Goal: Contribute content: Contribute content

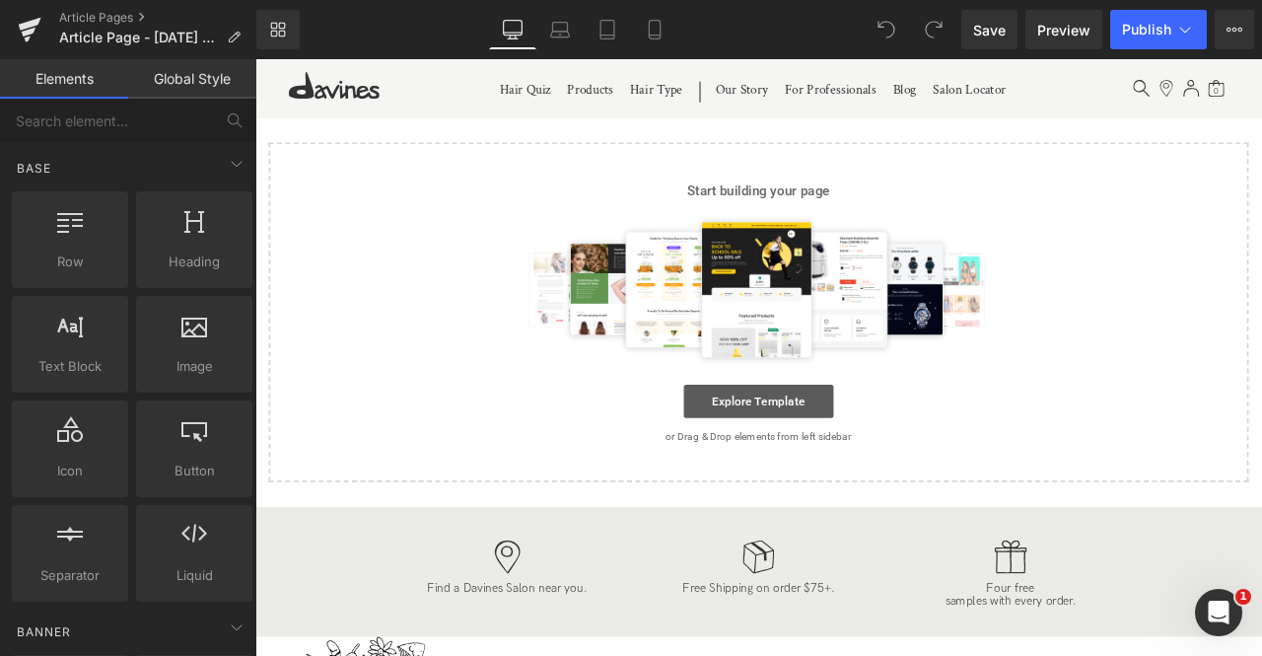
click at [837, 468] on link "Explore Template" at bounding box center [852, 464] width 178 height 39
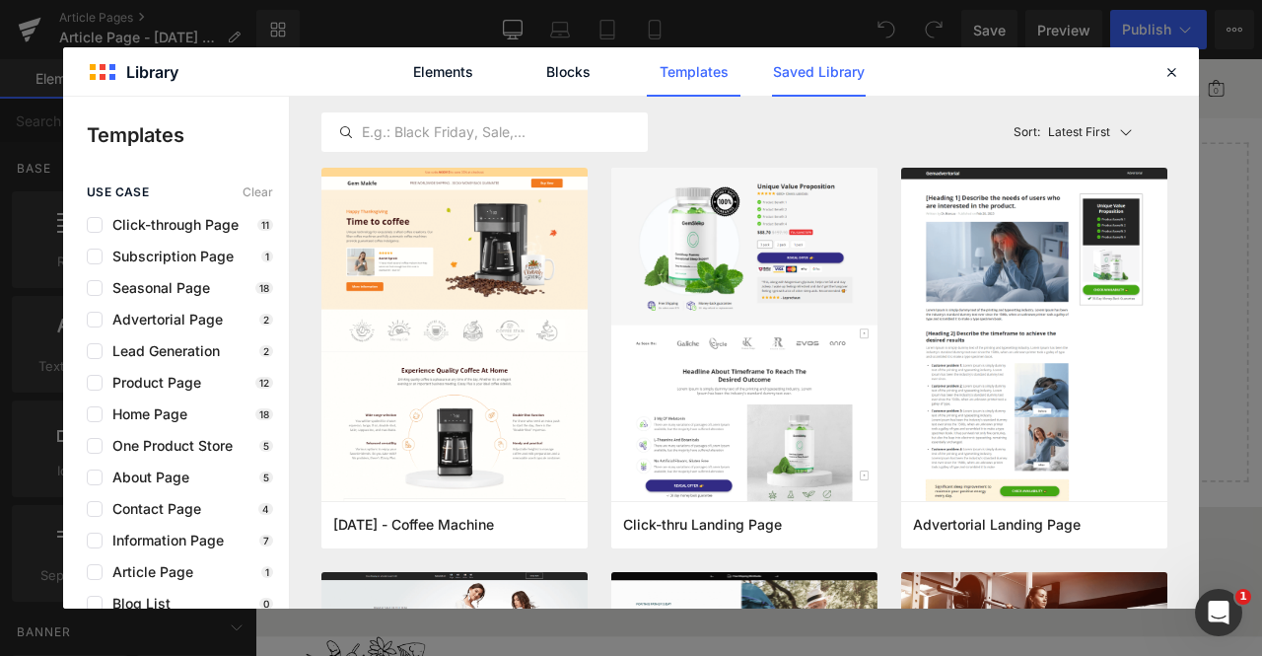
click at [838, 48] on link "Saved Library" at bounding box center [819, 71] width 94 height 49
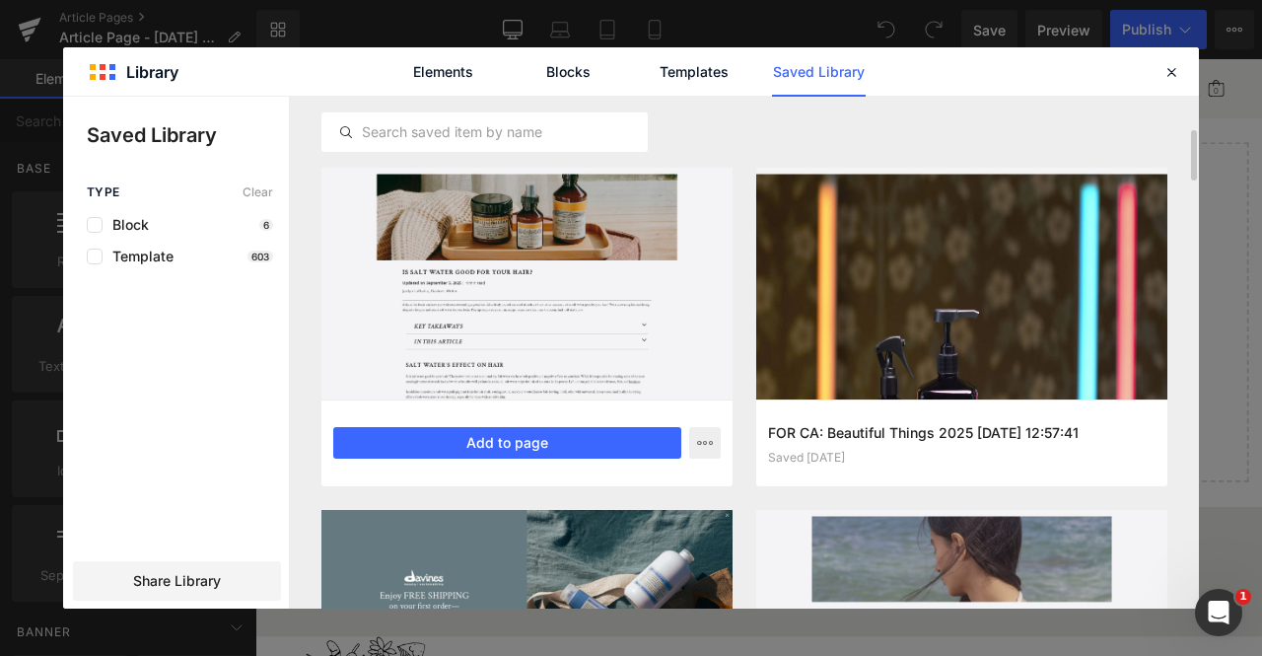
scroll to position [116, 0]
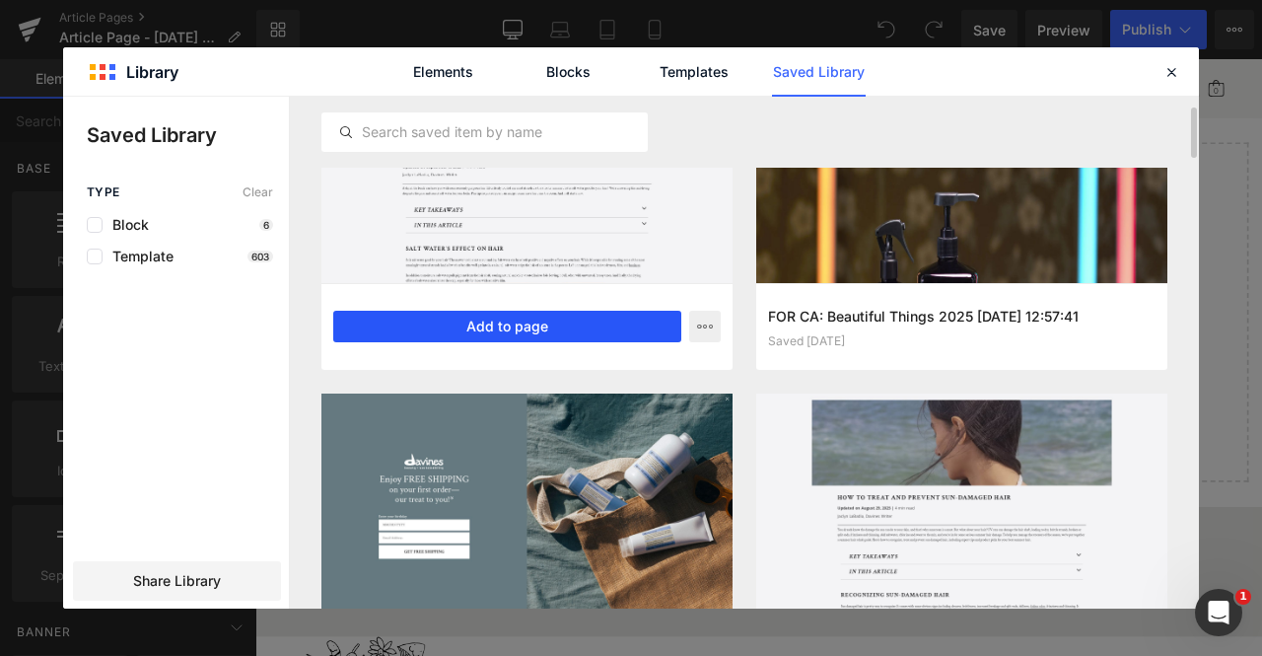
click at [467, 326] on button "Add to page" at bounding box center [507, 327] width 348 height 32
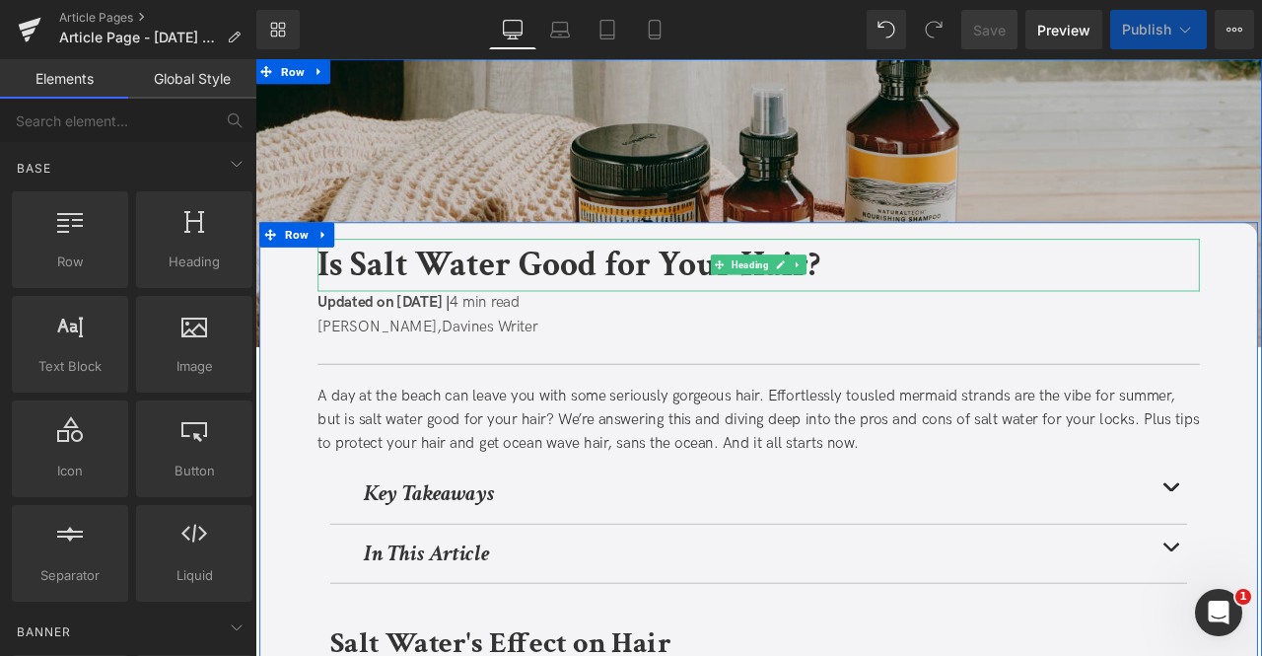
click at [376, 324] on b "Is Salt Water Good for Your Hair?" at bounding box center [627, 303] width 596 height 54
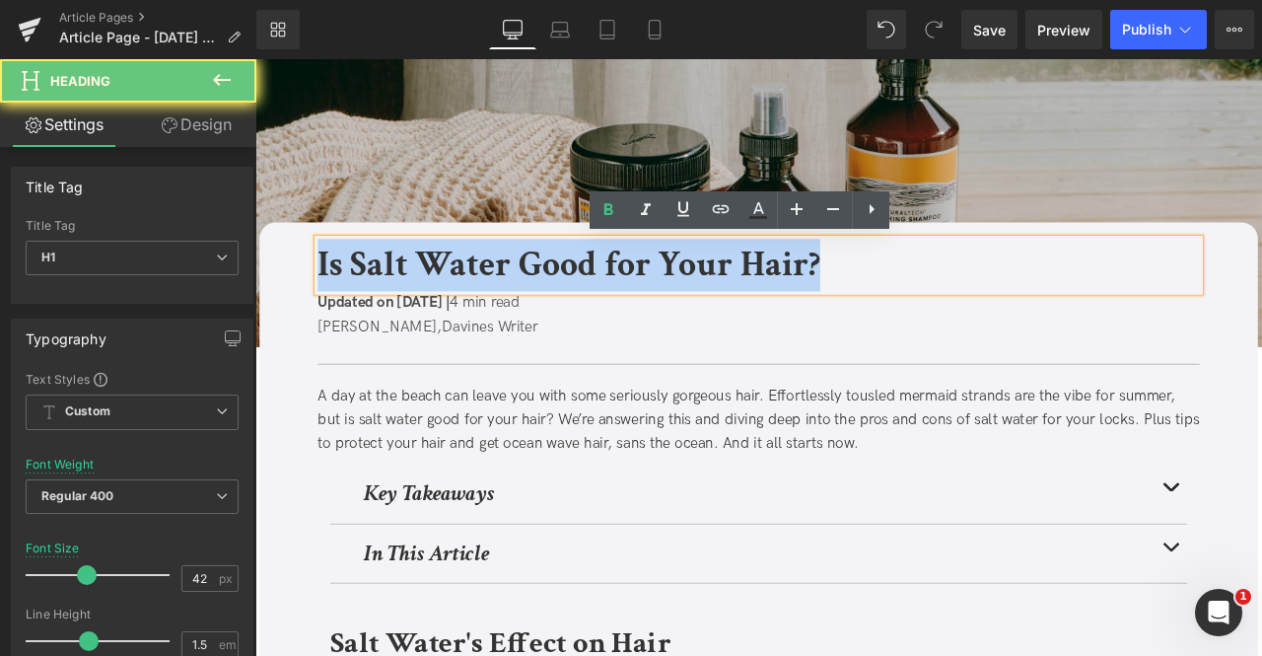
click at [376, 324] on b "Is Salt Water Good for Your Hair?" at bounding box center [627, 303] width 596 height 54
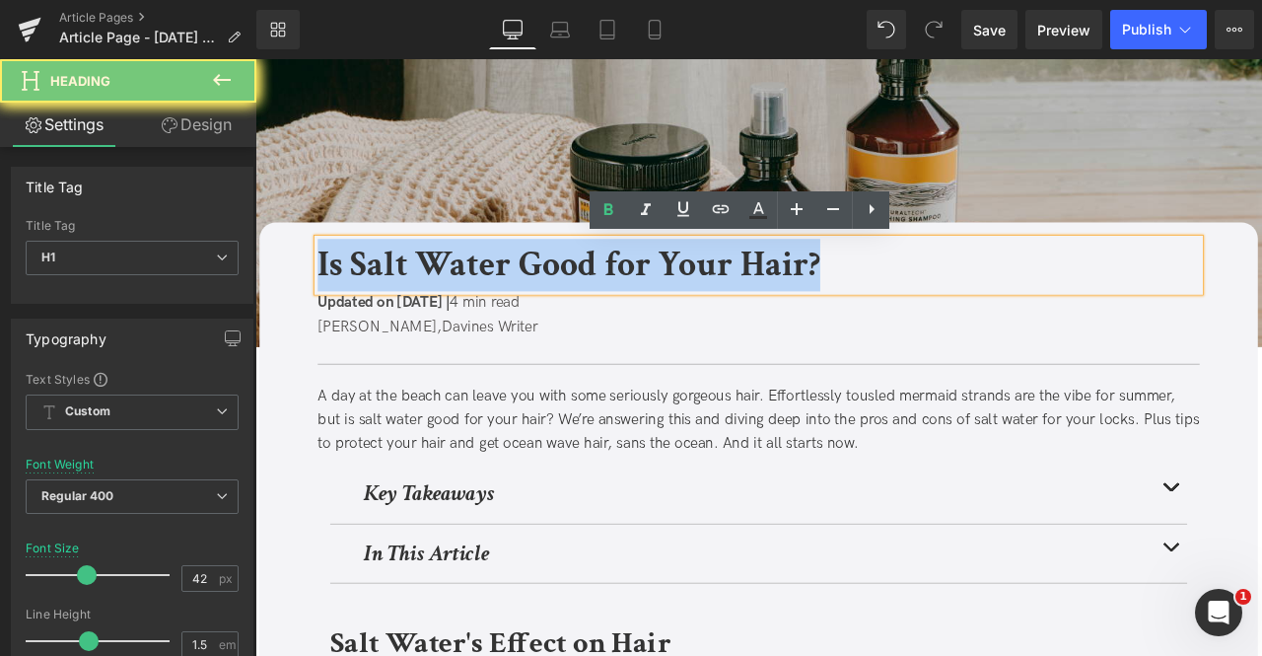
paste div
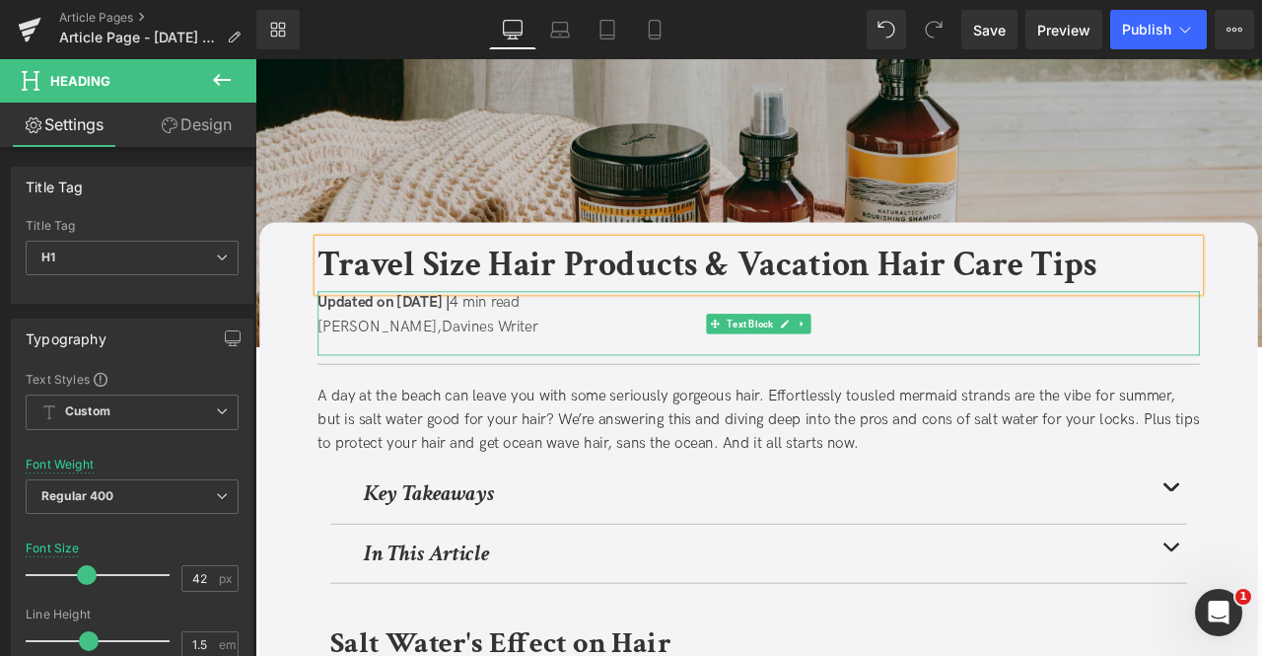
click at [486, 349] on span "Updated on September 5, 2025 |" at bounding box center [407, 347] width 157 height 21
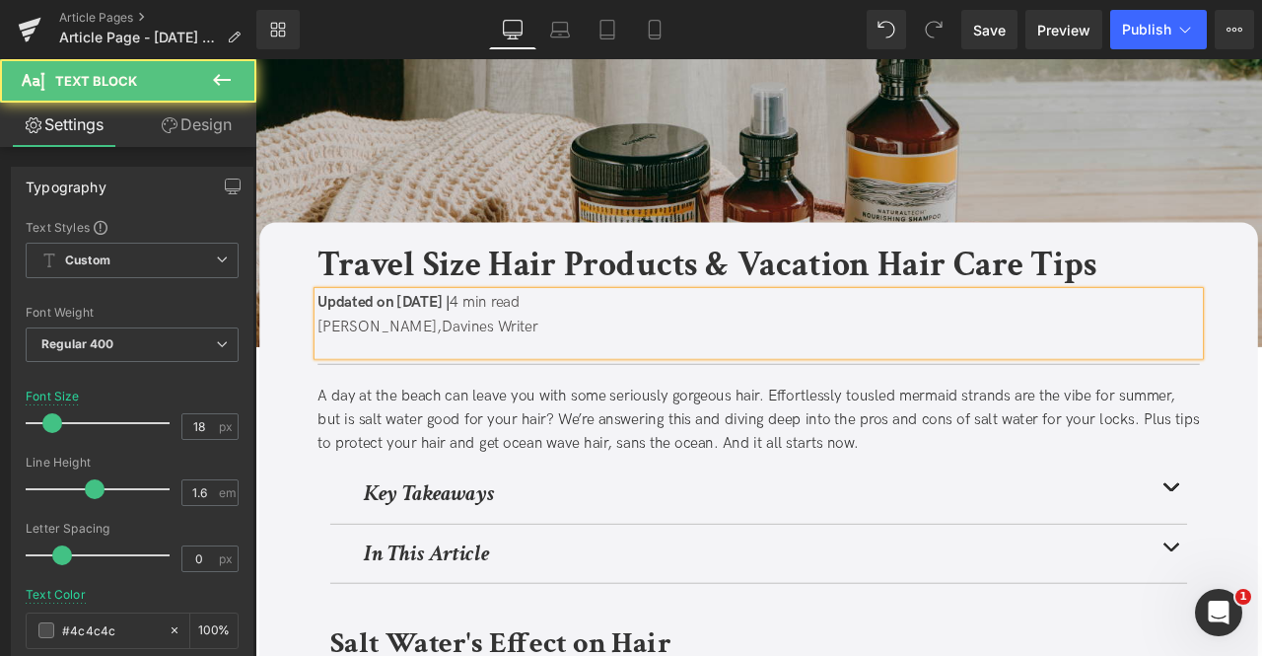
click at [486, 349] on span "Updated on September 5, 2025 |" at bounding box center [407, 347] width 157 height 21
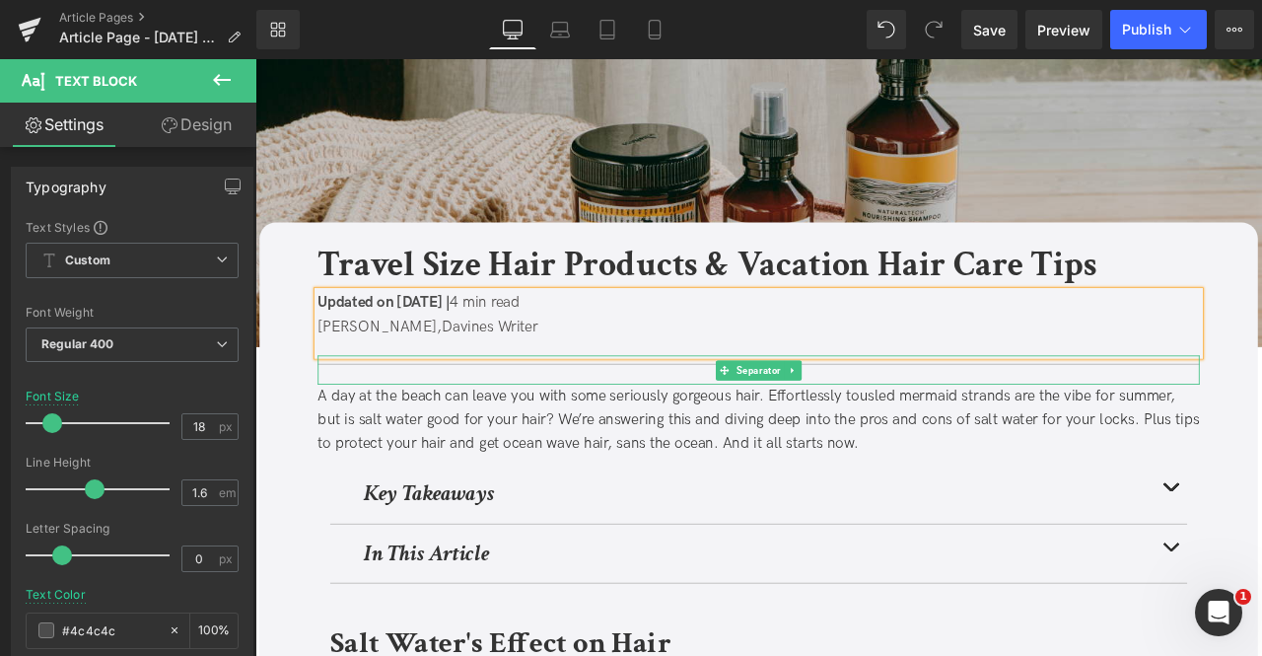
click at [548, 477] on div "A day at the beach can leave you with some seriously gorgeous hair. Effortlessl…" at bounding box center [851, 487] width 1045 height 85
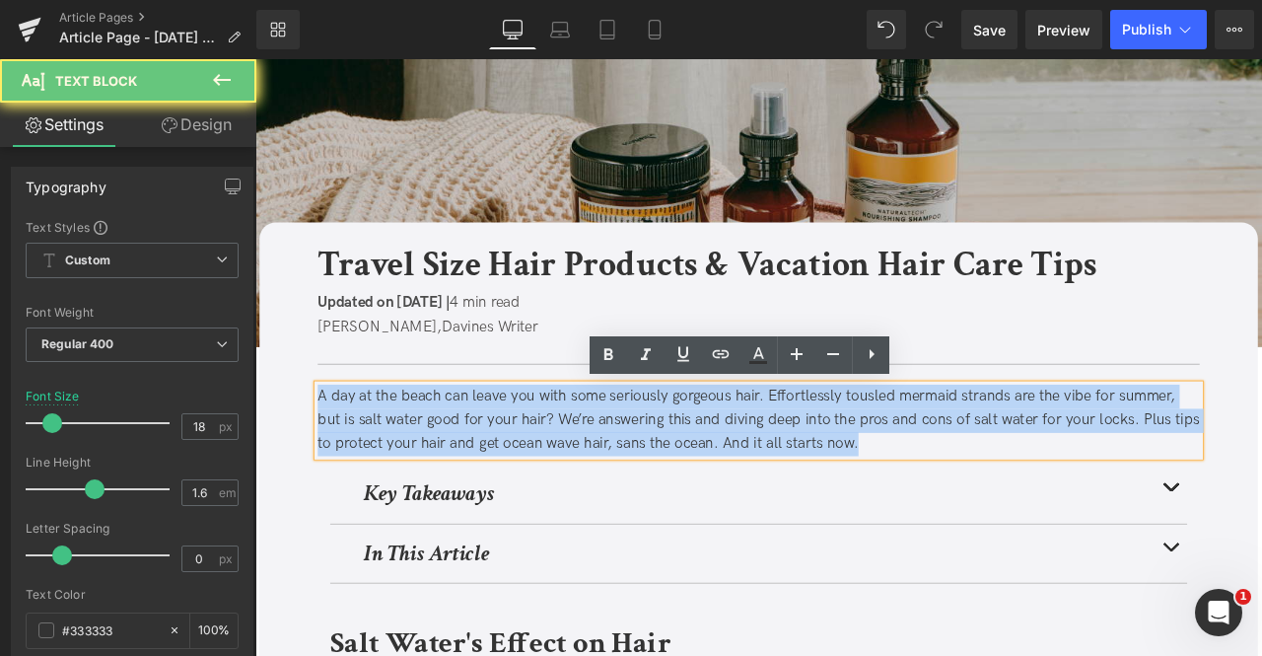
click at [548, 477] on div "A day at the beach can leave you with some seriously gorgeous hair. Effortlessl…" at bounding box center [851, 487] width 1045 height 85
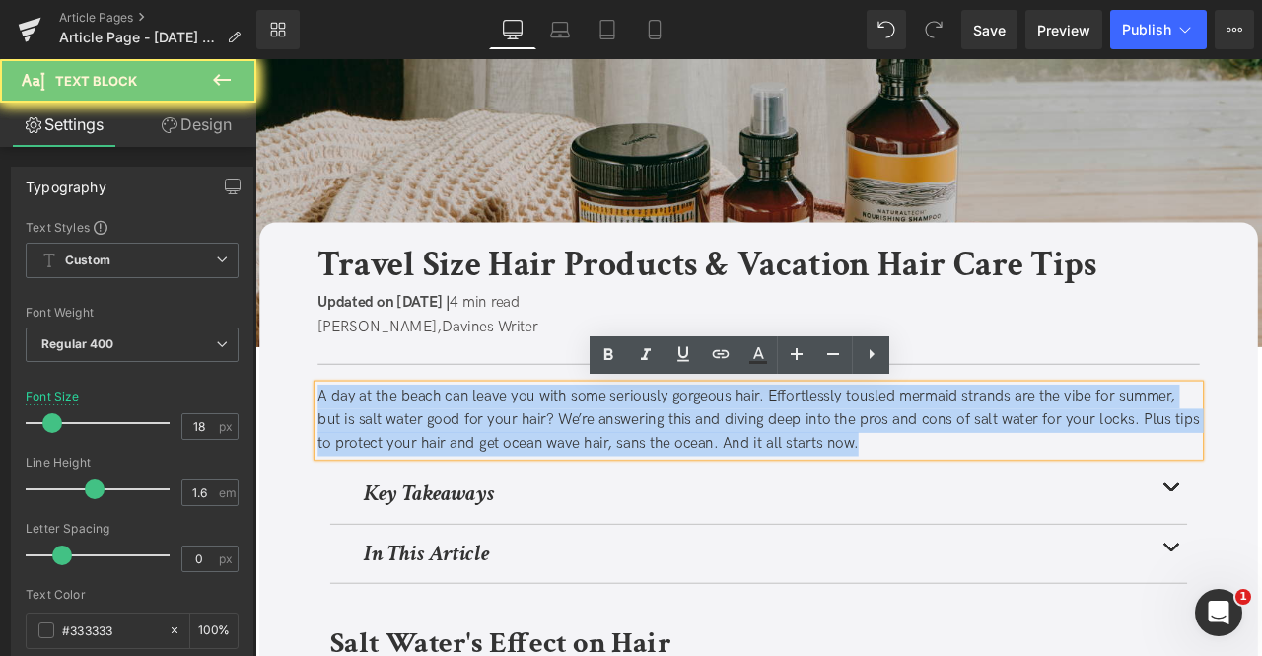
paste div
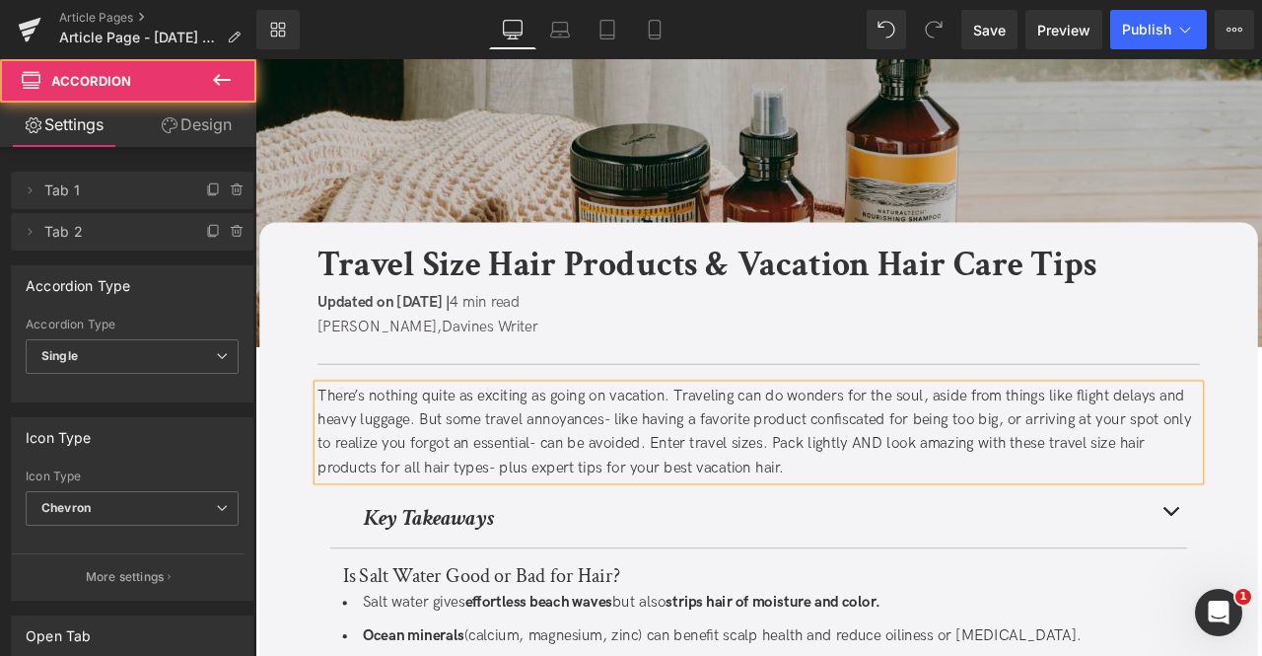
scroll to position [289, 0]
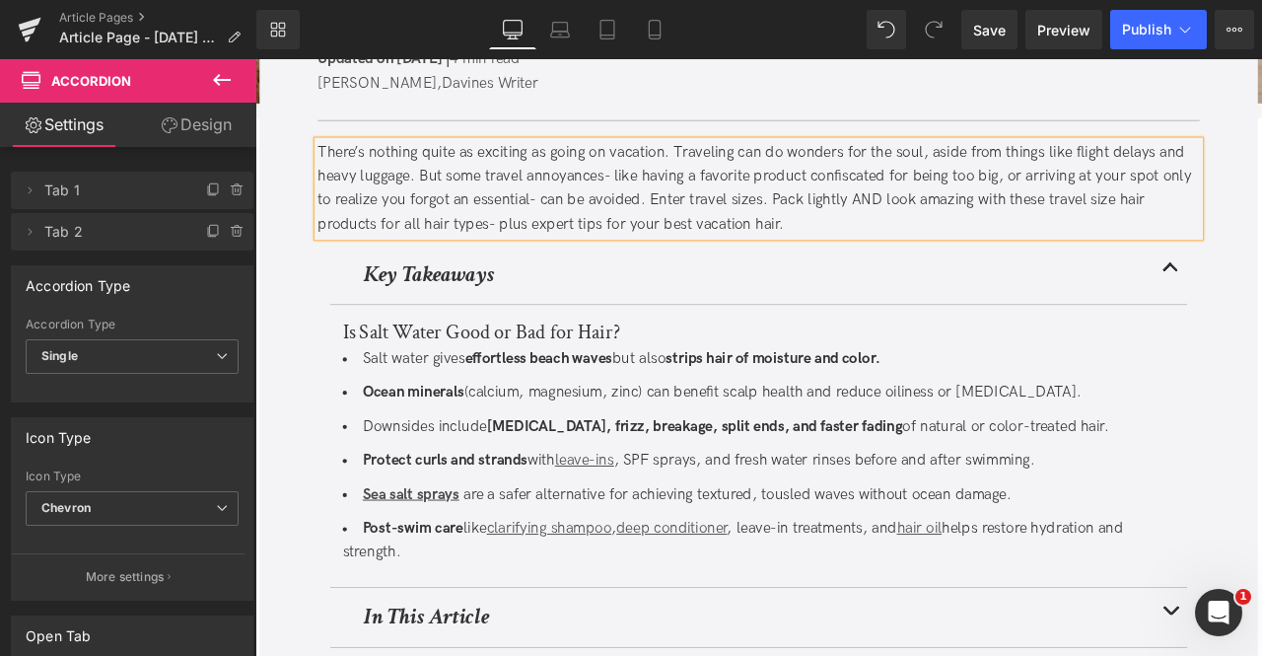
click at [593, 473] on ul "Salt water gives effortless beach waves but also strips hair of moisture and co…" at bounding box center [852, 529] width 986 height 258
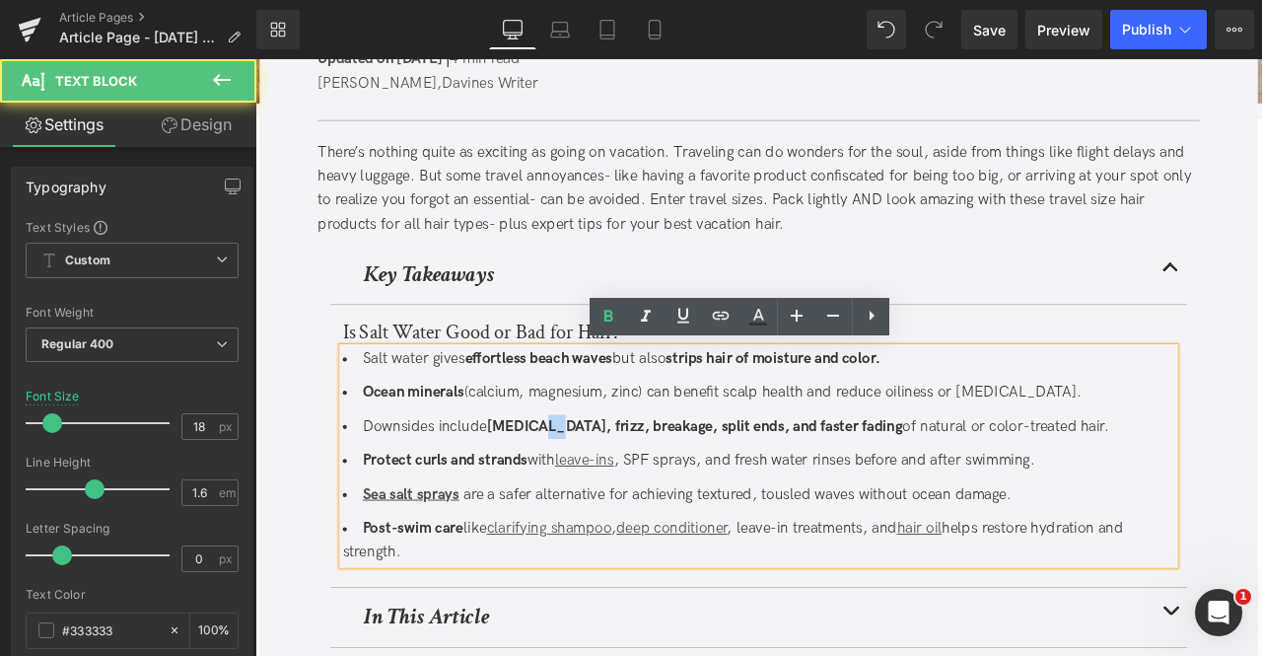
click at [593, 473] on ul "Salt water gives effortless beach waves but also strips hair of moisture and co…" at bounding box center [852, 529] width 986 height 258
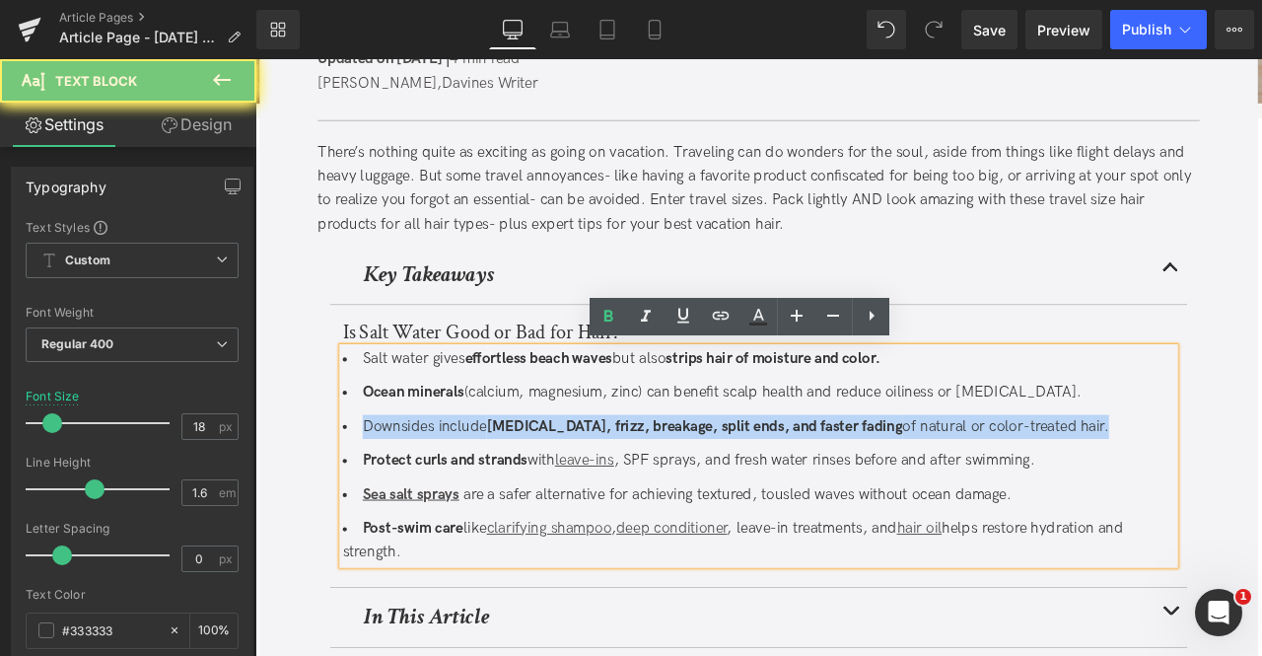
click at [593, 473] on ul "Salt water gives effortless beach waves but also strips hair of moisture and co…" at bounding box center [852, 529] width 986 height 258
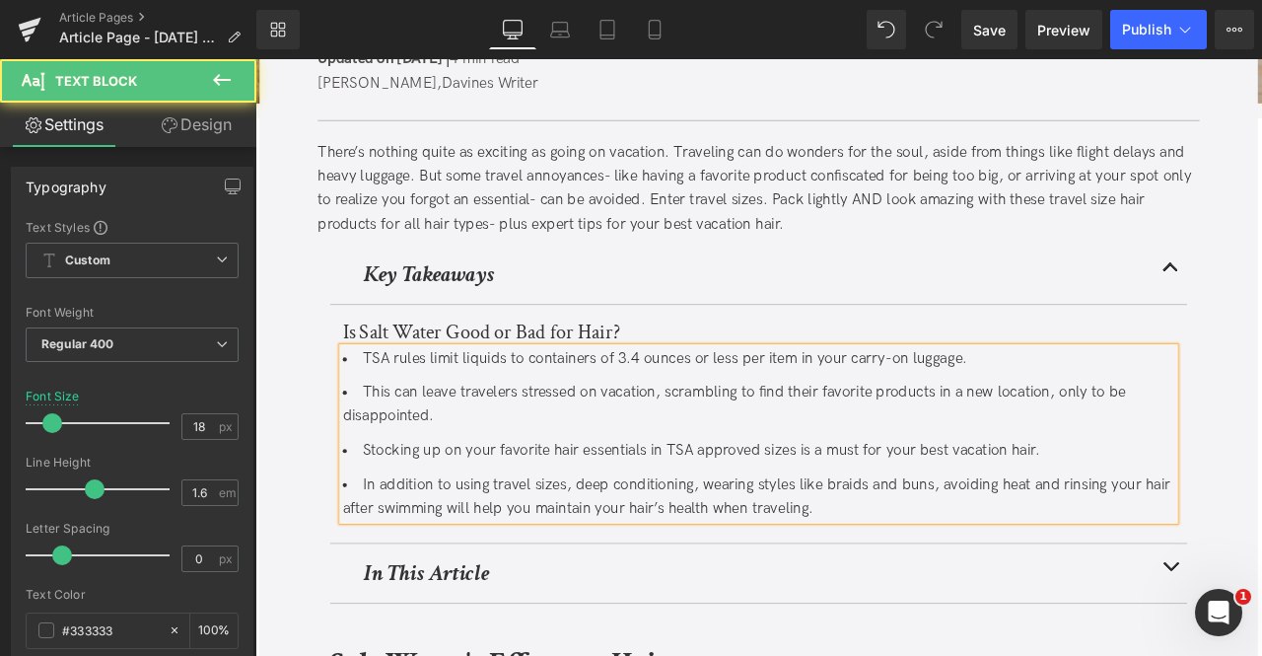
click at [460, 417] on li "TSA rules limit liquids to containers of 3.4 ounces or less per item in your ca…" at bounding box center [852, 414] width 986 height 29
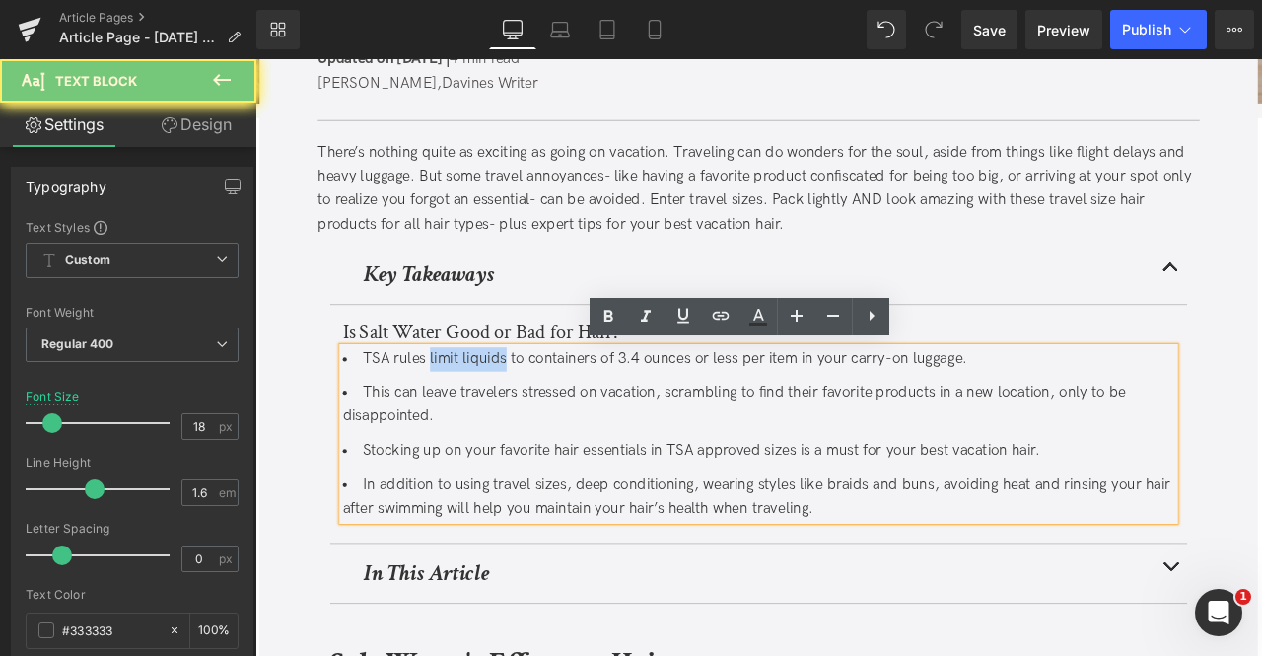
click at [514, 413] on li "TSA rules limit liquids to containers of 3.4 ounces or less per item in your ca…" at bounding box center [852, 414] width 986 height 29
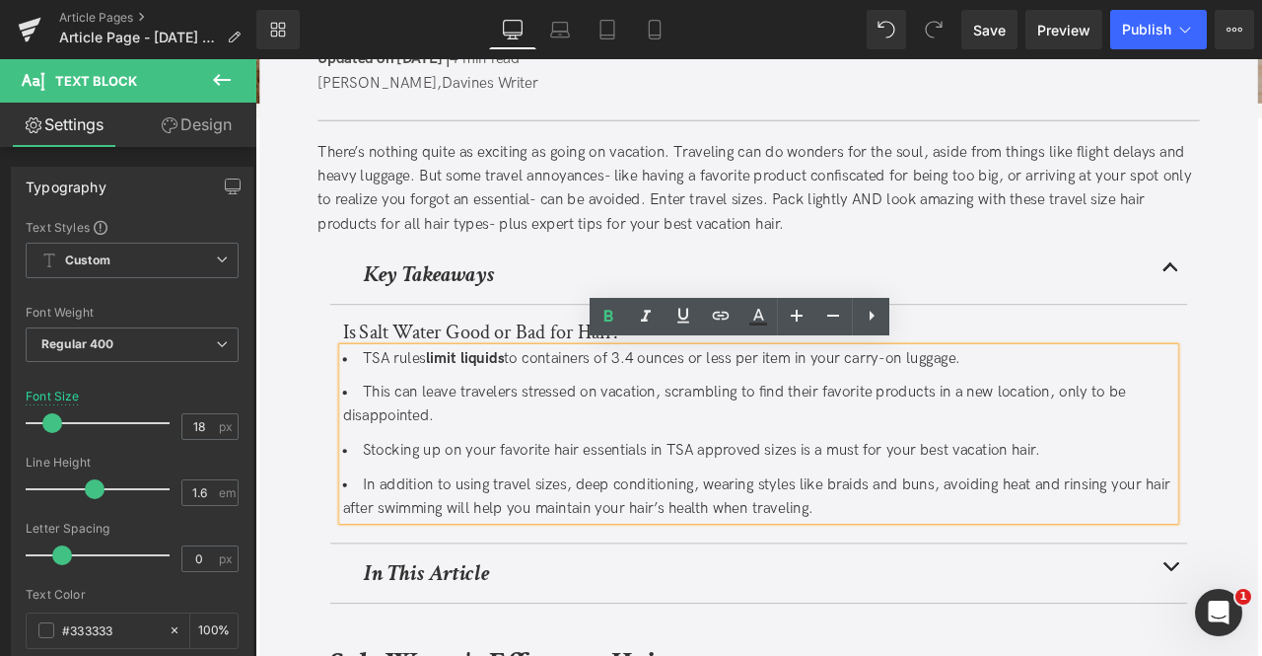
click at [557, 417] on li "TSA rules limit liquids to containers of 3.4 ounces or less per item in your ca…" at bounding box center [852, 414] width 986 height 29
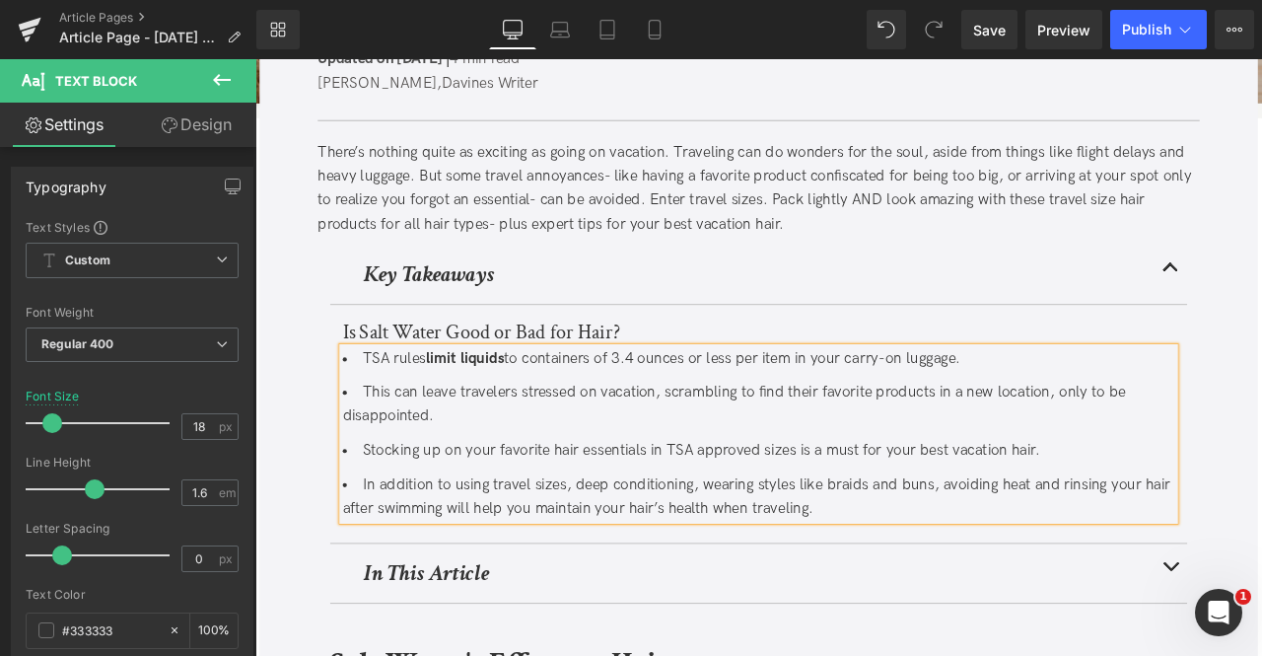
click at [462, 412] on strong "limit liquids" at bounding box center [504, 413] width 93 height 21
click at [624, 481] on li "This can leave travelers stressed on vacation, scrambling to find their favorit…" at bounding box center [852, 468] width 986 height 57
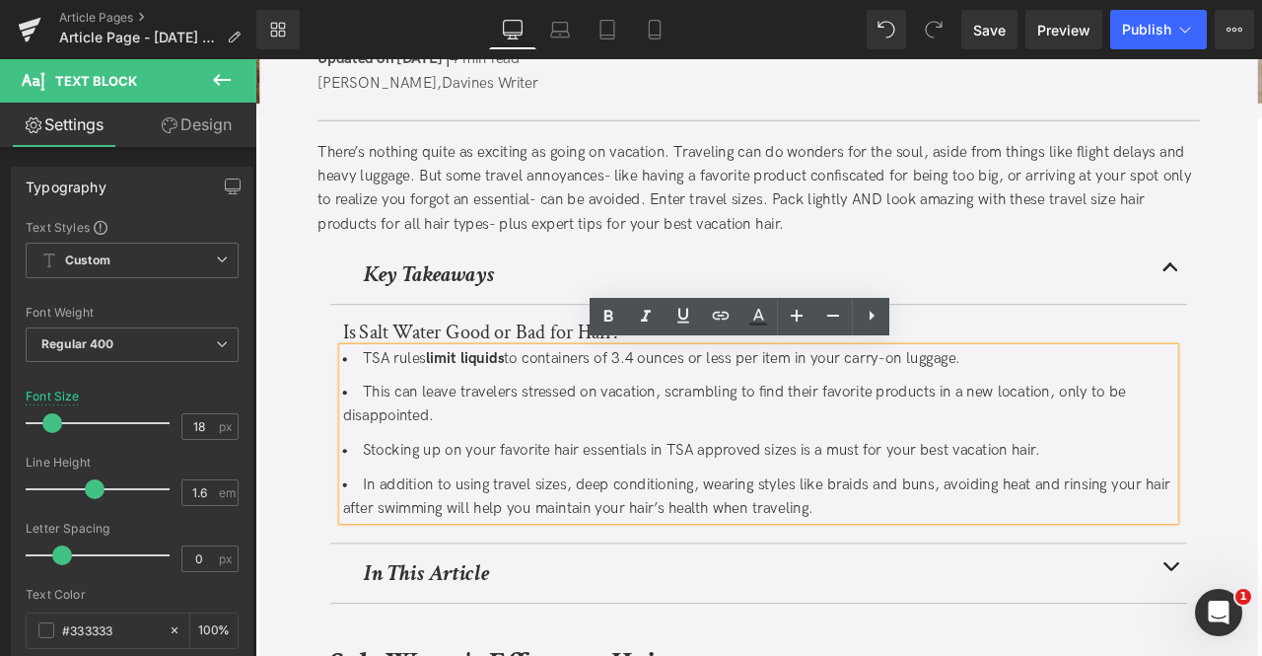
click at [757, 521] on li "Stocking up on your favorite hair essentials in TSA approved sizes is a must fo…" at bounding box center [852, 523] width 986 height 29
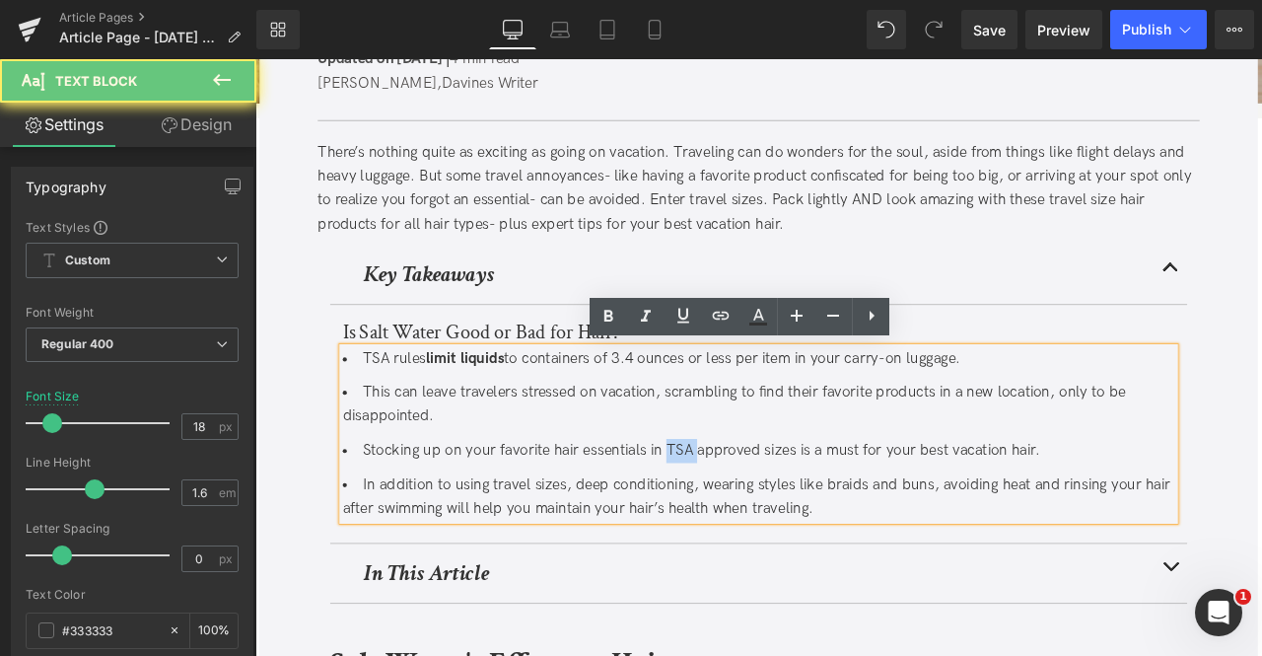
click at [757, 521] on li "Stocking up on your favorite hair essentials in TSA approved sizes is a must fo…" at bounding box center [852, 523] width 986 height 29
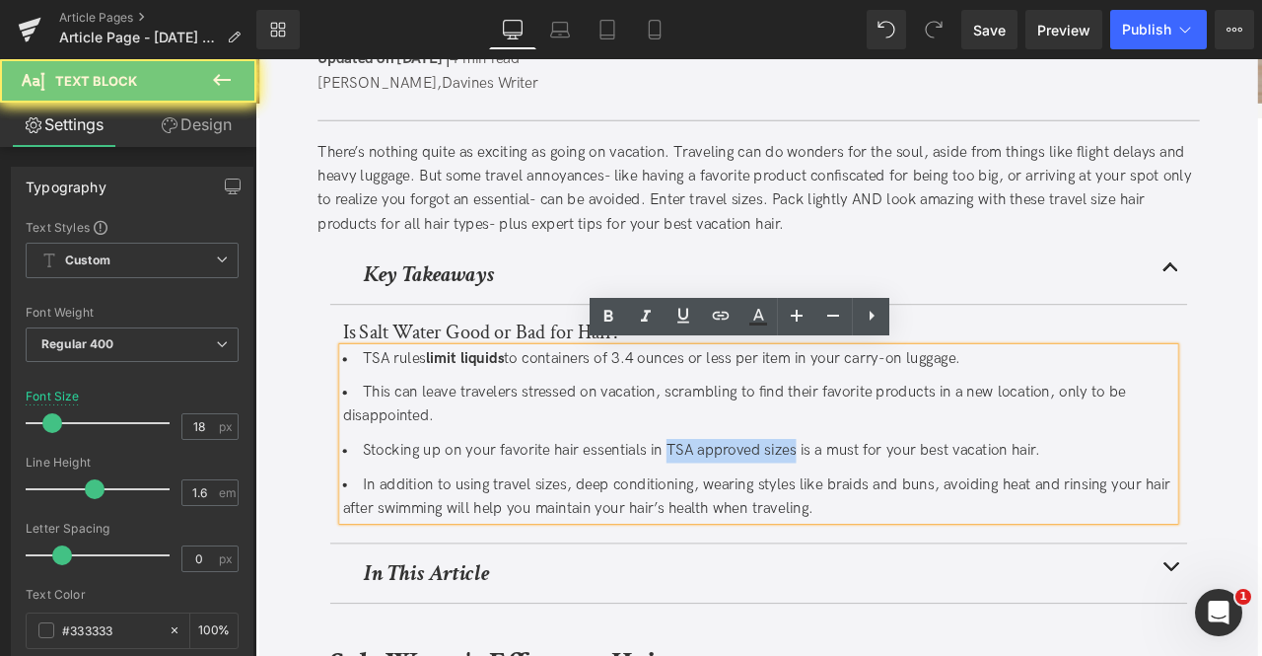
click at [854, 519] on li "Stocking up on your favorite hair essentials in TSA approved sizes is a must fo…" at bounding box center [852, 523] width 986 height 29
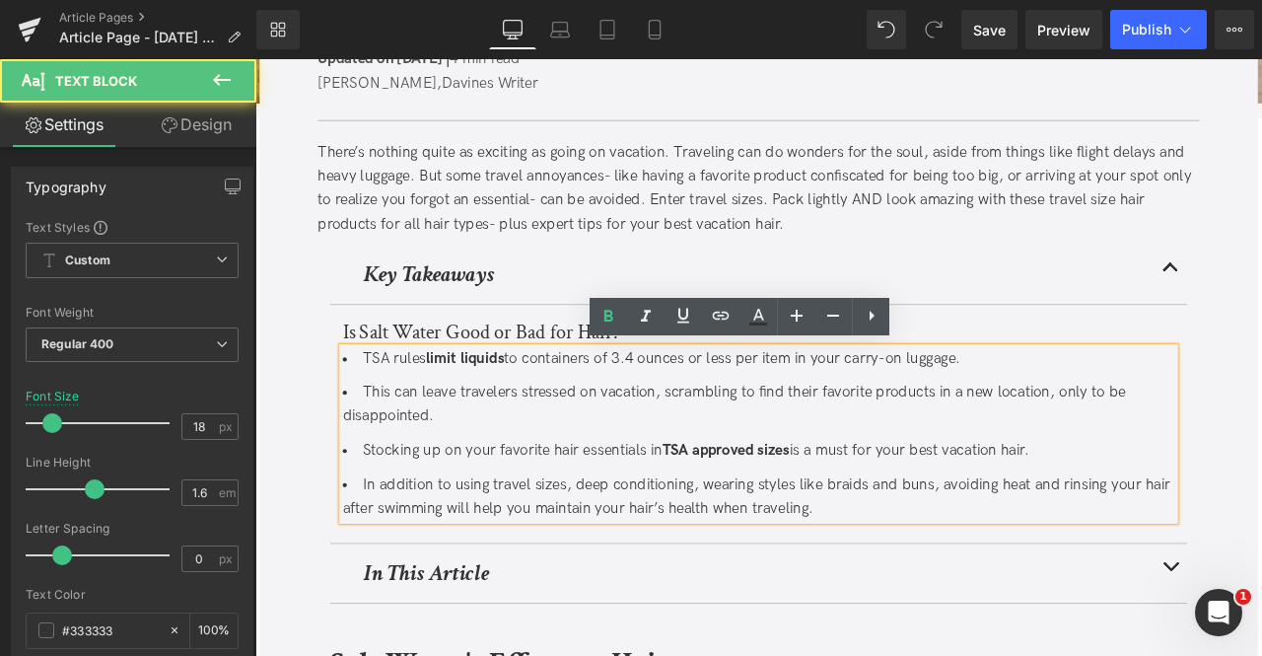
click at [899, 529] on li "Stocking up on your favorite hair essentials in TSA approved sizes is a must fo…" at bounding box center [852, 523] width 986 height 29
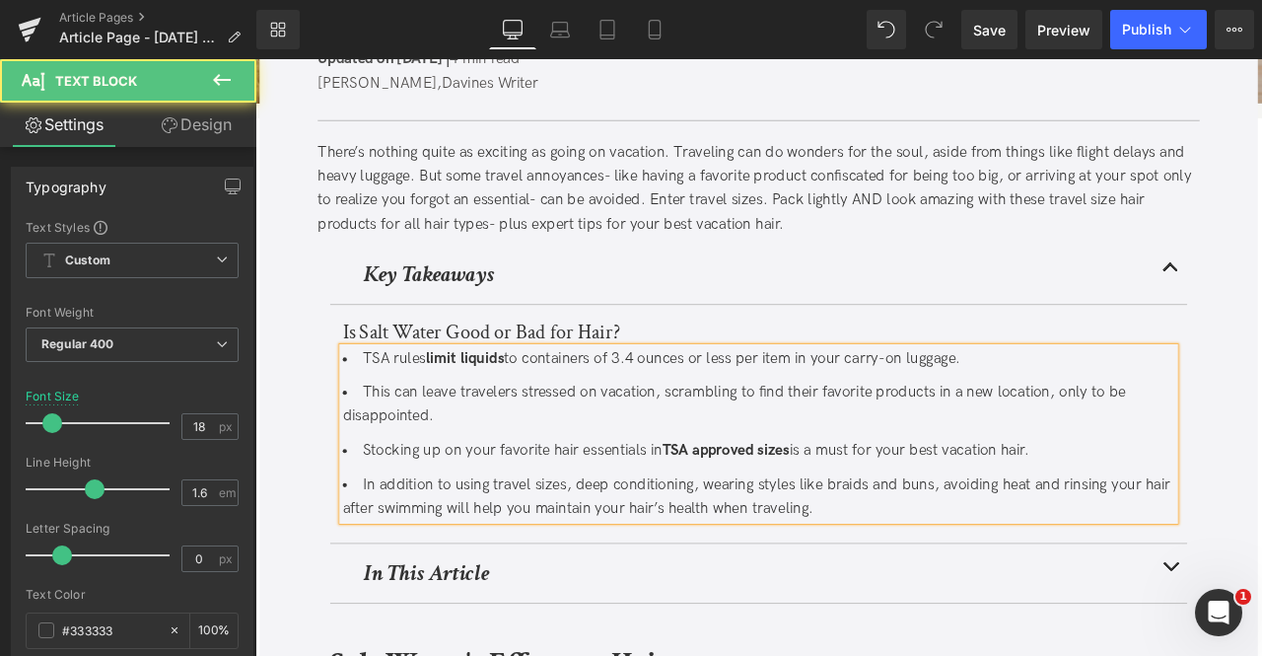
click at [652, 563] on li "In addition to using travel sizes, deep conditioning, wearing styles like braid…" at bounding box center [852, 577] width 986 height 57
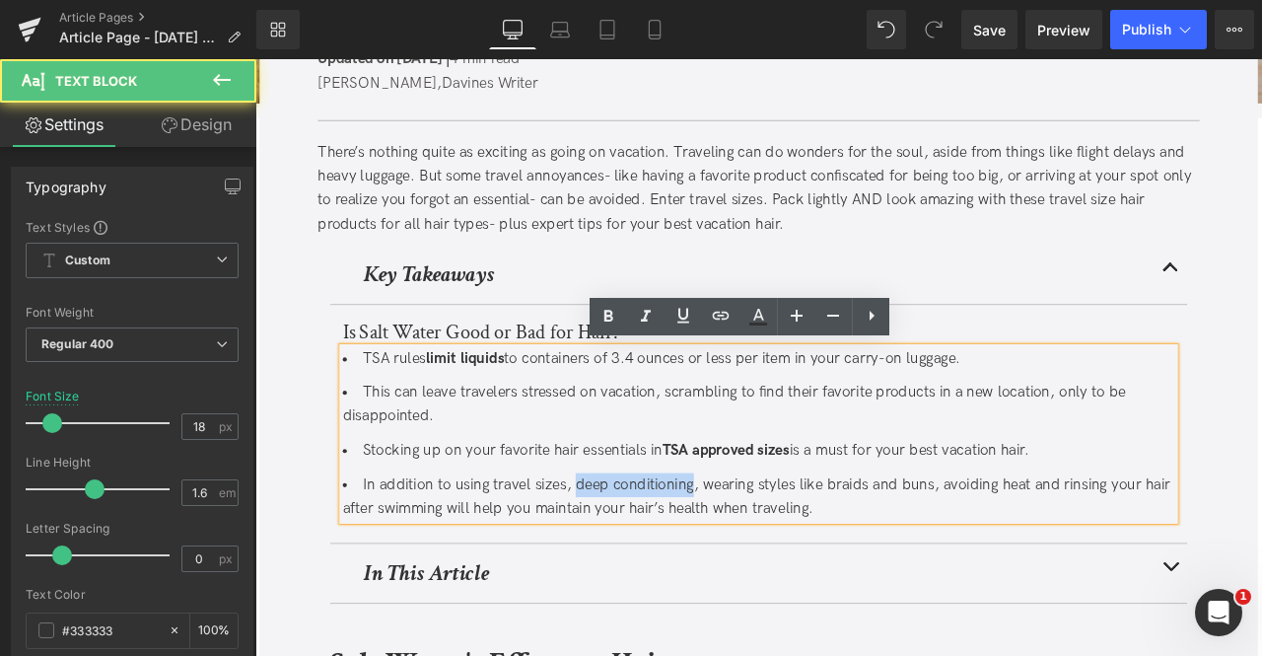
click at [740, 561] on li "In addition to using travel sizes, deep conditioning, wearing styles like braid…" at bounding box center [852, 577] width 986 height 57
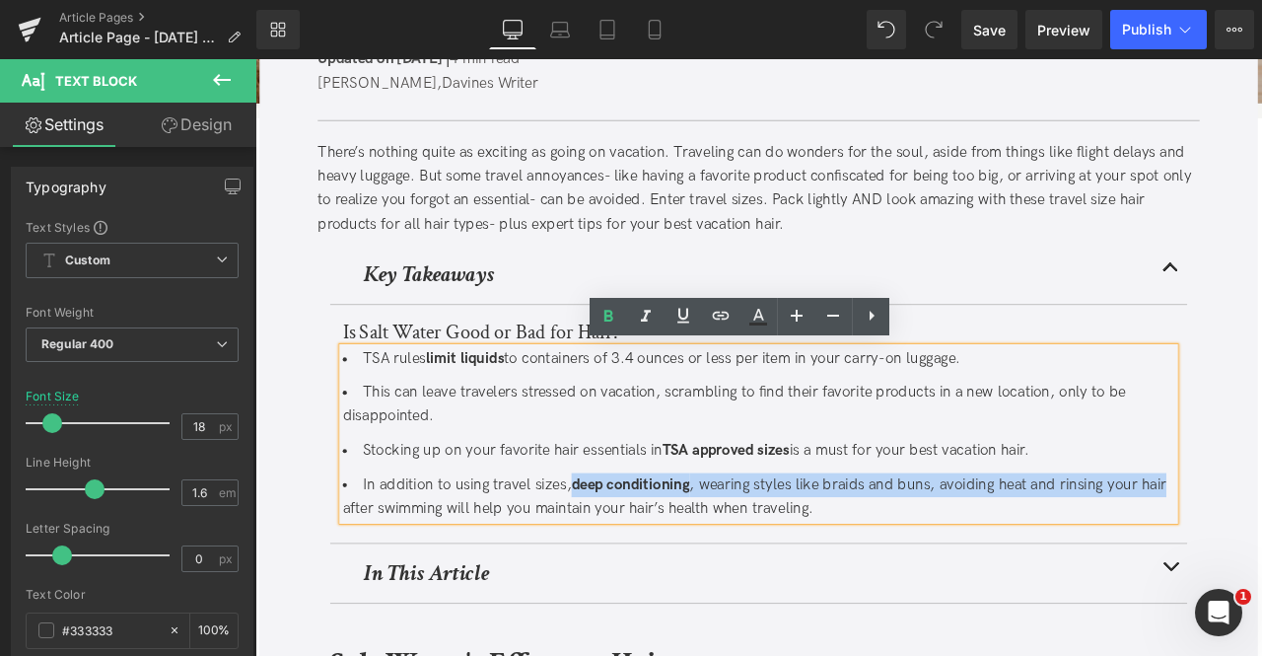
click at [1261, 560] on li "In addition to using travel sizes, deep conditioning , wearing styles like brai…" at bounding box center [852, 577] width 986 height 57
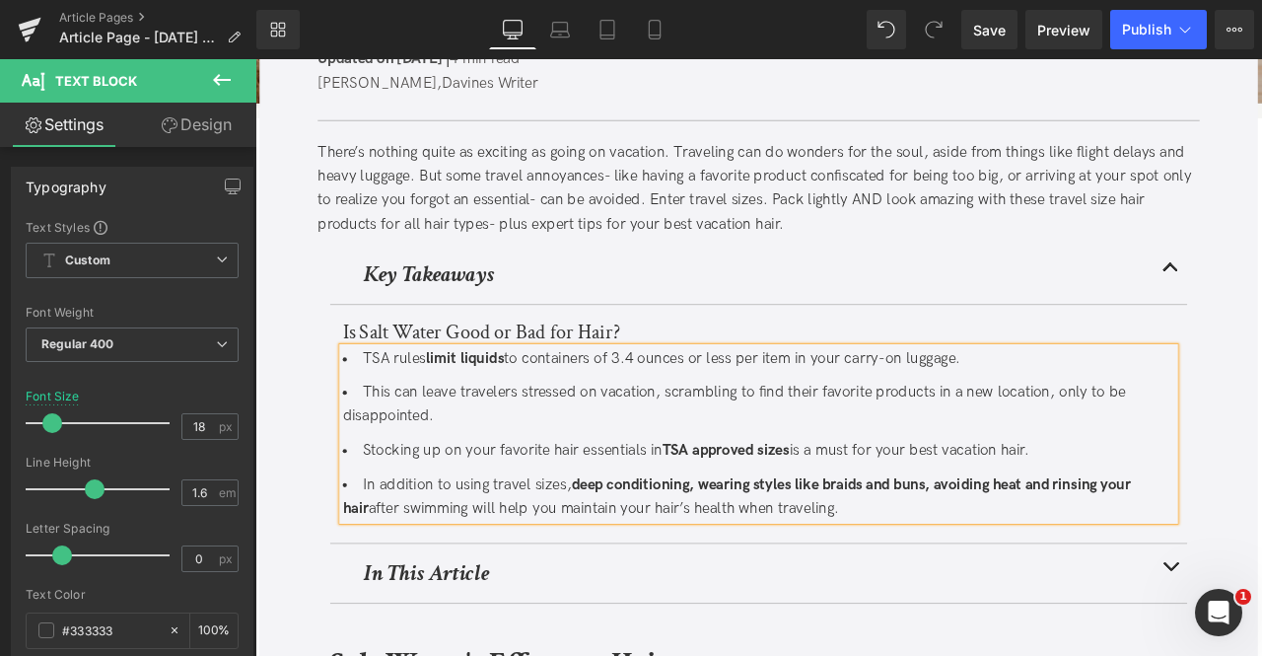
click at [740, 585] on li "In addition to using travel sizes, deep conditioning, wearing styles like braid…" at bounding box center [852, 577] width 986 height 57
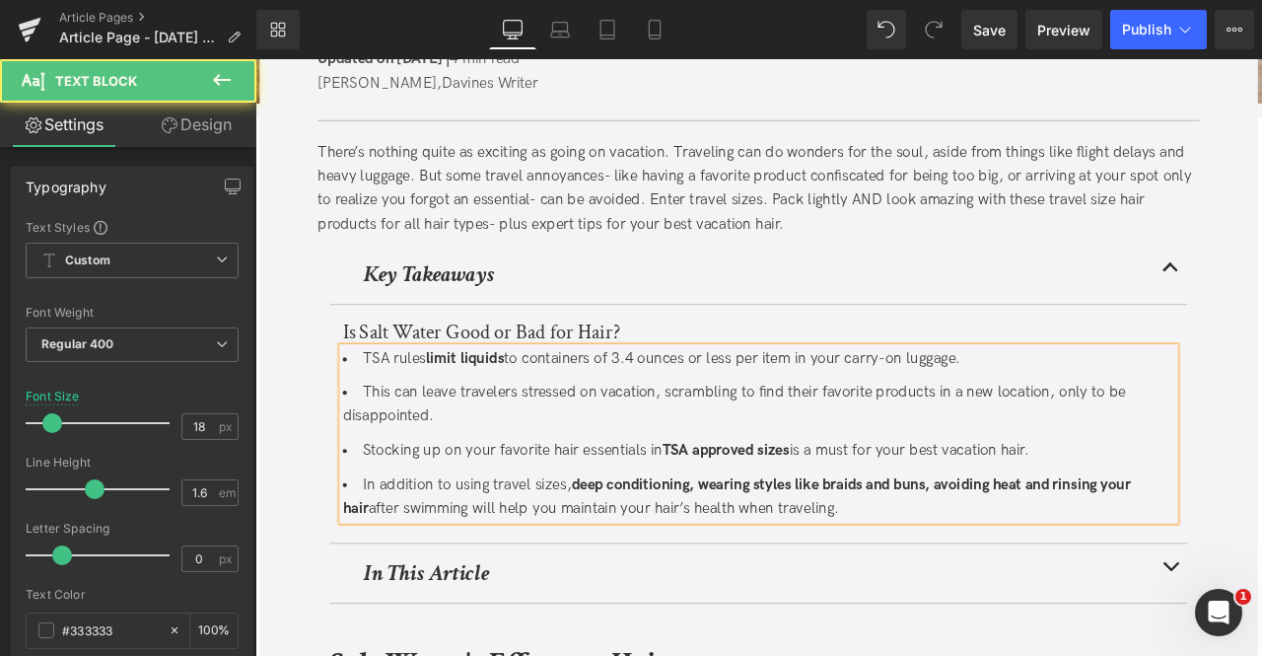
click at [839, 584] on li "In addition to using travel sizes, deep conditioning, wearing styles like braid…" at bounding box center [852, 577] width 986 height 57
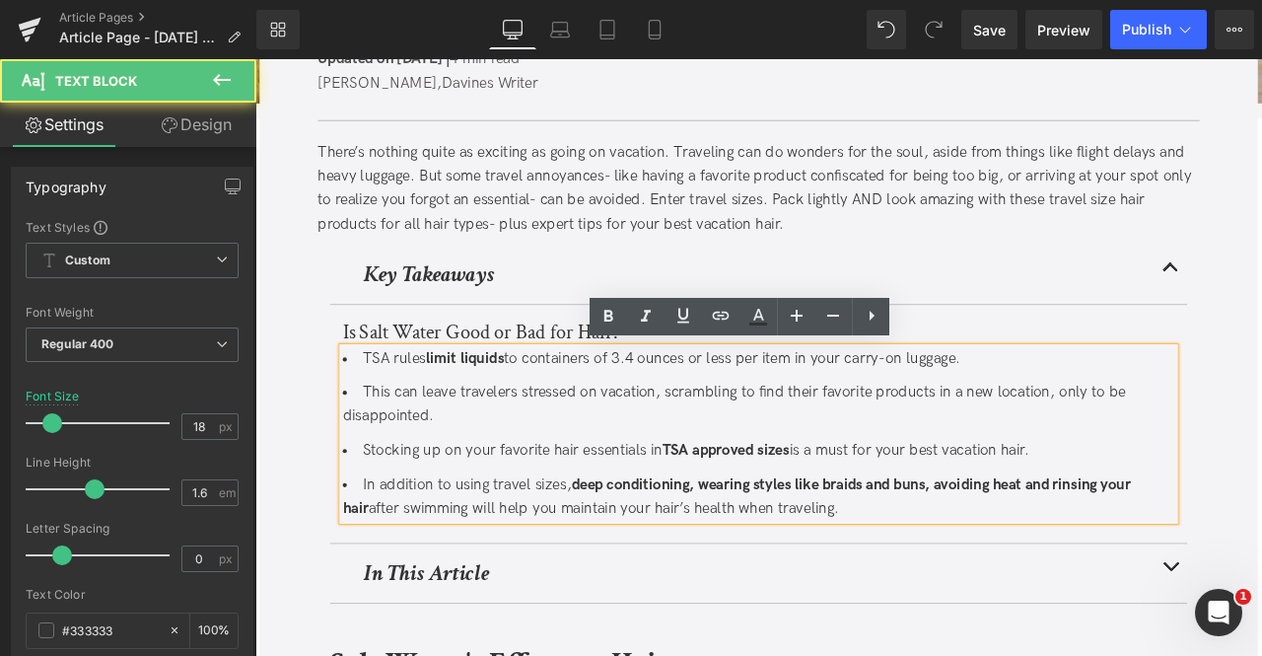
click at [637, 552] on strong "deep conditioning, wearing styles like braids and buns, avoiding heat and rinsi…" at bounding box center [826, 576] width 934 height 49
click at [704, 569] on strong "deep conditioning, wearing styles like braids and buns, avoiding heat and rinsi…" at bounding box center [826, 576] width 934 height 49
click at [678, 322] on icon at bounding box center [683, 316] width 12 height 15
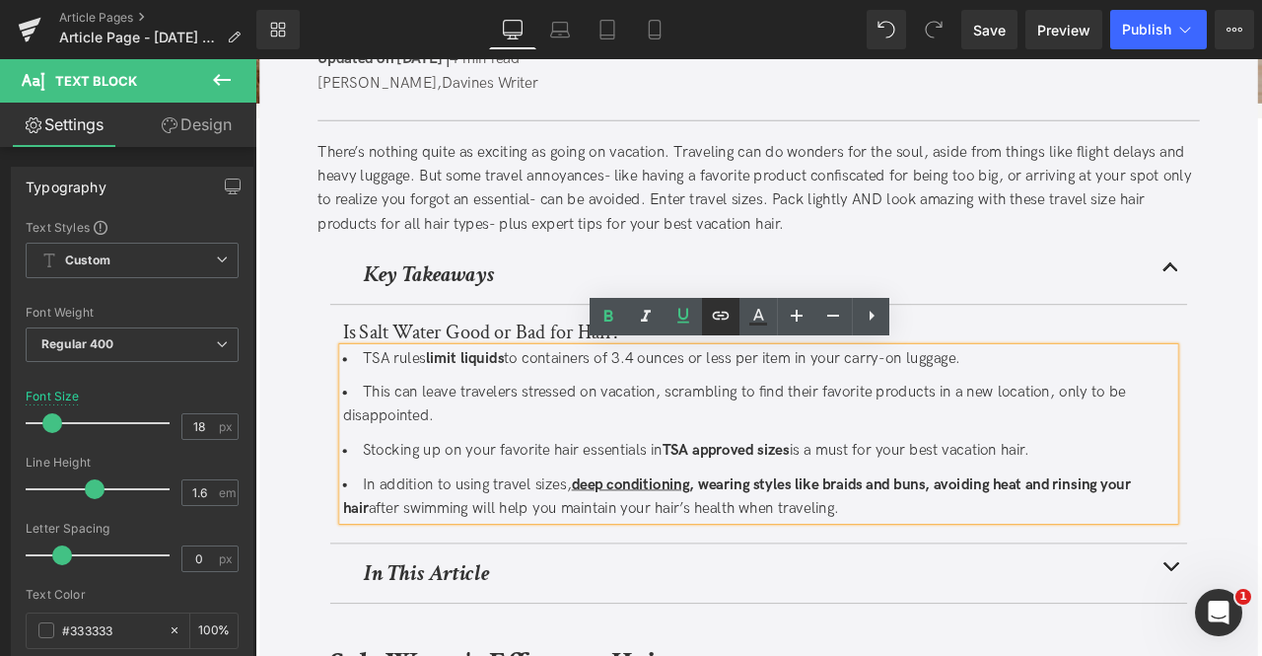
click at [705, 317] on link at bounding box center [720, 316] width 37 height 37
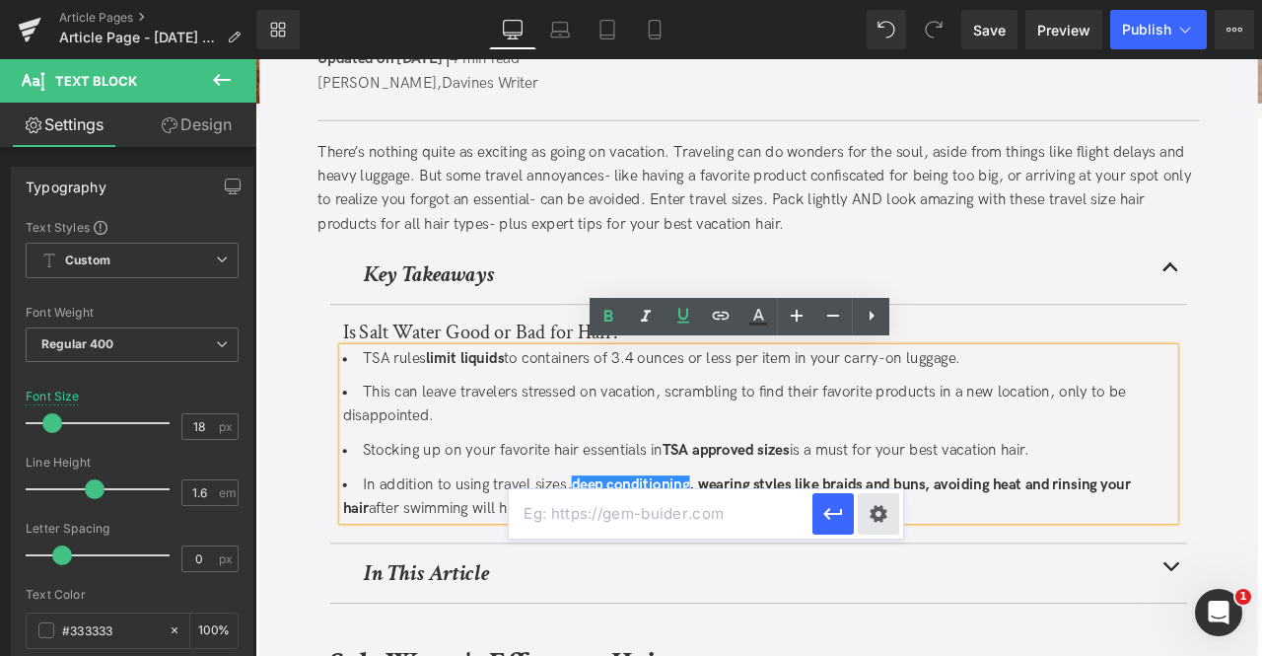
click at [863, 0] on div "Text Color Highlight Color #333333 Edit or remove link: Edit - Unlink - Cancel" at bounding box center [631, 0] width 1262 height 0
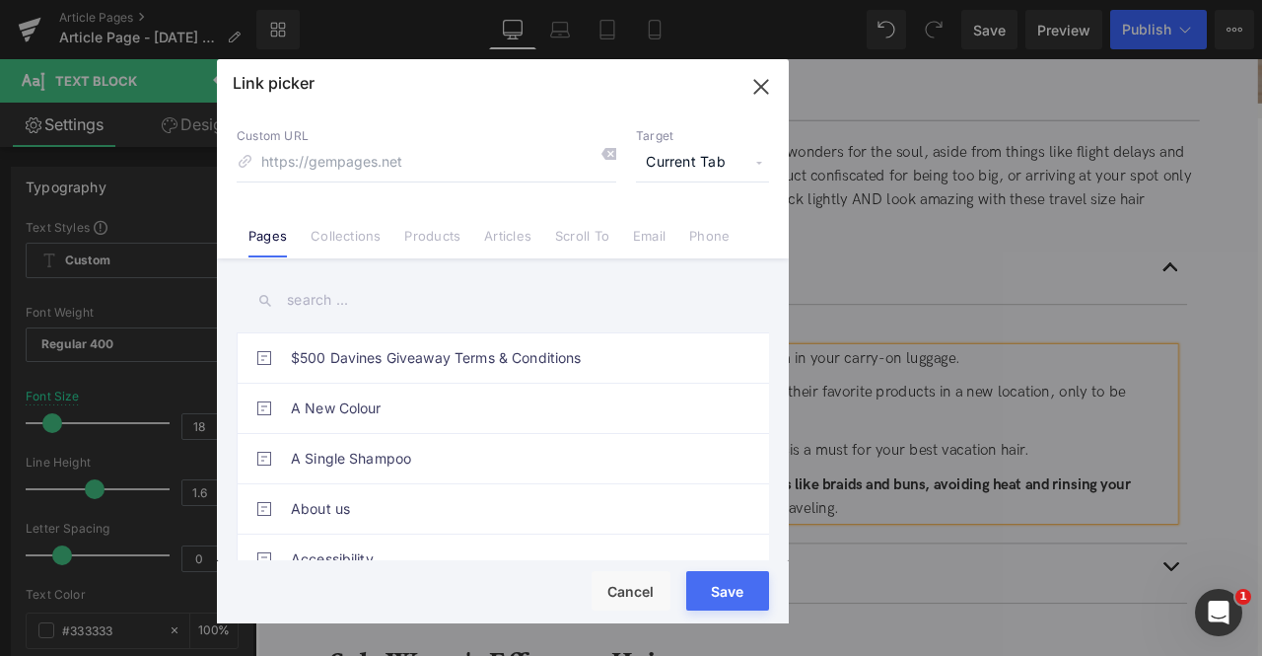
click at [702, 143] on p "Target" at bounding box center [702, 136] width 133 height 16
click at [703, 151] on span "Current Tab" at bounding box center [702, 162] width 133 height 37
click at [668, 230] on li "New Tab" at bounding box center [702, 233] width 153 height 35
click at [419, 242] on link "Products" at bounding box center [432, 243] width 56 height 30
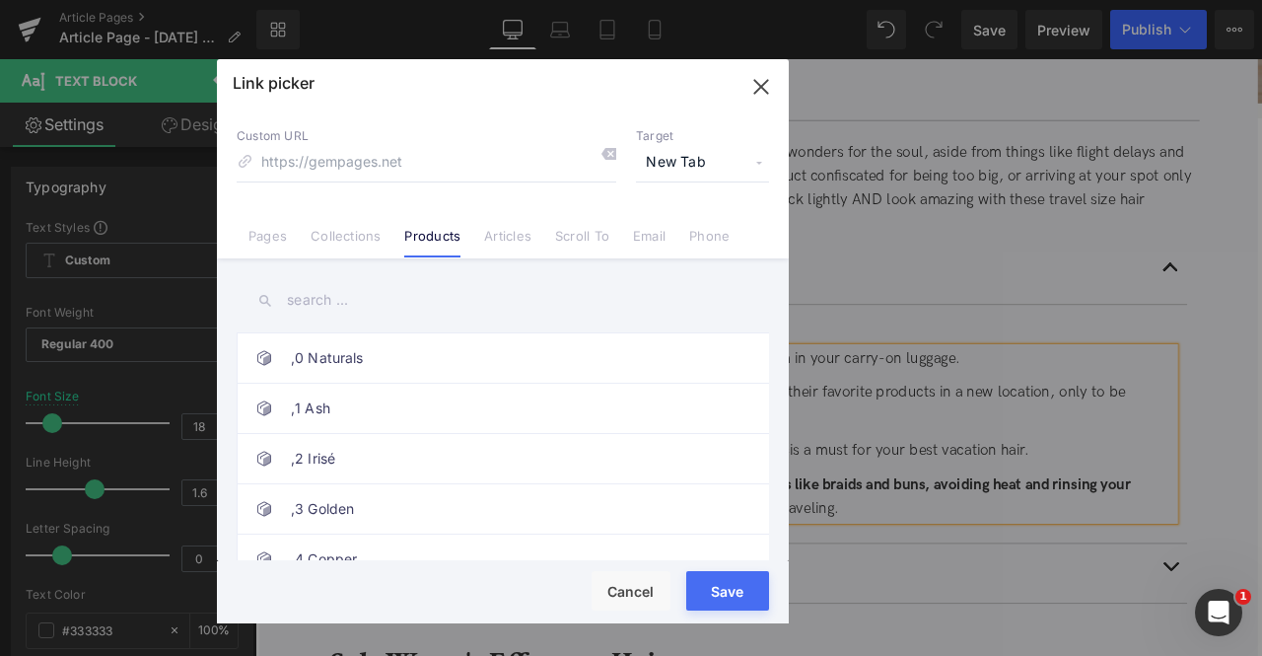
click at [303, 305] on input "text" at bounding box center [503, 300] width 533 height 44
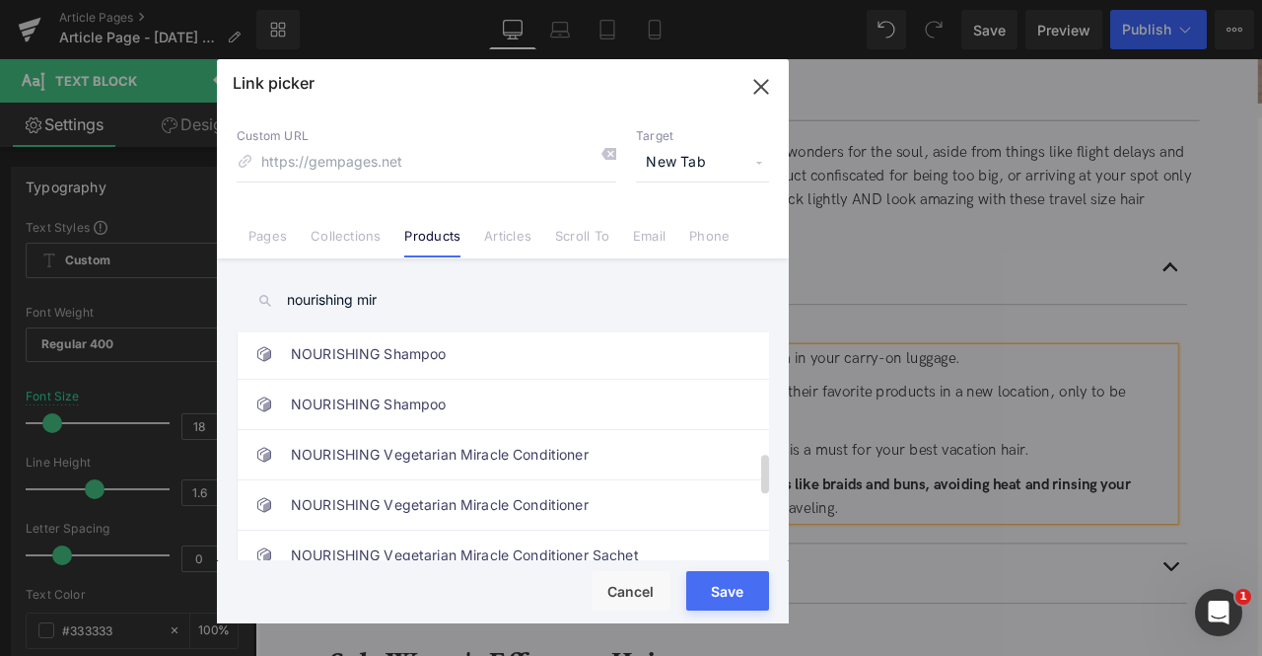
scroll to position [682, 0]
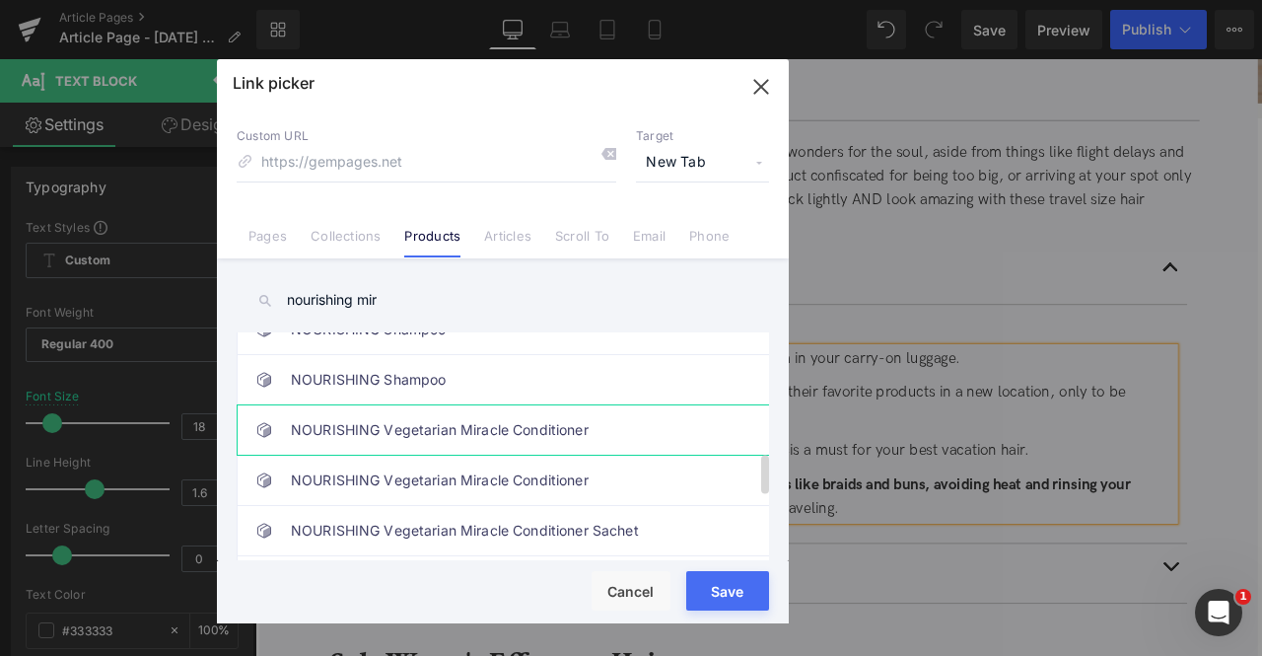
type input "nourishing mir"
click at [450, 439] on link "NOURISHING Vegetarian Miracle Conditioner" at bounding box center [508, 429] width 434 height 49
type input "/products/nourishing-vegetarian-miracle-conditioner"
click at [722, 584] on button "Save" at bounding box center [727, 590] width 83 height 39
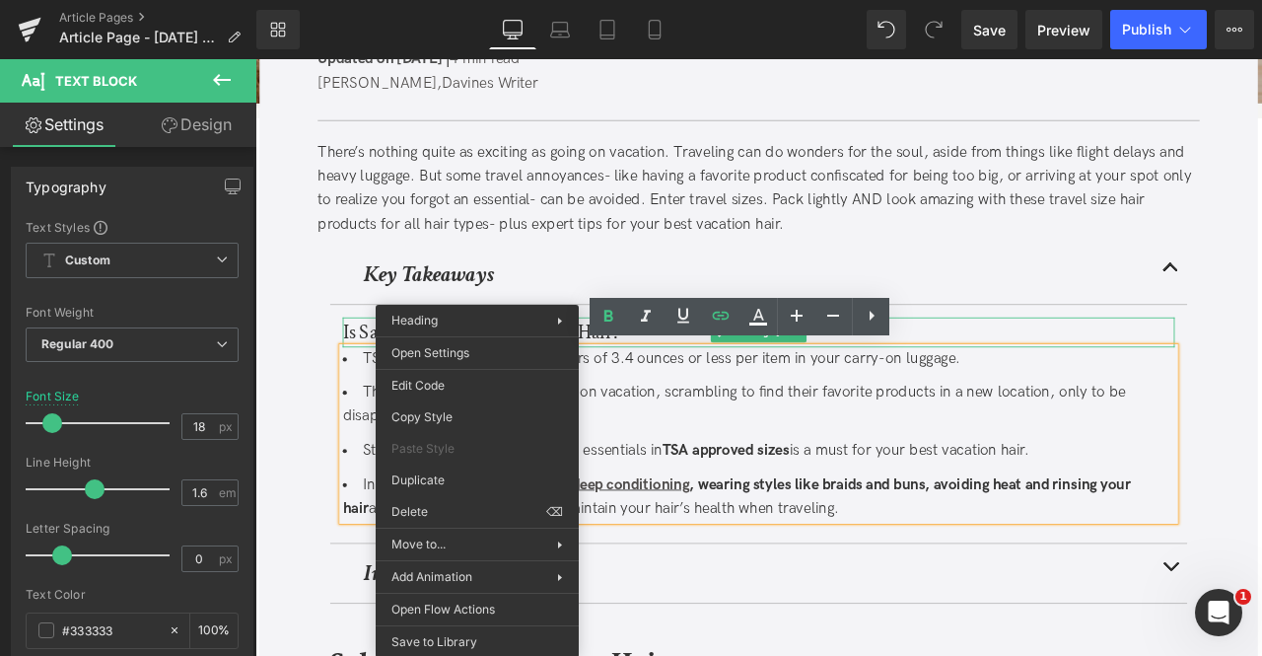
drag, startPoint x: 500, startPoint y: 372, endPoint x: 343, endPoint y: 380, distance: 157.0
click at [344, 380] on article "Is Salt Water Good or Bad for Hair? Heading TSA rules limit liquids to containe…" at bounding box center [852, 492] width 1016 height 284
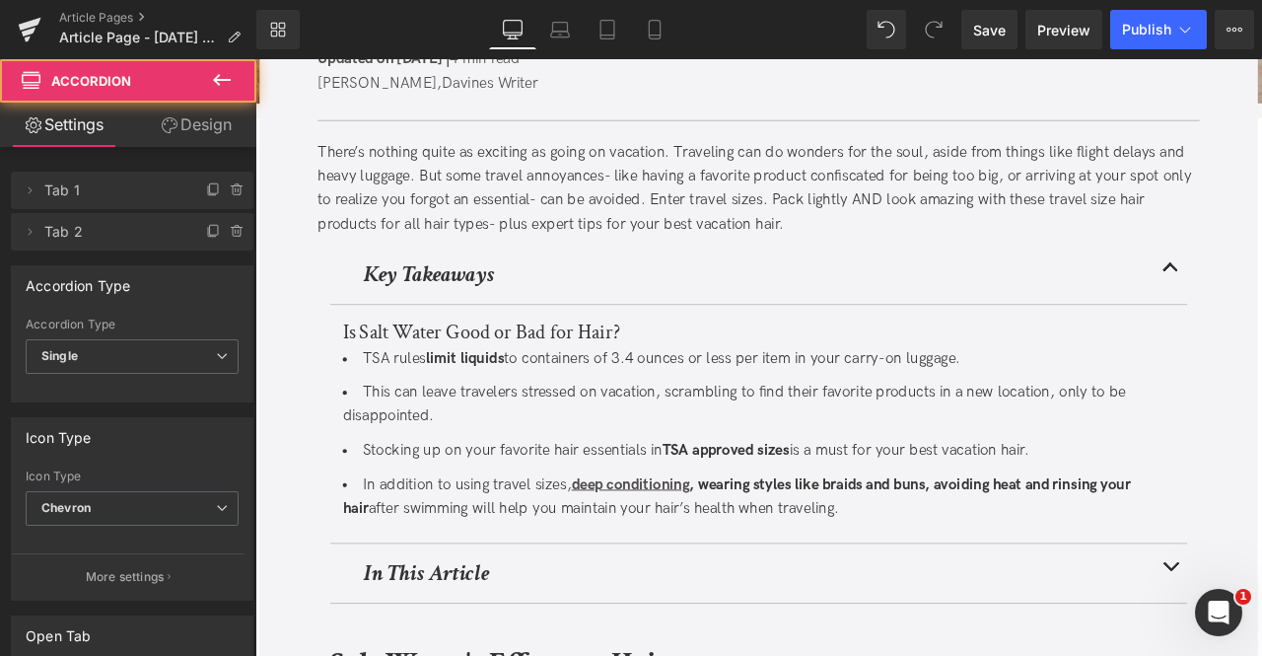
click at [255, 59] on div at bounding box center [255, 59] width 0 height 0
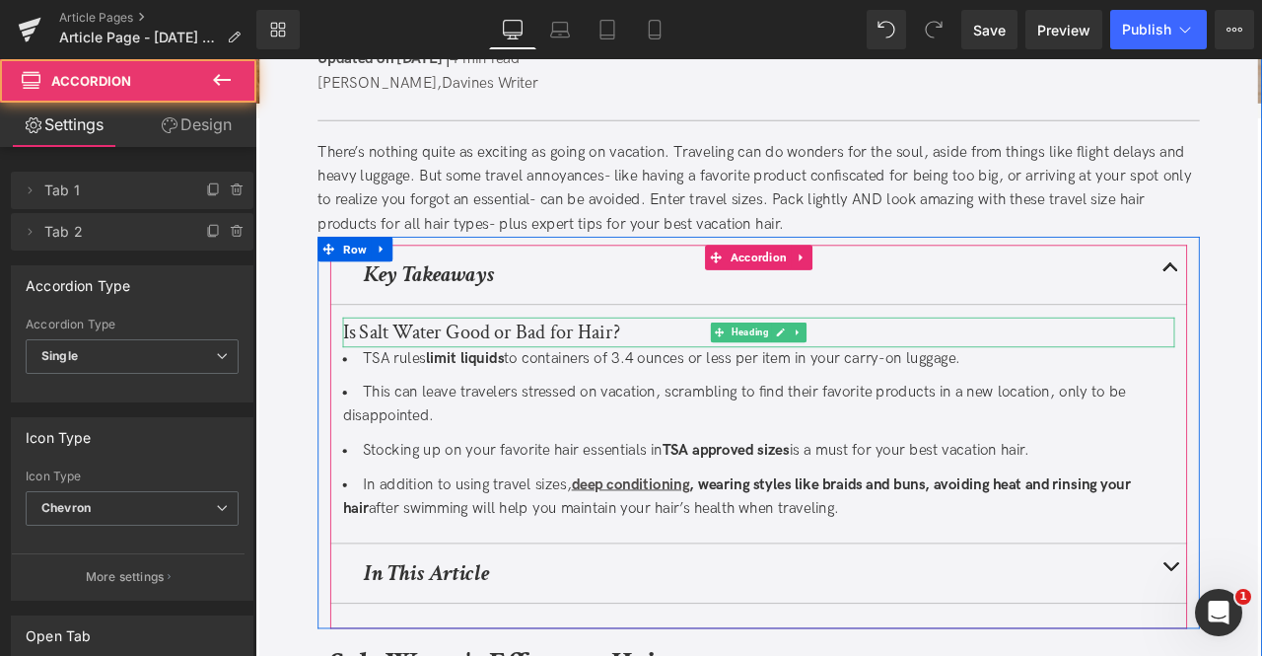
click at [407, 376] on h3 "Is Salt Water Good or Bad for Hair?" at bounding box center [852, 383] width 986 height 36
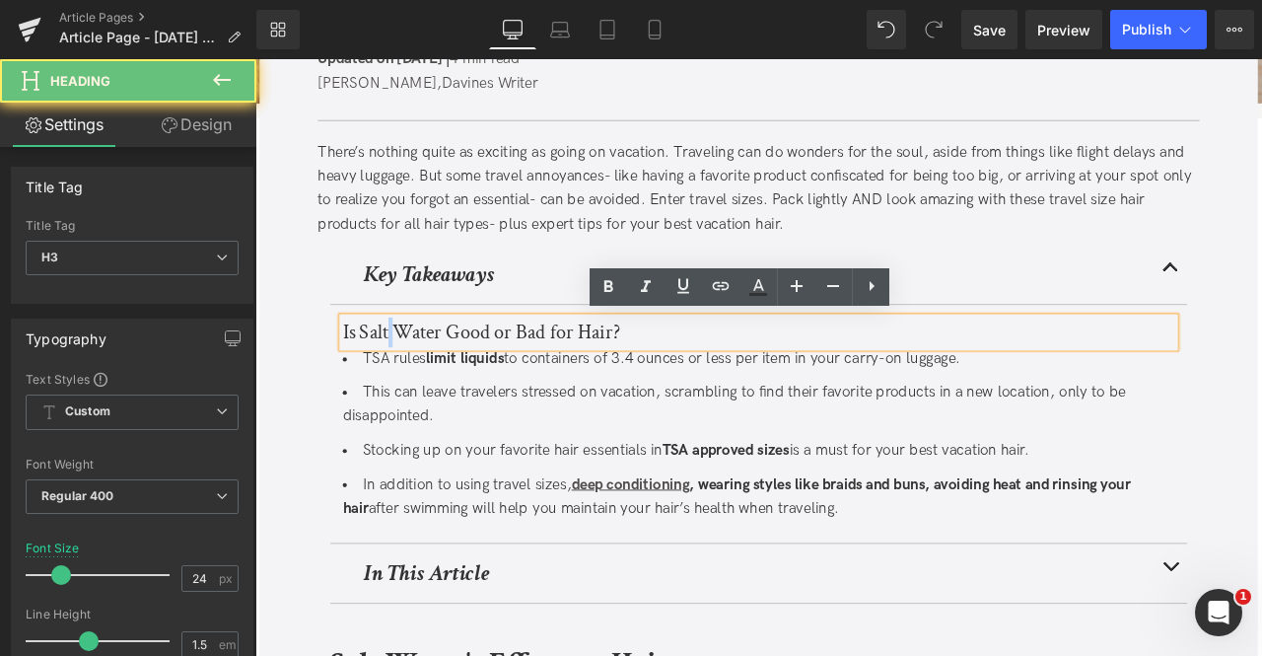
click at [407, 376] on h3 "Is Salt Water Good or Bad for Hair?" at bounding box center [852, 383] width 986 height 36
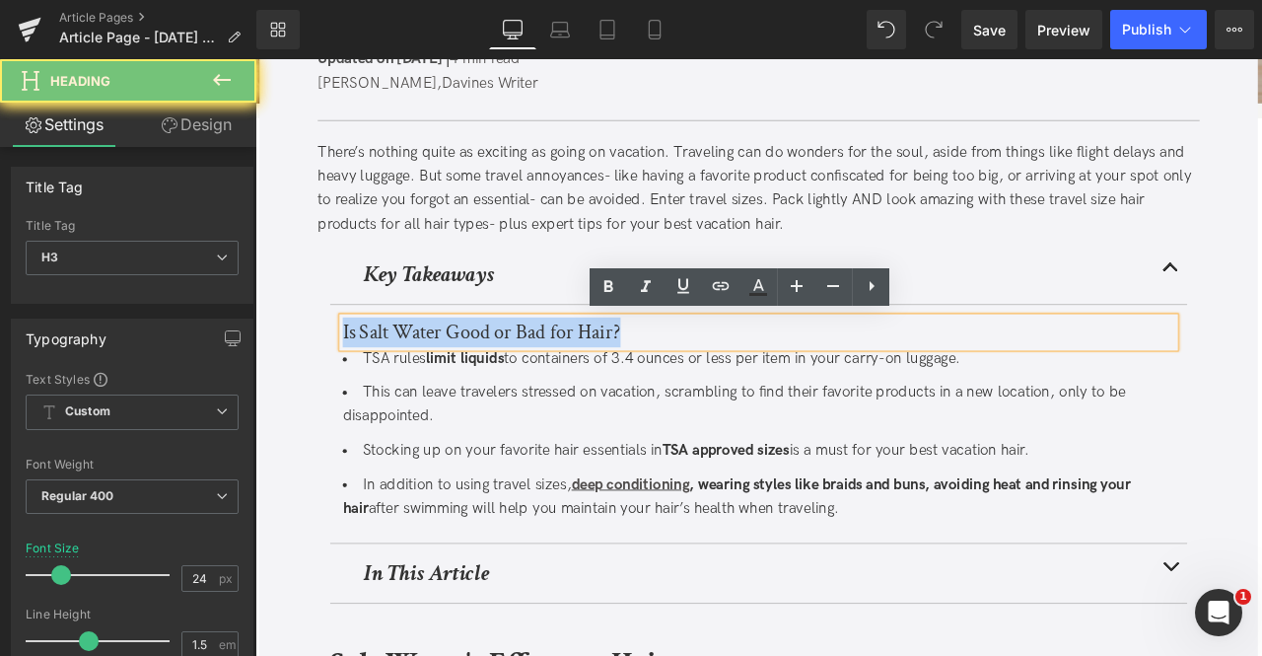
click at [407, 376] on h3 "Is Salt Water Good or Bad for Hair?" at bounding box center [852, 383] width 986 height 36
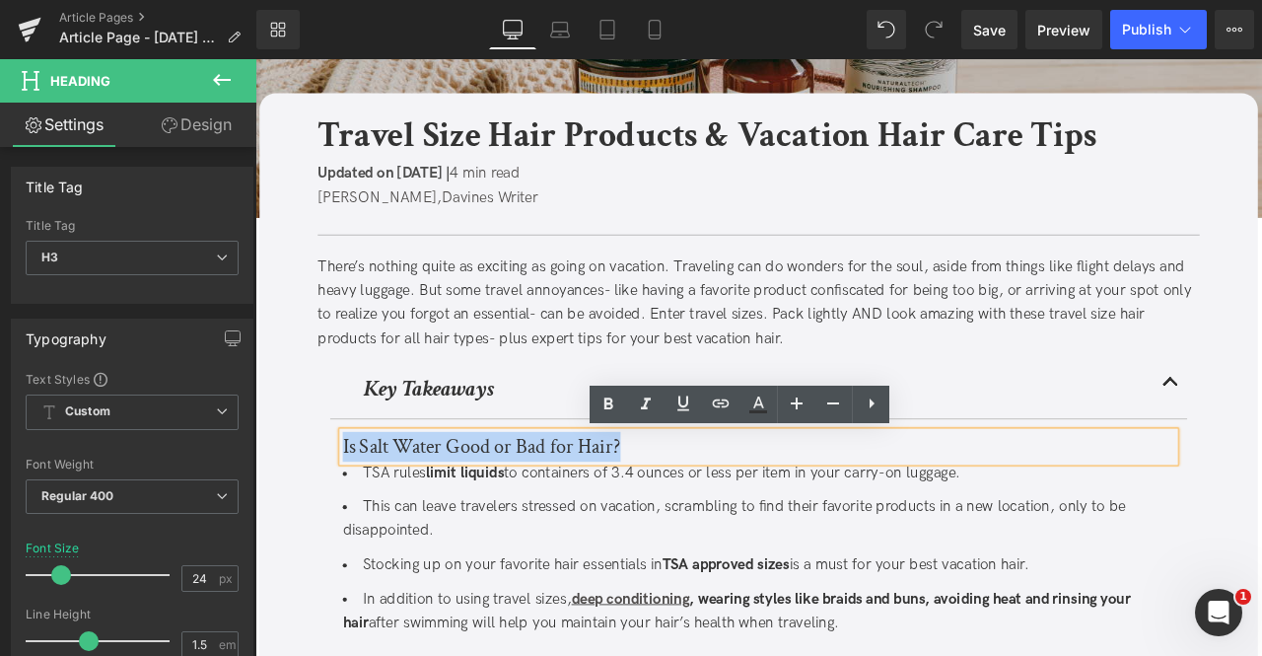
scroll to position [147, 0]
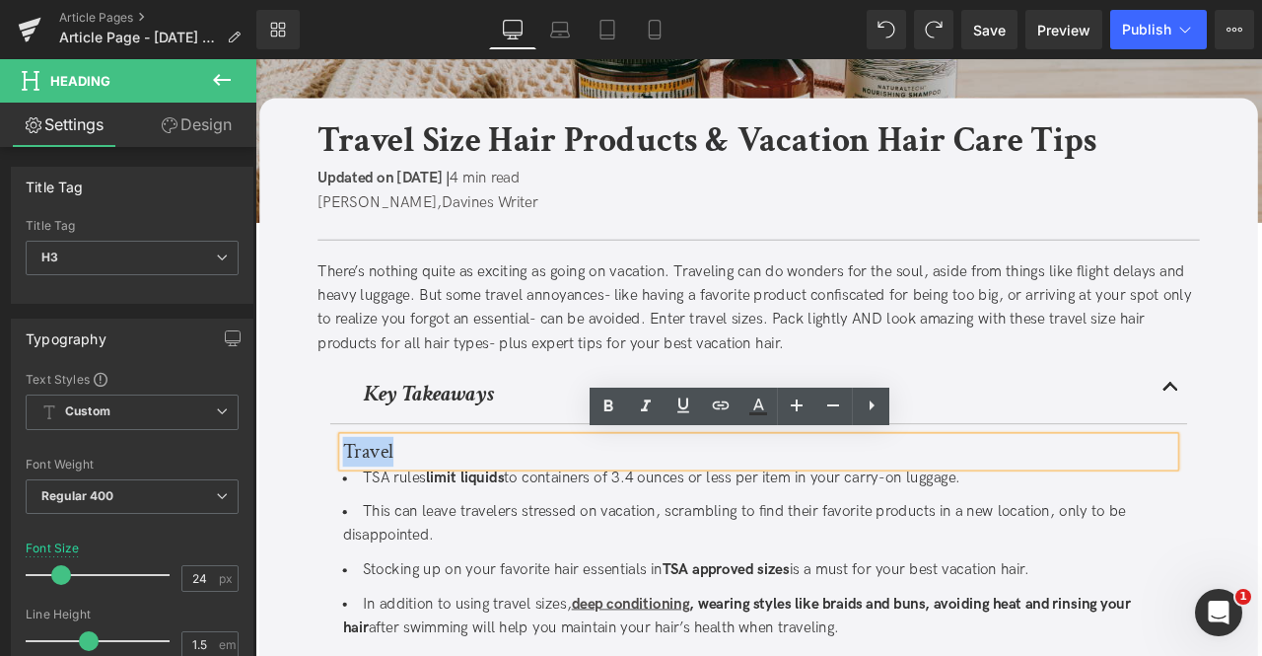
click at [415, 514] on h3 "Travel" at bounding box center [852, 525] width 986 height 36
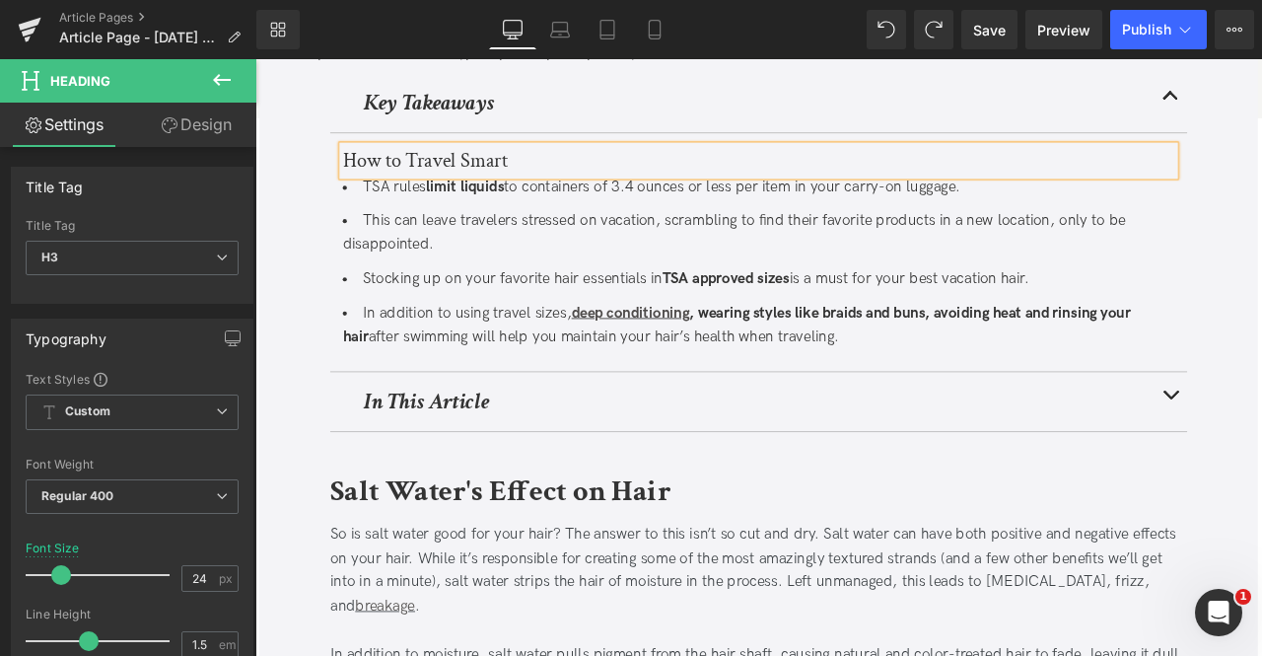
scroll to position [495, 0]
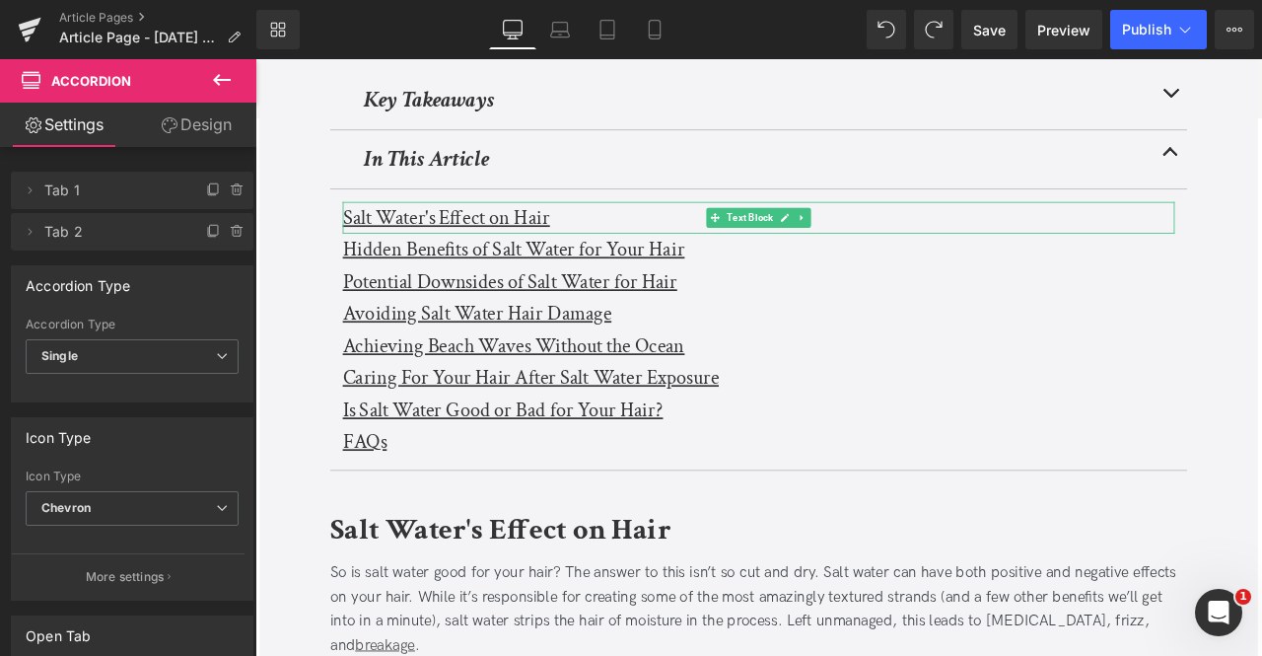
click at [406, 251] on u "Salt Water's Effect on Hair" at bounding box center [482, 247] width 246 height 31
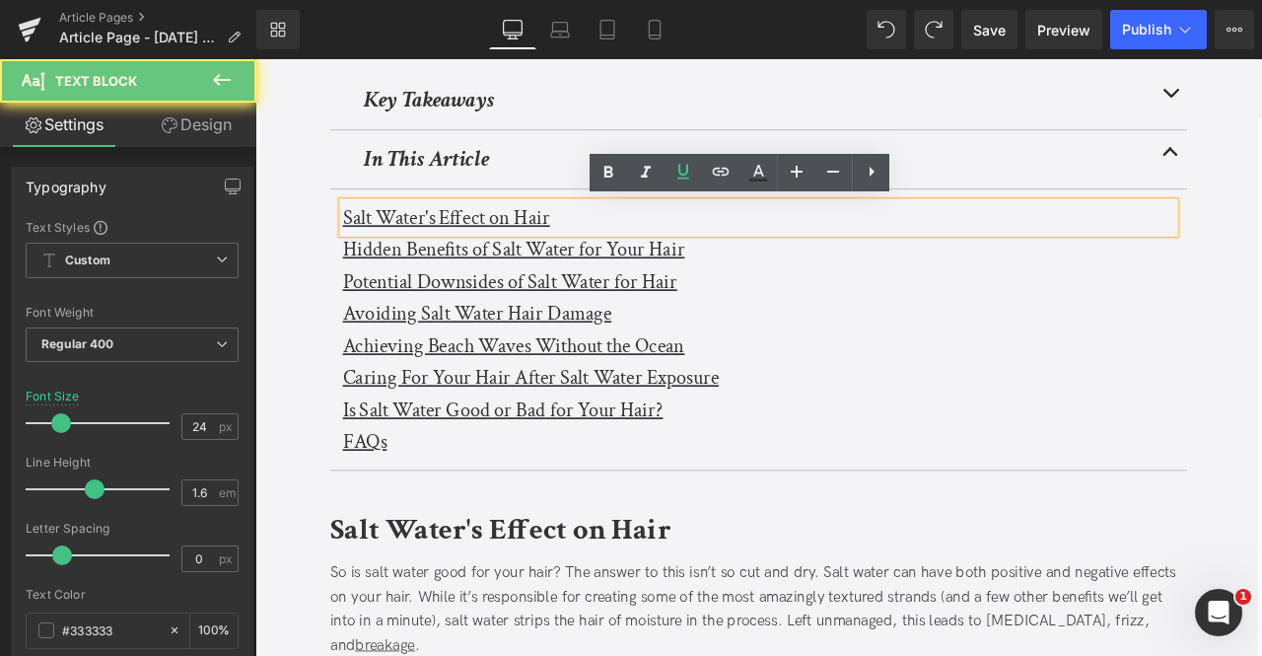
click at [406, 251] on u "Salt Water's Effect on Hair" at bounding box center [482, 247] width 246 height 31
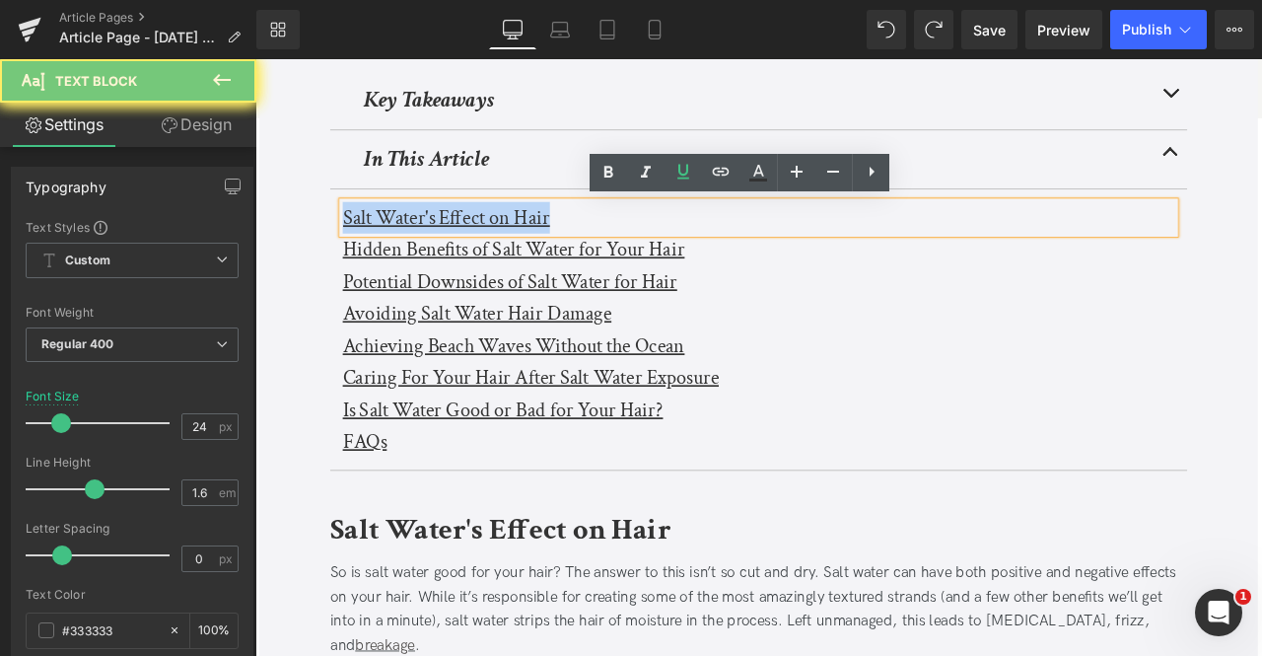
click at [406, 251] on u "Salt Water's Effect on Hair" at bounding box center [482, 247] width 246 height 31
paste div
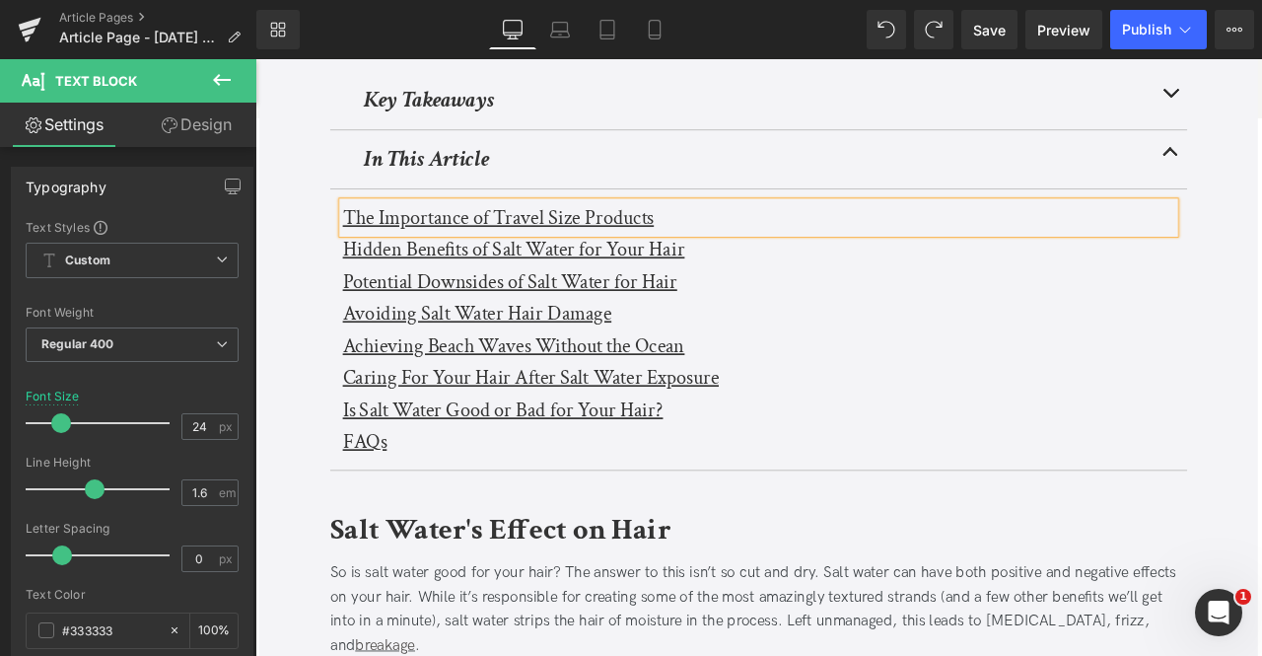
click at [426, 634] on b "Salt Water's Effect on Hair" at bounding box center [545, 618] width 403 height 46
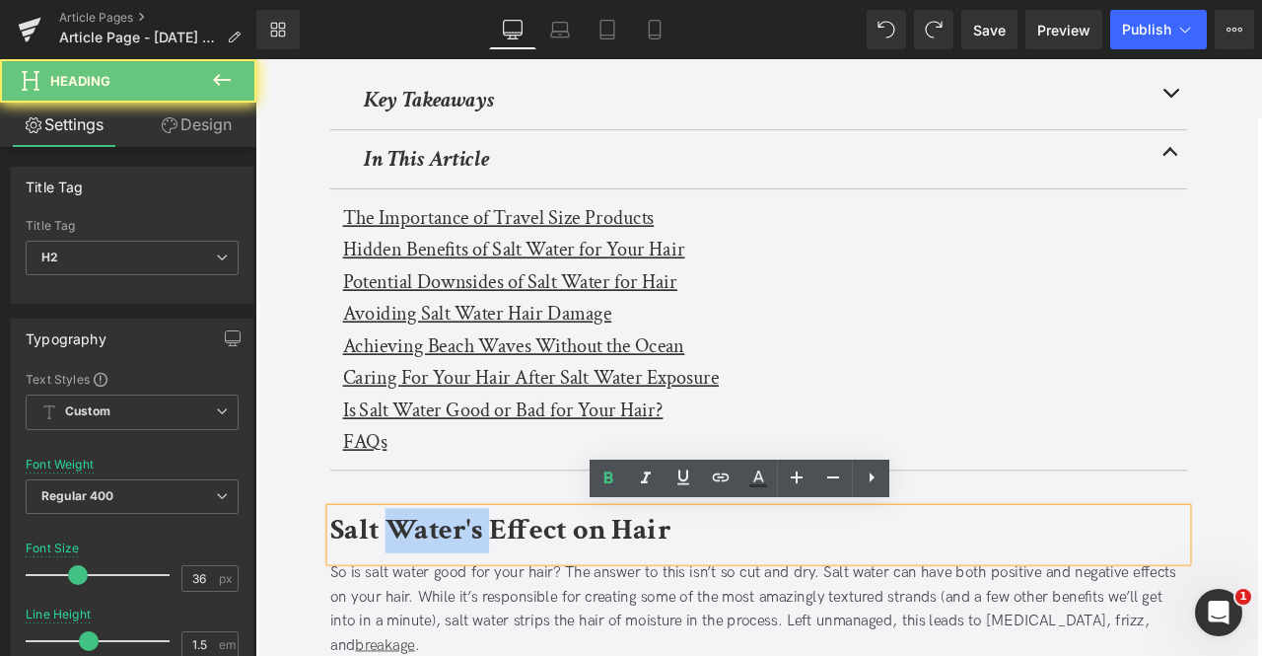
click at [426, 634] on b "Salt Water's Effect on Hair" at bounding box center [545, 618] width 403 height 46
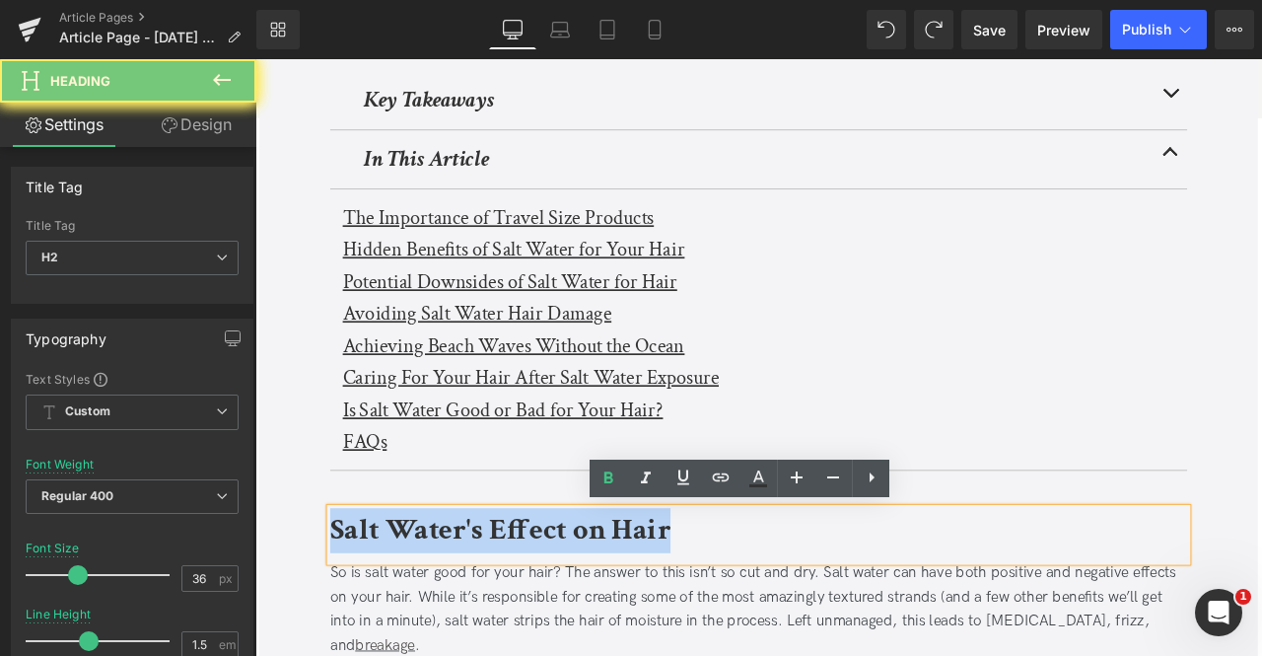
click at [426, 634] on b "Salt Water's Effect on Hair" at bounding box center [545, 618] width 403 height 46
paste div
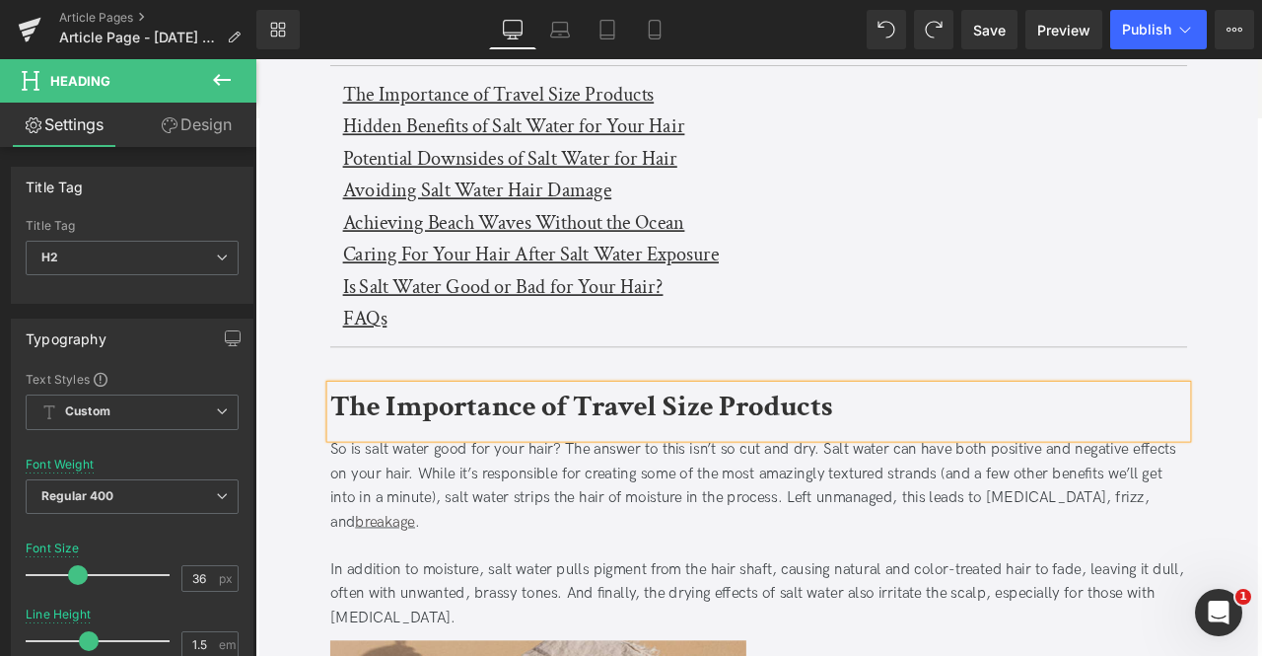
scroll to position [643, 0]
click at [439, 544] on div "So is salt water good for your hair? The answer to this isn’t so cut and dry. S…" at bounding box center [852, 563] width 1016 height 113
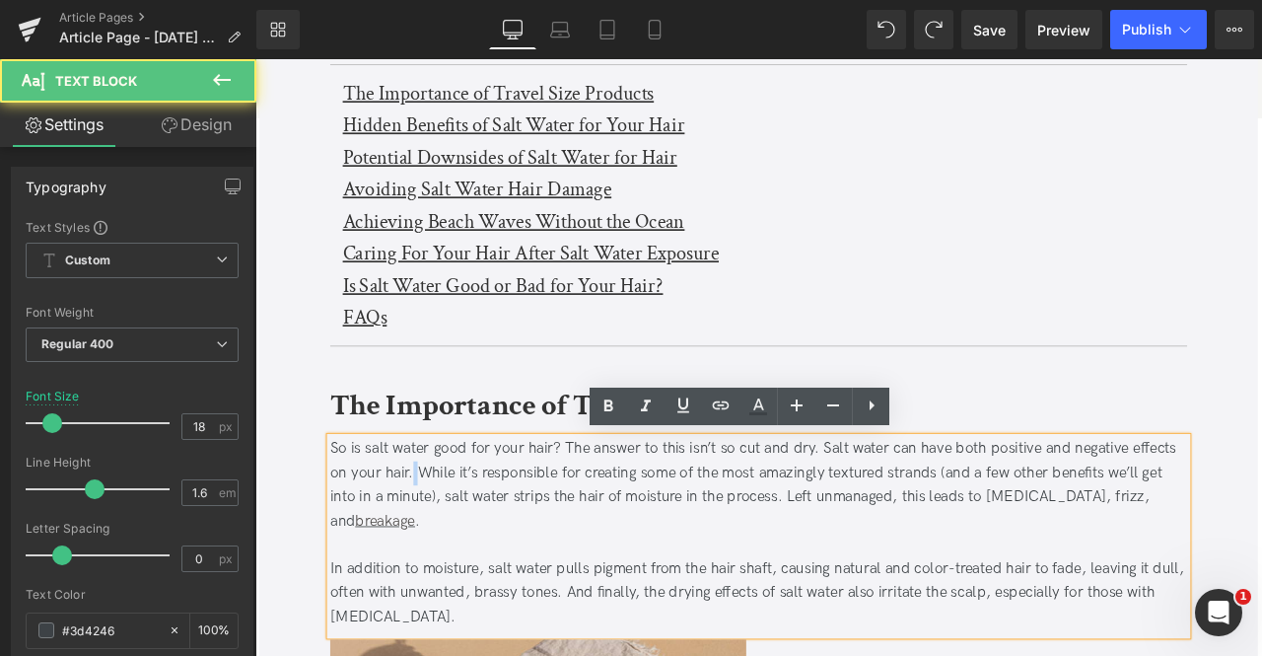
click at [439, 544] on div "So is salt water good for your hair? The answer to this isn’t so cut and dry. S…" at bounding box center [852, 563] width 1016 height 113
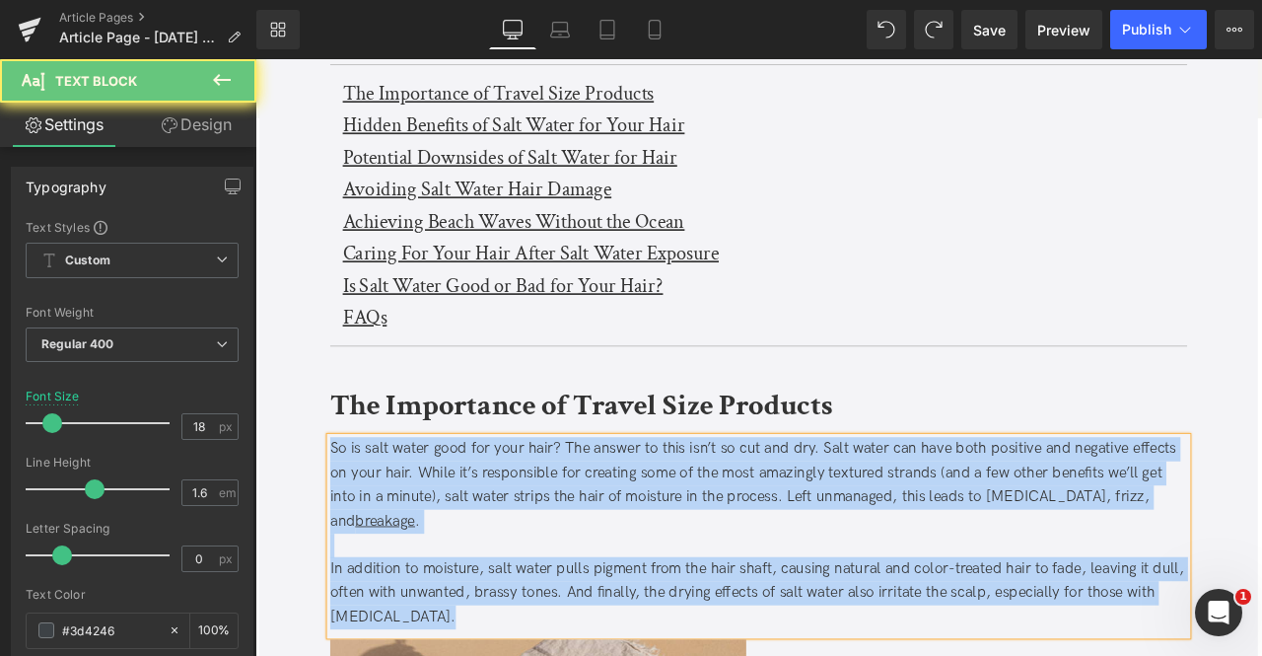
paste div
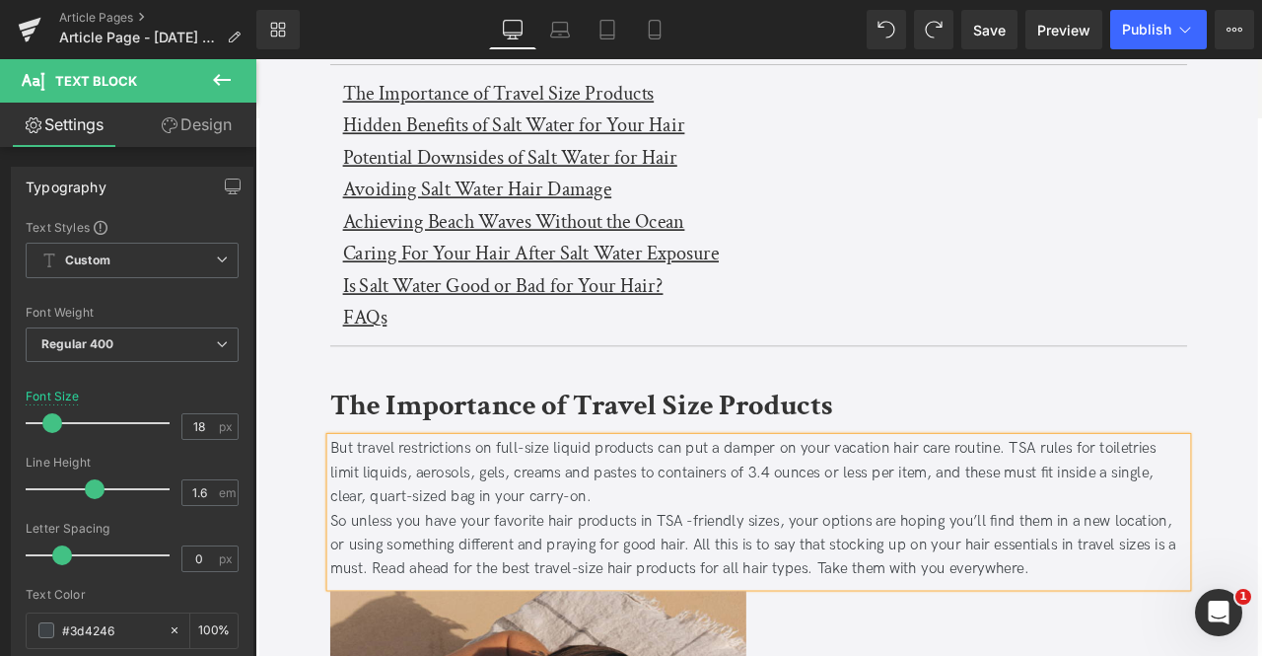
click at [678, 575] on div "But travel restrictions on full-size liquid products can put a damper on your v…" at bounding box center [852, 549] width 1016 height 85
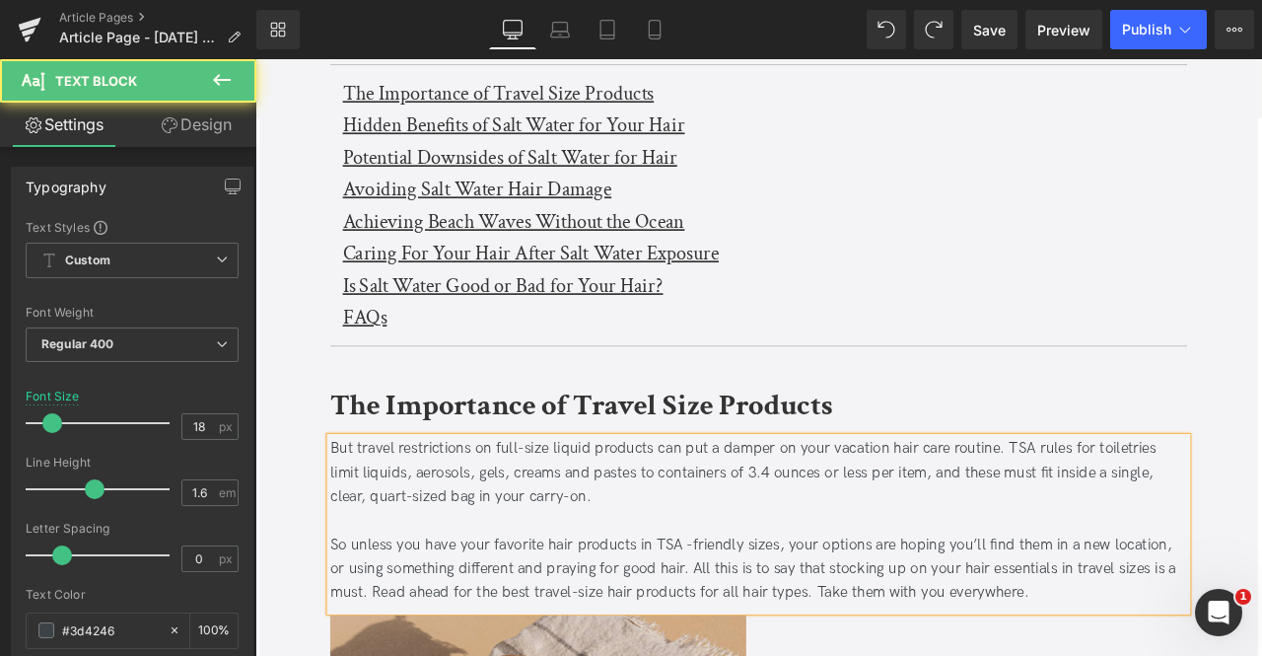
click at [1194, 521] on div "But travel restrictions on full-size liquid products can put a damper on your v…" at bounding box center [852, 549] width 1016 height 85
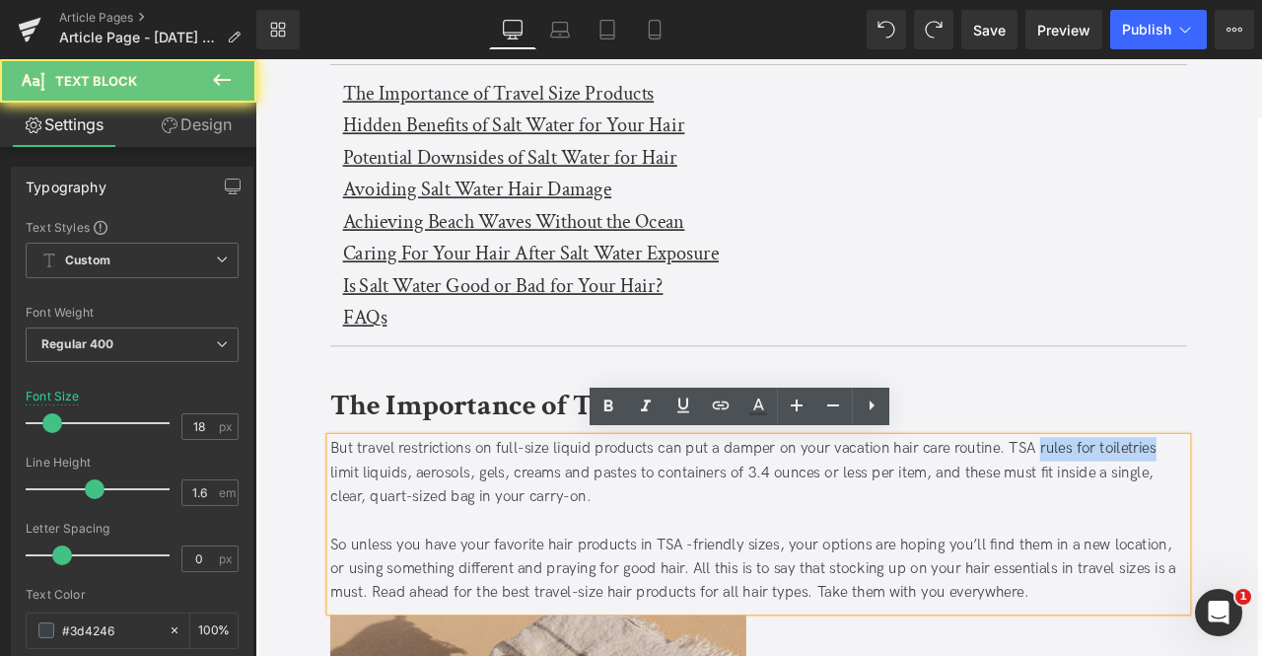
click at [1261, 507] on div "But travel restrictions on full-size liquid products can put a damper on your v…" at bounding box center [852, 549] width 1016 height 85
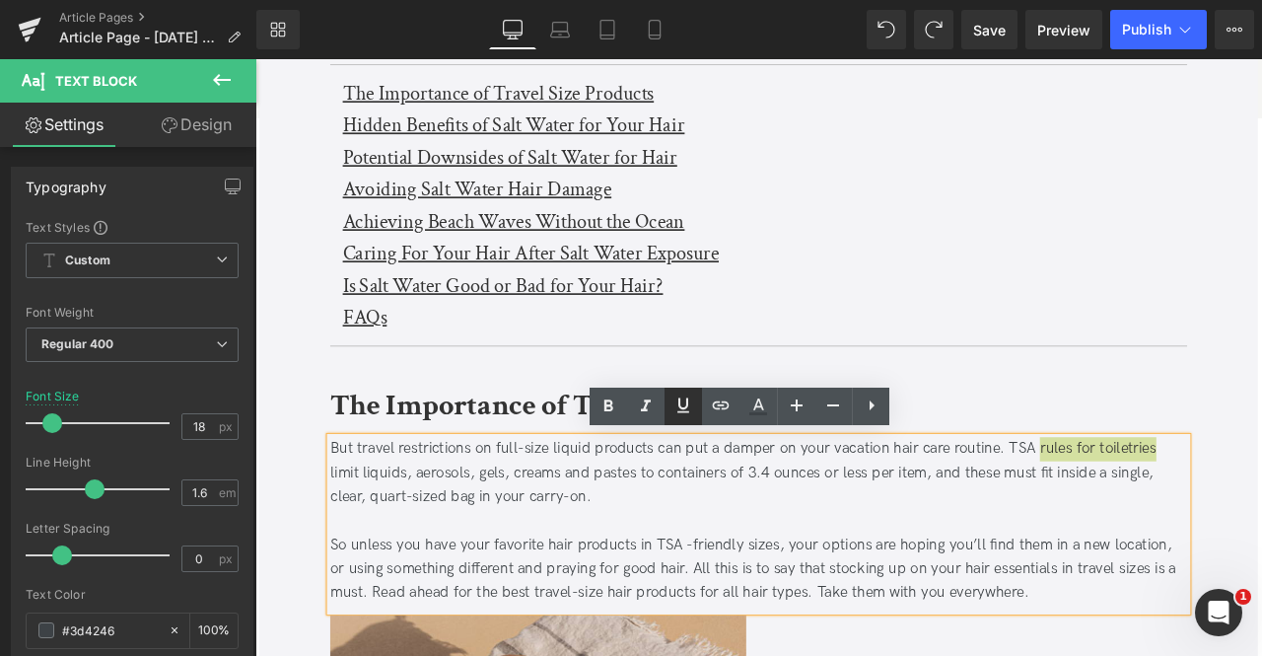
click at [684, 406] on icon at bounding box center [684, 405] width 24 height 24
click at [712, 407] on icon at bounding box center [721, 405] width 24 height 24
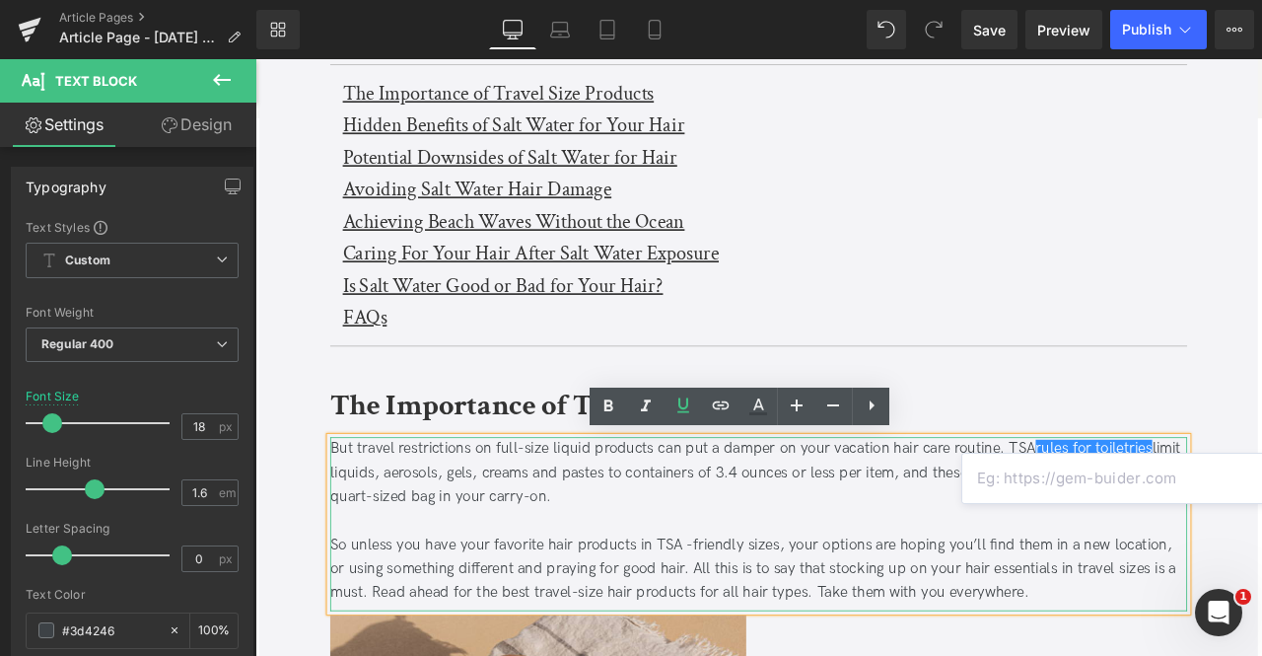
click at [1088, 526] on div "But travel restrictions on full-size liquid products can put a damper on your v…" at bounding box center [852, 549] width 1016 height 85
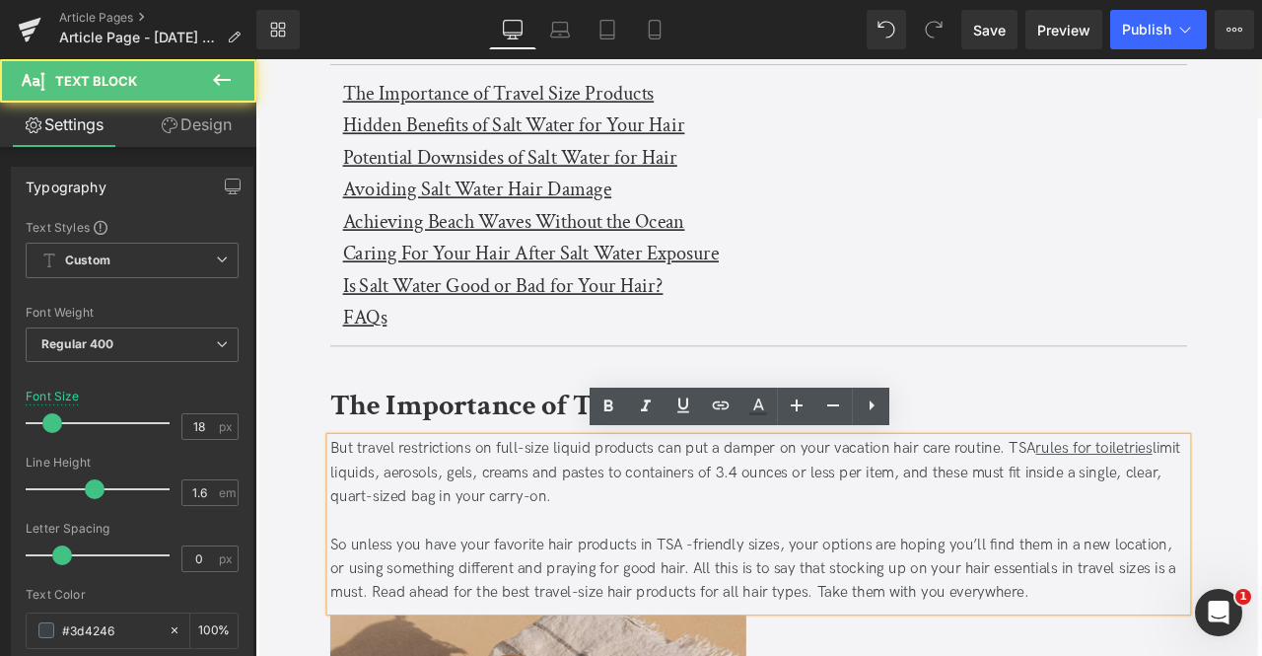
click at [1180, 517] on u "rules for toiletries" at bounding box center [1249, 520] width 138 height 21
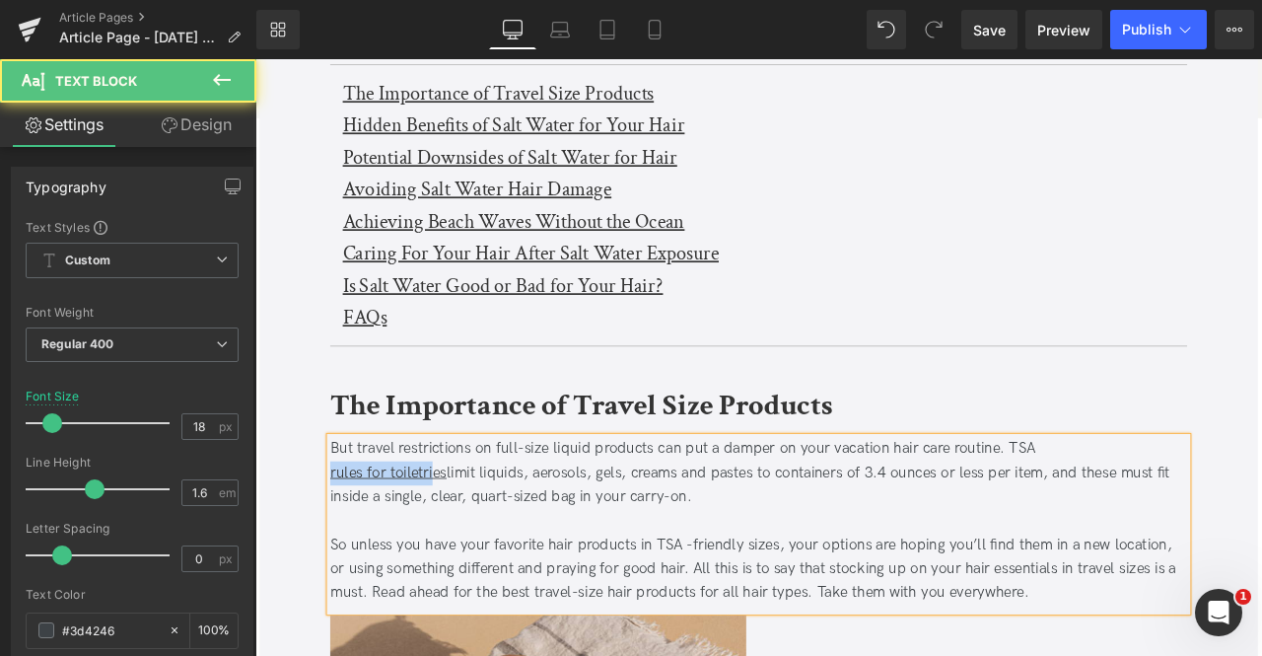
click at [466, 546] on u "rules for toiletries" at bounding box center [413, 548] width 138 height 21
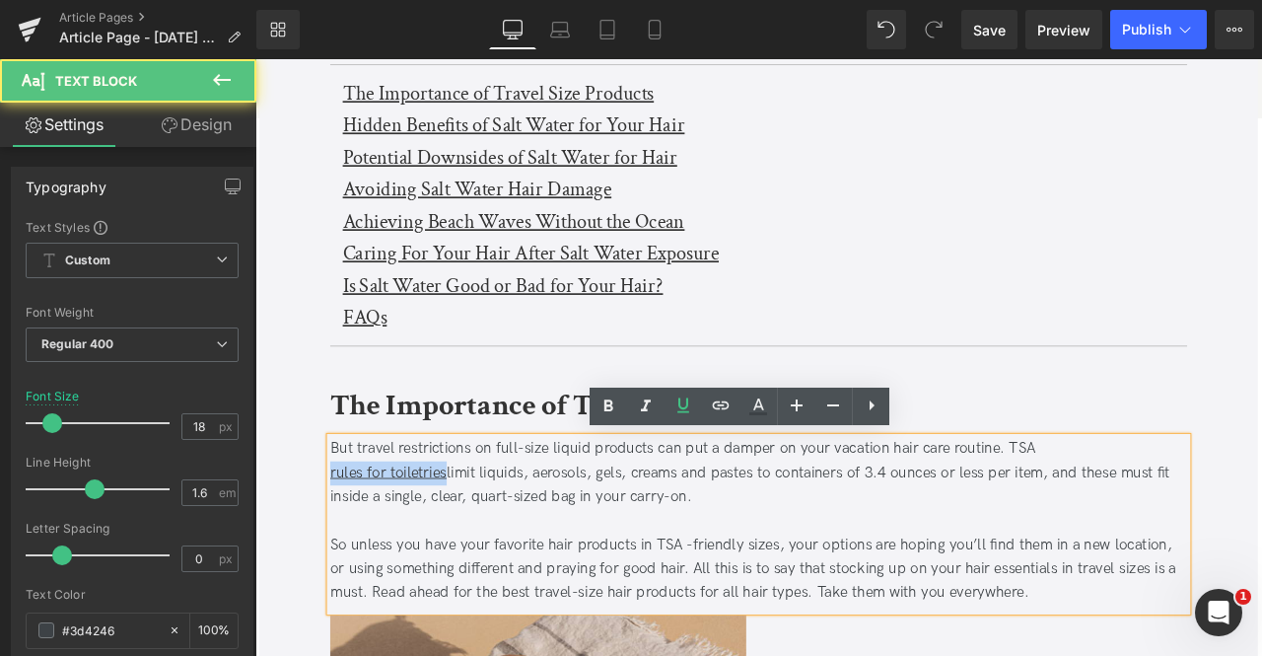
click at [477, 548] on u "rules for toiletries" at bounding box center [413, 548] width 138 height 21
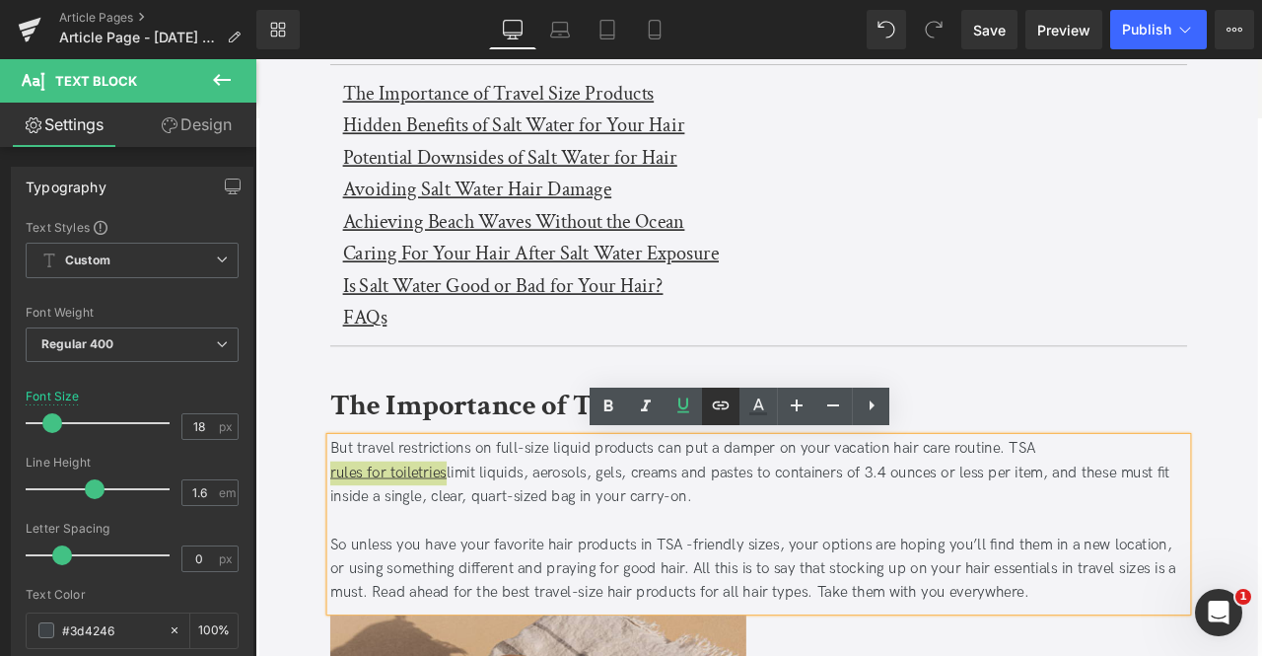
click at [718, 406] on icon at bounding box center [721, 405] width 24 height 24
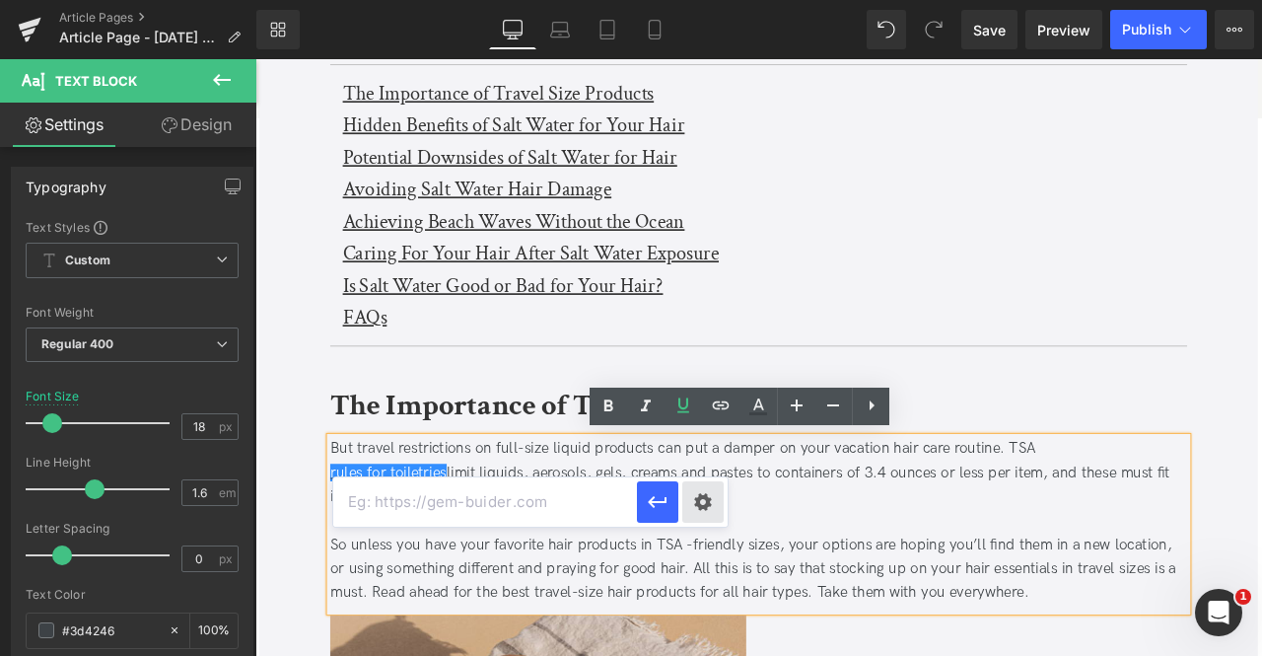
click at [702, 0] on div "Text Color Highlight Color #333333 Edit or remove link: Edit - Unlink - Cancel" at bounding box center [631, 0] width 1262 height 0
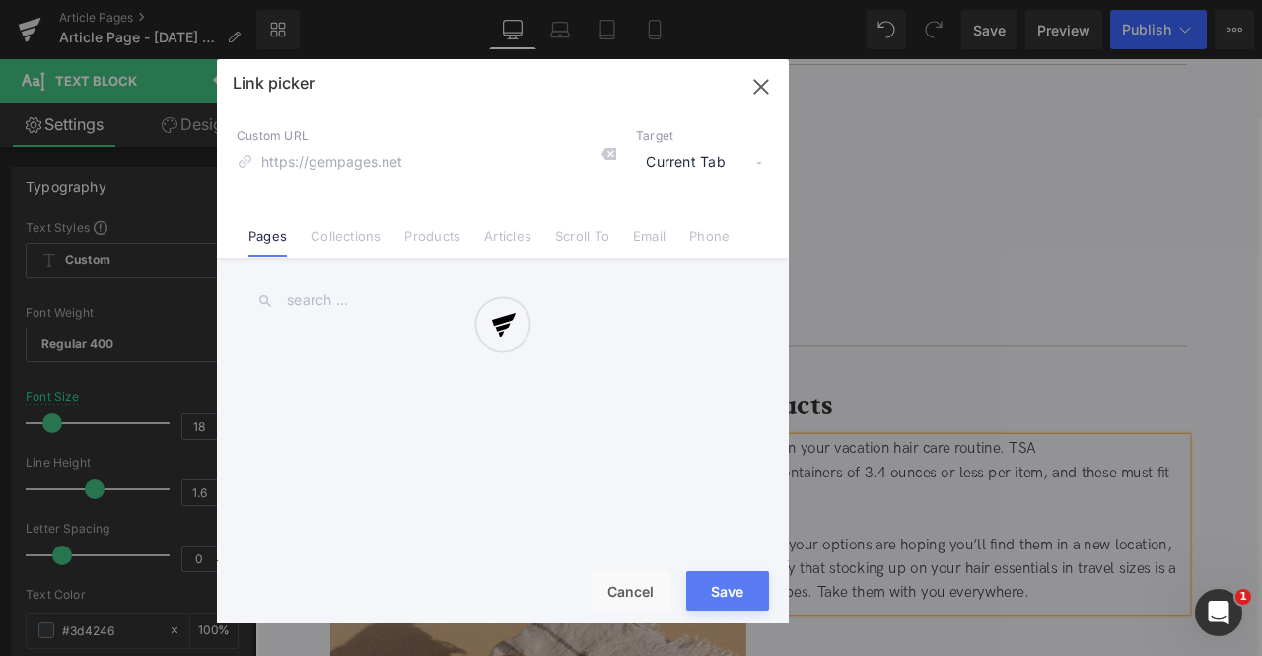
paste input "https://www.tsa.gov/travel/security-screening/liquids-aerosols-gels-rule"
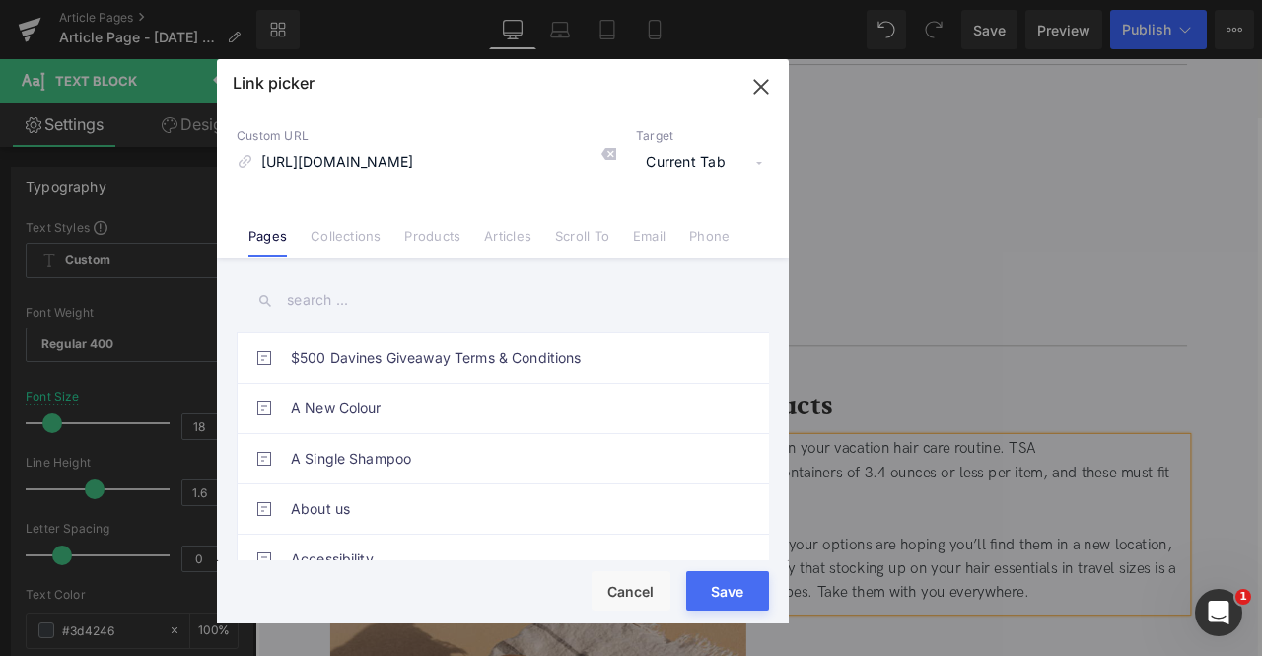
scroll to position [0, 130]
type input "https://www.tsa.gov/travel/security-screening/liquids-aerosols-gels-rule"
click at [704, 169] on span "Current Tab" at bounding box center [702, 162] width 133 height 37
click at [706, 224] on li "New Tab" at bounding box center [702, 233] width 153 height 35
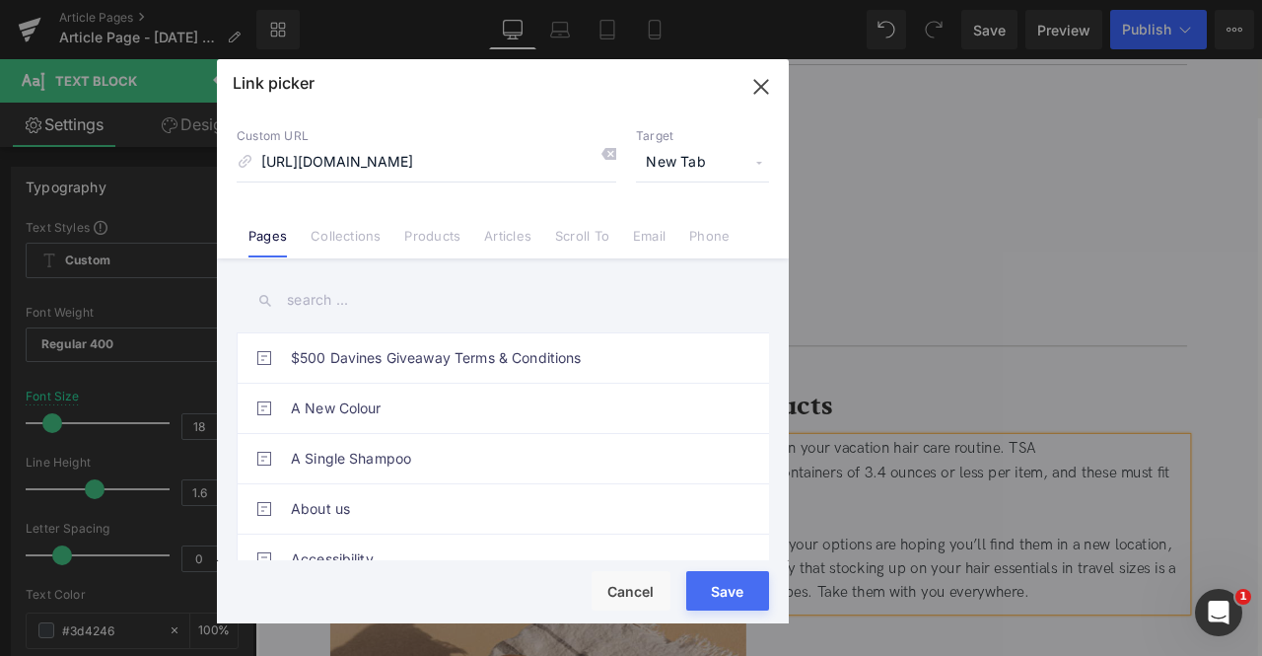
click at [721, 584] on button "Save" at bounding box center [727, 590] width 83 height 39
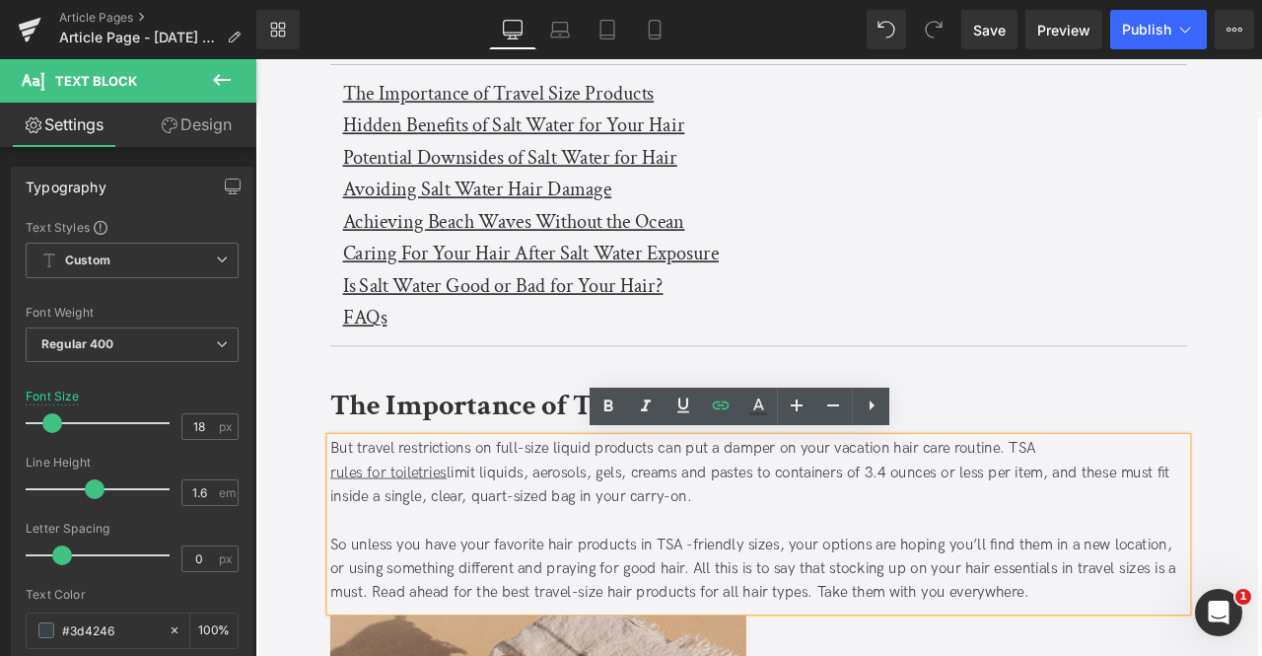
click at [735, 561] on div "rules for toiletries limit liquids, aerosols, gels, creams and pastes to contai…" at bounding box center [852, 563] width 1016 height 57
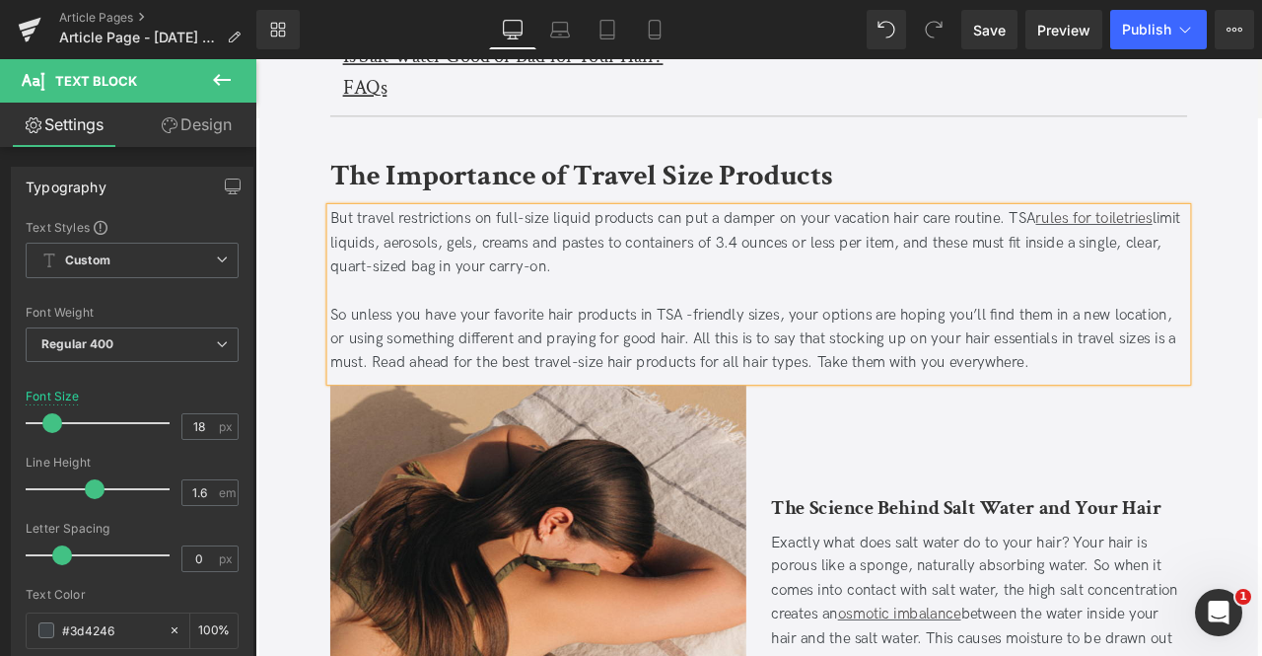
scroll to position [932, 0]
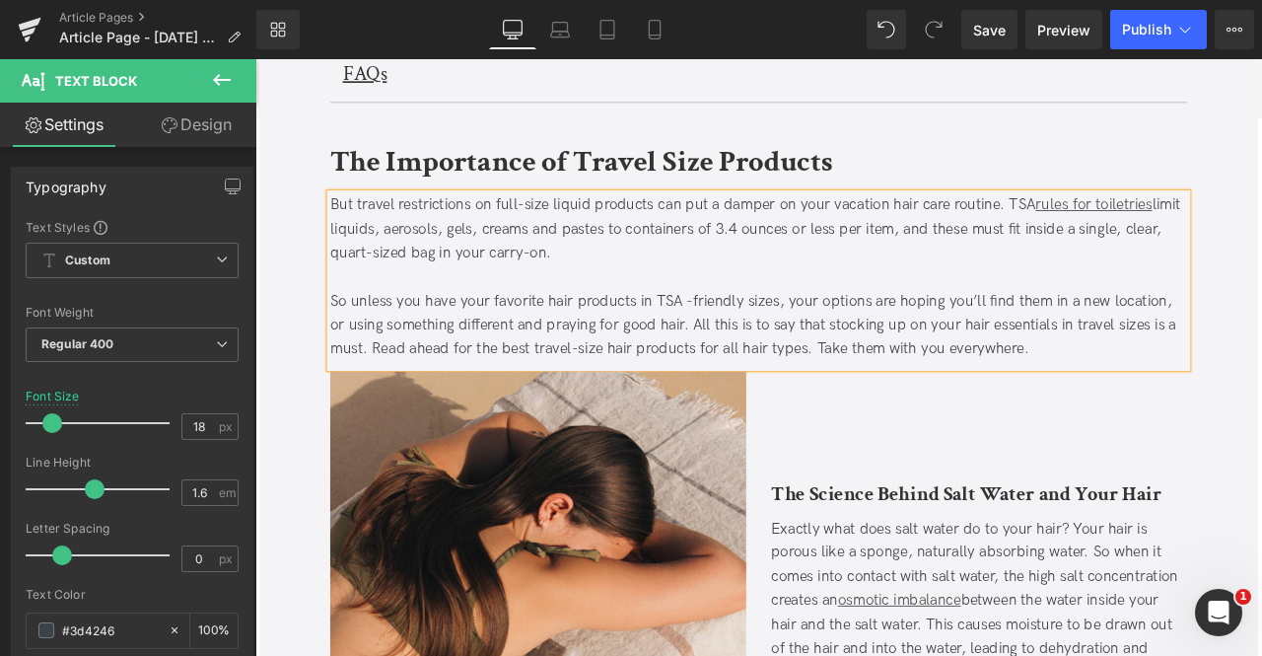
click at [608, 401] on div "So unless you have your favorite hair products in TSA -friendly sizes, your opt…" at bounding box center [852, 374] width 1016 height 85
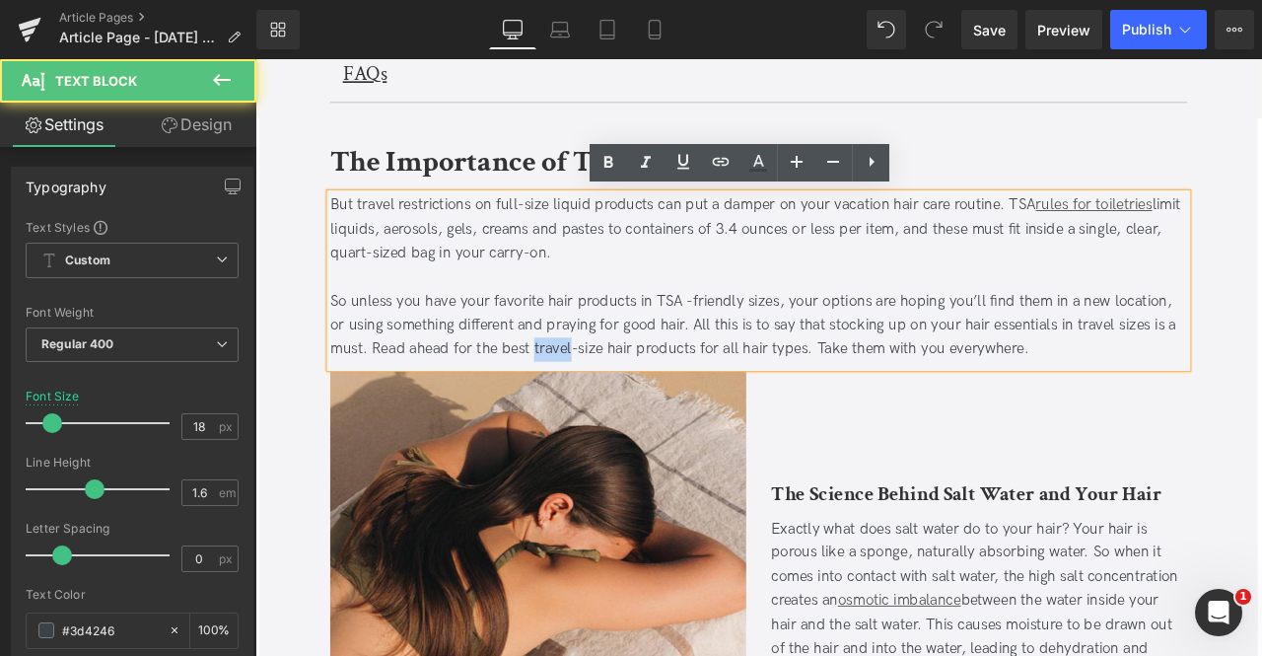
click at [608, 401] on div "So unless you have your favorite hair products in TSA -friendly sizes, your opt…" at bounding box center [852, 374] width 1016 height 85
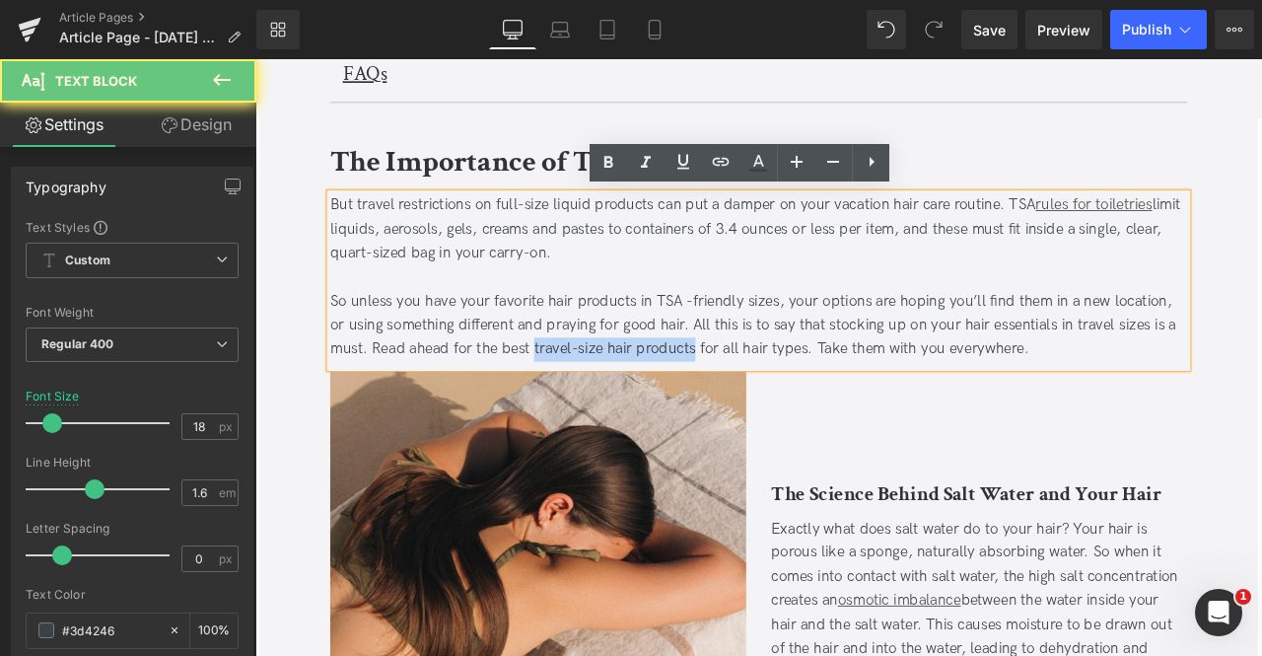
click at [717, 398] on div "So unless you have your favorite hair products in TSA -friendly sizes, your opt…" at bounding box center [852, 374] width 1016 height 85
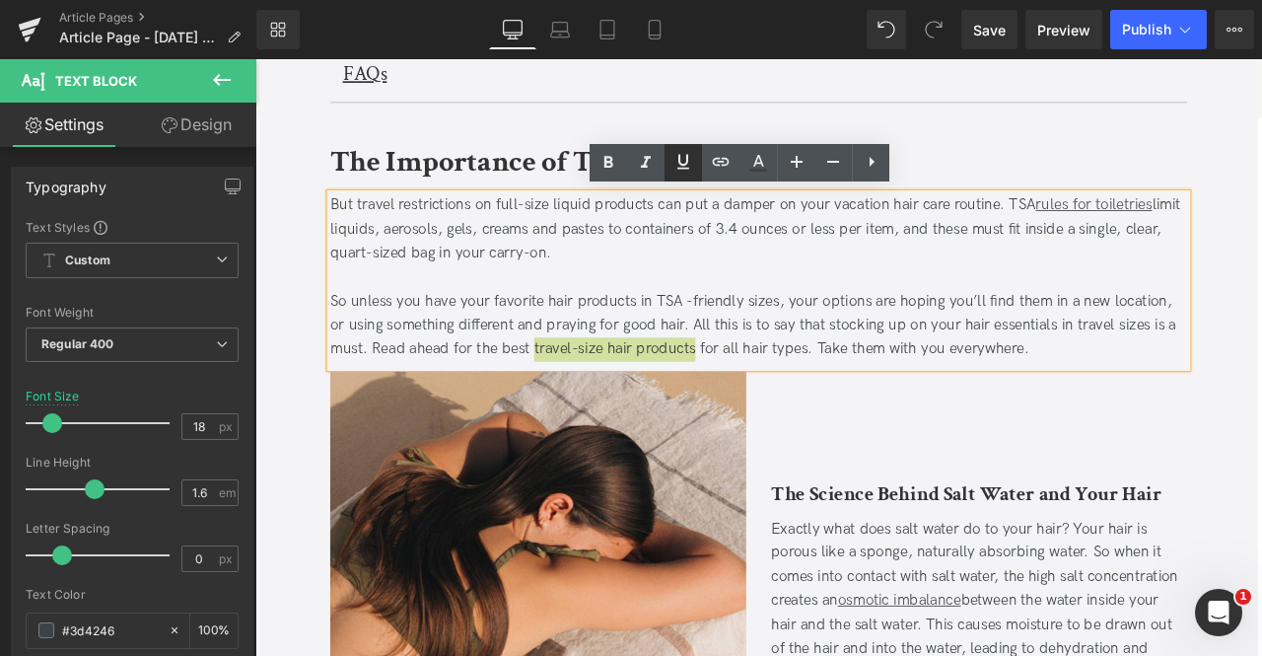
click at [686, 171] on icon at bounding box center [684, 162] width 24 height 24
click at [720, 167] on icon at bounding box center [721, 162] width 24 height 24
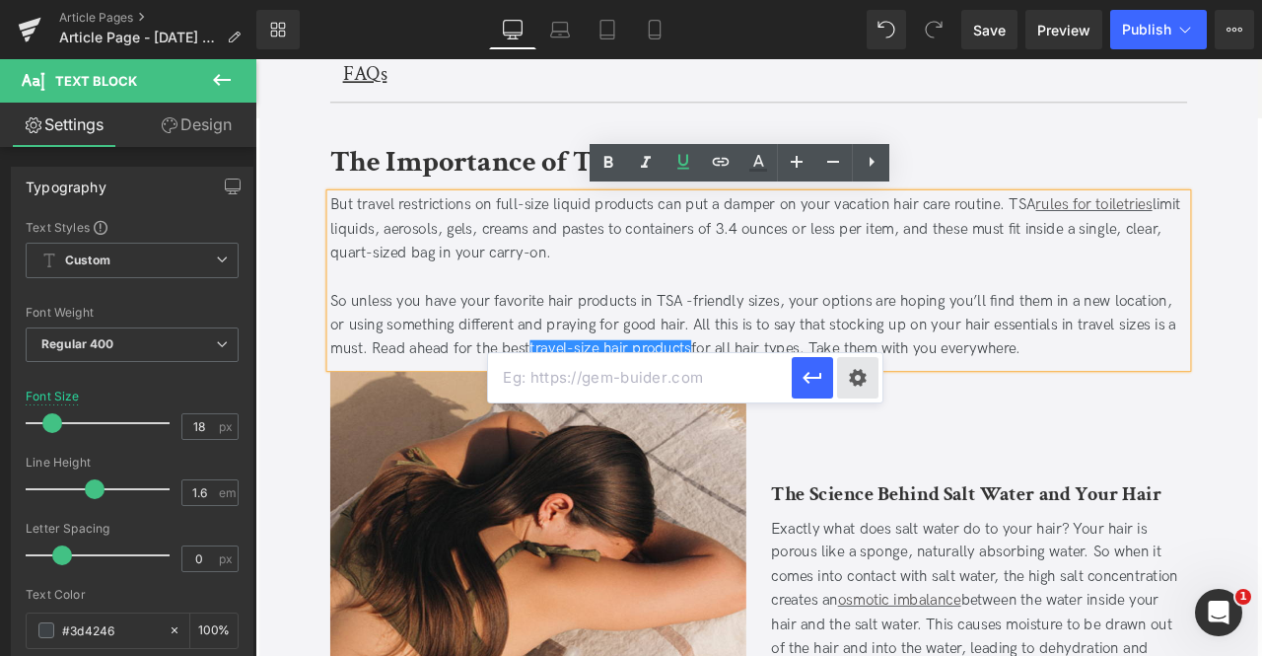
click at [843, 0] on div "Text Color Highlight Color #333333 Edit or remove link: Edit - Unlink - Cancel" at bounding box center [631, 0] width 1262 height 0
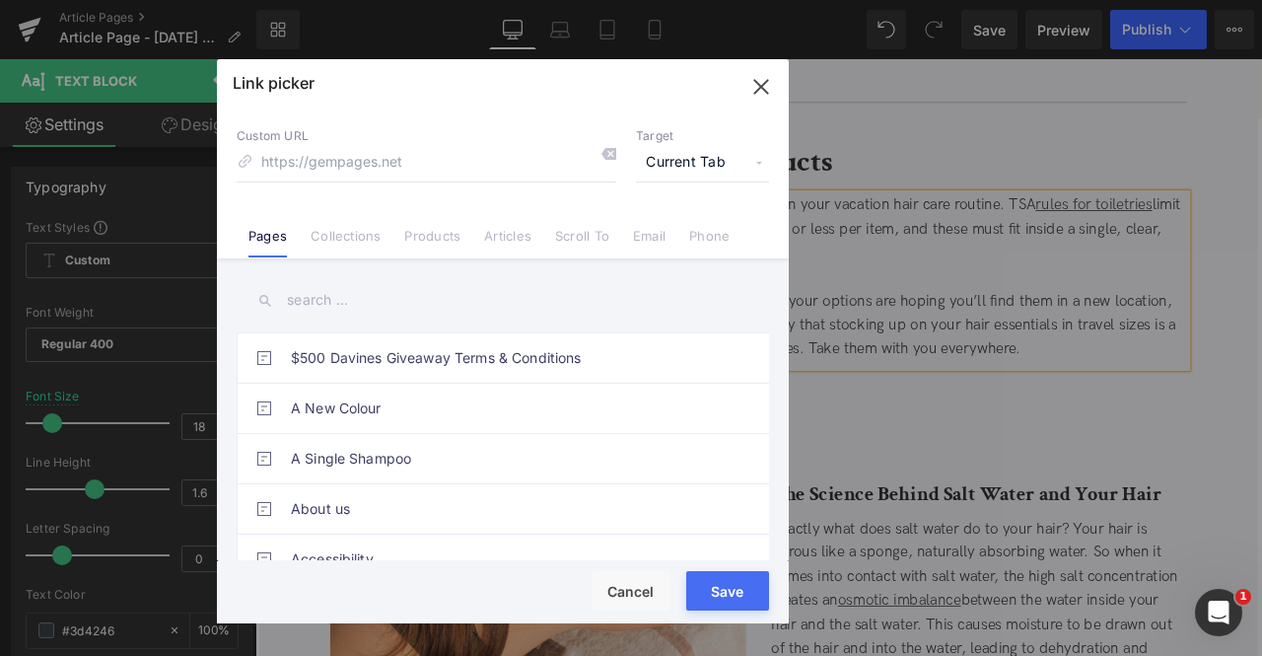
click at [686, 171] on span "Current Tab" at bounding box center [702, 162] width 133 height 37
click at [649, 232] on li "New Tab" at bounding box center [702, 233] width 153 height 35
click at [378, 165] on input at bounding box center [427, 162] width 380 height 37
paste input "https://us.davines.com/collections/travel"
click at [395, 161] on input "https://us.davines.com/collections/travel" at bounding box center [427, 162] width 380 height 37
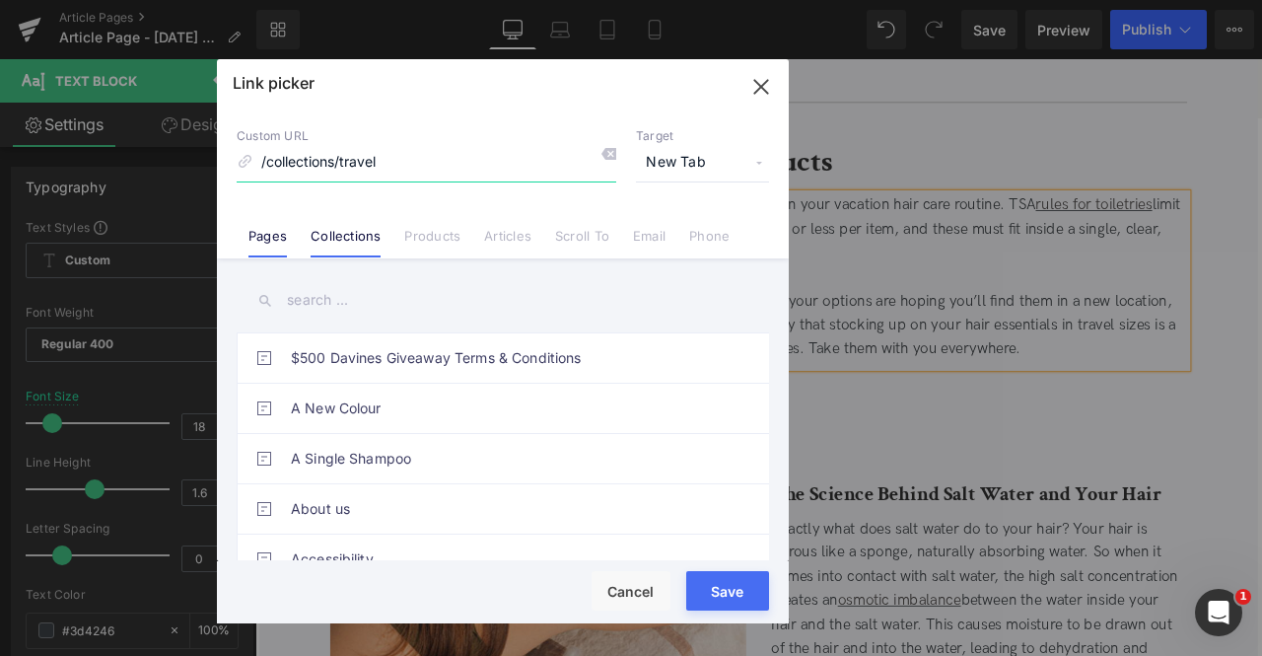
type input "/collections/travel"
click at [356, 224] on li "Collections" at bounding box center [346, 228] width 94 height 35
click at [450, 160] on input "/collections/travel" at bounding box center [427, 162] width 380 height 37
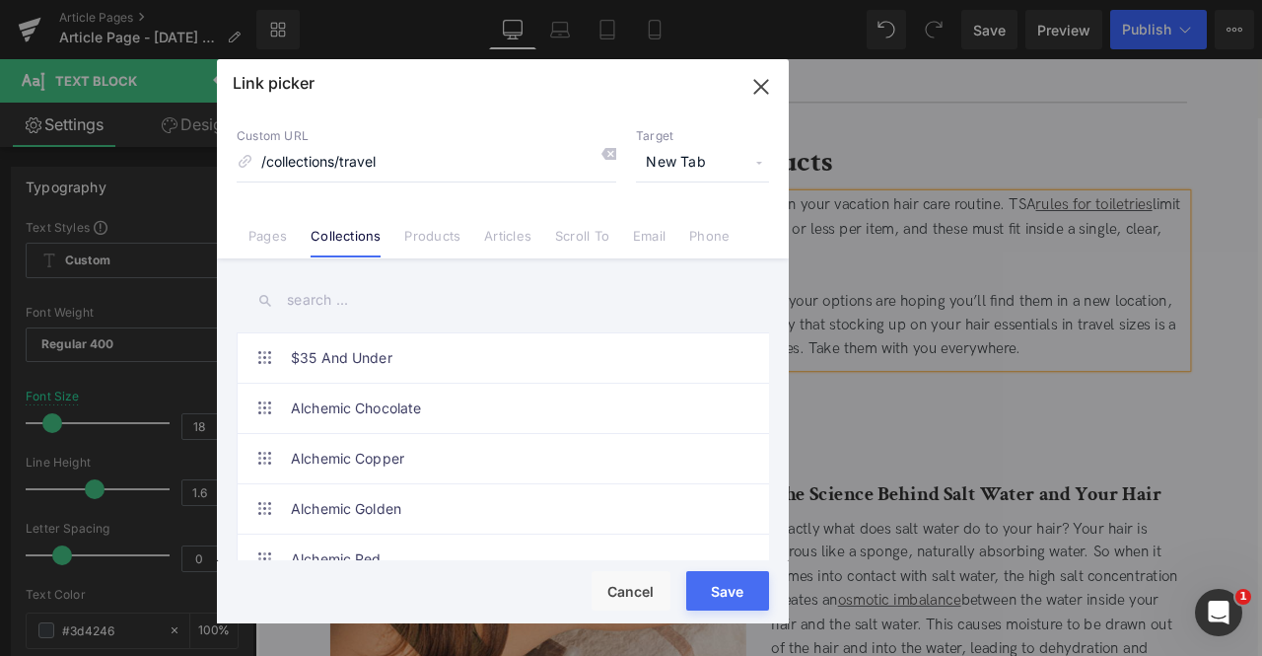
click at [738, 584] on button "Save" at bounding box center [727, 590] width 83 height 39
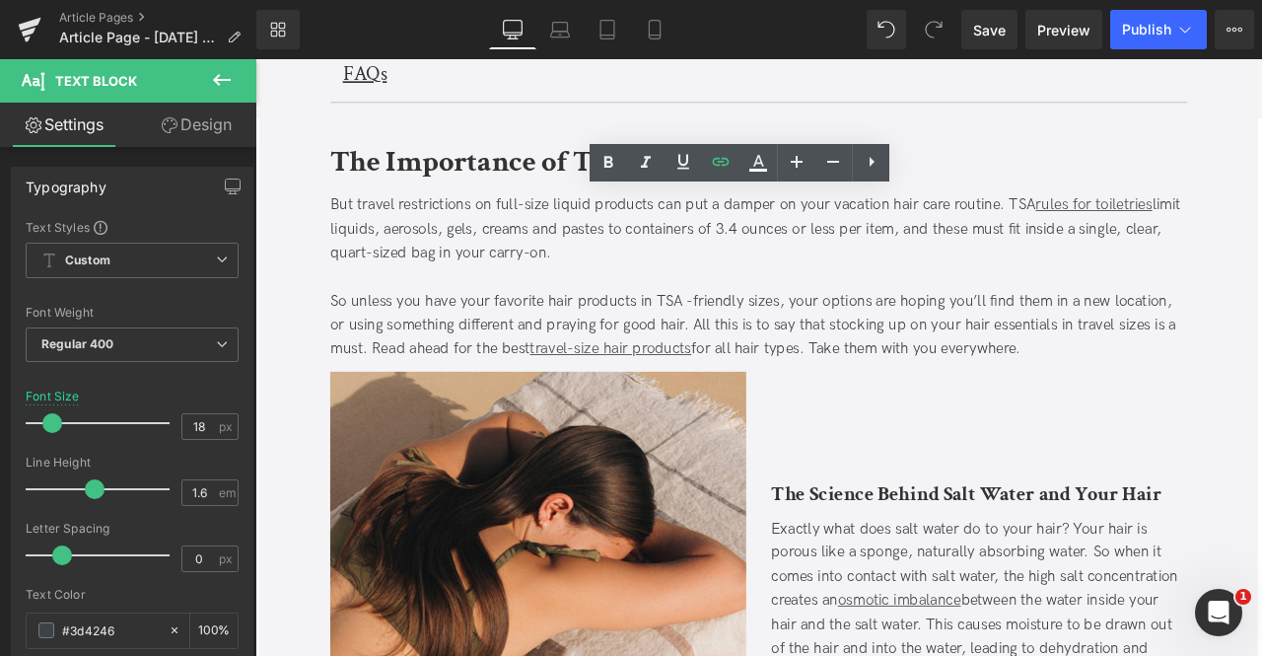
click at [724, 1] on div "Library Desktop Desktop Laptop Tablet Mobile Save Preview Publish Scheduled Vie…" at bounding box center [759, 29] width 1006 height 59
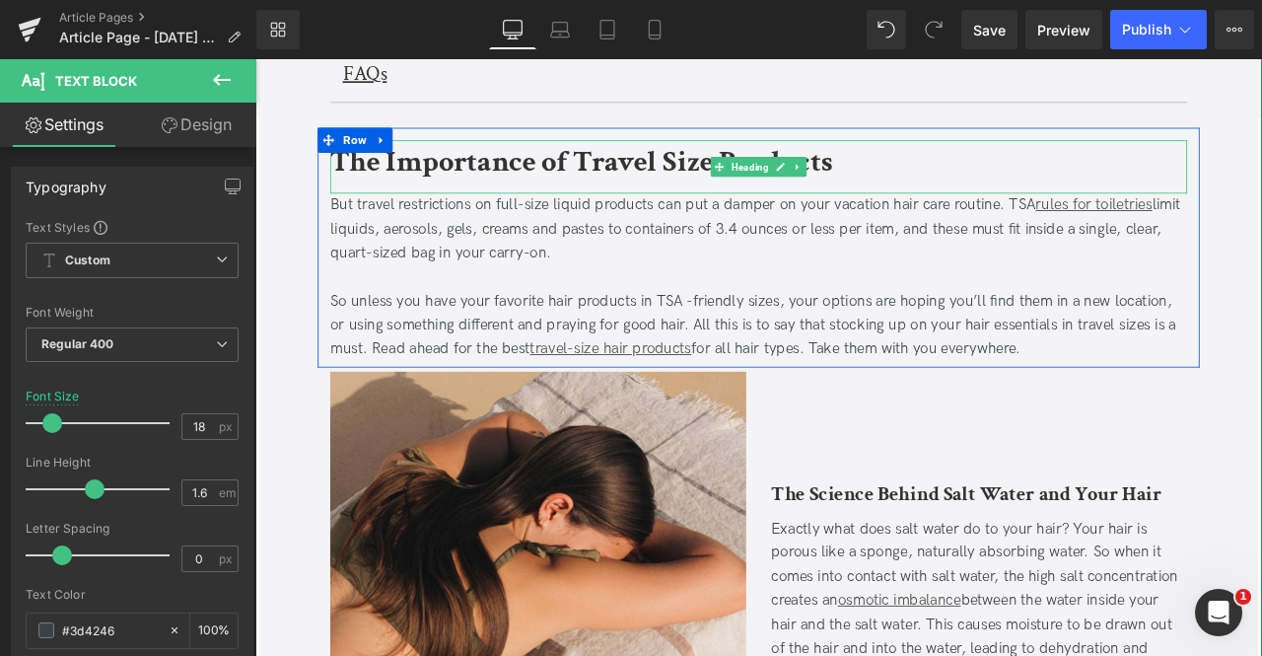
scroll to position [598, 0]
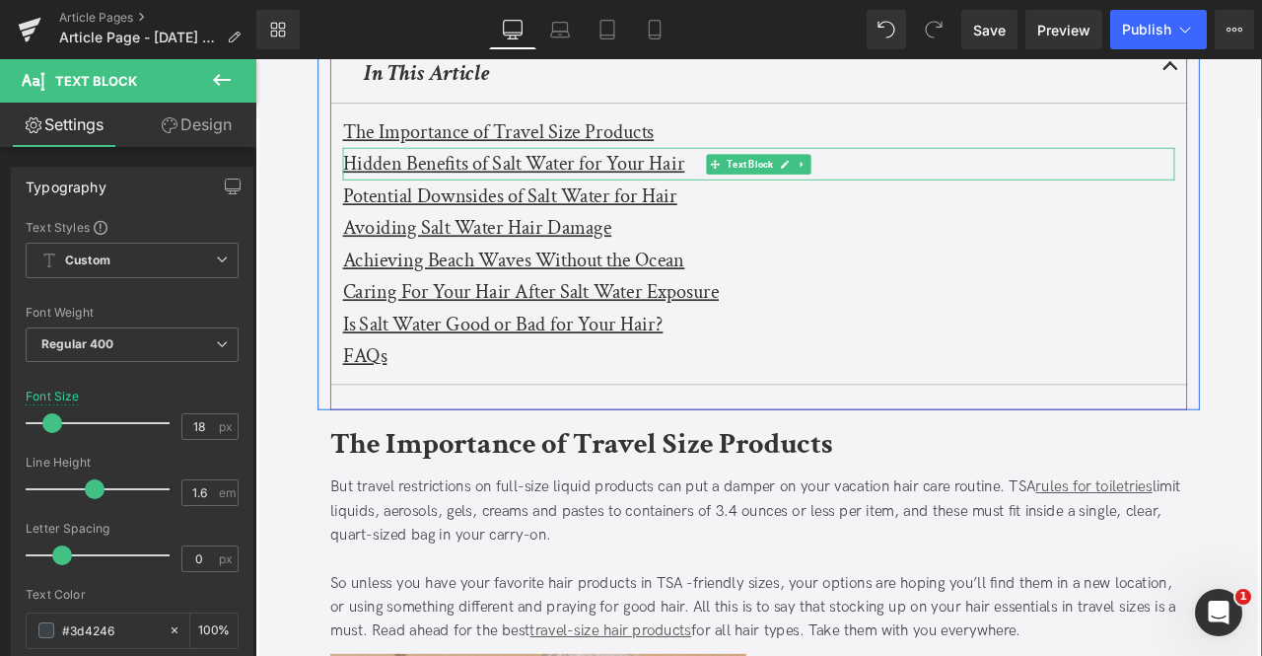
click at [448, 176] on u "Hidden Benefits of Salt Water for Your Hair" at bounding box center [561, 182] width 405 height 31
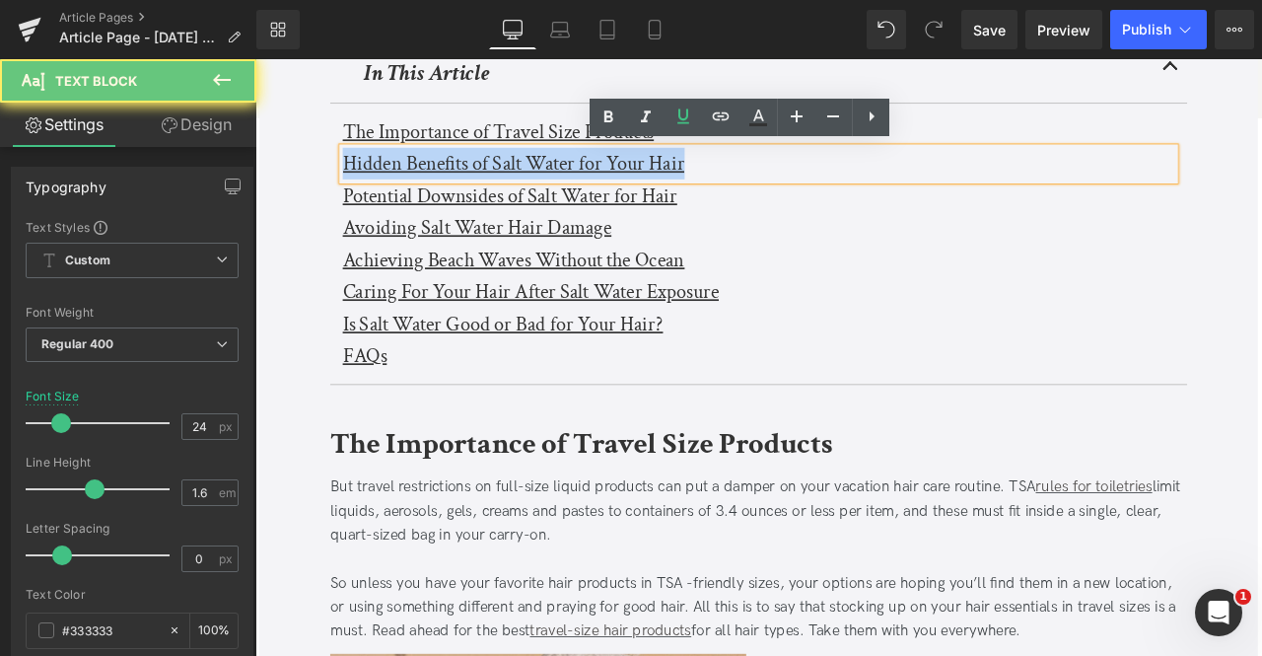
click at [448, 176] on u "Hidden Benefits of Salt Water for Your Hair" at bounding box center [561, 182] width 405 height 31
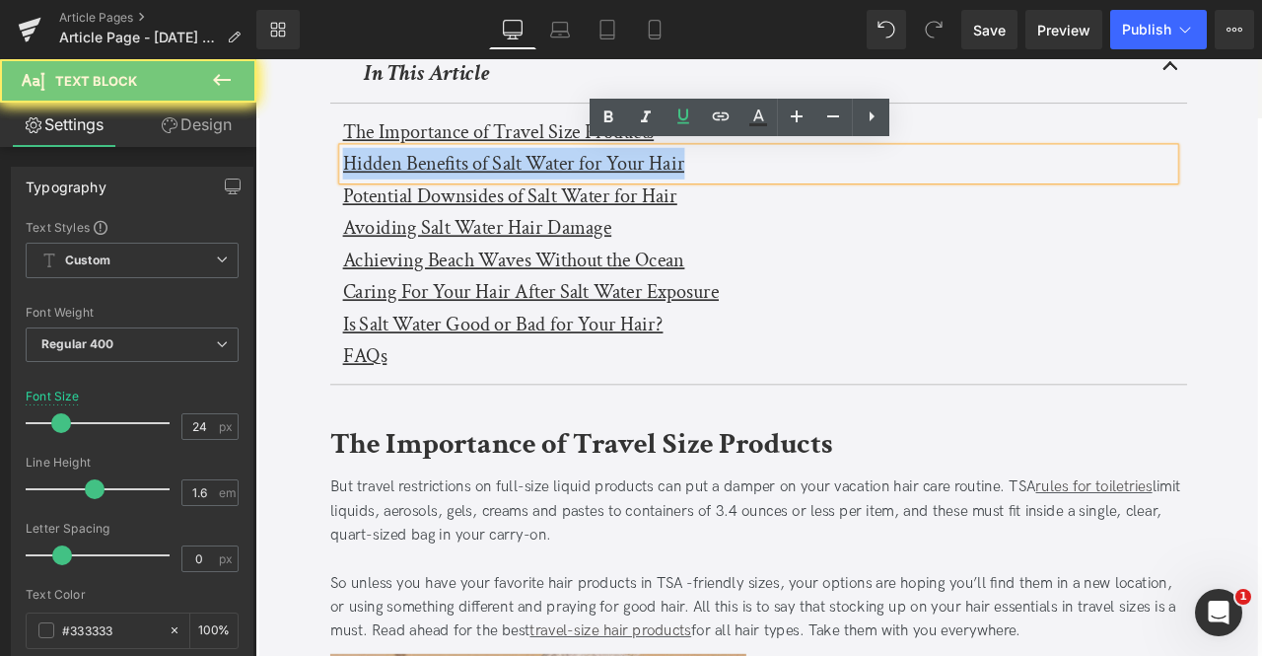
paste div
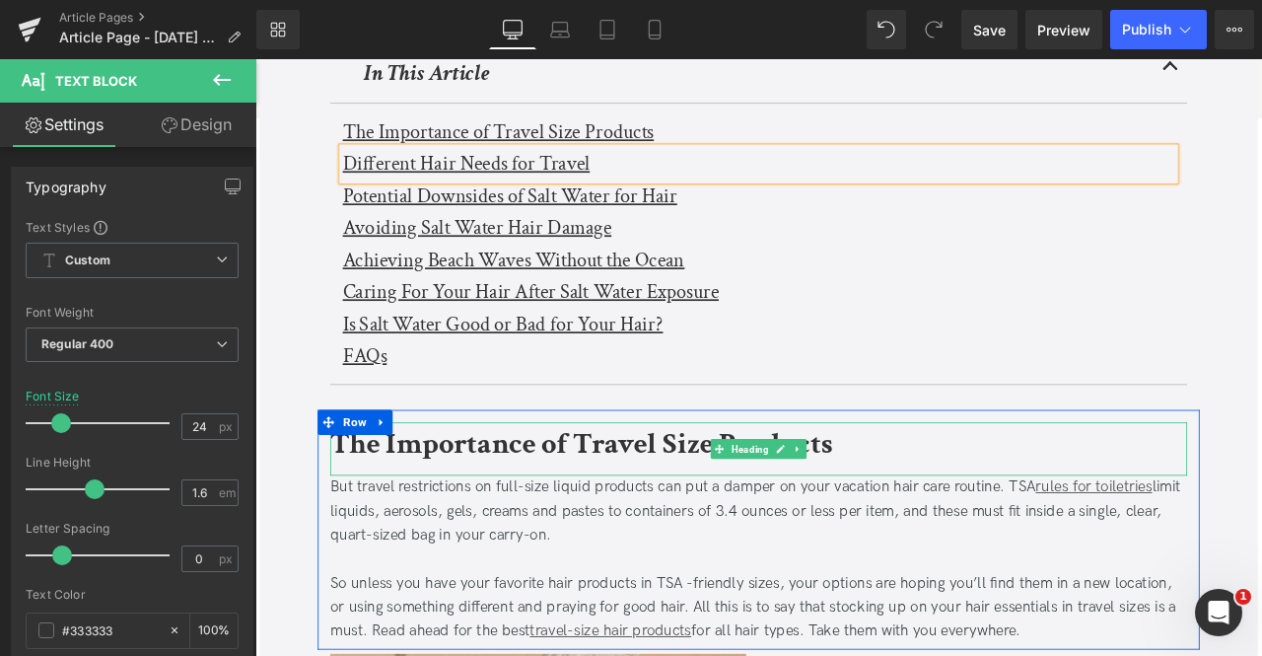
scroll to position [956, 0]
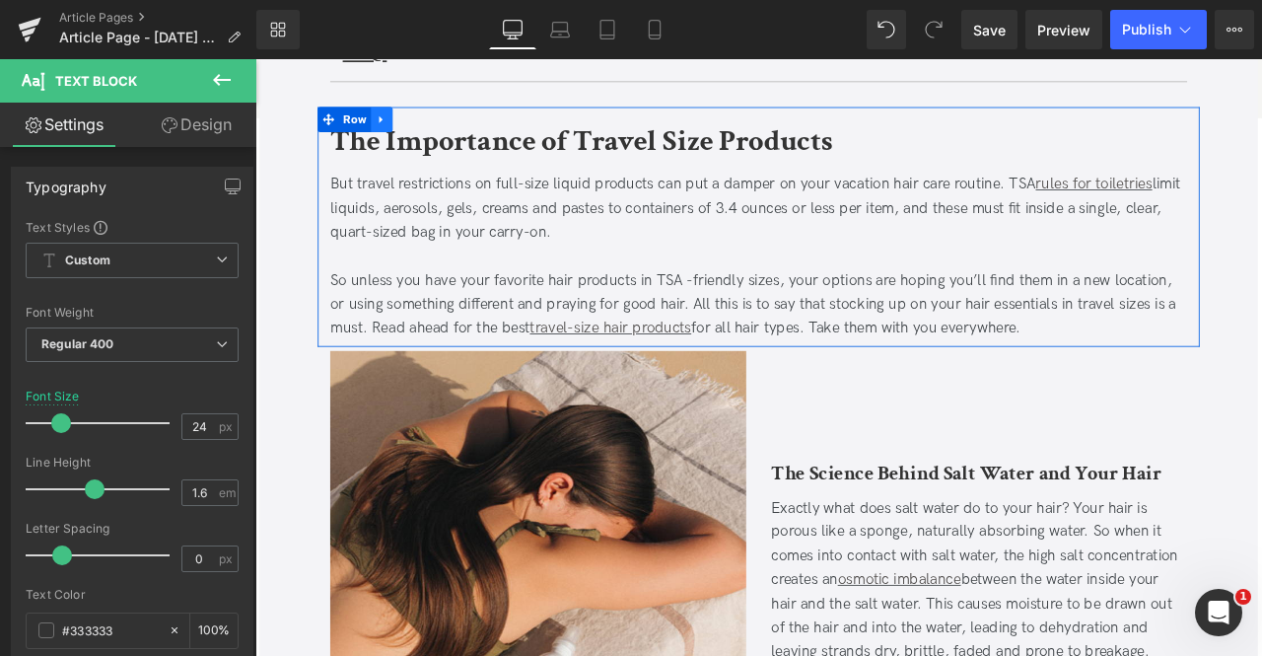
click at [398, 125] on icon at bounding box center [405, 131] width 14 height 15
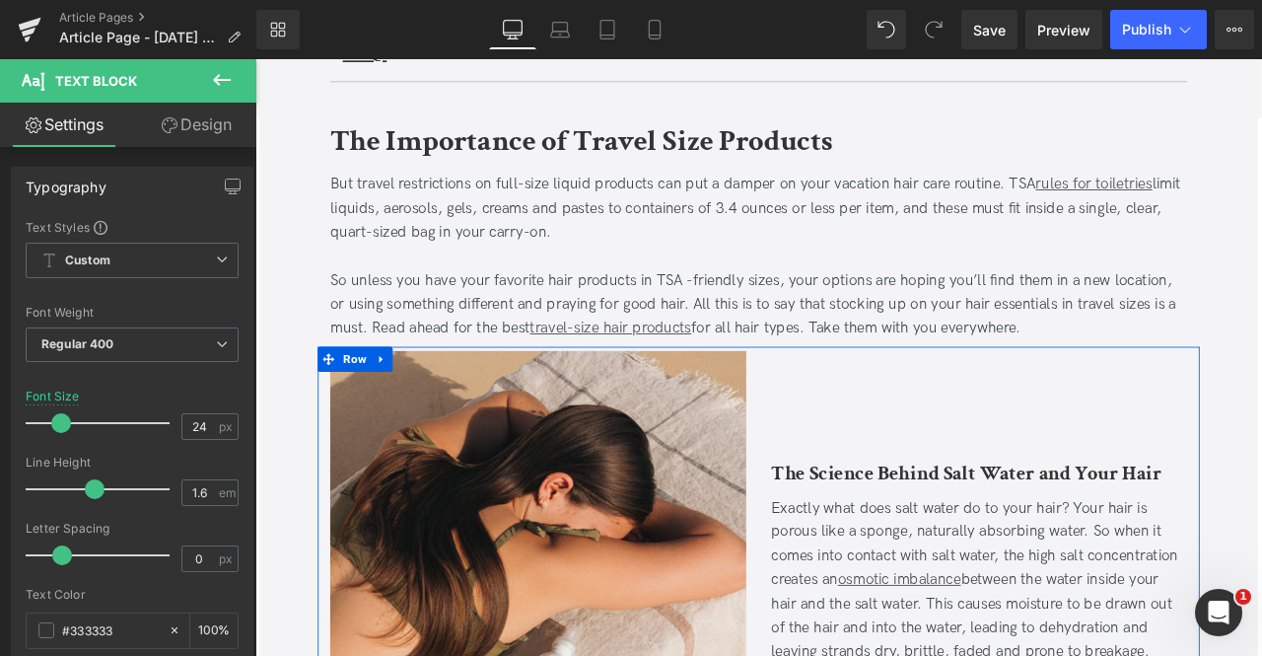
click at [973, 539] on b "The Science Behind Salt Water and Your Hair" at bounding box center [1098, 549] width 462 height 31
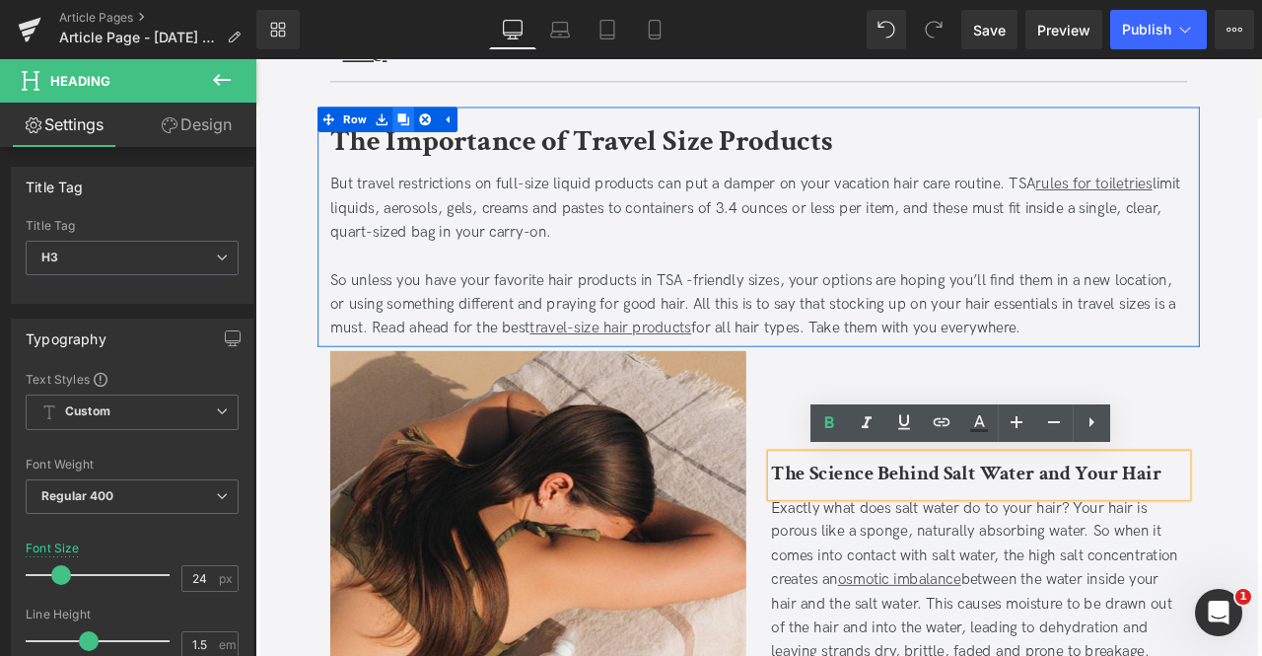
click at [433, 124] on icon at bounding box center [431, 131] width 14 height 15
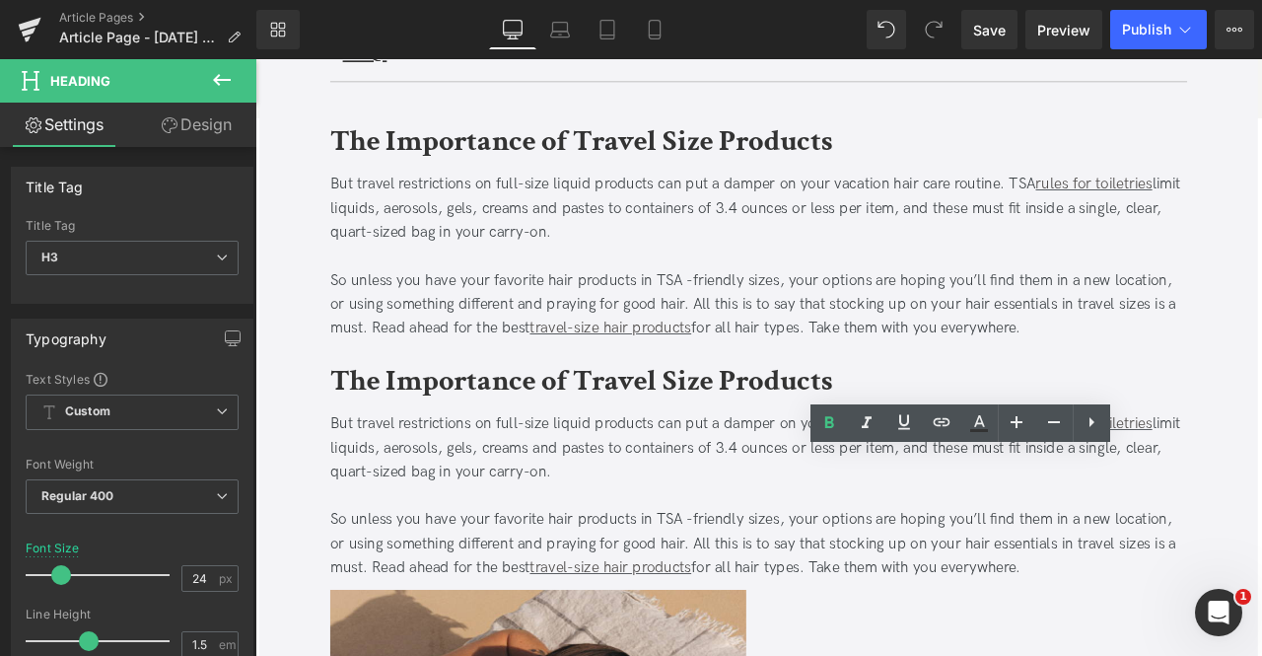
click at [457, 433] on b "The Importance of Travel Size Products" at bounding box center [642, 441] width 596 height 46
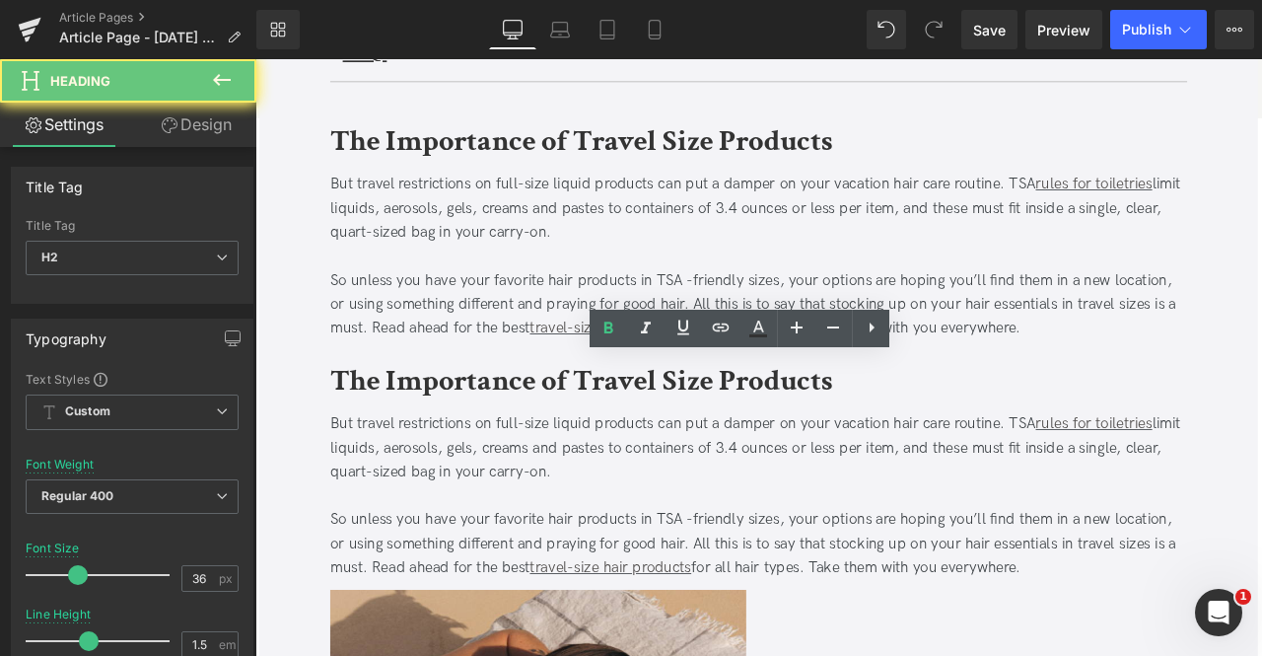
click at [457, 433] on b "The Importance of Travel Size Products" at bounding box center [642, 441] width 596 height 46
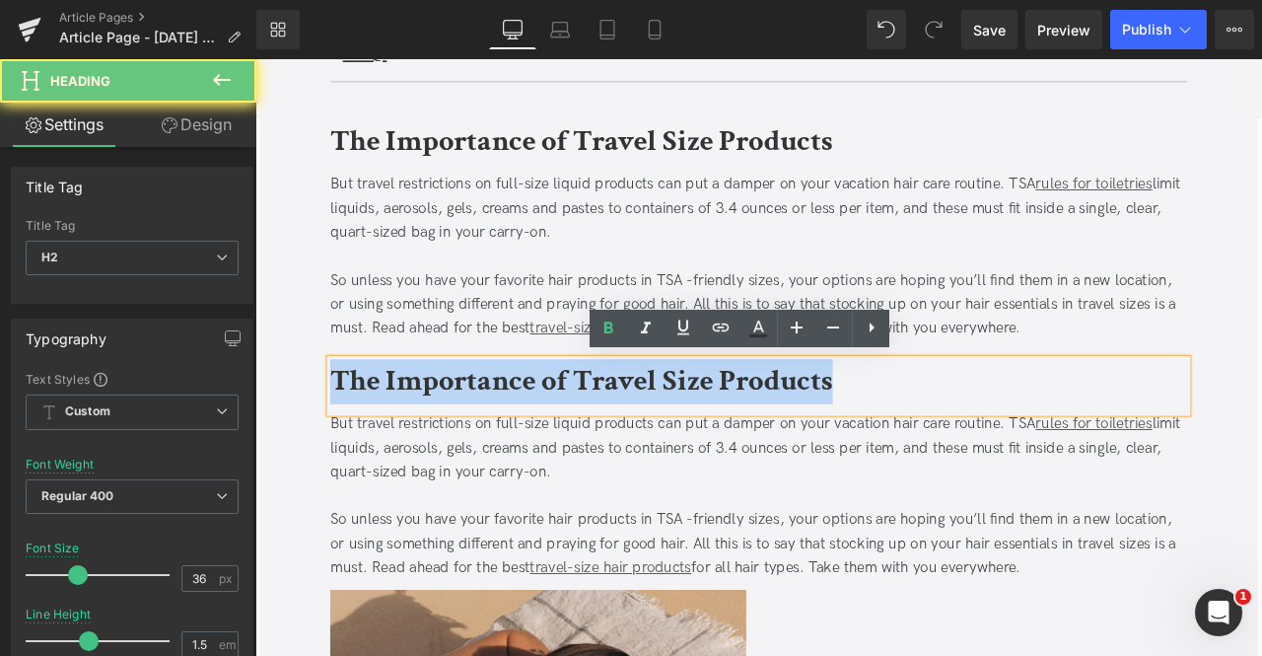
click at [457, 433] on b "The Importance of Travel Size Products" at bounding box center [642, 441] width 596 height 46
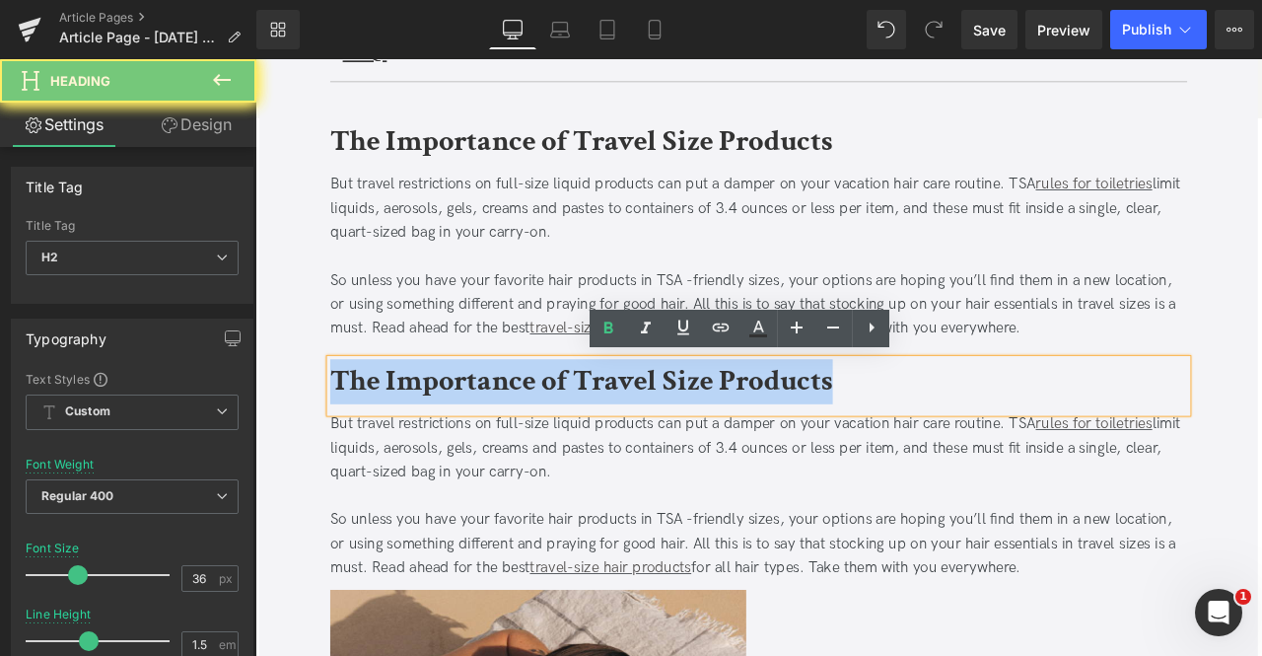
paste div
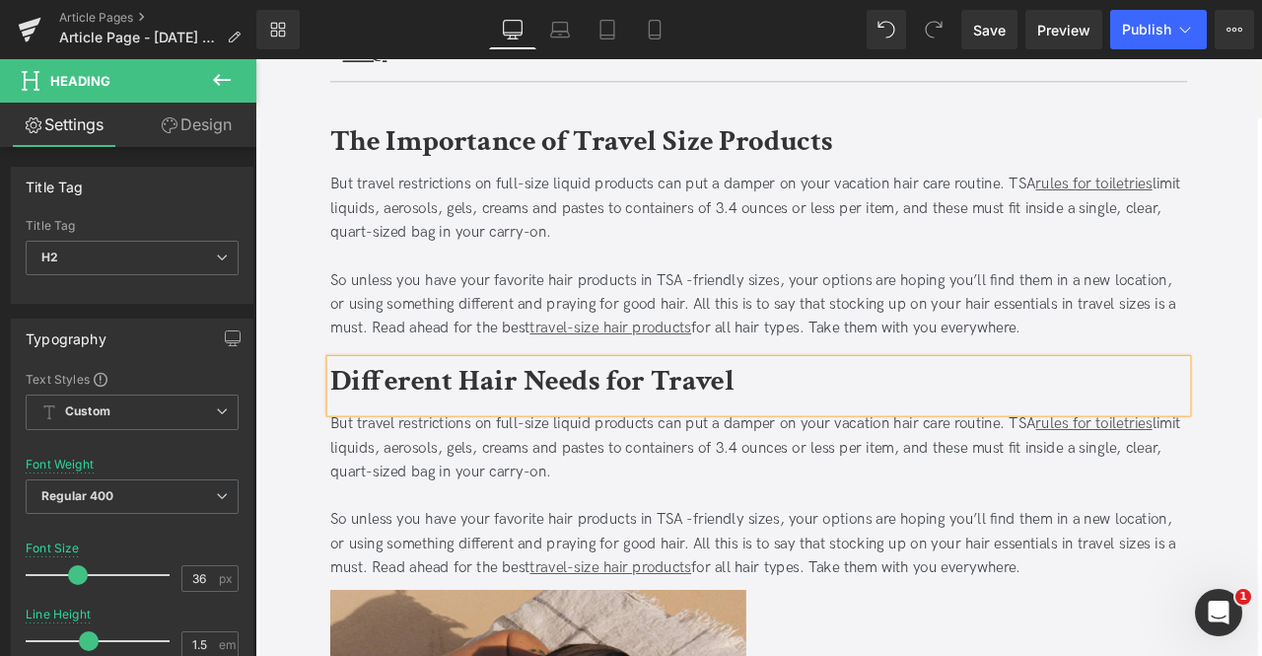
click at [475, 563] on div at bounding box center [852, 577] width 1016 height 29
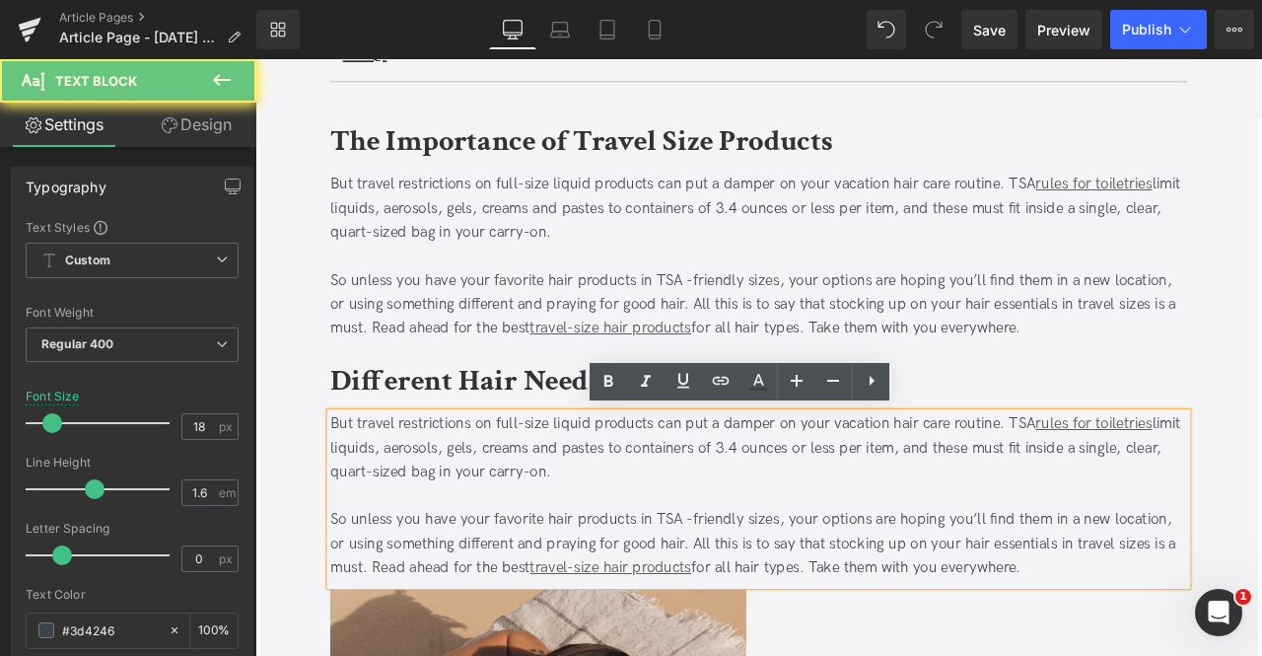
click at [464, 545] on span "limit liquids, aerosols, gels, creams and pastes to containers of 3.4 ounces or…" at bounding box center [848, 520] width 1008 height 78
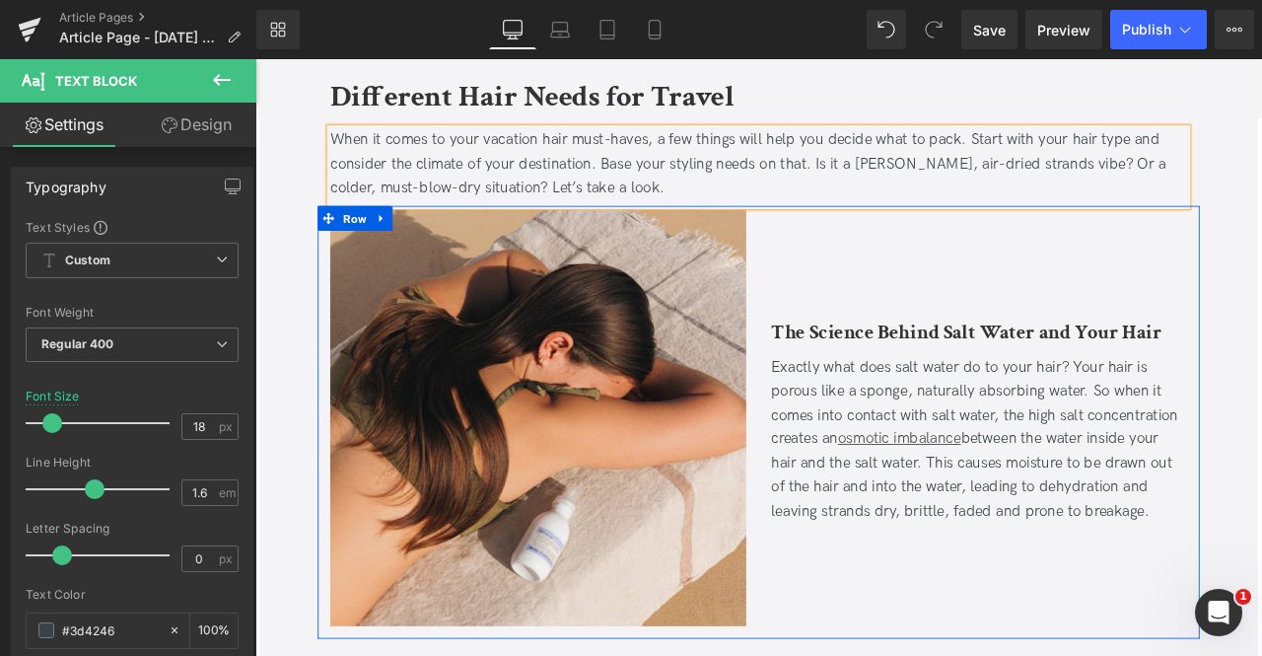
scroll to position [1294, 0]
click at [947, 379] on b "The Science Behind Salt Water and Your Hair" at bounding box center [1098, 381] width 462 height 31
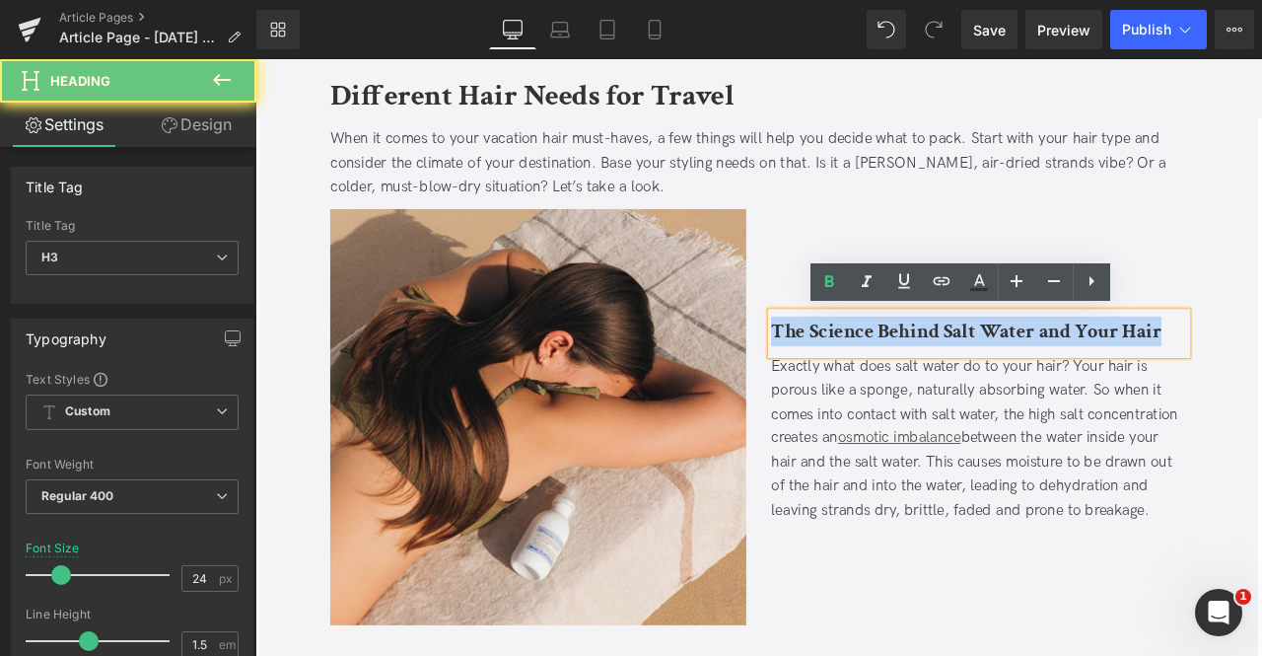
click at [947, 379] on b "The Science Behind Salt Water and Your Hair" at bounding box center [1098, 381] width 462 height 31
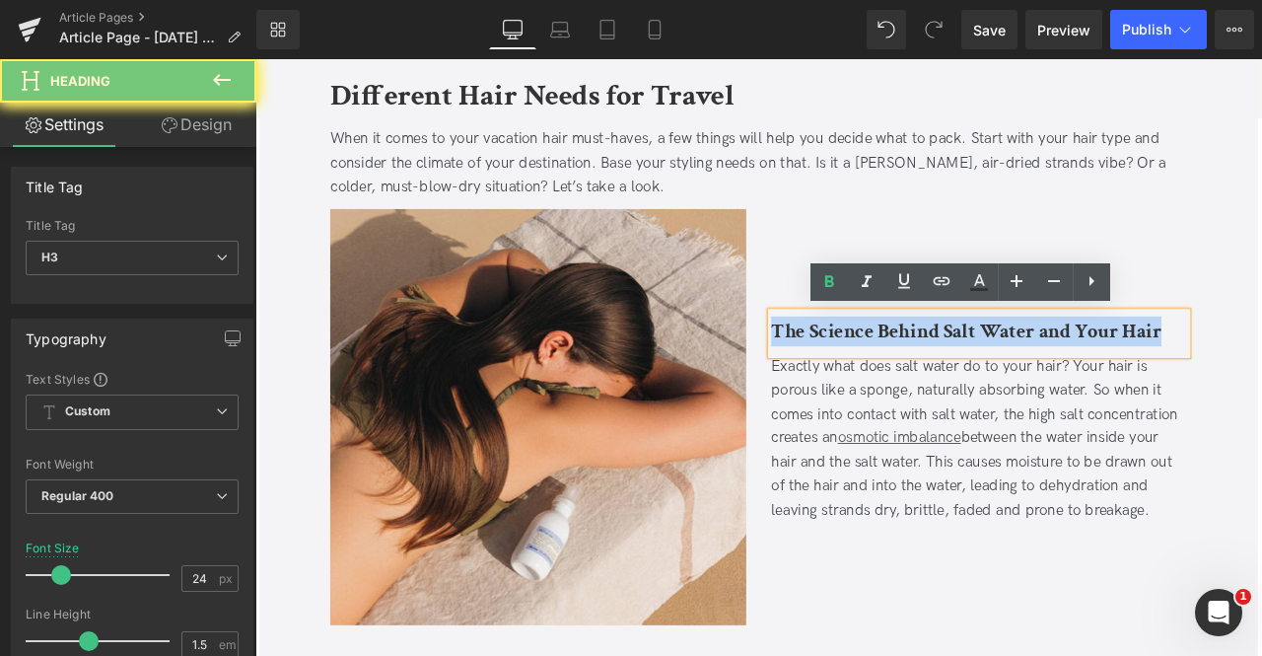
paste div
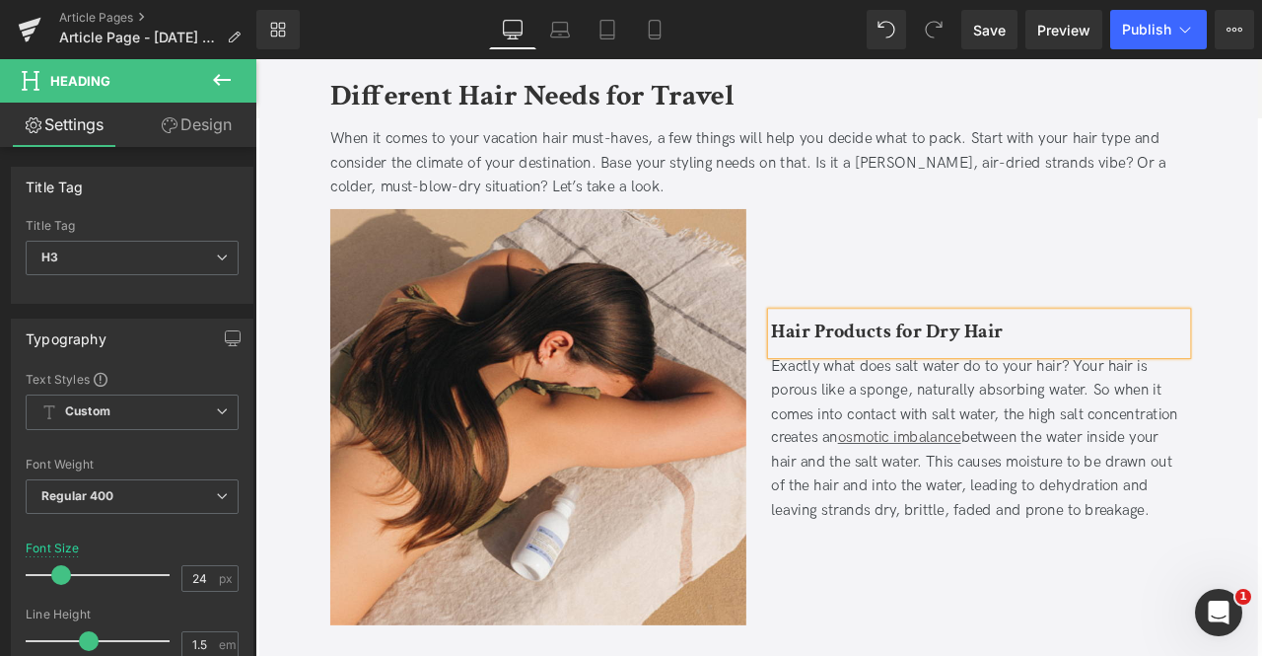
click at [931, 449] on div "Exactly what does salt water do to your hair? Your hair is porous like a sponge…" at bounding box center [1113, 508] width 493 height 199
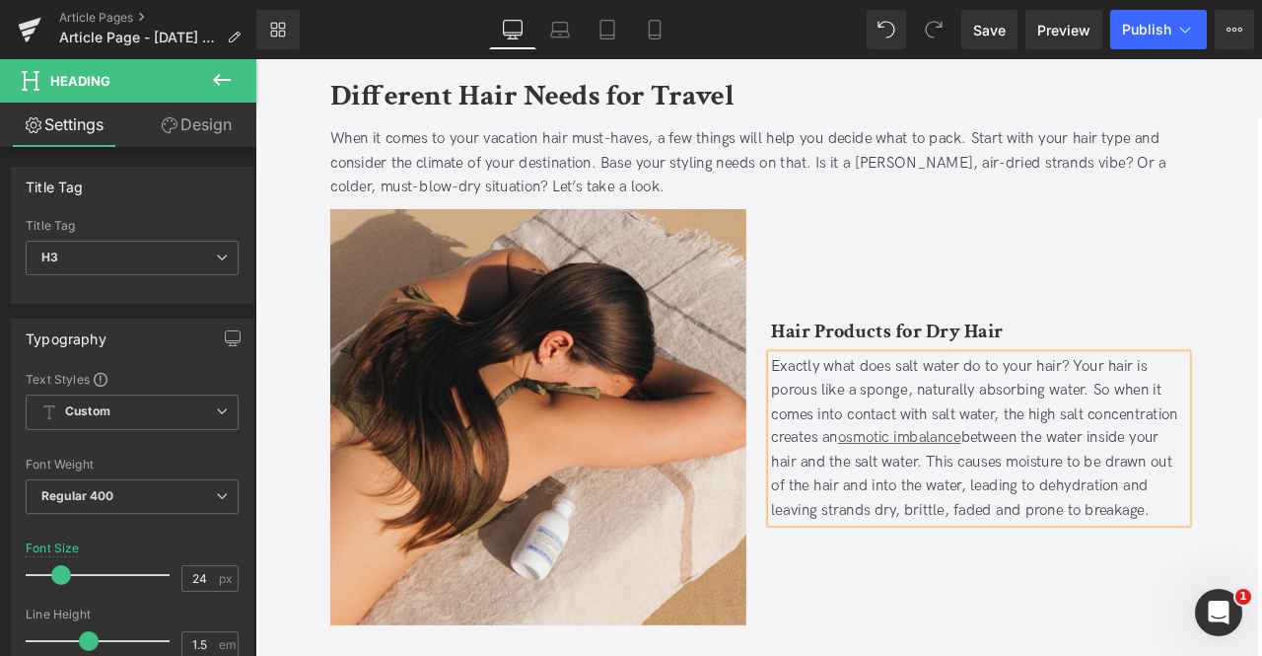
click at [931, 449] on div "Exactly what does salt water do to your hair? Your hair is porous like a sponge…" at bounding box center [1113, 508] width 493 height 199
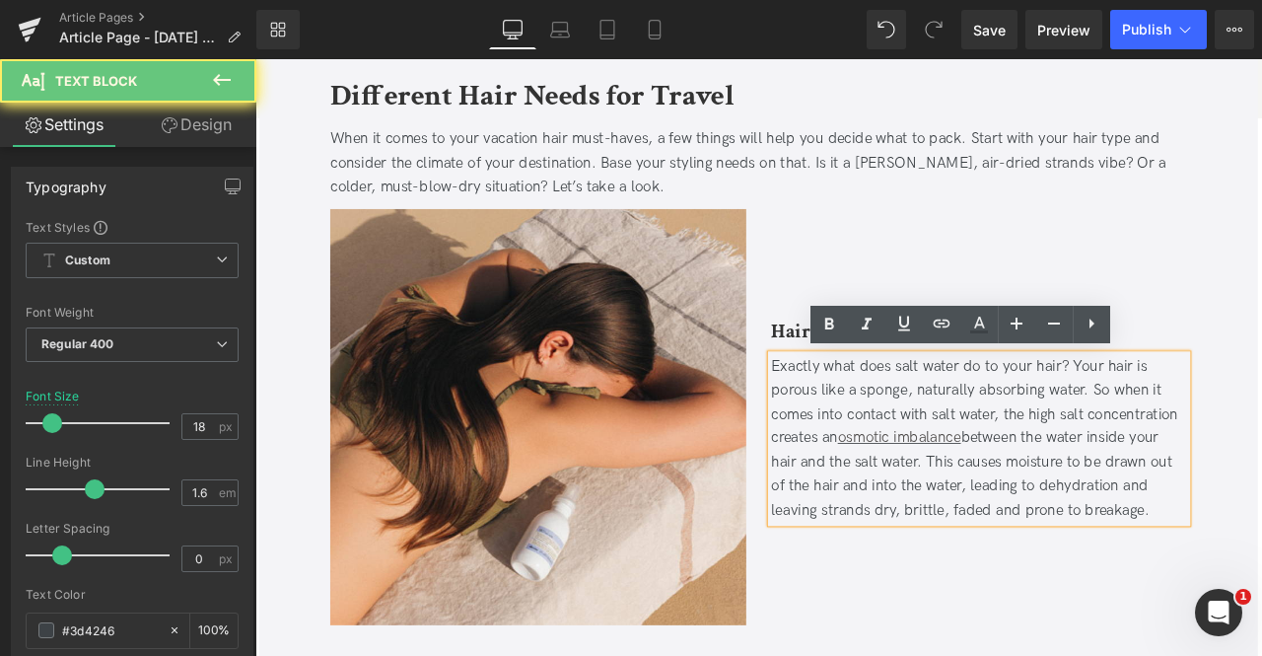
click at [931, 449] on div "Exactly what does salt water do to your hair? Your hair is porous like a sponge…" at bounding box center [1113, 508] width 493 height 199
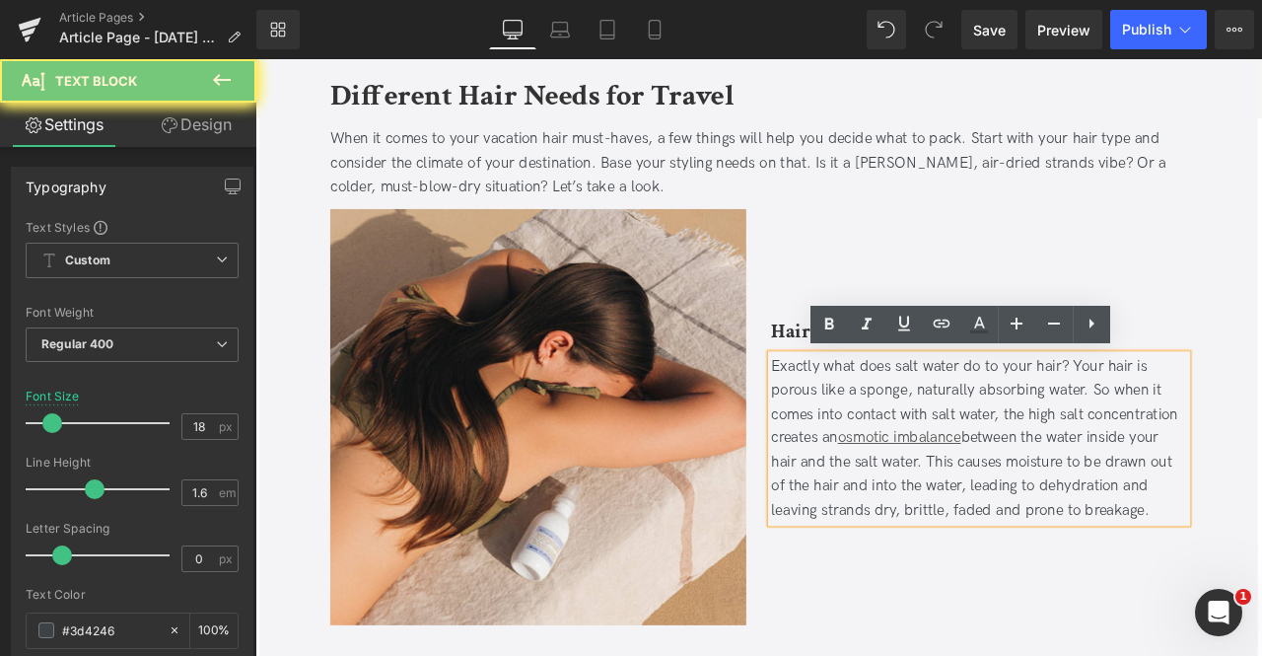
paste div
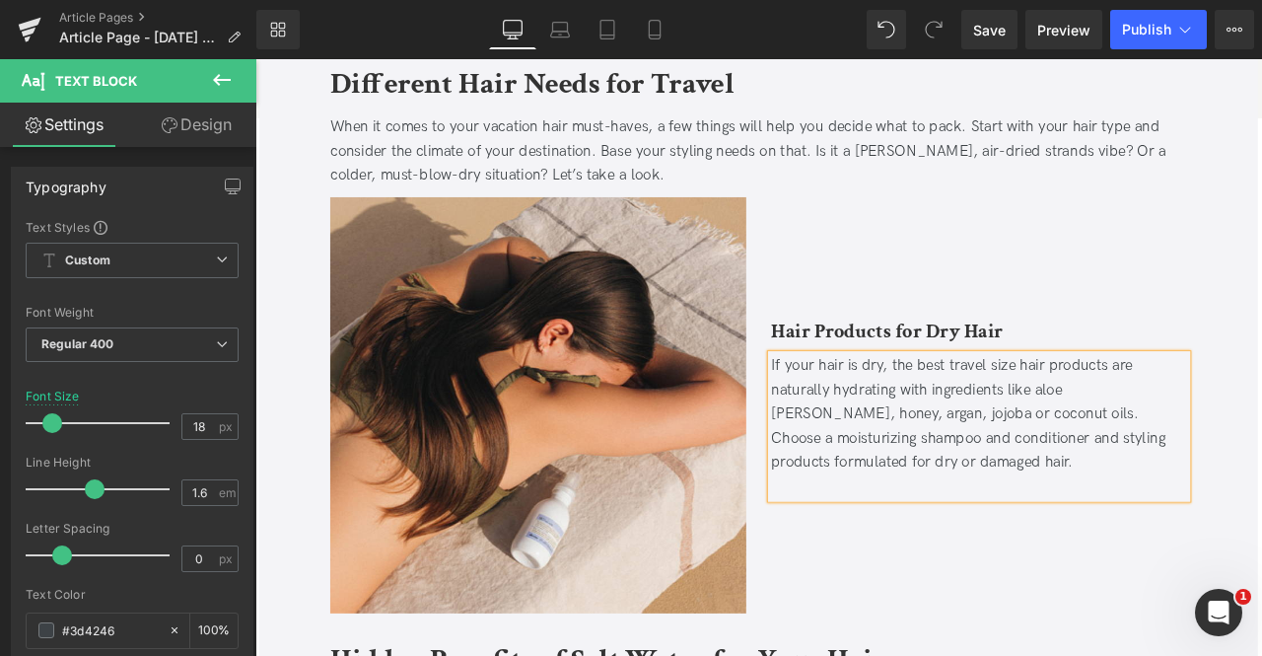
scroll to position [1321, 0]
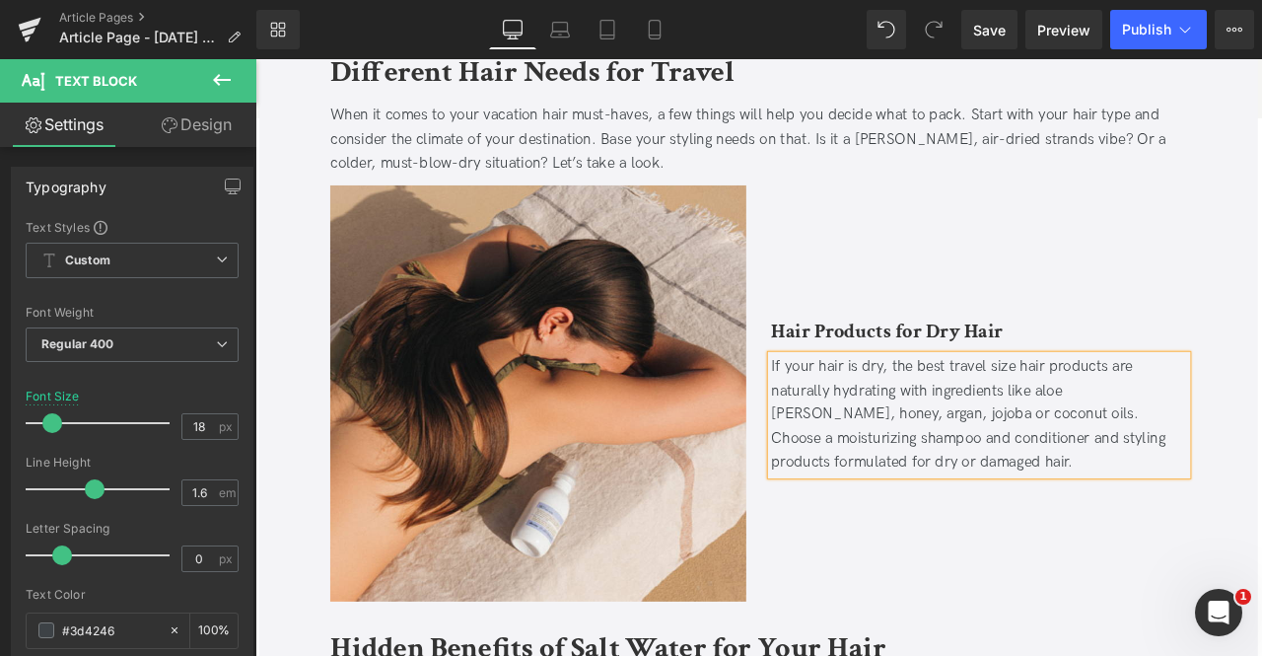
click at [933, 614] on div "Hair Products for Dry Hair Heading If your hair is dry, the best travel size ha…" at bounding box center [1113, 455] width 523 height 493
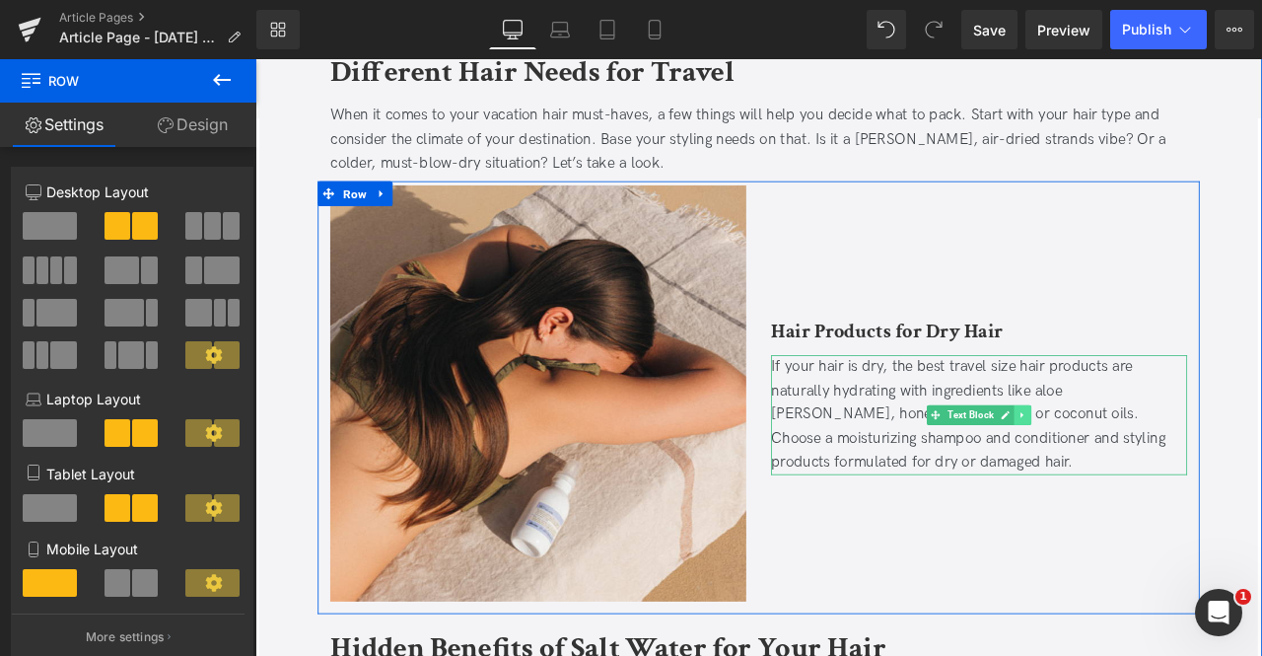
click at [1169, 484] on link at bounding box center [1165, 481] width 21 height 24
click at [1152, 482] on icon at bounding box center [1154, 480] width 11 height 11
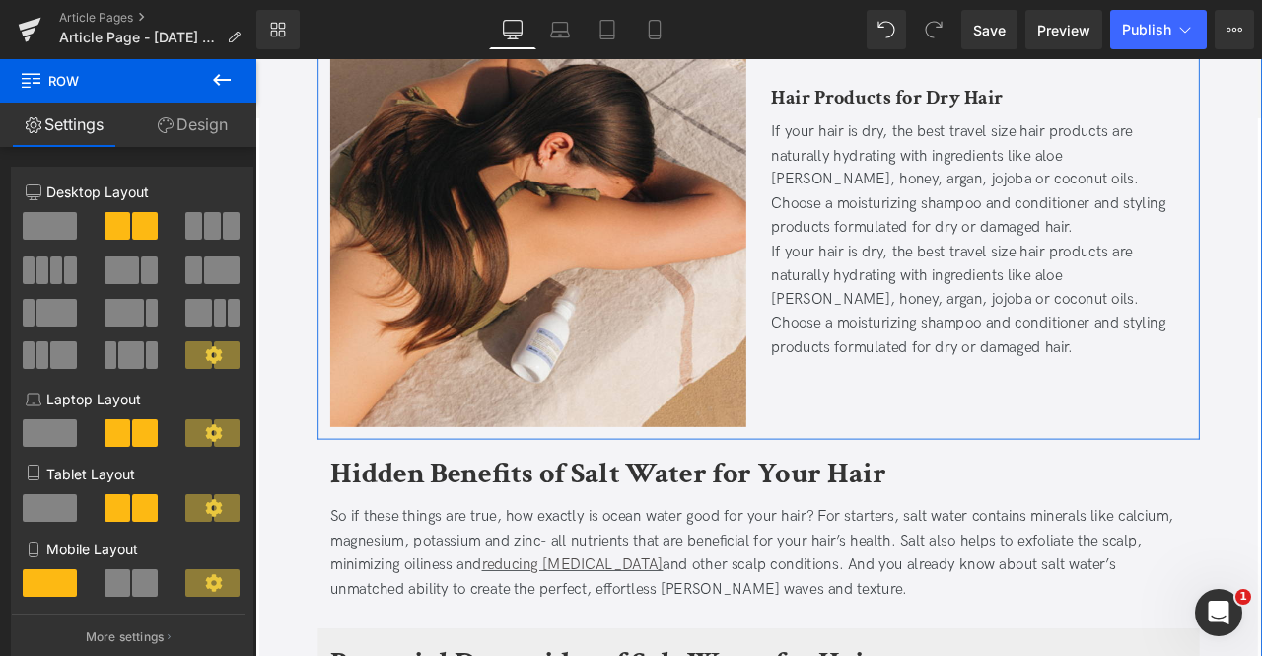
scroll to position [1527, 0]
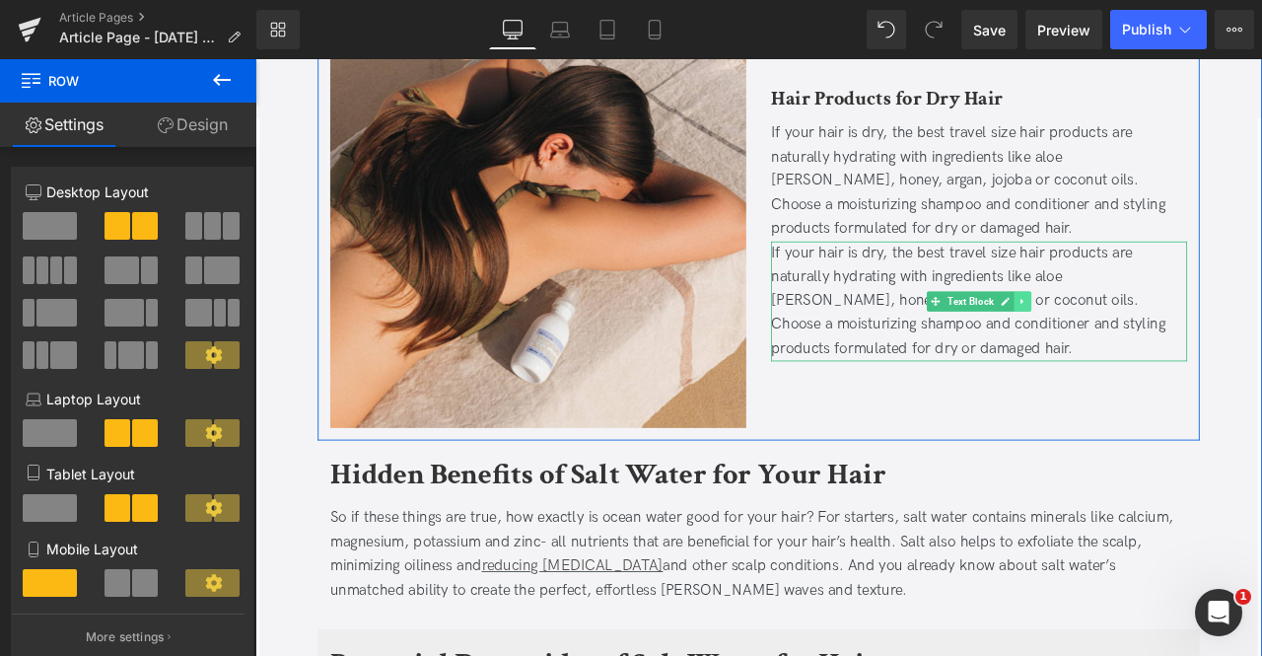
click at [1169, 342] on link at bounding box center [1165, 346] width 21 height 24
click at [1170, 342] on icon at bounding box center [1175, 345] width 11 height 11
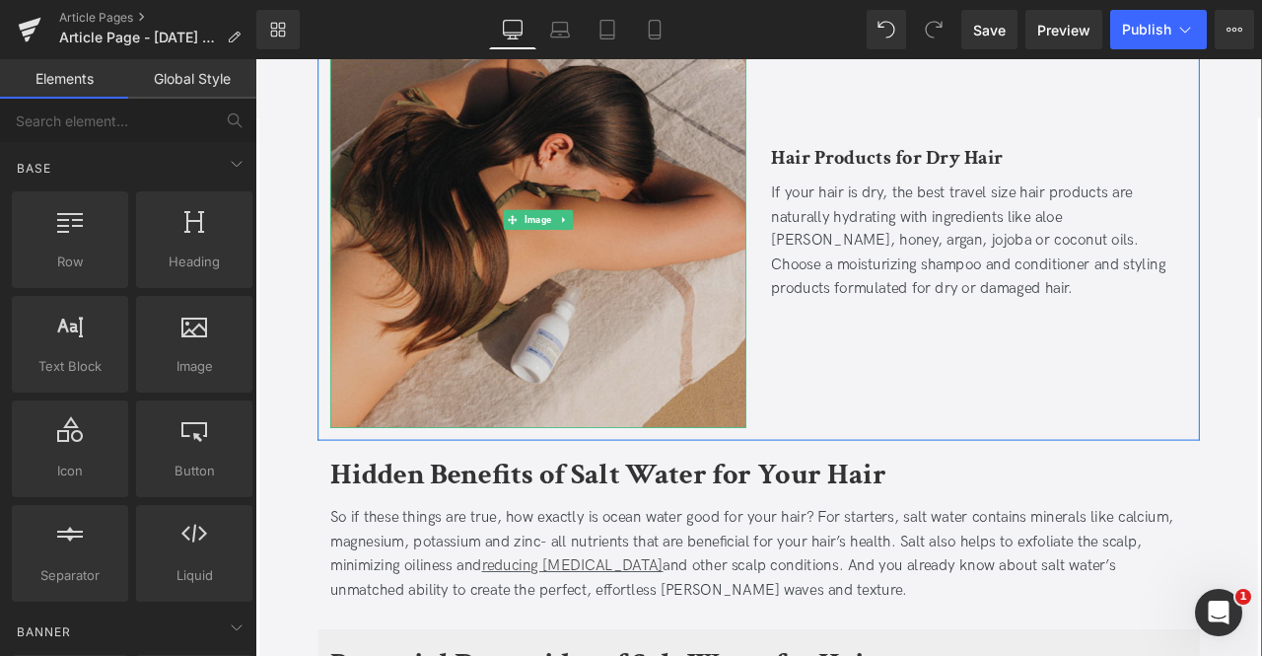
click at [620, 232] on img at bounding box center [590, 249] width 493 height 493
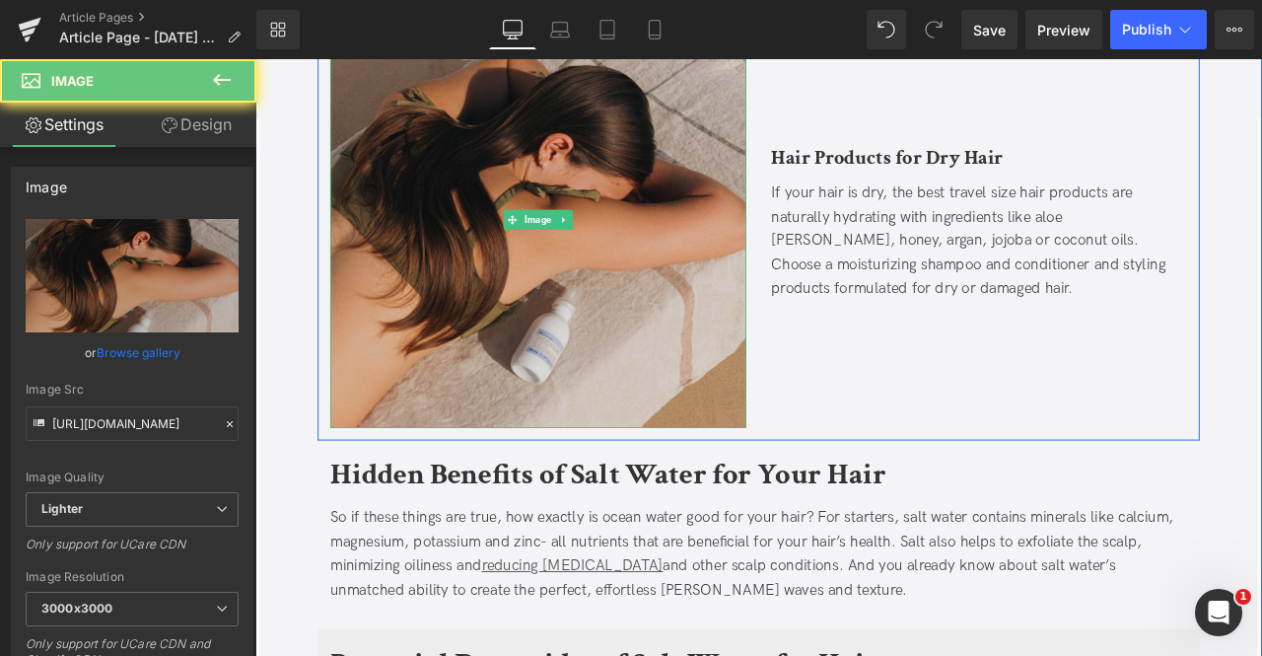
click at [621, 234] on img at bounding box center [590, 249] width 493 height 493
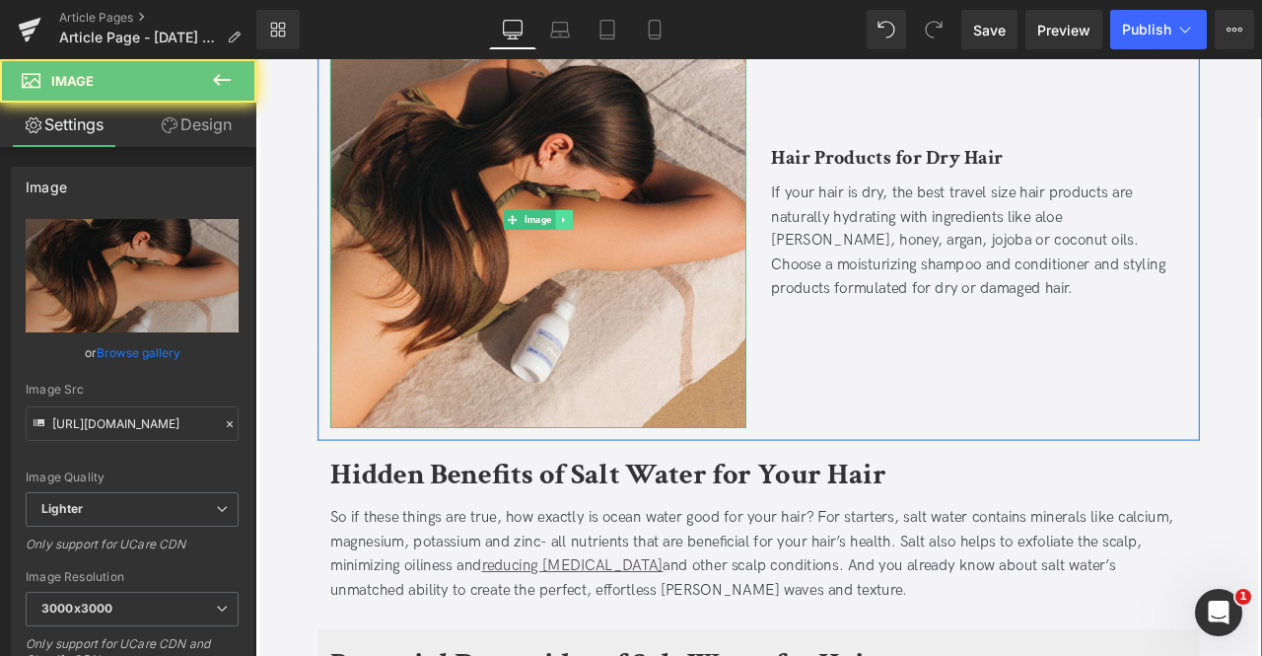
click at [623, 238] on link at bounding box center [621, 250] width 21 height 24
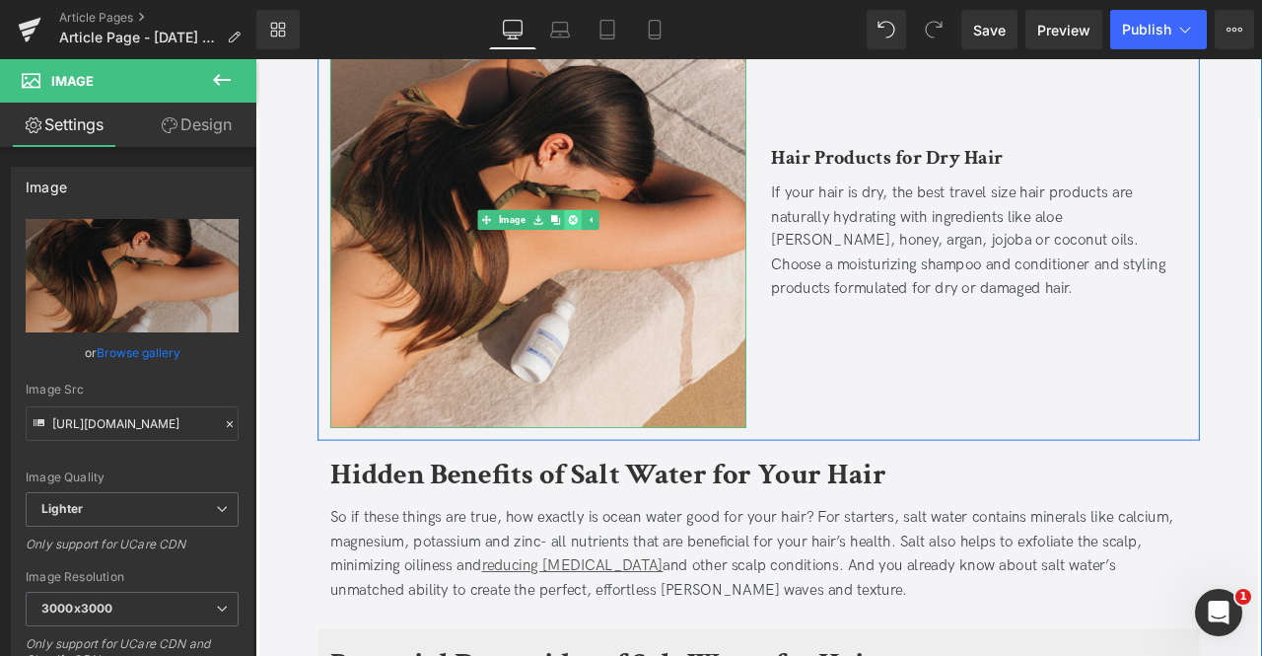
click at [628, 245] on icon at bounding box center [631, 250] width 11 height 11
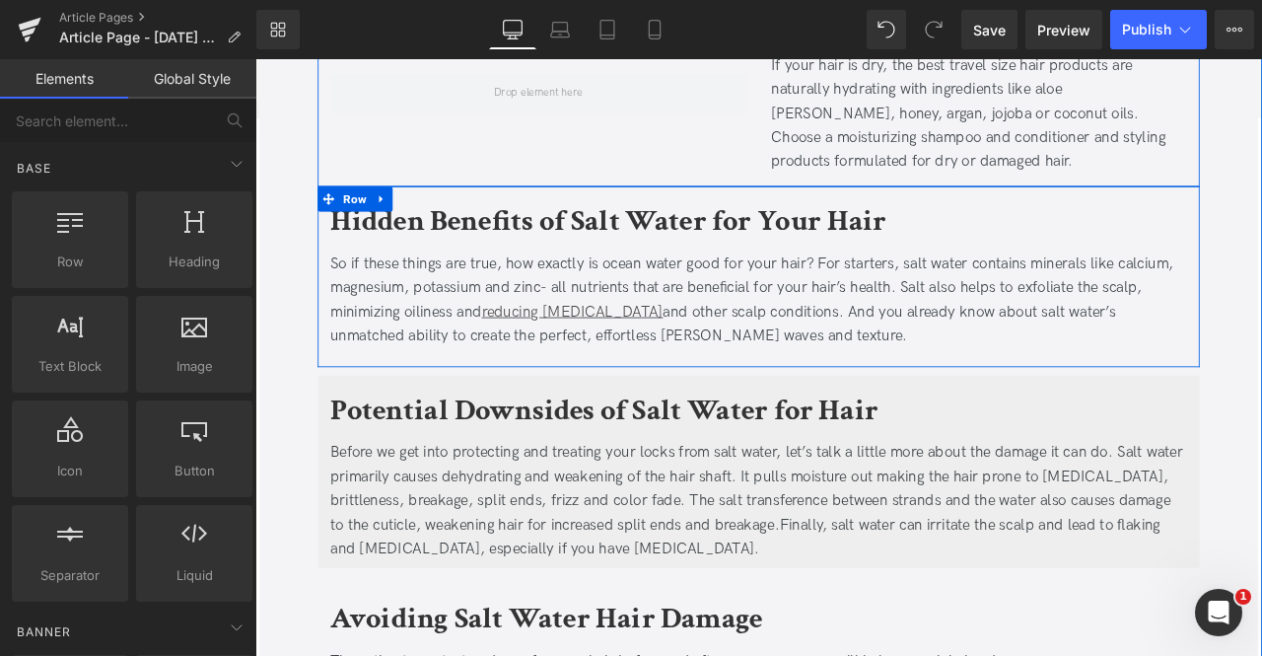
click at [414, 137] on div at bounding box center [590, 99] width 523 height 192
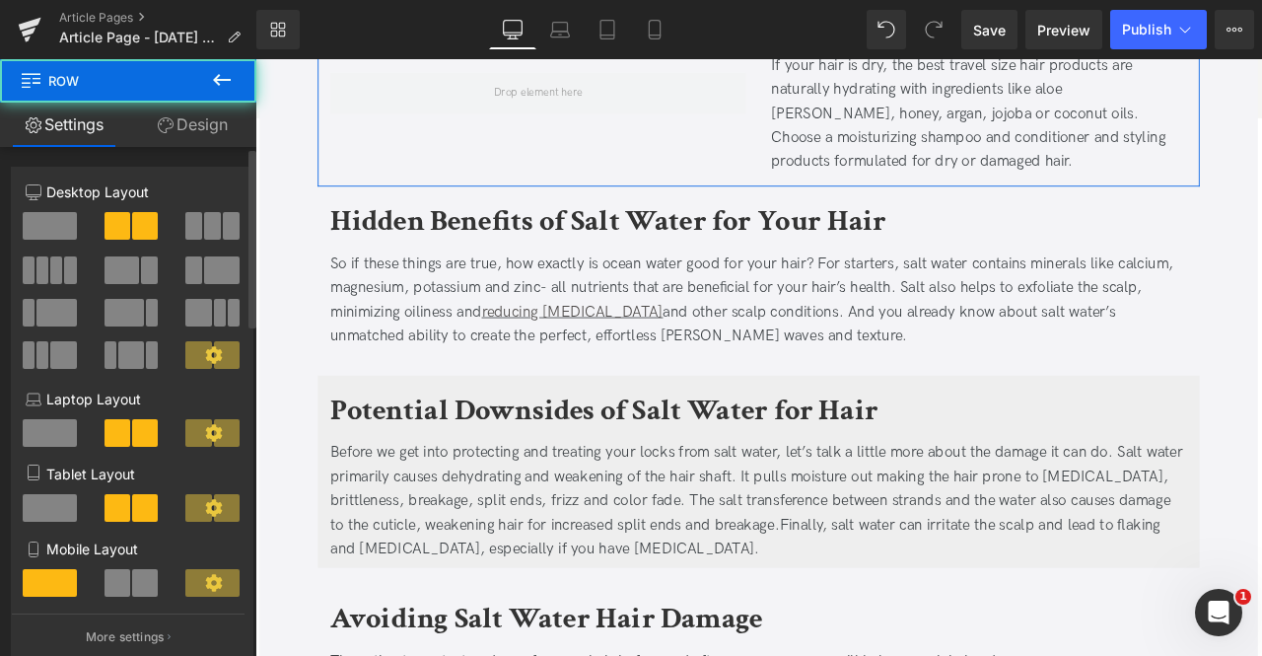
click at [39, 226] on span at bounding box center [50, 226] width 54 height 28
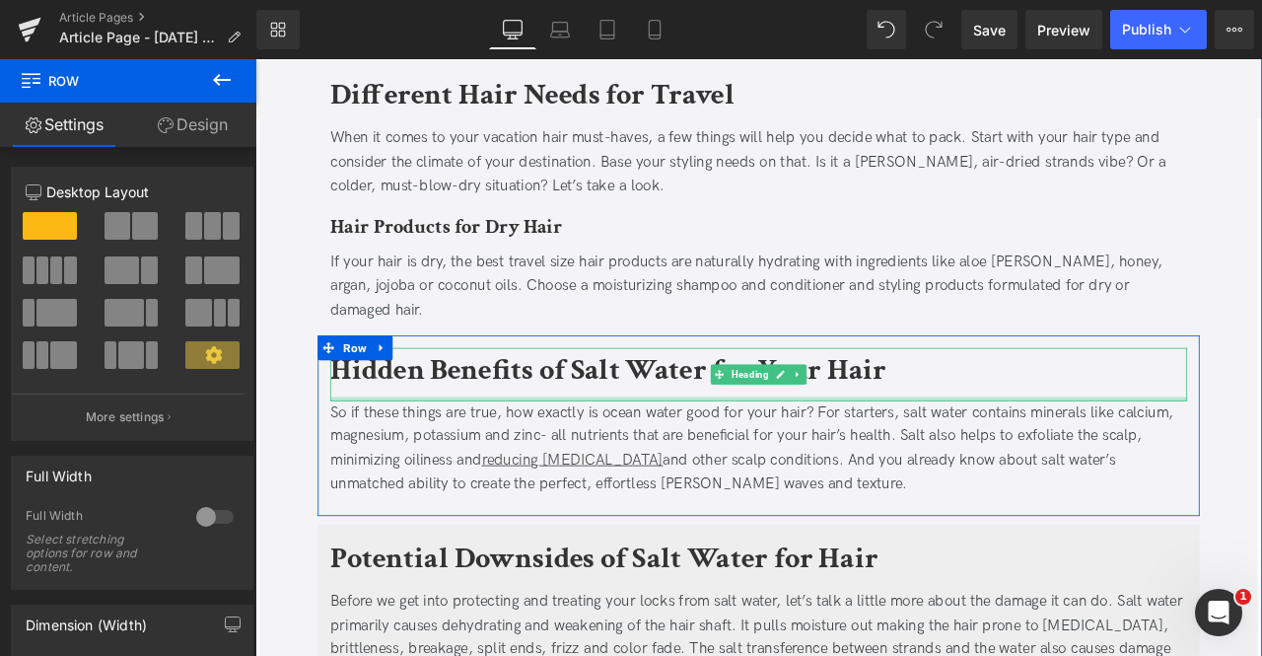
scroll to position [1291, 0]
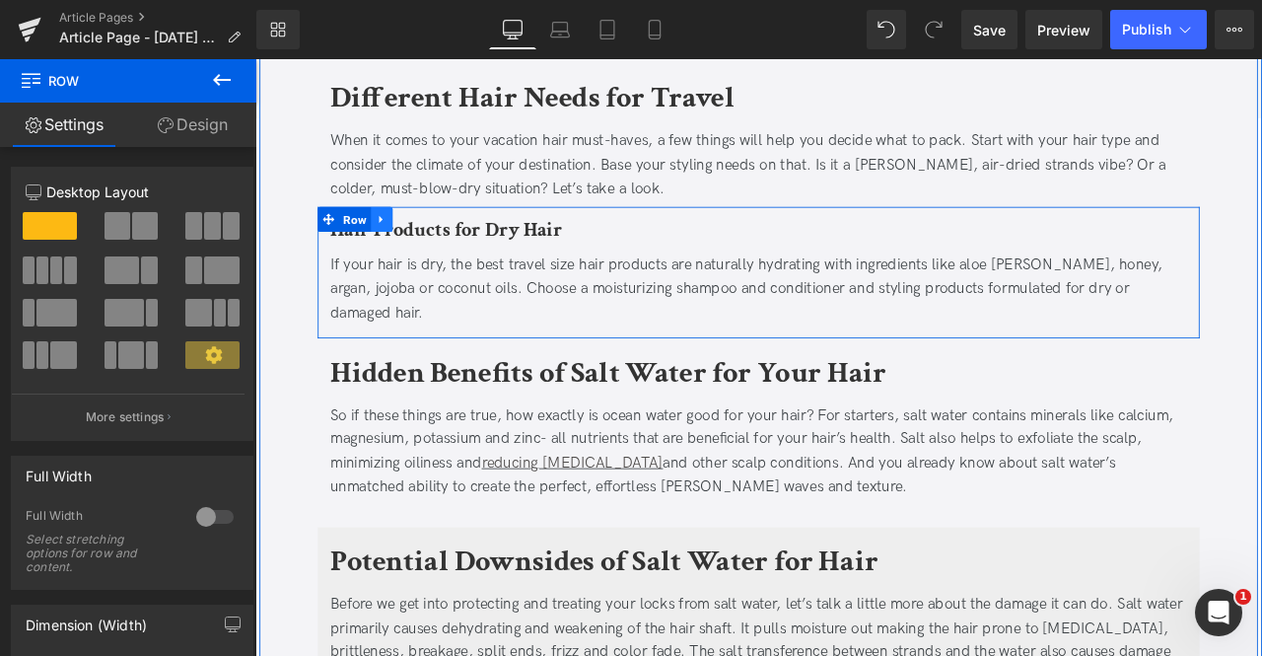
click at [401, 243] on icon at bounding box center [405, 250] width 14 height 15
click at [426, 243] on icon at bounding box center [431, 250] width 14 height 14
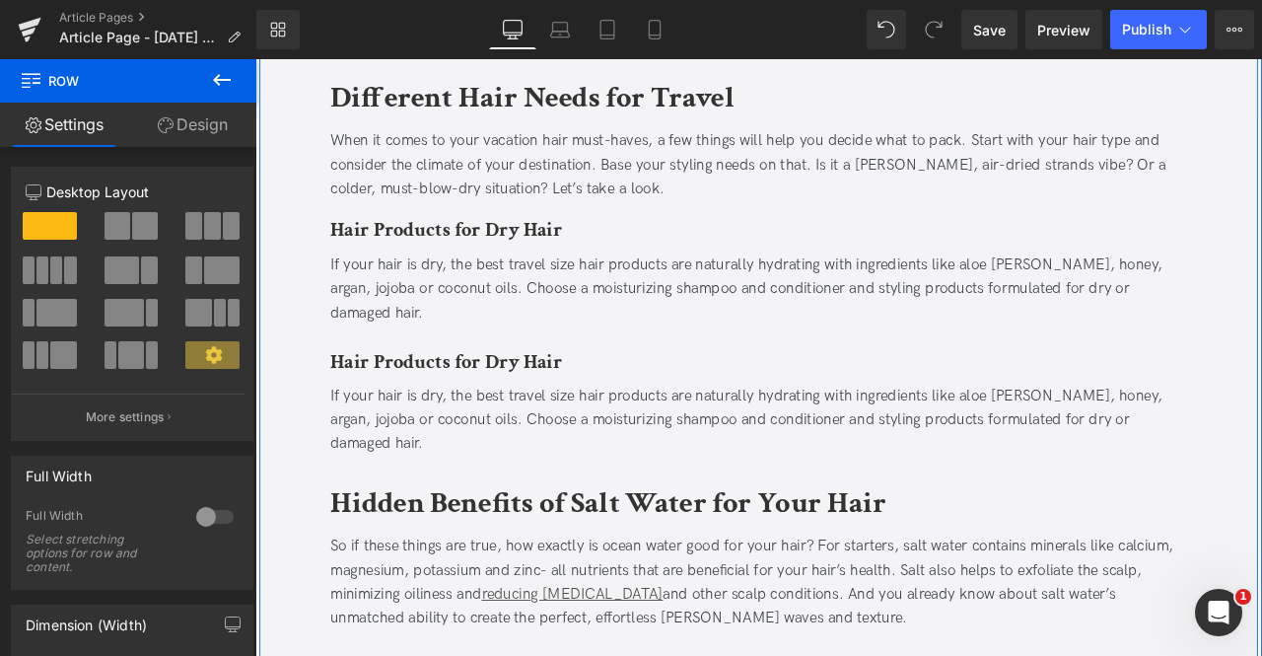
click at [435, 402] on b "Hair Products for Dry Hair" at bounding box center [481, 417] width 275 height 31
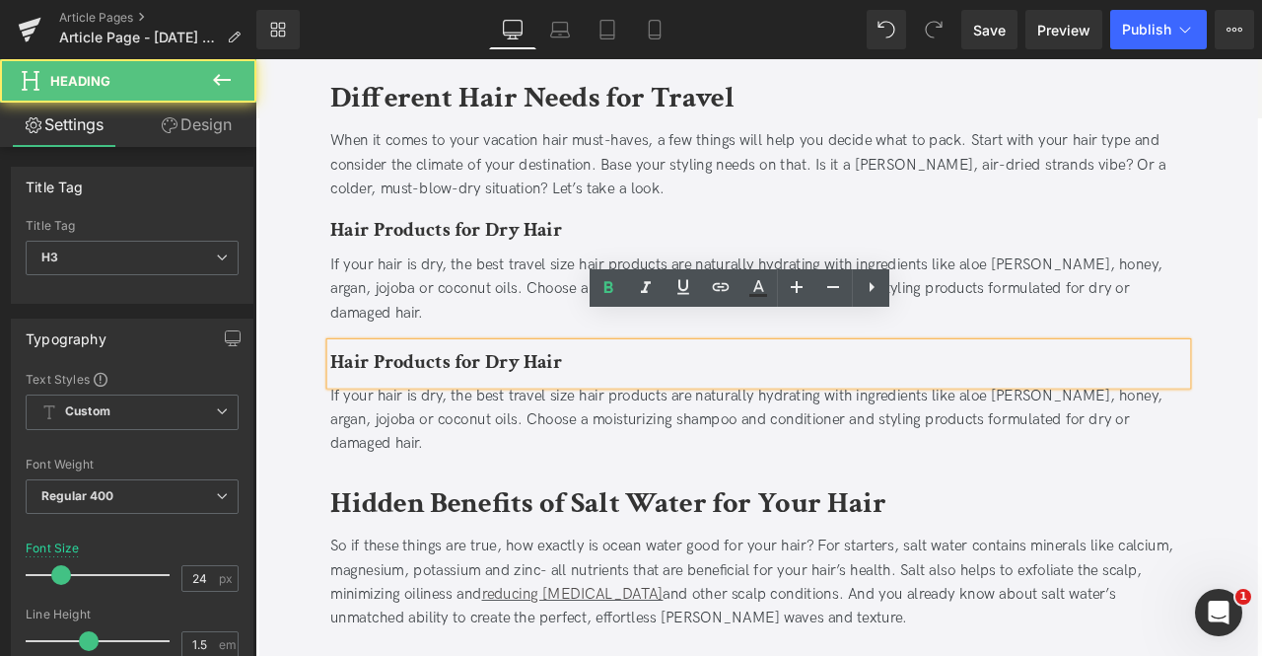
click at [953, 448] on div "If your hair is dry, the best travel size hair products are naturally hydrating…" at bounding box center [852, 488] width 1016 height 85
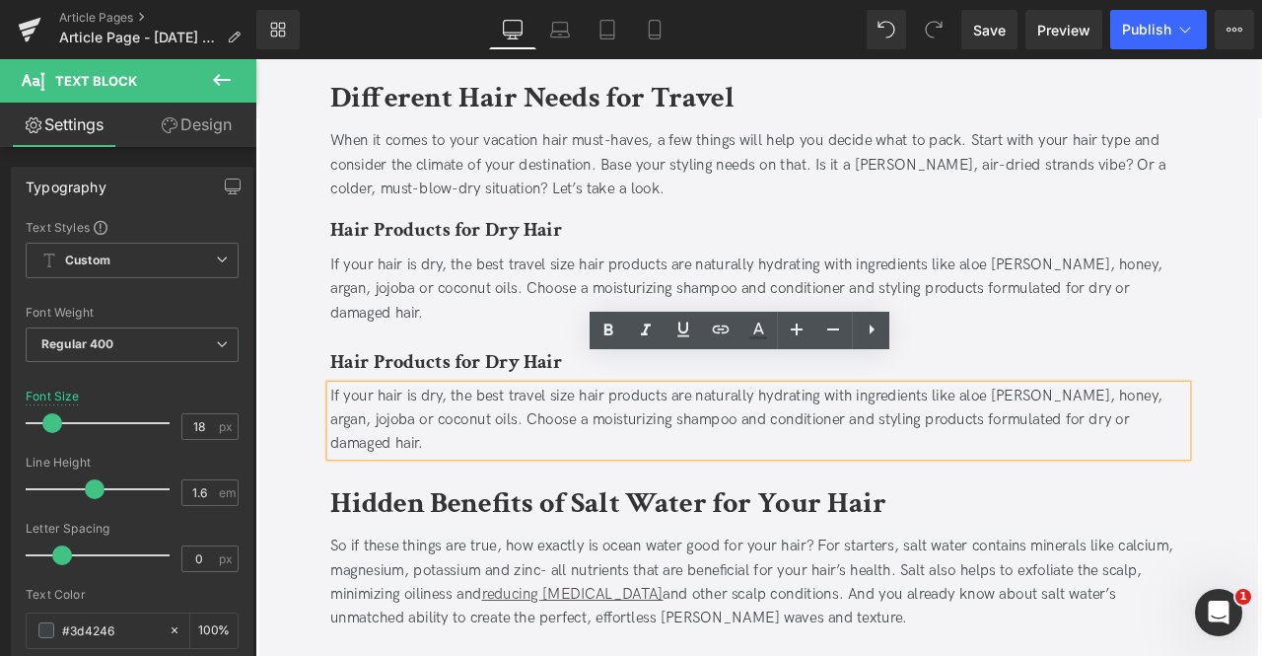
click at [1171, 266] on h3 "Hair Products for Dry Hair" at bounding box center [852, 263] width 1016 height 36
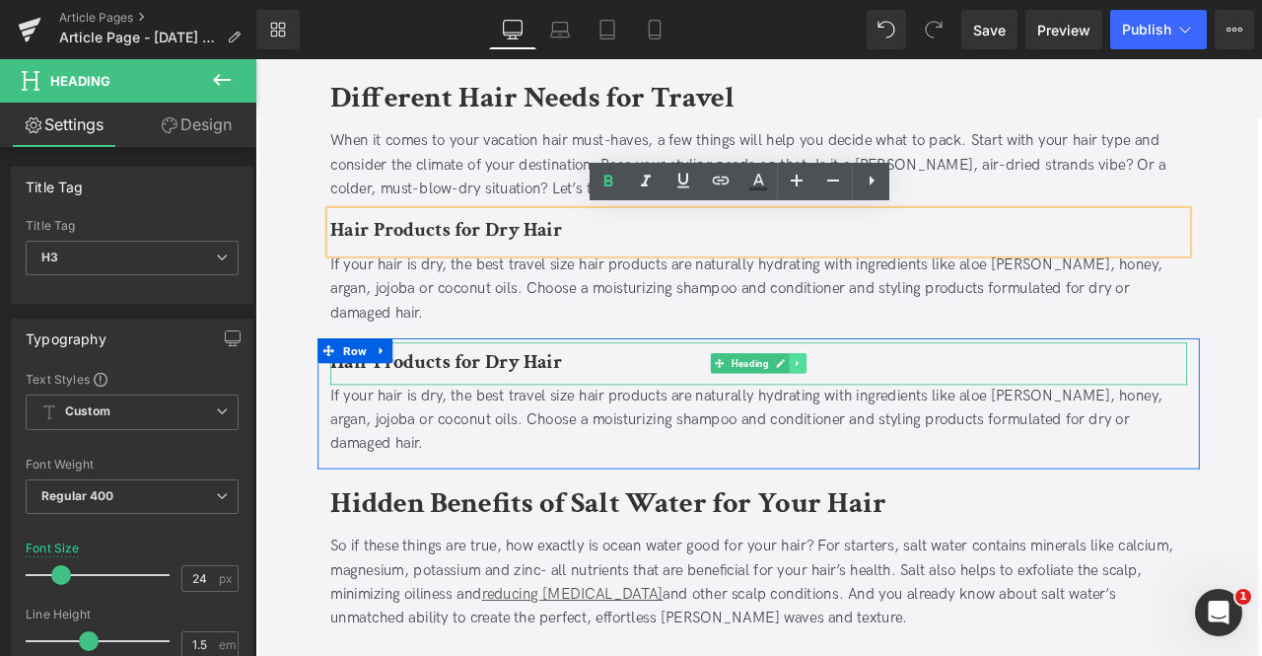
click at [899, 414] on icon at bounding box center [898, 420] width 11 height 12
click at [903, 415] on icon at bounding box center [908, 420] width 11 height 11
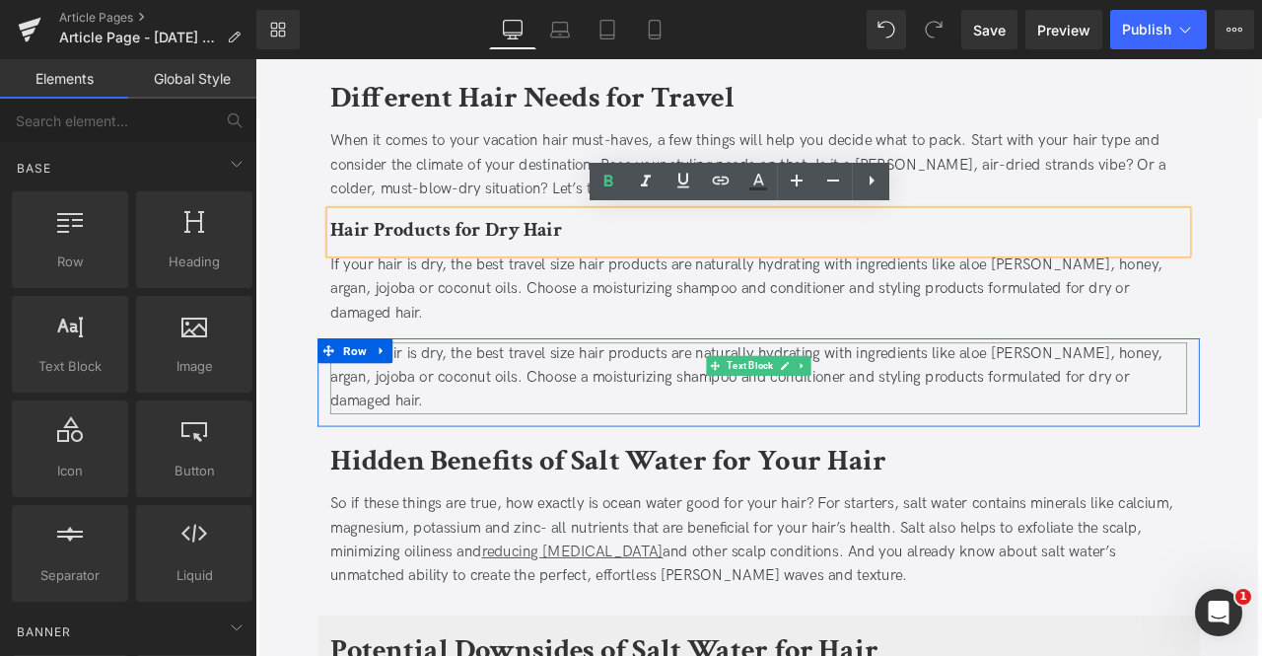
click at [595, 395] on div "If your hair is dry, the best travel size hair products are naturally hydrating…" at bounding box center [852, 437] width 1016 height 85
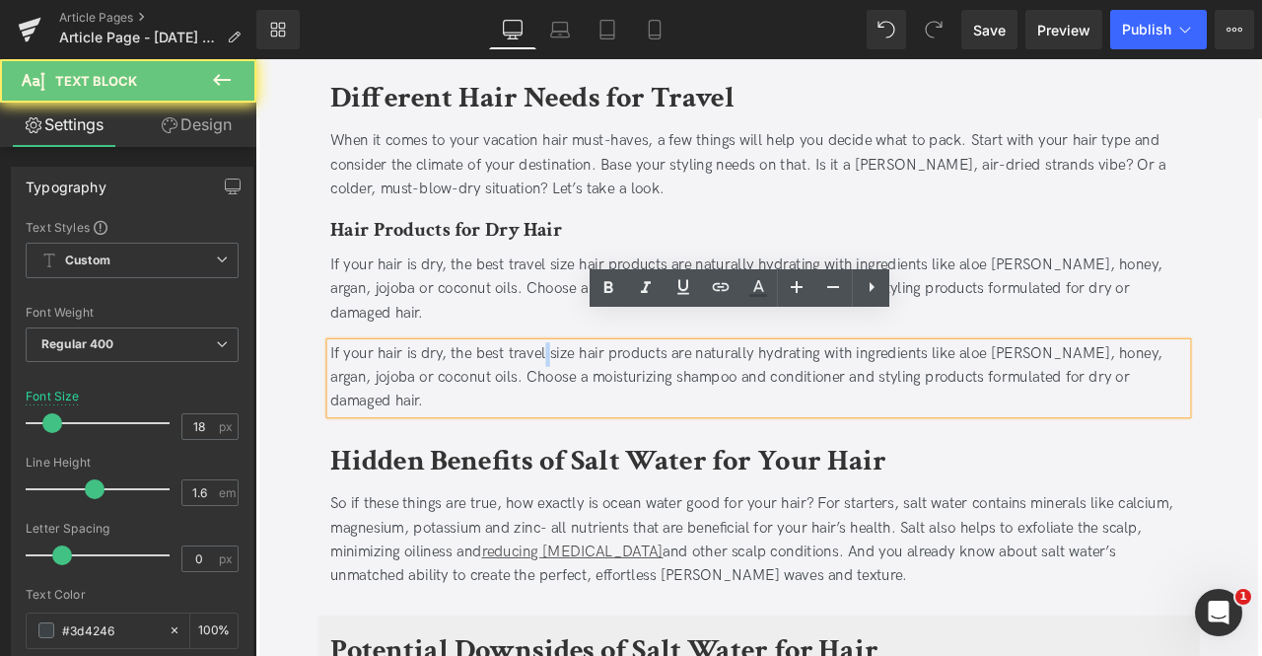
click at [595, 395] on div "If your hair is dry, the best travel size hair products are naturally hydrating…" at bounding box center [852, 437] width 1016 height 85
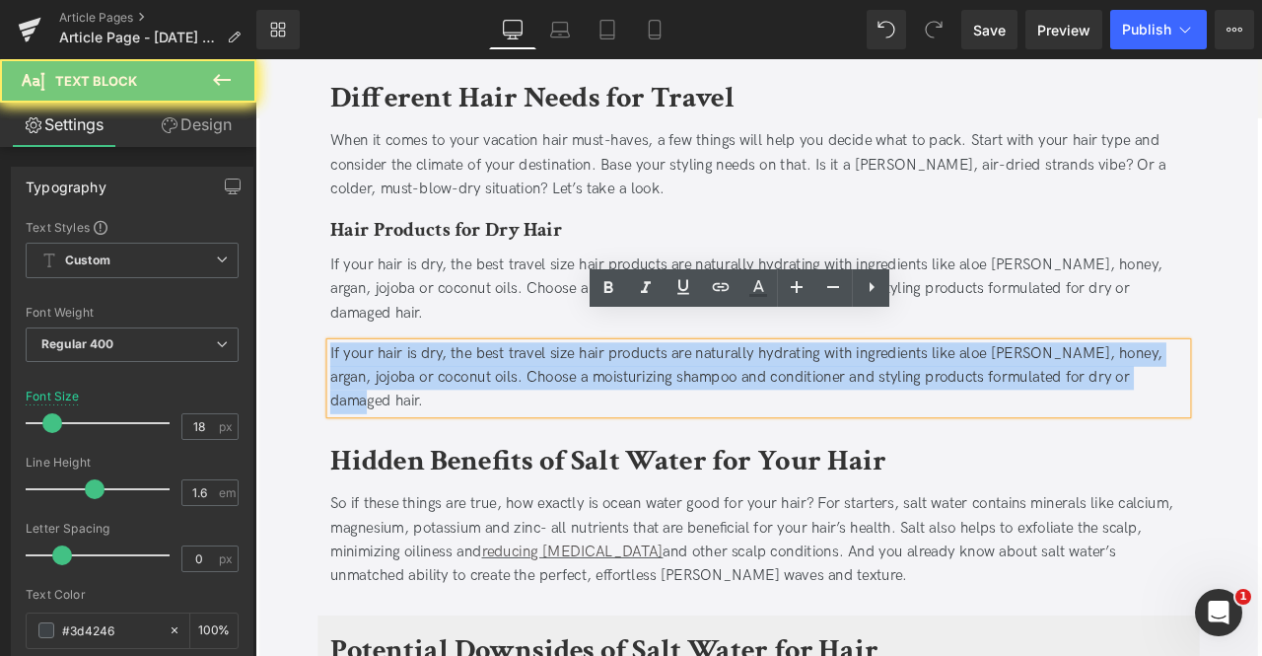
click at [595, 395] on div "If your hair is dry, the best travel size hair products are naturally hydrating…" at bounding box center [852, 437] width 1016 height 85
paste div
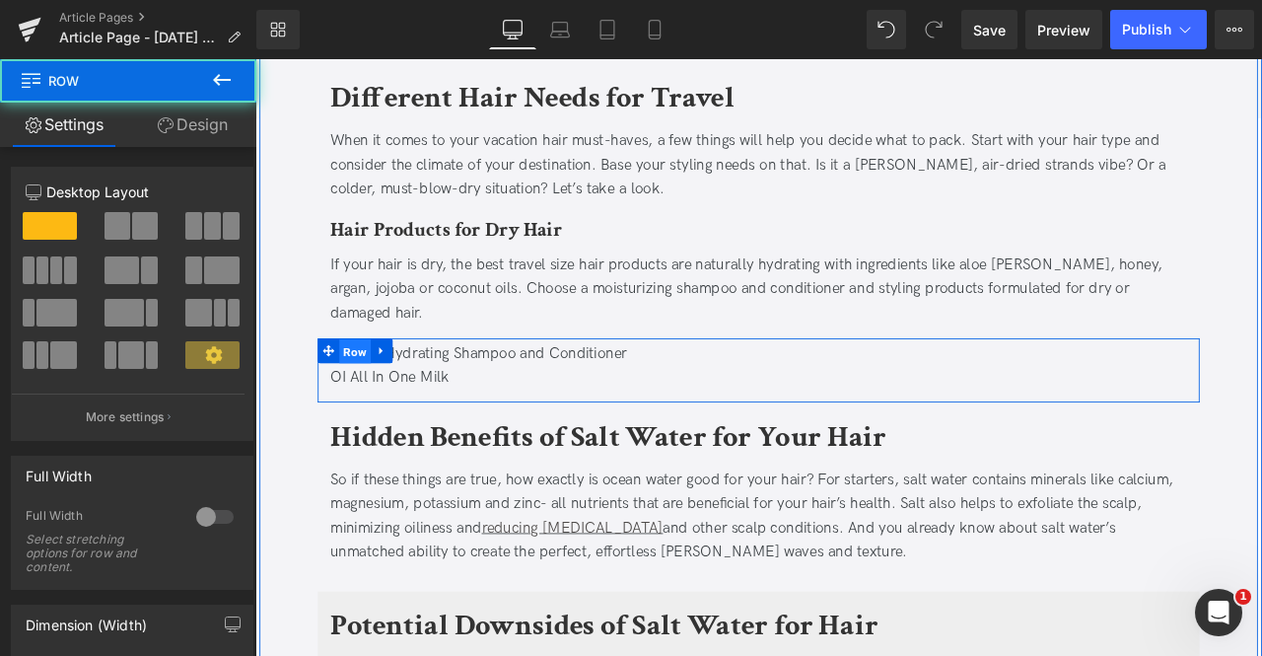
click at [369, 391] on span "Row" at bounding box center [373, 406] width 37 height 30
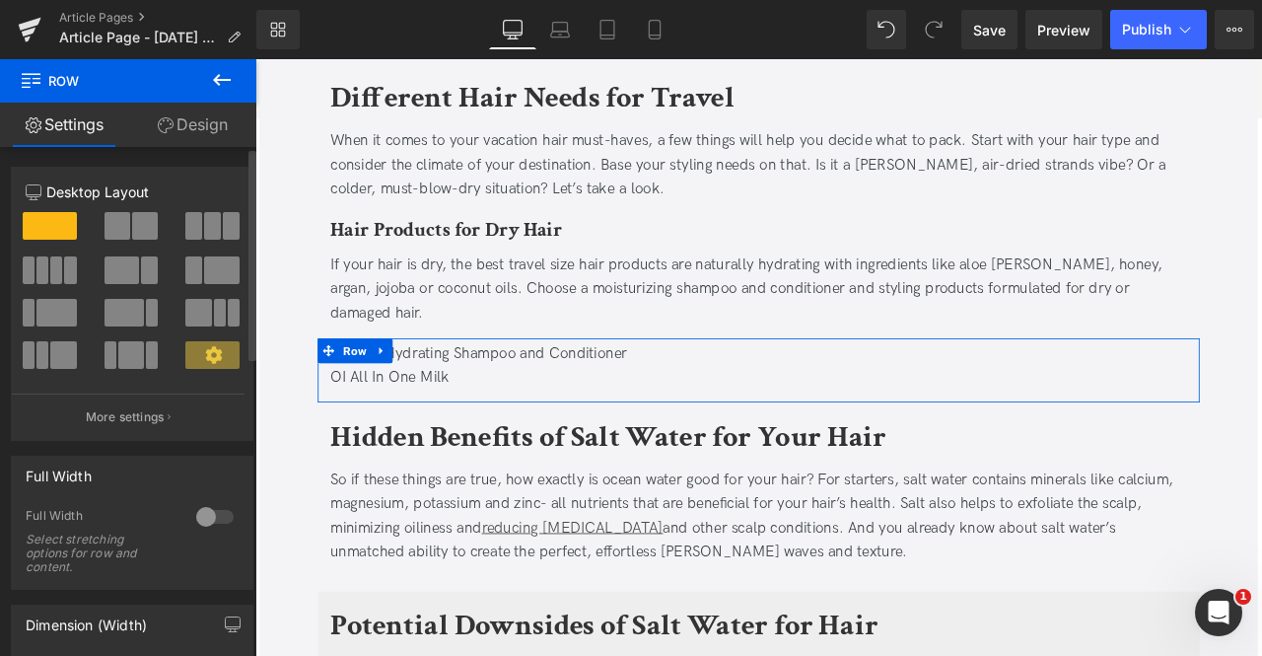
click at [136, 219] on span at bounding box center [145, 226] width 26 height 28
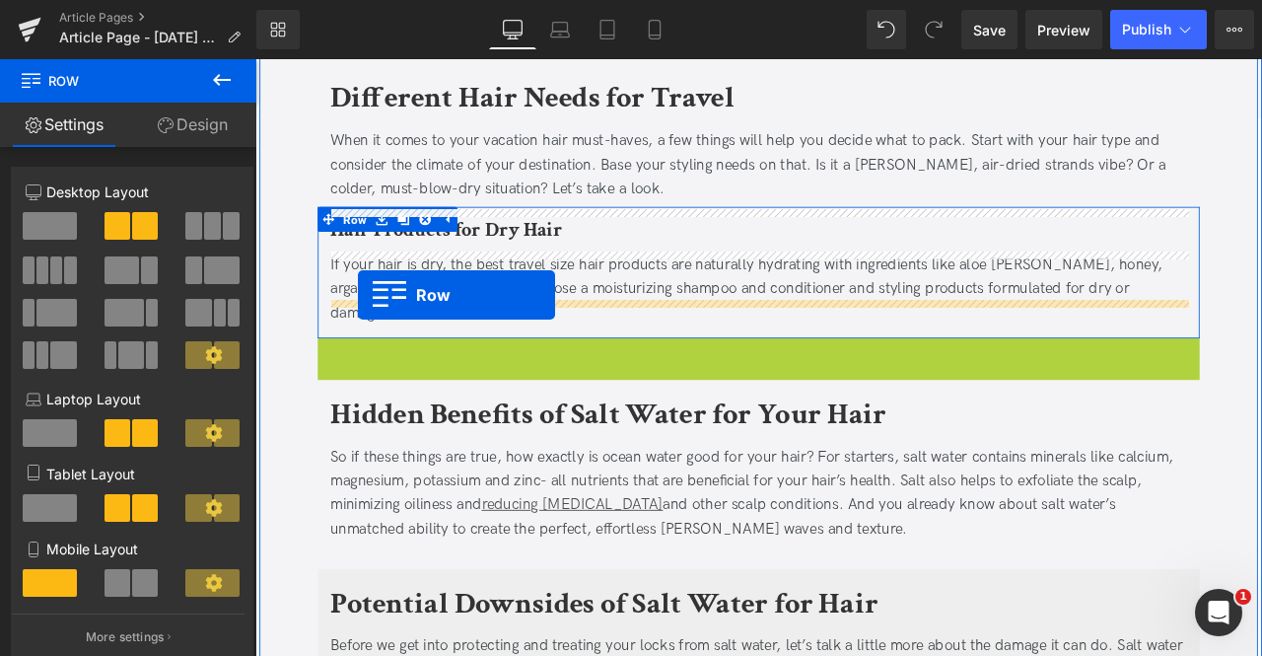
drag, startPoint x: 339, startPoint y: 373, endPoint x: 377, endPoint y: 338, distance: 50.9
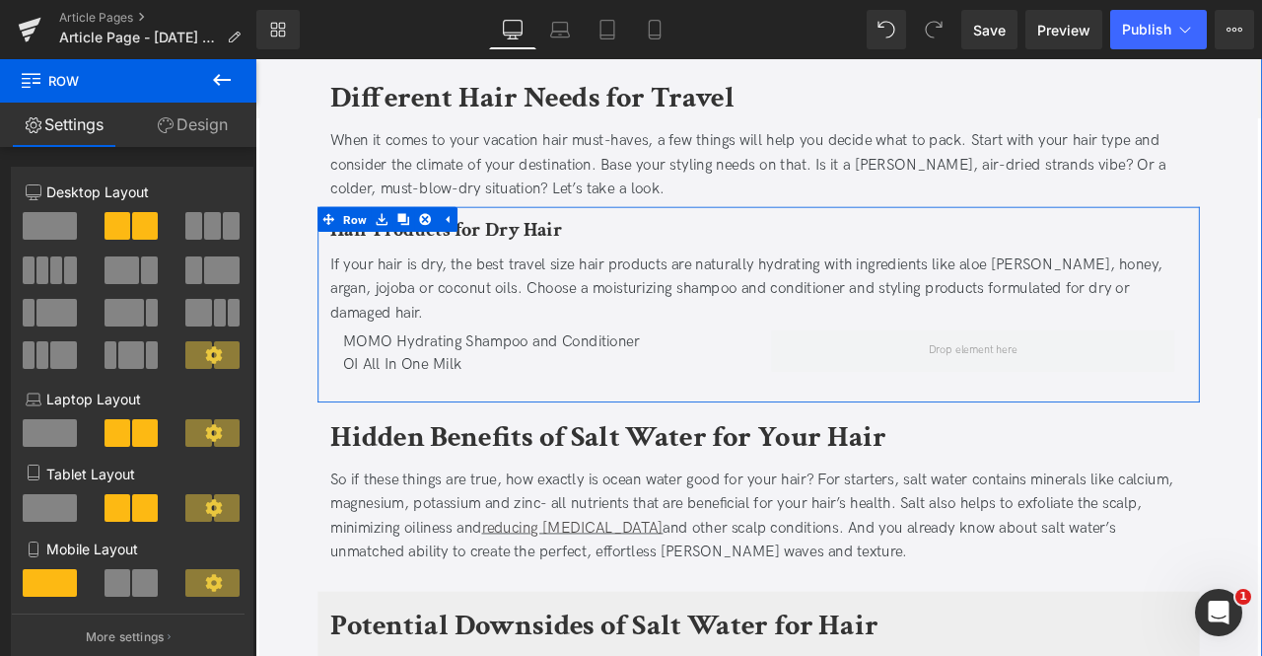
click at [506, 408] on div "OI All In One Milk" at bounding box center [598, 422] width 478 height 29
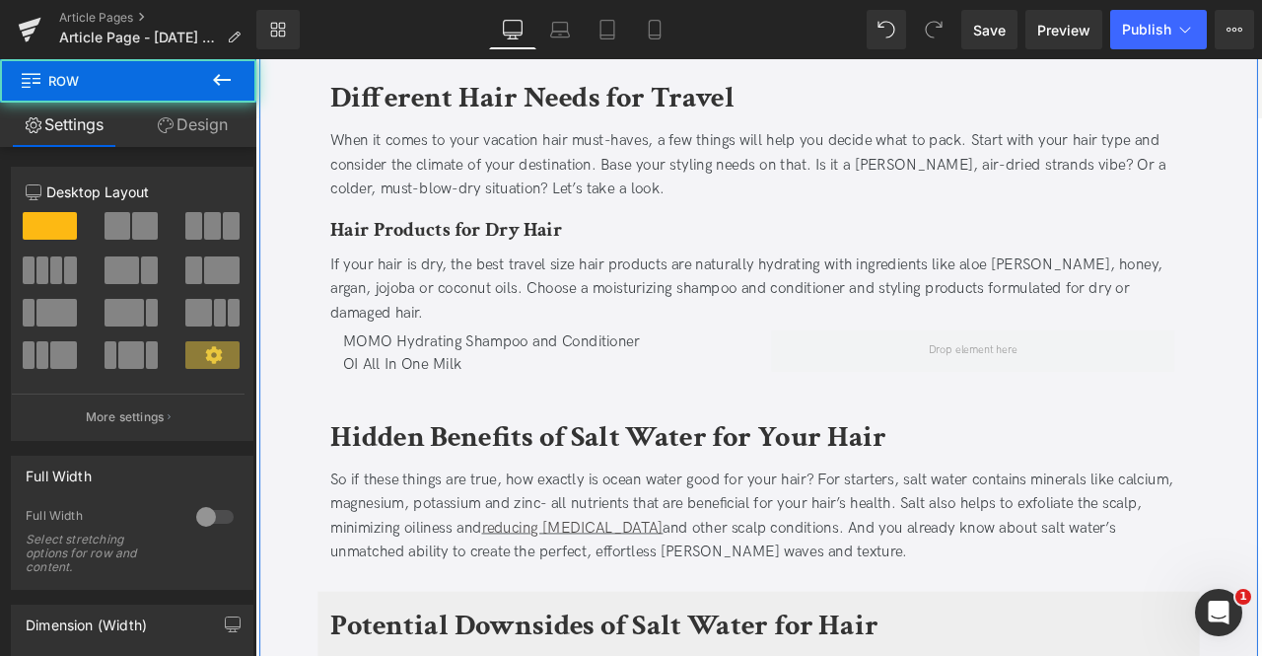
click at [210, 115] on link "Design" at bounding box center [192, 125] width 128 height 44
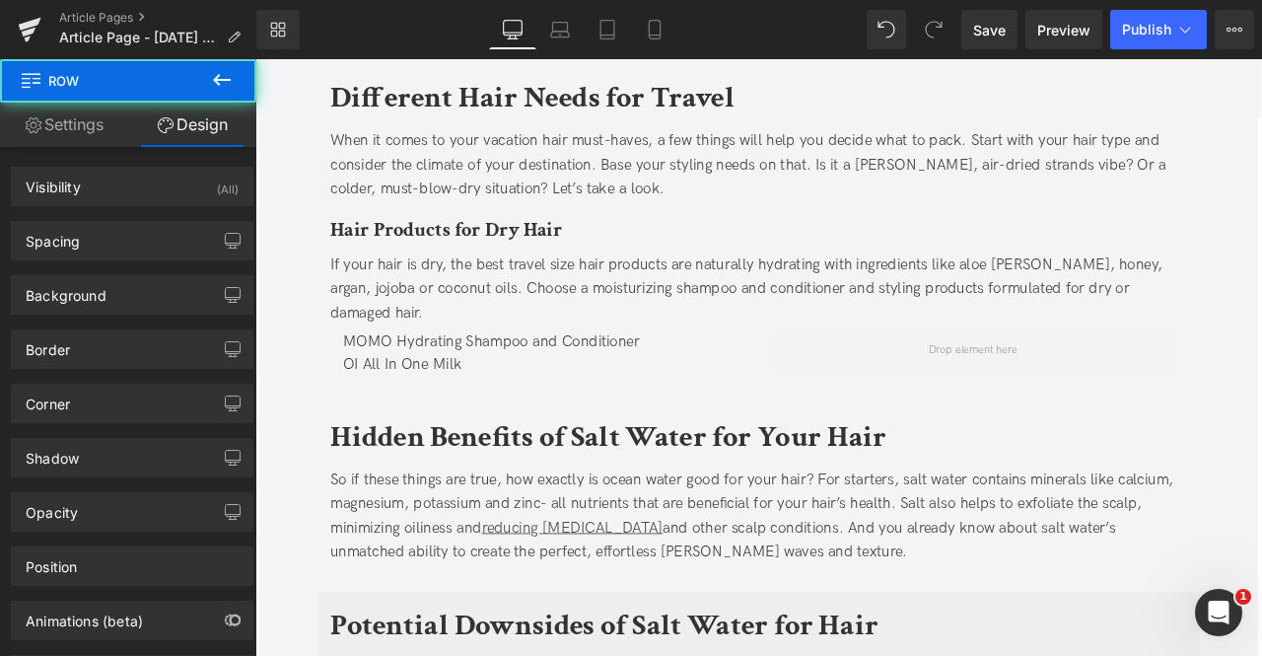
click at [215, 80] on icon at bounding box center [222, 80] width 18 height 12
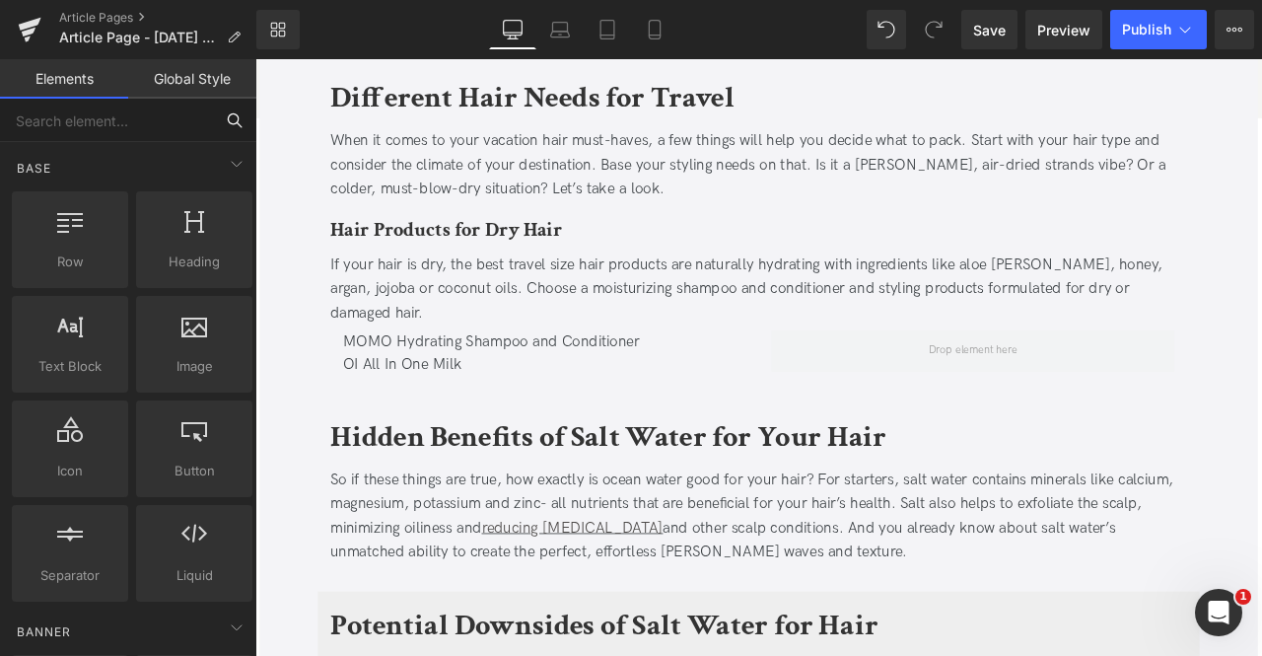
click at [100, 121] on input "text" at bounding box center [106, 120] width 213 height 43
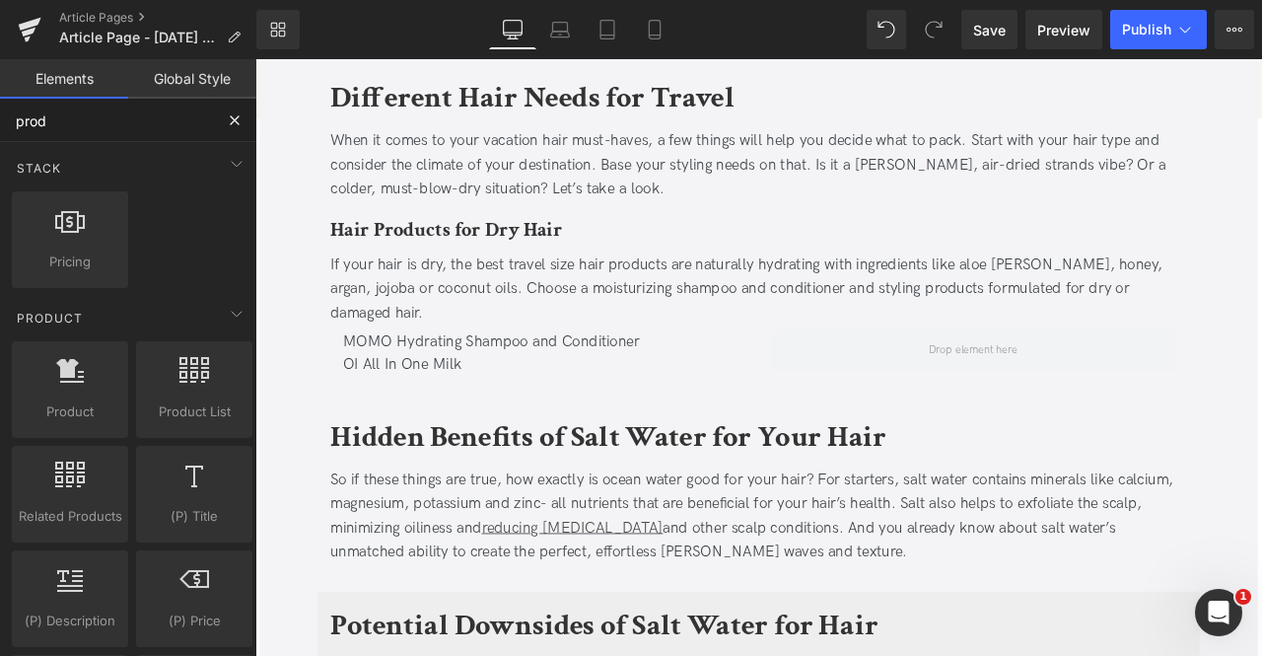
type input "produ"
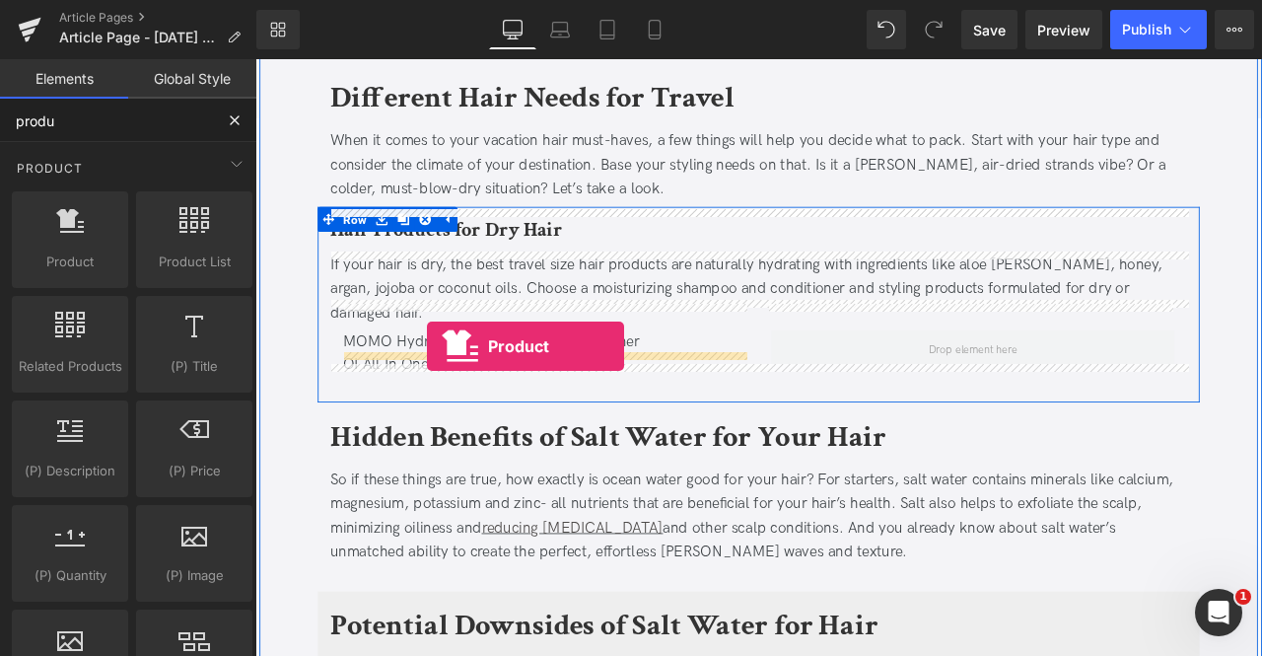
drag, startPoint x: 311, startPoint y: 329, endPoint x: 459, endPoint y: 399, distance: 163.7
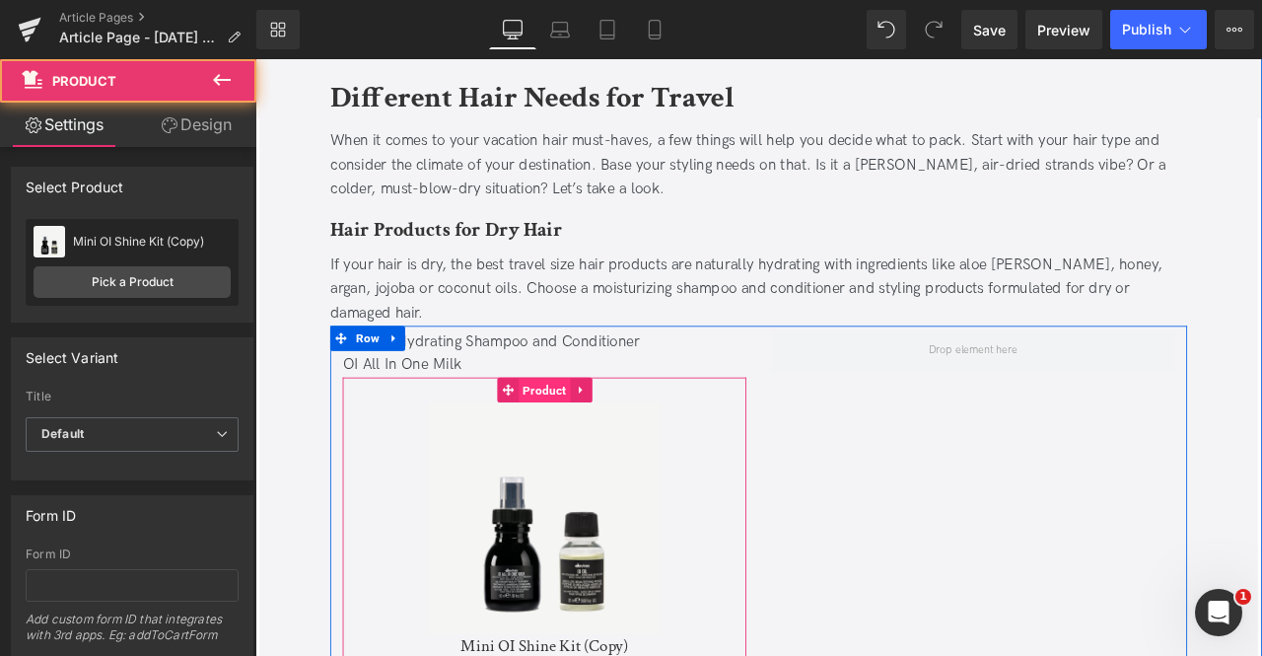
click at [591, 438] on span "Product" at bounding box center [597, 453] width 61 height 30
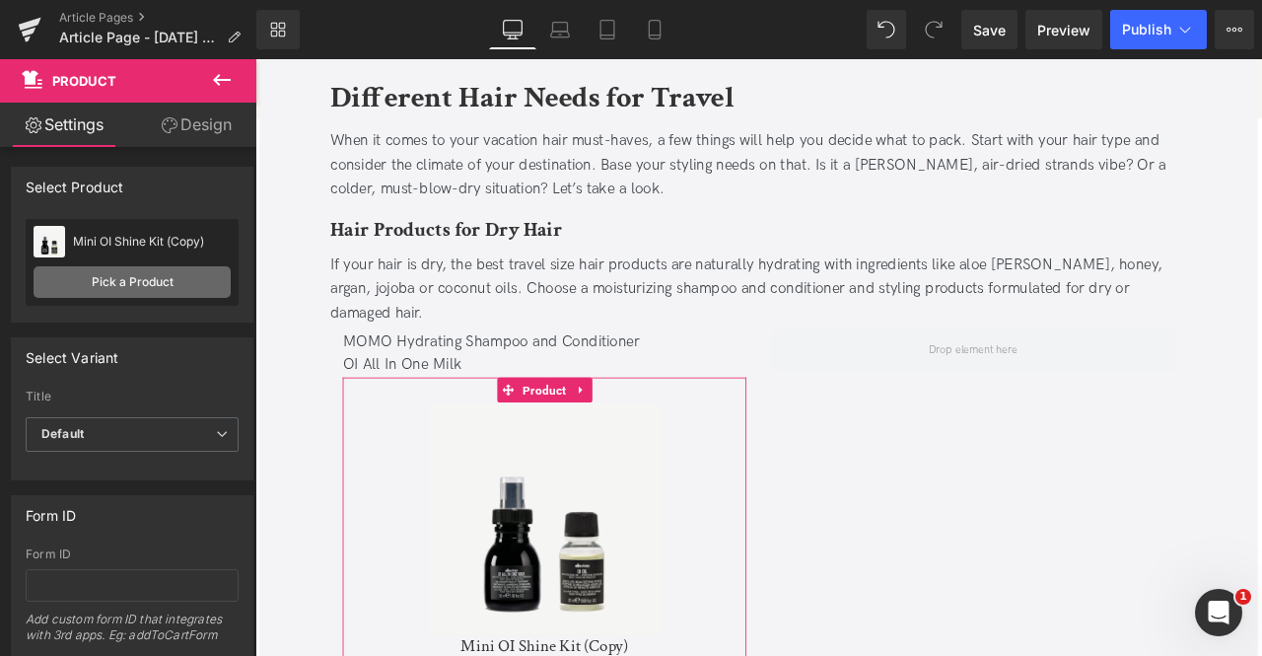
click at [97, 275] on link "Pick a Product" at bounding box center [132, 282] width 197 height 32
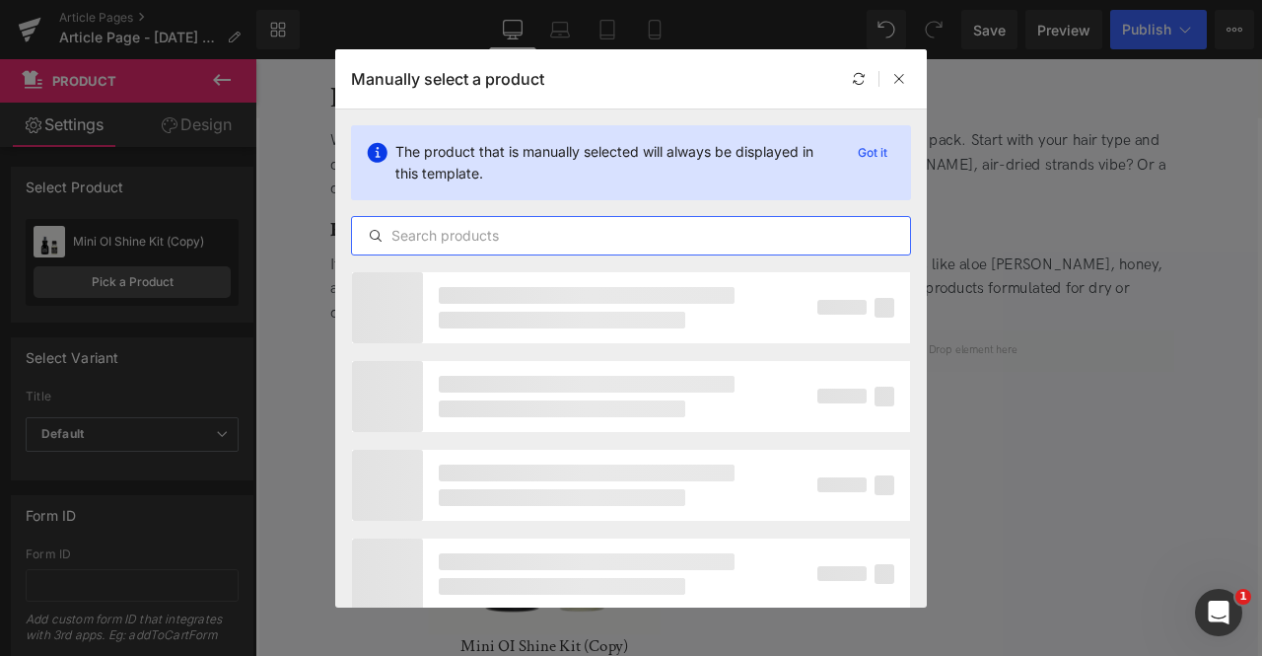
click at [436, 246] on input "text" at bounding box center [631, 236] width 558 height 24
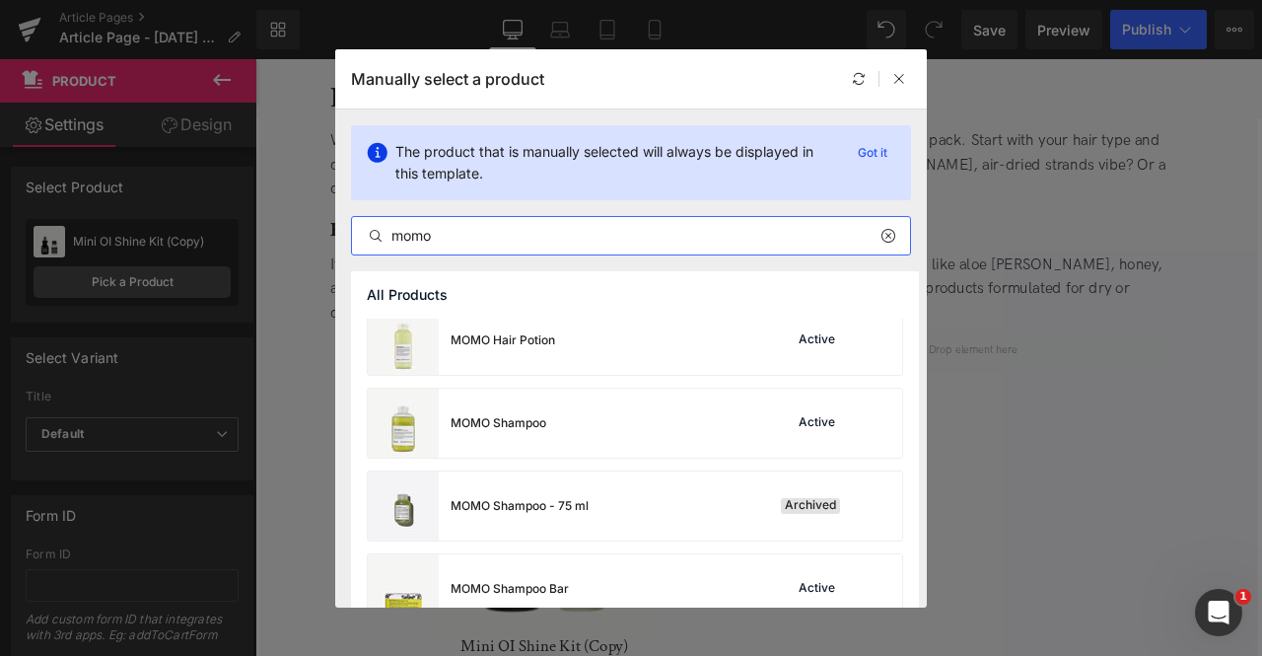
scroll to position [260, 0]
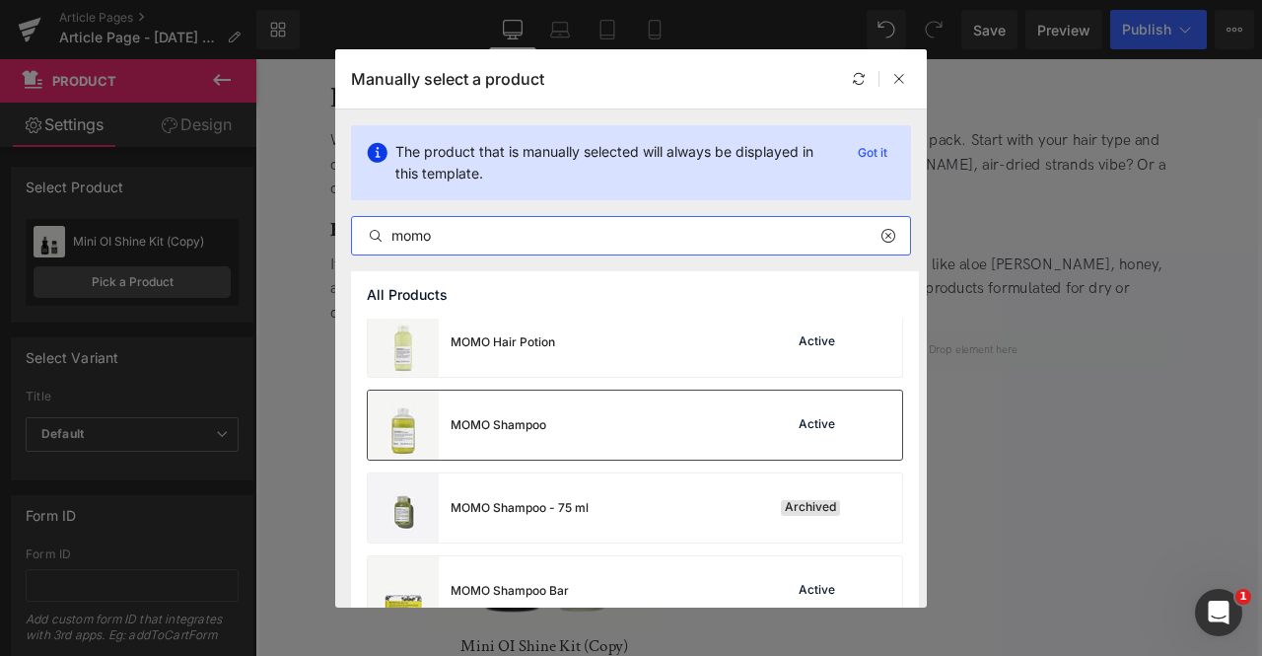
type input "momo"
click at [521, 434] on div "MOMO Shampoo" at bounding box center [457, 425] width 178 height 69
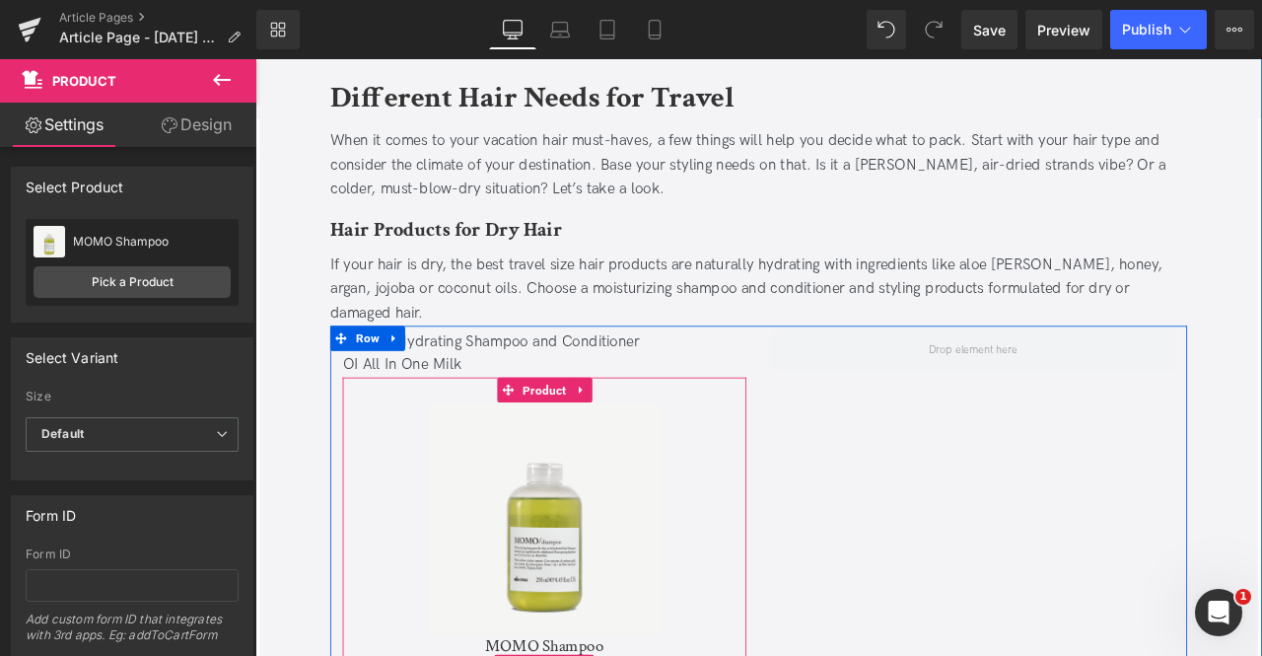
scroll to position [1382, 0]
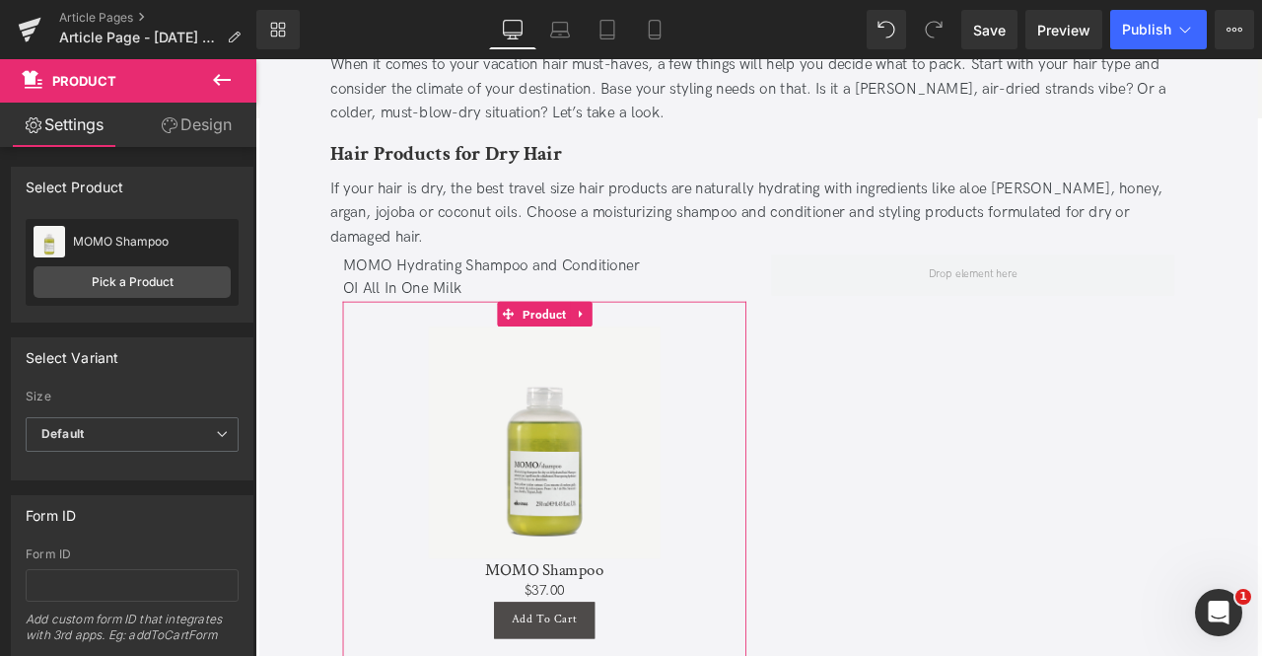
click at [213, 76] on icon at bounding box center [222, 80] width 24 height 24
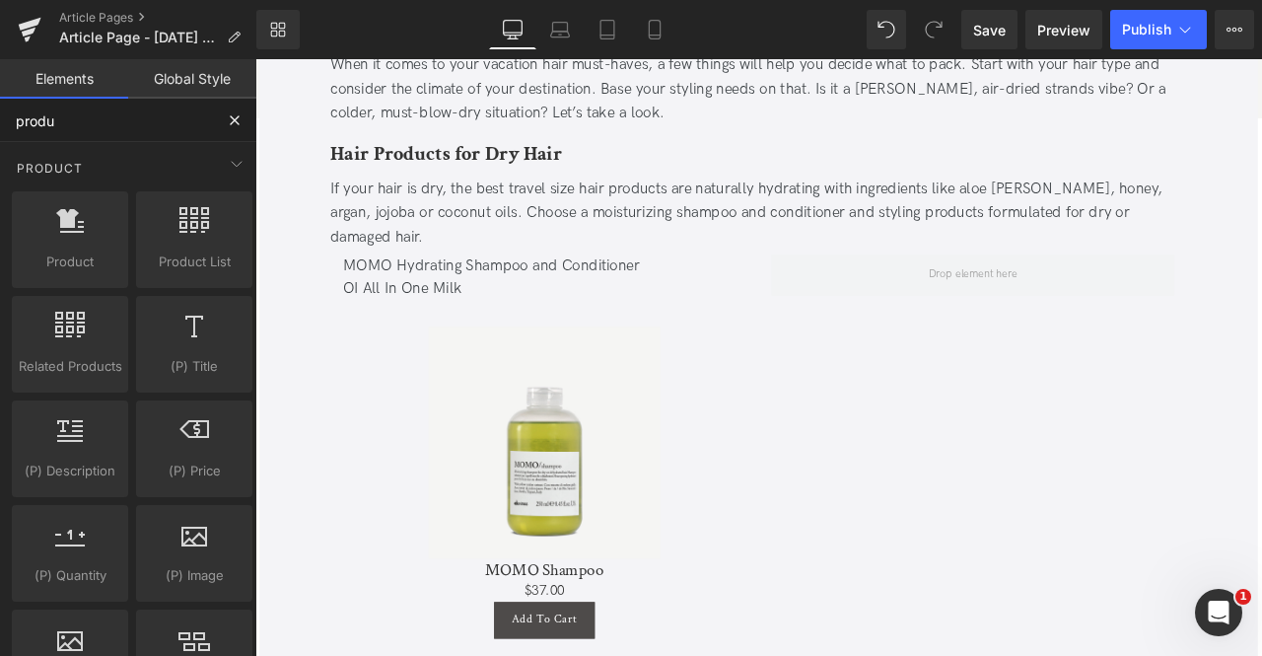
click at [170, 131] on input "produ" at bounding box center [106, 120] width 213 height 43
click at [161, 123] on input "produ" at bounding box center [106, 120] width 213 height 43
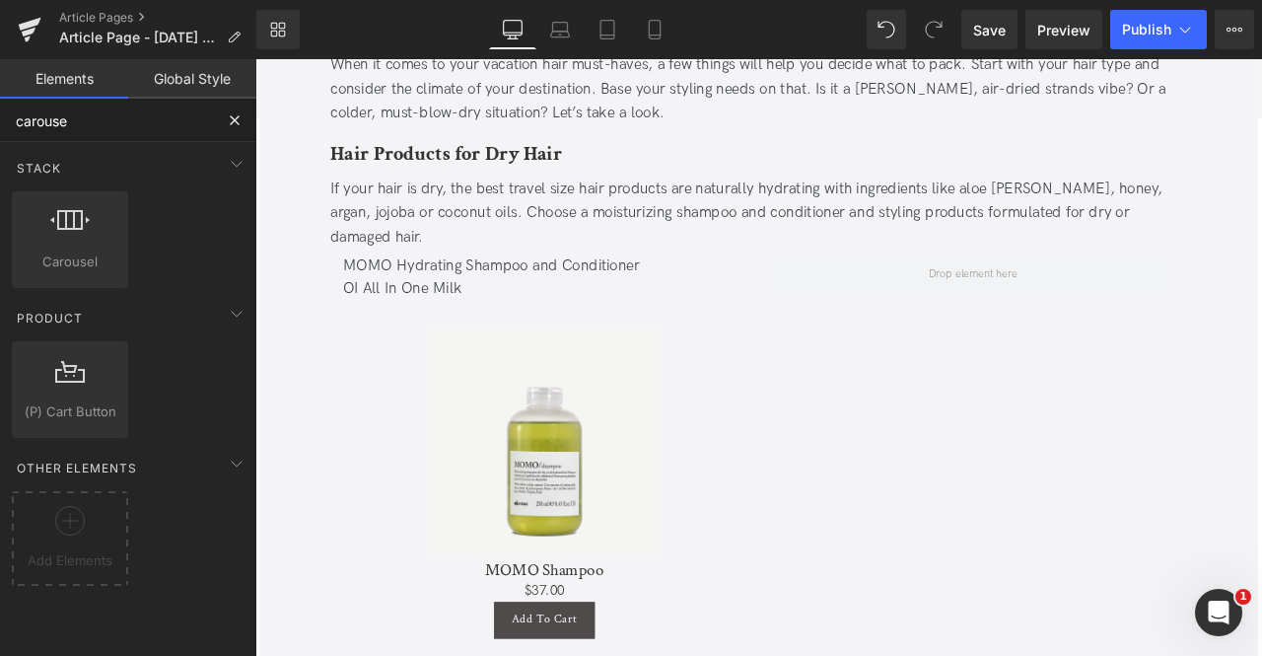
type input "carousel"
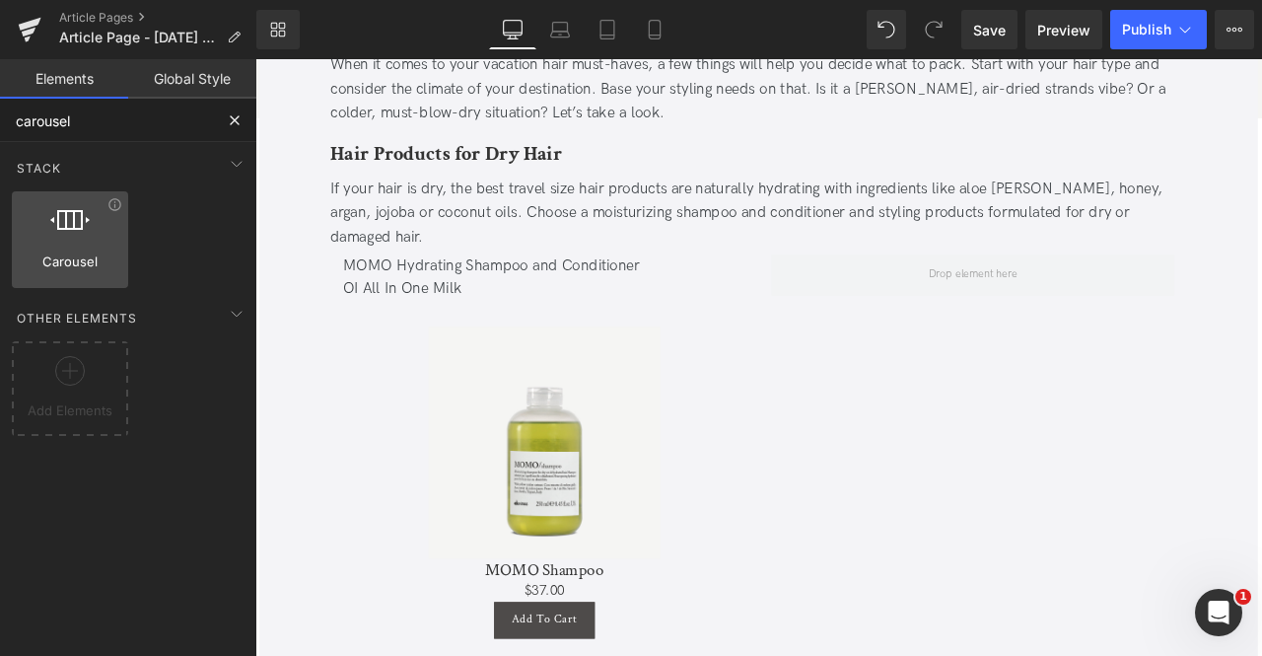
click at [75, 257] on span "Carousel" at bounding box center [70, 261] width 105 height 21
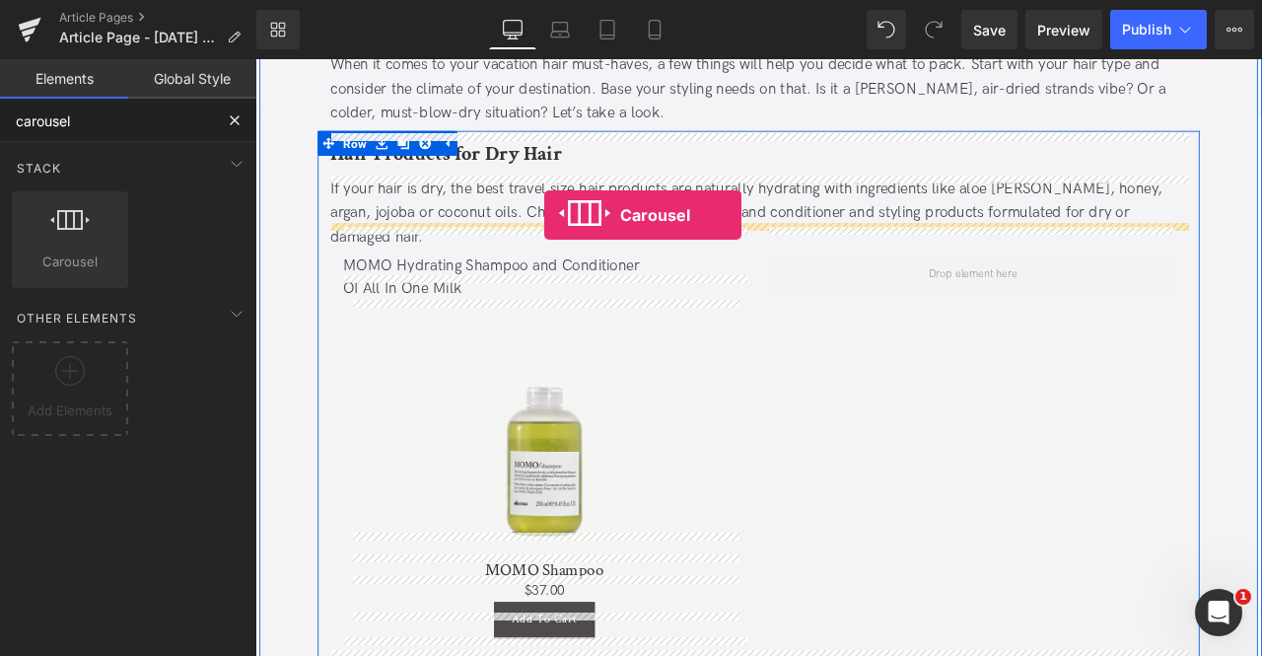
drag, startPoint x: 293, startPoint y: 306, endPoint x: 598, endPoint y: 243, distance: 311.2
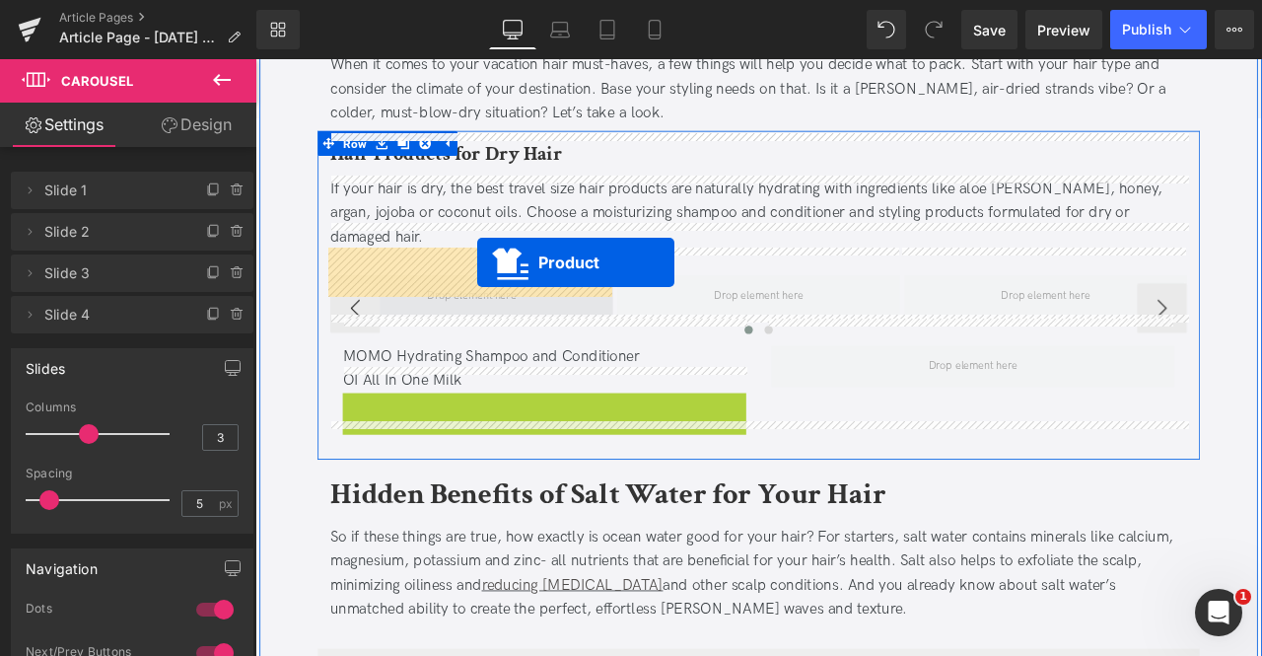
drag, startPoint x: 559, startPoint y: 432, endPoint x: 519, endPoint y: 301, distance: 137.2
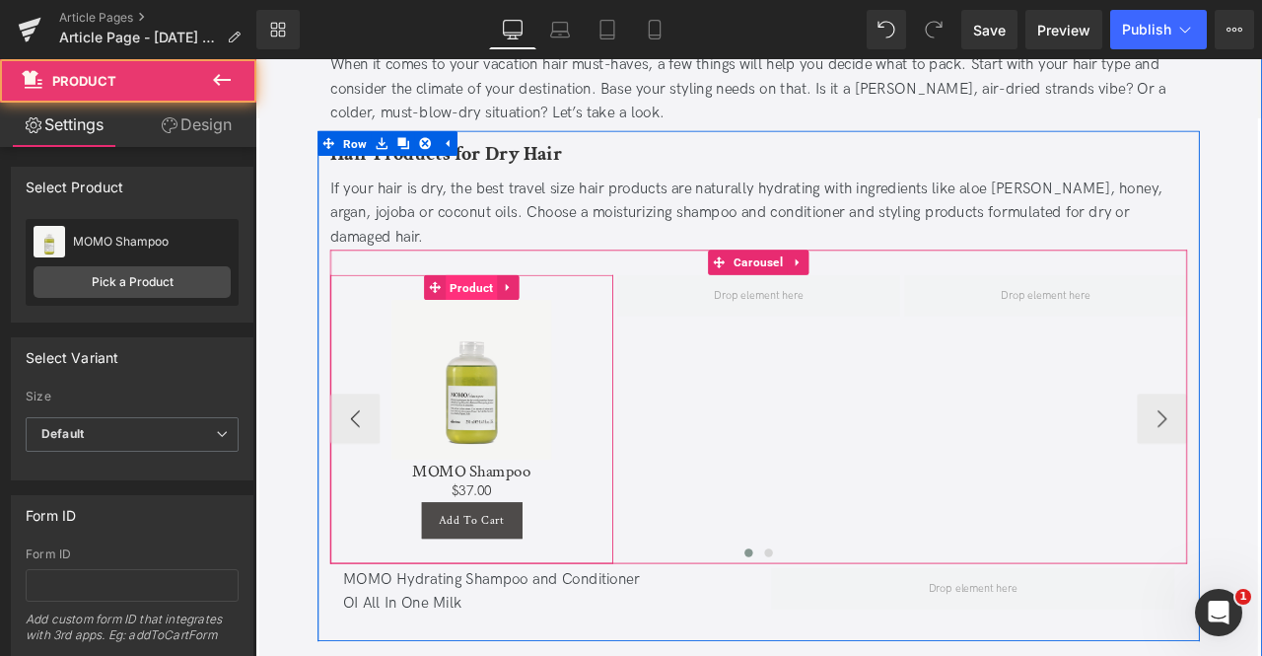
click at [510, 315] on span "Product" at bounding box center [511, 330] width 61 height 30
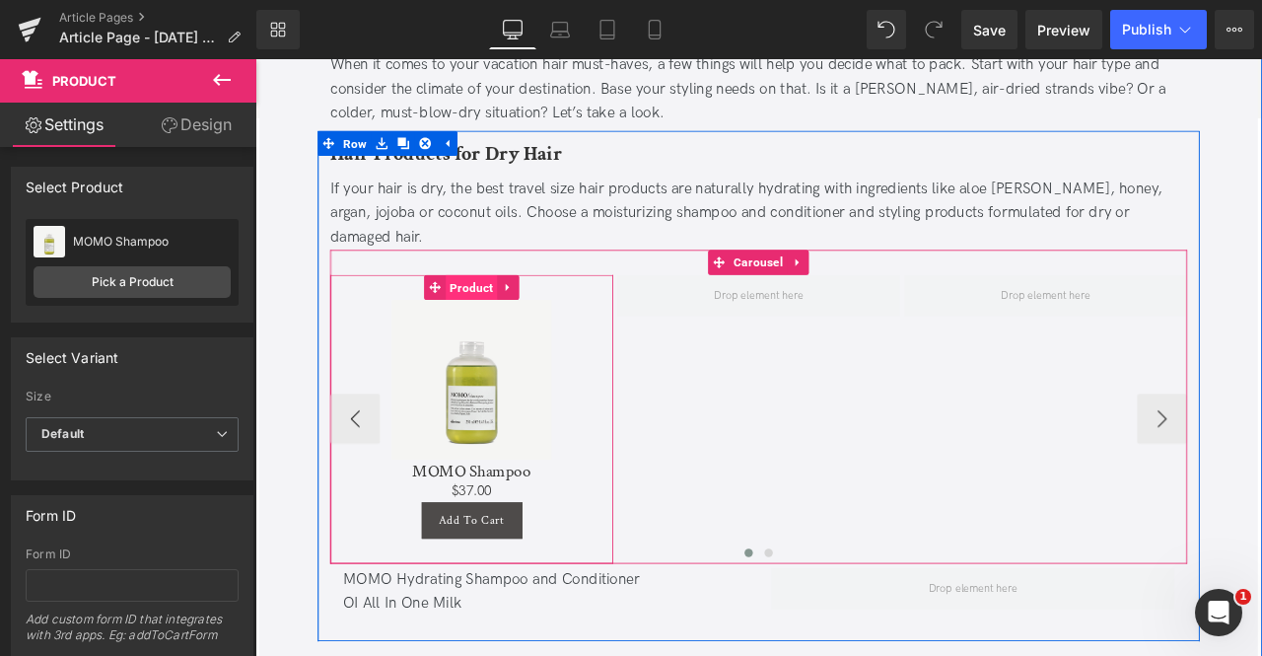
click at [517, 315] on span "Product" at bounding box center [511, 330] width 61 height 30
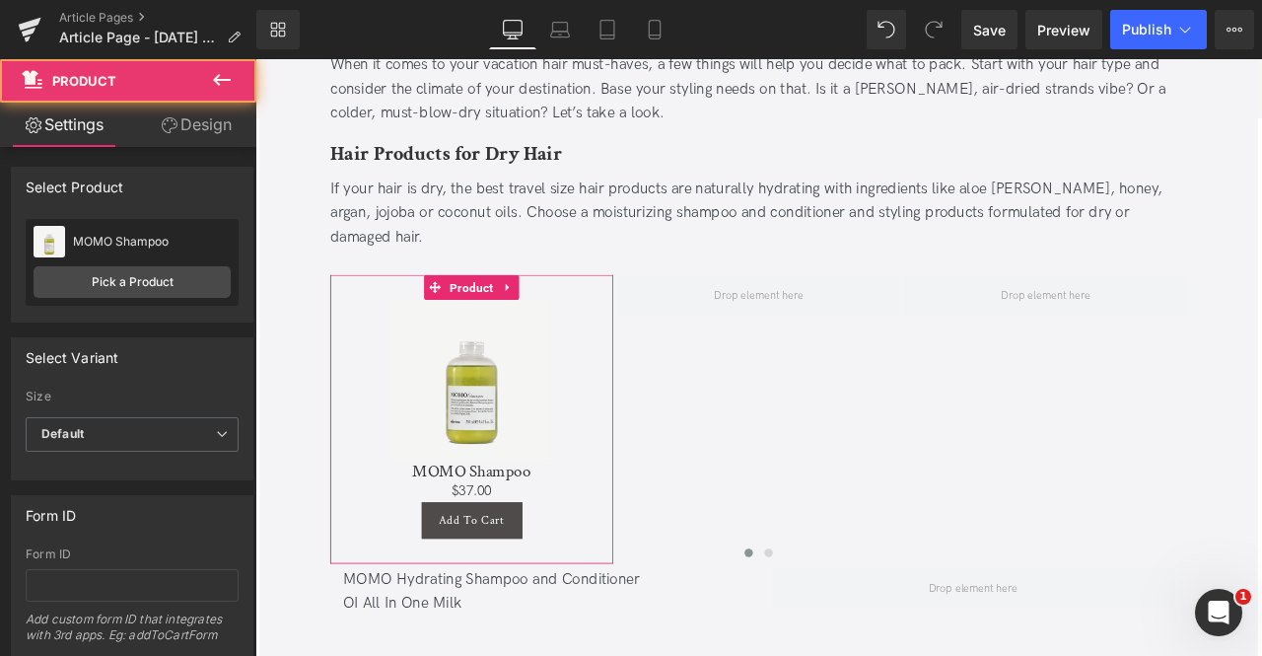
click at [201, 147] on div "Attention : If you want to show the product linked with the product page you ar…" at bounding box center [132, 506] width 265 height 718
click at [179, 127] on link "Design" at bounding box center [196, 125] width 128 height 44
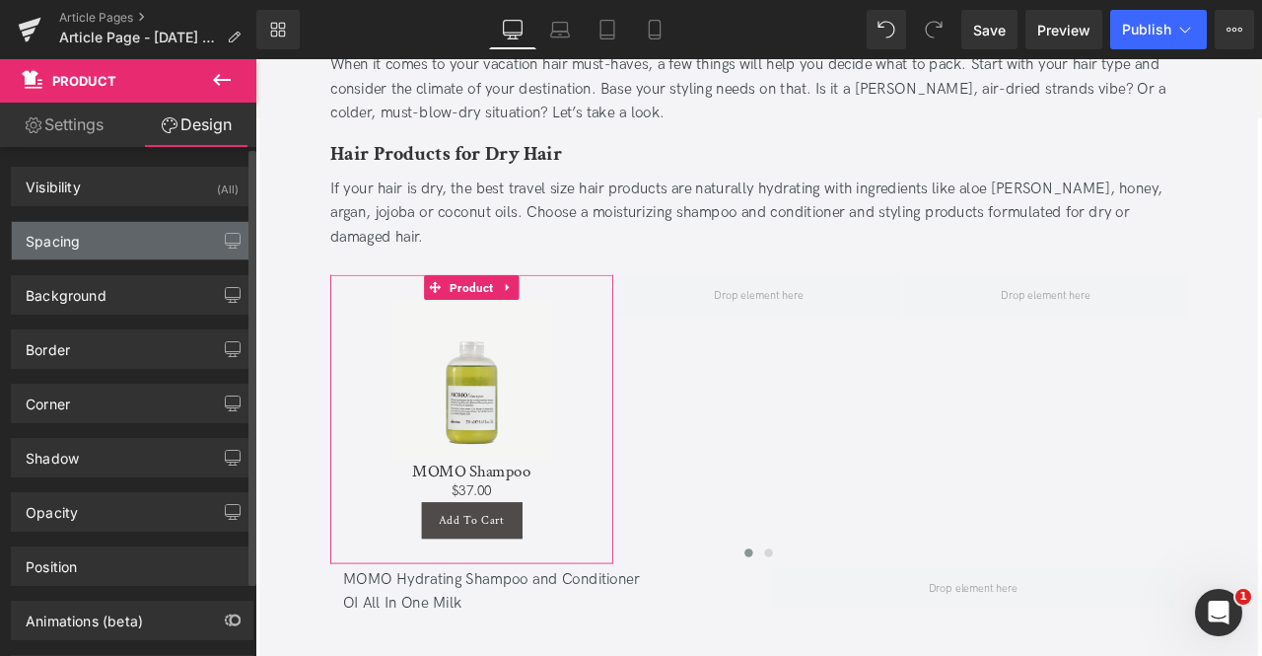
click at [98, 236] on div "Spacing" at bounding box center [132, 240] width 241 height 37
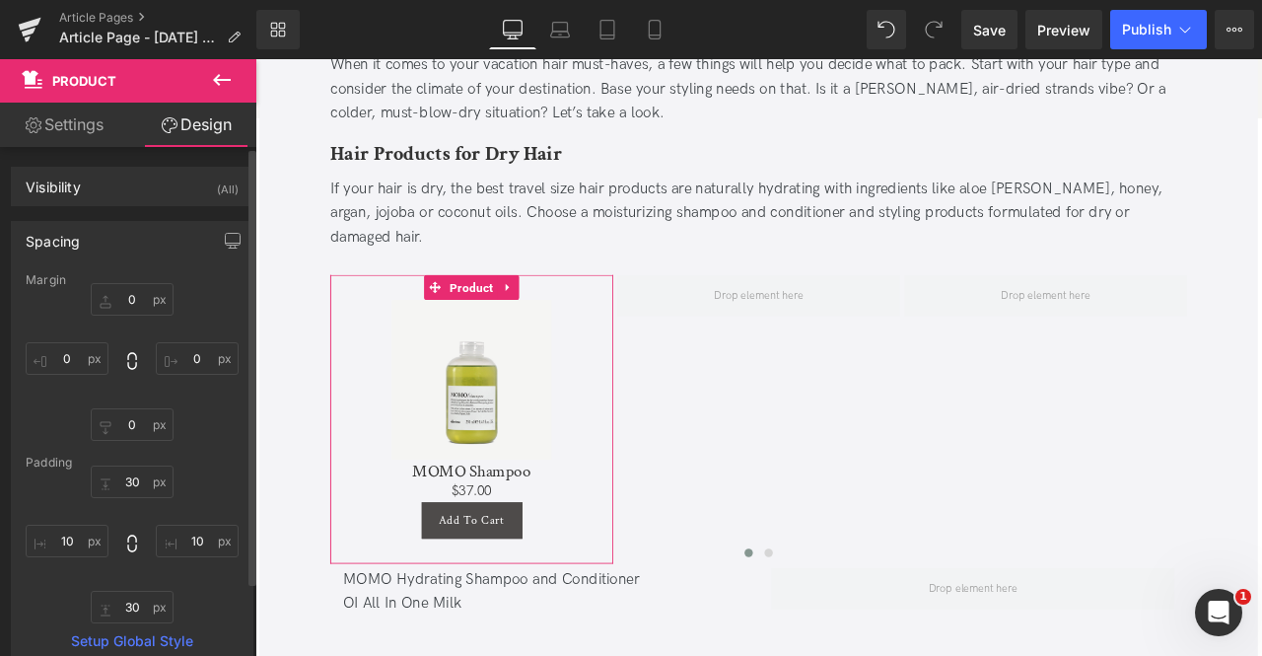
click at [121, 466] on div "Padding" at bounding box center [132, 463] width 213 height 14
click at [130, 470] on input "30" at bounding box center [132, 481] width 83 height 33
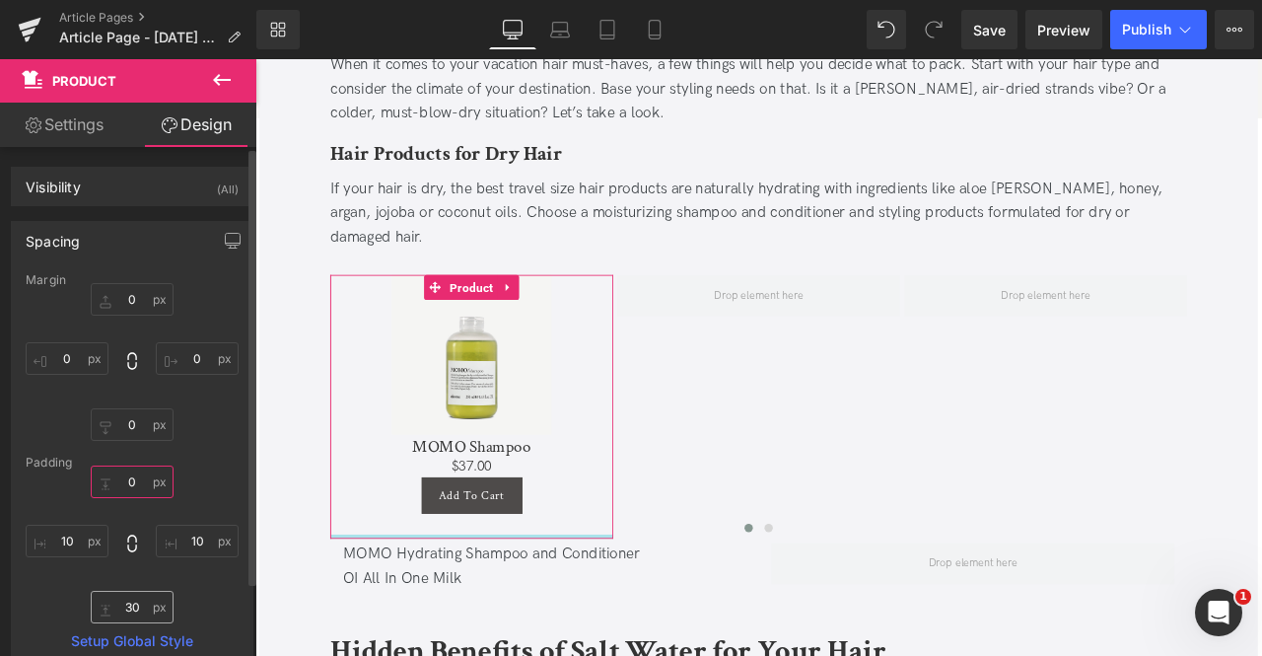
type input "0"
click at [126, 597] on input "30" at bounding box center [132, 607] width 83 height 33
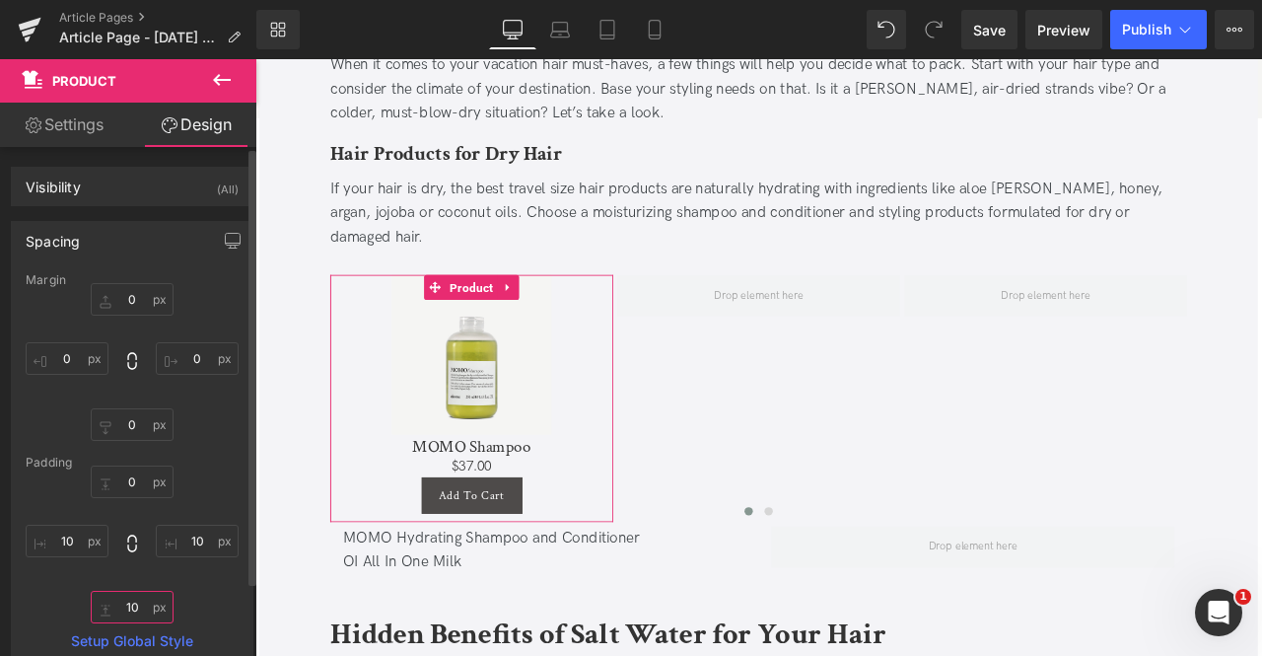
type input "1"
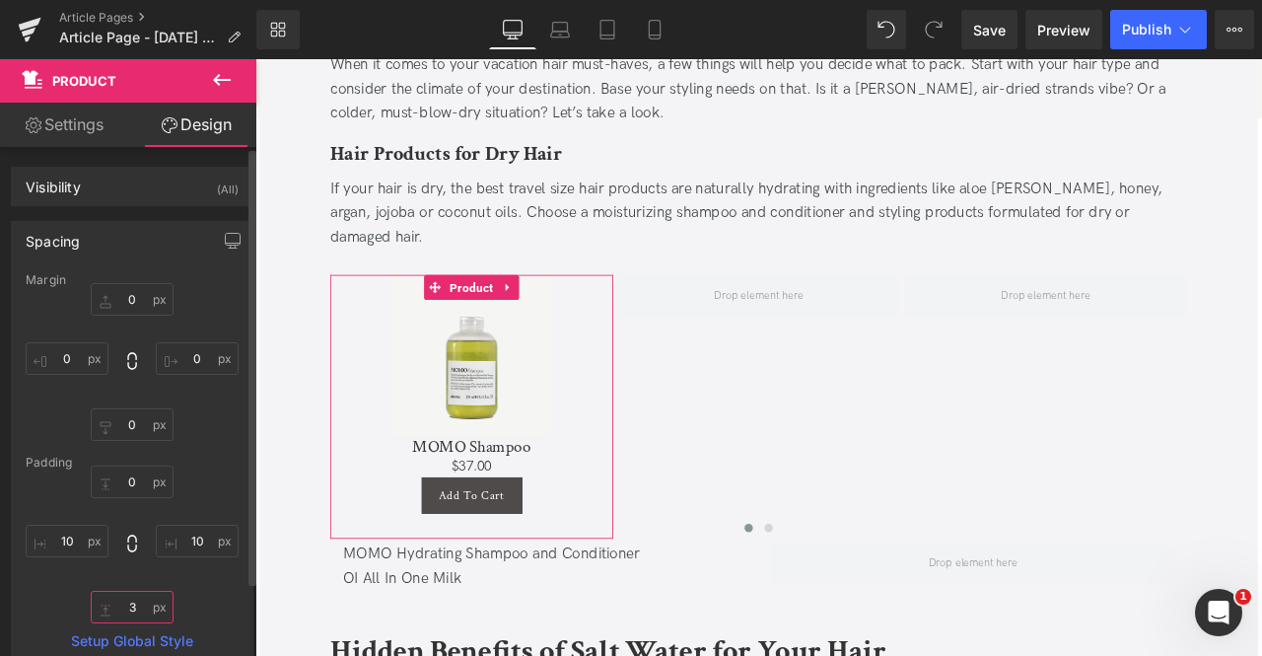
type input "30"
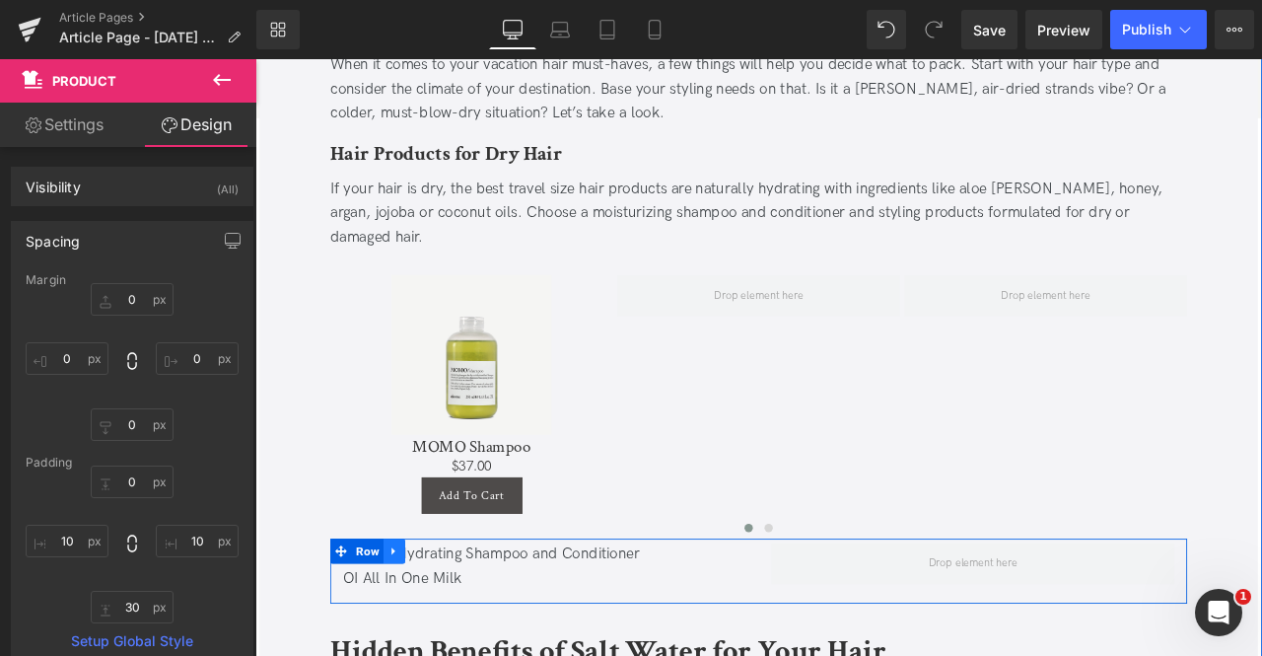
click at [416, 635] on icon at bounding box center [420, 642] width 14 height 15
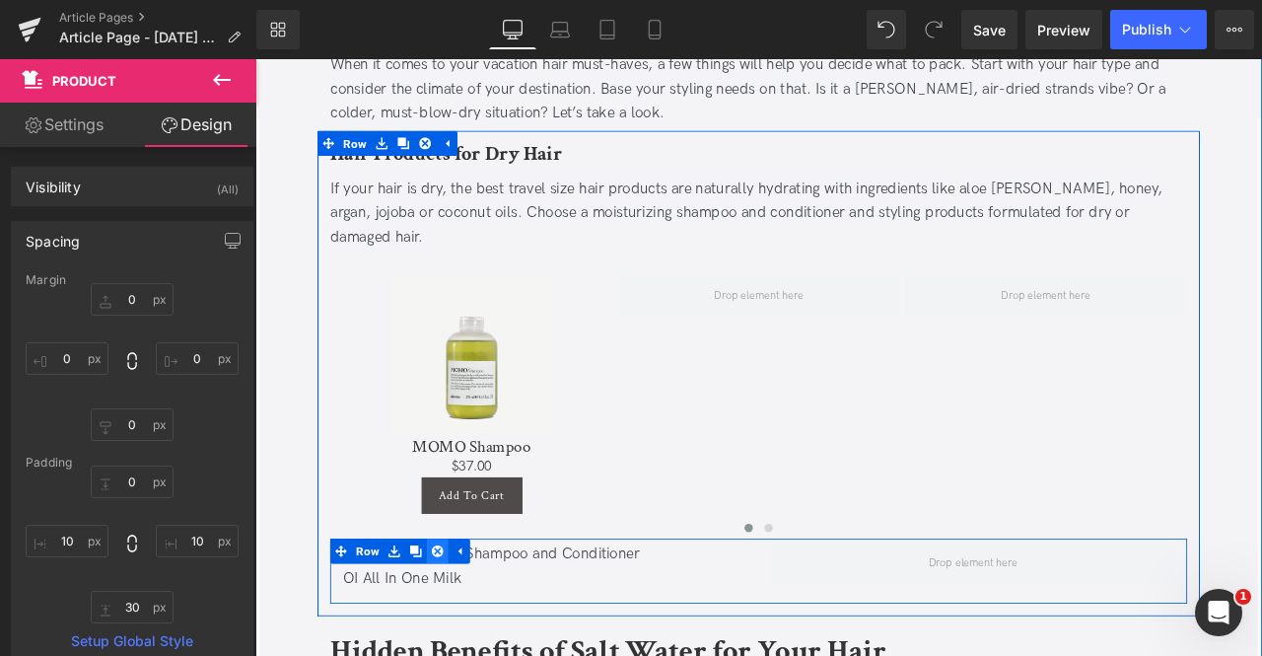
click at [475, 627] on link at bounding box center [472, 642] width 26 height 30
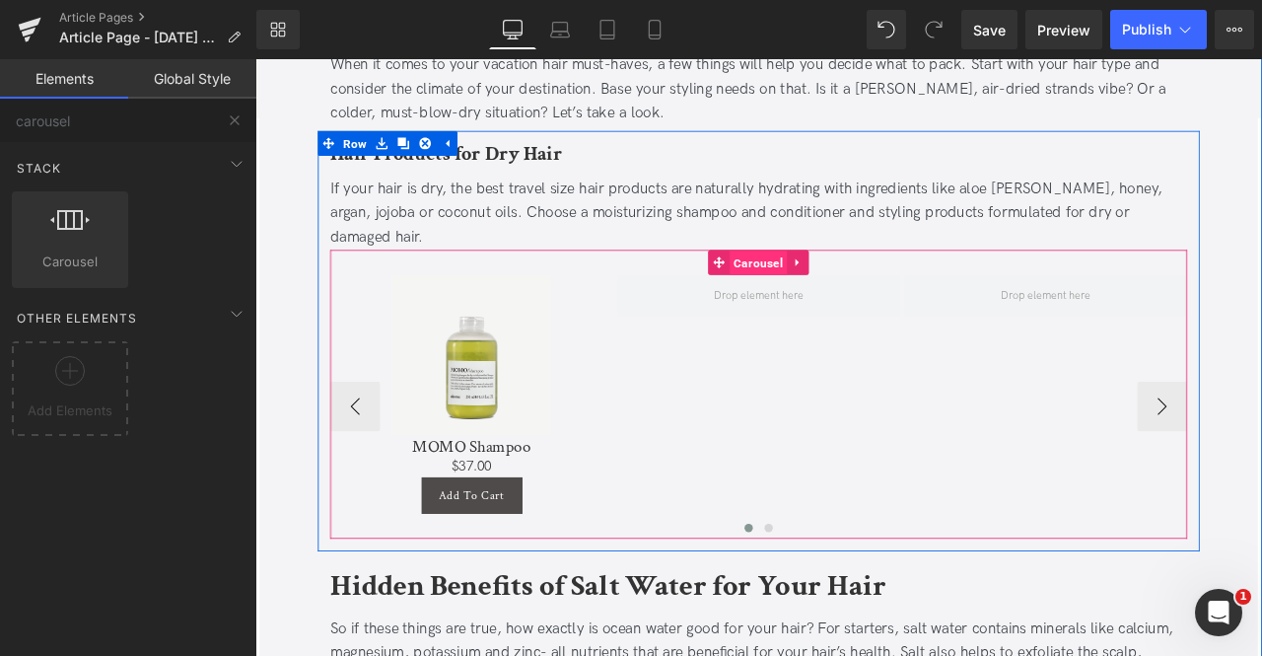
click at [845, 286] on span "Carousel" at bounding box center [851, 301] width 68 height 30
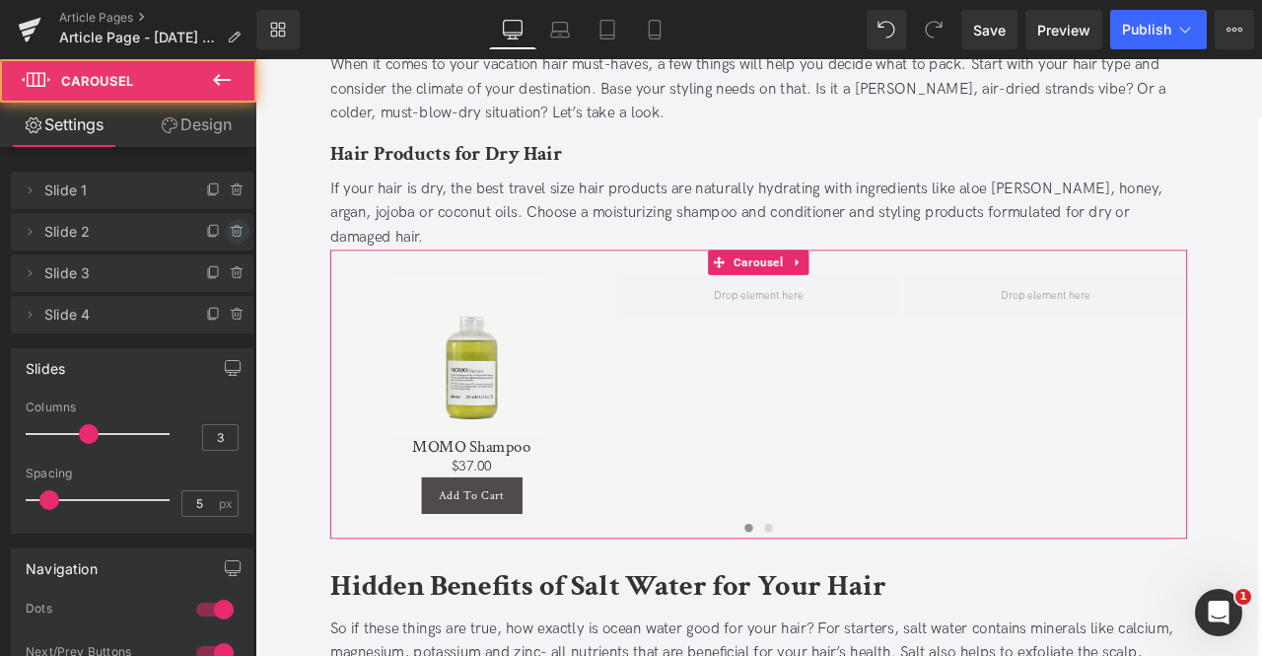
click at [226, 226] on span at bounding box center [238, 232] width 24 height 24
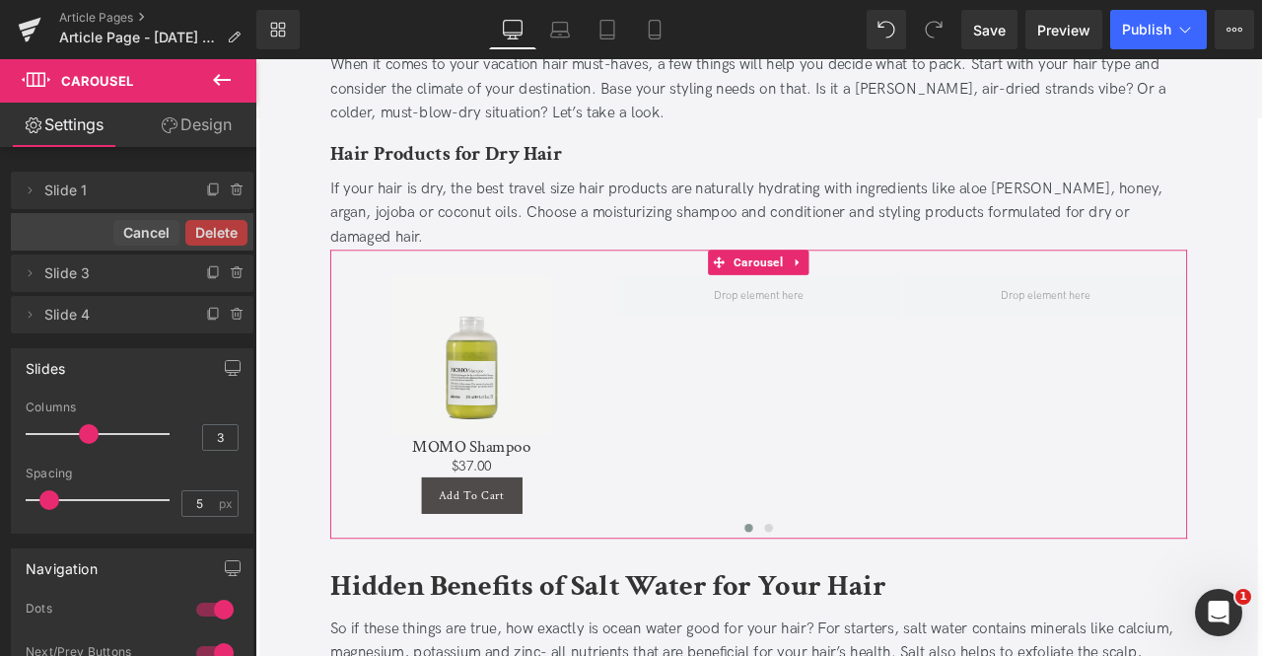
click at [220, 226] on button "Delete" at bounding box center [216, 233] width 62 height 26
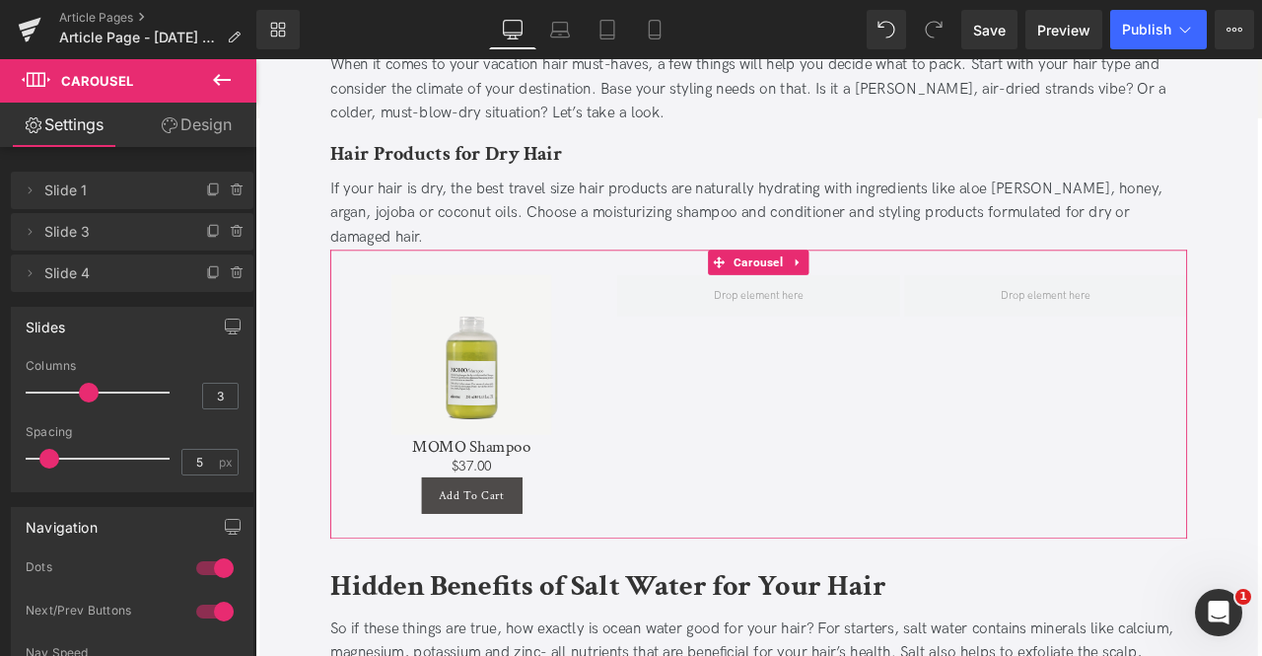
click at [226, 226] on span at bounding box center [238, 232] width 24 height 24
click at [220, 226] on button "Delete" at bounding box center [216, 233] width 62 height 26
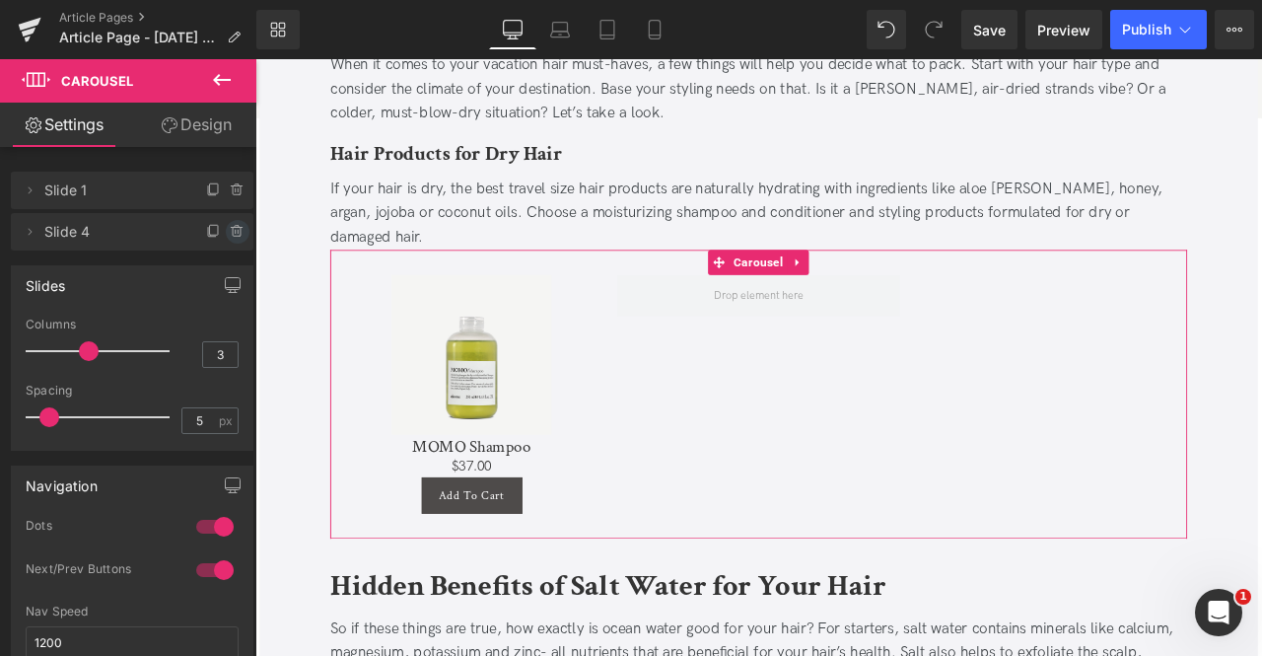
click at [230, 228] on icon at bounding box center [238, 232] width 16 height 16
click at [220, 226] on button "Delete" at bounding box center [216, 233] width 62 height 26
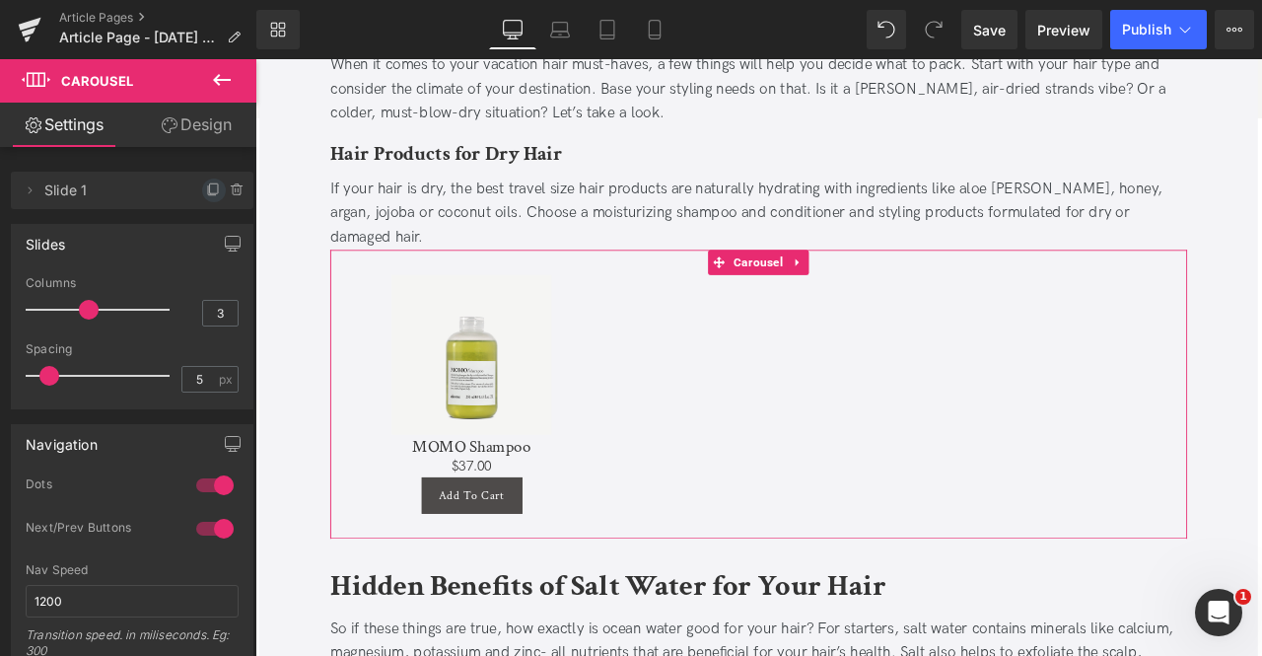
click at [207, 182] on icon at bounding box center [214, 190] width 16 height 16
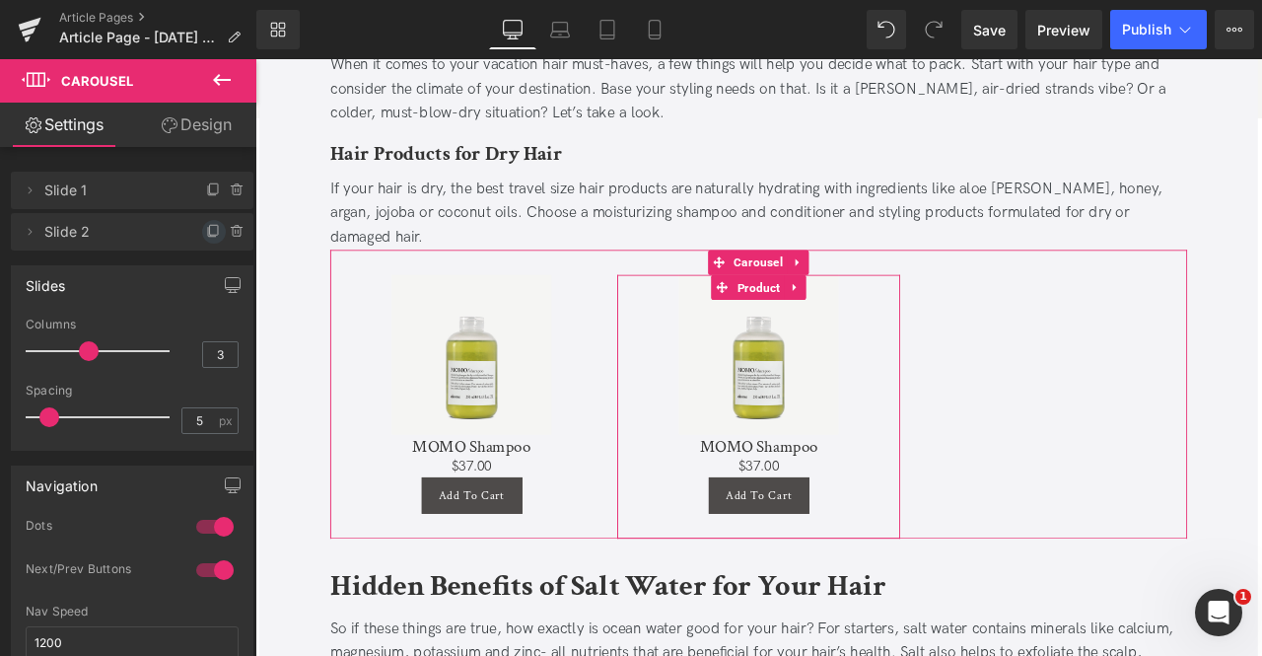
click at [210, 232] on icon at bounding box center [214, 230] width 8 height 10
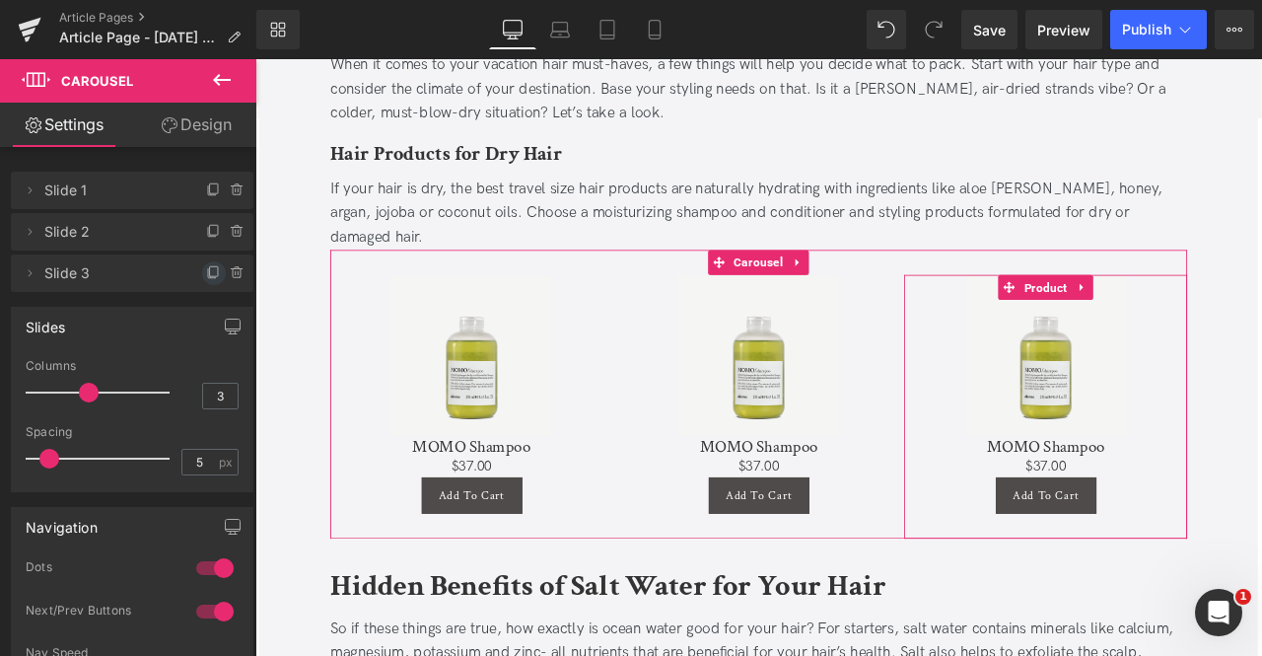
click at [203, 281] on span at bounding box center [214, 273] width 24 height 24
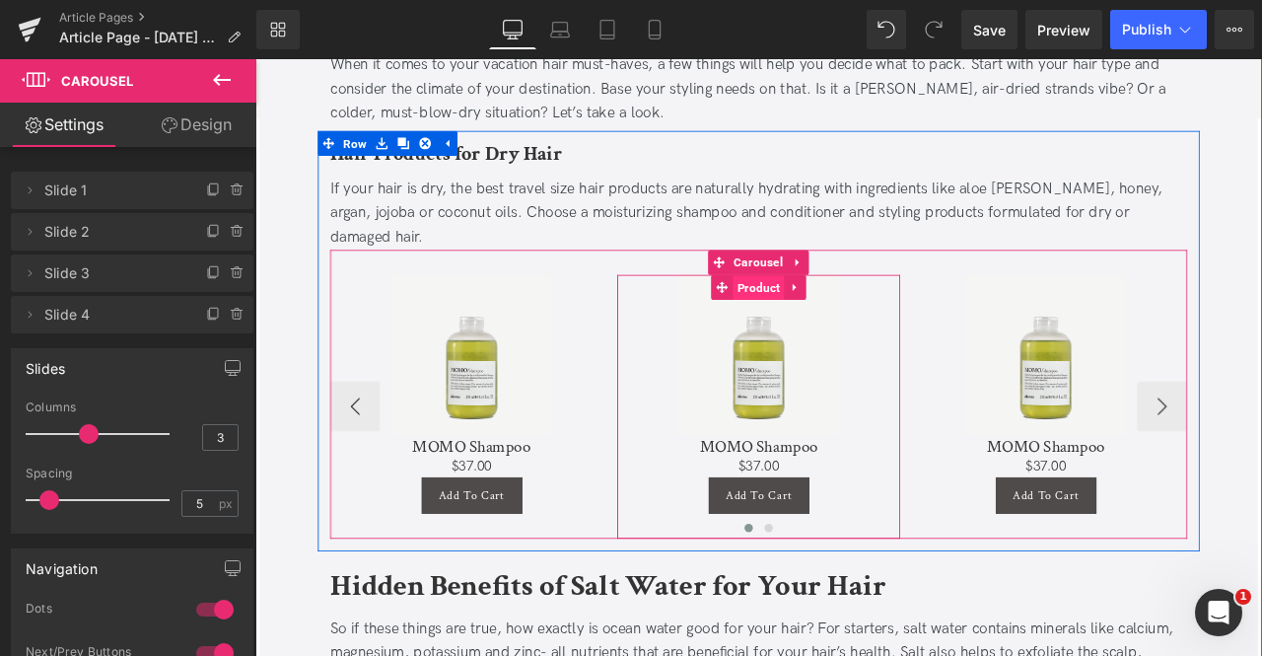
click at [855, 316] on span "Product" at bounding box center [851, 331] width 61 height 30
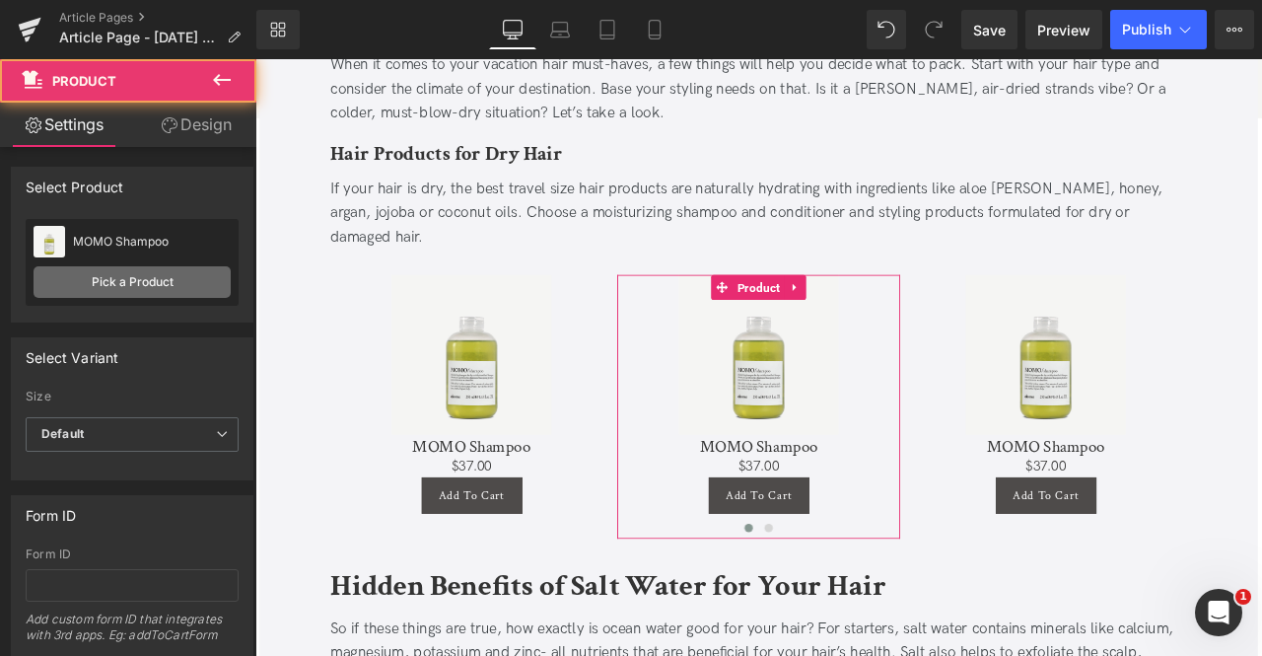
click at [141, 283] on link "Pick a Product" at bounding box center [132, 282] width 197 height 32
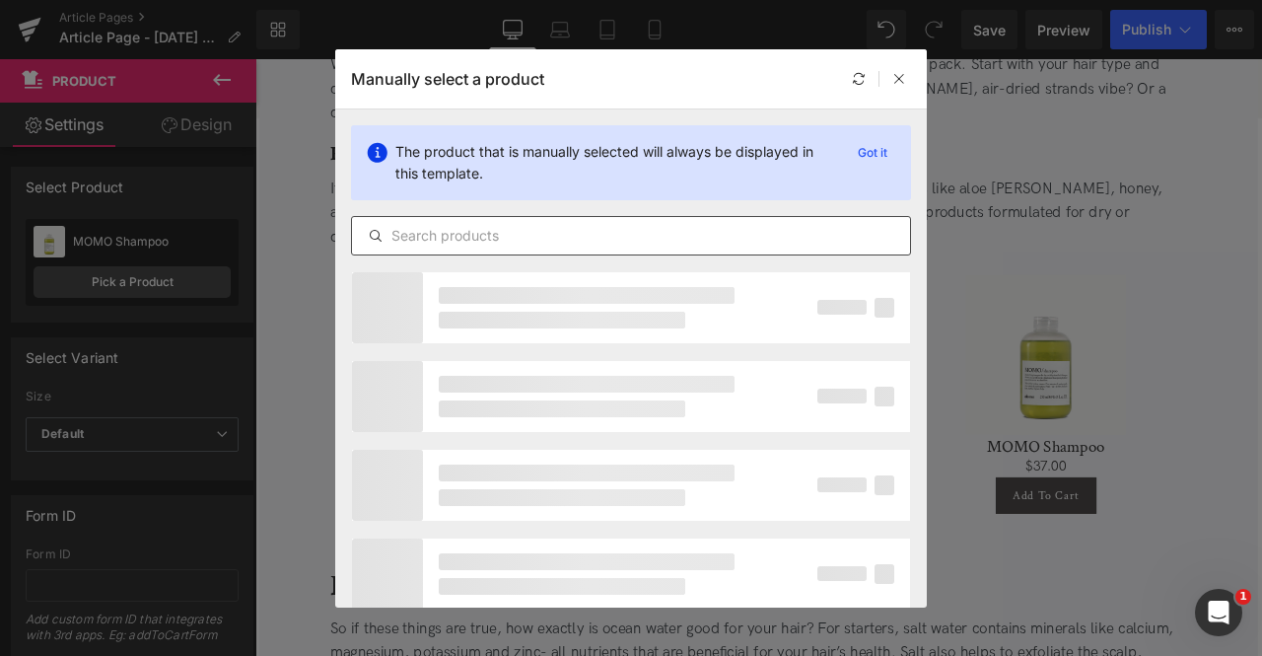
click at [438, 226] on input "text" at bounding box center [631, 236] width 558 height 24
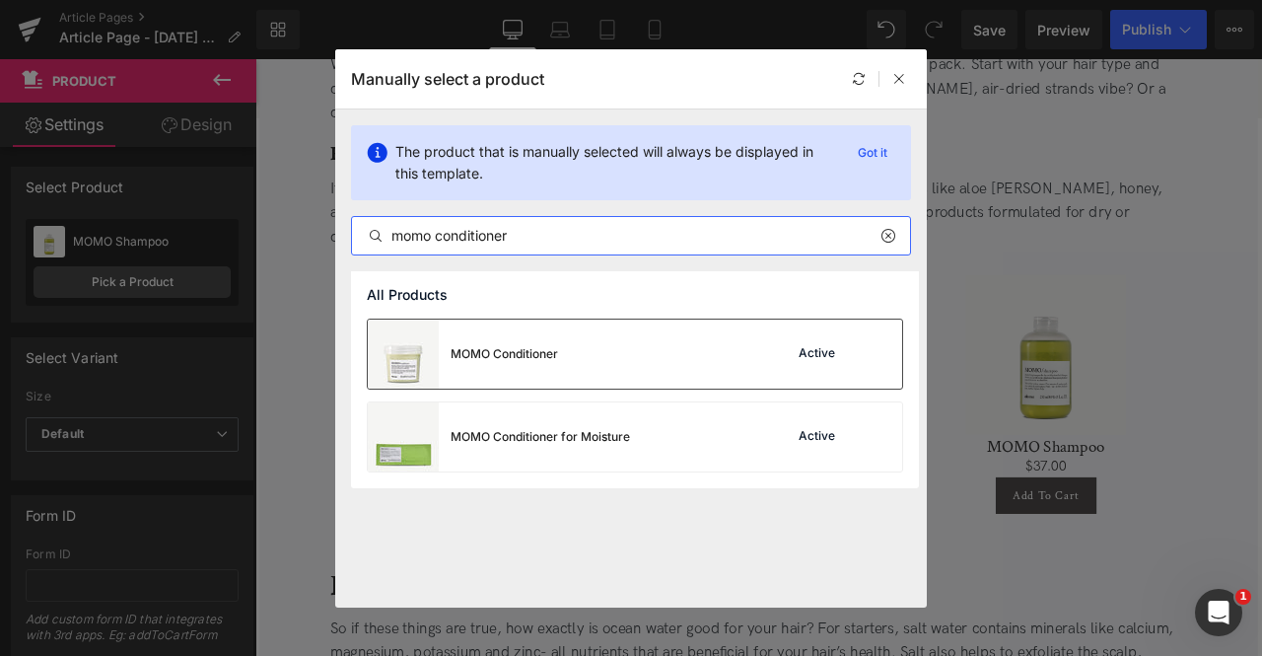
type input "momo conditioner"
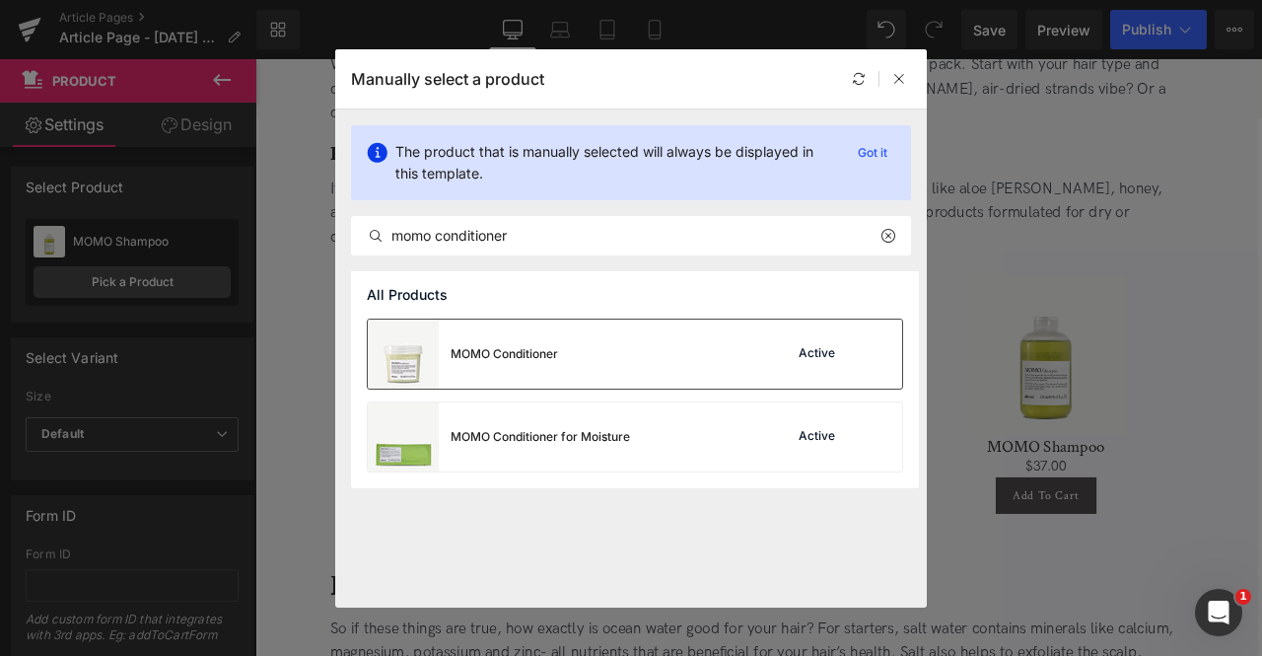
click at [510, 370] on div "MOMO Conditioner" at bounding box center [463, 354] width 190 height 69
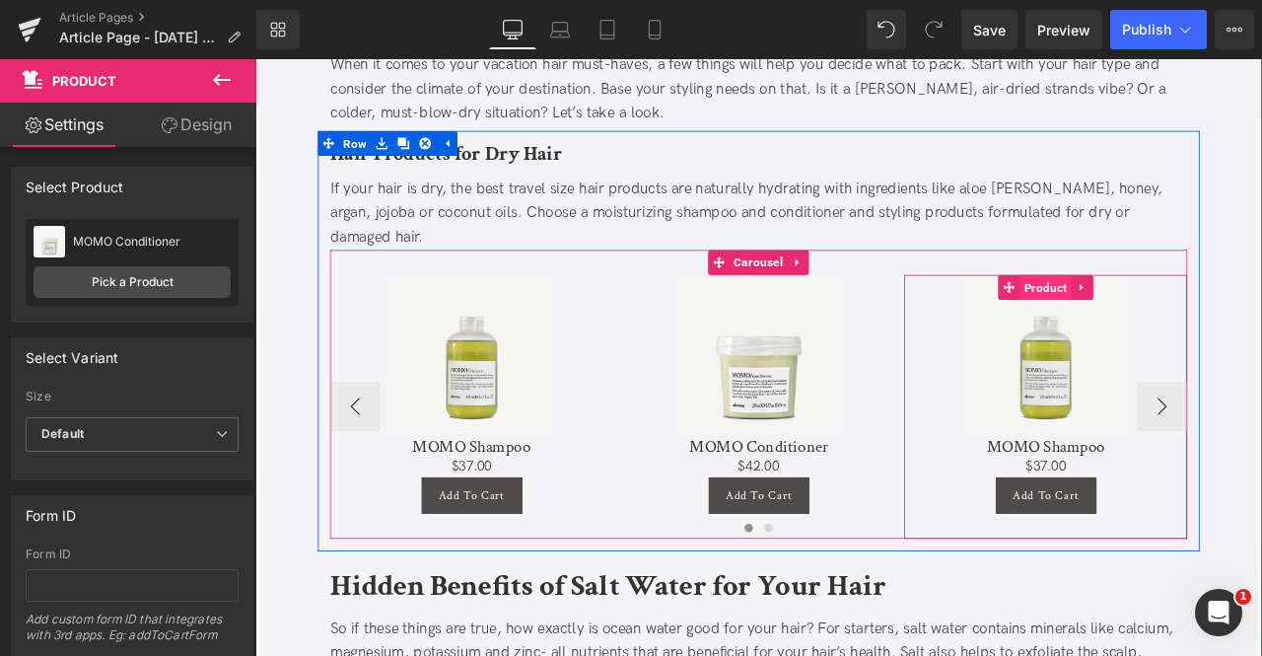
click at [1207, 315] on span "Product" at bounding box center [1192, 330] width 61 height 30
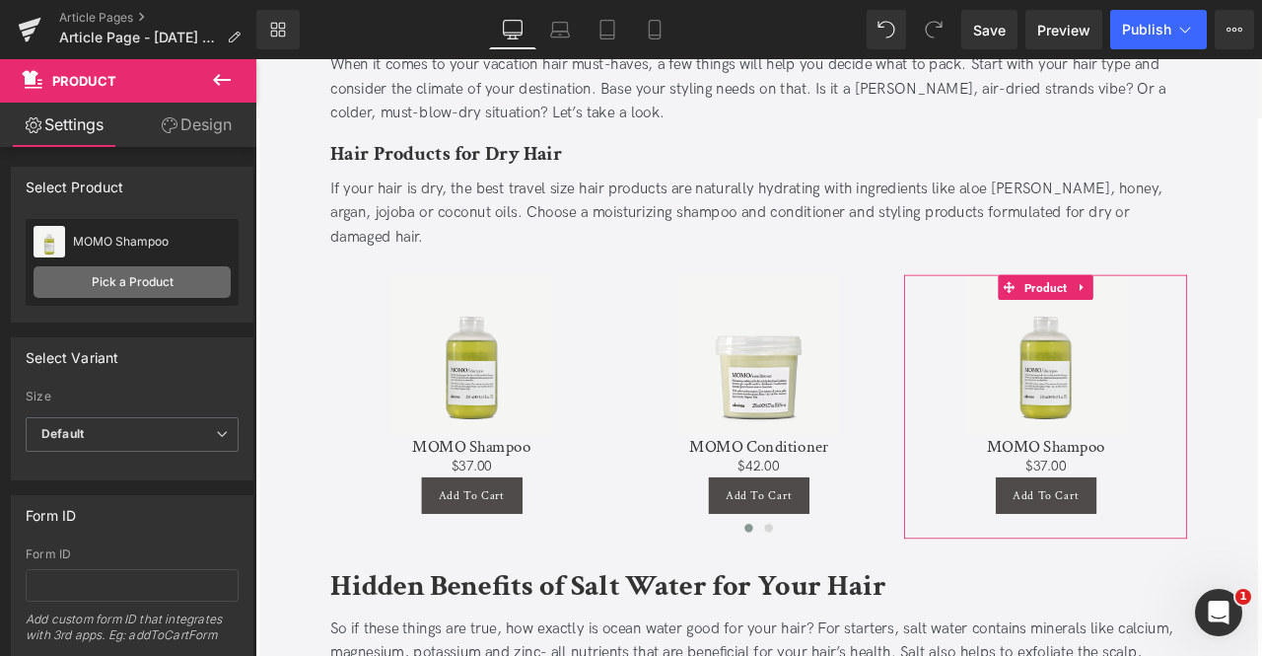
click at [122, 295] on link "Pick a Product" at bounding box center [132, 282] width 197 height 32
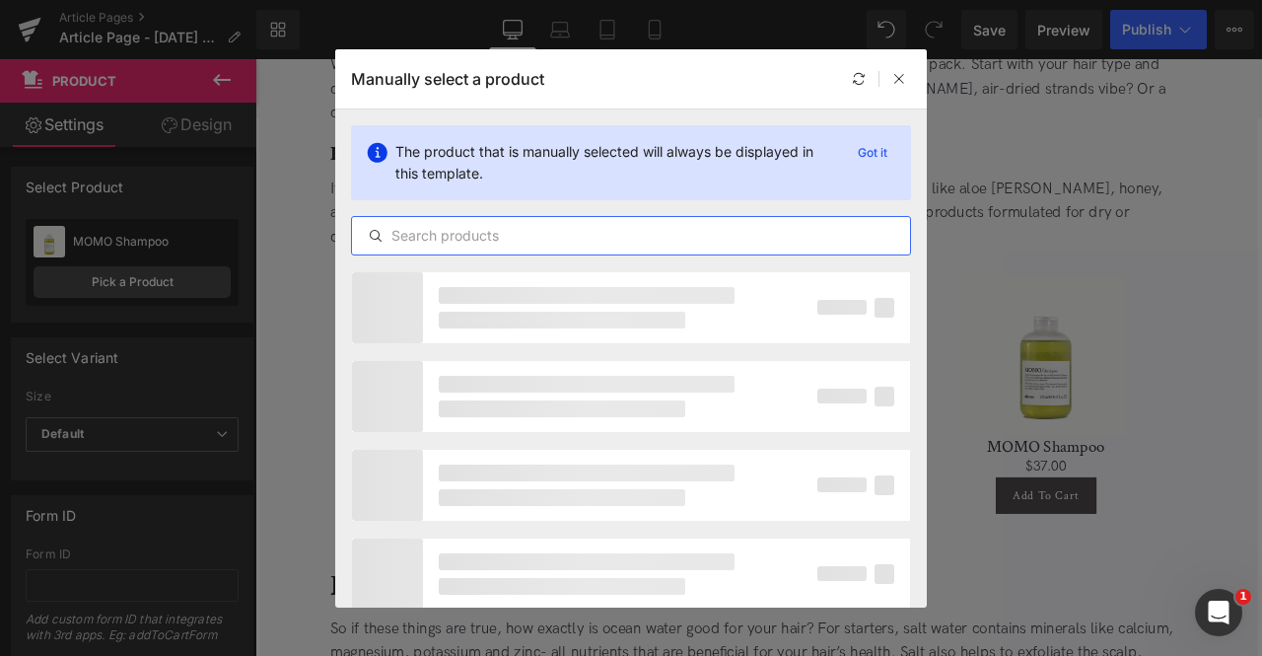
click at [527, 225] on input "text" at bounding box center [631, 236] width 558 height 24
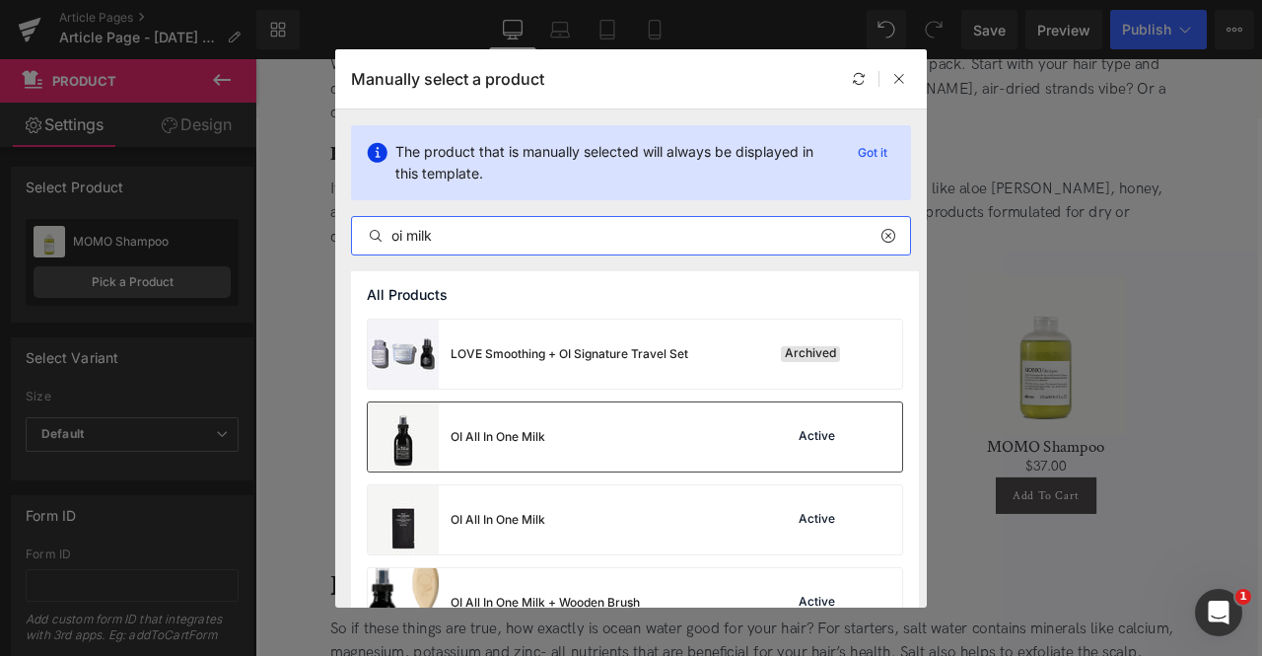
type input "oi milk"
click at [518, 425] on div "OI All In One Milk" at bounding box center [457, 436] width 178 height 69
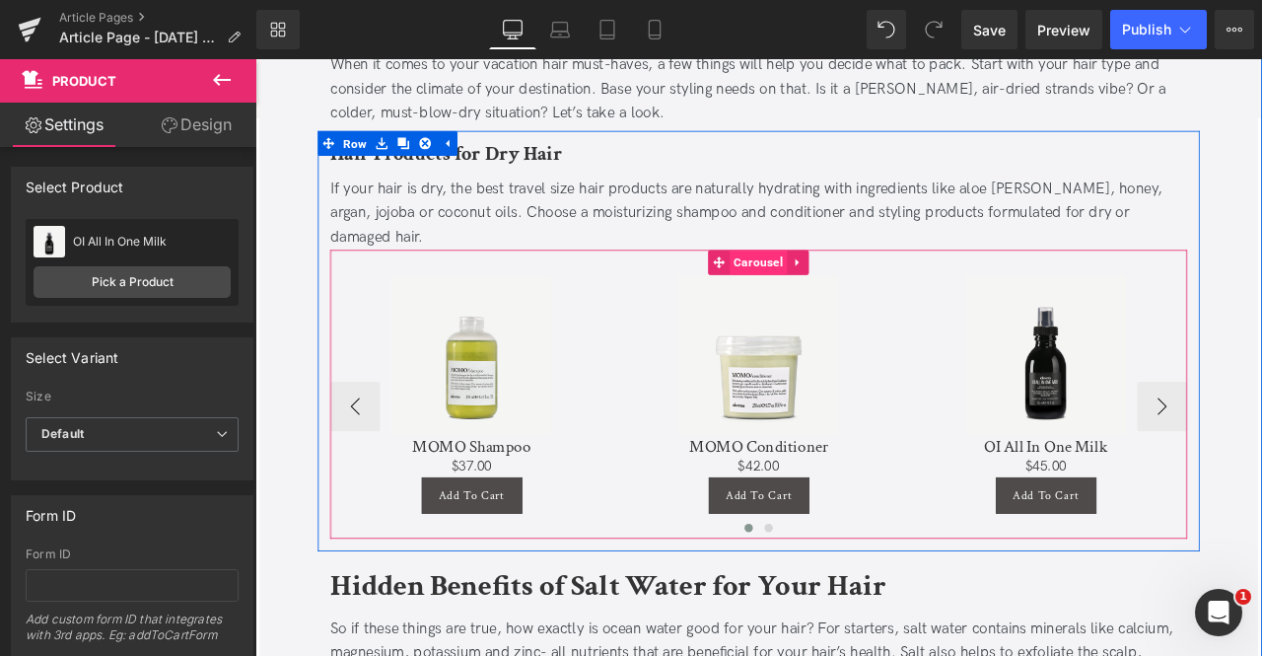
click at [844, 285] on span "Carousel" at bounding box center [851, 300] width 68 height 30
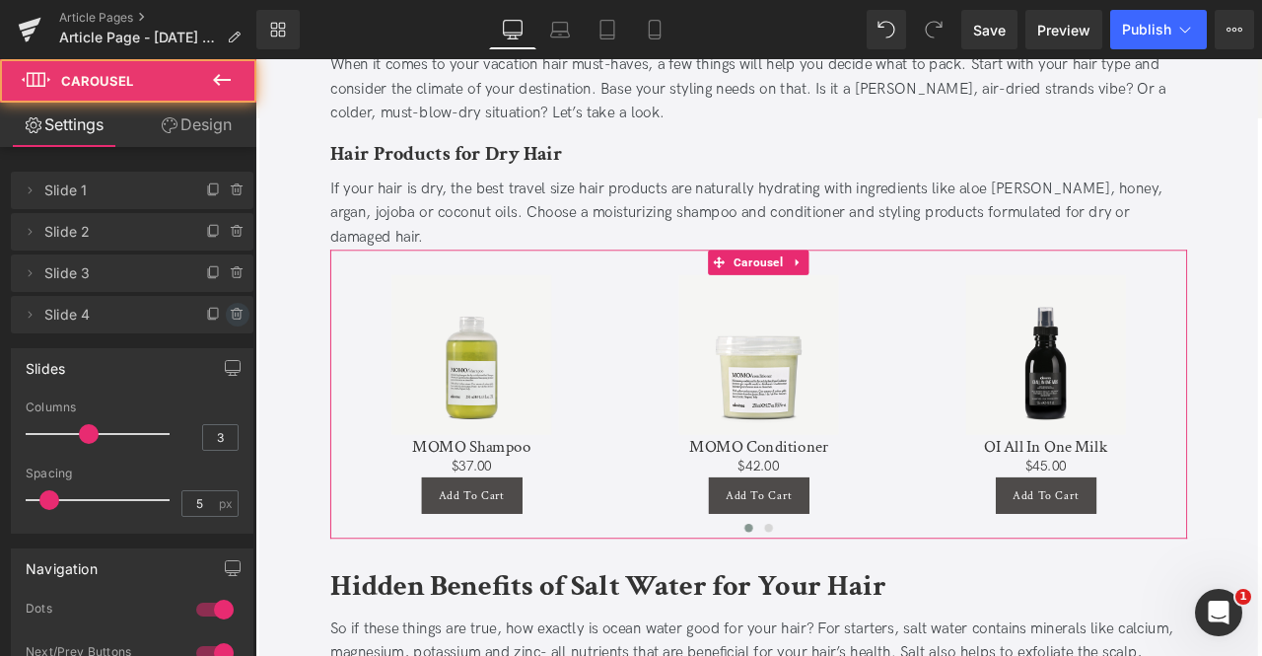
click at [230, 311] on icon at bounding box center [238, 315] width 16 height 16
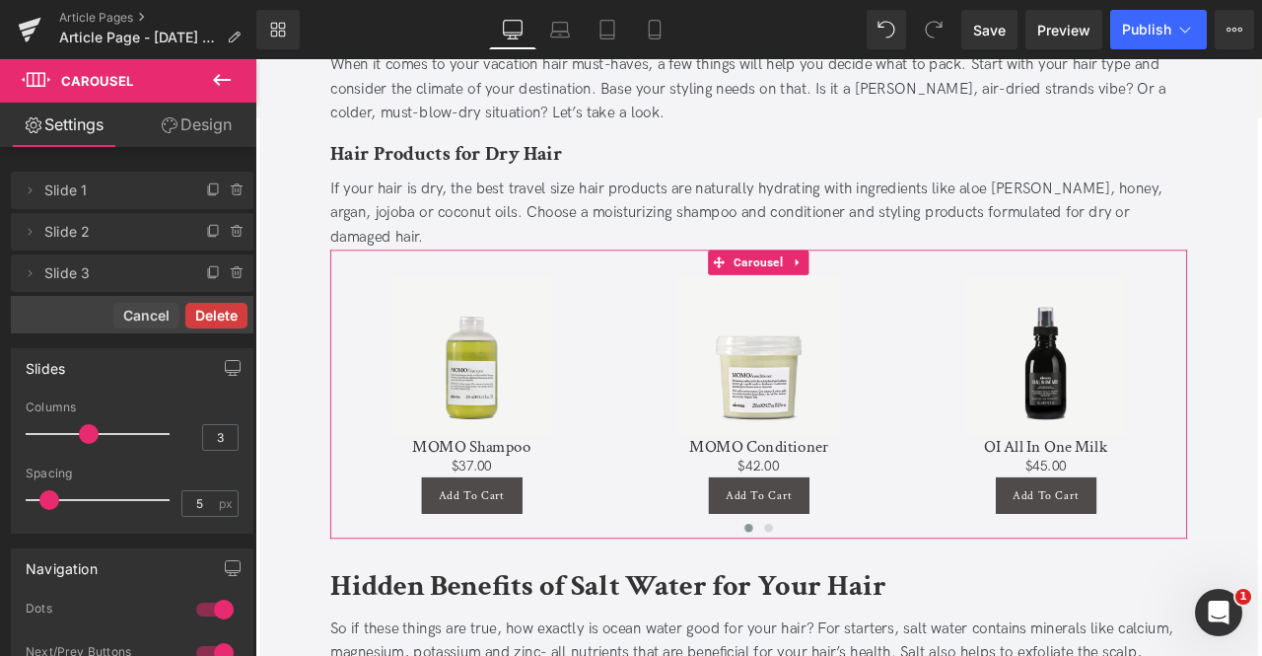
drag, startPoint x: 214, startPoint y: 312, endPoint x: 789, endPoint y: 98, distance: 613.4
click at [214, 312] on button "Delete" at bounding box center [216, 316] width 62 height 26
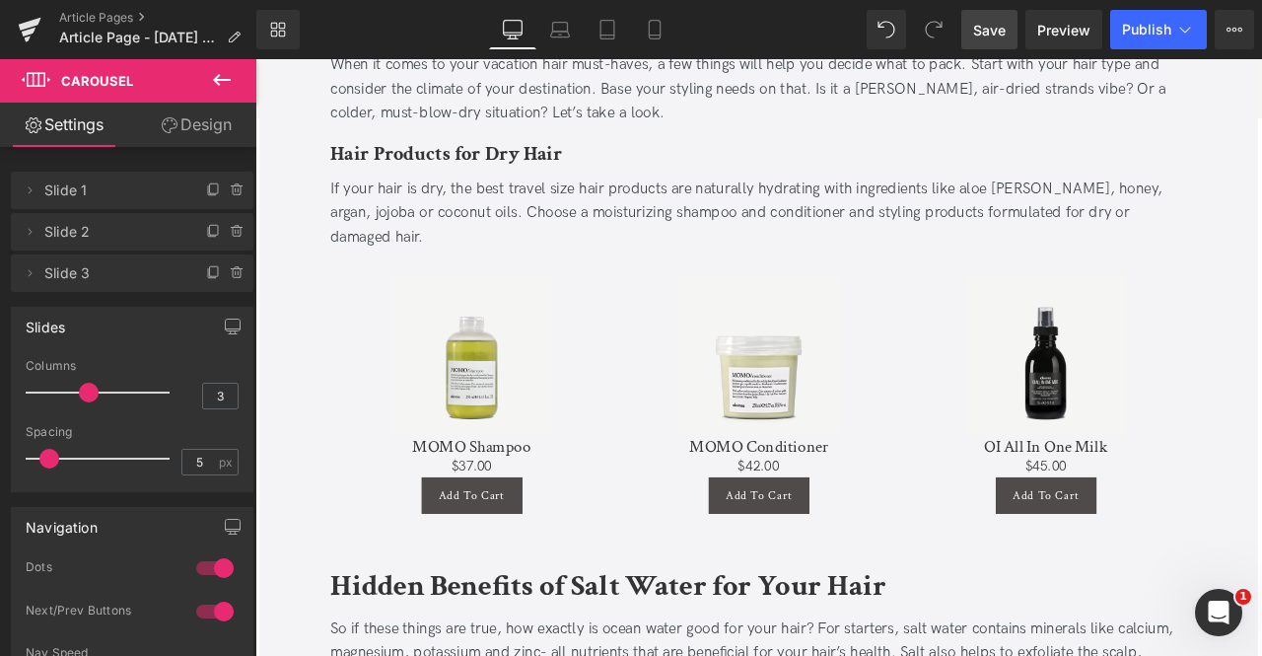
click at [976, 37] on span "Save" at bounding box center [989, 30] width 33 height 21
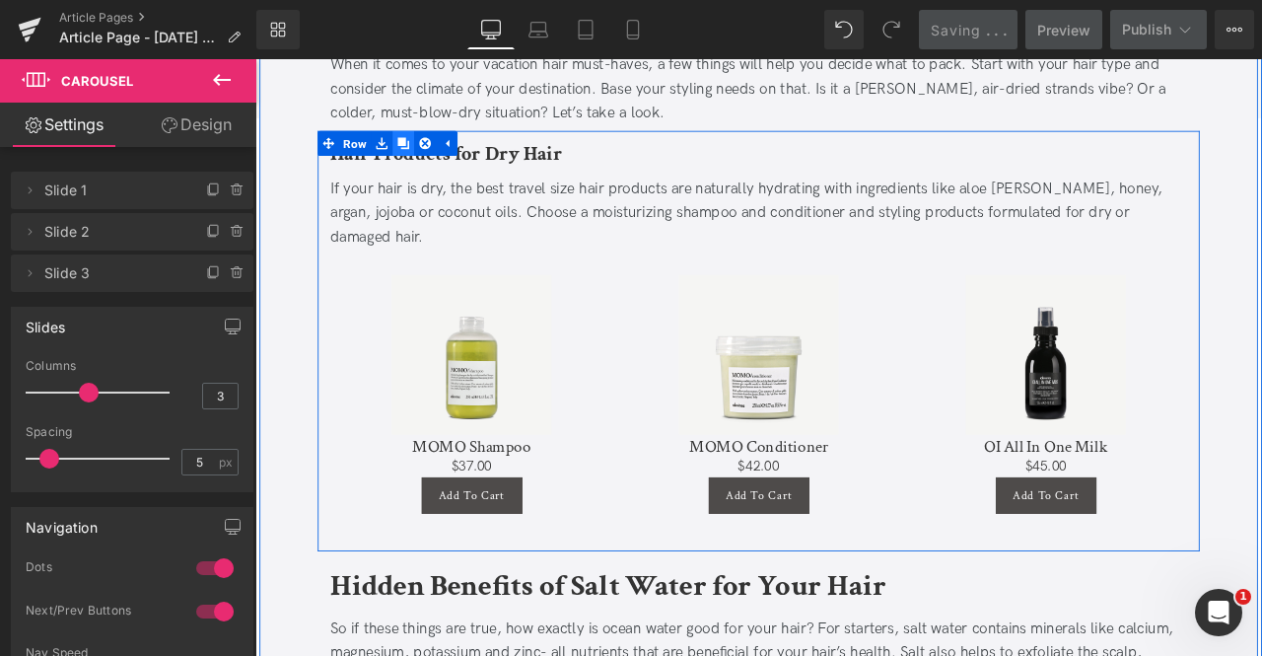
click at [418, 148] on link at bounding box center [431, 159] width 26 height 30
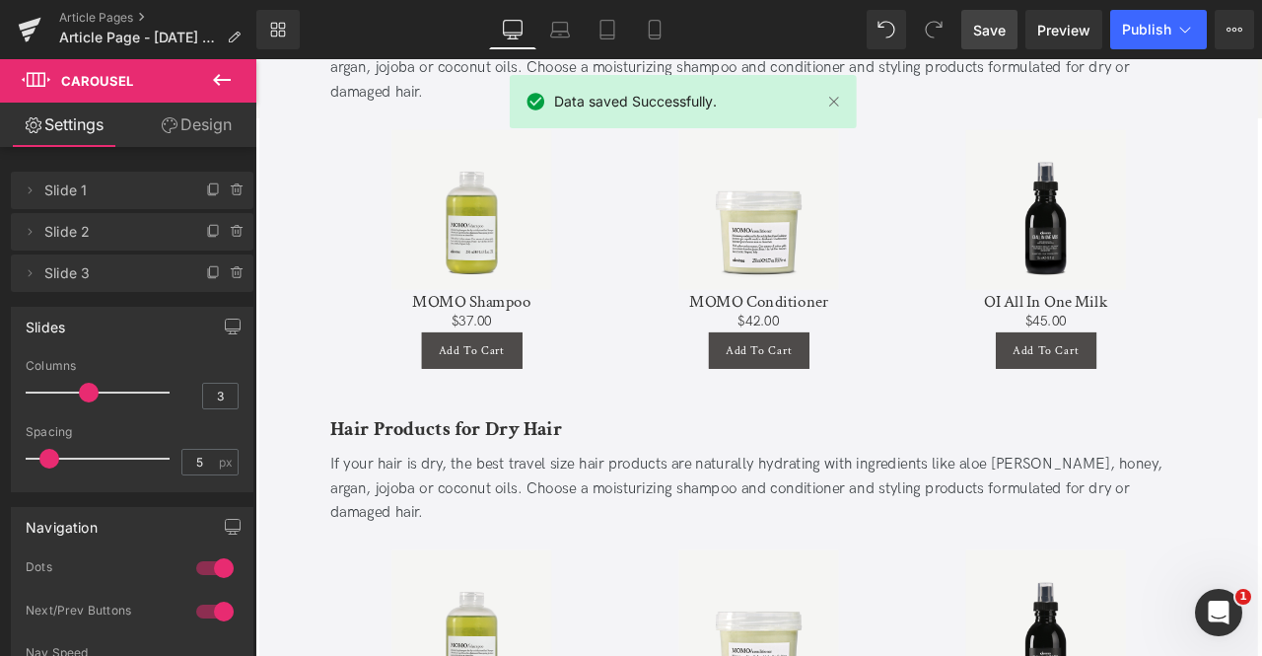
scroll to position [1855, 0]
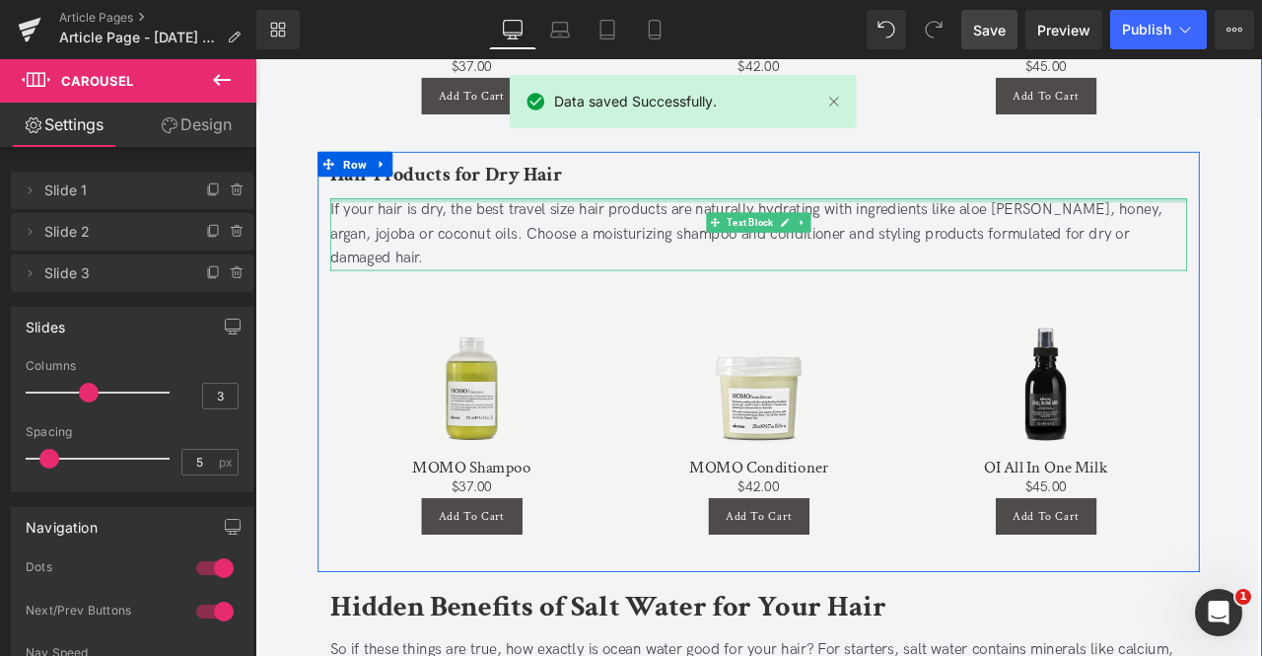
click at [483, 180] on b "Hair Products for Dry Hair" at bounding box center [481, 195] width 275 height 31
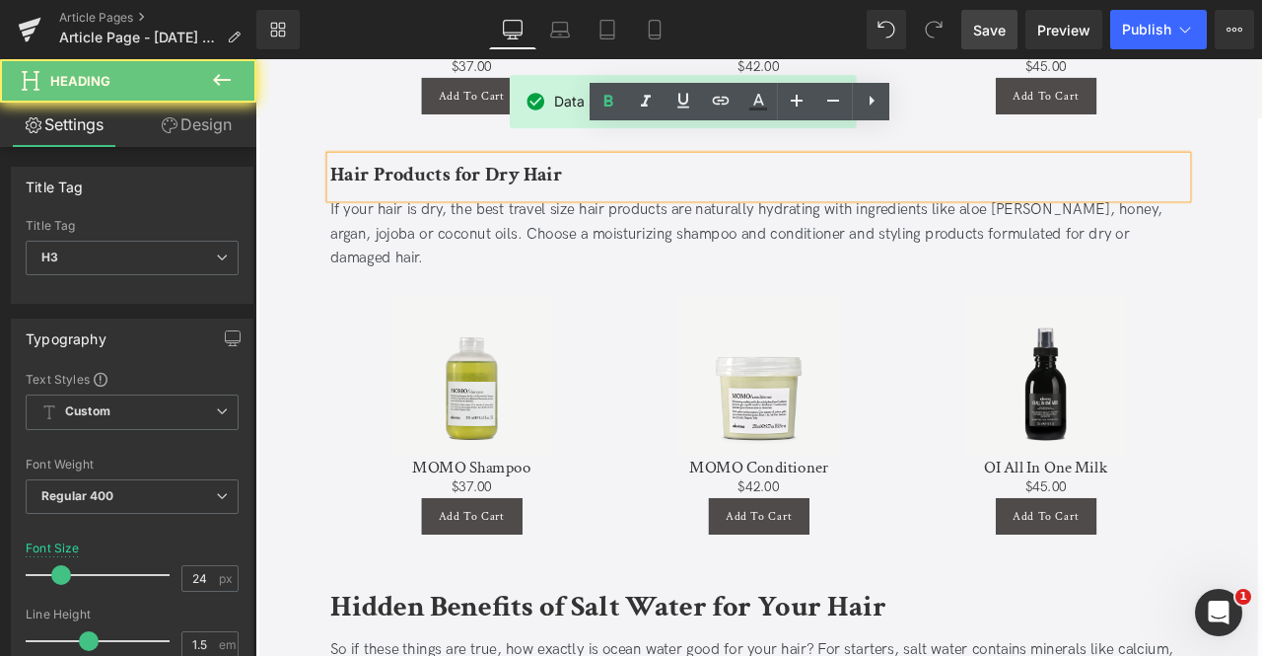
click at [483, 180] on b "Hair Products for Dry Hair" at bounding box center [481, 195] width 275 height 31
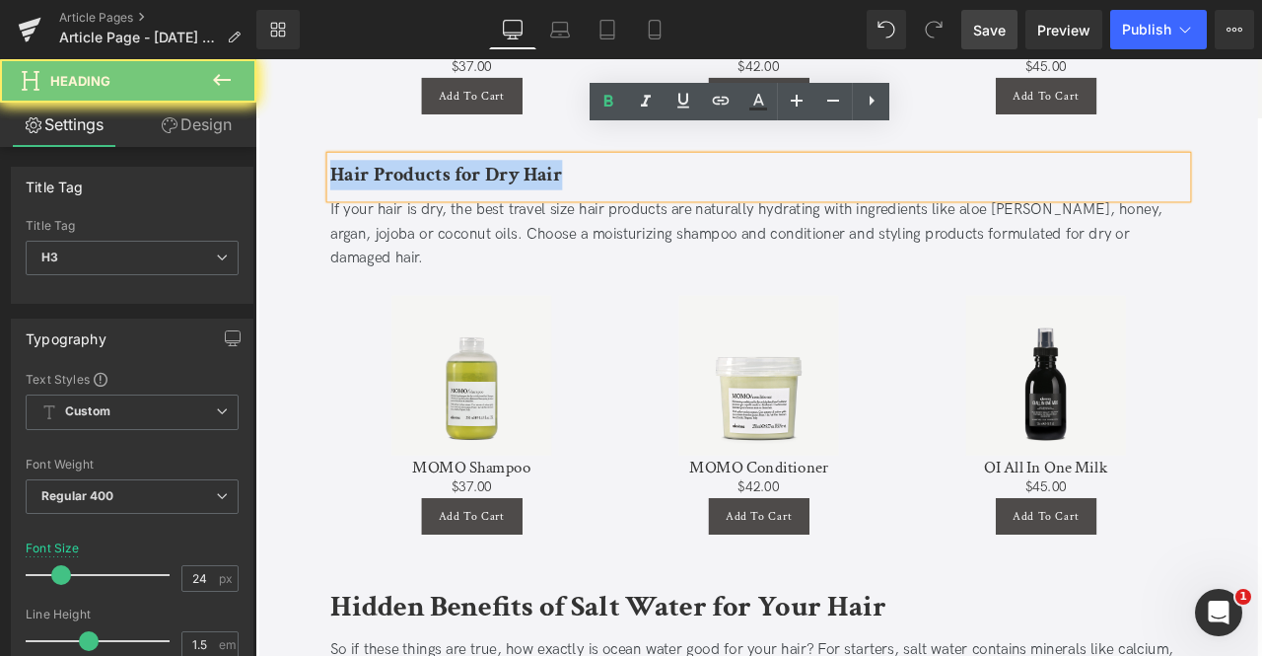
paste div
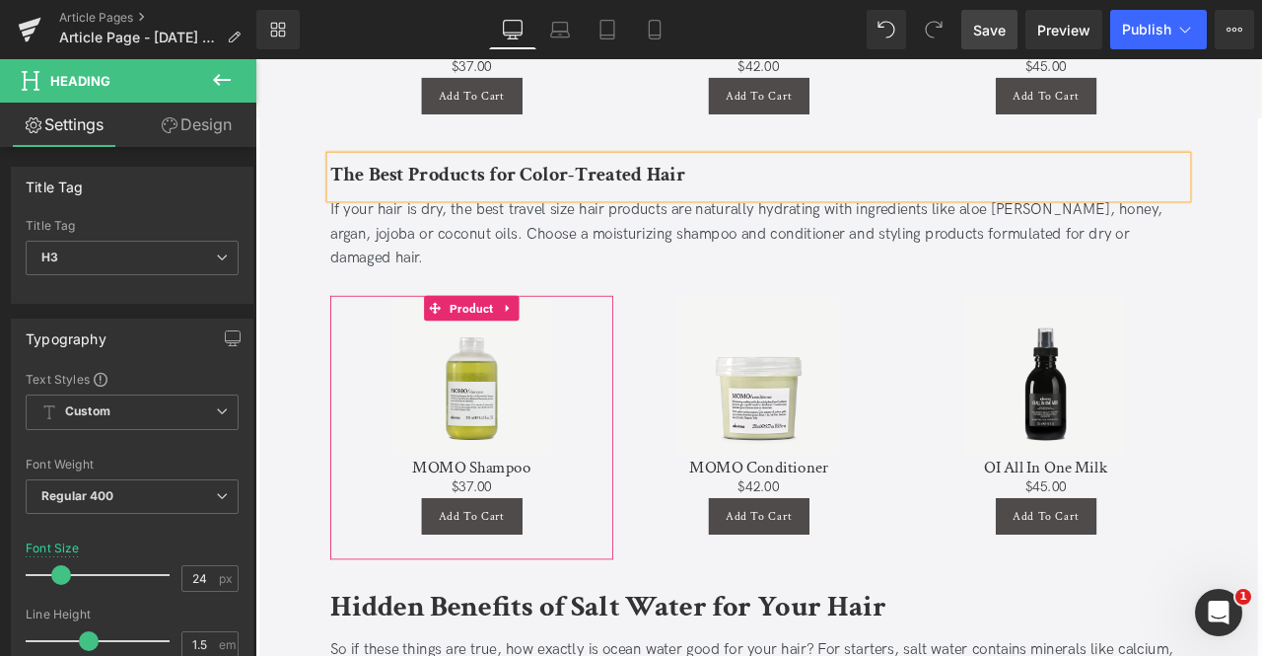
click at [472, 226] on div "If your hair is dry, the best travel size hair products are naturally hydrating…" at bounding box center [852, 266] width 1016 height 85
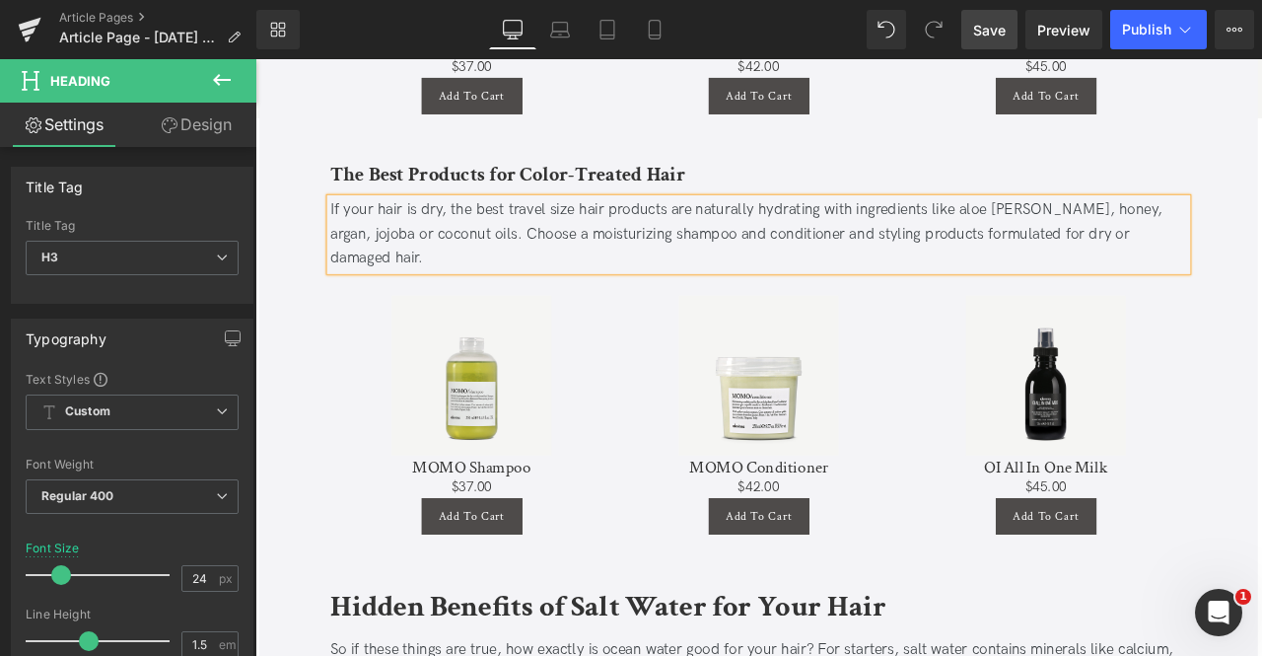
click at [472, 226] on div "If your hair is dry, the best travel size hair products are naturally hydrating…" at bounding box center [852, 266] width 1016 height 85
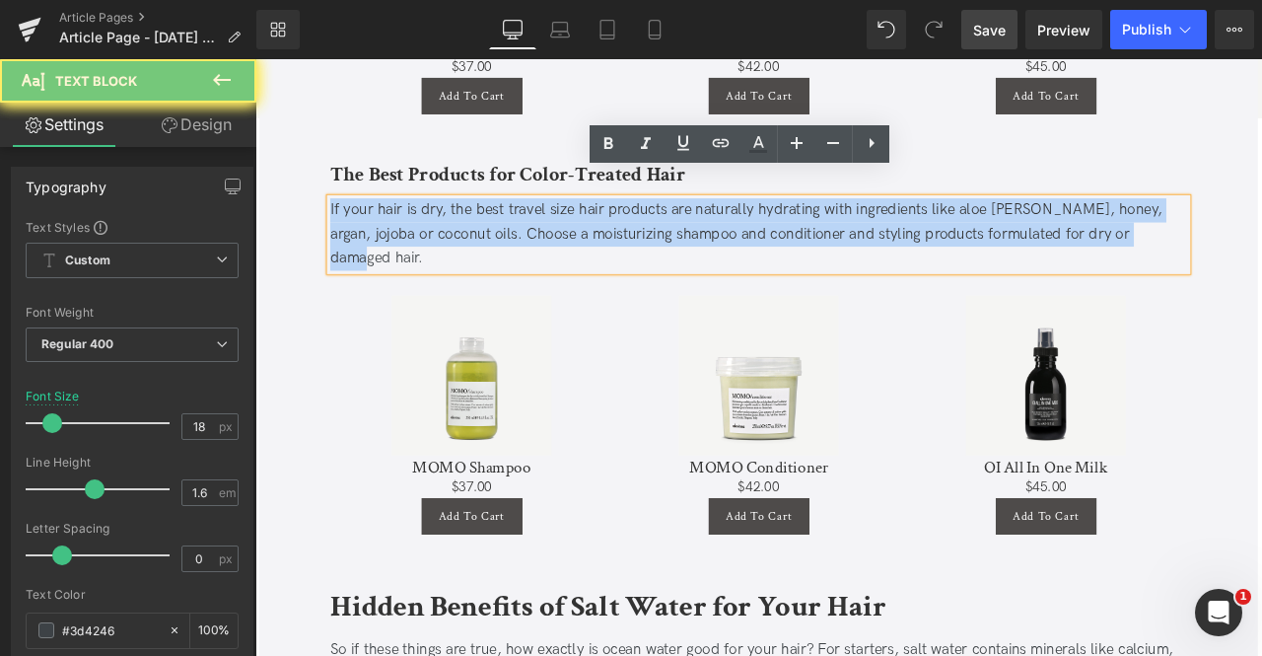
paste div
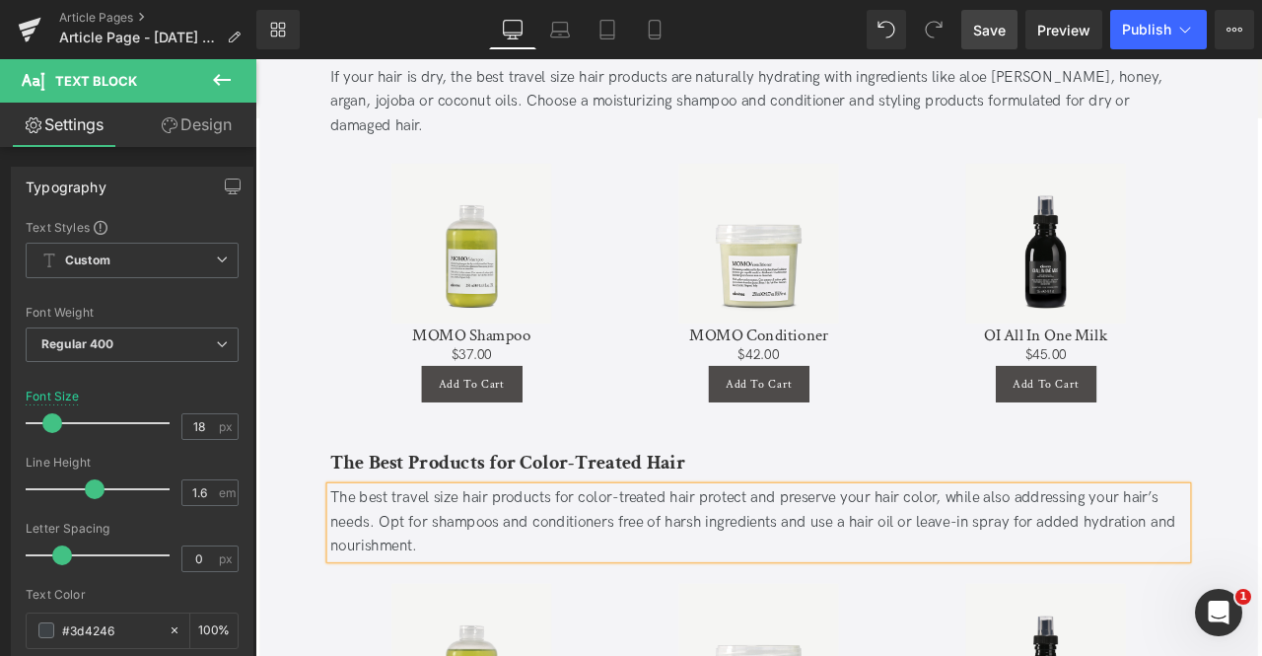
scroll to position [1512, 0]
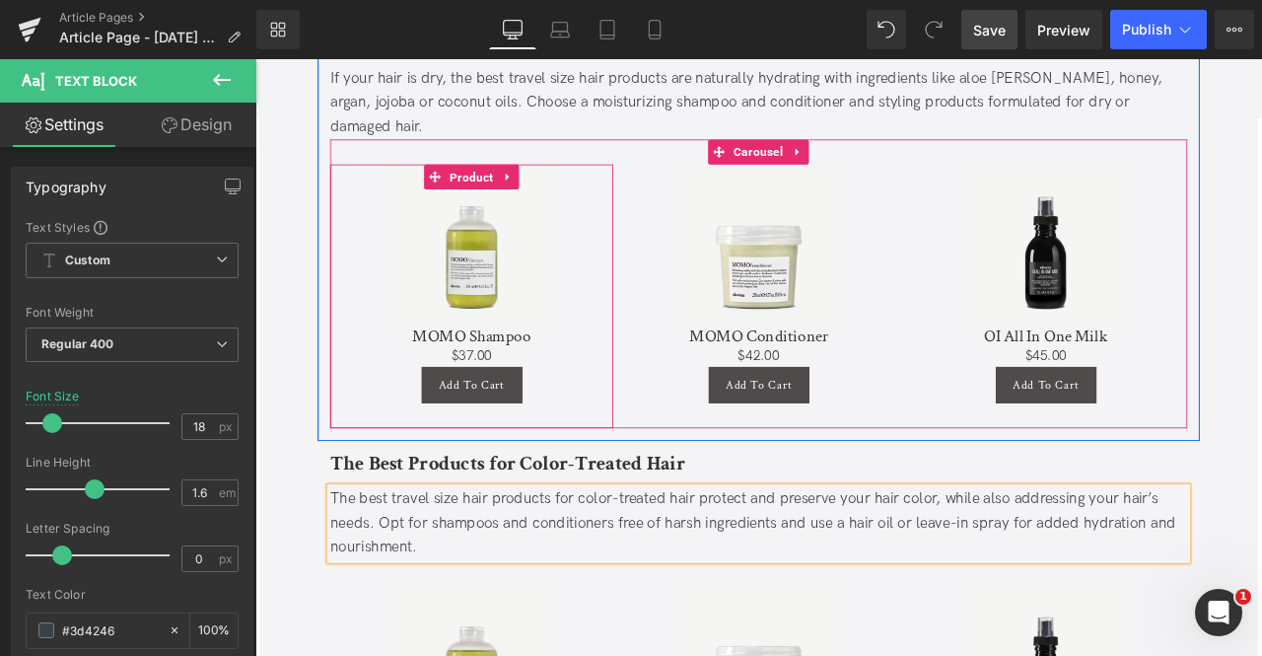
click at [509, 184] on span "Product" at bounding box center [511, 199] width 61 height 30
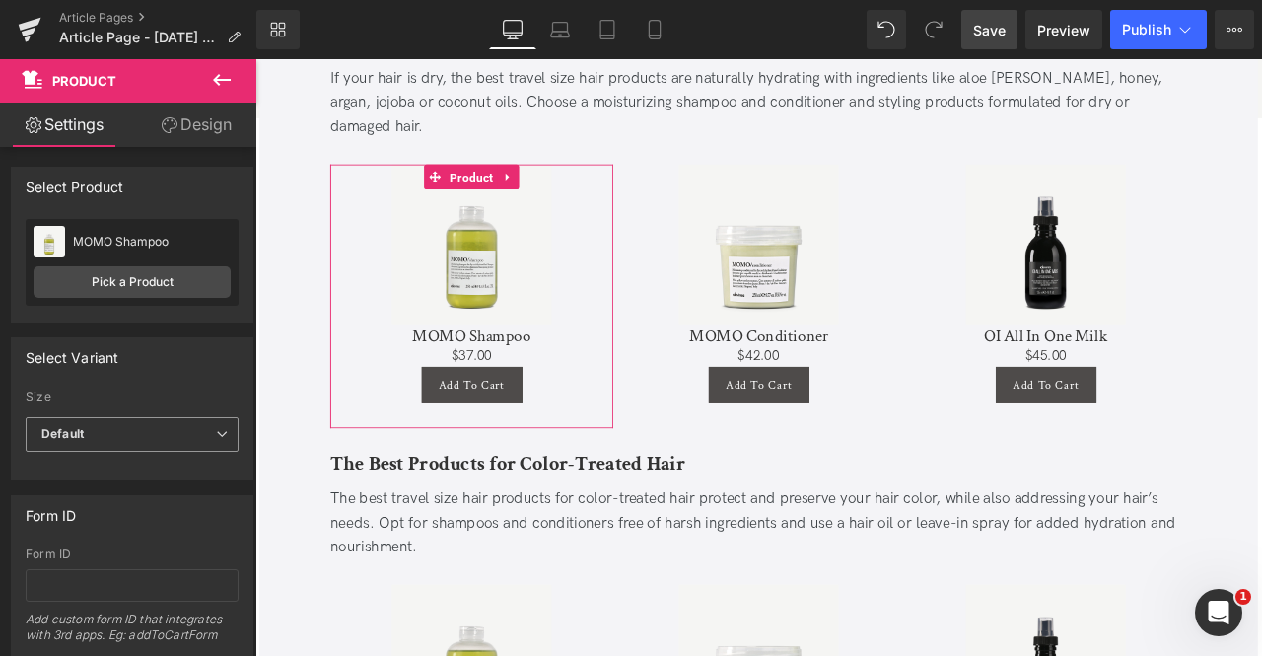
click at [154, 427] on span "Default" at bounding box center [132, 434] width 213 height 35
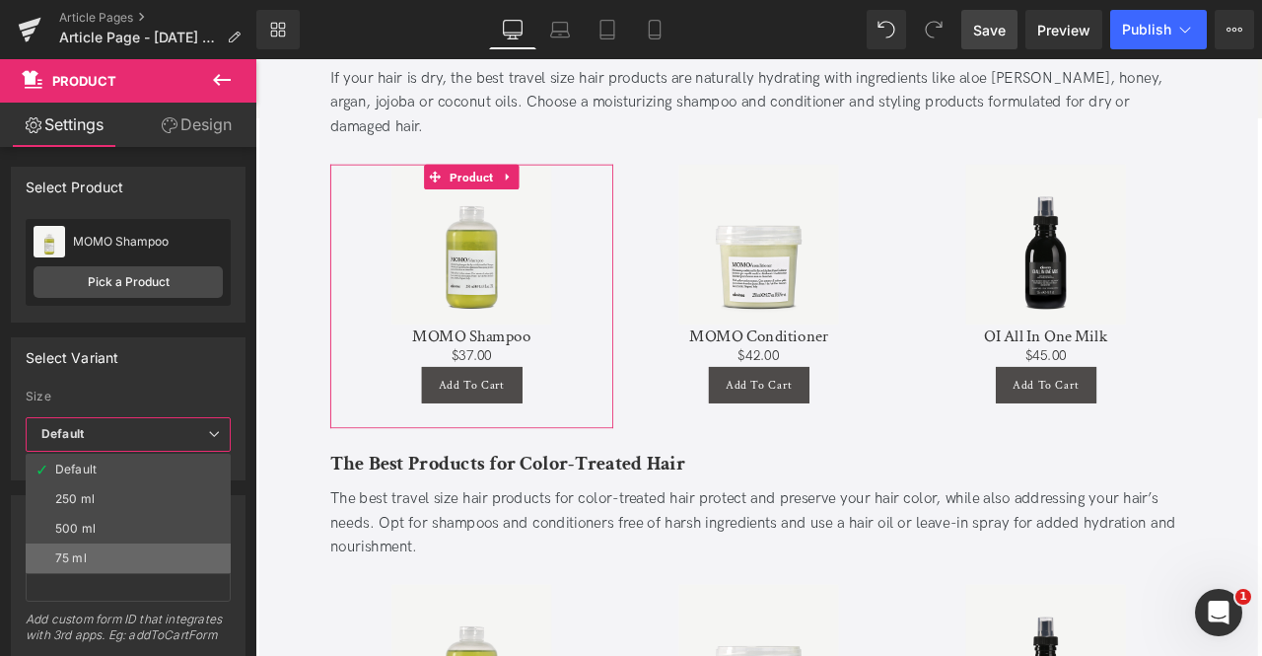
click at [97, 551] on li "75 ml" at bounding box center [128, 558] width 205 height 30
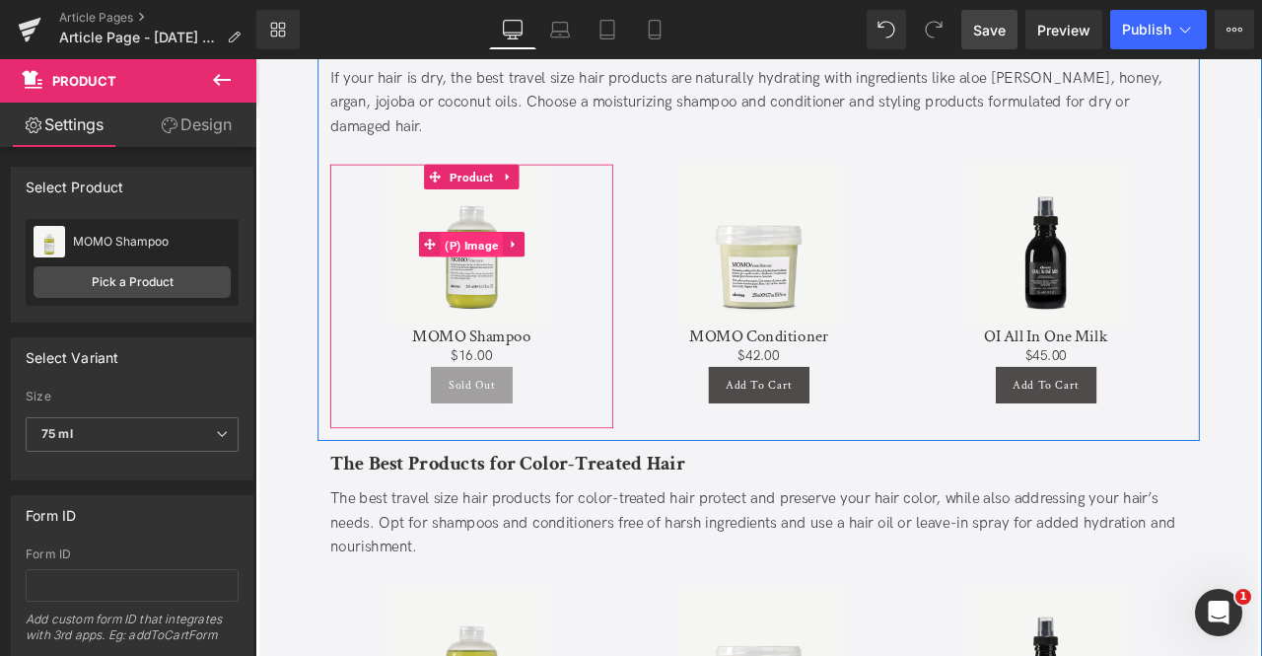
click at [517, 265] on span "(P) Image" at bounding box center [512, 280] width 74 height 30
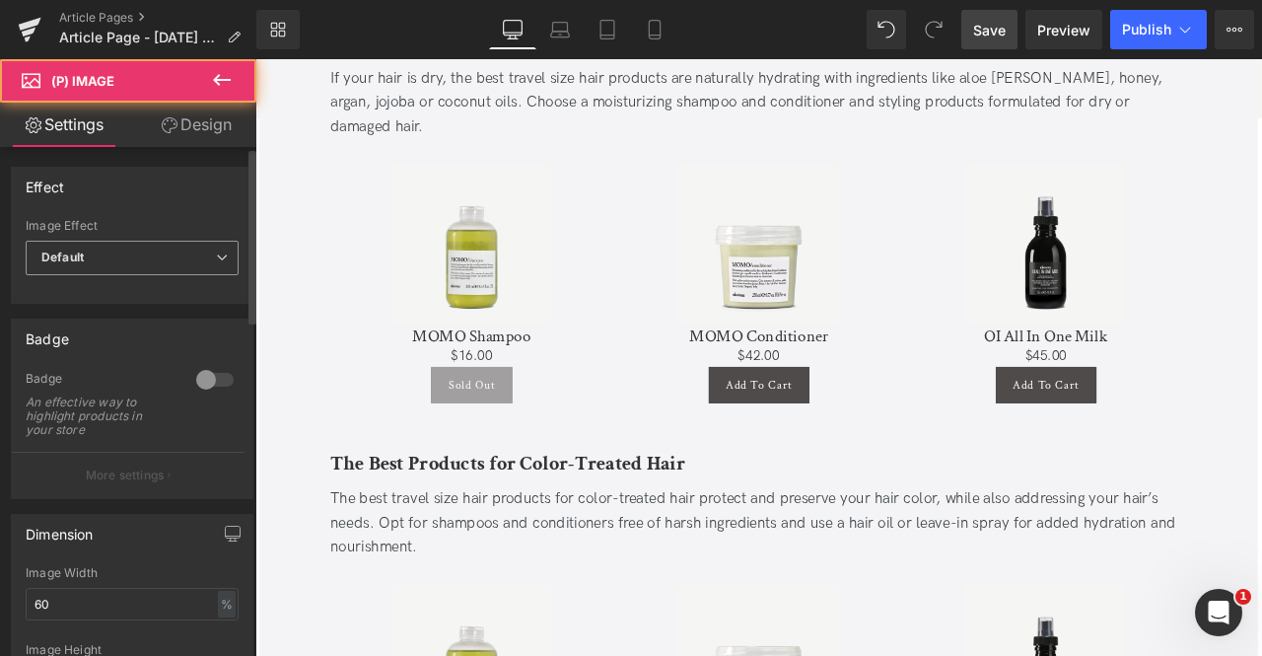
click at [120, 248] on span "Default" at bounding box center [132, 258] width 213 height 35
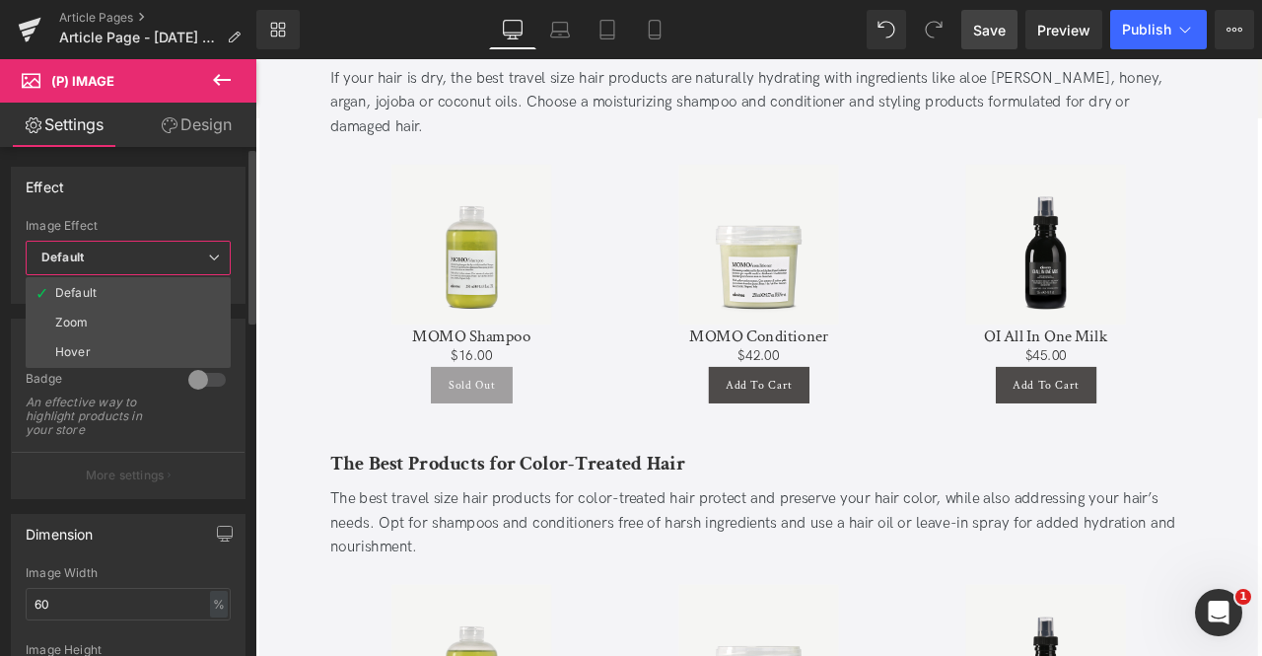
click at [78, 182] on div "Effect" at bounding box center [128, 186] width 233 height 37
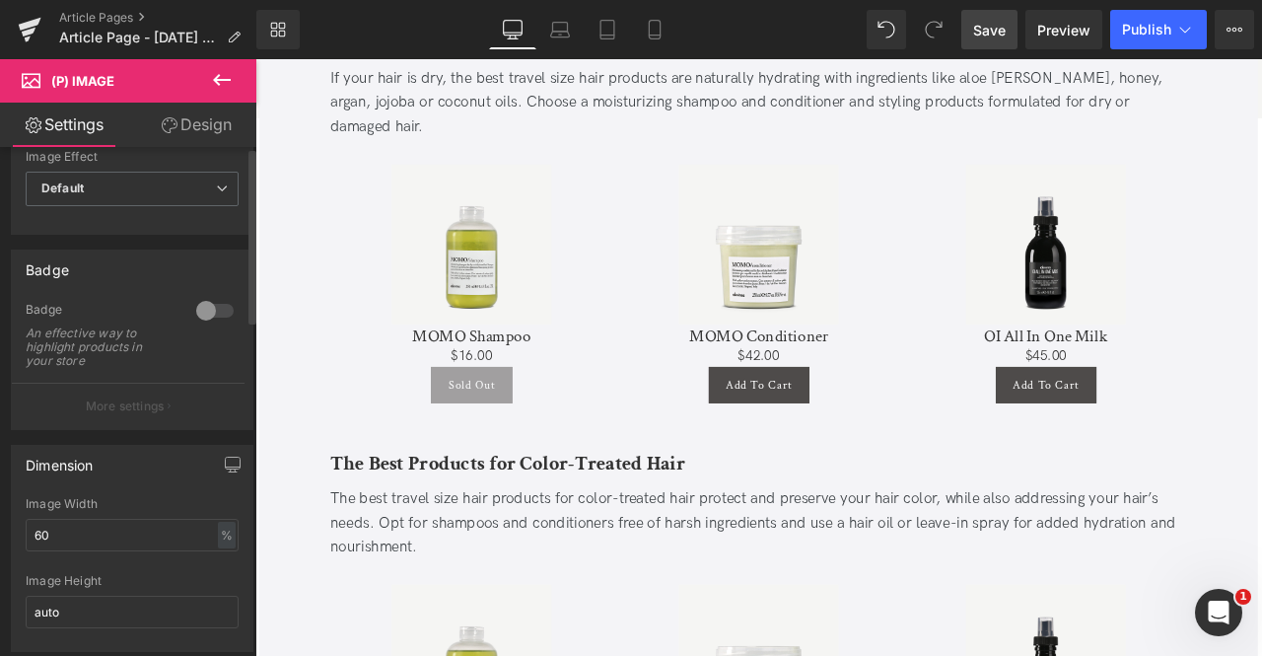
scroll to position [0, 0]
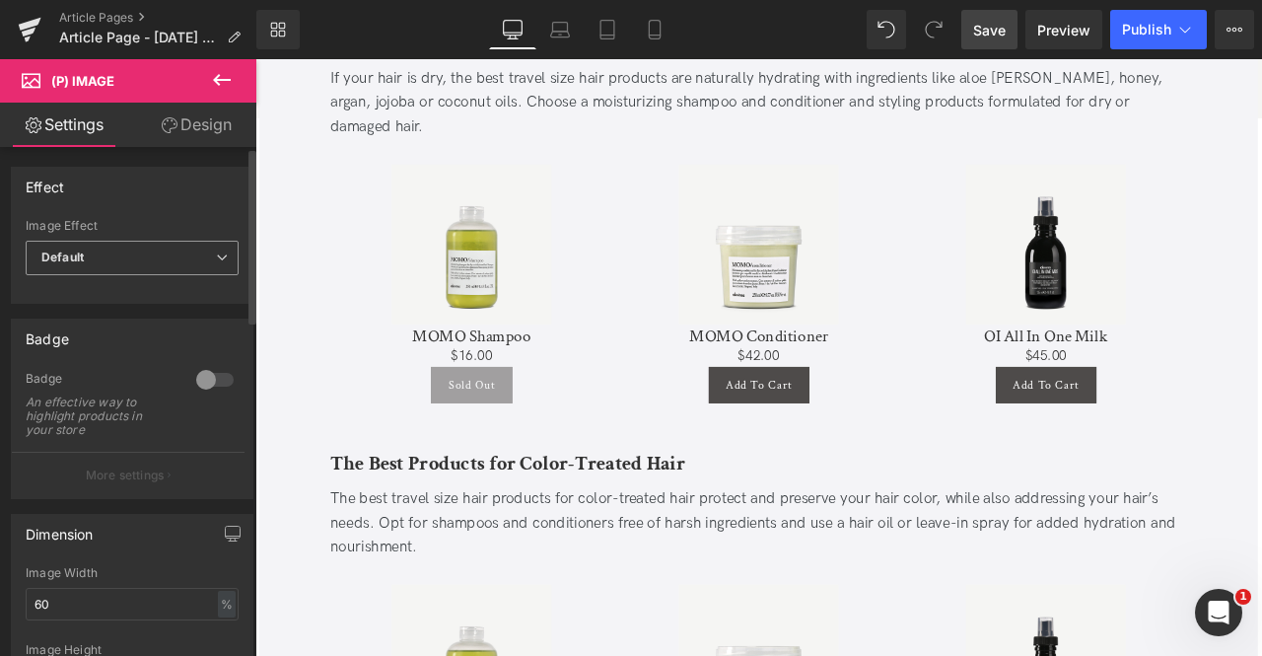
click at [148, 277] on div "Default Default Zoom Hover" at bounding box center [132, 263] width 213 height 44
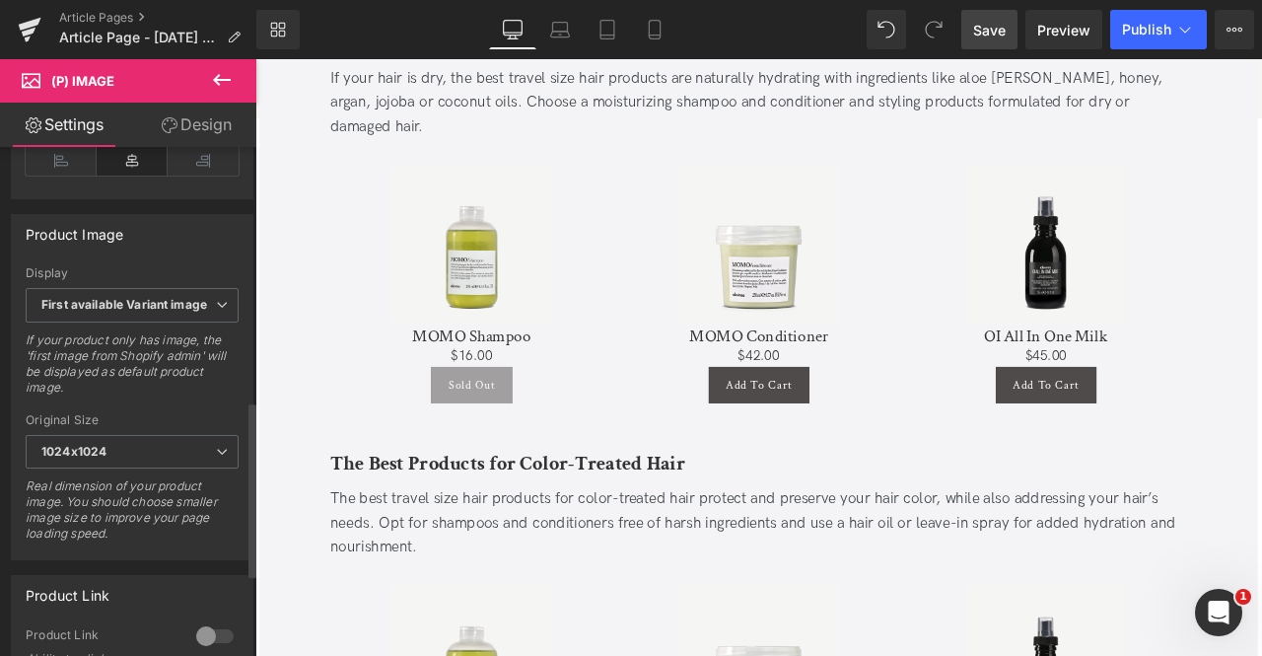
scroll to position [735, 0]
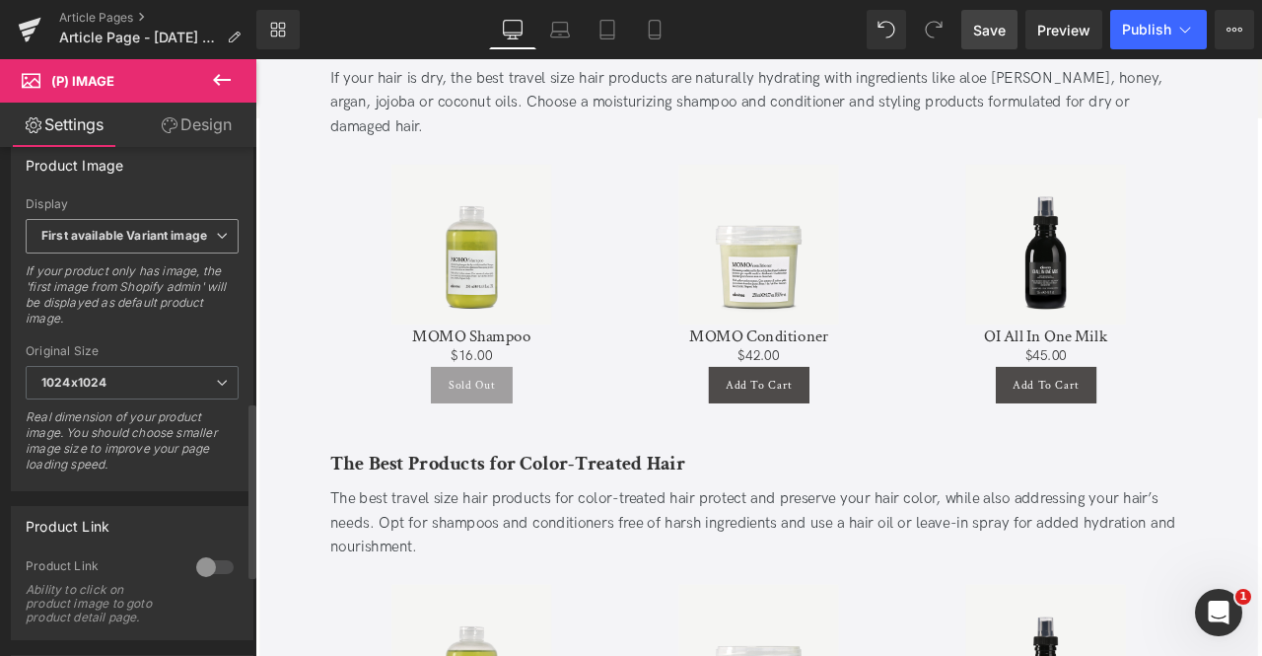
click at [114, 228] on b "First available Variant image" at bounding box center [124, 235] width 166 height 15
click at [97, 521] on div "Product Link" at bounding box center [68, 521] width 84 height 28
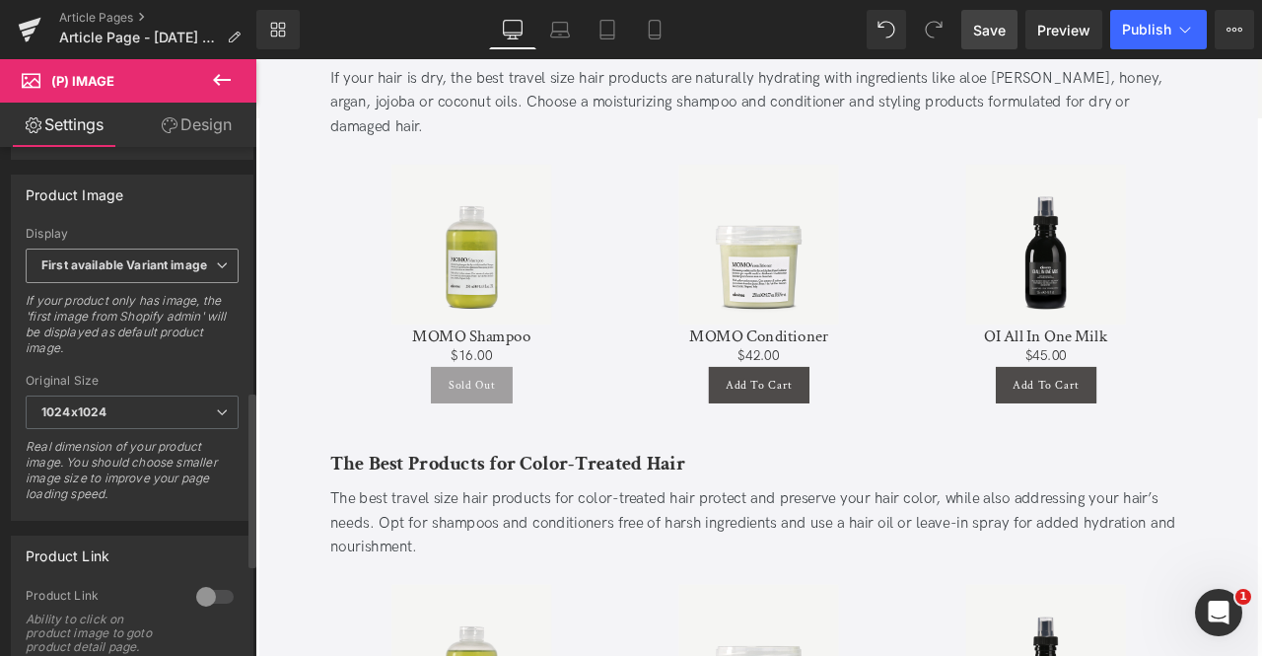
scroll to position [704, 0]
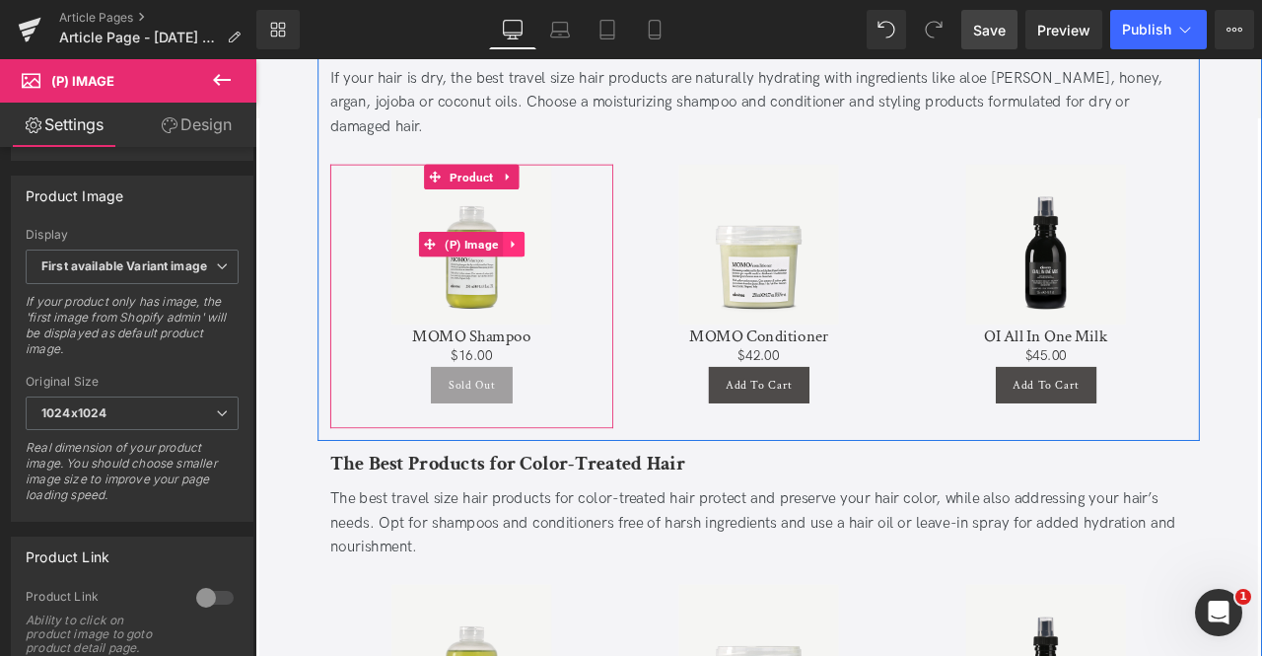
click at [565, 264] on link at bounding box center [561, 279] width 26 height 30
click at [569, 271] on icon at bounding box center [574, 278] width 14 height 15
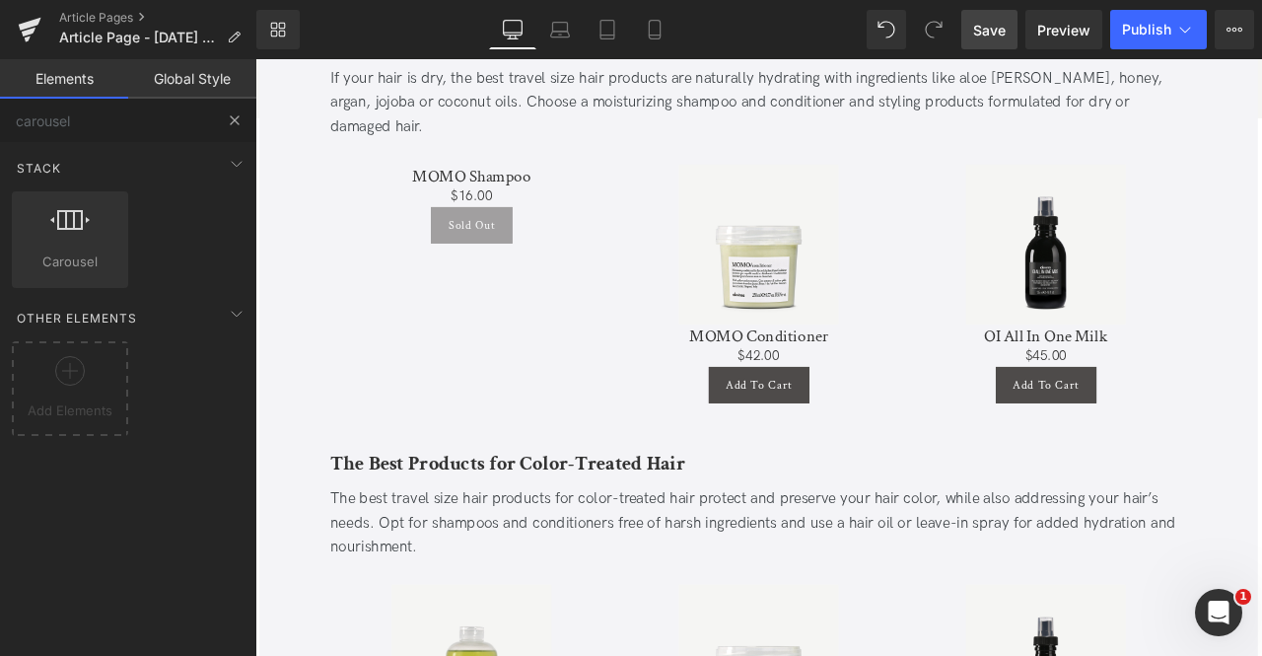
click at [247, 107] on button at bounding box center [234, 120] width 43 height 43
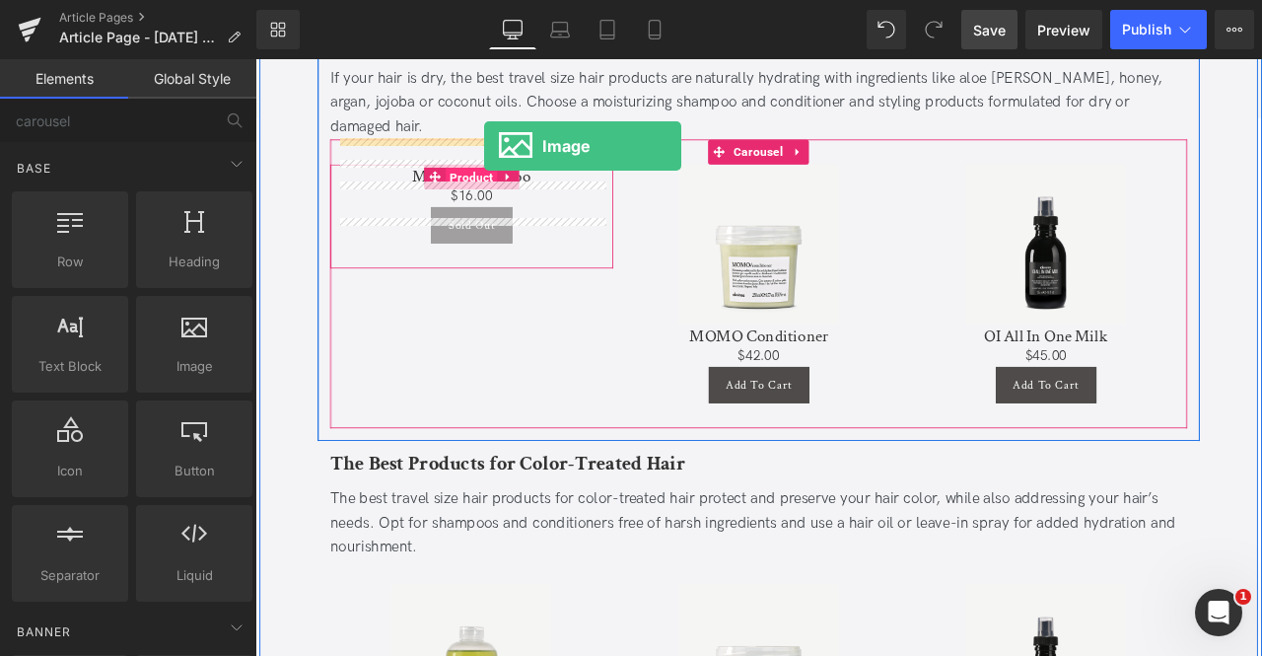
drag, startPoint x: 417, startPoint y: 425, endPoint x: 527, endPoint y: 163, distance: 284.2
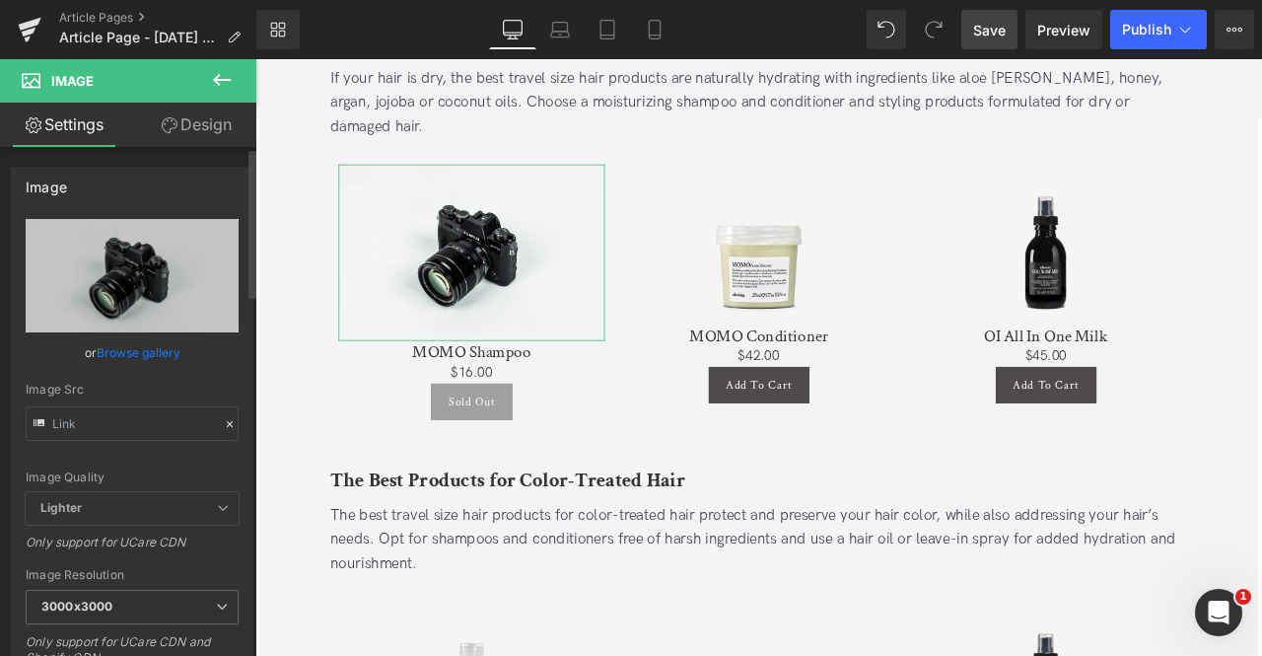
click at [137, 345] on link "Browse gallery" at bounding box center [139, 352] width 84 height 35
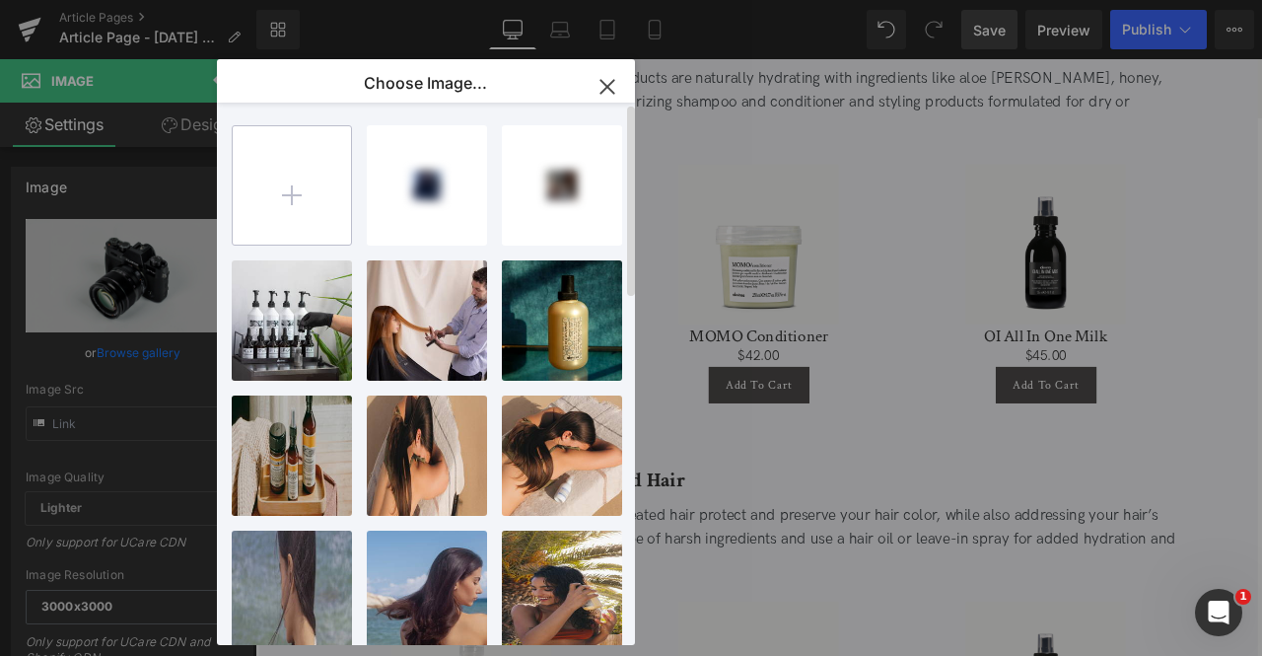
click at [327, 195] on input "file" at bounding box center [292, 185] width 118 height 118
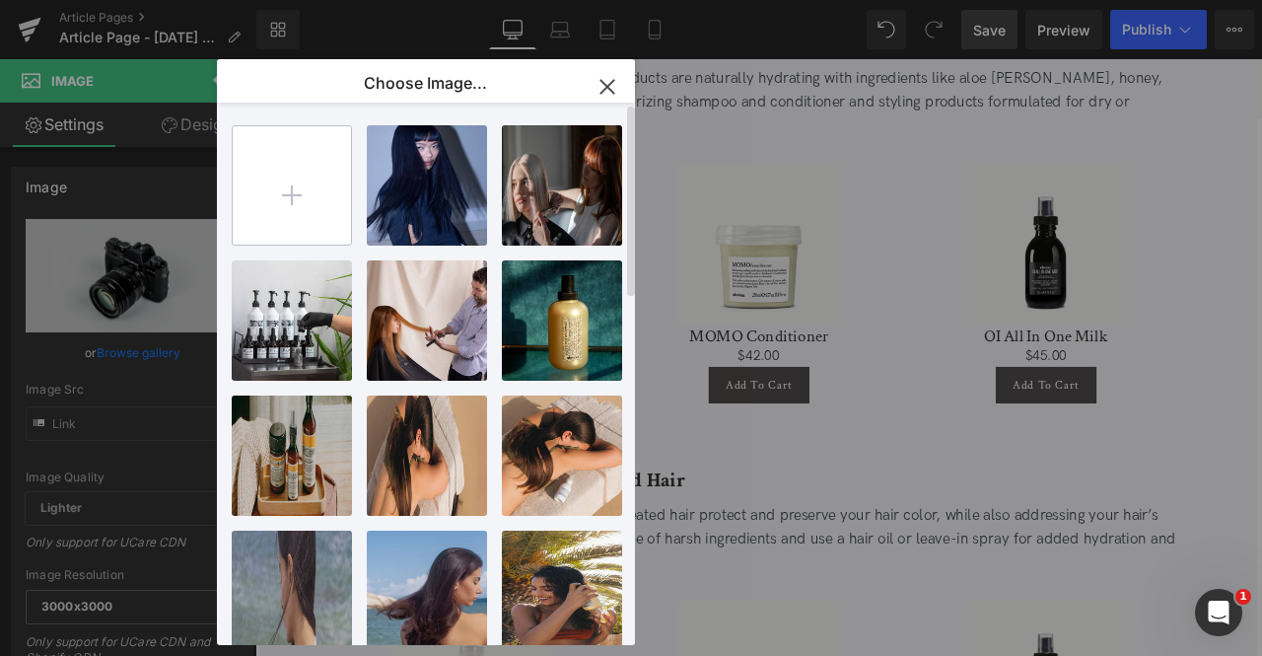
type input "C:\fakepath\wbcezwzzhmj6qtyxqmzf.jpg"
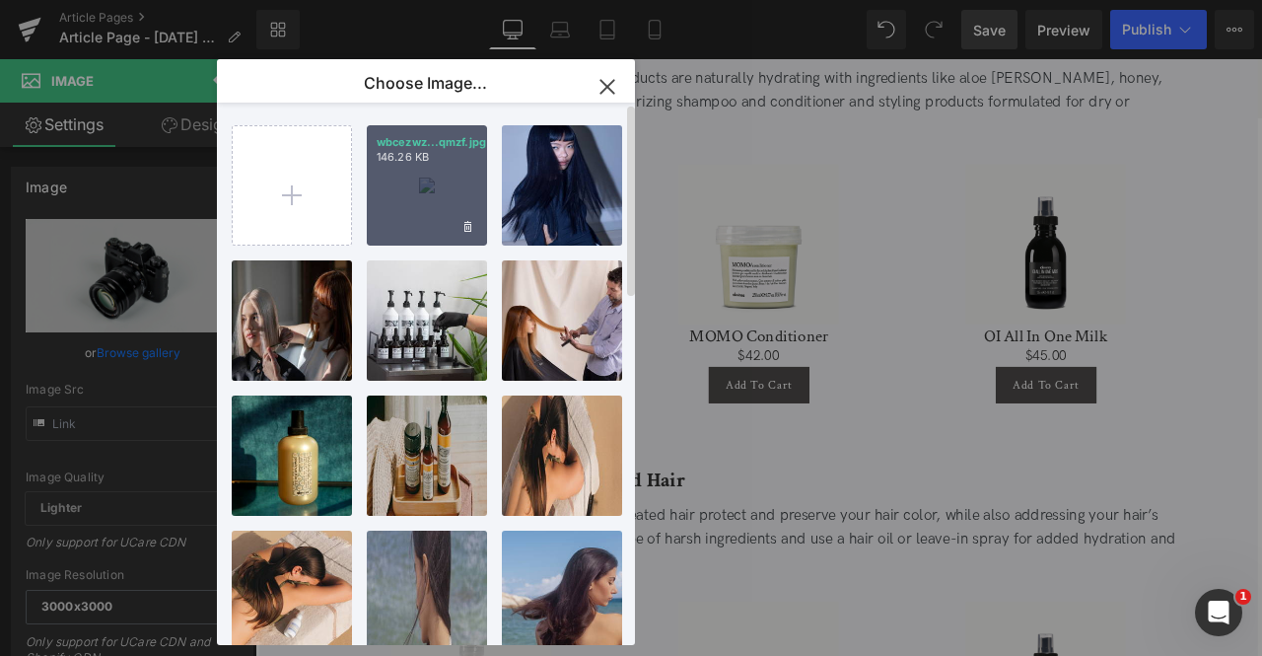
click at [430, 195] on div "wbcezwz...qmzf.jpg 146.26 KB" at bounding box center [427, 185] width 120 height 120
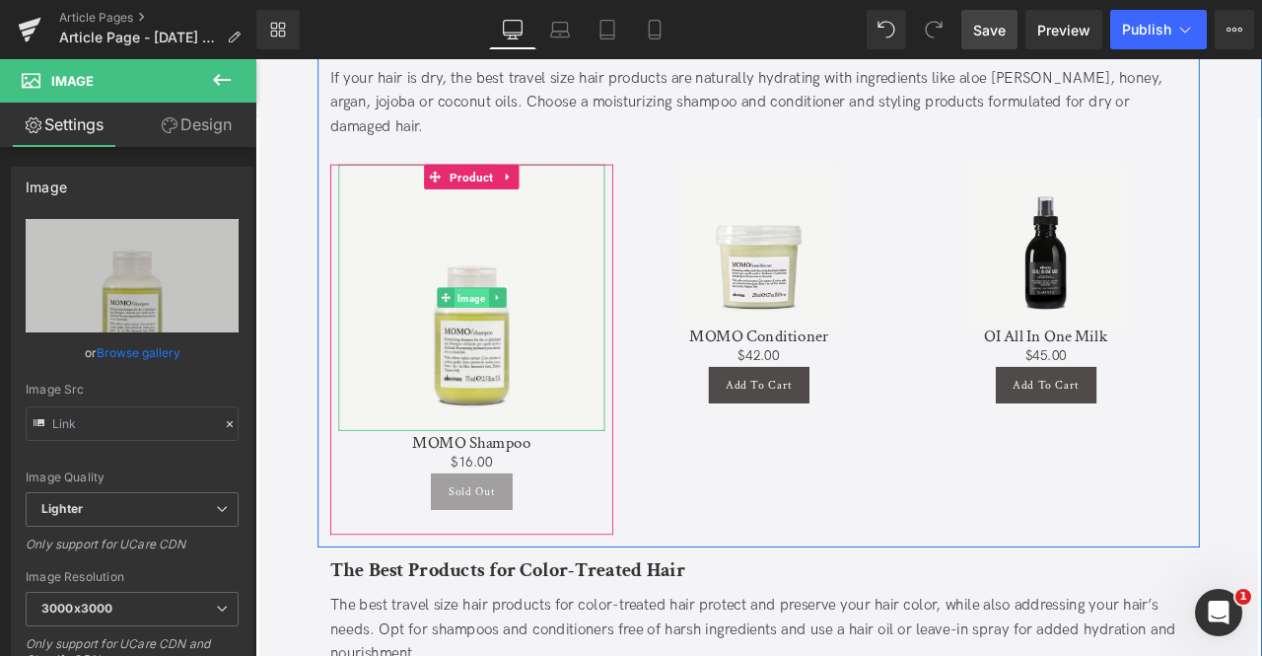
click at [509, 330] on span "Image" at bounding box center [511, 342] width 40 height 24
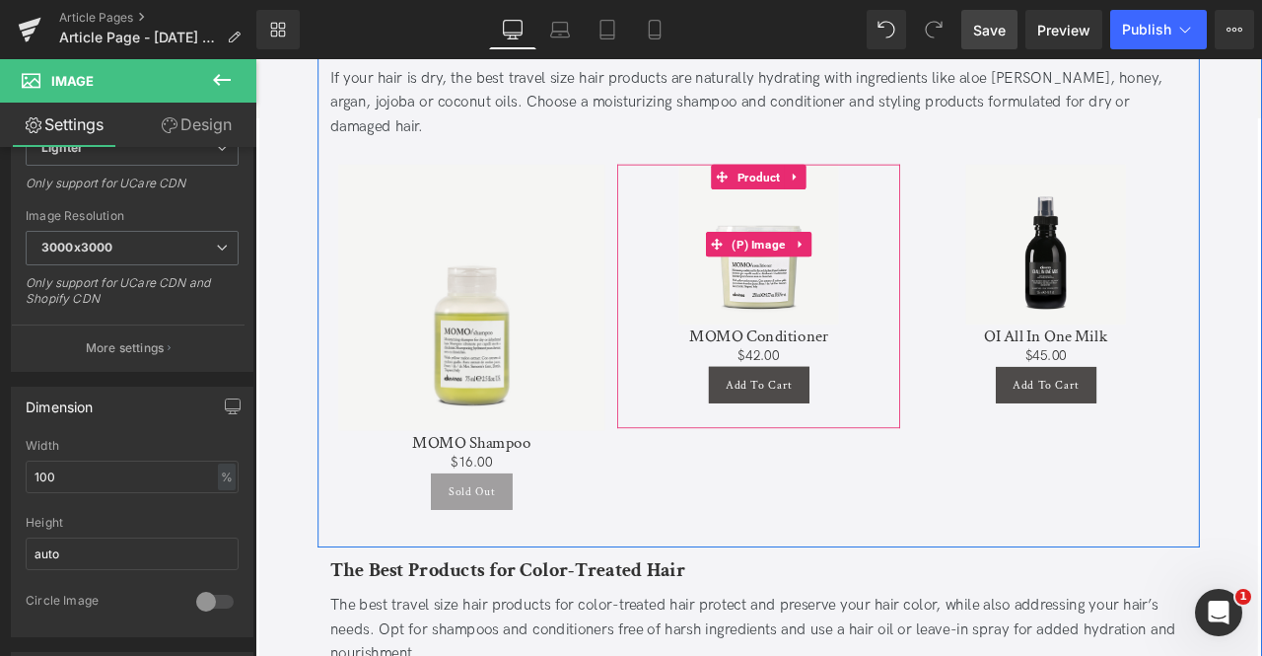
scroll to position [1337, 0]
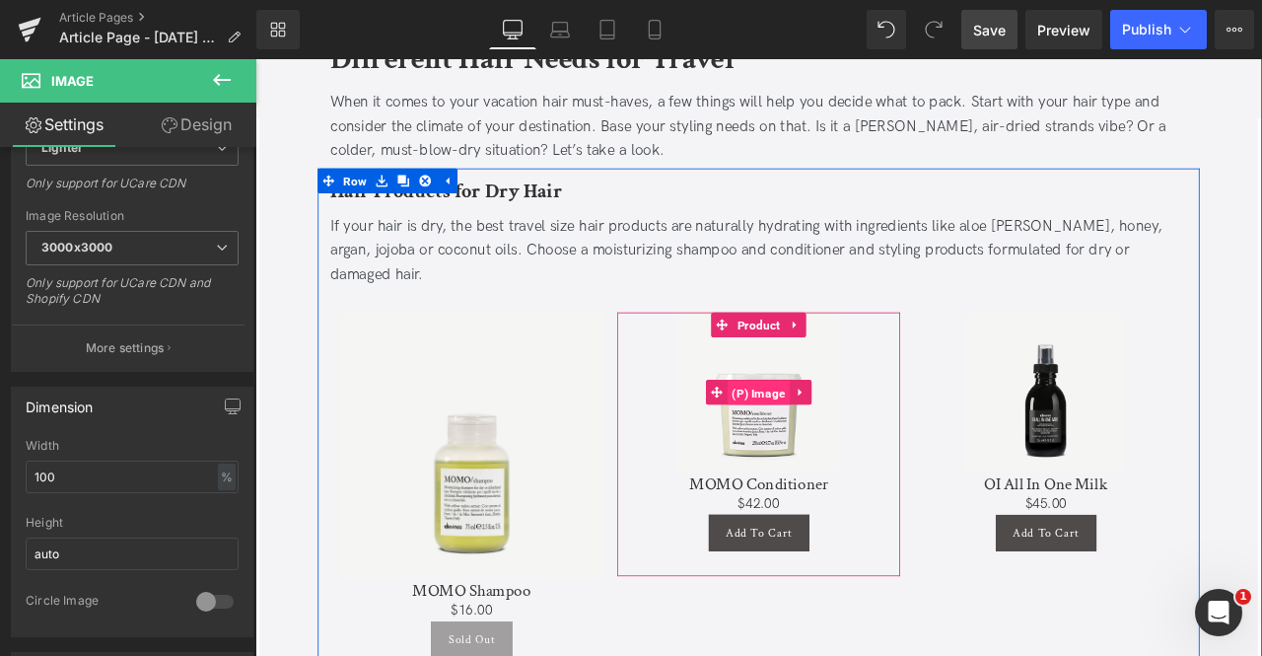
click at [855, 440] on span "(P) Image" at bounding box center [853, 455] width 74 height 30
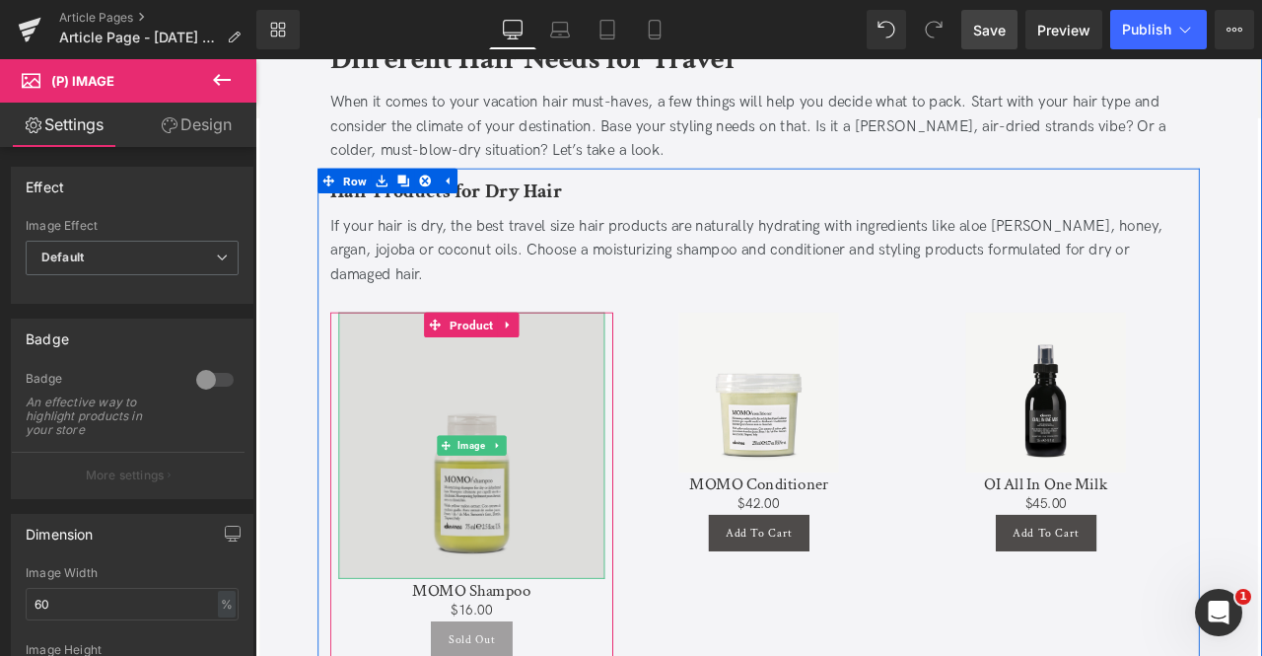
click at [505, 498] on img at bounding box center [512, 517] width 316 height 316
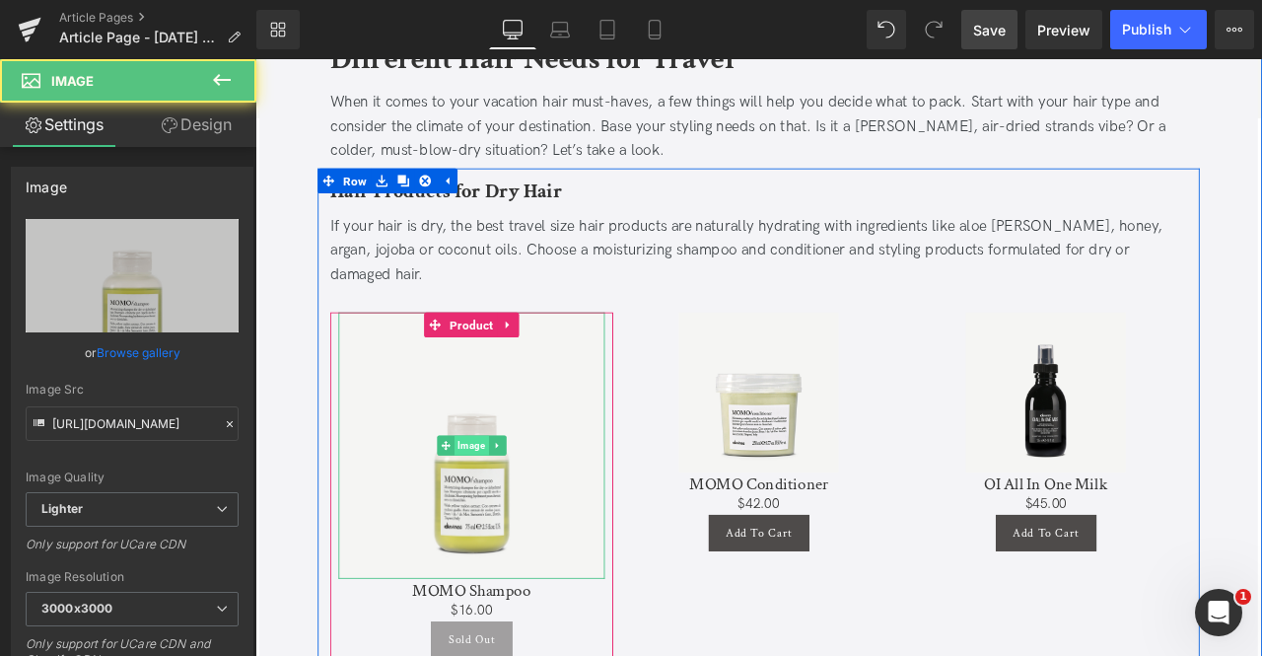
click at [509, 505] on span "Image" at bounding box center [511, 517] width 40 height 24
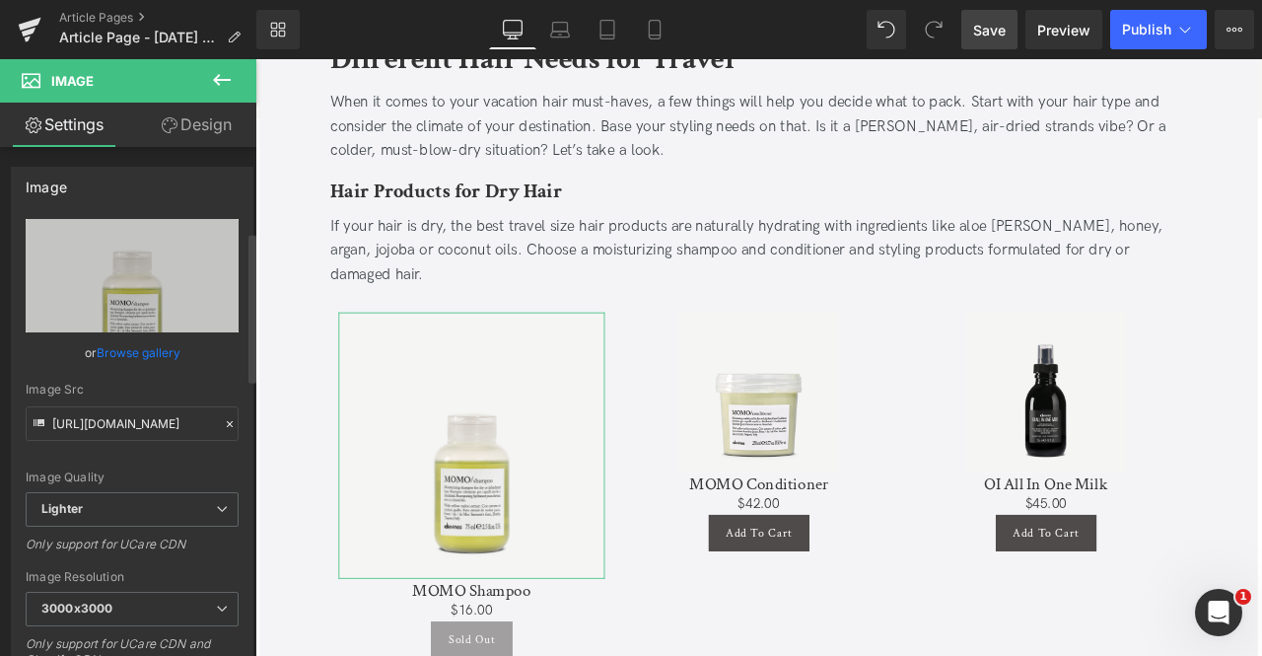
scroll to position [288, 0]
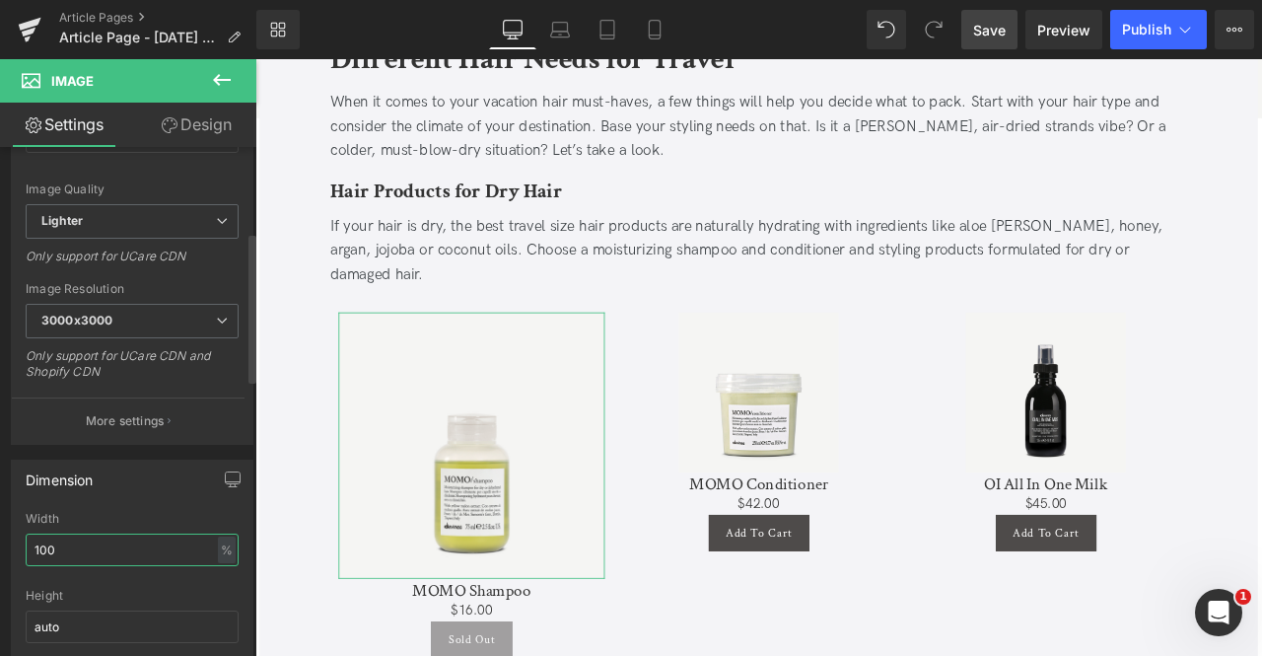
click at [31, 544] on input "100" at bounding box center [132, 549] width 213 height 33
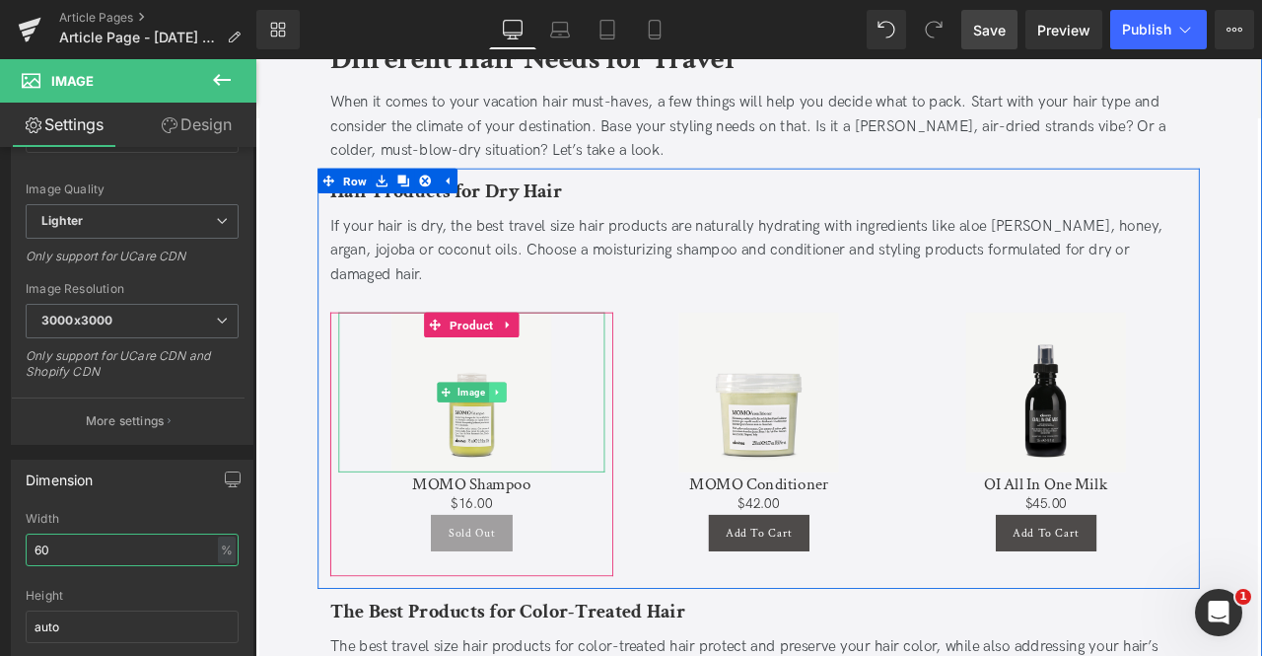
type input "60"
click at [543, 448] on icon at bounding box center [541, 454] width 11 height 12
click at [535, 442] on link at bounding box center [532, 454] width 21 height 24
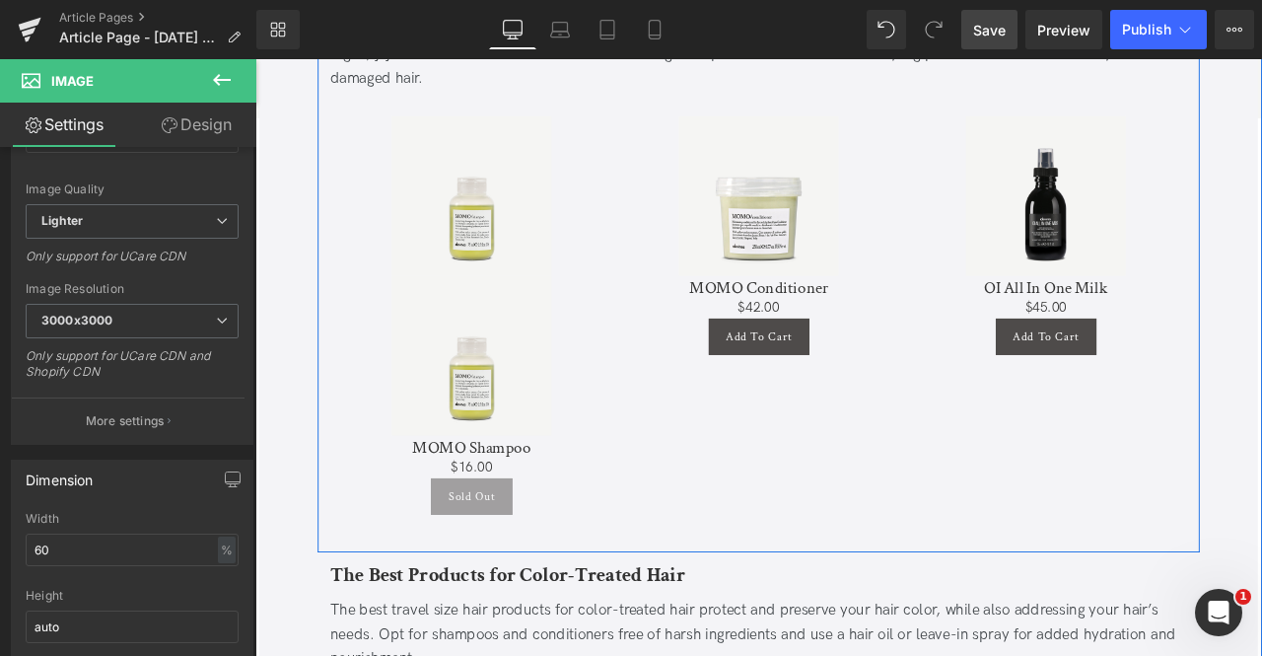
scroll to position [1568, 0]
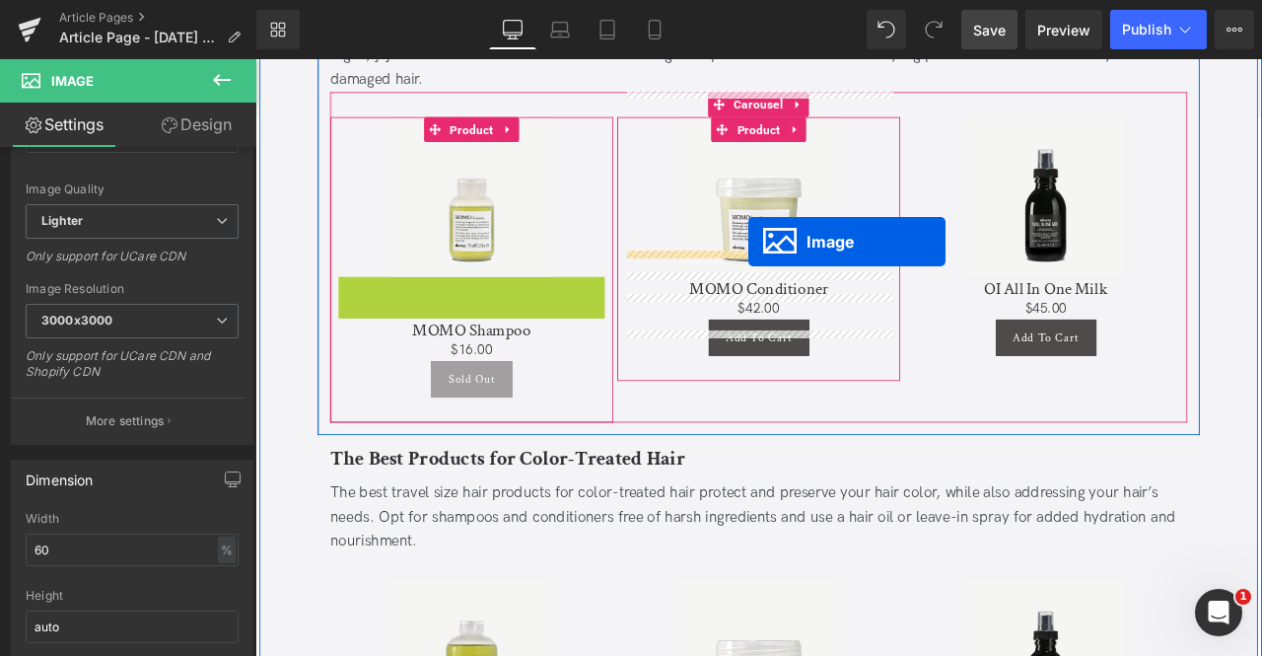
drag, startPoint x: 480, startPoint y: 382, endPoint x: 839, endPoint y: 275, distance: 374.4
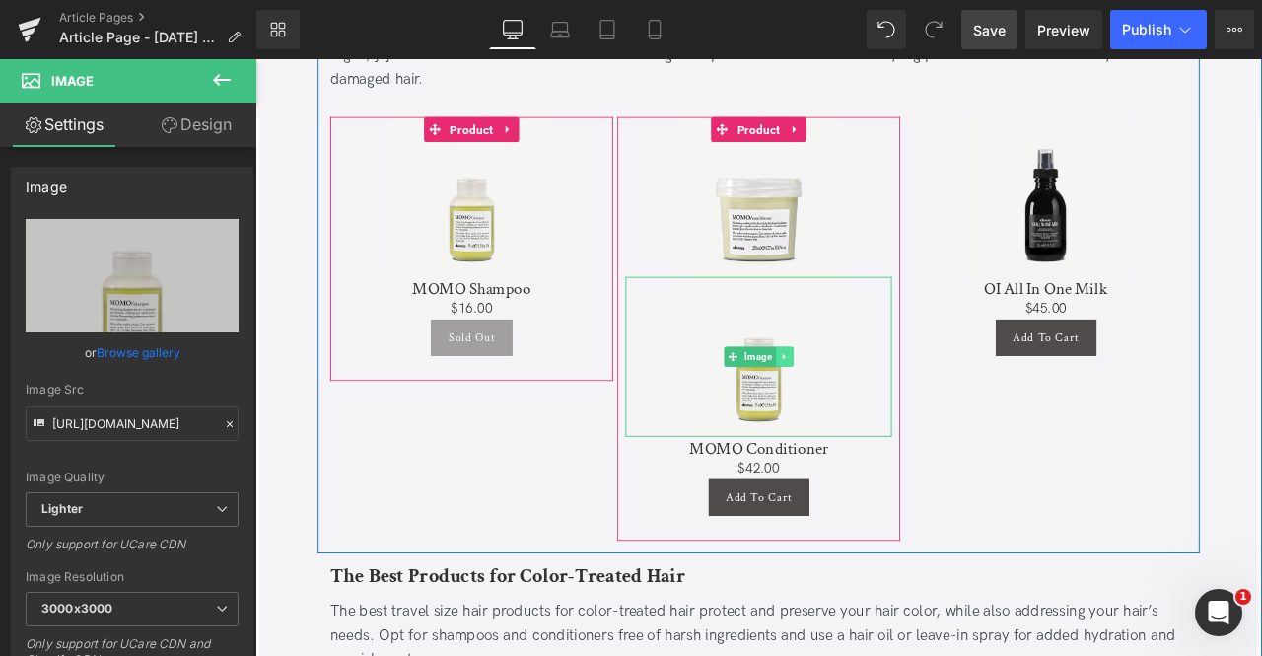
click at [888, 400] on link at bounding box center [883, 412] width 21 height 24
click at [883, 400] on link at bounding box center [893, 412] width 21 height 24
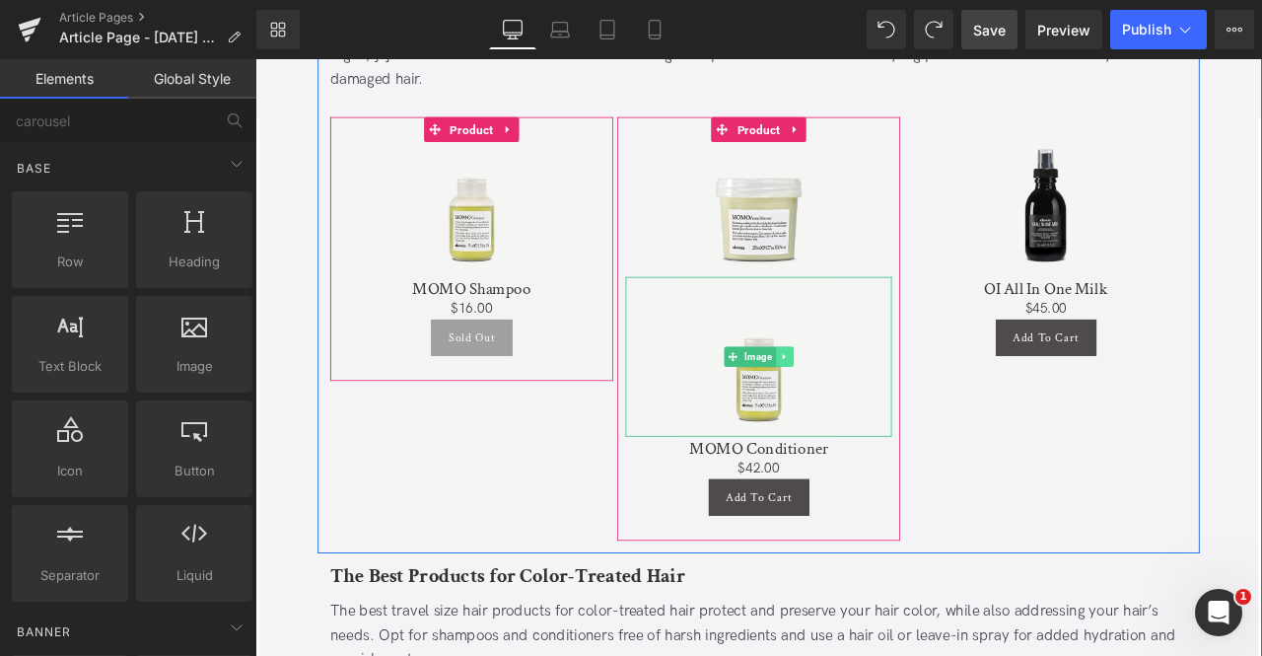
click at [884, 406] on icon at bounding box center [882, 412] width 11 height 12
click at [871, 406] on icon at bounding box center [872, 411] width 11 height 11
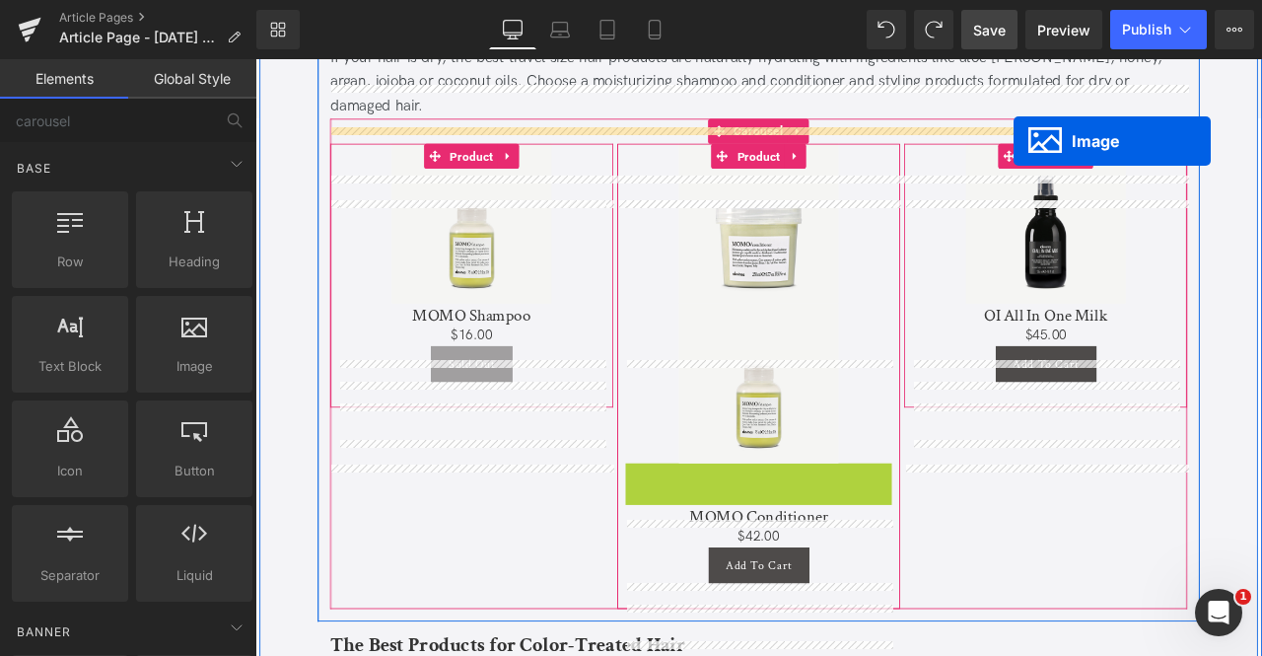
scroll to position [1438, 0]
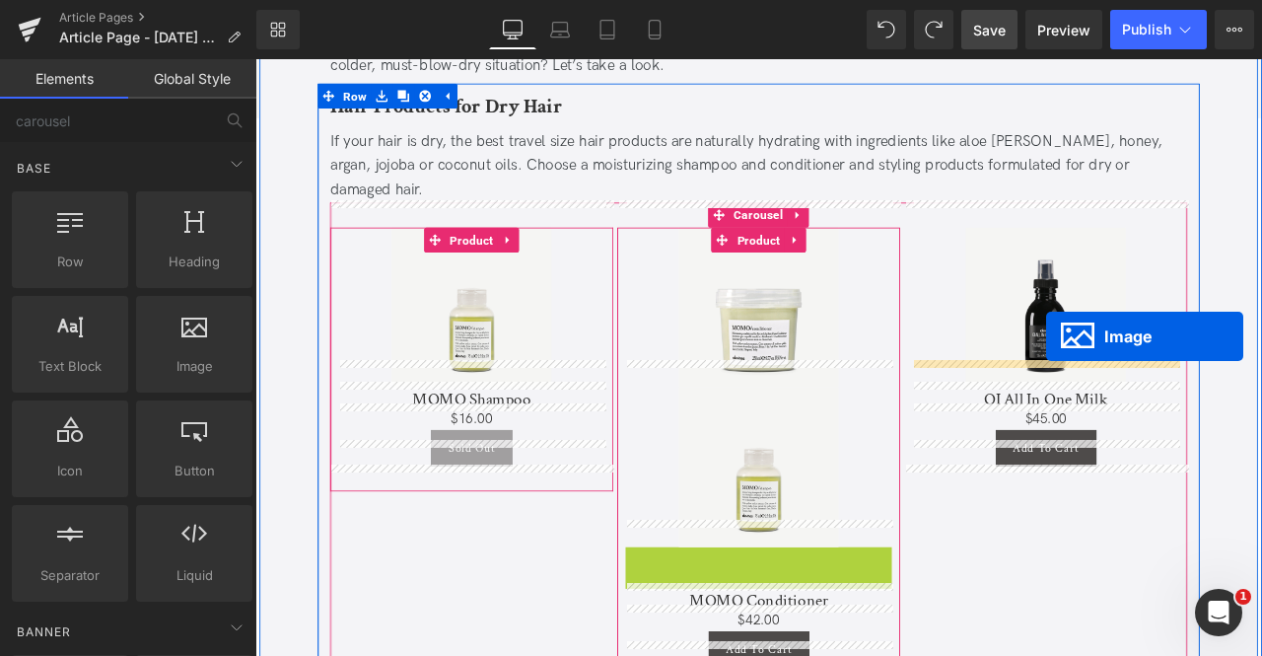
drag, startPoint x: 823, startPoint y: 401, endPoint x: 1192, endPoint y: 388, distance: 369.1
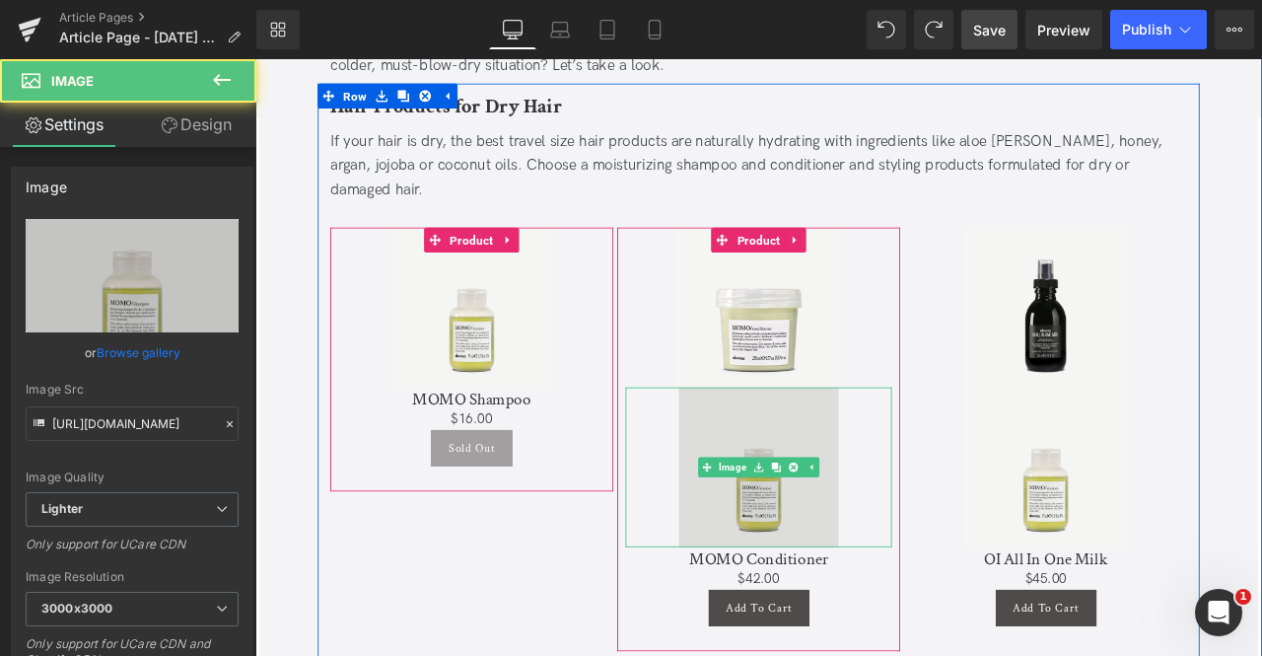
click at [820, 536] on img at bounding box center [851, 542] width 189 height 189
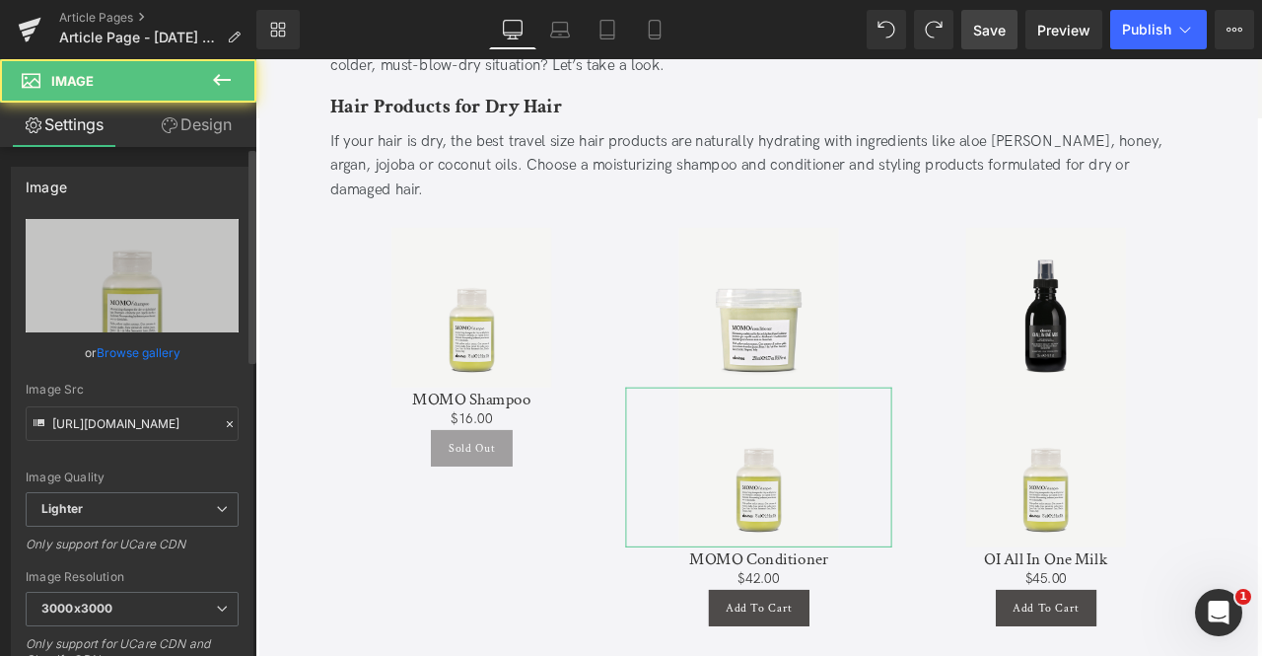
click at [134, 346] on link "Browse gallery" at bounding box center [139, 352] width 84 height 35
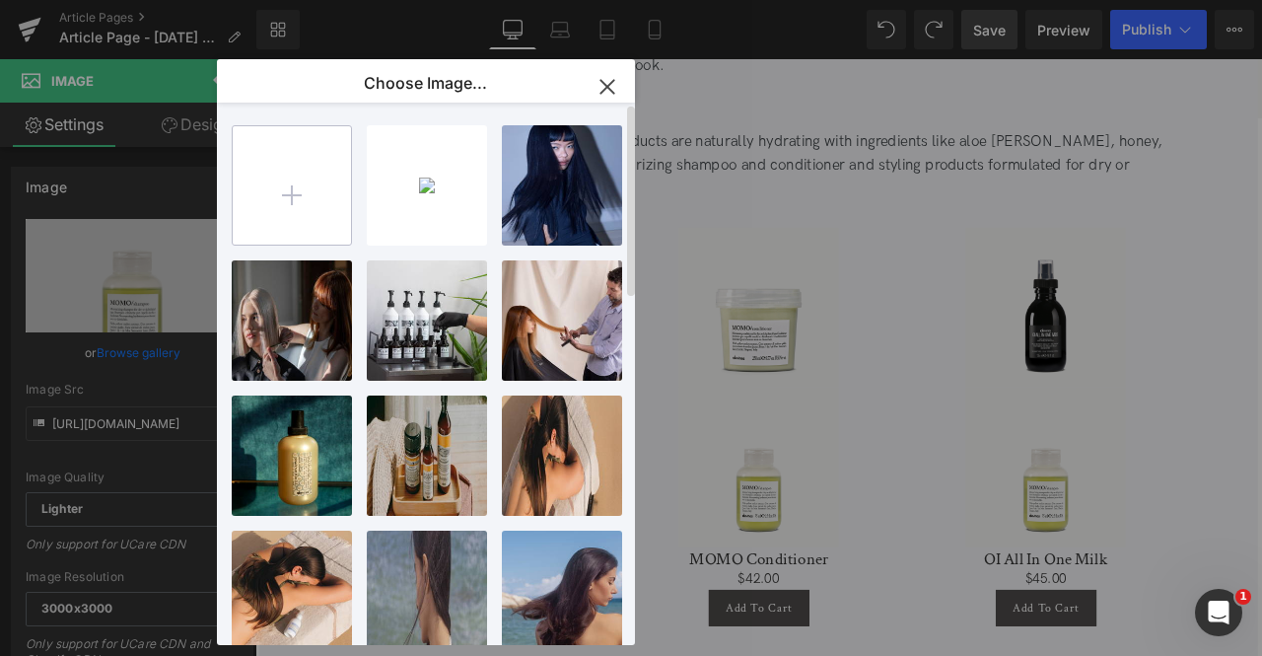
click at [266, 226] on input "file" at bounding box center [292, 185] width 118 height 118
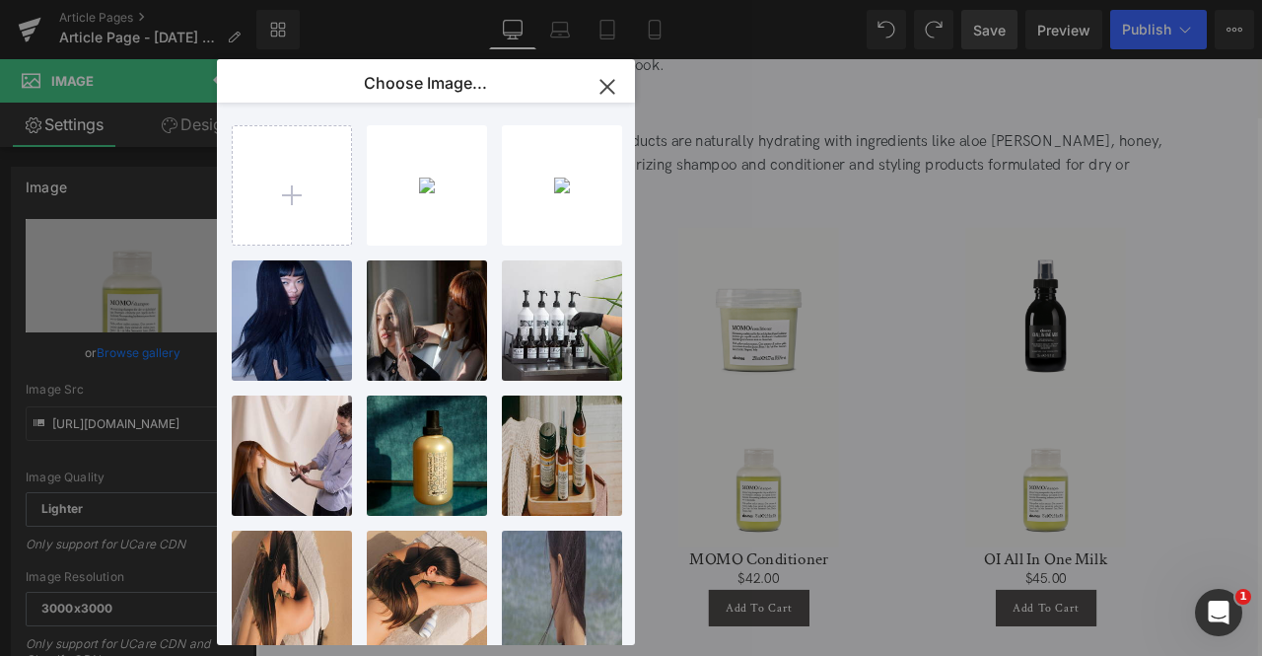
click at [169, 0] on div "Image You are previewing how the will restyle your page. You can not edit Eleme…" at bounding box center [631, 0] width 1262 height 0
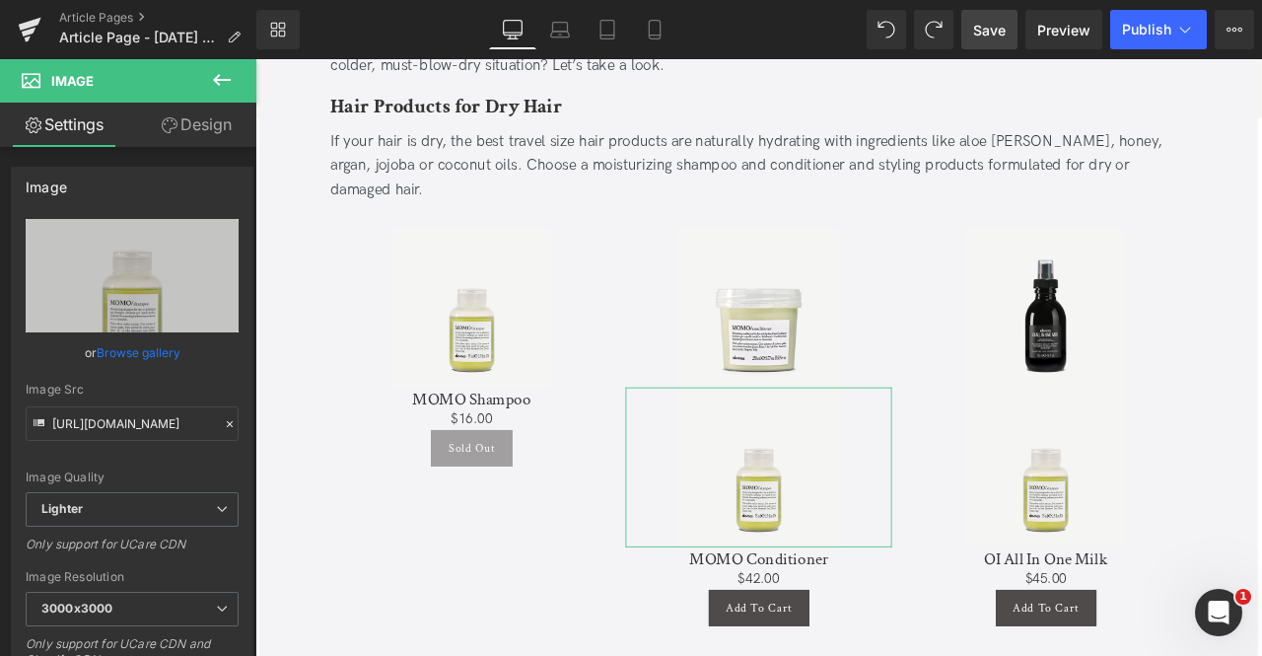
click at [169, 358] on link "Browse gallery" at bounding box center [139, 352] width 84 height 35
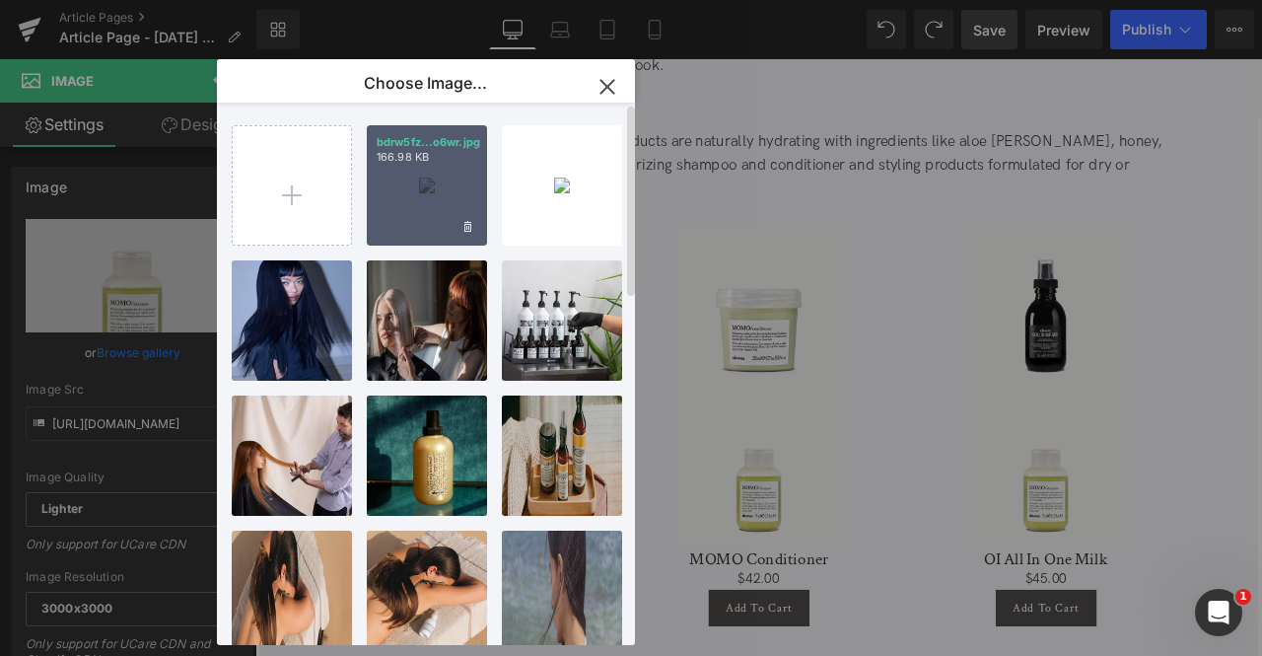
click at [440, 180] on div "bdrw5fz...o6wr.jpg 166.98 KB" at bounding box center [427, 185] width 120 height 120
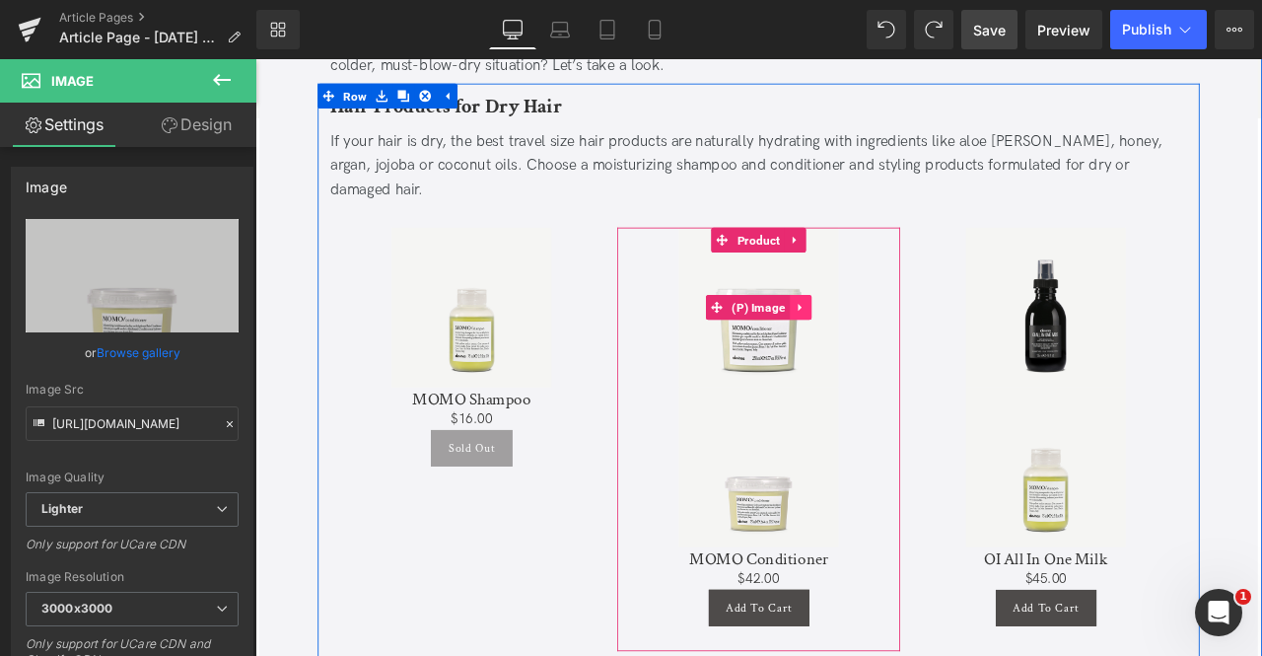
click at [900, 345] on icon at bounding box center [901, 352] width 14 height 15
click at [902, 338] on link at bounding box center [914, 353] width 26 height 30
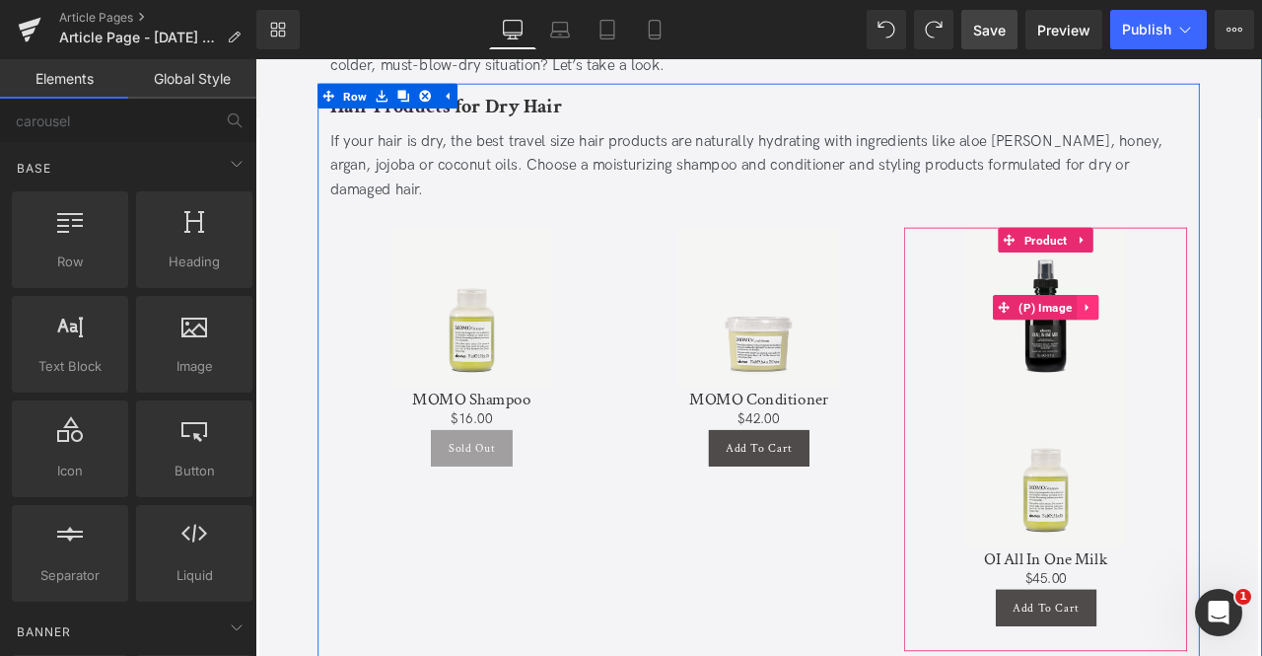
click at [1235, 345] on icon at bounding box center [1242, 352] width 14 height 15
click at [1247, 345] on icon at bounding box center [1254, 352] width 14 height 15
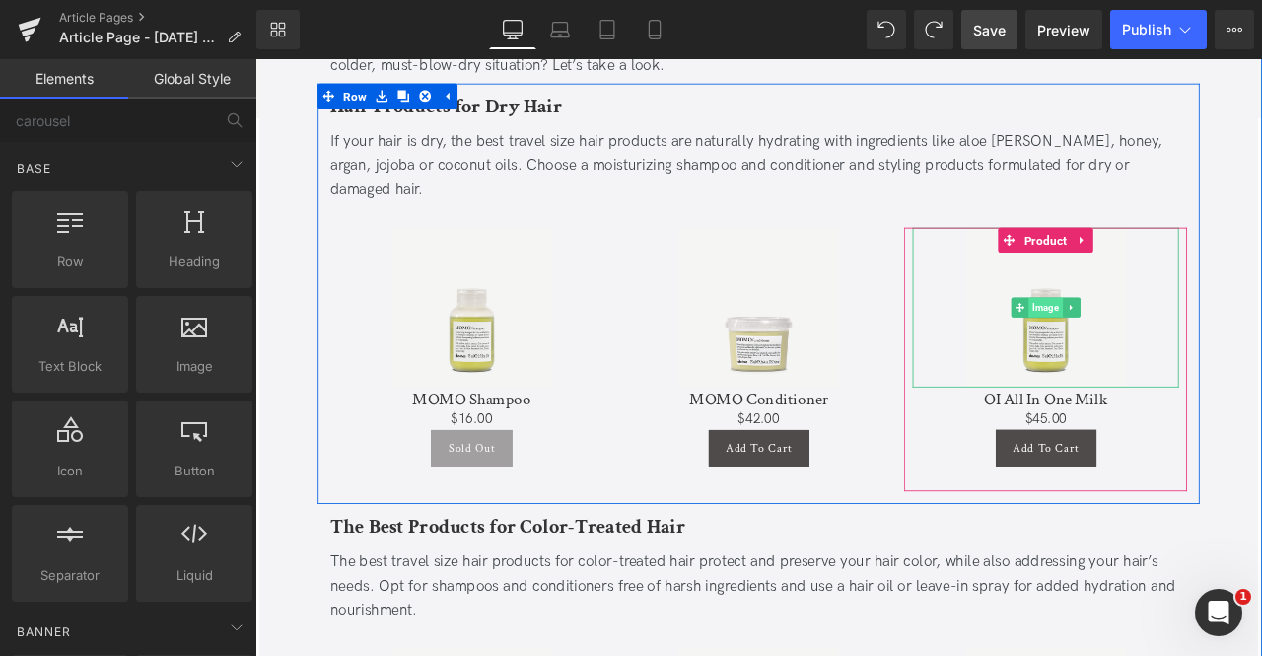
click at [1177, 341] on link "Image" at bounding box center [1182, 353] width 61 height 24
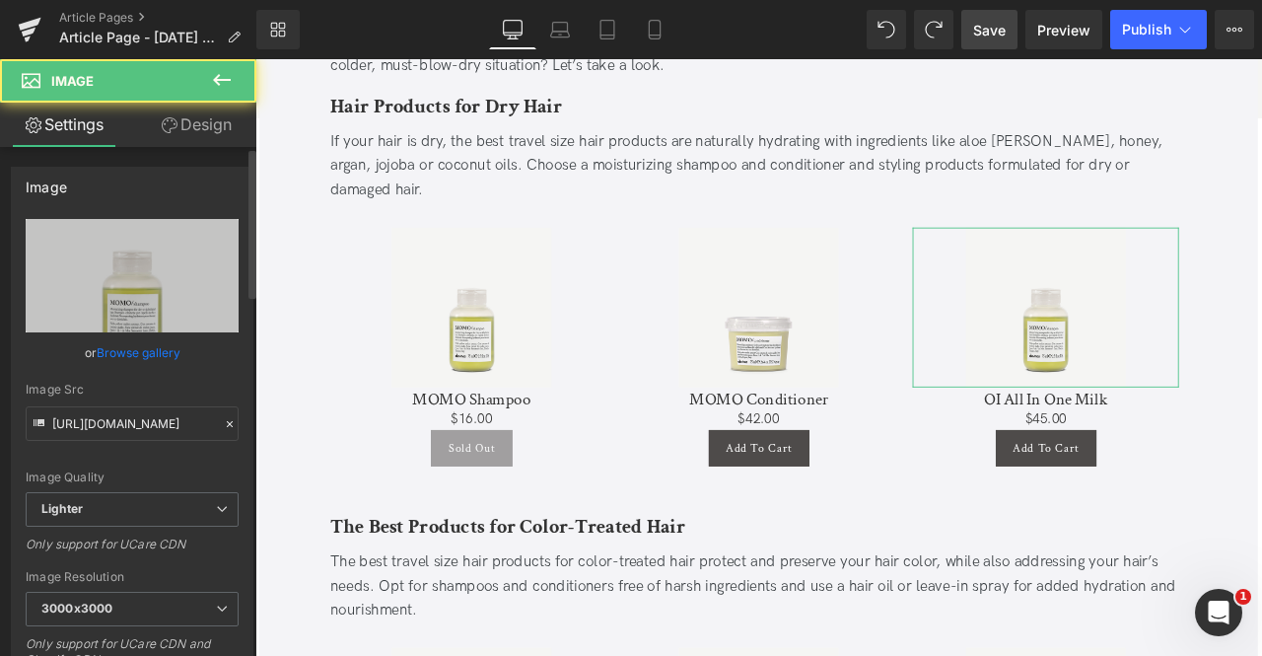
click at [134, 348] on link "Browse gallery" at bounding box center [139, 352] width 84 height 35
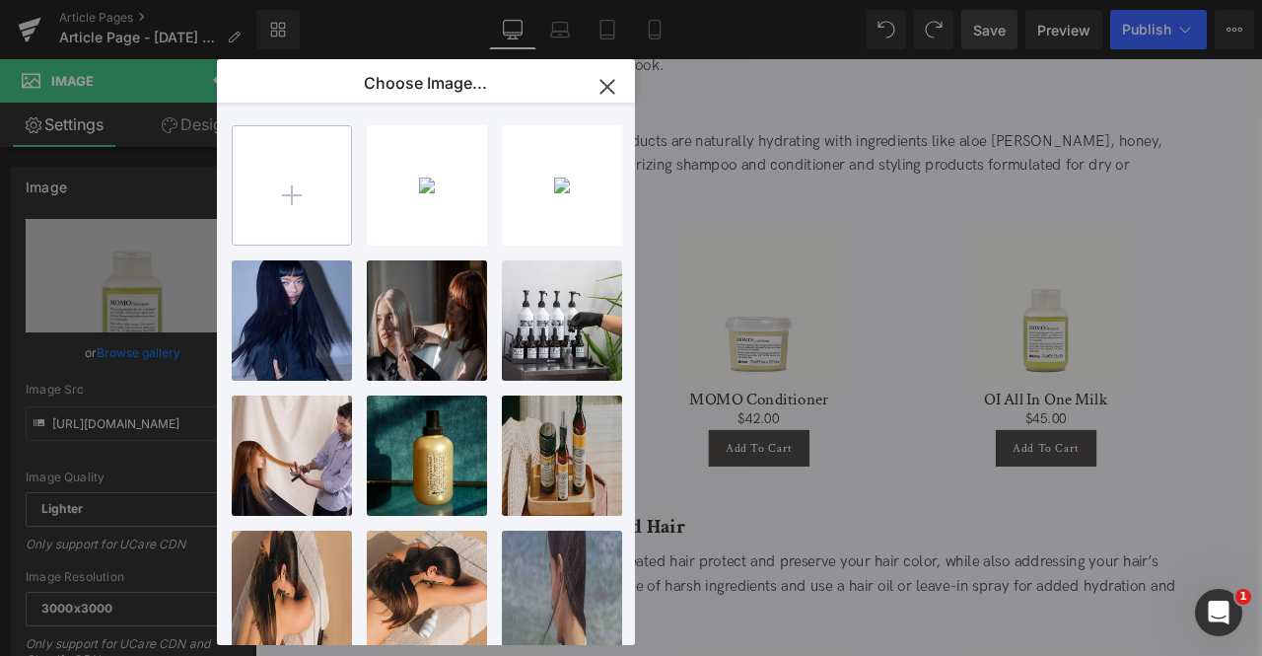
click at [264, 204] on input "file" at bounding box center [292, 185] width 118 height 118
type input "C:\fakepath\Davines-76120UCL-OI-ALL-IN-ONE-MILK-50ml-8004608298472-1.jpg"
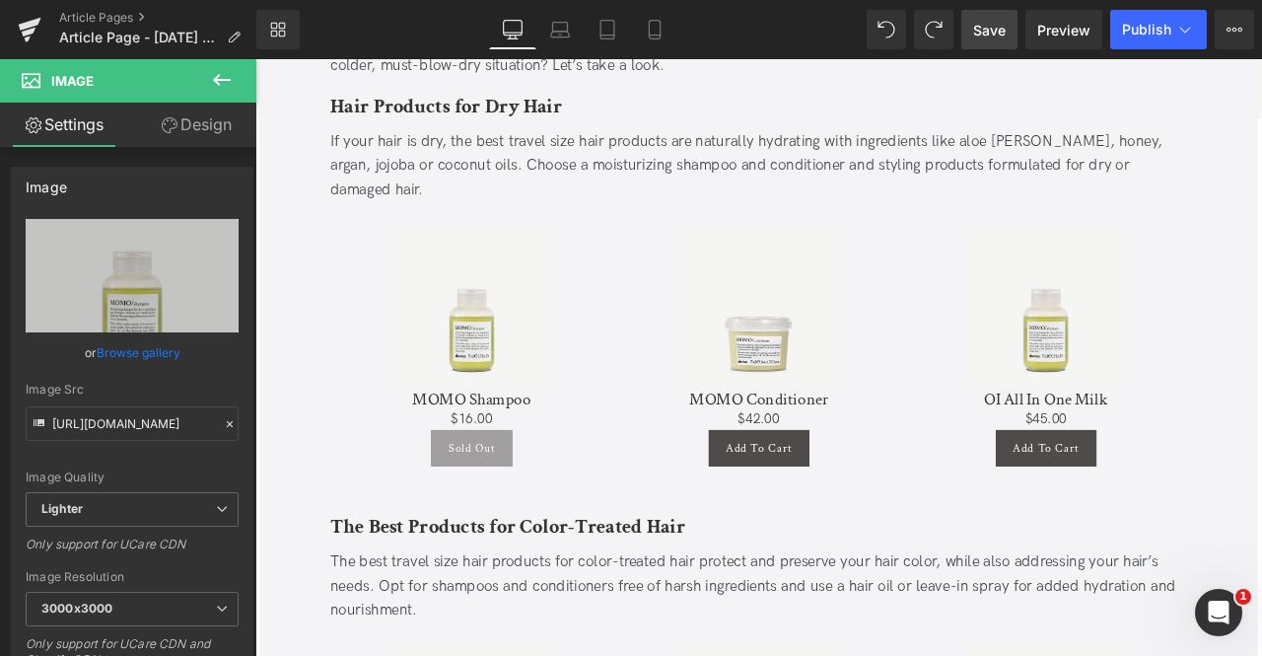
click at [131, 0] on div "Image You are previewing how the will restyle your page. You can not edit Eleme…" at bounding box center [631, 0] width 1262 height 0
click at [131, 344] on link "Browse gallery" at bounding box center [139, 352] width 84 height 35
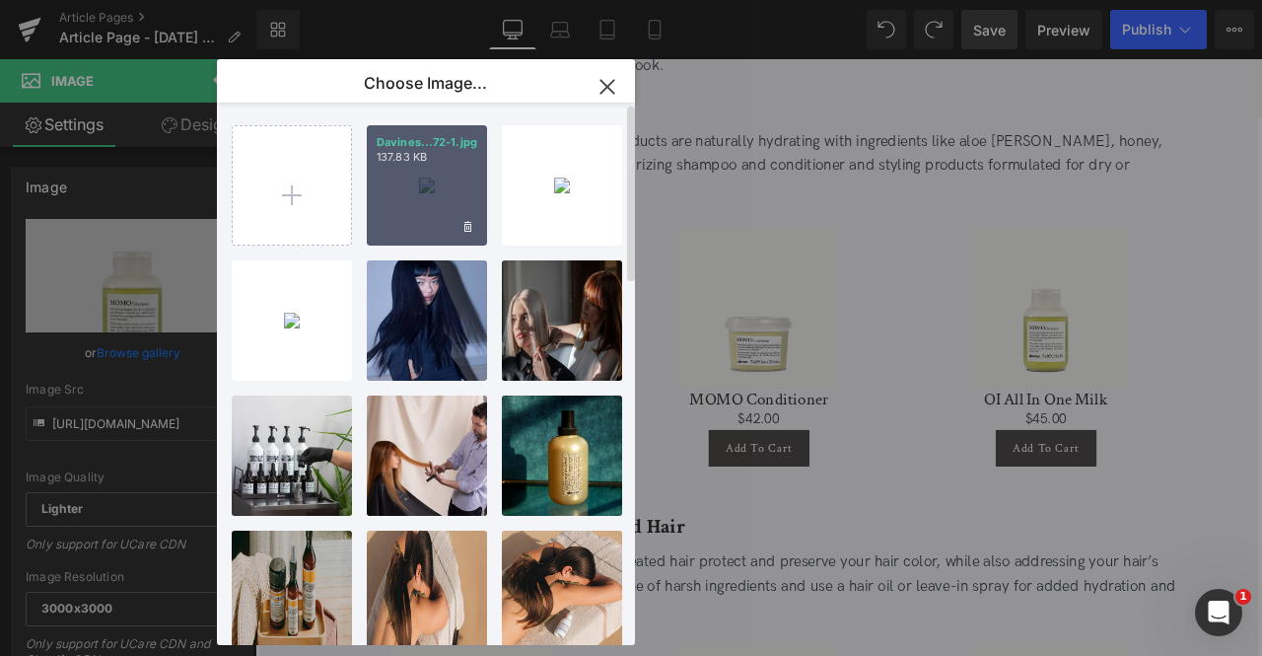
click at [389, 214] on div "Davines...72-1.jpg 137.83 KB" at bounding box center [427, 185] width 120 height 120
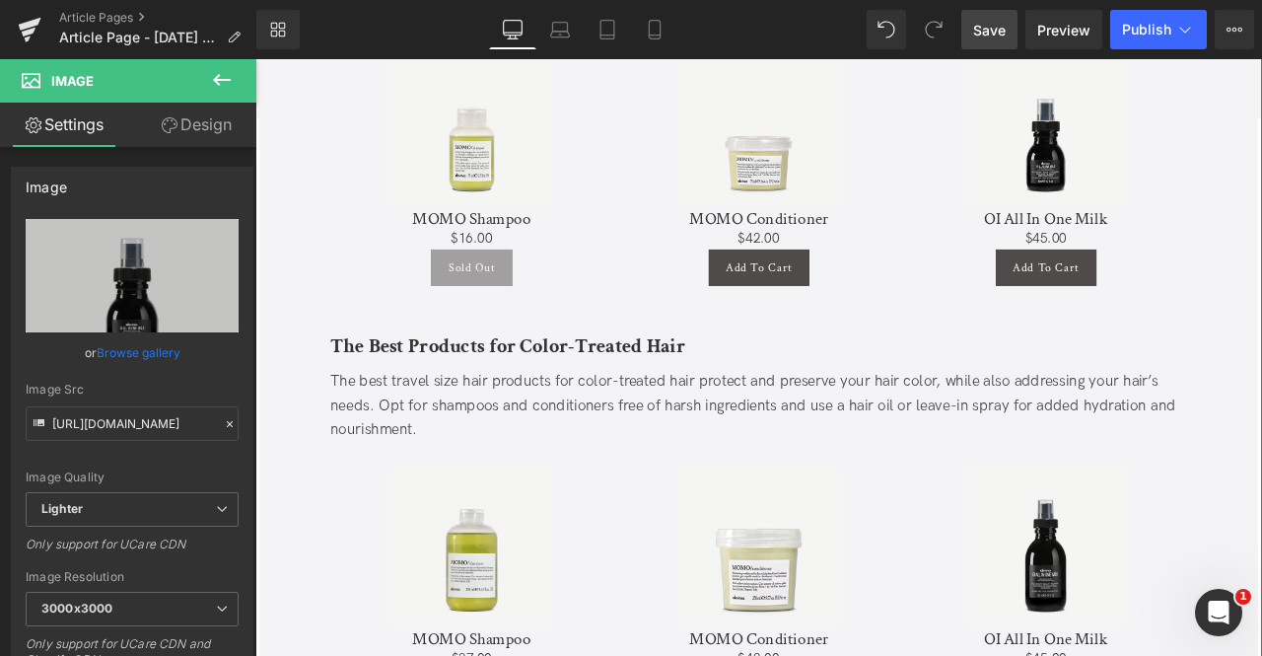
scroll to position [1537, 0]
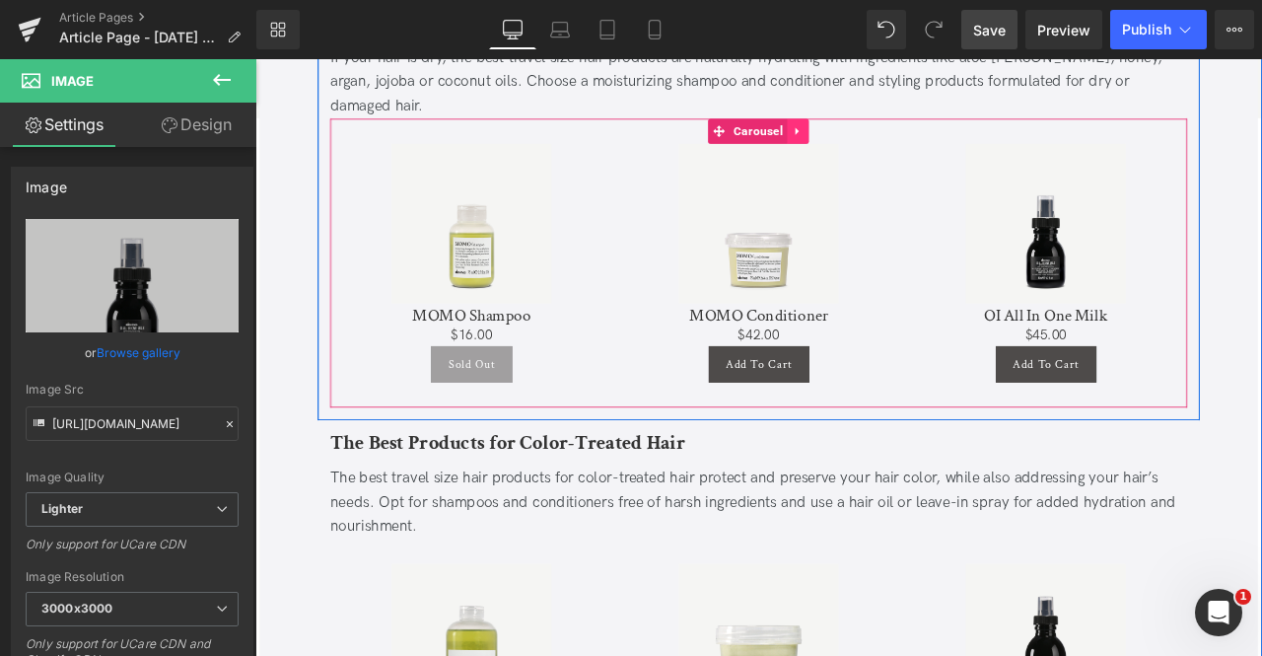
click at [892, 136] on icon at bounding box center [899, 143] width 14 height 15
click at [880, 137] on icon at bounding box center [887, 144] width 14 height 14
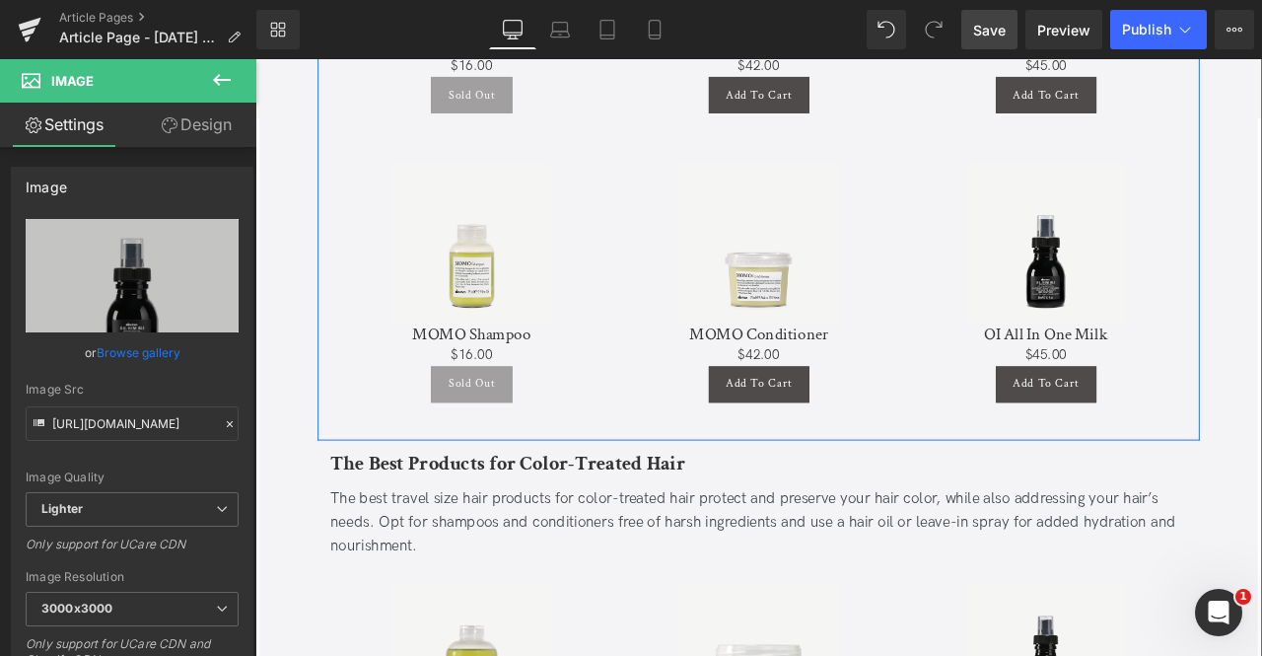
scroll to position [1858, 0]
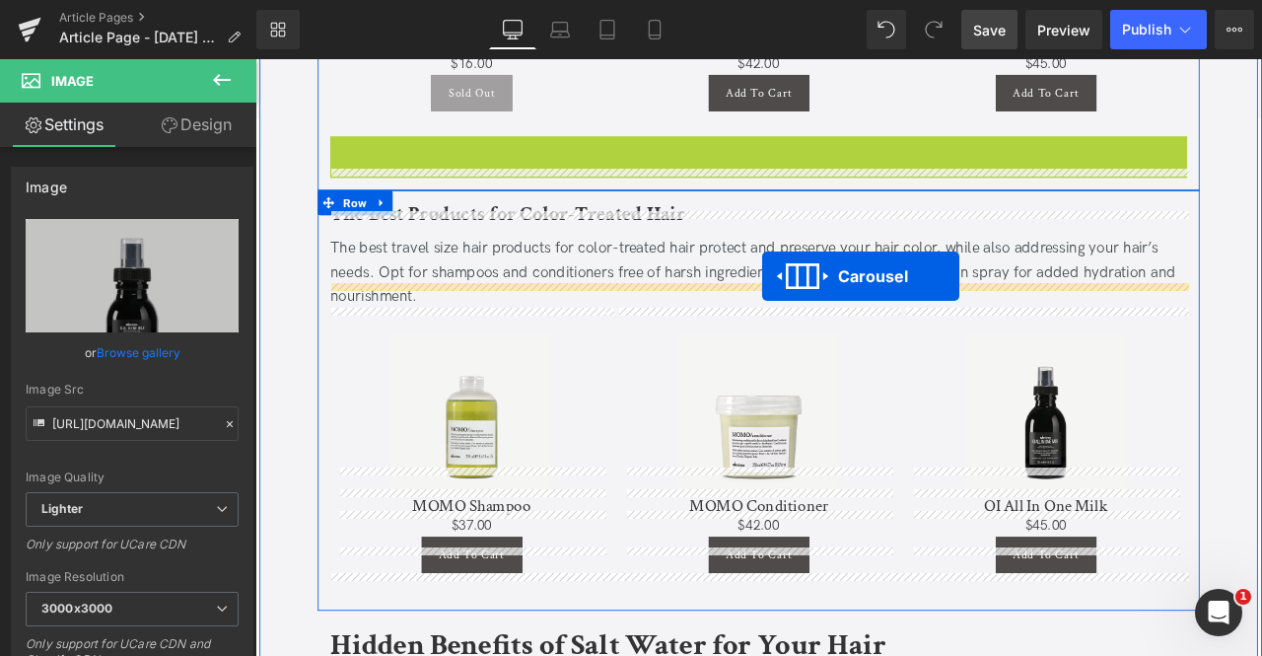
drag, startPoint x: 802, startPoint y: 129, endPoint x: 856, endPoint y: 317, distance: 195.1
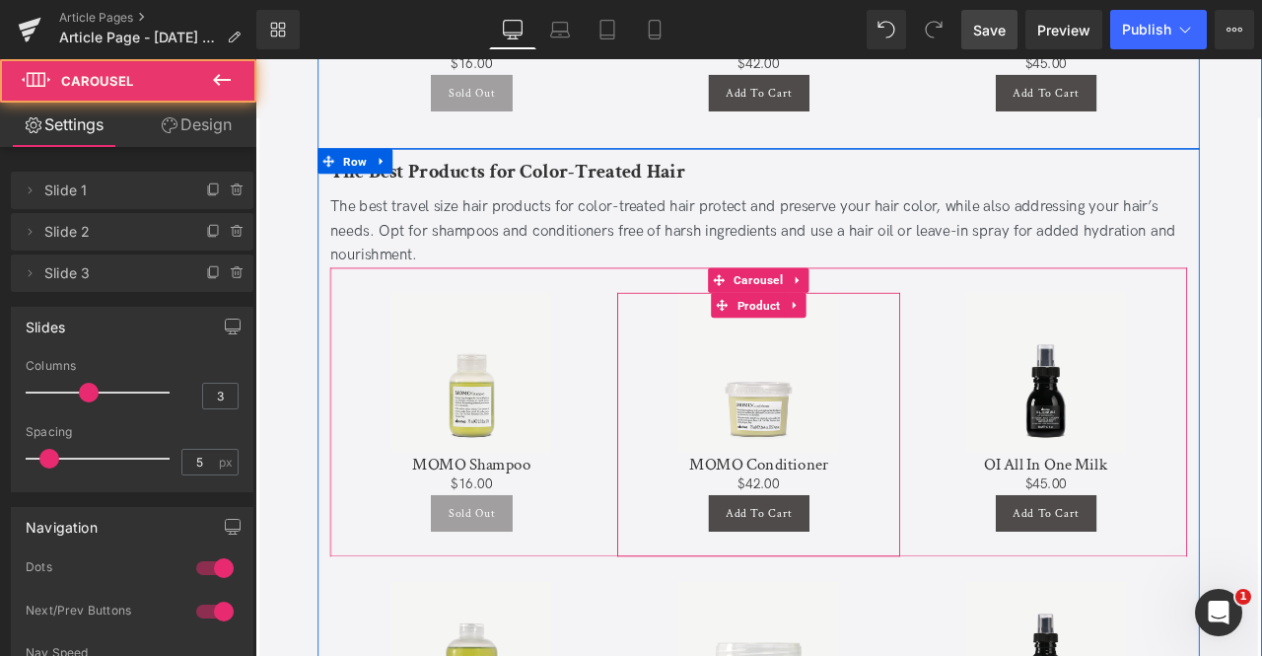
scroll to position [2042, 0]
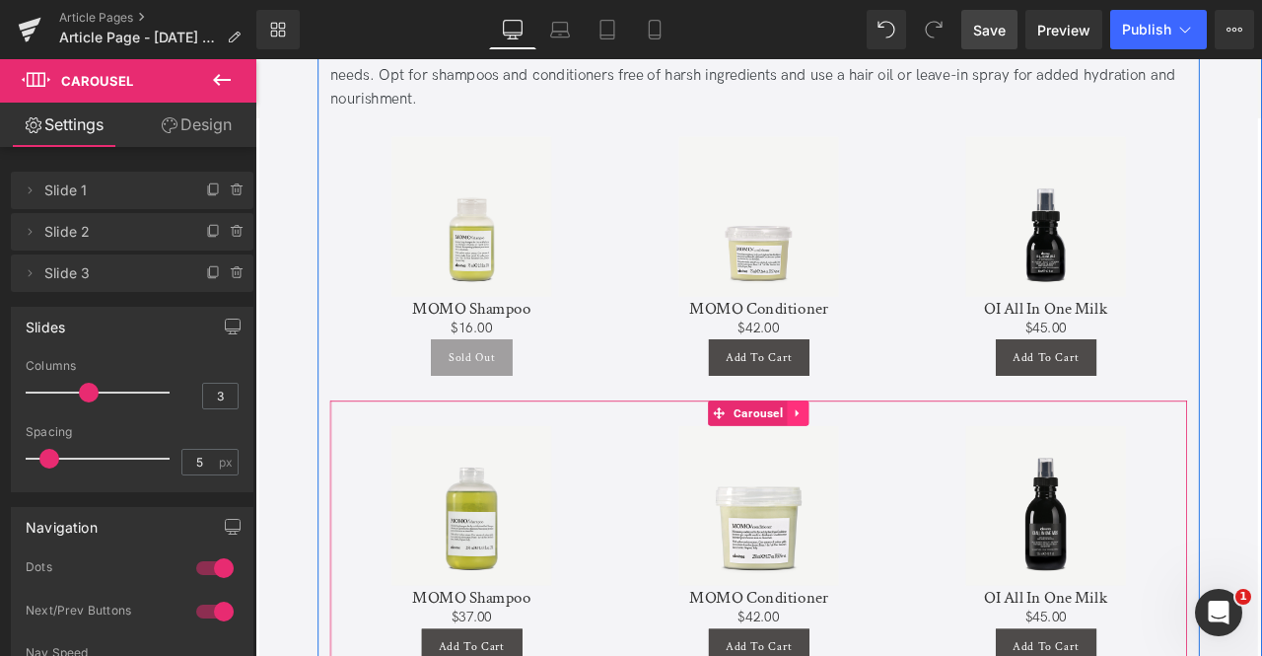
click at [892, 472] on icon at bounding box center [899, 479] width 14 height 15
click at [907, 472] on icon at bounding box center [912, 479] width 14 height 14
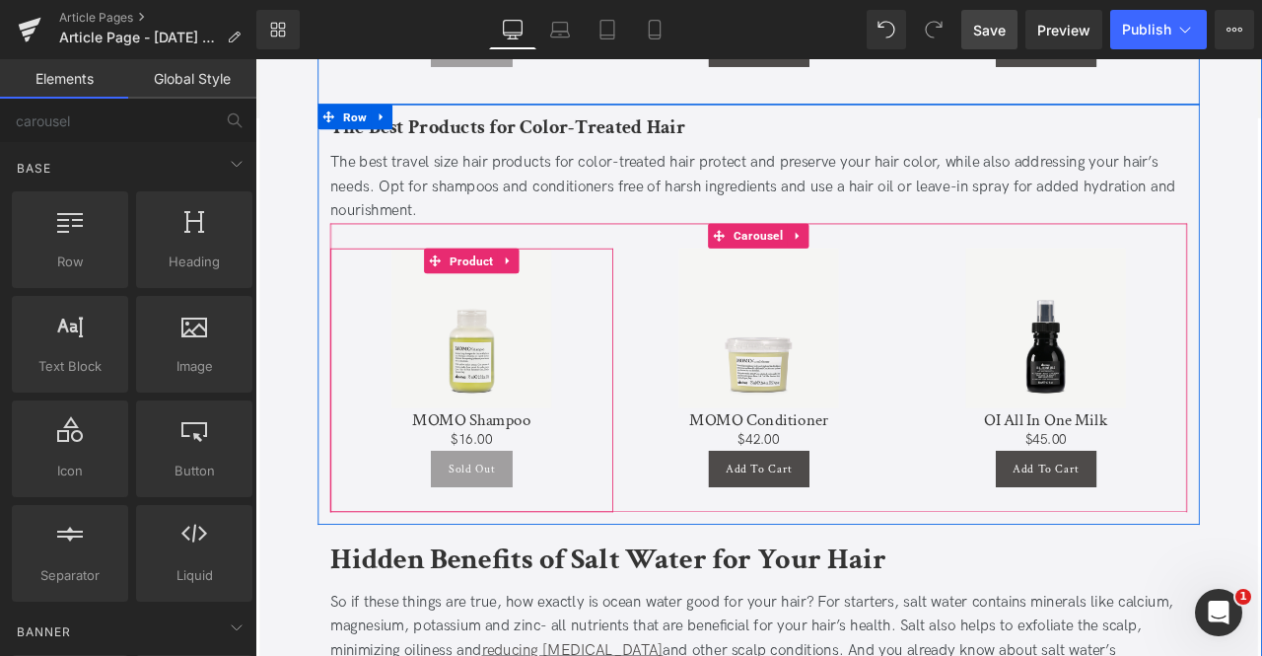
scroll to position [1908, 0]
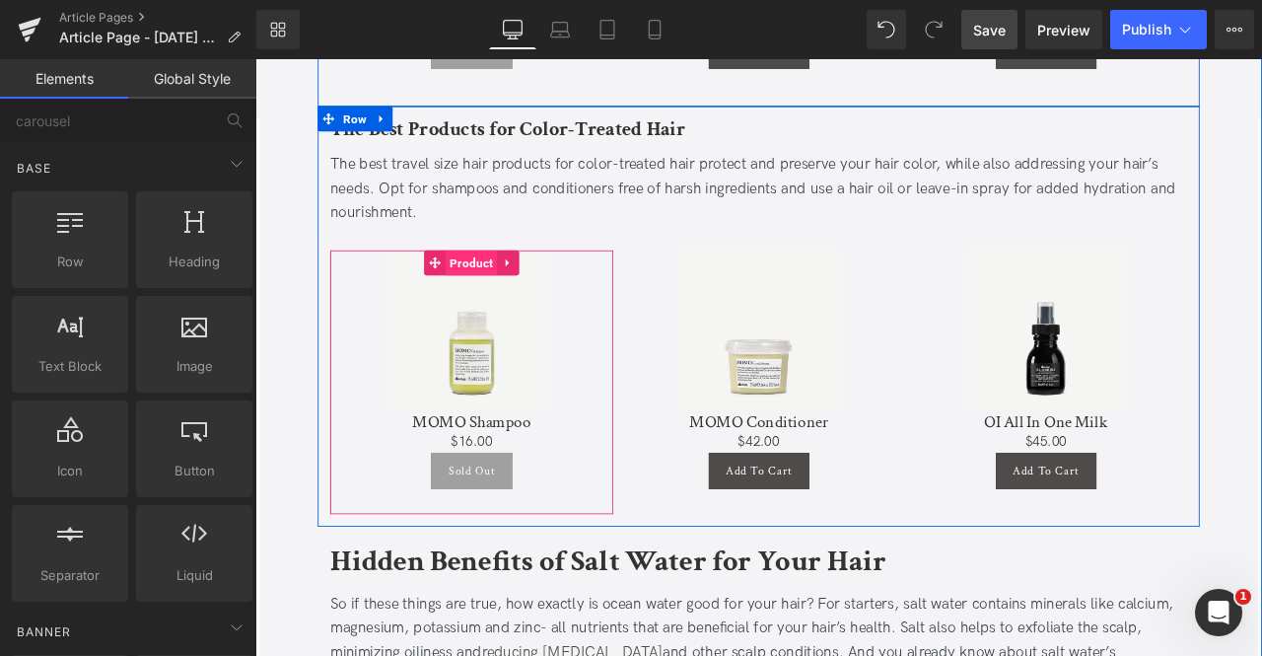
click at [511, 286] on span "Product" at bounding box center [511, 301] width 61 height 30
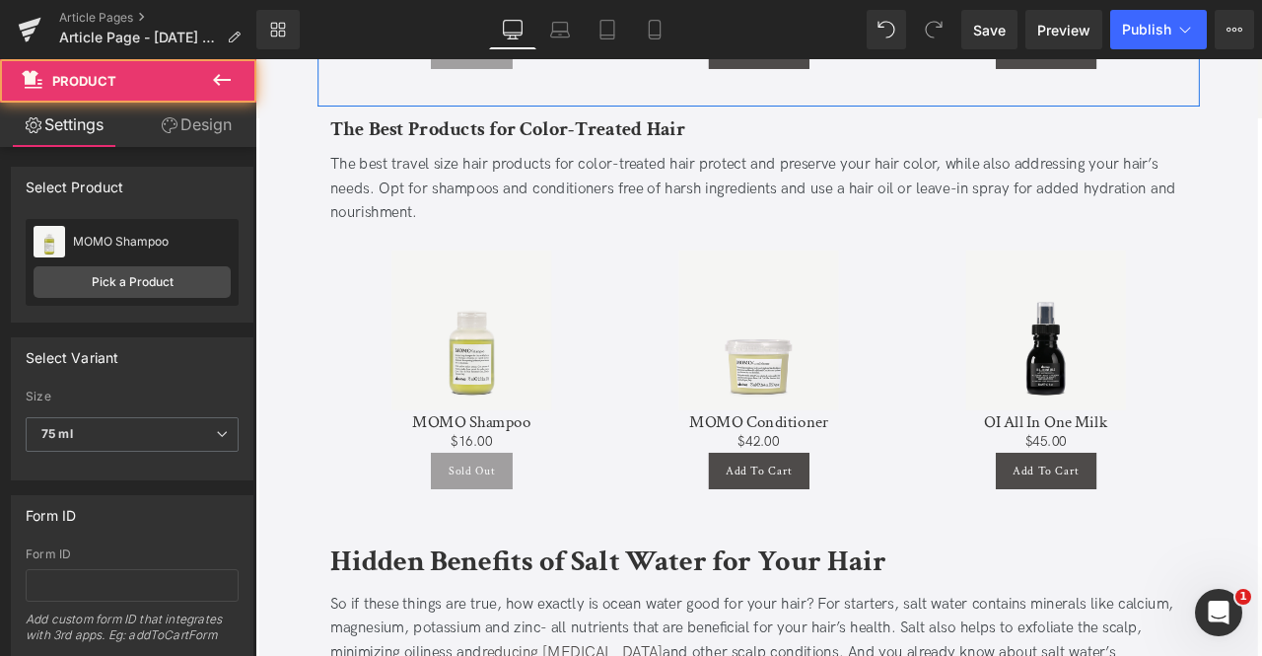
scroll to position [1908, 0]
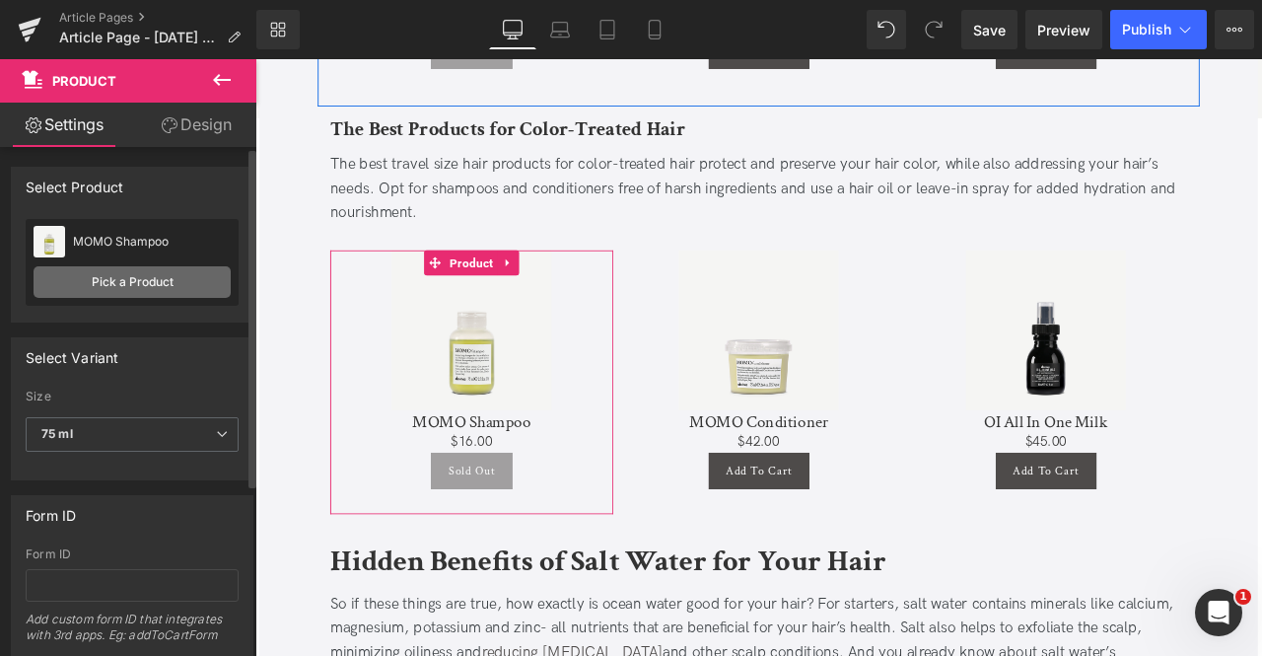
click at [201, 279] on link "Pick a Product" at bounding box center [132, 282] width 197 height 32
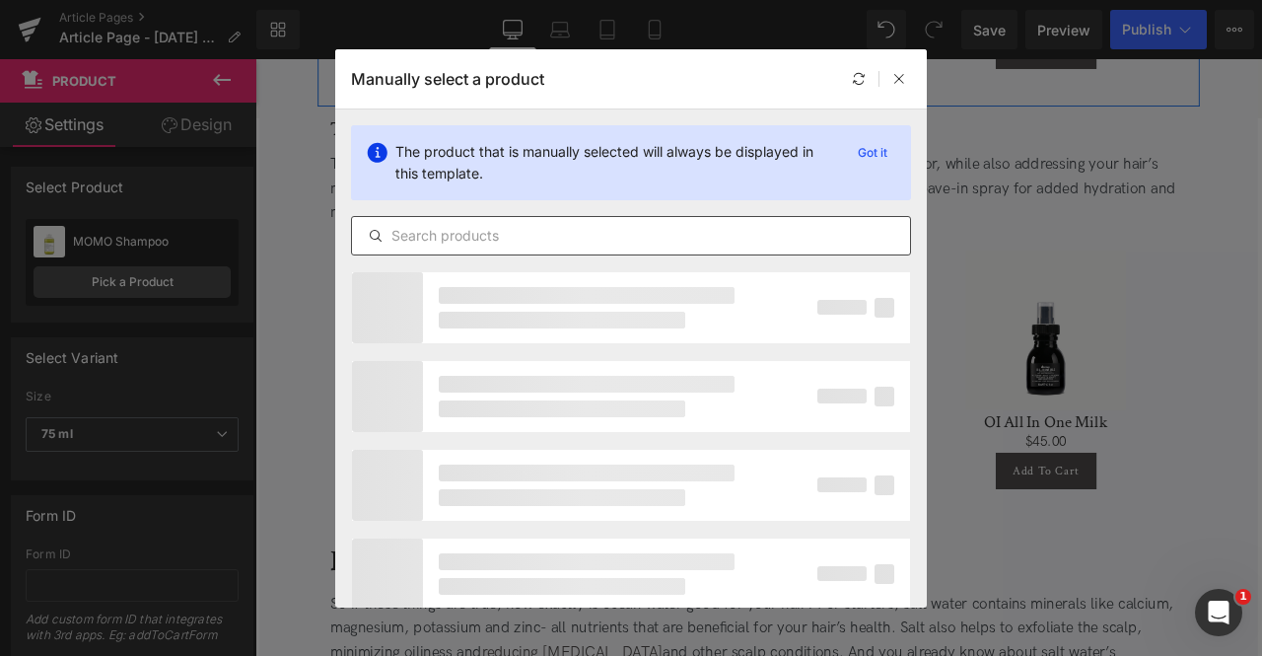
click at [493, 236] on input "text" at bounding box center [631, 236] width 558 height 24
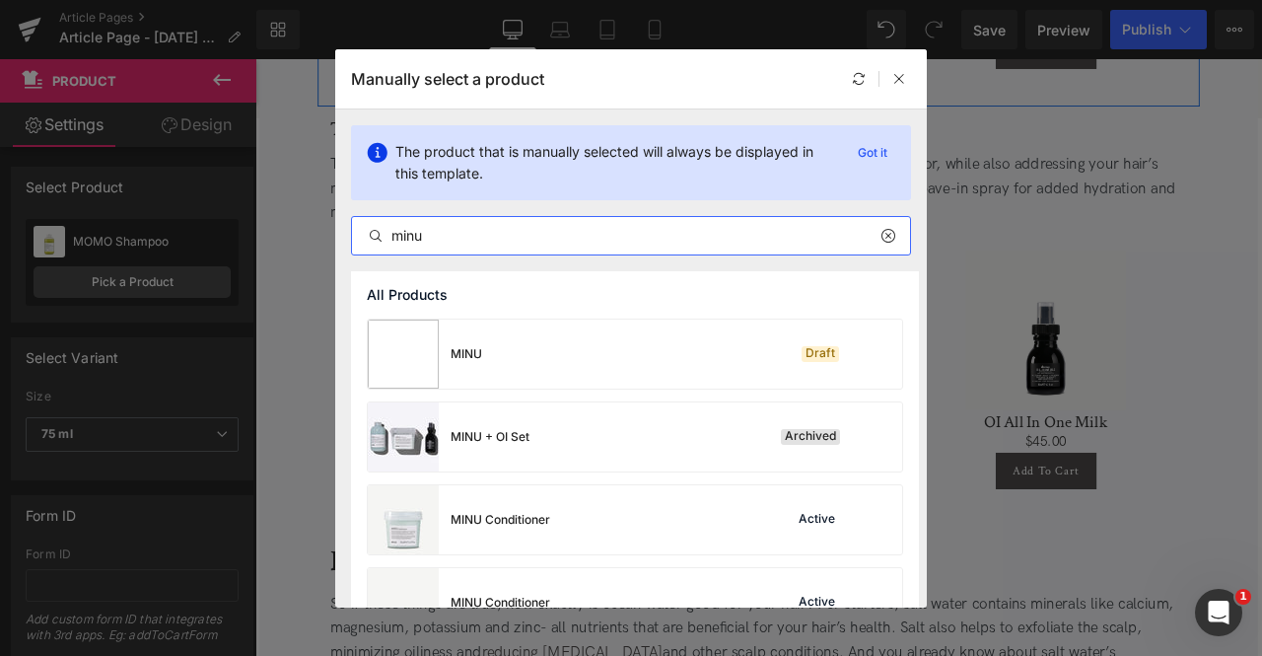
type input "minu"
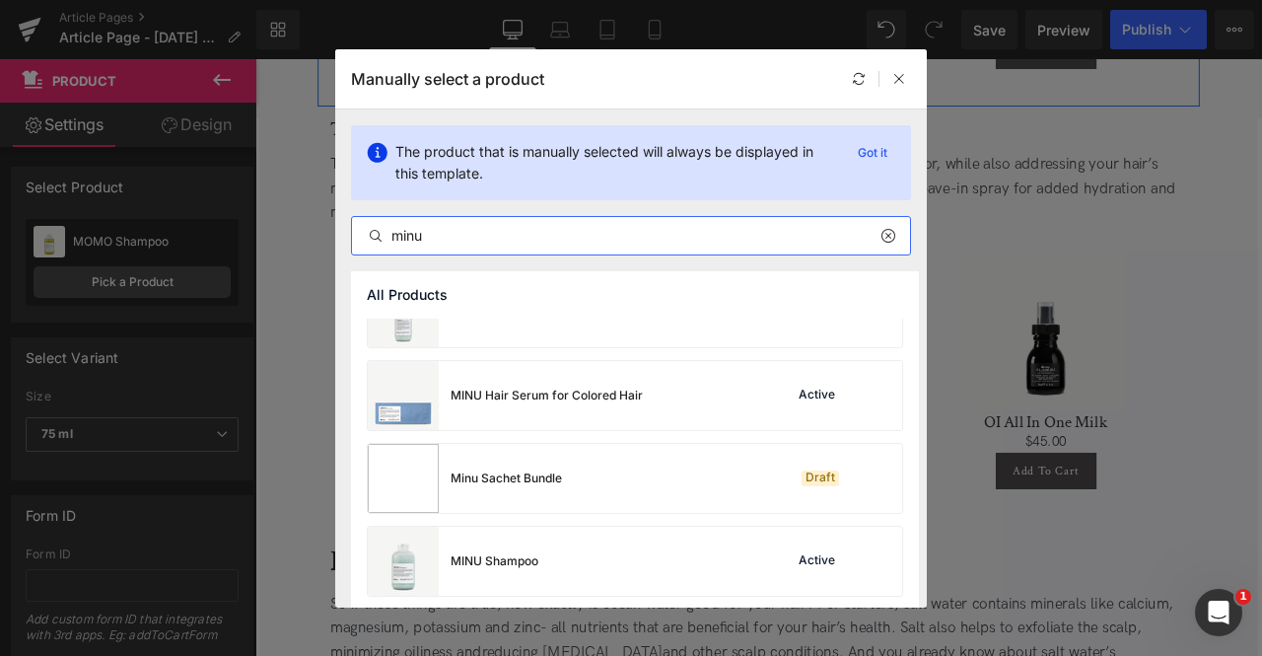
scroll to position [705, 0]
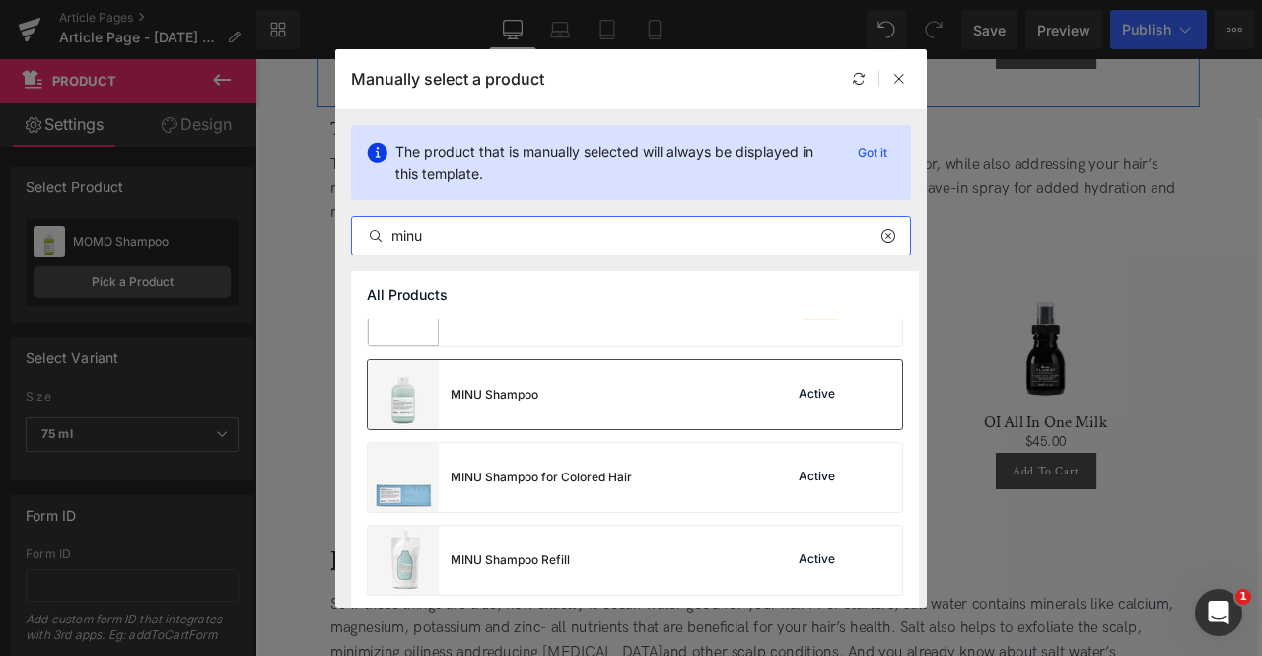
click at [499, 401] on div "MINU Shampoo" at bounding box center [495, 395] width 88 height 18
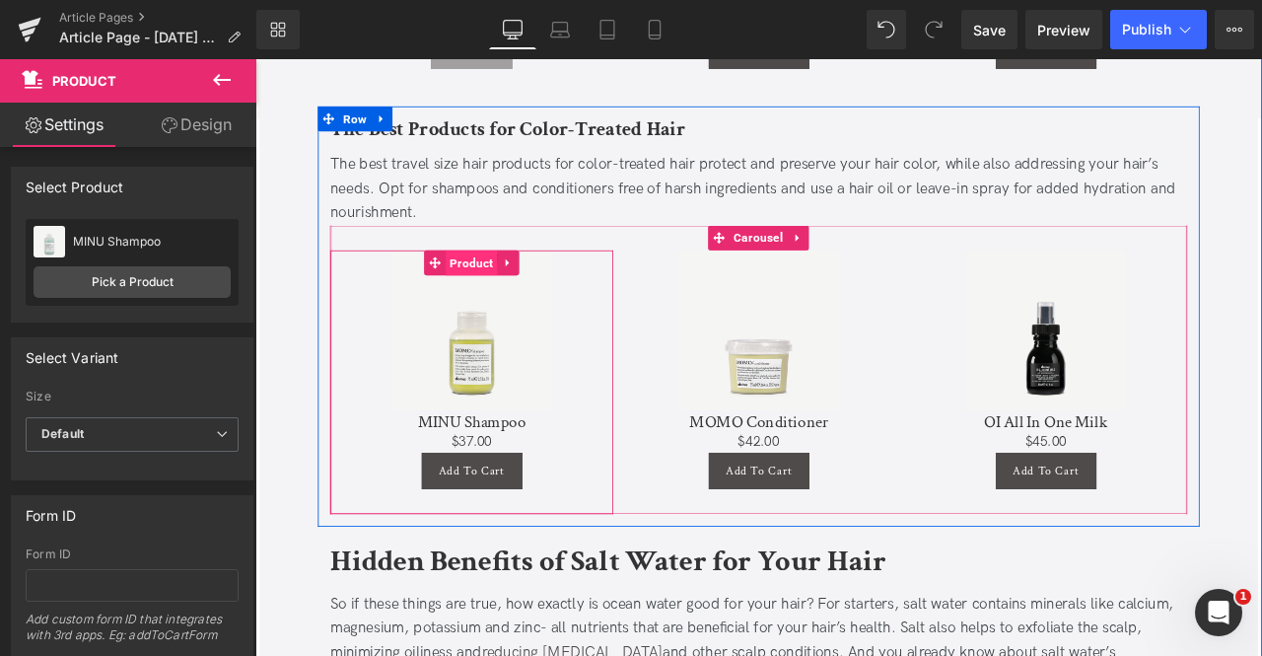
click at [517, 286] on span "Product" at bounding box center [511, 301] width 61 height 30
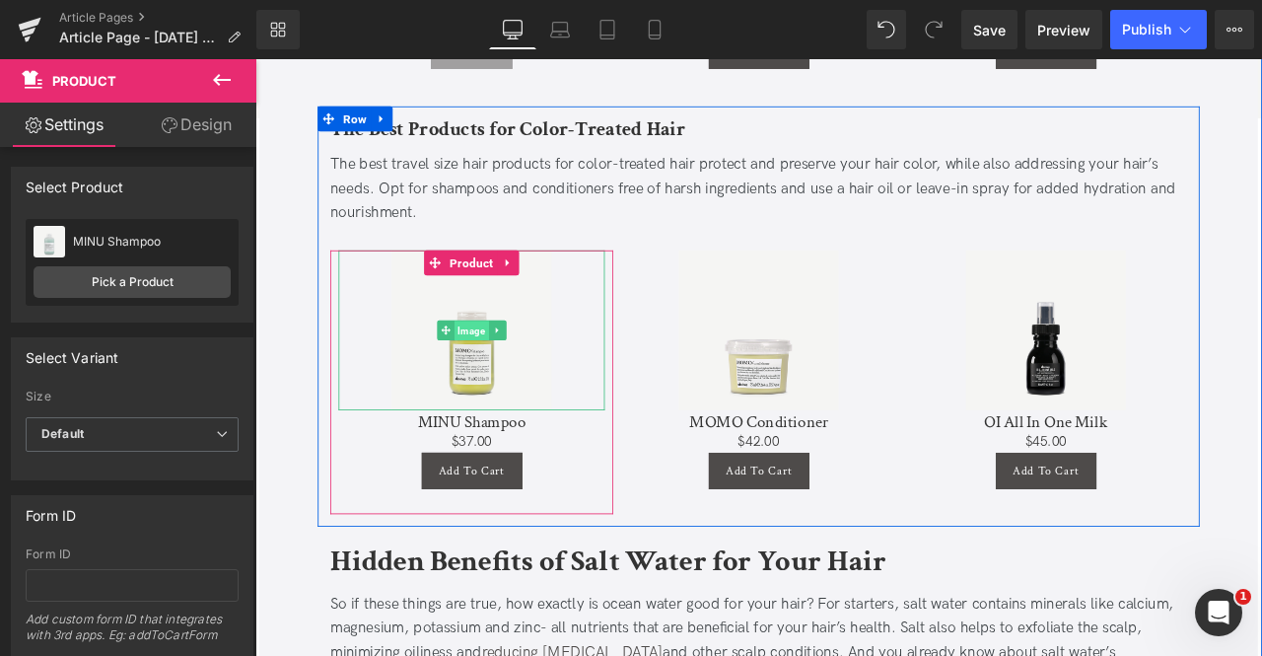
click at [510, 369] on span "Image" at bounding box center [511, 381] width 40 height 24
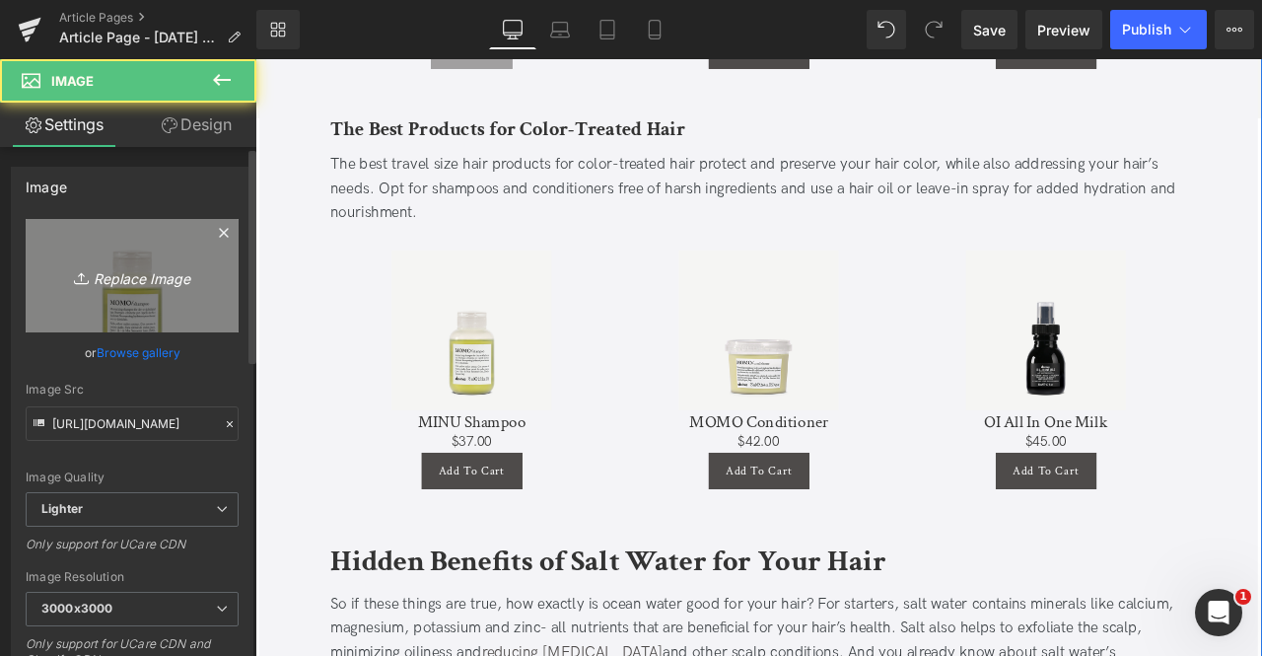
click at [168, 294] on link "Replace Image" at bounding box center [132, 275] width 213 height 113
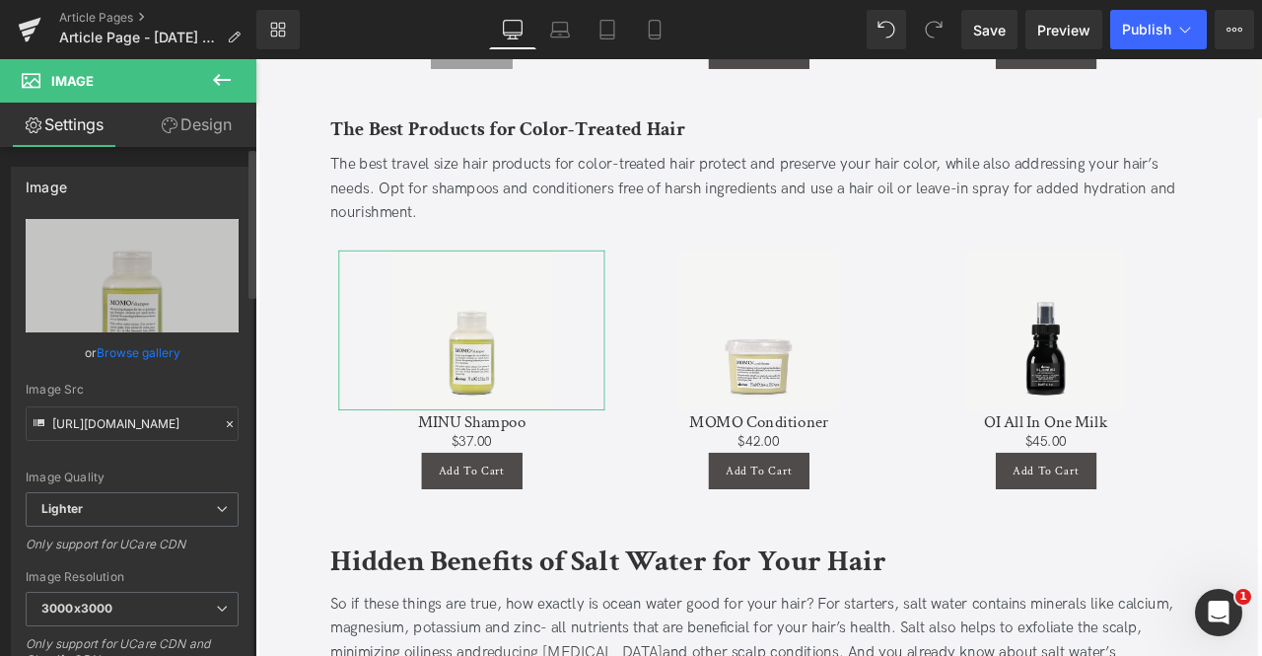
click at [134, 358] on link "Browse gallery" at bounding box center [139, 352] width 84 height 35
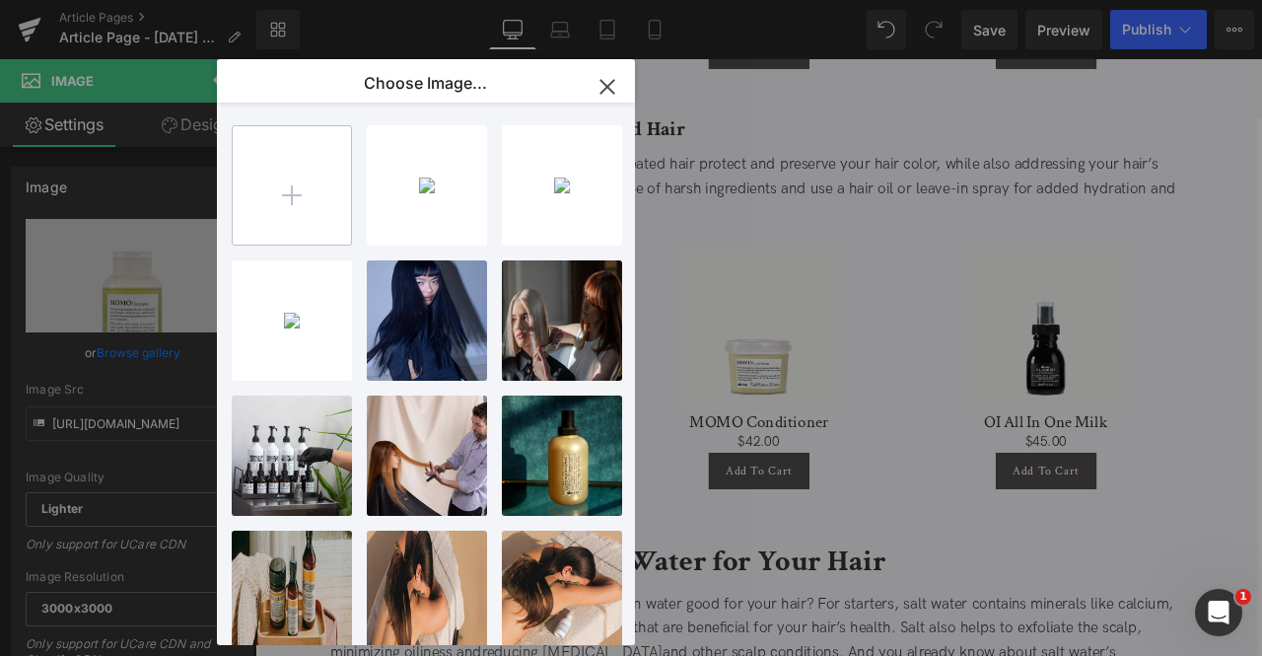
click at [277, 206] on input "file" at bounding box center [292, 185] width 118 height 118
type input "C:\fakepath\dzo0w2bwv2c7nzqwzx3a.jpg"
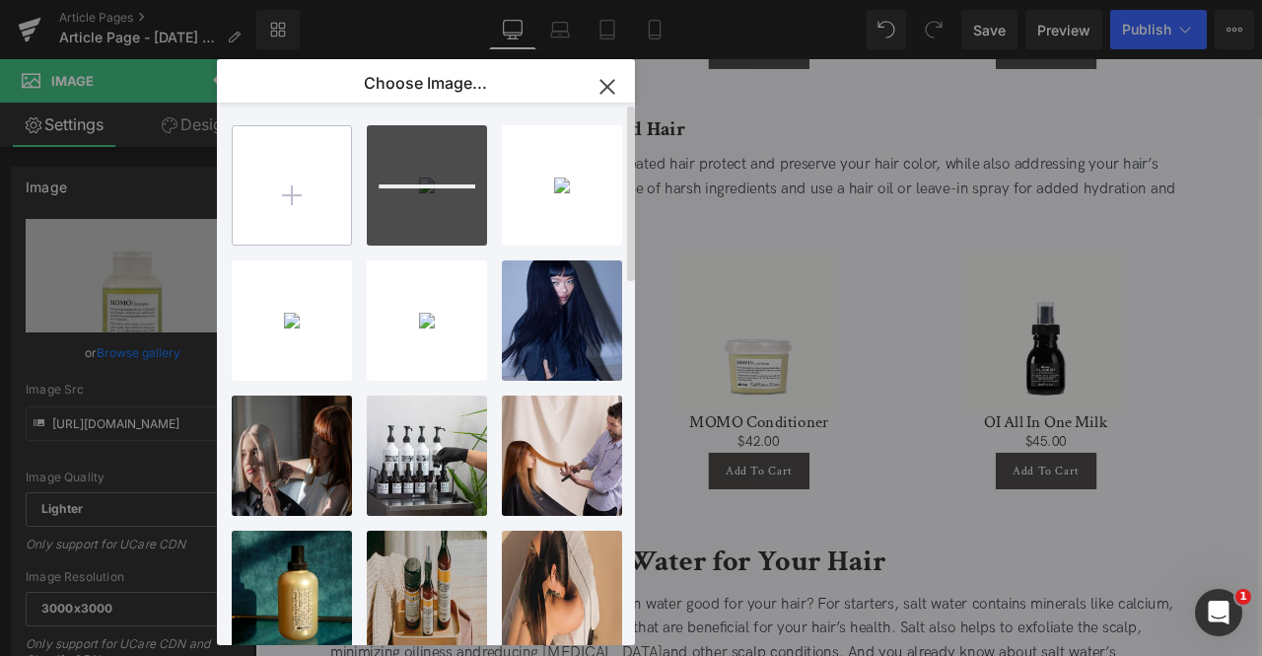
click at [300, 184] on input "file" at bounding box center [292, 185] width 118 height 118
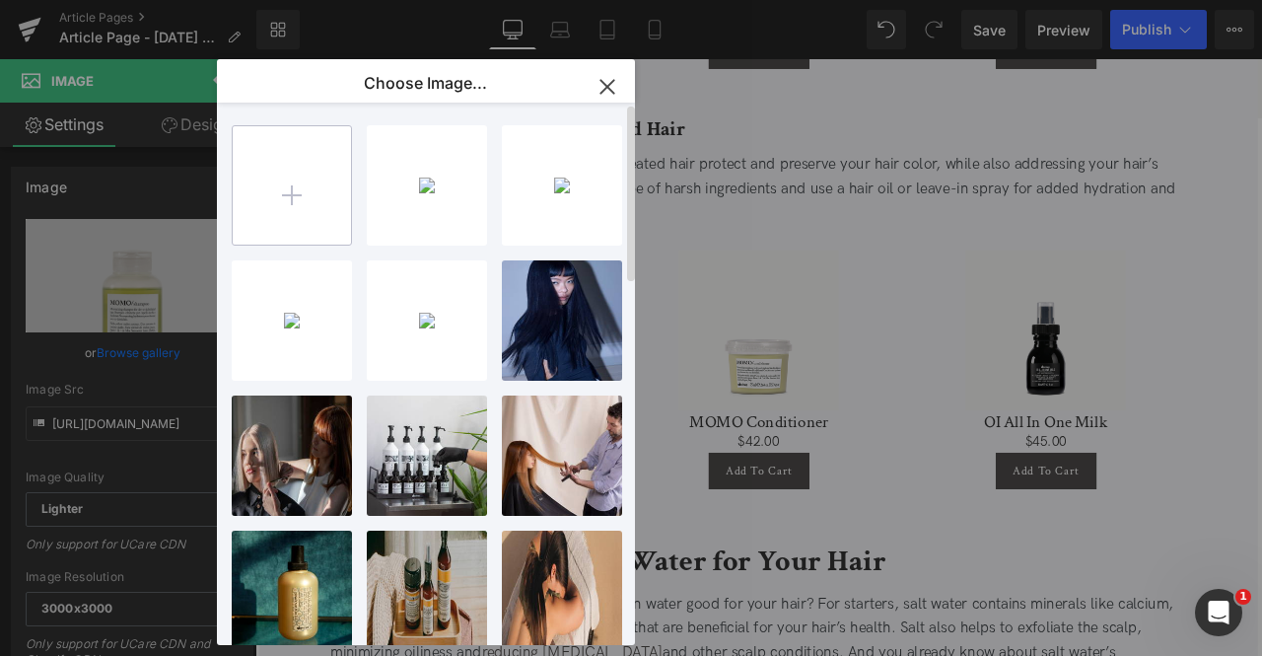
type input "C:\fakepath\umdzpvsfya40qgah2qsb.jpg"
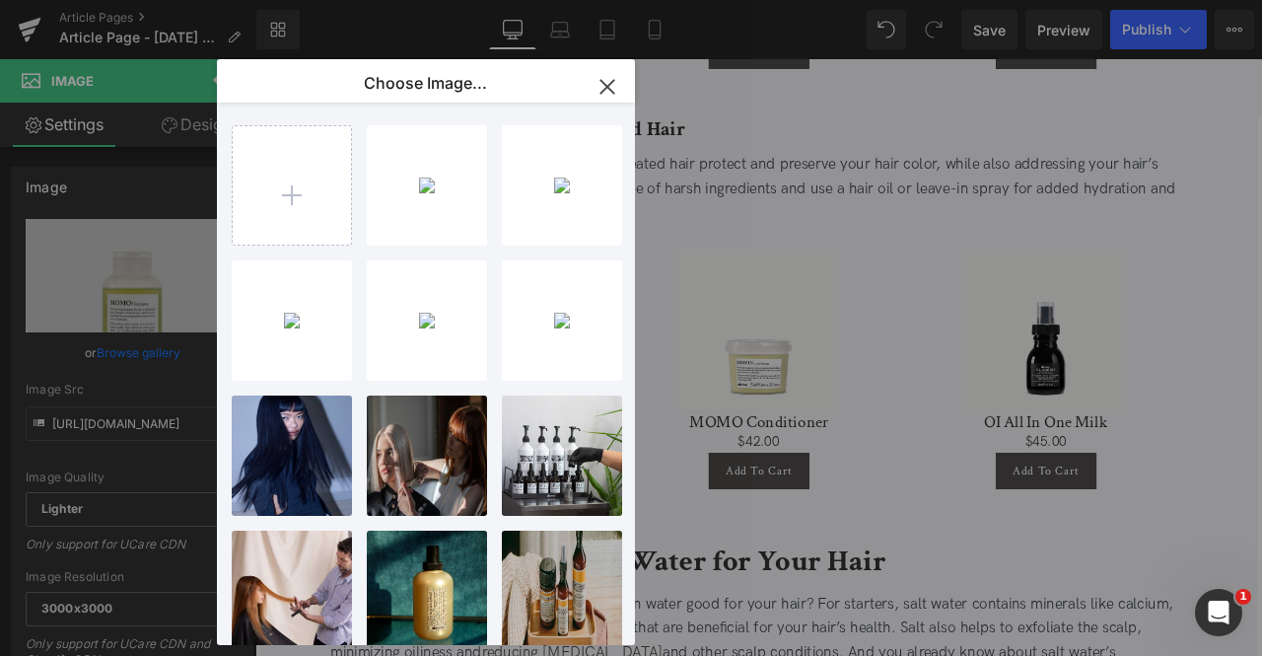
click at [136, 0] on div "Image You are previewing how the will restyle your page. You can not edit Eleme…" at bounding box center [631, 0] width 1262 height 0
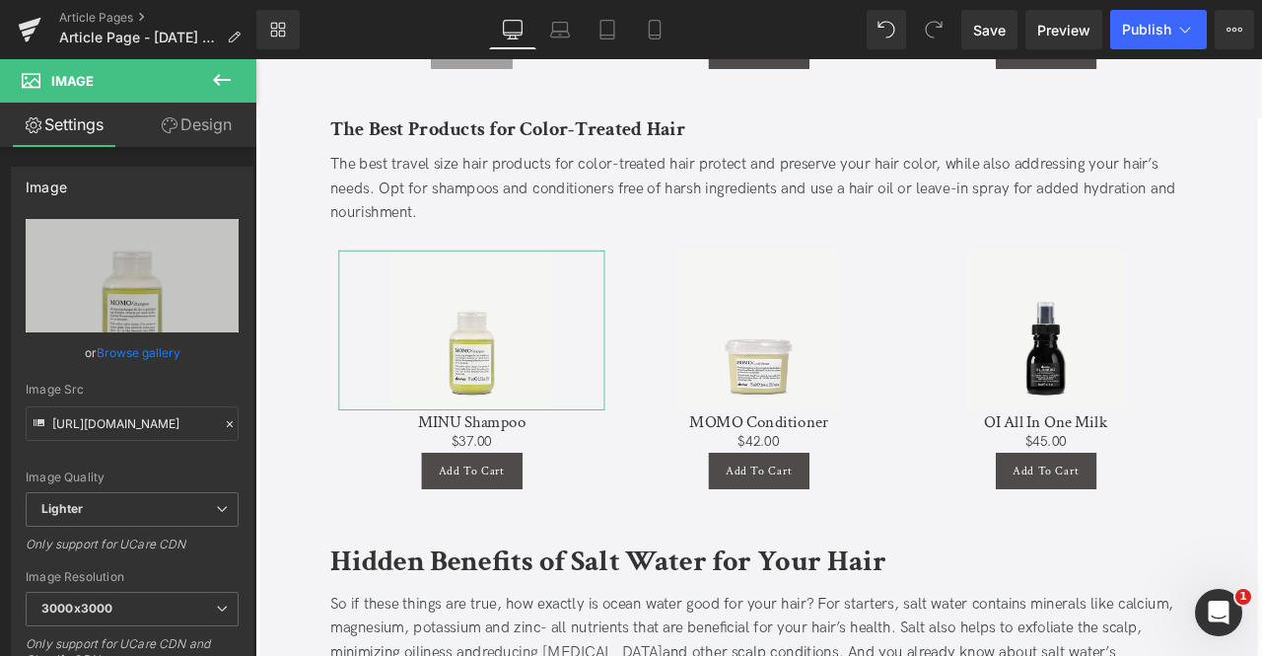
click at [136, 351] on link "Browse gallery" at bounding box center [139, 352] width 84 height 35
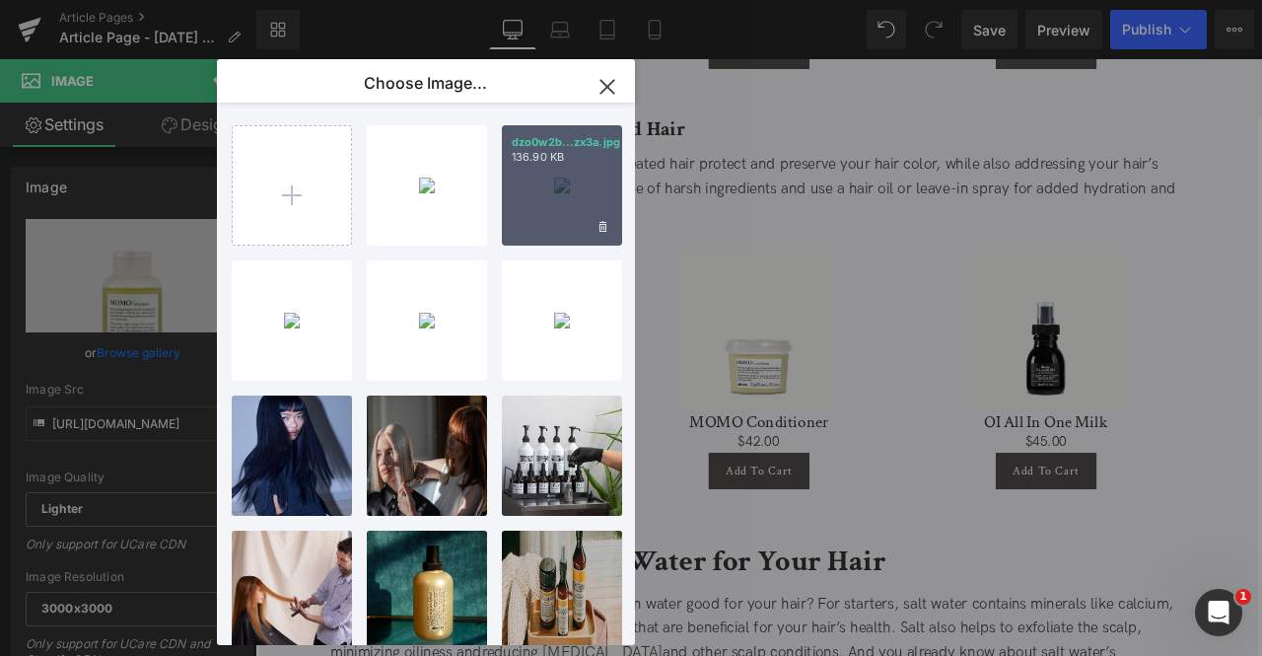
click at [546, 202] on div "dzo0w2b...zx3a.jpg 136.90 KB" at bounding box center [562, 185] width 120 height 120
type input "https://ucarecdn.com/d6c16420-0a09-4216-98c9-1d872e955b78/-/format/auto/-/previ…"
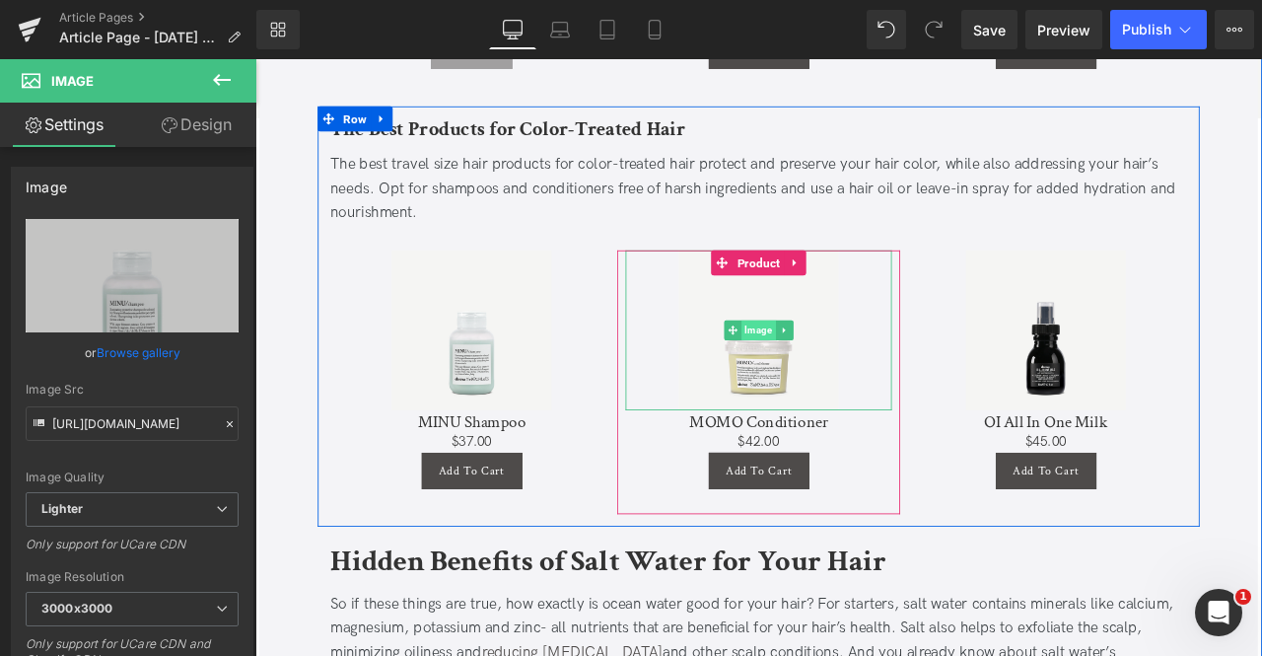
click at [846, 369] on span "Image" at bounding box center [851, 381] width 40 height 24
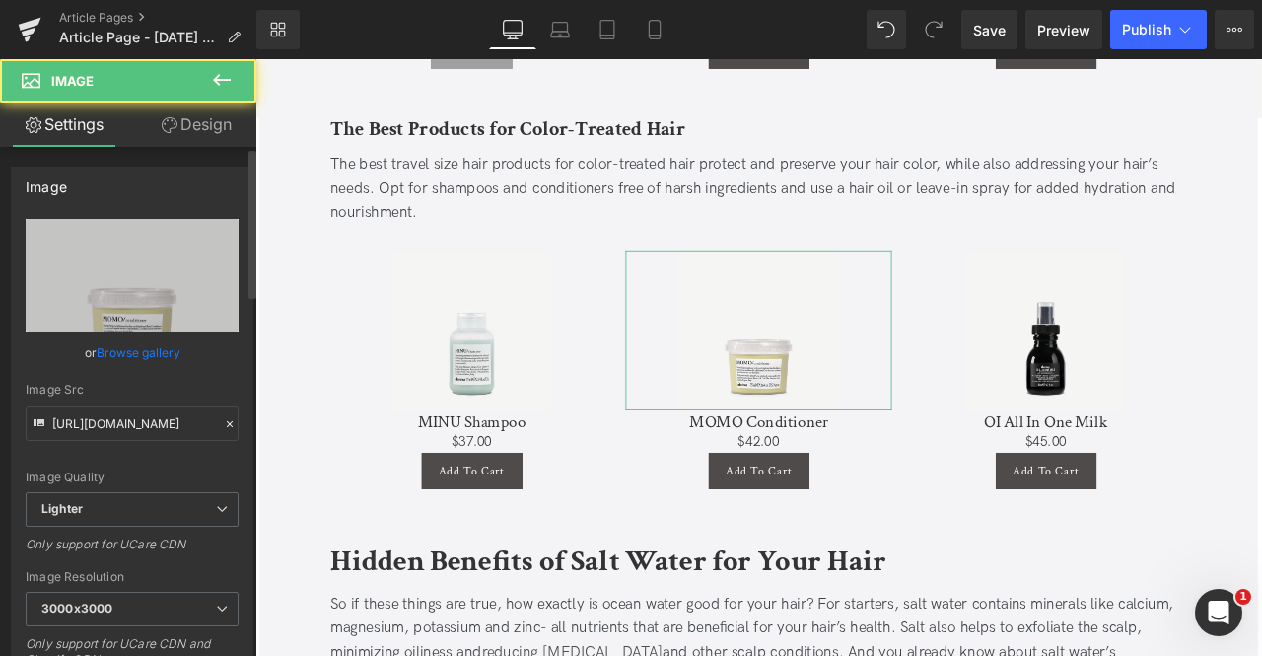
click at [137, 353] on link "Browse gallery" at bounding box center [139, 352] width 84 height 35
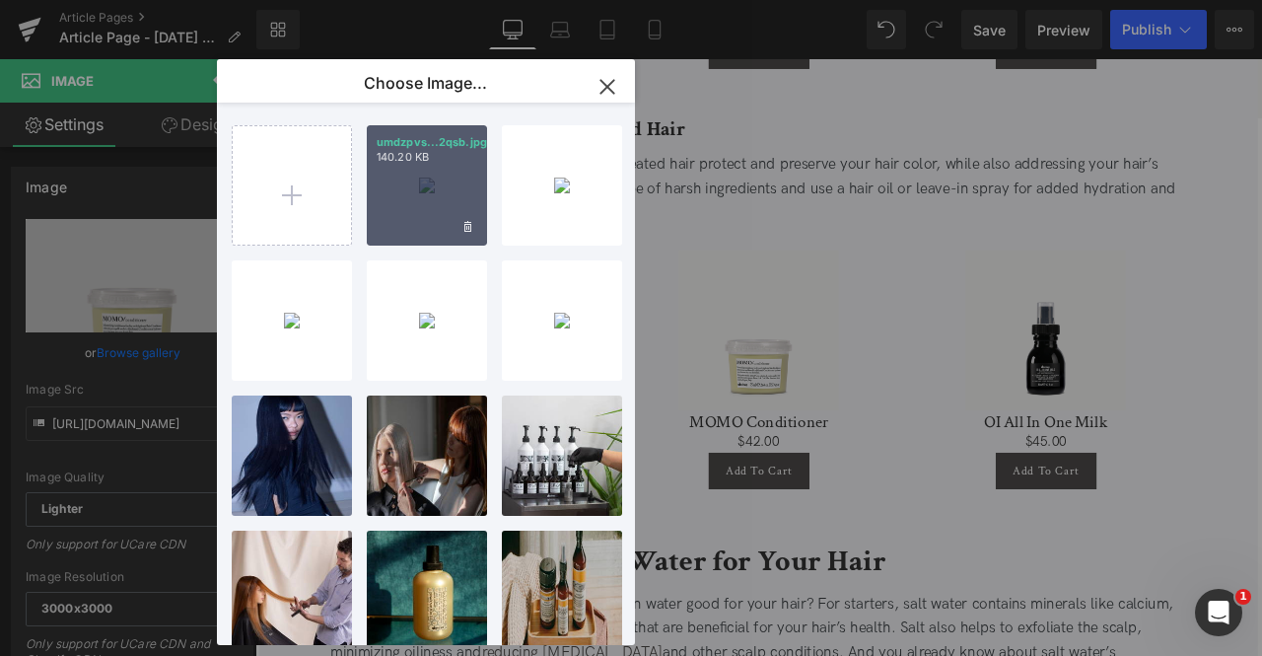
click at [410, 180] on div "umdzpvs...2qsb.jpg 140.20 KB" at bounding box center [427, 185] width 120 height 120
type input "https://ucarecdn.com/28b80b3a-4ccd-458b-8177-34920c2fd94a/-/format/auto/-/previ…"
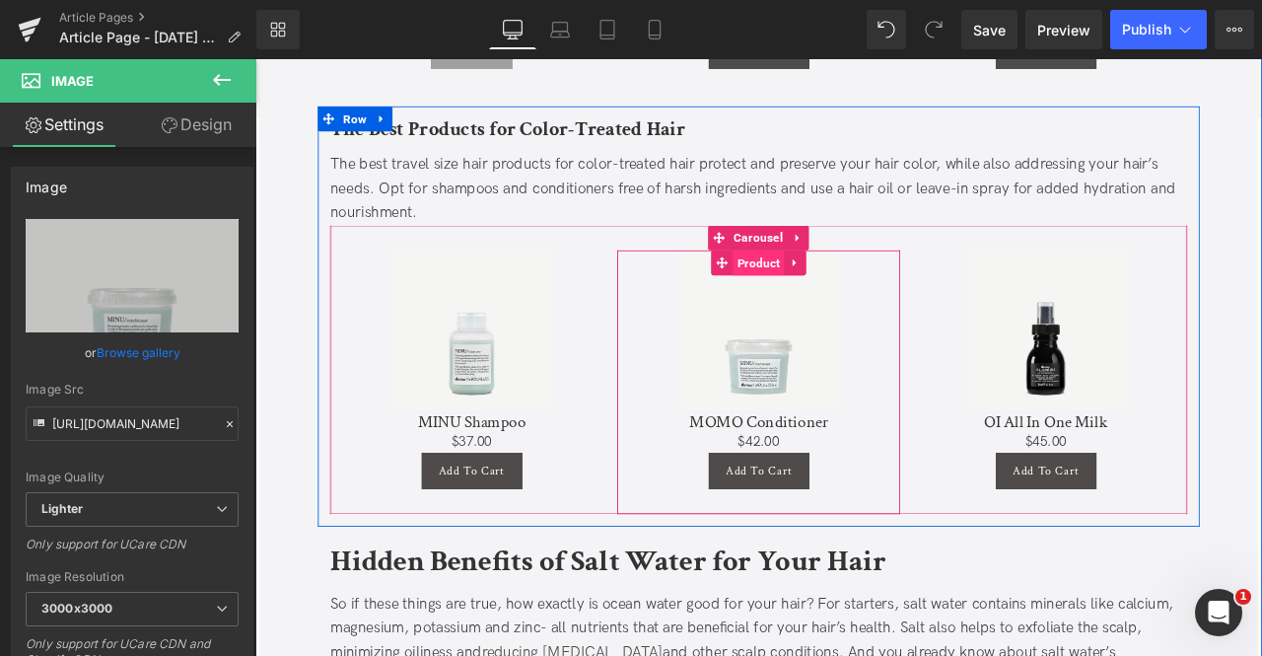
click at [850, 286] on span "Product" at bounding box center [851, 301] width 61 height 30
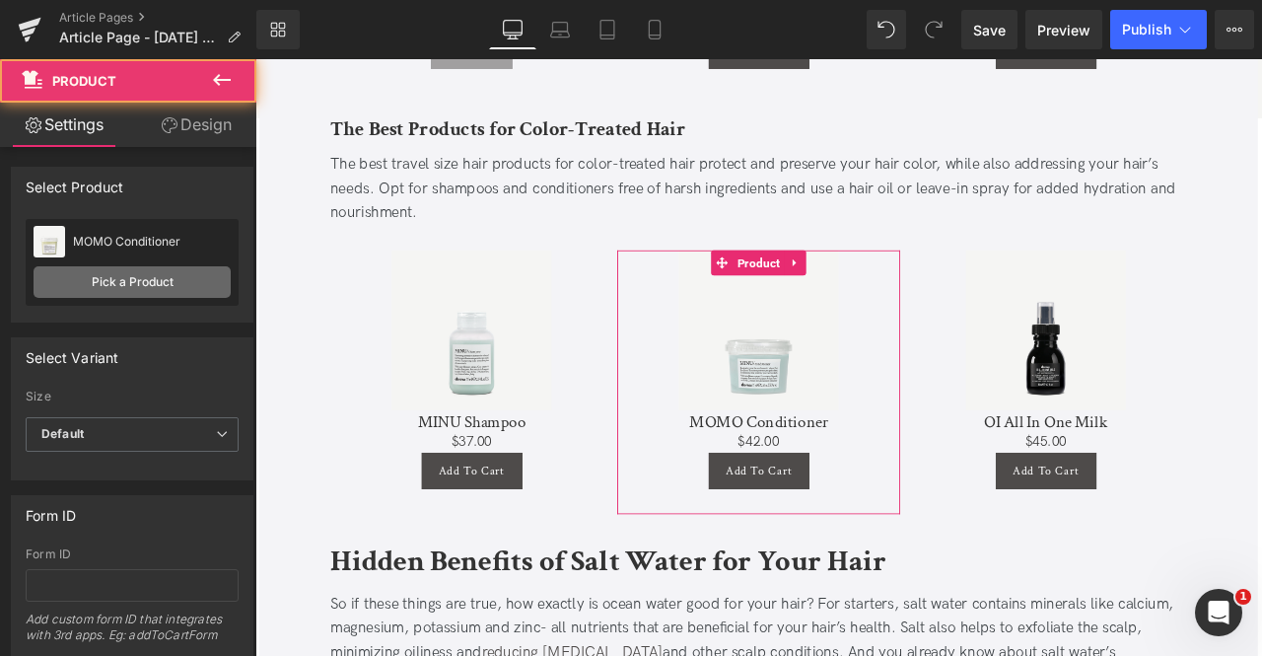
click at [187, 291] on link "Pick a Product" at bounding box center [132, 282] width 197 height 32
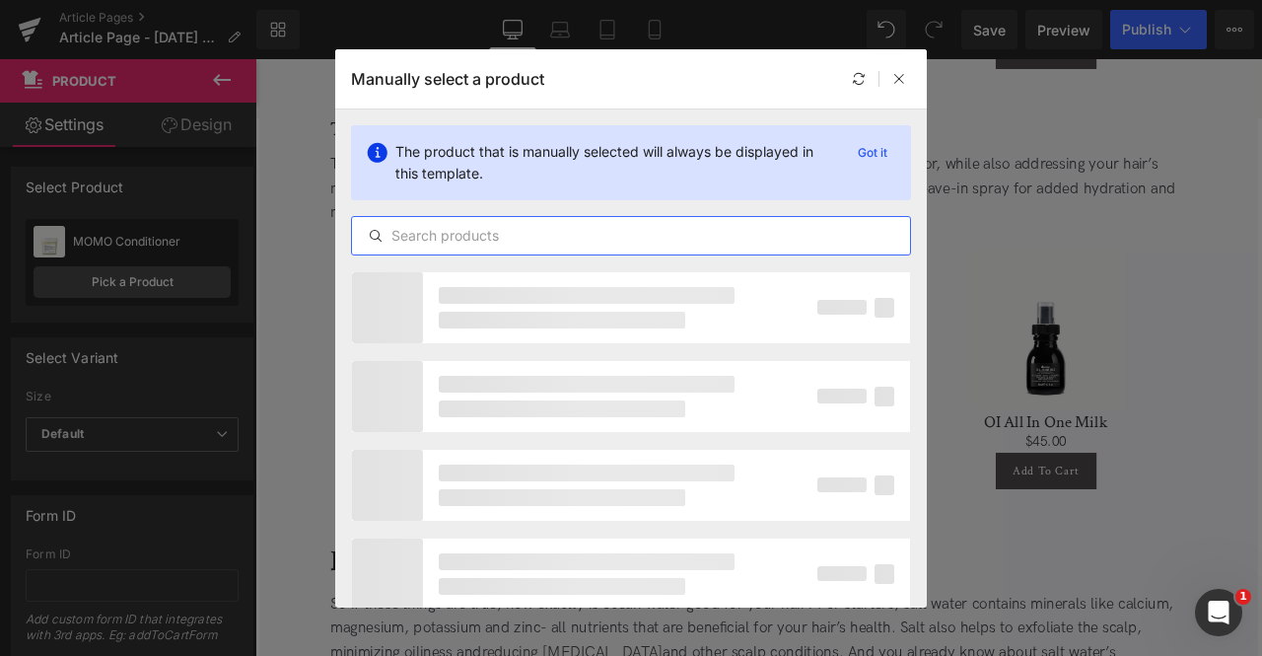
click at [588, 233] on input "text" at bounding box center [631, 236] width 558 height 24
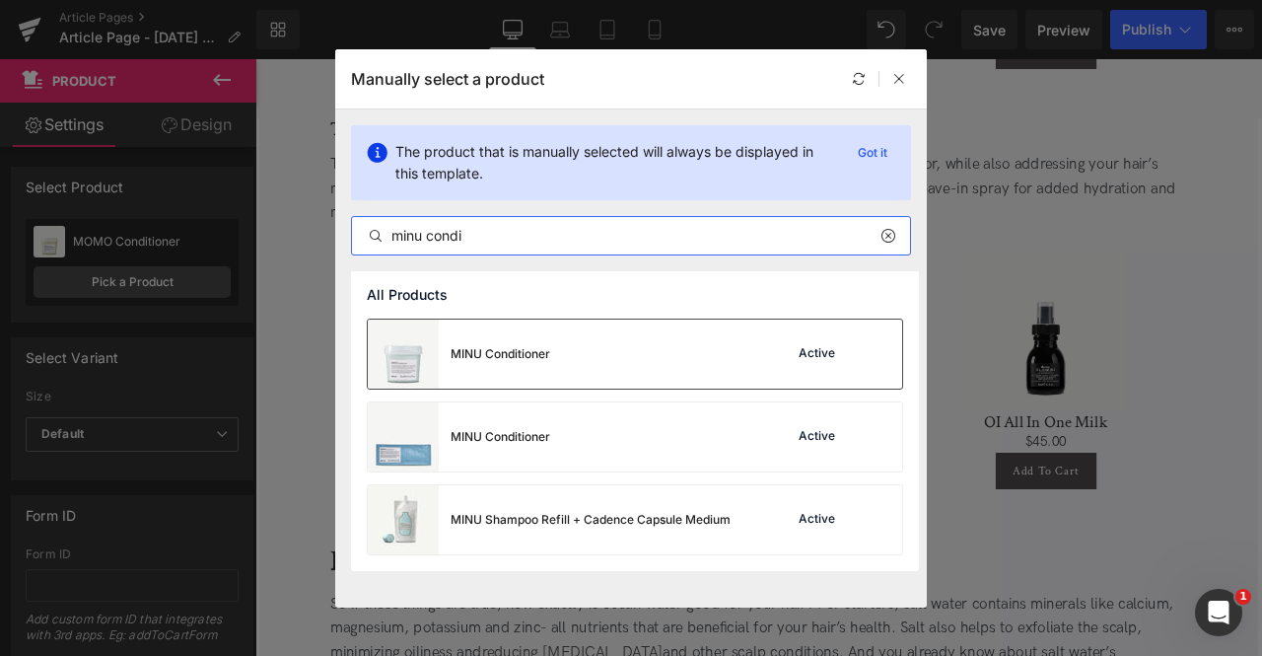
type input "minu condi"
click at [573, 342] on div "MINU Conditioner Active" at bounding box center [635, 354] width 534 height 69
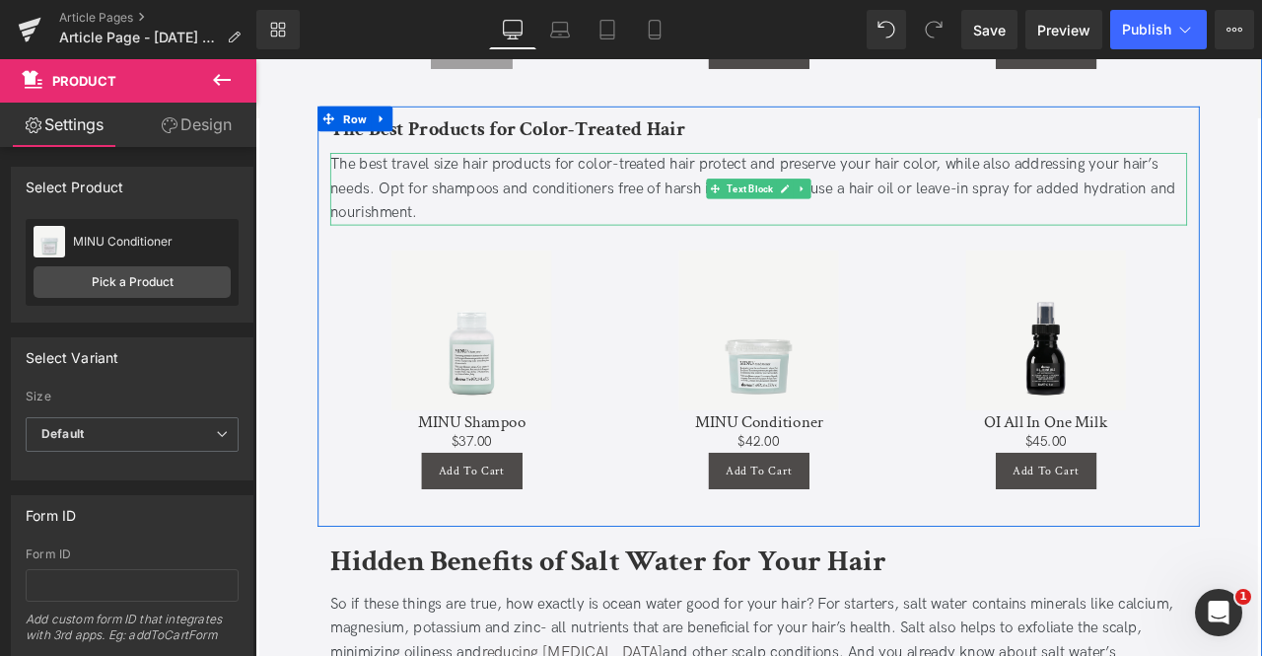
click at [676, 211] on div "The best travel size hair products for color-treated hair protect and preserve …" at bounding box center [852, 213] width 1016 height 85
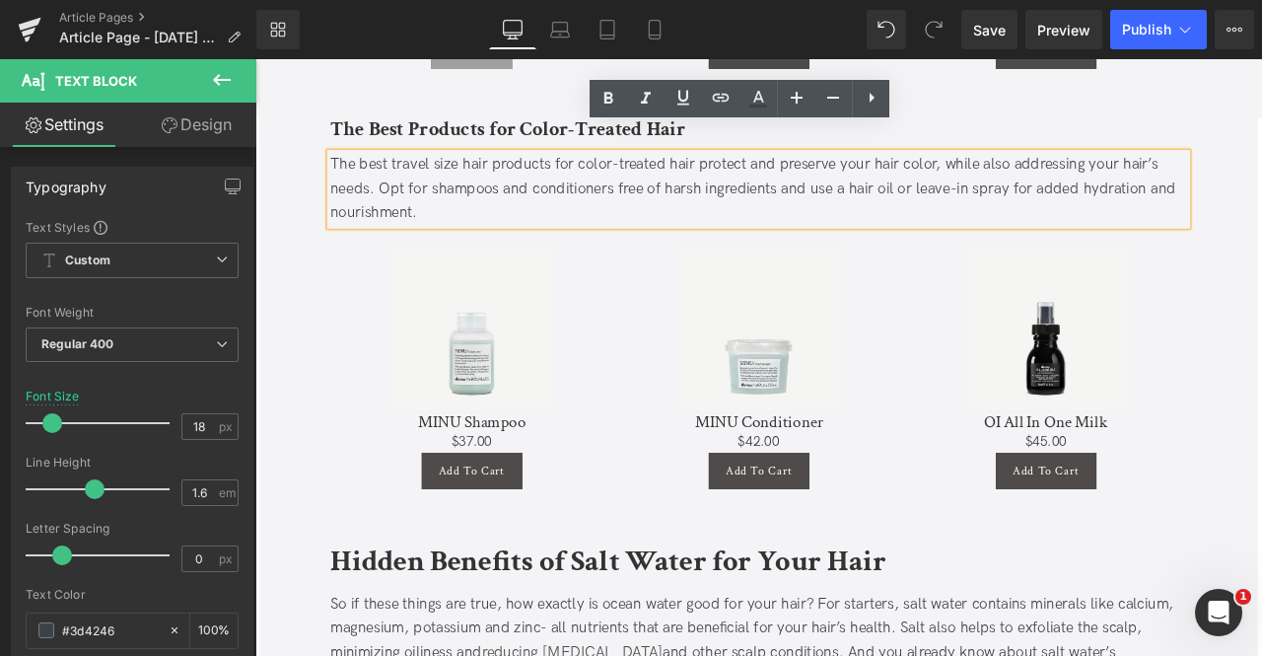
click at [676, 211] on div "The best travel size hair products for color-treated hair protect and preserve …" at bounding box center [852, 213] width 1016 height 85
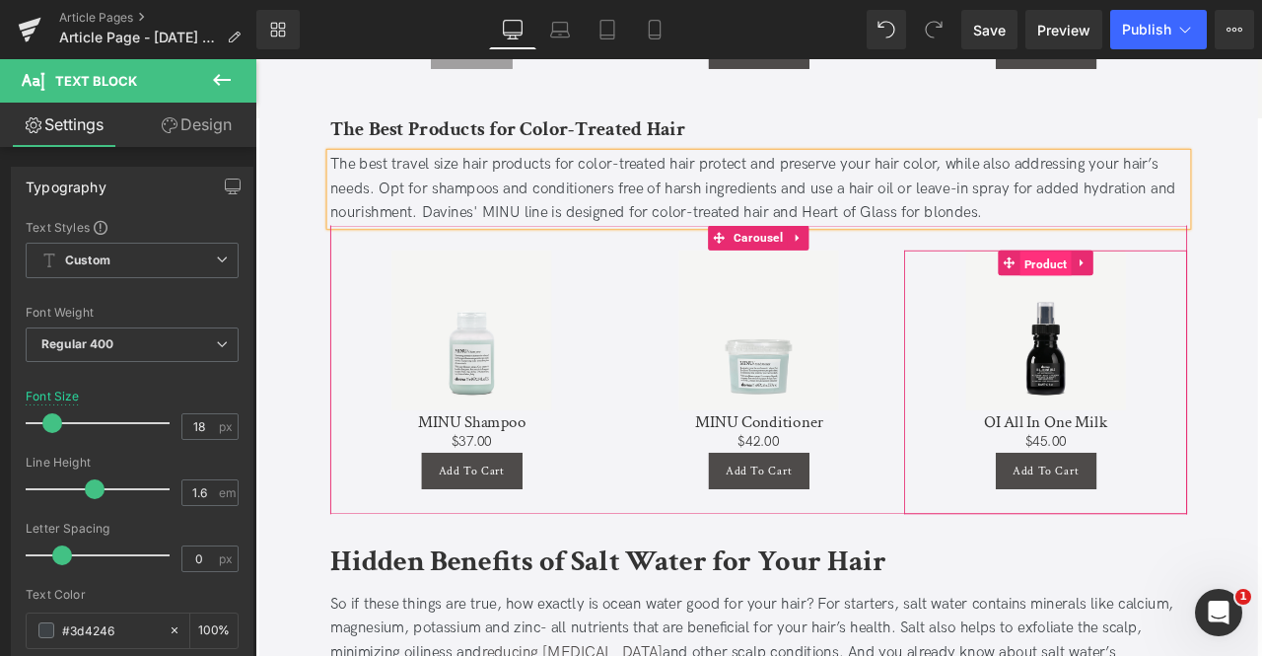
click at [1197, 287] on span "Product" at bounding box center [1192, 302] width 61 height 30
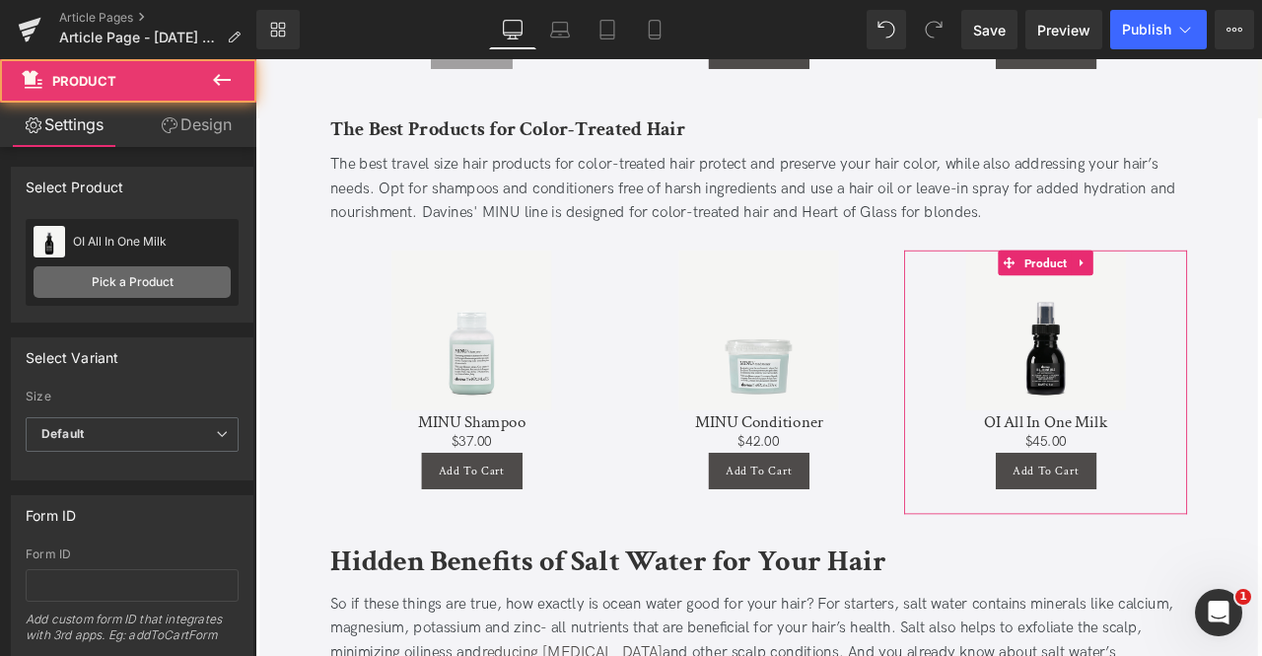
click at [152, 294] on link "Pick a Product" at bounding box center [132, 282] width 197 height 32
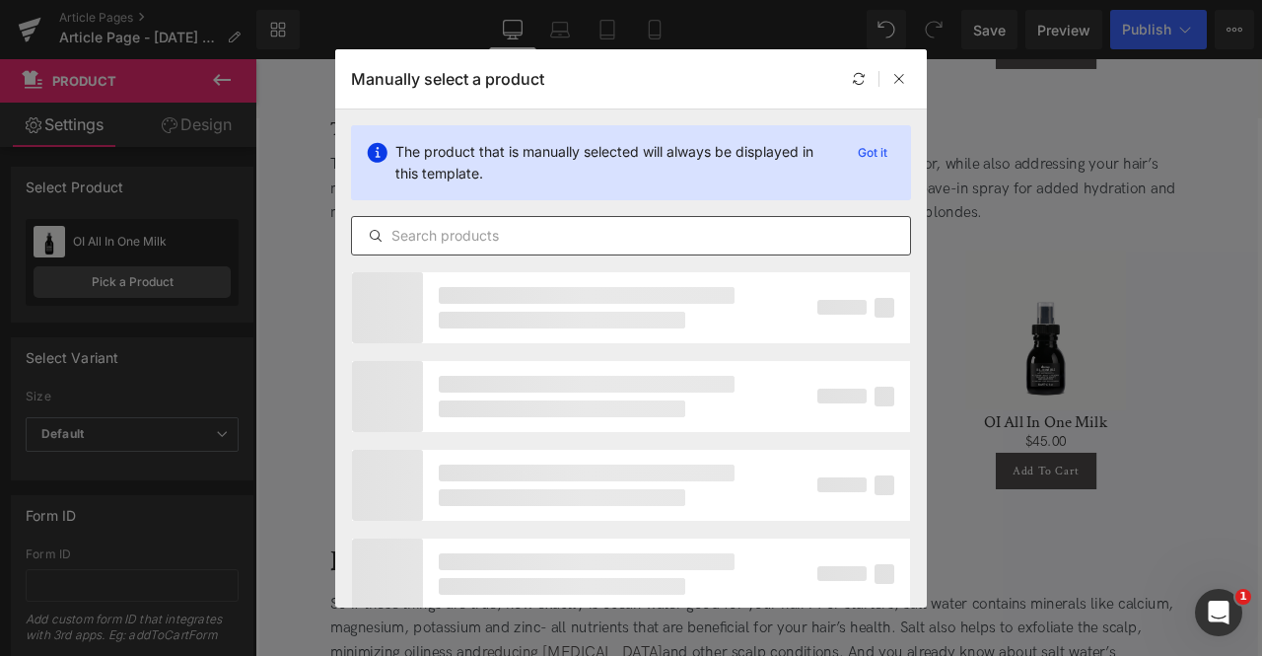
click at [527, 224] on input "text" at bounding box center [631, 236] width 558 height 24
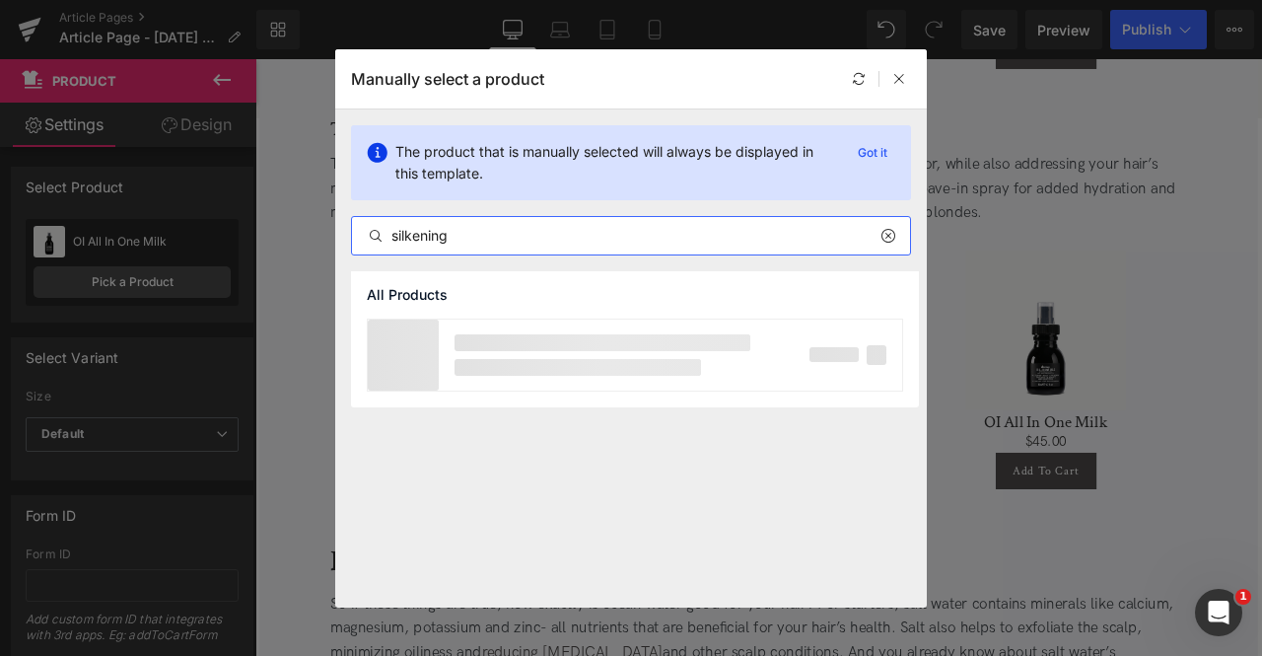
type input "silkening"
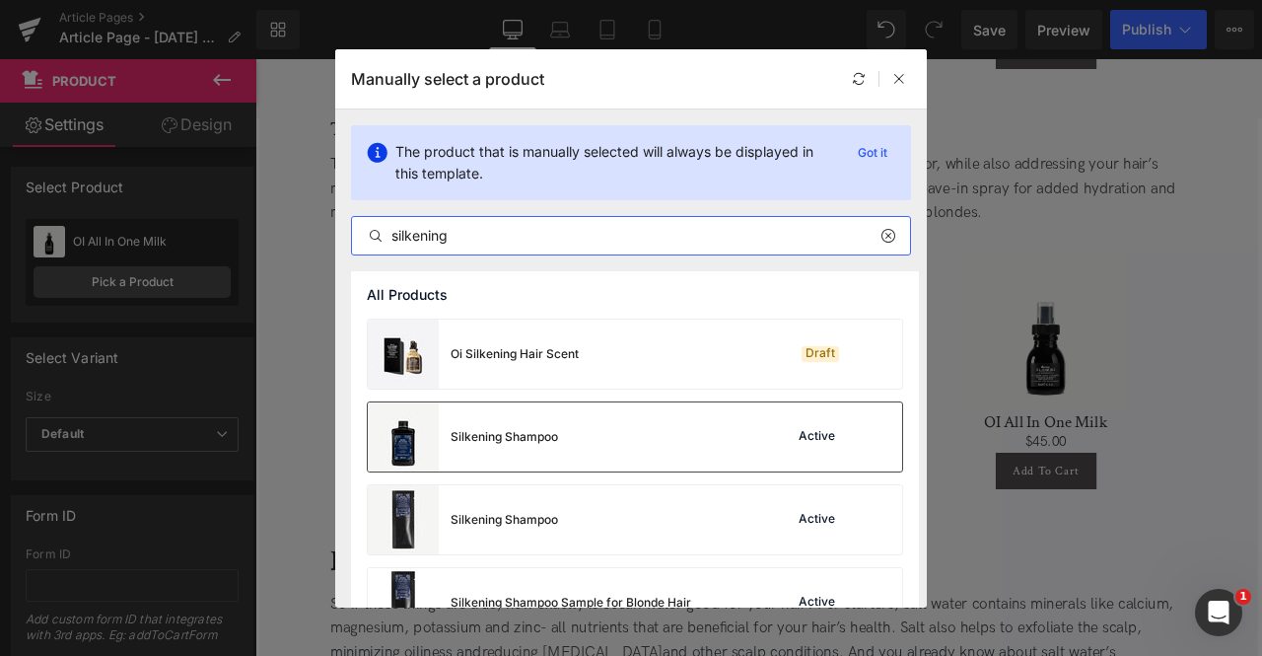
click at [468, 431] on div "Silkening Shampoo" at bounding box center [504, 437] width 107 height 18
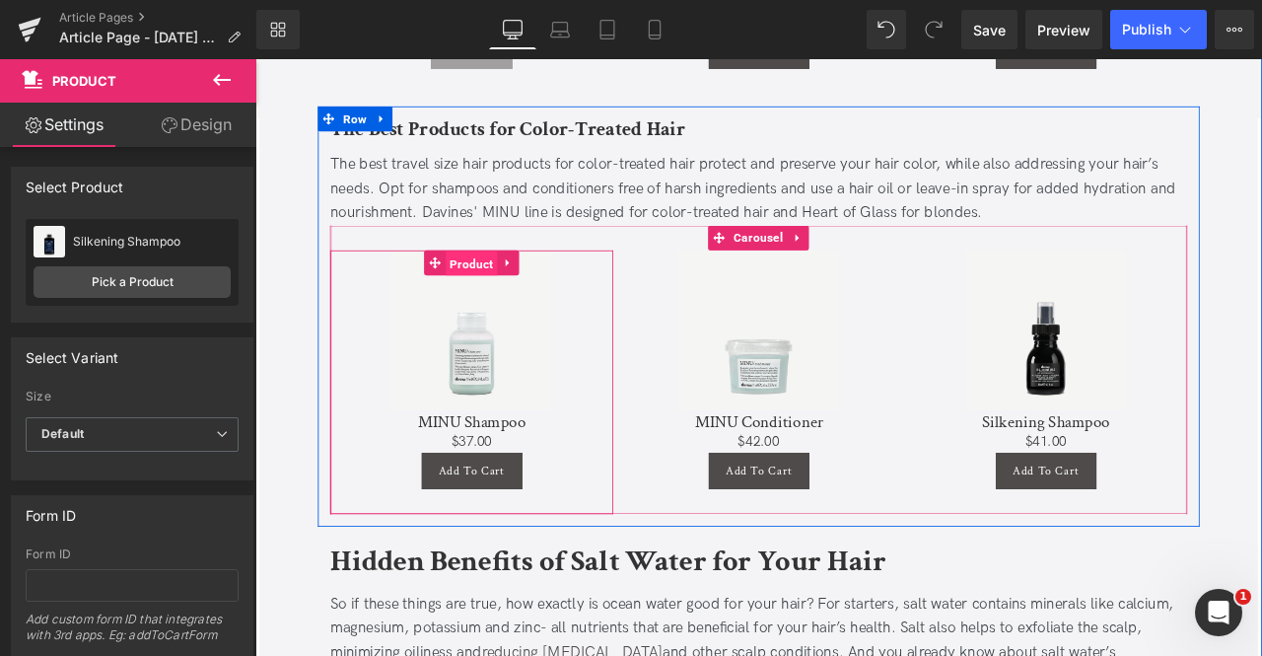
click at [508, 287] on span "Product" at bounding box center [511, 302] width 61 height 30
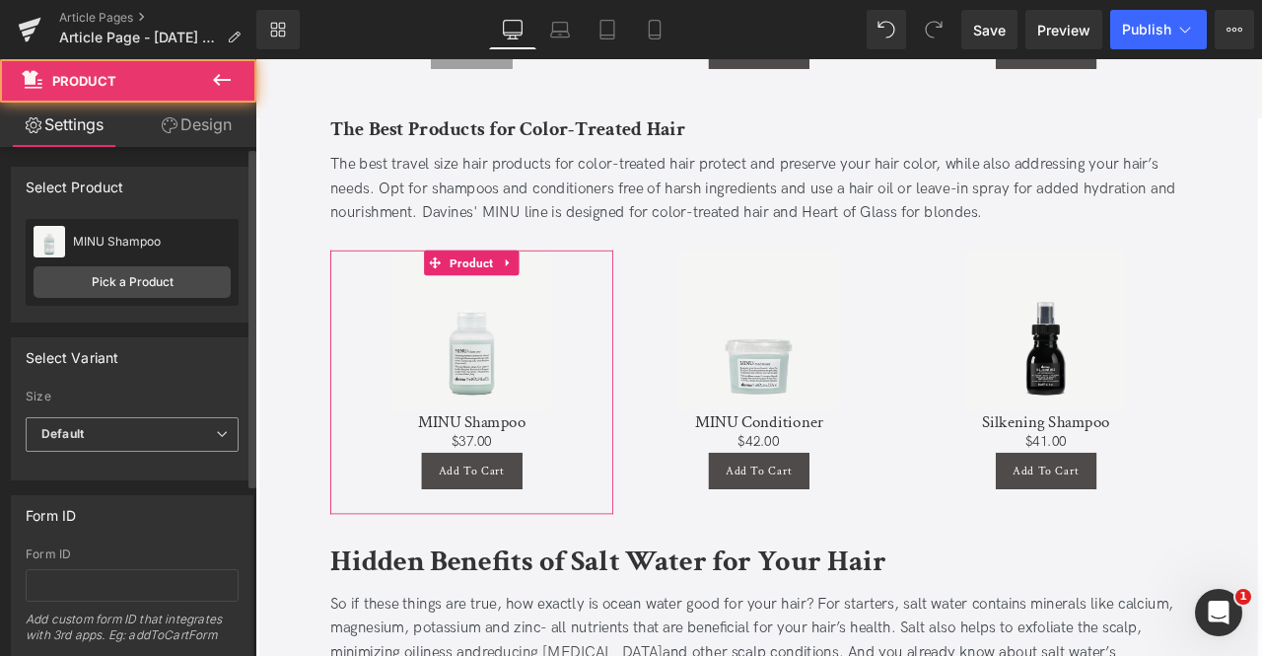
click at [83, 430] on b "Default" at bounding box center [62, 433] width 42 height 15
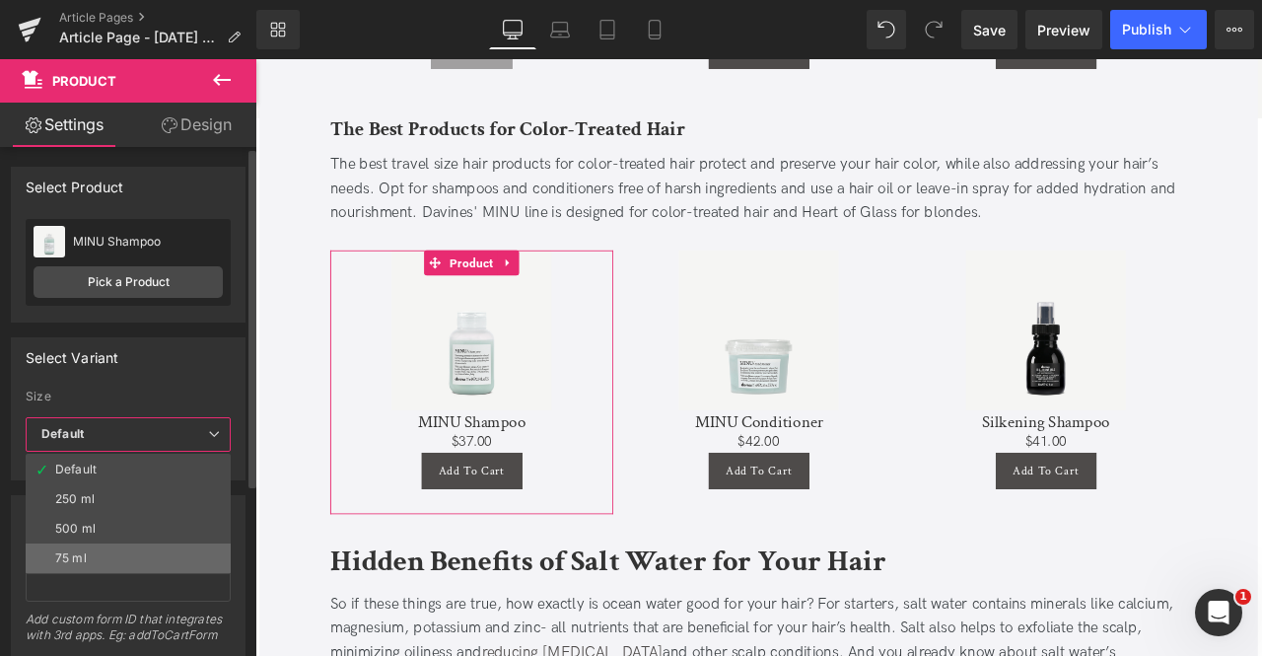
click at [92, 550] on li "75 ml" at bounding box center [128, 558] width 205 height 30
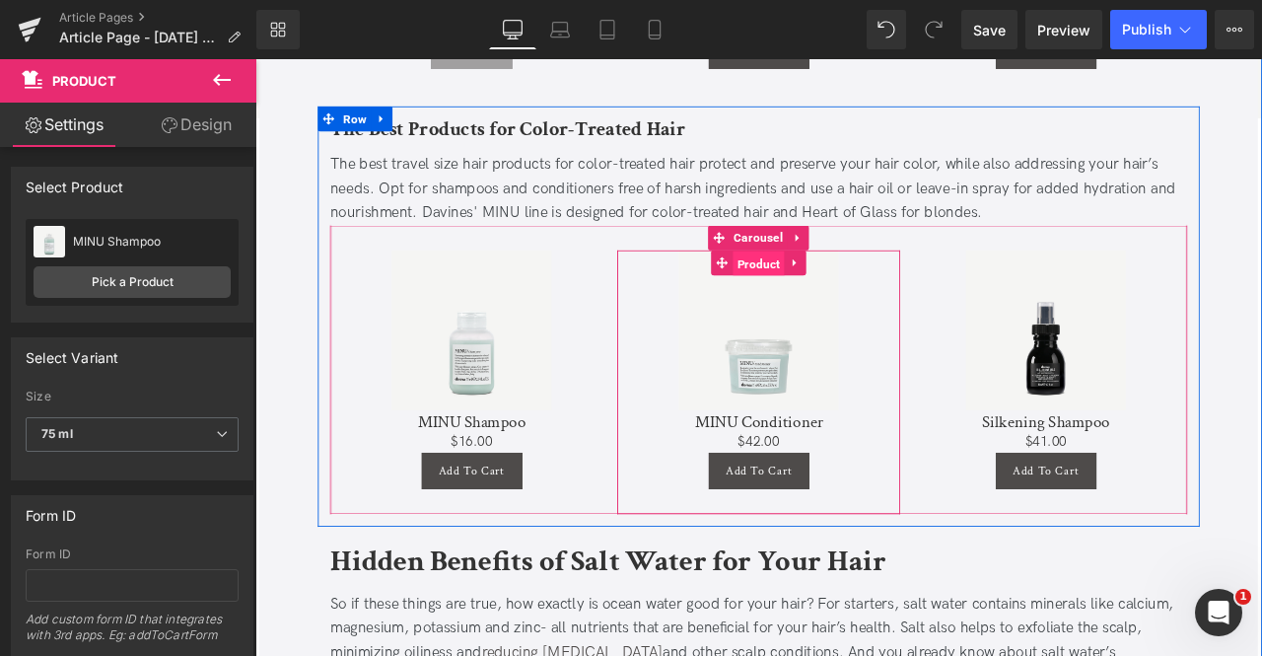
click at [855, 287] on span "Product" at bounding box center [851, 302] width 61 height 30
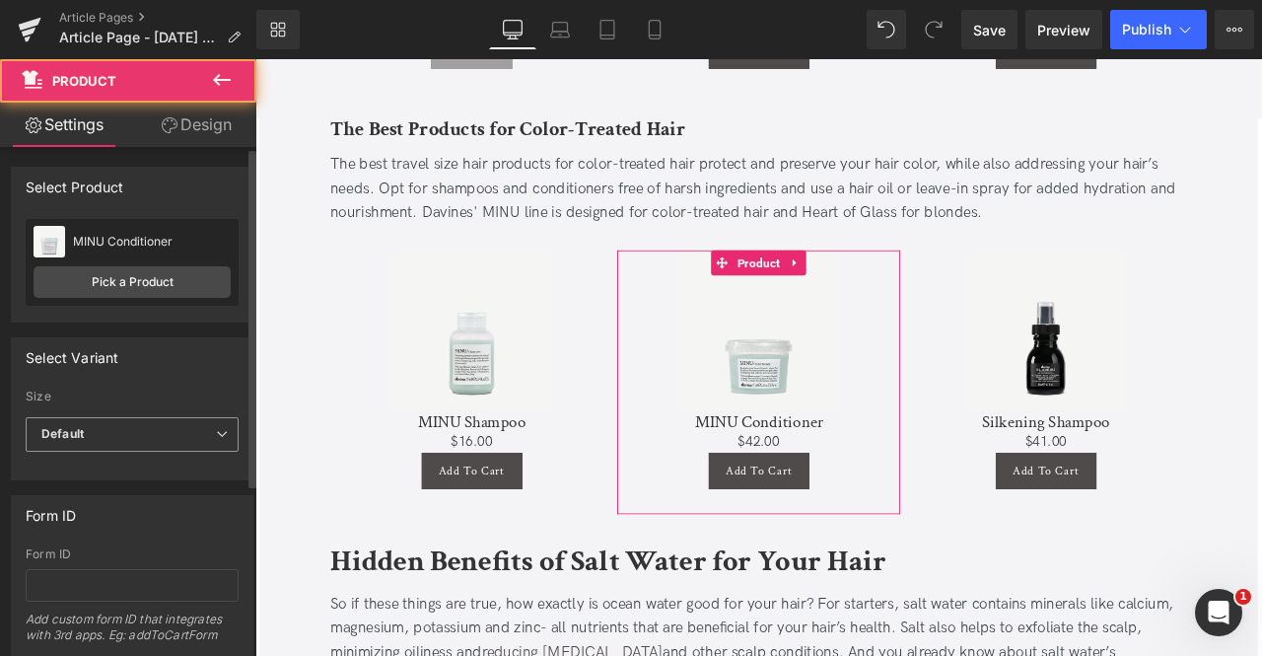
click at [142, 429] on span "Default" at bounding box center [132, 434] width 213 height 35
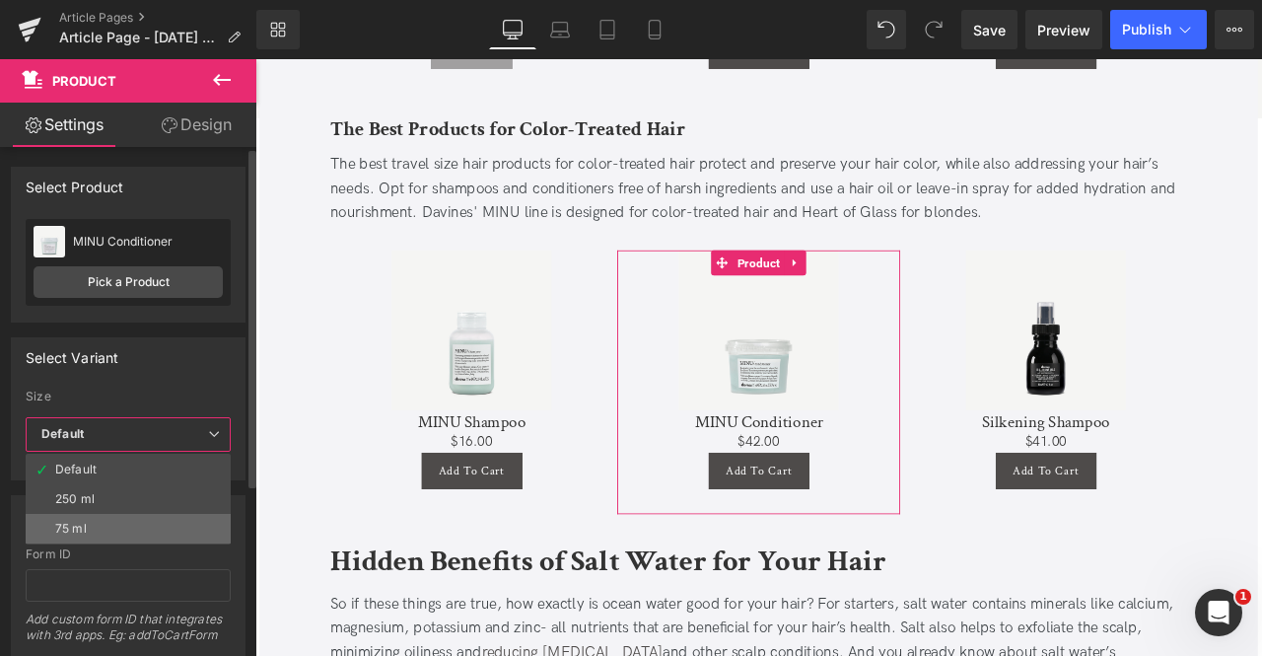
click at [96, 524] on li "75 ml" at bounding box center [128, 529] width 205 height 30
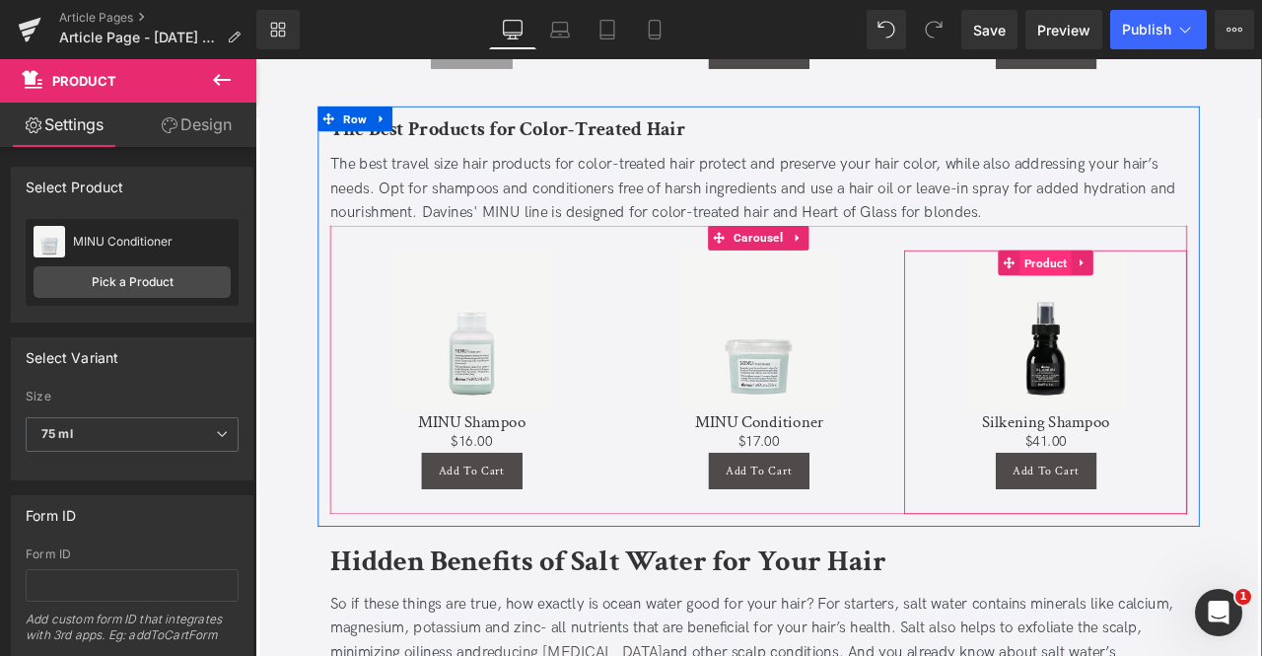
click at [1189, 286] on span "Product" at bounding box center [1192, 301] width 61 height 30
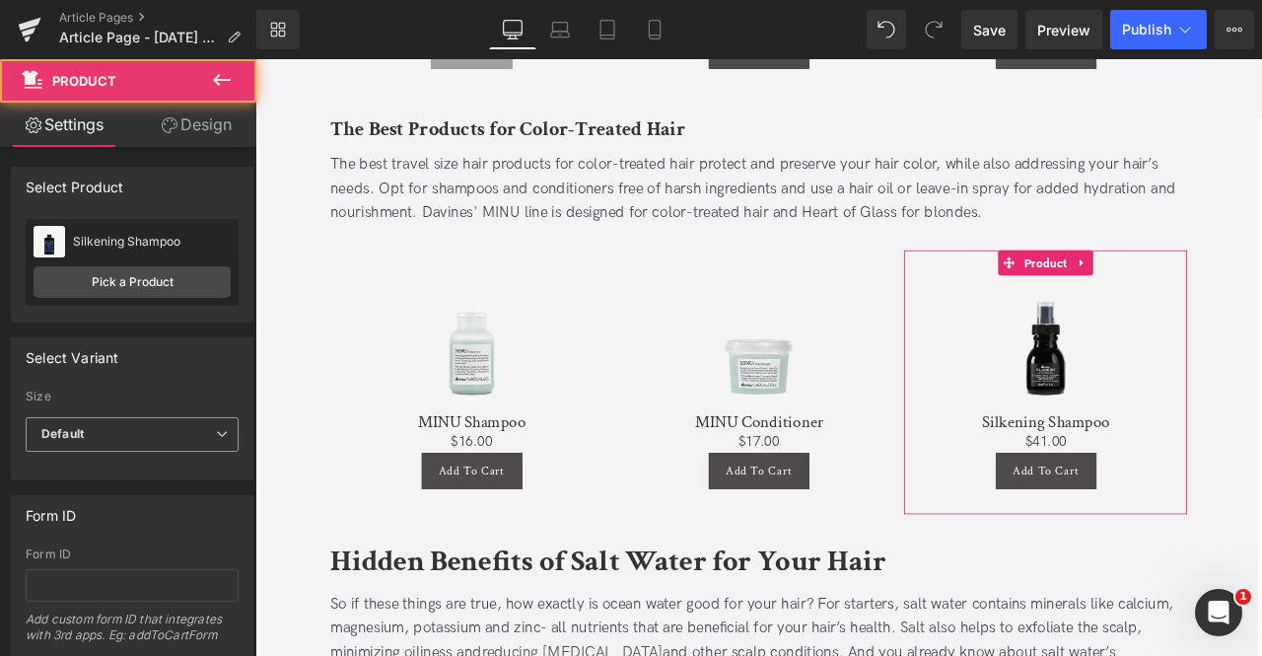
click at [159, 425] on span "Default" at bounding box center [132, 434] width 213 height 35
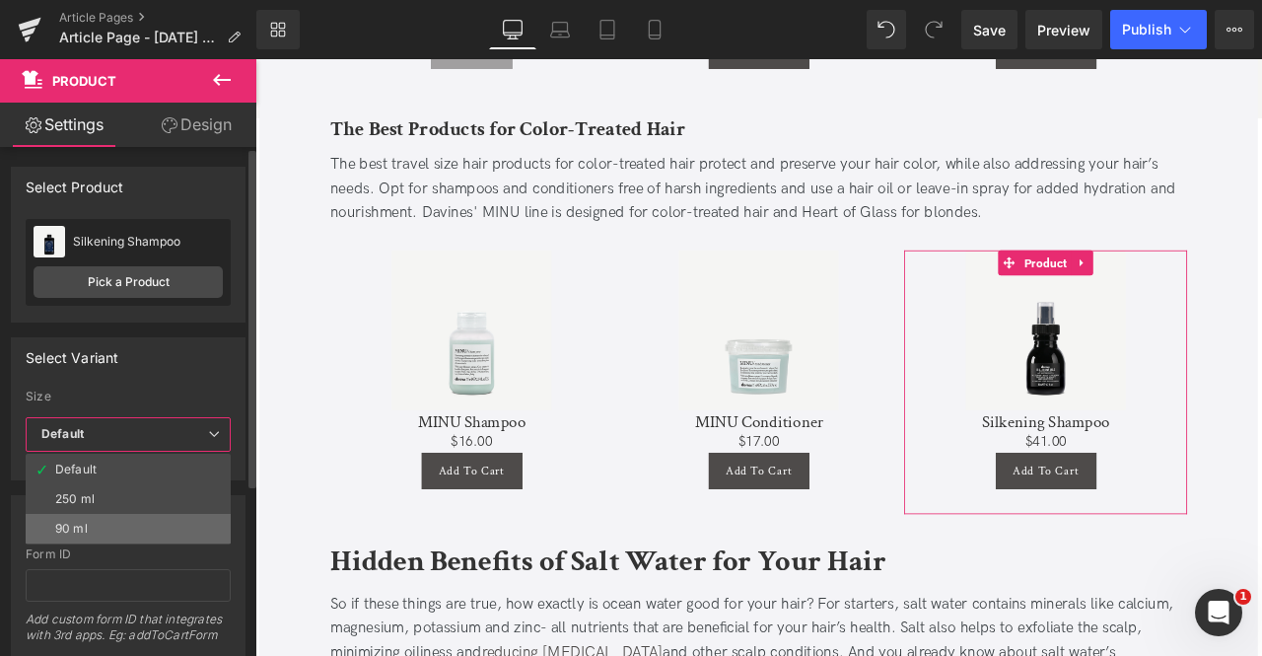
click at [103, 521] on li "90 ml" at bounding box center [128, 529] width 205 height 30
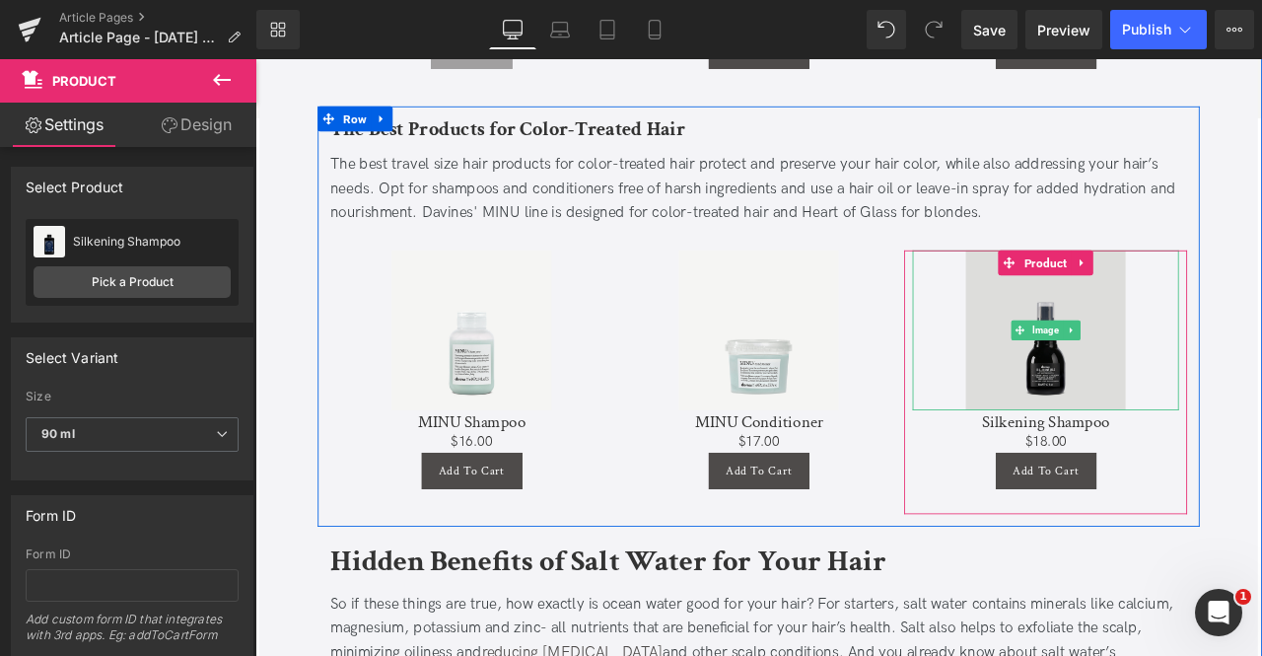
click at [1206, 310] on img at bounding box center [1192, 380] width 189 height 189
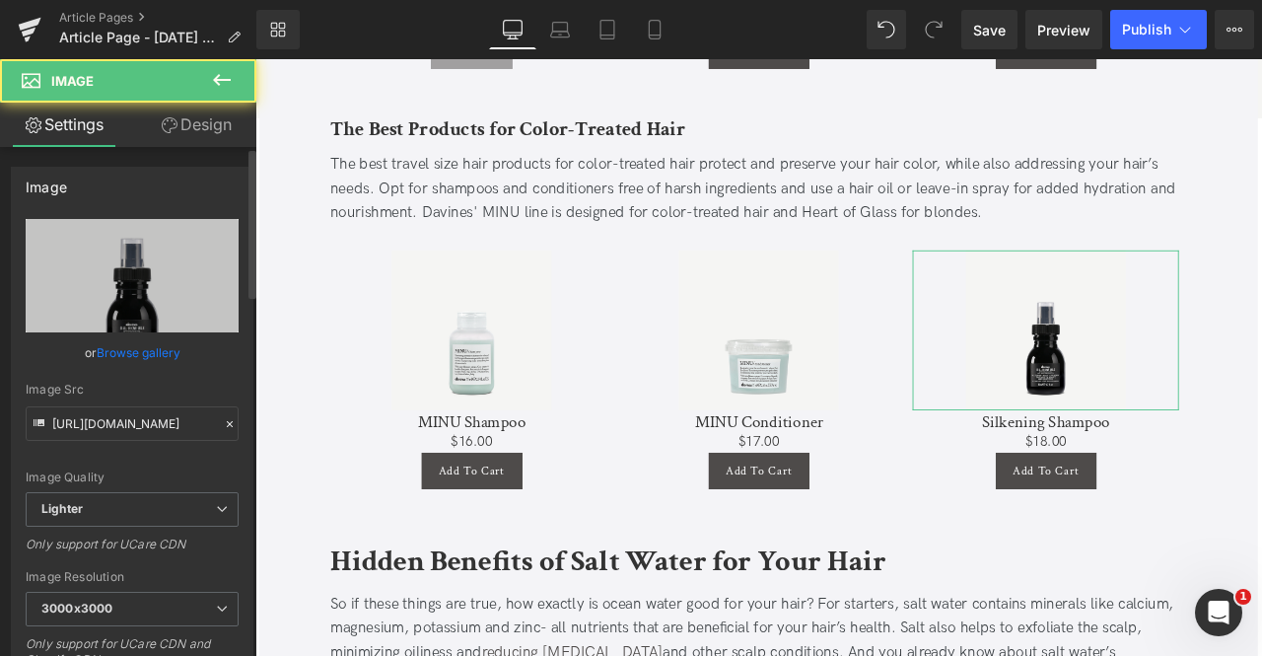
click at [122, 356] on link "Browse gallery" at bounding box center [139, 352] width 84 height 35
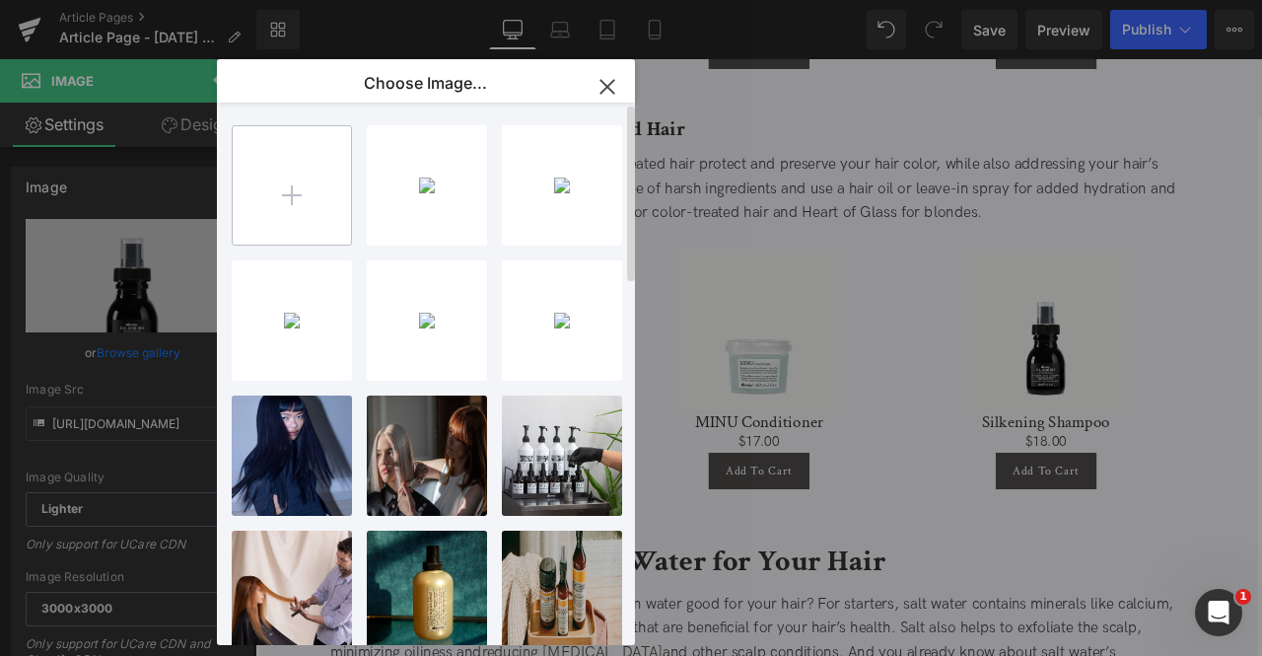
click at [249, 226] on input "file" at bounding box center [292, 185] width 118 height 118
type input "C:\fakepath\axyn66eujcc5qryijtxp.jpg"
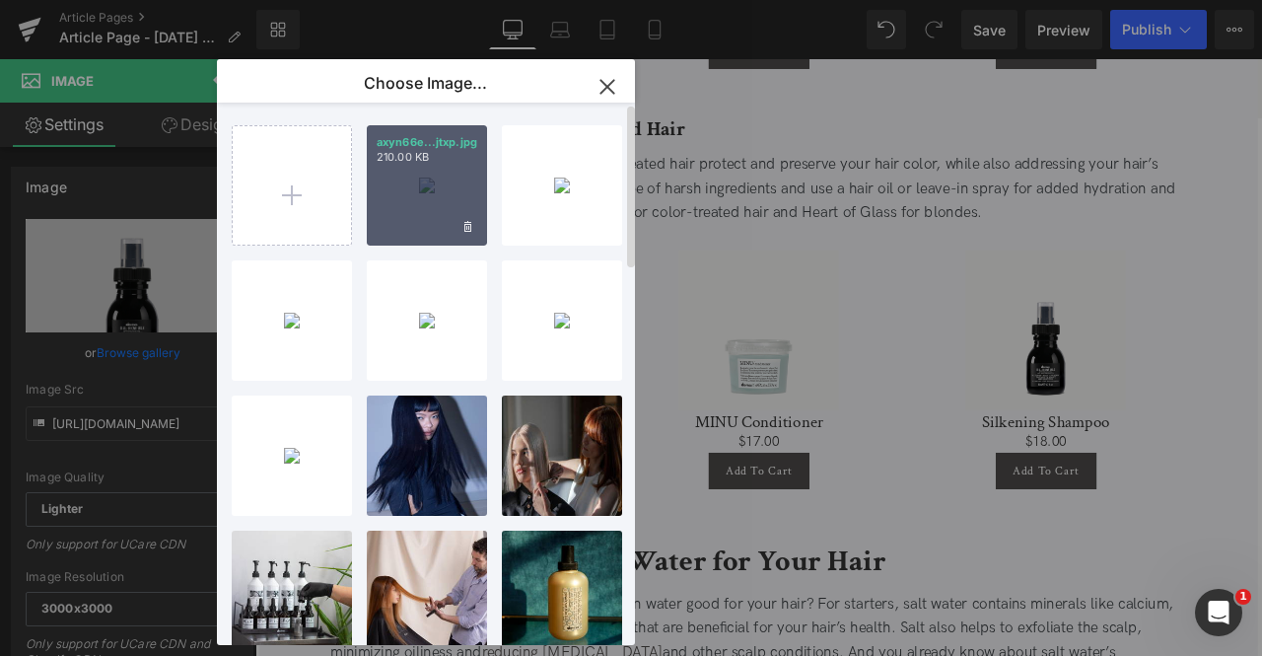
click at [384, 203] on div "axyn66e...jtxp.jpg 210.00 KB" at bounding box center [427, 185] width 120 height 120
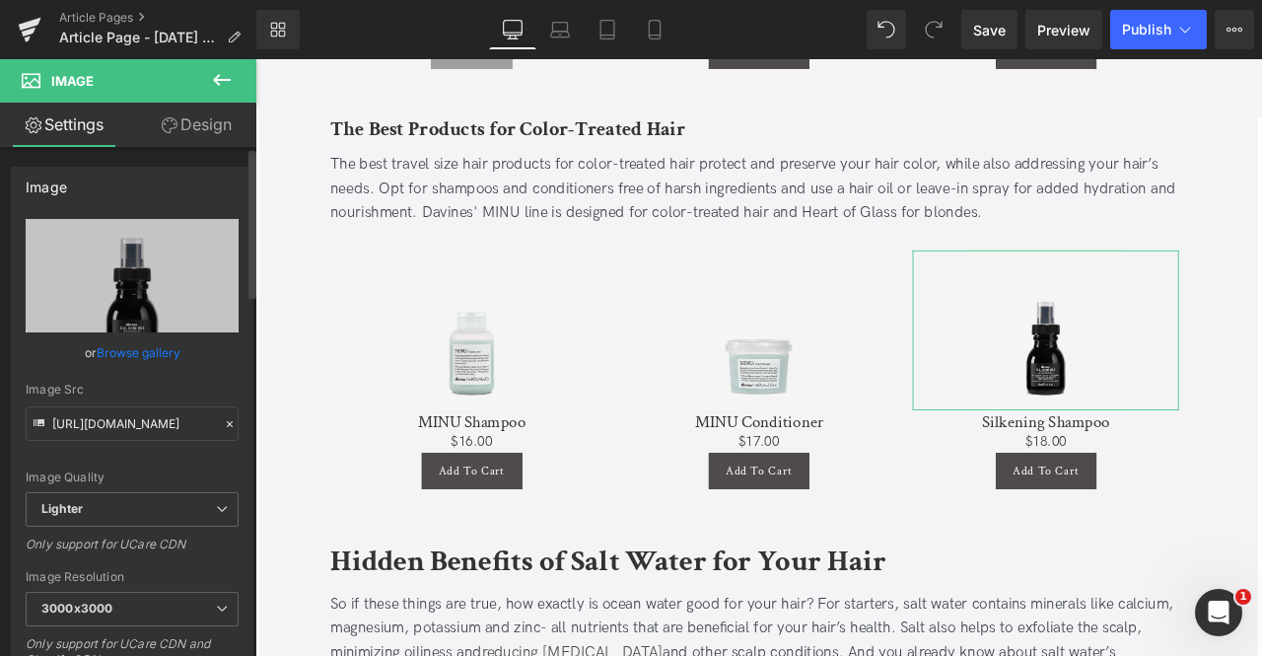
click at [170, 346] on link "Browse gallery" at bounding box center [139, 352] width 84 height 35
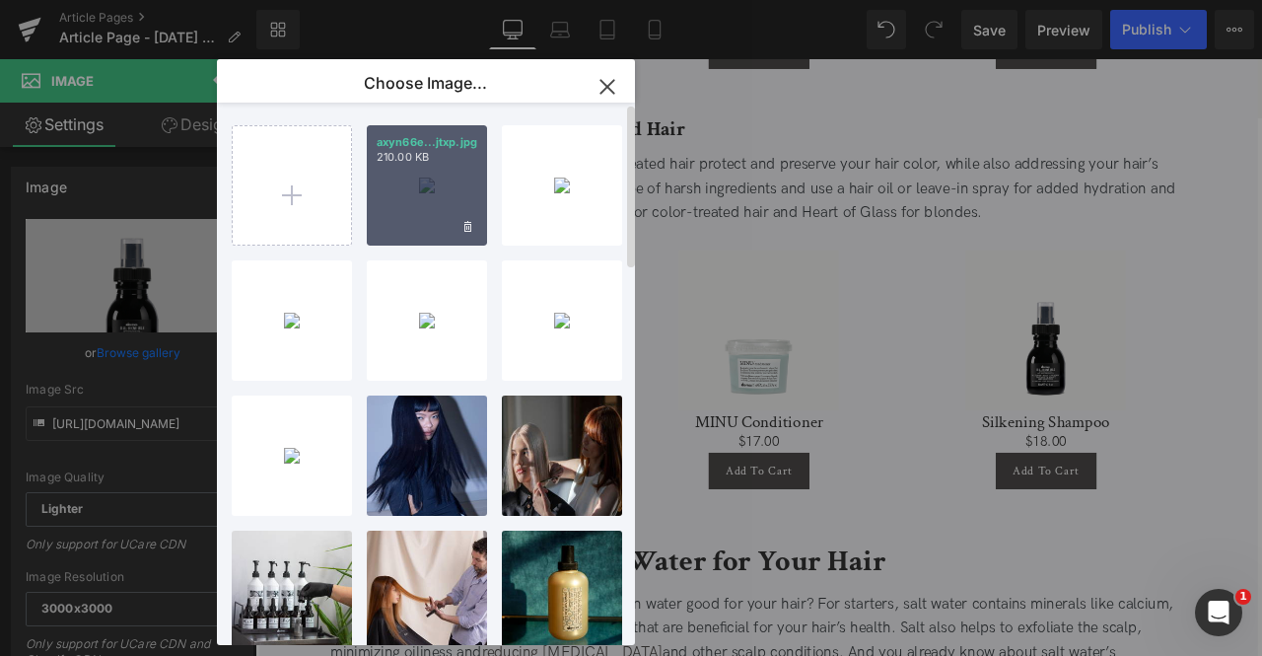
click at [412, 192] on div "axyn66e...jtxp.jpg 210.00 KB" at bounding box center [427, 185] width 120 height 120
type input "https://ucarecdn.com/236ea14b-3aac-4189-a443-6182a17abeb6/-/format/auto/-/previ…"
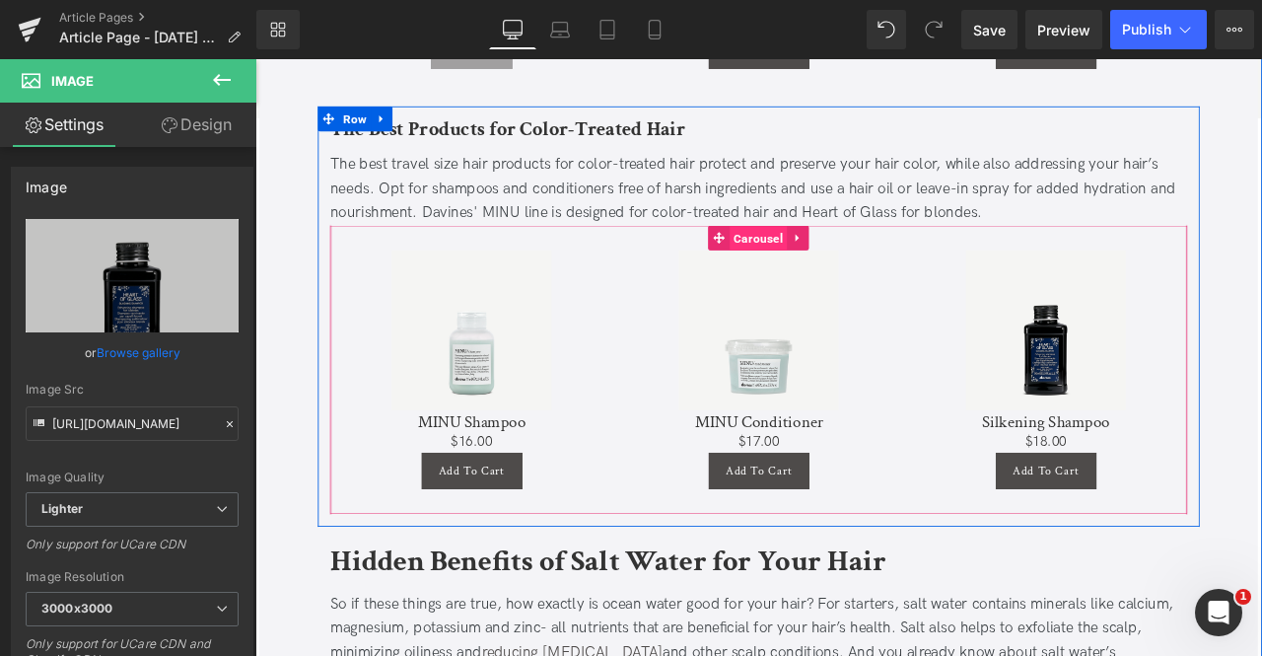
click at [836, 257] on span "Carousel" at bounding box center [851, 272] width 68 height 30
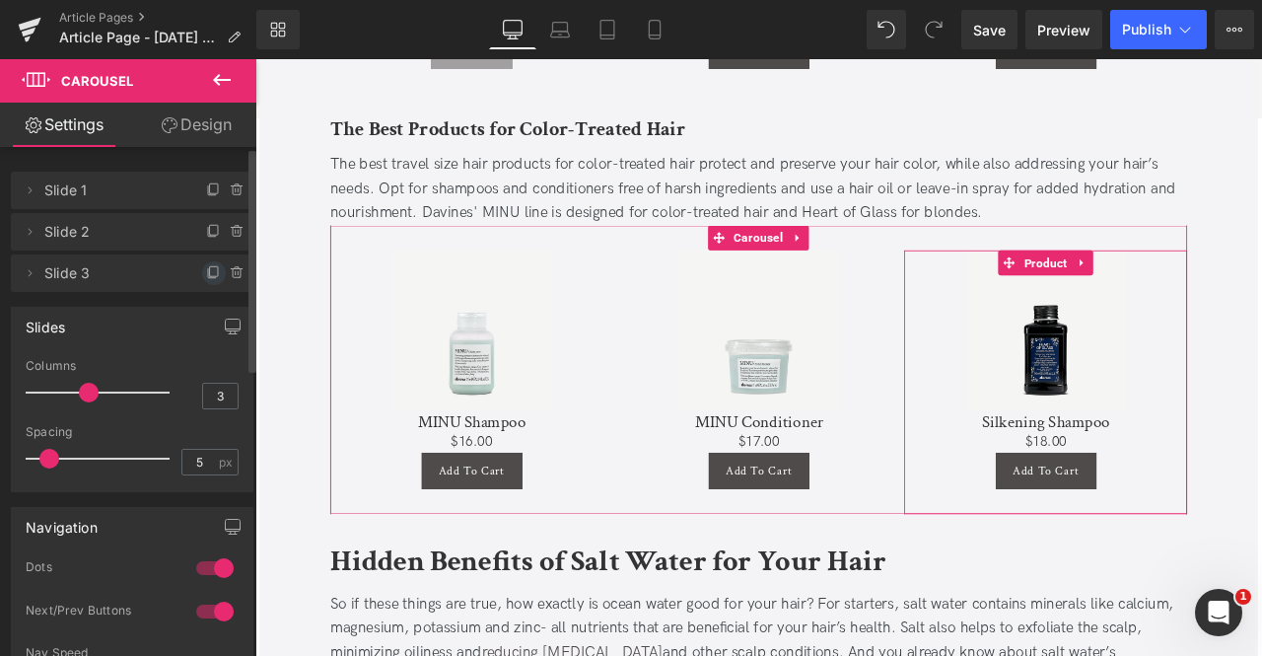
click at [208, 273] on icon at bounding box center [214, 273] width 16 height 16
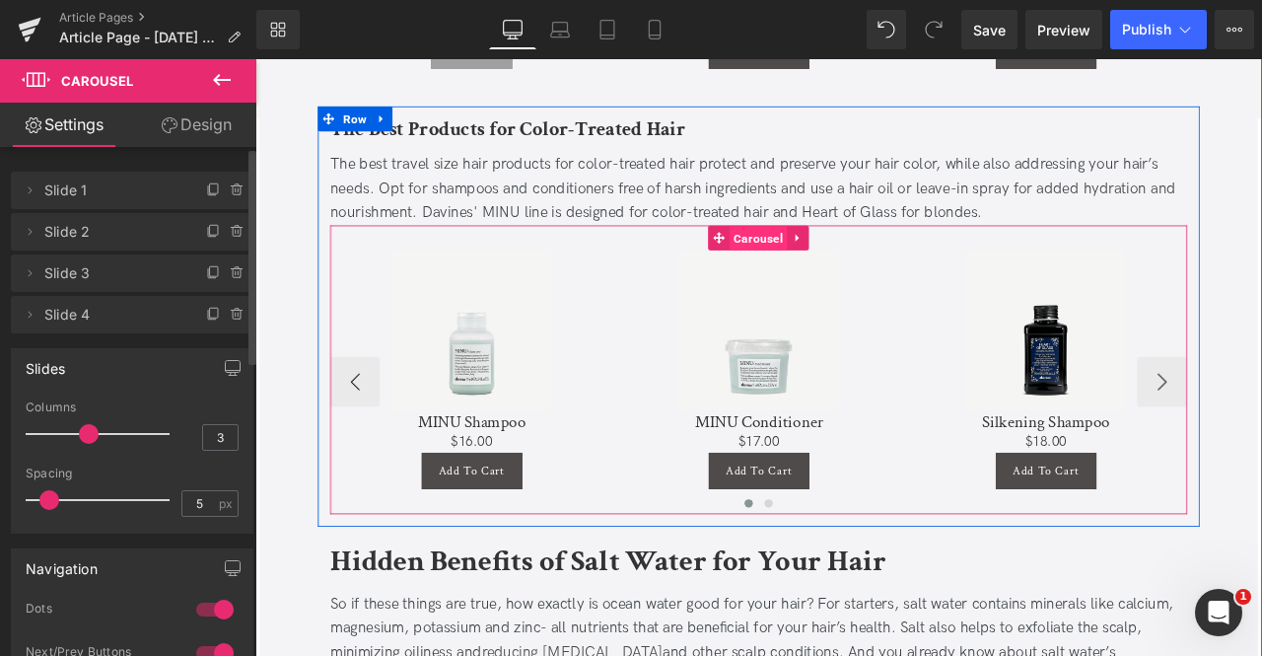
click at [851, 257] on span "Carousel" at bounding box center [851, 272] width 68 height 30
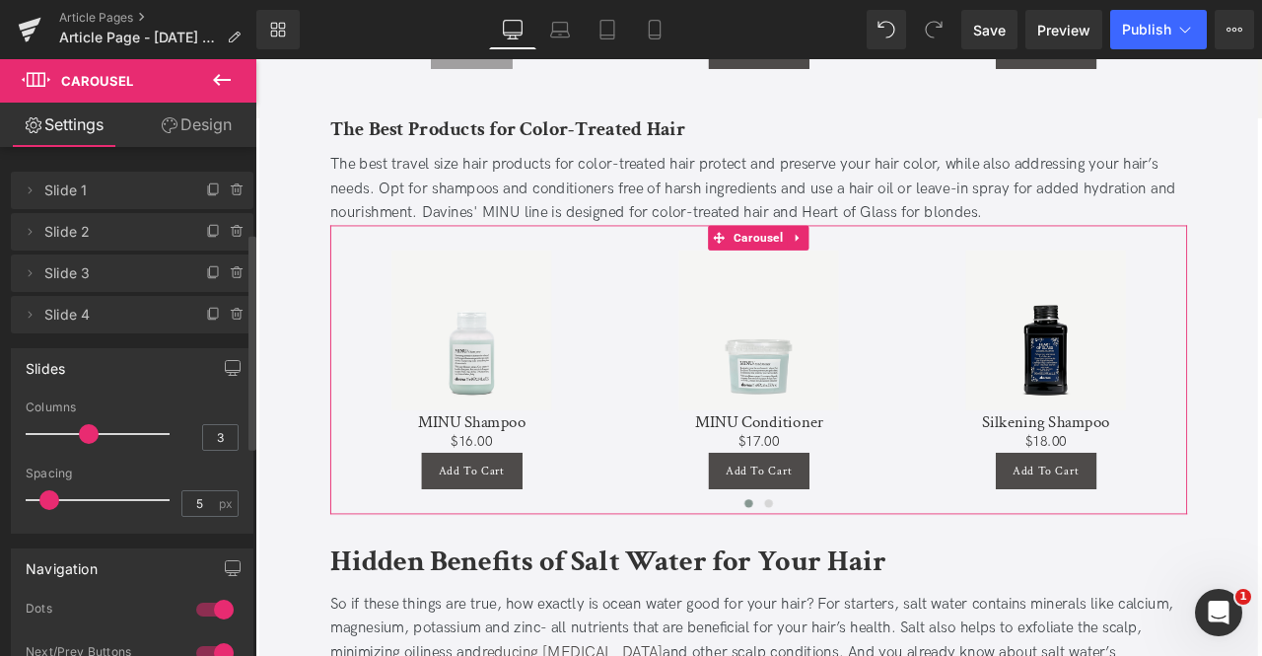
scroll to position [225, 0]
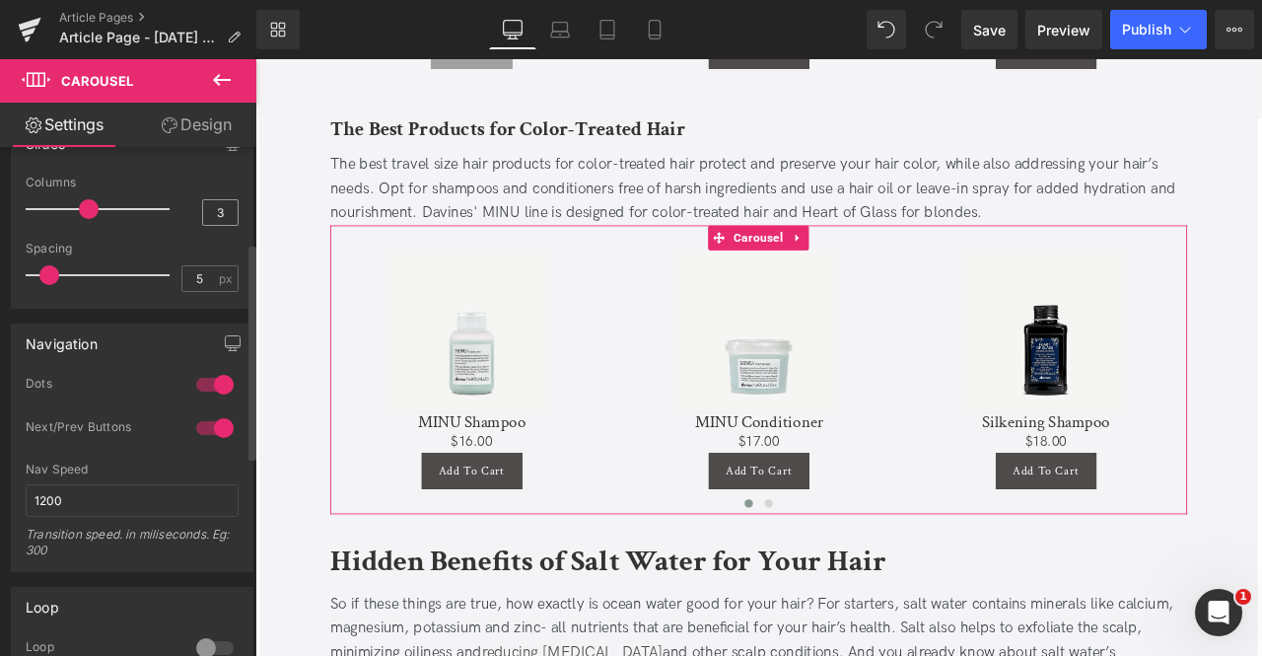
click at [216, 199] on div "3" at bounding box center [220, 212] width 36 height 27
click at [219, 208] on input "3" at bounding box center [220, 212] width 35 height 25
type input "4"
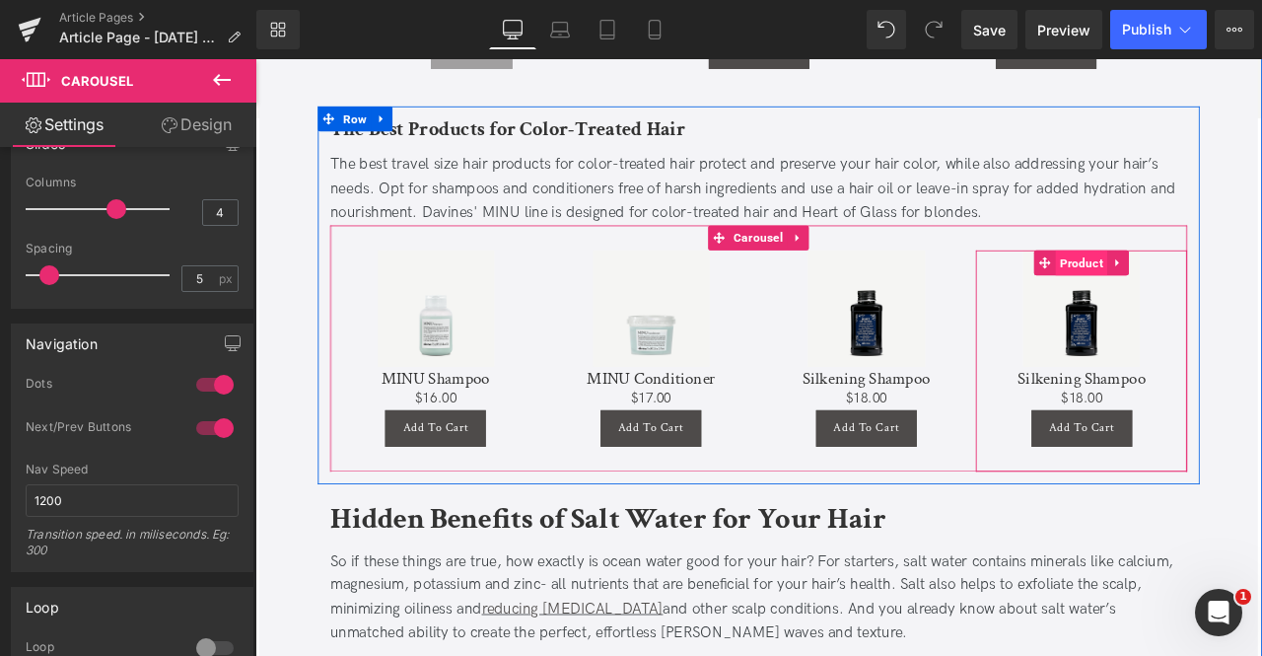
click at [1218, 286] on span "Product" at bounding box center [1234, 301] width 61 height 30
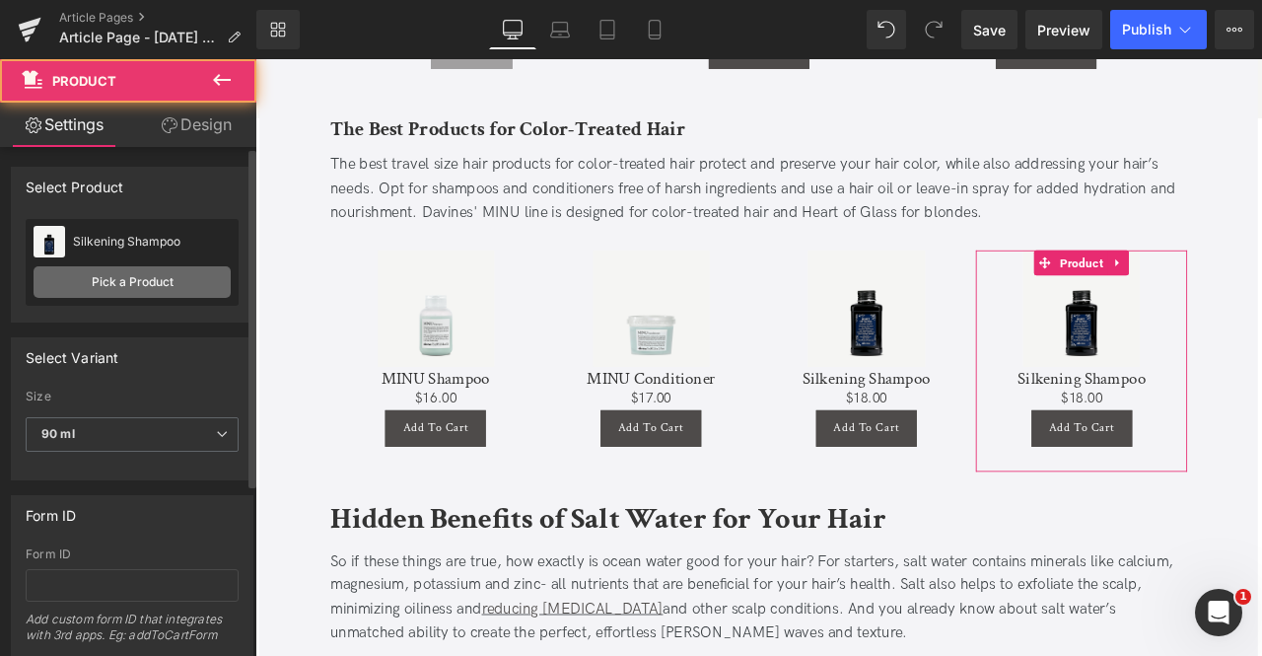
click at [136, 268] on link "Pick a Product" at bounding box center [132, 282] width 197 height 32
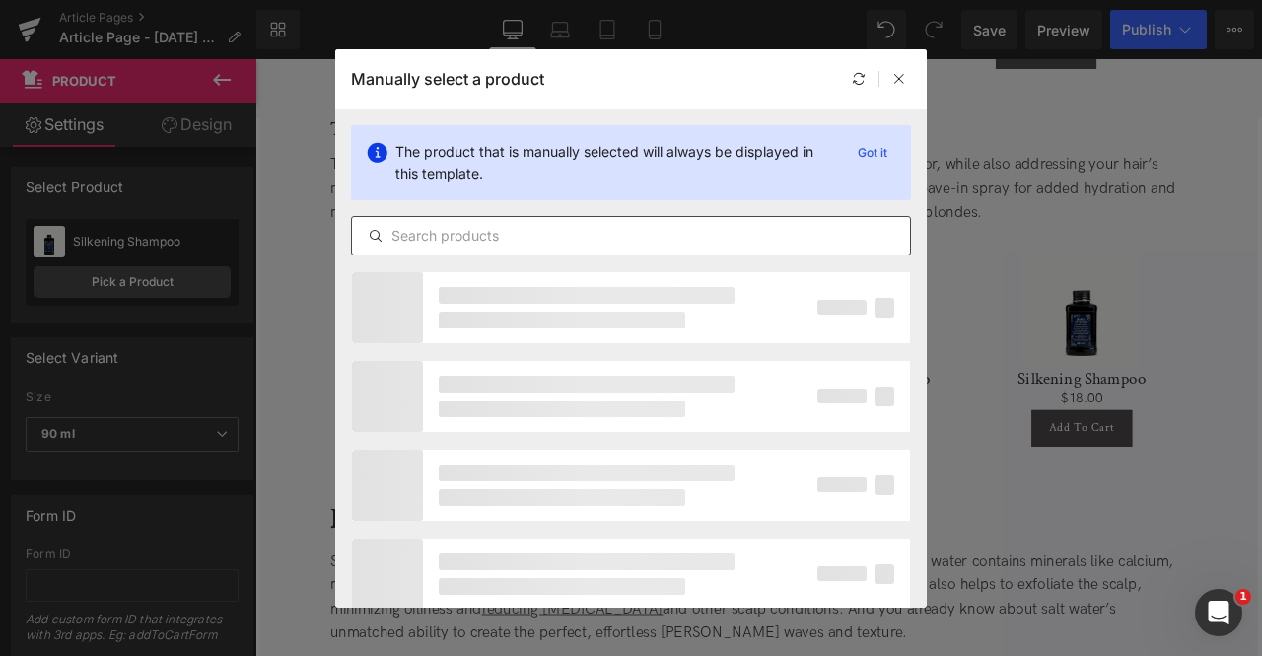
click at [513, 221] on div at bounding box center [631, 235] width 560 height 39
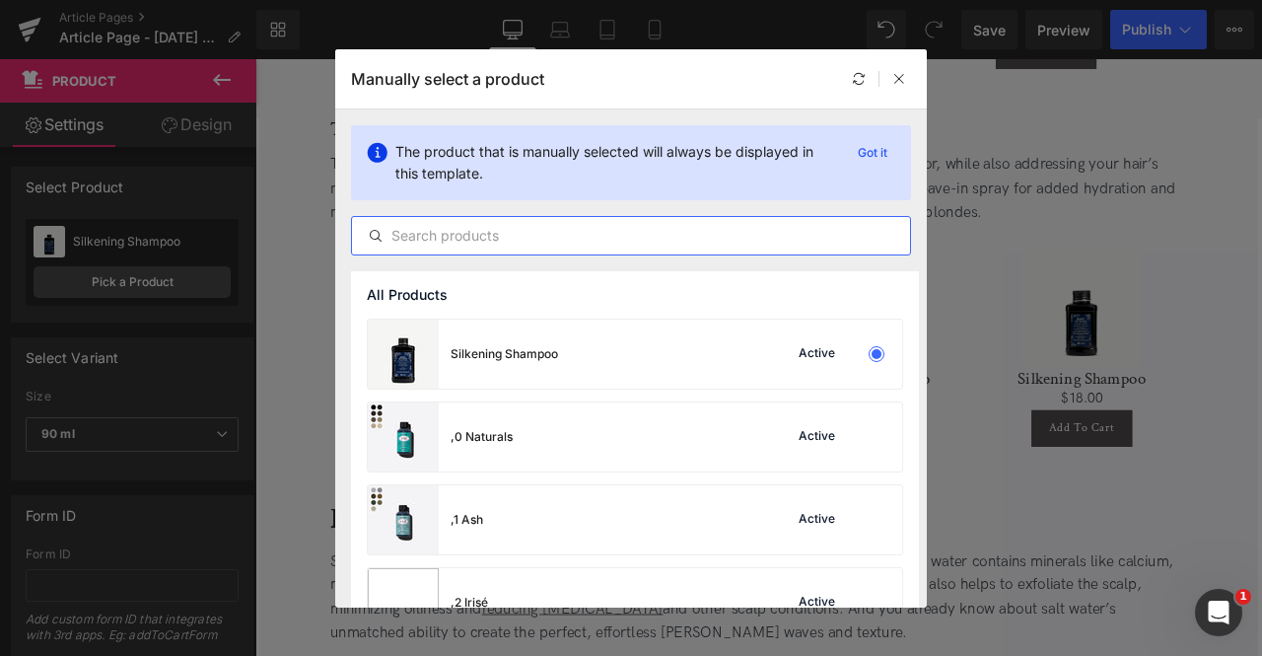
click at [556, 231] on input "text" at bounding box center [631, 236] width 558 height 24
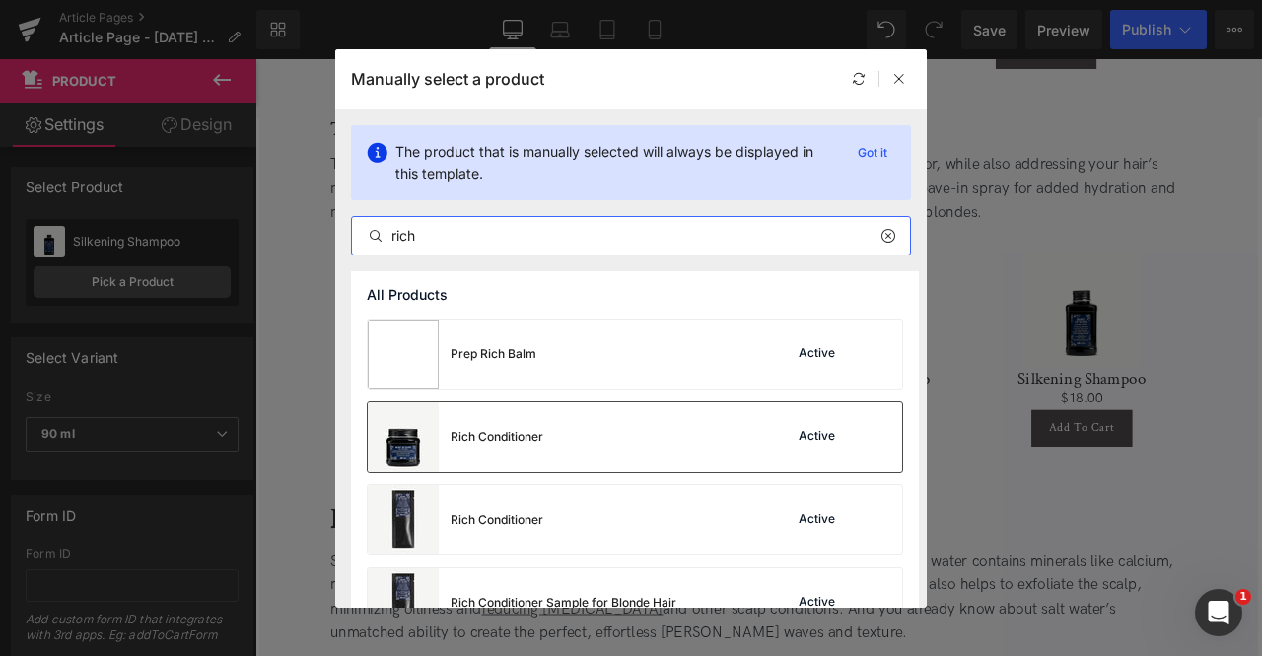
type input "rich"
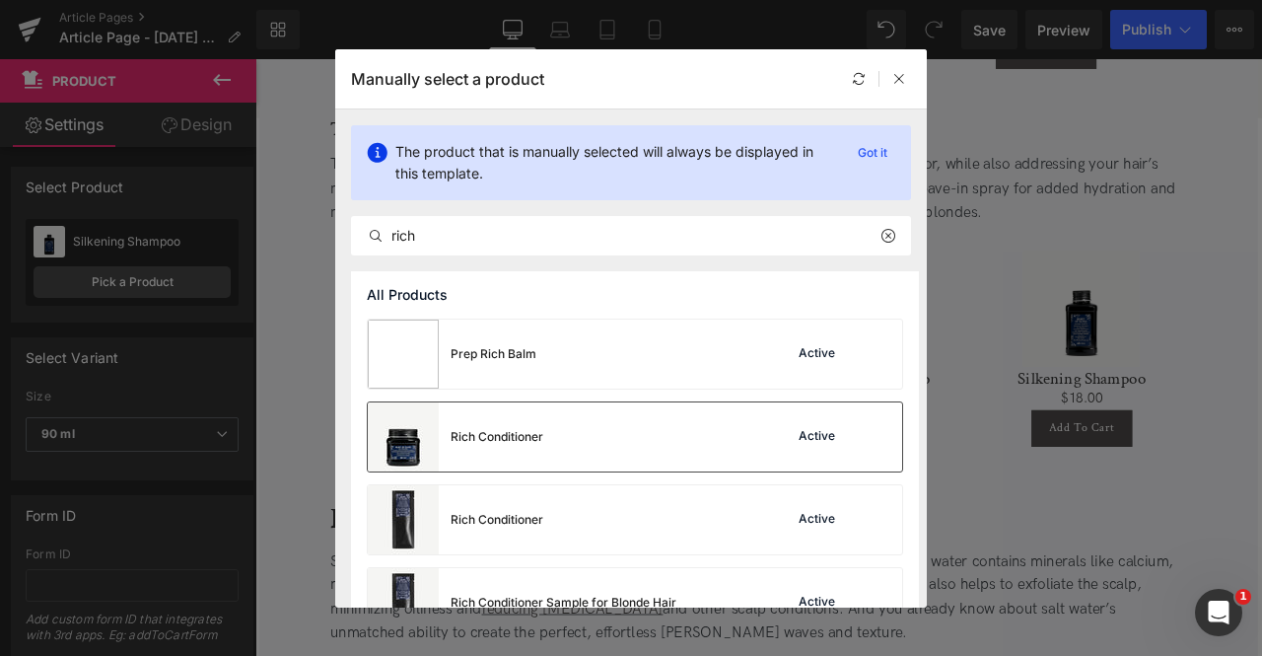
click at [533, 413] on div "Rich Conditioner" at bounding box center [456, 436] width 176 height 69
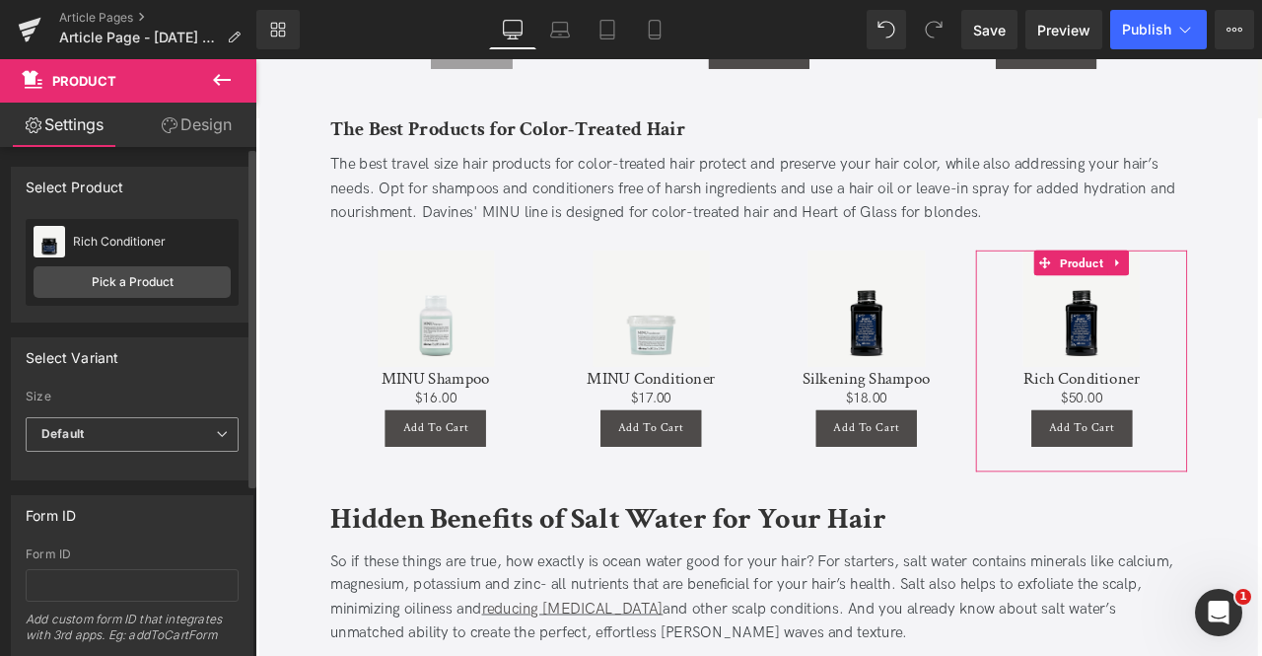
click at [142, 419] on span "Default" at bounding box center [132, 434] width 213 height 35
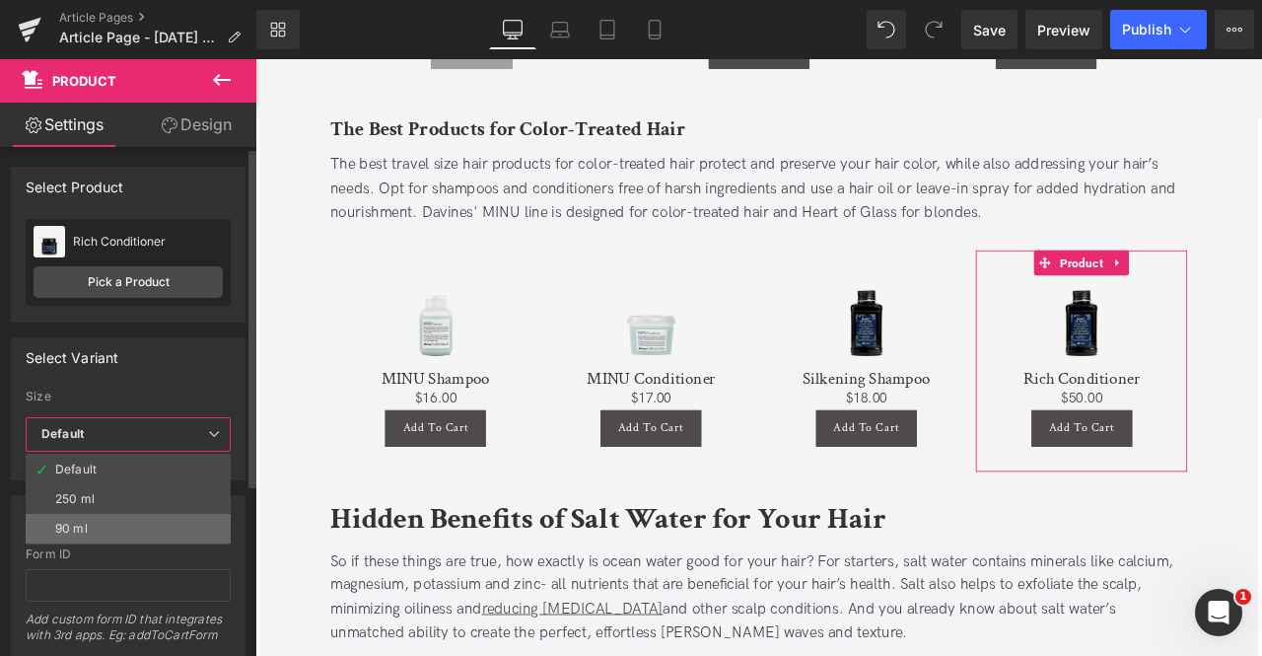
click at [71, 515] on li "90 ml" at bounding box center [128, 529] width 205 height 30
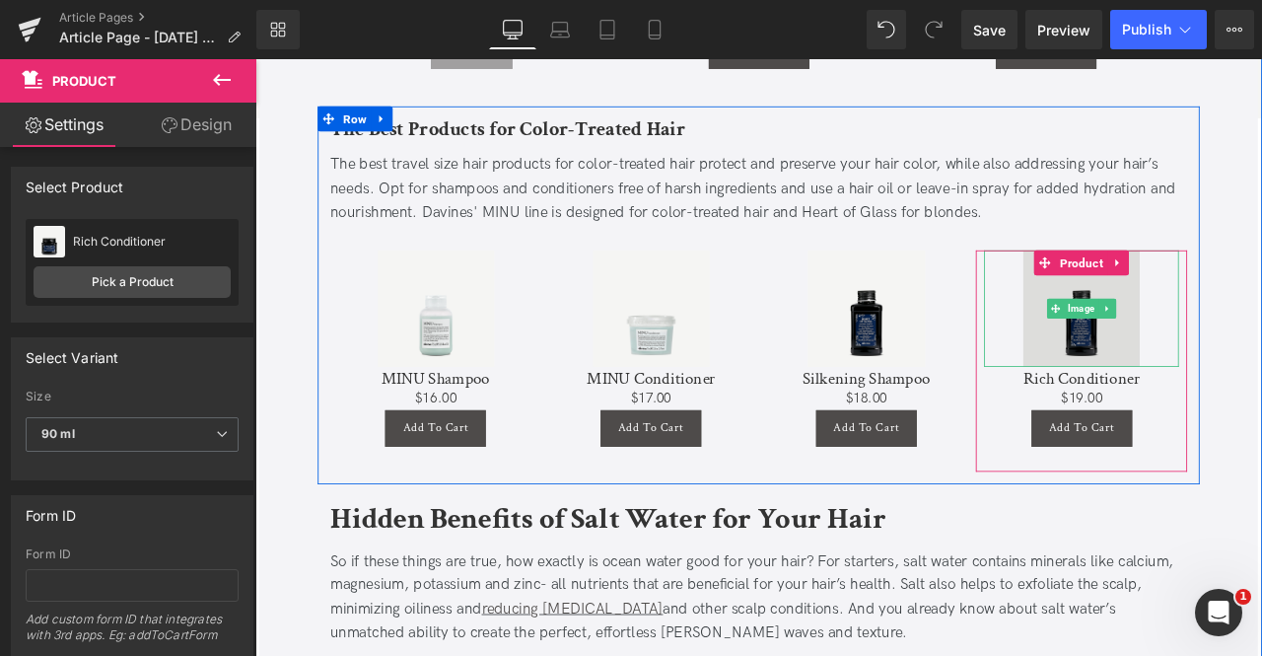
click at [1237, 343] on span "Image" at bounding box center [1235, 355] width 40 height 24
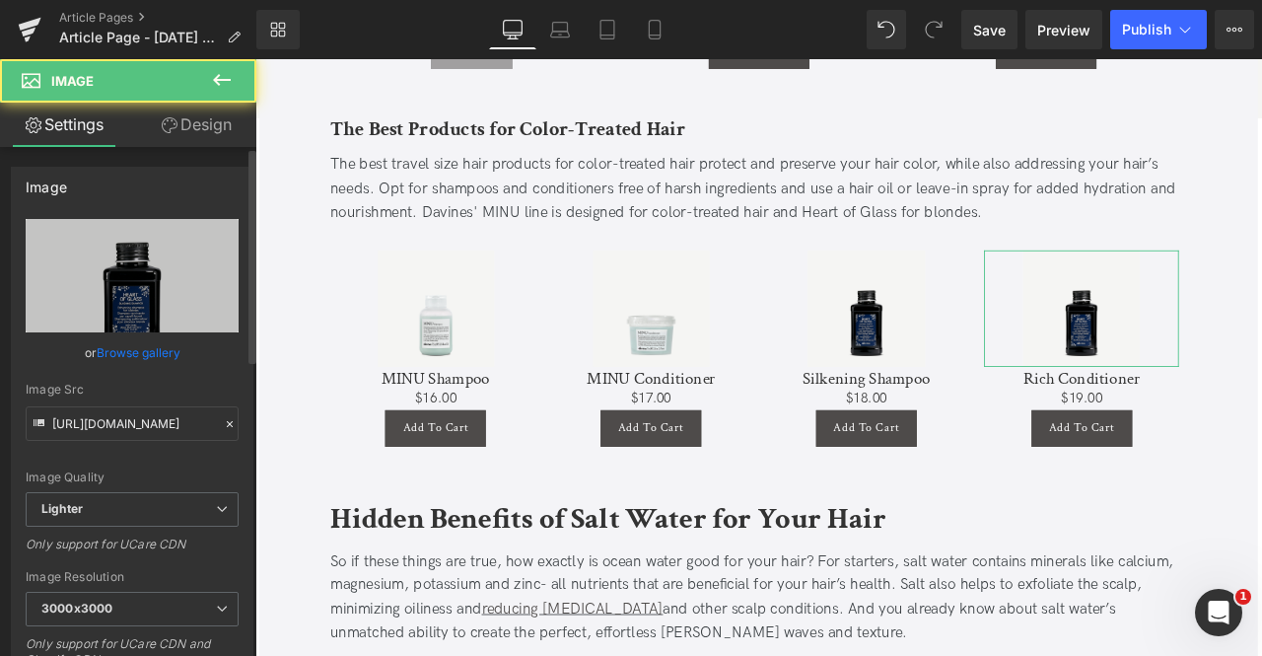
click at [150, 363] on link "Browse gallery" at bounding box center [139, 352] width 84 height 35
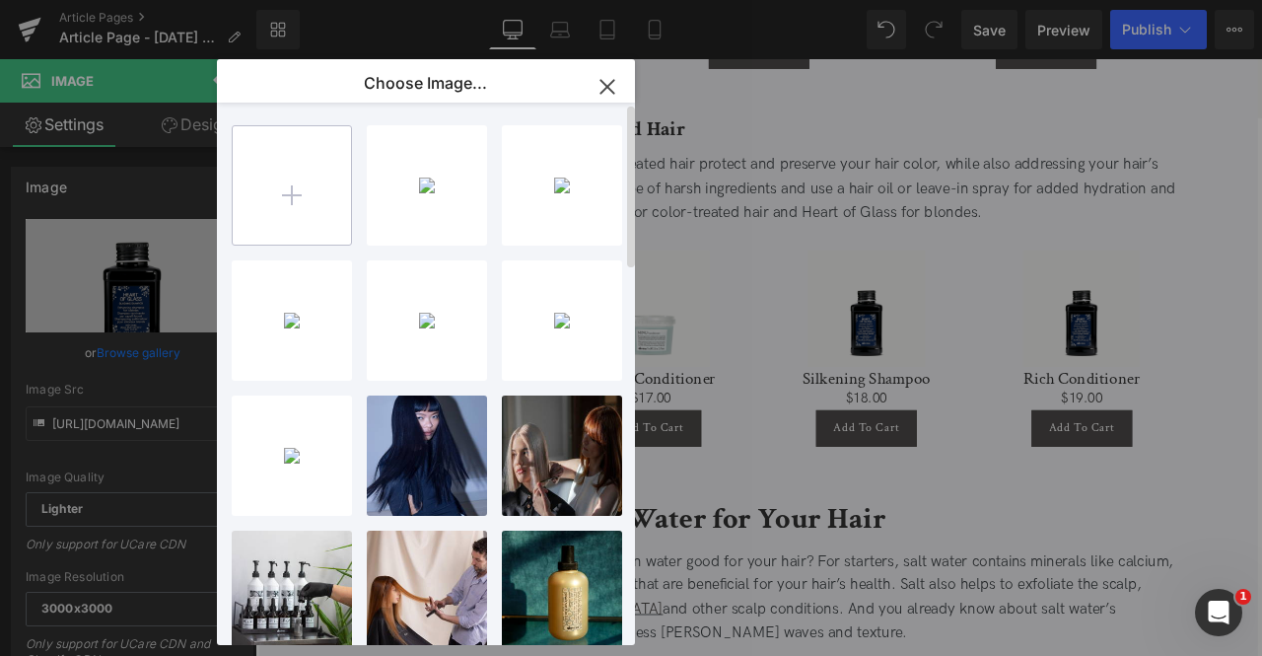
click at [266, 199] on input "file" at bounding box center [292, 185] width 118 height 118
type input "C:\fakepath\uxxqsidjhq5dqrp8iszf.jpg"
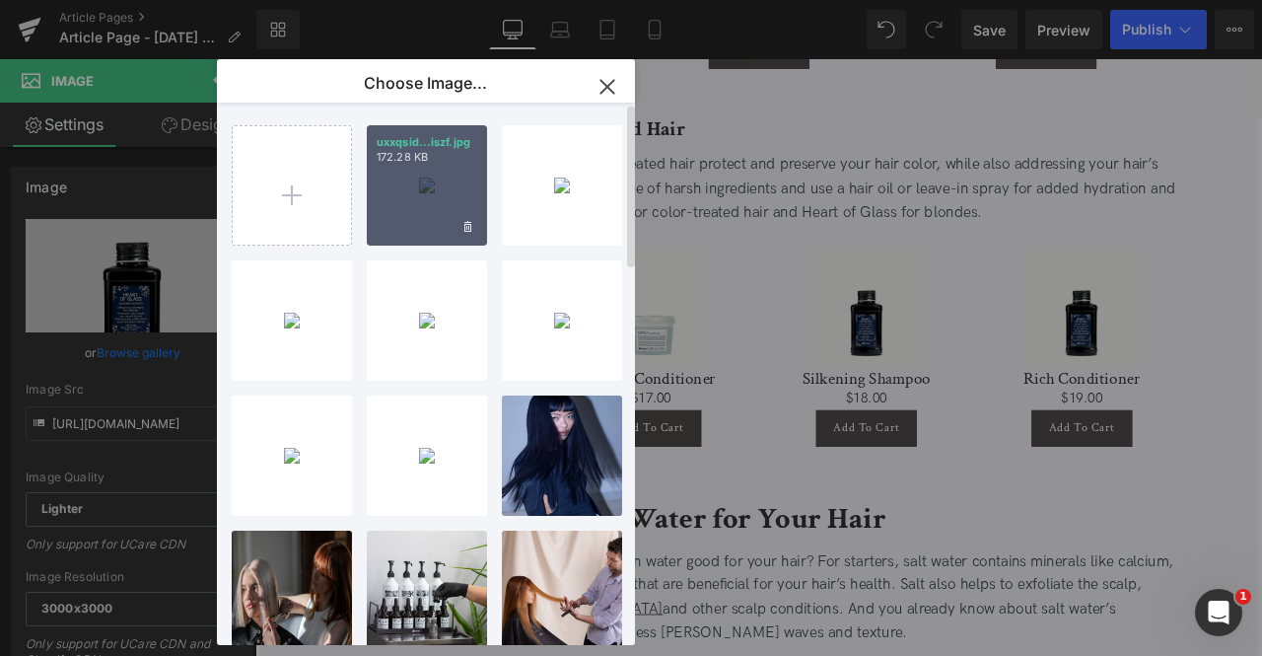
click at [368, 220] on div "uxxqsid...iszf.jpg 172.28 KB" at bounding box center [427, 185] width 120 height 120
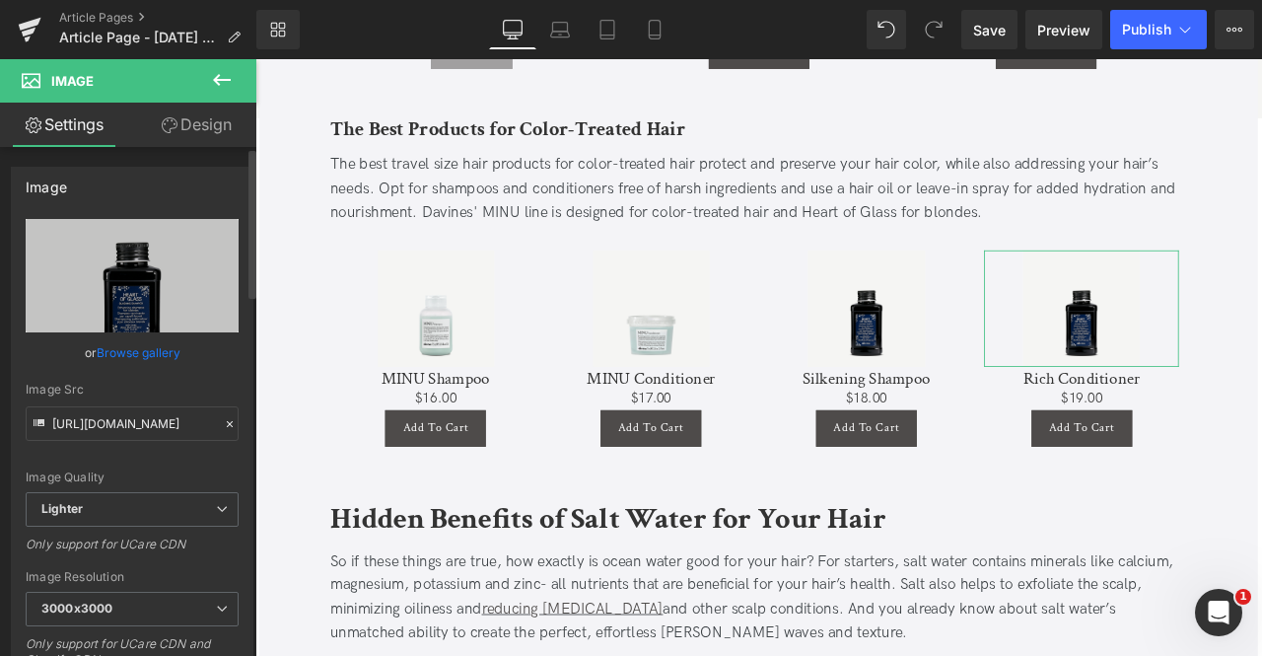
click at [114, 346] on link "Browse gallery" at bounding box center [139, 352] width 84 height 35
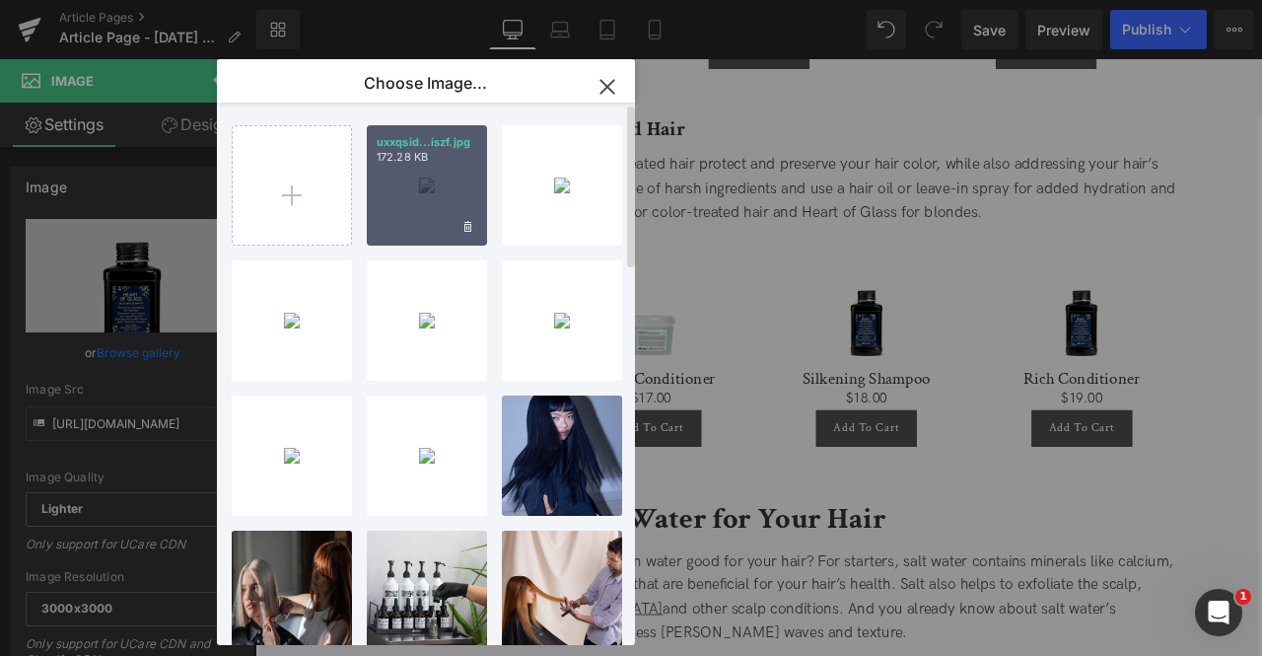
click at [431, 214] on div "uxxqsid...iszf.jpg 172.28 KB" at bounding box center [427, 185] width 120 height 120
type input "https://ucarecdn.com/70e93918-12f2-4715-adee-0b841d649699/-/format/auto/-/previ…"
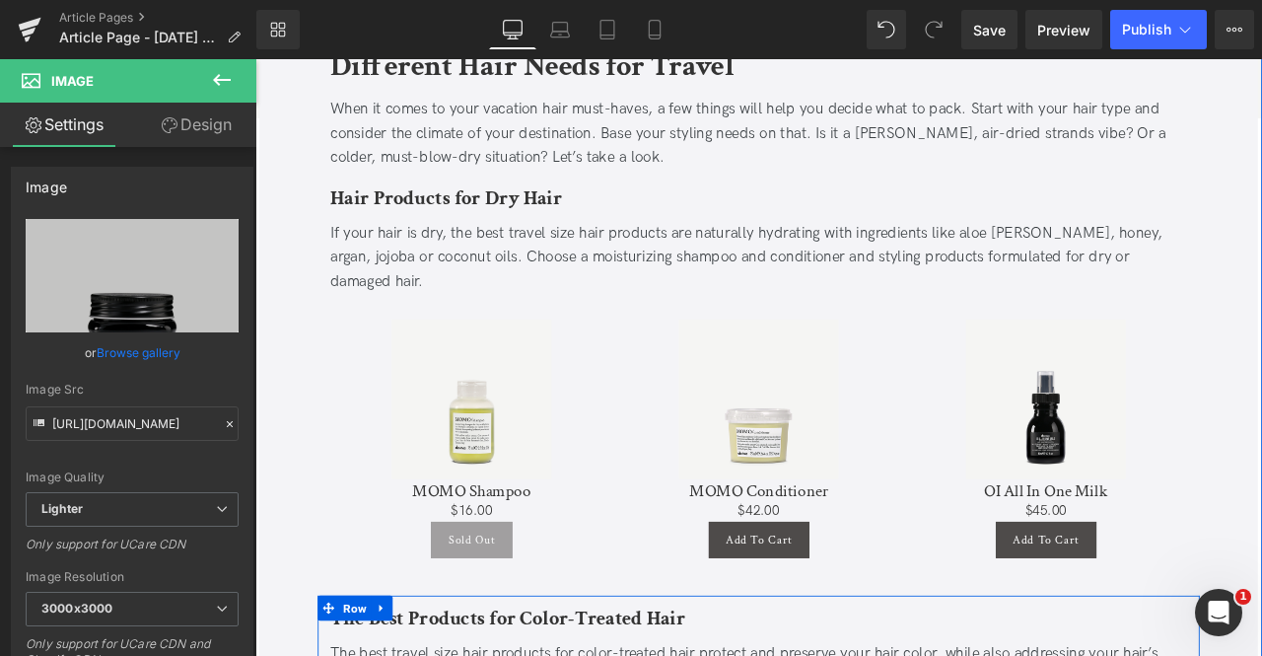
scroll to position [1314, 0]
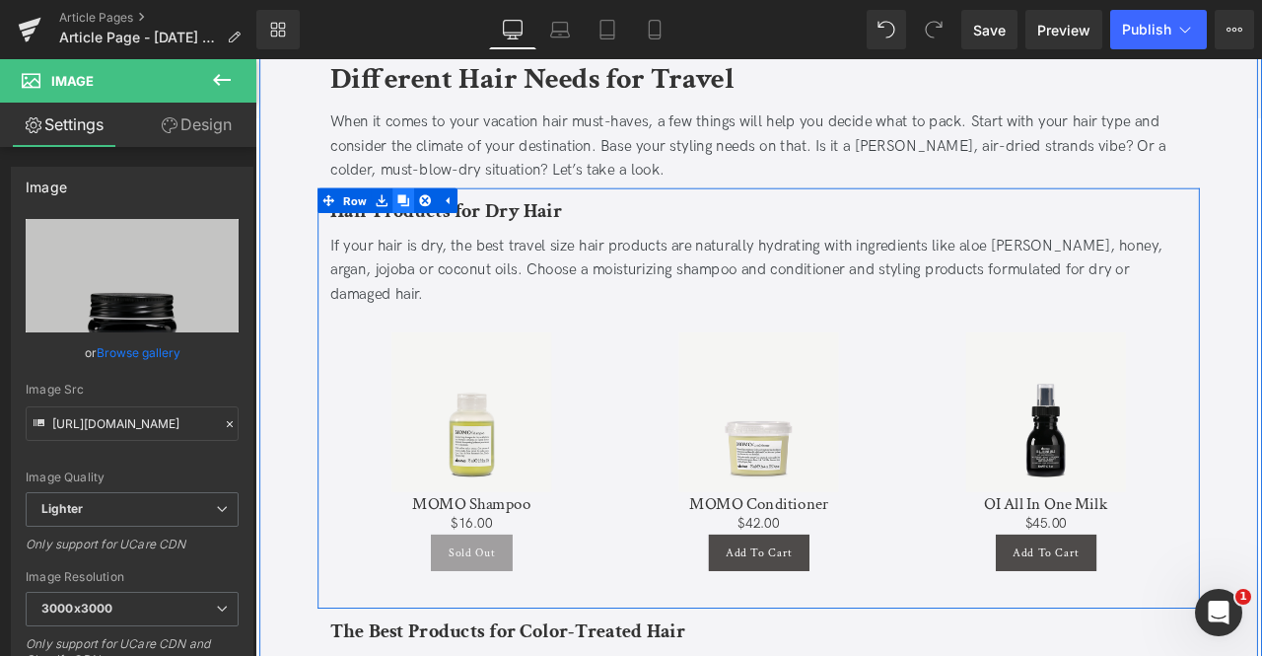
click at [430, 225] on icon at bounding box center [431, 227] width 14 height 14
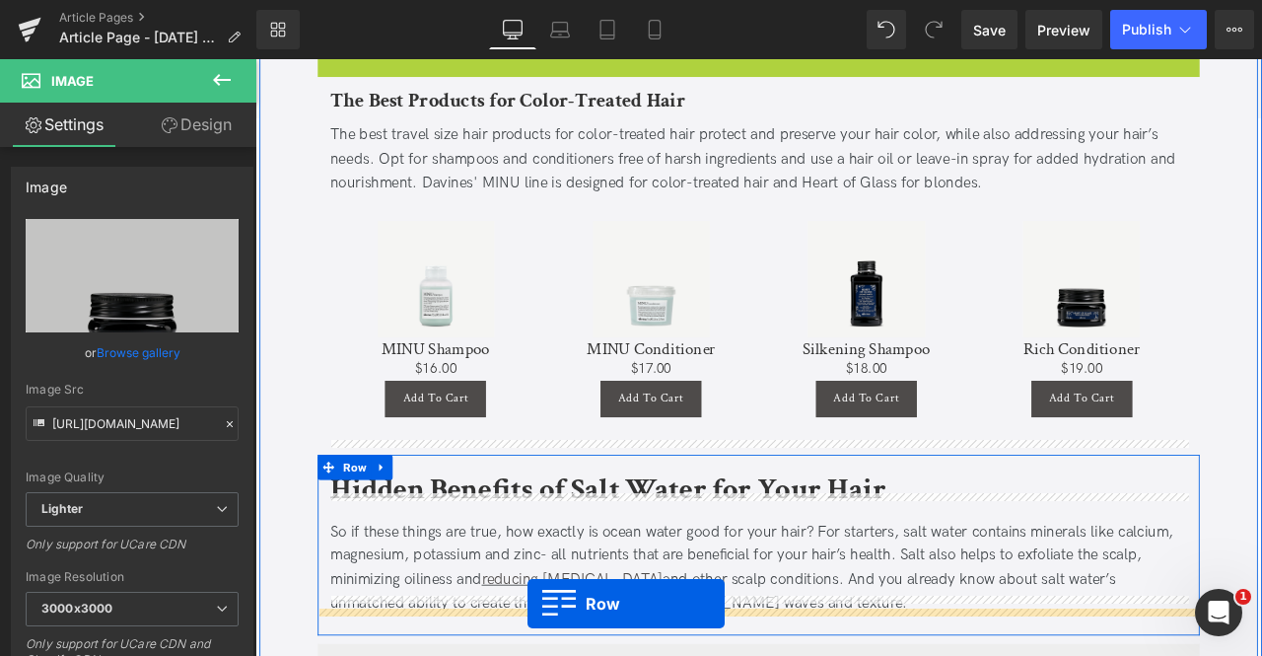
scroll to position [2072, 0]
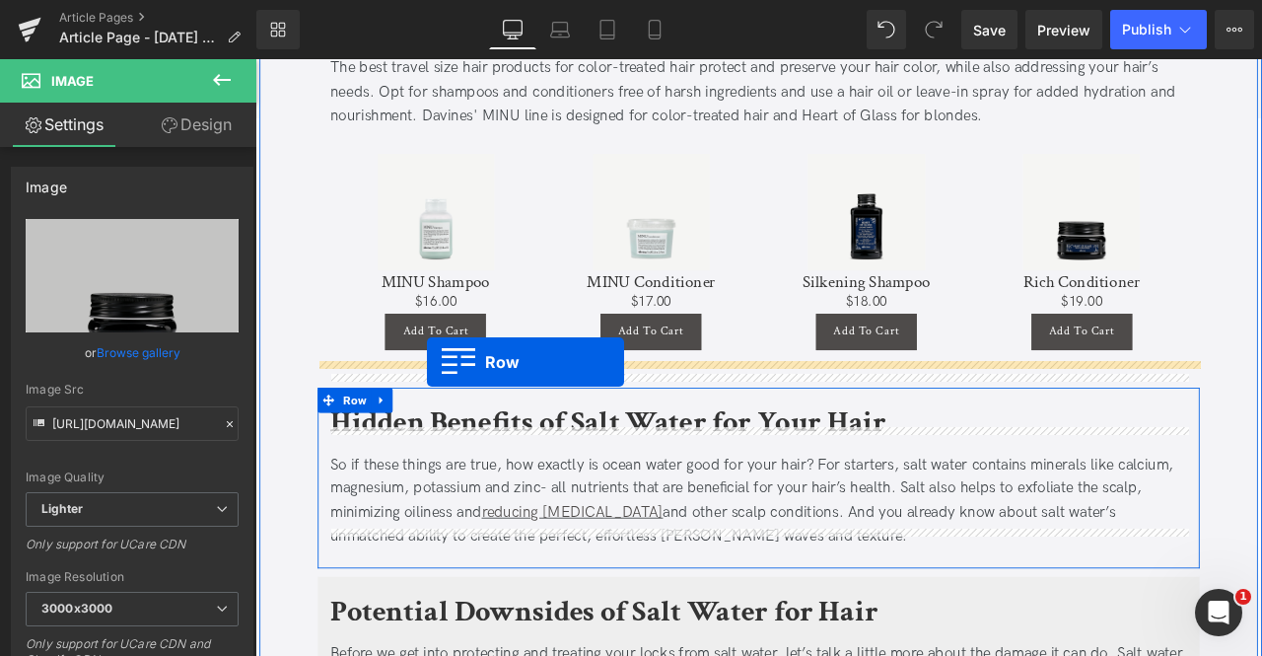
drag, startPoint x: 365, startPoint y: 156, endPoint x: 459, endPoint y: 417, distance: 277.6
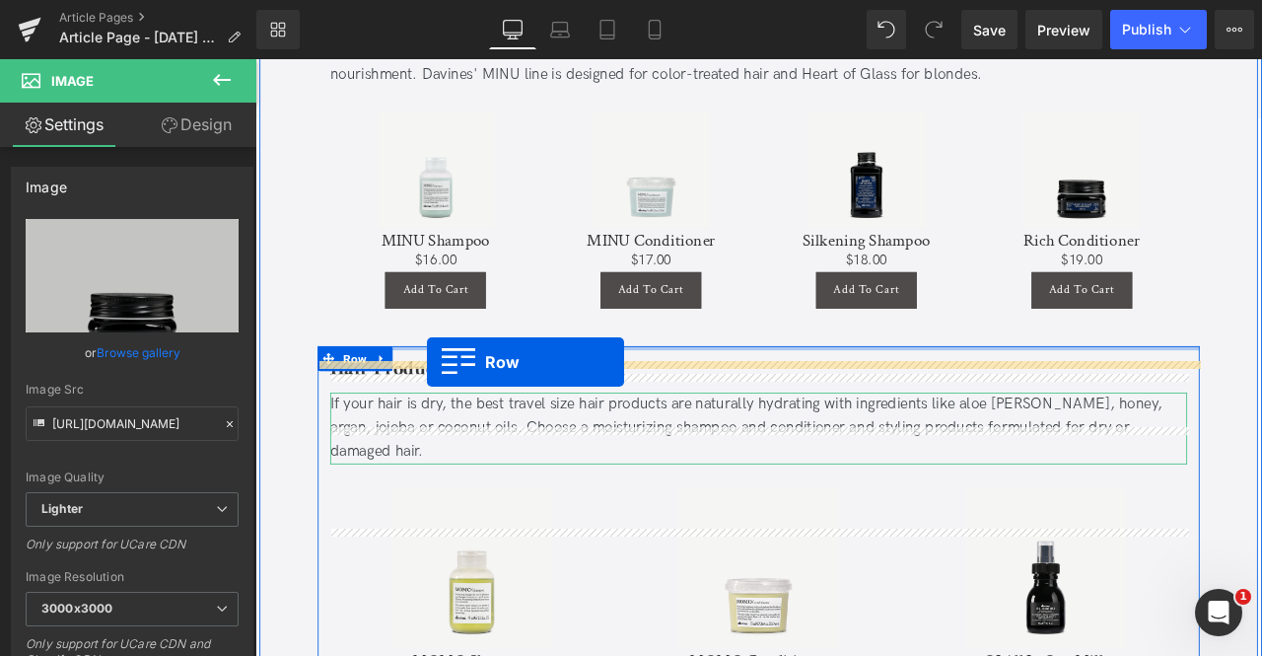
scroll to position [2023, 0]
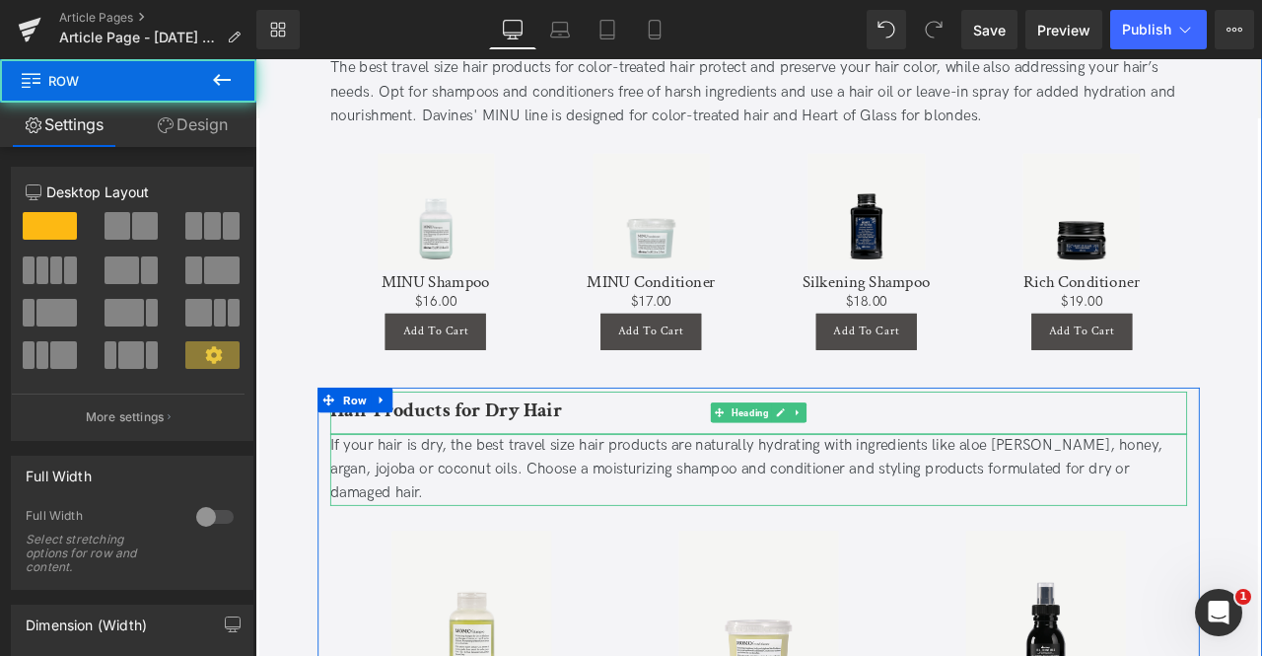
click at [445, 461] on b "Hair Products for Dry Hair" at bounding box center [481, 476] width 275 height 31
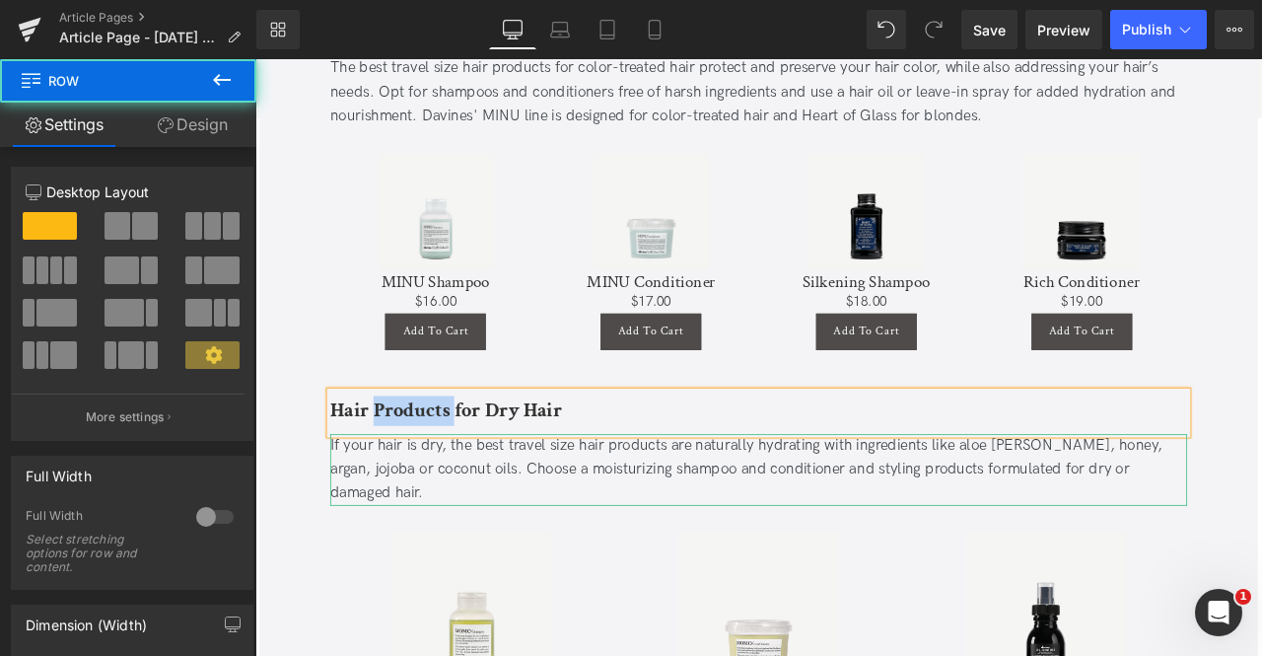
click at [445, 461] on b "Hair Products for Dry Hair" at bounding box center [481, 476] width 275 height 31
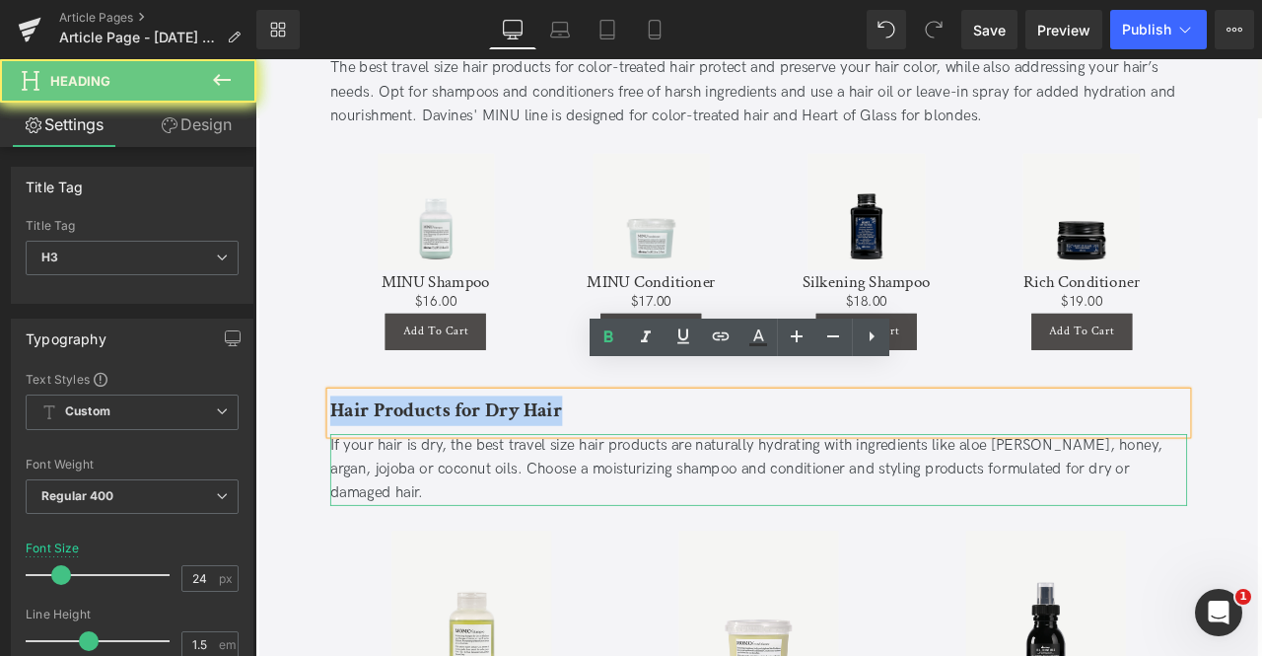
click at [445, 461] on b "Hair Products for Dry Hair" at bounding box center [481, 476] width 275 height 31
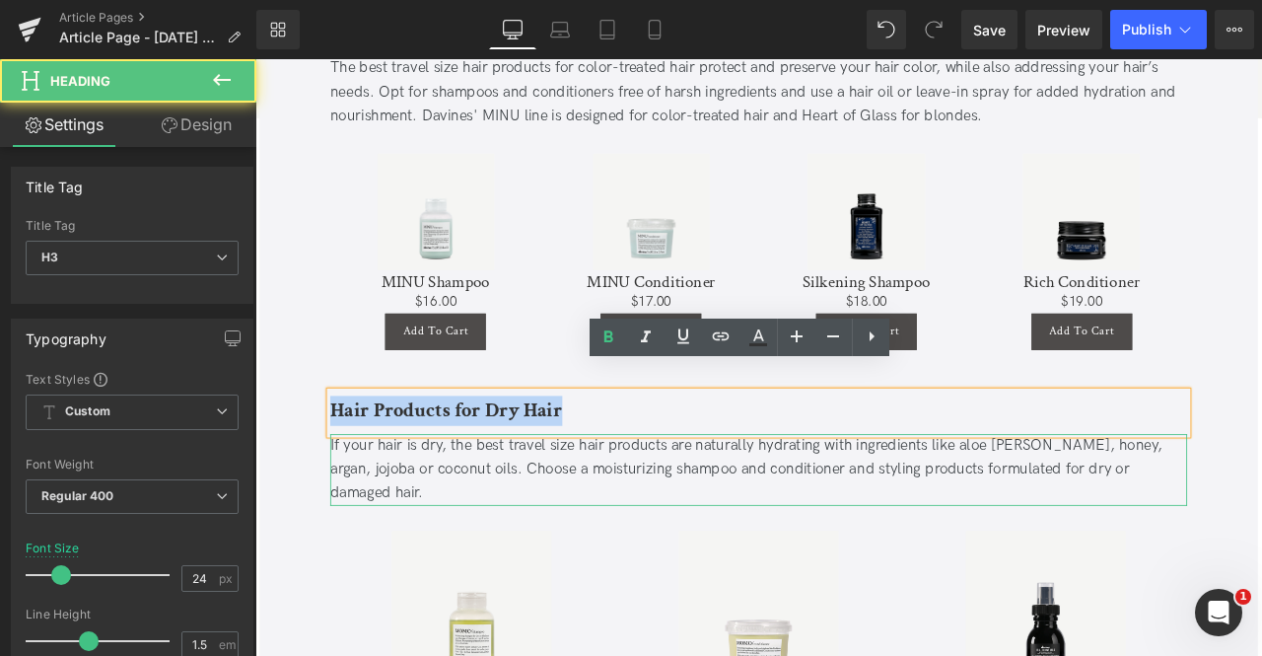
paste div
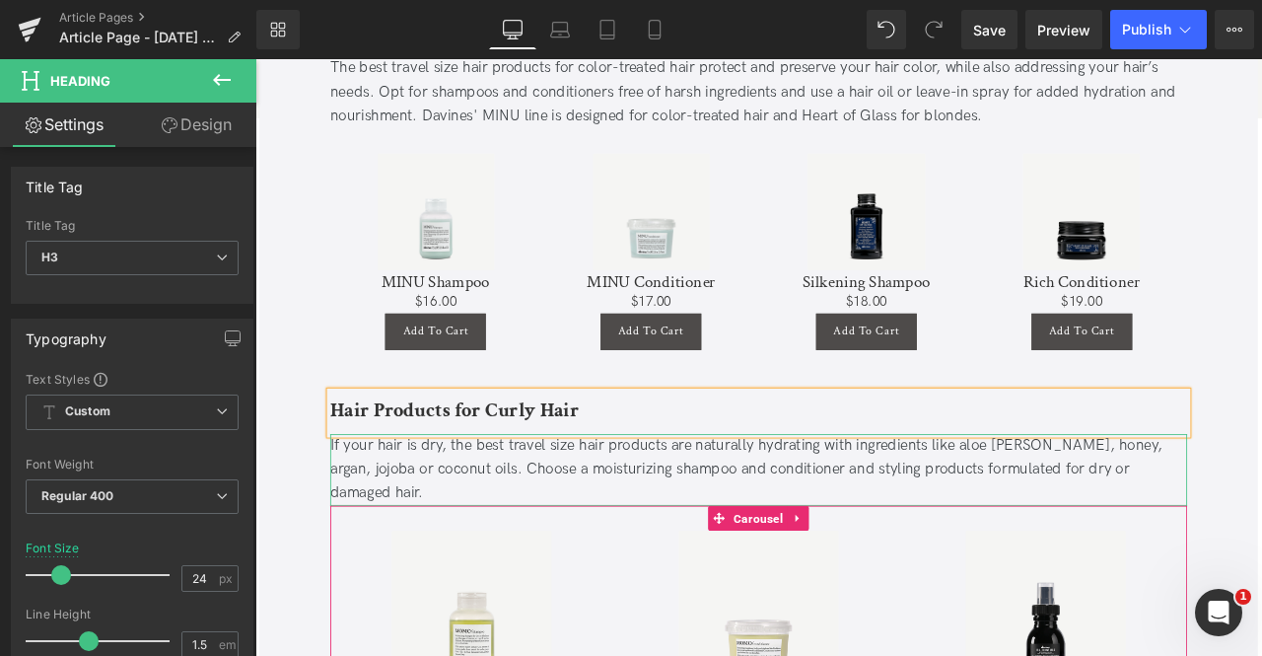
click at [441, 518] on div "If your hair is dry, the best travel size hair products are naturally hydrating…" at bounding box center [852, 546] width 1016 height 85
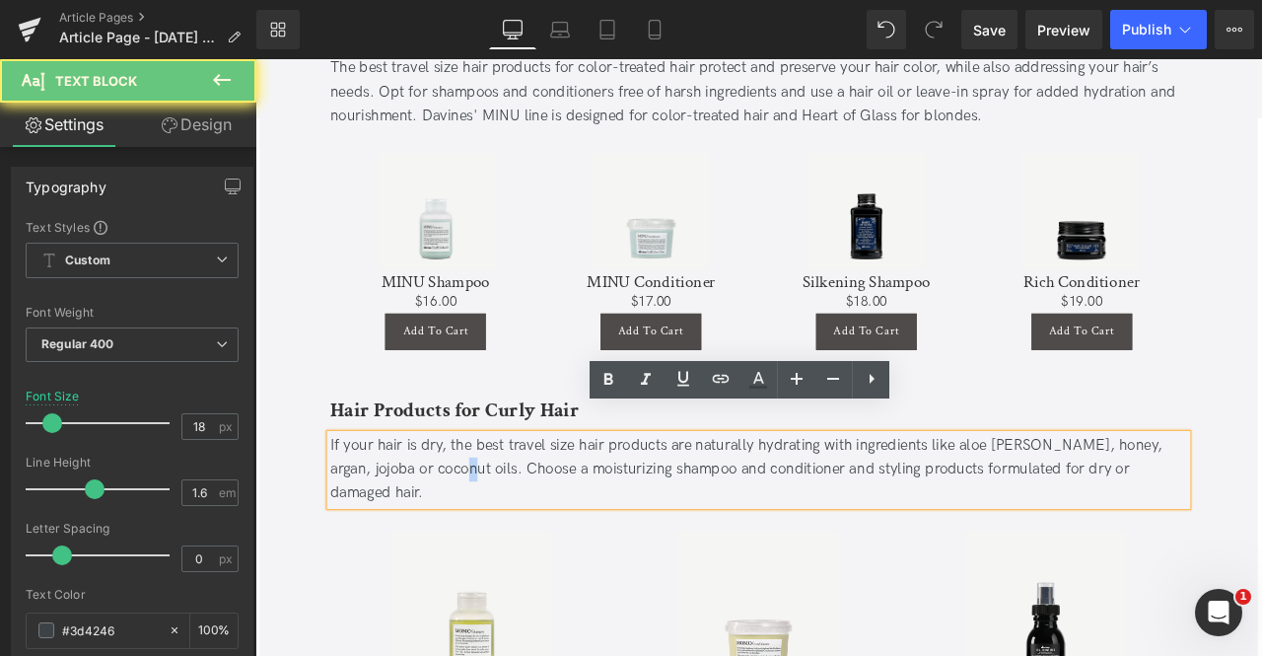
click at [441, 518] on div "If your hair is dry, the best travel size hair products are naturally hydrating…" at bounding box center [852, 546] width 1016 height 85
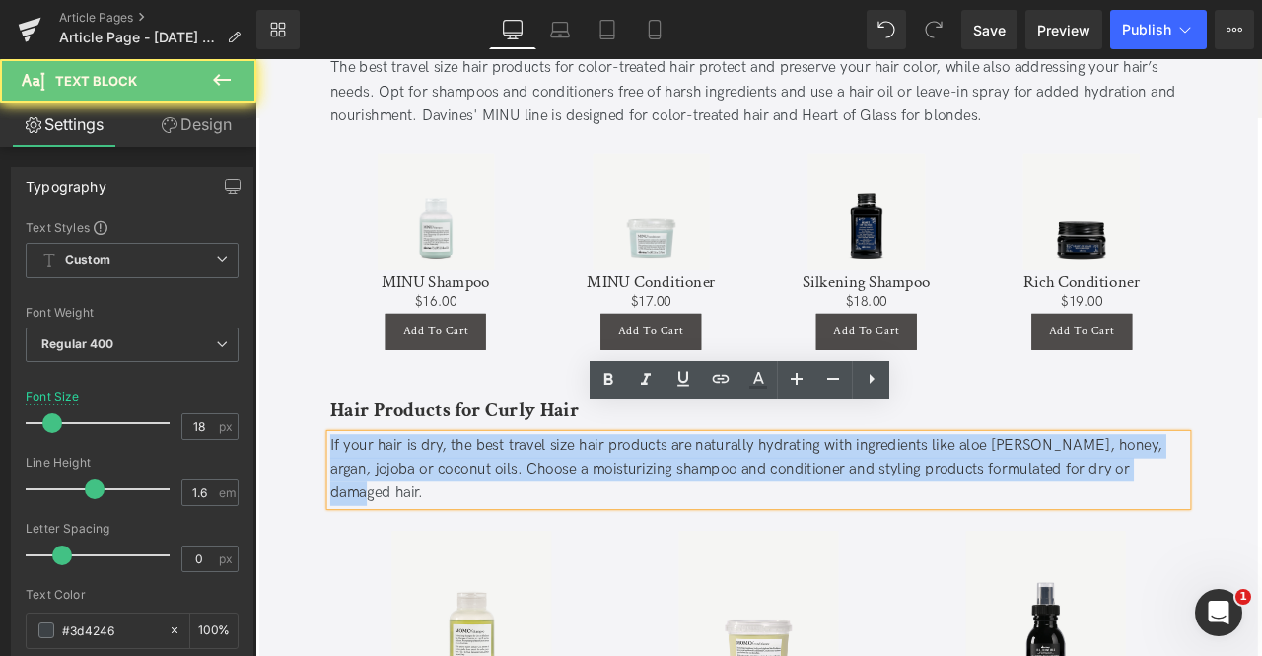
click at [441, 518] on div "If your hair is dry, the best travel size hair products are naturally hydrating…" at bounding box center [852, 546] width 1016 height 85
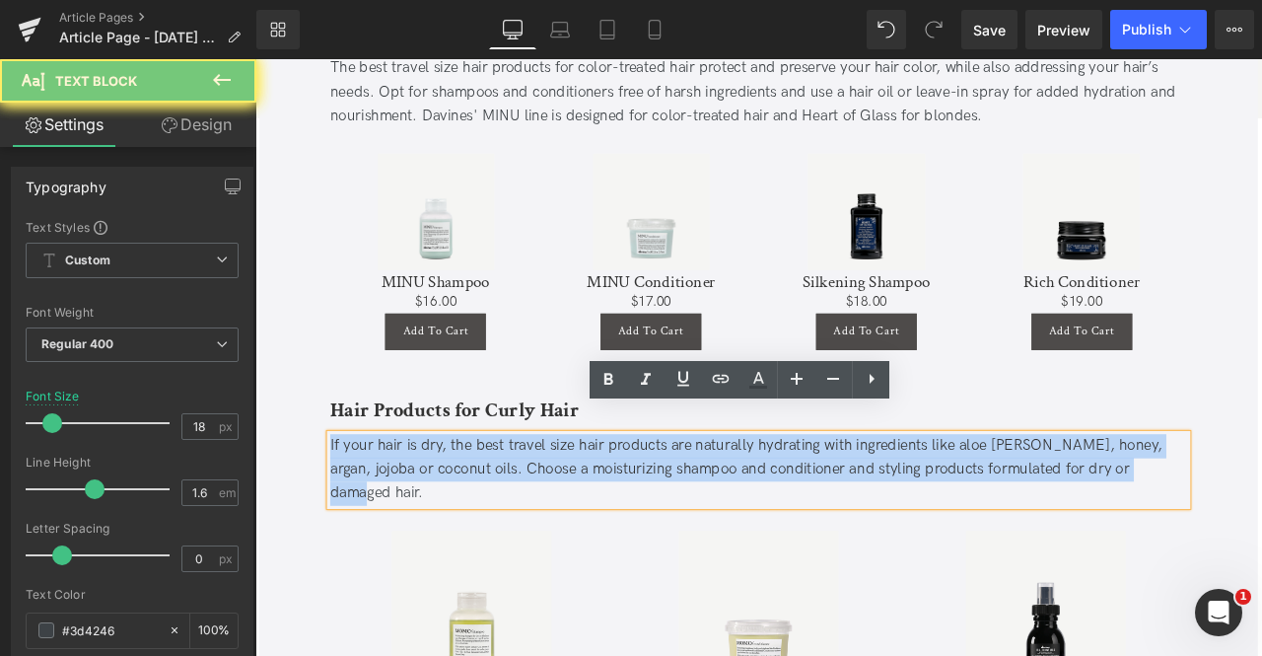
paste div
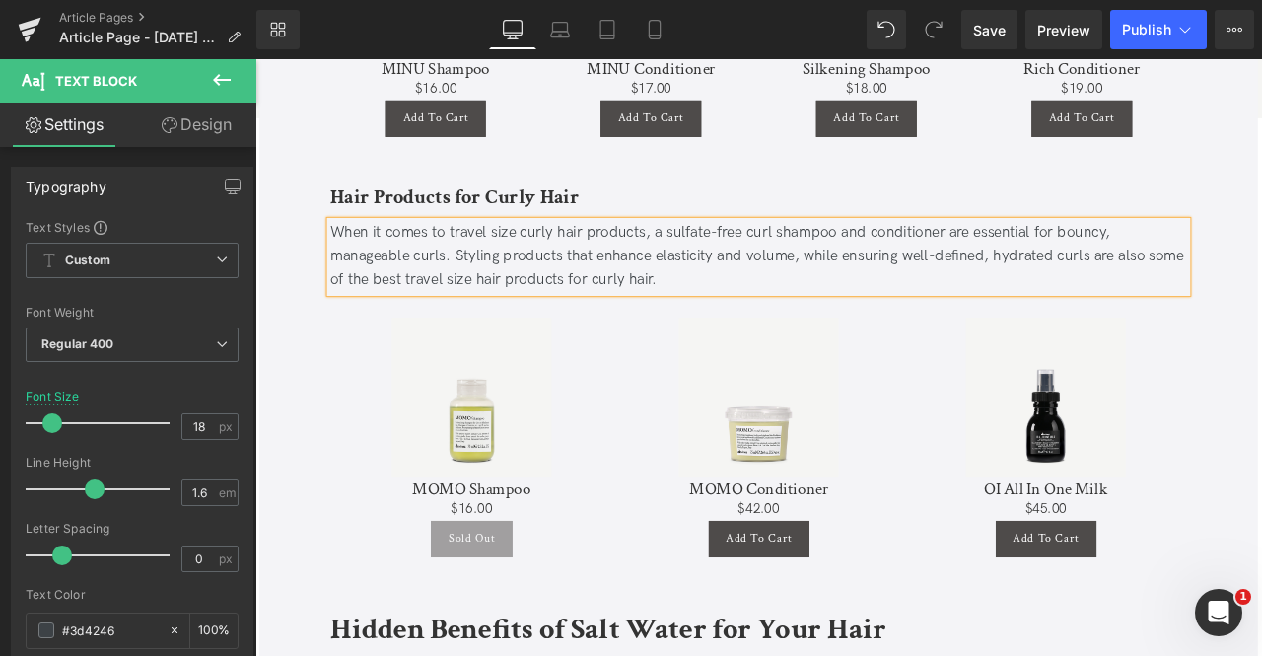
scroll to position [2276, 0]
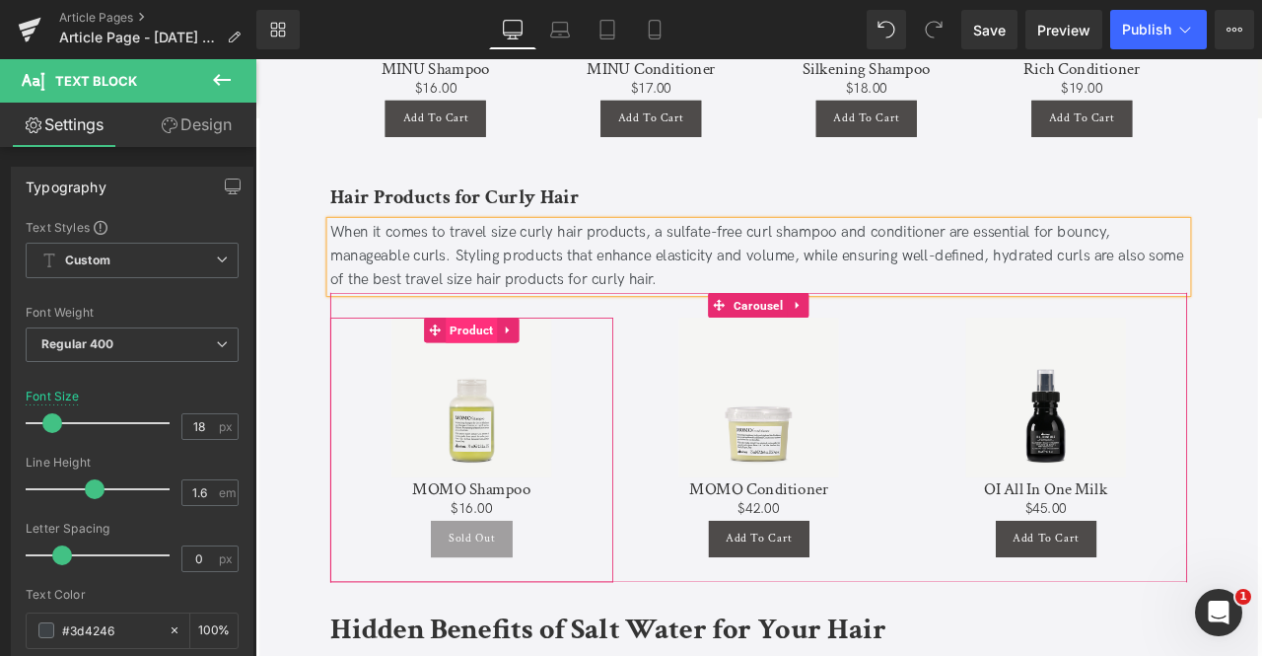
click at [507, 365] on span "Product" at bounding box center [511, 380] width 61 height 30
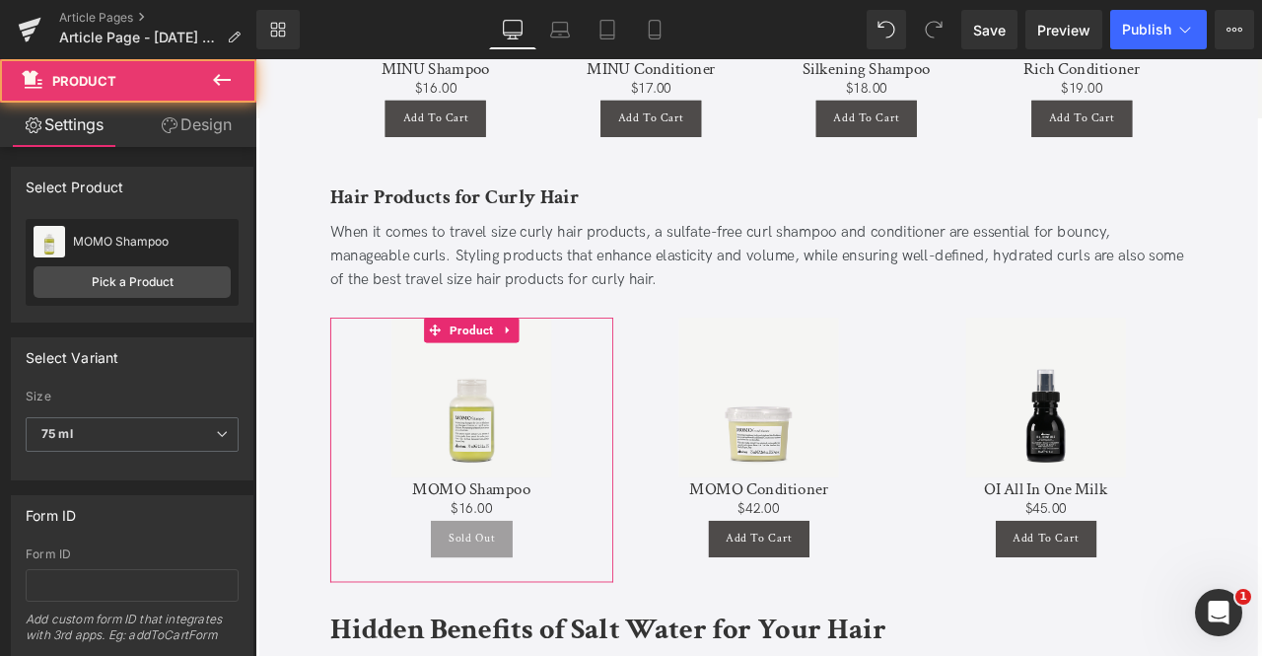
click at [179, 265] on div "MOMO Shampoo MOMO Shampoo Pick a Product" at bounding box center [132, 262] width 213 height 87
click at [193, 277] on link "Pick a Product" at bounding box center [132, 282] width 197 height 32
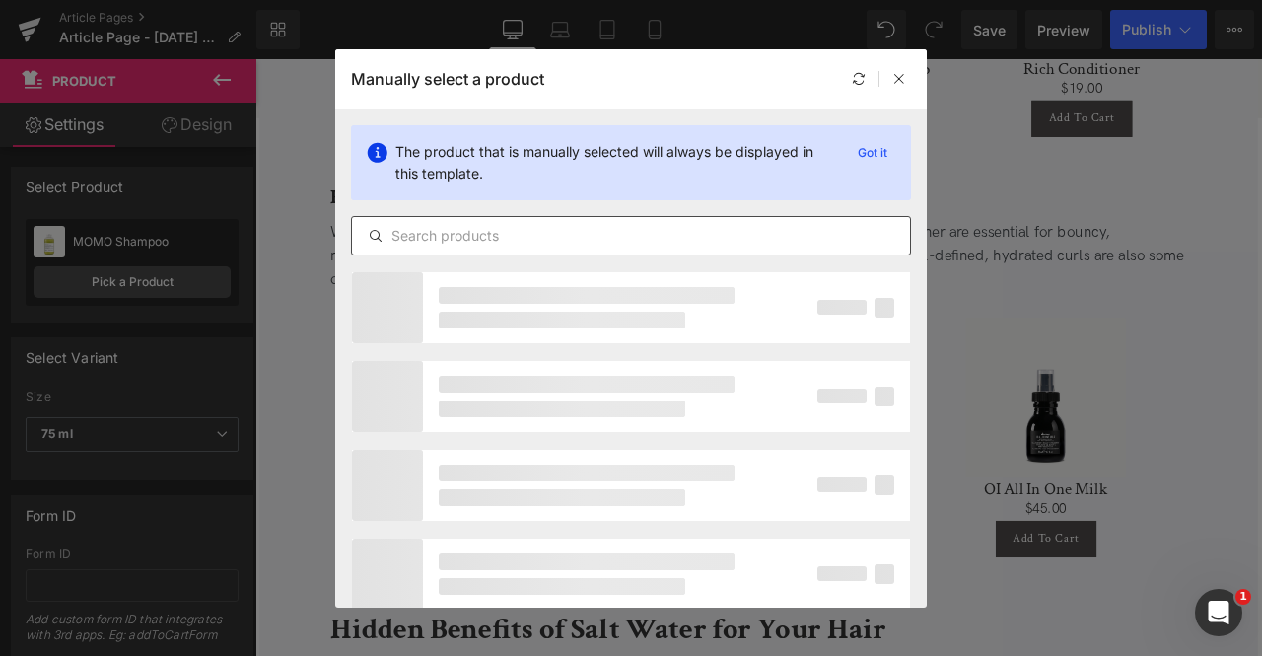
click at [573, 235] on input "text" at bounding box center [631, 236] width 558 height 24
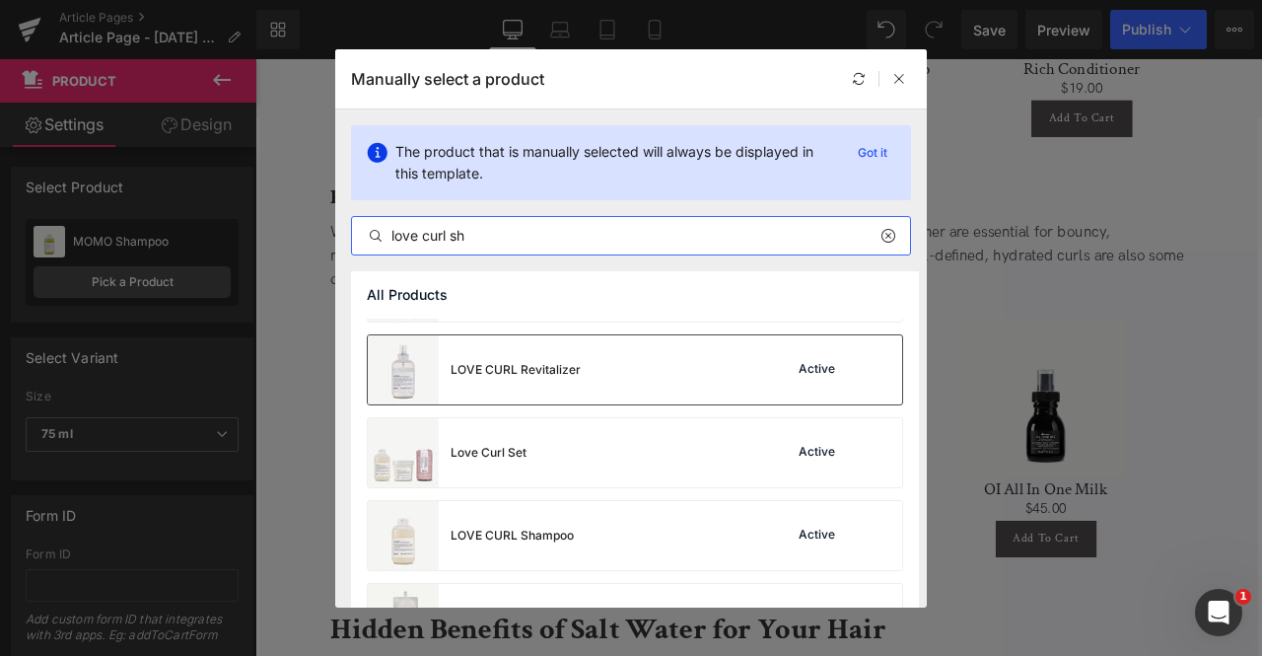
scroll to position [731, 0]
type input "love curl sh"
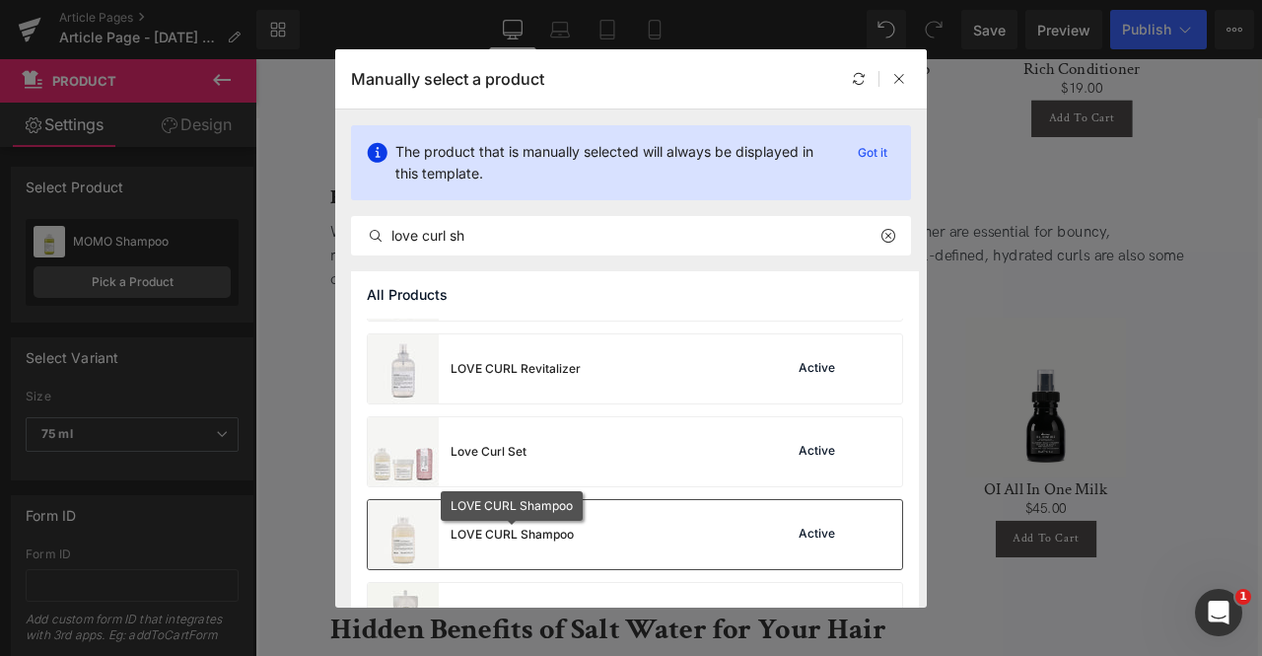
drag, startPoint x: 463, startPoint y: 540, endPoint x: 400, endPoint y: 551, distance: 64.0
click at [400, 551] on img at bounding box center [403, 534] width 71 height 69
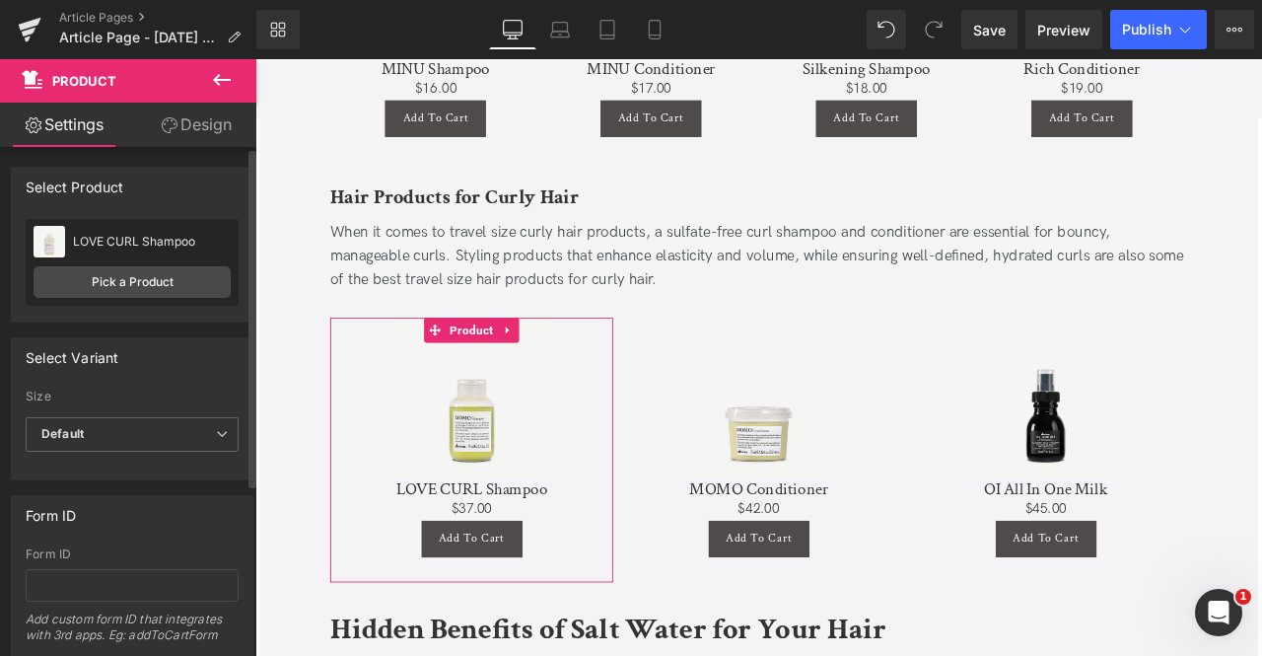
click at [139, 412] on div "Size Default 250 ml 500 ml 75 ml Default Default 250 ml 500 ml 75 ml" at bounding box center [132, 404] width 213 height 28
click at [170, 426] on span "Default" at bounding box center [132, 434] width 213 height 35
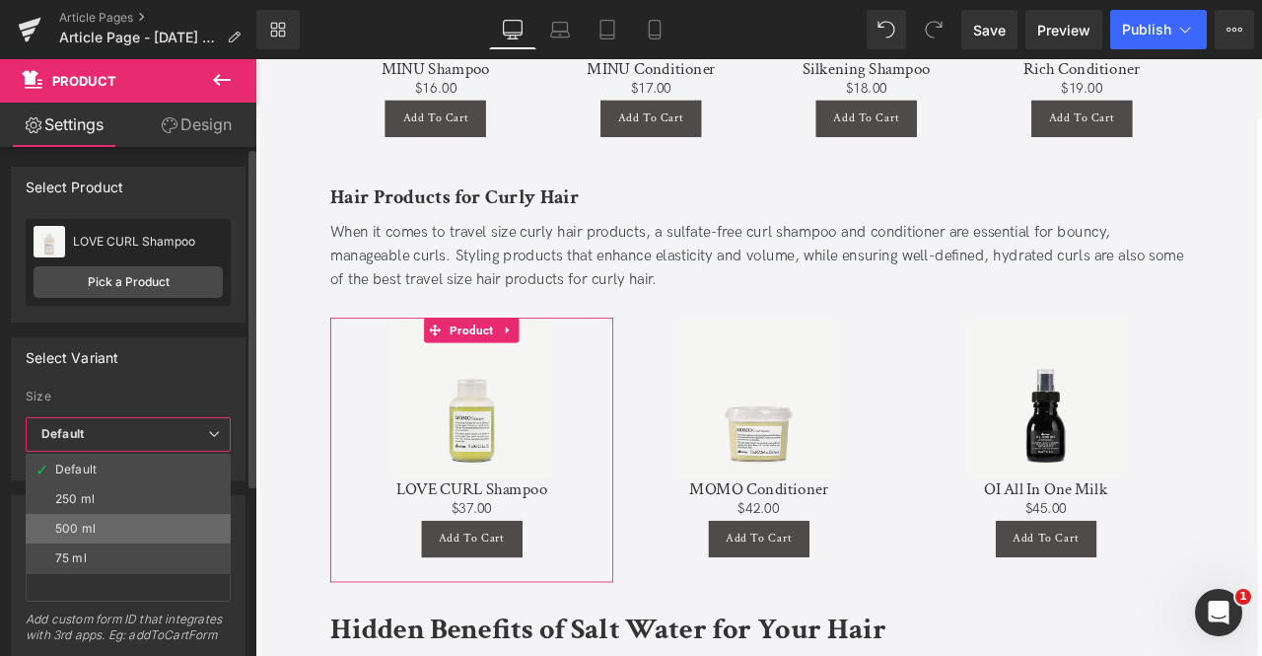
click at [80, 534] on li "500 ml" at bounding box center [128, 529] width 205 height 30
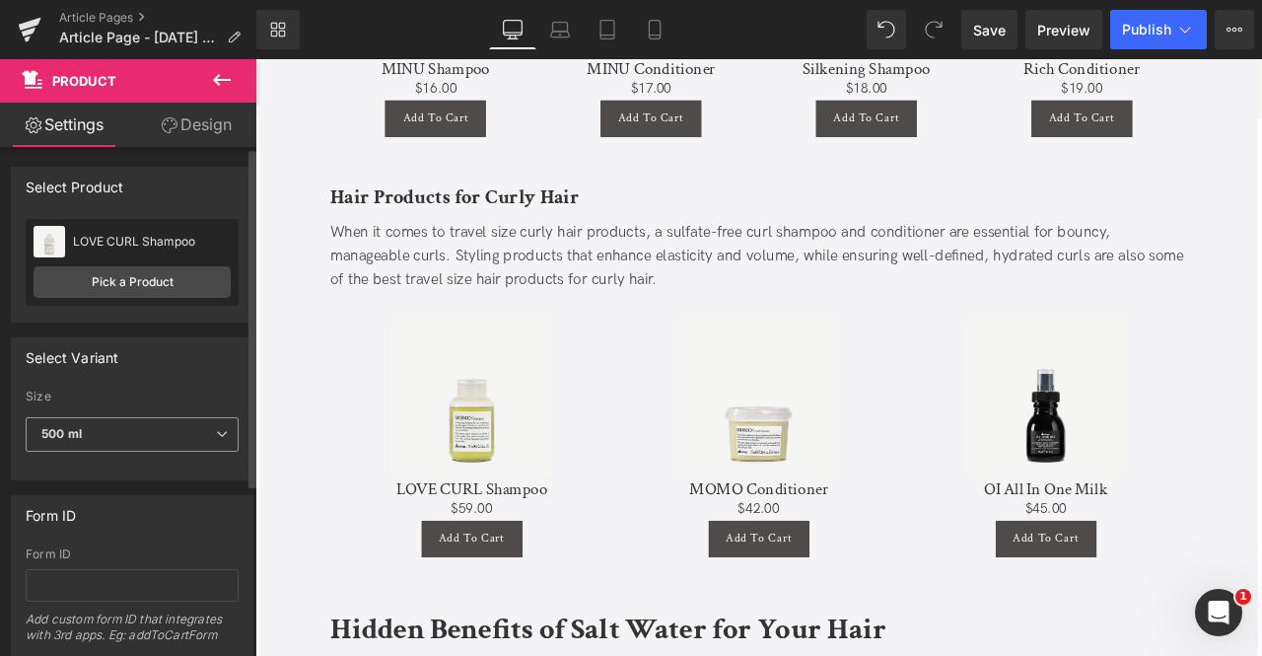
click at [105, 437] on span "500 ml" at bounding box center [132, 434] width 213 height 35
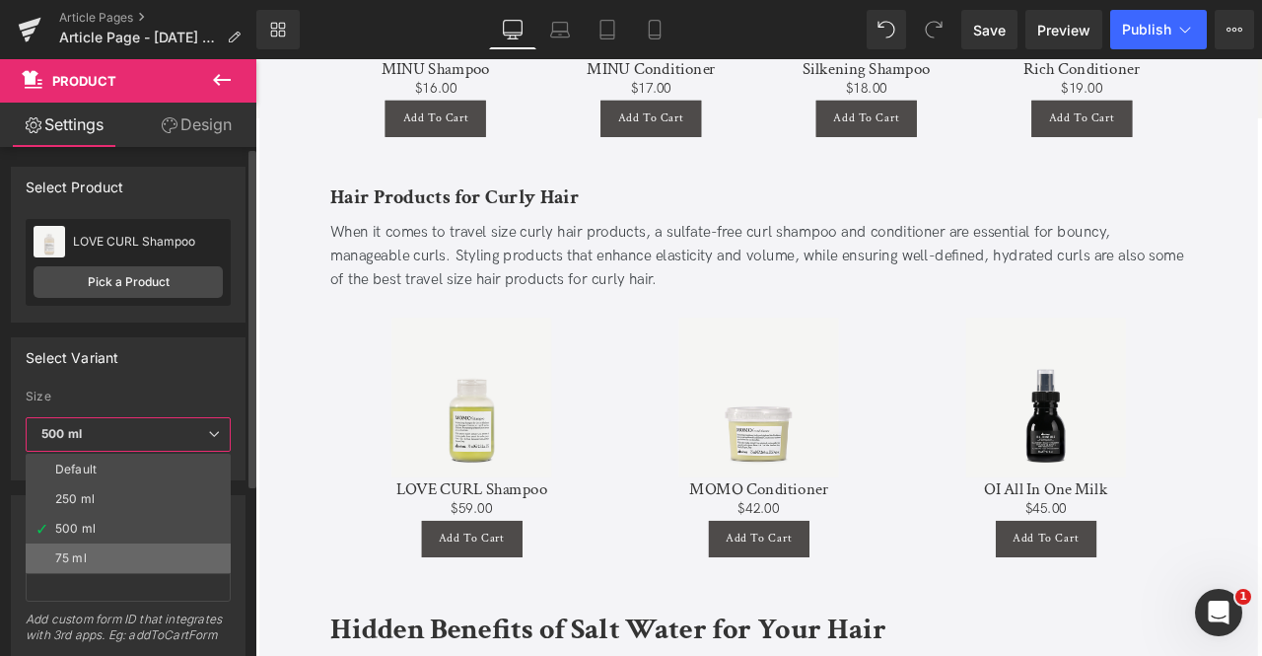
click at [108, 551] on li "75 ml" at bounding box center [128, 558] width 205 height 30
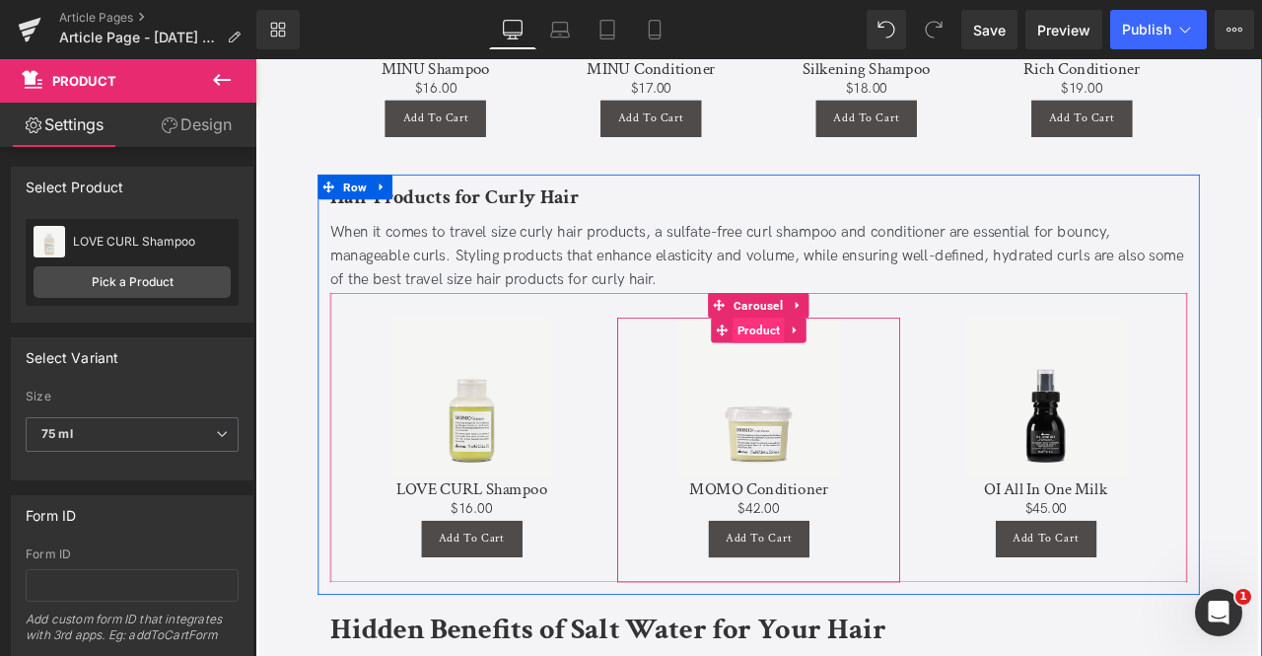
click at [852, 365] on span "Product" at bounding box center [851, 380] width 61 height 30
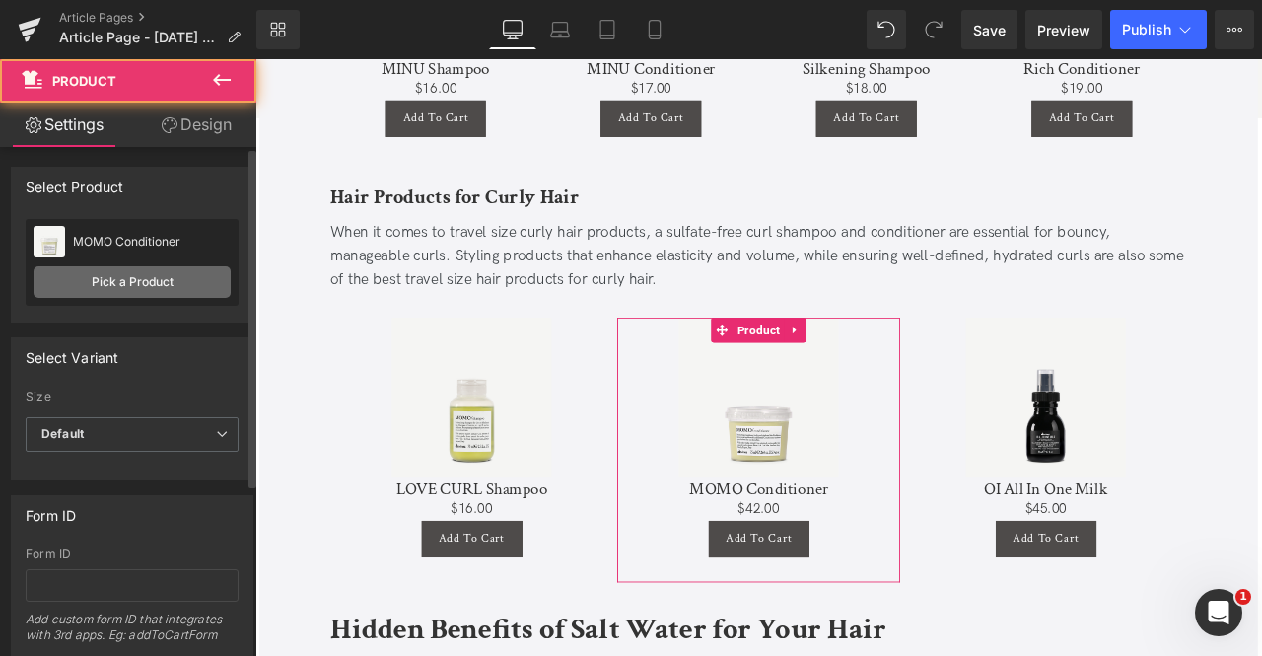
click at [155, 268] on link "Pick a Product" at bounding box center [132, 282] width 197 height 32
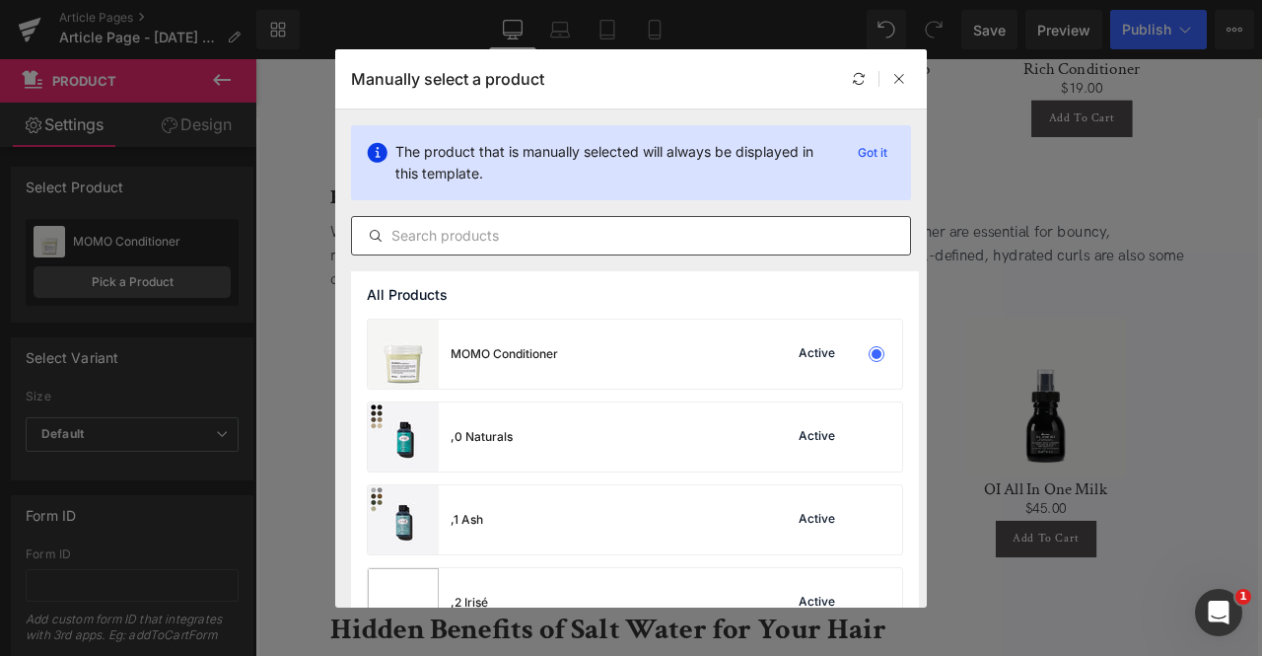
click at [430, 249] on div at bounding box center [631, 235] width 560 height 39
click at [408, 218] on div at bounding box center [631, 235] width 560 height 39
click at [426, 226] on input "text" at bounding box center [631, 236] width 558 height 24
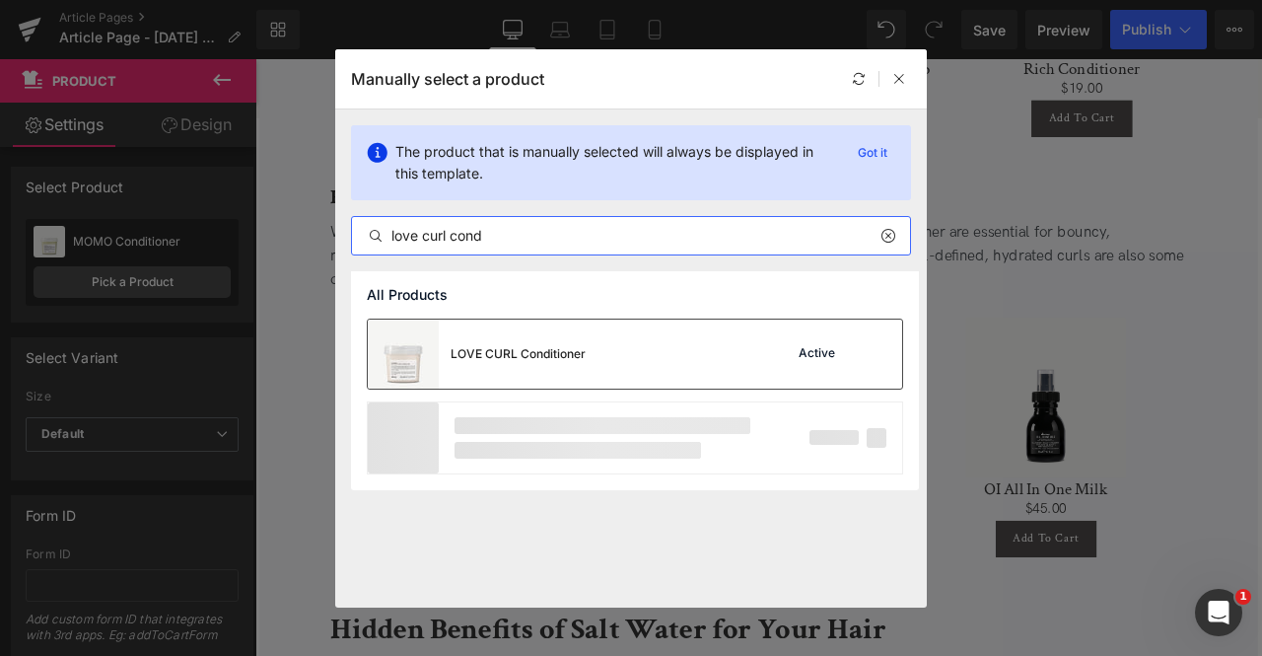
type input "love curl cond"
click at [544, 382] on div "LOVE CURL Conditioner" at bounding box center [477, 354] width 218 height 69
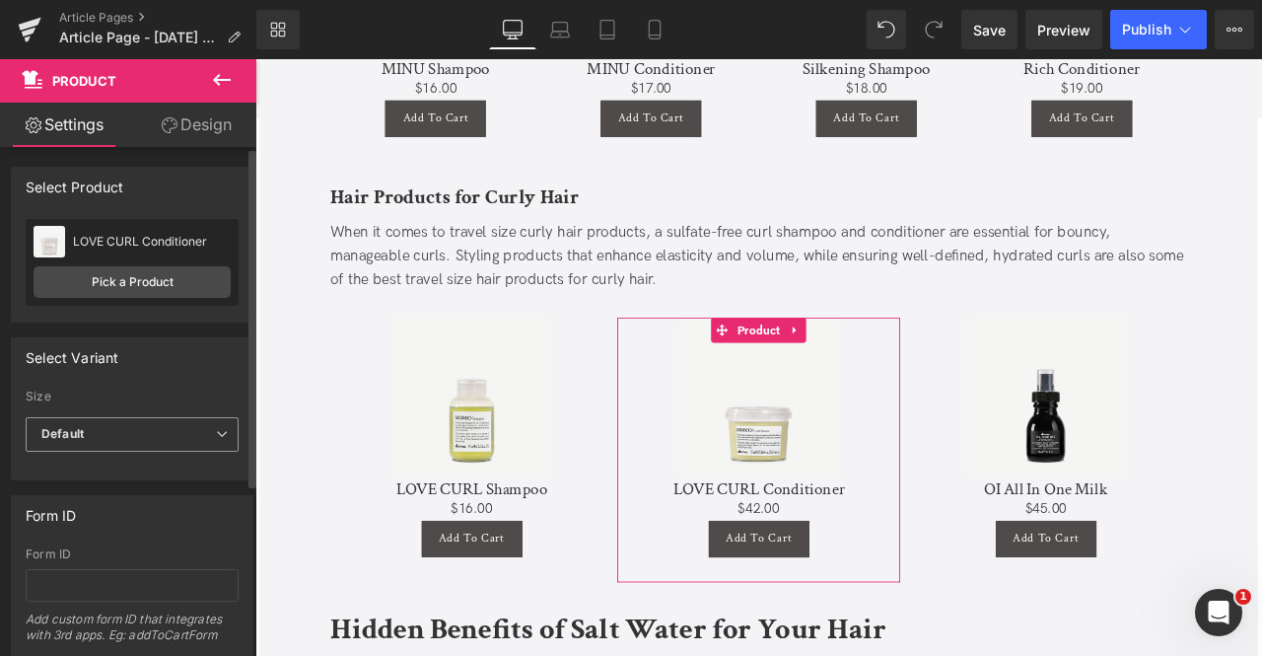
click at [172, 437] on span "Default" at bounding box center [132, 434] width 213 height 35
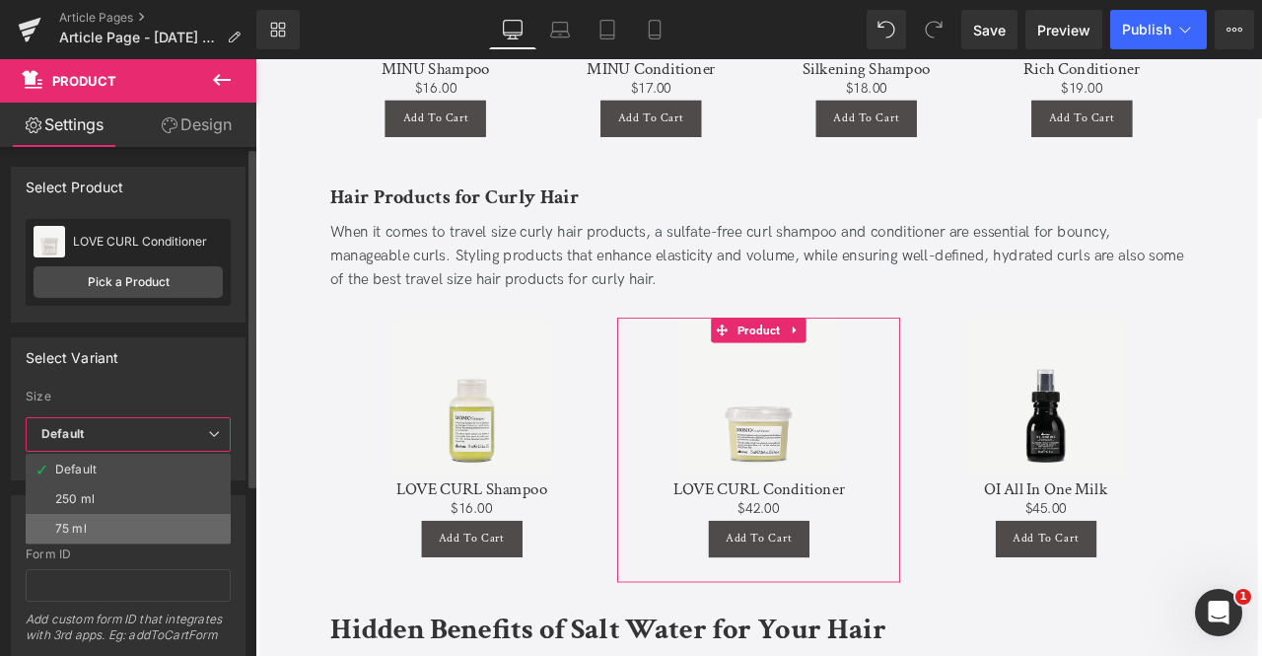
click at [139, 530] on li "75 ml" at bounding box center [128, 529] width 205 height 30
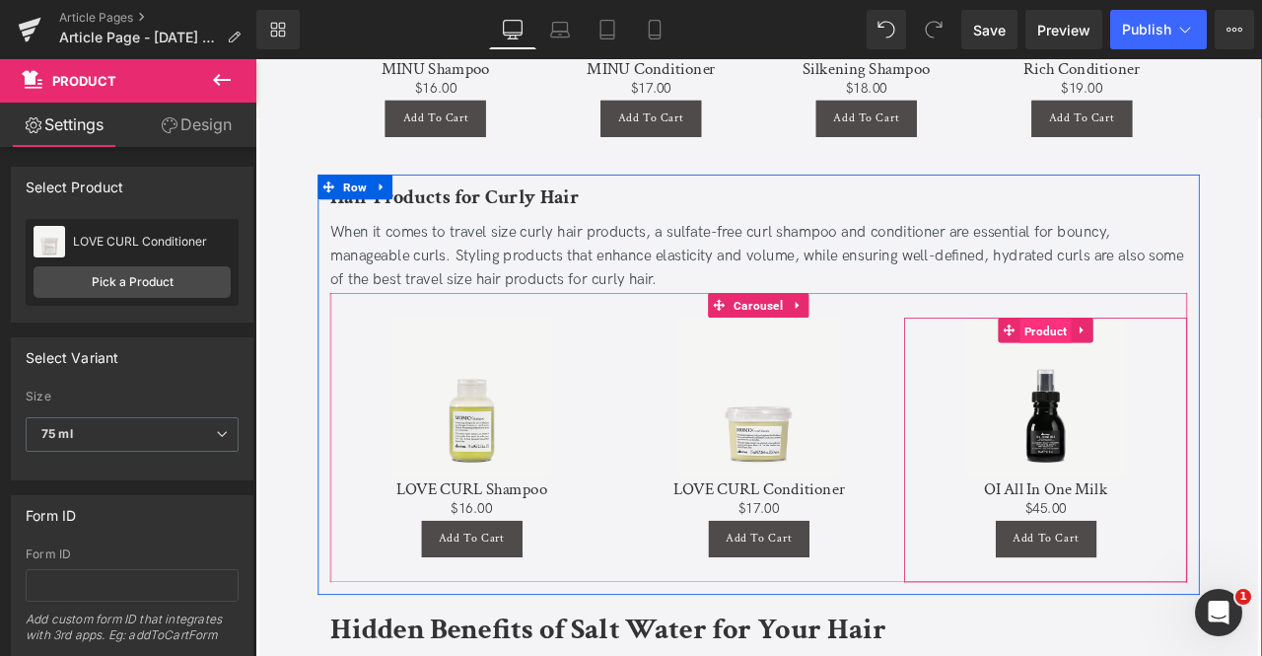
click at [1192, 366] on span "Product" at bounding box center [1192, 381] width 61 height 30
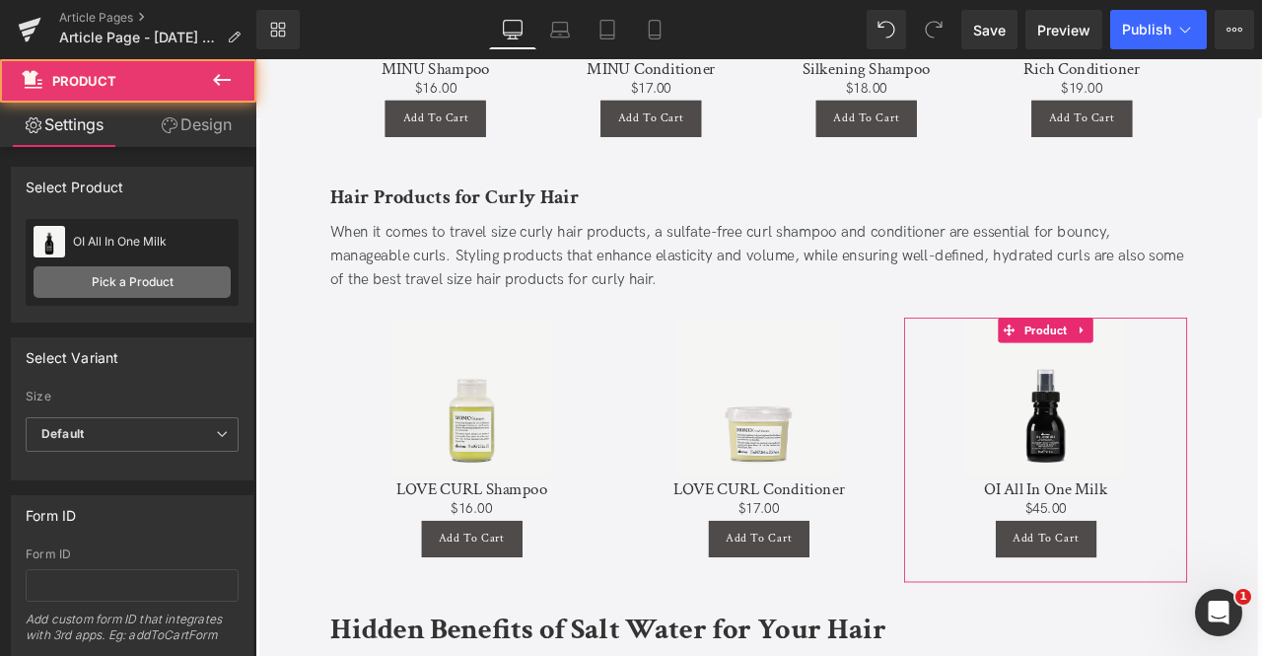
click at [183, 281] on link "Pick a Product" at bounding box center [132, 282] width 197 height 32
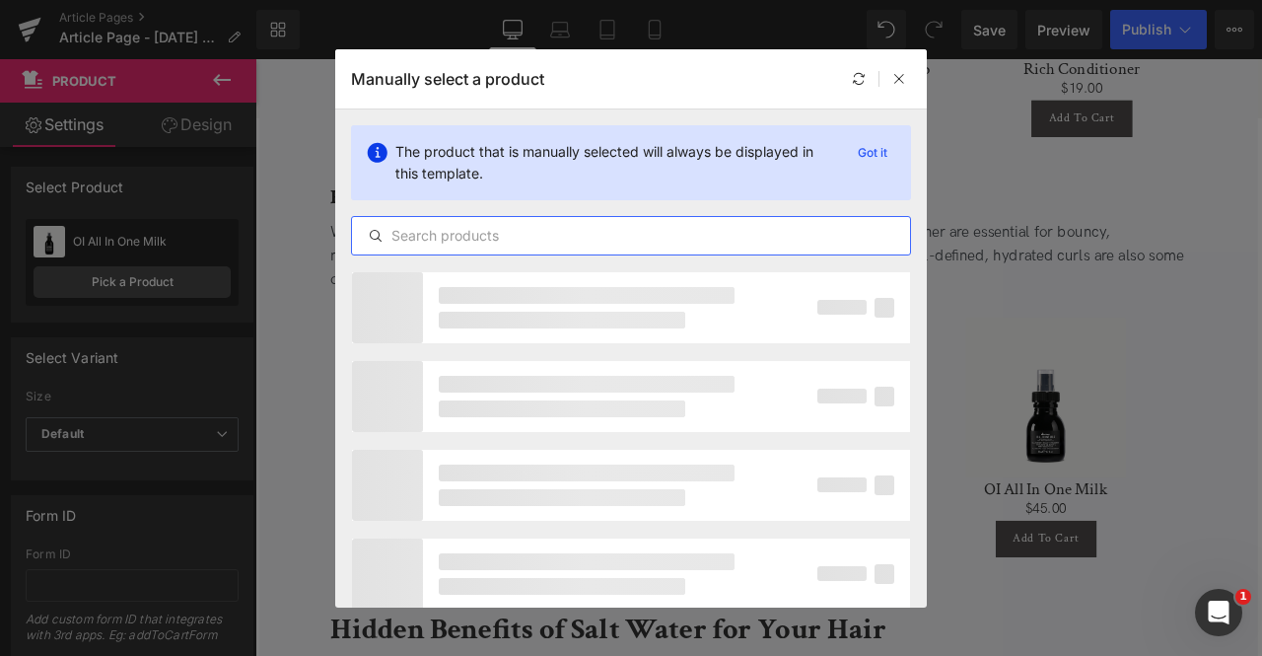
click at [407, 246] on input "text" at bounding box center [631, 236] width 558 height 24
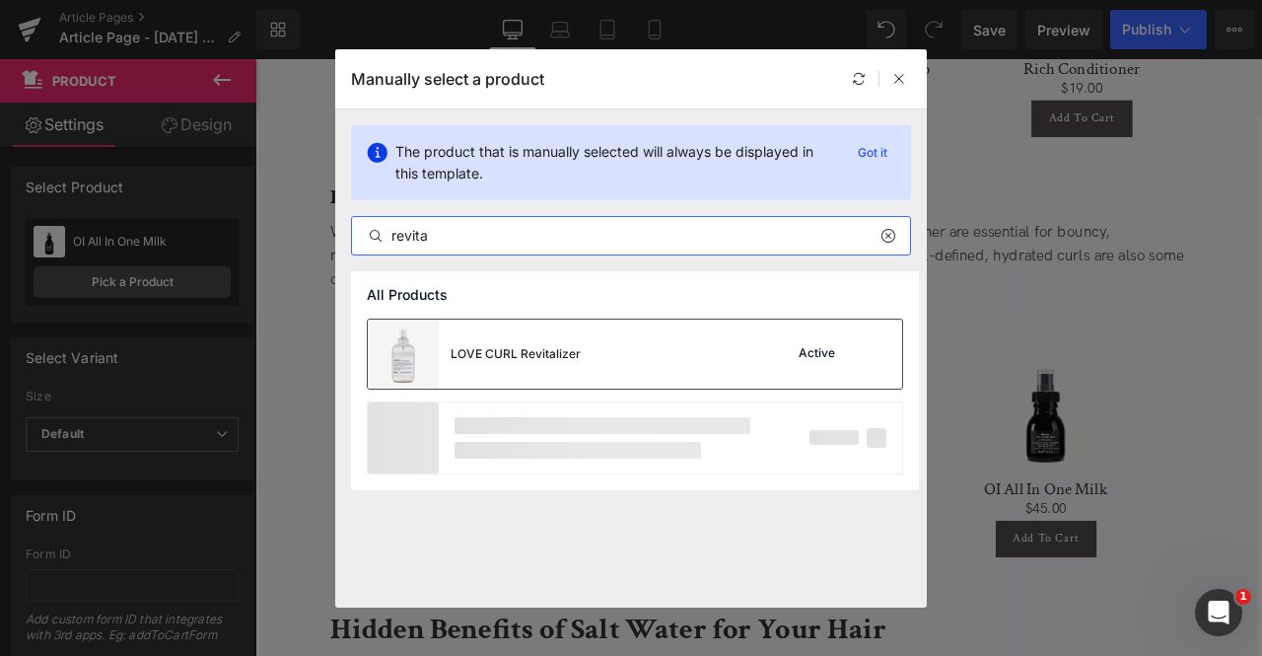
type input "revita"
click at [501, 346] on div "LOVE CURL Revitalizer" at bounding box center [516, 354] width 130 height 18
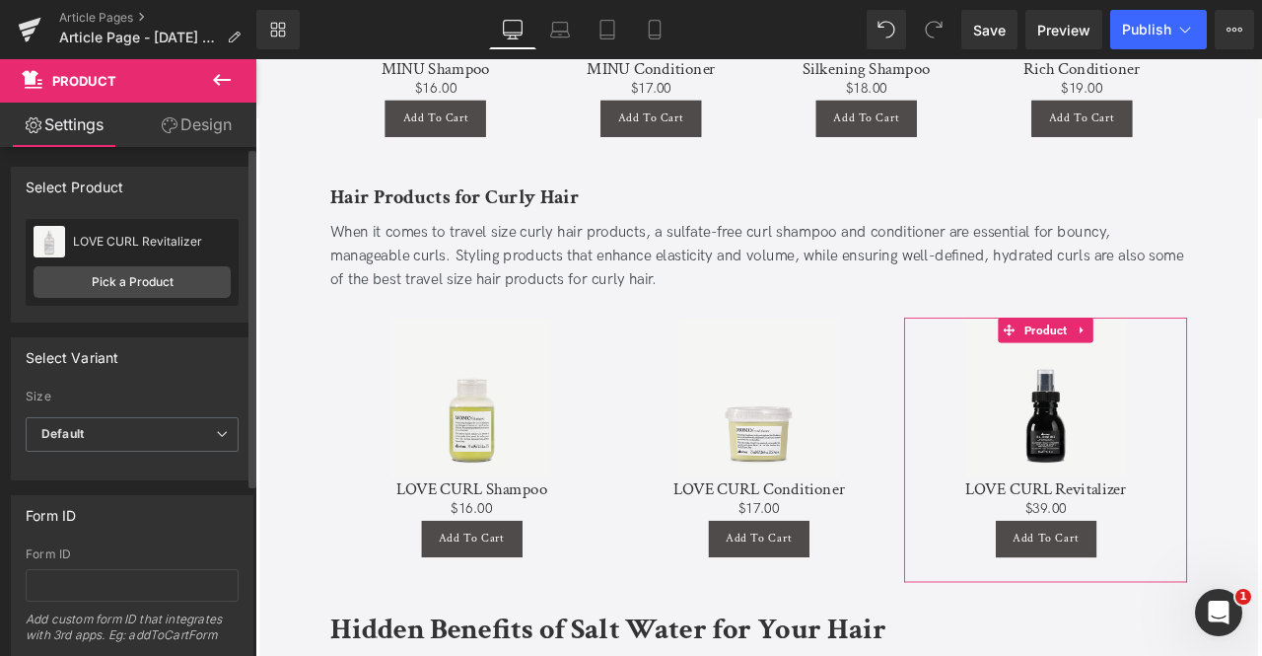
click at [70, 414] on div "Size Default 250 ml Default Default 250 ml" at bounding box center [132, 404] width 213 height 28
click at [93, 437] on span "Default" at bounding box center [132, 434] width 213 height 35
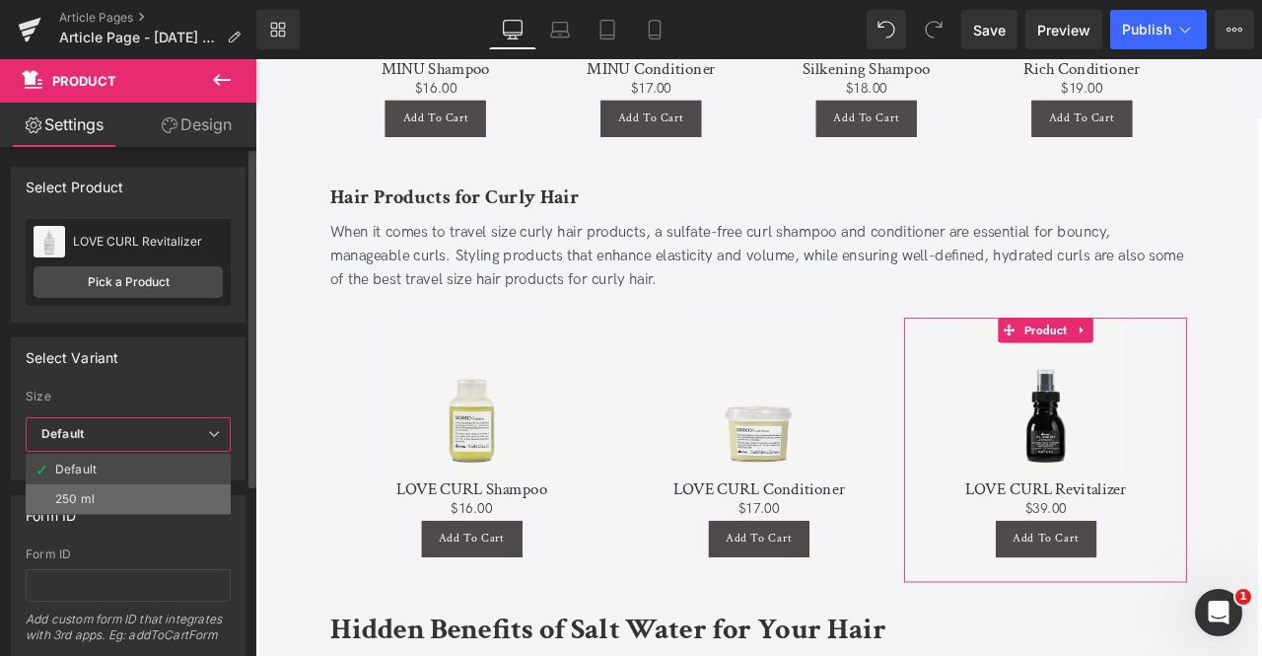
click at [114, 501] on li "250 ml" at bounding box center [128, 499] width 205 height 30
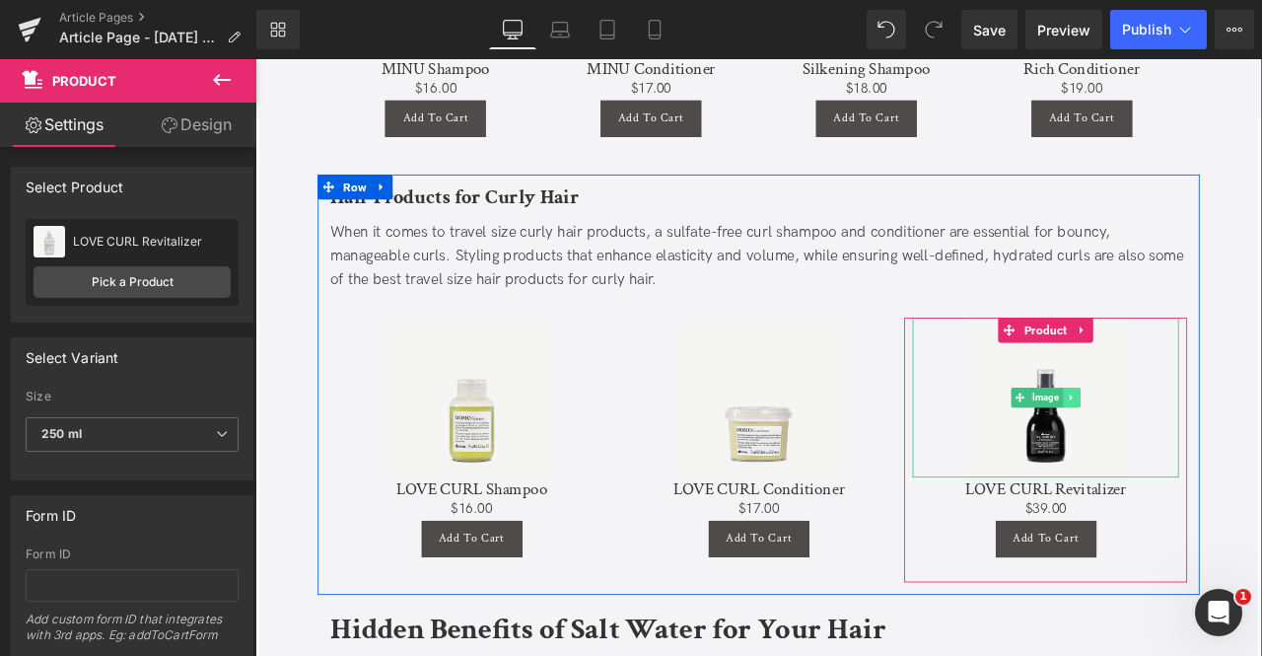
click at [1218, 454] on icon at bounding box center [1222, 460] width 11 height 12
click at [1231, 454] on icon at bounding box center [1233, 459] width 11 height 11
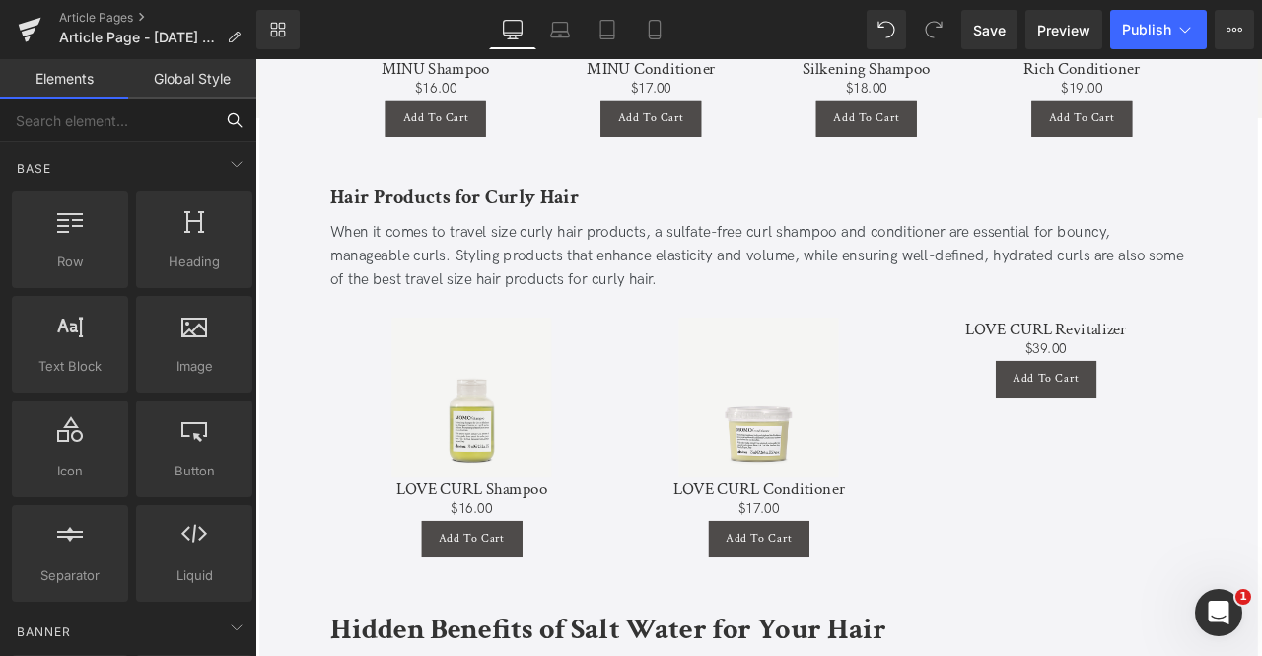
click at [164, 135] on input "text" at bounding box center [106, 120] width 213 height 43
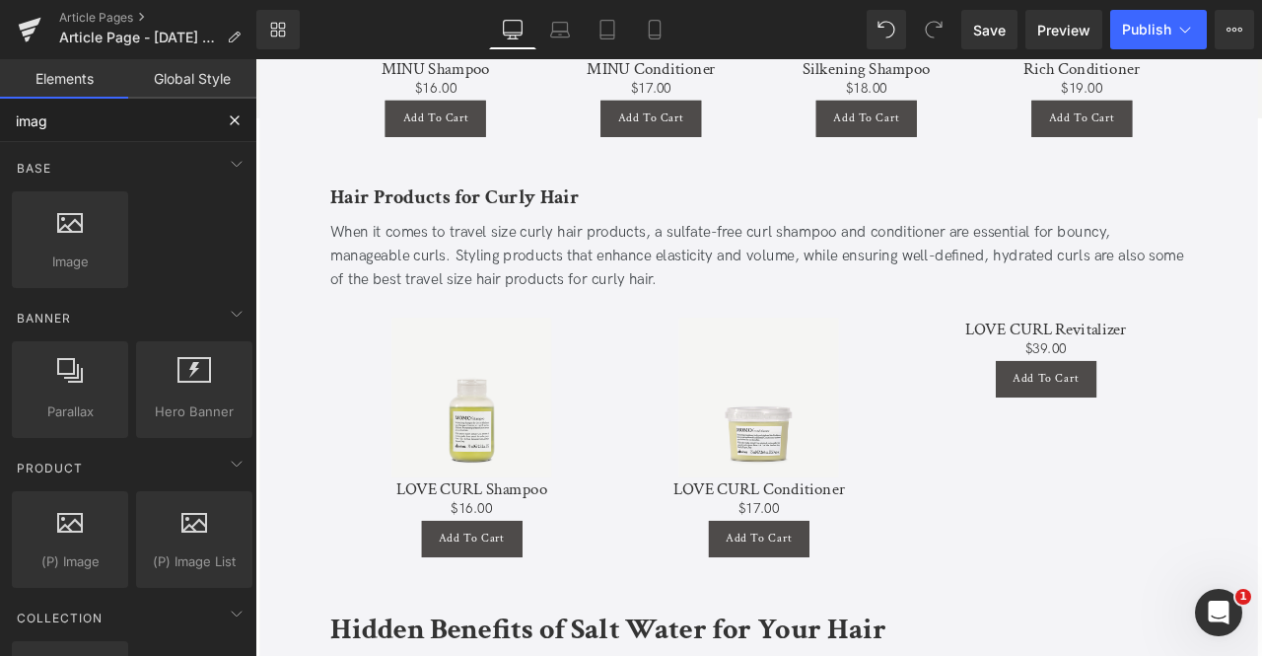
type input "image"
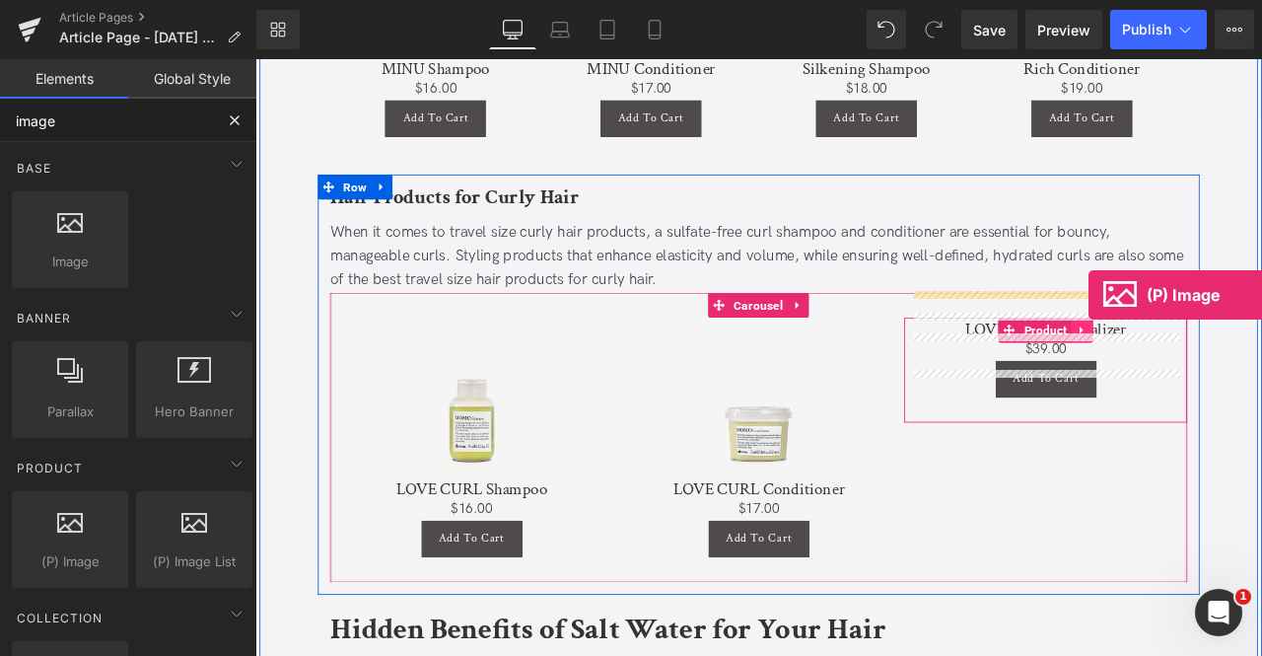
drag, startPoint x: 284, startPoint y: 566, endPoint x: 1243, endPoint y: 339, distance: 985.9
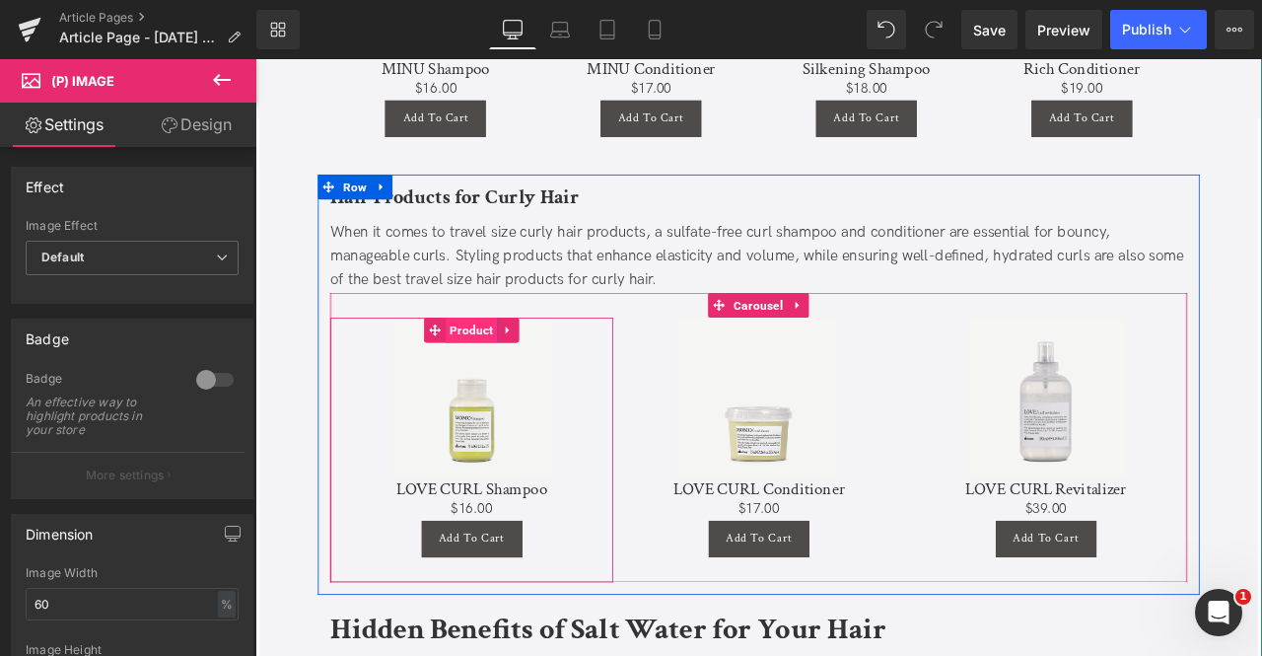
click at [506, 365] on span "Product" at bounding box center [511, 380] width 61 height 30
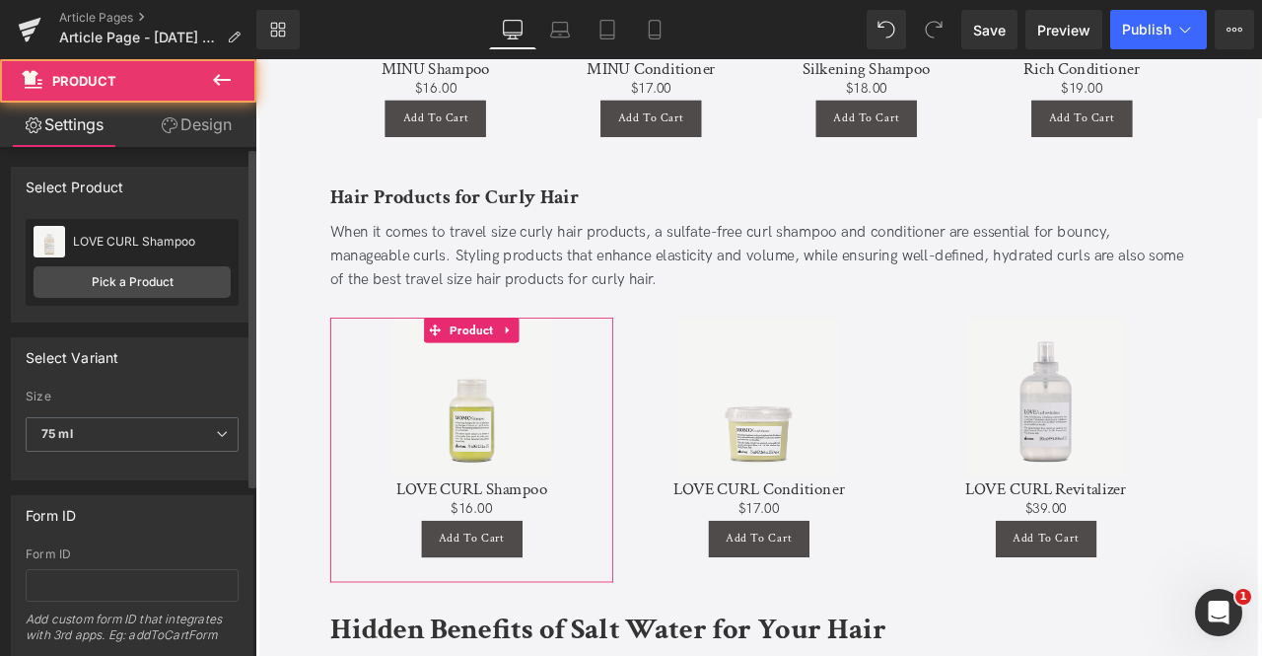
click at [176, 265] on div "LOVE CURL Shampoo LOVE CURL Shampoo Pick a Product" at bounding box center [132, 262] width 213 height 87
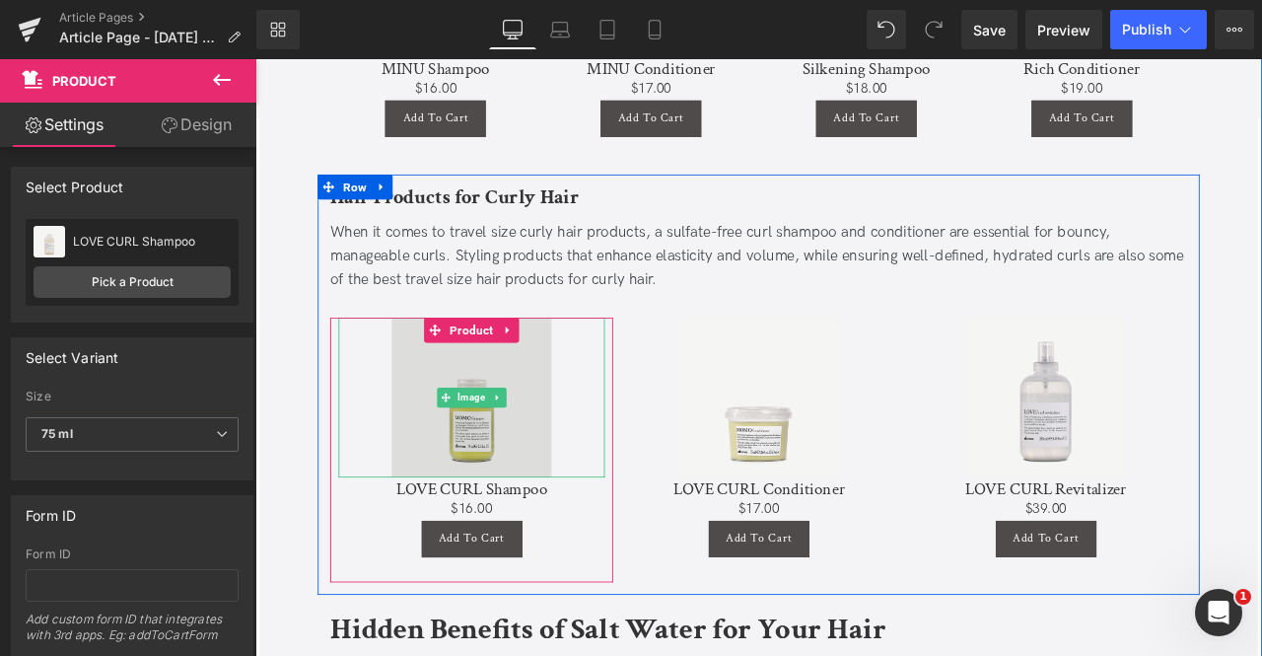
click at [518, 412] on img at bounding box center [511, 459] width 189 height 189
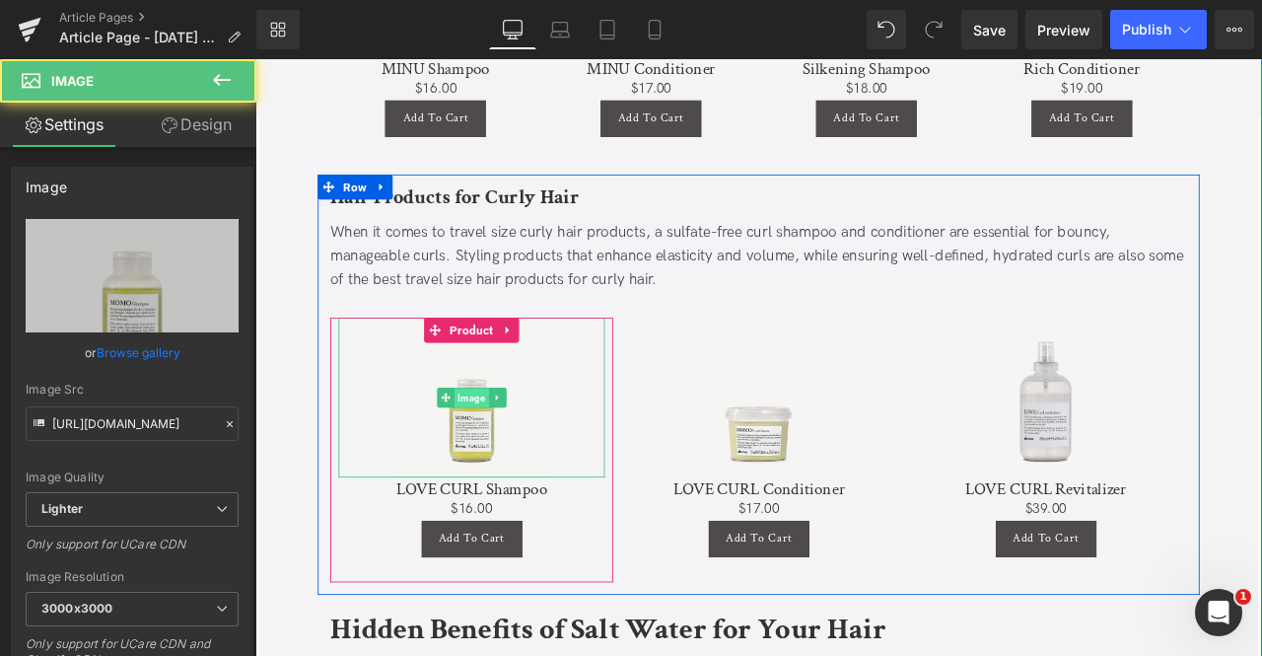
click at [515, 449] on span "Image" at bounding box center [511, 461] width 40 height 24
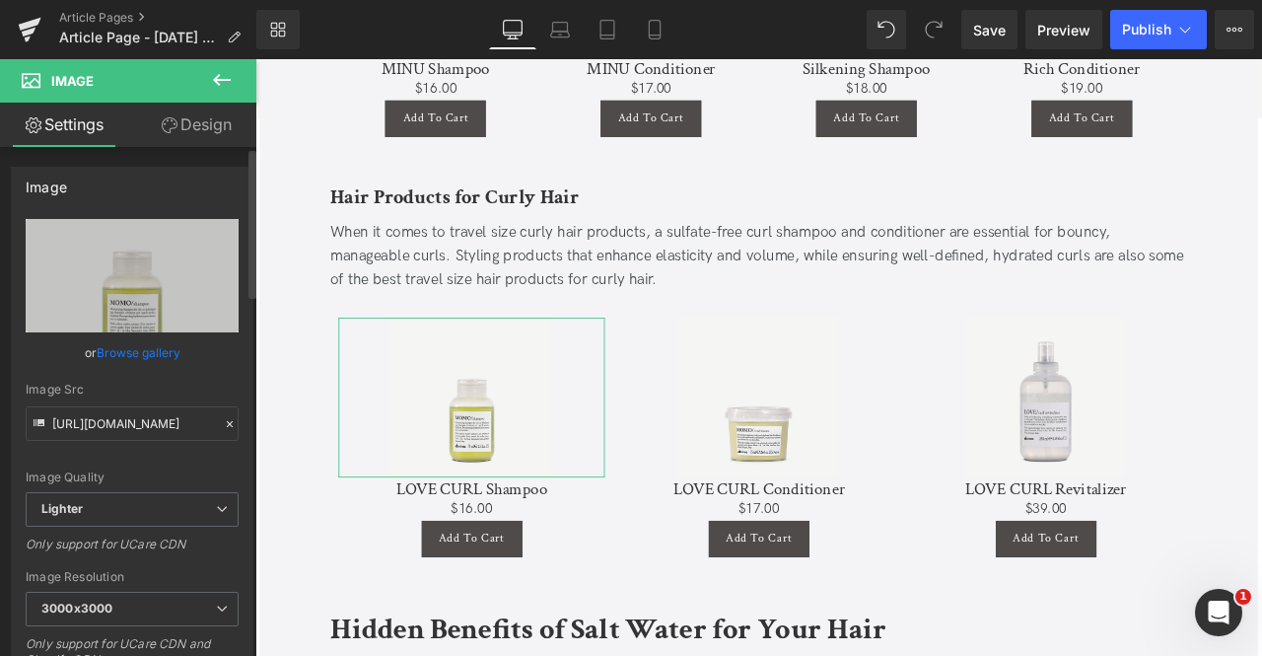
click at [160, 352] on link "Browse gallery" at bounding box center [139, 352] width 84 height 35
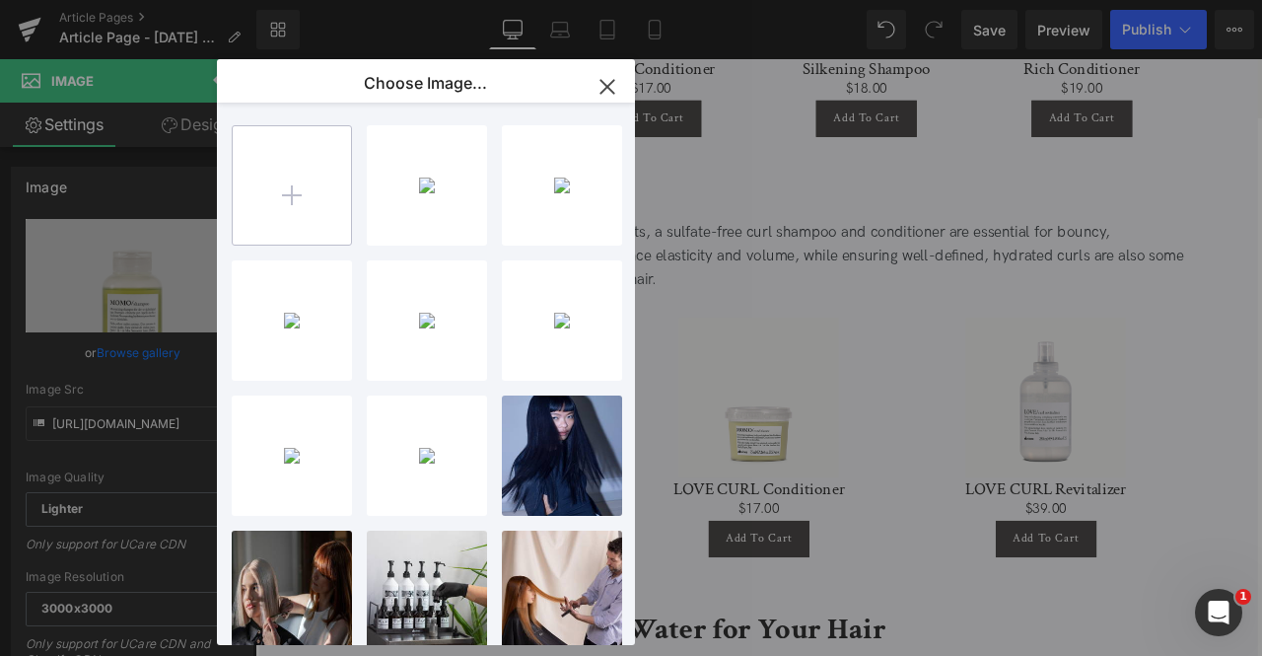
click at [271, 161] on input "file" at bounding box center [292, 185] width 118 height 118
type input "C:\fakepath\yhzqosmuirgrqhjqrocu.jpg"
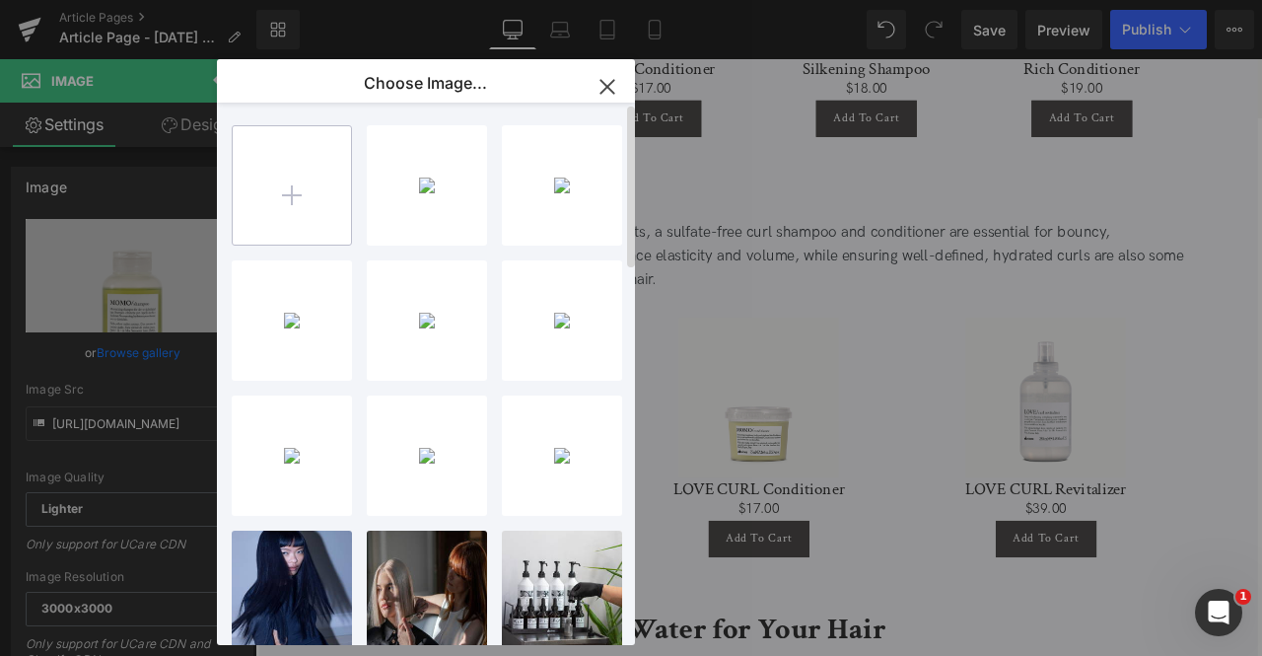
click at [295, 218] on input "file" at bounding box center [292, 185] width 118 height 118
type input "C:\fakepath\uy5t5rpxwdmak7rkdefq.jpg"
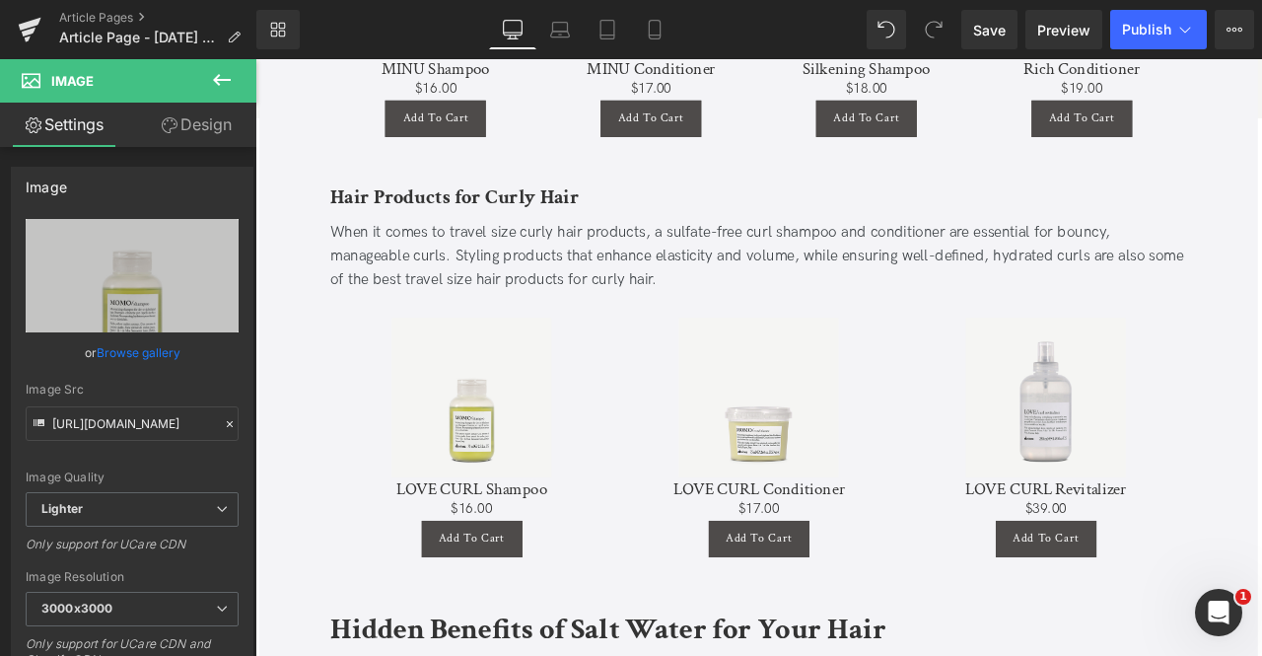
click at [146, 0] on div "Image You are previewing how the will restyle your page. You can not edit Eleme…" at bounding box center [631, 0] width 1262 height 0
click at [146, 355] on link "Browse gallery" at bounding box center [139, 352] width 84 height 35
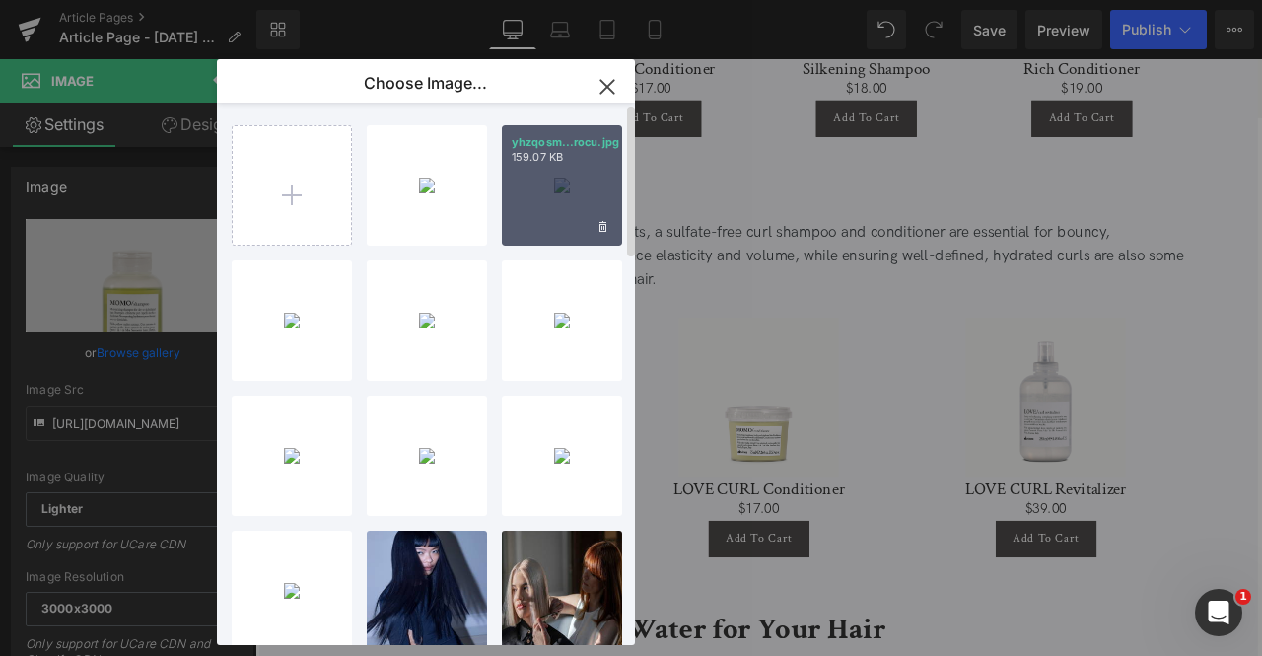
click at [543, 179] on div "yhzqosm...rocu.jpg 159.07 KB" at bounding box center [562, 185] width 120 height 120
type input "https://ucarecdn.com/6265f7a8-aa4a-47c4-a92d-d7d3f9f1f63d/-/format/auto/-/previ…"
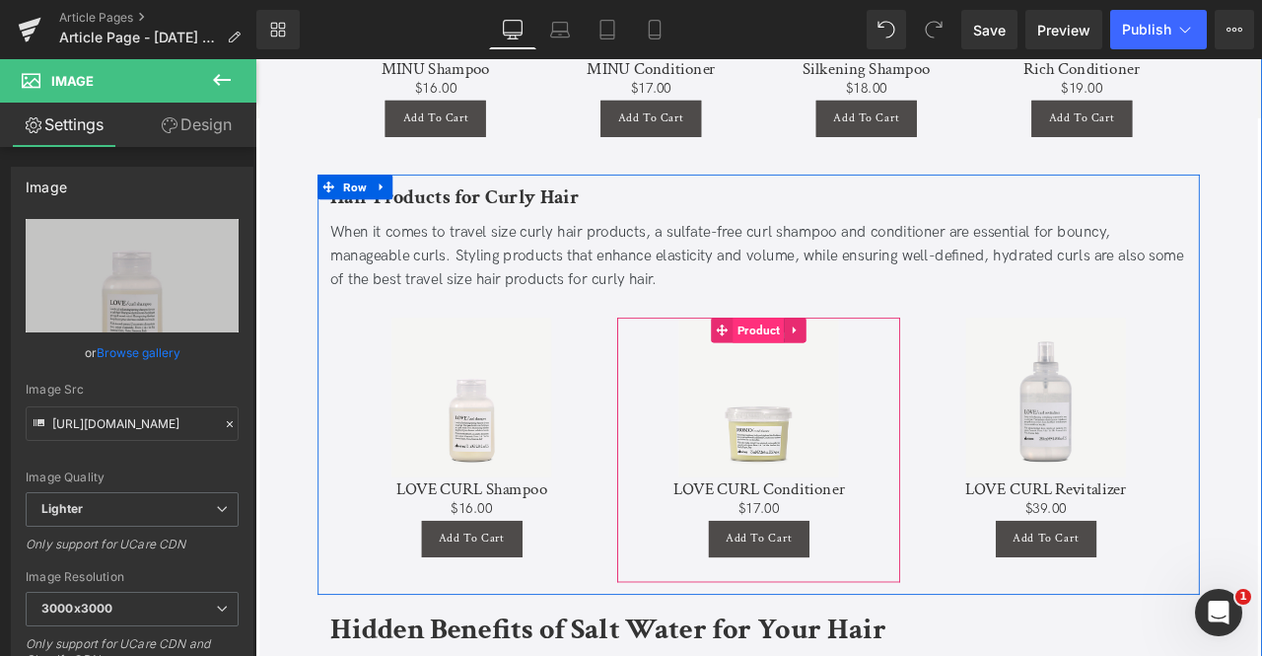
click at [854, 365] on span "Product" at bounding box center [851, 380] width 61 height 30
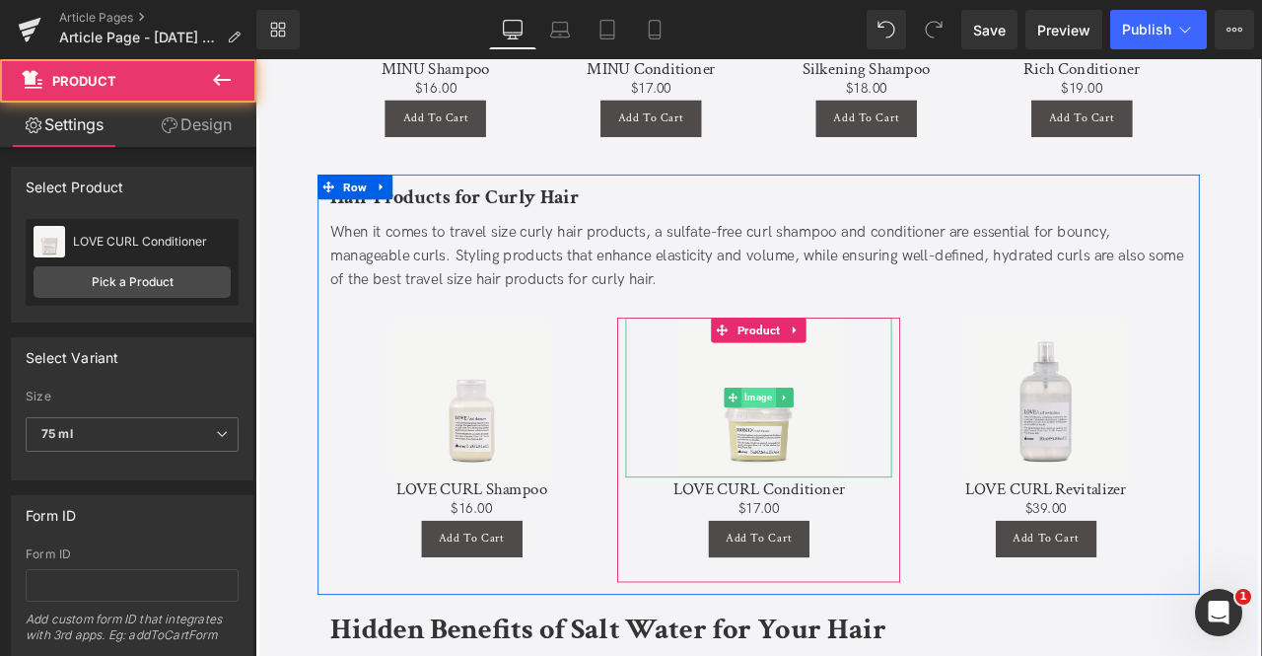
click at [853, 448] on span "Image" at bounding box center [851, 460] width 40 height 24
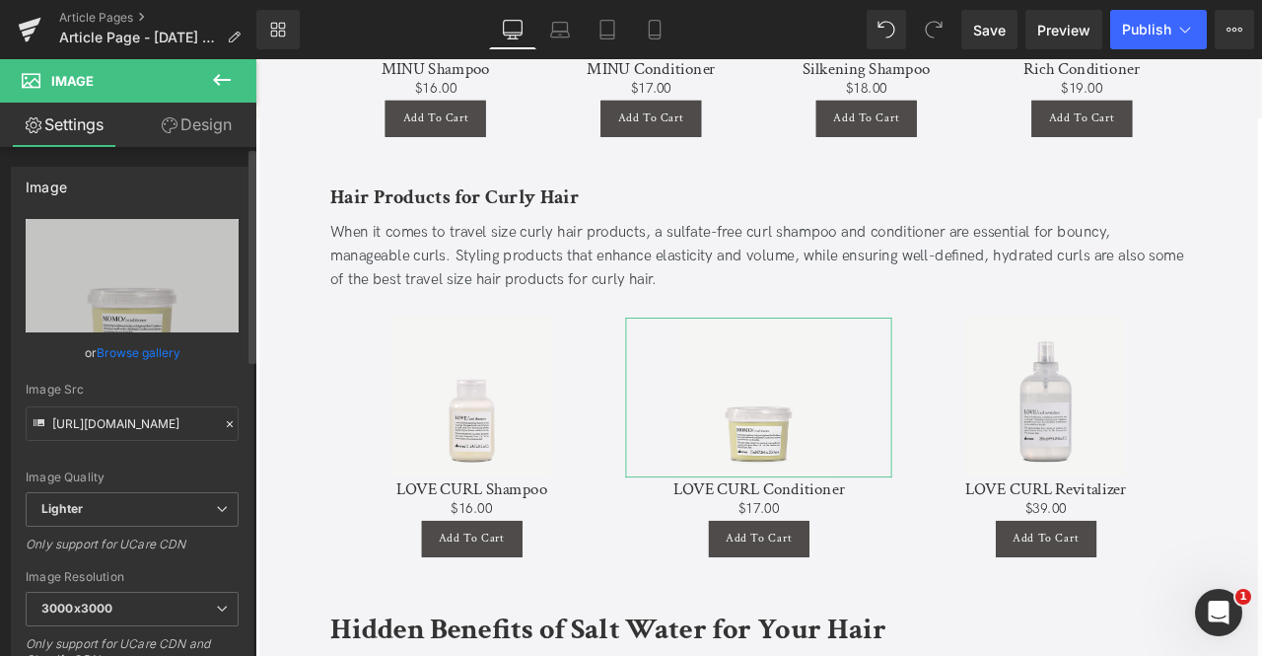
click at [165, 344] on link "Browse gallery" at bounding box center [139, 352] width 84 height 35
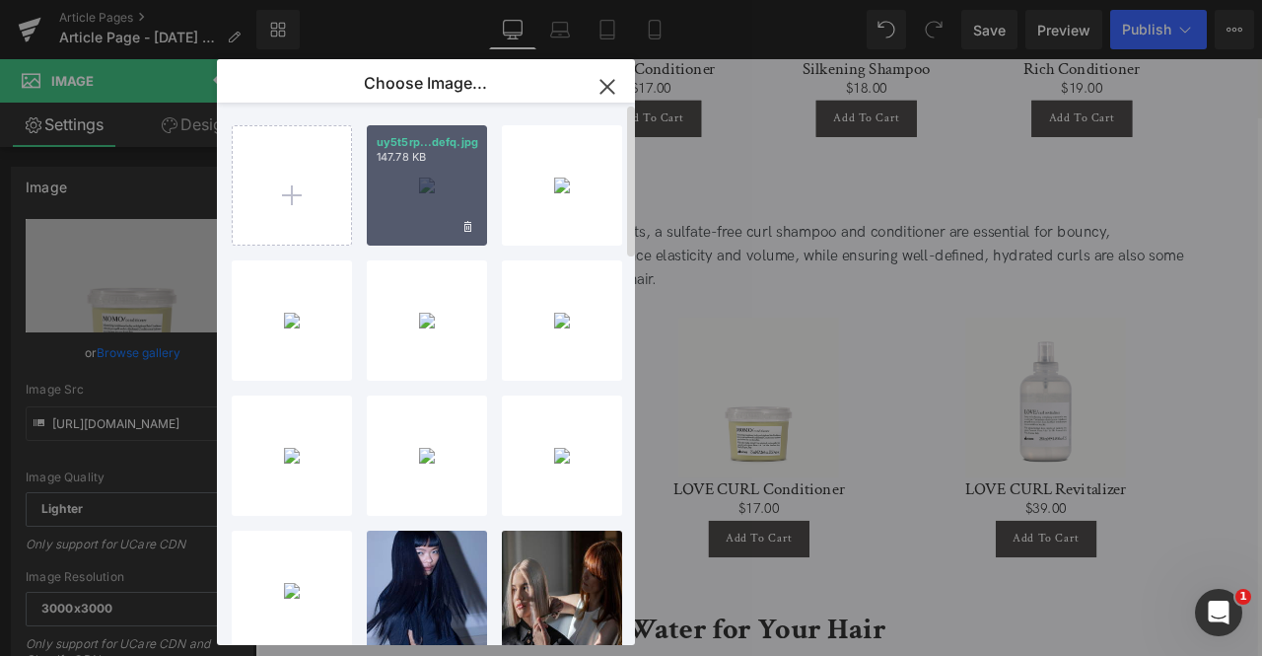
click at [448, 175] on div "uy5t5rp...defq.jpg 147.78 KB" at bounding box center [427, 185] width 120 height 120
type input "https://ucarecdn.com/cdbc689f-d5f9-4256-beec-0e82de01eb03/-/format/auto/-/previ…"
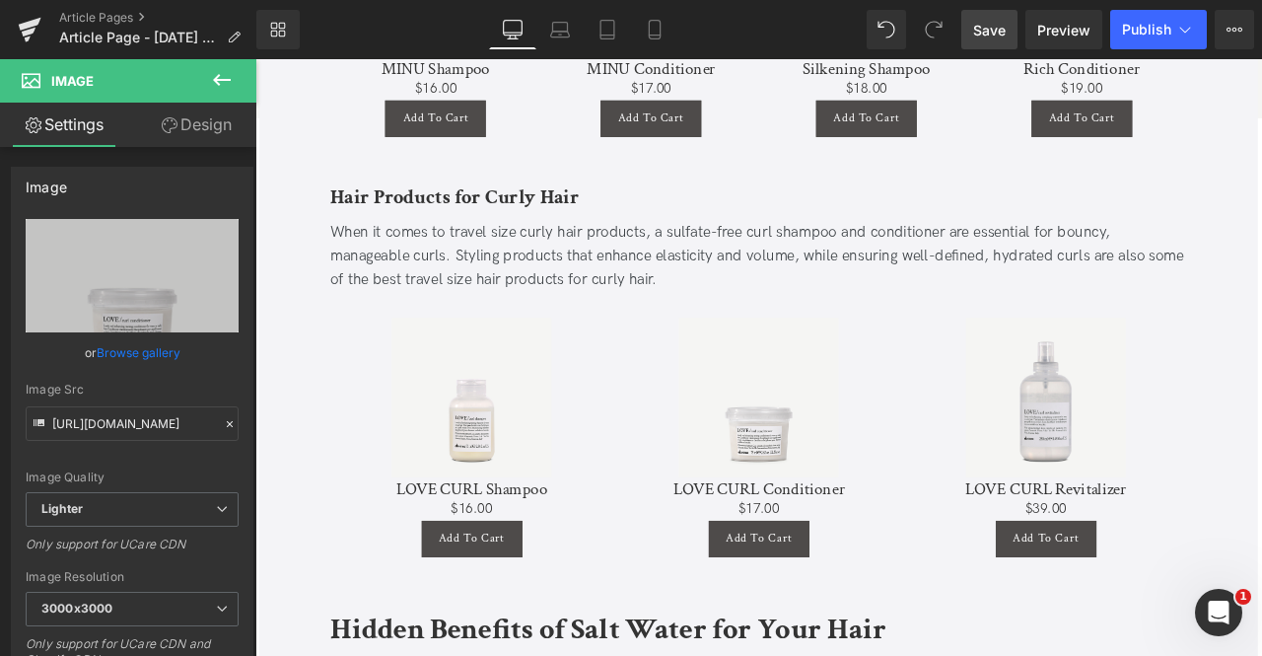
click at [986, 23] on span "Save" at bounding box center [989, 30] width 33 height 21
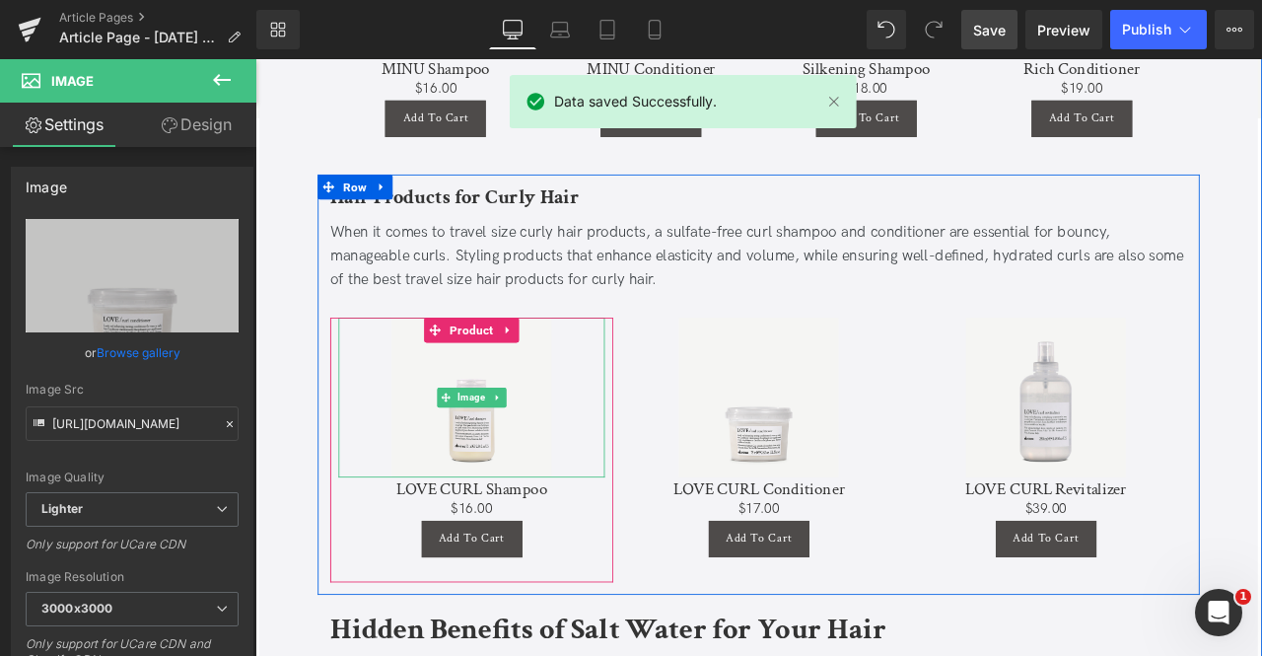
scroll to position [2476, 0]
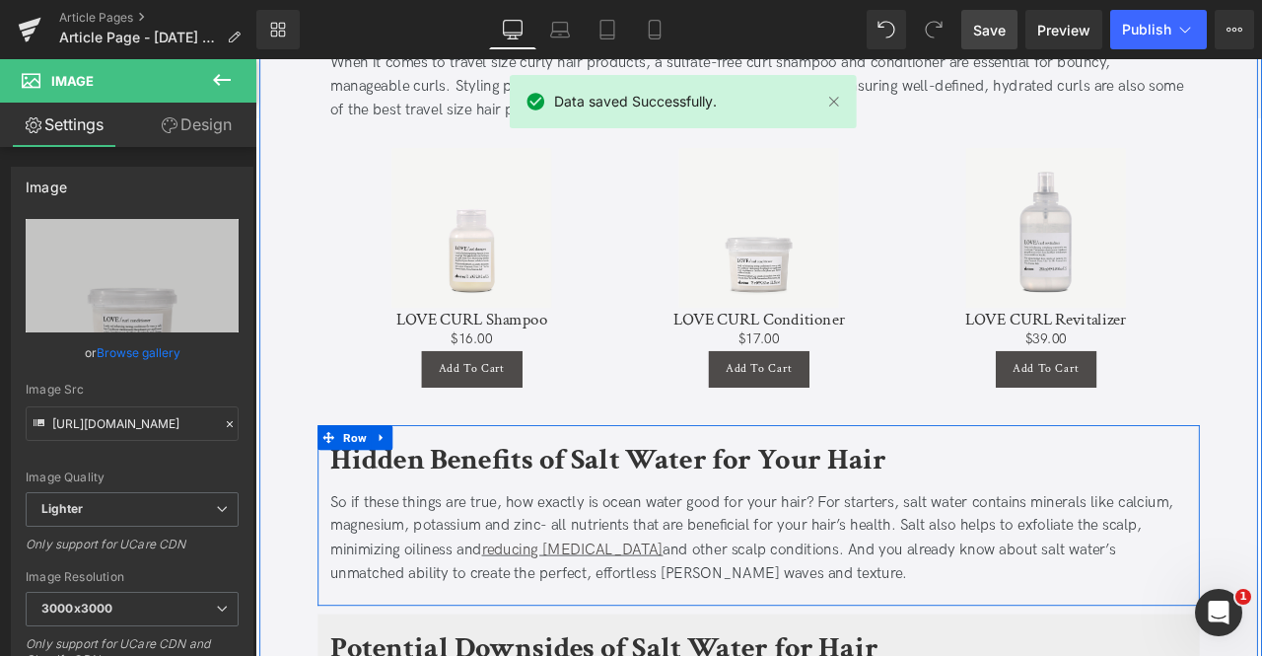
click at [489, 511] on b "Hidden Benefits of Salt Water for Your Hair" at bounding box center [673, 534] width 659 height 46
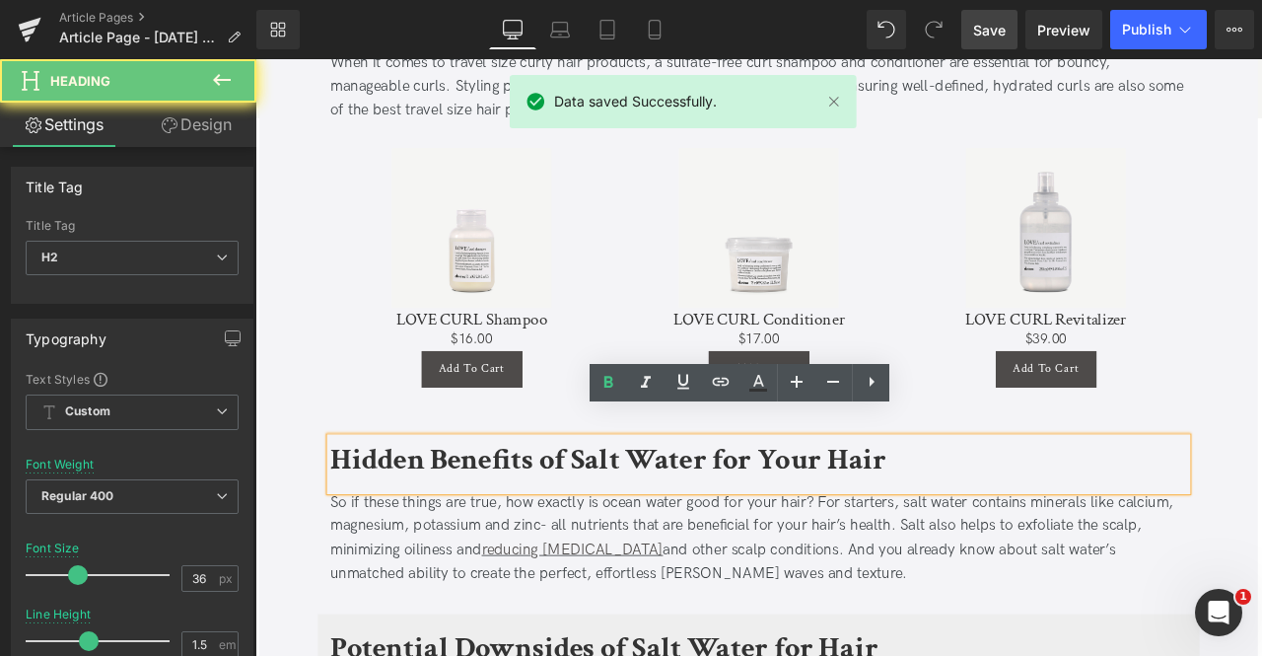
click at [489, 511] on b "Hidden Benefits of Salt Water for Your Hair" at bounding box center [673, 534] width 659 height 46
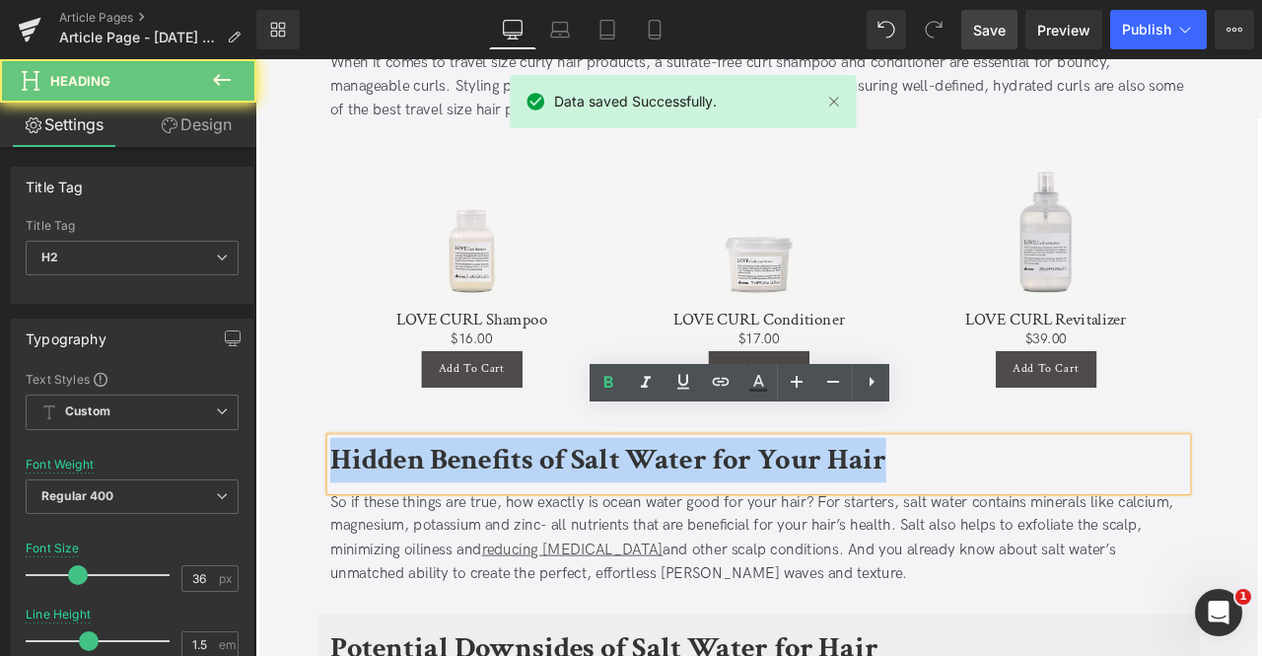
click at [489, 511] on b "Hidden Benefits of Salt Water for Your Hair" at bounding box center [673, 534] width 659 height 46
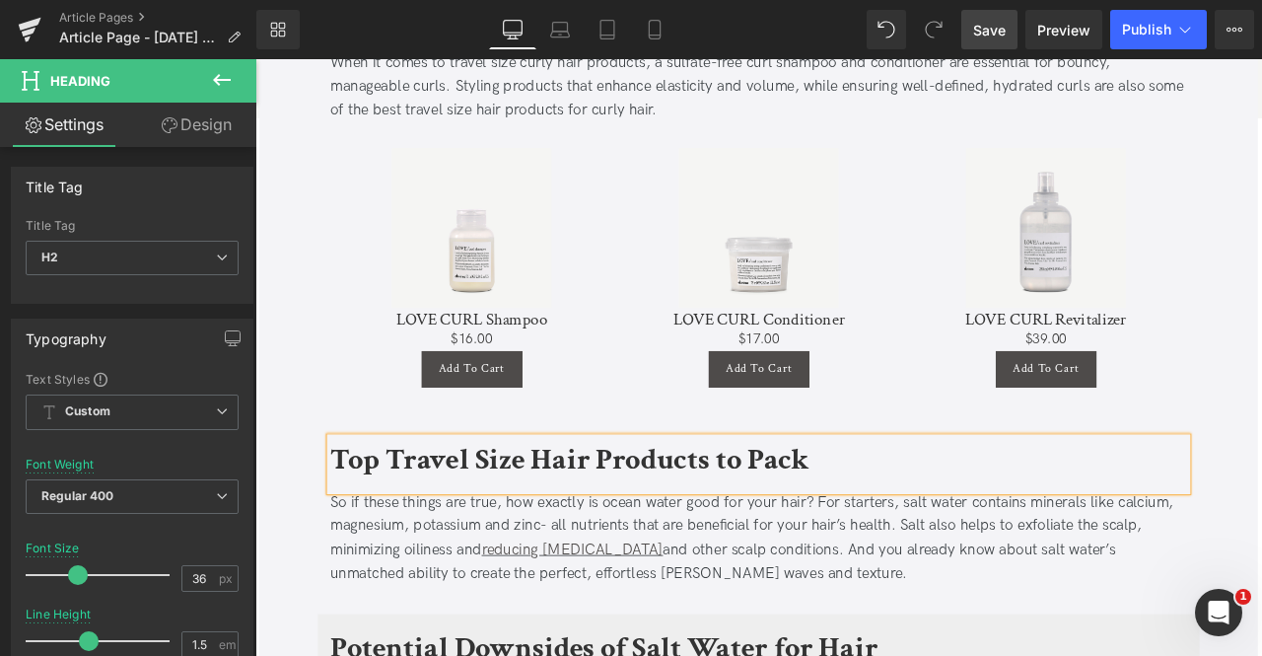
click at [500, 571] on div "So if these things are true, how exactly is ocean water good for your hair? For…" at bounding box center [852, 627] width 1016 height 113
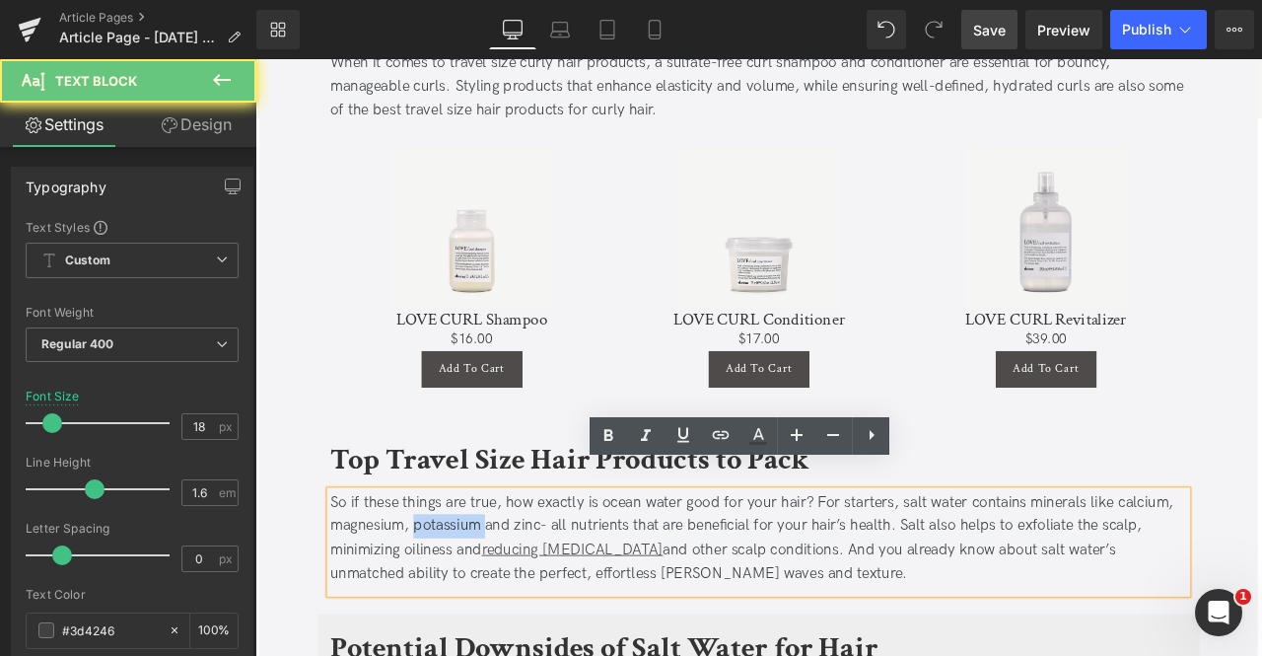
click at [500, 571] on div "So if these things are true, how exactly is ocean water good for your hair? For…" at bounding box center [852, 627] width 1016 height 113
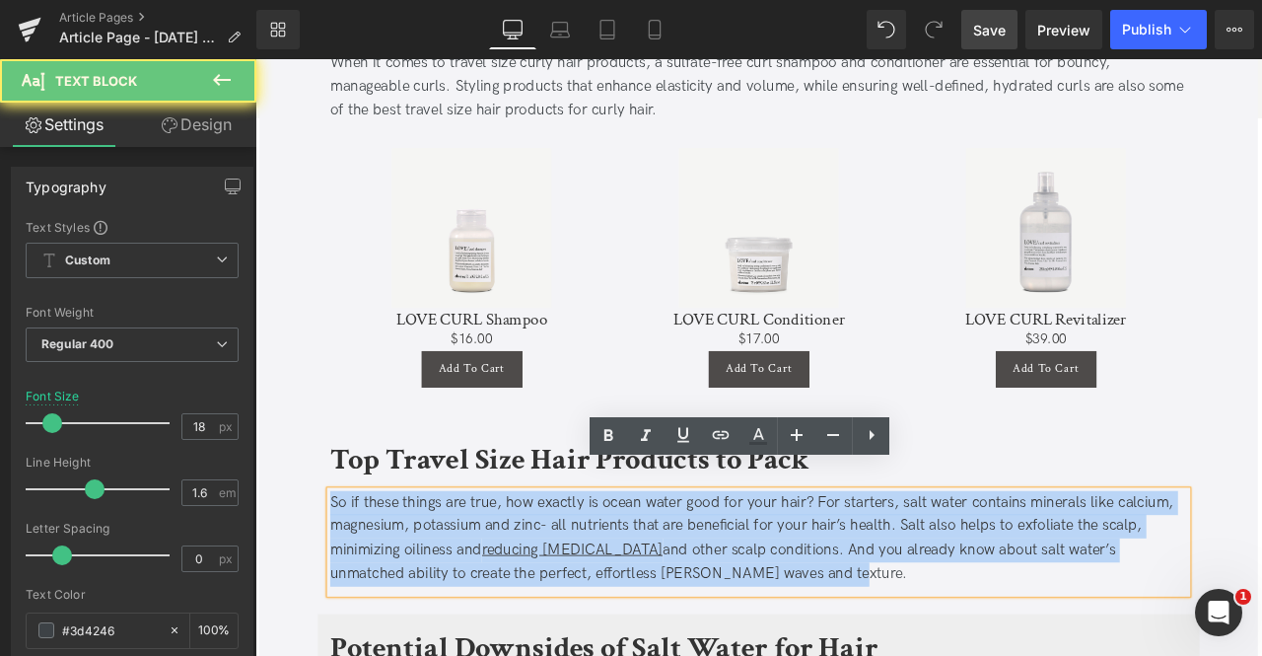
click at [500, 571] on div "So if these things are true, how exactly is ocean water good for your hair? For…" at bounding box center [852, 627] width 1016 height 113
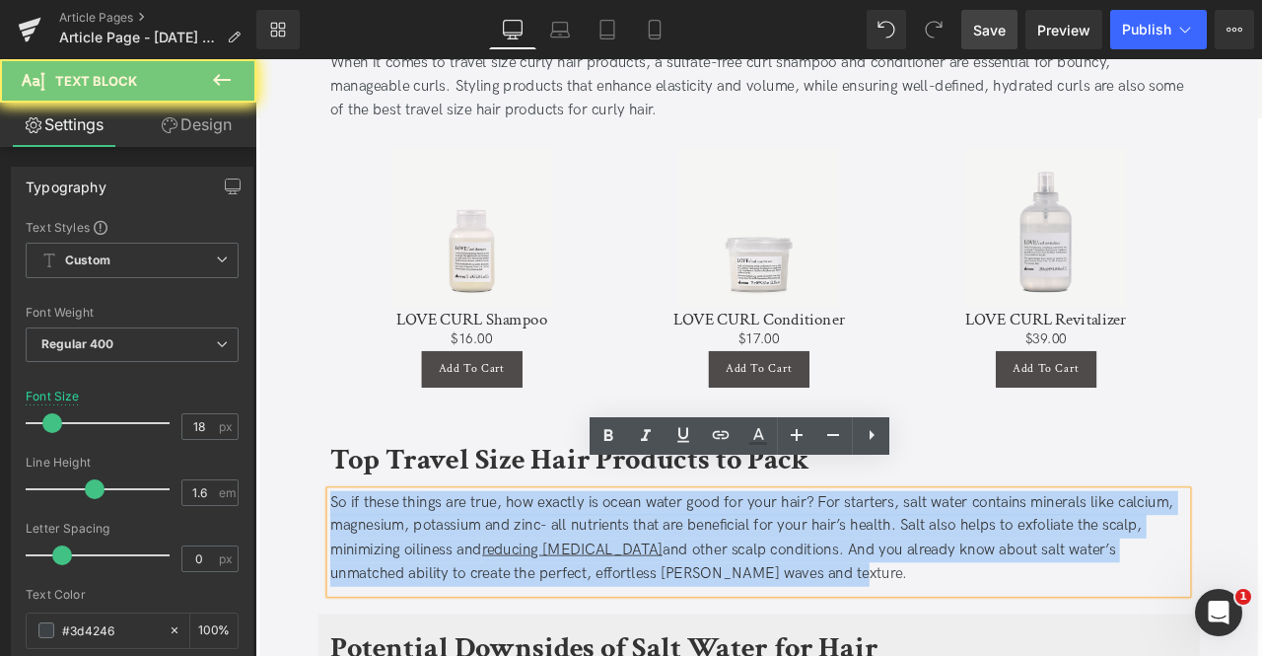
paste div
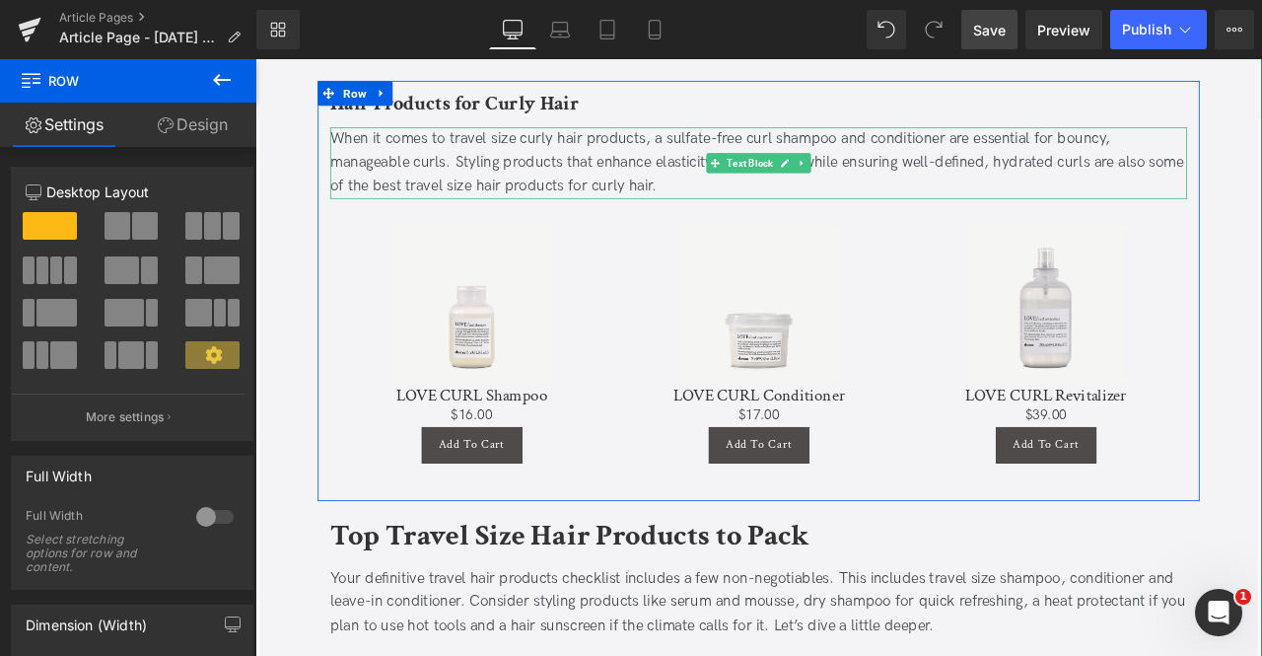
scroll to position [2360, 0]
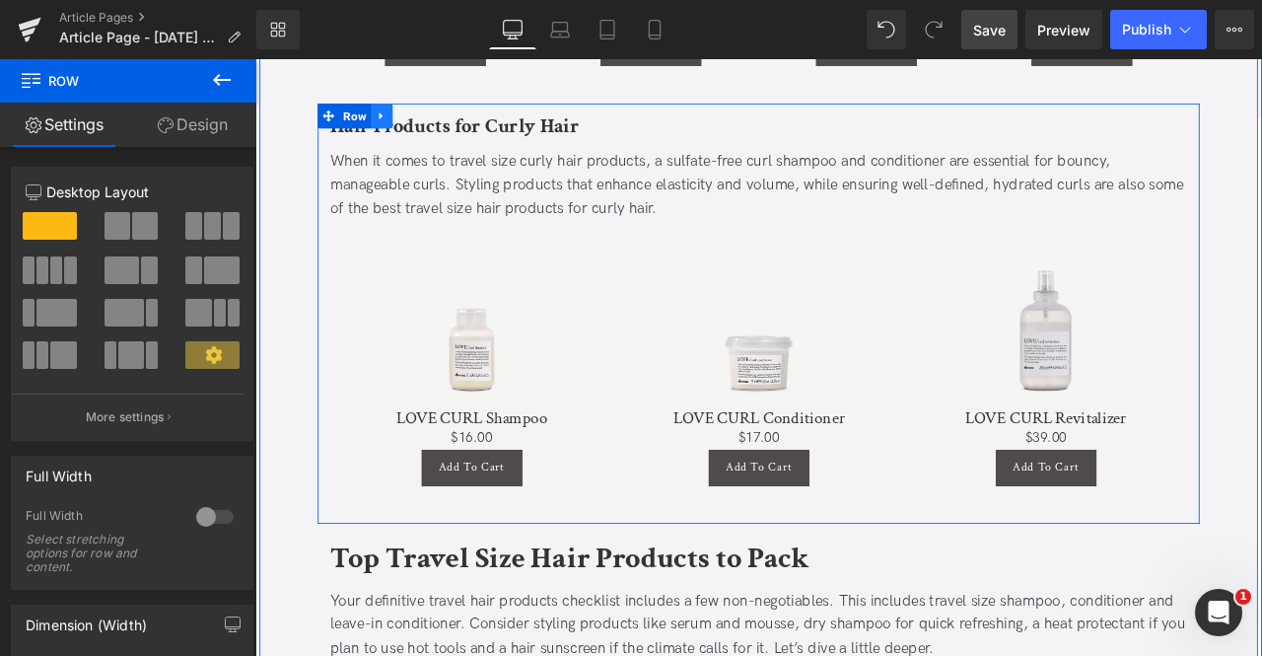
click at [402, 118] on icon at bounding box center [405, 125] width 14 height 15
click at [430, 118] on icon at bounding box center [431, 125] width 14 height 15
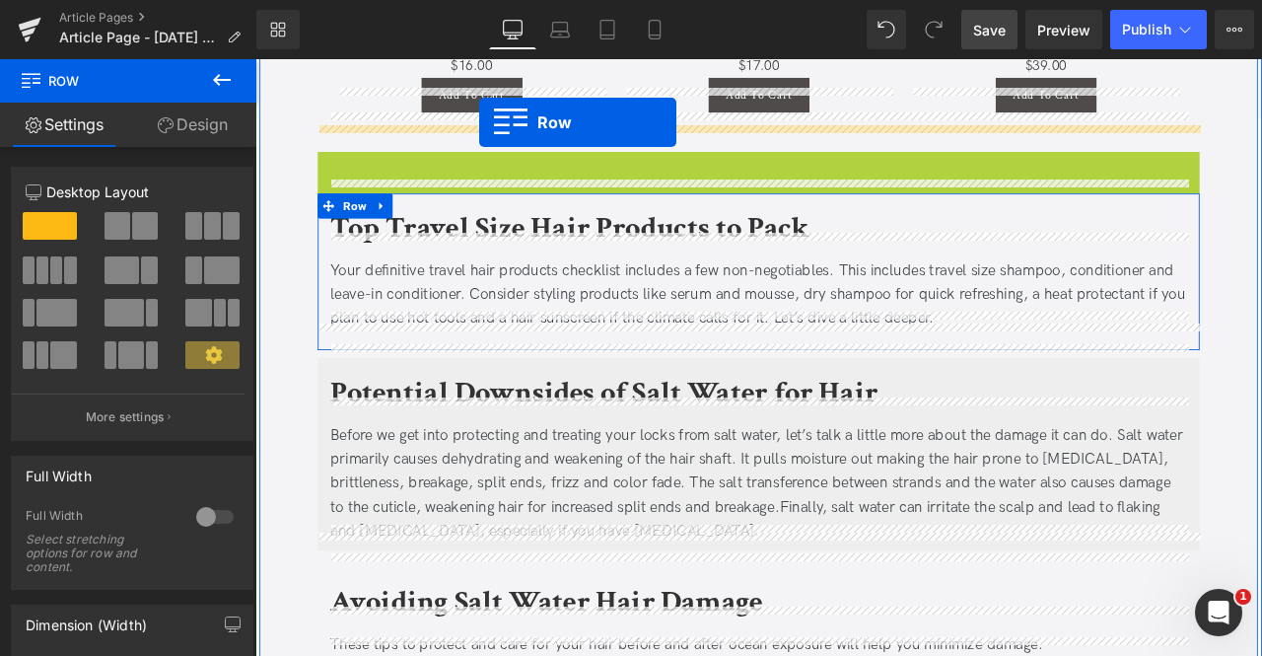
scroll to position [2722, 0]
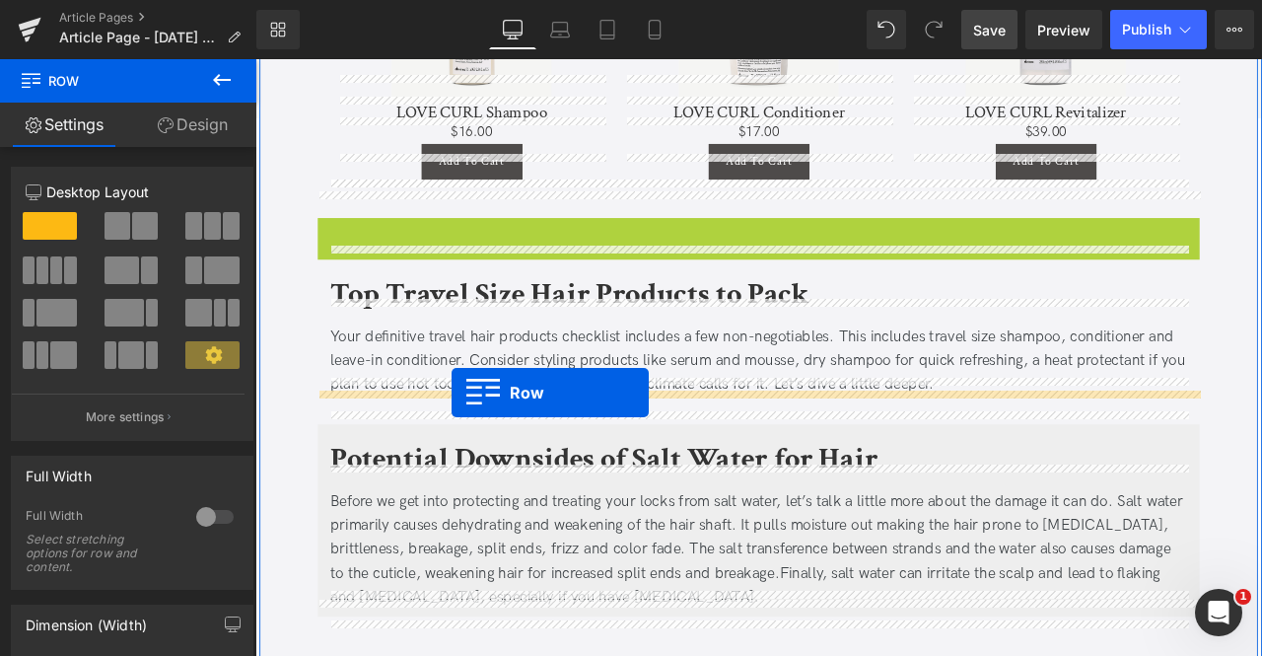
drag, startPoint x: 366, startPoint y: 153, endPoint x: 488, endPoint y: 455, distance: 325.6
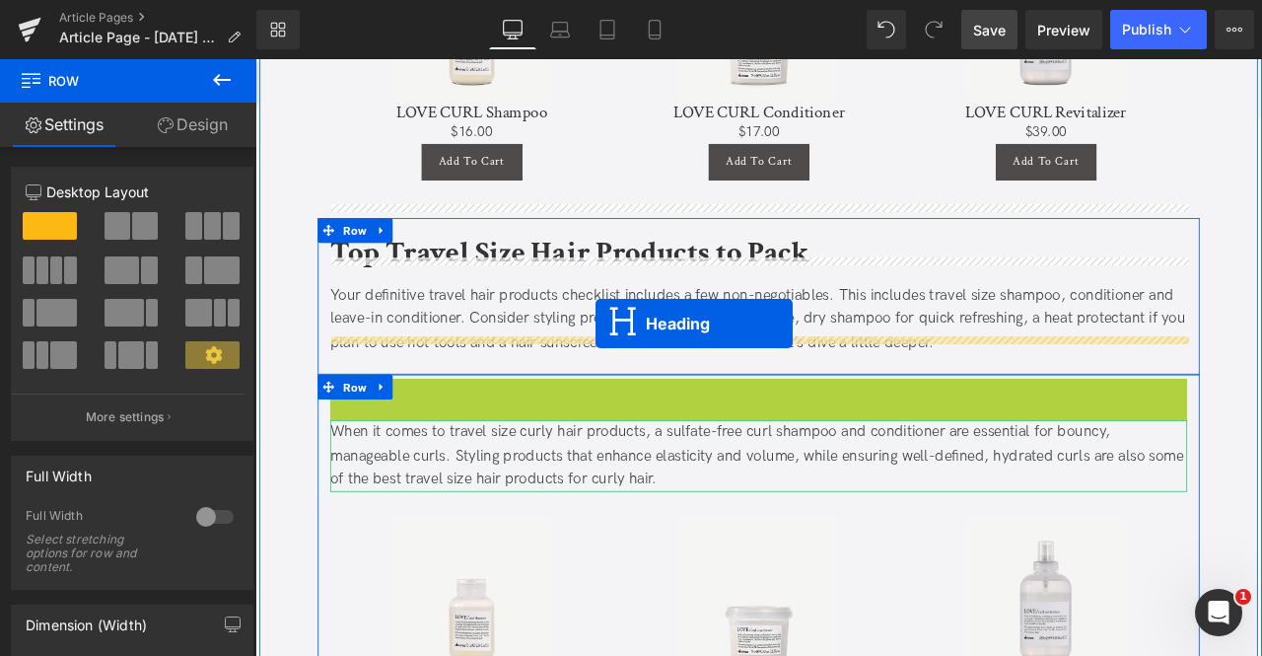
drag, startPoint x: 796, startPoint y: 432, endPoint x: 659, endPoint y: 373, distance: 149.3
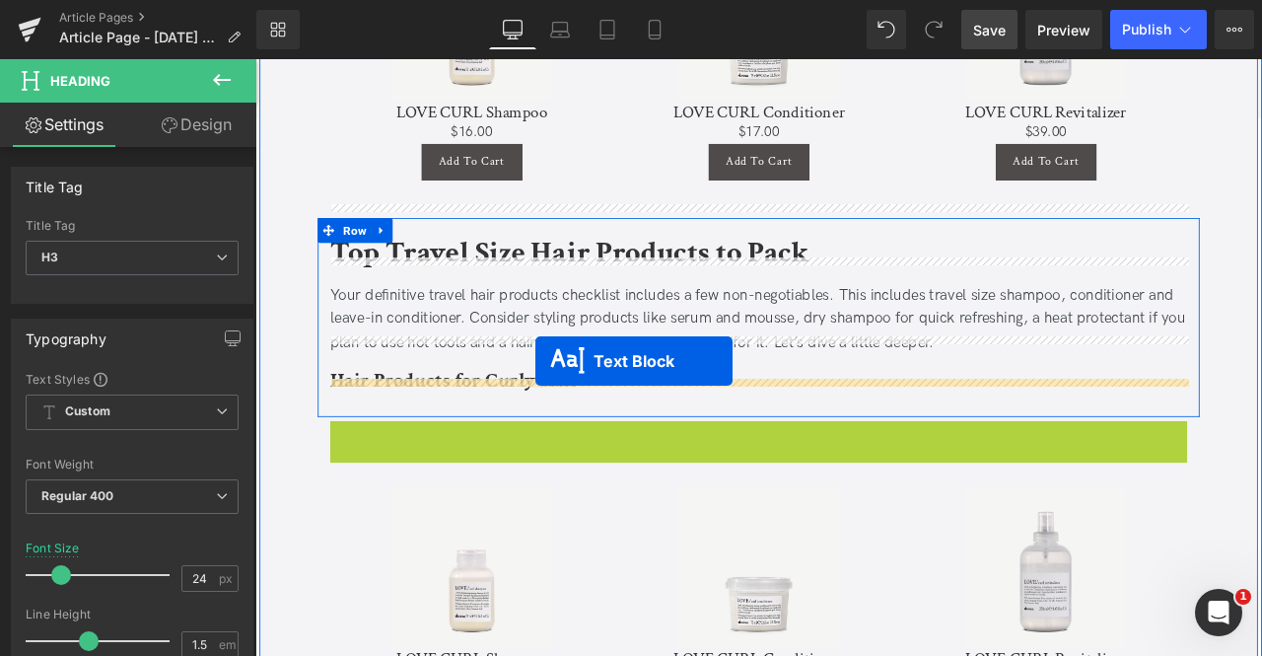
drag, startPoint x: 800, startPoint y: 498, endPoint x: 591, endPoint y: 421, distance: 222.8
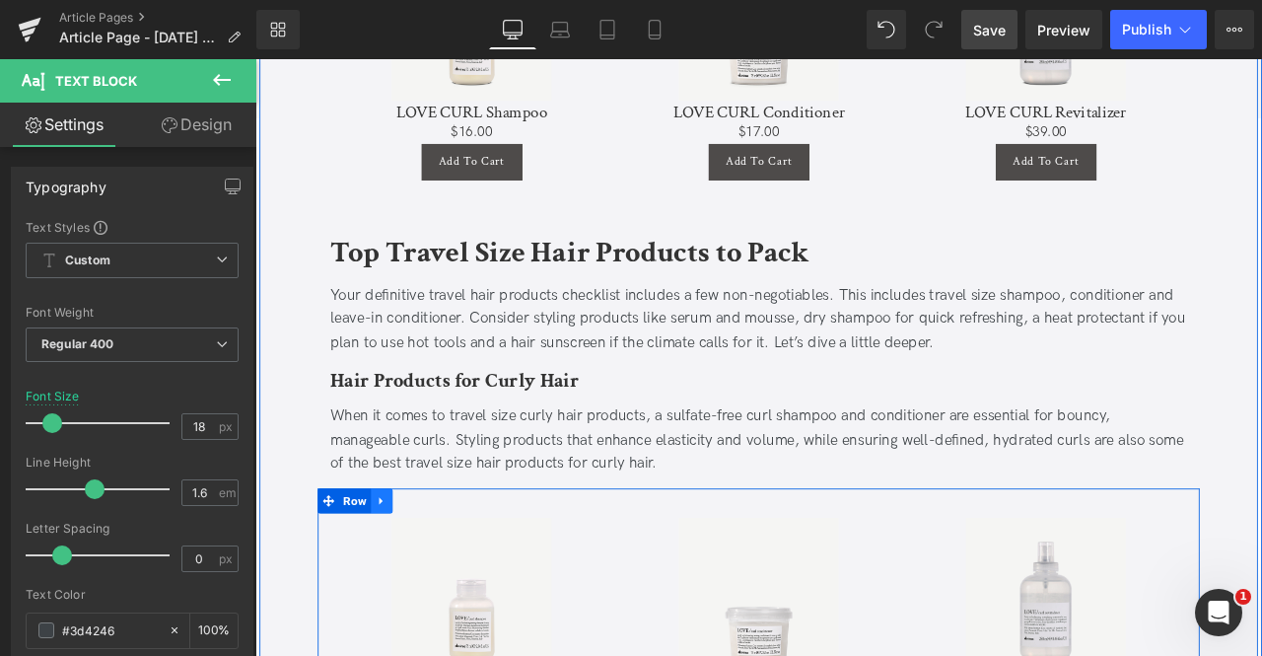
click at [399, 576] on icon at bounding box center [405, 583] width 14 height 15
click at [450, 576] on icon at bounding box center [457, 583] width 14 height 14
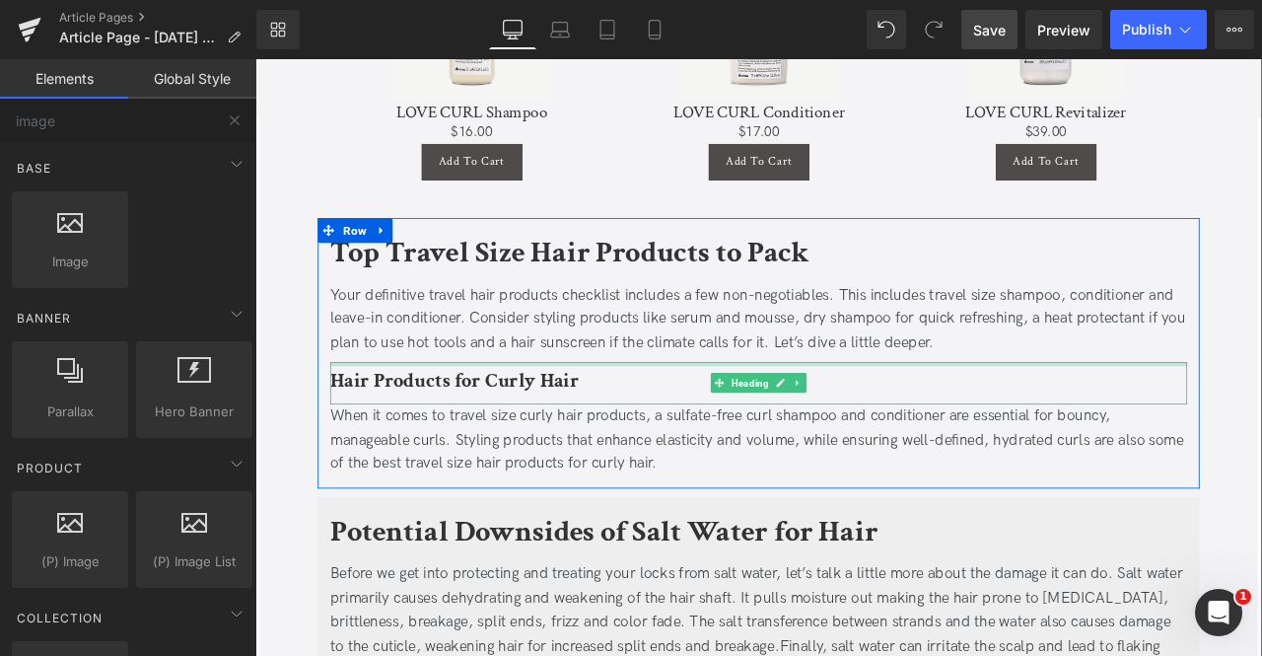
click at [402, 425] on b "Hair Products for Curly Hair" at bounding box center [491, 440] width 295 height 31
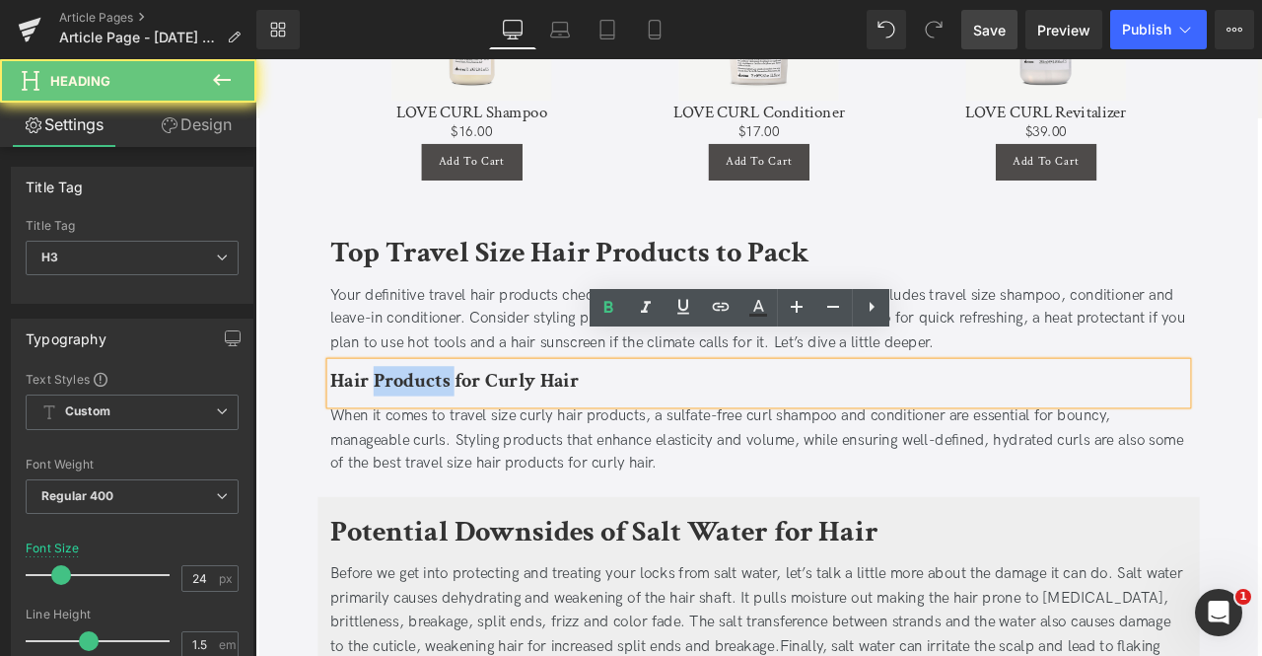
click at [402, 425] on b "Hair Products for Curly Hair" at bounding box center [491, 440] width 295 height 31
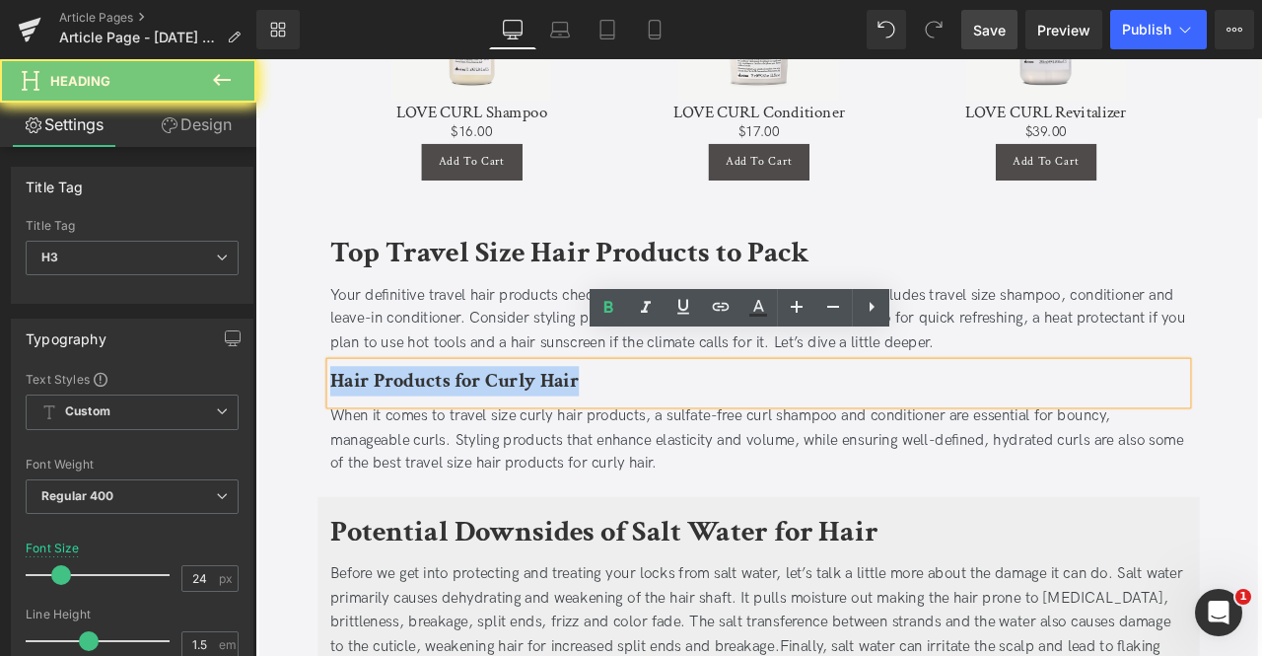
paste div
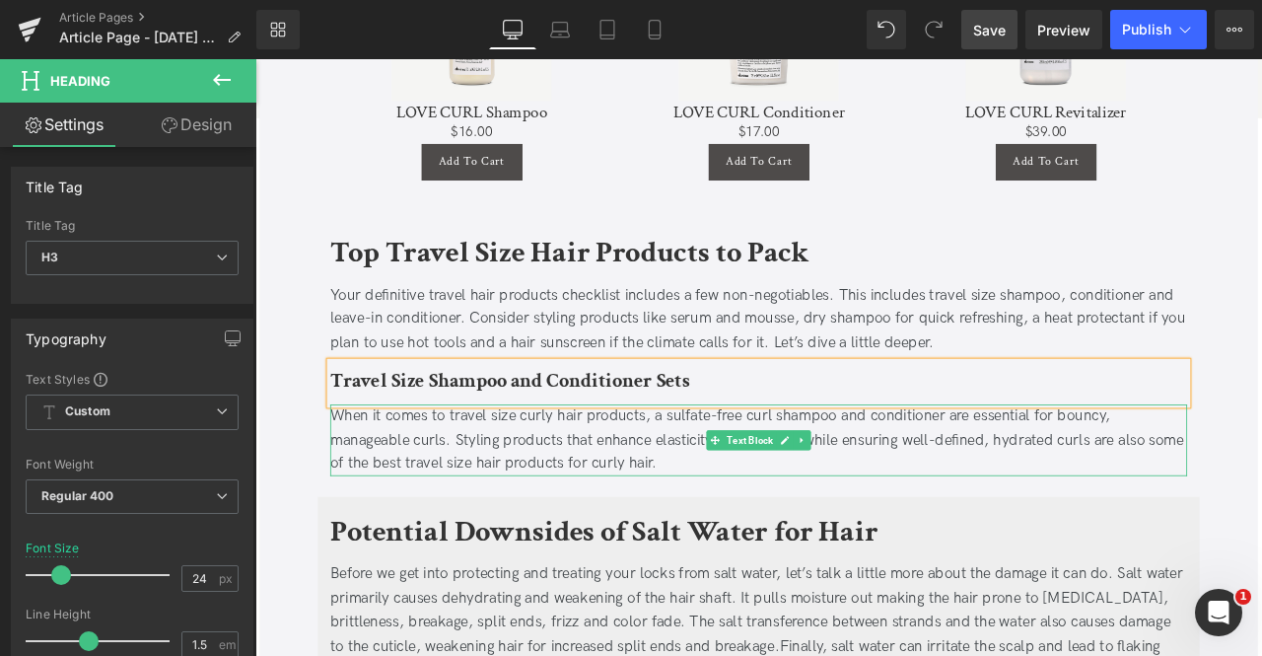
click at [701, 486] on div "When it comes to travel size curly hair products, a sulfate-free curl shampoo a…" at bounding box center [852, 510] width 1016 height 85
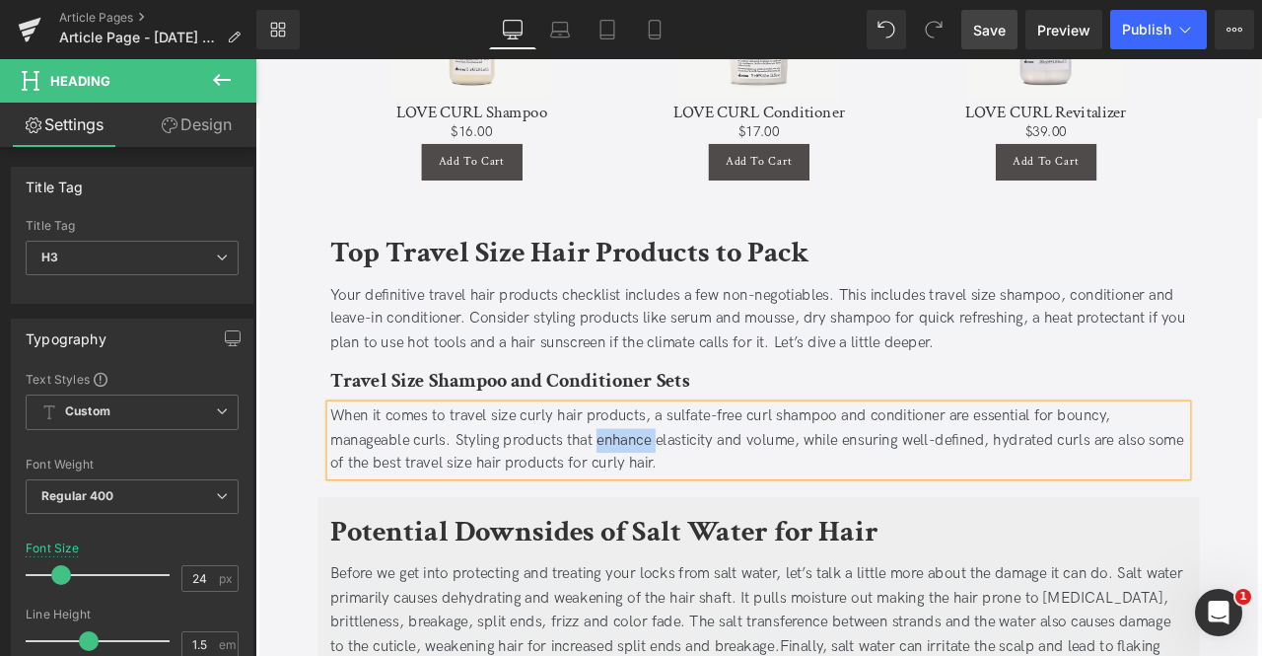
click at [701, 486] on div "When it comes to travel size curly hair products, a sulfate-free curl shampoo a…" at bounding box center [852, 510] width 1016 height 85
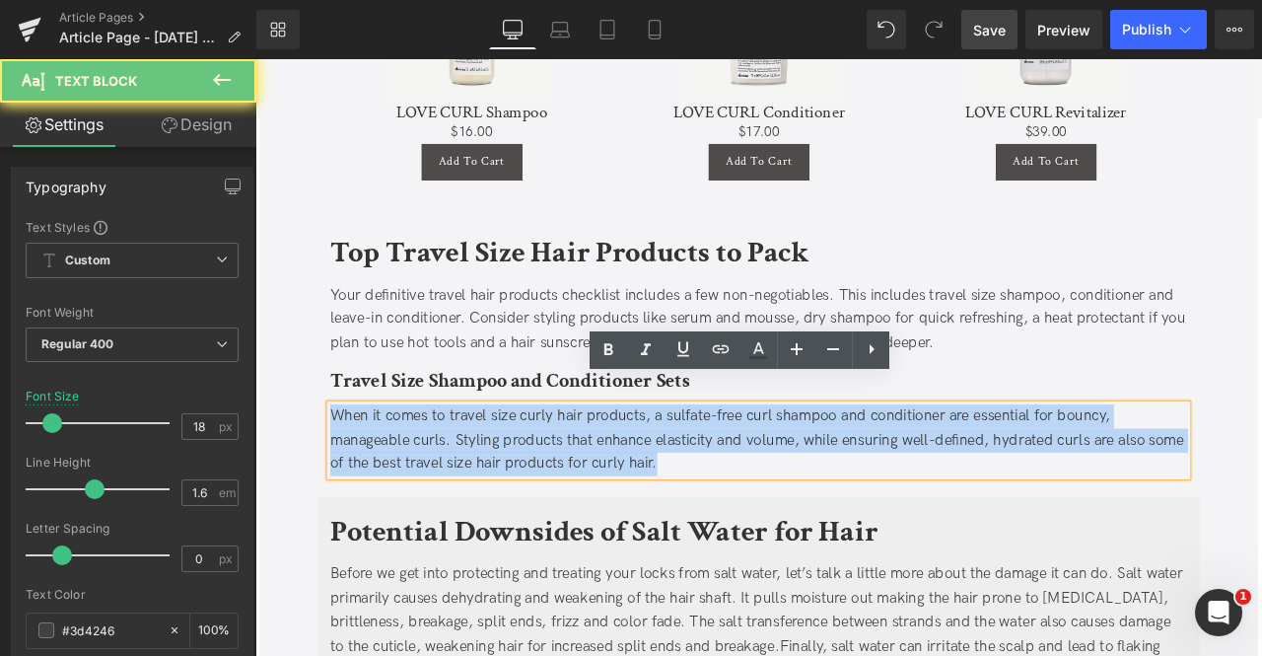
click at [701, 486] on div "When it comes to travel size curly hair products, a sulfate-free curl shampoo a…" at bounding box center [852, 510] width 1016 height 85
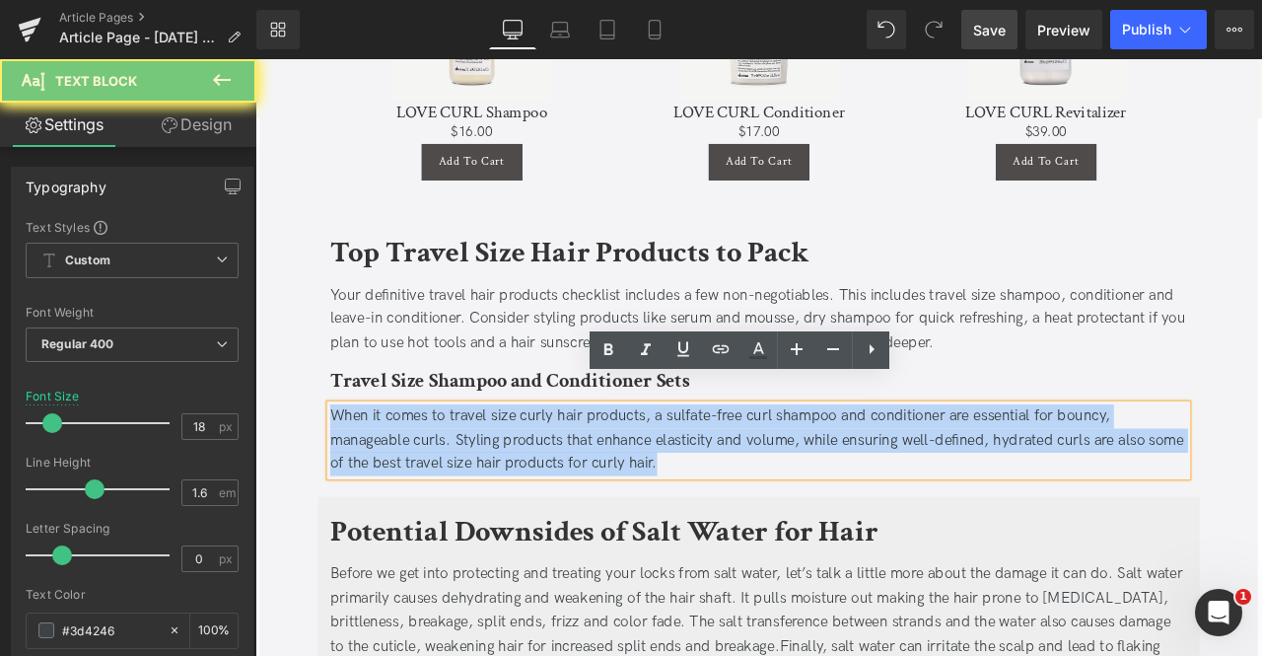
paste div
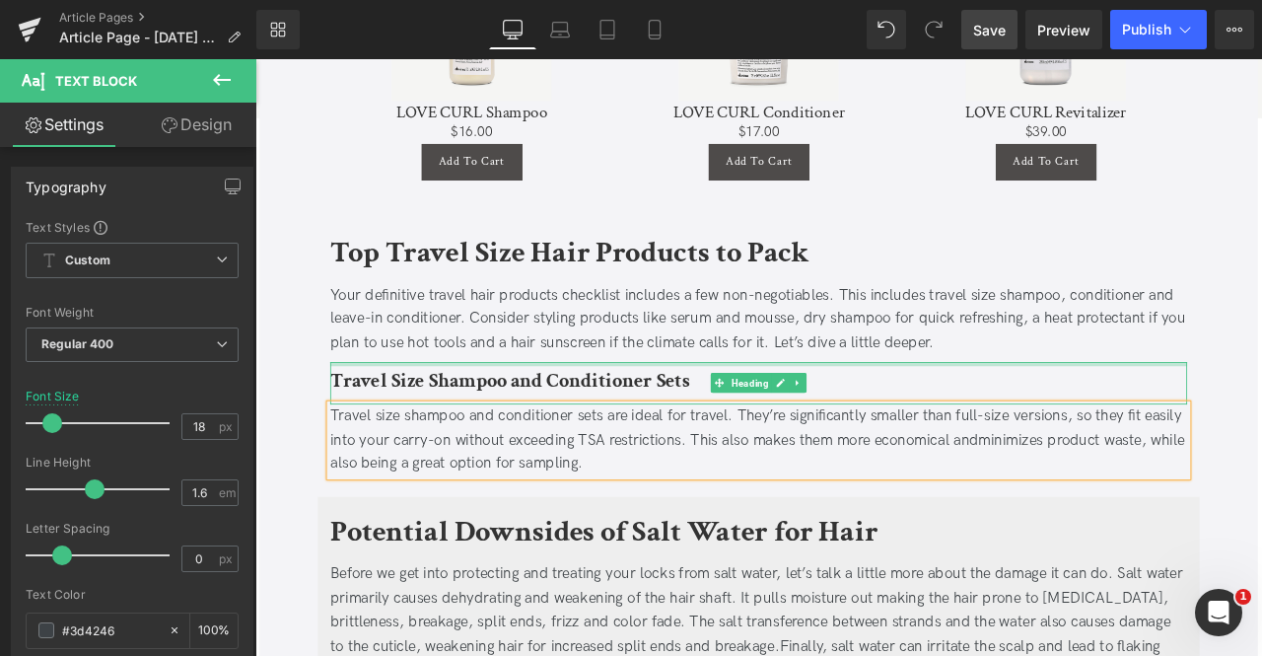
click at [553, 425] on b "Travel Size Shampoo and Conditioner Sets" at bounding box center [557, 440] width 426 height 31
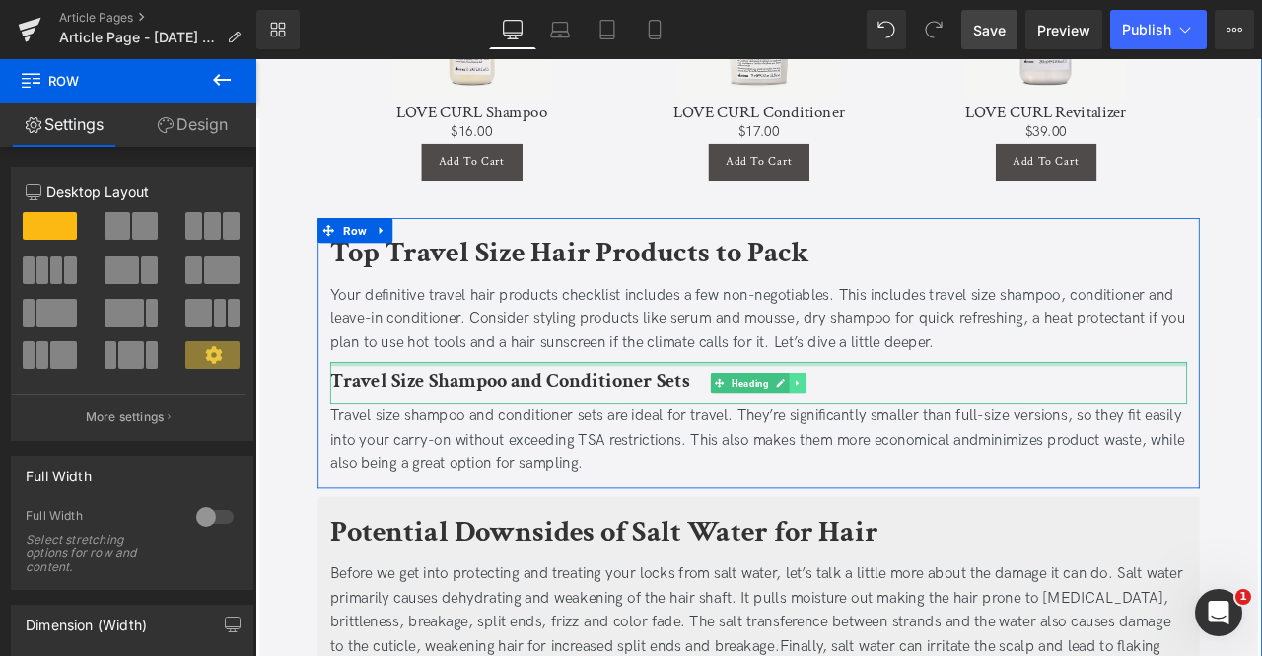
click at [888, 431] on link at bounding box center [898, 443] width 21 height 24
click at [887, 438] on icon at bounding box center [888, 443] width 11 height 11
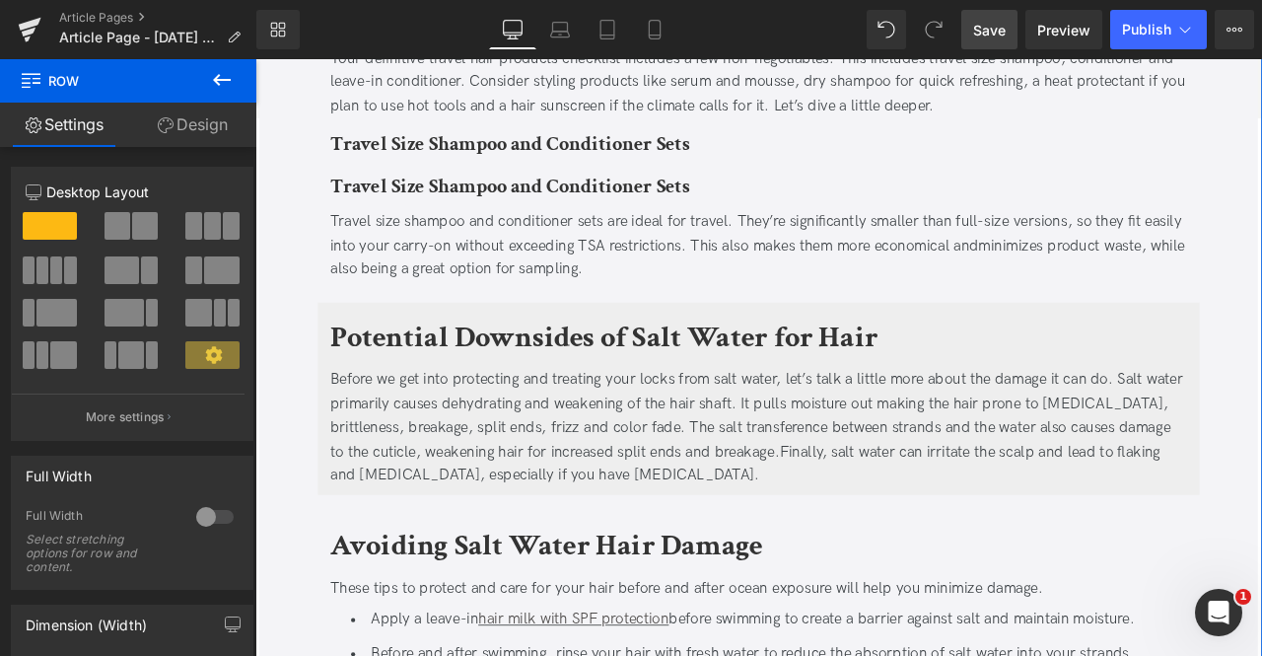
scroll to position [3021, 0]
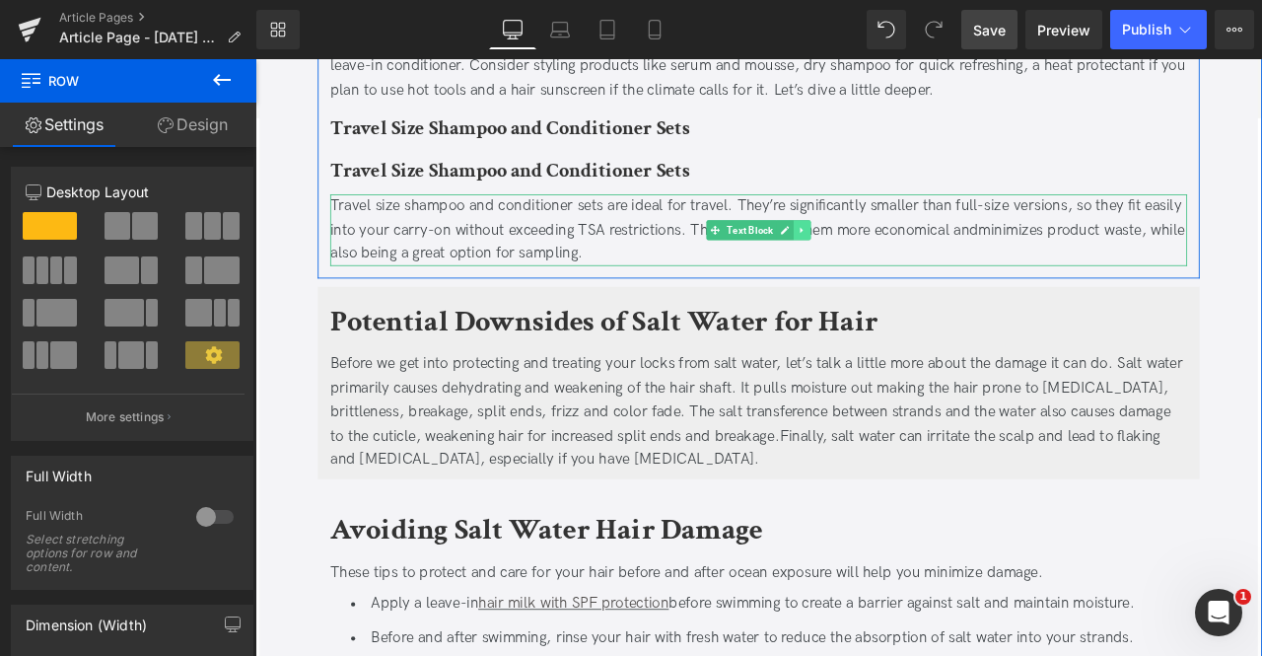
click at [898, 255] on icon at bounding box center [903, 261] width 11 height 12
click at [894, 255] on icon at bounding box center [893, 261] width 11 height 12
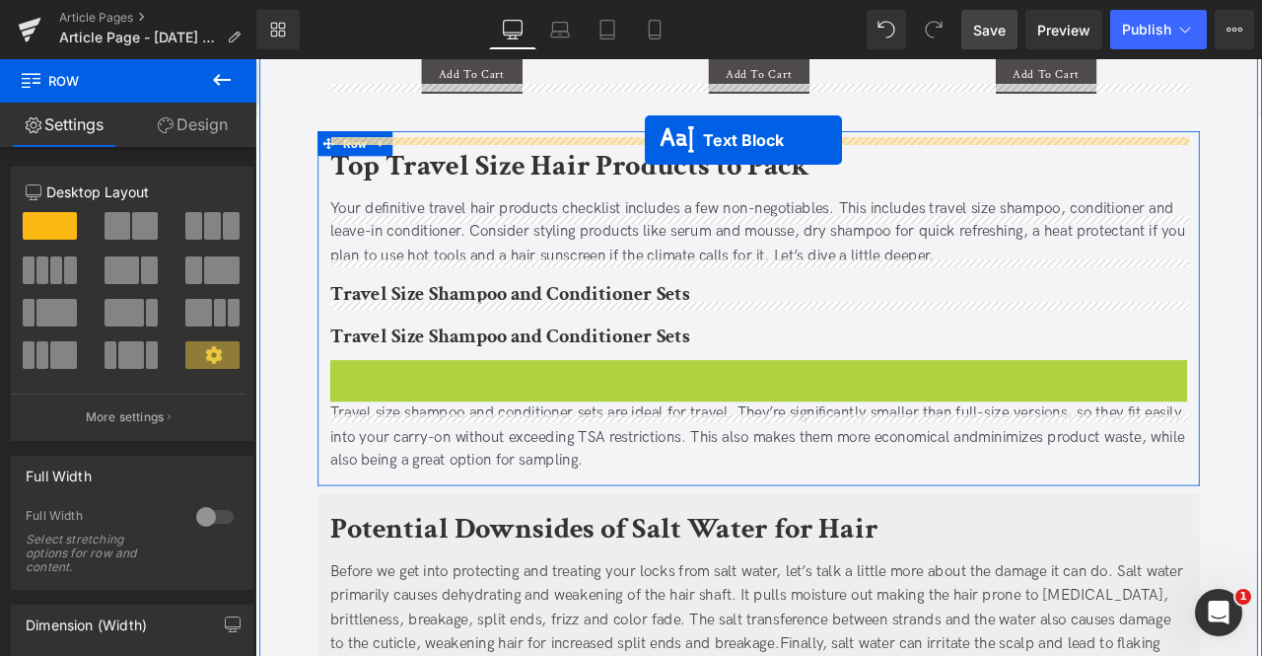
scroll to position [2785, 0]
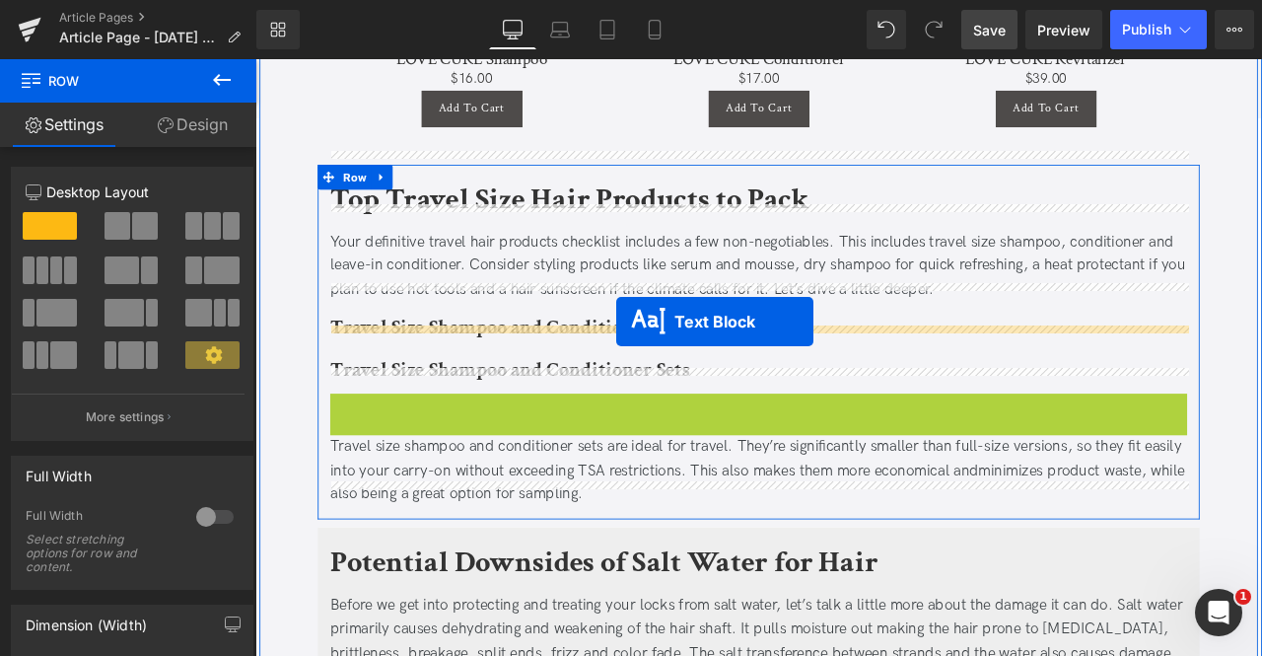
drag, startPoint x: 765, startPoint y: 232, endPoint x: 683, endPoint y: 369, distance: 159.6
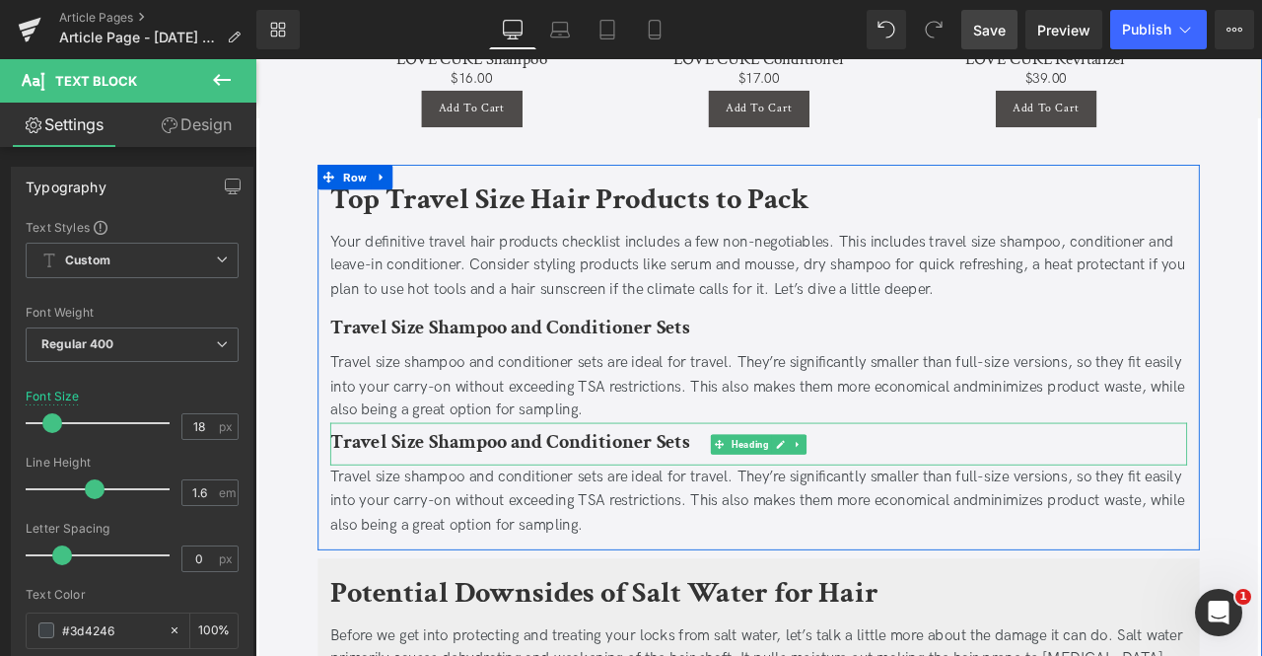
click at [422, 497] on b "Travel Size Shampoo and Conditioner Sets" at bounding box center [557, 512] width 426 height 31
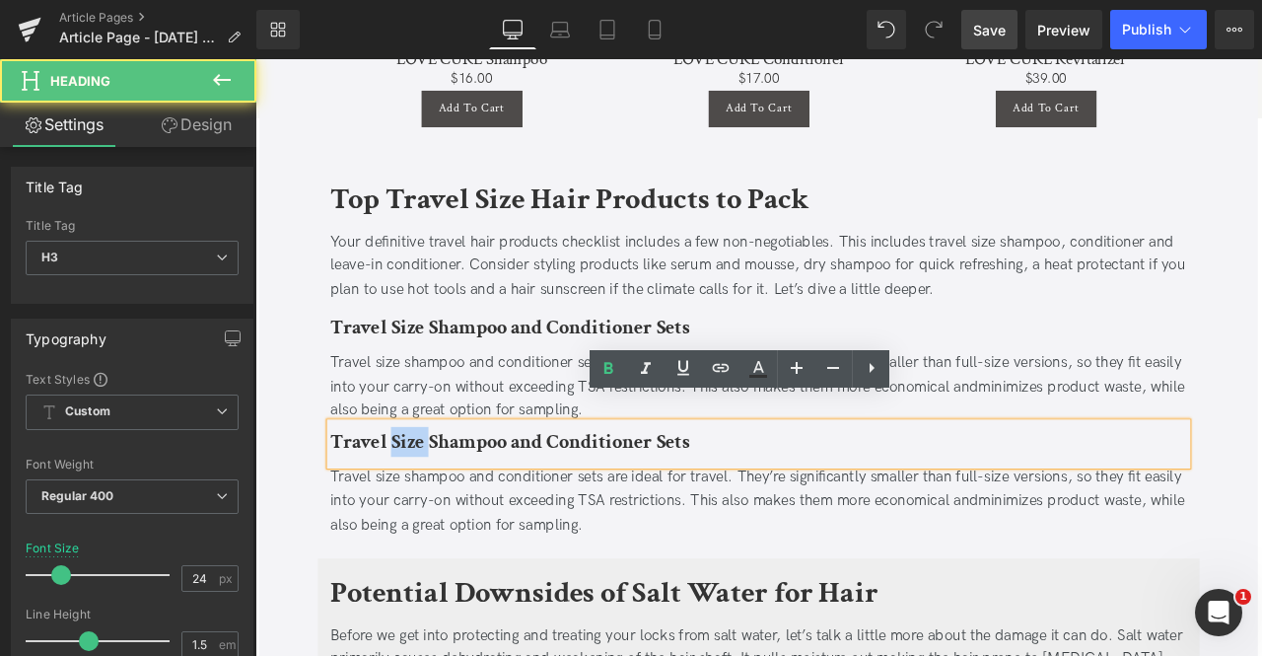
click at [422, 497] on b "Travel Size Shampoo and Conditioner Sets" at bounding box center [557, 512] width 426 height 31
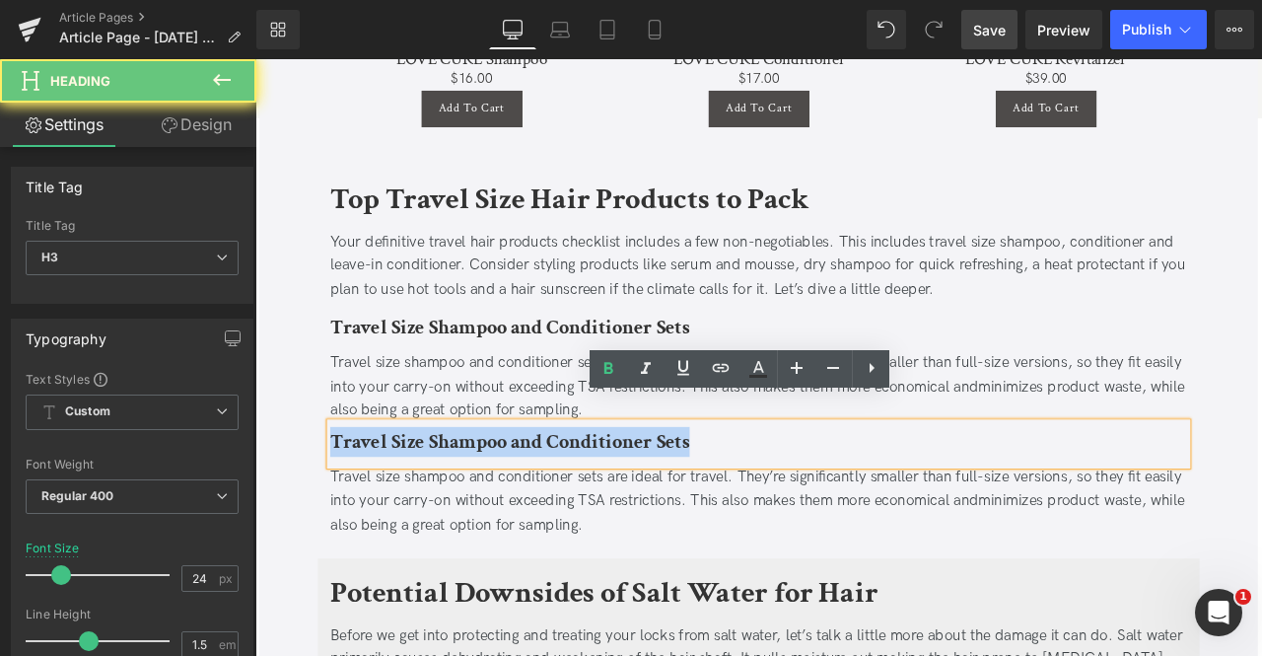
click at [422, 497] on b "Travel Size Shampoo and Conditioner Sets" at bounding box center [557, 512] width 426 height 31
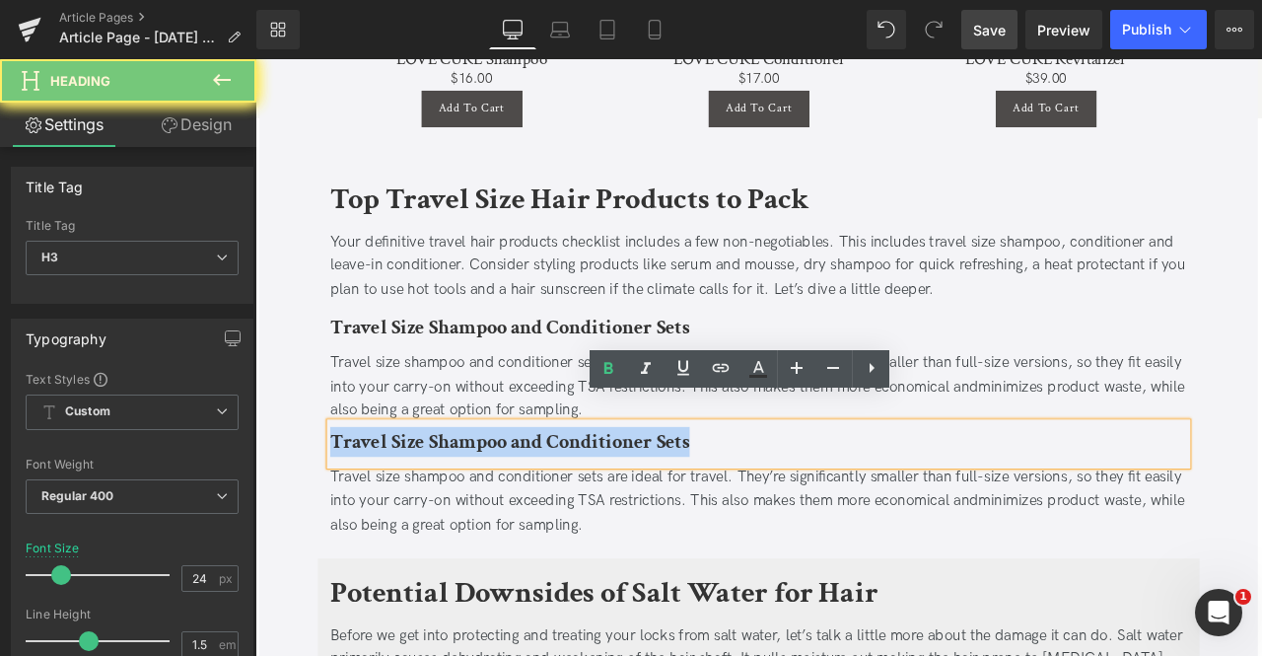
paste div
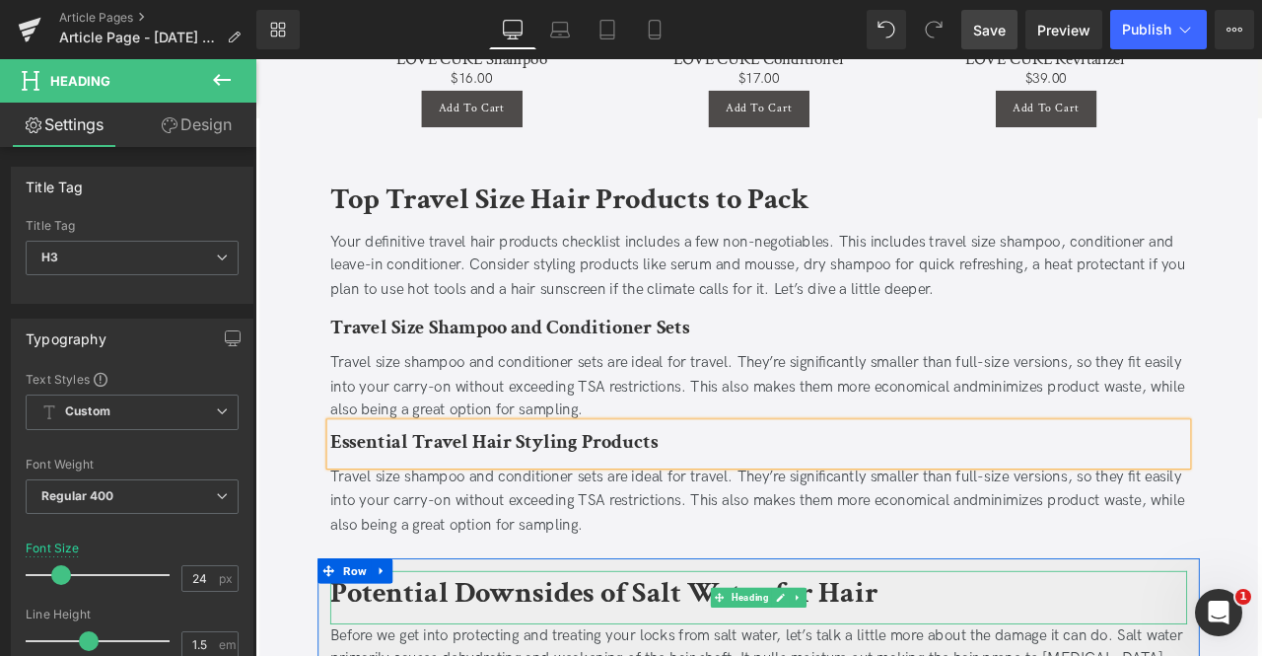
click at [599, 540] on div "Travel size shampoo and conditioner sets are ideal for travel. They’re signific…" at bounding box center [852, 582] width 1016 height 85
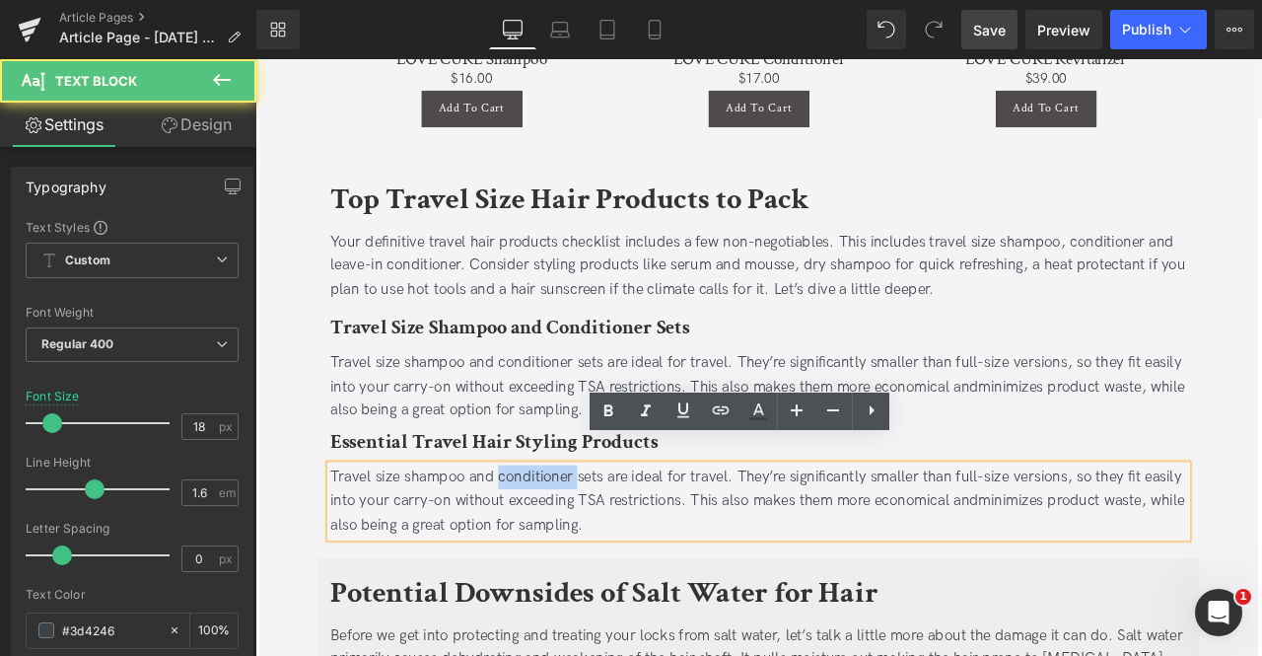
click at [599, 540] on div "Travel size shampoo and conditioner sets are ideal for travel. They’re signific…" at bounding box center [852, 582] width 1016 height 85
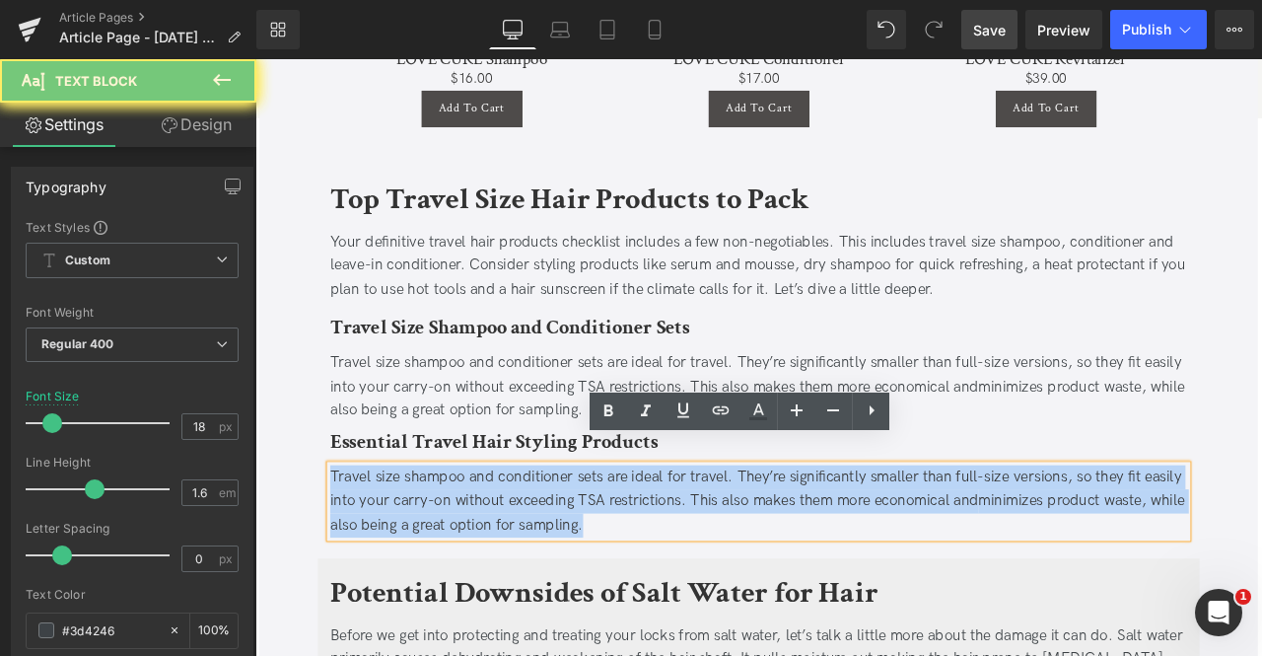
click at [599, 540] on div "Travel size shampoo and conditioner sets are ideal for travel. They’re signific…" at bounding box center [852, 582] width 1016 height 85
paste div
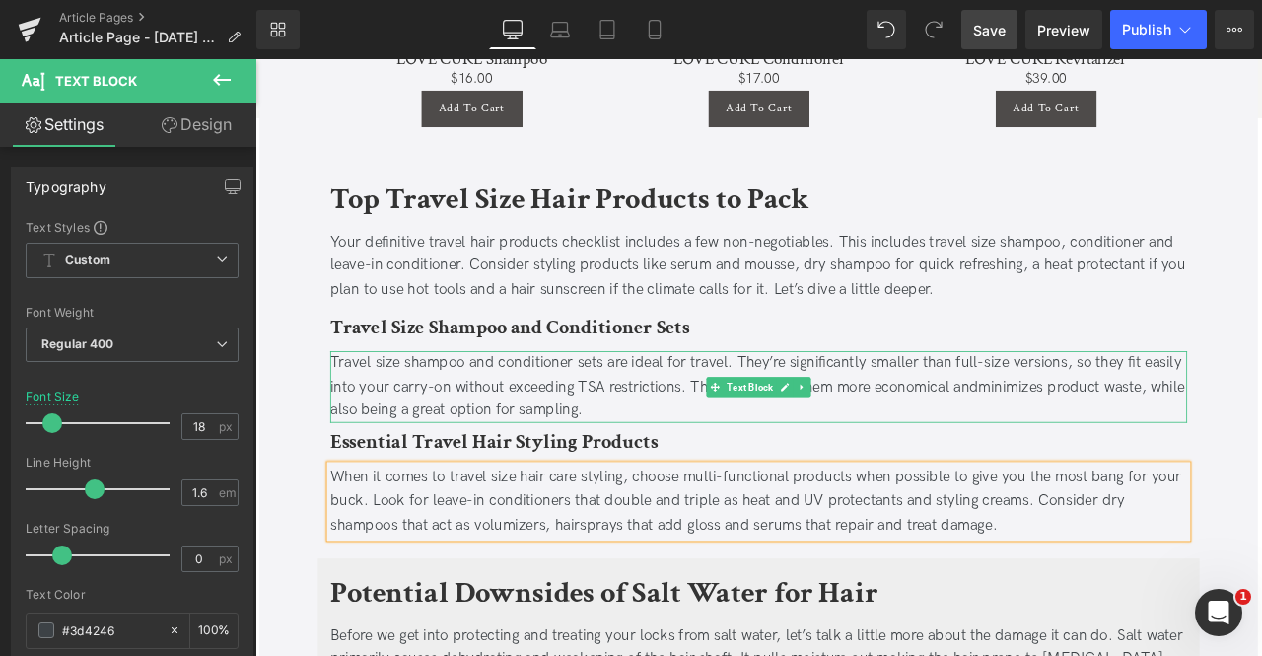
click at [700, 451] on div "Travel size shampoo and conditioner sets are ideal for travel. They’re signific…" at bounding box center [852, 447] width 1016 height 85
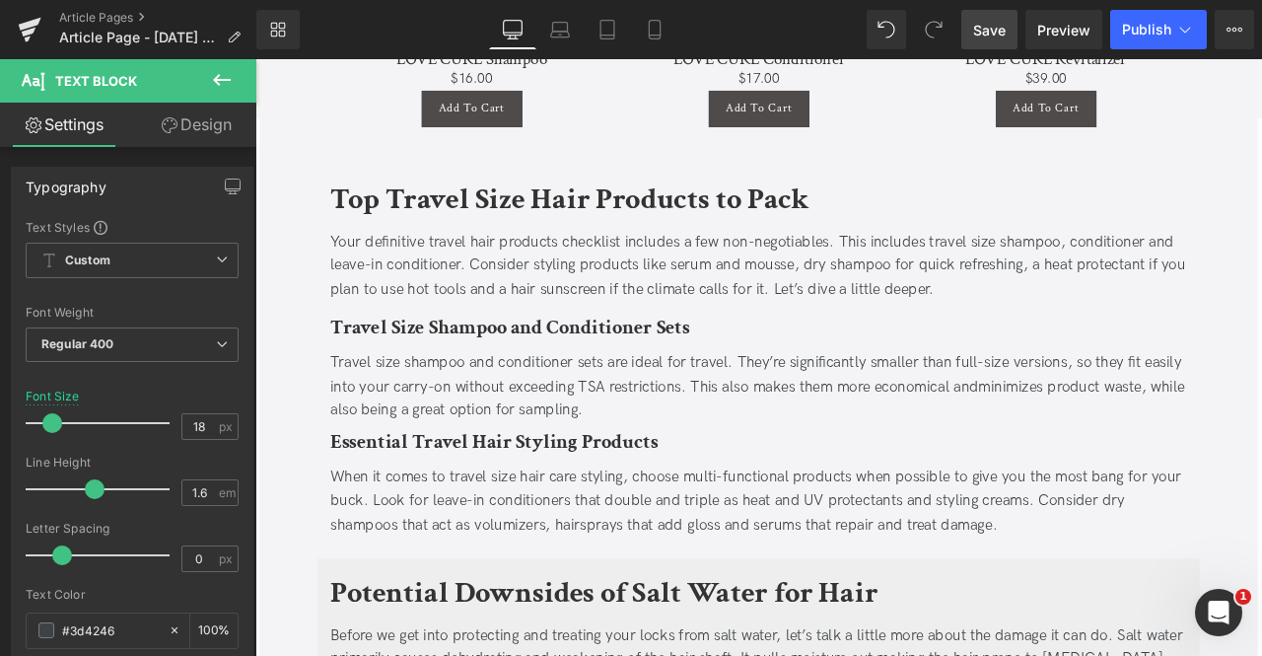
click at [177, 121] on link "Design" at bounding box center [196, 125] width 128 height 44
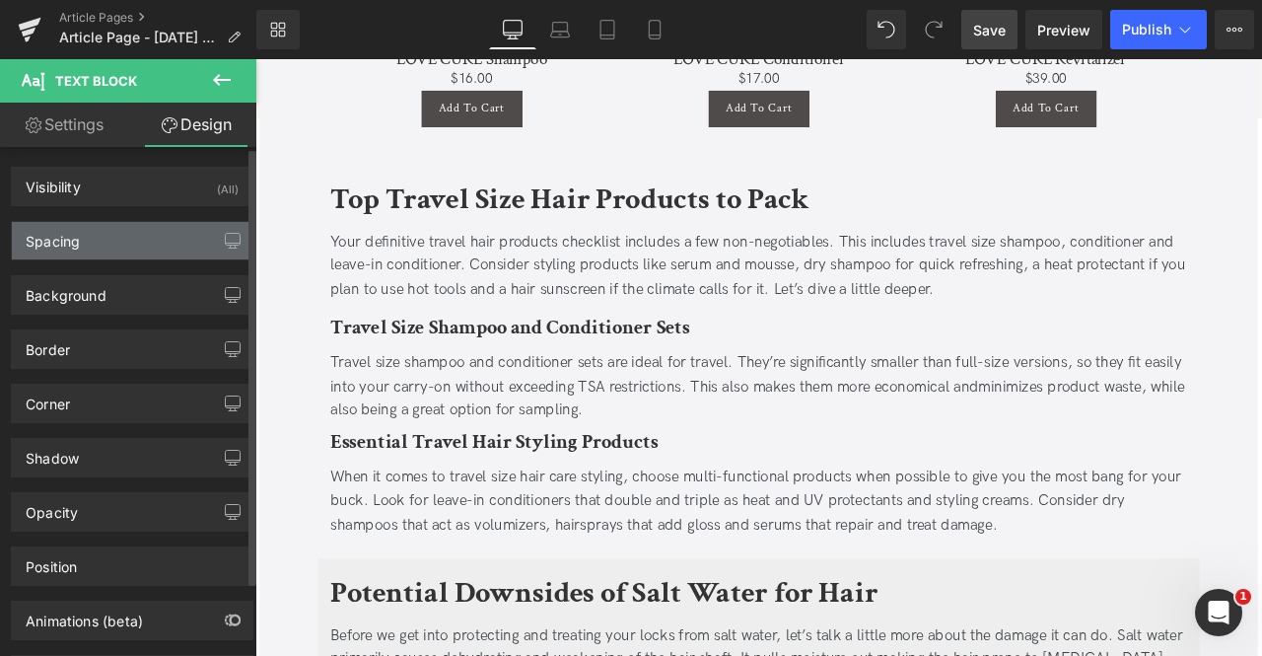
click at [107, 249] on div "Spacing" at bounding box center [132, 240] width 241 height 37
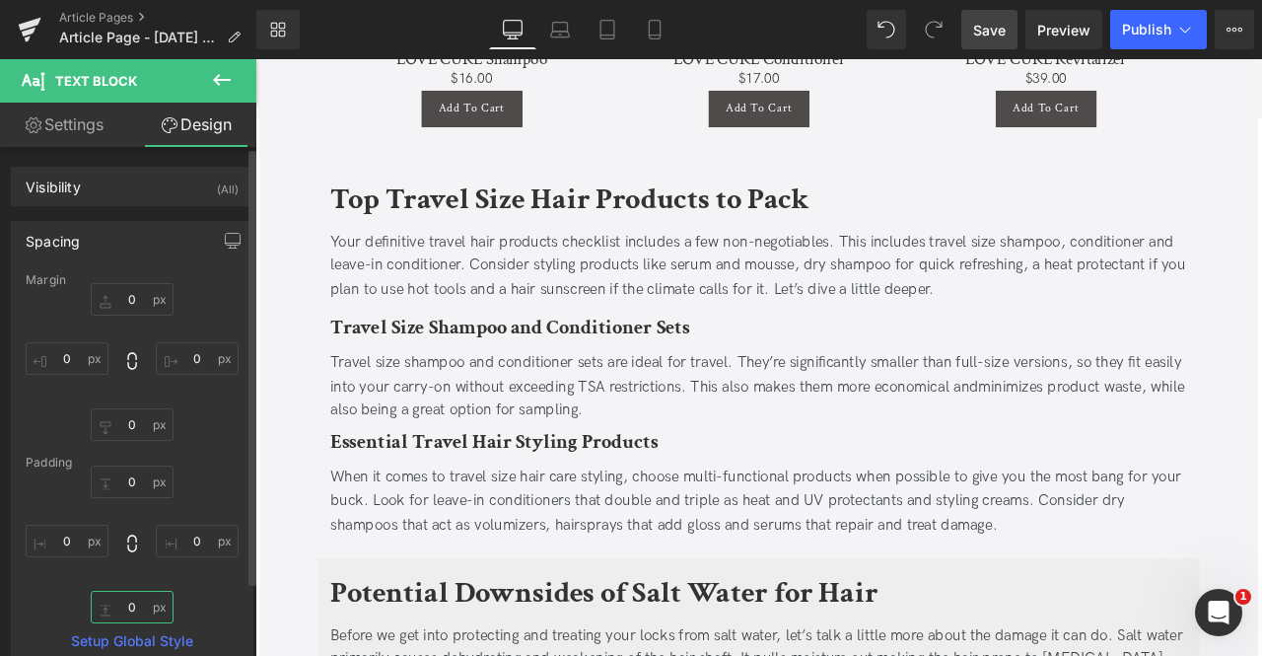
click at [134, 592] on input "0" at bounding box center [132, 607] width 83 height 33
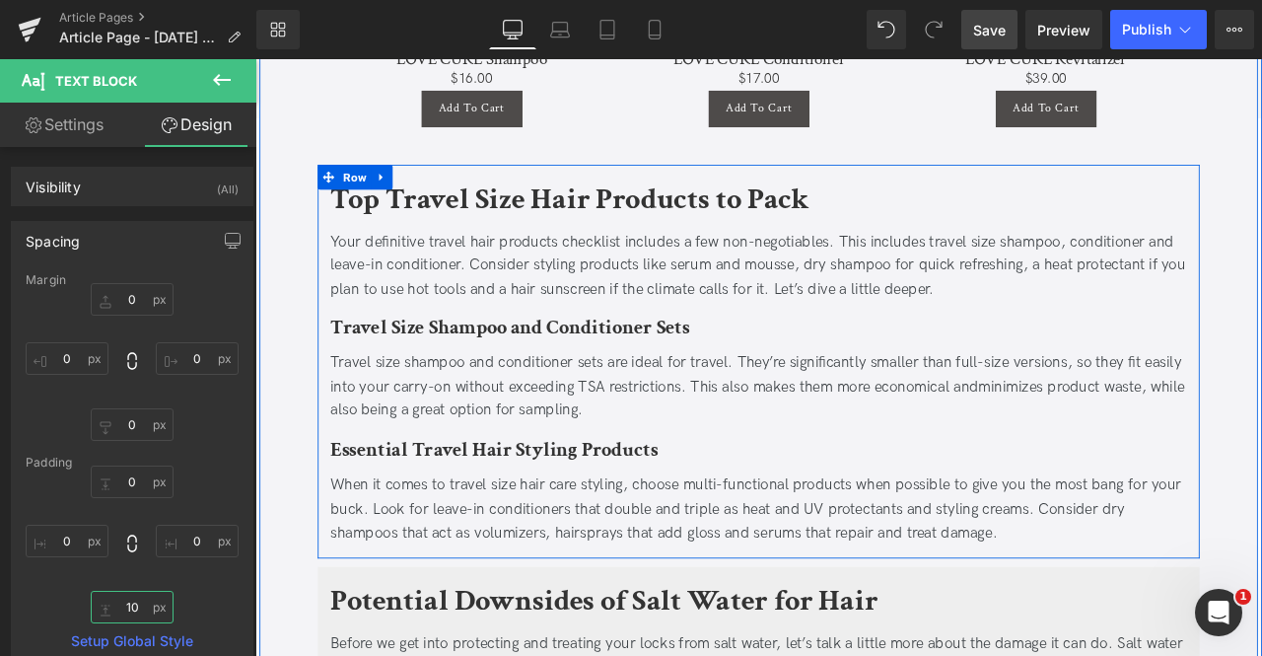
type input "10"
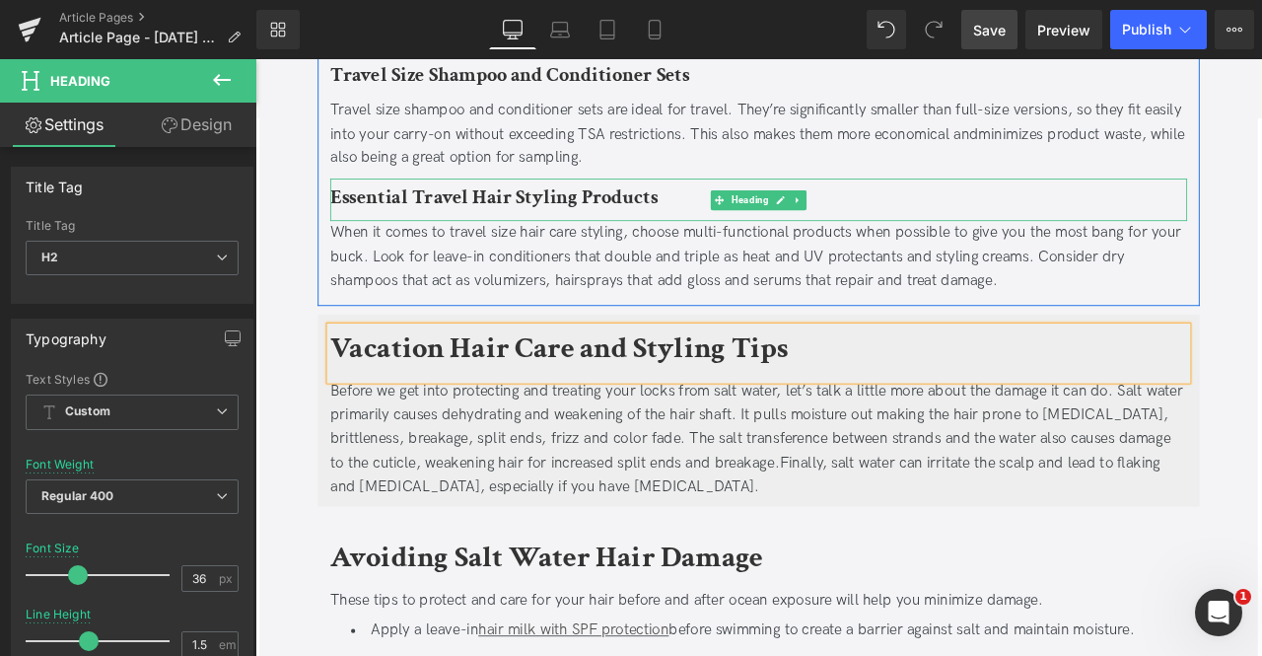
scroll to position [3085, 0]
click at [443, 484] on div "Before we get into protecting and treating your locks from salt water, let’s ta…" at bounding box center [852, 510] width 1016 height 142
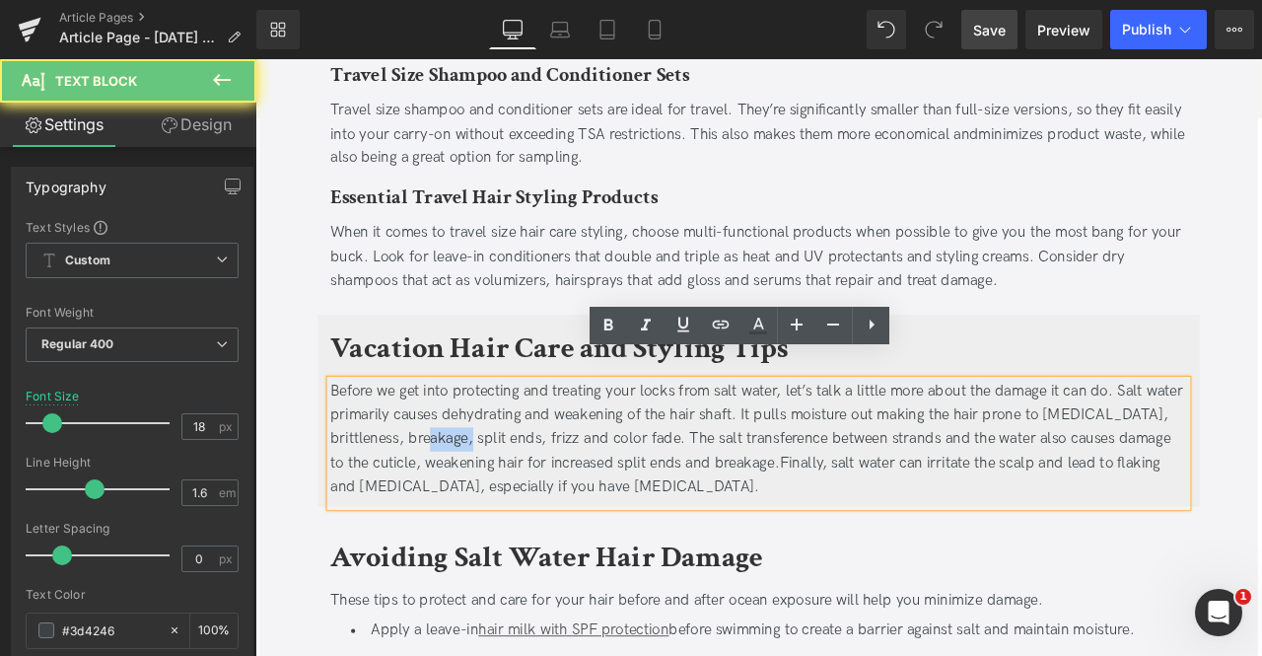
click at [443, 484] on div "Before we get into protecting and treating your locks from salt water, let’s ta…" at bounding box center [852, 510] width 1016 height 142
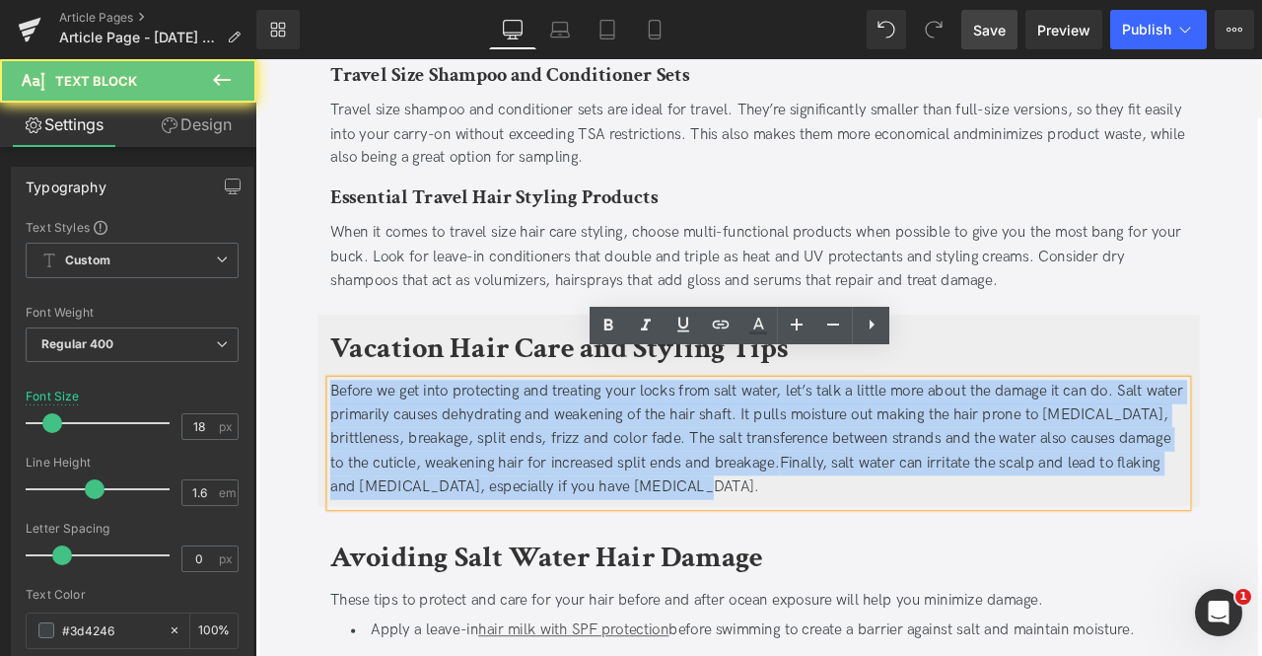
click at [443, 484] on div "Before we get into protecting and treating your locks from salt water, let’s ta…" at bounding box center [852, 510] width 1016 height 142
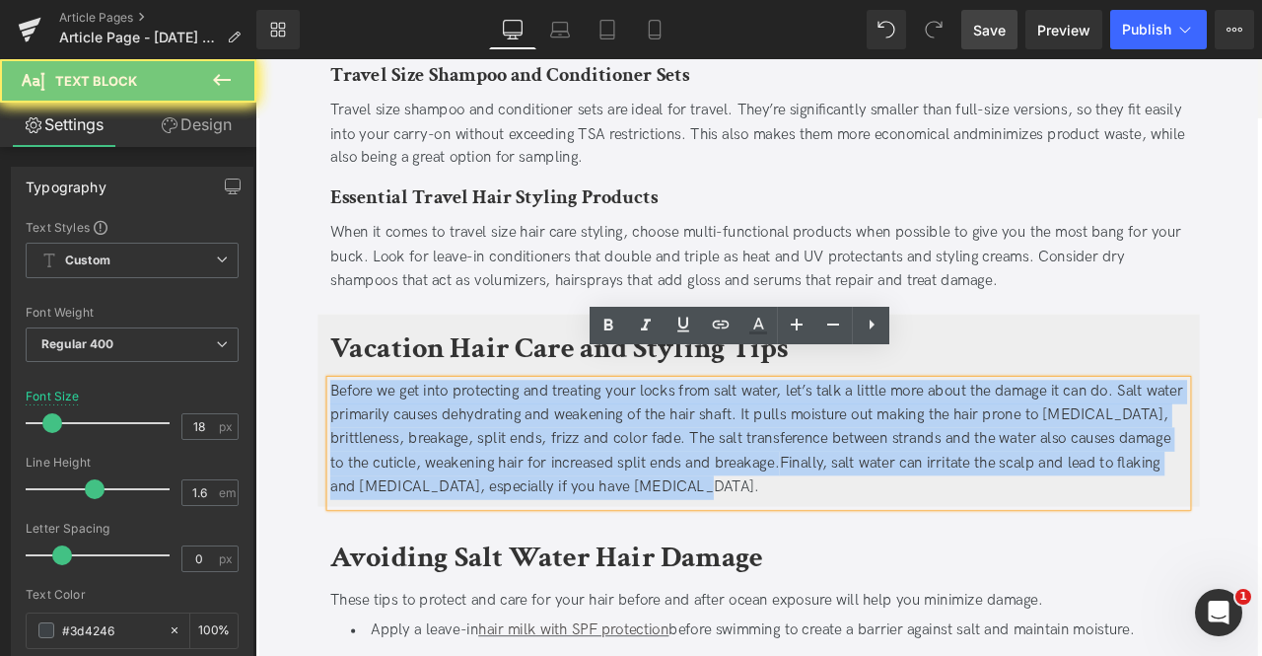
paste div
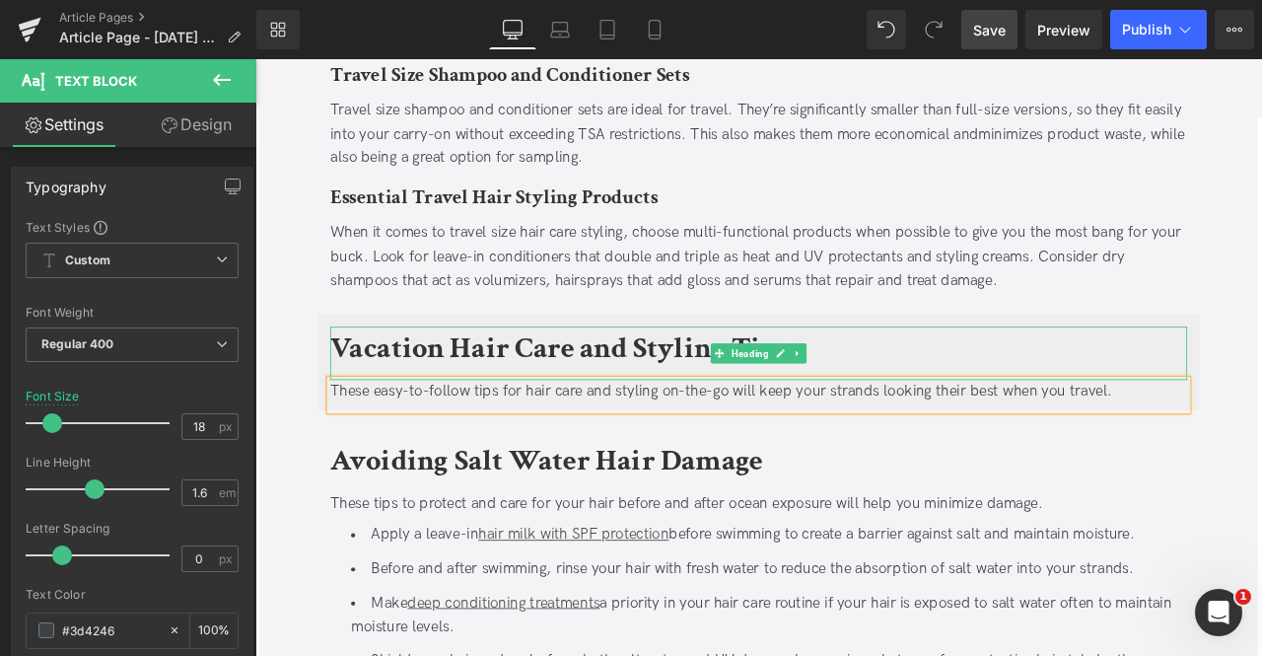
click at [943, 376] on h2 "Vacation Hair Care and Styling Tips" at bounding box center [852, 402] width 1016 height 53
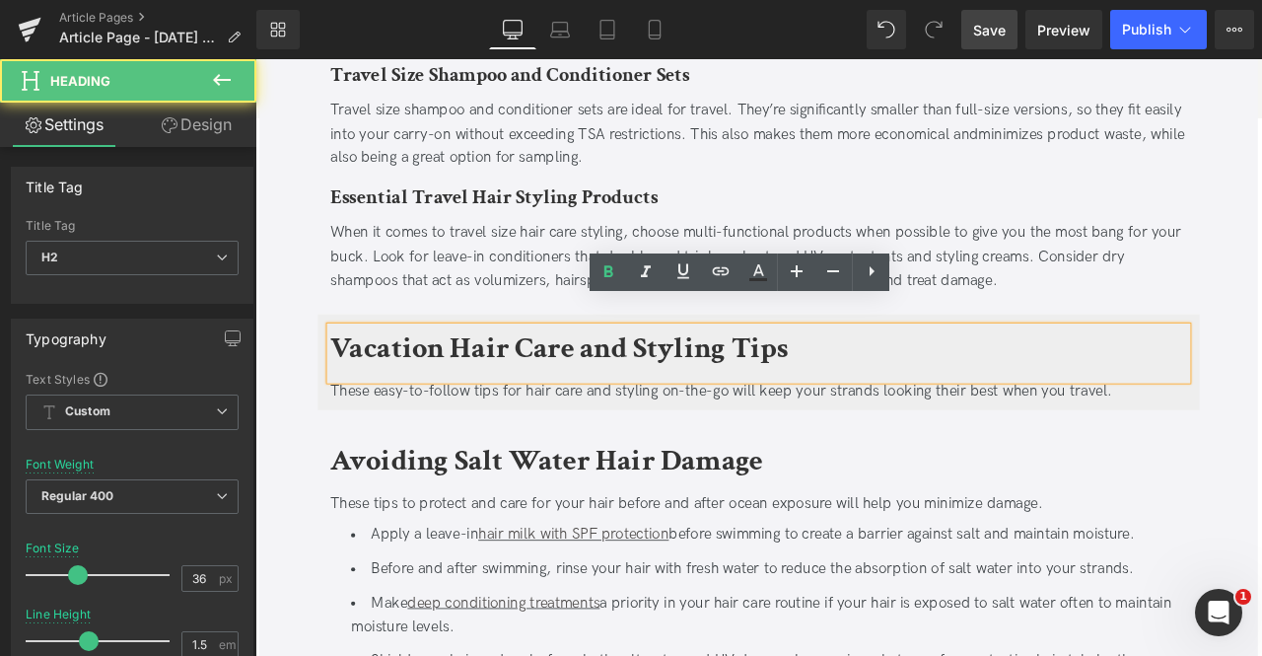
click at [943, 376] on h2 "Vacation Hair Care and Styling Tips" at bounding box center [852, 402] width 1016 height 53
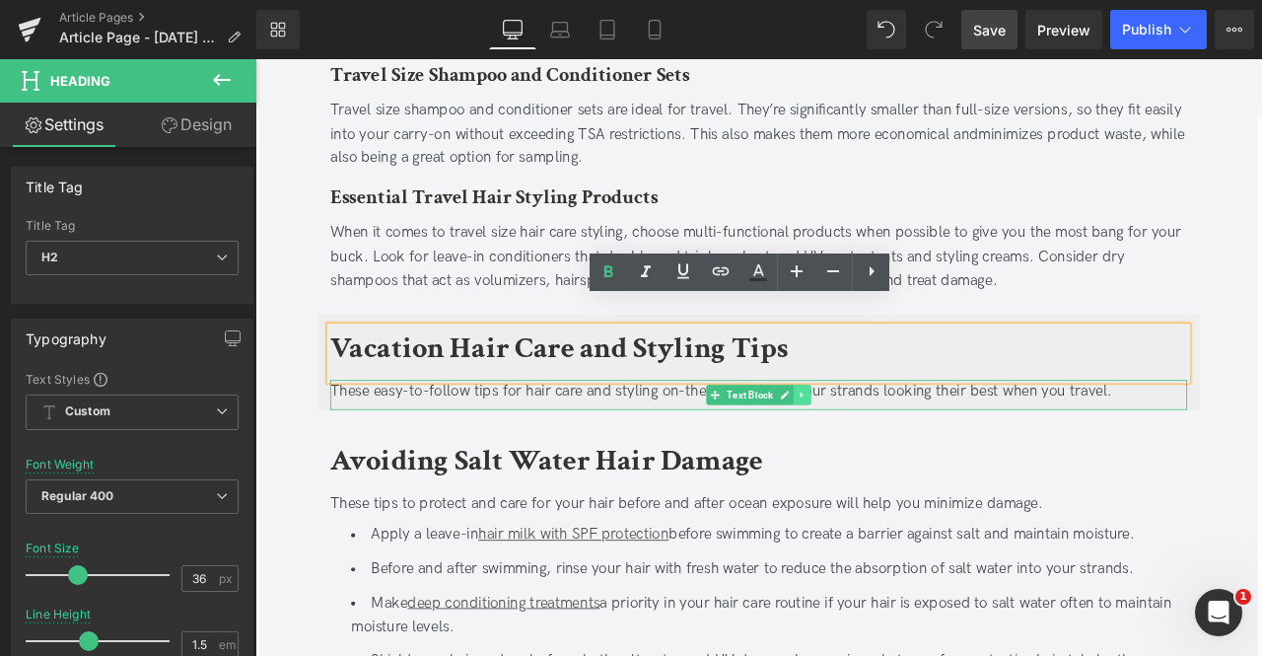
click at [898, 451] on icon at bounding box center [903, 457] width 11 height 12
click at [897, 445] on link at bounding box center [894, 457] width 21 height 24
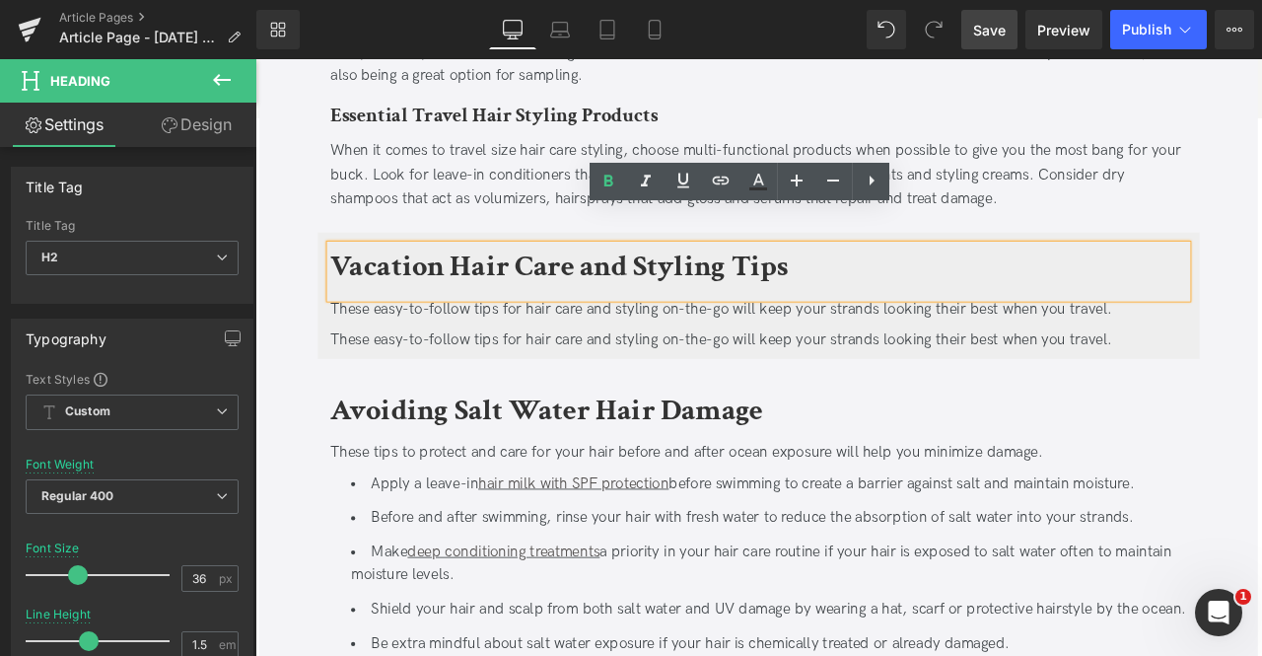
scroll to position [3390, 0]
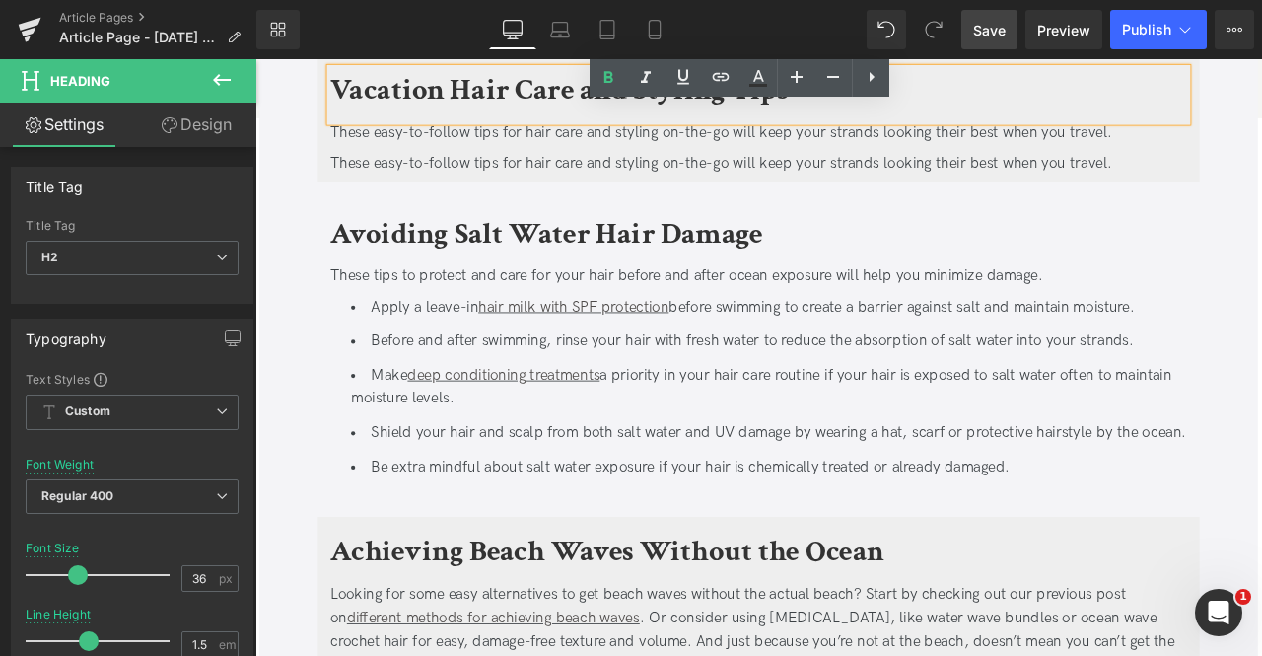
click at [698, 454] on ul "Apply a leave-in hair milk with SPF protection before swimming to create a barr…" at bounding box center [864, 448] width 991 height 218
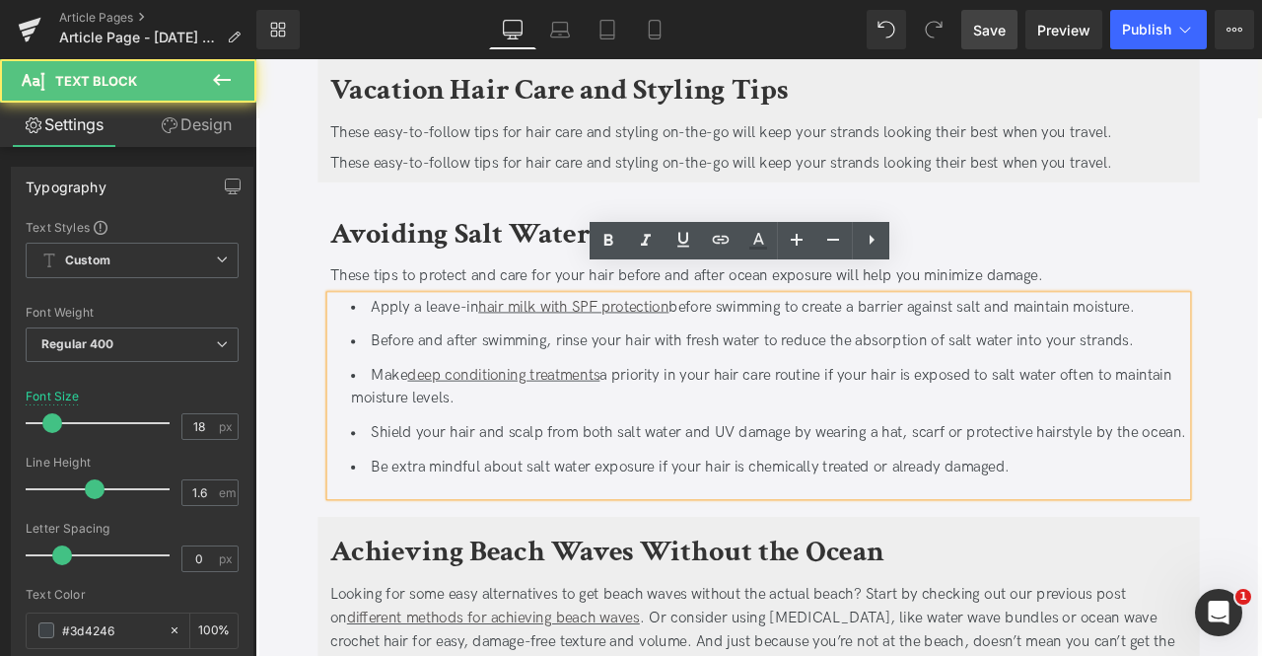
scroll to position [3126, 0]
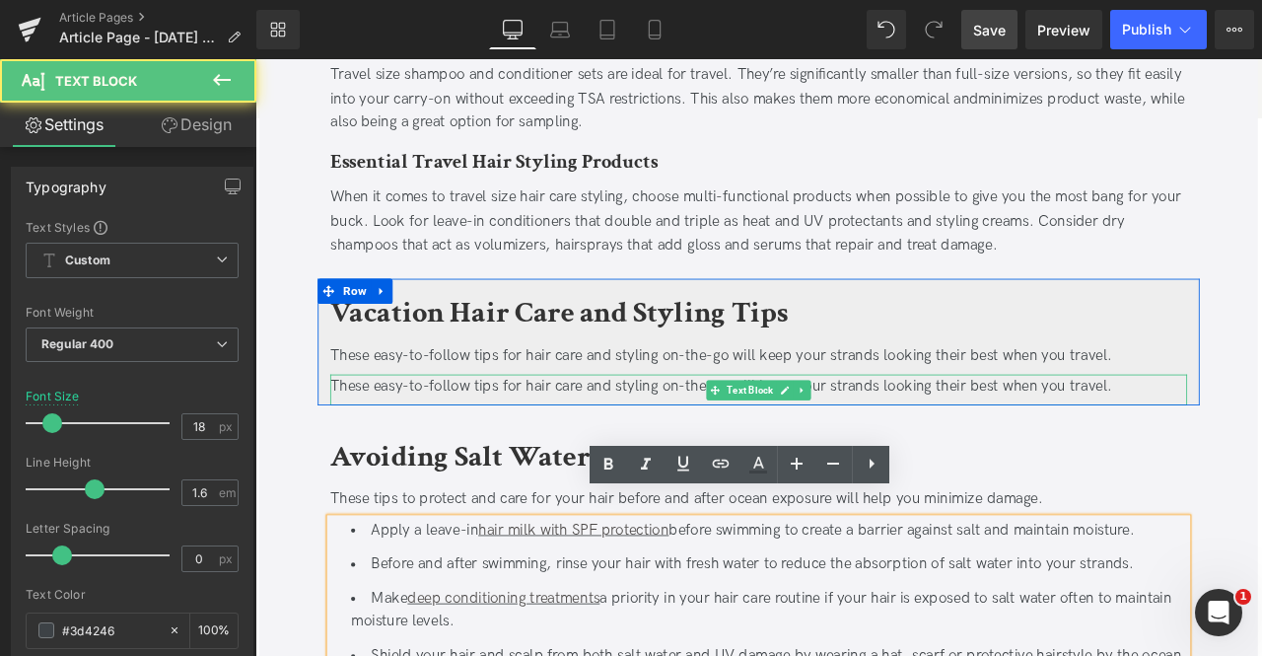
click at [581, 433] on div "These easy-to-follow tips for hair care and styling on-the-go will keep your st…" at bounding box center [852, 447] width 1016 height 29
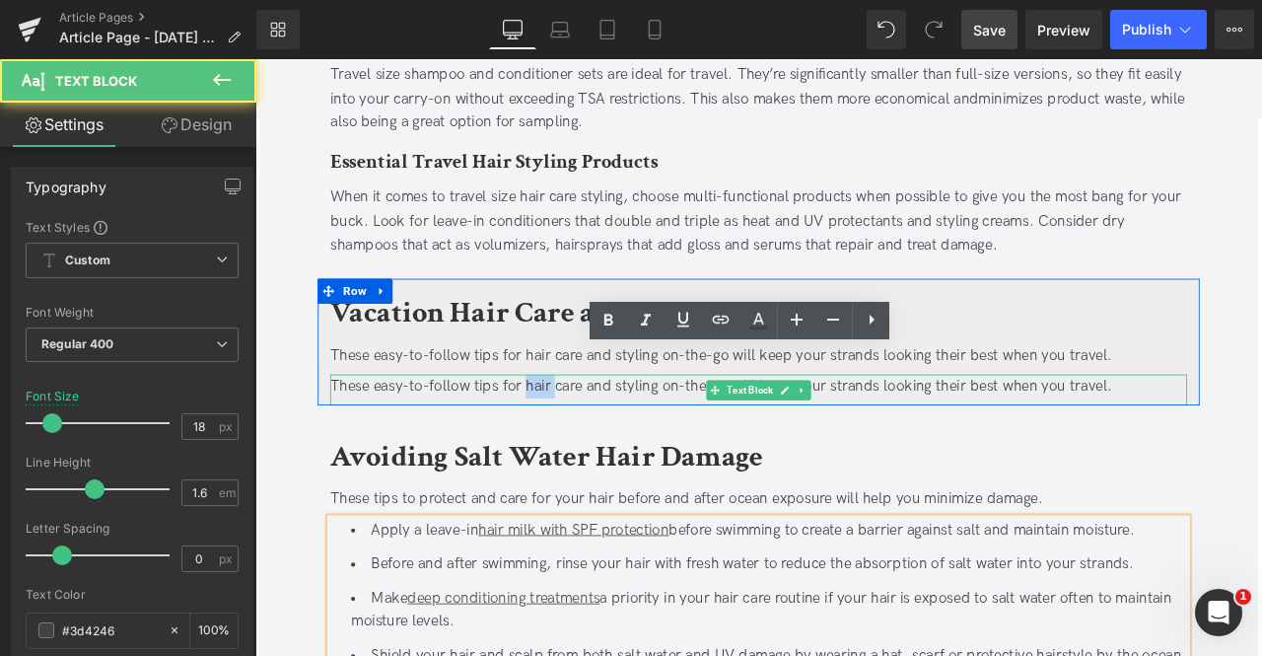
click at [581, 433] on div "These easy-to-follow tips for hair care and styling on-the-go will keep your st…" at bounding box center [852, 447] width 1016 height 29
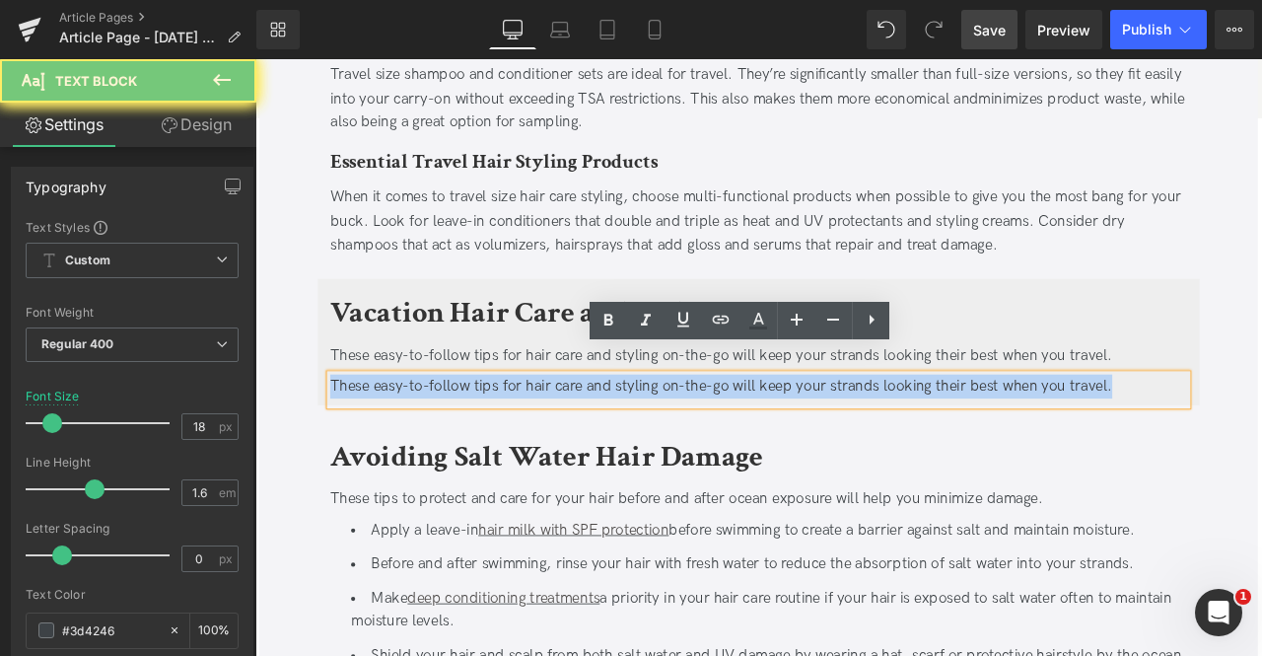
click at [581, 433] on div "These easy-to-follow tips for hair care and styling on-the-go will keep your st…" at bounding box center [852, 447] width 1016 height 29
paste div
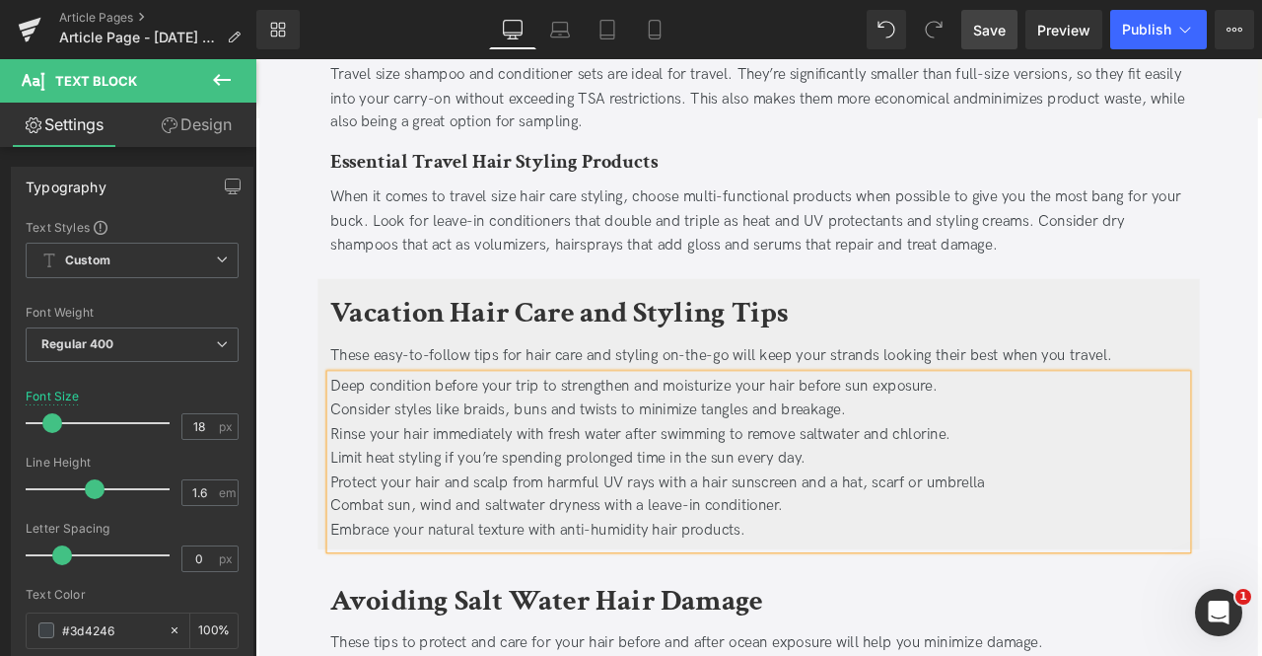
click at [593, 575] on div "Combat sun, wind and saltwater dryness with a leave-in conditioner." at bounding box center [852, 589] width 1016 height 29
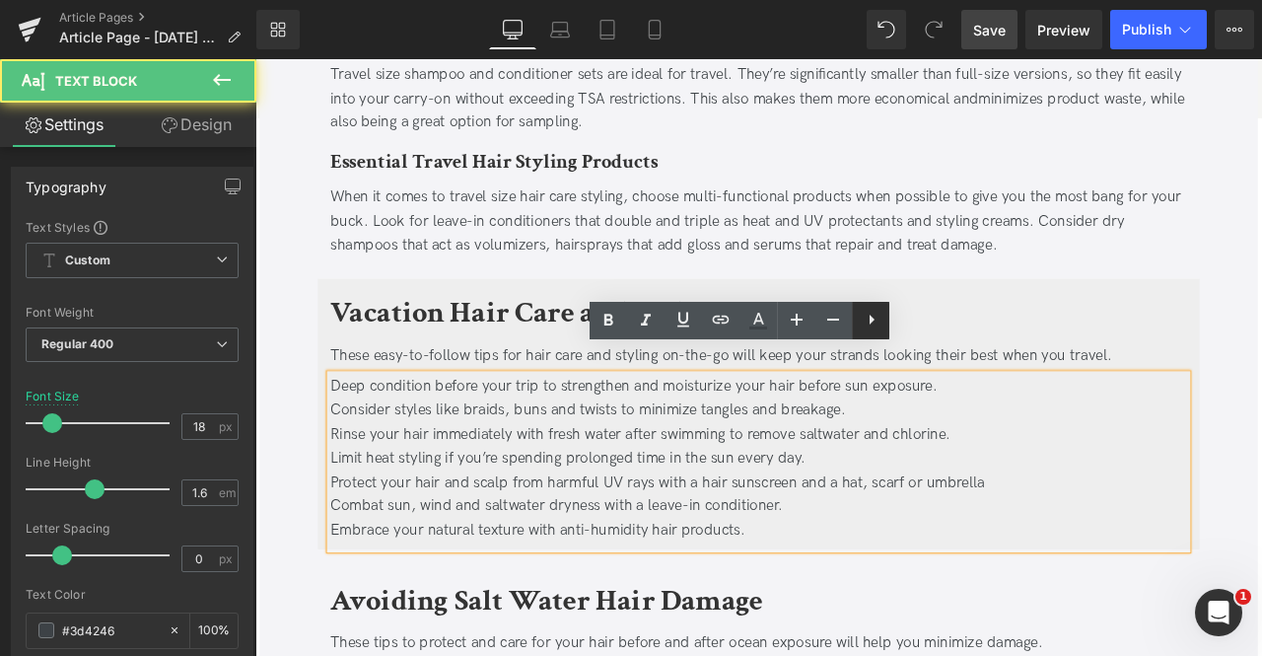
click at [870, 320] on icon at bounding box center [872, 320] width 5 height 10
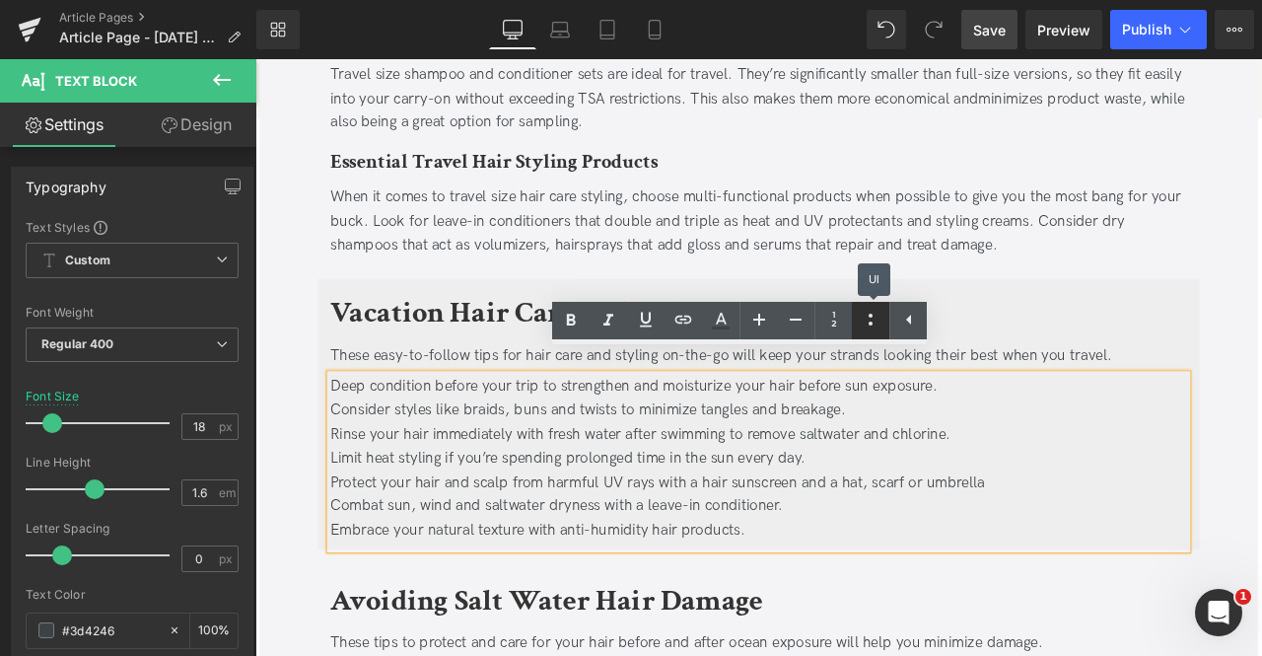
click at [868, 321] on icon at bounding box center [871, 320] width 24 height 24
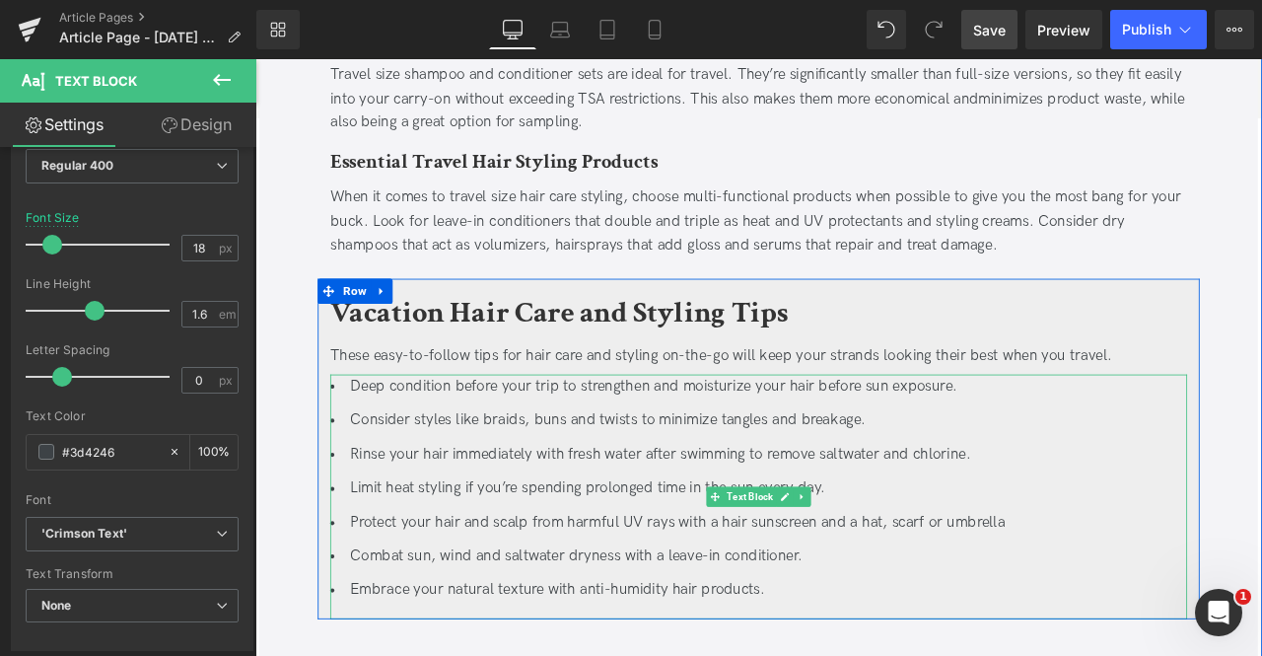
scroll to position [3355, 0]
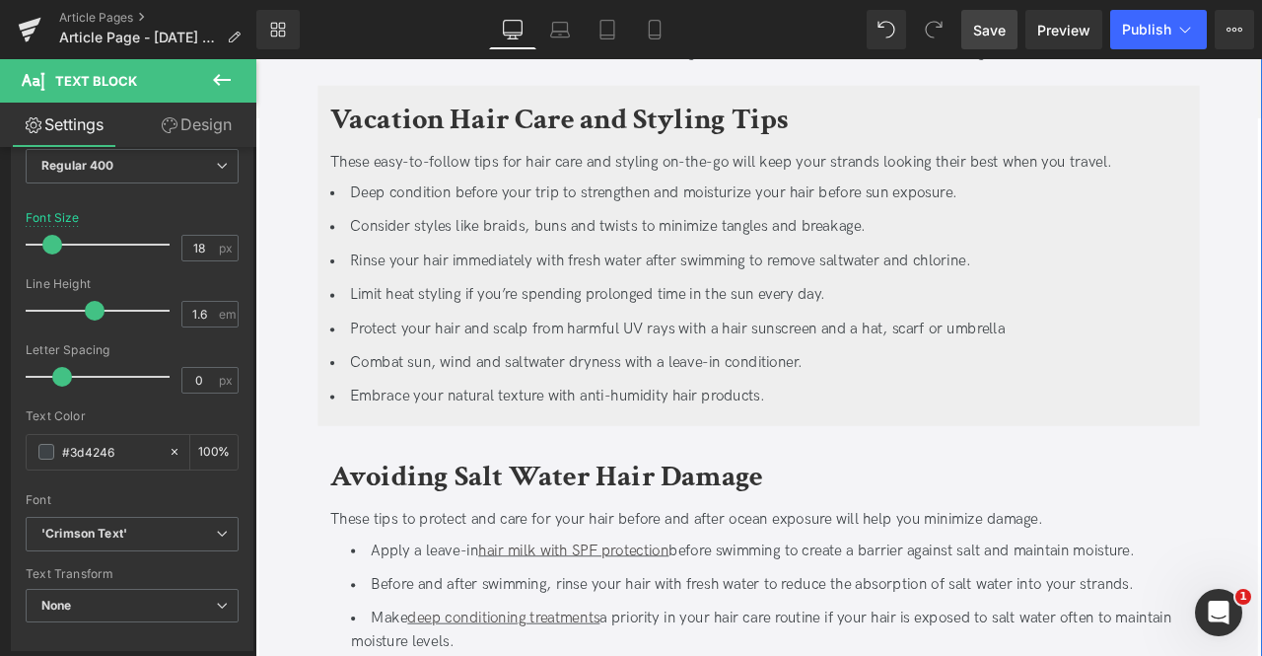
click at [447, 532] on b "Avoiding Salt Water Hair Damage" at bounding box center [600, 555] width 513 height 46
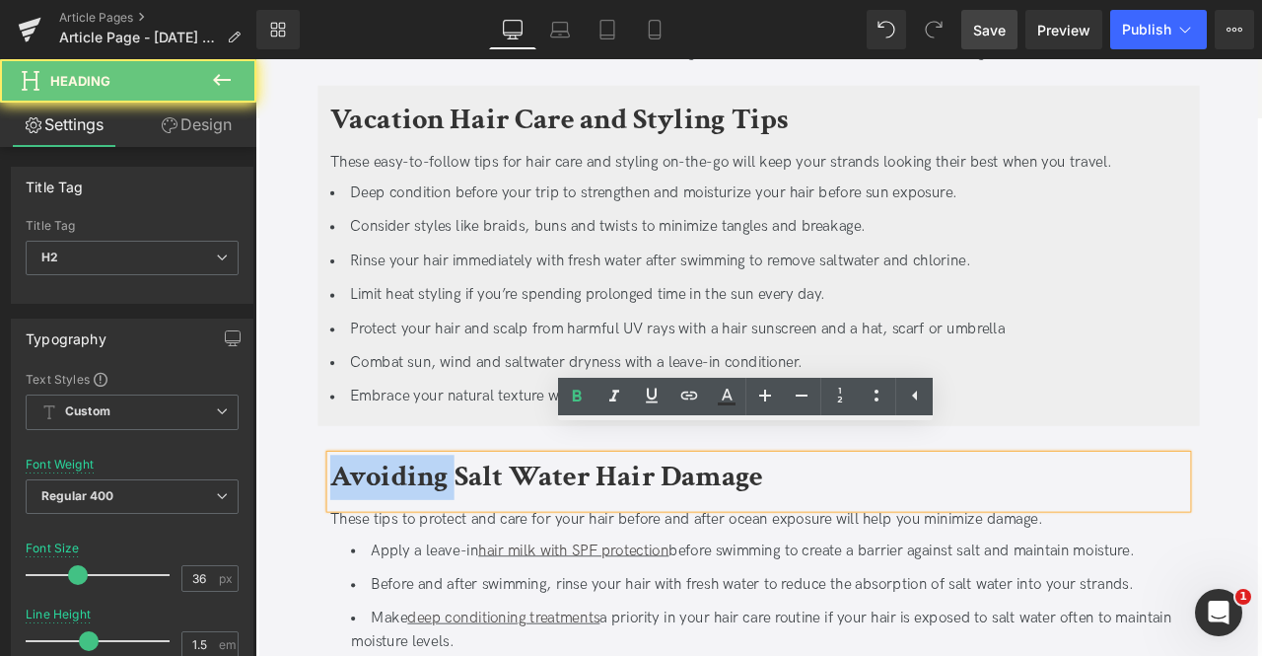
click at [447, 532] on b "Avoiding Salt Water Hair Damage" at bounding box center [600, 555] width 513 height 46
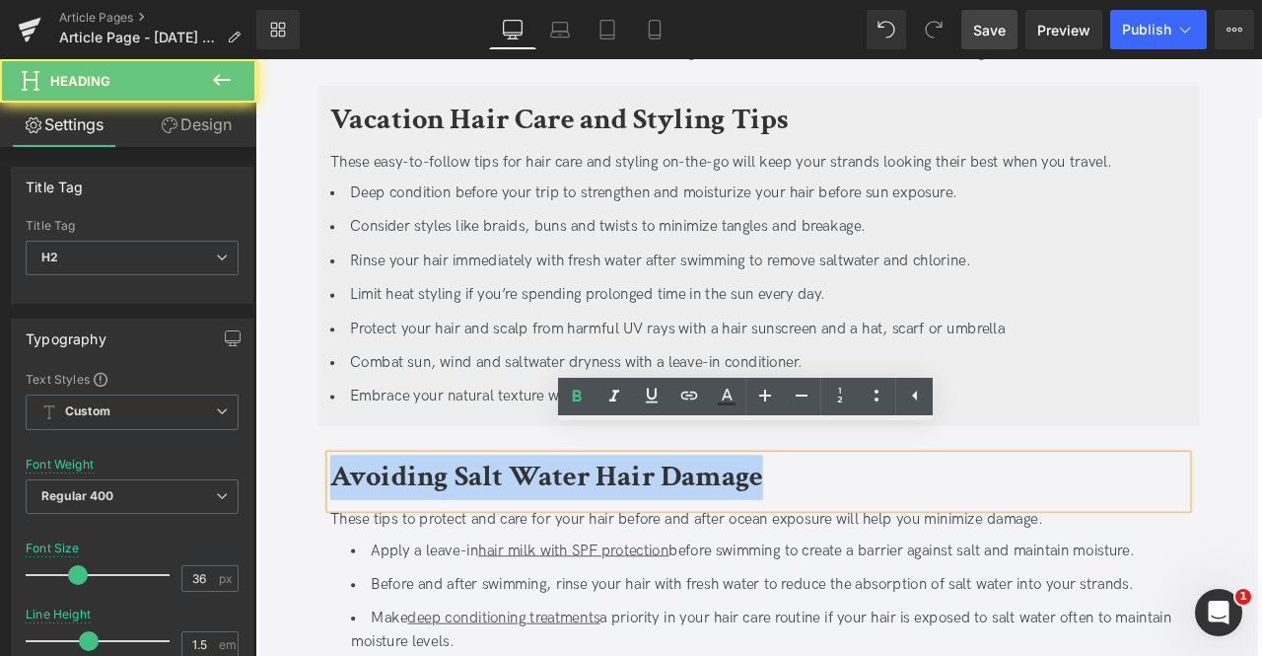
click at [447, 532] on b "Avoiding Salt Water Hair Damage" at bounding box center [600, 555] width 513 height 46
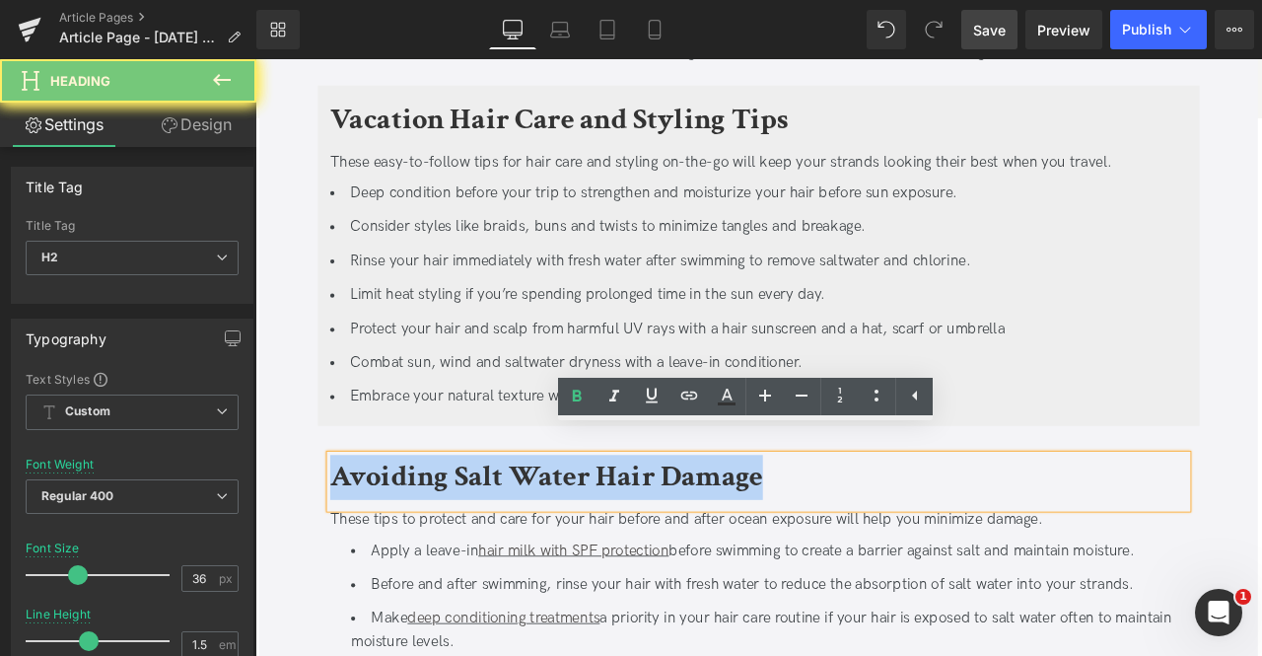
paste div
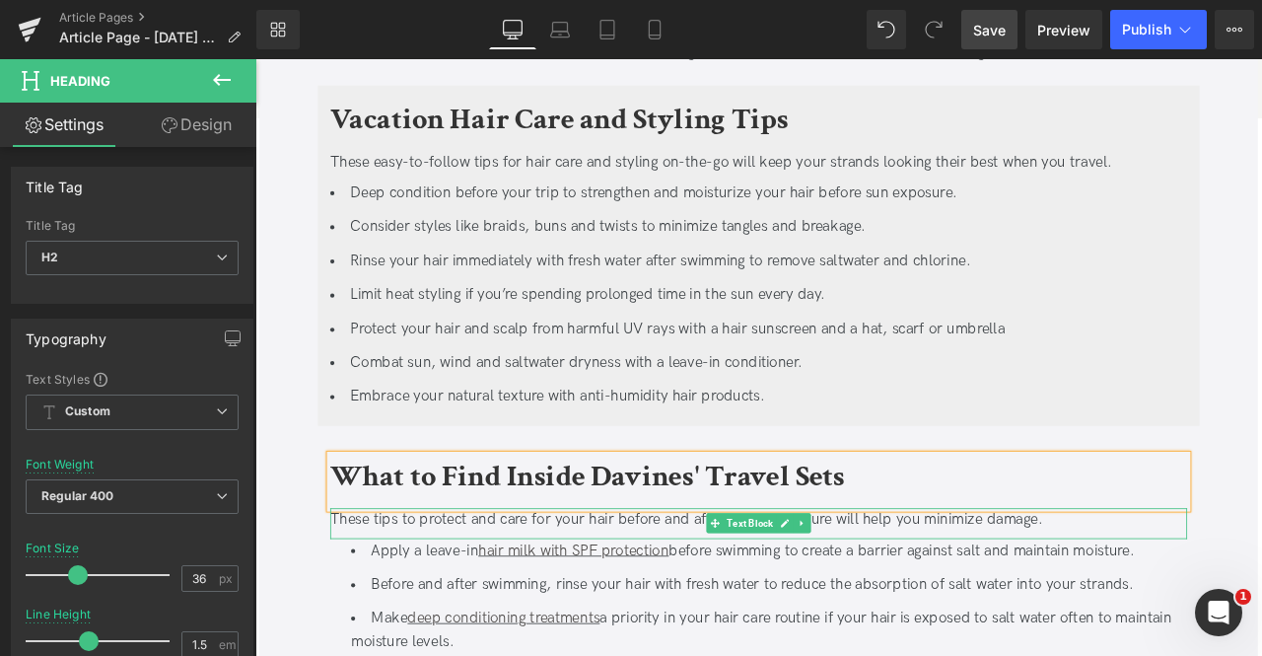
click at [372, 592] on div "These tips to protect and care for your hair before and after ocean exposure wi…" at bounding box center [852, 606] width 1016 height 29
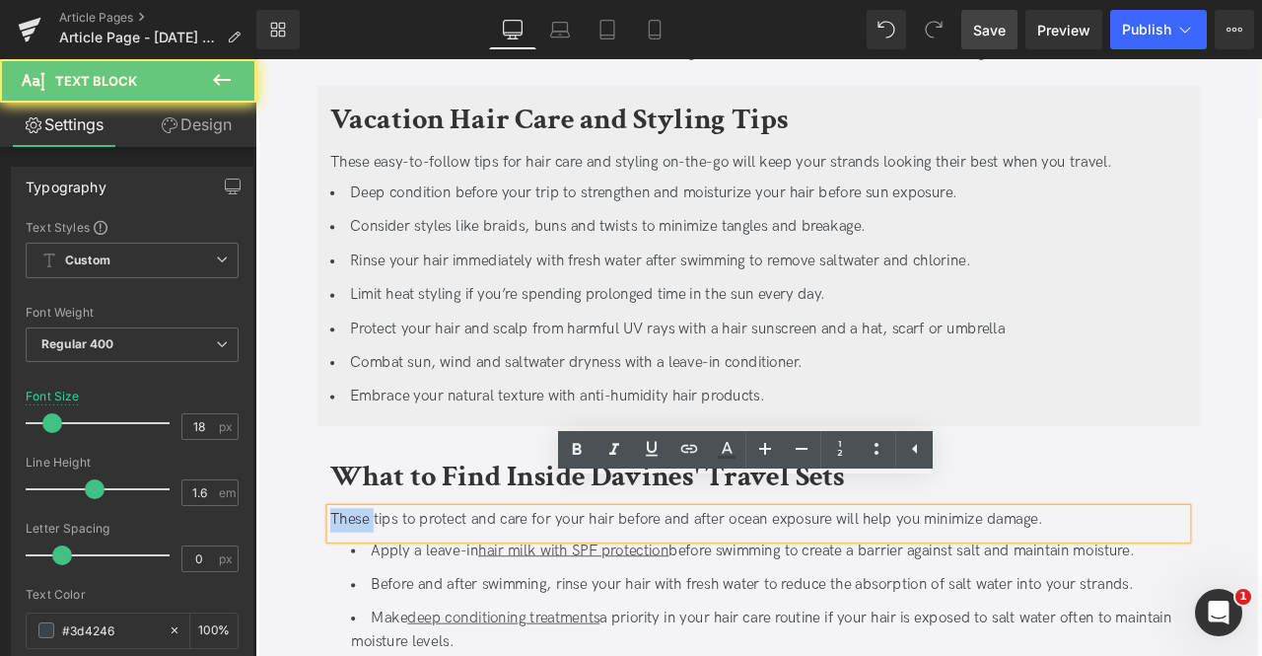
click at [372, 592] on div "These tips to protect and care for your hair before and after ocean exposure wi…" at bounding box center [852, 606] width 1016 height 29
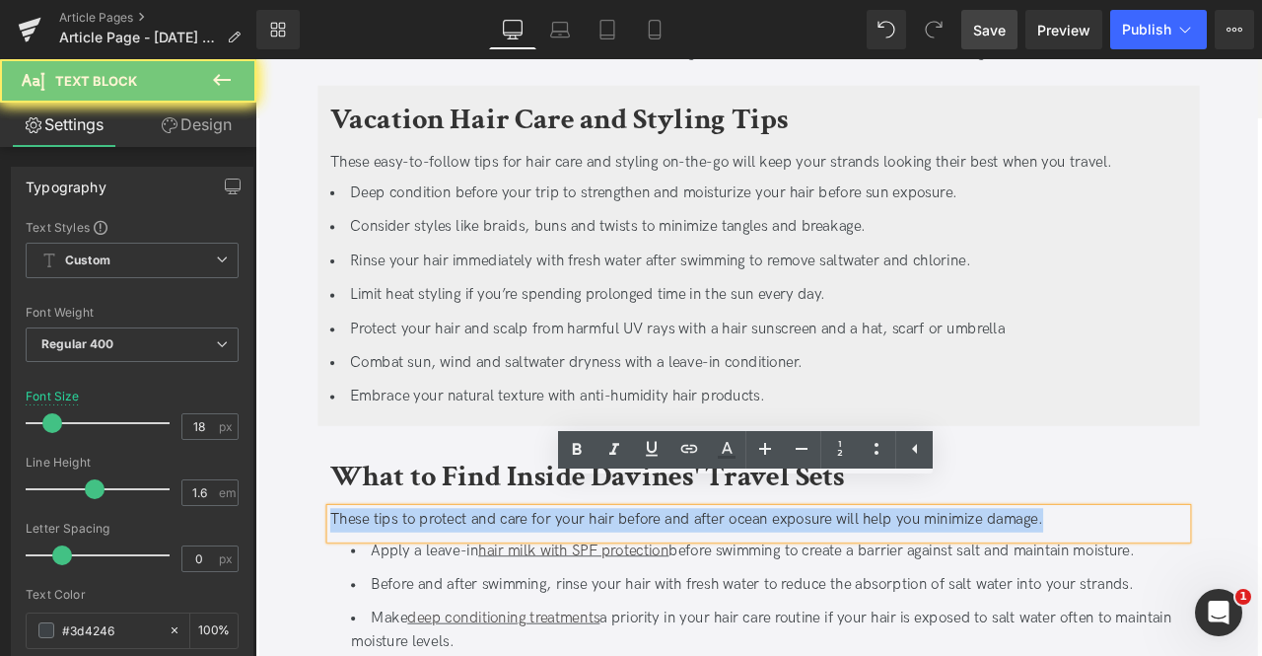
click at [372, 592] on div "These tips to protect and care for your hair before and after ocean exposure wi…" at bounding box center [852, 606] width 1016 height 29
paste div
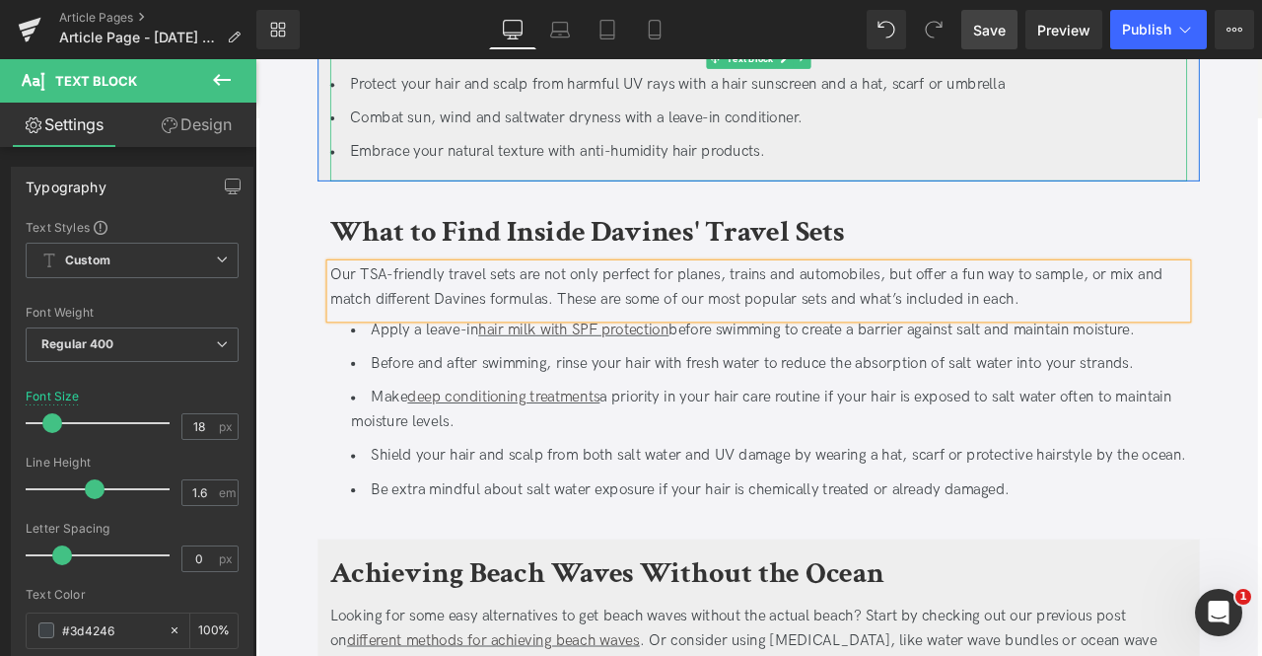
scroll to position [3698, 0]
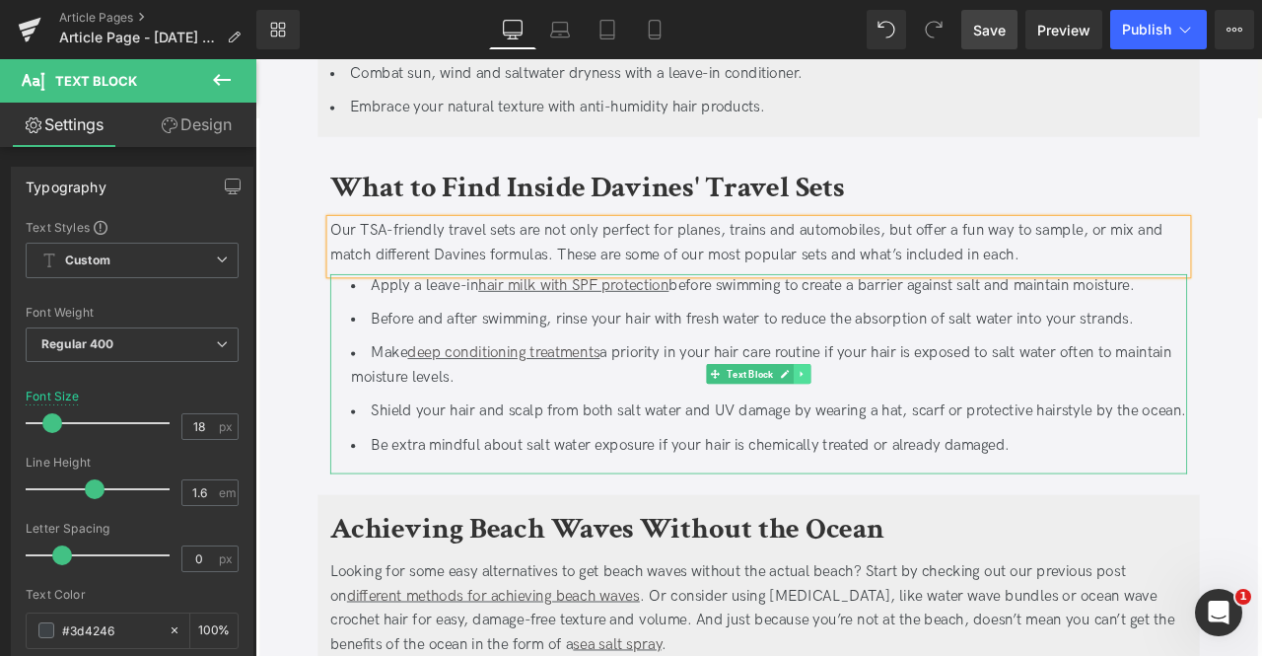
click at [901, 426] on icon at bounding box center [903, 432] width 11 height 12
click at [903, 420] on link at bounding box center [913, 432] width 21 height 24
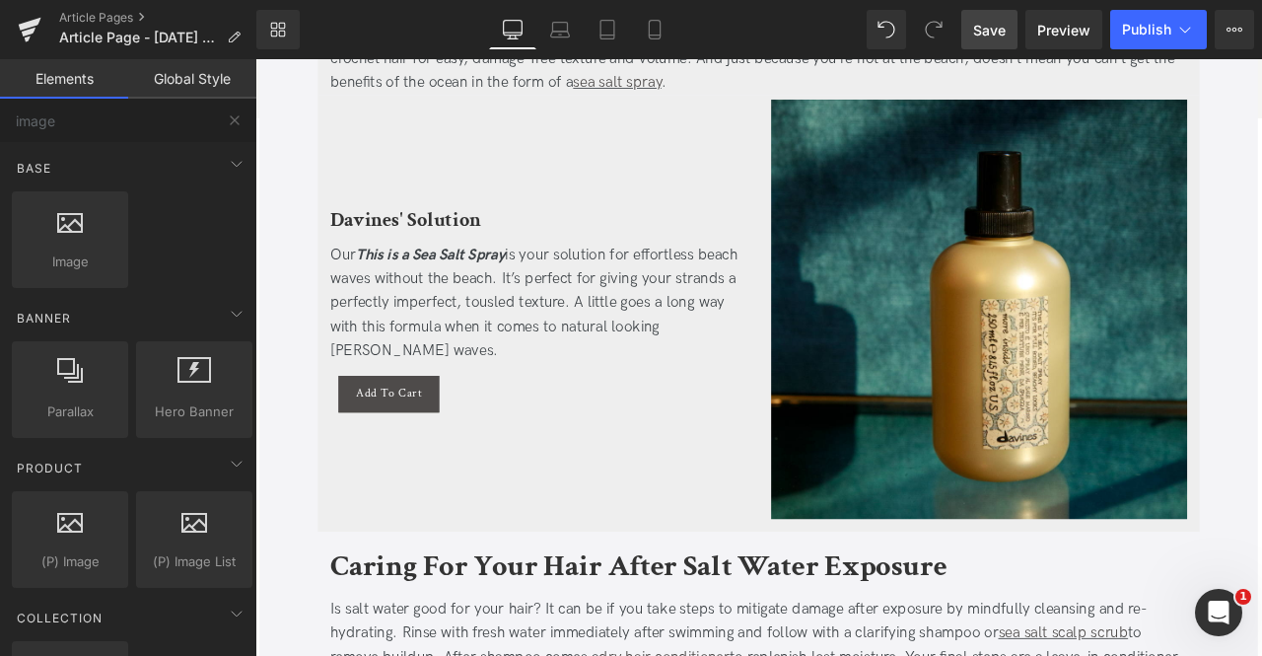
scroll to position [4165, 0]
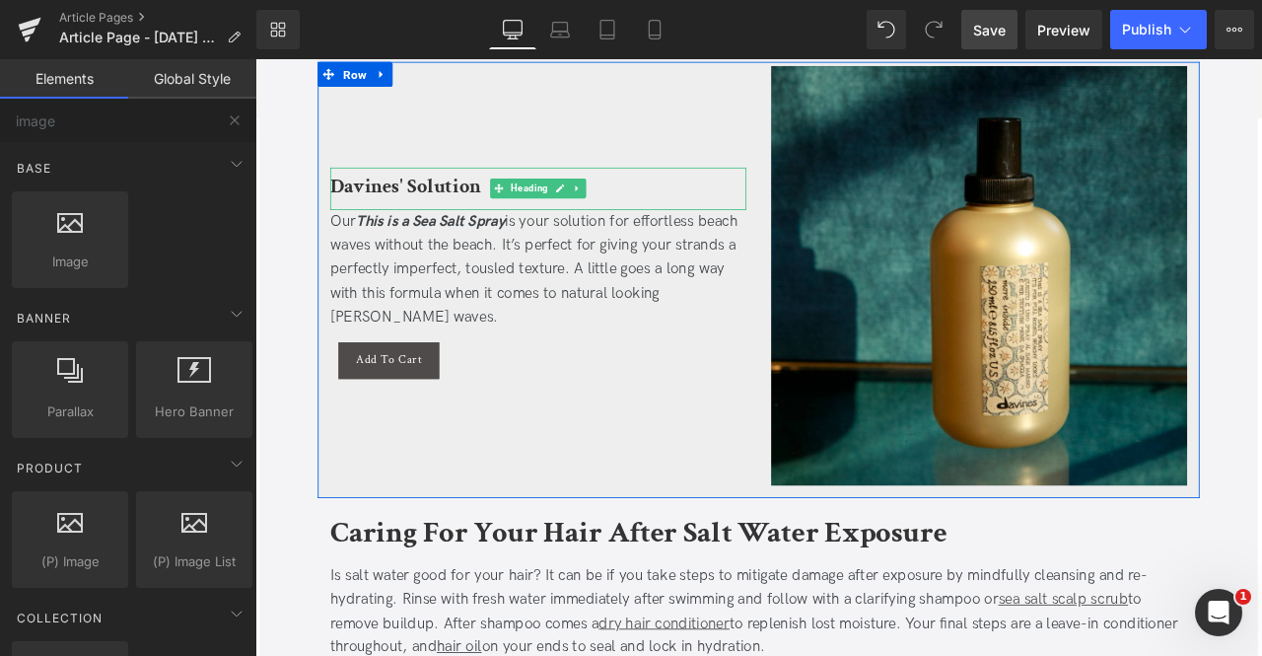
click at [438, 194] on b "Davines' Solution" at bounding box center [433, 209] width 178 height 31
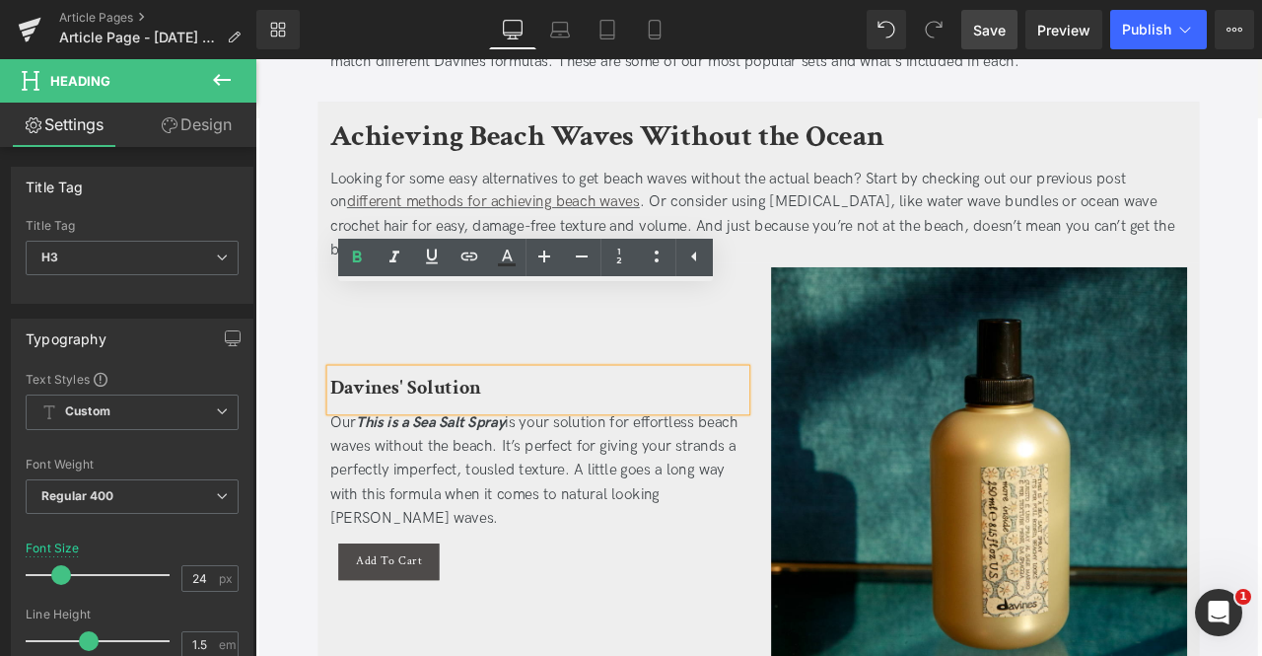
scroll to position [3806, 0]
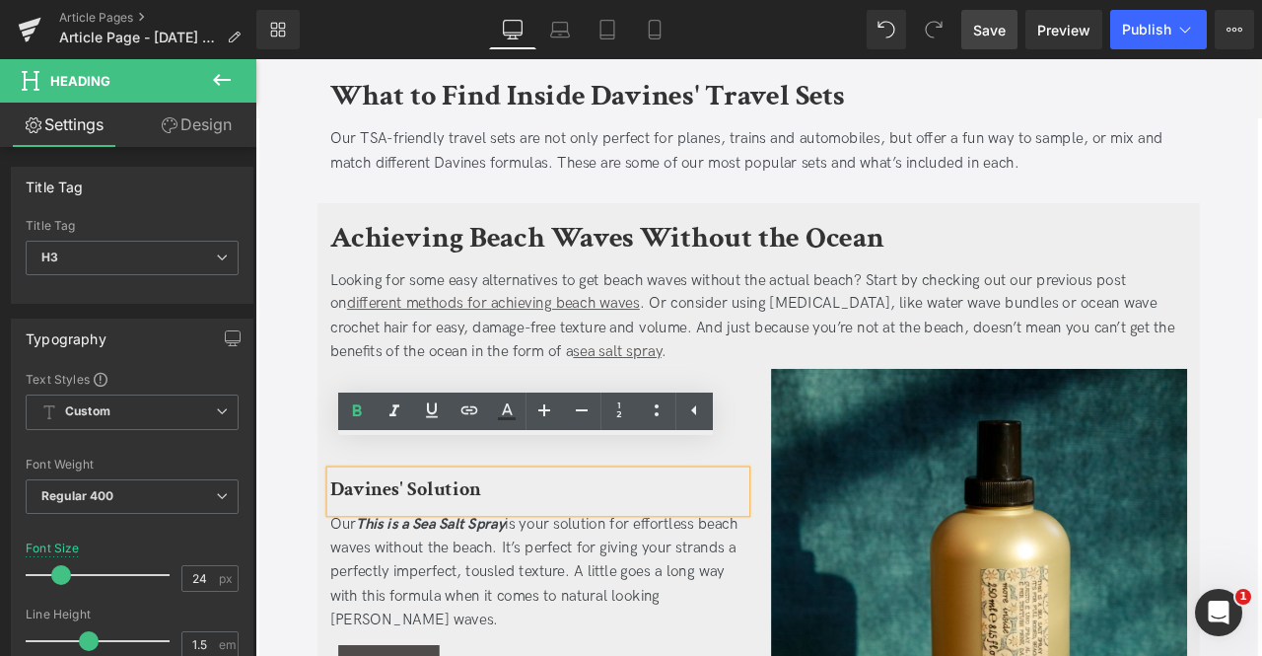
click at [301, 407] on div "Travel Size Hair Products & Vacation Hair Care Tips Heading Updated on [DATE] |…" at bounding box center [851, 389] width 1183 height 7886
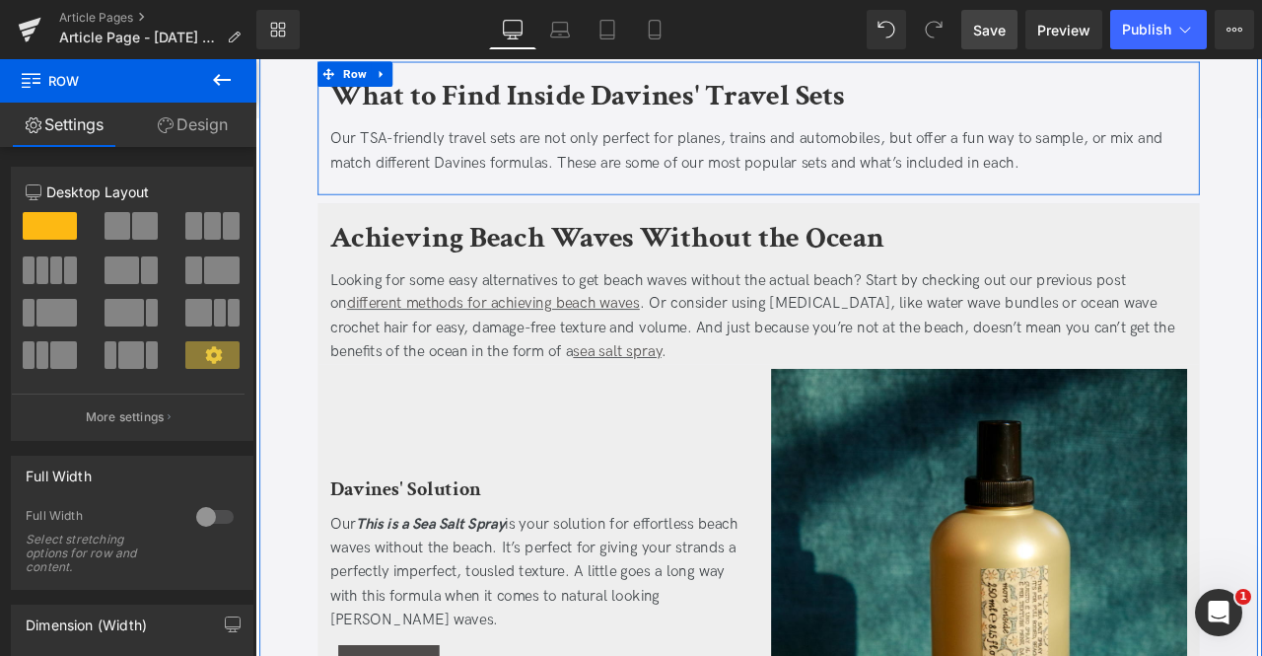
drag, startPoint x: 346, startPoint y: 407, endPoint x: 425, endPoint y: 183, distance: 237.3
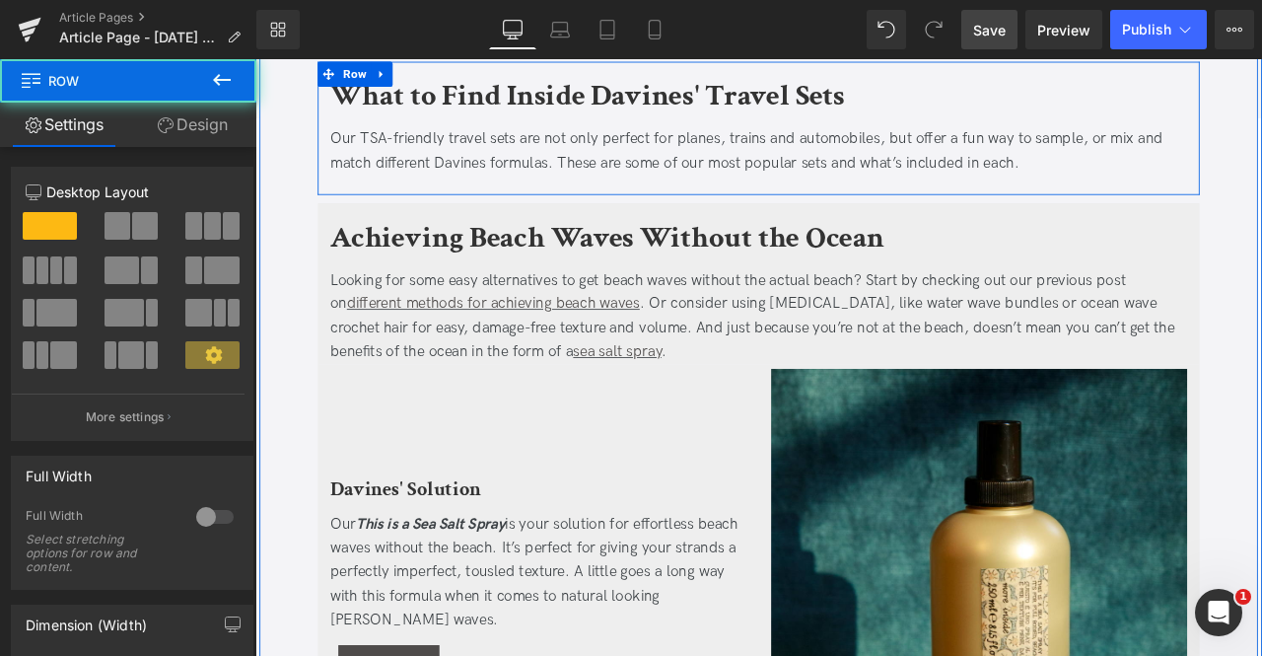
click at [316, 308] on div "Travel Size Hair Products & Vacation Hair Care Tips Heading Updated on [DATE] |…" at bounding box center [852, 389] width 1085 height 7847
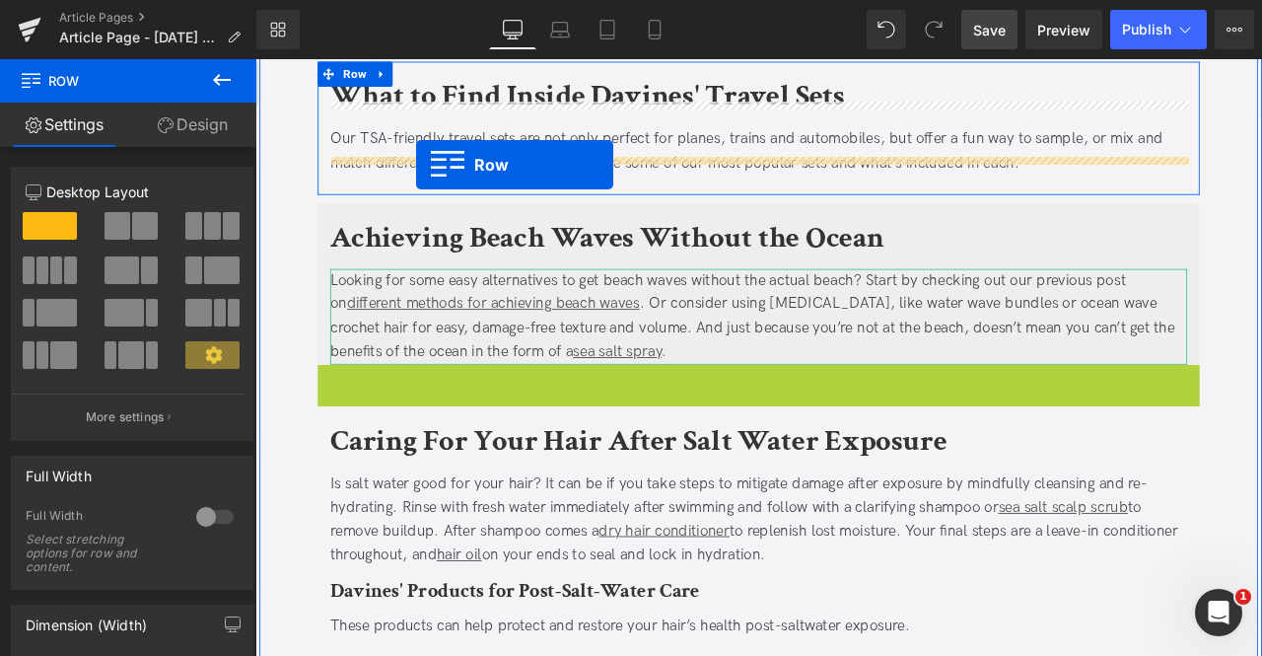
drag, startPoint x: 338, startPoint y: 402, endPoint x: 446, endPoint y: 184, distance: 243.0
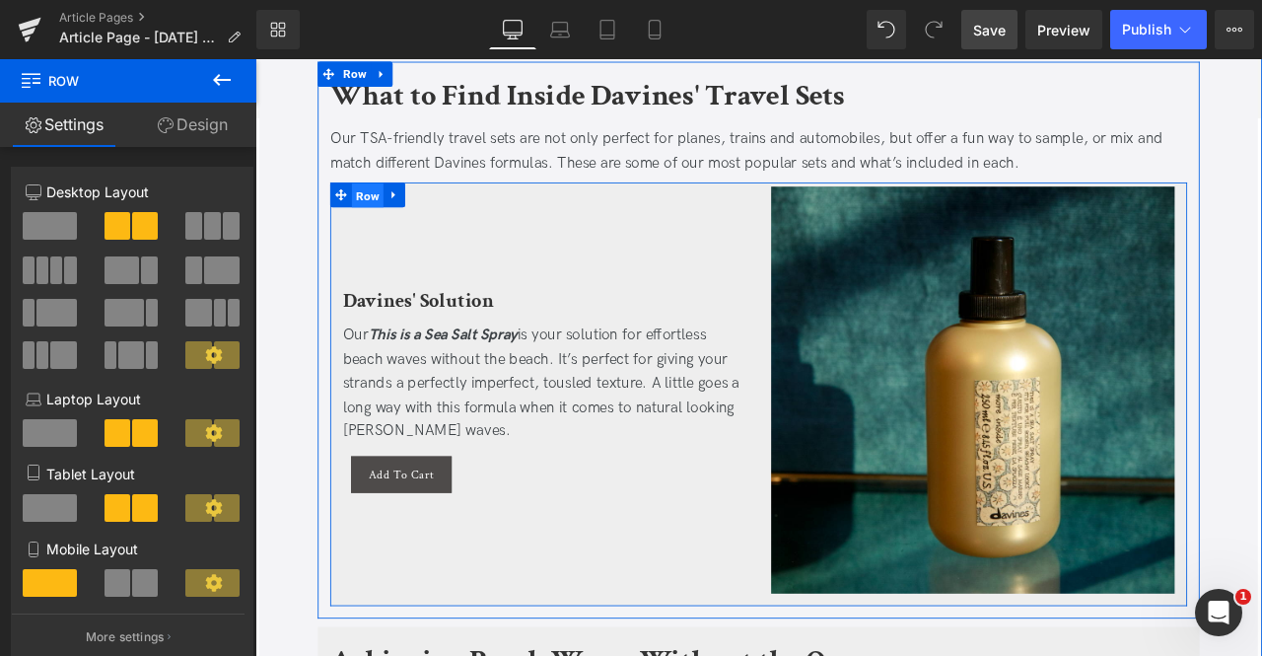
click at [395, 206] on span "Row" at bounding box center [388, 221] width 37 height 30
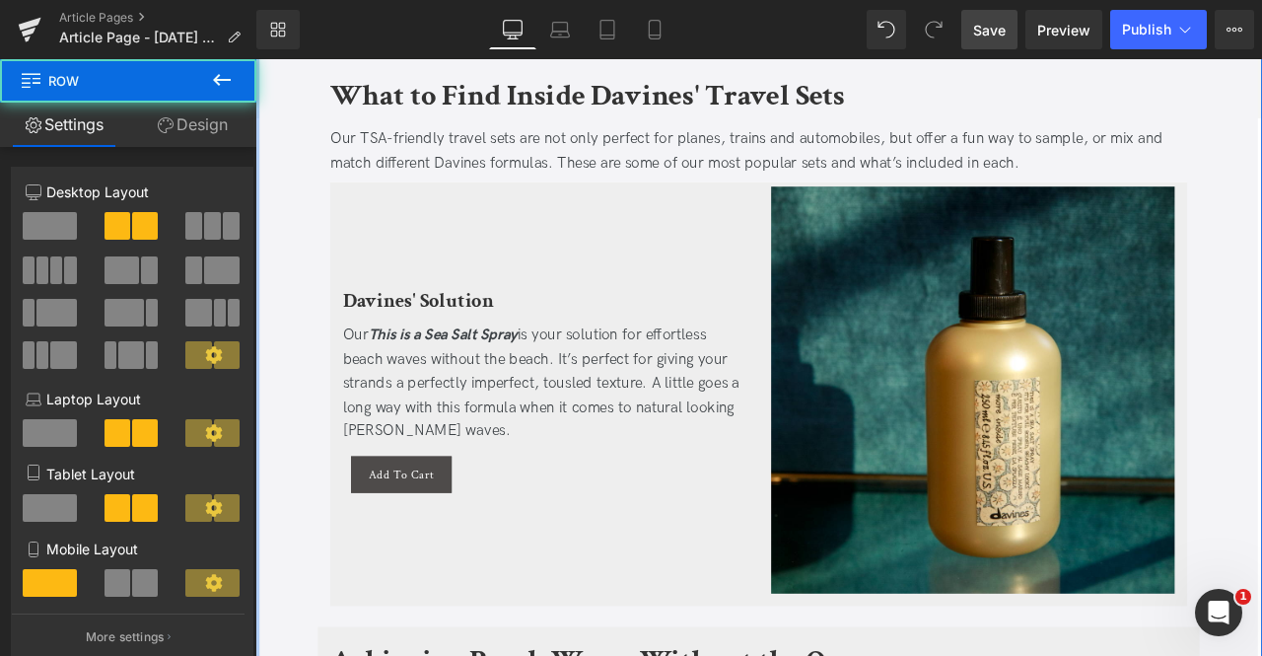
click at [237, 133] on link "Design" at bounding box center [192, 125] width 128 height 44
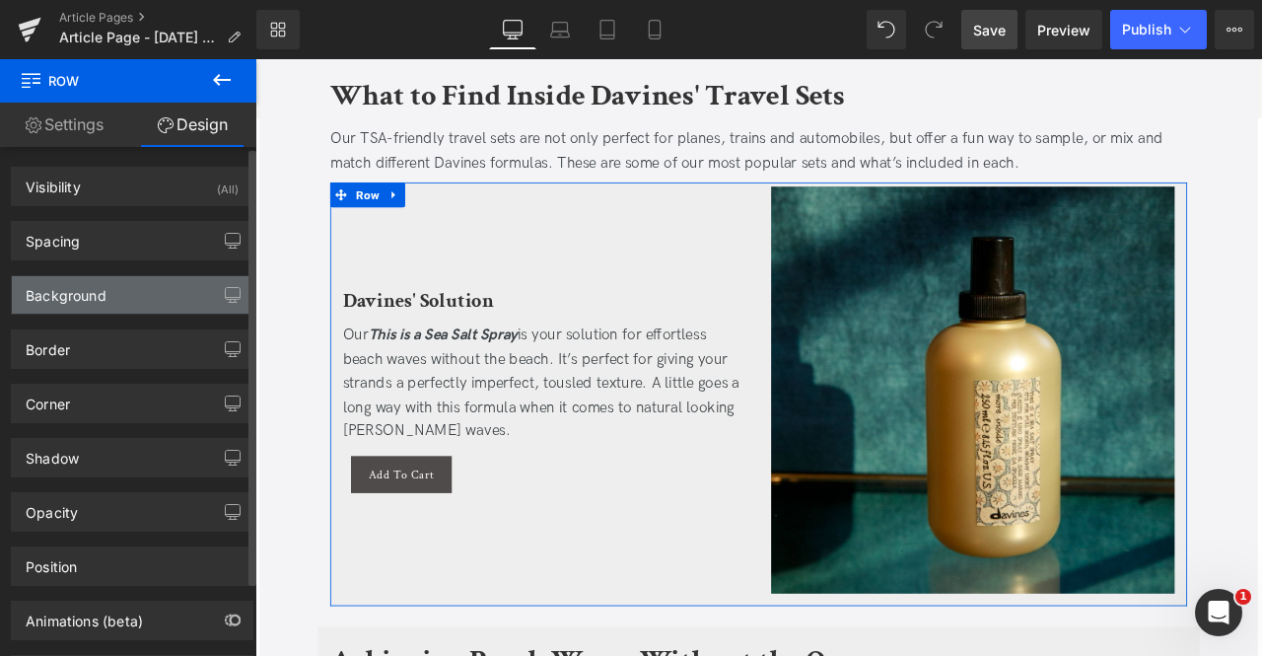
click at [148, 283] on div "Background" at bounding box center [132, 294] width 241 height 37
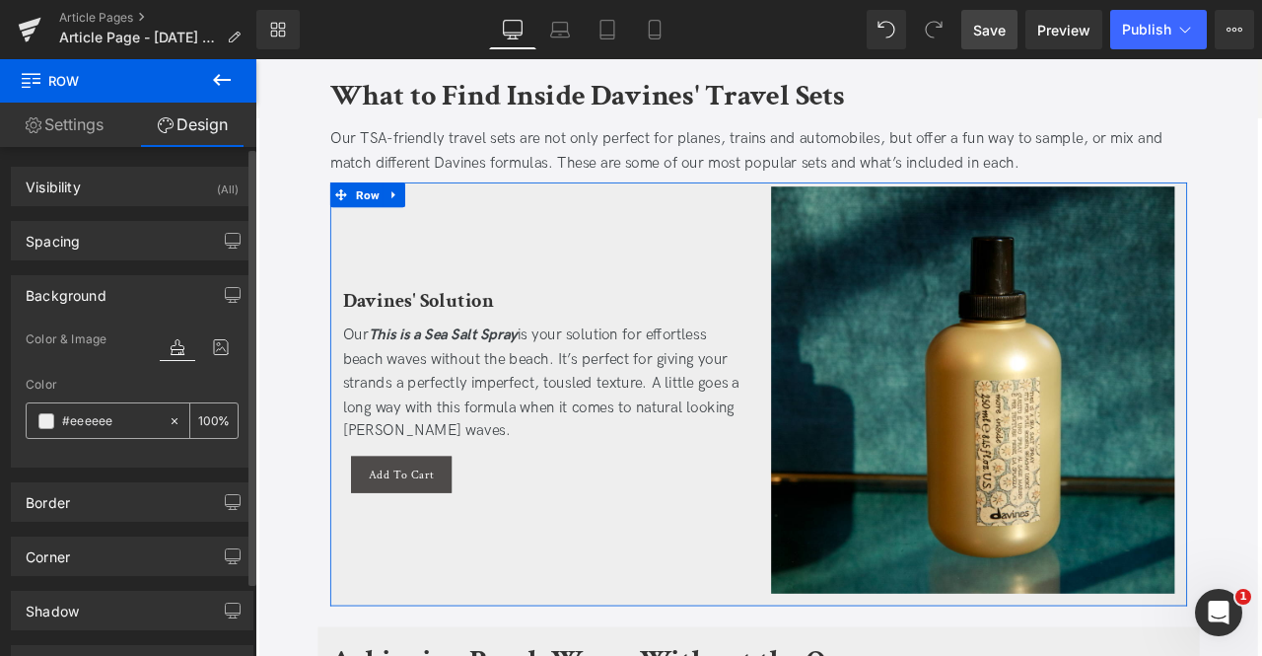
click at [168, 419] on icon at bounding box center [175, 421] width 14 height 14
type input "none"
type input "0"
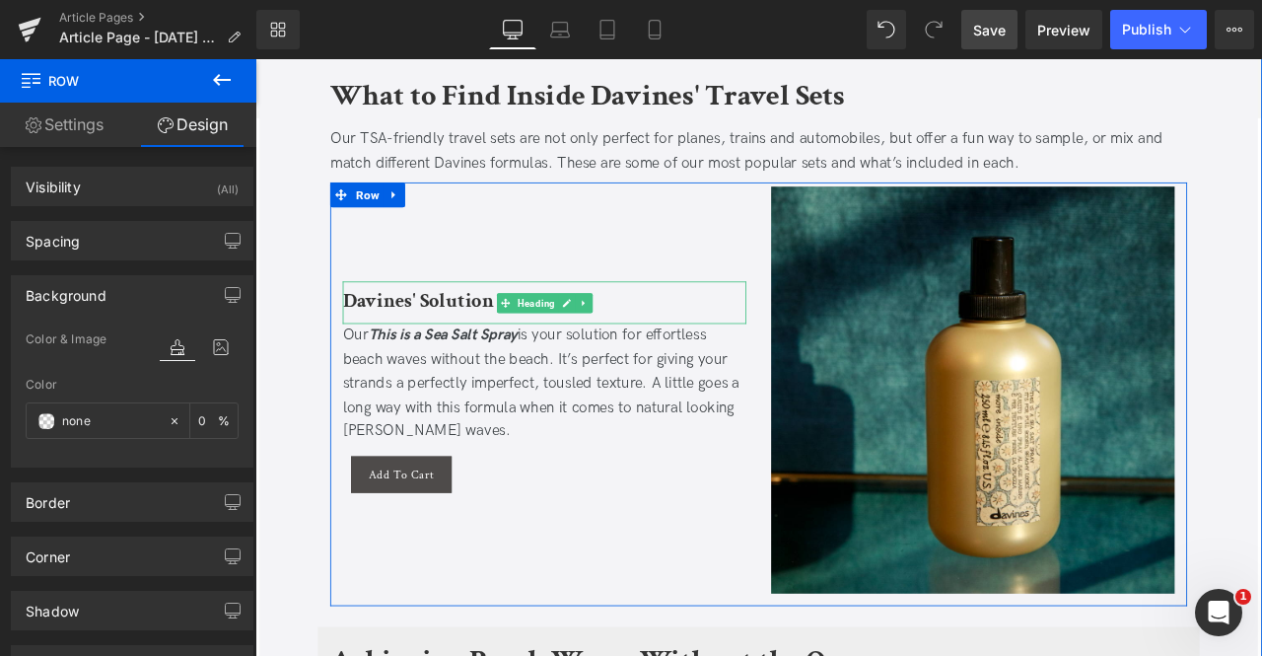
click at [425, 329] on b "Davines' Solution" at bounding box center [448, 344] width 178 height 31
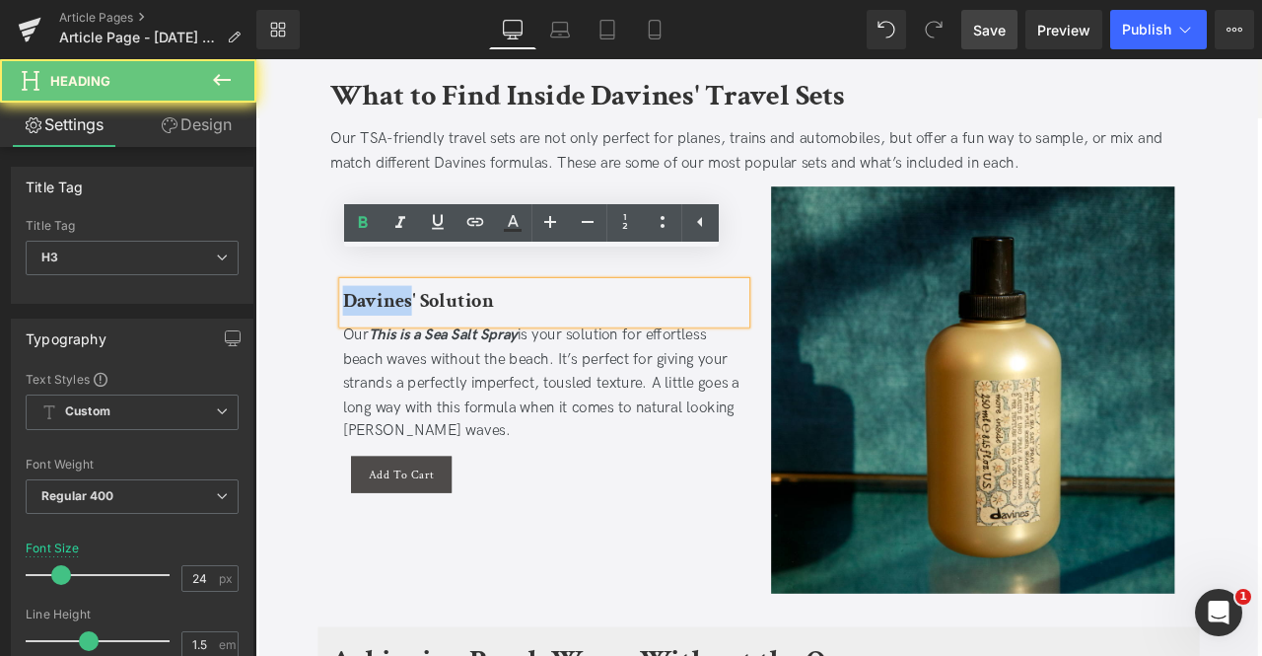
click at [425, 329] on b "Davines' Solution" at bounding box center [448, 344] width 178 height 31
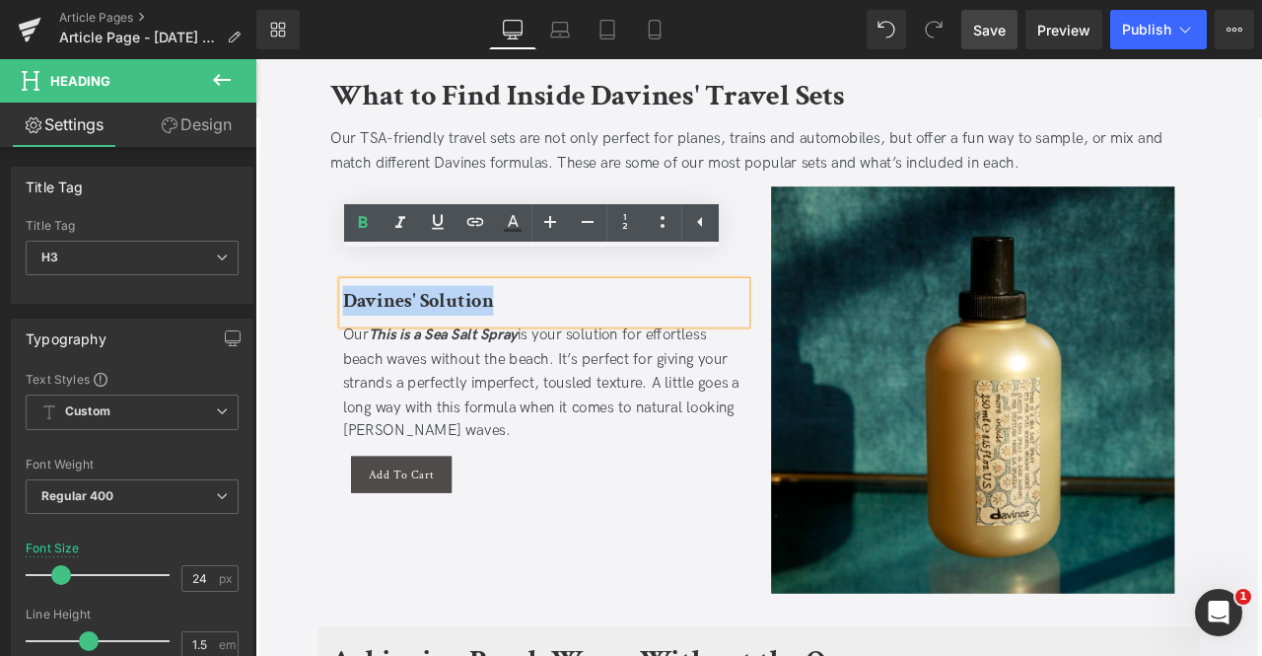
paste div
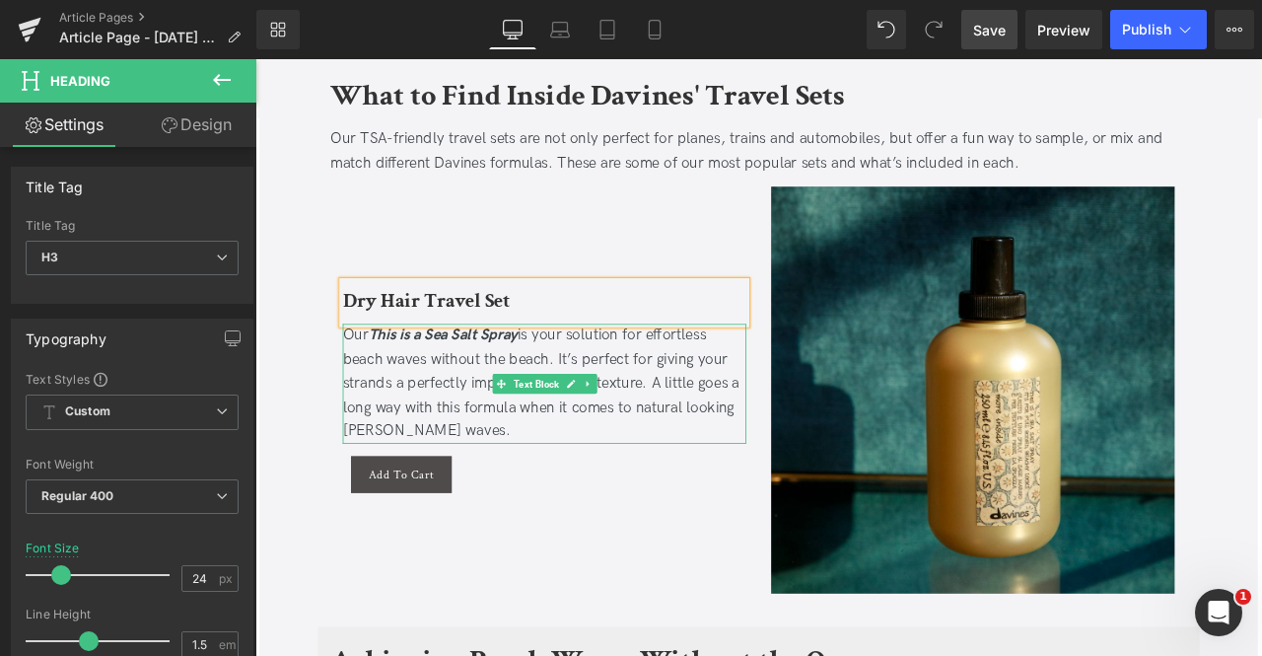
click at [472, 402] on div "Our This is a Sea Salt Spray is your solution for effortless beach waves withou…" at bounding box center [598, 444] width 478 height 142
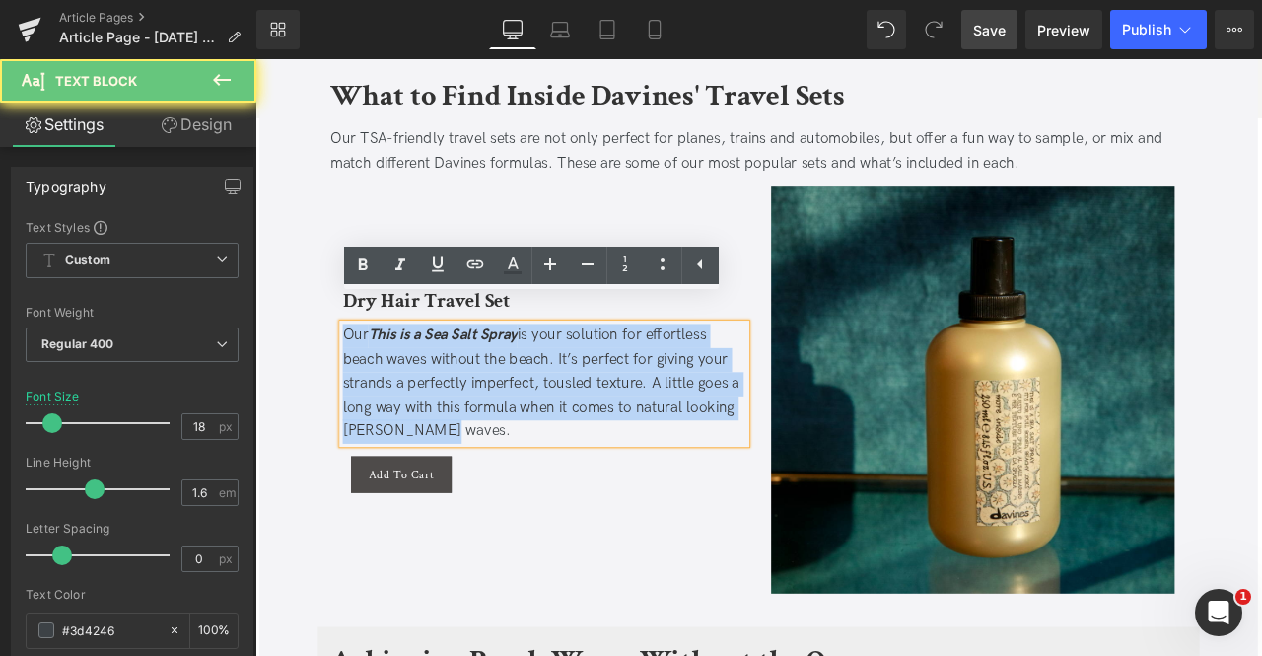
click at [472, 402] on div "Our This is a Sea Salt Spray is your solution for effortless beach waves withou…" at bounding box center [598, 444] width 478 height 142
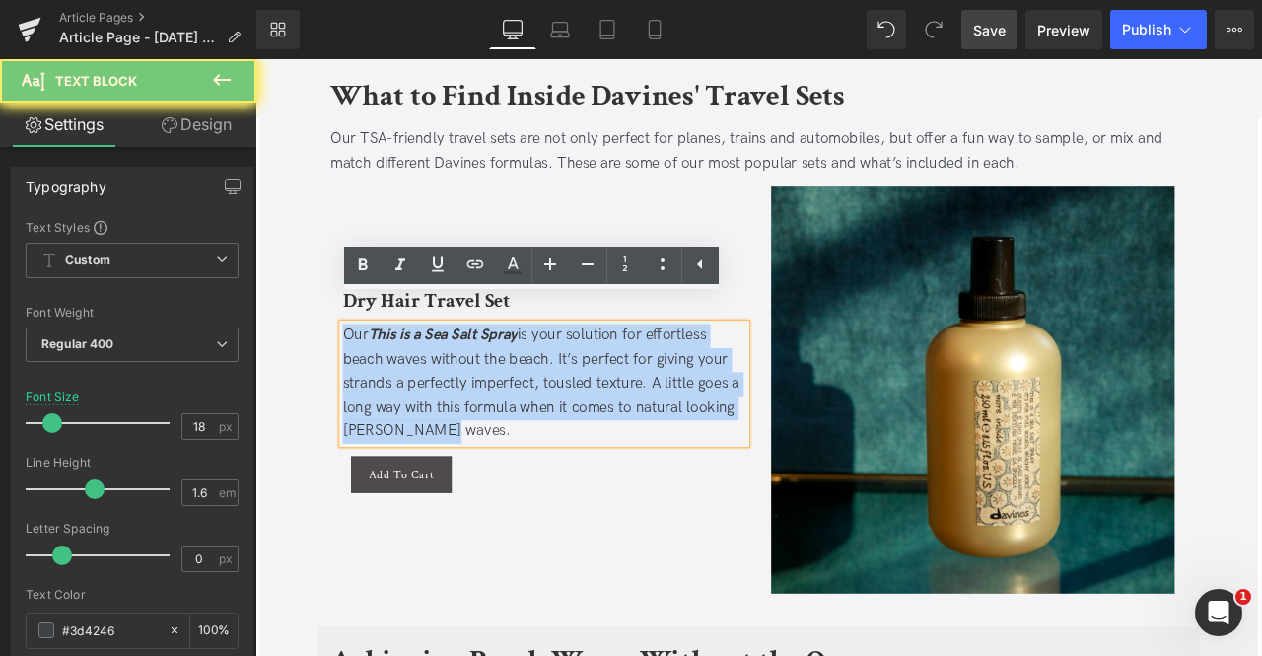
paste div
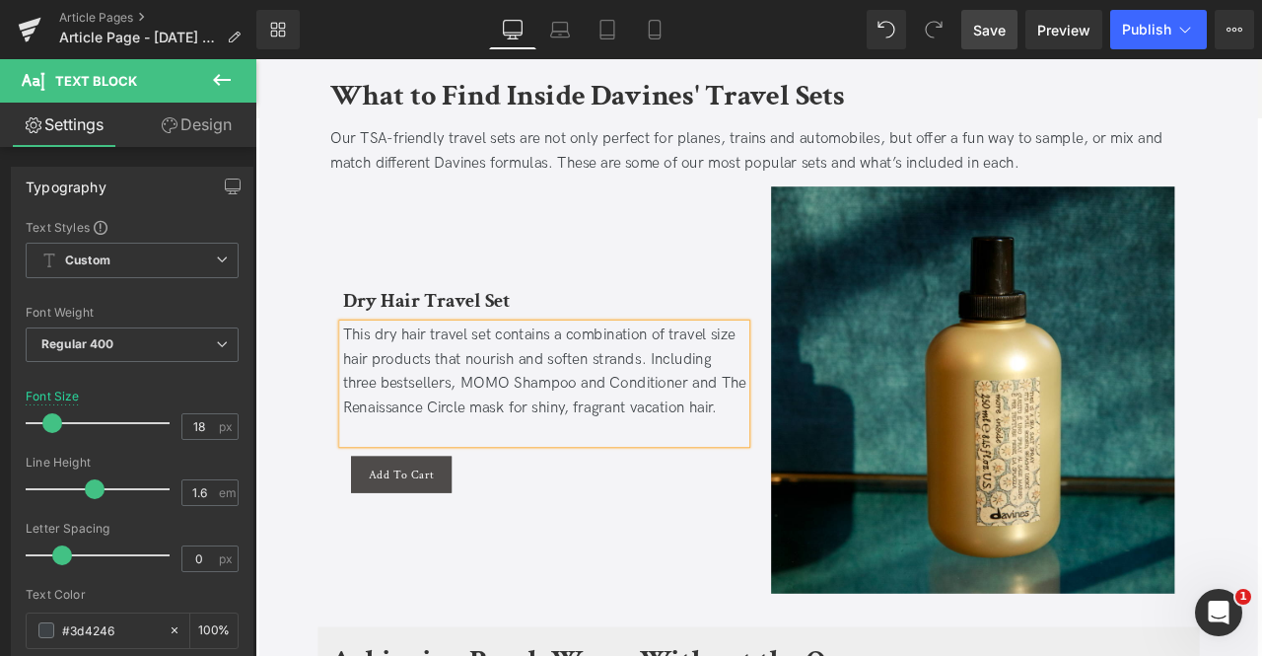
scroll to position [3820, 0]
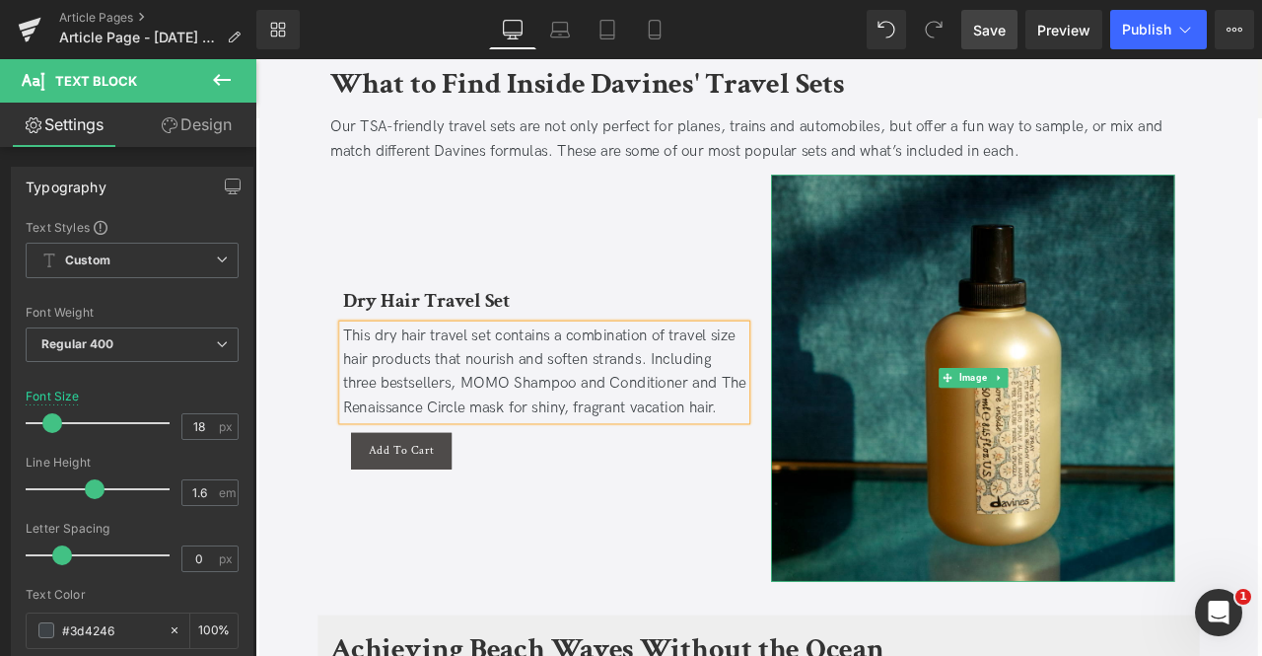
click at [776, 560] on div "Dry Hair Travel Set Heading This dry hair travel set contains a combination of …" at bounding box center [598, 437] width 508 height 482
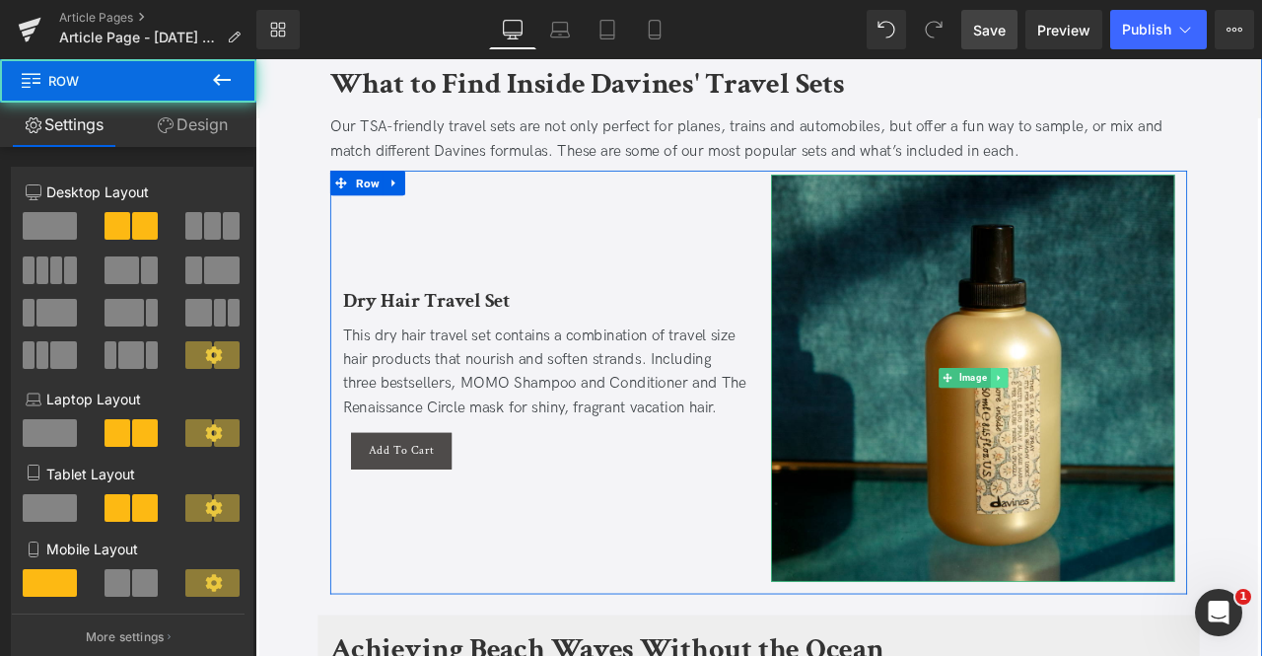
click at [1135, 425] on link at bounding box center [1136, 437] width 21 height 24
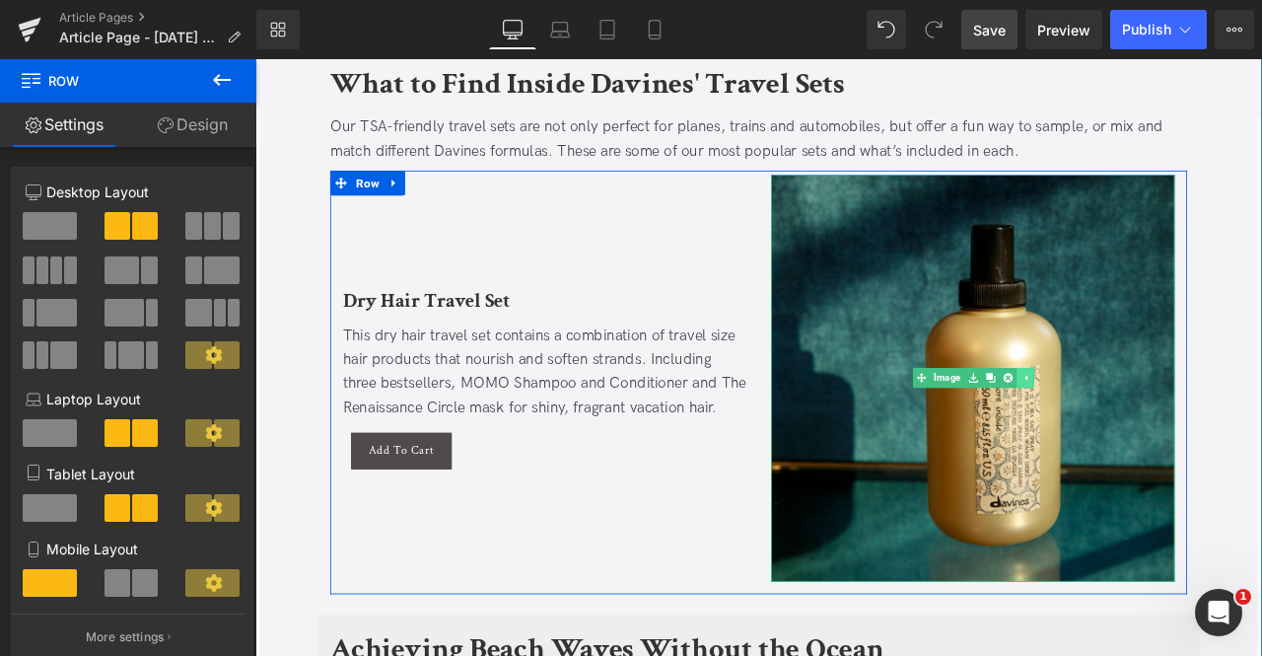
click at [1137, 425] on link at bounding box center [1147, 437] width 21 height 24
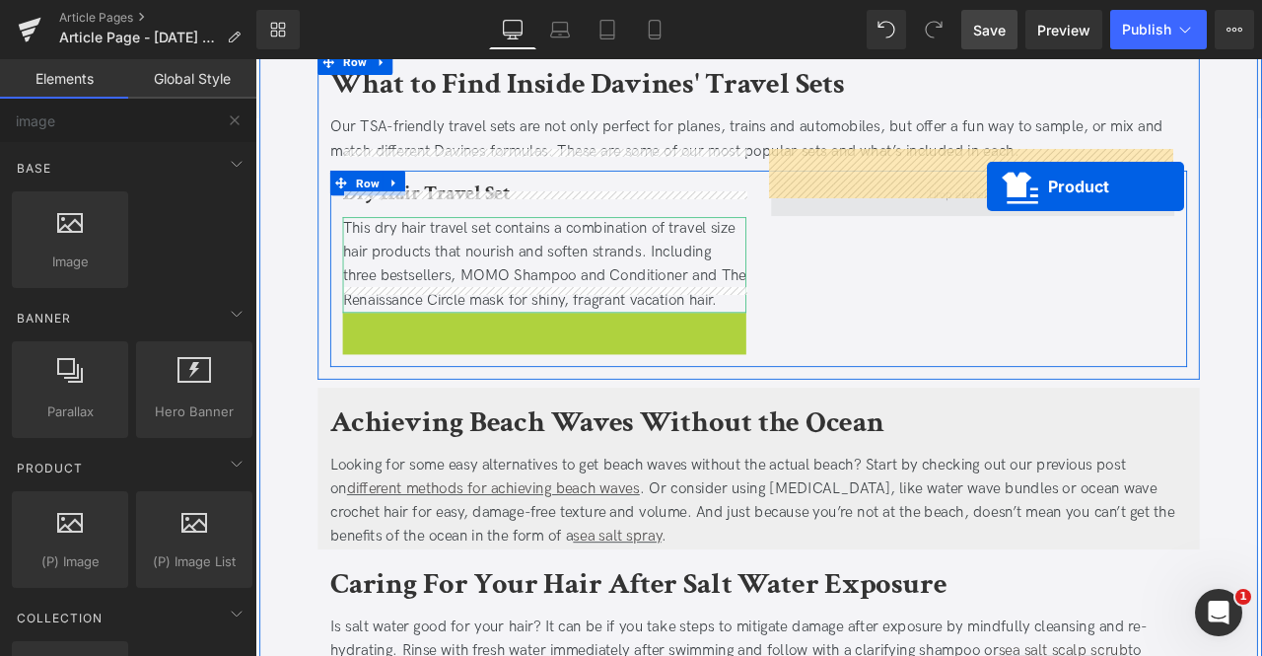
drag, startPoint x: 593, startPoint y: 332, endPoint x: 1122, endPoint y: 210, distance: 543.5
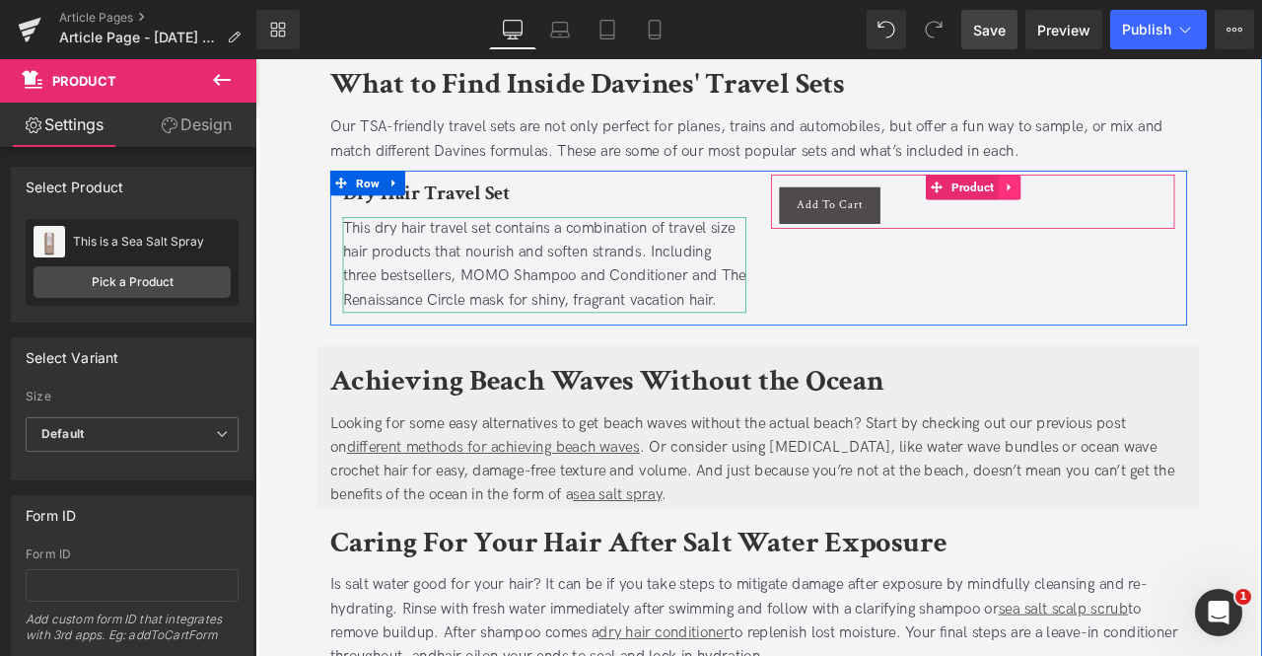
click at [1154, 196] on link at bounding box center [1150, 211] width 26 height 30
click at [1156, 203] on icon at bounding box center [1163, 210] width 14 height 15
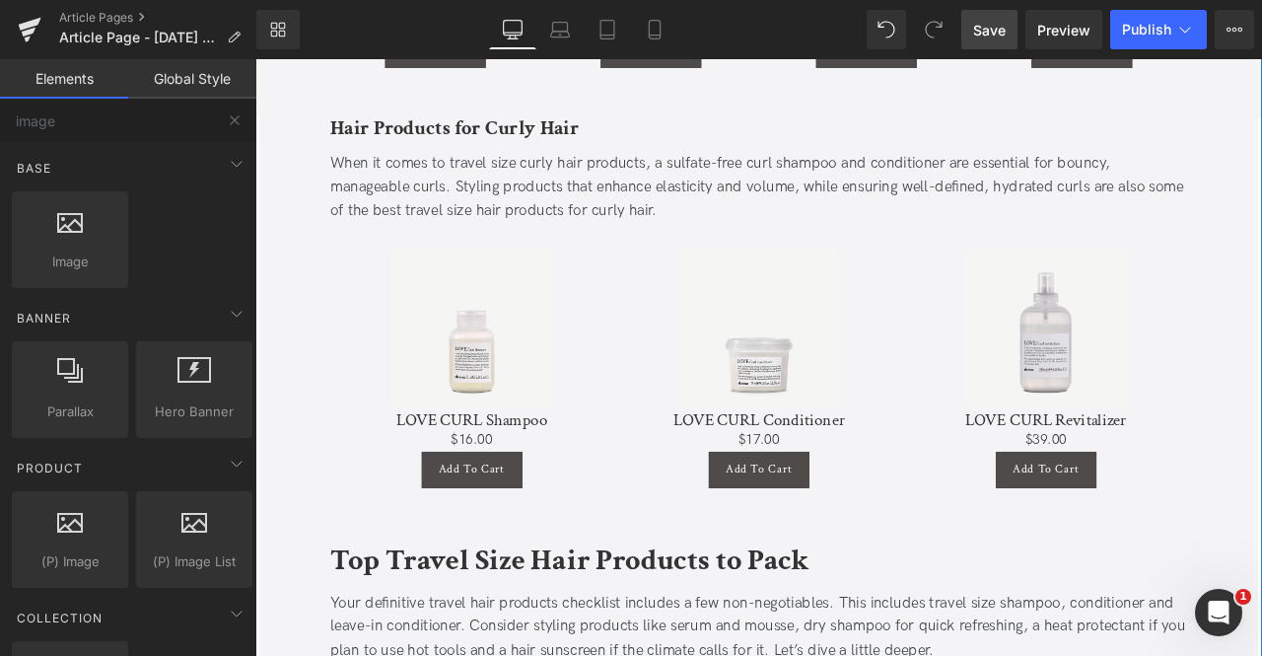
scroll to position [2354, 0]
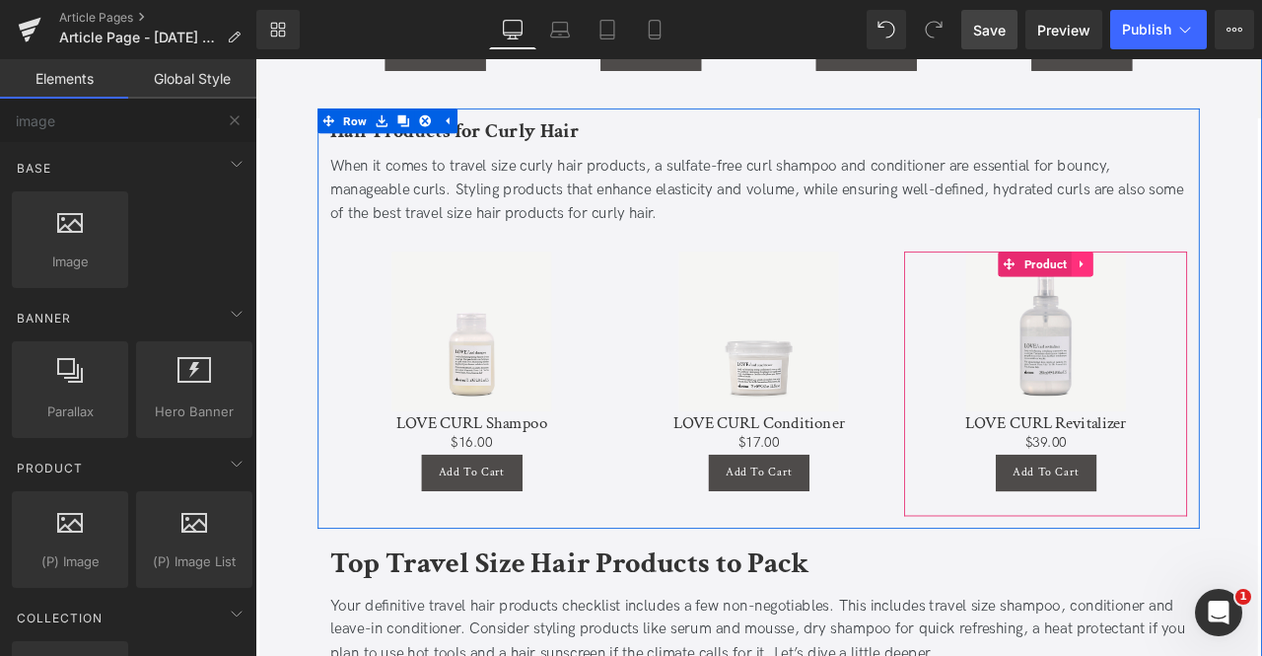
click at [1235, 294] on icon at bounding box center [1236, 301] width 14 height 15
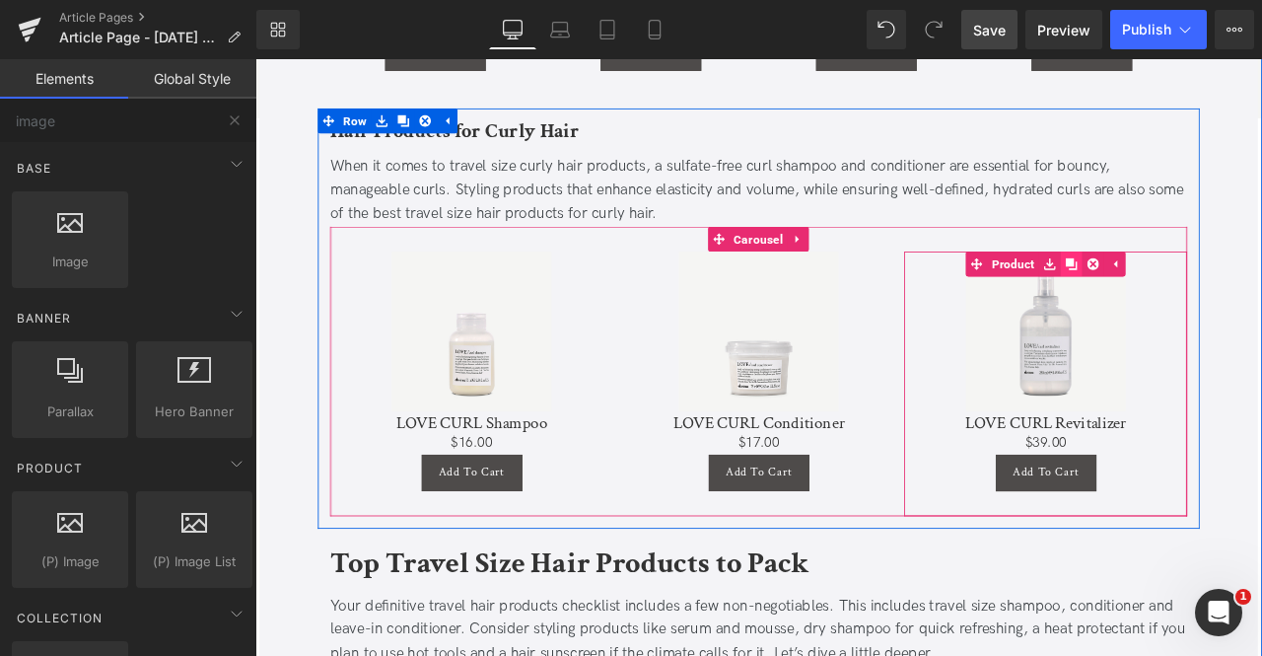
click at [1226, 295] on icon at bounding box center [1223, 302] width 14 height 14
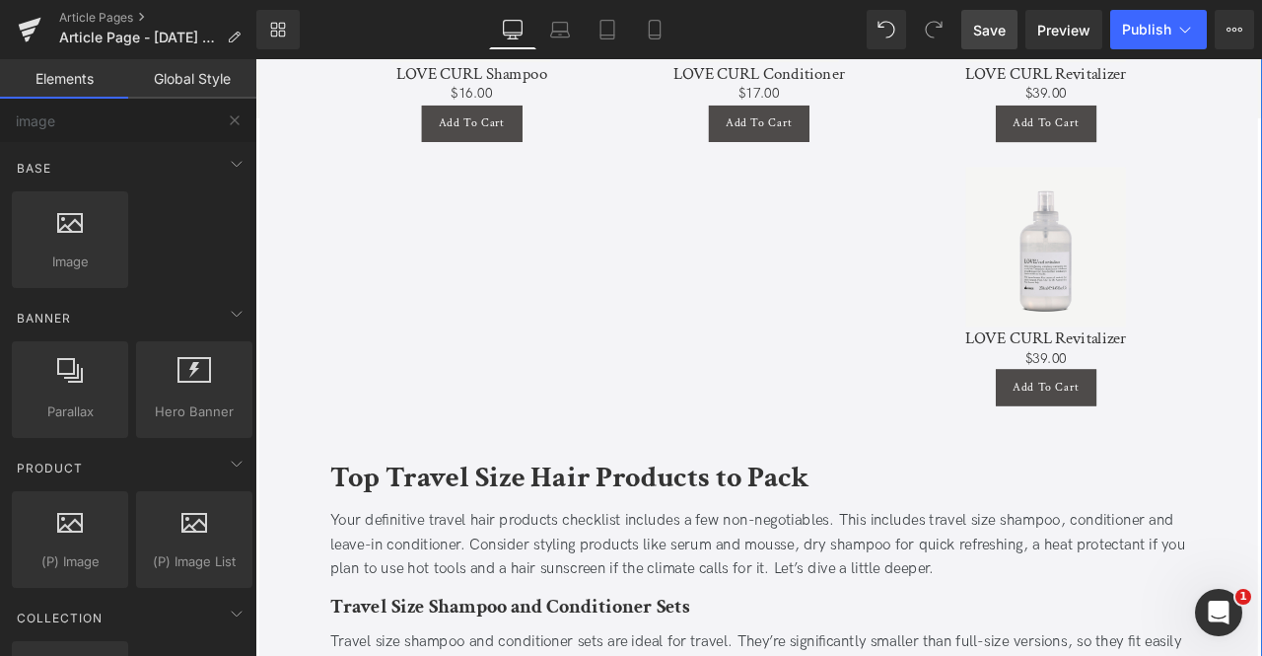
scroll to position [2785, 0]
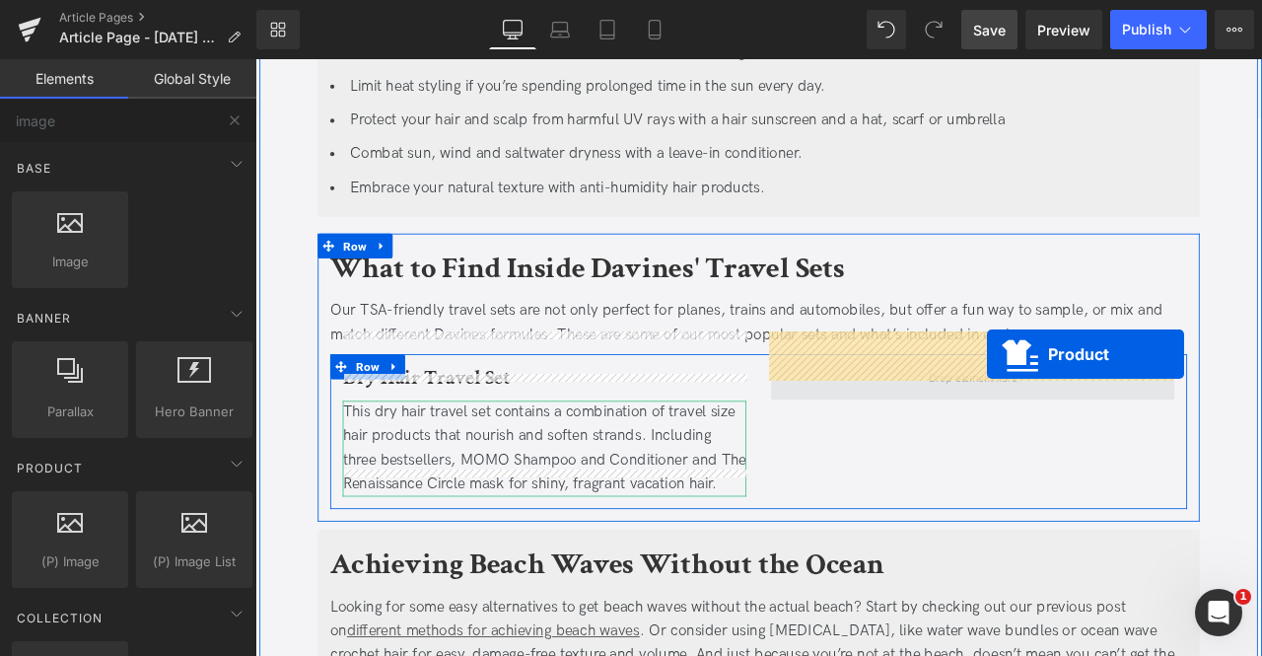
drag, startPoint x: 1176, startPoint y: 150, endPoint x: 1122, endPoint y: 408, distance: 264.0
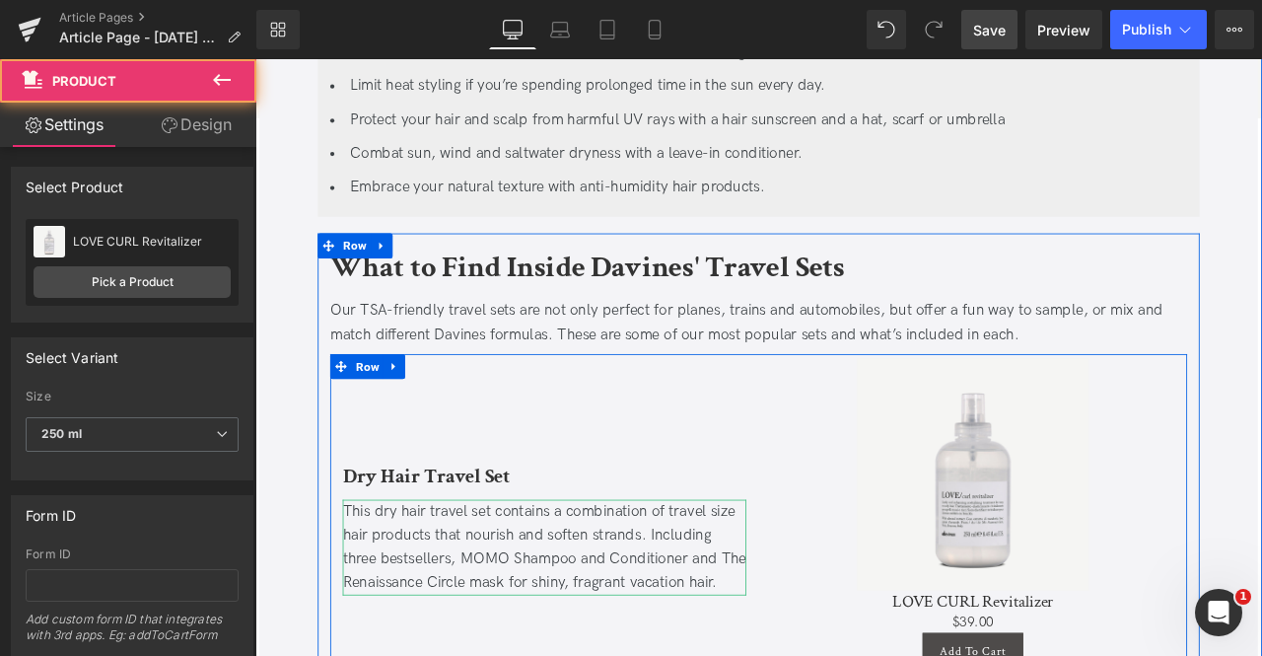
scroll to position [3755, 0]
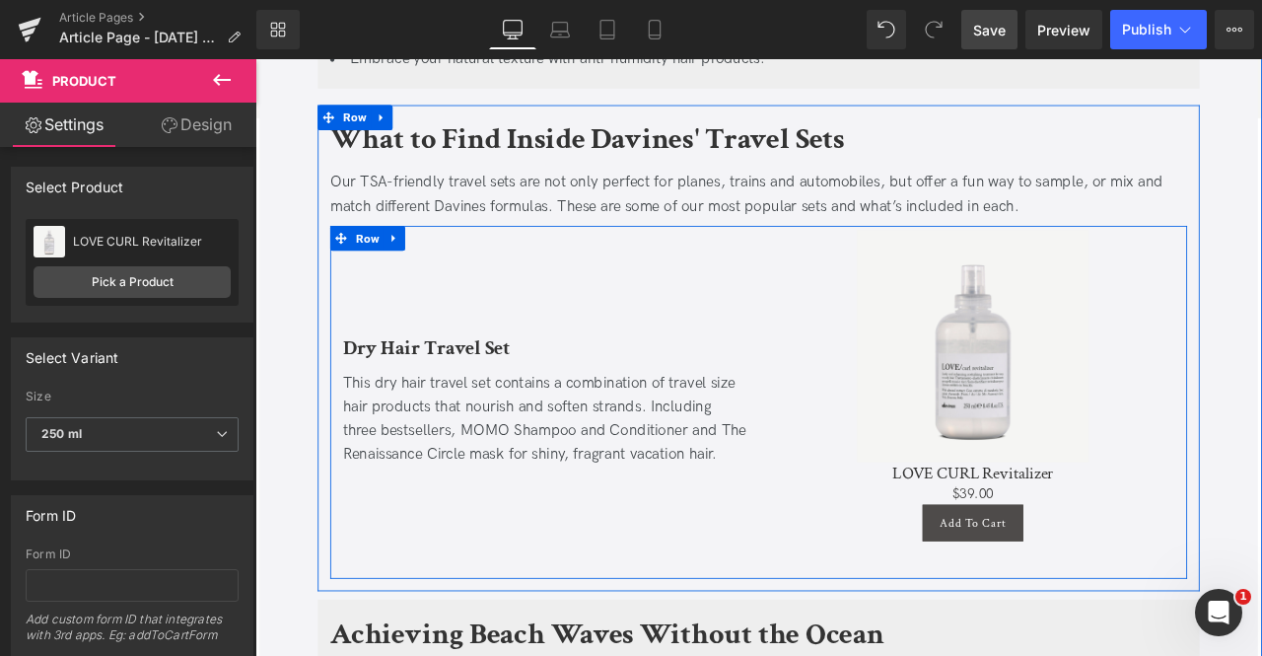
click at [669, 279] on div "Dry Hair Travel Set Heading This dry hair travel set contains a combination of …" at bounding box center [598, 460] width 508 height 399
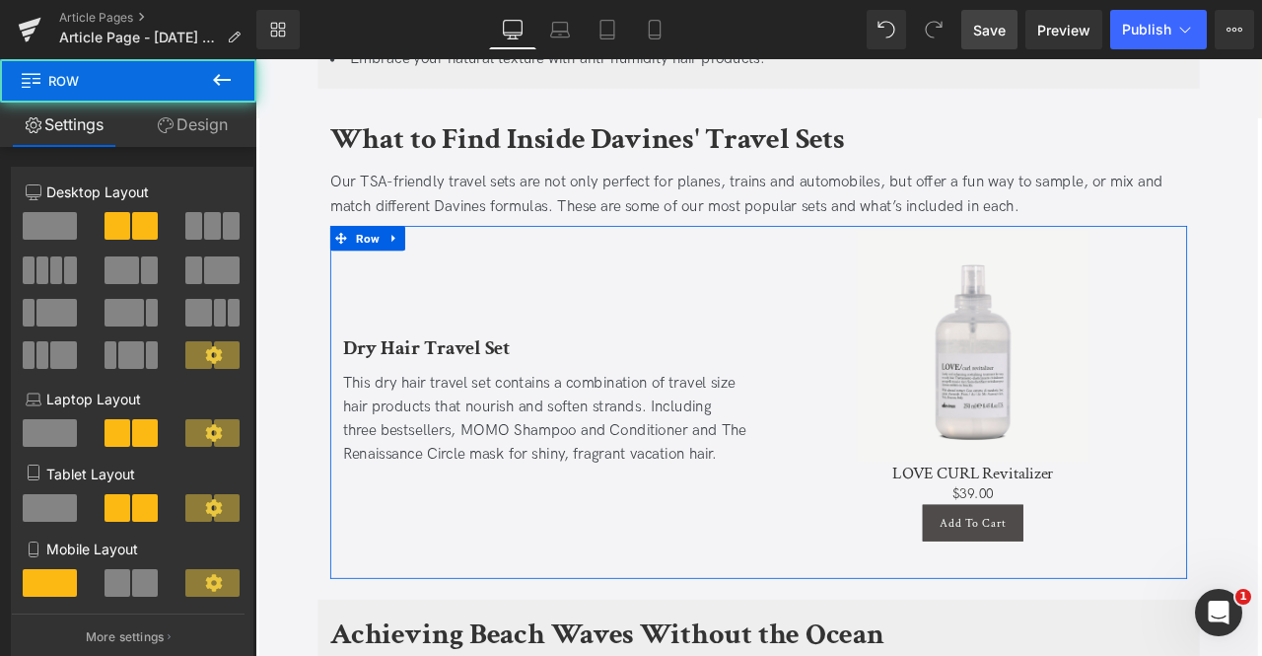
click at [133, 270] on span at bounding box center [123, 270] width 36 height 28
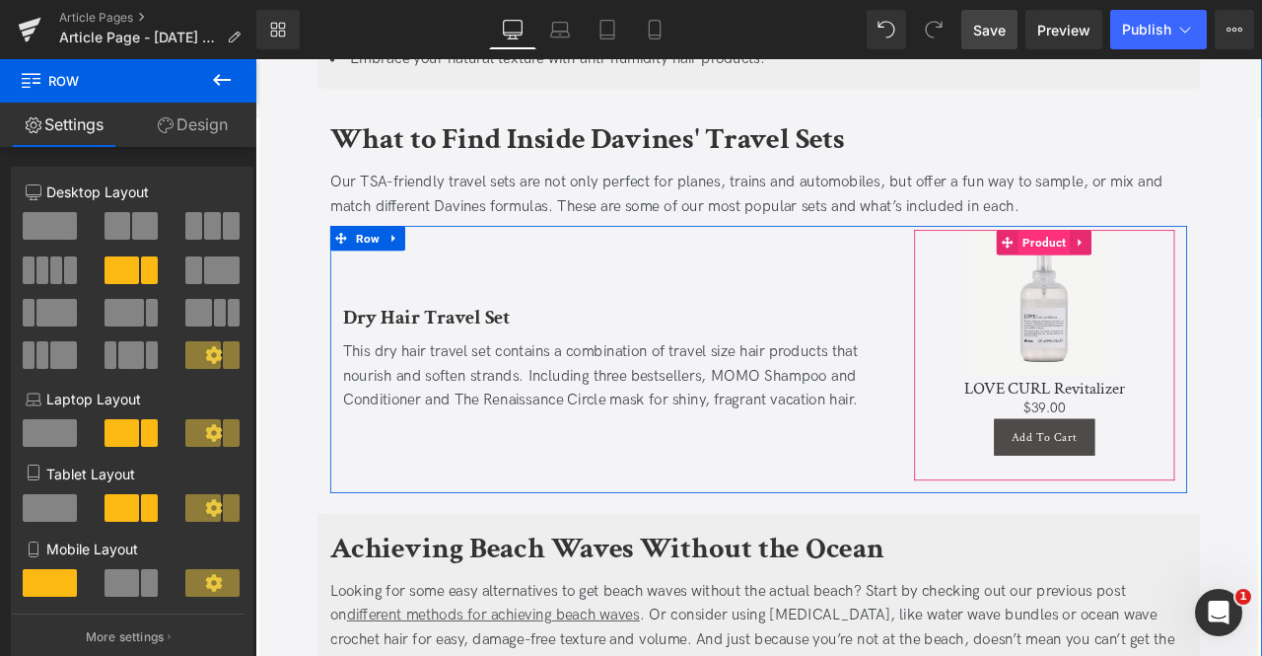
click at [1197, 261] on span "Product" at bounding box center [1190, 276] width 61 height 30
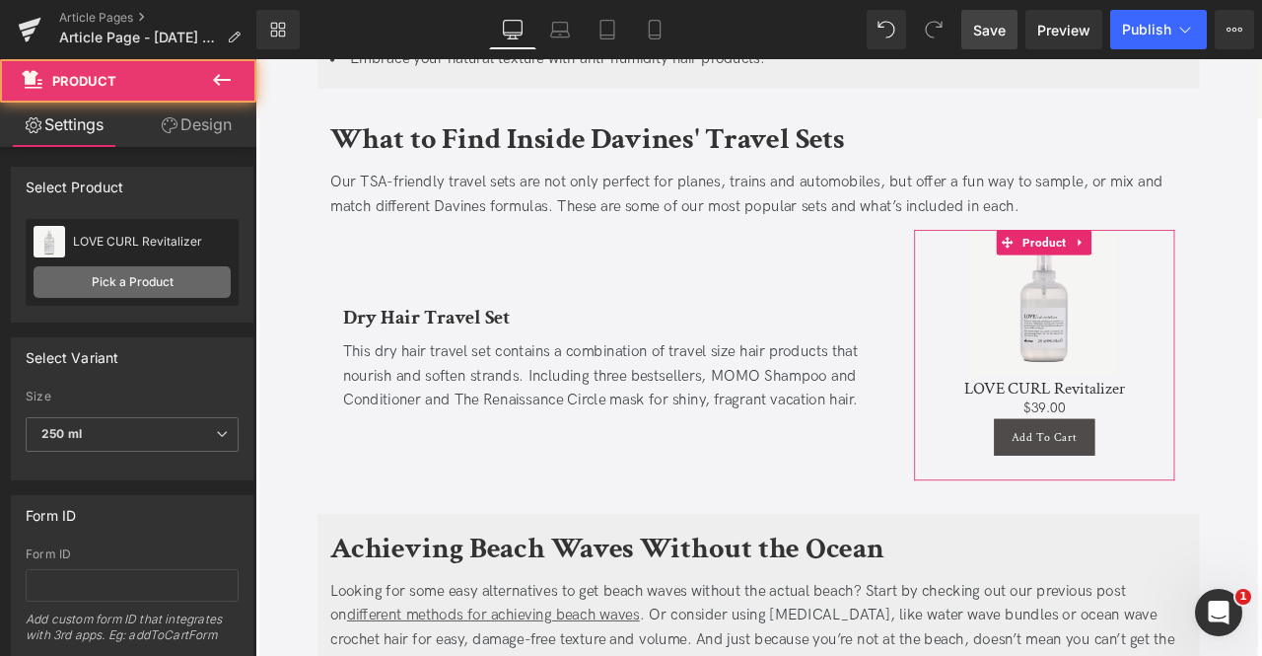
click at [171, 287] on link "Pick a Product" at bounding box center [132, 282] width 197 height 32
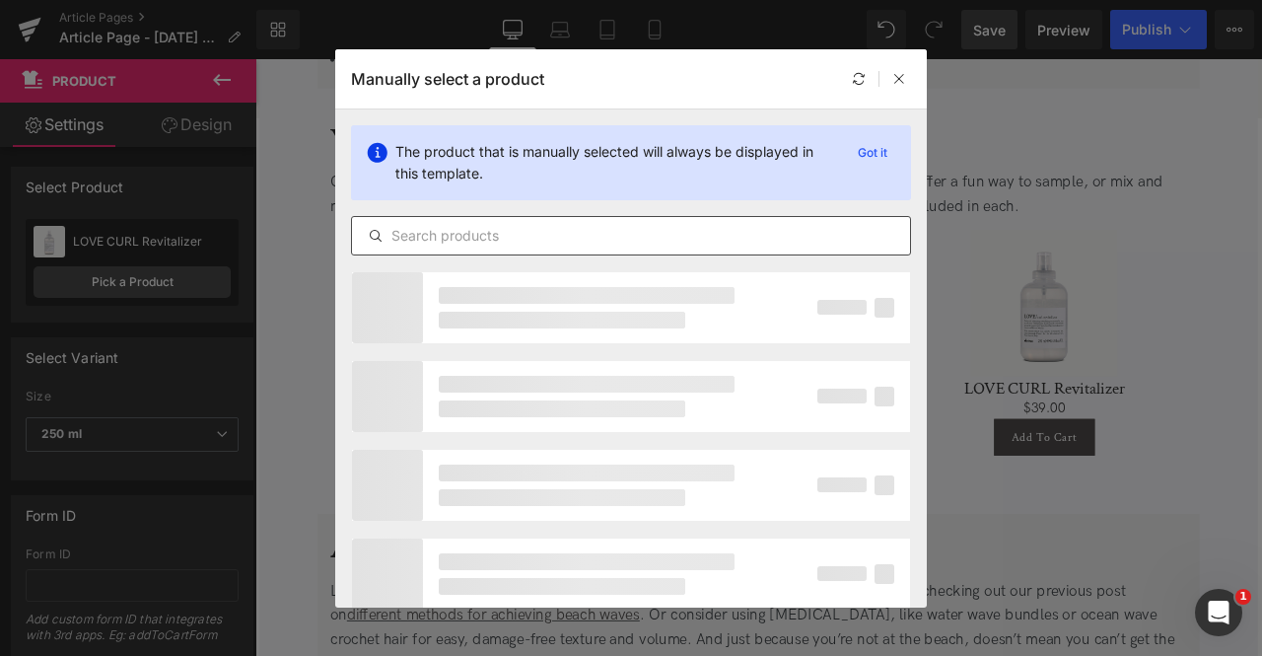
click at [489, 230] on input "text" at bounding box center [631, 236] width 558 height 24
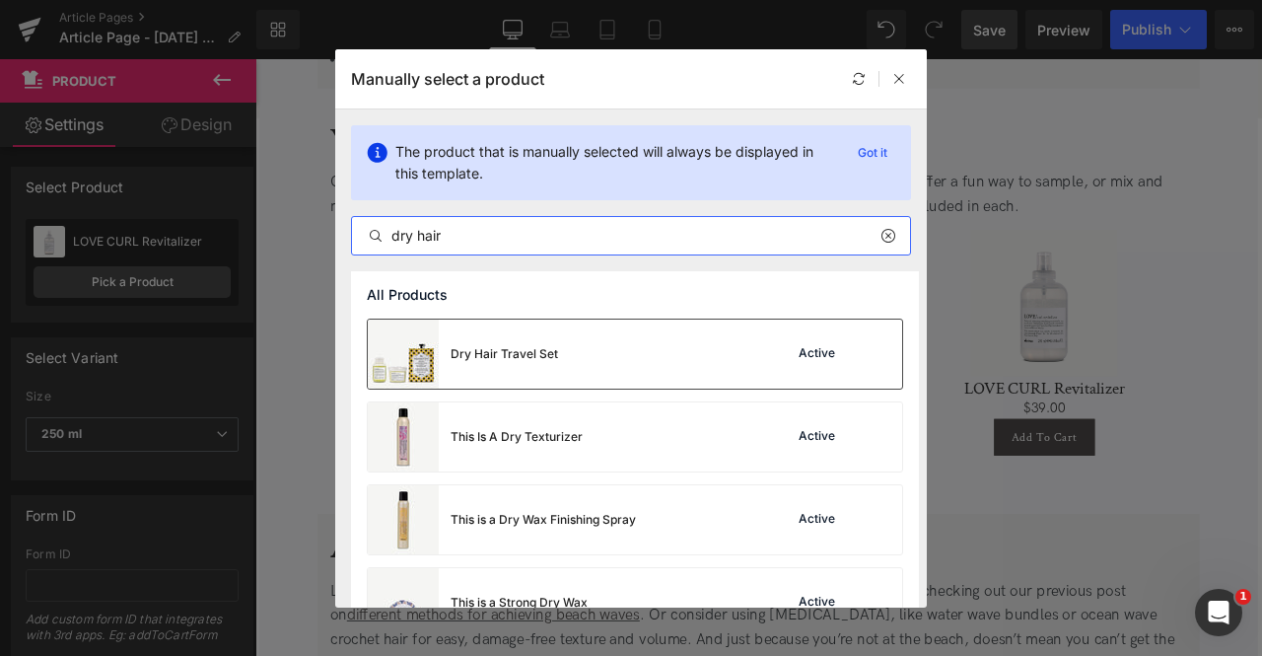
scroll to position [1, 0]
type input "dry hair"
click at [536, 342] on div "Dry Hair Travel Set" at bounding box center [463, 353] width 190 height 69
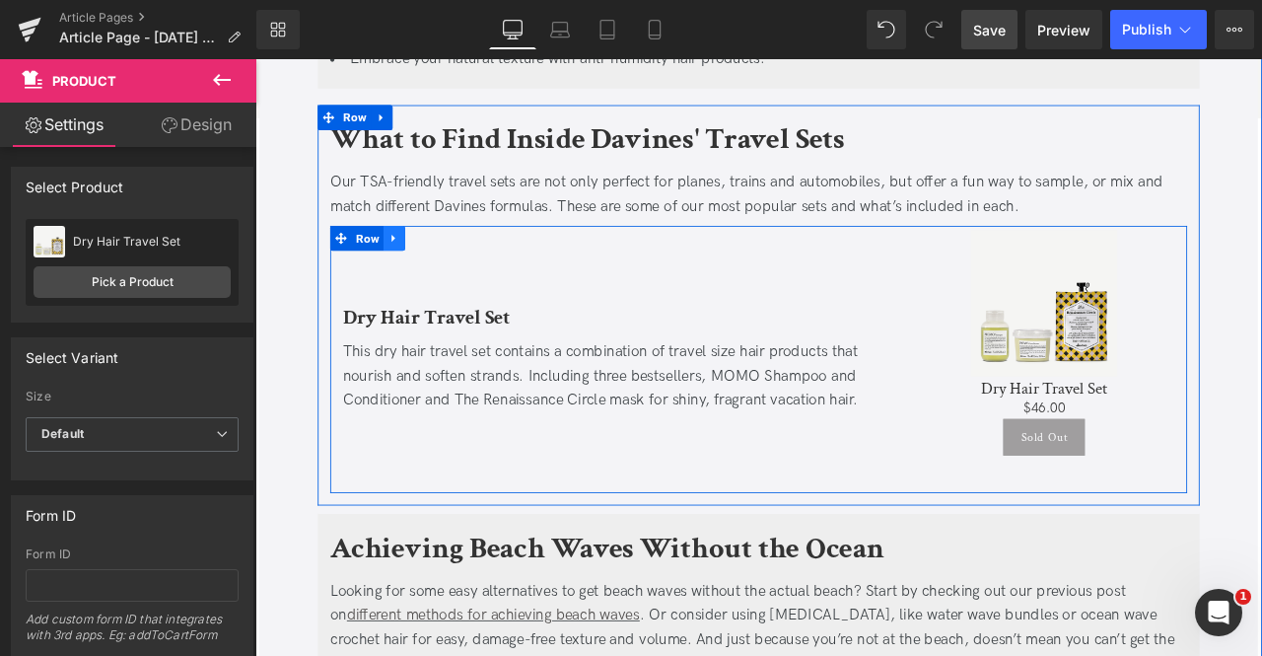
click at [420, 263] on icon at bounding box center [420, 270] width 14 height 15
click at [450, 256] on link at bounding box center [446, 271] width 26 height 30
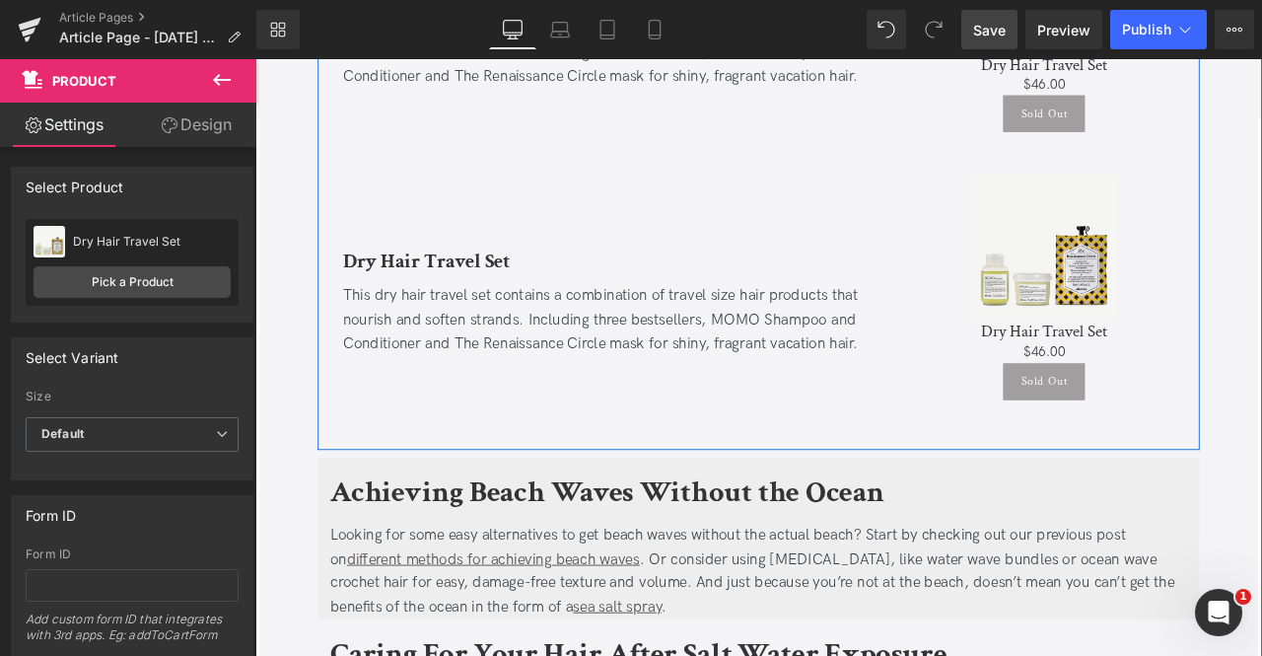
scroll to position [4159, 0]
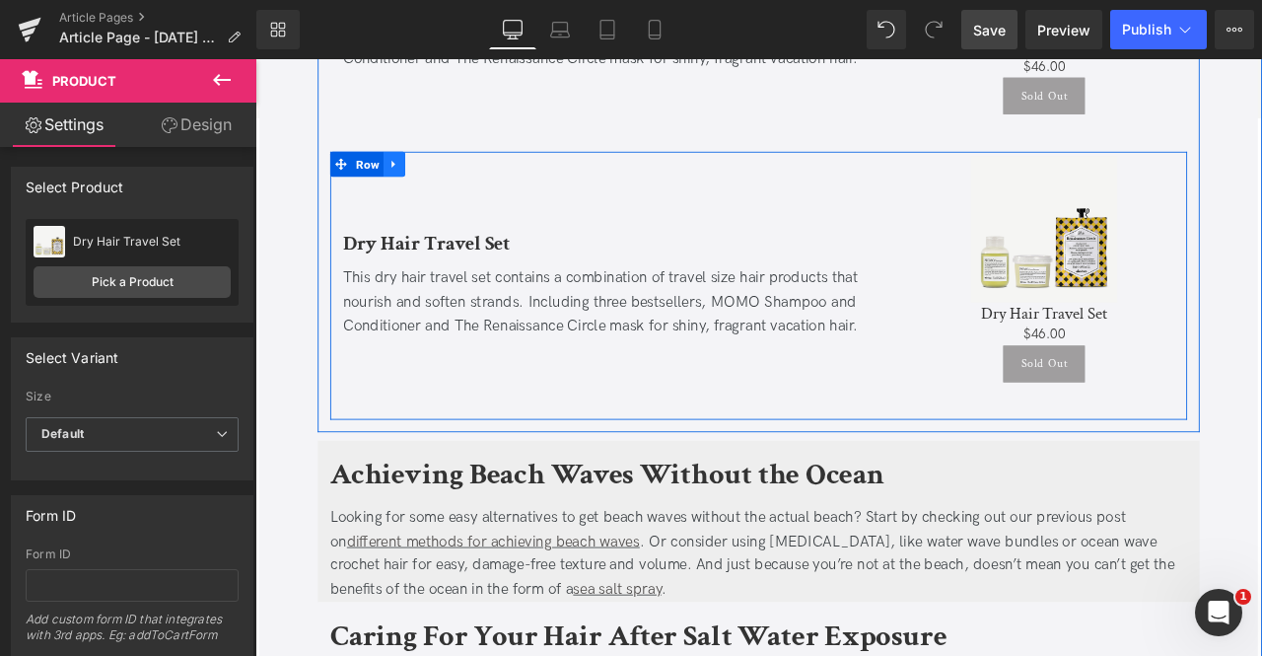
click at [418, 177] on icon at bounding box center [420, 184] width 14 height 15
click at [439, 177] on icon at bounding box center [446, 184] width 14 height 14
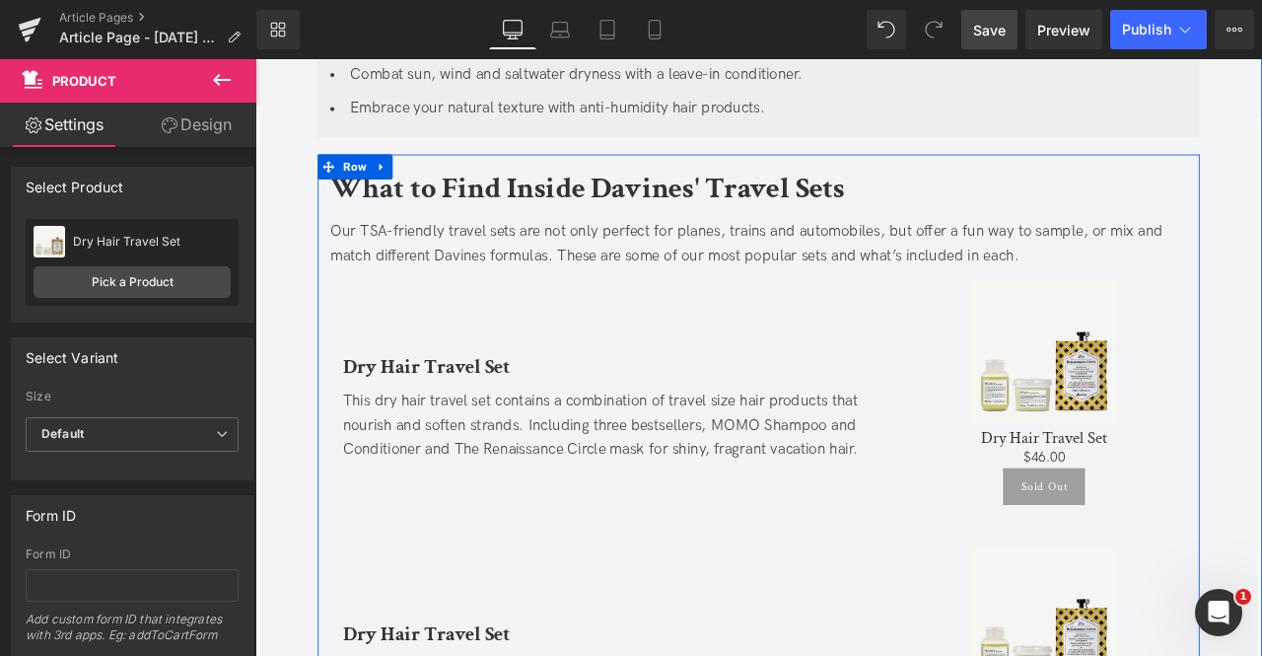
scroll to position [4025, 0]
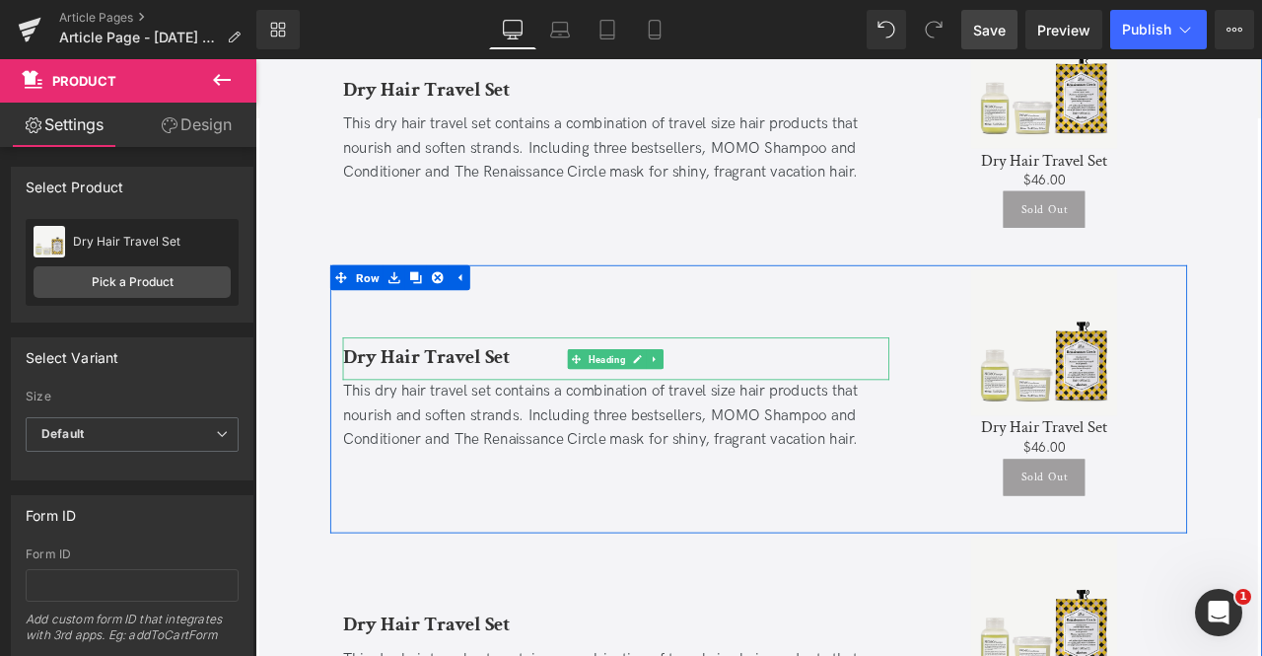
click at [514, 395] on b "Dry Hair Travel Set" at bounding box center [458, 410] width 199 height 31
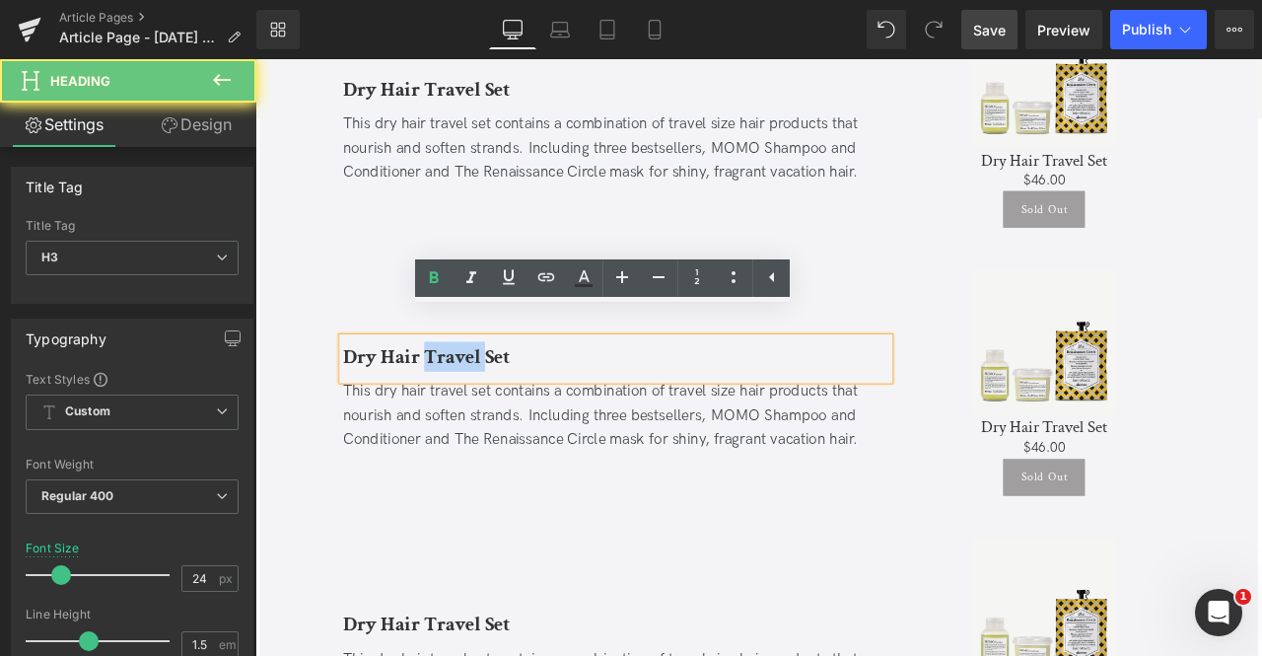
click at [514, 395] on b "Dry Hair Travel Set" at bounding box center [458, 410] width 199 height 31
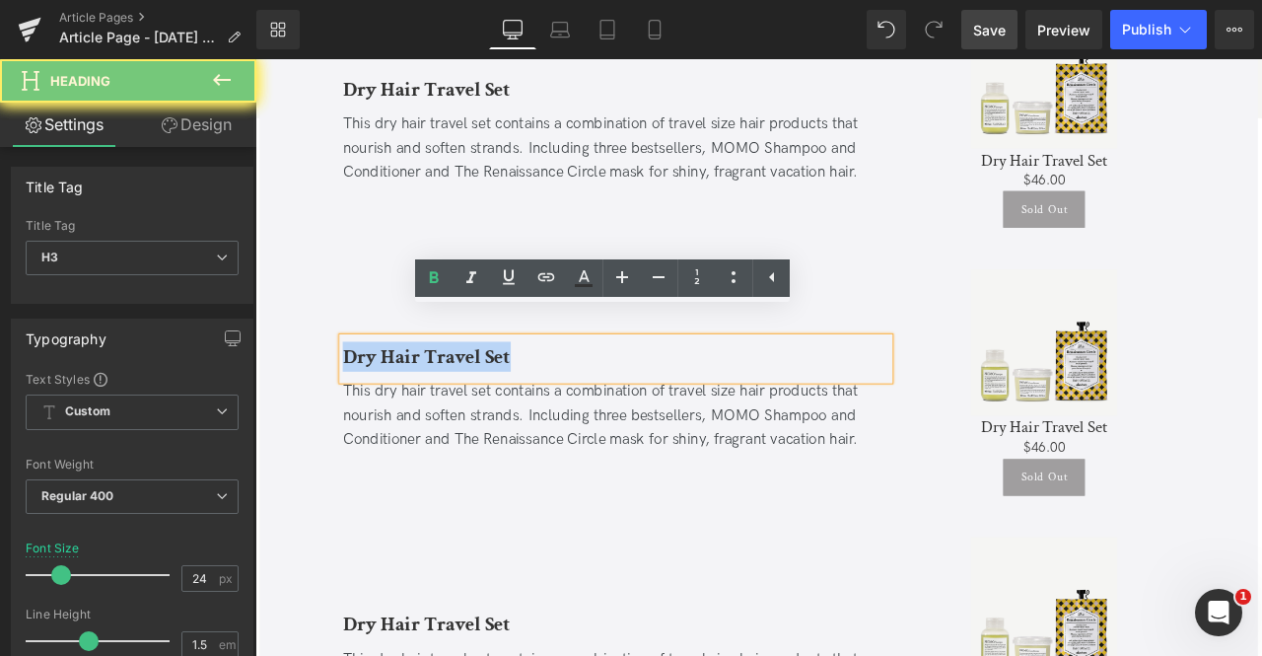
paste div
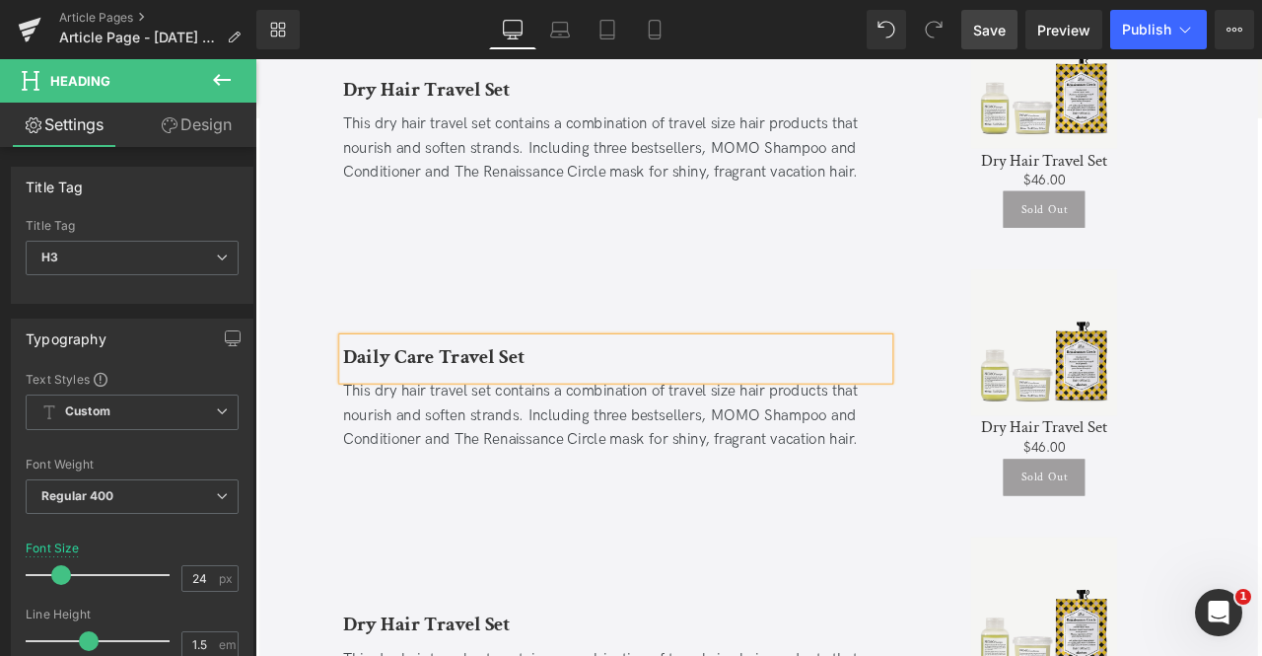
click at [413, 466] on div "This dry hair travel set contains a combination of travel size hair products th…" at bounding box center [683, 481] width 648 height 85
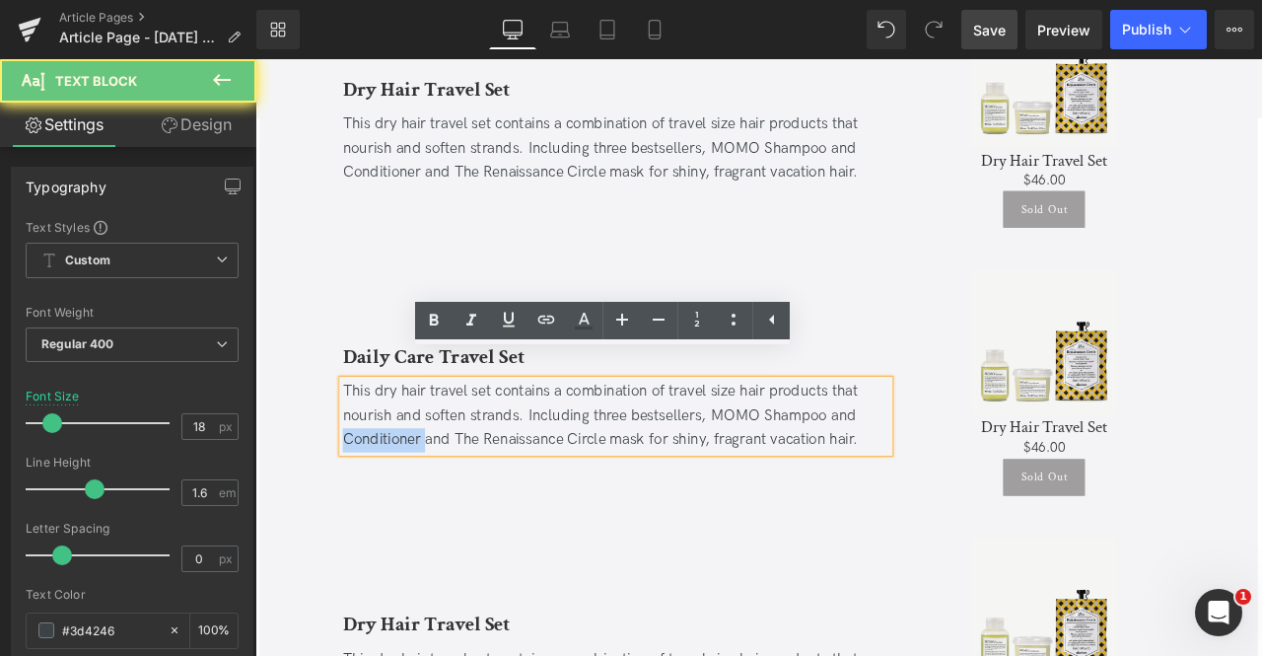
click at [413, 466] on div "This dry hair travel set contains a combination of travel size hair products th…" at bounding box center [683, 481] width 648 height 85
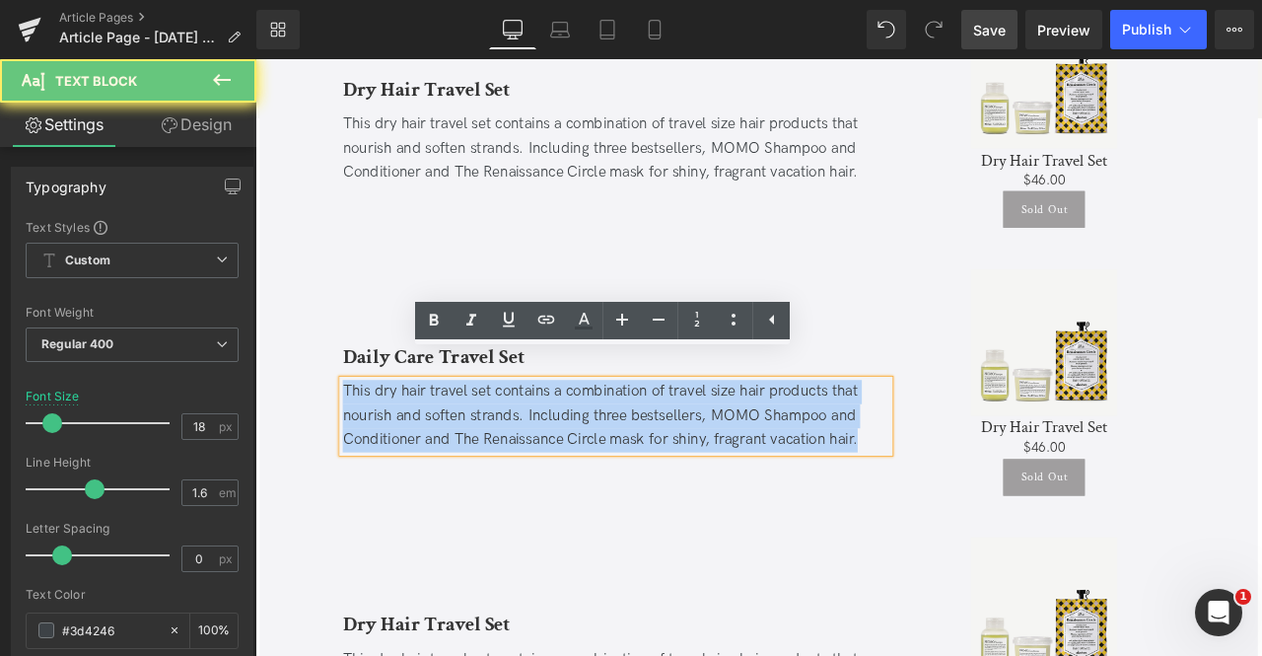
click at [413, 466] on div "This dry hair travel set contains a combination of travel size hair products th…" at bounding box center [683, 481] width 648 height 85
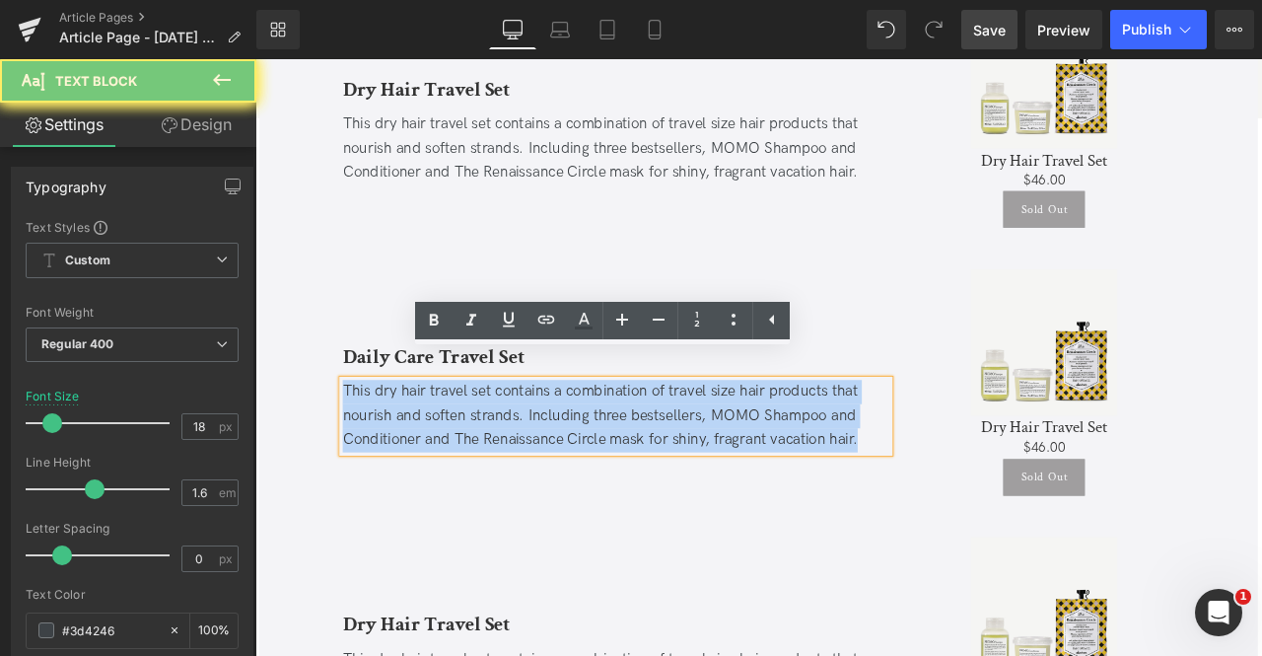
paste div
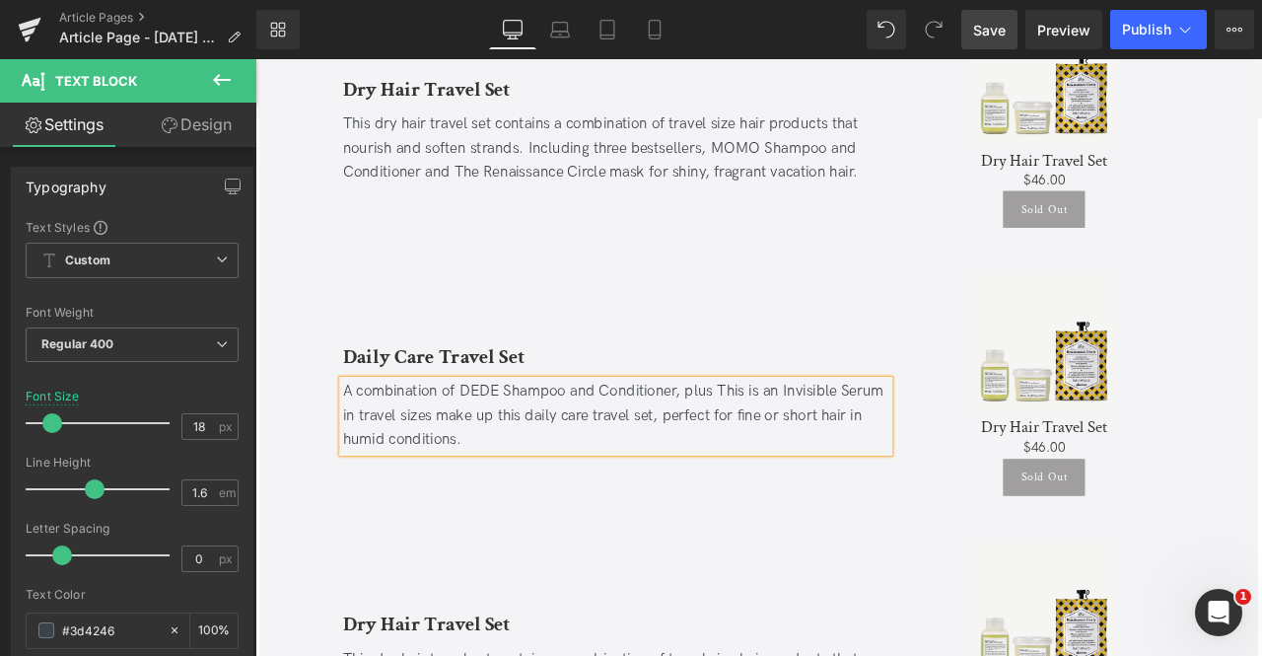
click at [589, 439] on div "A combination of DEDE Shampoo and Conditioner, plus This is an Invisible Serum …" at bounding box center [683, 481] width 648 height 85
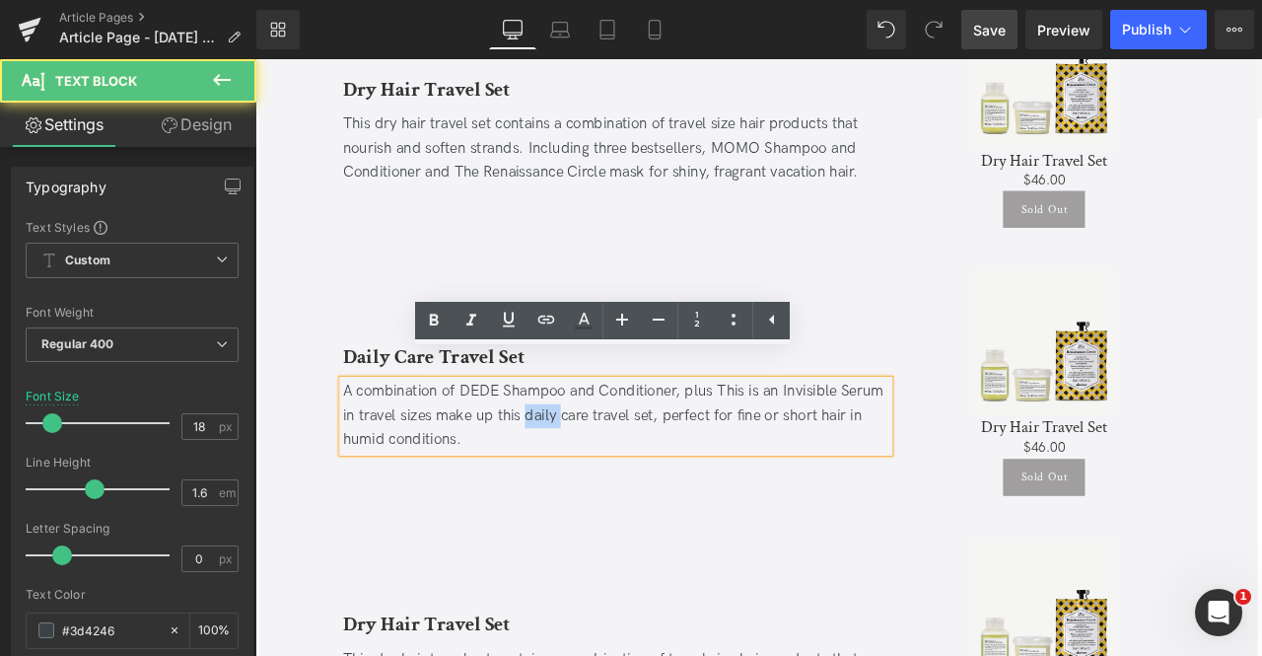
click at [589, 439] on div "A combination of DEDE Shampoo and Conditioner, plus This is an Invisible Serum …" at bounding box center [683, 481] width 648 height 85
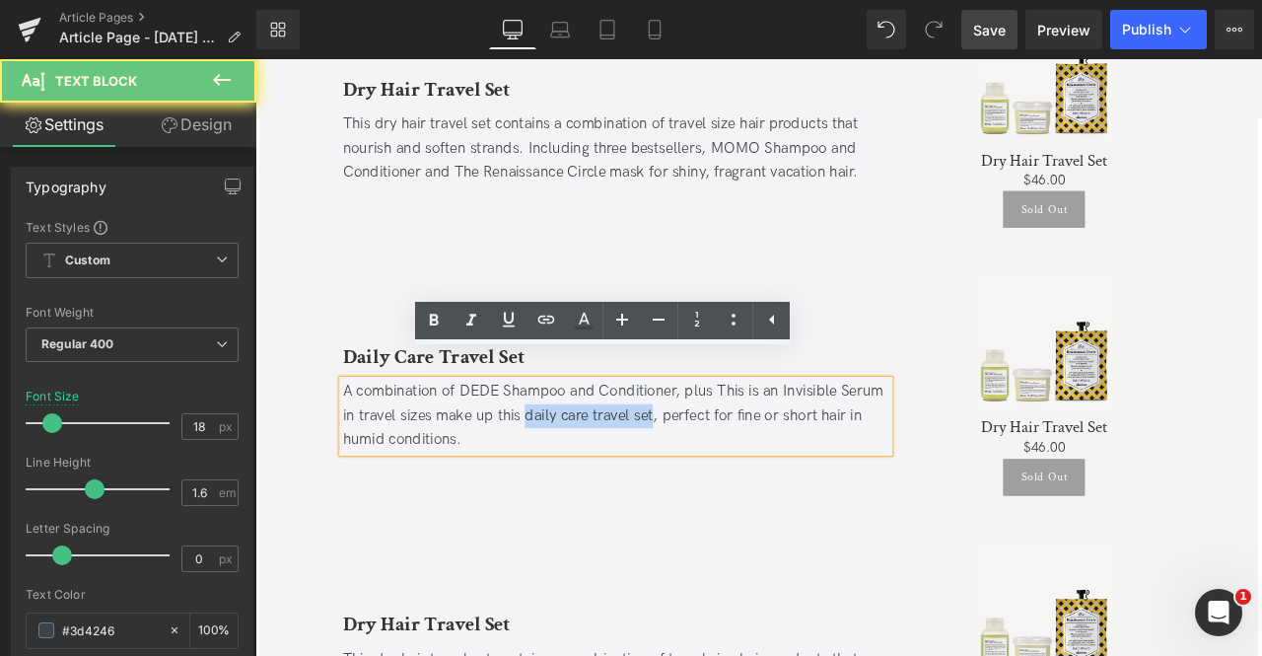
click at [705, 451] on div "A combination of DEDE Shampoo and Conditioner, plus This is an Invisible Serum …" at bounding box center [683, 481] width 648 height 85
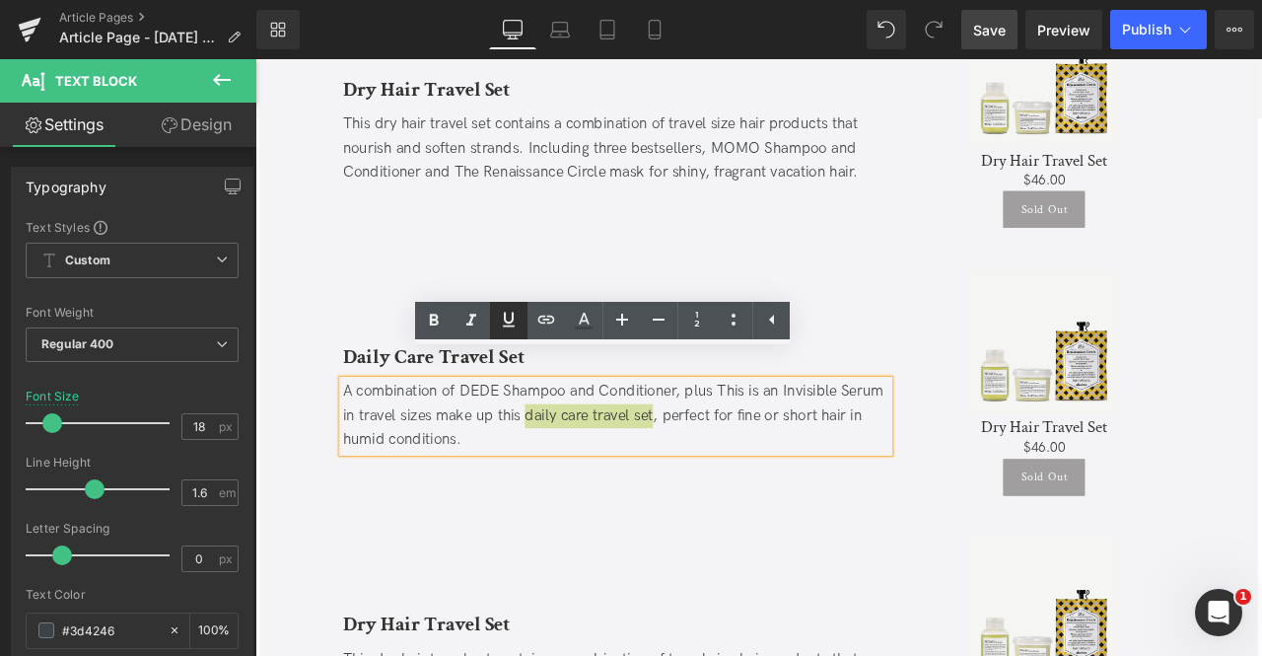
click at [509, 315] on icon at bounding box center [509, 320] width 24 height 24
click at [538, 315] on icon at bounding box center [546, 320] width 24 height 24
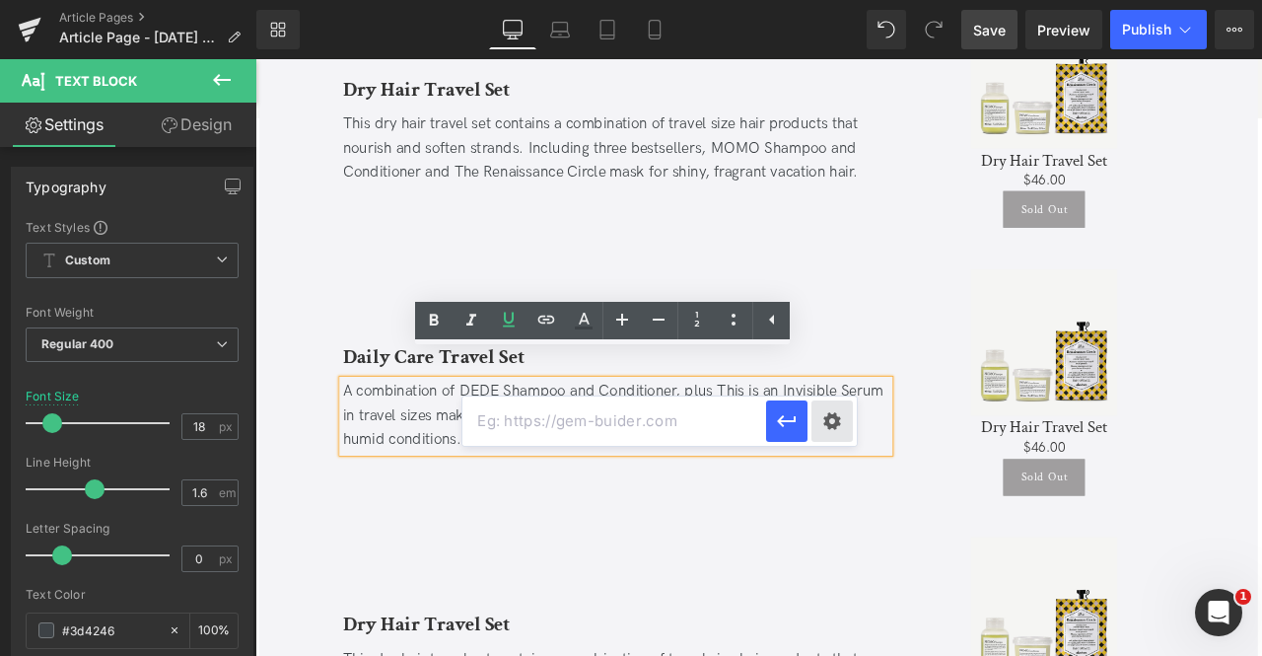
click at [822, 0] on div "Text Color Highlight Color #333333 Edit or remove link: Edit - Unlink - Cancel …" at bounding box center [631, 0] width 1262 height 0
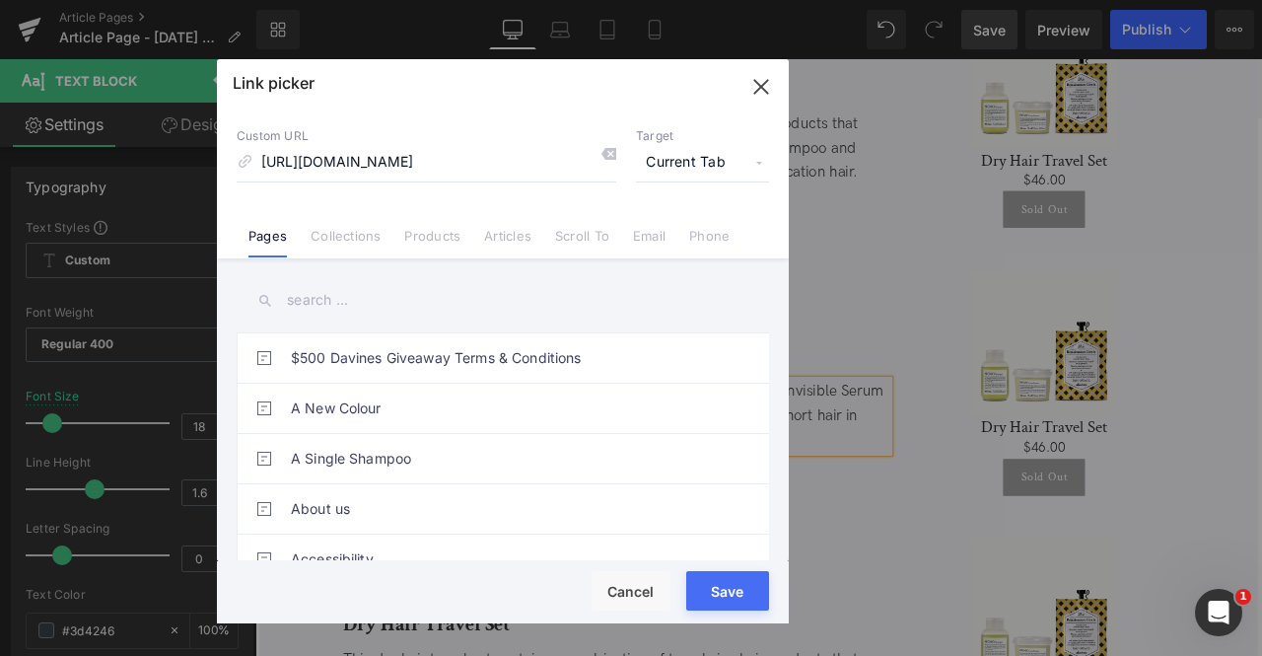
scroll to position [0, 6]
click at [689, 164] on span "Current Tab" at bounding box center [702, 162] width 133 height 37
click at [668, 227] on li "New Tab" at bounding box center [702, 233] width 153 height 35
click at [413, 158] on input "https://us.davines.com/products/daily-care-travel-set" at bounding box center [427, 162] width 380 height 37
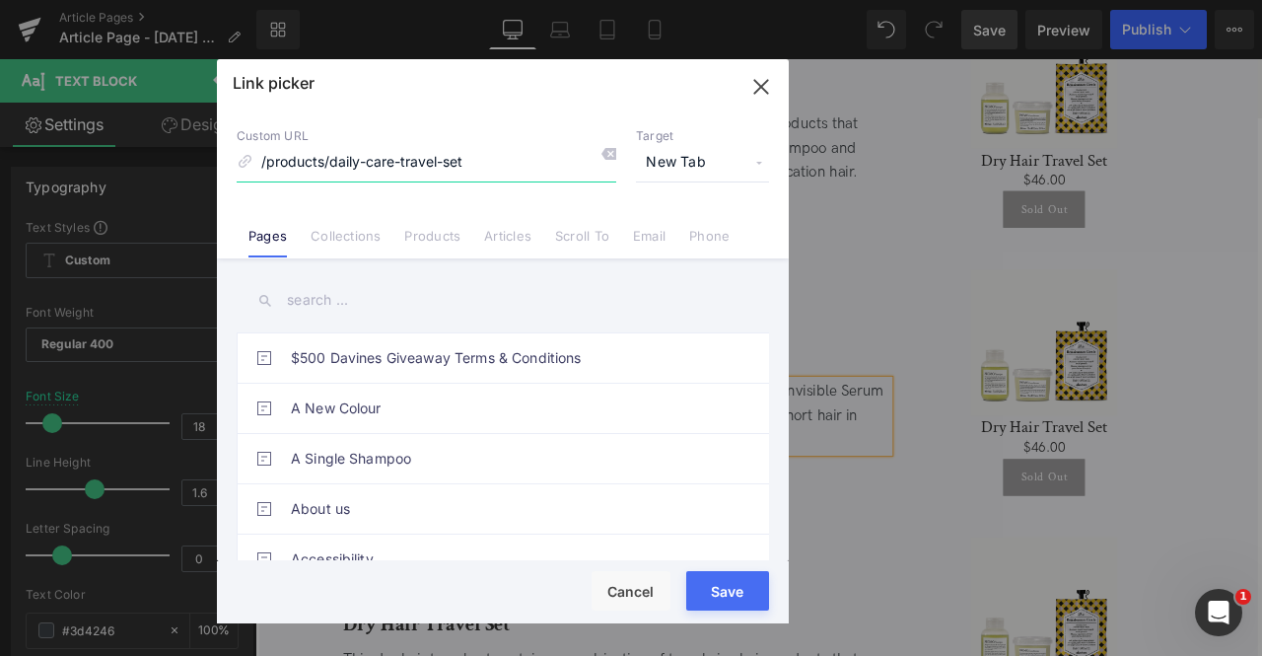
type input "/products/daily-care-travel-set"
click at [722, 591] on button "Save" at bounding box center [727, 590] width 83 height 39
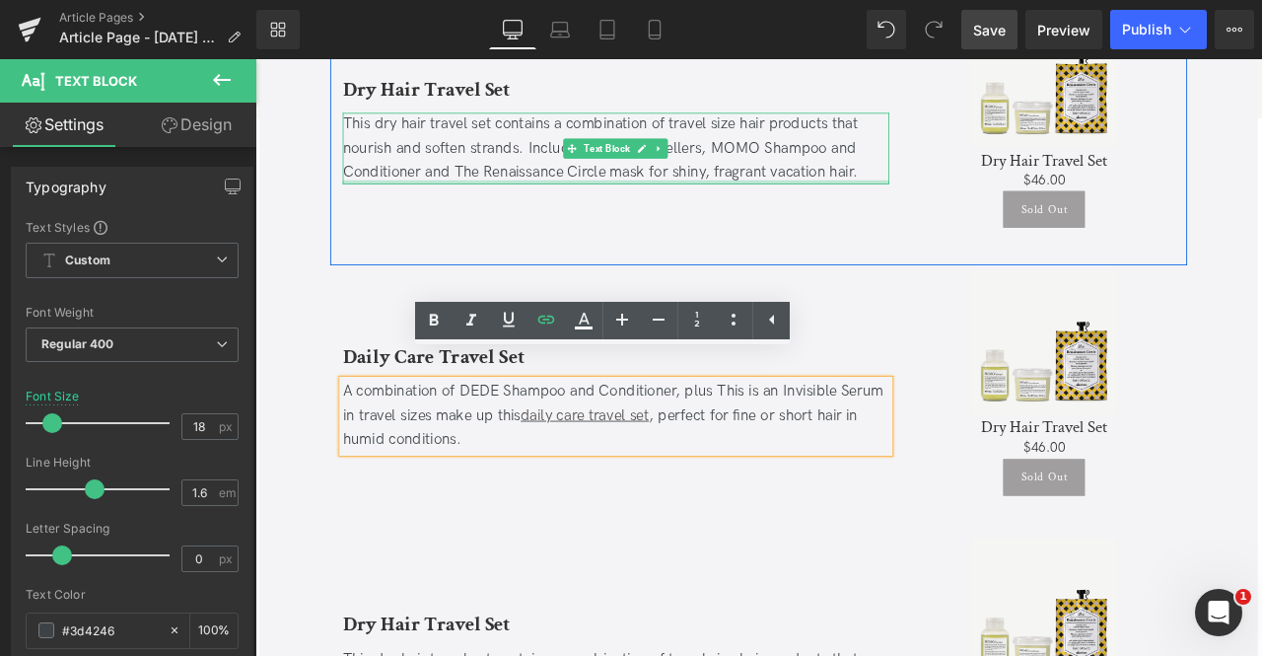
click at [504, 169] on div "This dry hair travel set contains a combination of travel size hair products th…" at bounding box center [683, 164] width 648 height 85
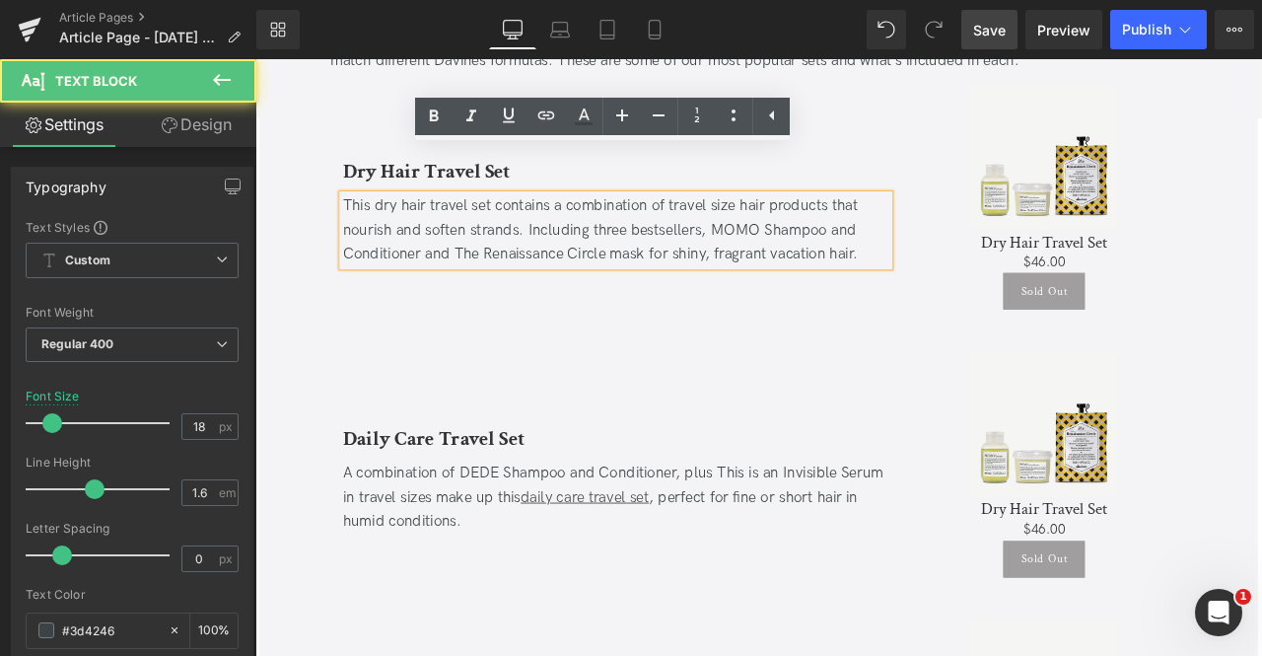
scroll to position [3927, 0]
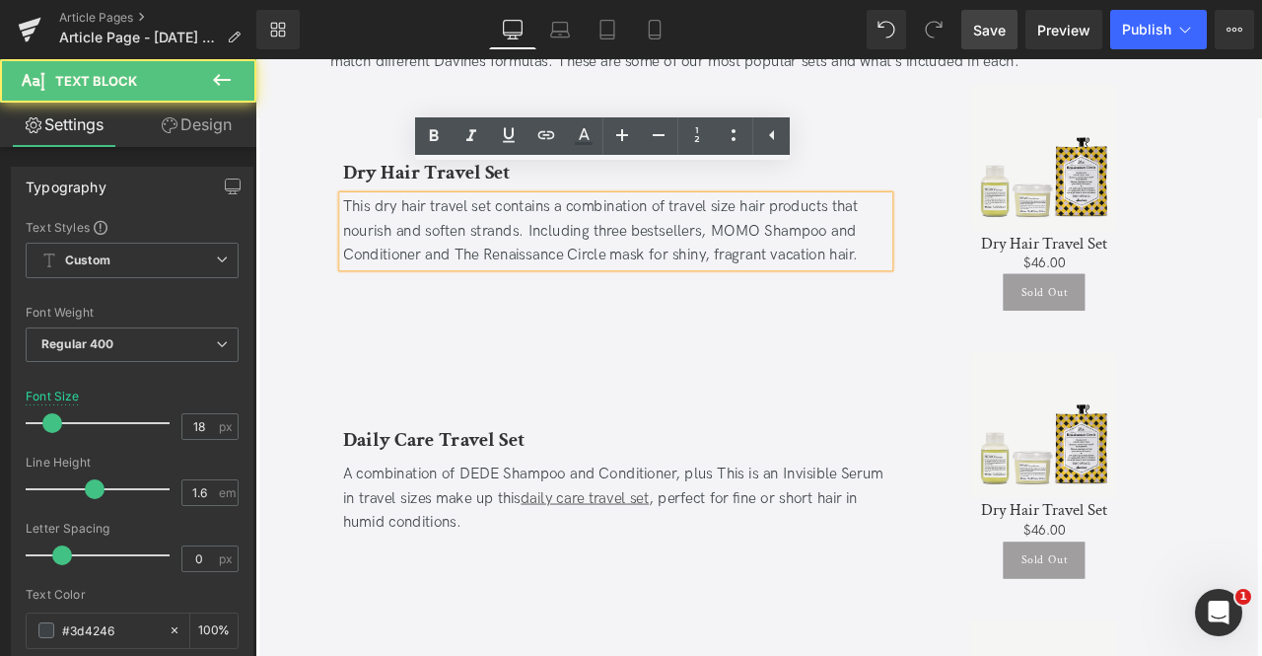
click at [399, 221] on div "This dry hair travel set contains a combination of travel size hair products th…" at bounding box center [683, 263] width 648 height 85
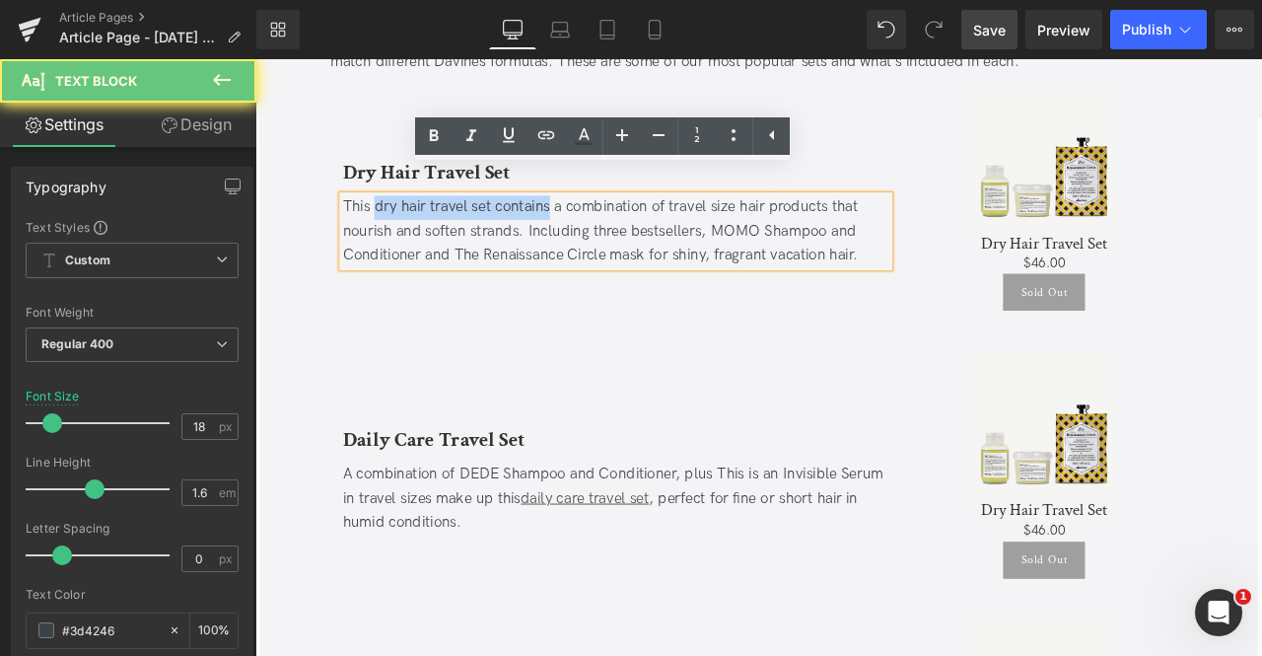
click at [536, 221] on div "This dry hair travel set contains a combination of travel size hair products th…" at bounding box center [683, 263] width 648 height 85
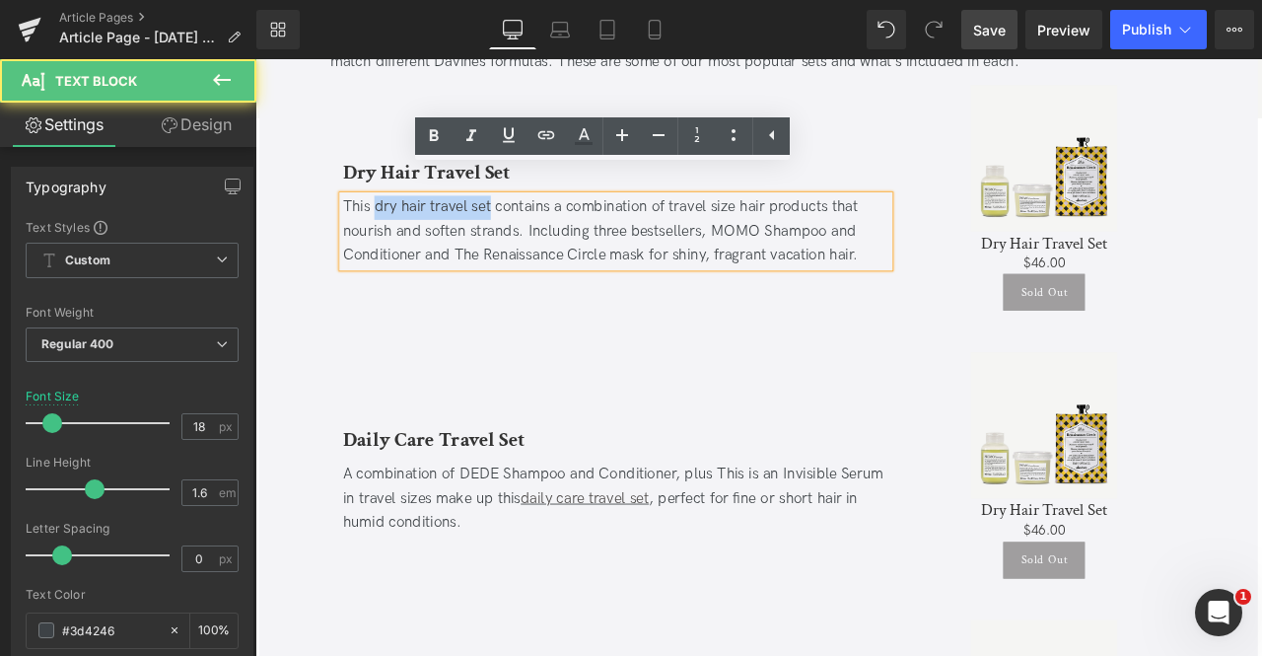
click at [510, 221] on div "This dry hair travel set contains a combination of travel size hair products th…" at bounding box center [683, 263] width 648 height 85
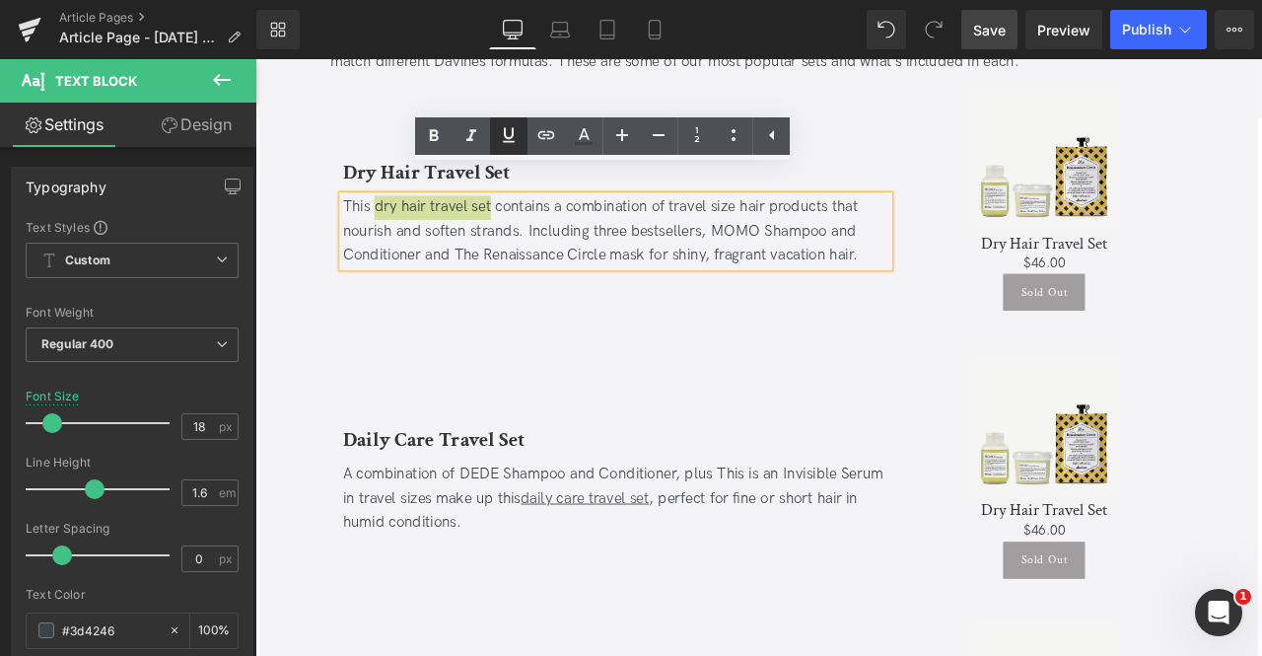
click at [510, 130] on icon at bounding box center [509, 135] width 24 height 24
click at [531, 133] on link at bounding box center [546, 135] width 37 height 37
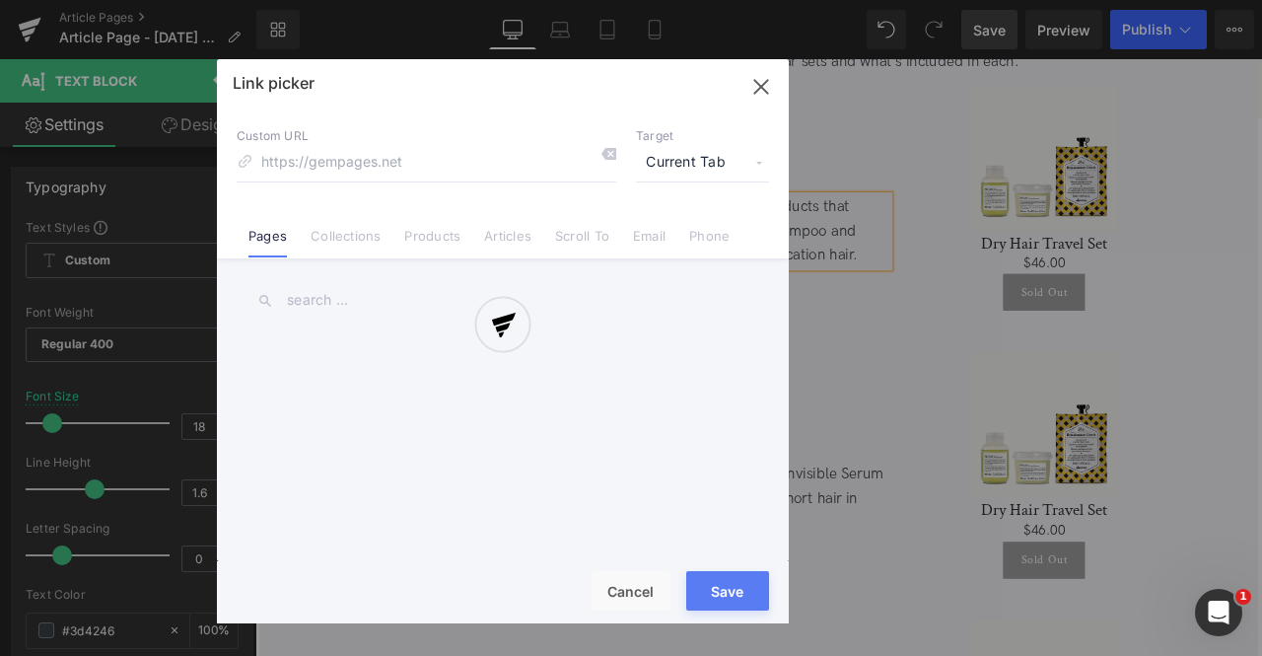
click at [707, 0] on div "Text Color Highlight Color #333333 Edit or remove link: Edit - Unlink - Cancel …" at bounding box center [631, 0] width 1262 height 0
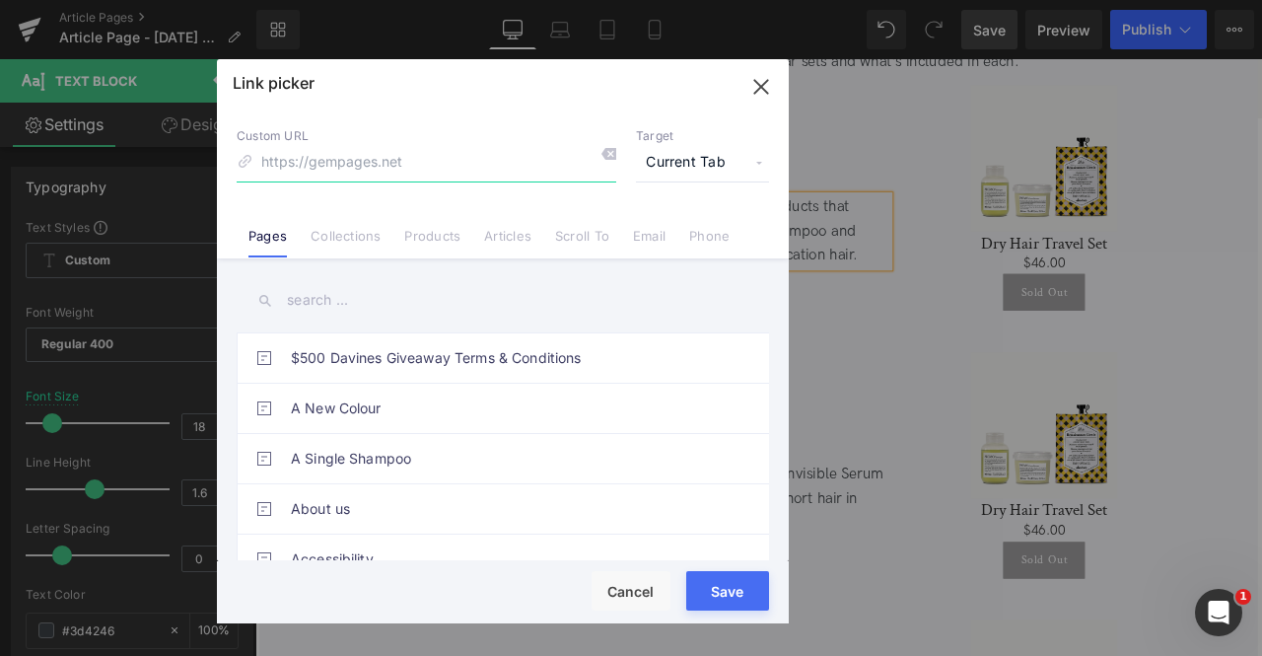
paste input "https://us.davines.com/products/dry-hair-travel-set"
click at [692, 157] on span "Current Tab" at bounding box center [702, 162] width 133 height 37
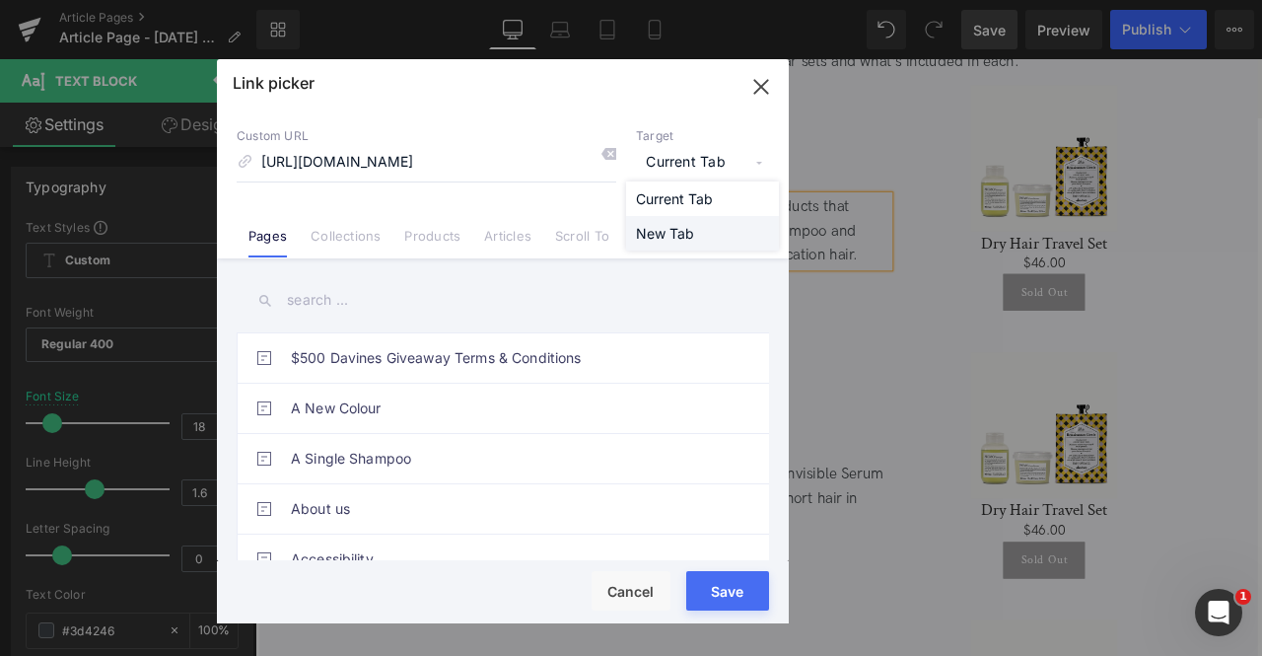
click at [660, 226] on li "New Tab" at bounding box center [702, 233] width 153 height 35
click at [407, 144] on input "https://us.davines.com/products/dry-hair-travel-set" at bounding box center [427, 162] width 380 height 37
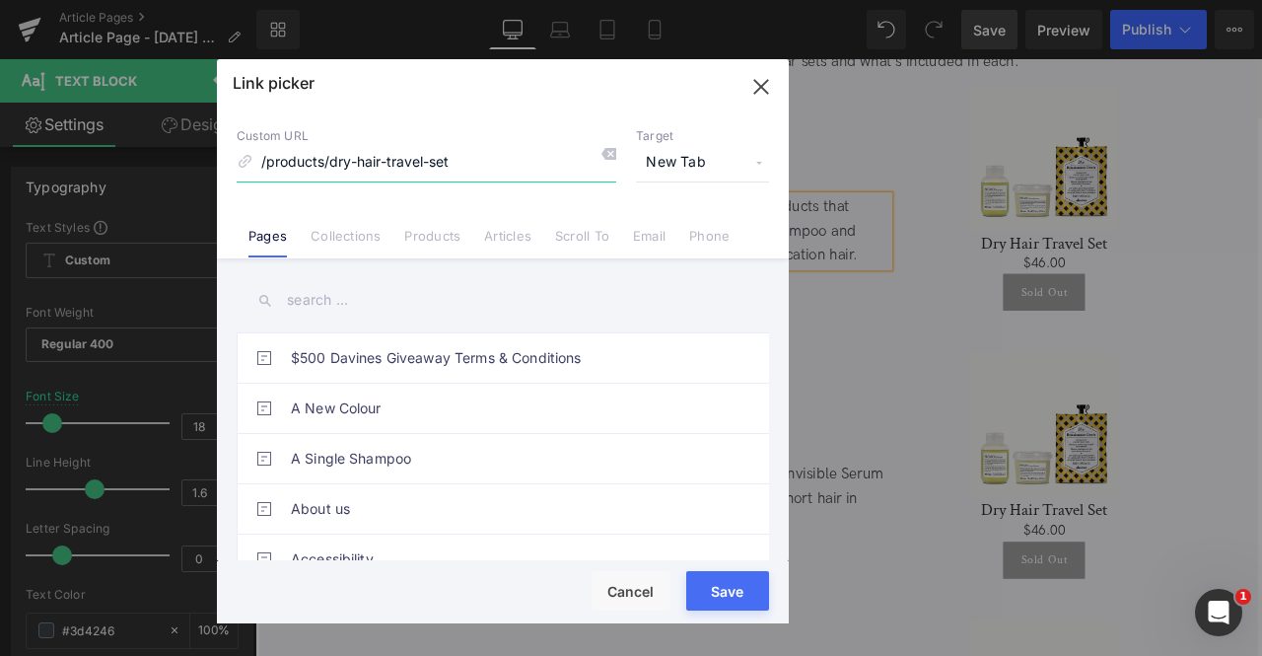
type input "/products/dry-hair-travel-set"
click at [716, 601] on button "Save" at bounding box center [727, 590] width 83 height 39
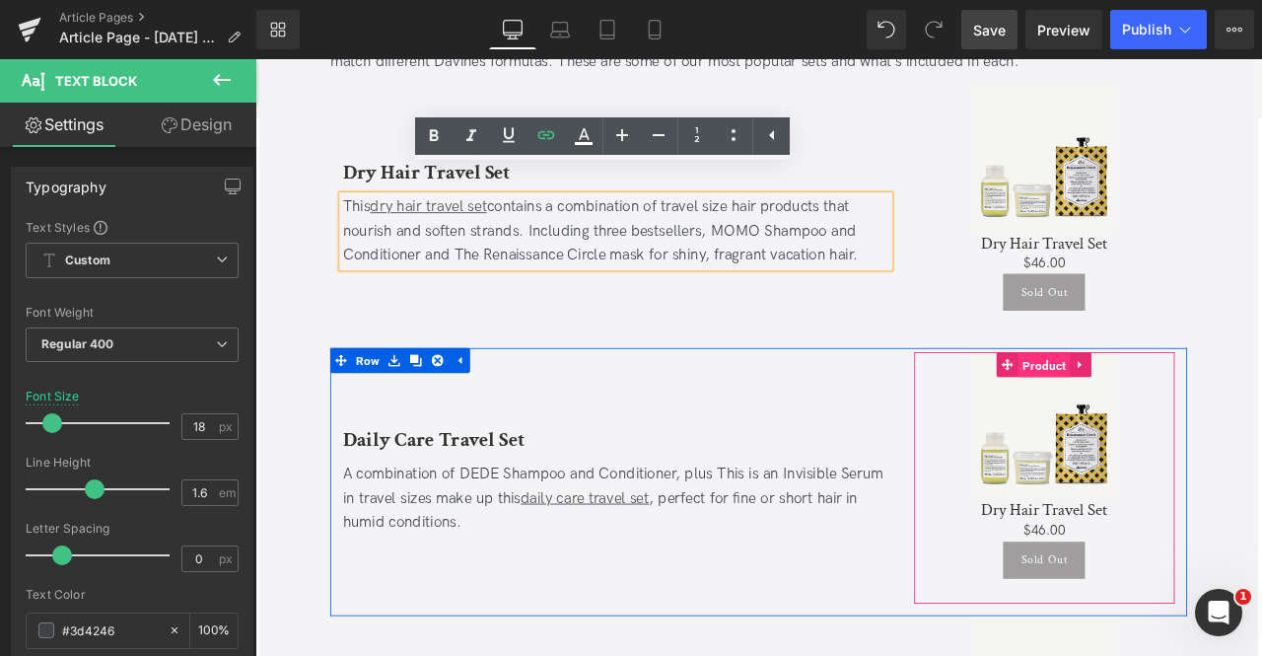
click at [1188, 407] on span "Product" at bounding box center [1190, 422] width 61 height 30
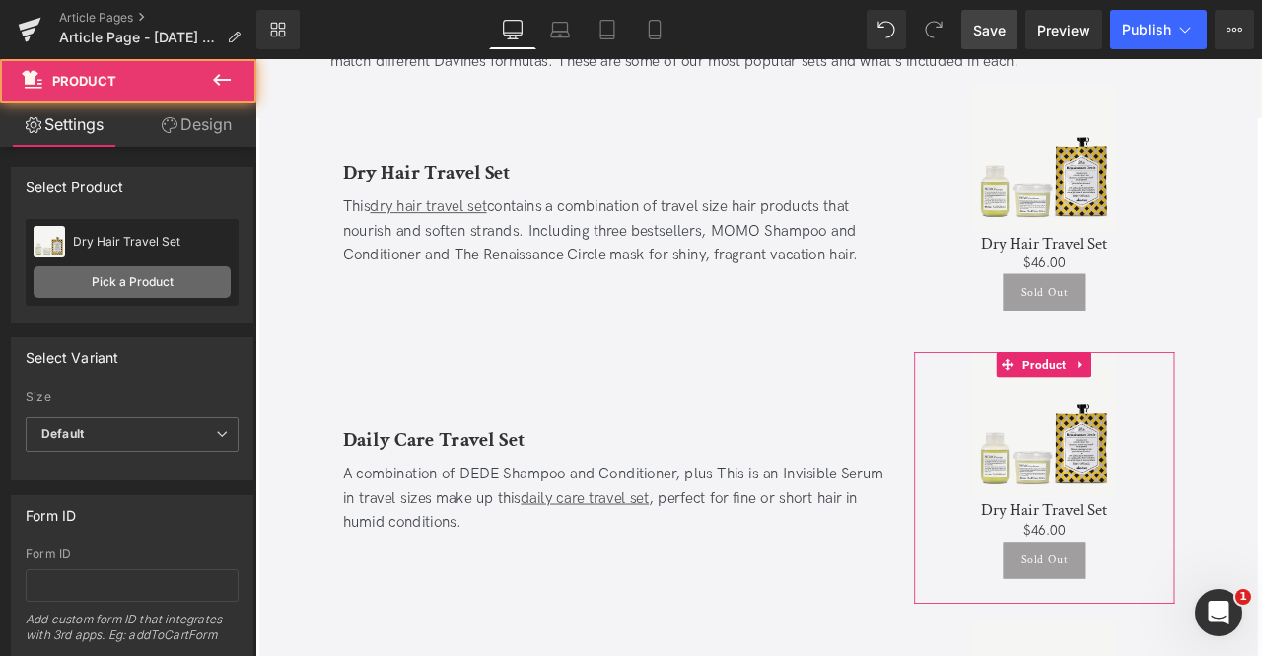
click at [108, 274] on link "Pick a Product" at bounding box center [132, 282] width 197 height 32
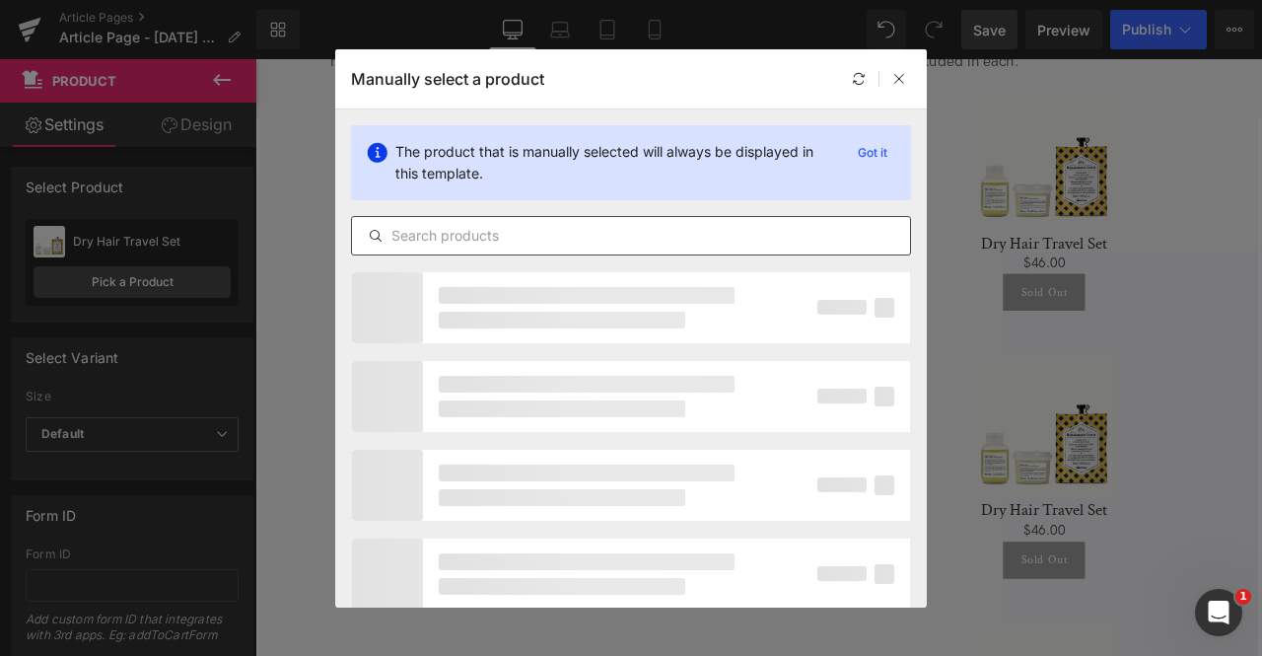
click at [477, 220] on div at bounding box center [631, 235] width 560 height 39
click at [517, 229] on input "text" at bounding box center [631, 236] width 558 height 24
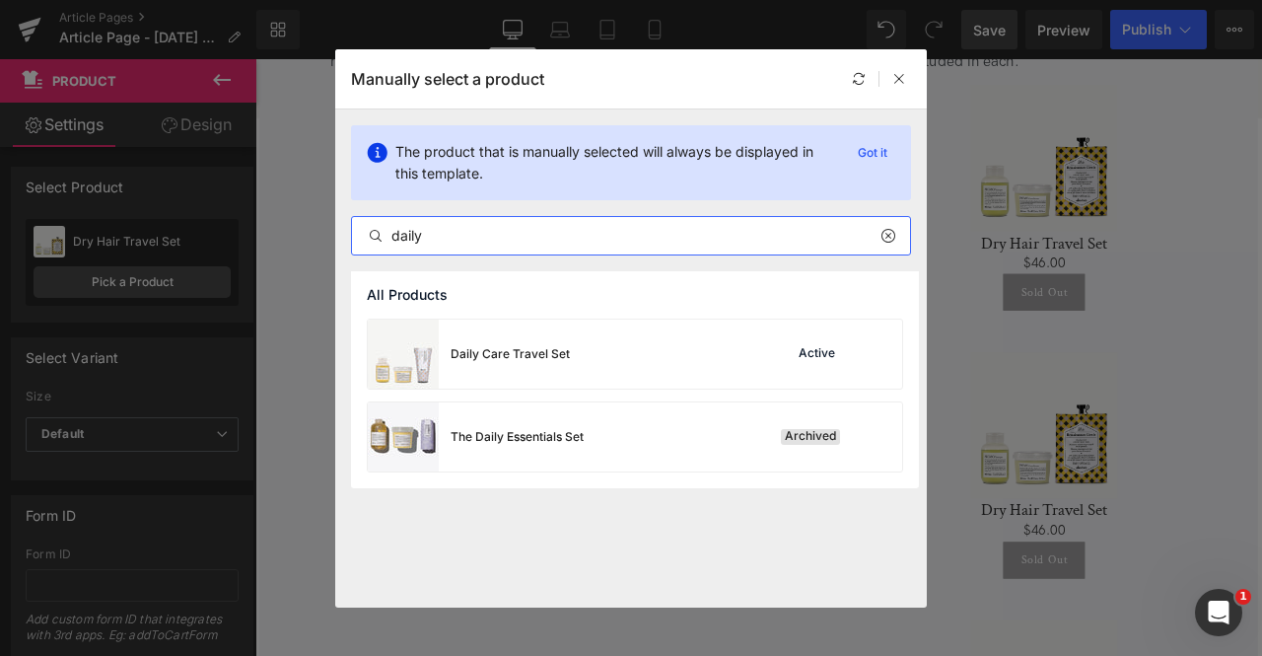
type input "daily"
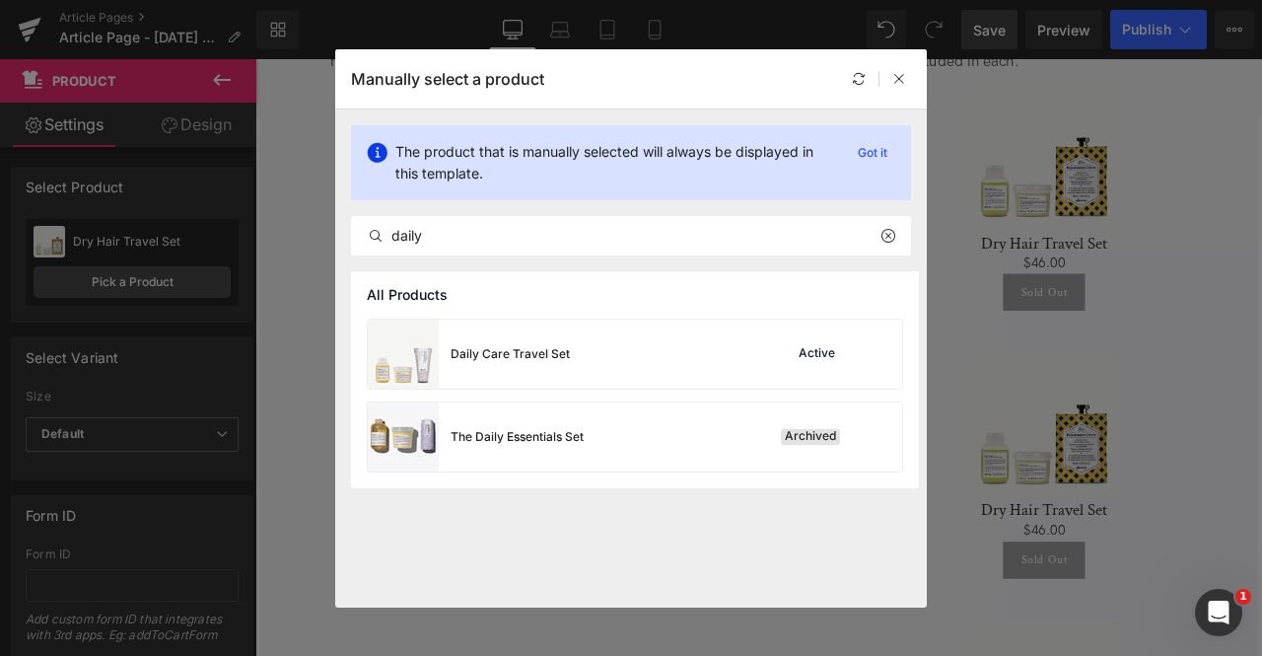
click at [558, 320] on div "Daily Care Travel Set" at bounding box center [469, 354] width 202 height 69
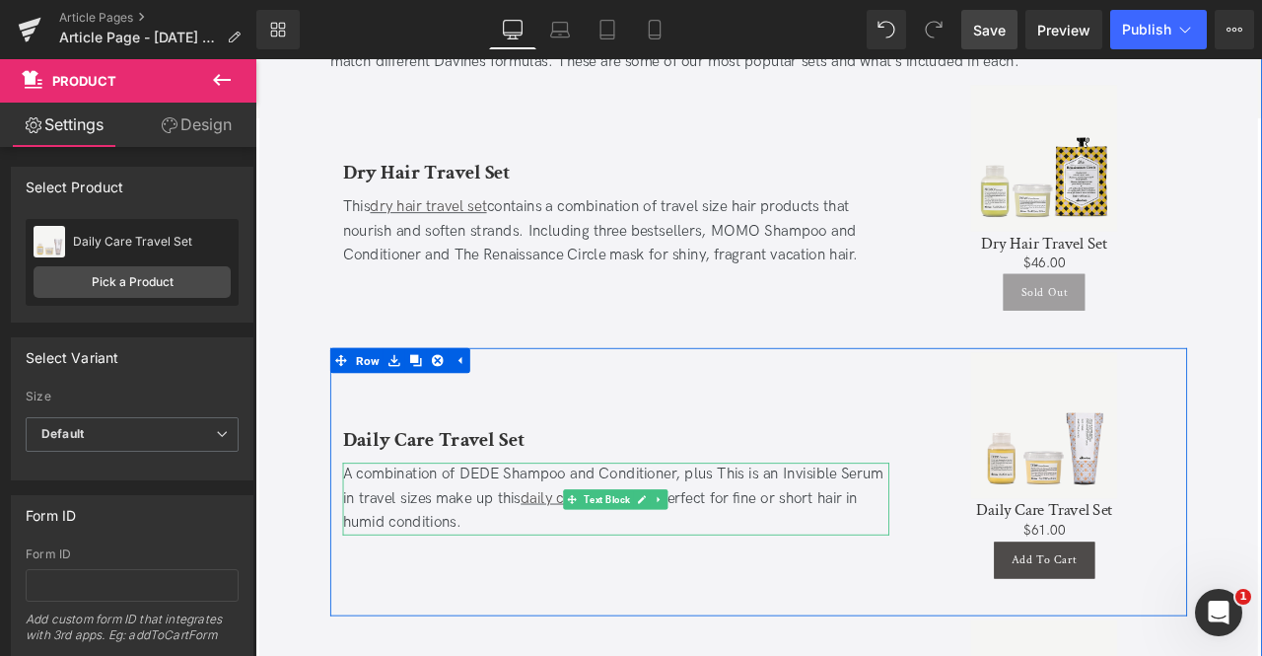
scroll to position [4213, 0]
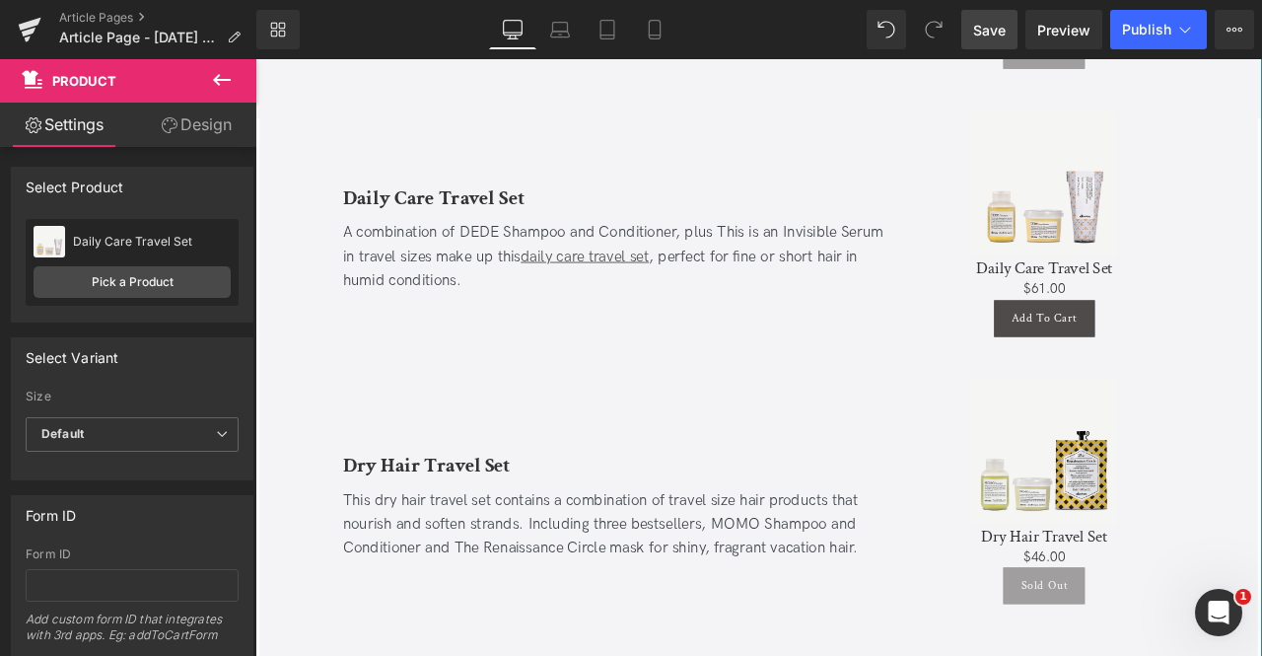
click at [434, 526] on b "Dry Hair Travel Set" at bounding box center [458, 541] width 199 height 31
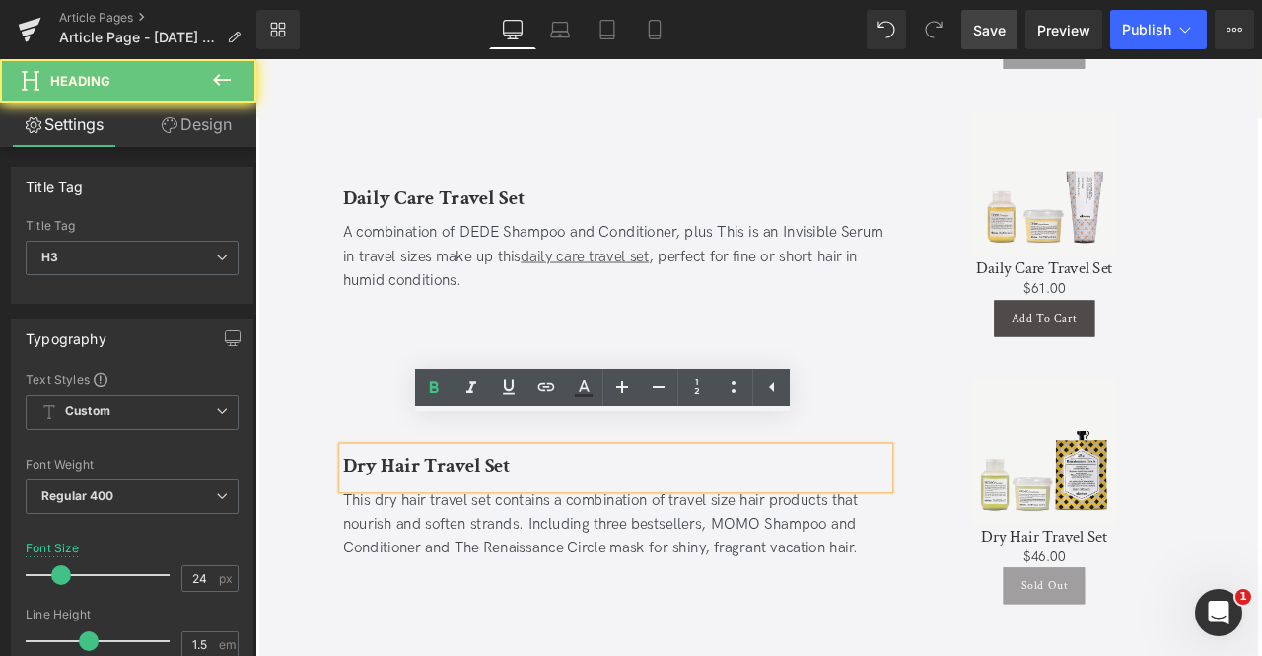
click at [434, 526] on b "Dry Hair Travel Set" at bounding box center [458, 541] width 199 height 31
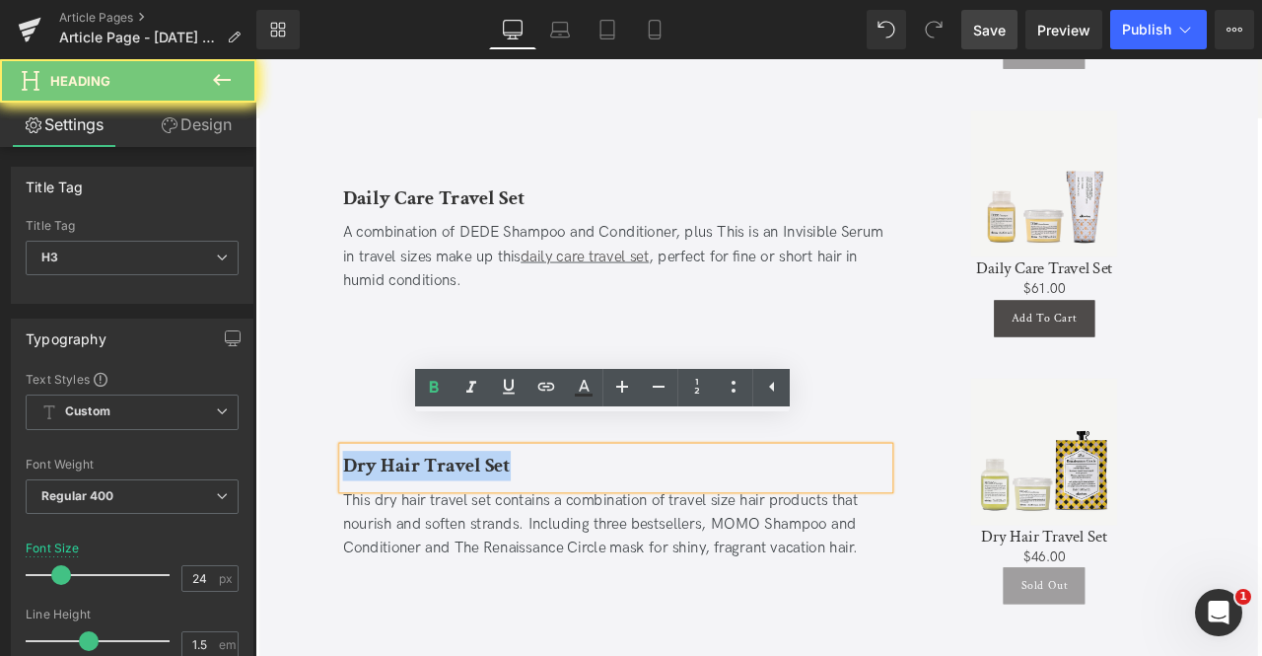
click at [434, 526] on b "Dry Hair Travel Set" at bounding box center [458, 541] width 199 height 31
paste div
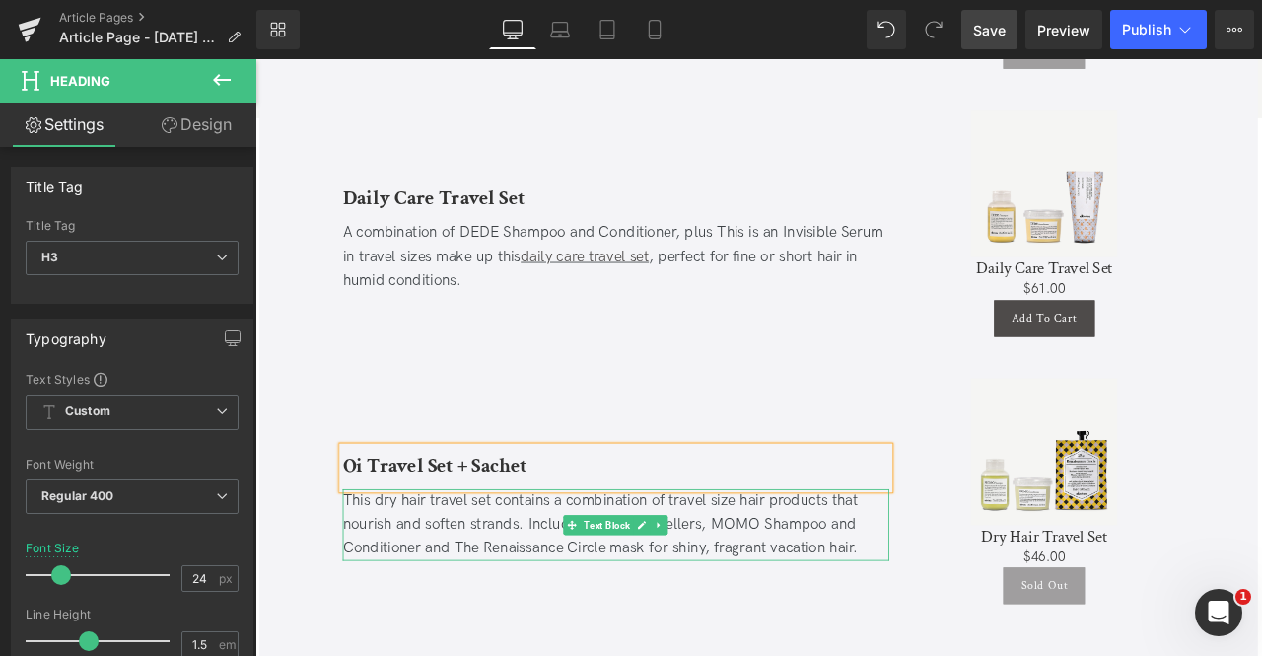
click at [491, 595] on div "This dry hair travel set contains a combination of travel size hair products th…" at bounding box center [683, 611] width 648 height 85
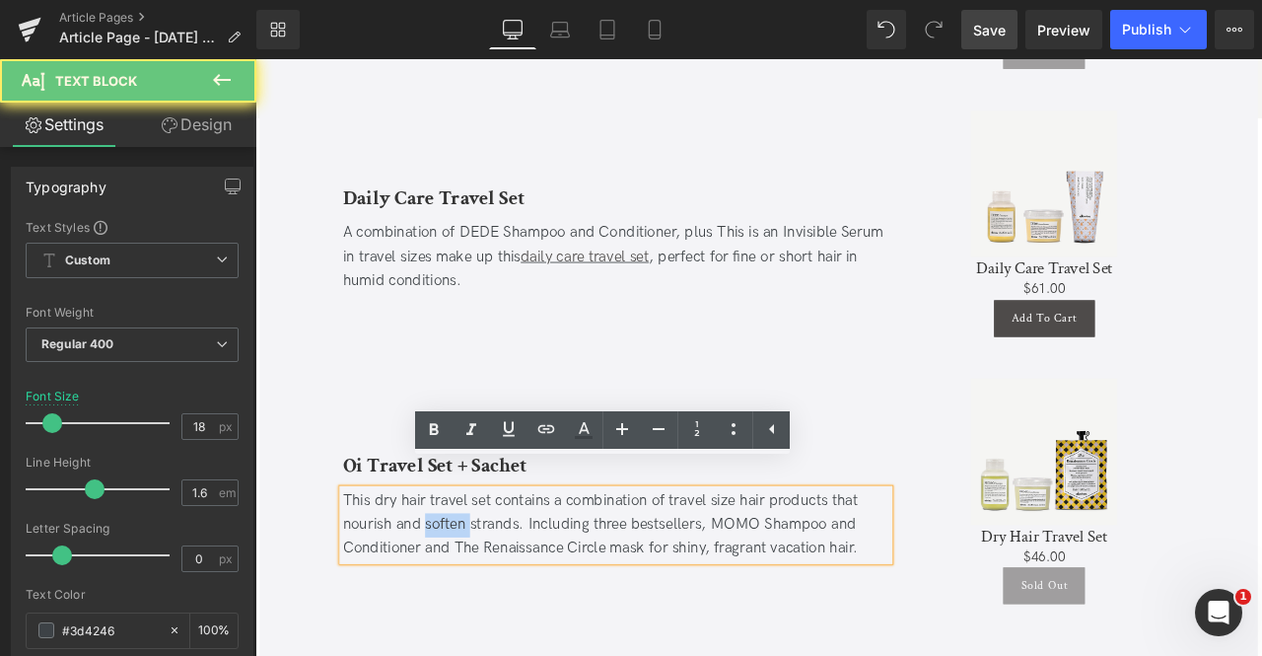
click at [491, 595] on div "This dry hair travel set contains a combination of travel size hair products th…" at bounding box center [683, 611] width 648 height 85
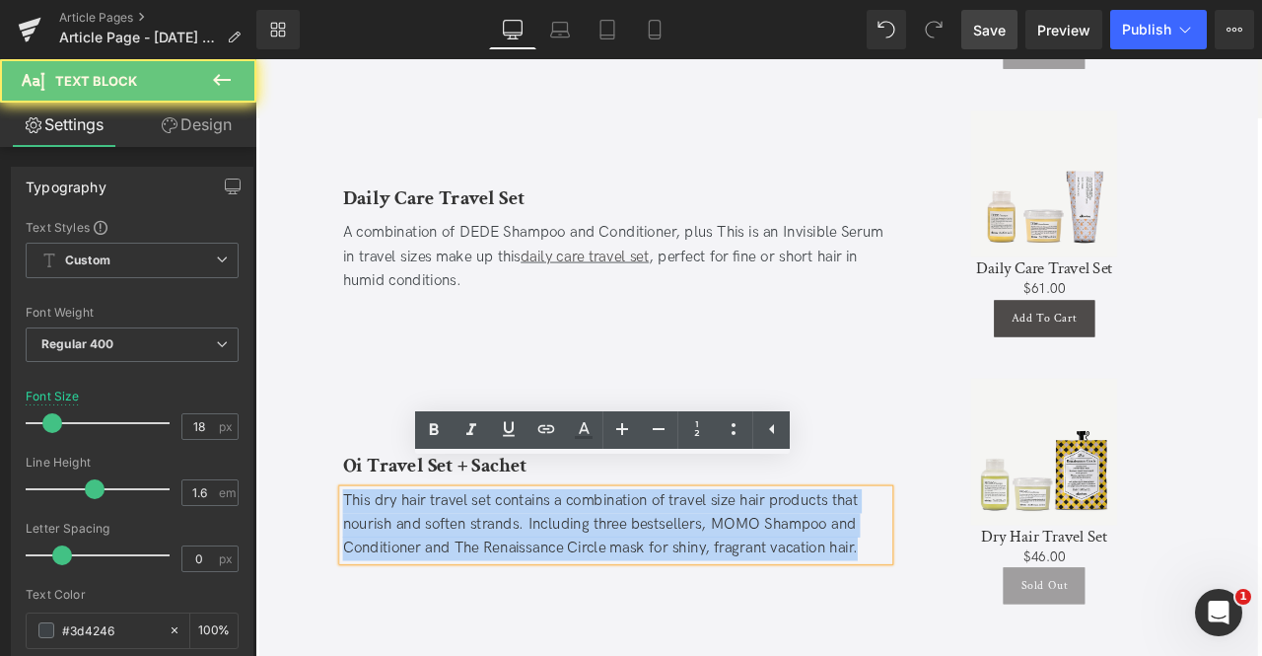
click at [491, 595] on div "This dry hair travel set contains a combination of travel size hair products th…" at bounding box center [683, 611] width 648 height 85
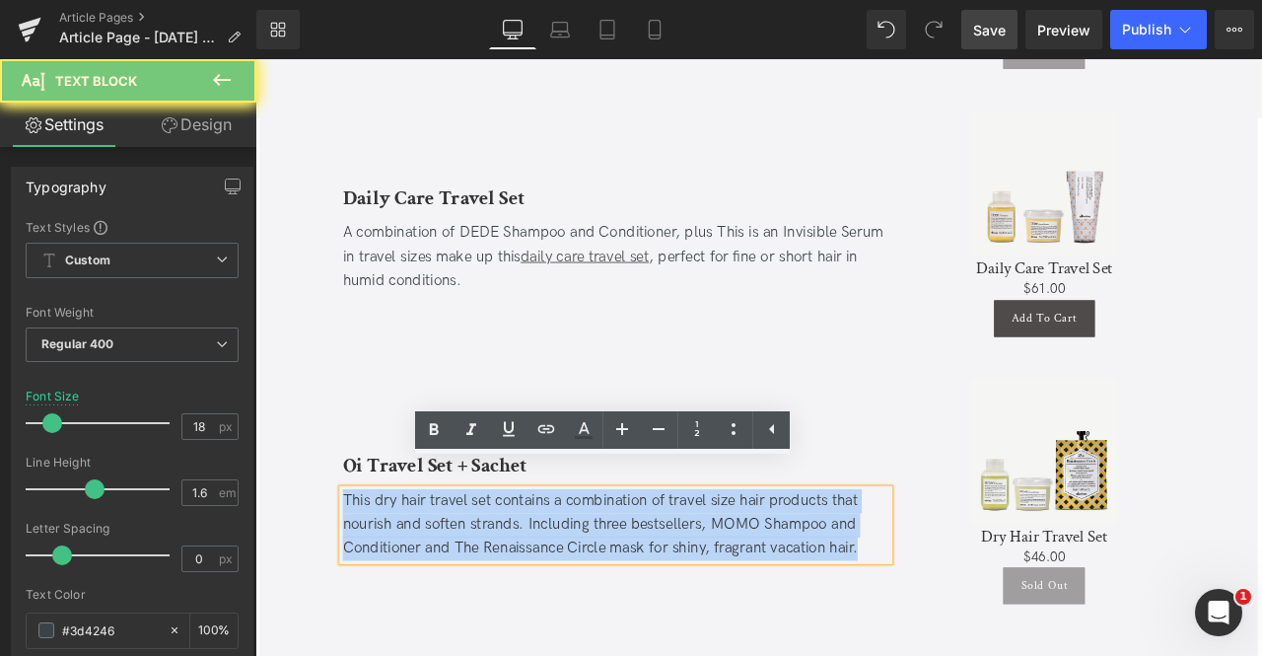
paste div
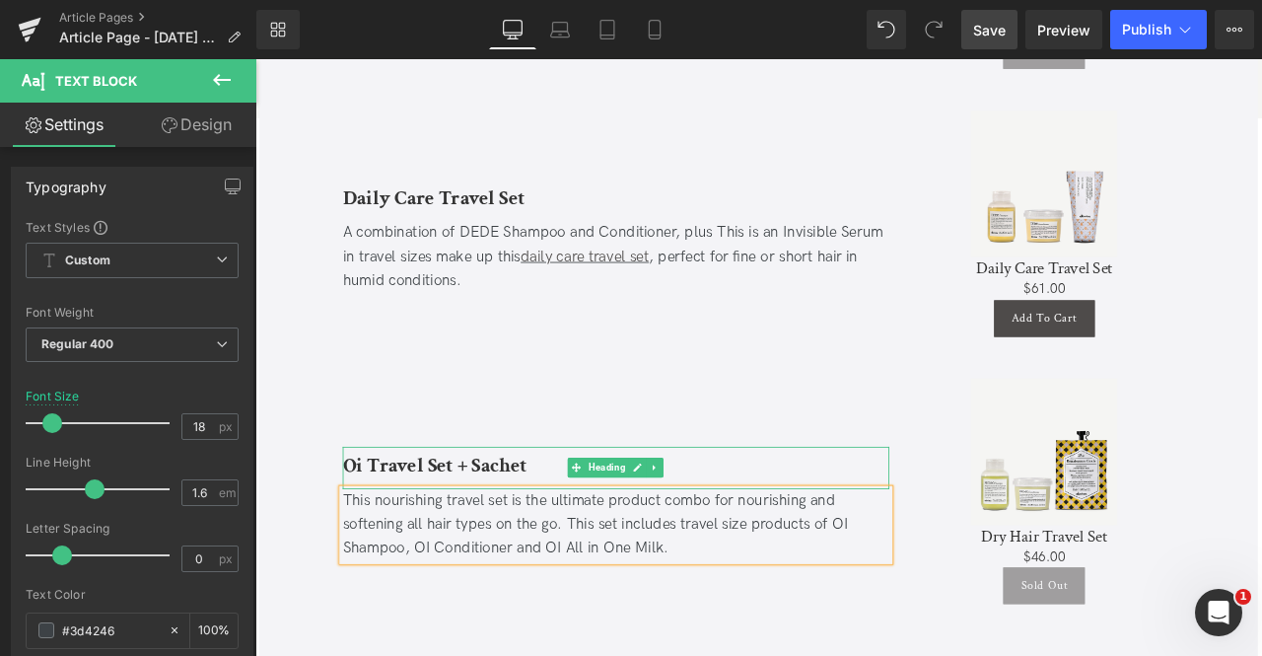
click at [536, 526] on b "Oi Travel Set + Sachet" at bounding box center [468, 541] width 219 height 31
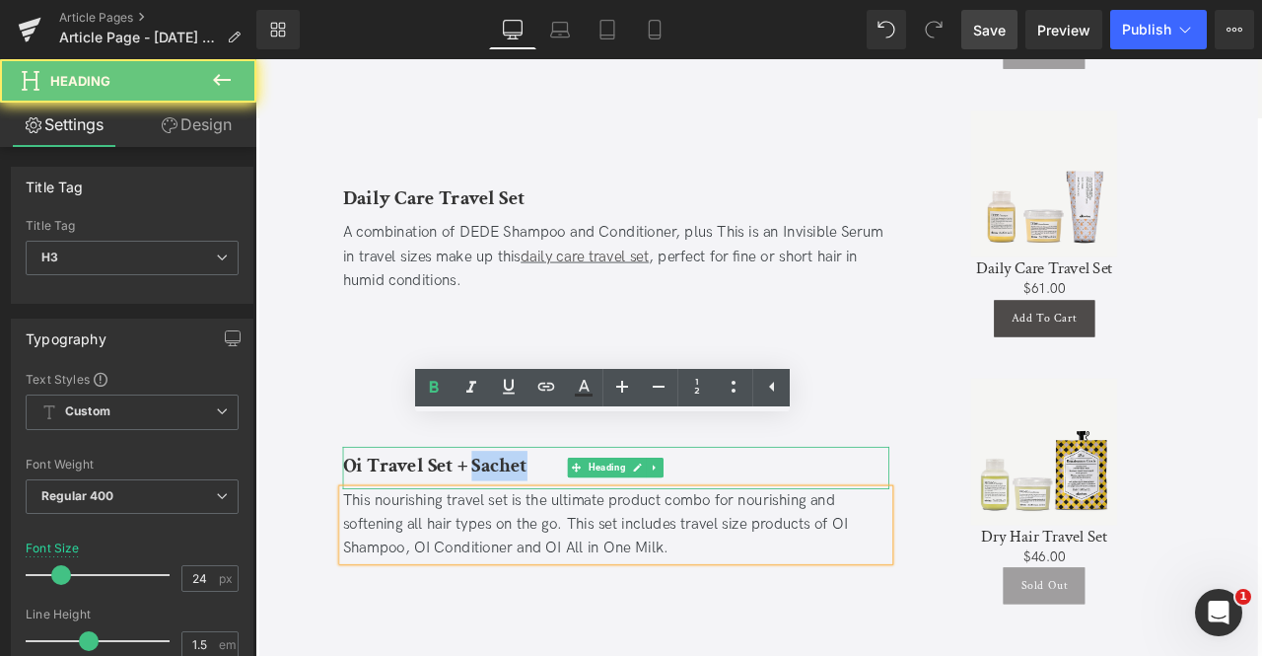
click at [536, 526] on b "Oi Travel Set + Sachet" at bounding box center [468, 541] width 219 height 31
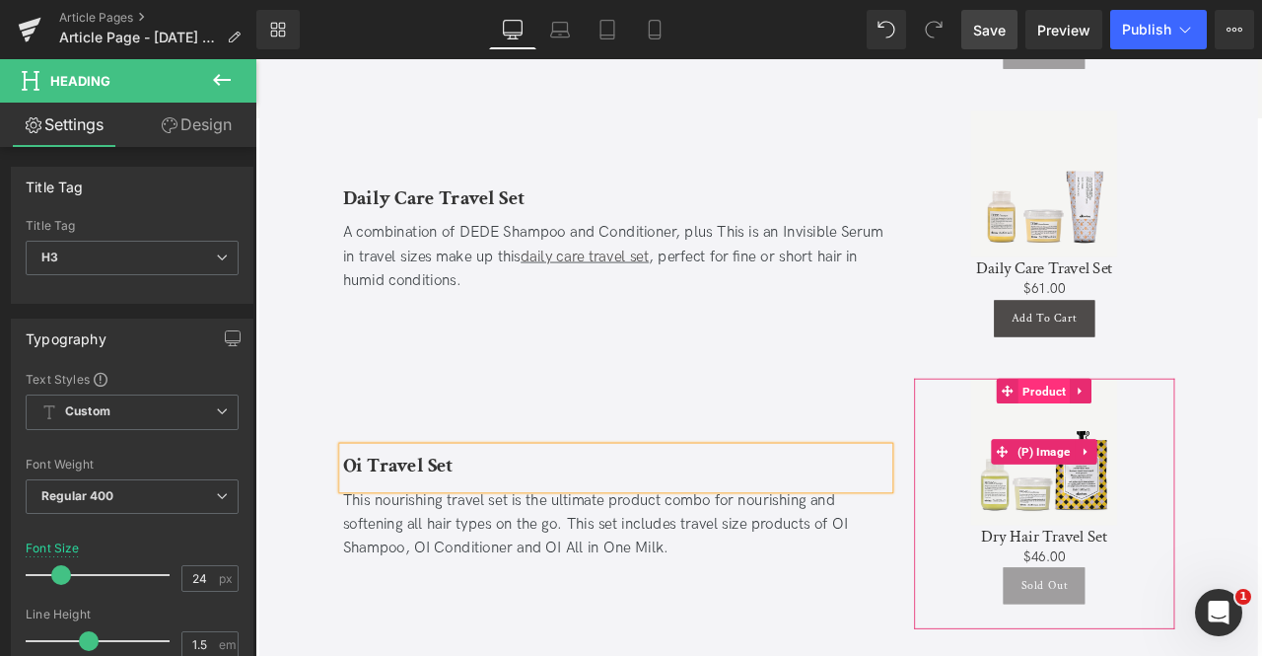
click at [1193, 438] on span "Product" at bounding box center [1190, 453] width 61 height 30
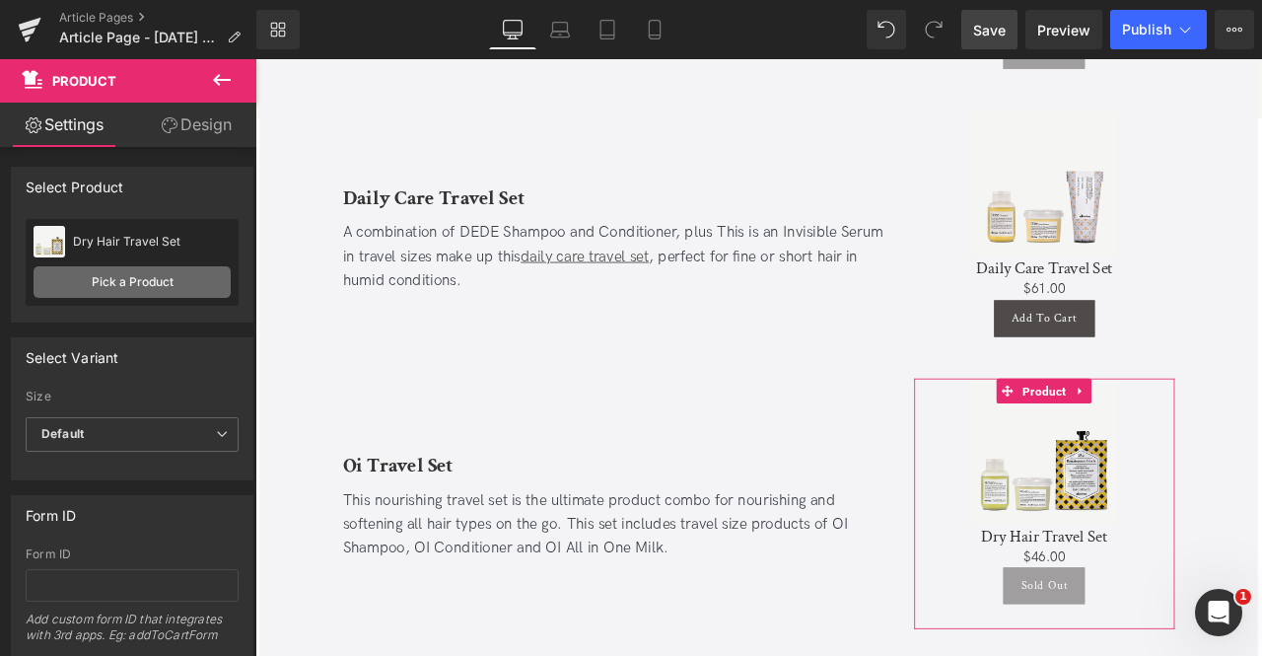
click at [65, 295] on link "Pick a Product" at bounding box center [132, 282] width 197 height 32
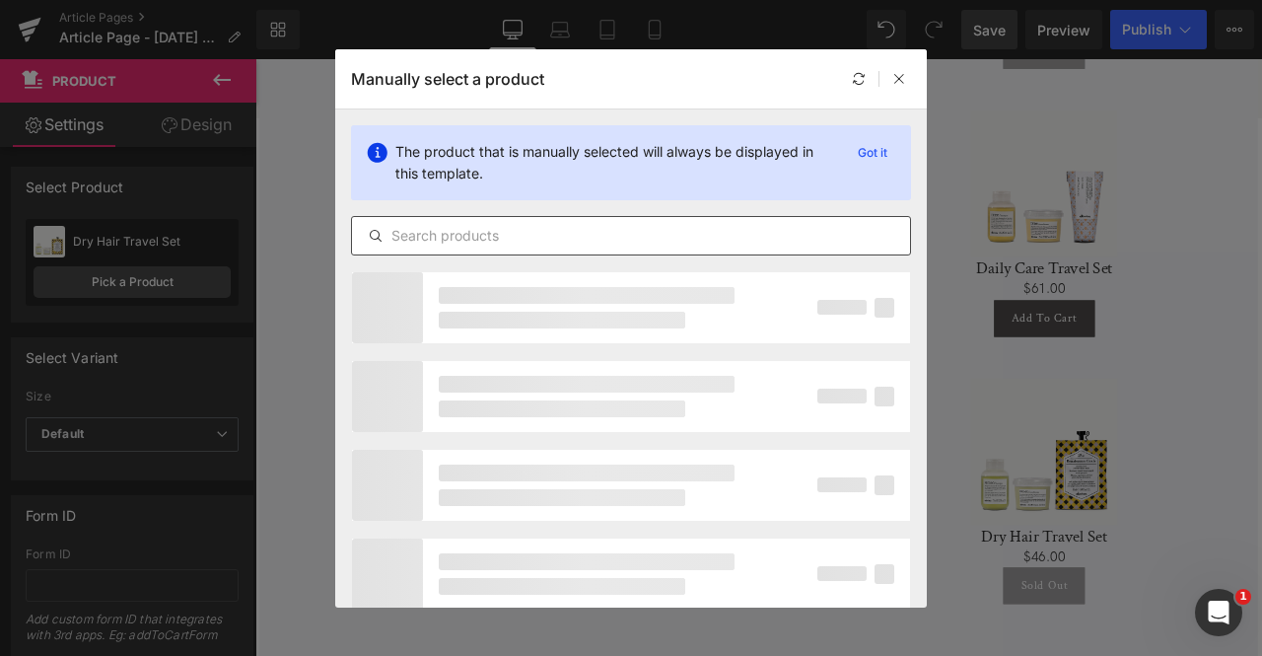
click at [458, 222] on div at bounding box center [631, 235] width 560 height 39
click at [473, 226] on input "text" at bounding box center [631, 236] width 558 height 24
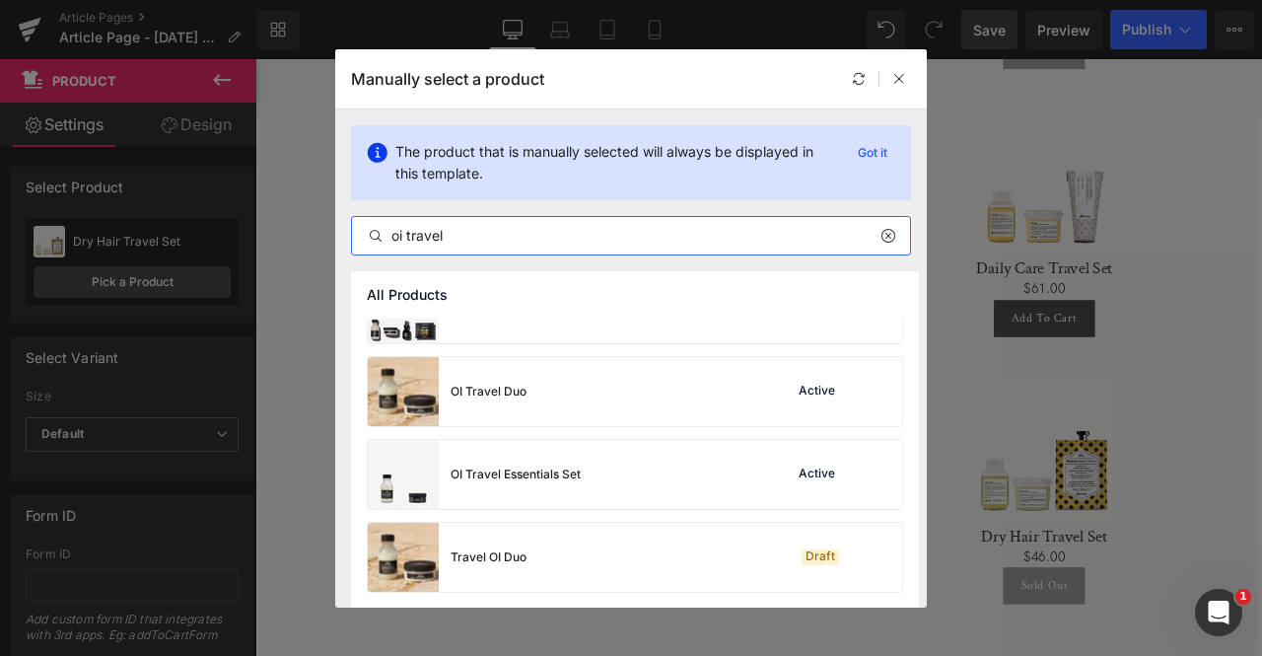
scroll to position [0, 0]
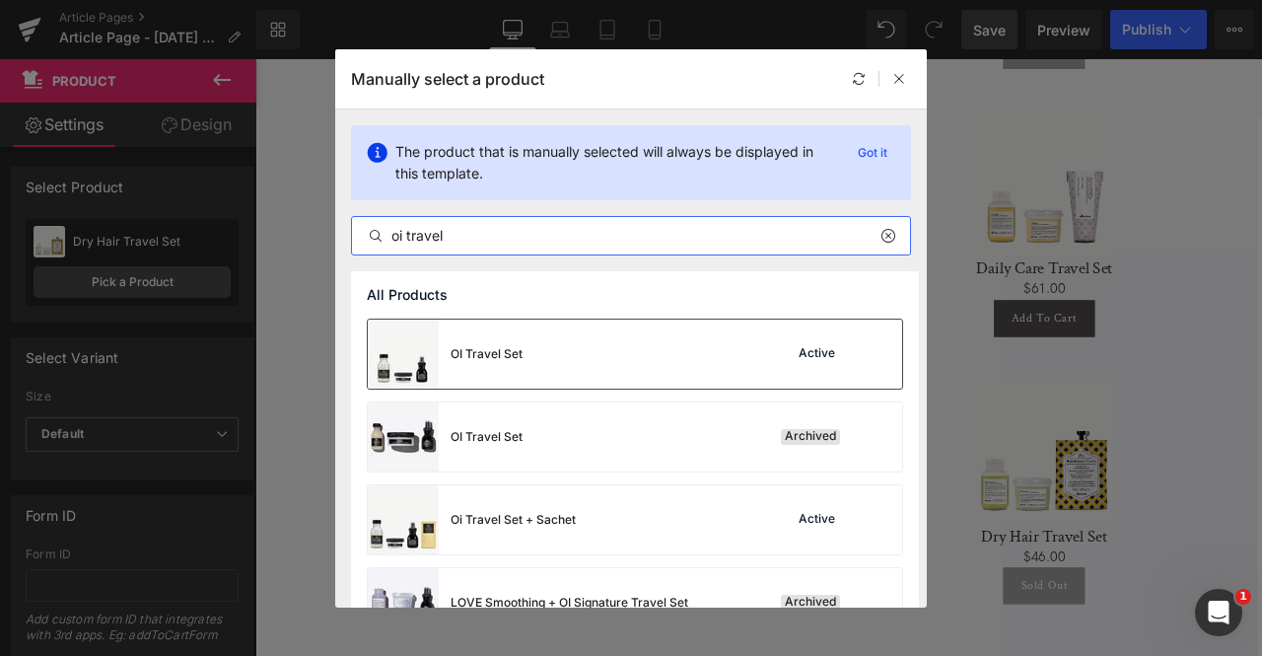
type input "oi travel"
click at [513, 372] on div "OI Travel Set" at bounding box center [445, 354] width 155 height 69
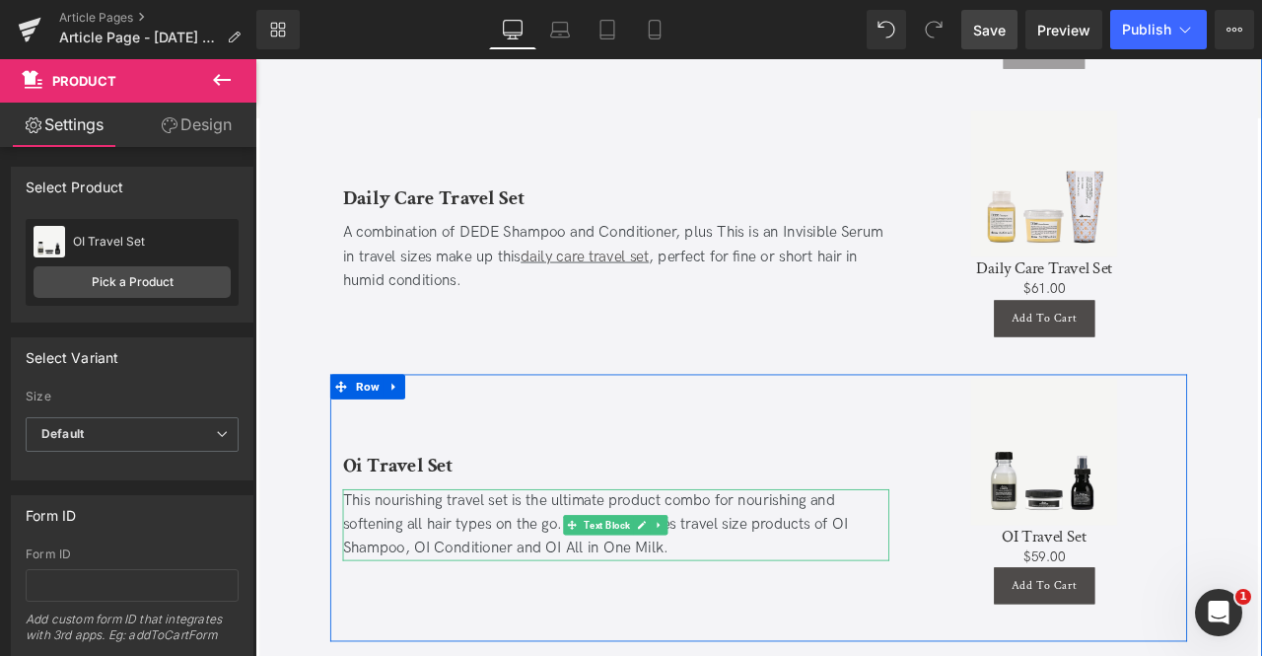
click at [421, 569] on div "This nourishing travel set is the ultimate product combo for nourishing and sof…" at bounding box center [683, 611] width 648 height 85
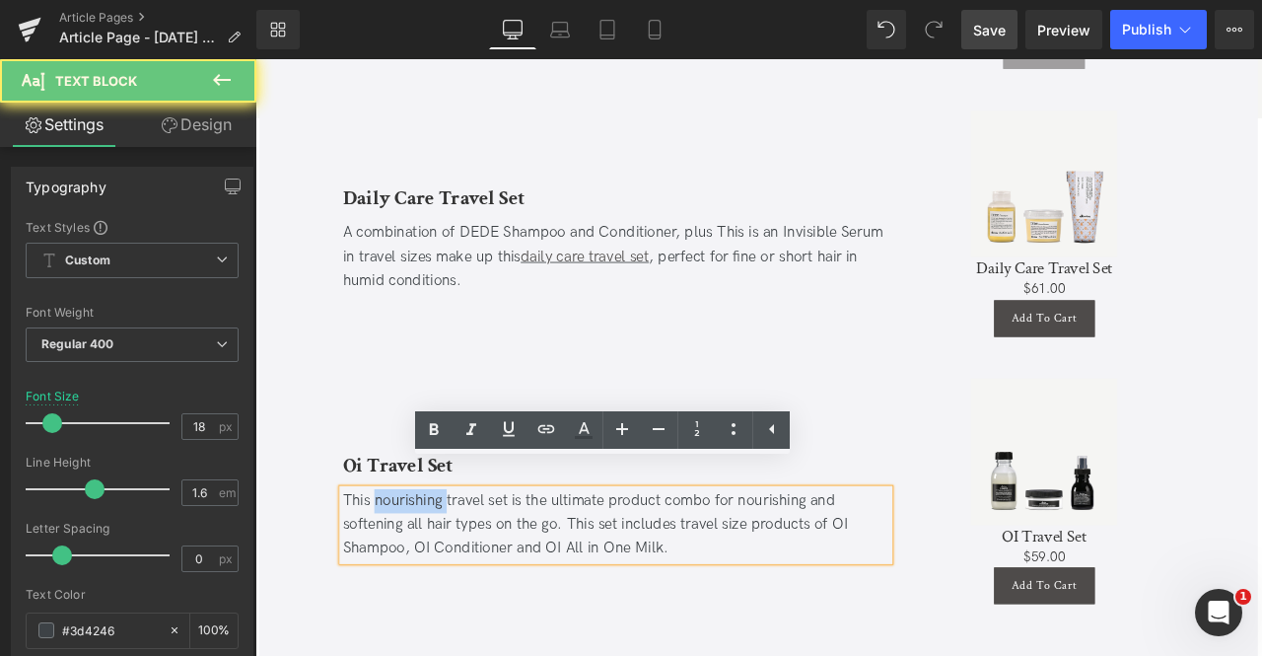
click at [421, 569] on div "This nourishing travel set is the ultimate product combo for nourishing and sof…" at bounding box center [683, 611] width 648 height 85
click at [538, 569] on div "This nourishing travel set is the ultimate product combo for nourishing and sof…" at bounding box center [683, 611] width 648 height 85
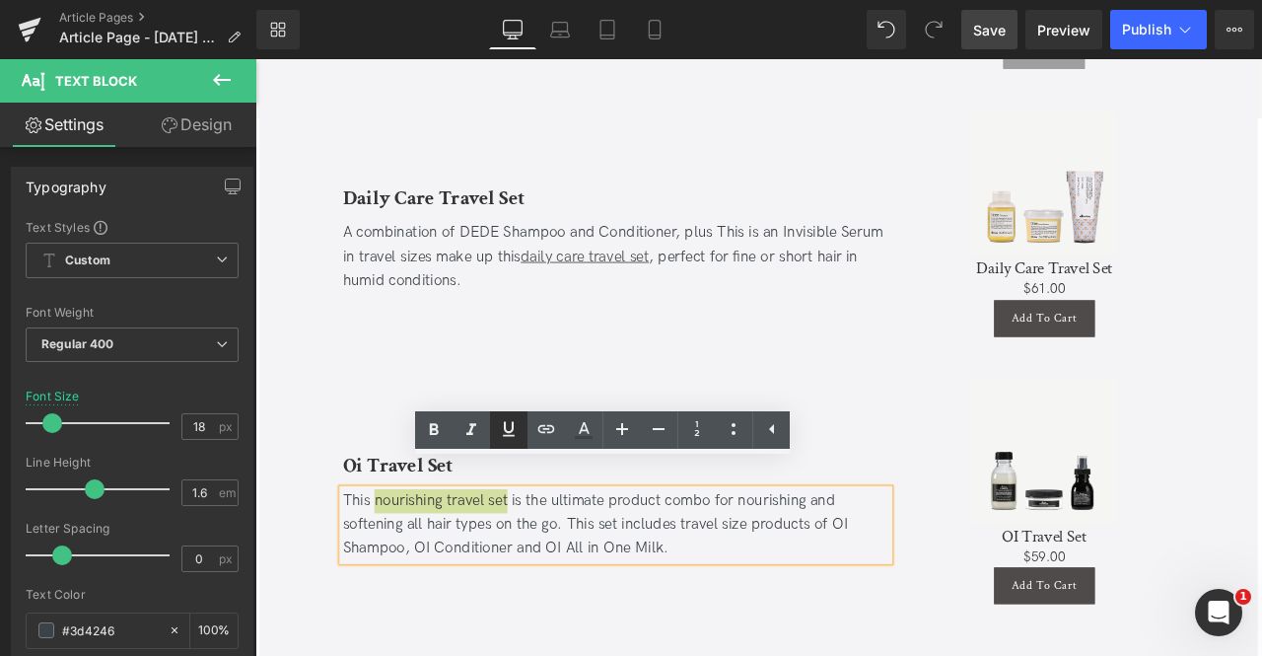
click at [520, 425] on icon at bounding box center [509, 429] width 24 height 24
click at [536, 425] on icon at bounding box center [546, 429] width 24 height 24
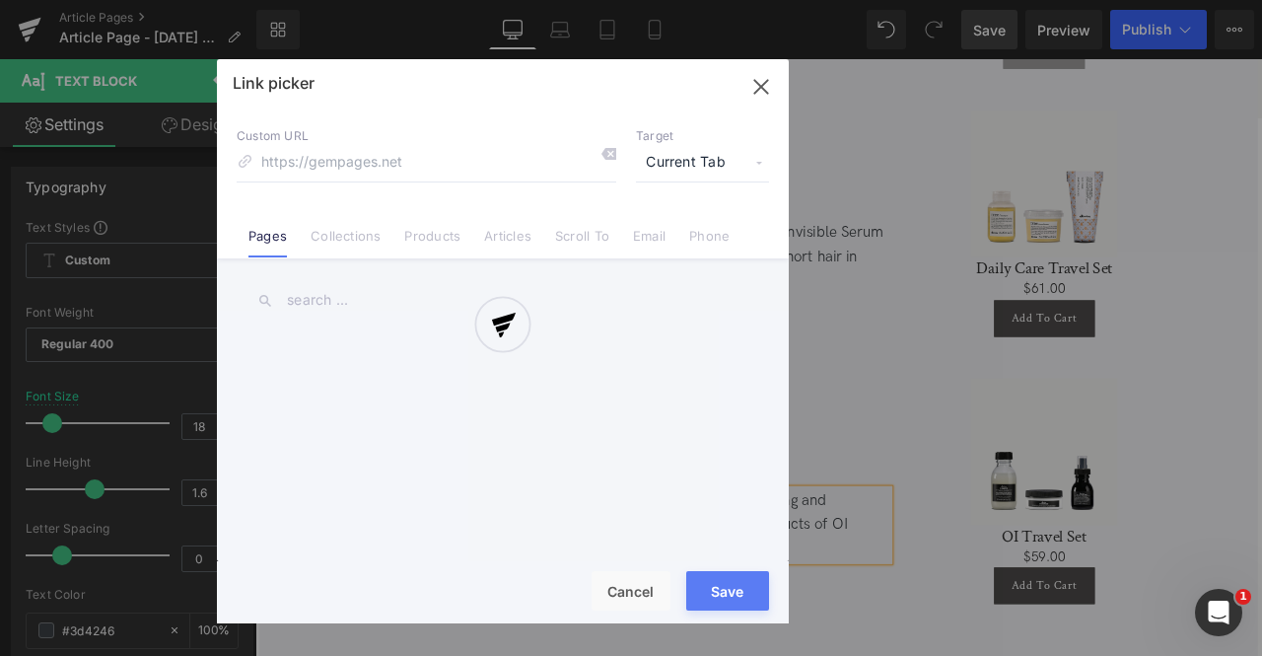
click at [712, 0] on div "Text Color Highlight Color #333333 Edit or remove link: Edit - Unlink - Cancel …" at bounding box center [631, 0] width 1262 height 0
click at [661, 167] on div at bounding box center [503, 341] width 572 height 564
click at [657, 155] on div at bounding box center [503, 341] width 572 height 564
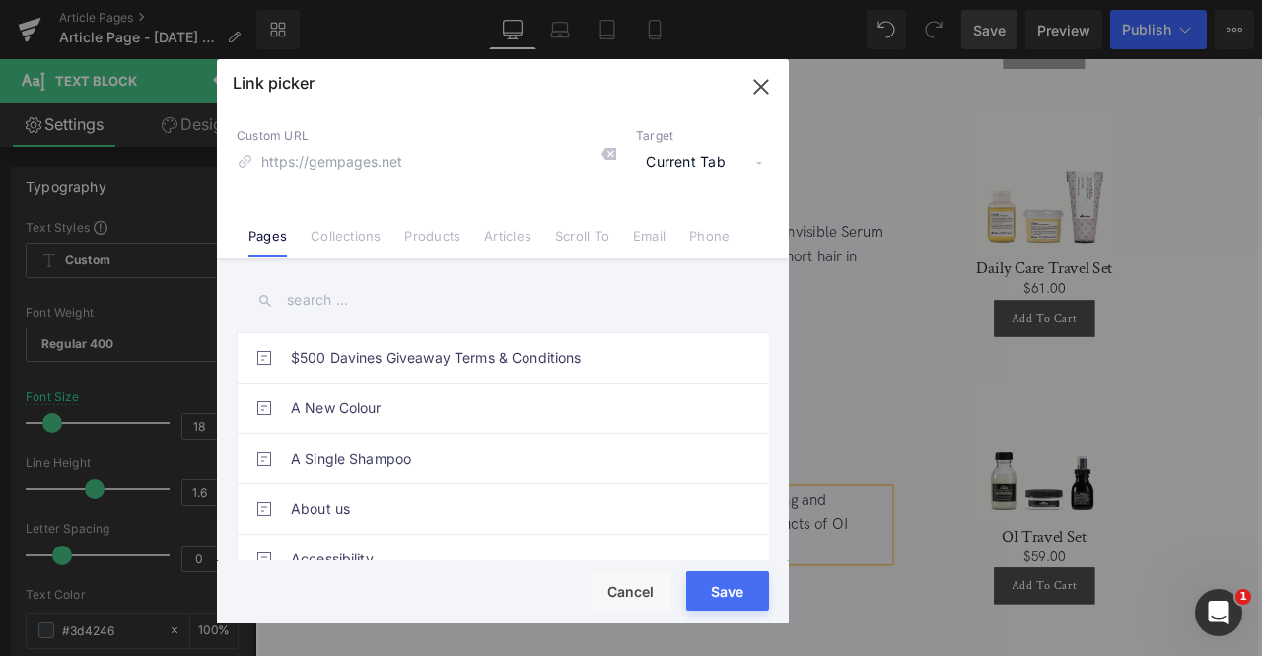
click at [687, 157] on span "Current Tab" at bounding box center [702, 162] width 133 height 37
click at [671, 230] on li "New Tab" at bounding box center [702, 233] width 153 height 35
click at [463, 163] on input at bounding box center [427, 162] width 380 height 37
paste input "https://us.davines.com/products/oi-travel-set-w-sachet"
click at [396, 156] on input "https://us.davines.com/products/oi-travel-set-w-sachet" at bounding box center [427, 162] width 380 height 37
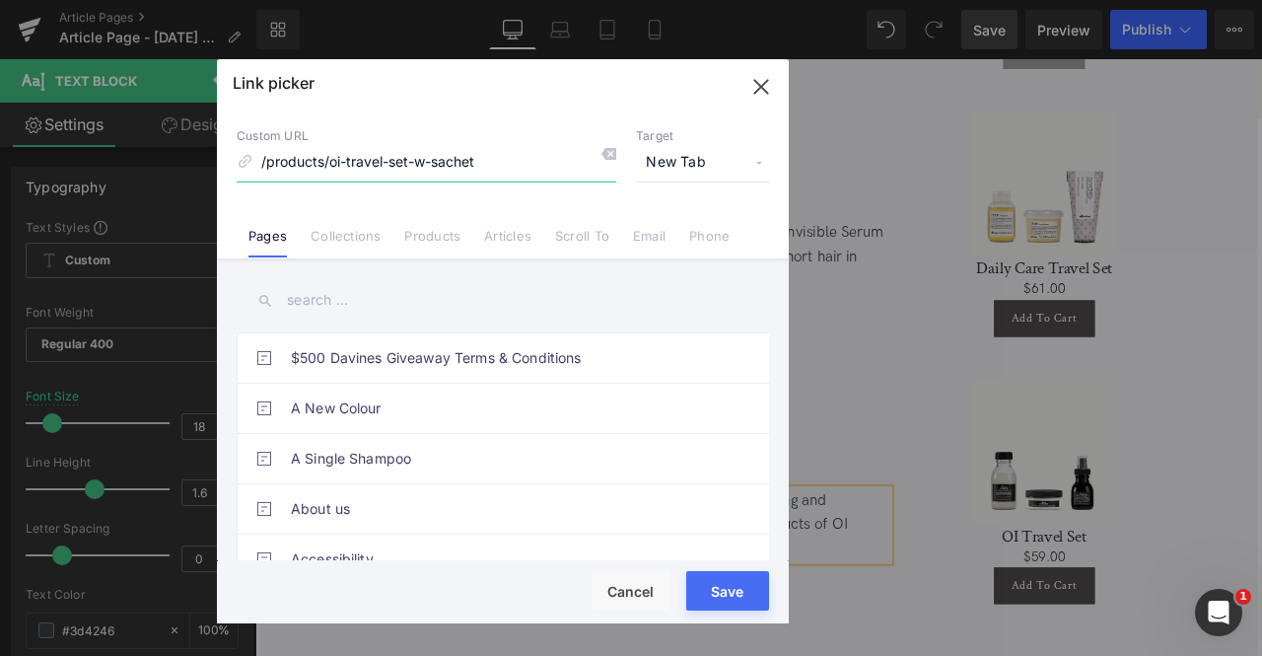
click at [455, 165] on input "/products/oi-travel-set-w-sachet" at bounding box center [427, 162] width 380 height 37
type input "/products/oi-travel-set"
click at [742, 599] on button "Save" at bounding box center [727, 590] width 83 height 39
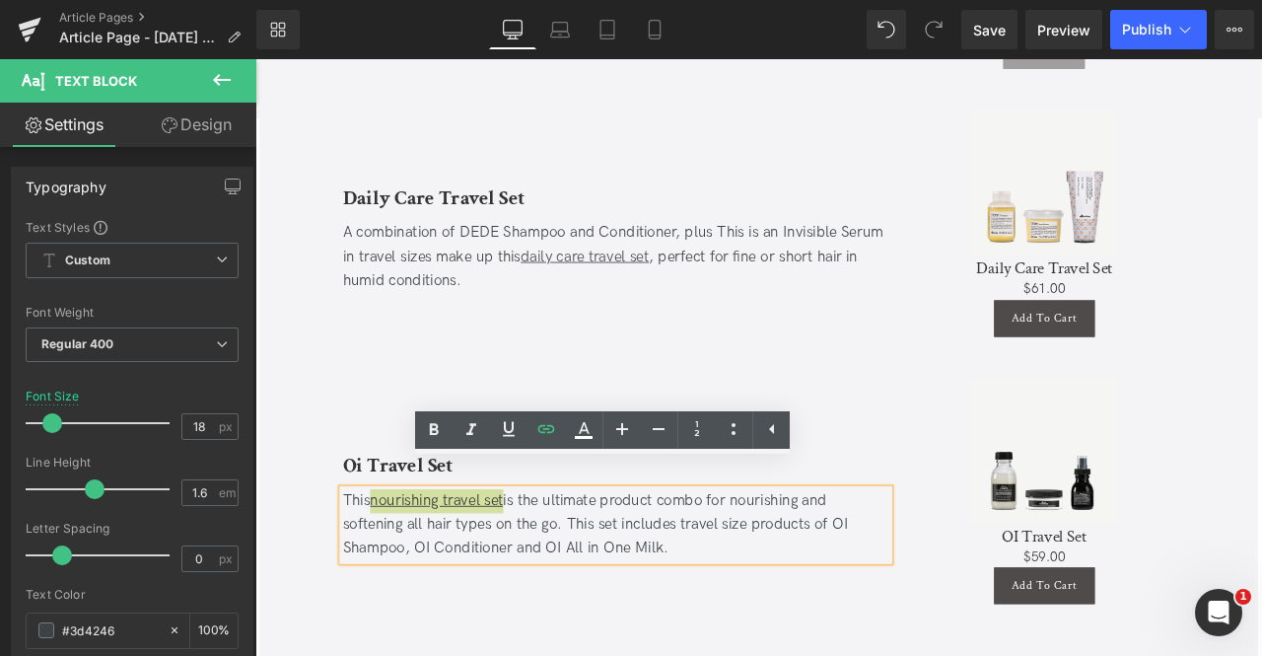
scroll to position [4485, 0]
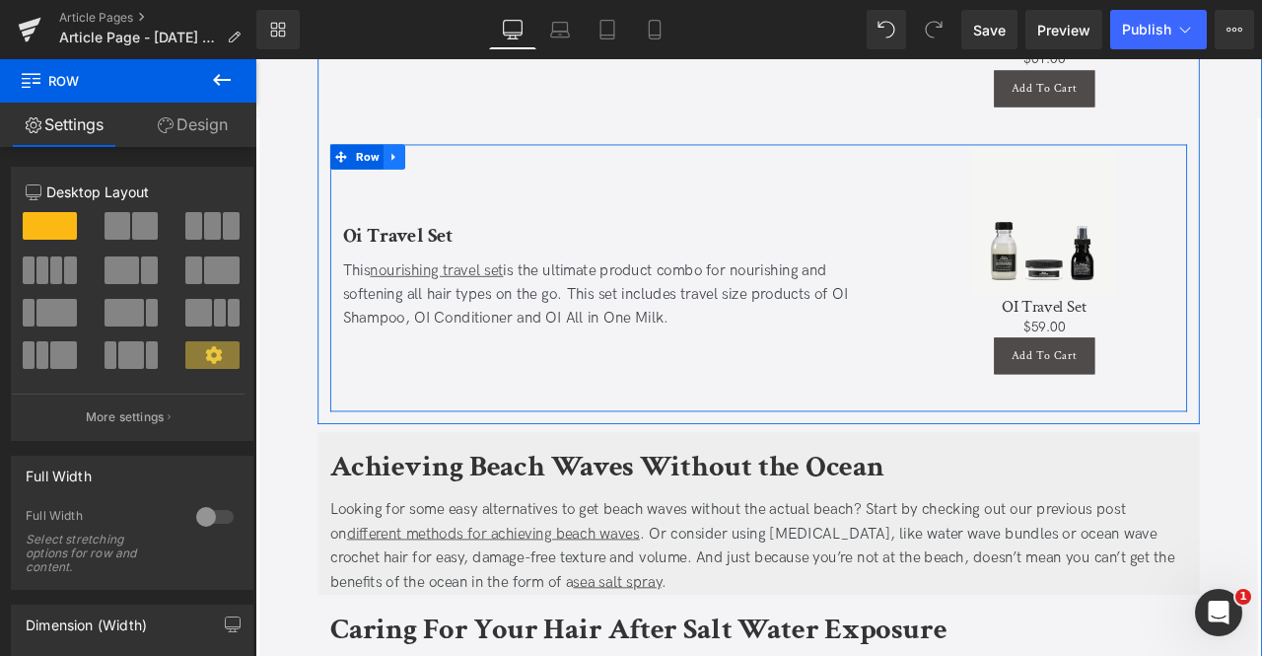
click at [413, 168] on icon at bounding box center [420, 175] width 14 height 15
click at [440, 169] on icon at bounding box center [446, 176] width 14 height 14
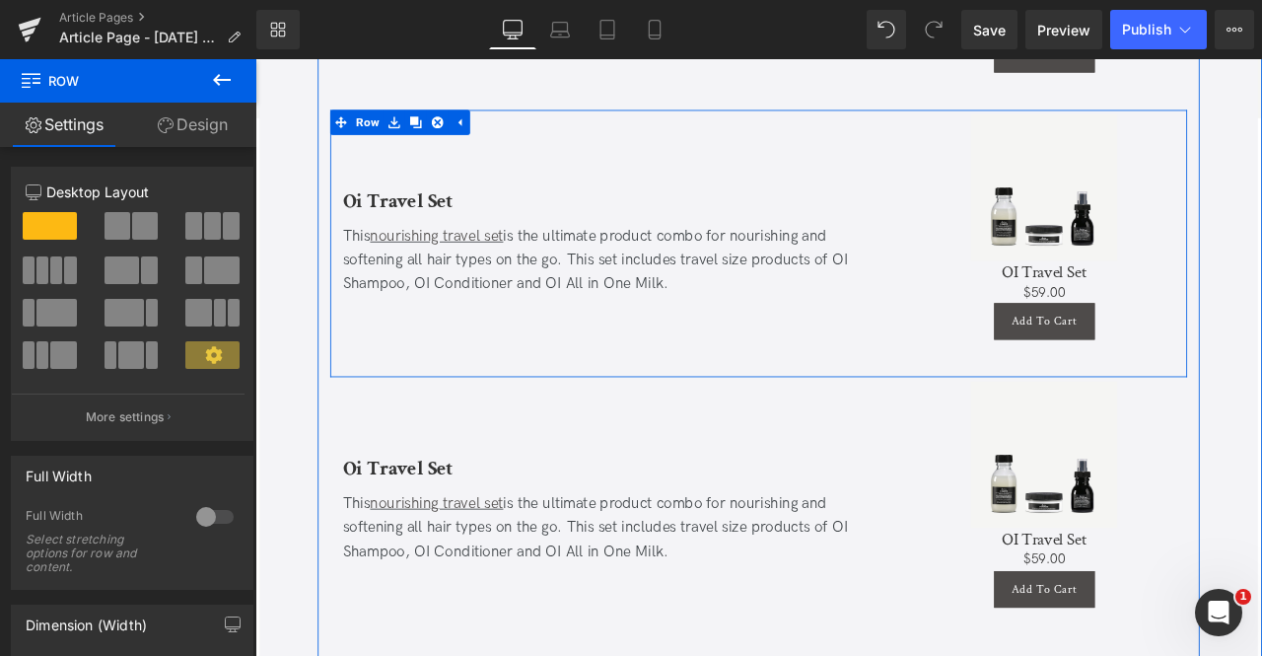
scroll to position [4526, 0]
click at [451, 119] on link at bounding box center [446, 134] width 26 height 30
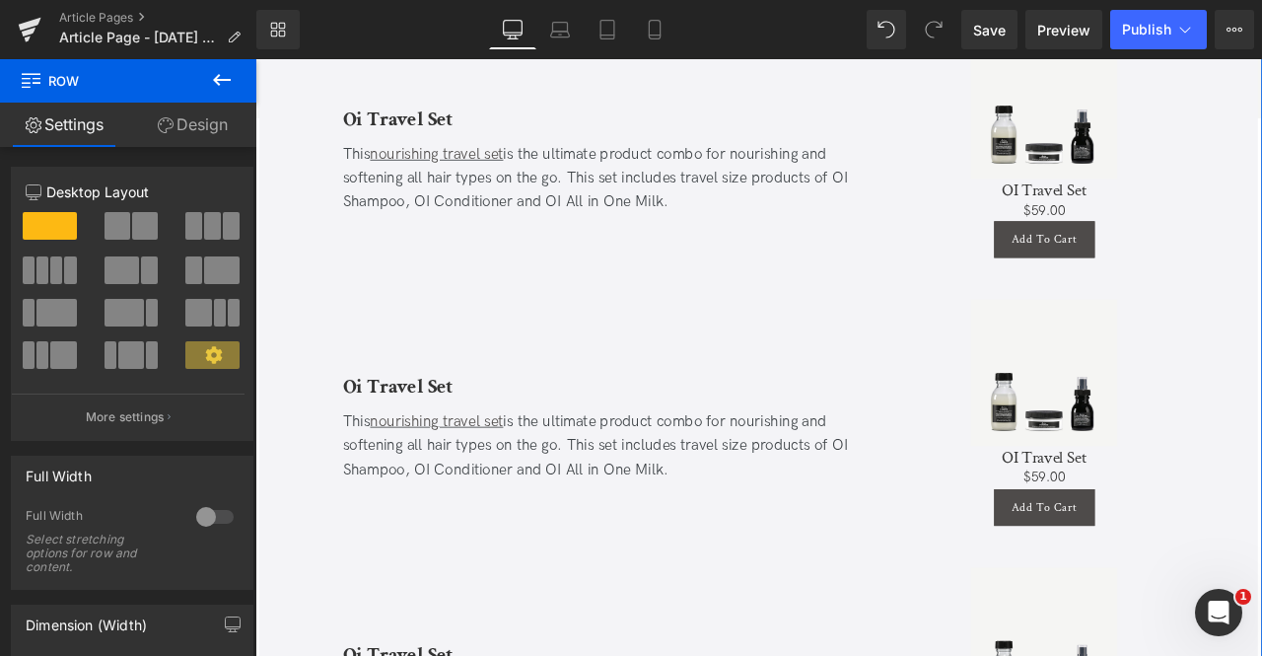
scroll to position [4623, 0]
click at [437, 432] on b "Oi Travel Set" at bounding box center [424, 447] width 131 height 31
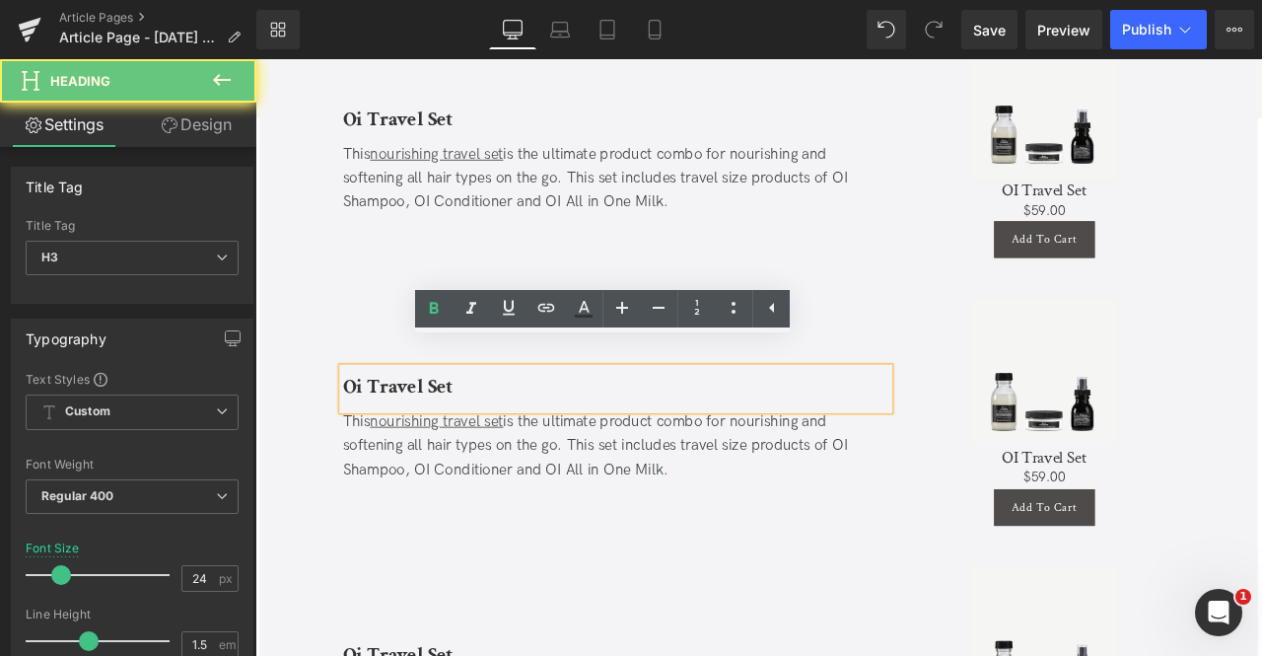
click at [437, 432] on b "Oi Travel Set" at bounding box center [424, 447] width 131 height 31
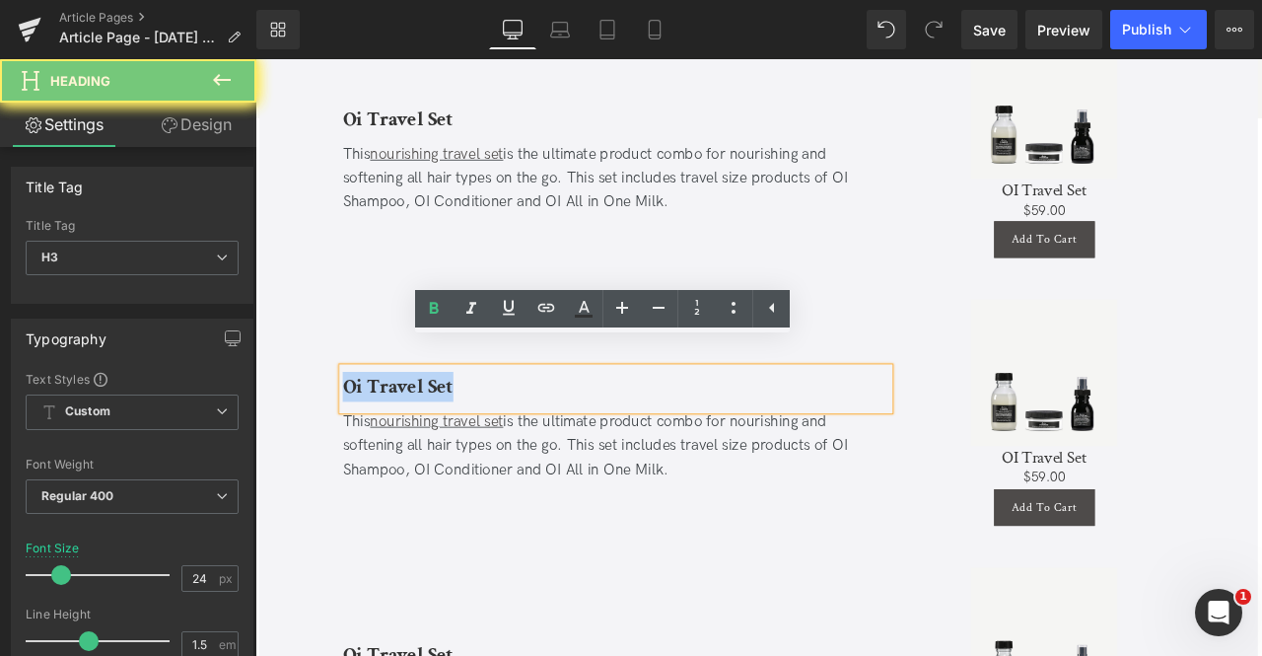
paste div
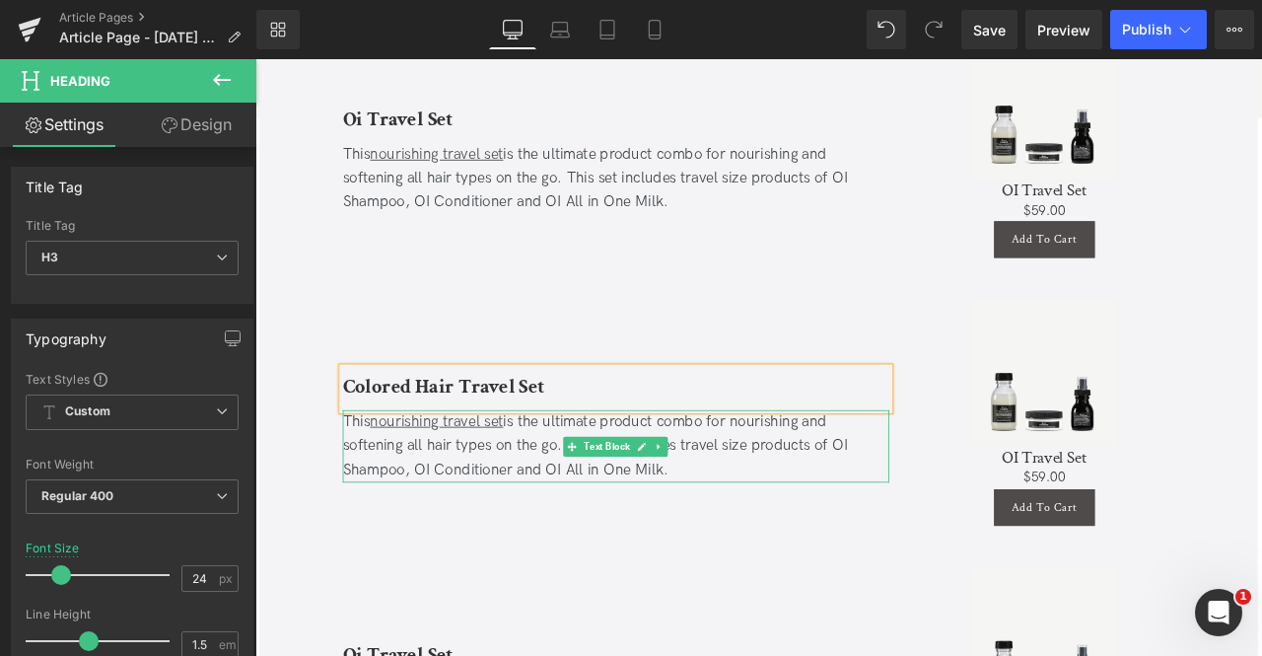
click at [435, 491] on div "This nourishing travel set is the ultimate product combo for nourishing and sof…" at bounding box center [683, 517] width 648 height 85
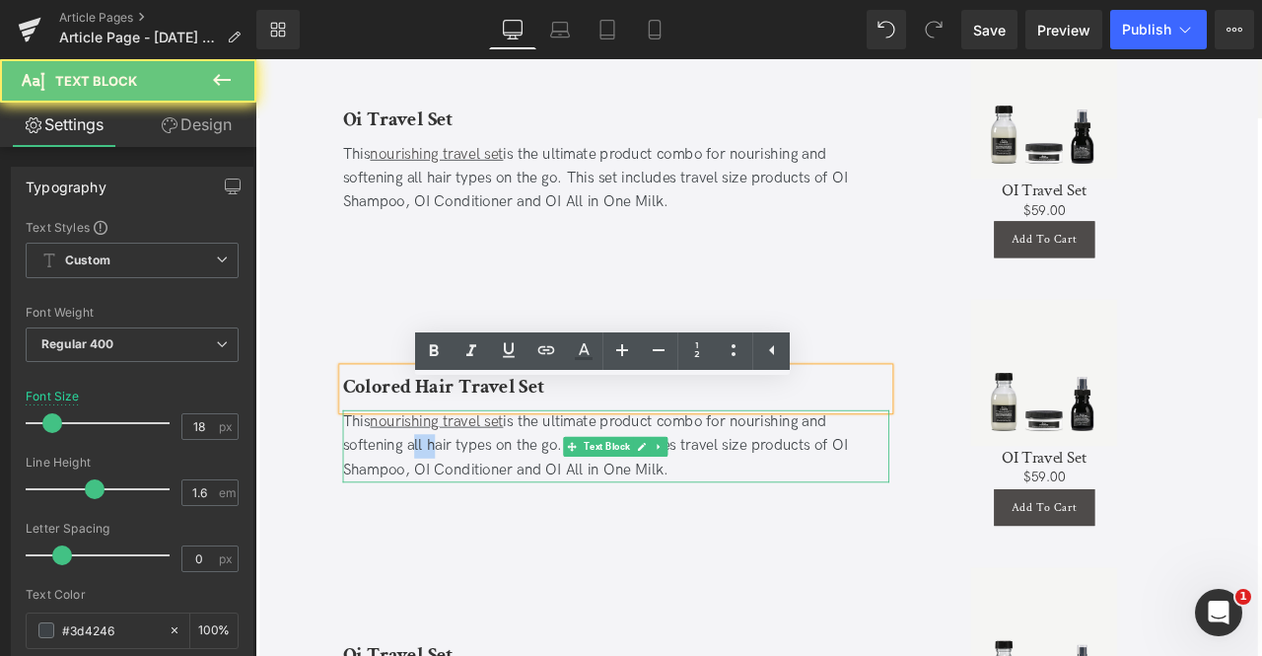
click at [435, 491] on div "This nourishing travel set is the ultimate product combo for nourishing and sof…" at bounding box center [683, 517] width 648 height 85
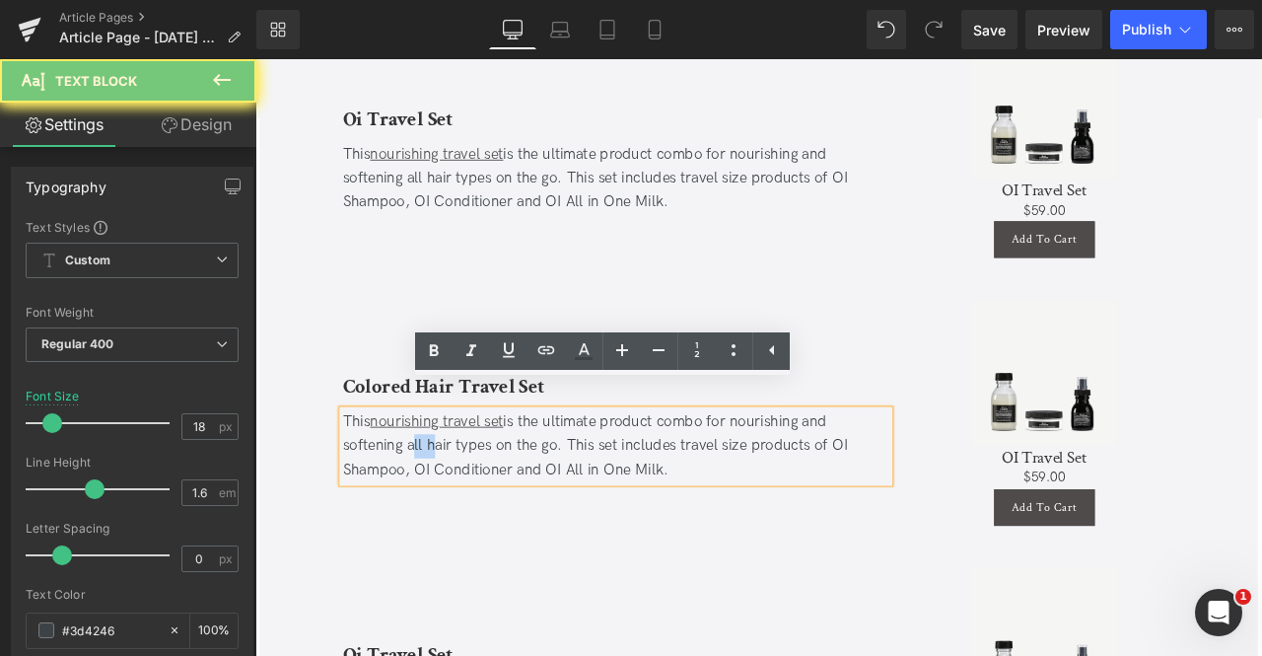
click at [435, 491] on div "This nourishing travel set is the ultimate product combo for nourishing and sof…" at bounding box center [683, 517] width 648 height 85
paste div
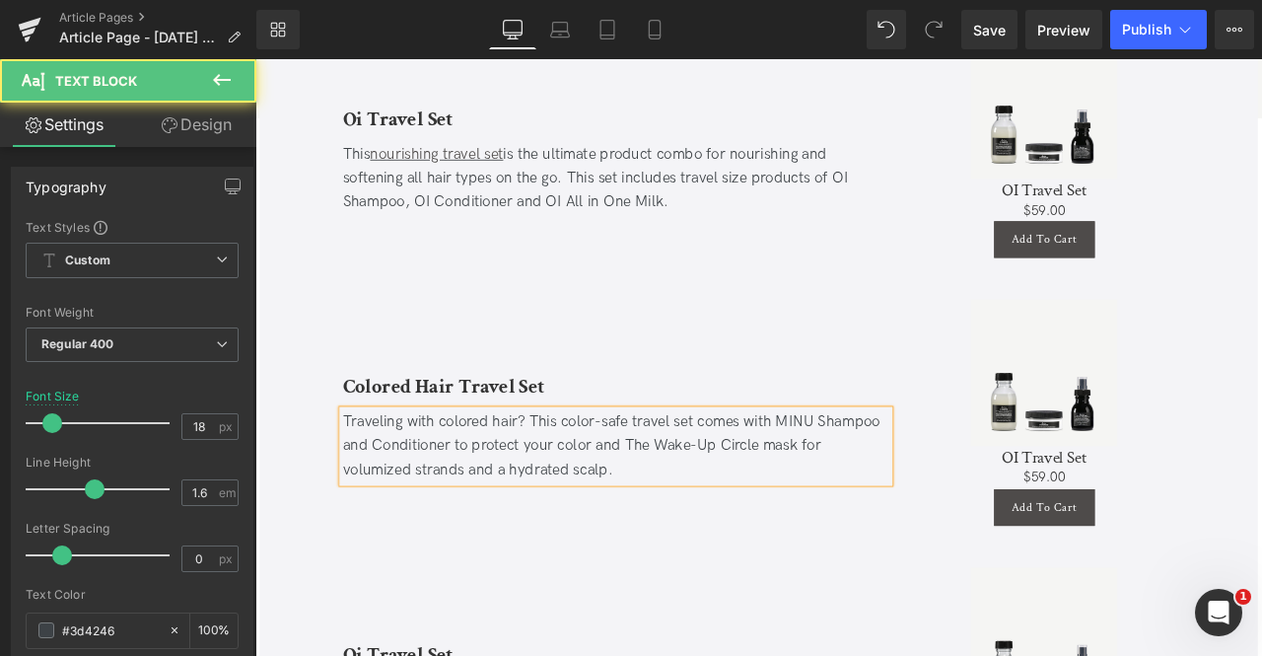
click at [639, 475] on div "Traveling with colored hair? This color-safe travel set comes with MINU Shampoo…" at bounding box center [683, 517] width 648 height 85
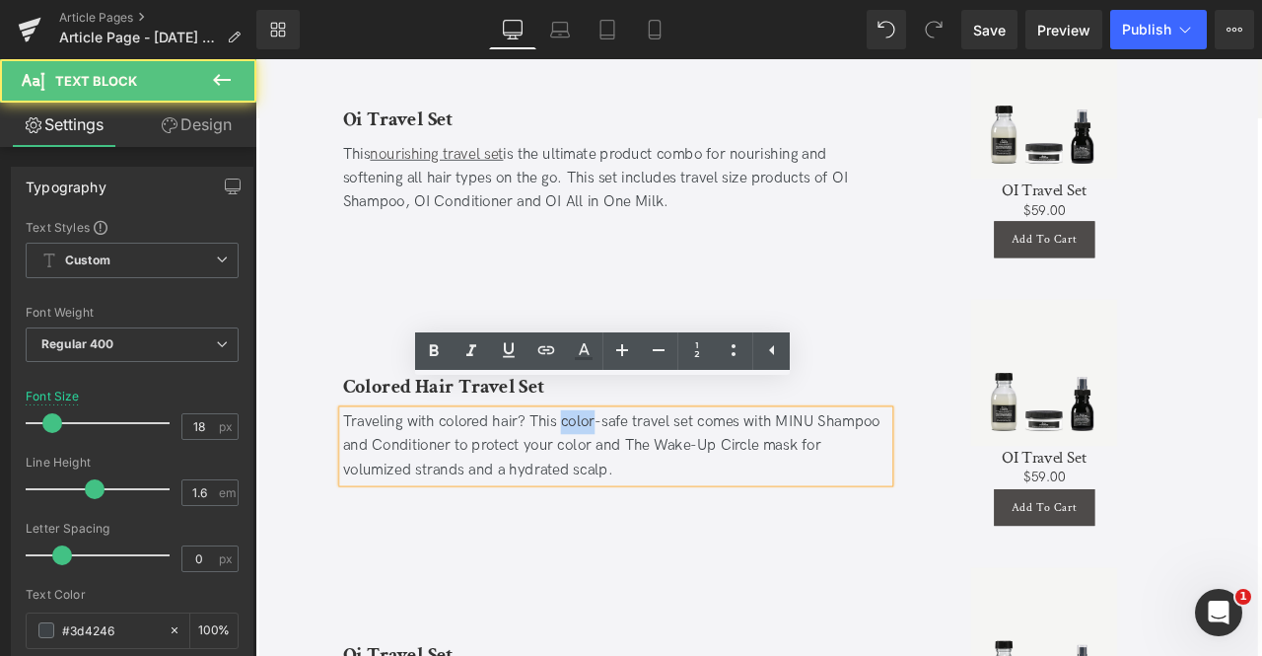
click at [639, 475] on div "Traveling with colored hair? This color-safe travel set comes with MINU Shampoo…" at bounding box center [683, 517] width 648 height 85
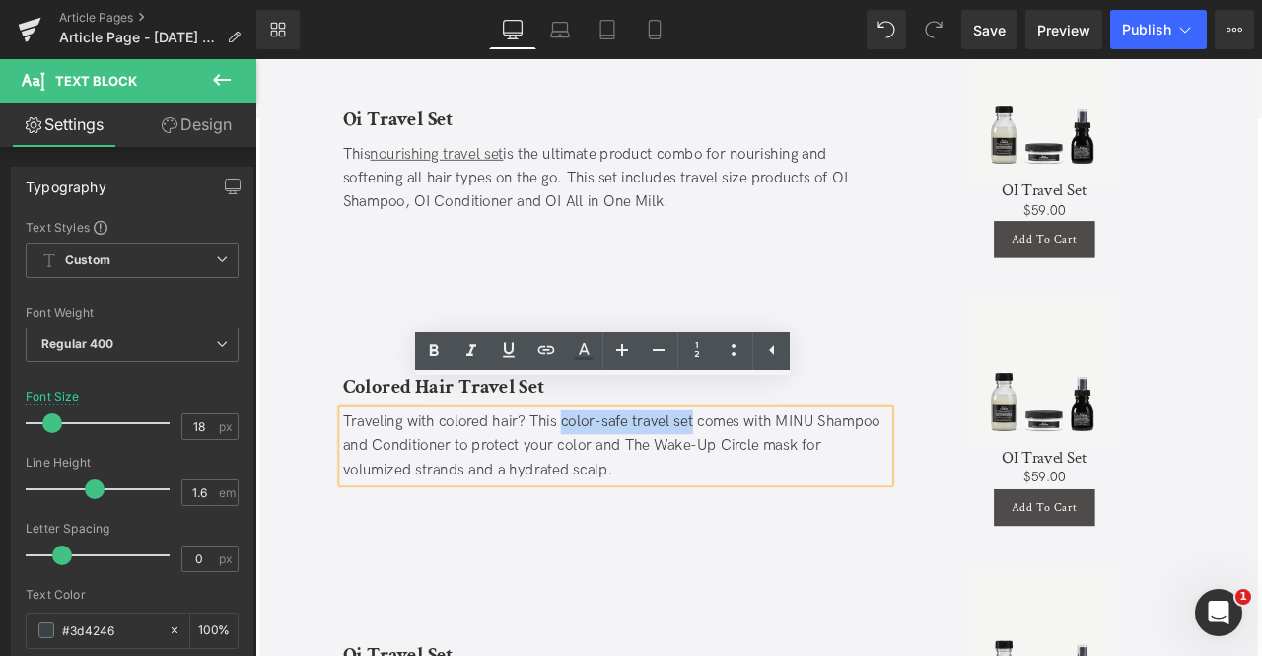
click at [752, 475] on div "Traveling with colored hair? This color-safe travel set comes with MINU Shampoo…" at bounding box center [683, 517] width 648 height 85
click at [519, 344] on icon at bounding box center [509, 350] width 24 height 24
click at [540, 345] on icon at bounding box center [546, 350] width 24 height 24
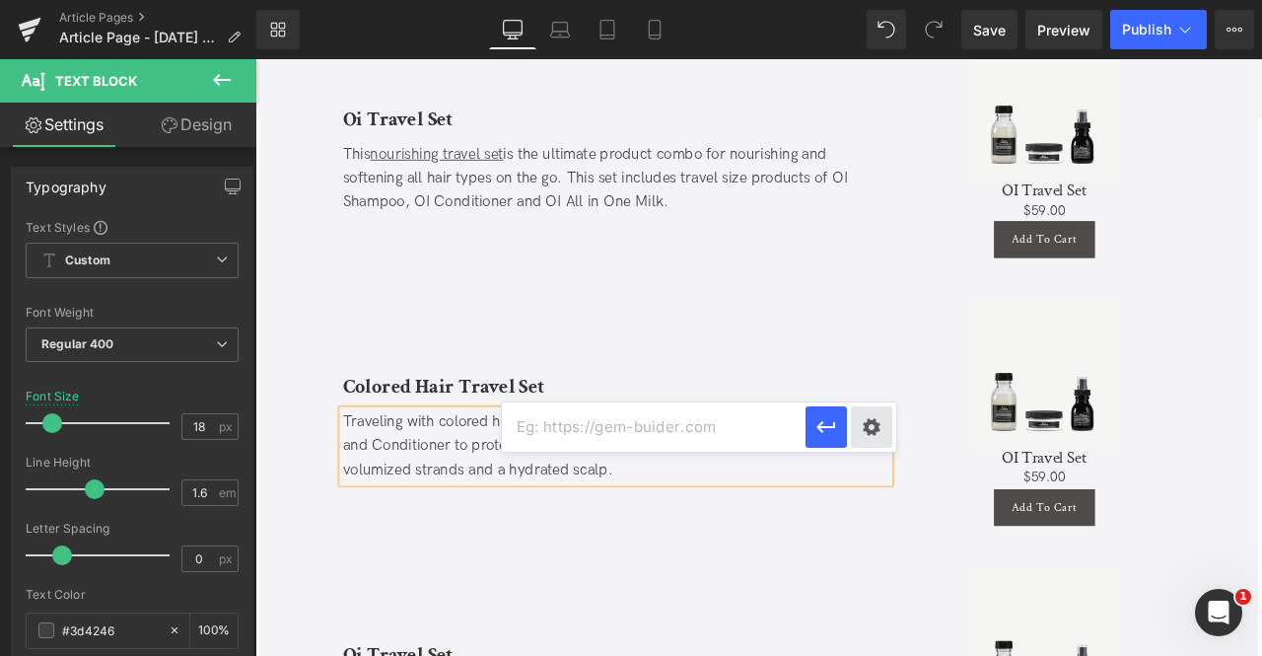
click at [876, 0] on div "Text Color Highlight Color #333333 Edit or remove link: Edit - Unlink - Cancel …" at bounding box center [631, 0] width 1262 height 0
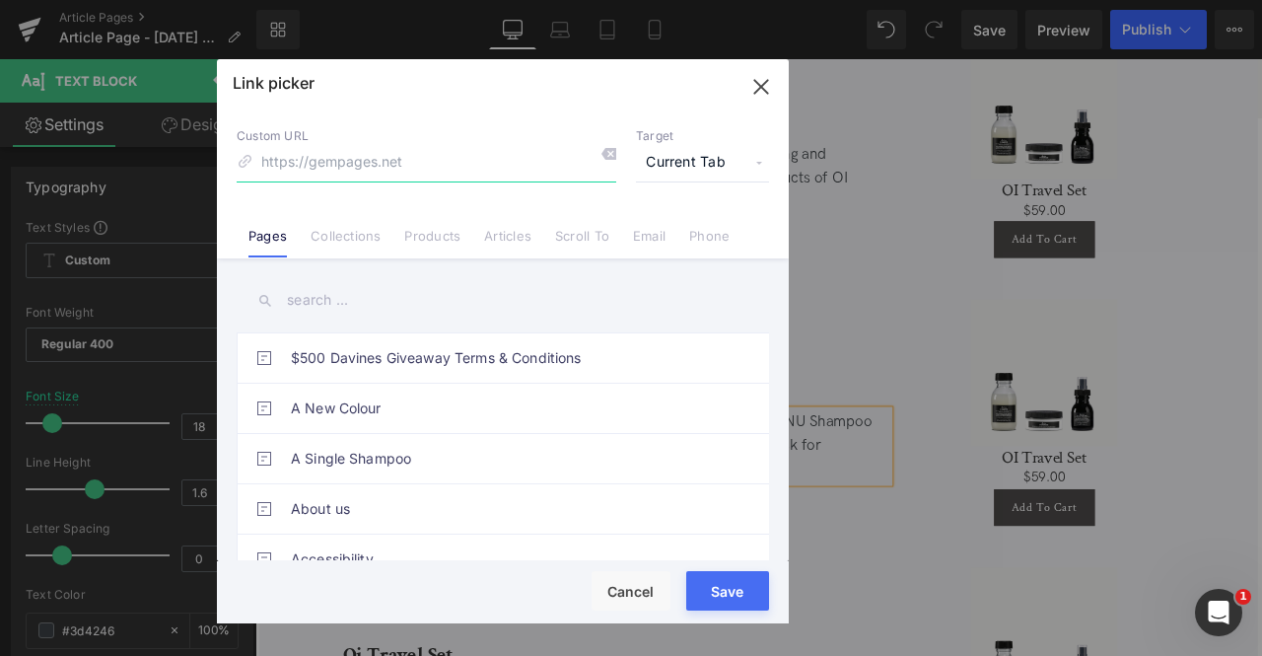
paste input "https://us.davines.com/products/colored-hair-travel-set"
click at [678, 155] on span "Current Tab" at bounding box center [702, 162] width 133 height 37
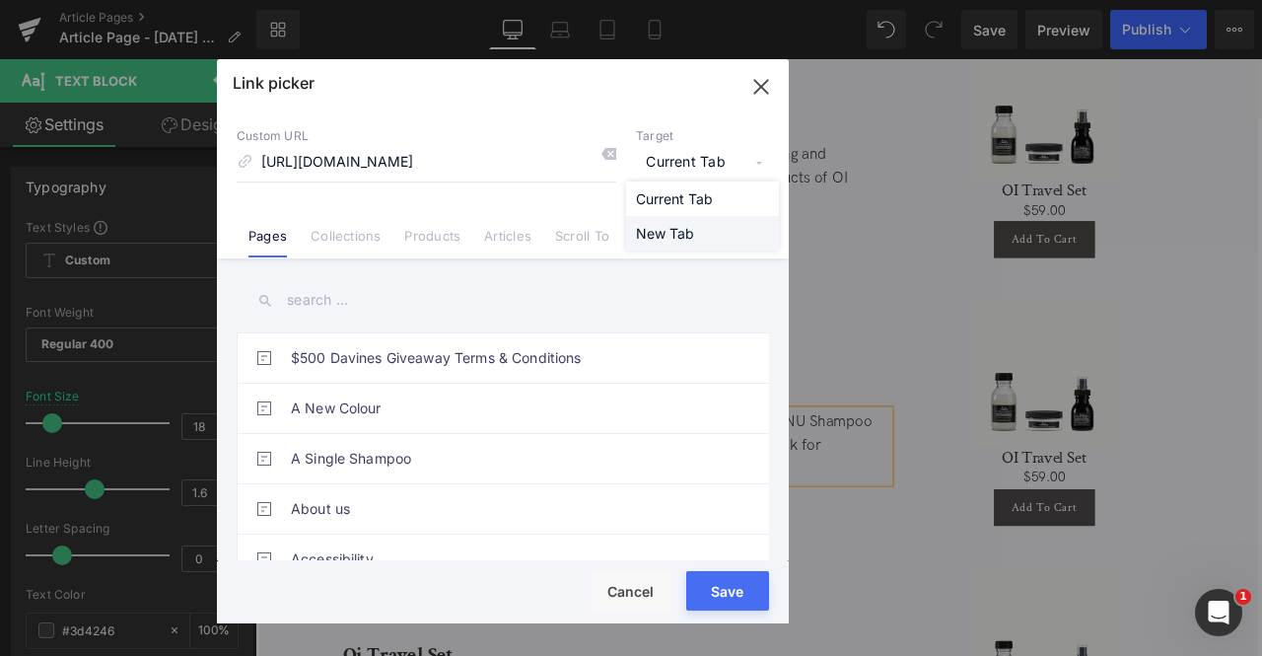
click at [688, 227] on li "New Tab" at bounding box center [702, 233] width 153 height 35
drag, startPoint x: 406, startPoint y: 159, endPoint x: 251, endPoint y: 163, distance: 154.9
click at [251, 163] on div "Custom URL https://us.davines.com/products/colored-hair-travel-set" at bounding box center [427, 154] width 380 height 53
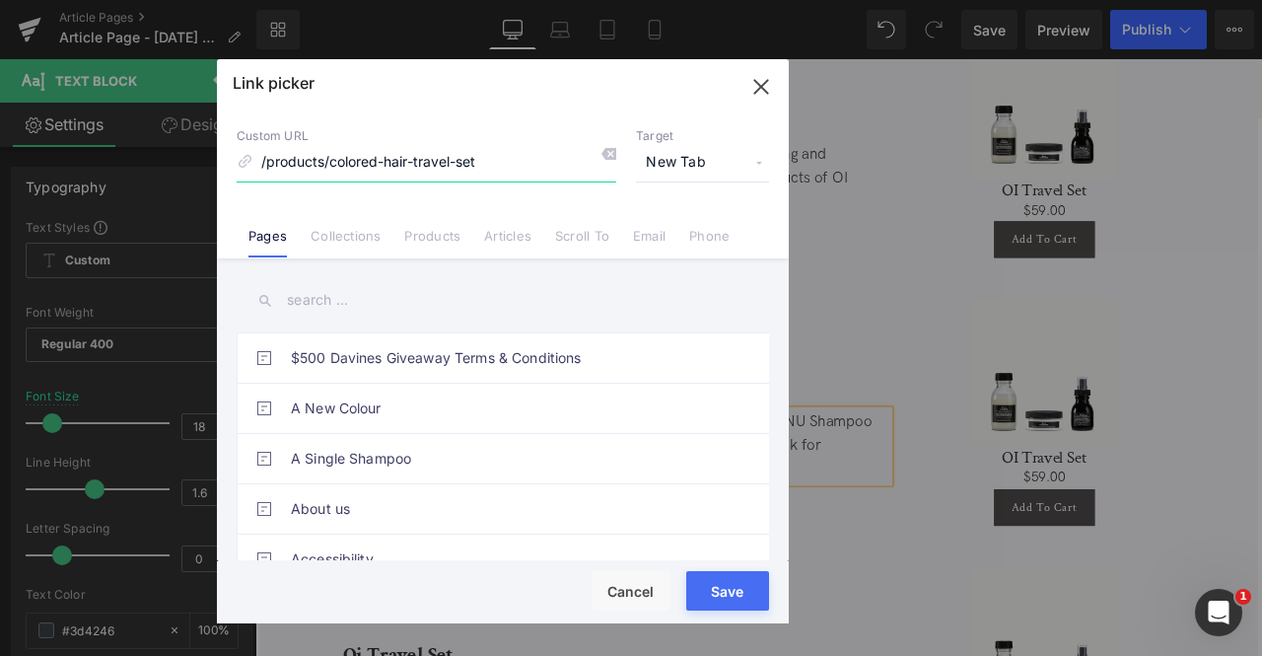
type input "/products/colored-hair-travel-set"
click at [745, 595] on button "Save" at bounding box center [727, 590] width 83 height 39
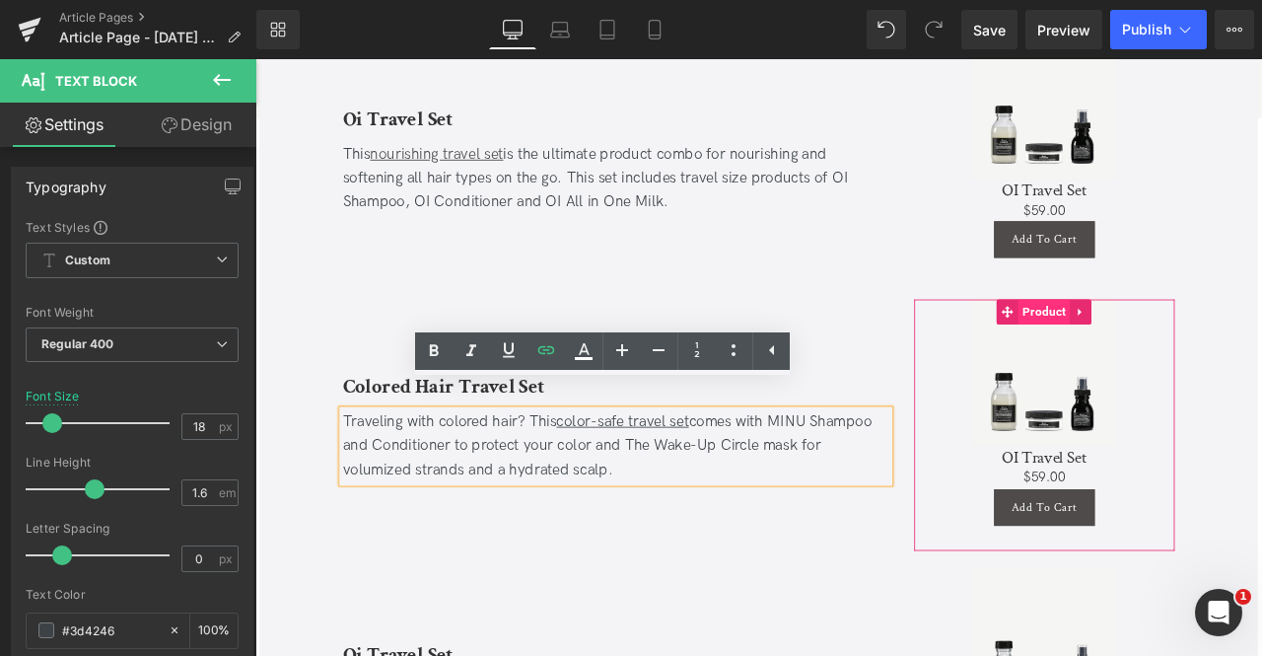
click at [1192, 344] on span "Product" at bounding box center [1190, 359] width 61 height 30
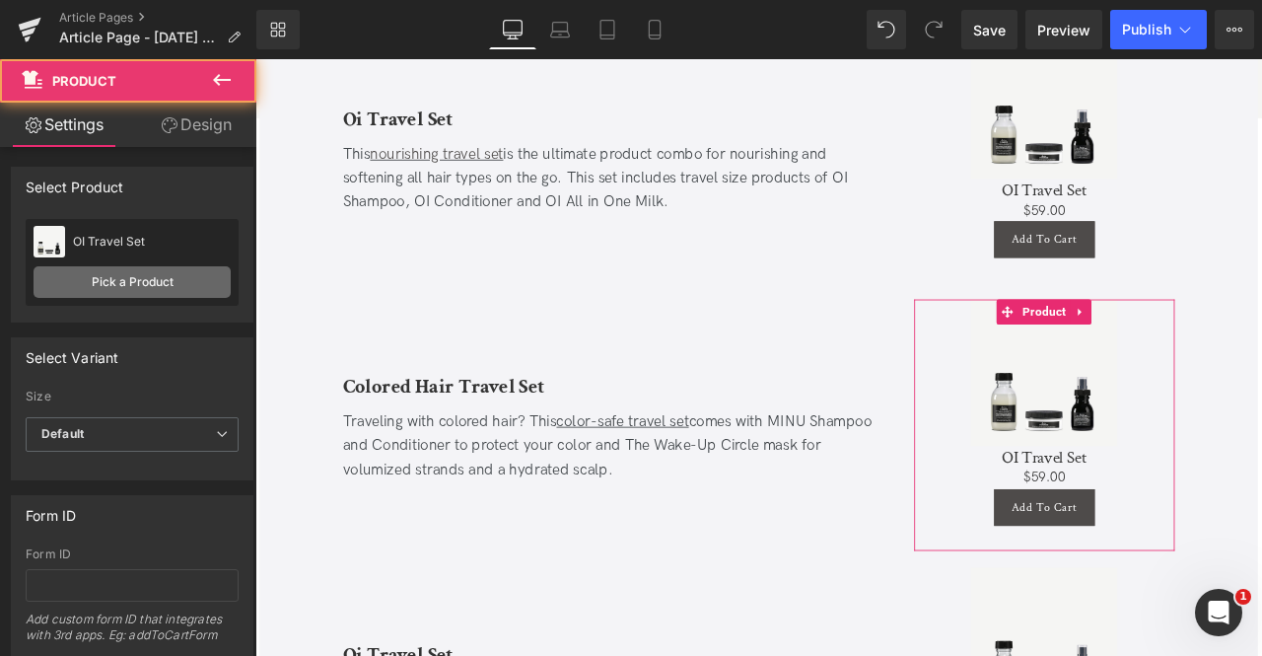
click at [153, 289] on link "Pick a Product" at bounding box center [132, 282] width 197 height 32
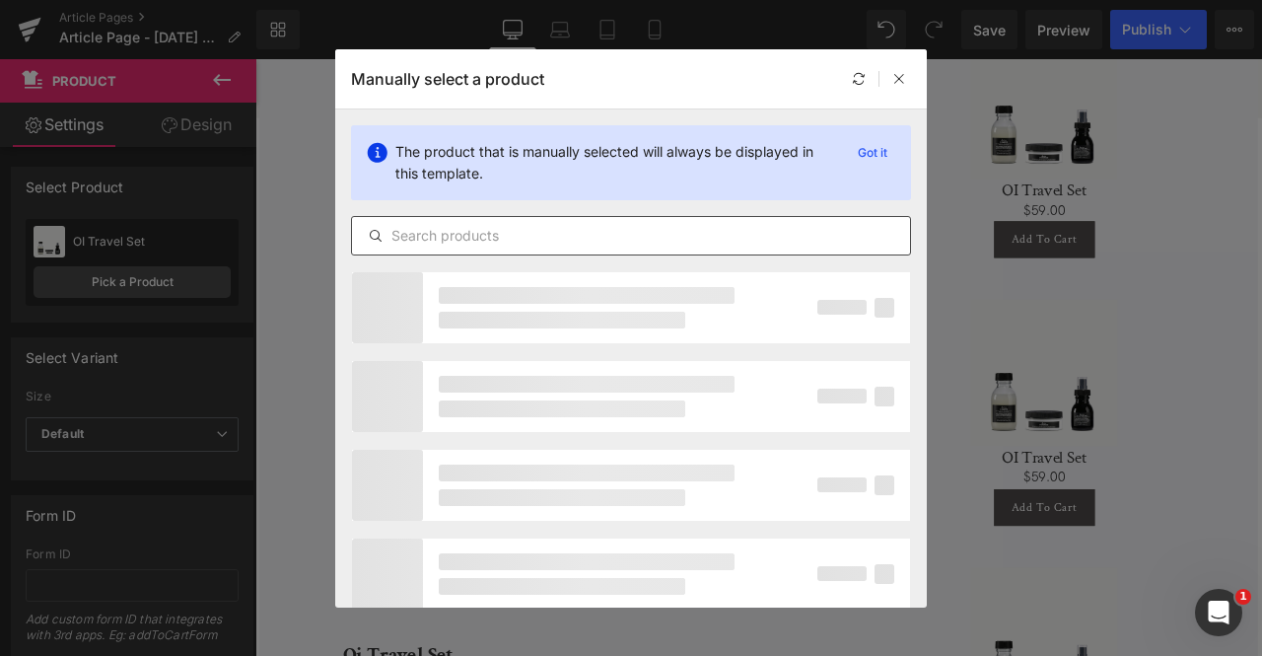
click at [499, 242] on input "text" at bounding box center [631, 236] width 558 height 24
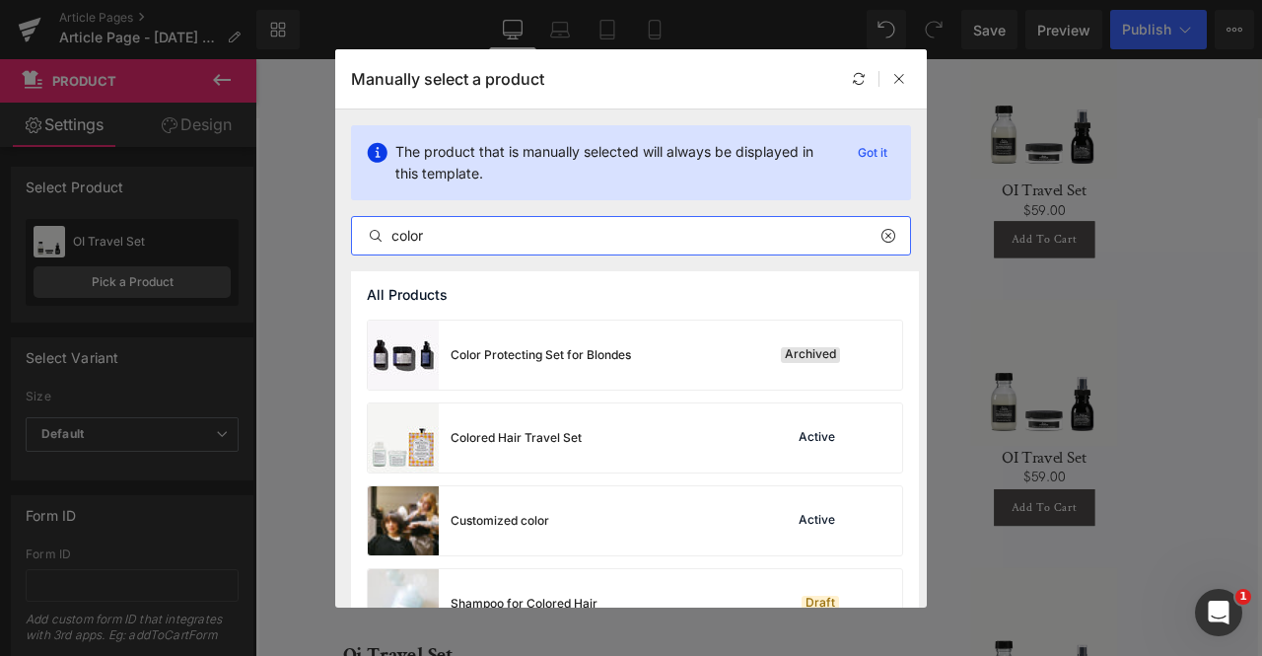
scroll to position [331, 0]
type input "color"
click at [544, 425] on div "Colored Hair Travel Set" at bounding box center [475, 436] width 214 height 69
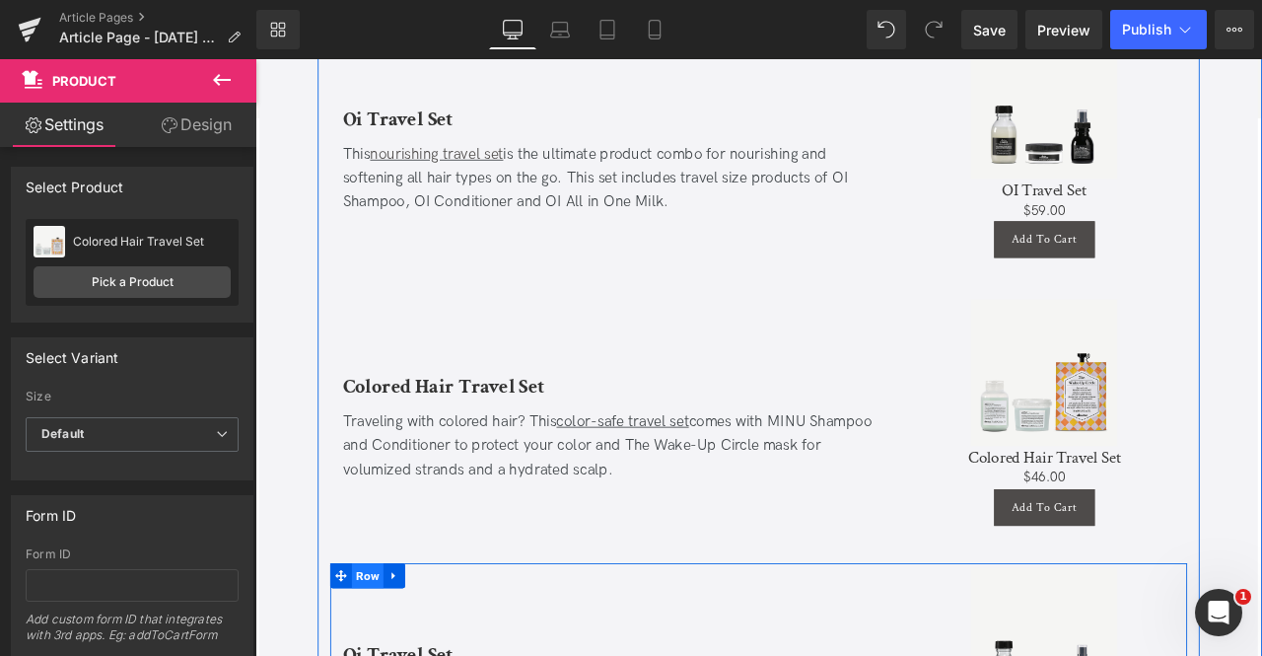
scroll to position [4794, 0]
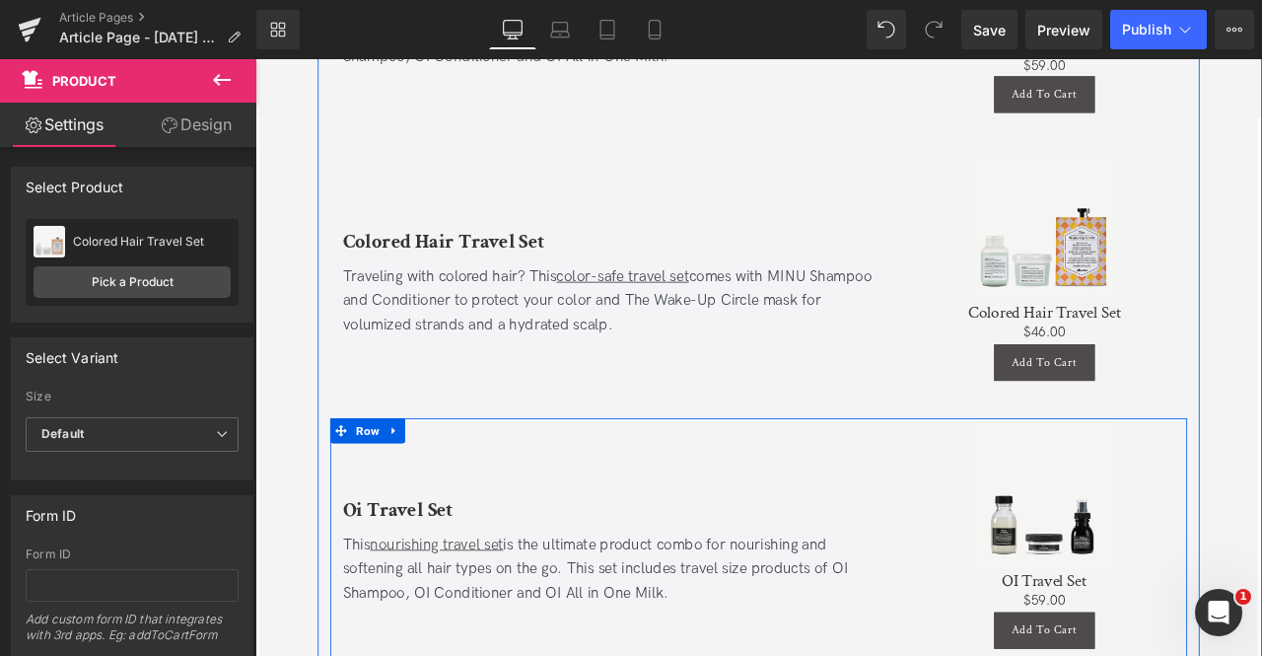
click at [446, 578] on b "Oi Travel Set" at bounding box center [424, 593] width 131 height 31
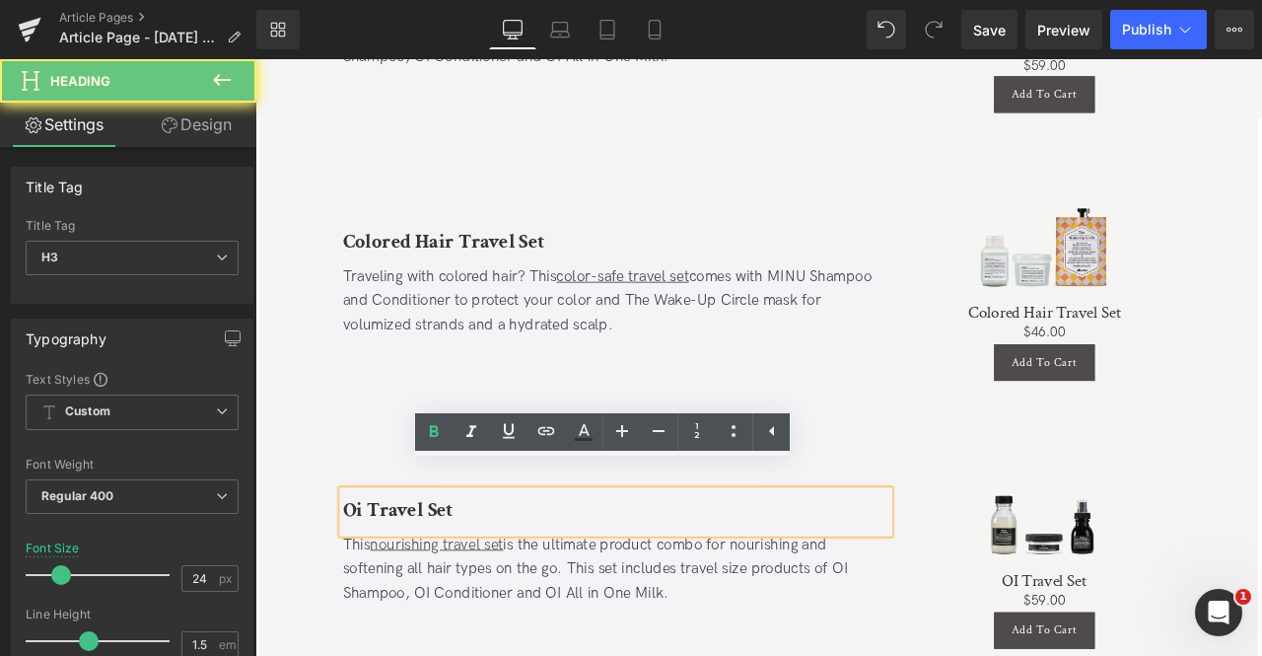
click at [446, 578] on b "Oi Travel Set" at bounding box center [424, 593] width 131 height 31
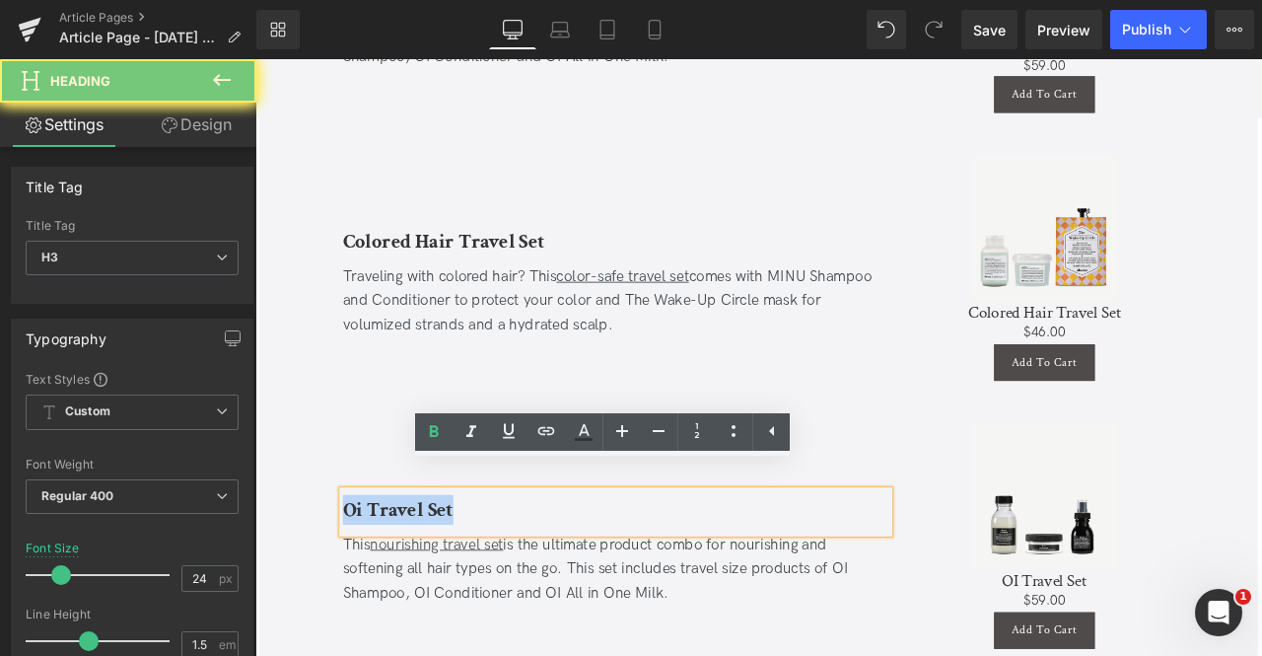
paste div
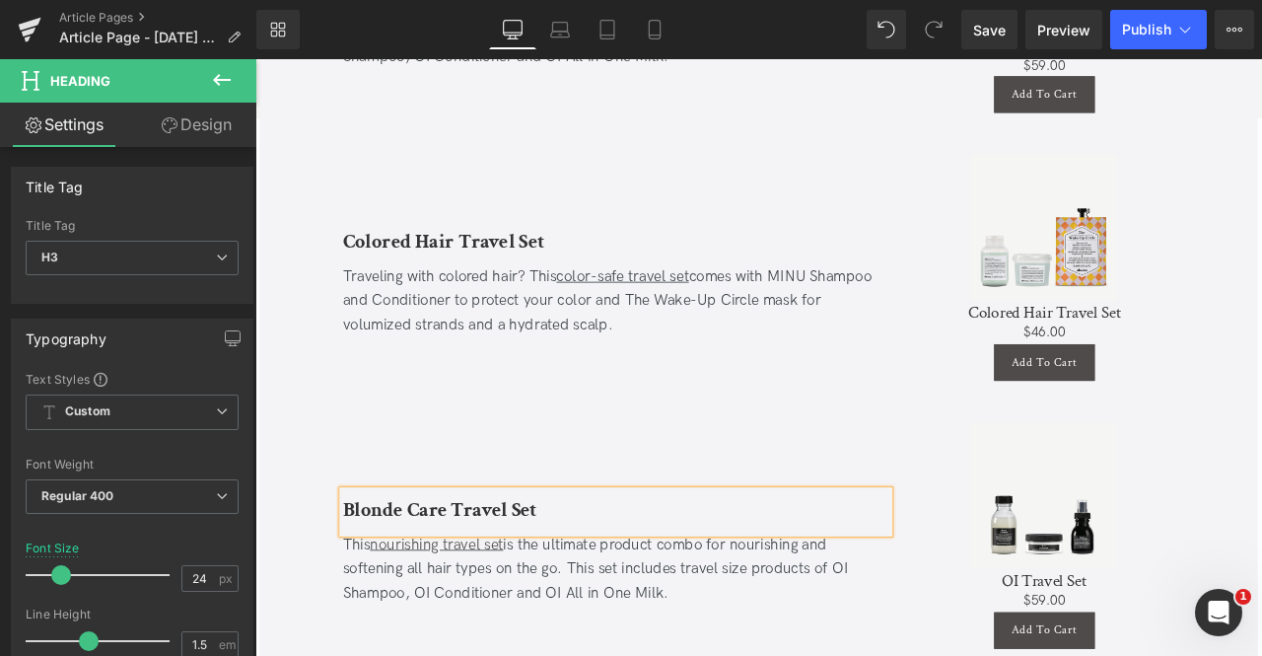
click at [380, 651] on div "This nourishing travel set is the ultimate product combo for nourishing and sof…" at bounding box center [683, 663] width 648 height 85
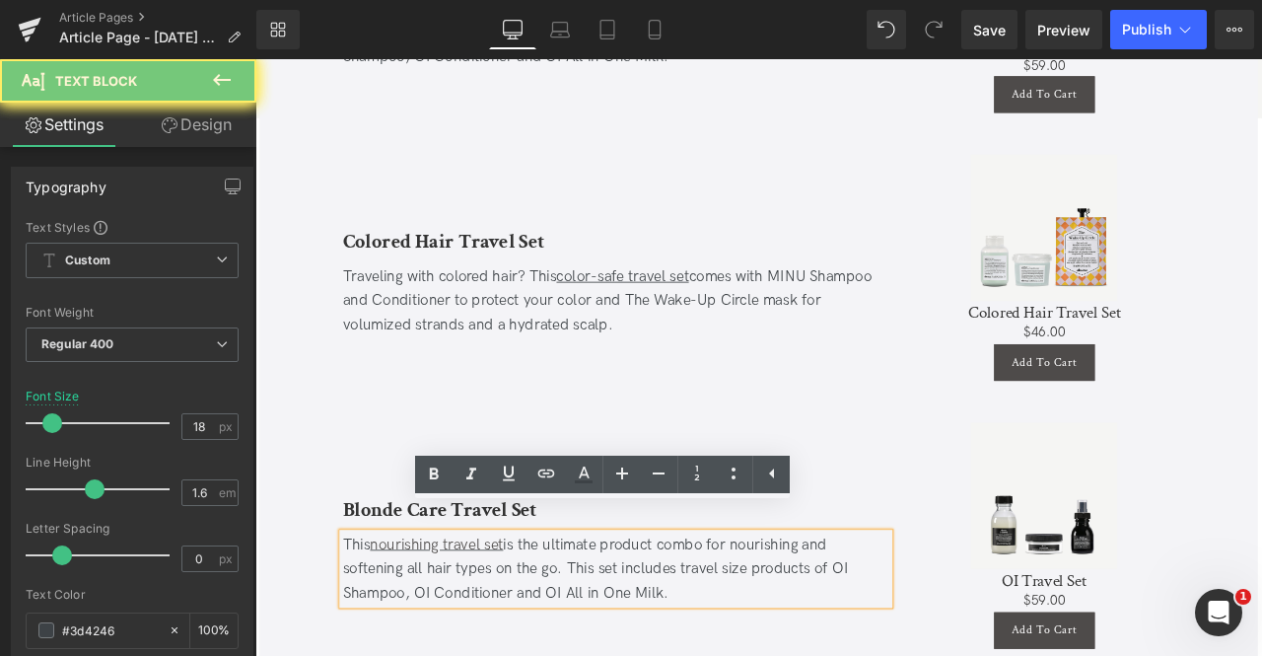
paste div
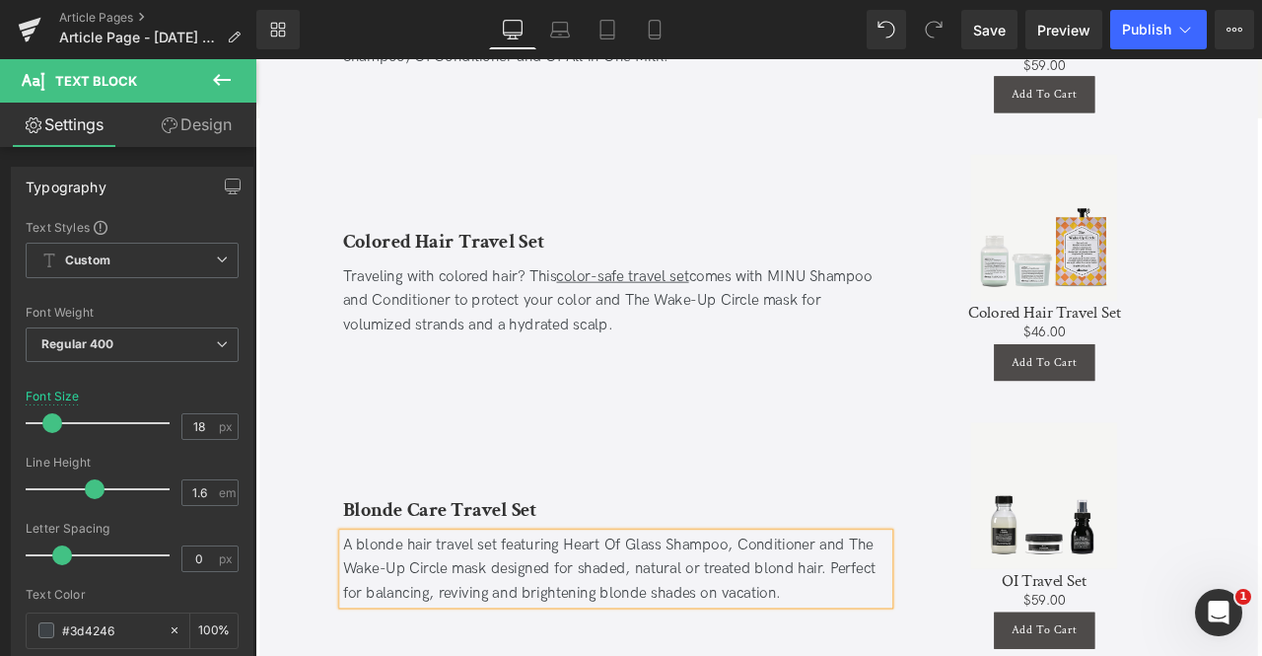
click at [404, 621] on div "A blonde hair travel set featuring Heart Of Glass Shampoo, Conditioner and The …" at bounding box center [683, 663] width 648 height 85
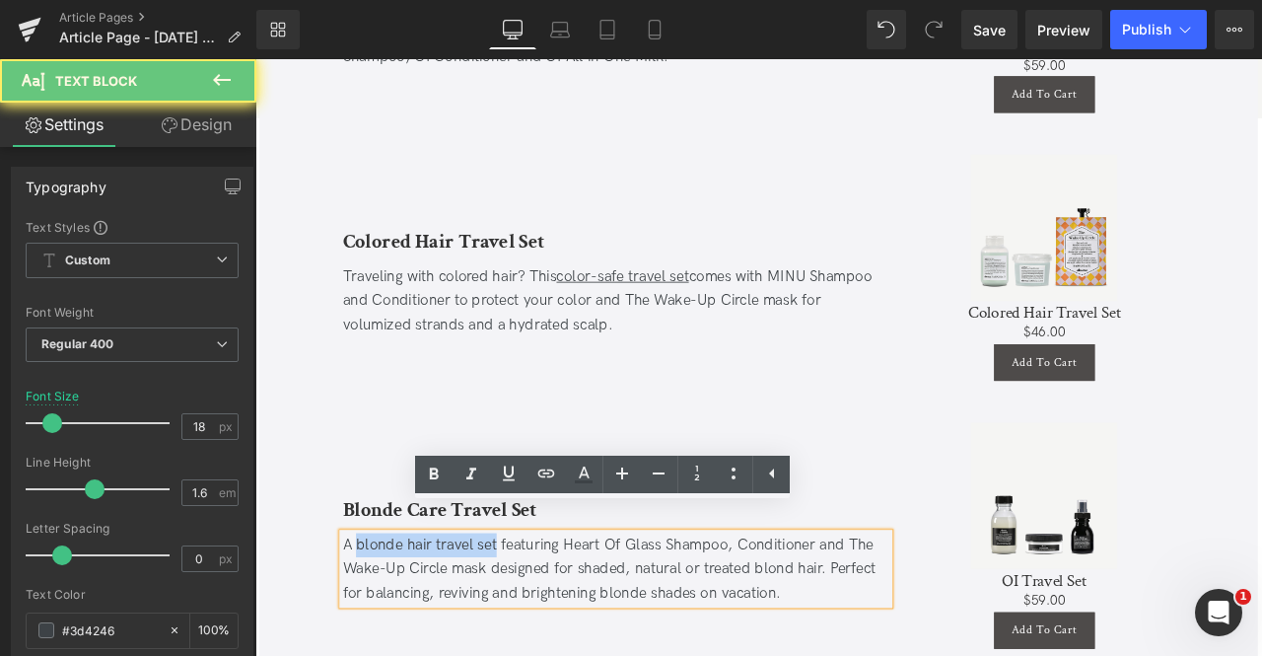
click at [528, 621] on div "A blonde hair travel set featuring Heart Of Glass Shampoo, Conditioner and The …" at bounding box center [683, 663] width 648 height 85
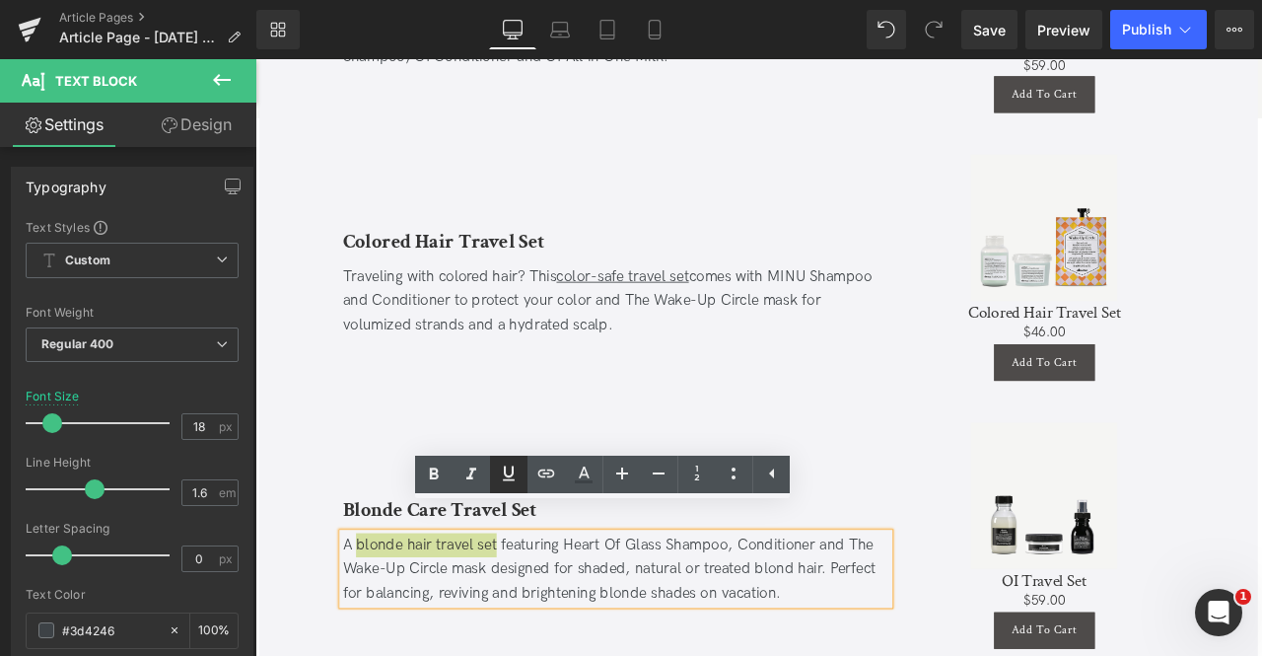
click at [515, 468] on icon at bounding box center [509, 474] width 24 height 24
click at [541, 470] on icon at bounding box center [546, 472] width 17 height 8
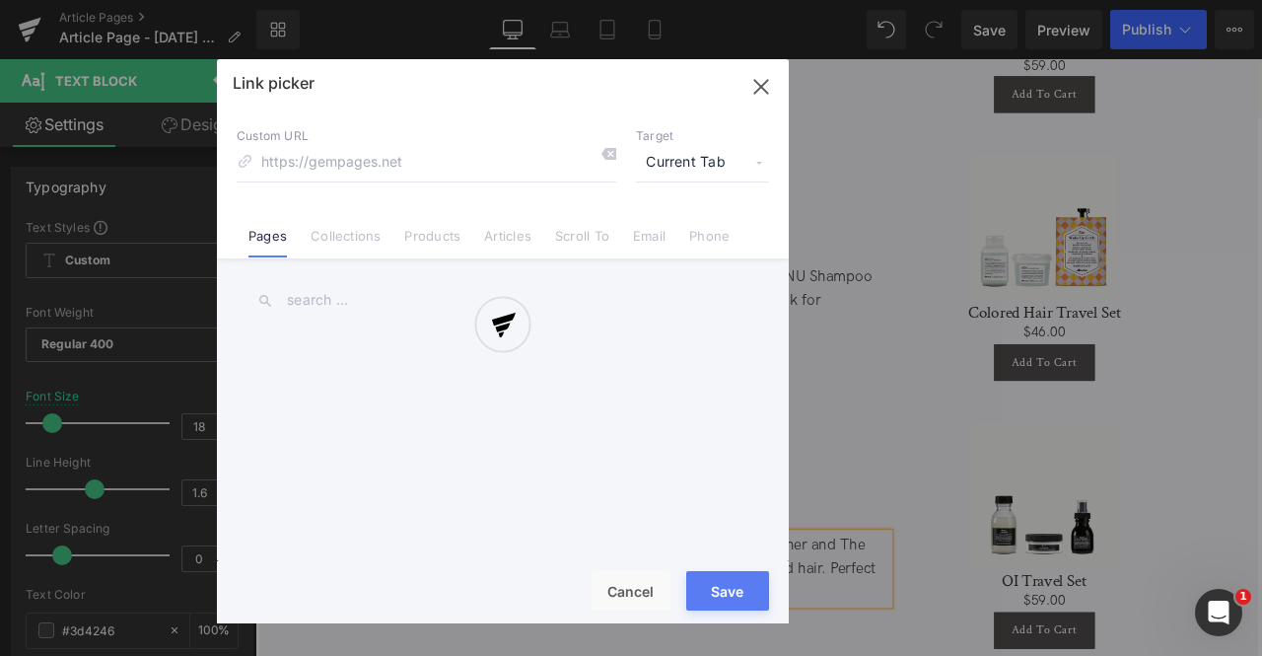
click at [722, 0] on div "Text Color Highlight Color #333333 Edit or remove link: Edit - Unlink - Cancel …" at bounding box center [631, 0] width 1262 height 0
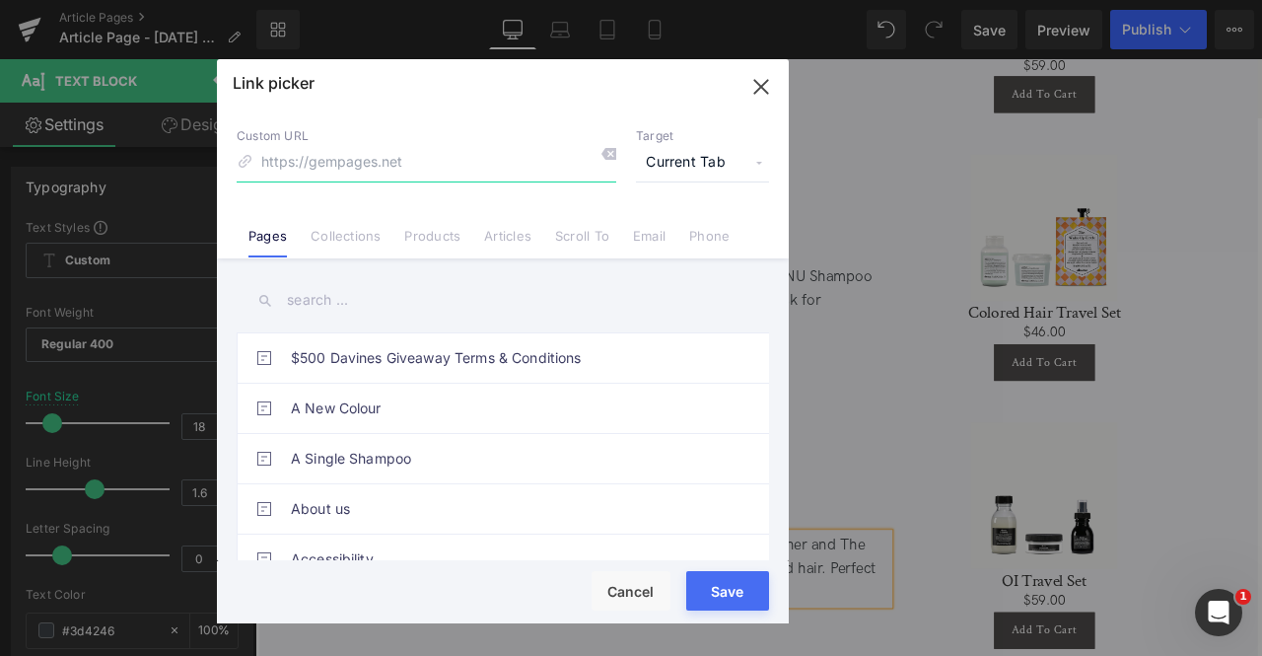
paste input "https://us.davines.com/products/blonde-care-travel-set"
click at [711, 156] on span "Current Tab" at bounding box center [702, 162] width 133 height 37
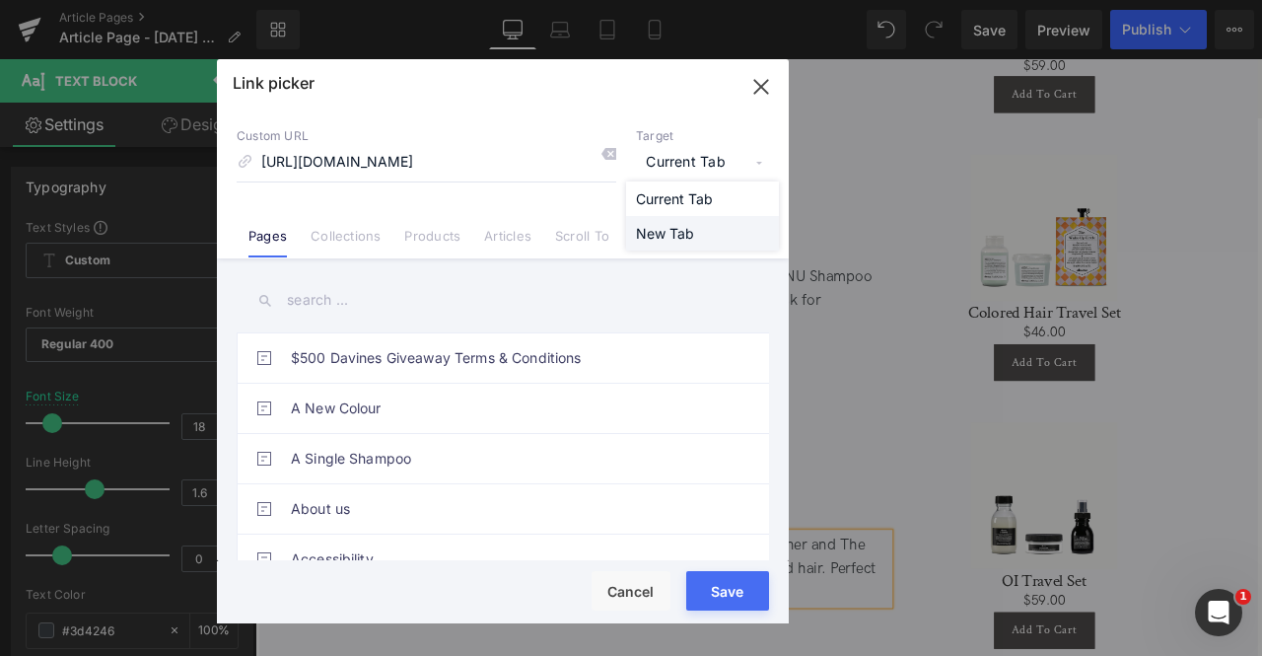
click at [677, 231] on li "New Tab" at bounding box center [702, 233] width 153 height 35
click at [409, 153] on input "https://us.davines.com/products/blonde-care-travel-set" at bounding box center [427, 162] width 380 height 37
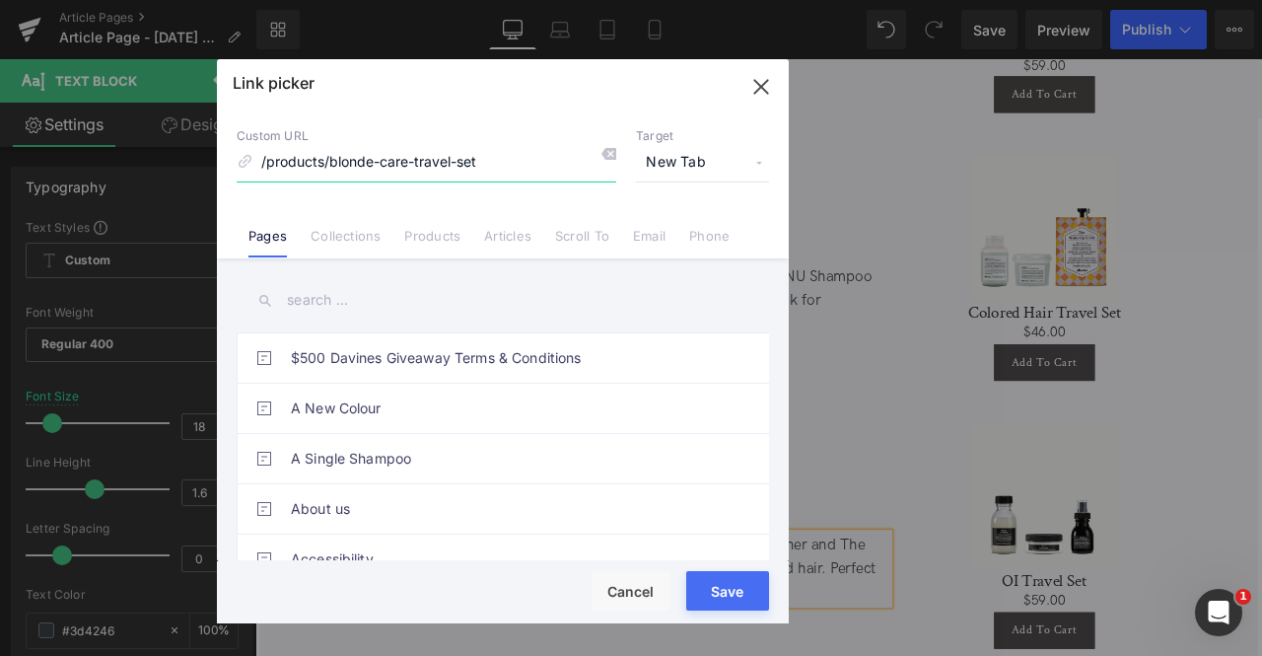
type input "/products/blonde-care-travel-set"
click at [757, 591] on button "Save" at bounding box center [727, 590] width 83 height 39
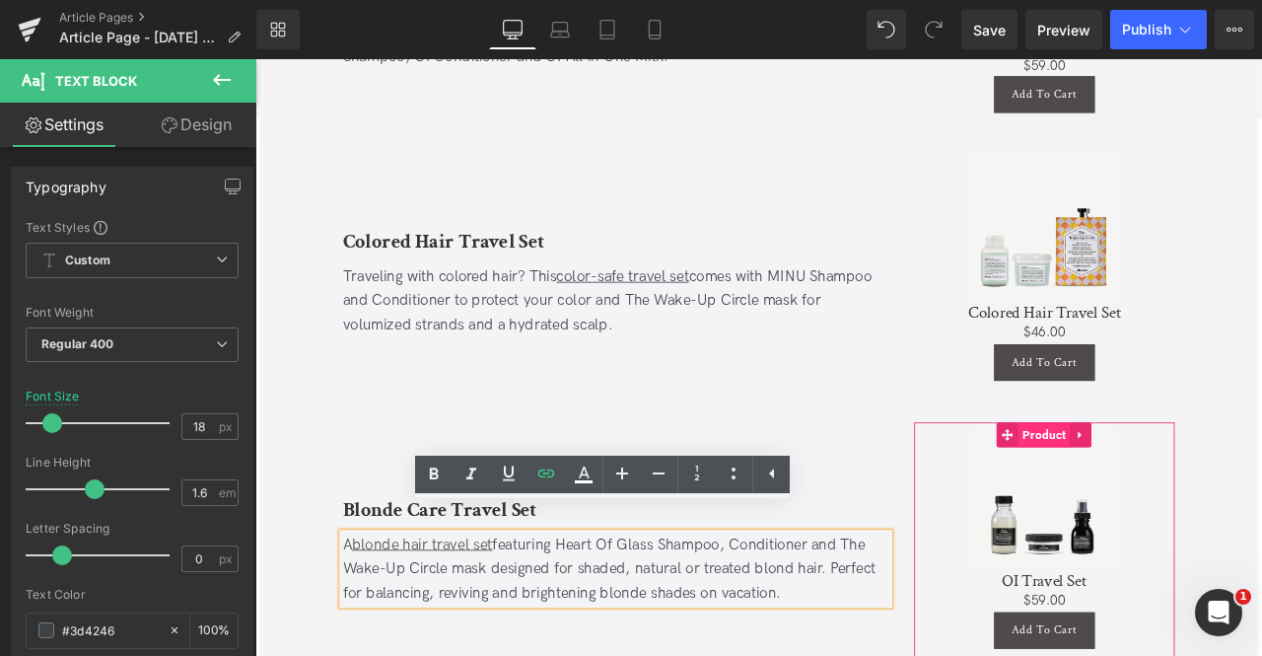
click at [1191, 490] on span "Product" at bounding box center [1190, 505] width 61 height 30
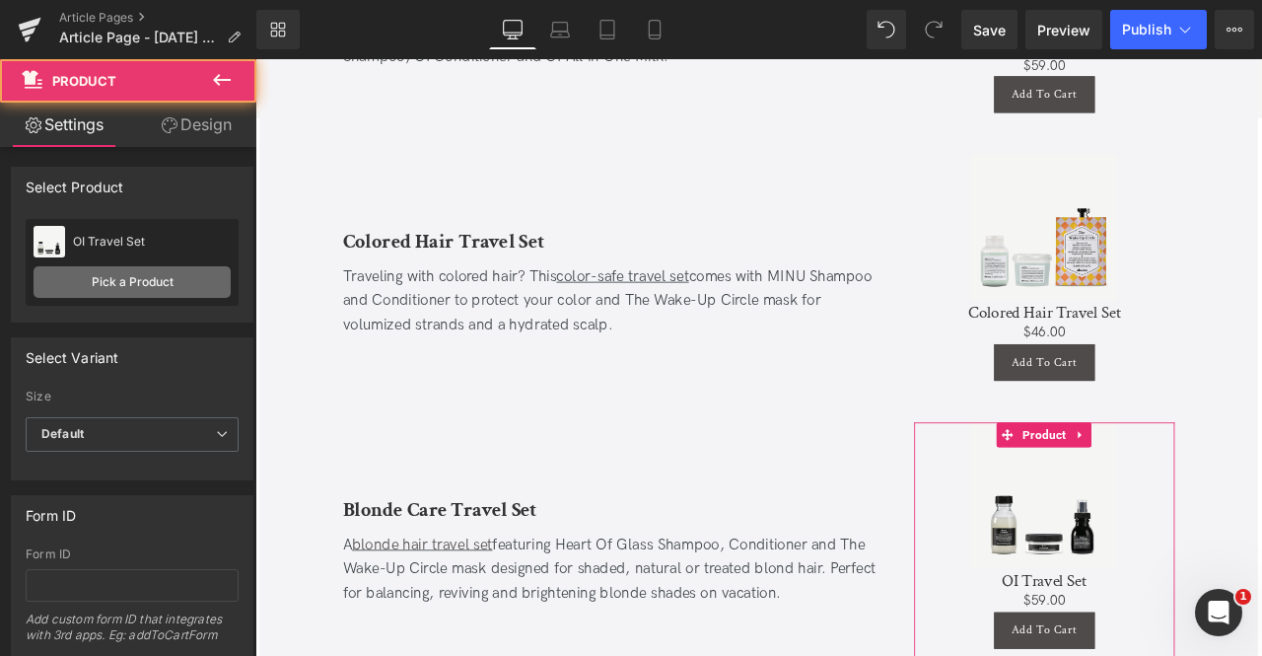
click at [146, 269] on link "Pick a Product" at bounding box center [132, 282] width 197 height 32
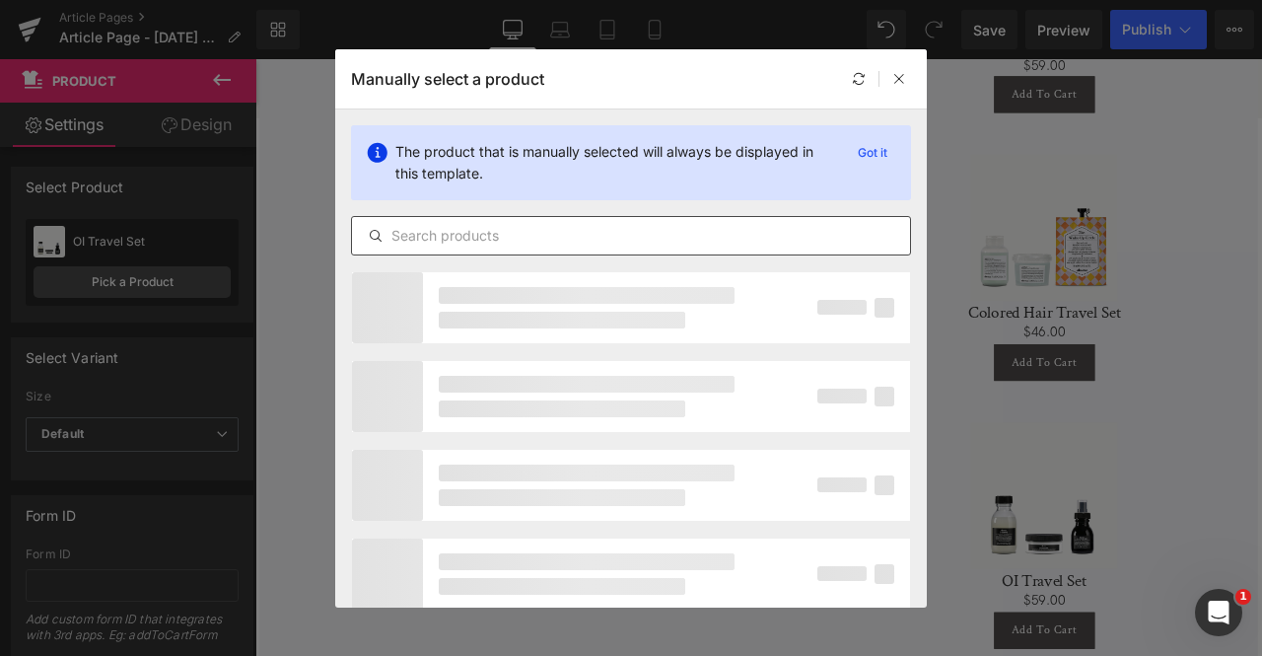
click at [504, 236] on input "text" at bounding box center [631, 236] width 558 height 24
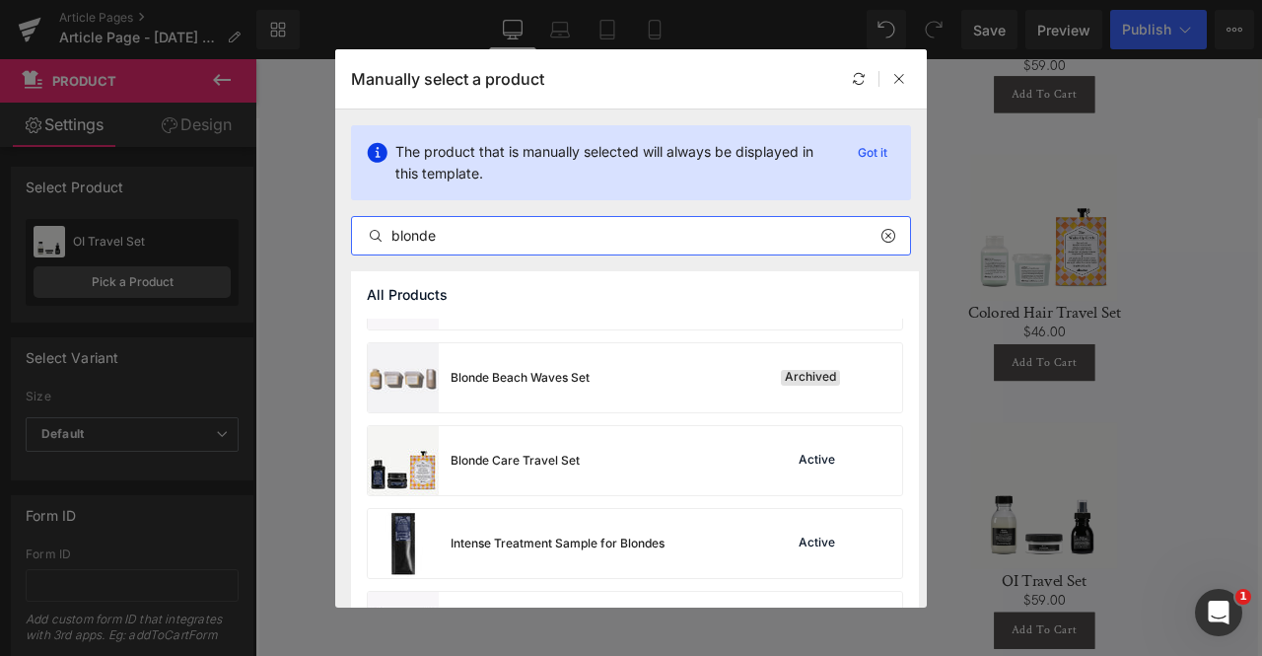
scroll to position [228, 0]
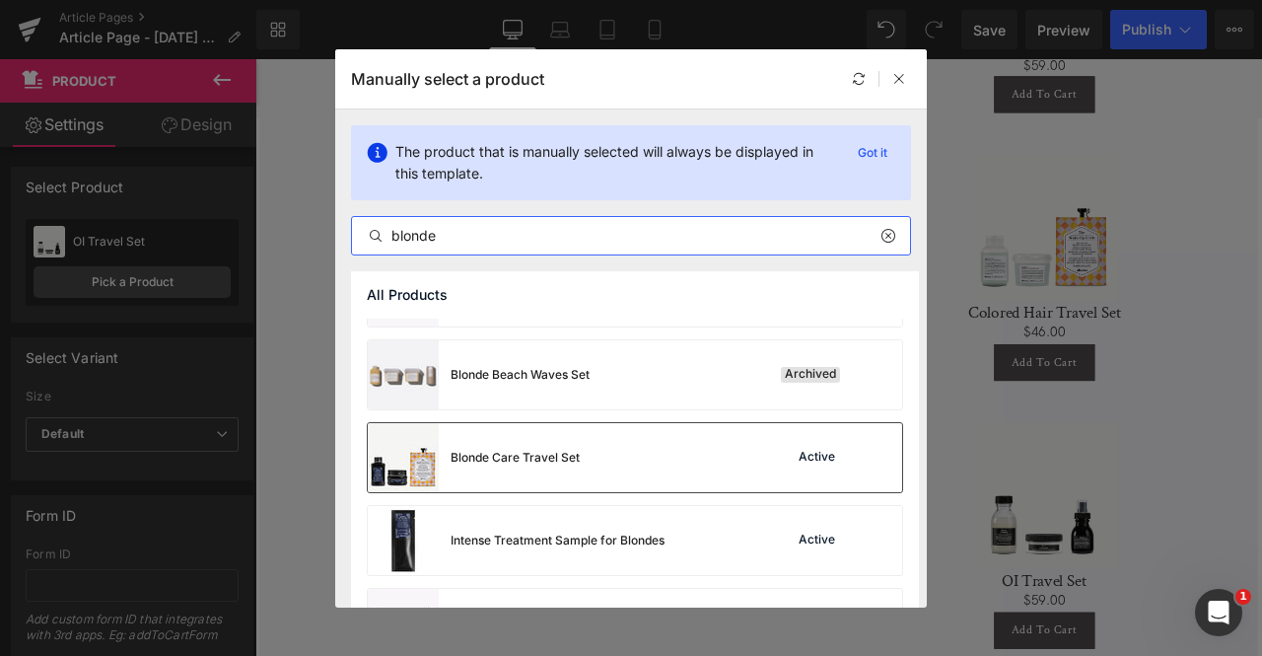
type input "blonde"
click at [566, 453] on div "Blonde Care Travel Set" at bounding box center [515, 458] width 129 height 18
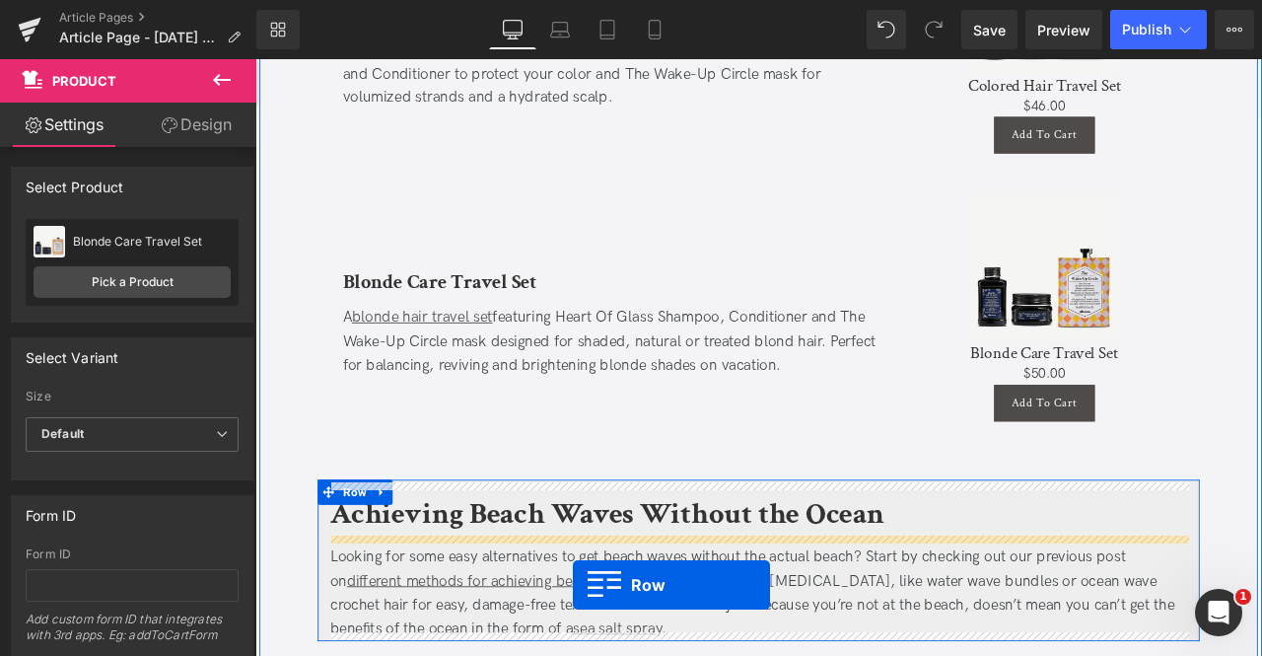
scroll to position [4915, 0]
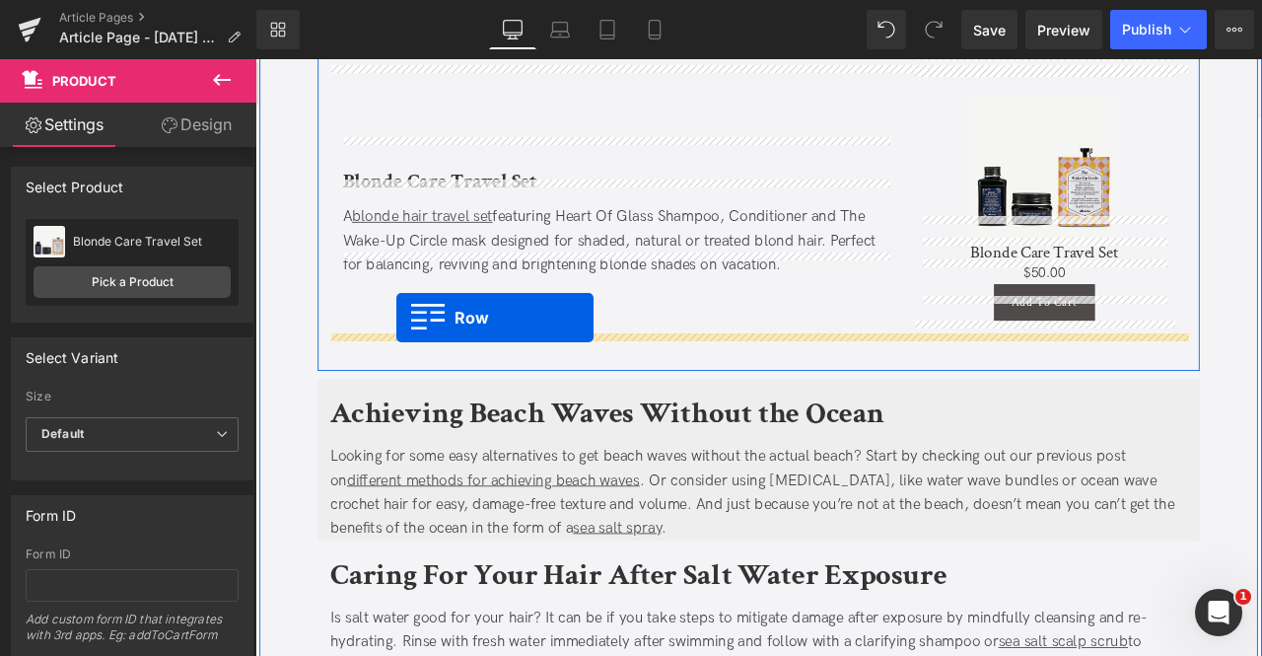
drag, startPoint x: 357, startPoint y: 163, endPoint x: 422, endPoint y: 365, distance: 212.4
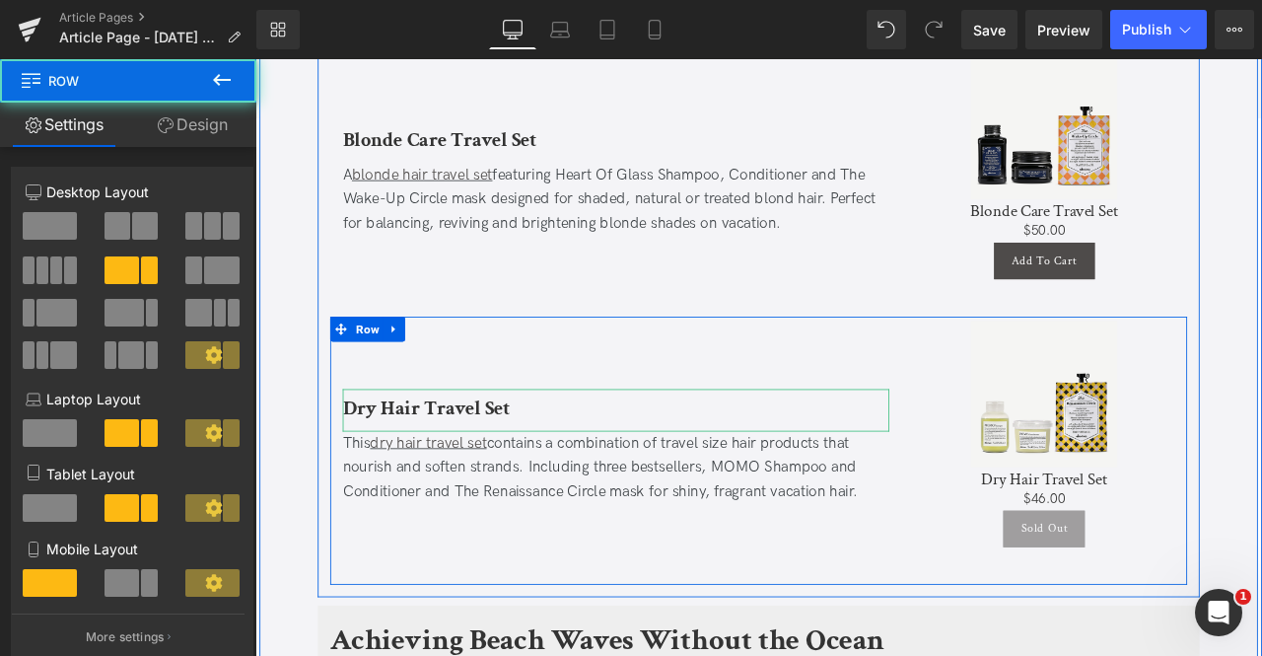
scroll to position [4865, 0]
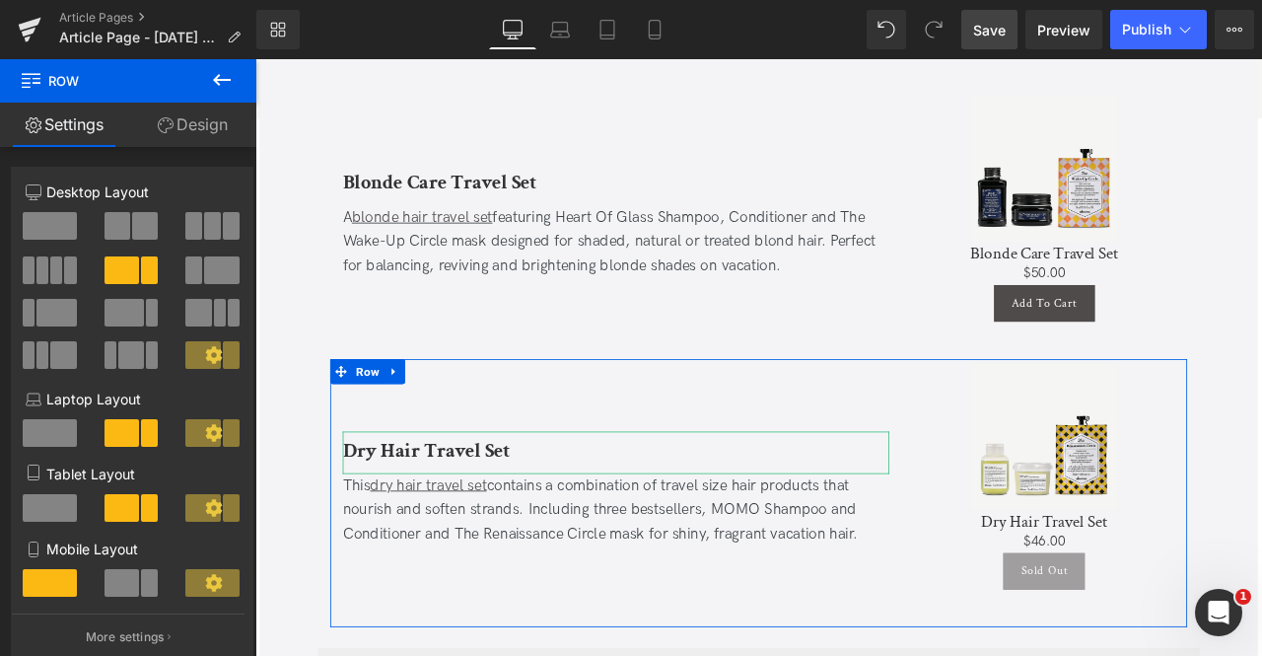
click at [984, 29] on span "Save" at bounding box center [989, 30] width 33 height 21
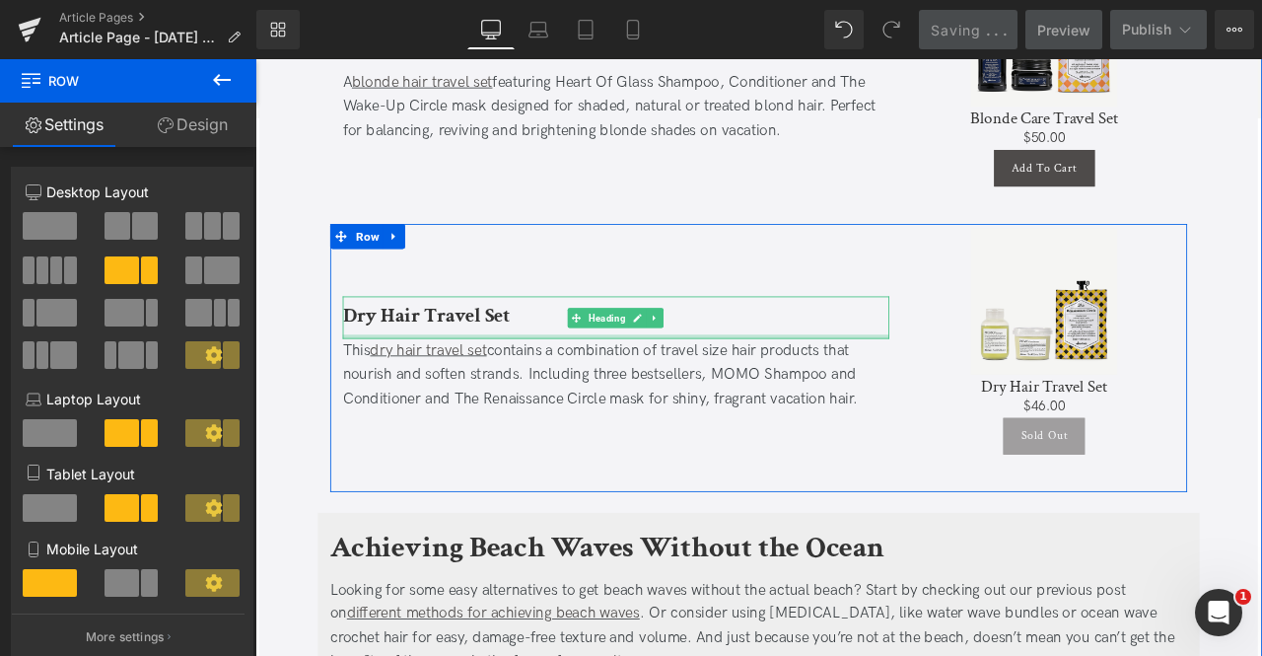
scroll to position [5025, 0]
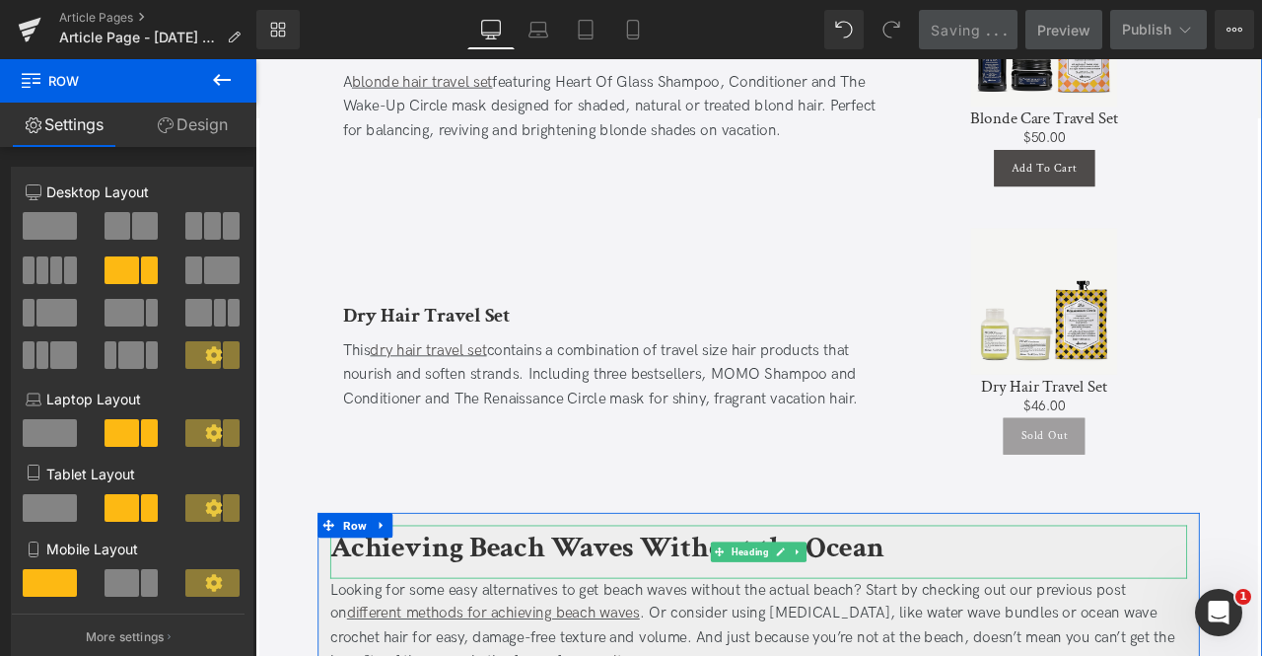
click at [550, 614] on b "Achieving Beach Waves Without the Ocean" at bounding box center [672, 637] width 657 height 46
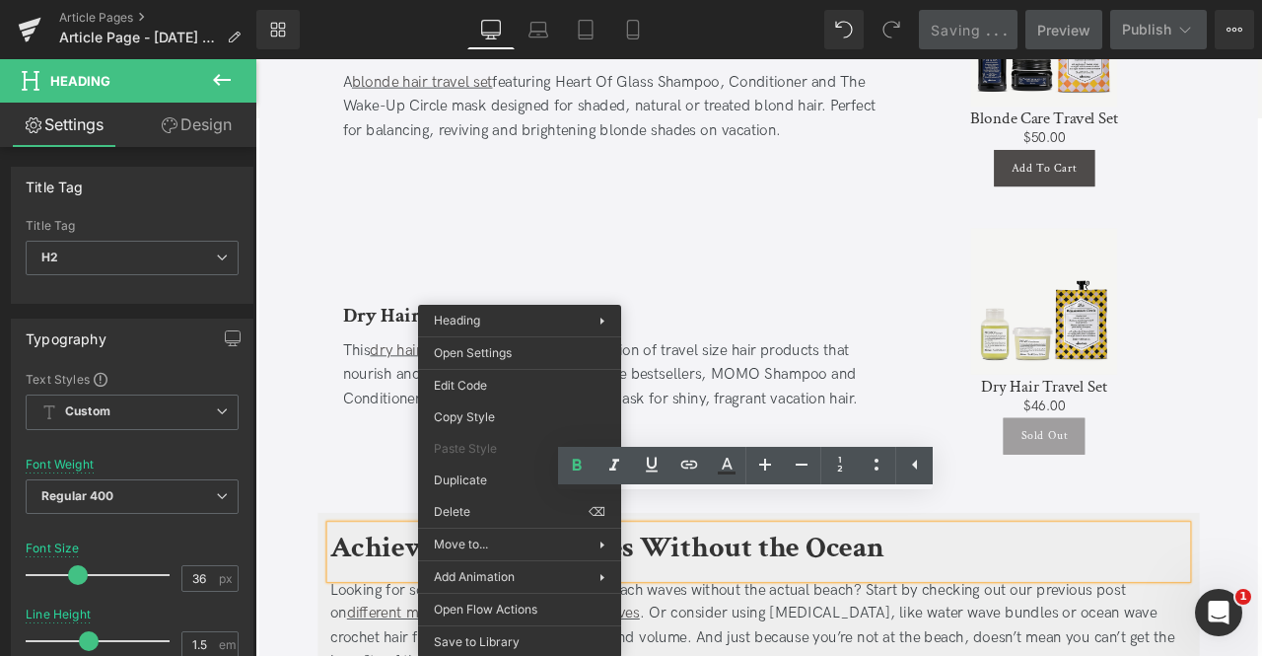
click at [930, 614] on b "Achieving Beach Waves Without the Ocean" at bounding box center [672, 637] width 657 height 46
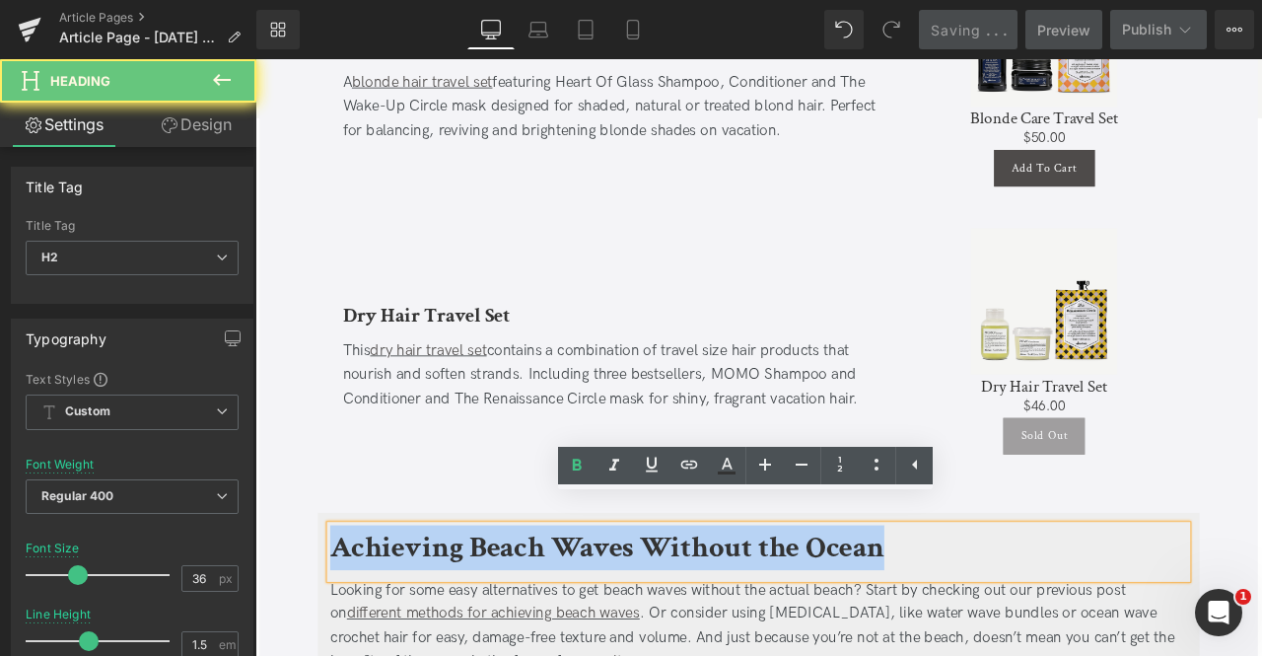
click at [930, 614] on b "Achieving Beach Waves Without the Ocean" at bounding box center [672, 637] width 657 height 46
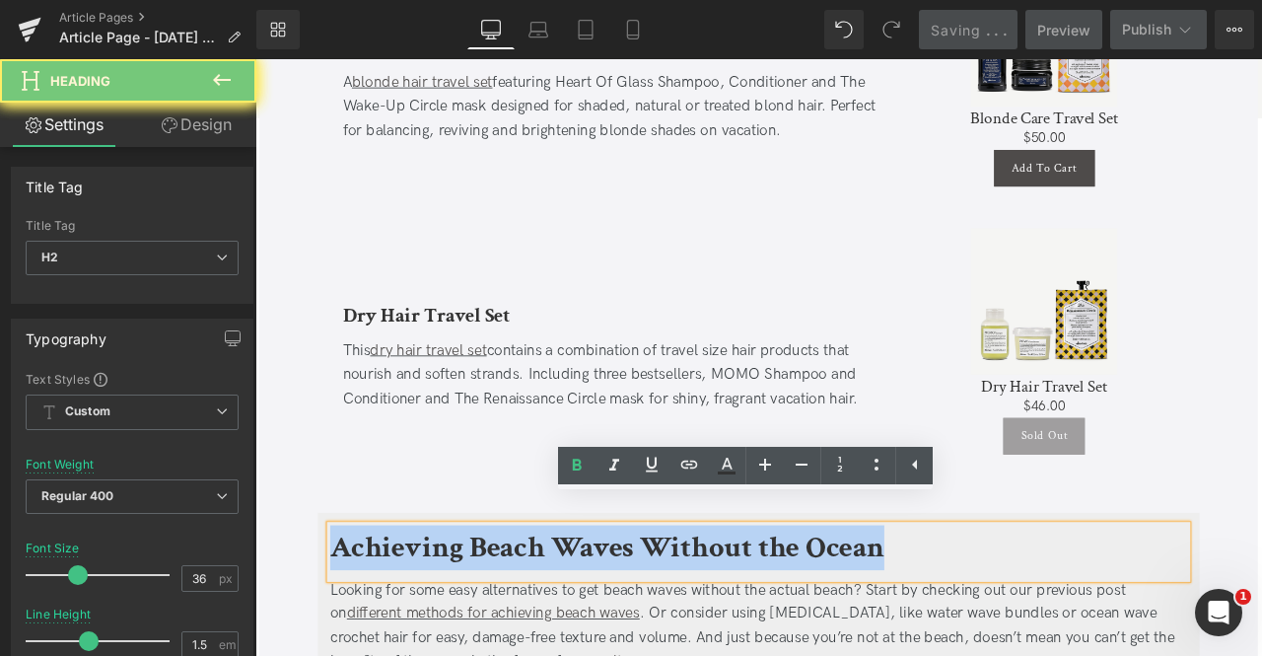
paste div
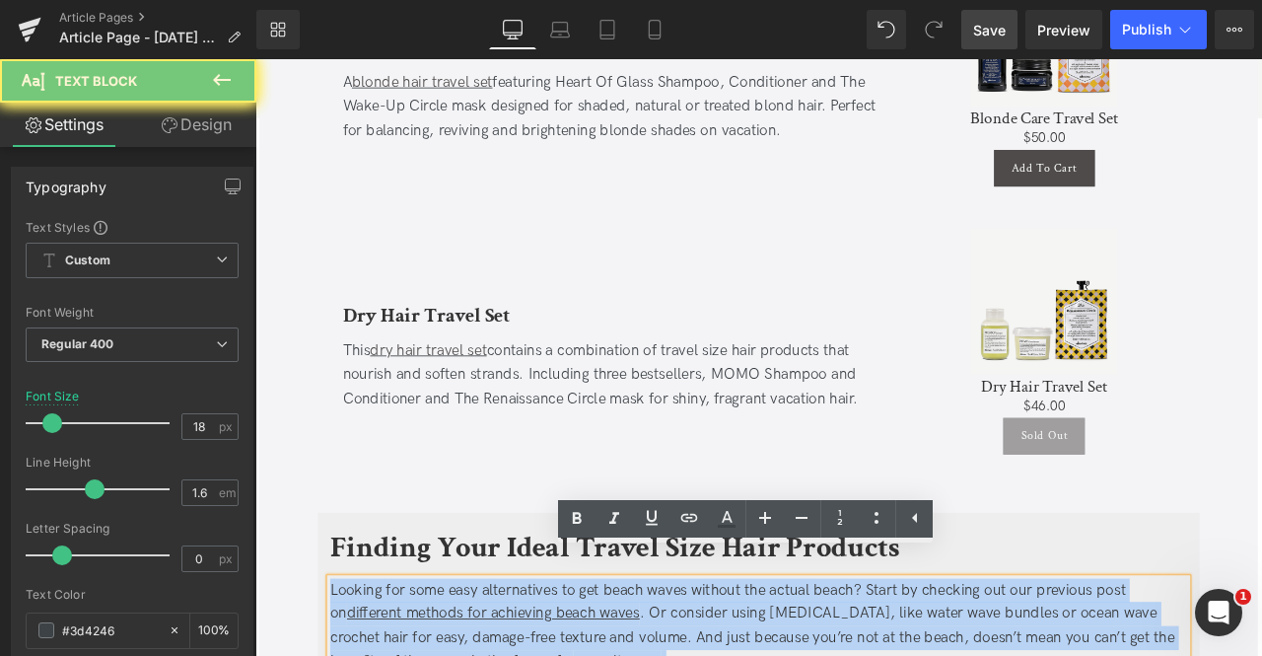
paste div
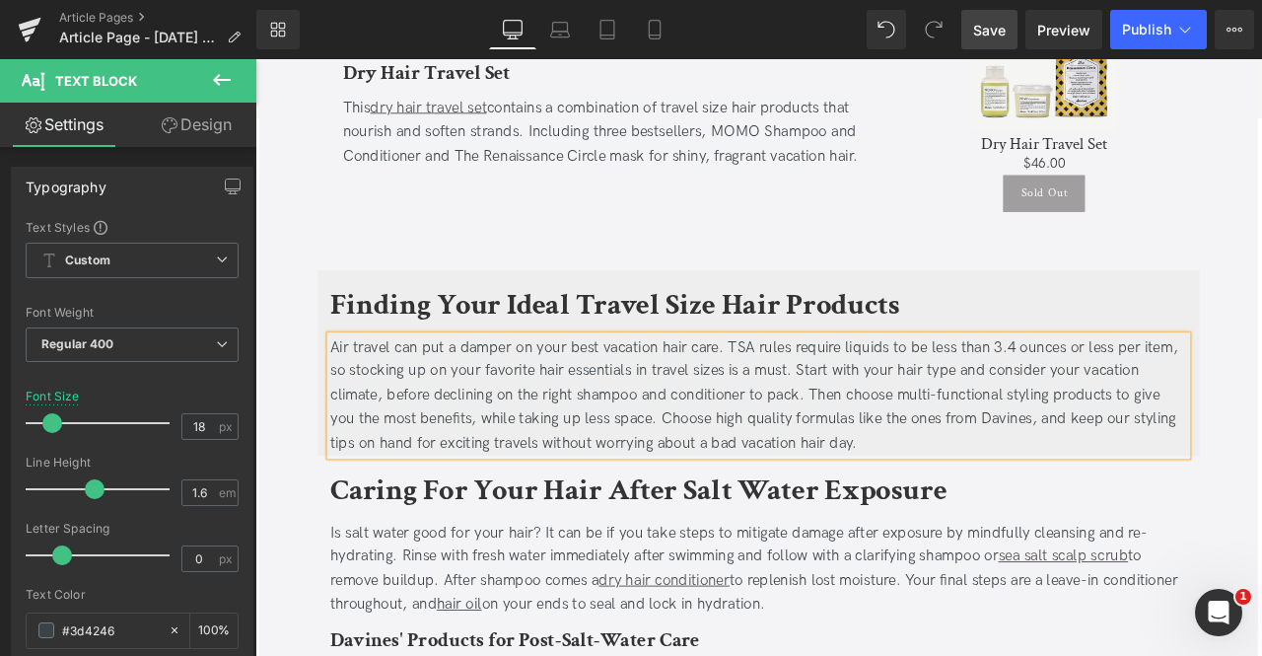
scroll to position [5489, 0]
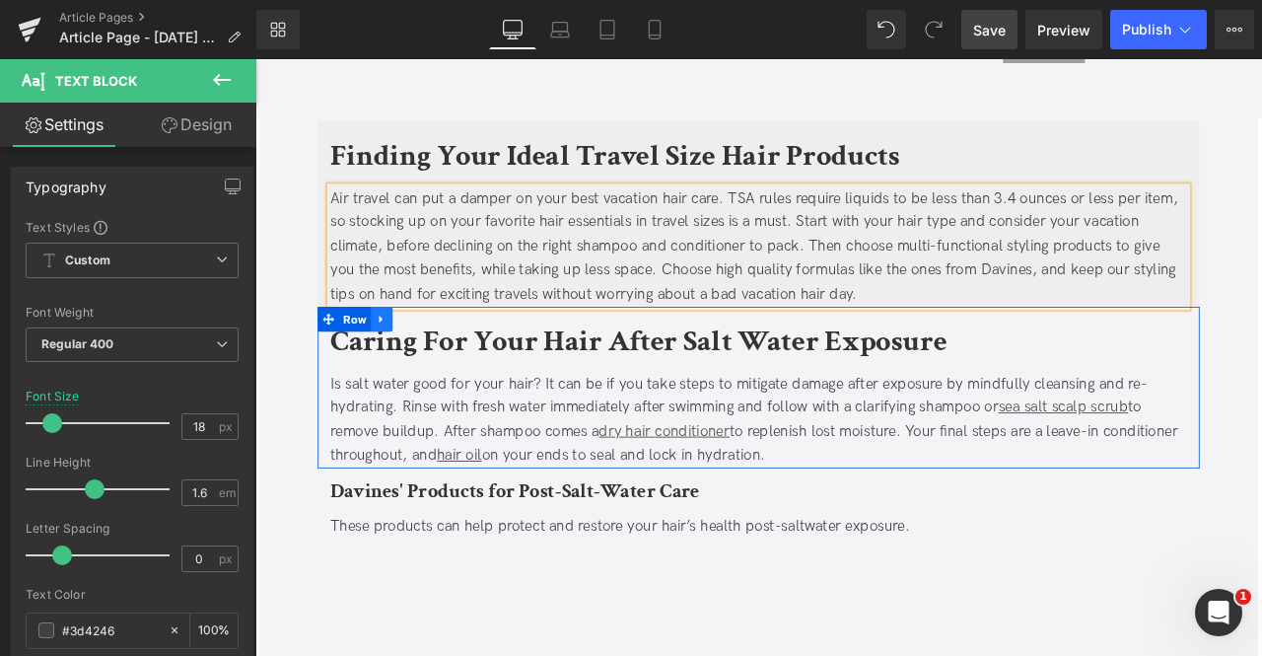
click at [400, 360] on icon at bounding box center [405, 367] width 14 height 15
click at [450, 361] on icon at bounding box center [457, 368] width 14 height 14
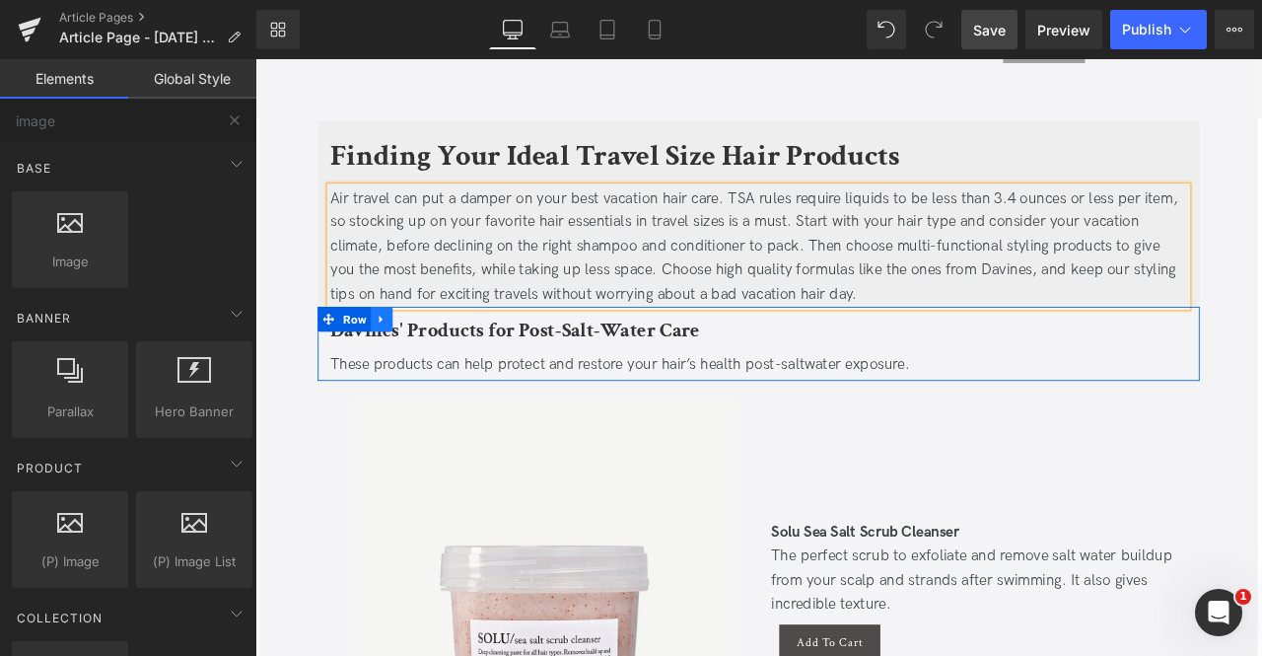
click at [403, 360] on icon at bounding box center [405, 367] width 14 height 15
click at [453, 360] on icon at bounding box center [457, 367] width 14 height 15
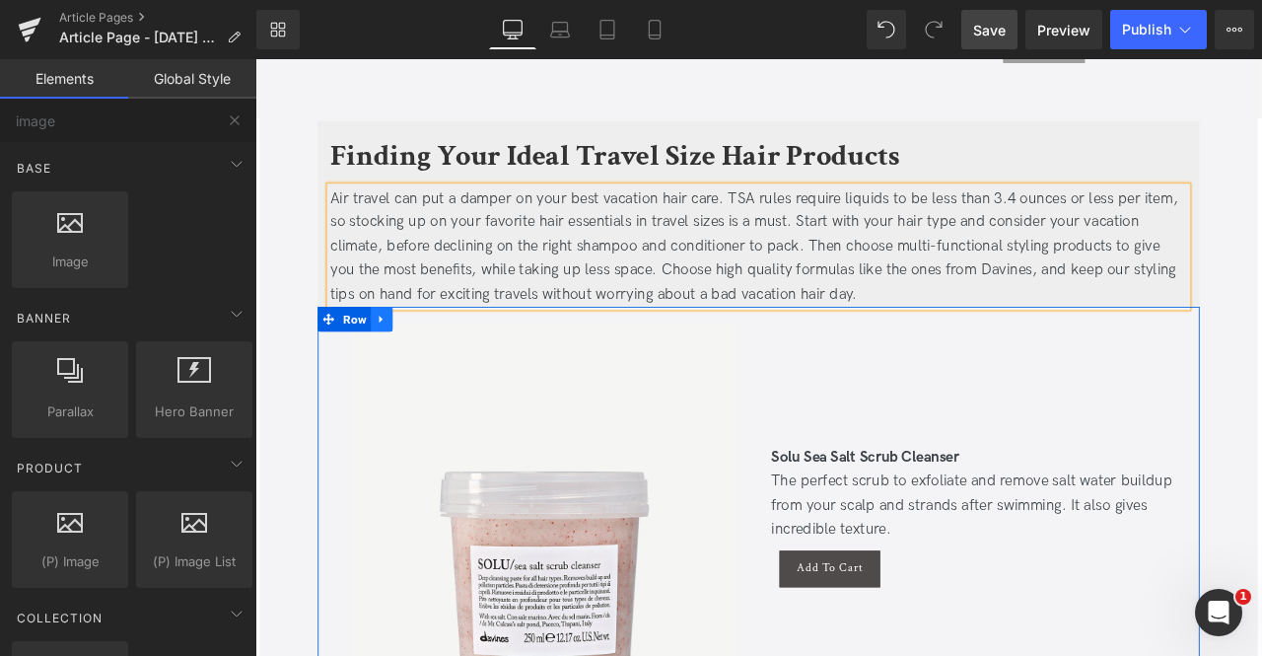
click at [405, 360] on icon at bounding box center [405, 367] width 14 height 15
click at [450, 361] on icon at bounding box center [457, 368] width 14 height 14
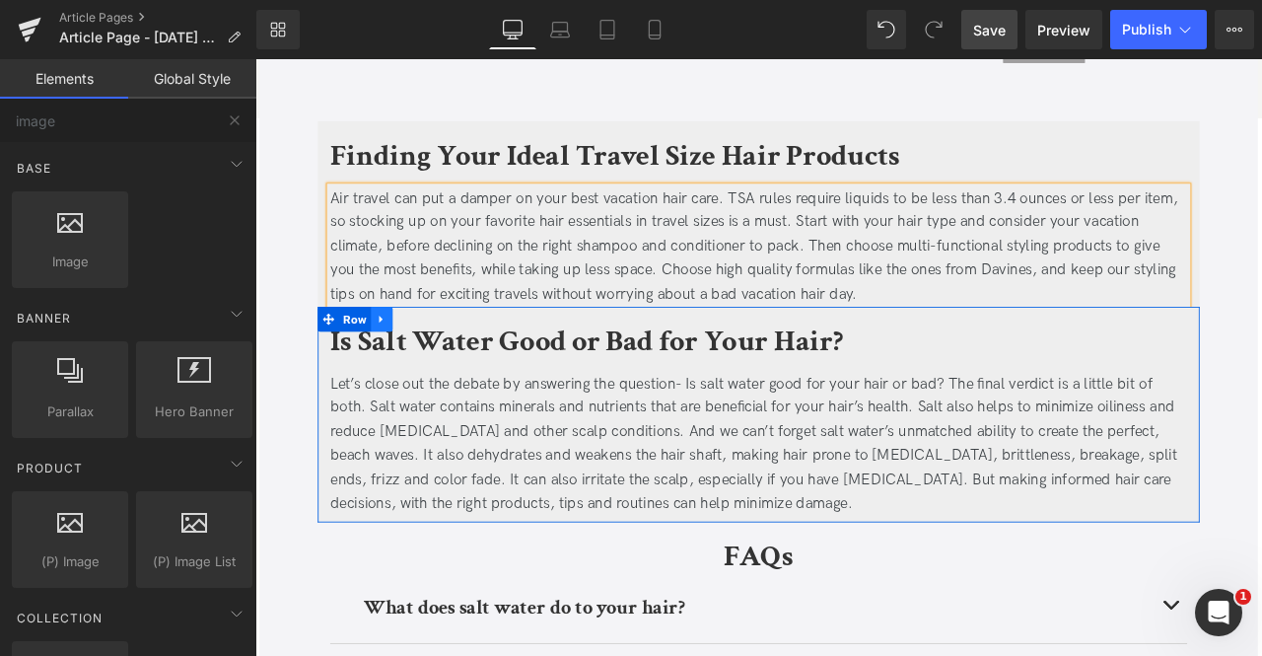
click at [402, 360] on icon at bounding box center [405, 367] width 14 height 15
click at [461, 353] on link at bounding box center [457, 368] width 26 height 30
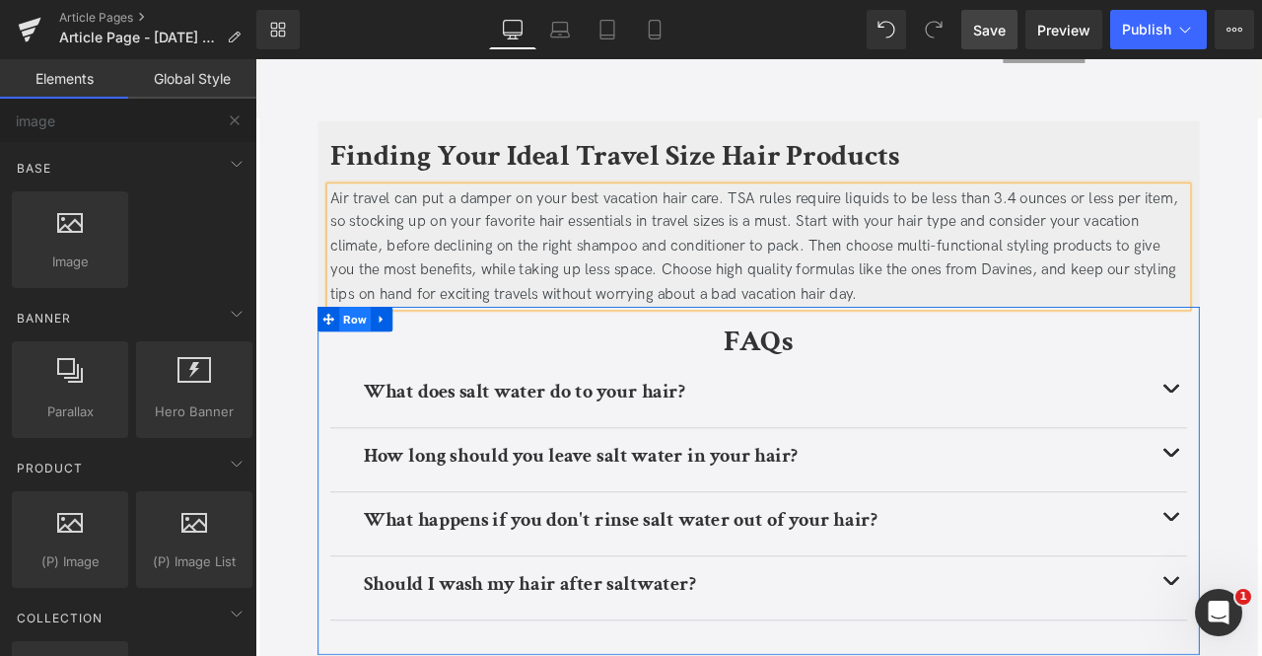
click at [361, 353] on span "Row" at bounding box center [373, 368] width 37 height 30
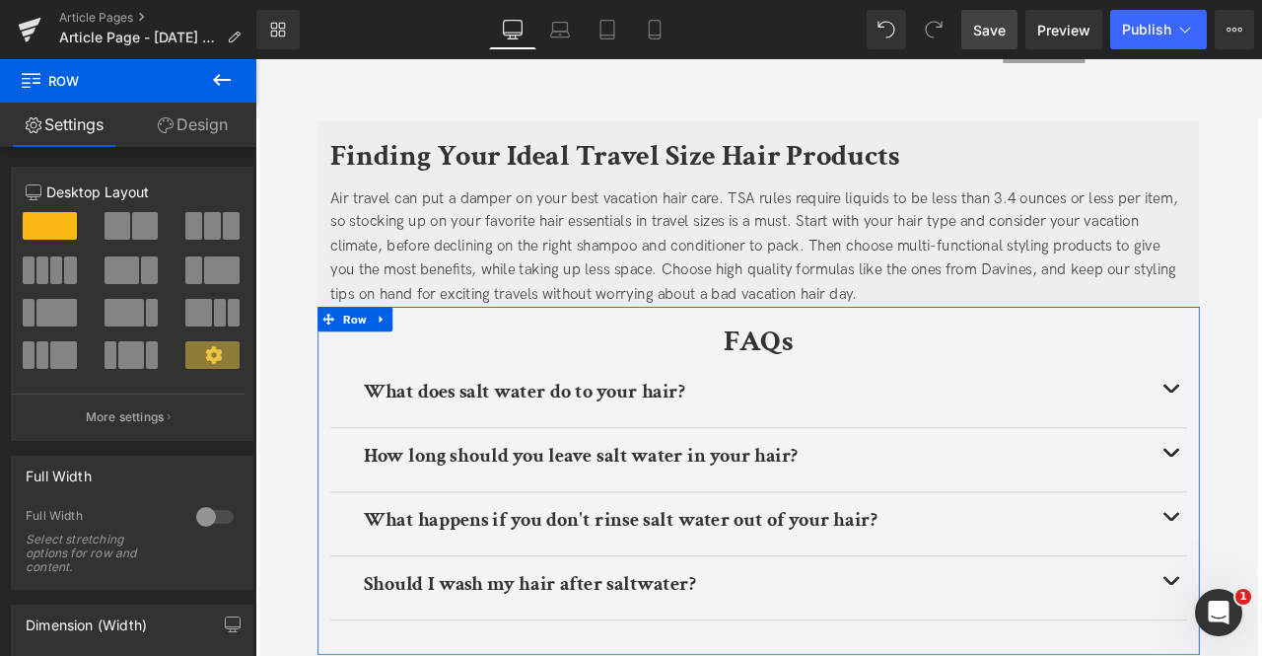
click at [201, 137] on link "Design" at bounding box center [192, 125] width 128 height 44
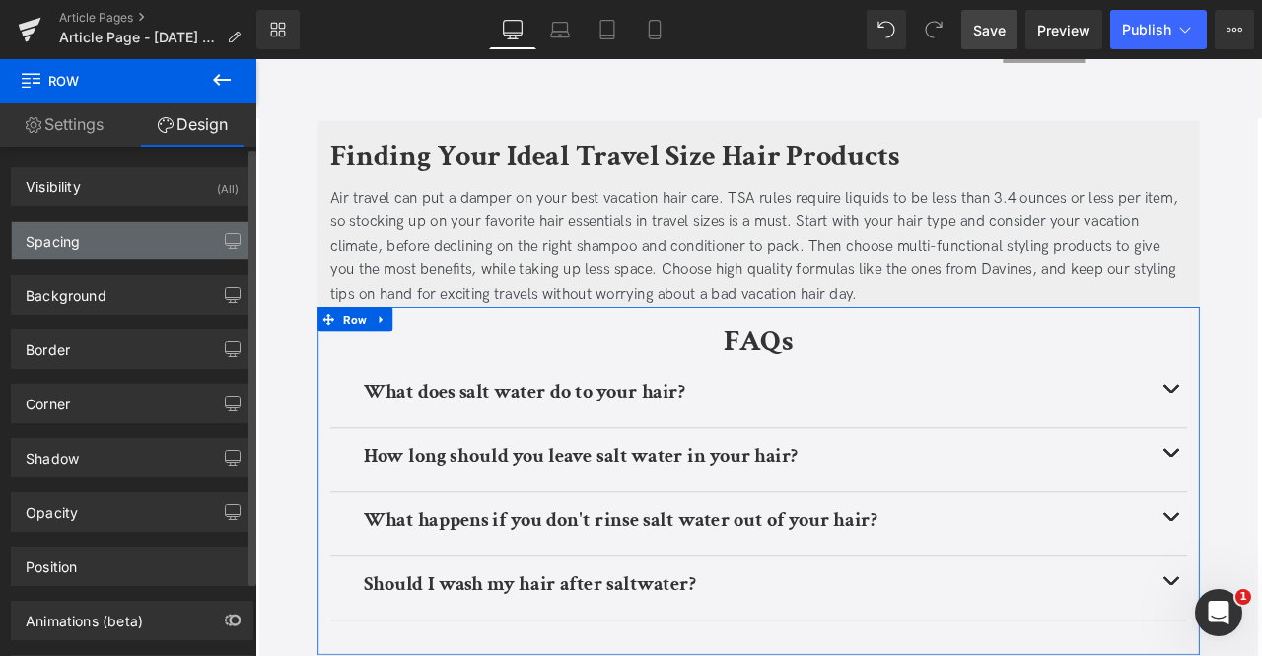
click at [142, 248] on div "Spacing" at bounding box center [132, 240] width 241 height 37
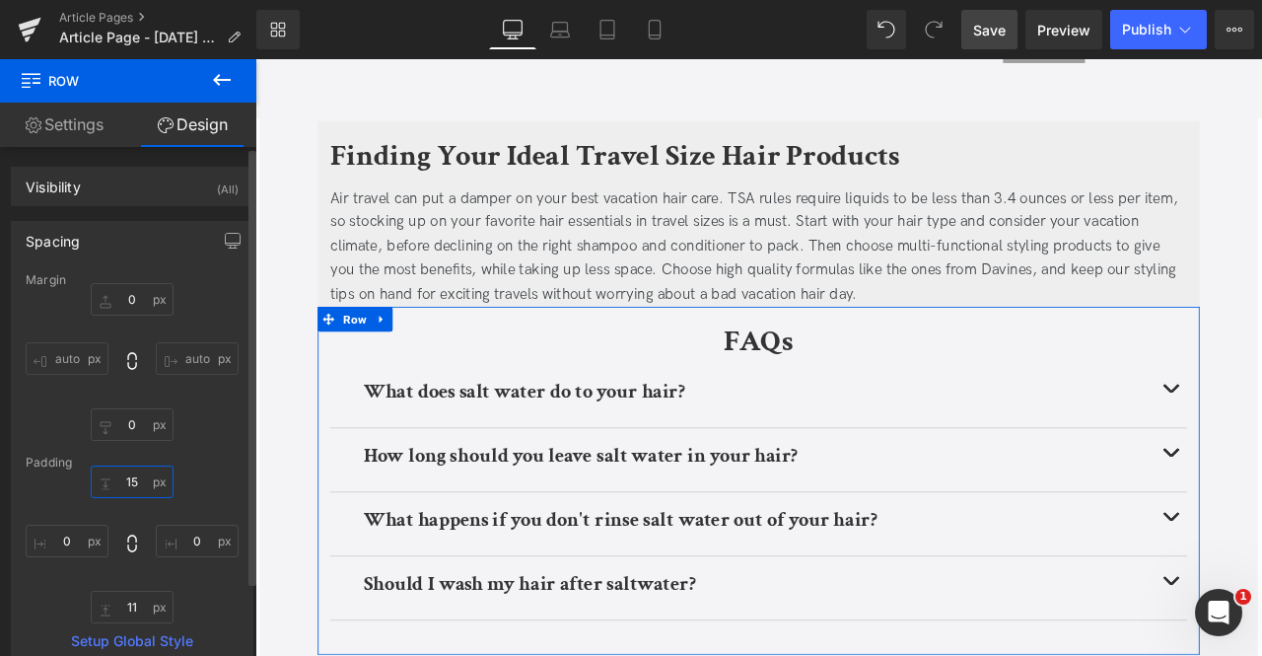
click at [128, 470] on input "15" at bounding box center [132, 481] width 83 height 33
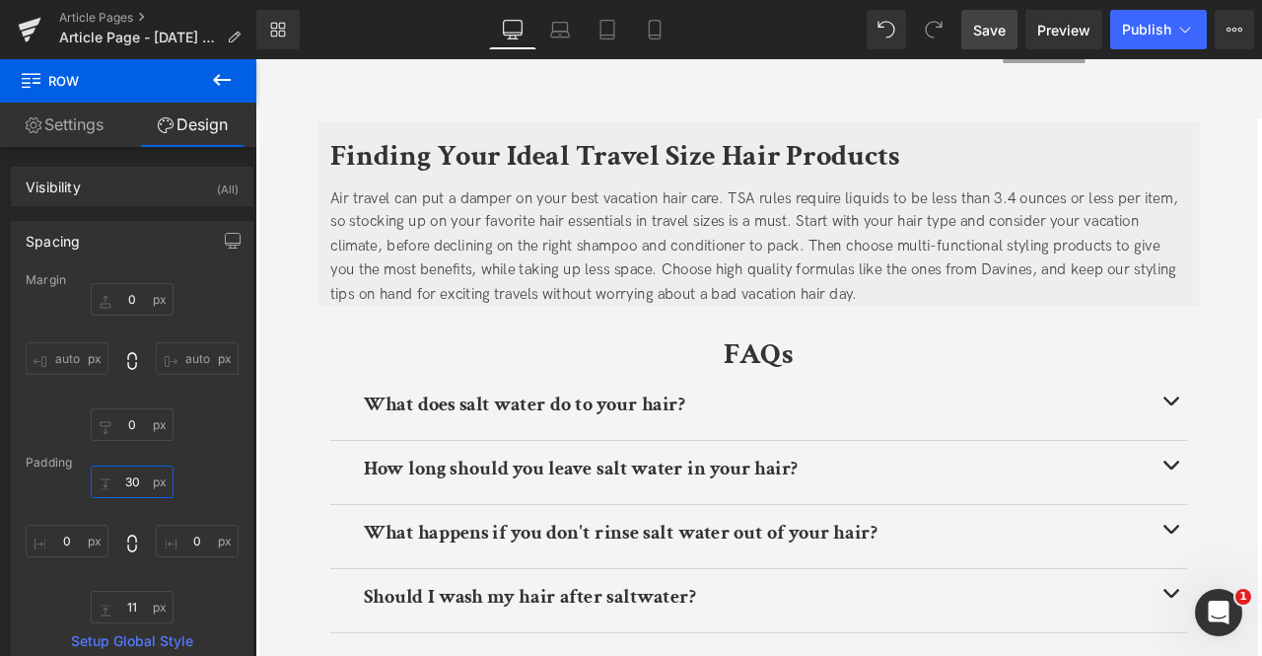
type input "3"
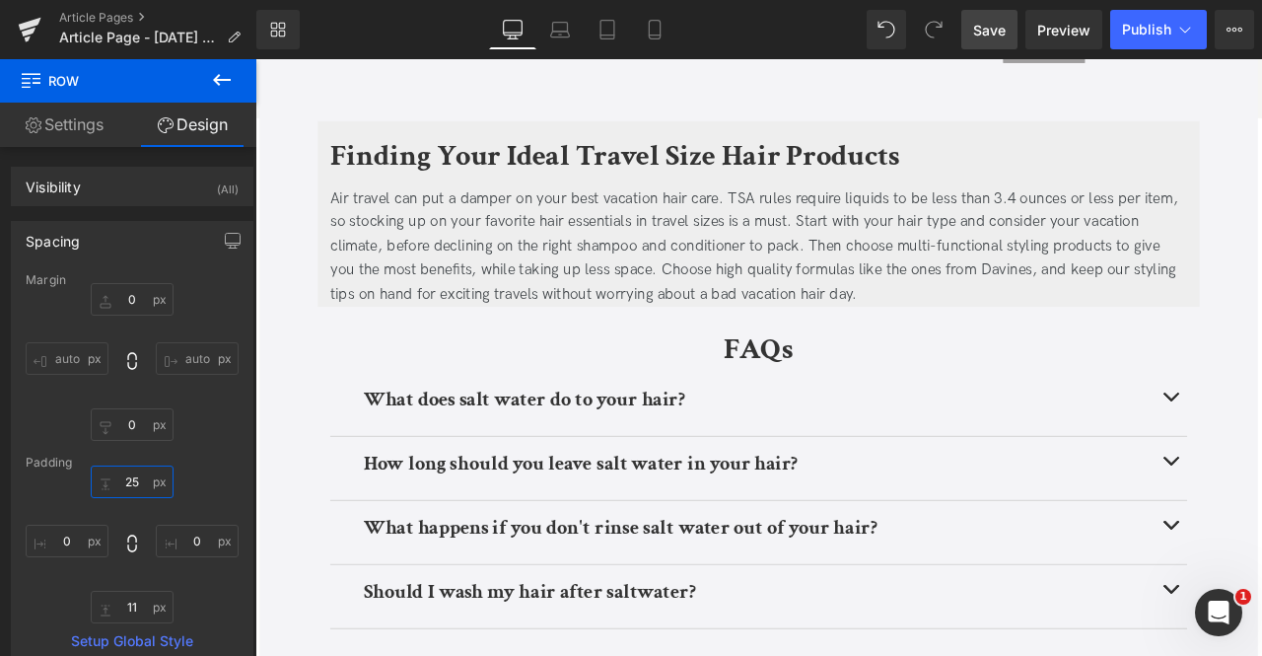
type input "25"
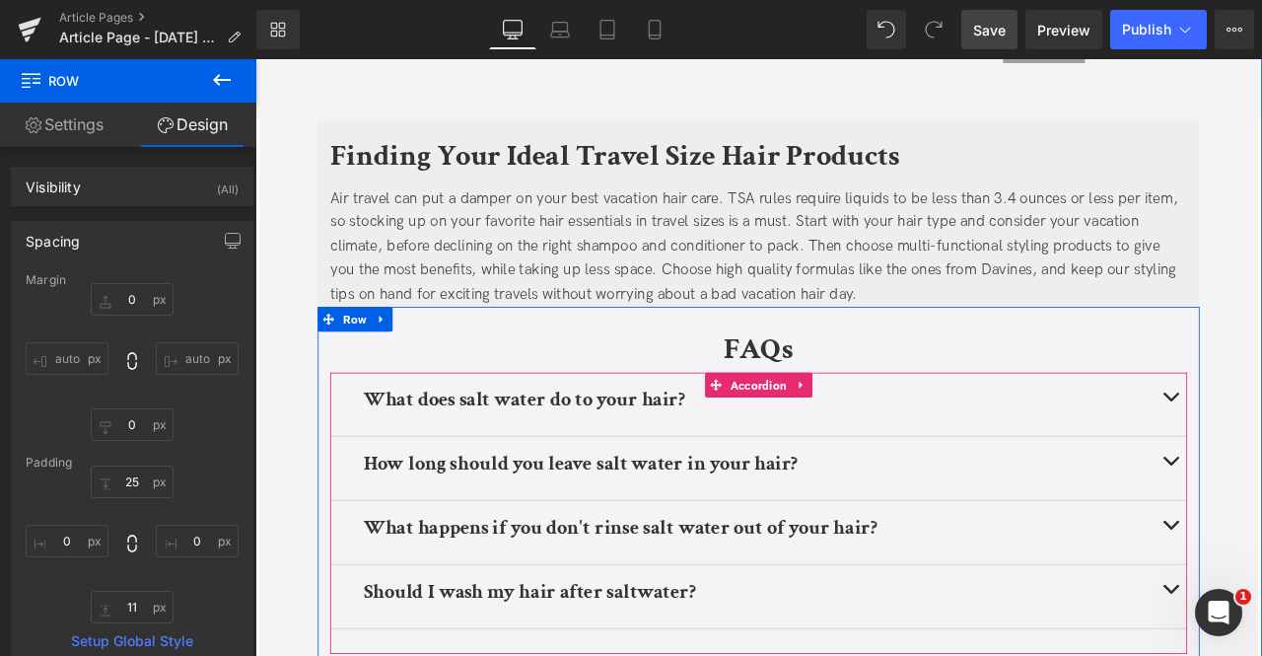
click at [429, 448] on b "What does salt water do to your hair?" at bounding box center [574, 463] width 381 height 31
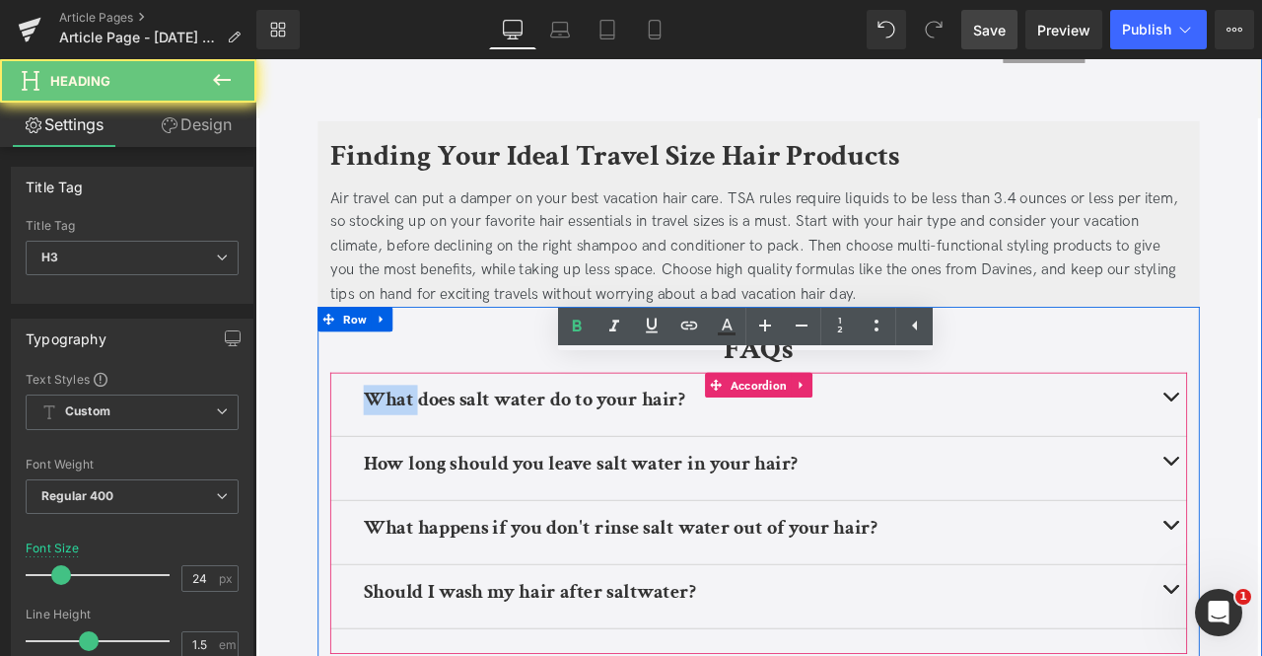
click at [429, 448] on b "What does salt water do to your hair?" at bounding box center [574, 463] width 381 height 31
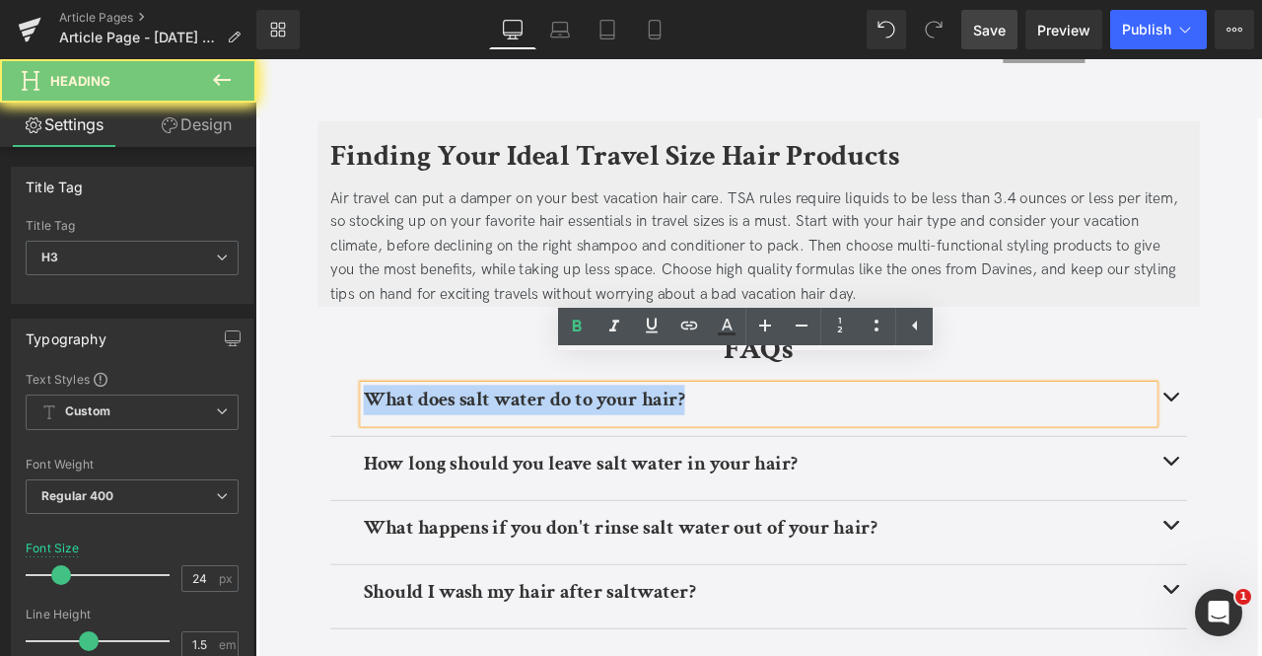
click at [429, 448] on b "What does salt water do to your hair?" at bounding box center [574, 463] width 381 height 31
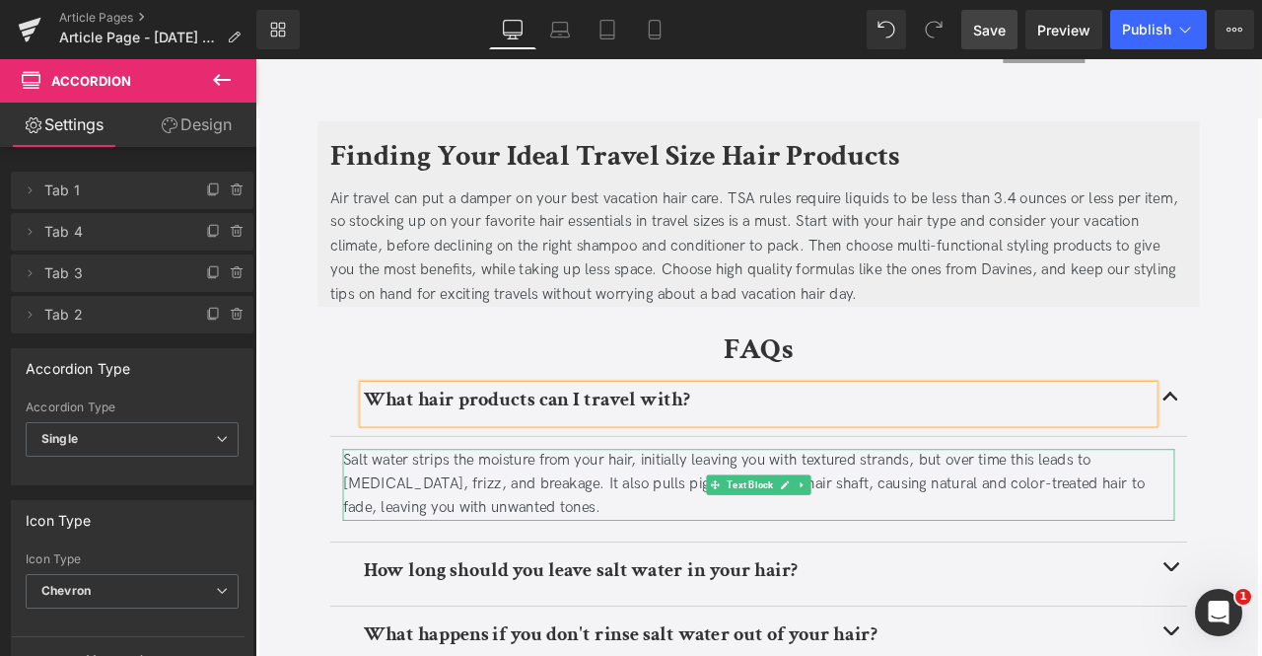
click at [700, 522] on div "Salt water strips the moisture from your hair, initially leaving you with textu…" at bounding box center [852, 564] width 986 height 85
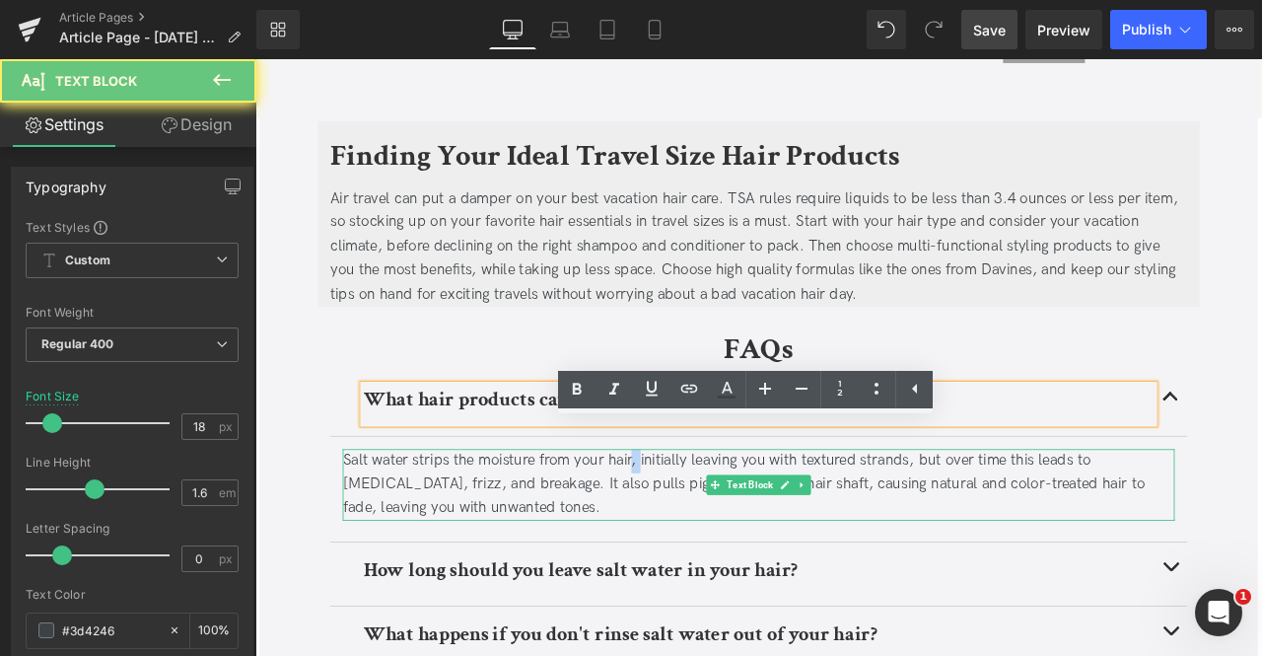
click at [700, 522] on div "Salt water strips the moisture from your hair, initially leaving you with textu…" at bounding box center [852, 564] width 986 height 85
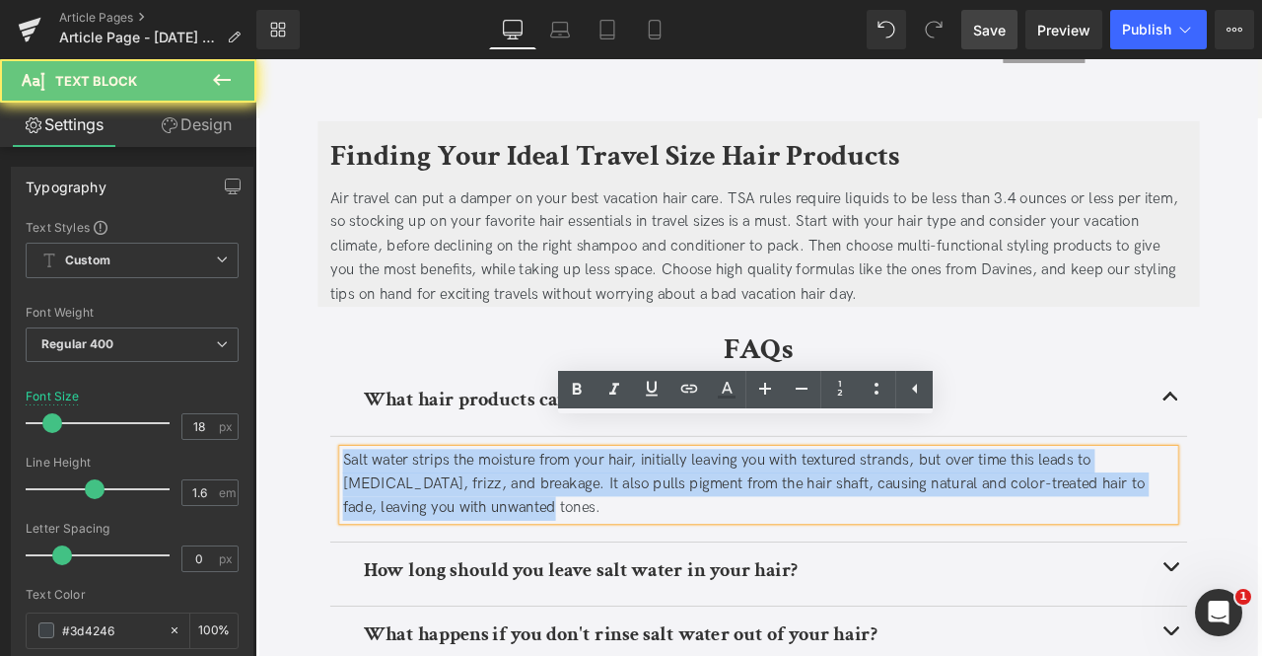
click at [700, 522] on div "Salt water strips the moisture from your hair, initially leaving you with textu…" at bounding box center [852, 564] width 986 height 85
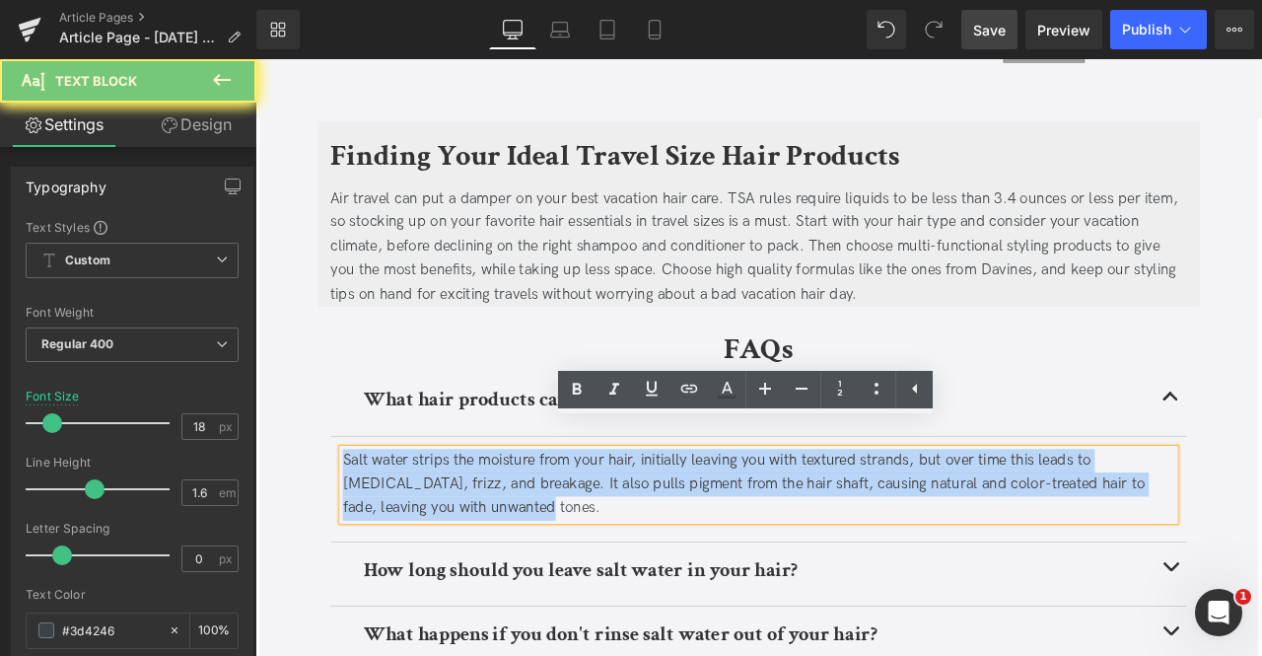
paste div
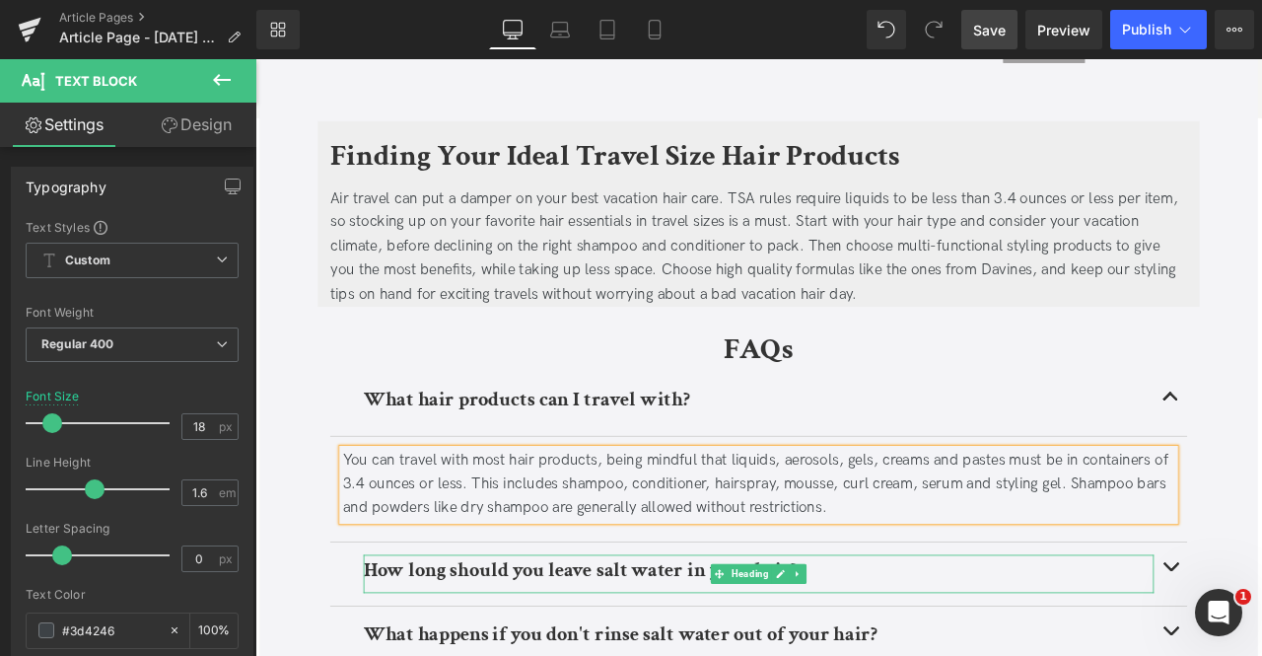
click at [698, 649] on b "How long should you leave salt water in your hair?" at bounding box center [641, 664] width 515 height 31
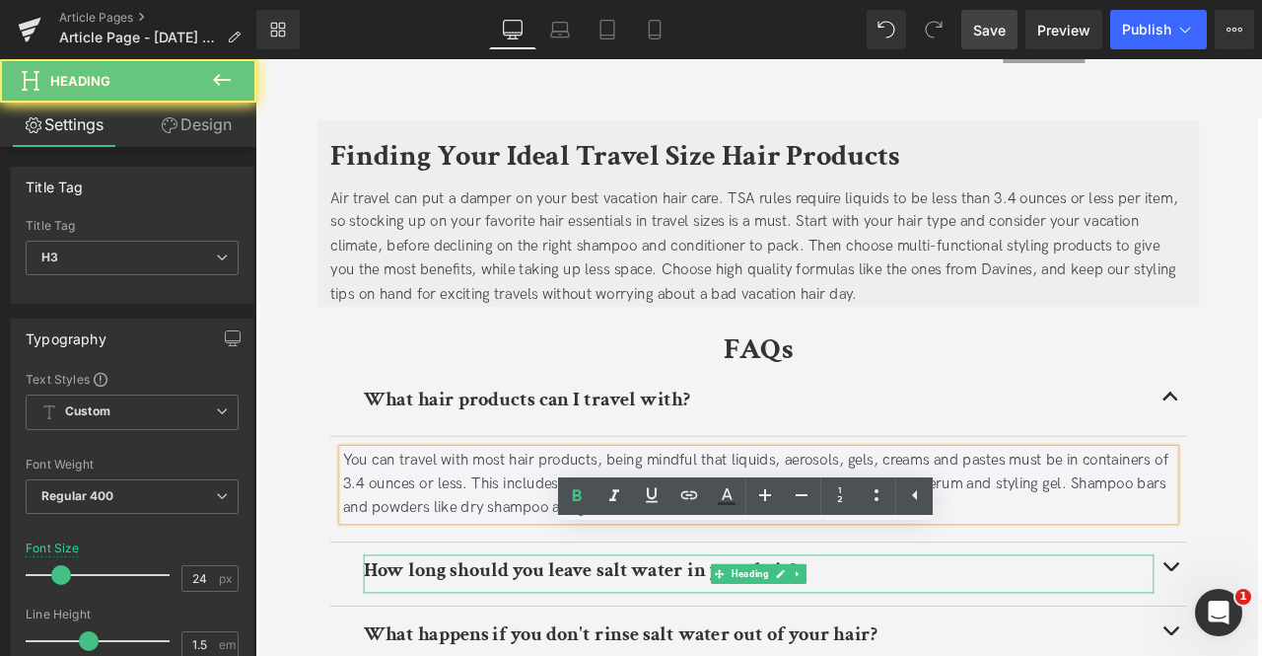
click at [698, 649] on b "How long should you leave salt water in your hair?" at bounding box center [641, 664] width 515 height 31
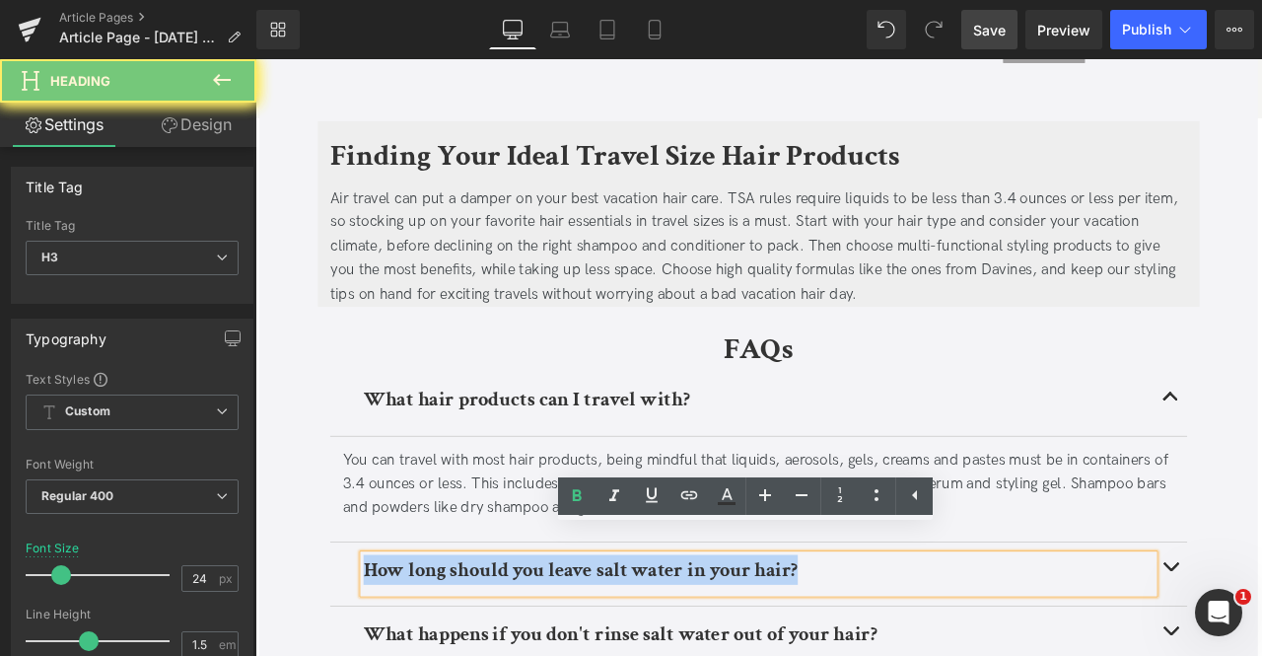
click at [698, 649] on b "How long should you leave salt water in your hair?" at bounding box center [641, 664] width 515 height 31
paste div
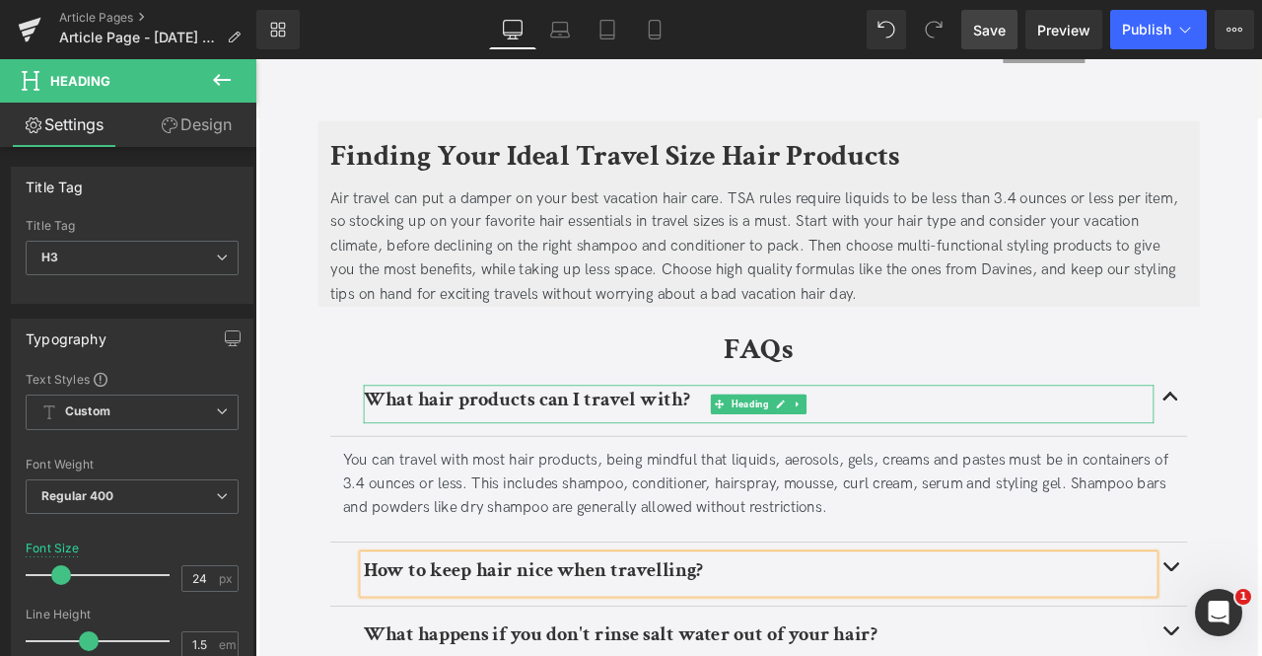
scroll to position [5802, 0]
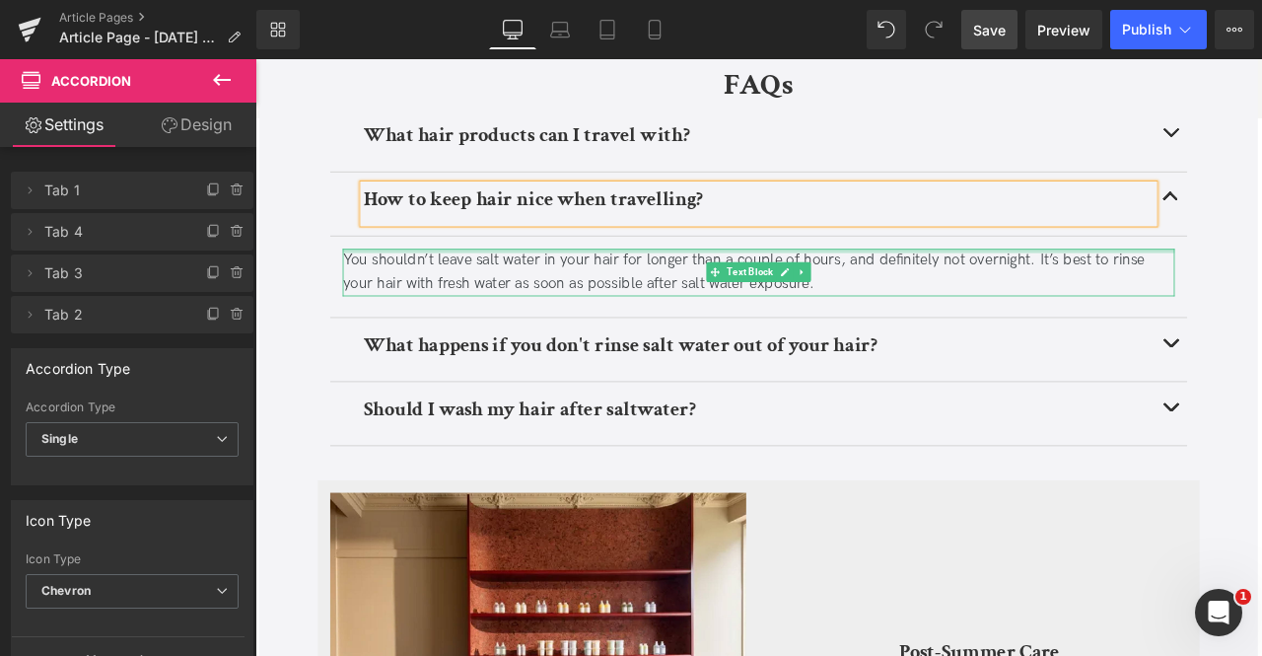
click at [509, 284] on div at bounding box center [852, 286] width 986 height 5
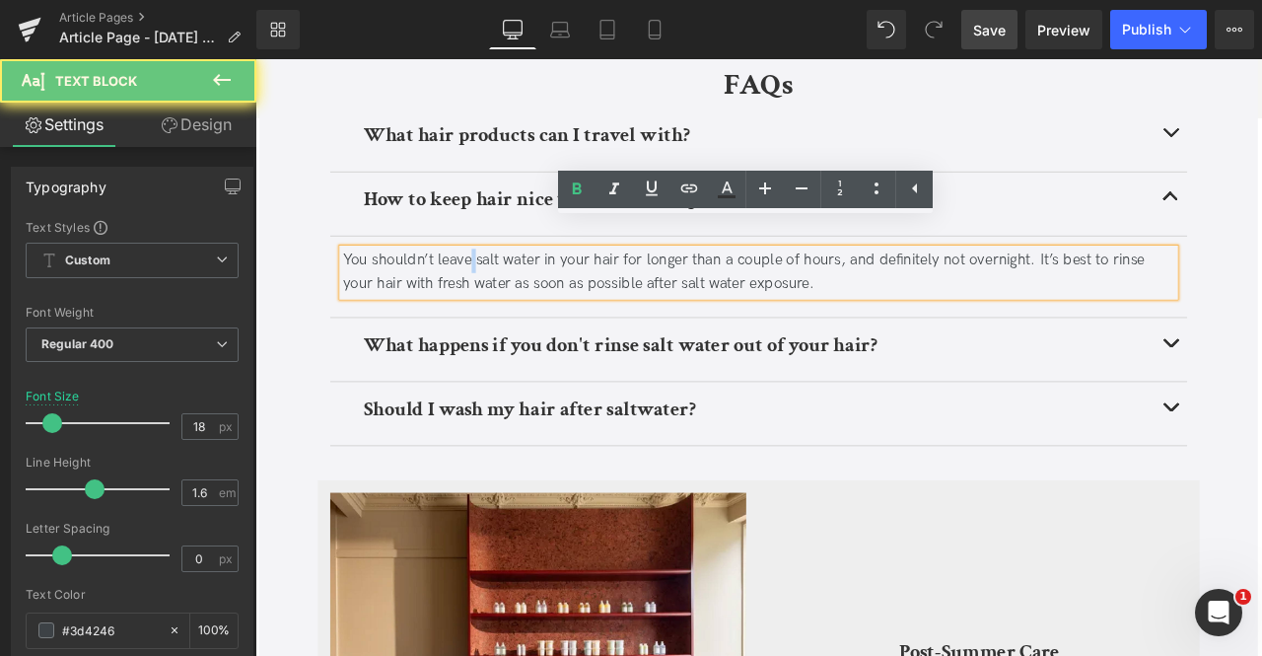
click at [509, 284] on div "You shouldn’t leave salt water in your hair for longer than a couple of hours, …" at bounding box center [852, 312] width 986 height 57
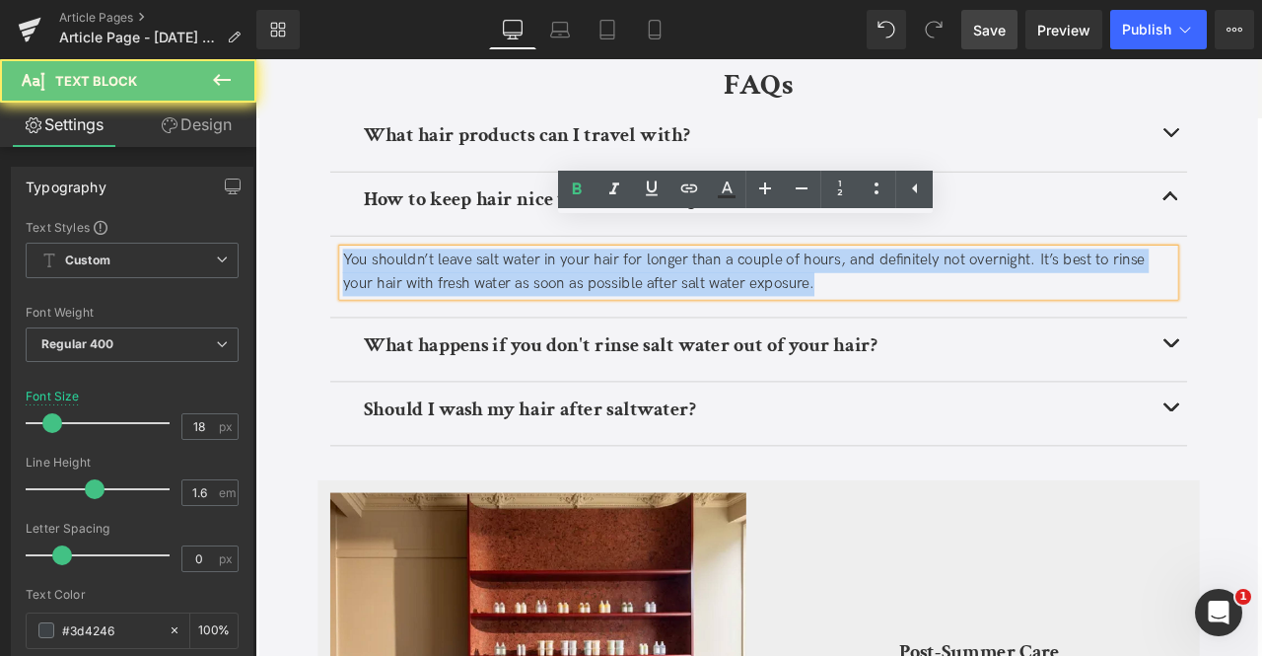
click at [509, 284] on div "You shouldn’t leave salt water in your hair for longer than a couple of hours, …" at bounding box center [852, 312] width 986 height 57
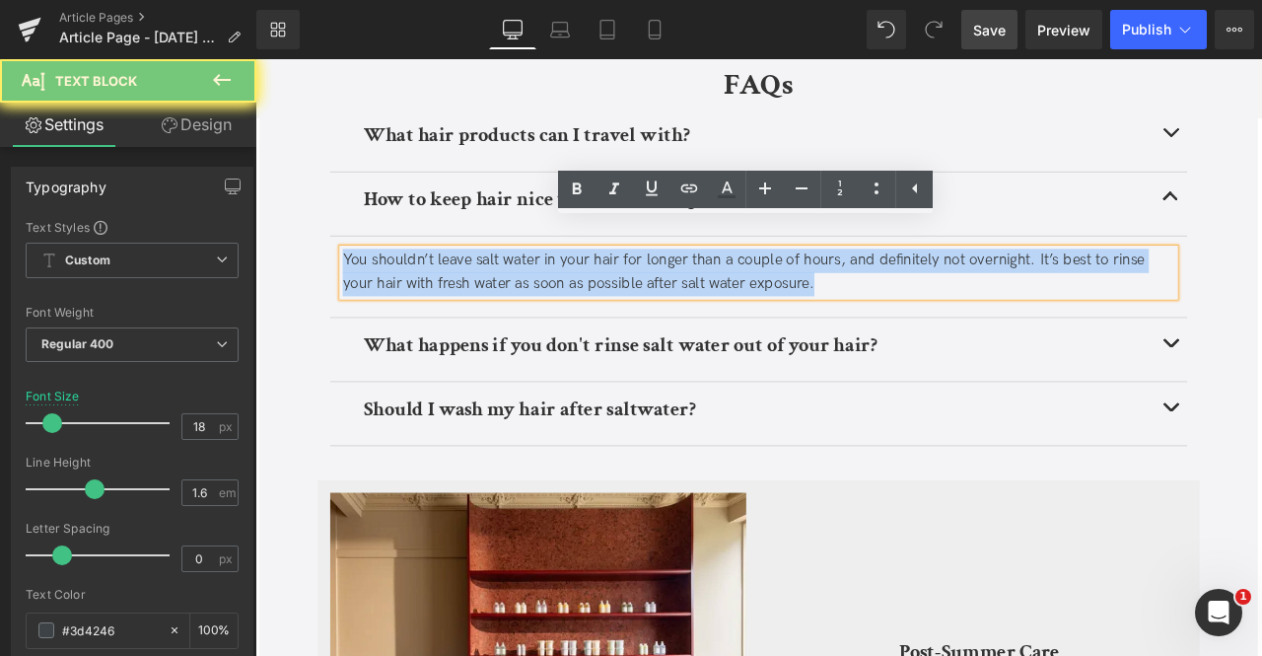
paste div
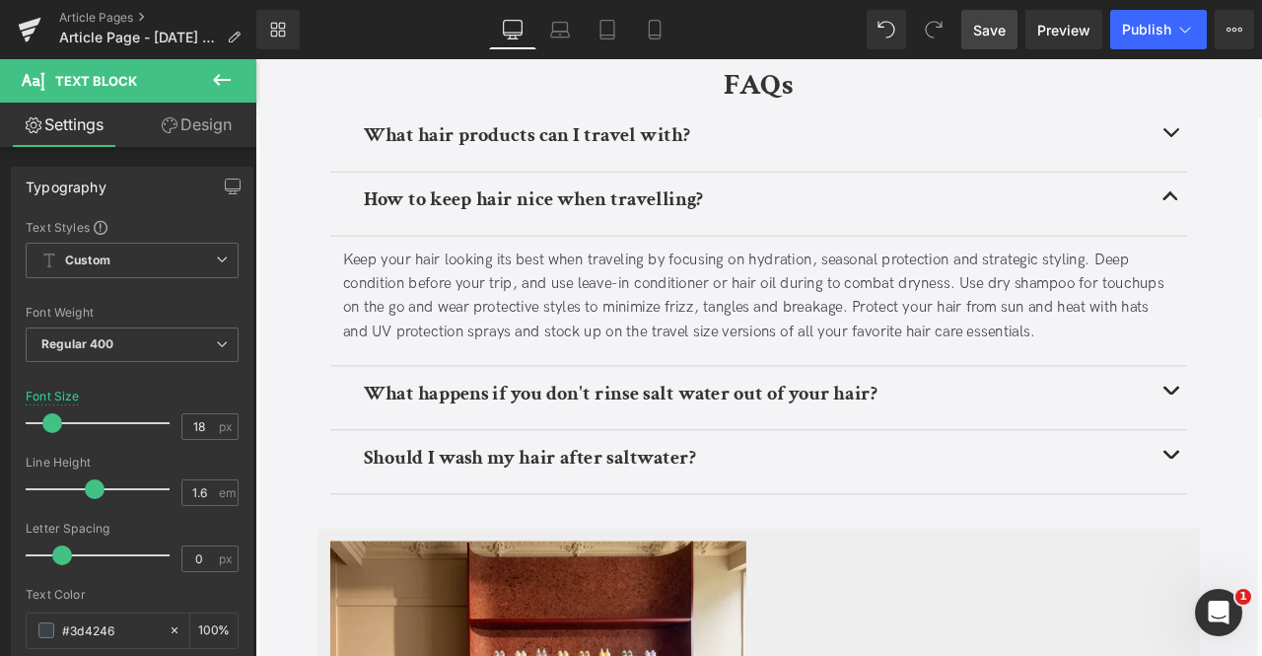
click at [255, 59] on div at bounding box center [255, 59] width 0 height 0
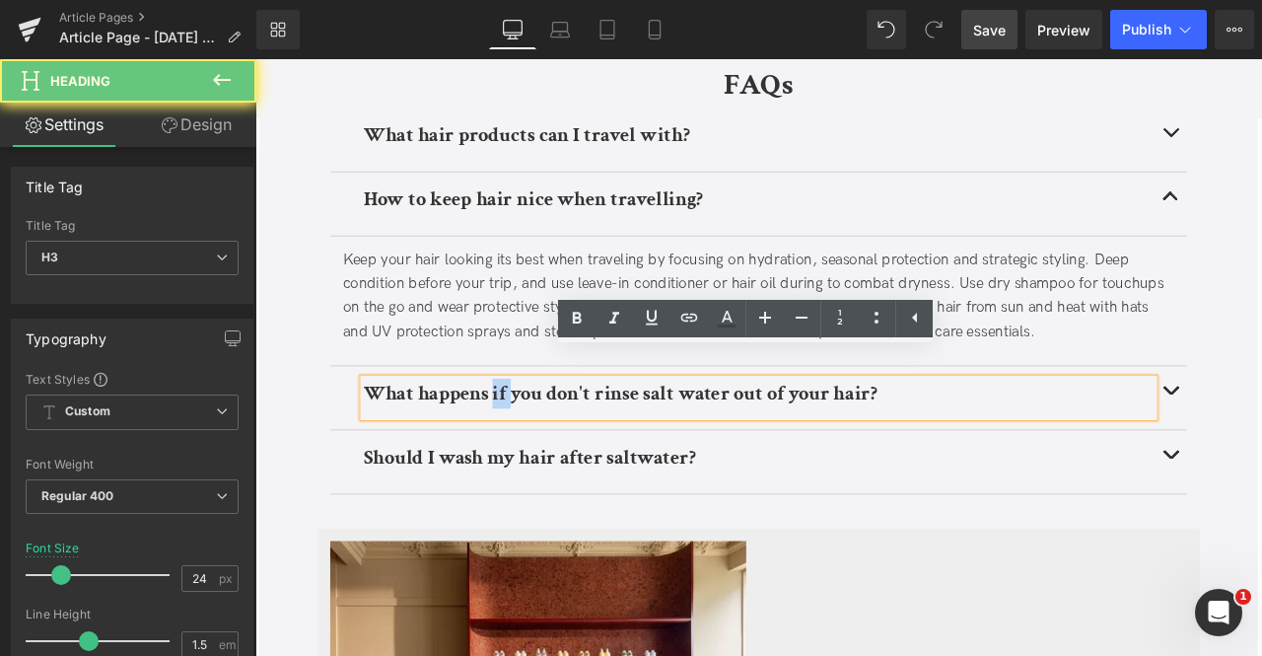
click at [533, 438] on h3 "What happens if you don't rinse salt water out of your hair?" at bounding box center [852, 456] width 937 height 36
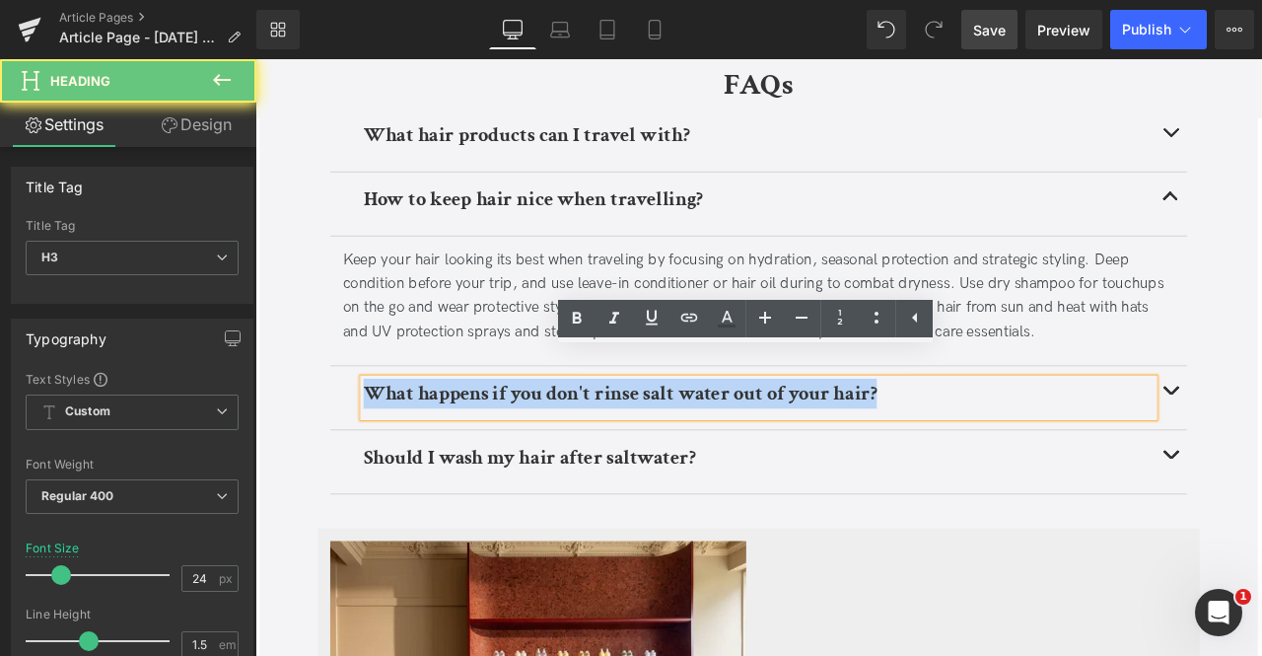
click at [533, 438] on h3 "What happens if you don't rinse salt water out of your hair?" at bounding box center [852, 456] width 937 height 36
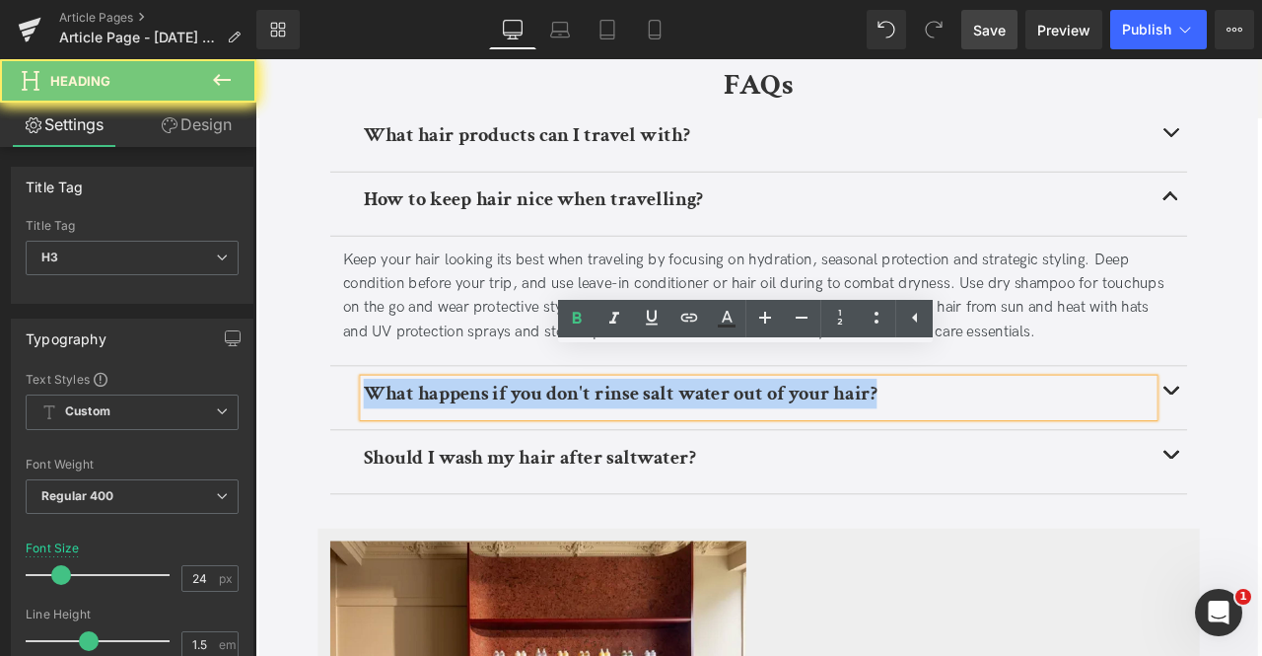
paste div
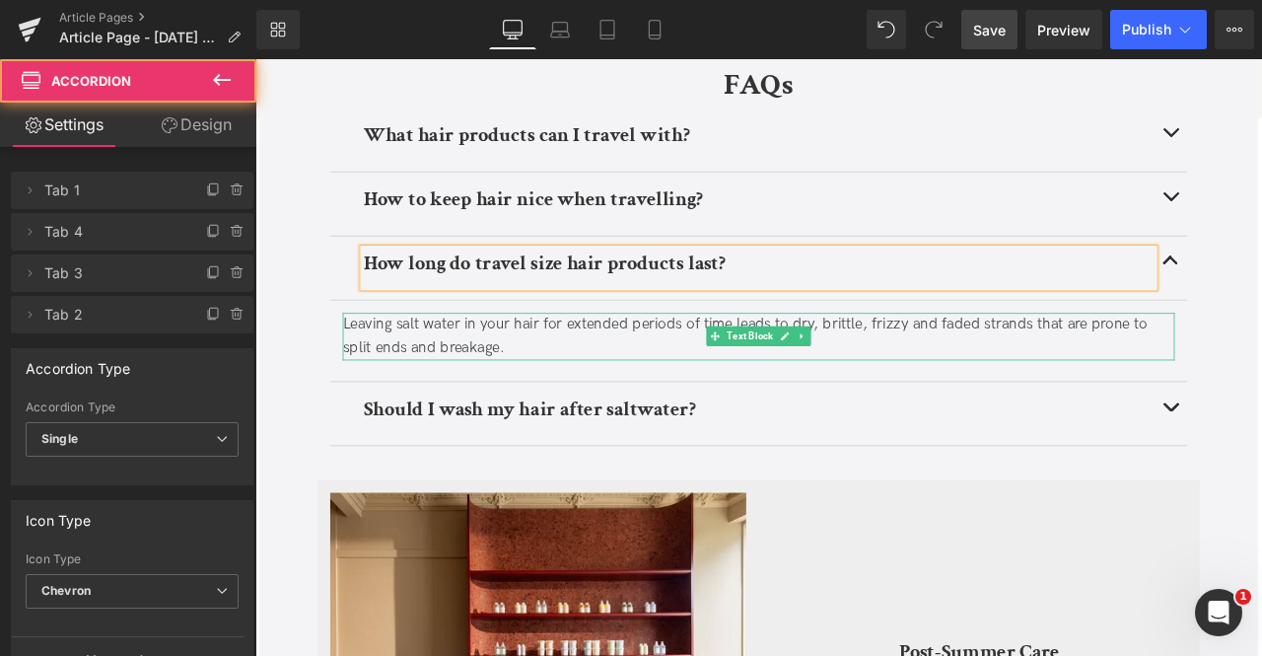
click at [514, 360] on div "Leaving salt water in your hair for extended periods of time leads to dry, brit…" at bounding box center [852, 388] width 986 height 57
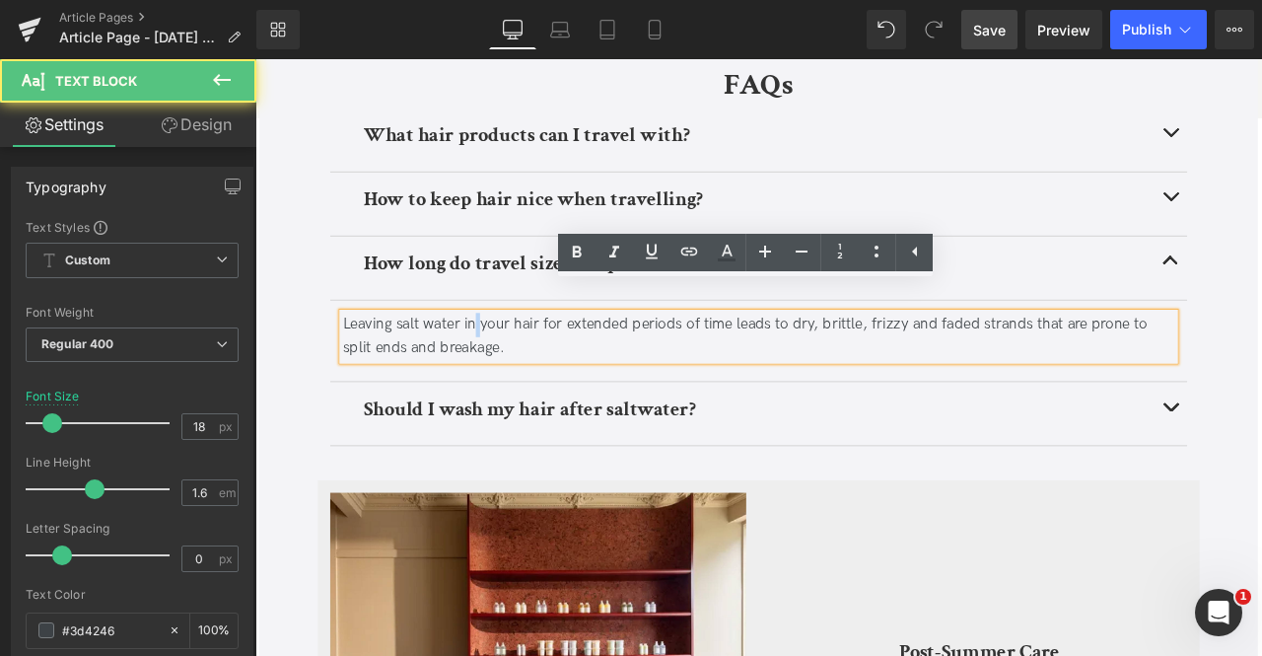
click at [514, 360] on div "Leaving salt water in your hair for extended periods of time leads to dry, brit…" at bounding box center [852, 388] width 986 height 57
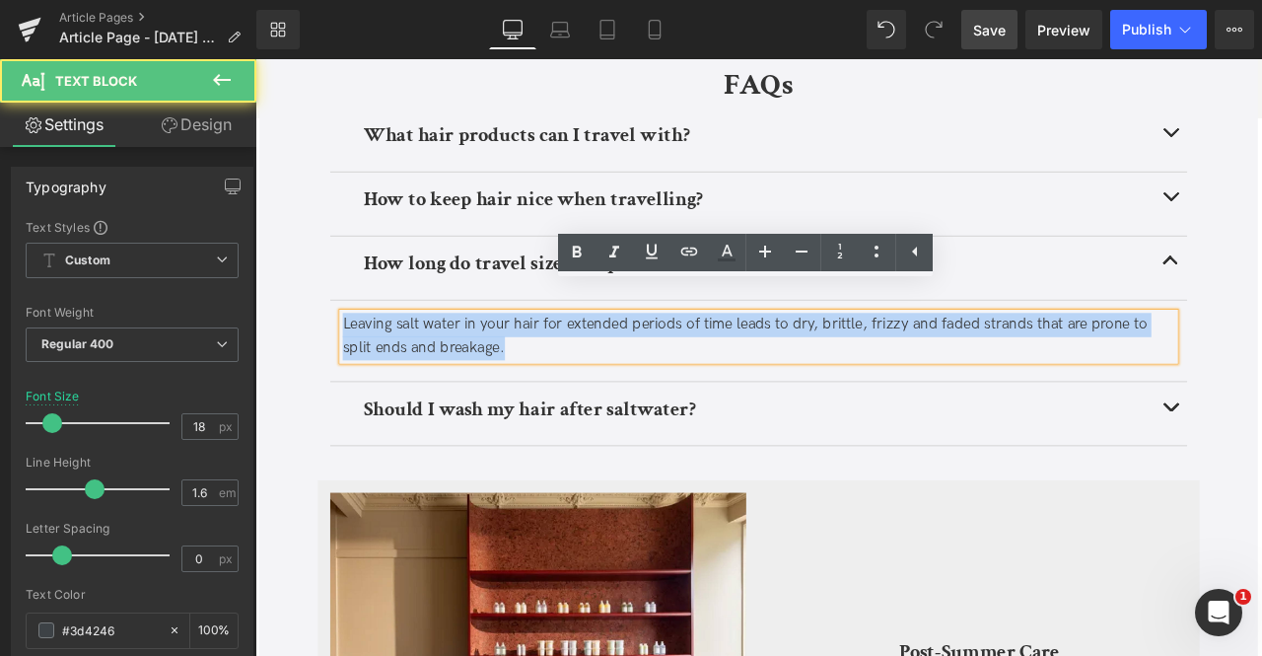
click at [514, 360] on div "Leaving salt water in your hair for extended periods of time leads to dry, brit…" at bounding box center [852, 388] width 986 height 57
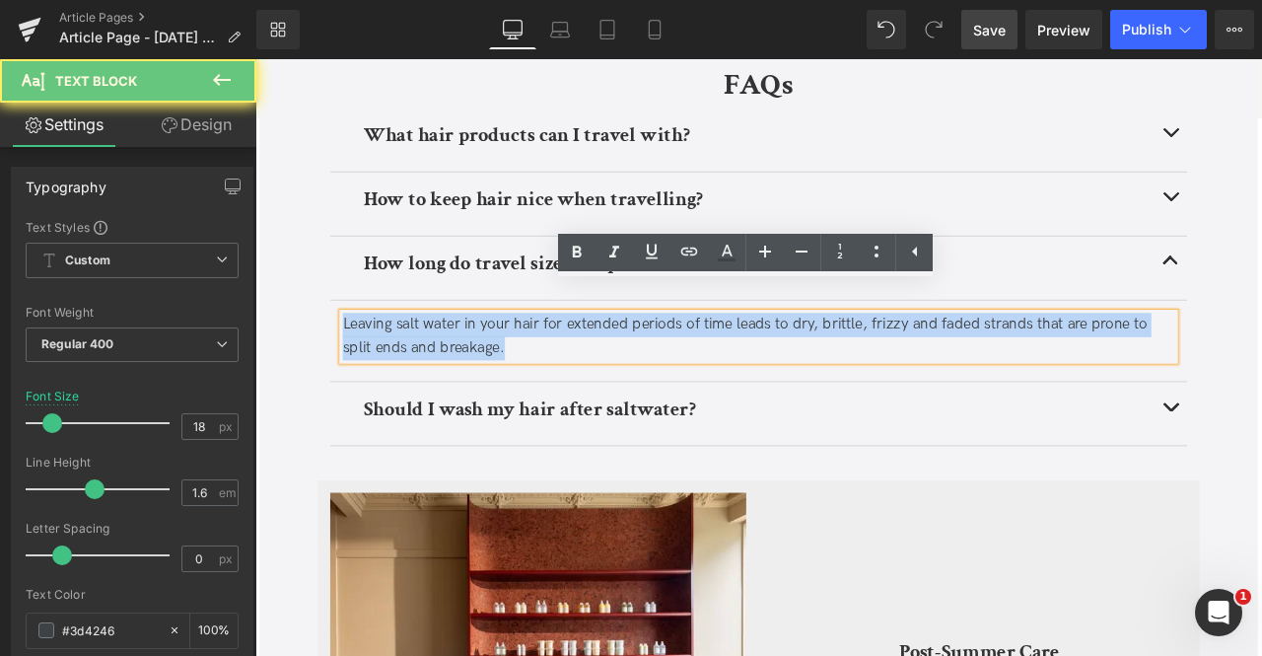
paste div
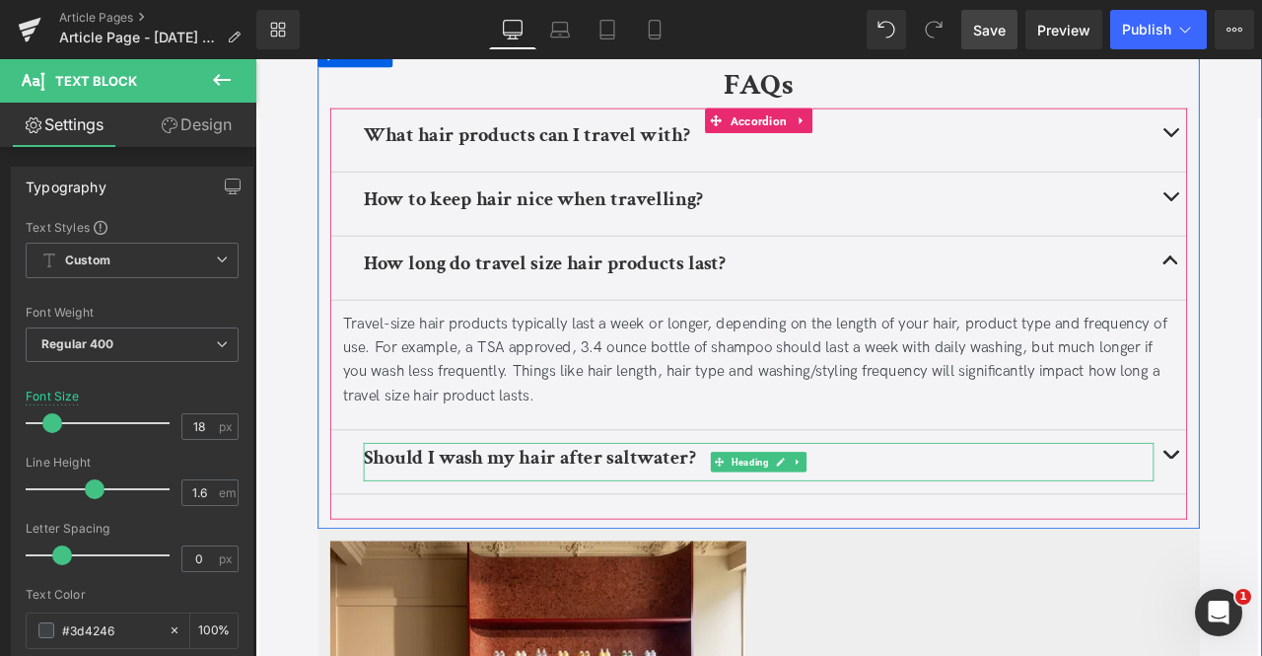
click at [416, 516] on b "Should I wash my hair after saltwater?" at bounding box center [580, 531] width 393 height 31
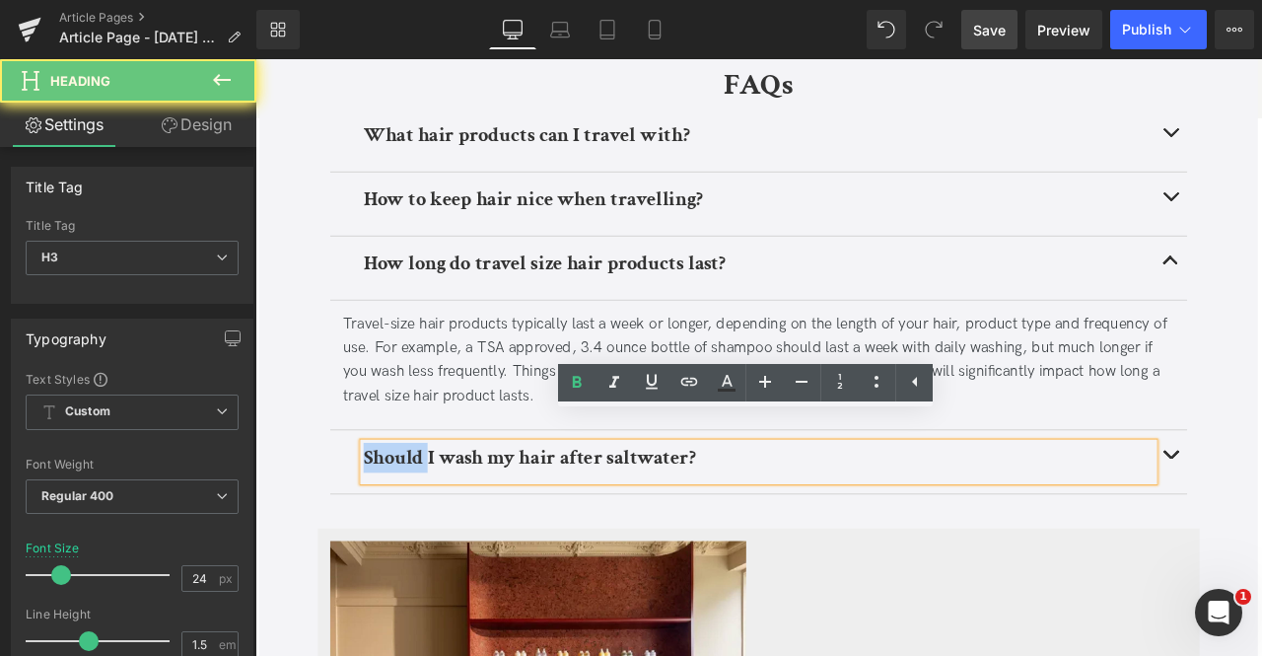
click at [416, 516] on b "Should I wash my hair after saltwater?" at bounding box center [580, 531] width 393 height 31
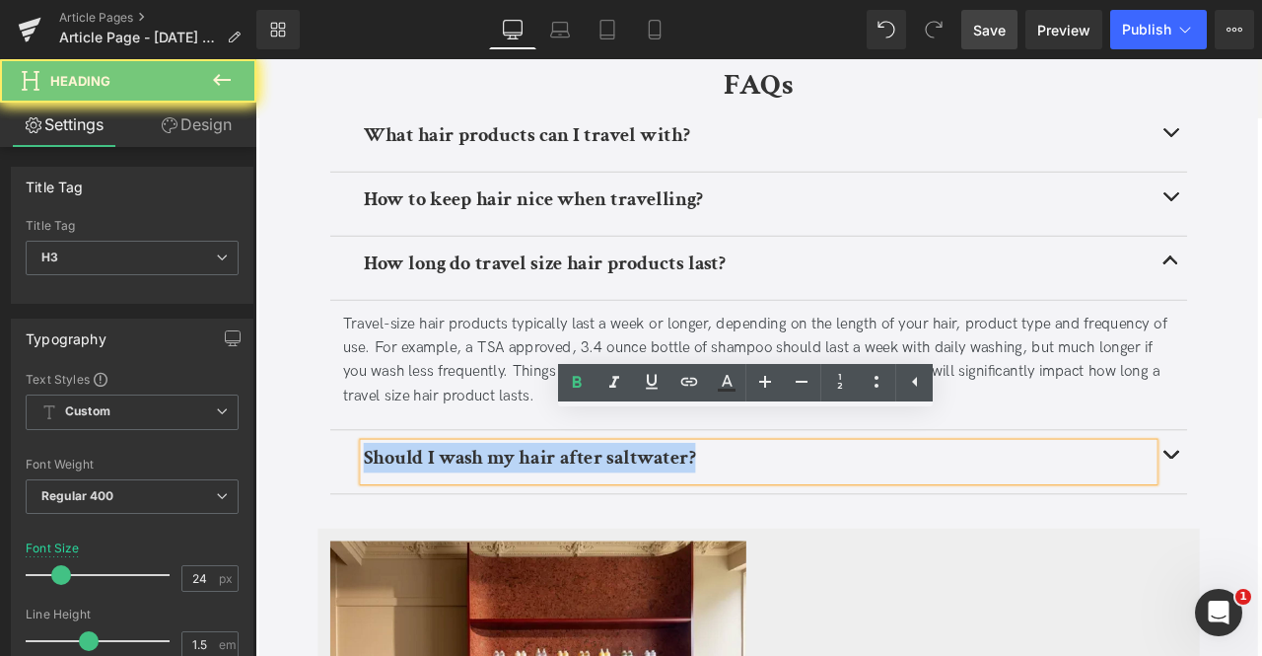
click at [416, 516] on b "Should I wash my hair after saltwater?" at bounding box center [580, 531] width 393 height 31
paste div
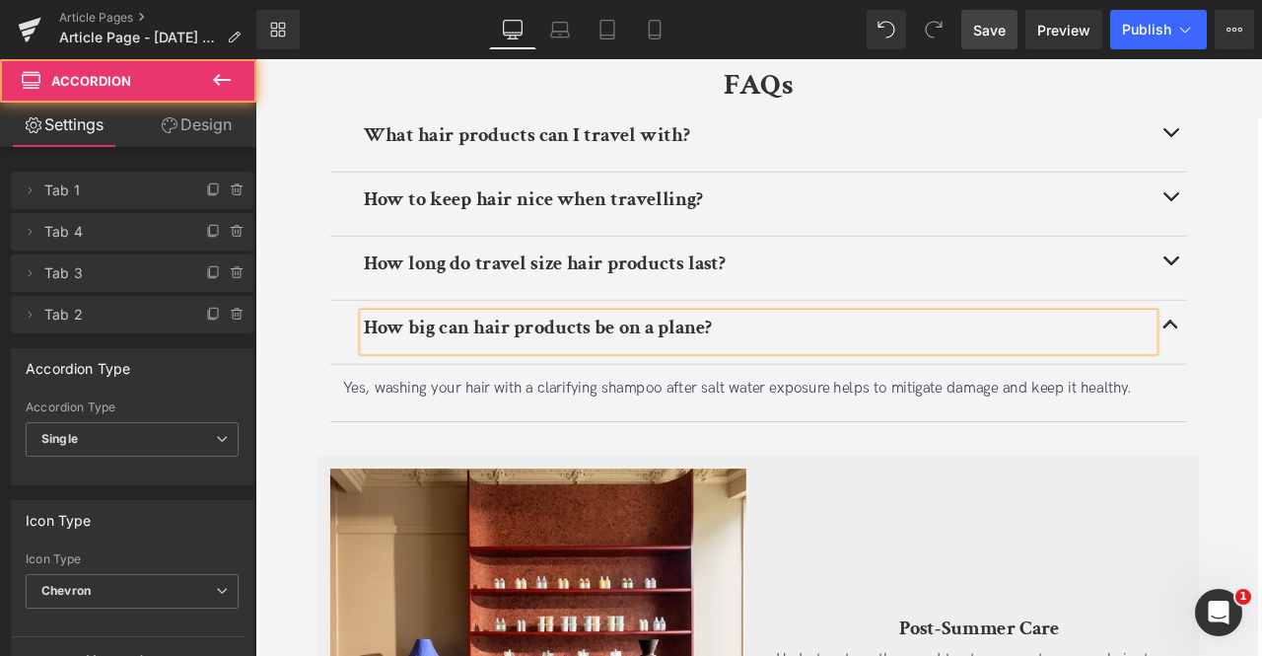
click at [461, 436] on div "Yes, washing your hair with a clarifying shampoo after salt water exposure help…" at bounding box center [852, 450] width 986 height 29
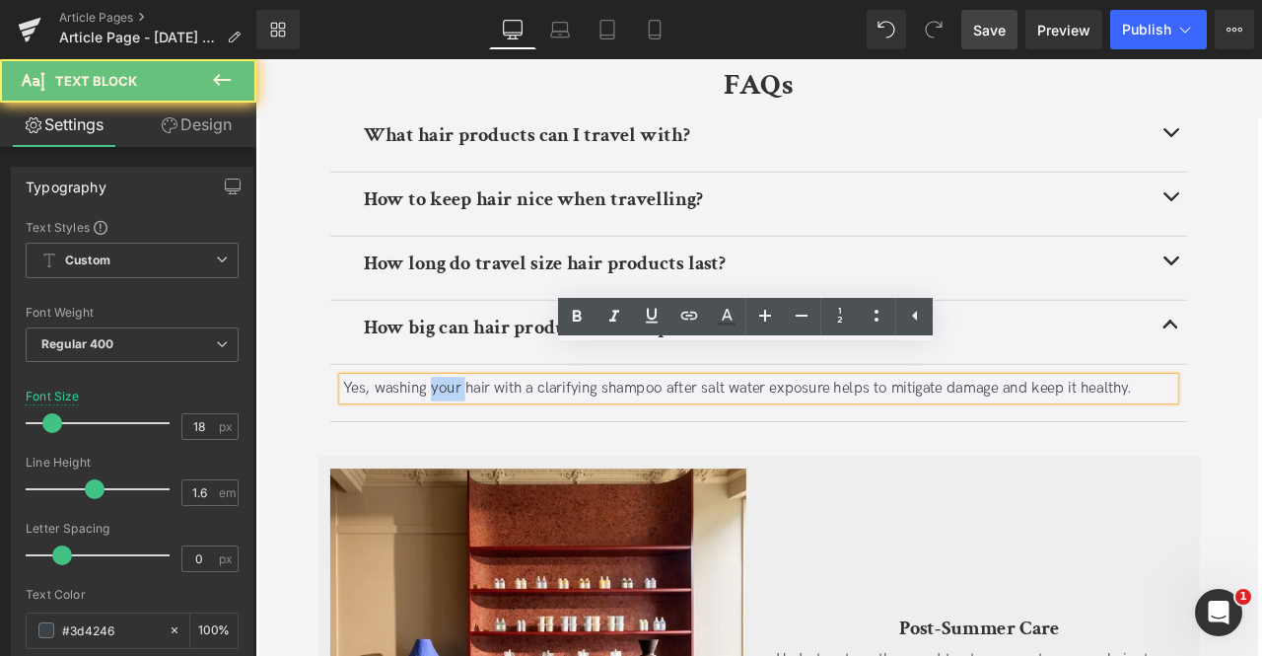
click at [461, 436] on div "Yes, washing your hair with a clarifying shampoo after salt water exposure help…" at bounding box center [852, 450] width 986 height 29
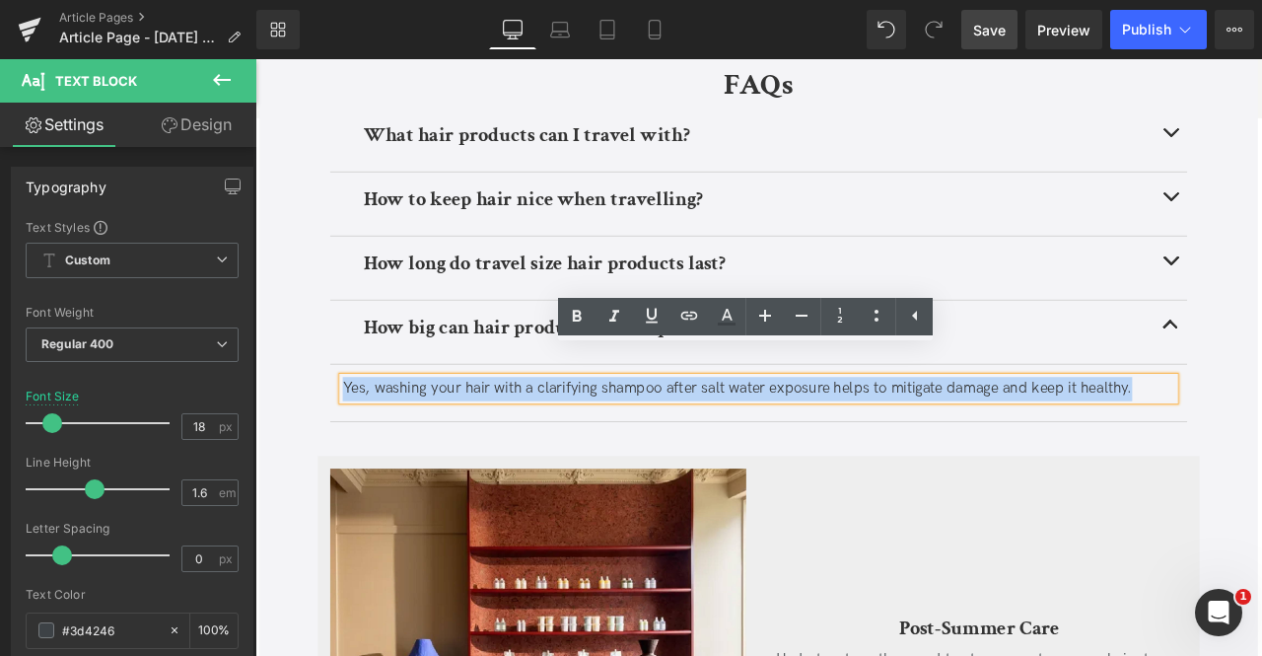
click at [461, 436] on div "Yes, washing your hair with a clarifying shampoo after salt water exposure help…" at bounding box center [852, 450] width 986 height 29
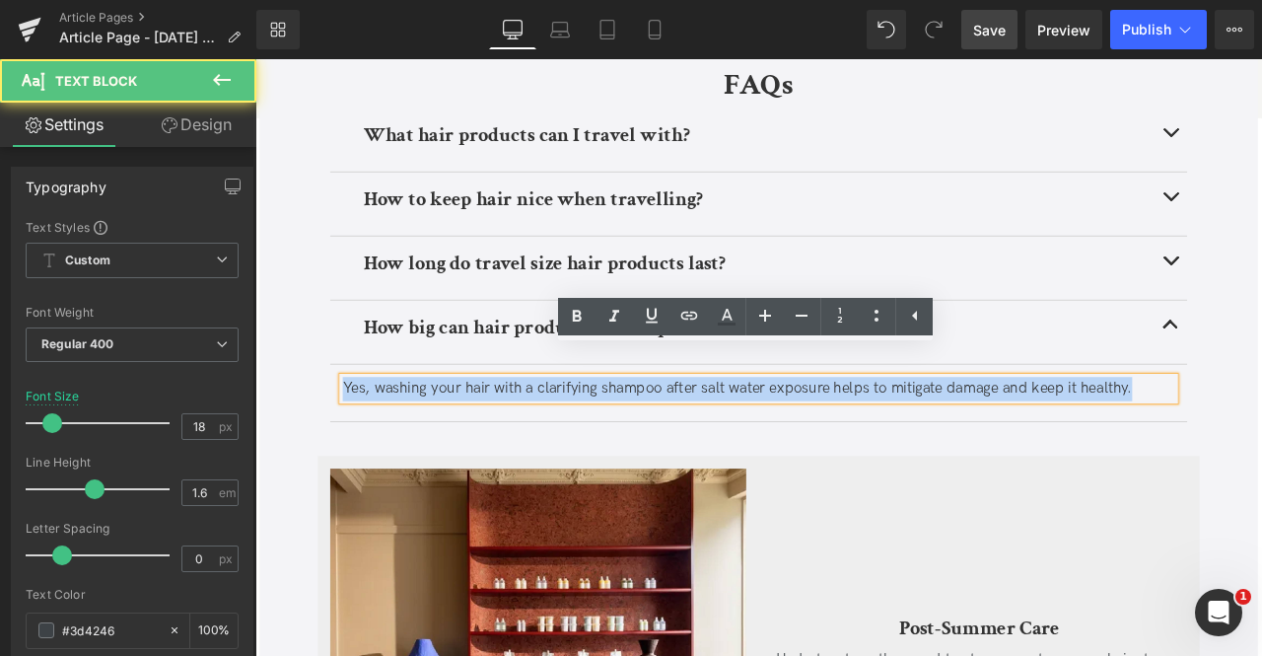
paste div
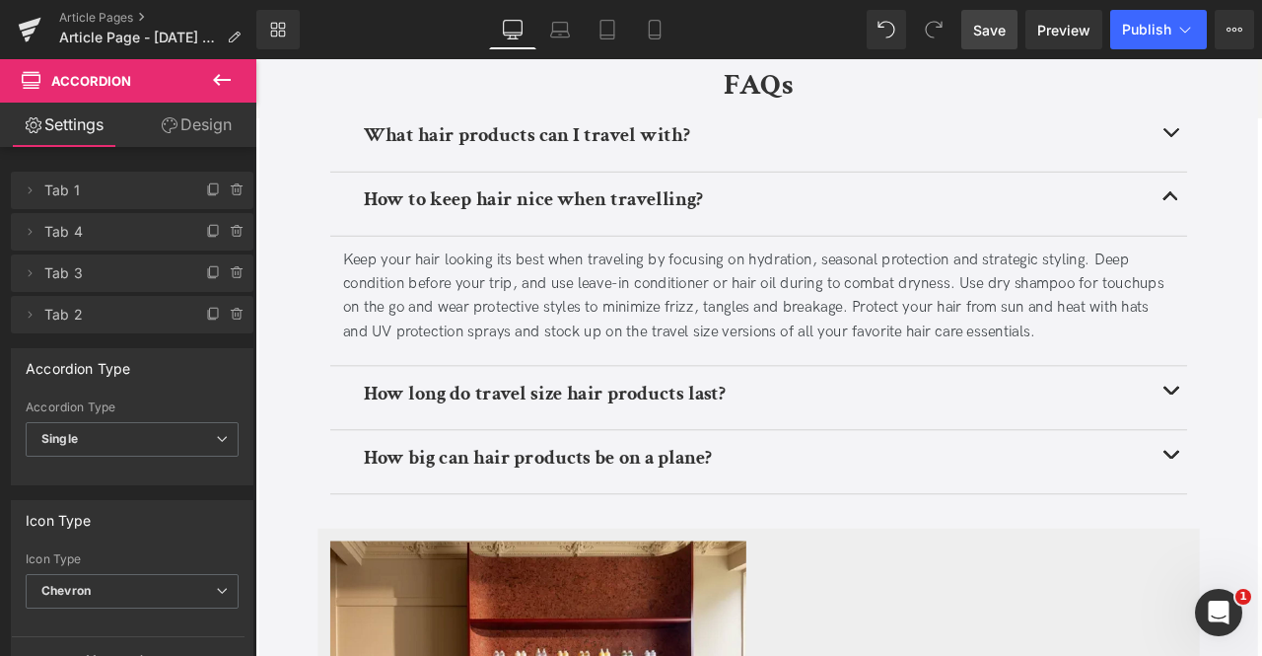
click at [993, 36] on span "Save" at bounding box center [989, 30] width 33 height 21
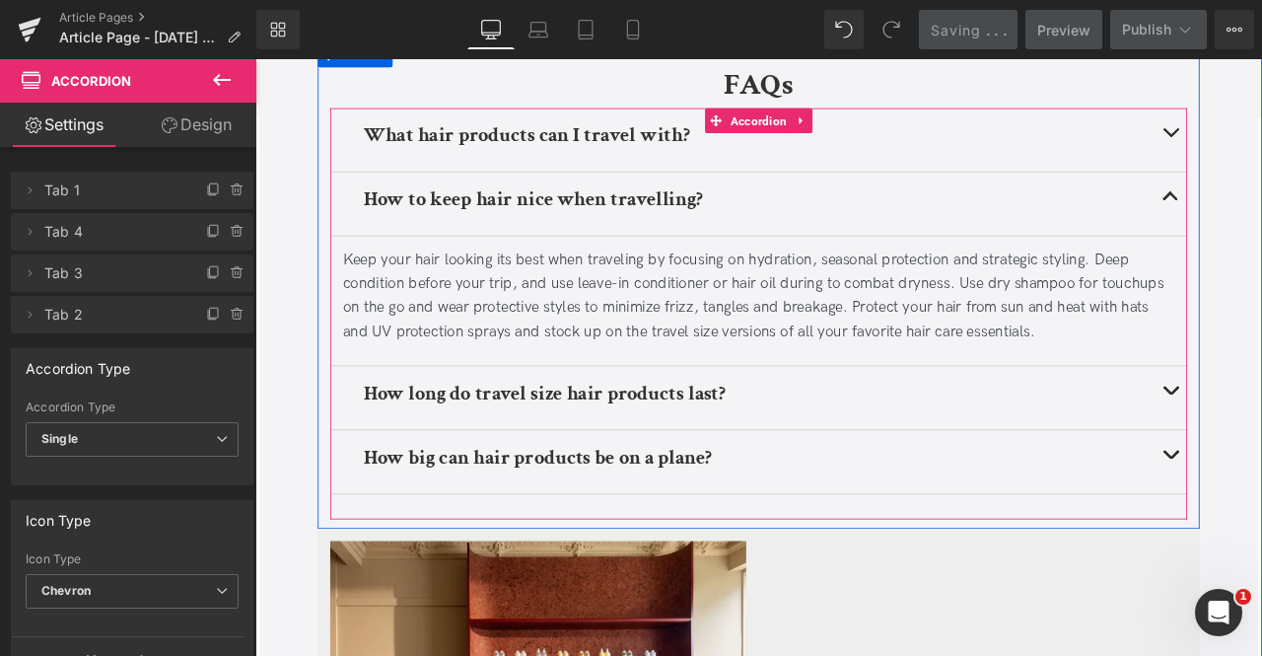
scroll to position [6213, 0]
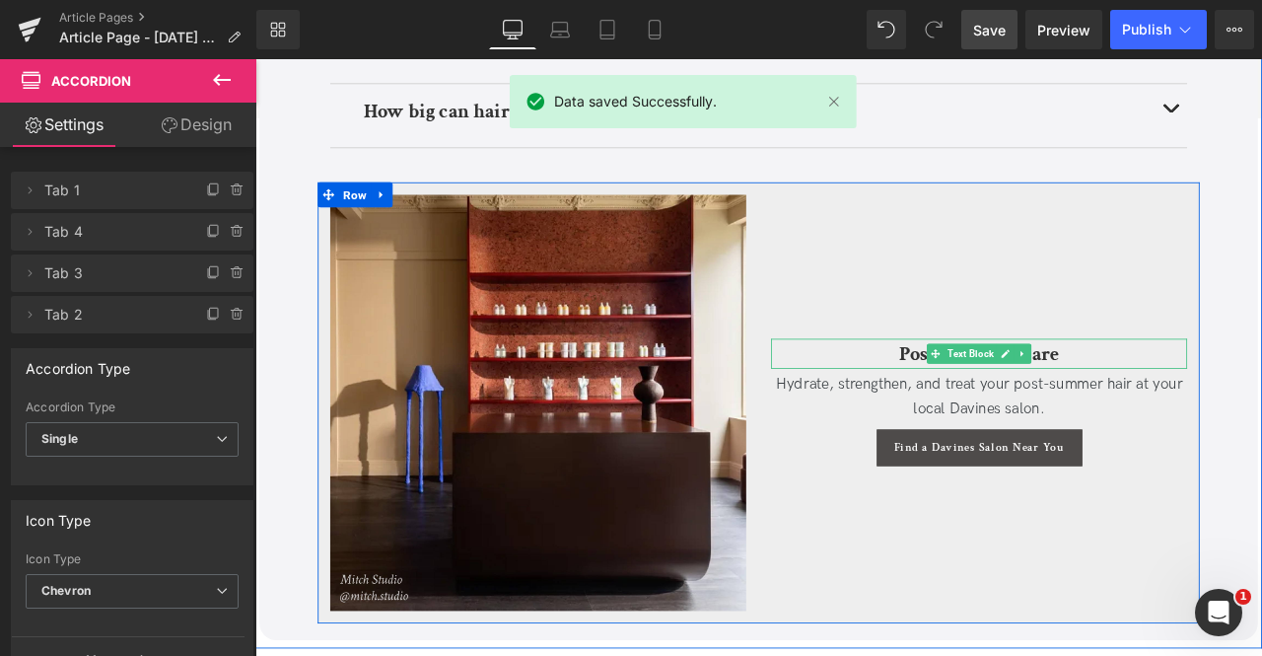
click at [1030, 392] on b "Post-Summer Care" at bounding box center [1114, 407] width 190 height 31
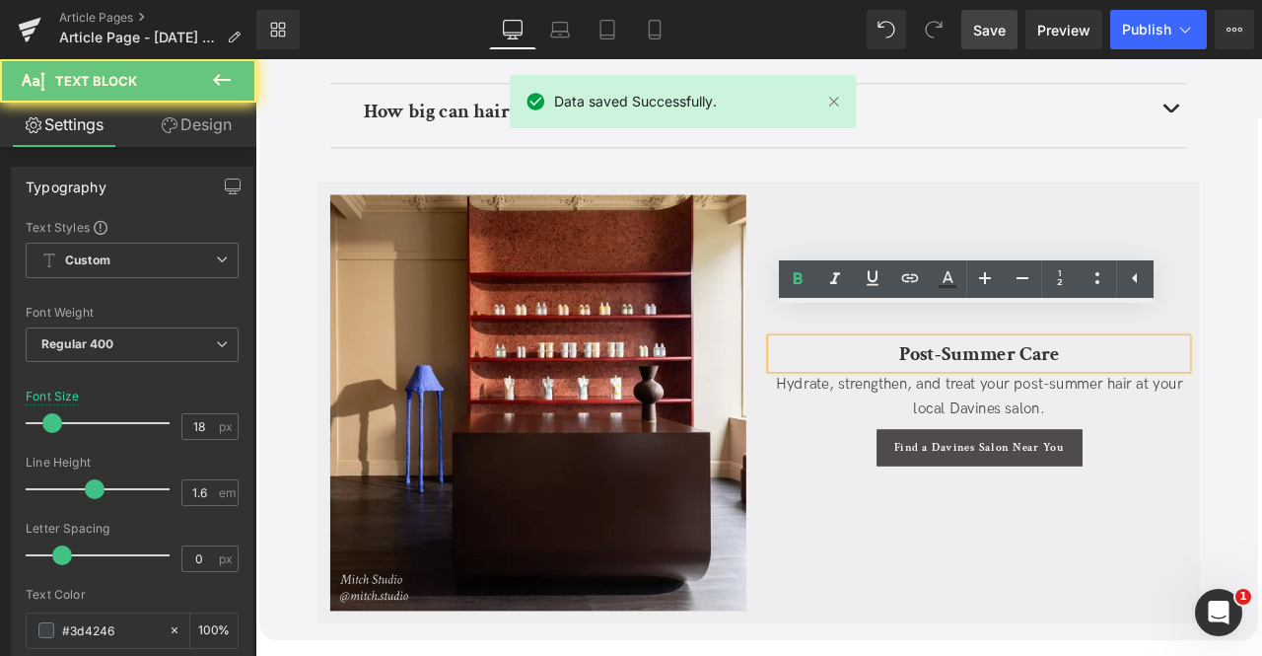
click at [1030, 392] on b "Post-Summer Care" at bounding box center [1114, 407] width 190 height 31
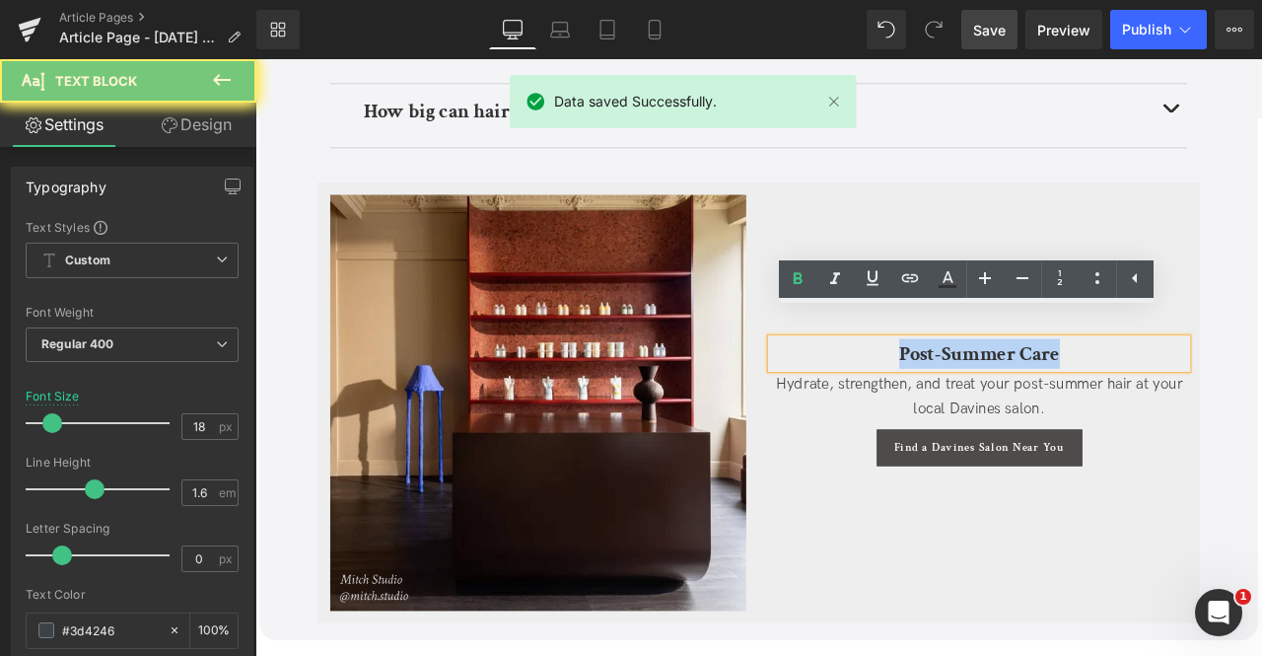
click at [1030, 392] on b "Post-Summer Care" at bounding box center [1114, 407] width 190 height 31
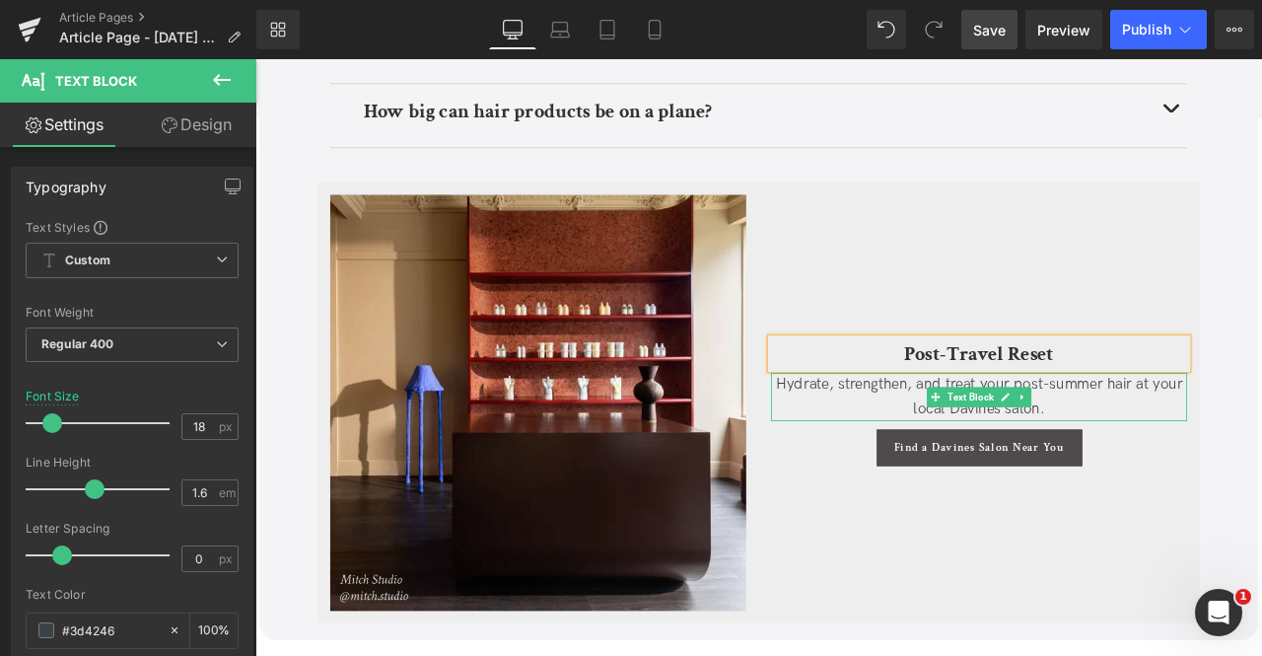
click at [1000, 434] on span "Hydrate, strengthen, and treat your post-summer hair at your local Davines salo…" at bounding box center [1114, 458] width 482 height 49
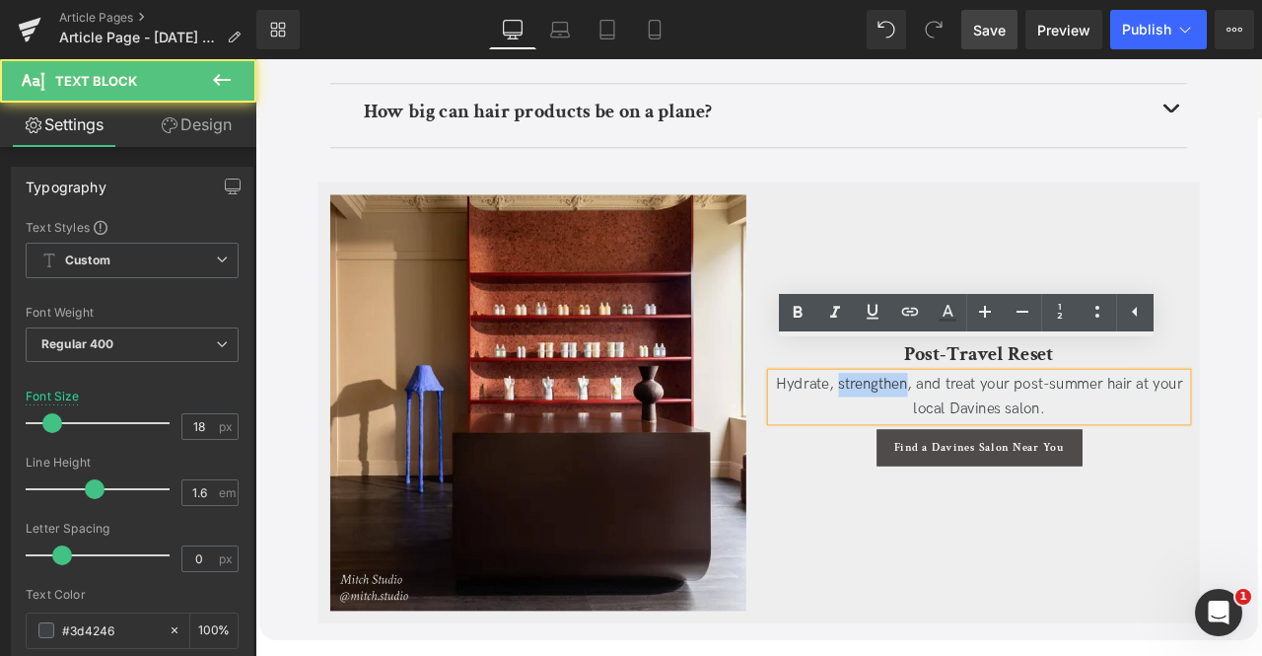
click at [1000, 434] on span "Hydrate, strengthen, and treat your post-summer hair at your local Davines salo…" at bounding box center [1114, 458] width 482 height 49
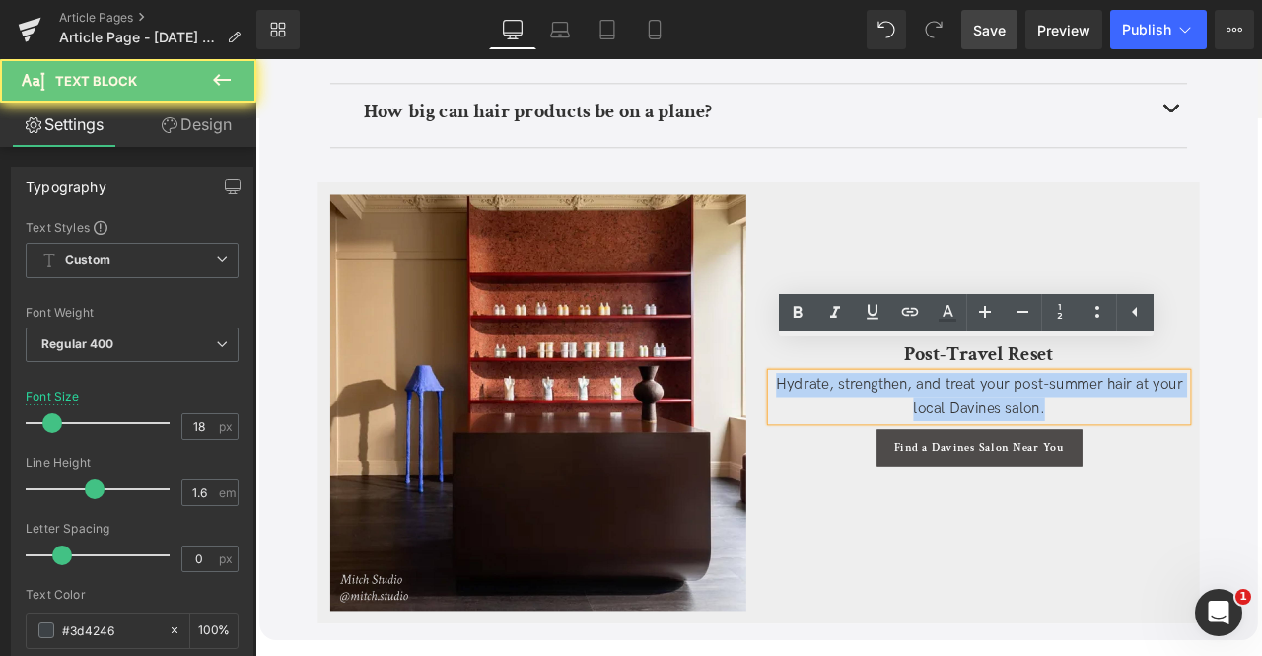
click at [1000, 434] on span "Hydrate, strengthen, and treat your post-summer hair at your local Davines salo…" at bounding box center [1114, 458] width 482 height 49
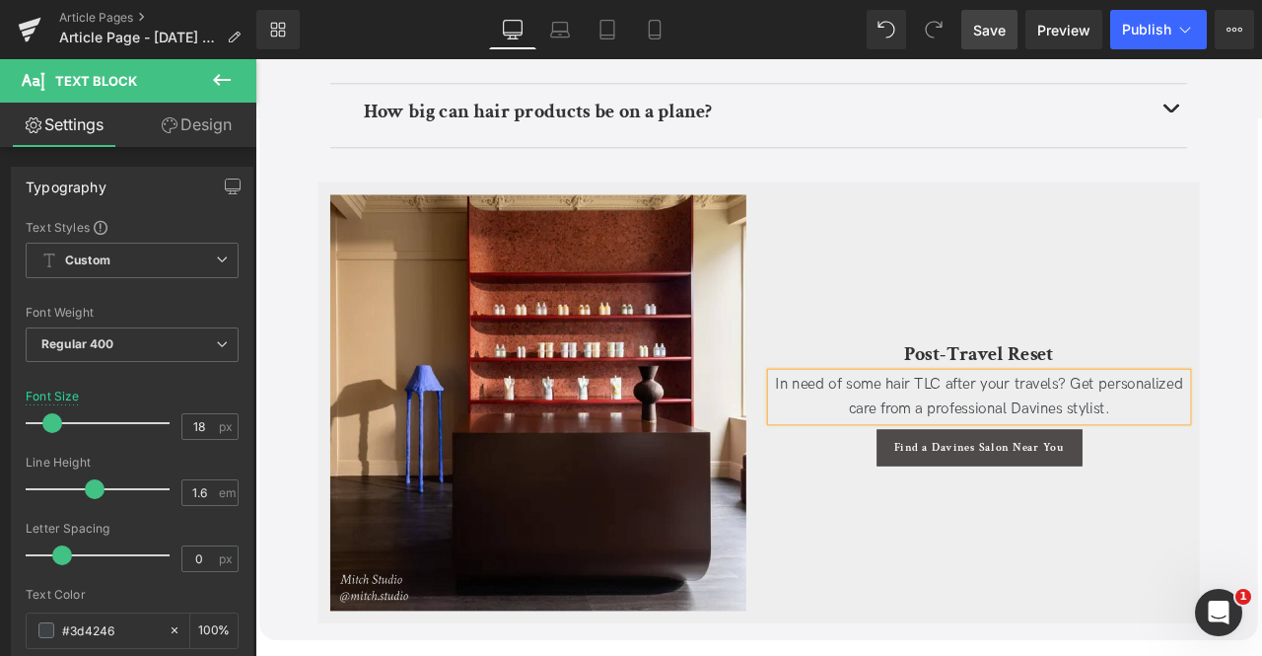
click at [925, 516] on div "Post-Travel Reset Text Block In need of some hair TLC after your travels? Get p…" at bounding box center [1113, 466] width 523 height 493
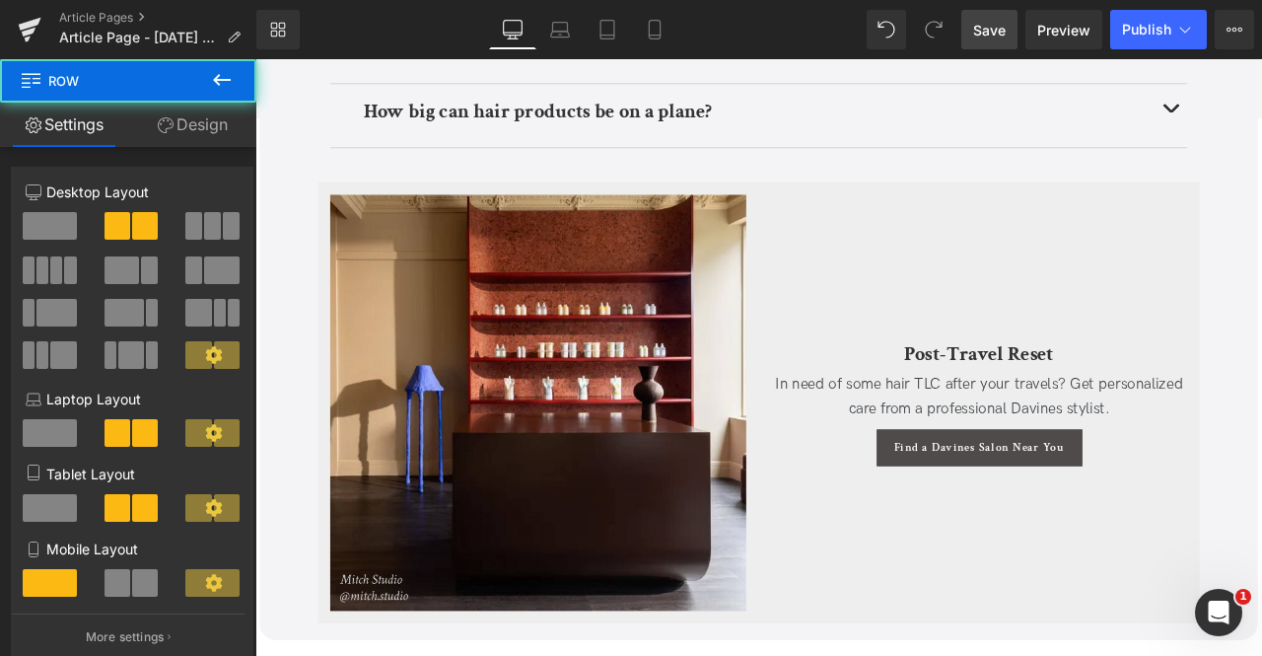
scroll to position [6171, 0]
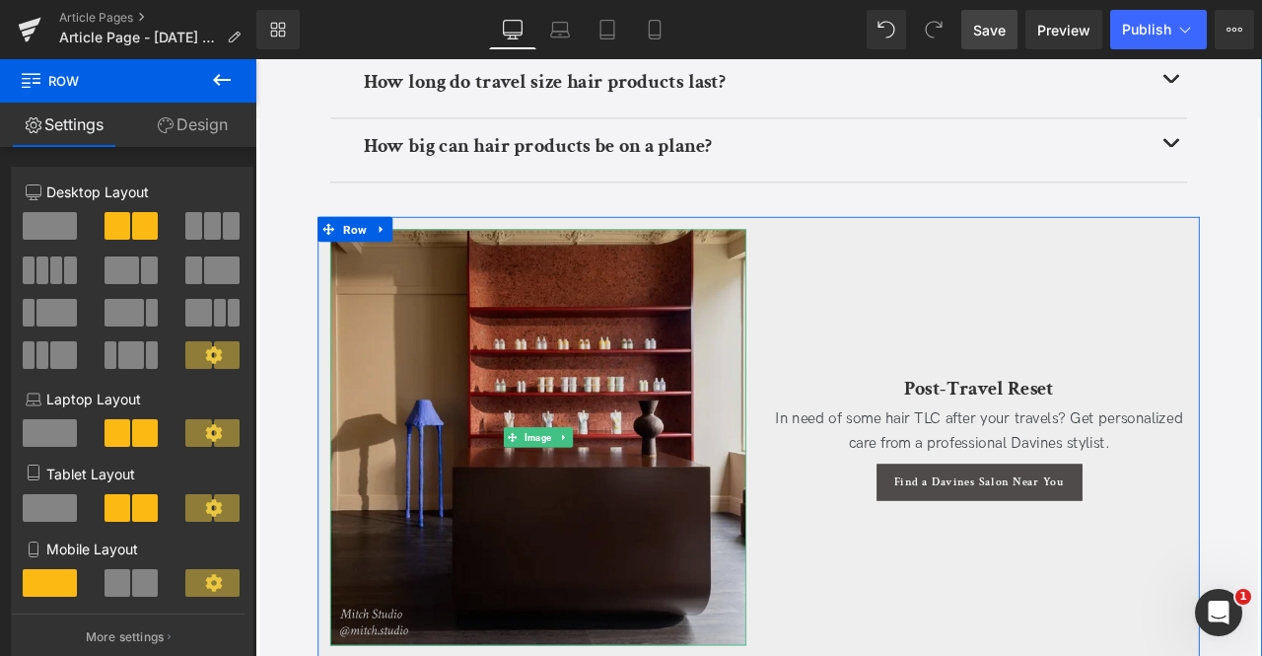
click at [637, 472] on img at bounding box center [590, 507] width 493 height 493
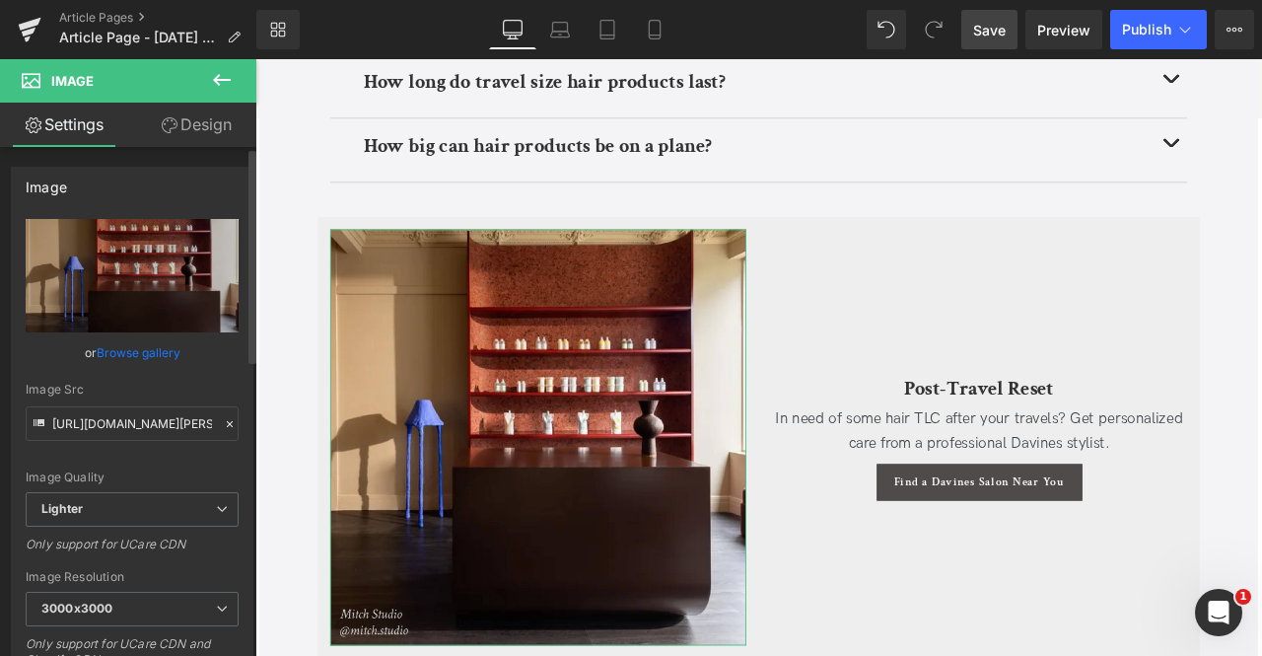
click at [132, 352] on link "Browse gallery" at bounding box center [139, 352] width 84 height 35
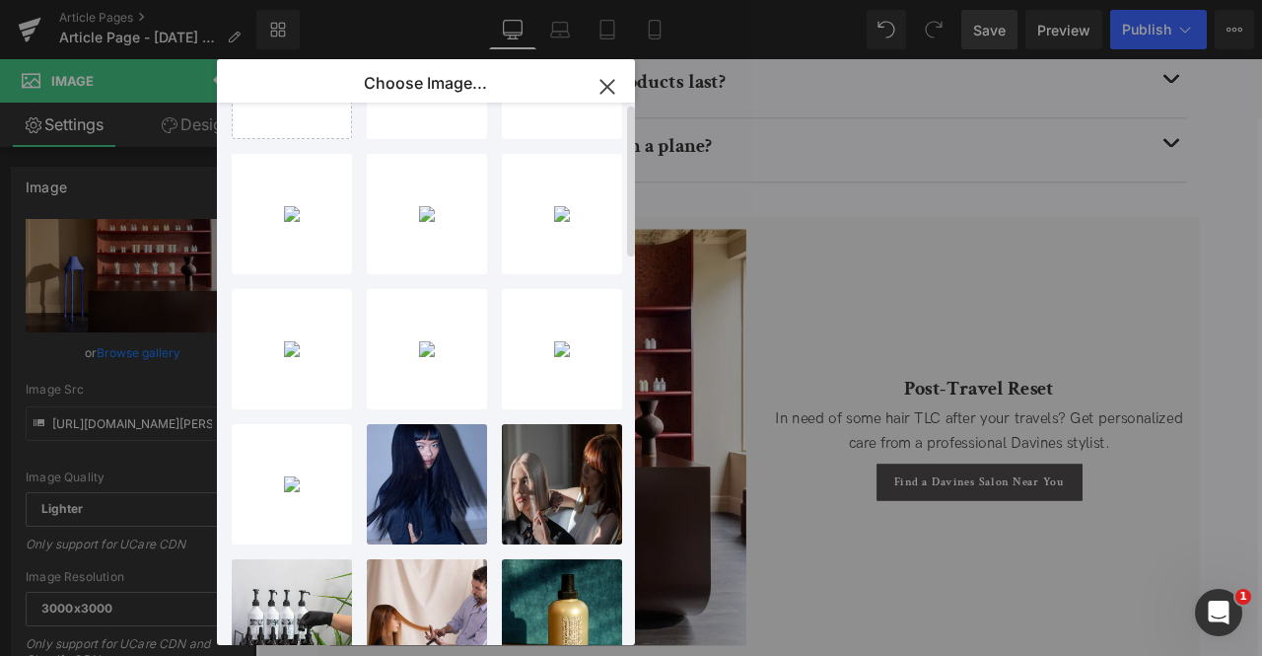
scroll to position [0, 0]
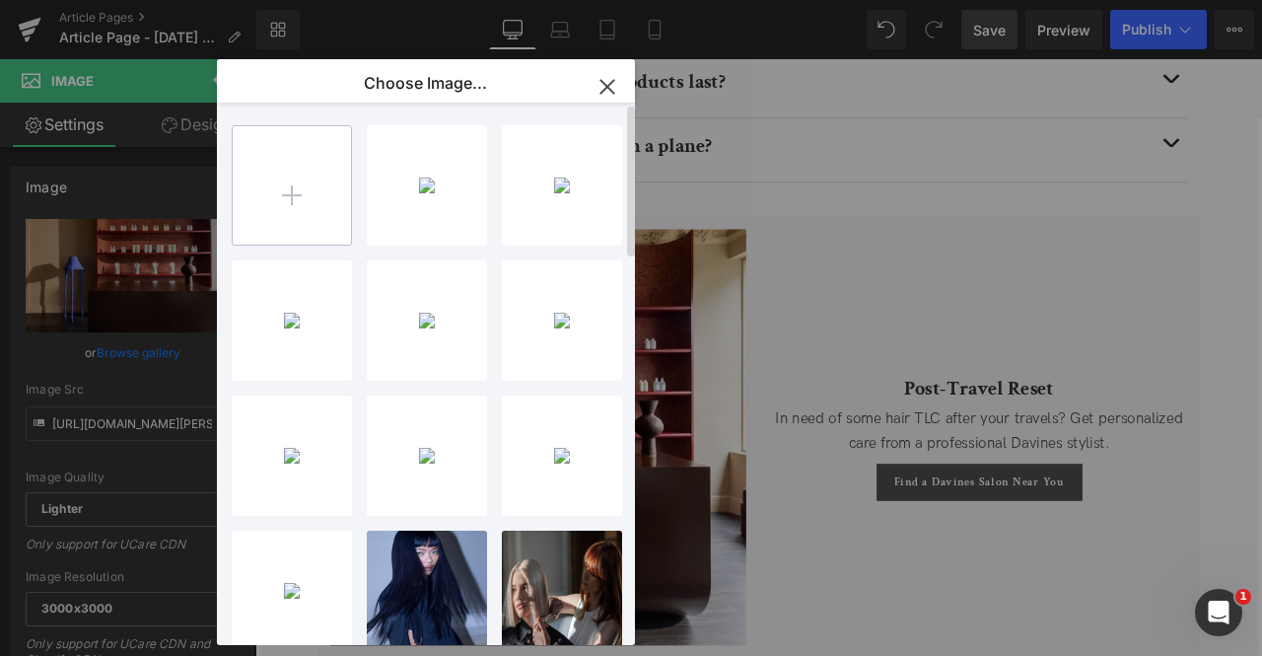
click at [326, 190] on input "file" at bounding box center [292, 185] width 118 height 118
type input "C:\fakepath\Vidov West Salons_square_square.jpg"
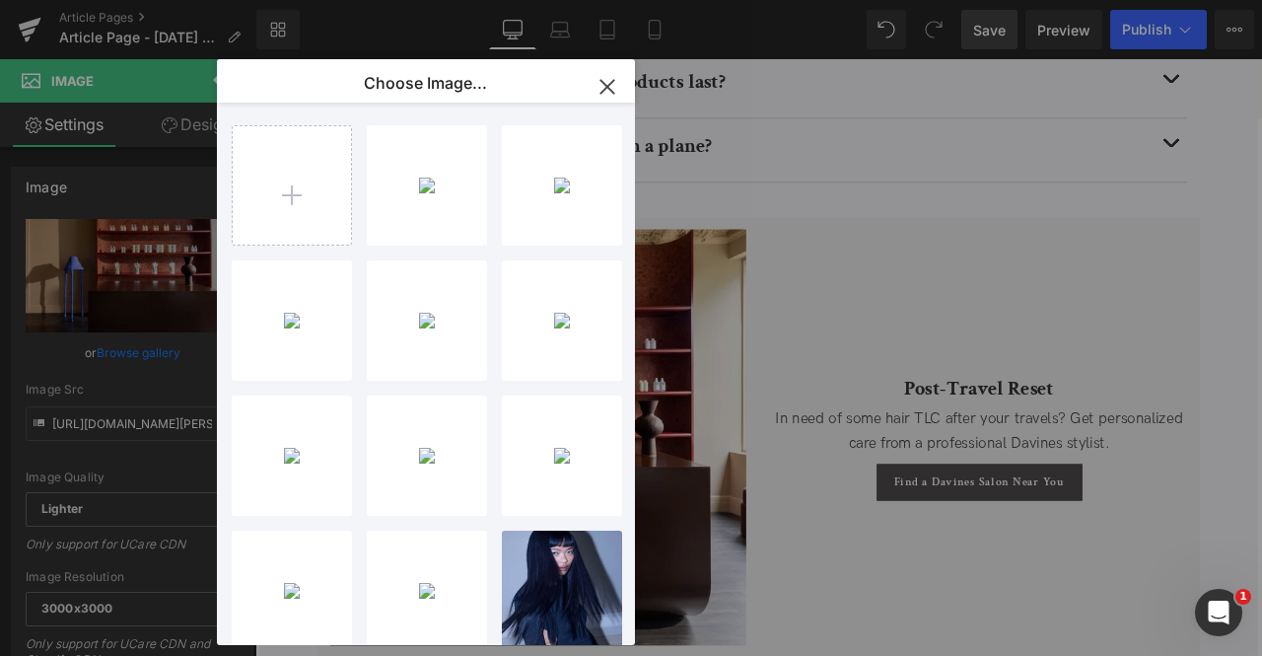
click at [128, 0] on div "Row You are previewing how the will restyle your page. You can not edit Element…" at bounding box center [631, 0] width 1262 height 0
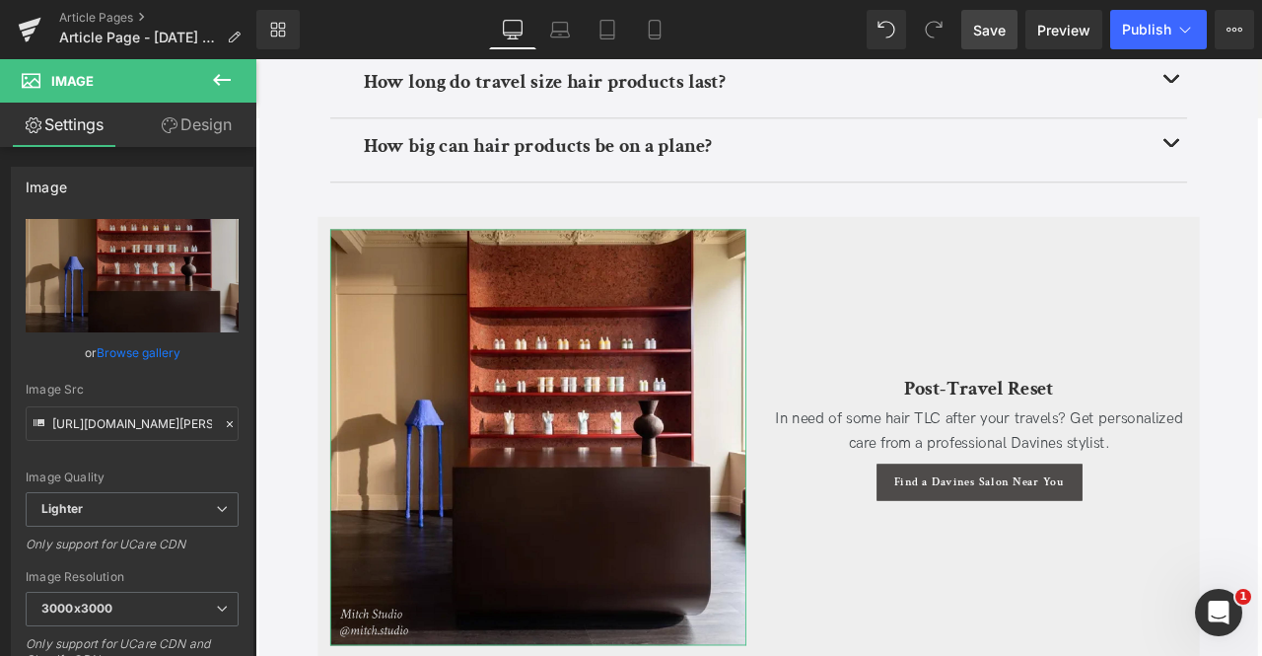
click at [128, 356] on link "Browse gallery" at bounding box center [139, 352] width 84 height 35
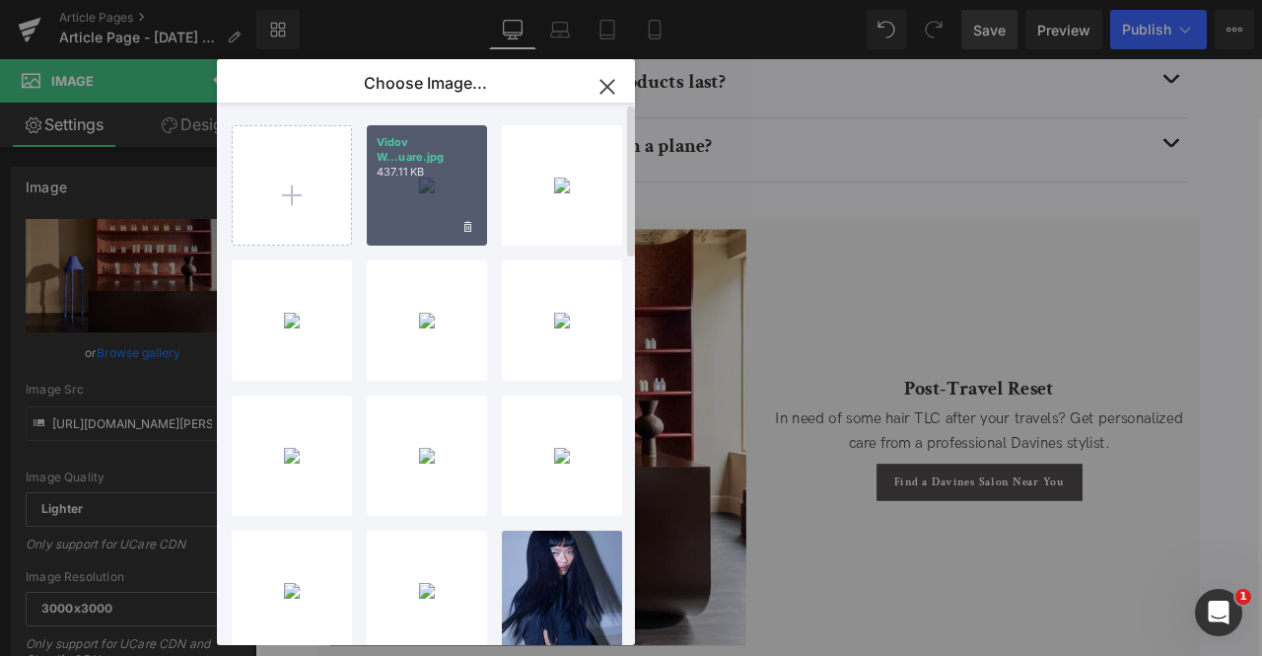
click at [392, 217] on div "Vidov W...uare.jpg 437.11 KB" at bounding box center [427, 185] width 120 height 120
type input "https://ucarecdn.com/4e4c7882-7fc4-4aec-818c-8a3bf44f82cf/-/format/auto/-/previ…"
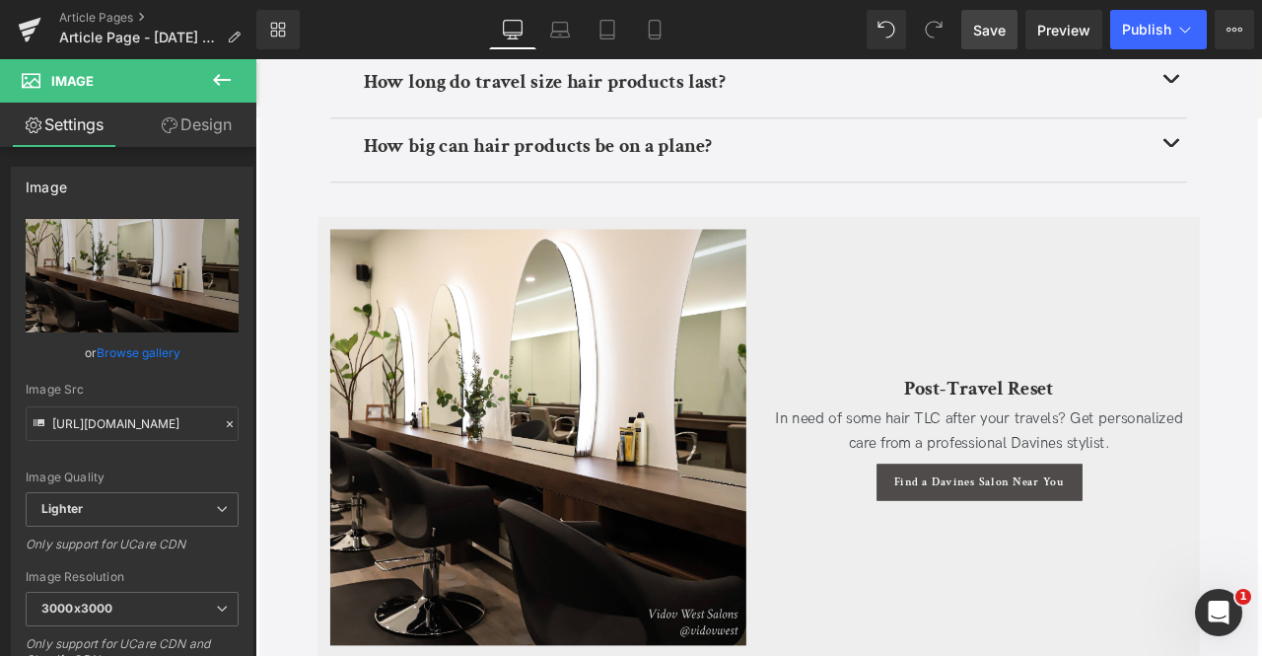
click at [987, 27] on span "Save" at bounding box center [989, 30] width 33 height 21
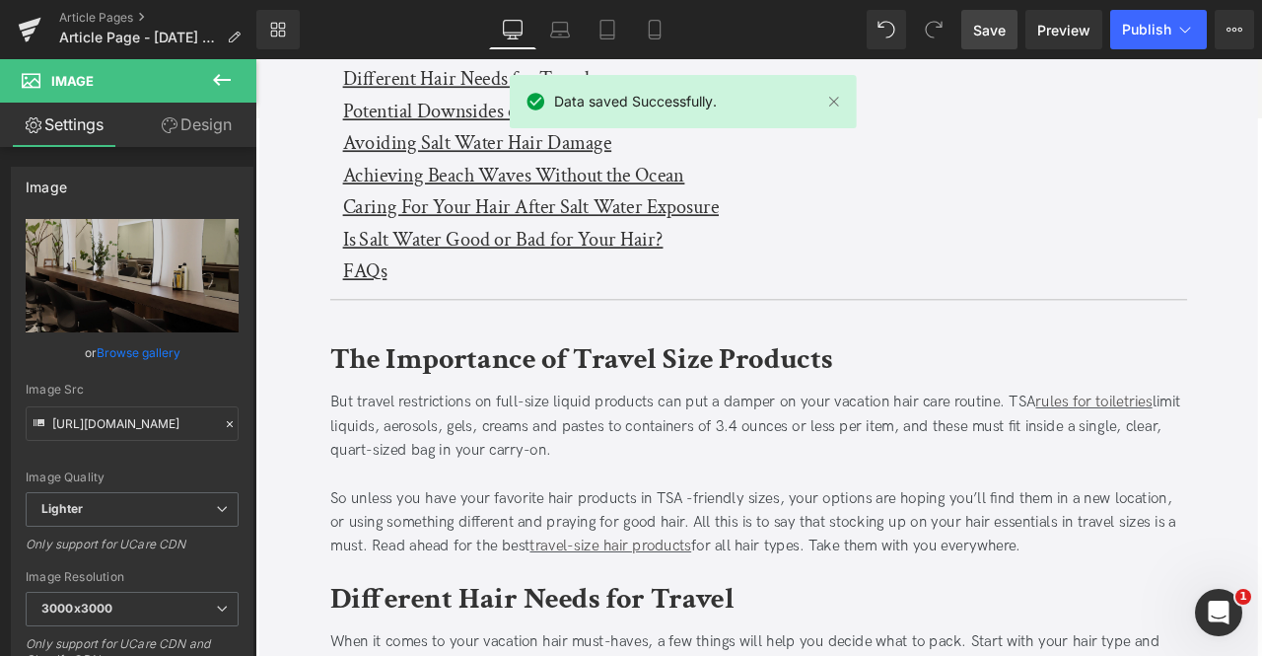
scroll to position [537, 0]
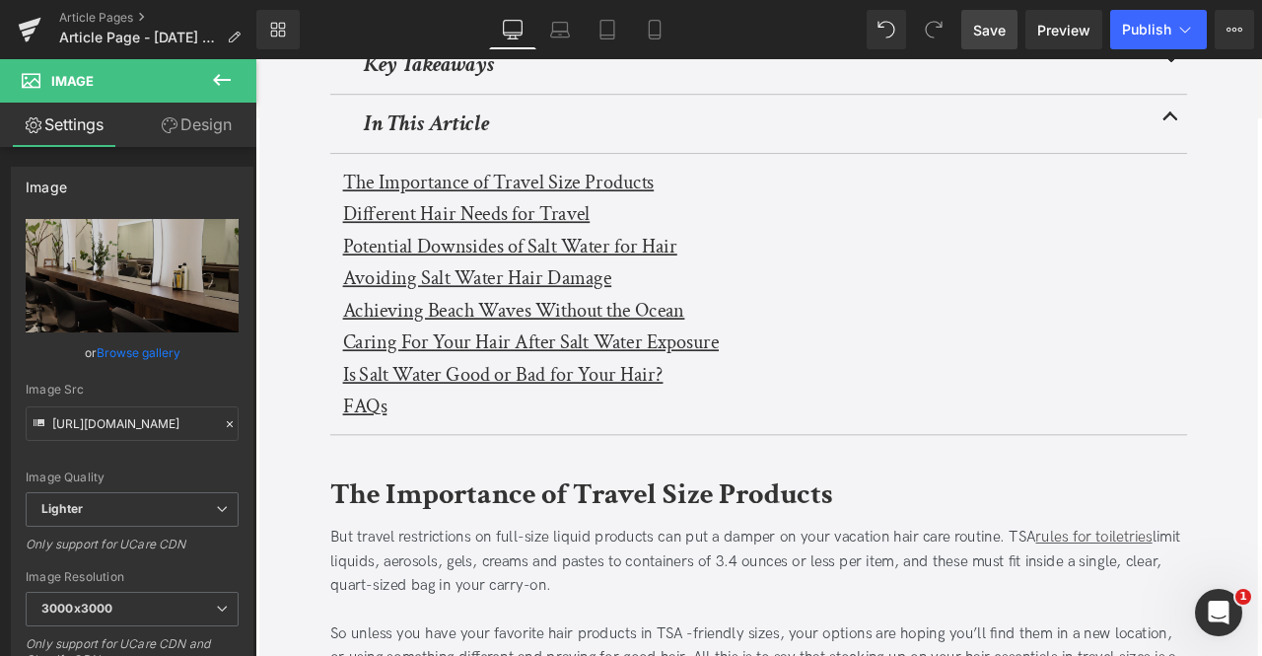
click at [391, 265] on u "Potential Downsides of Salt Water for Hair" at bounding box center [557, 280] width 396 height 31
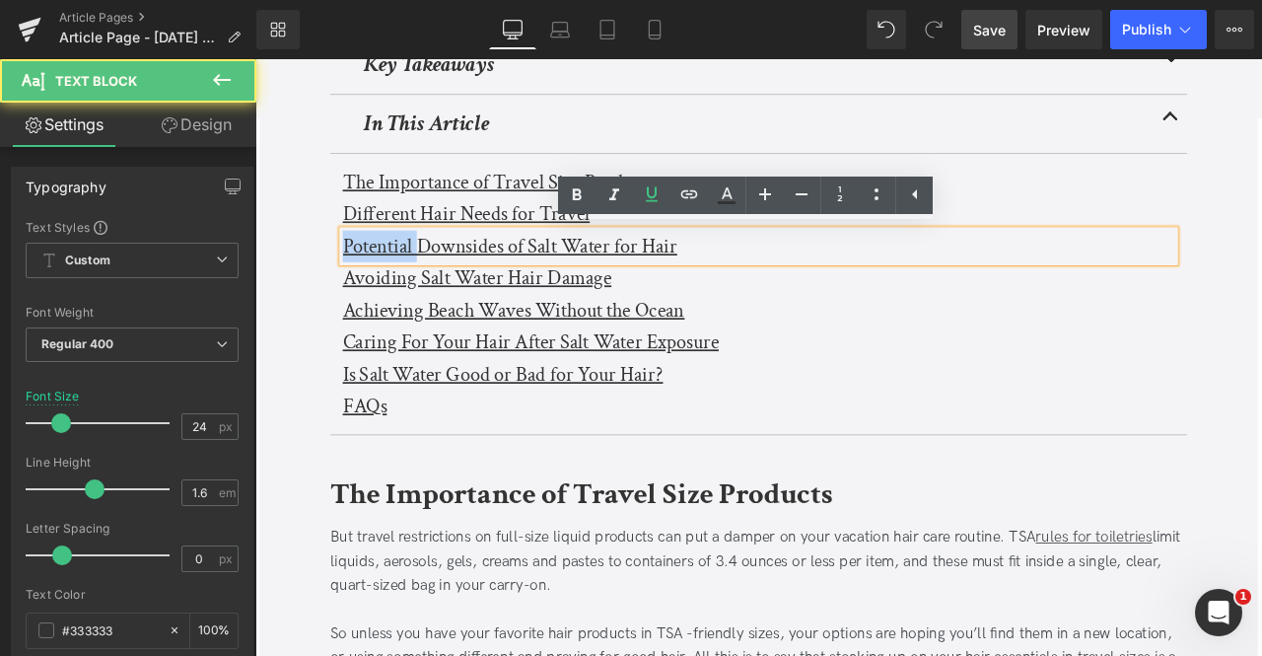
click at [391, 265] on u "Potential Downsides of Salt Water for Hair" at bounding box center [557, 280] width 396 height 31
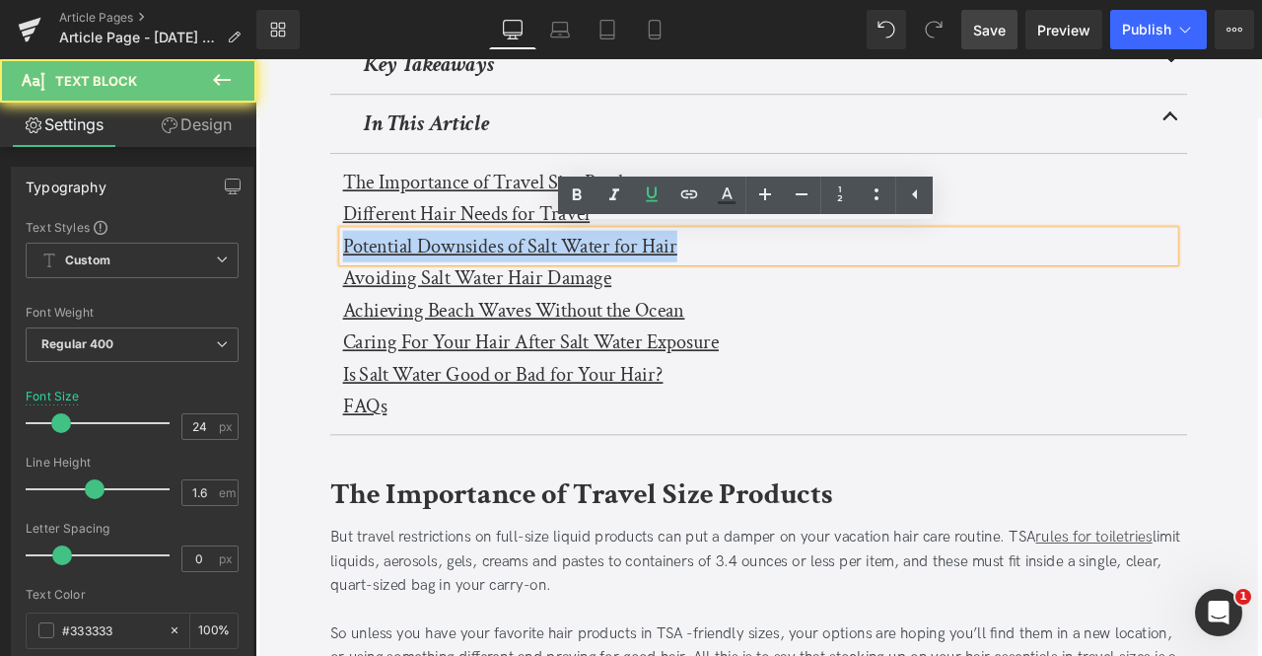
click at [391, 265] on u "Potential Downsides of Salt Water for Hair" at bounding box center [557, 280] width 396 height 31
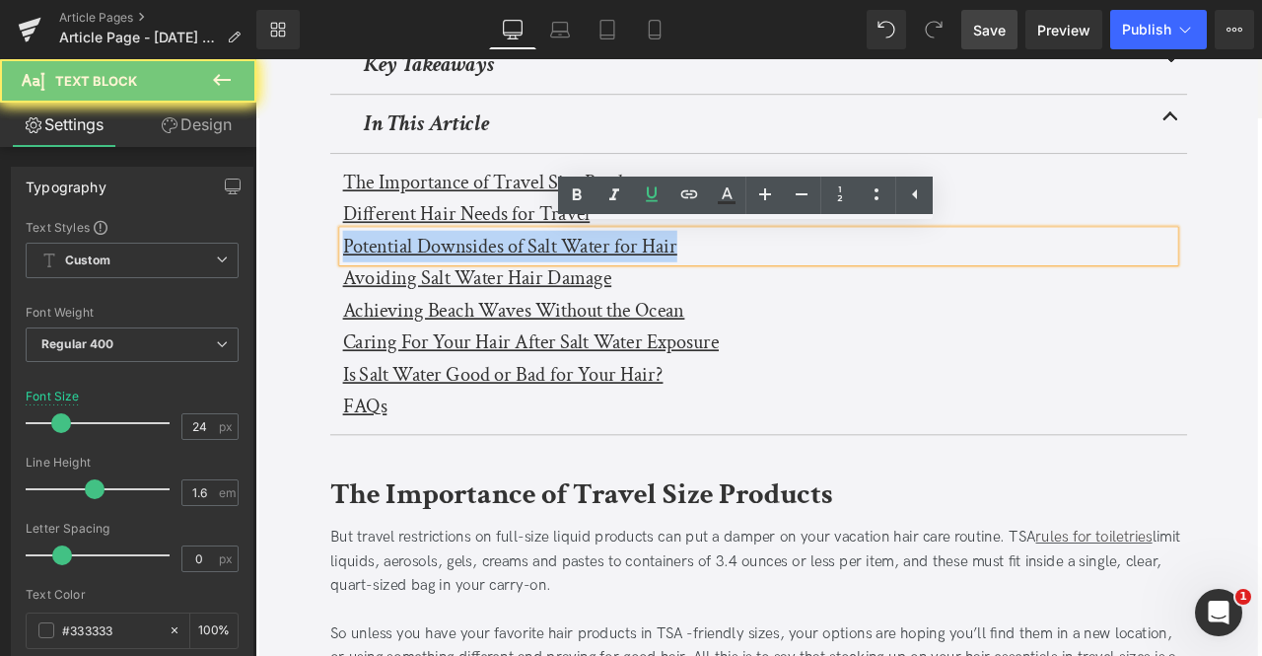
paste div
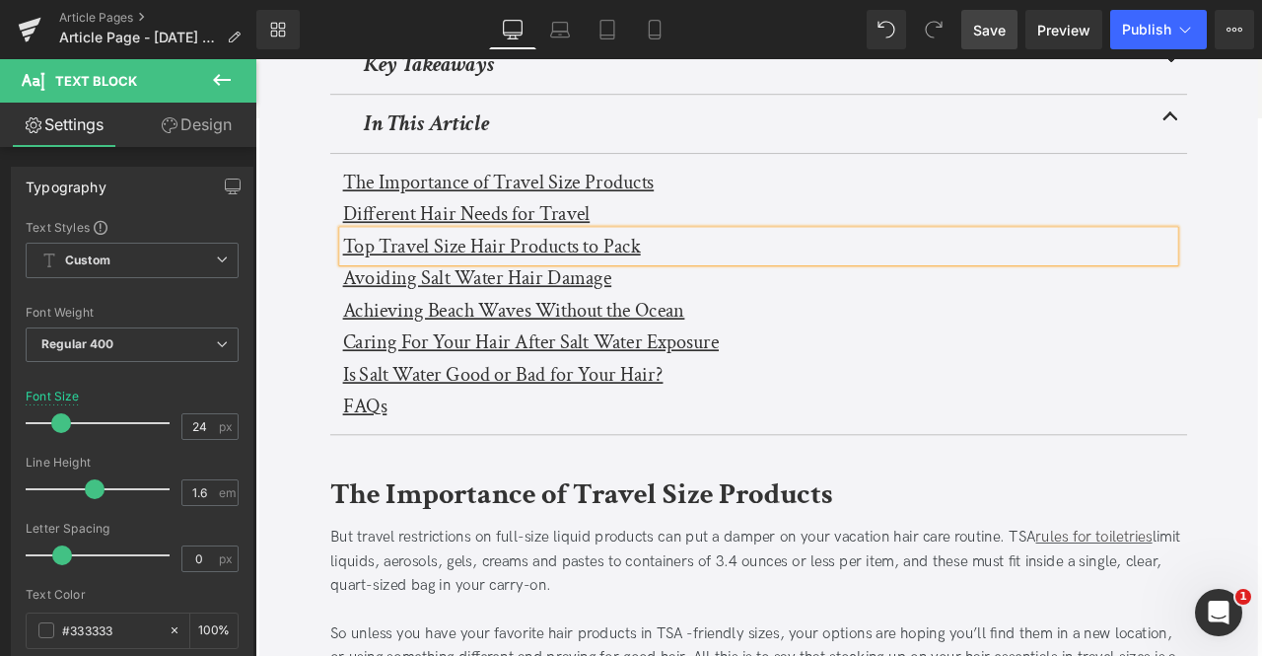
click at [388, 313] on u "Avoiding Salt Water Hair Damage" at bounding box center [518, 318] width 319 height 31
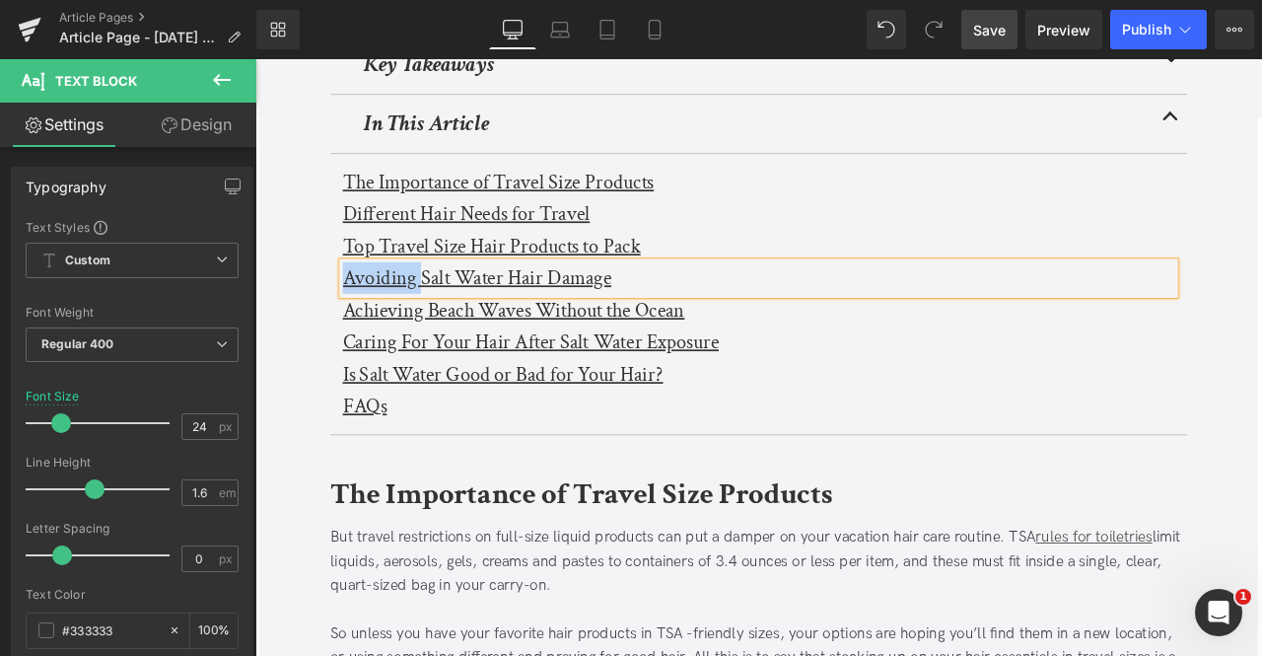
click at [388, 313] on u "Avoiding Salt Water Hair Damage" at bounding box center [518, 318] width 319 height 31
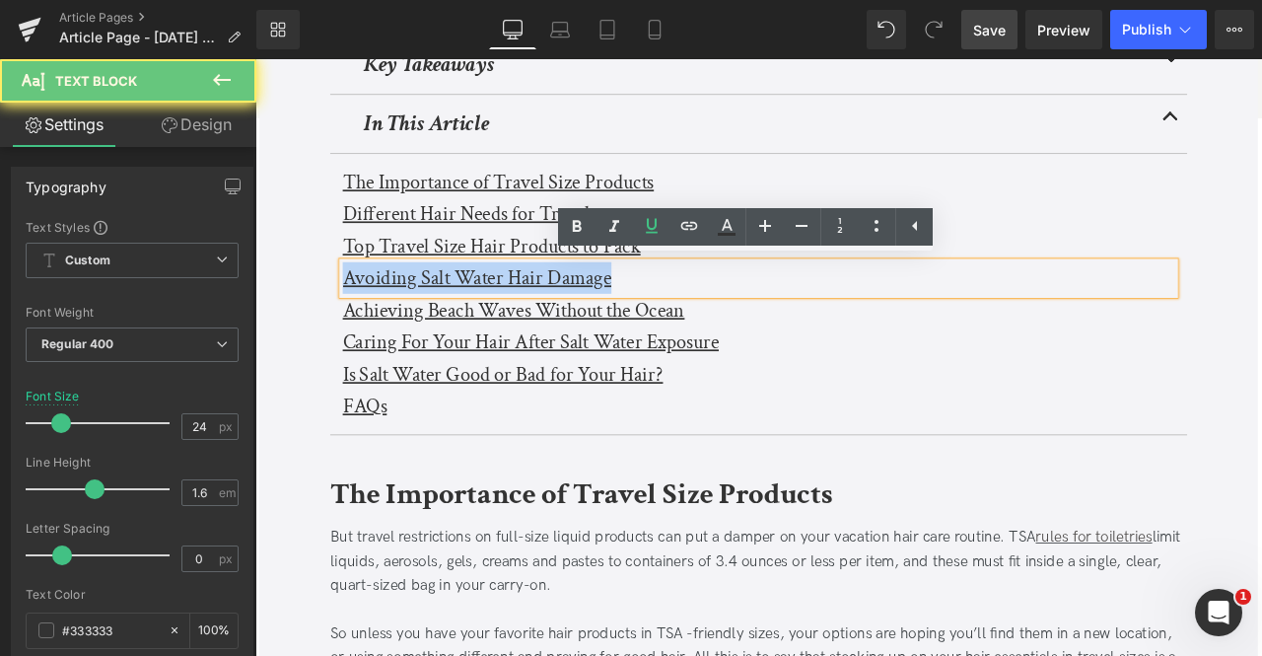
click at [388, 313] on u "Avoiding Salt Water Hair Damage" at bounding box center [518, 318] width 319 height 31
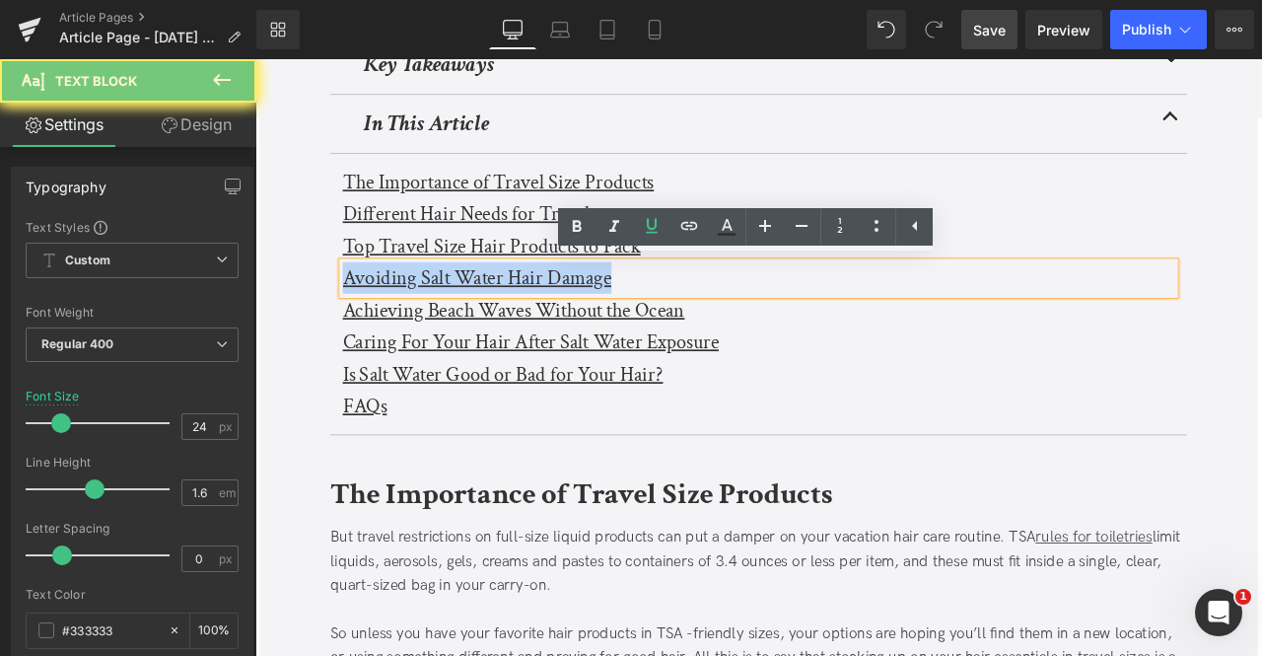
paste div
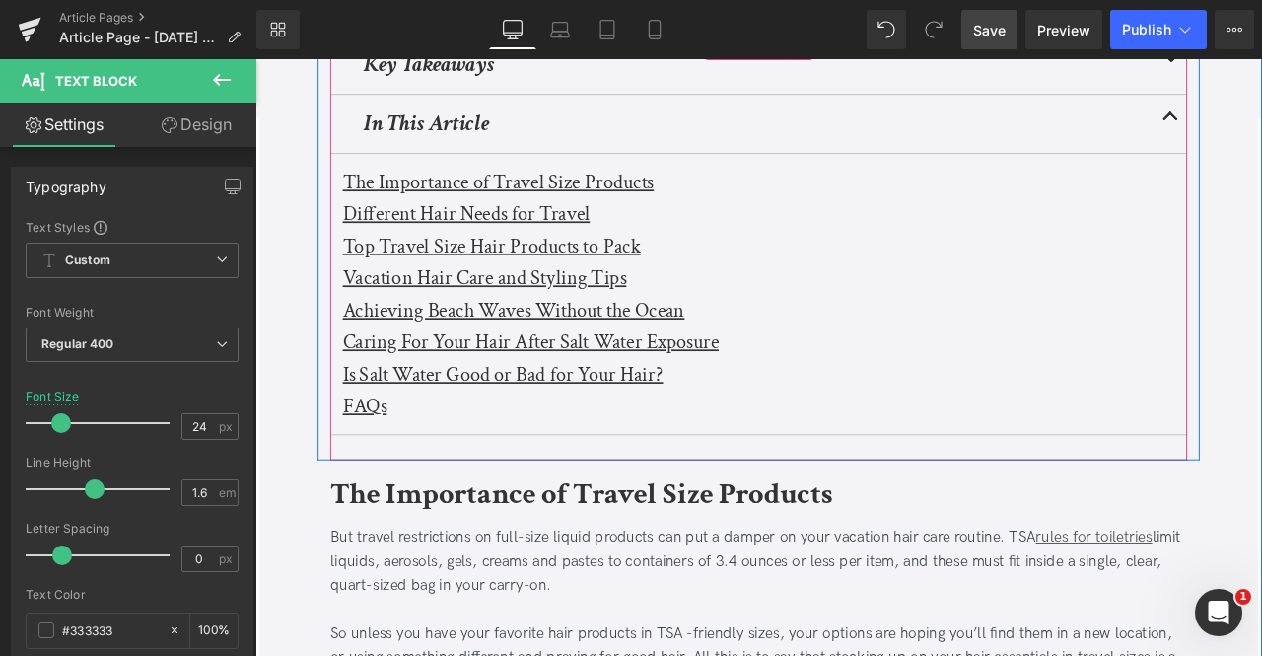
click at [428, 347] on u "Achieving Beach Waves Without the Ocean" at bounding box center [561, 356] width 405 height 31
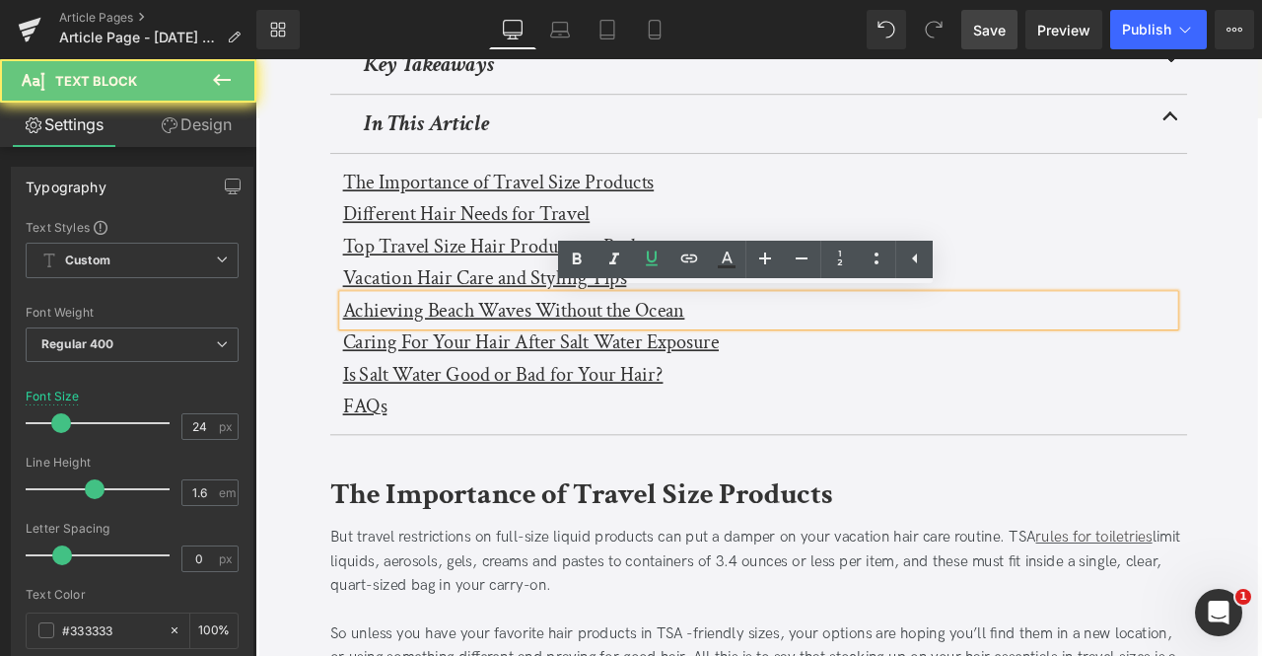
click at [428, 347] on u "Achieving Beach Waves Without the Ocean" at bounding box center [561, 356] width 405 height 31
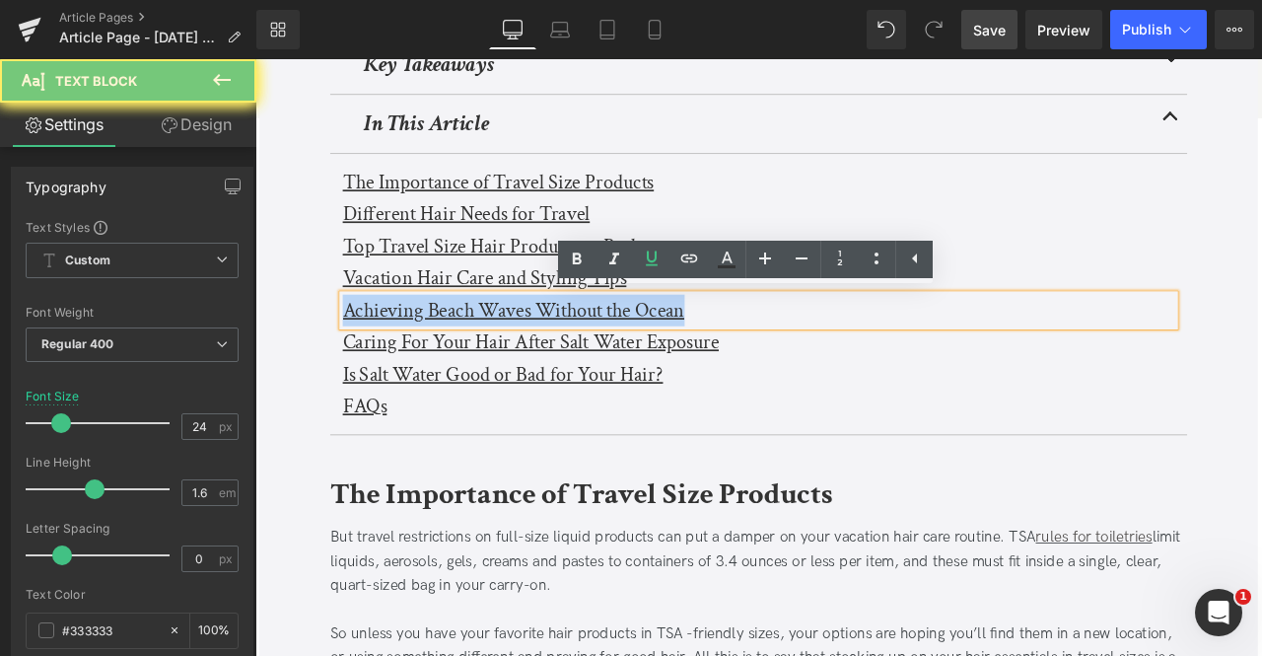
click at [428, 347] on u "Achieving Beach Waves Without the Ocean" at bounding box center [561, 356] width 405 height 31
paste div
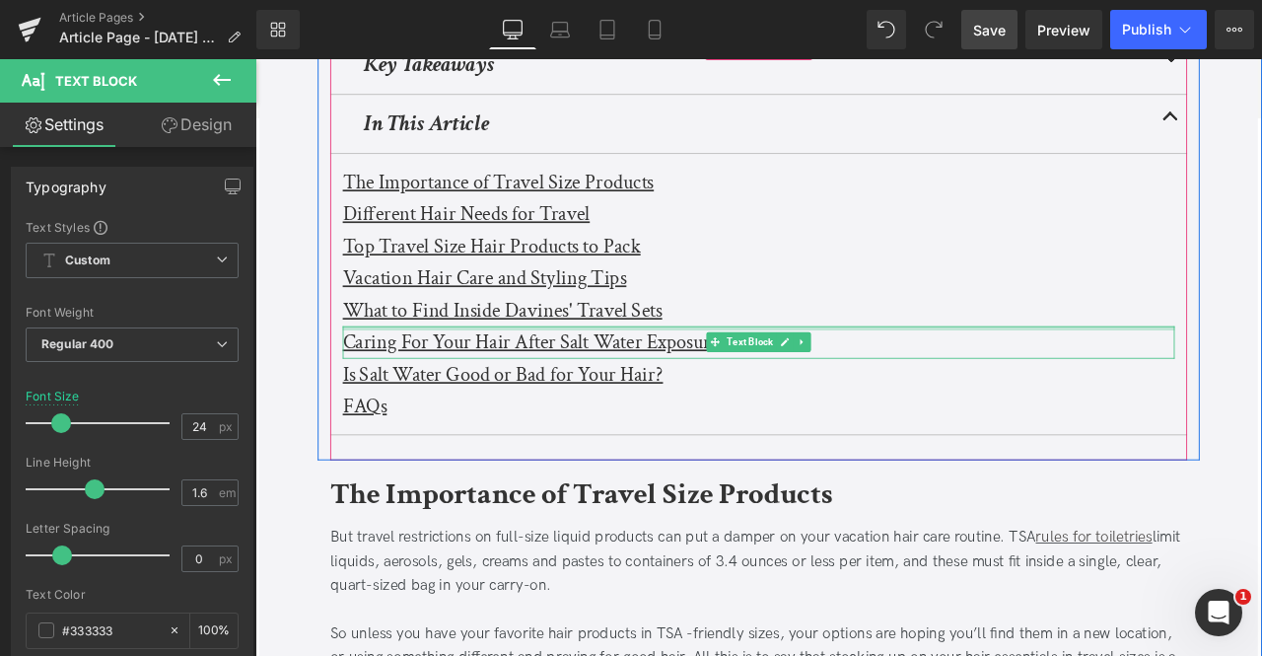
click at [402, 376] on div at bounding box center [852, 378] width 986 height 5
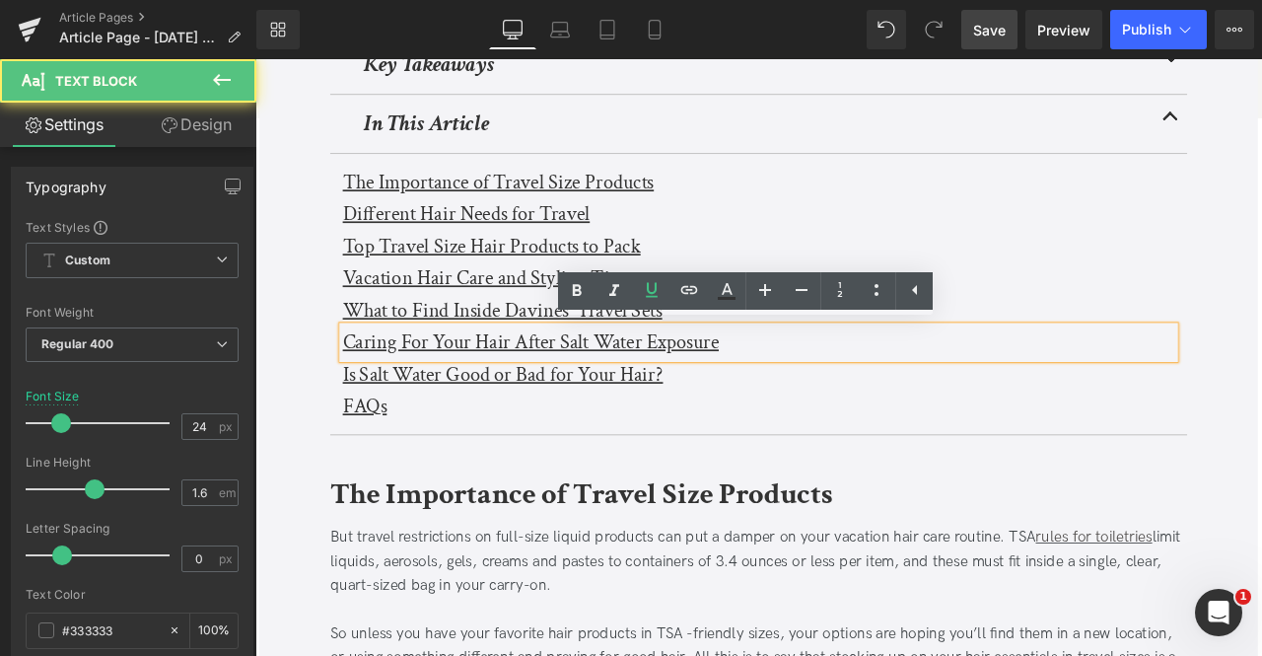
click at [450, 384] on u "Caring For Your Hair After Salt Water Exposure" at bounding box center [582, 394] width 446 height 31
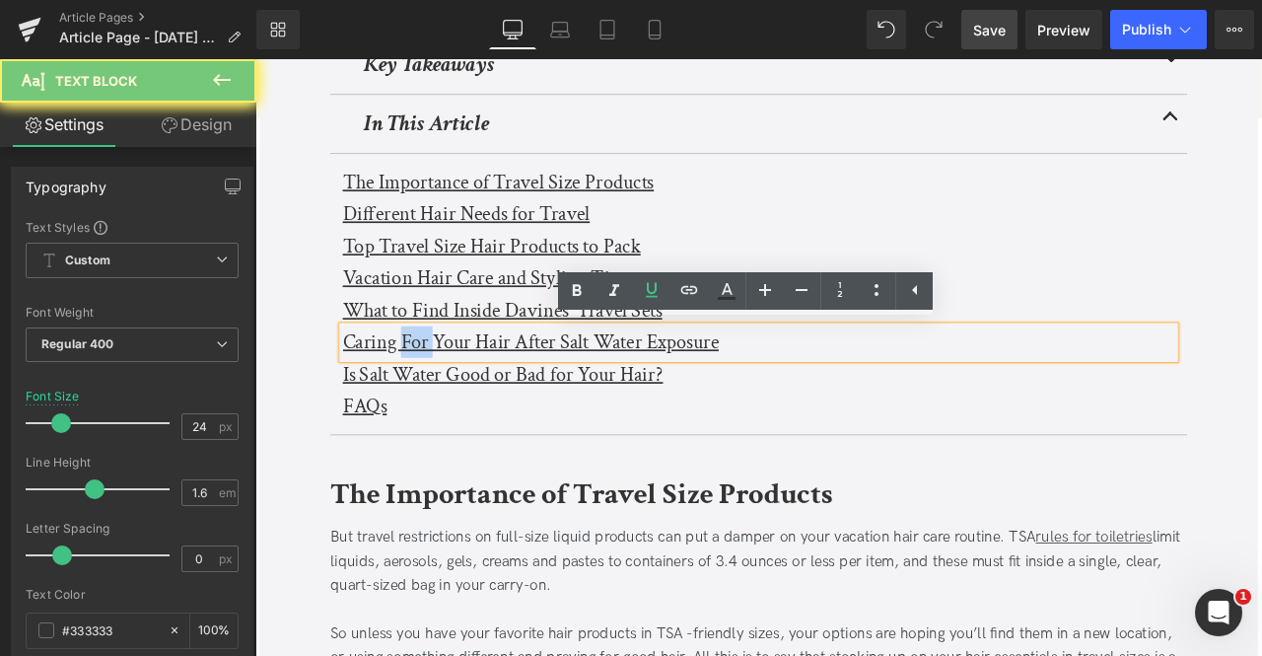
click at [450, 384] on u "Caring For Your Hair After Salt Water Exposure" at bounding box center [582, 394] width 446 height 31
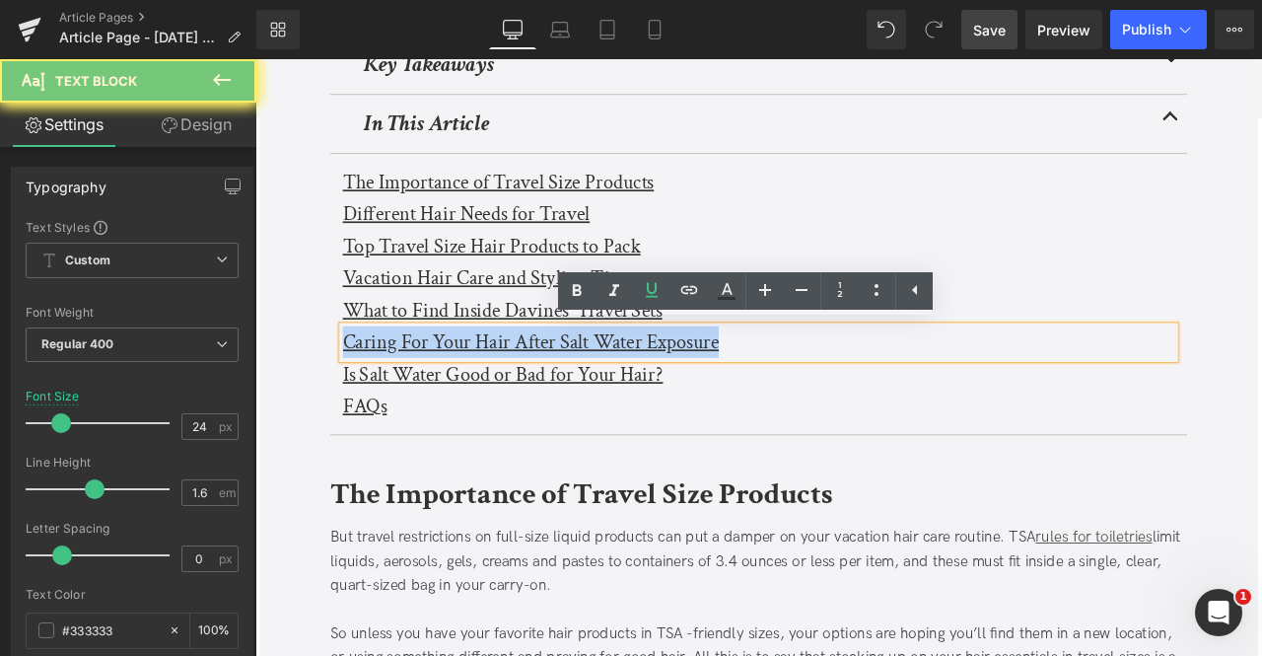
click at [450, 384] on u "Caring For Your Hair After Salt Water Exposure" at bounding box center [582, 394] width 446 height 31
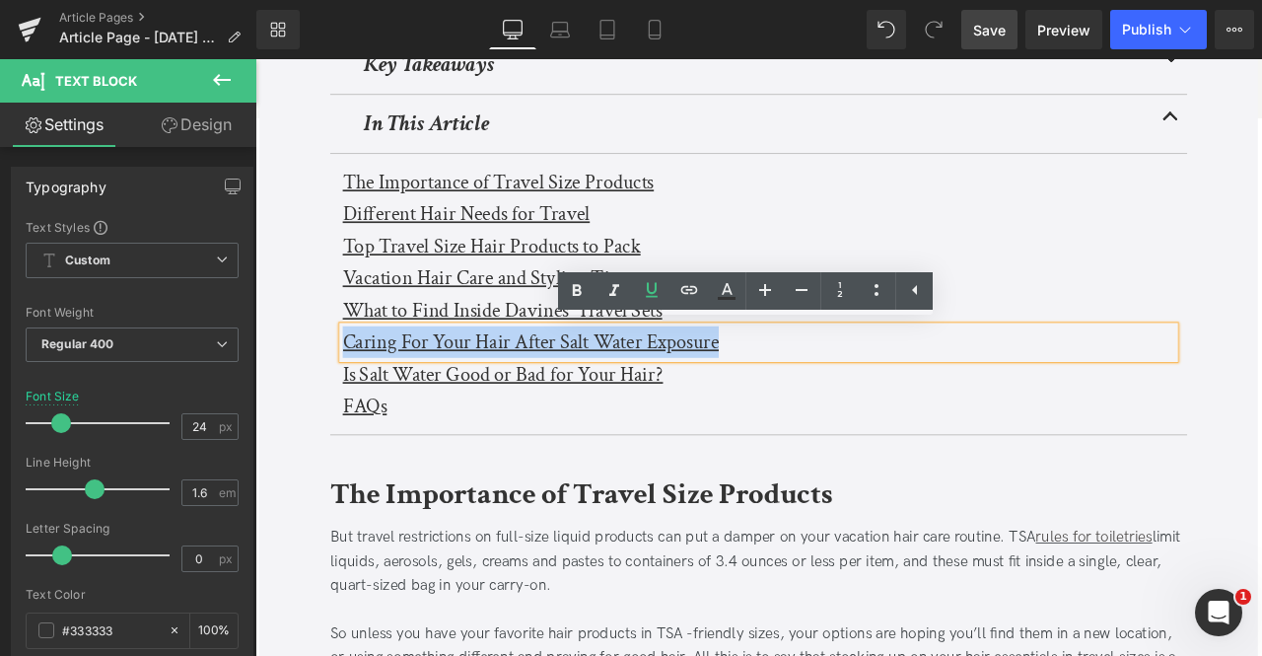
paste div
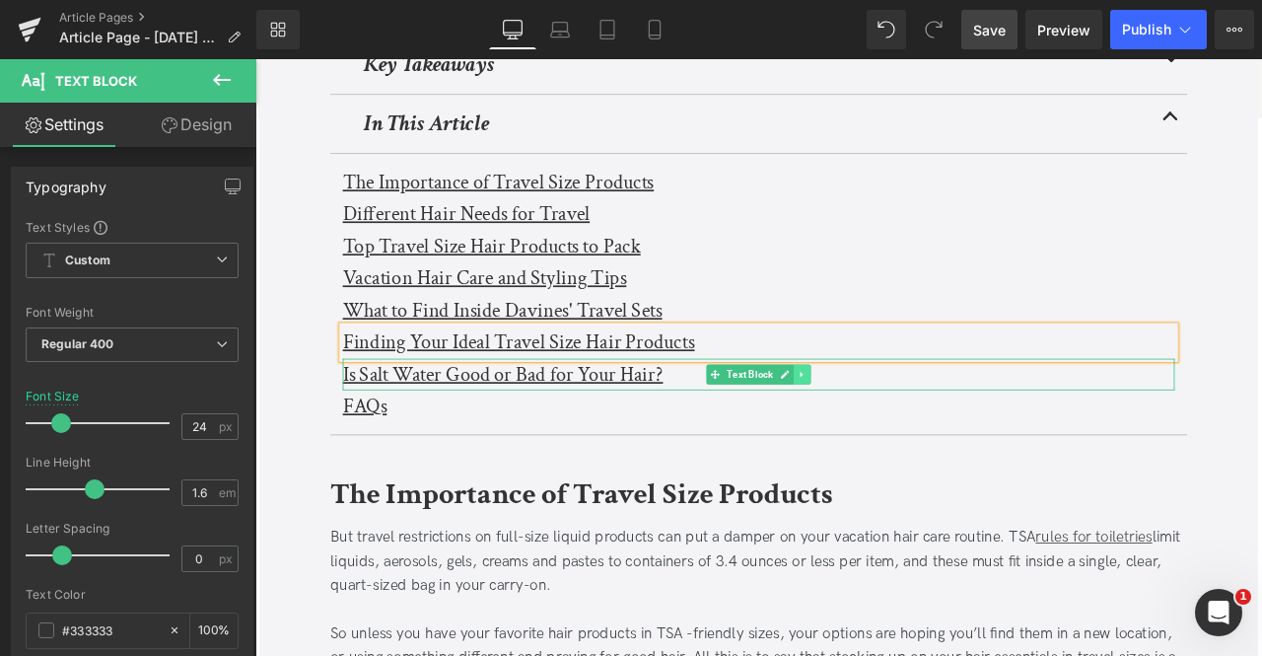
click at [906, 427] on link at bounding box center [903, 433] width 21 height 24
click at [908, 427] on icon at bounding box center [913, 432] width 11 height 11
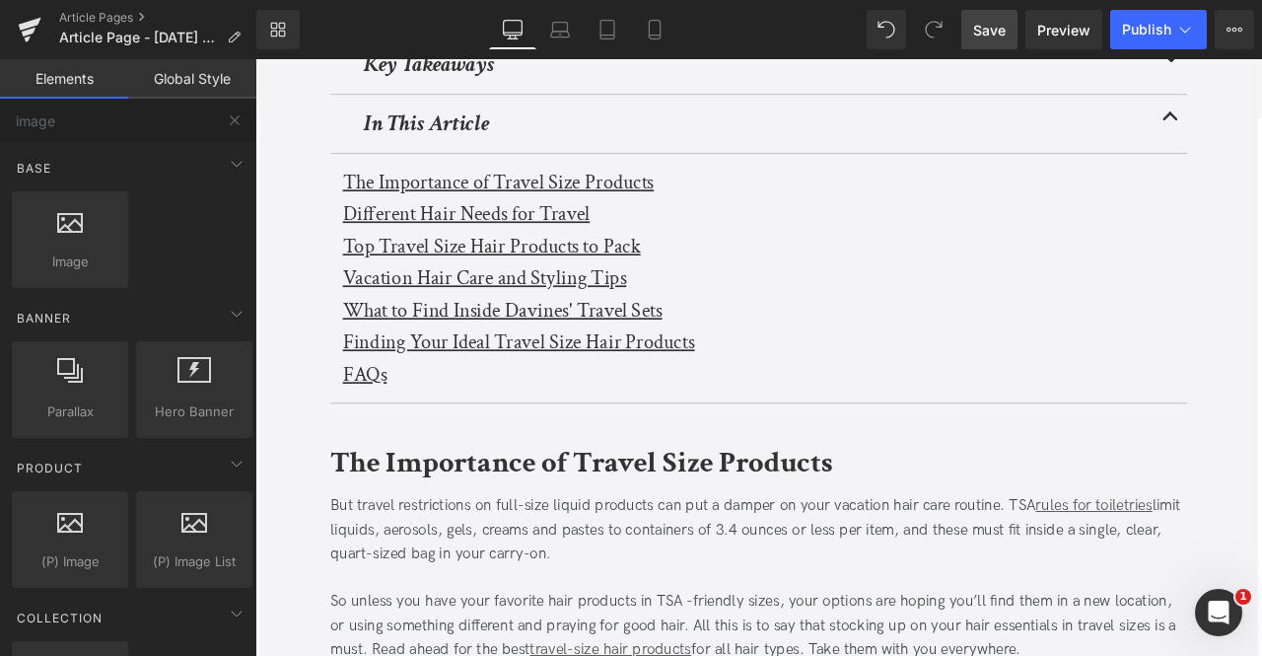
click at [1003, 36] on span "Save" at bounding box center [989, 30] width 33 height 21
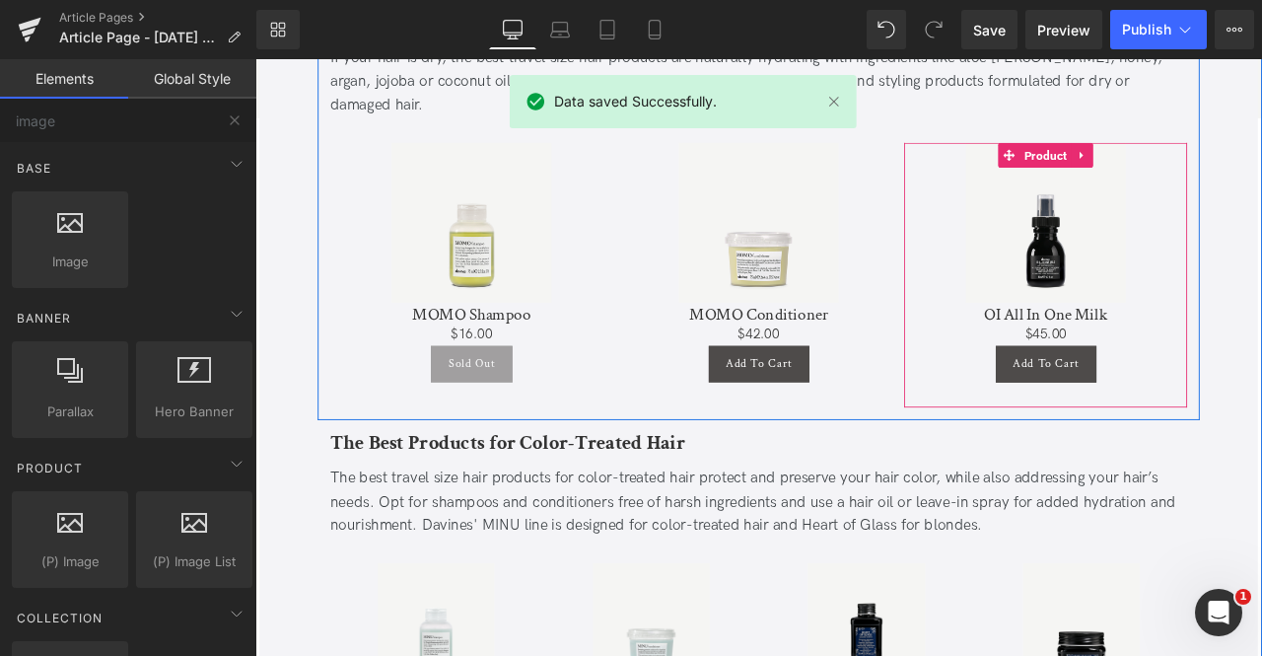
scroll to position [1497, 0]
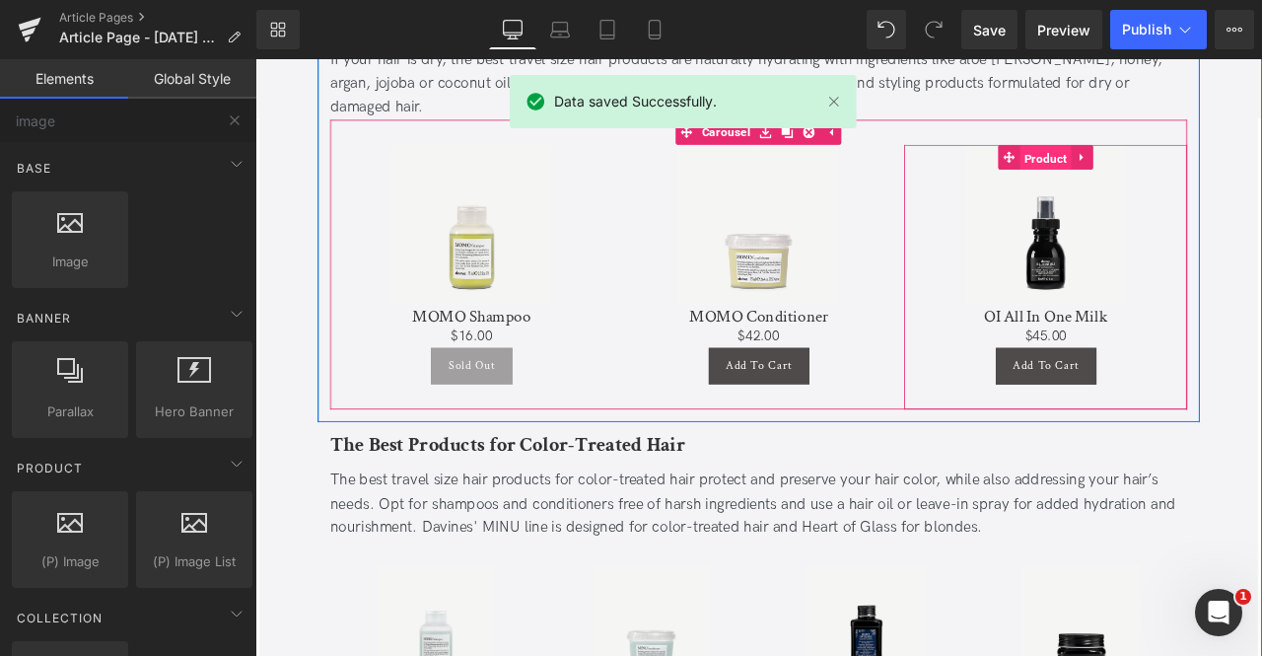
click at [1204, 162] on span "Product" at bounding box center [1192, 177] width 61 height 30
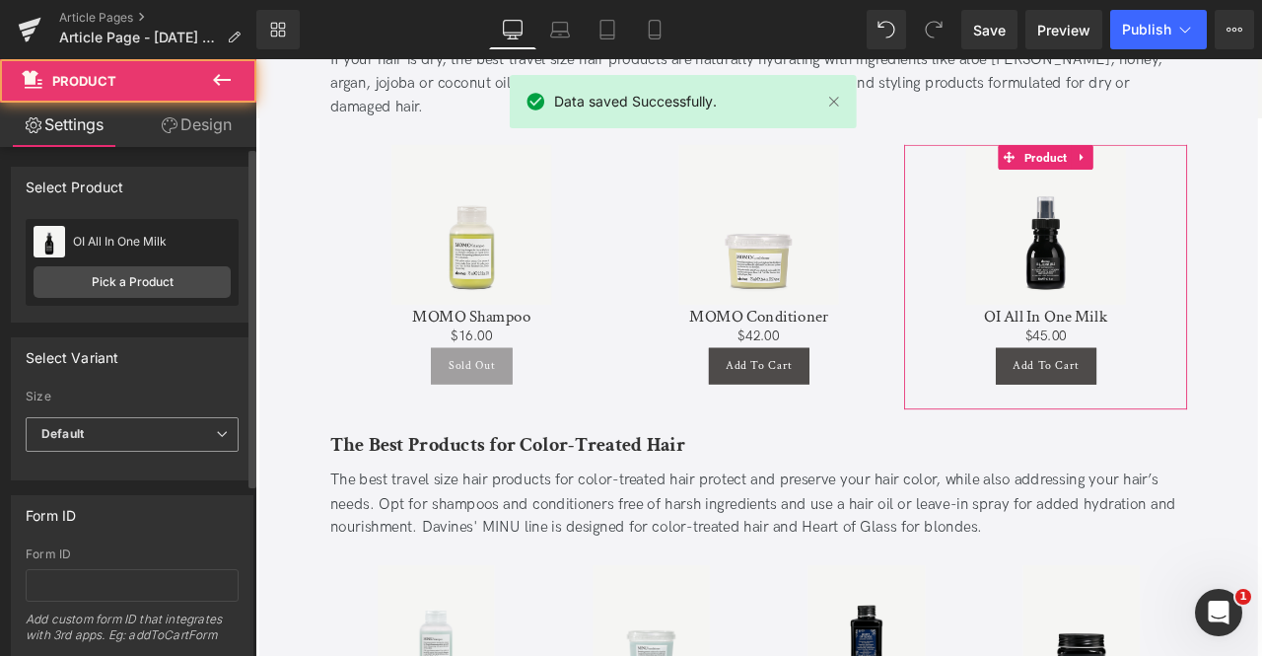
click at [90, 431] on span "Default" at bounding box center [132, 434] width 213 height 35
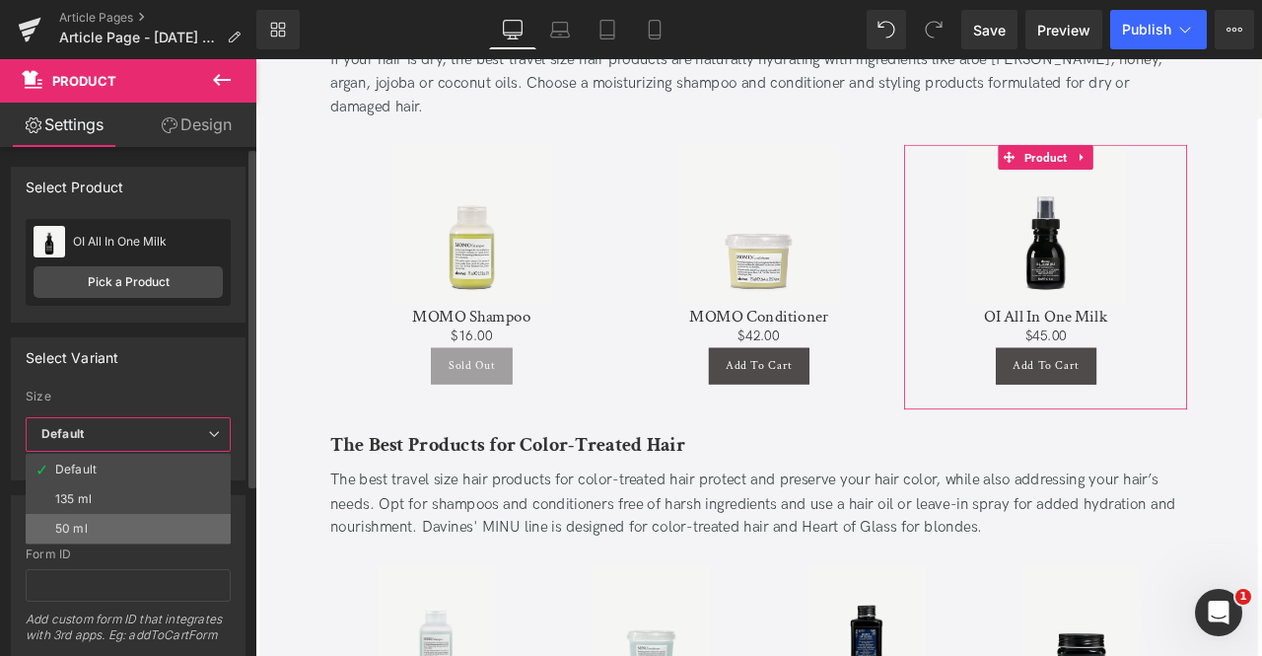
click at [119, 521] on li "50 ml" at bounding box center [128, 529] width 205 height 30
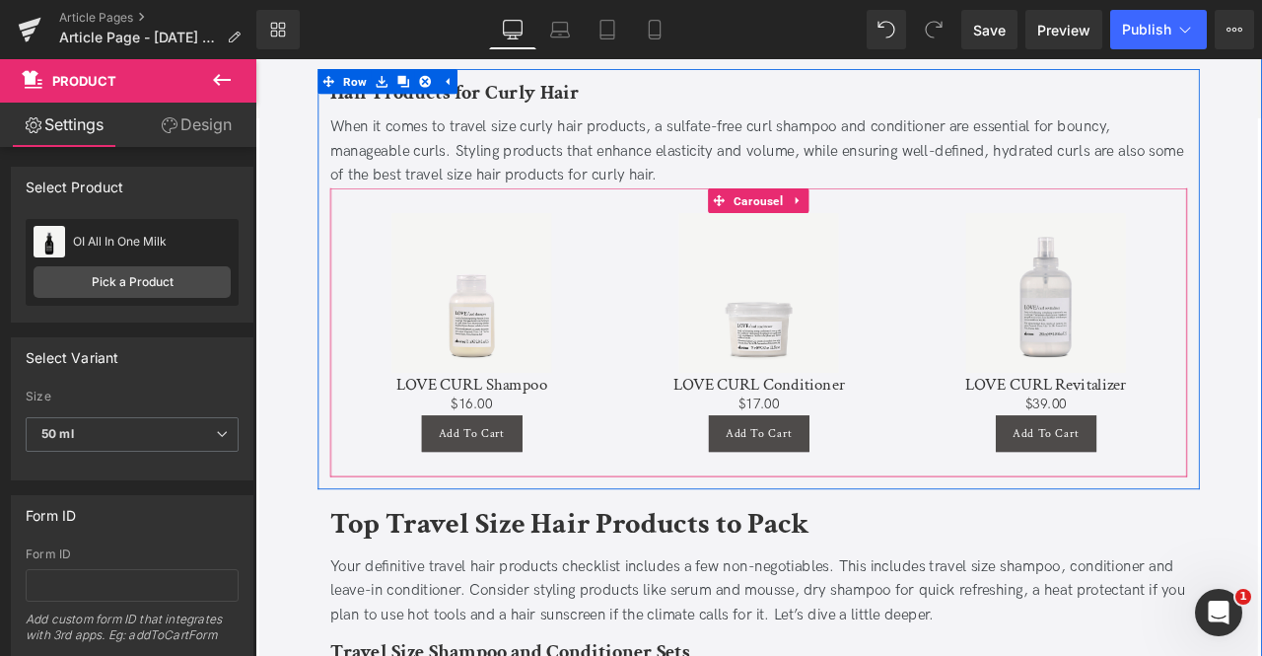
scroll to position [2361, 0]
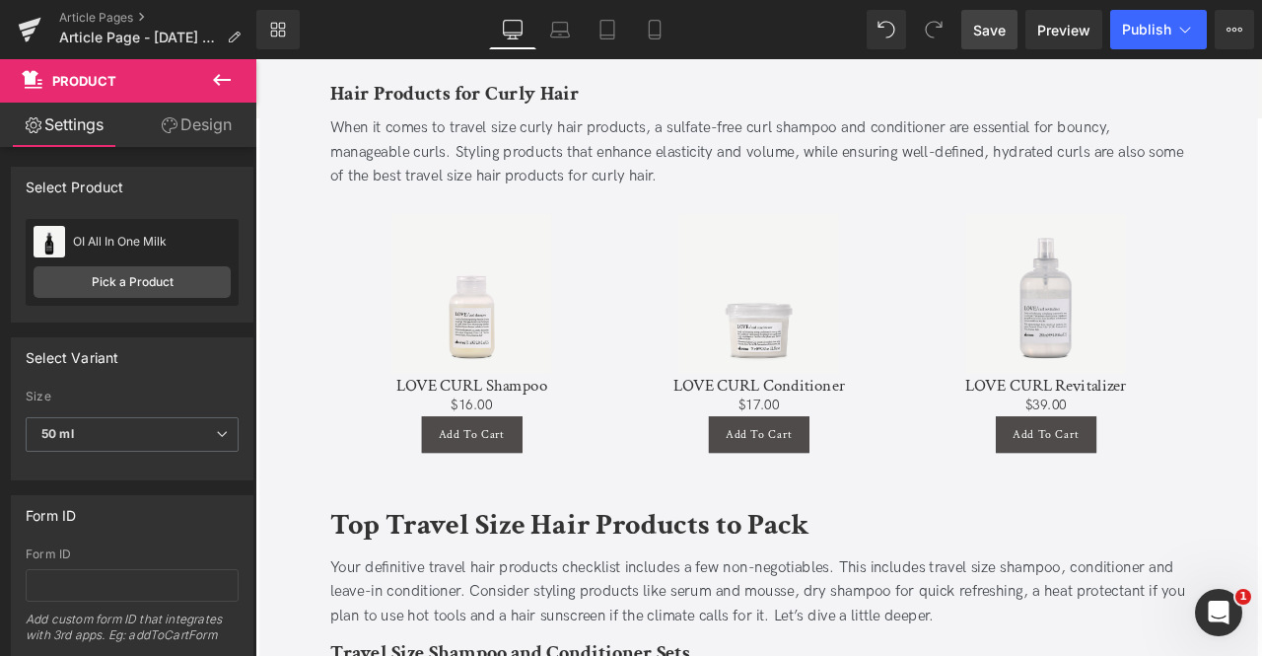
click at [996, 30] on span "Save" at bounding box center [989, 30] width 33 height 21
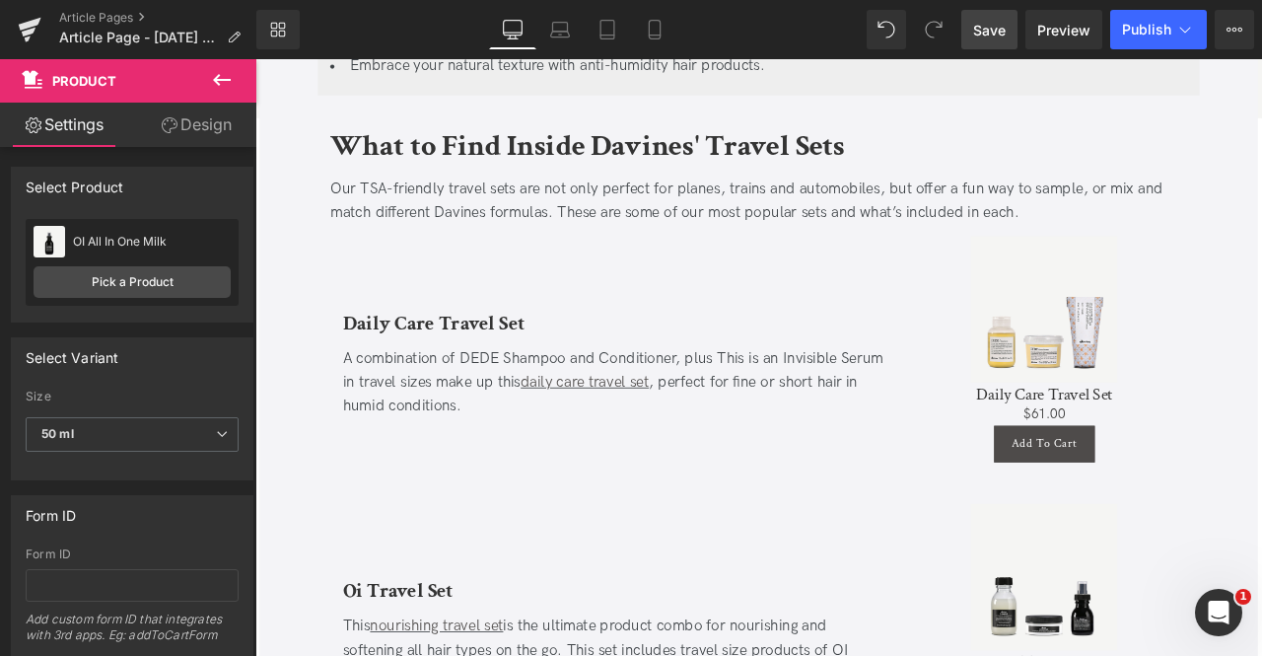
scroll to position [3712, 0]
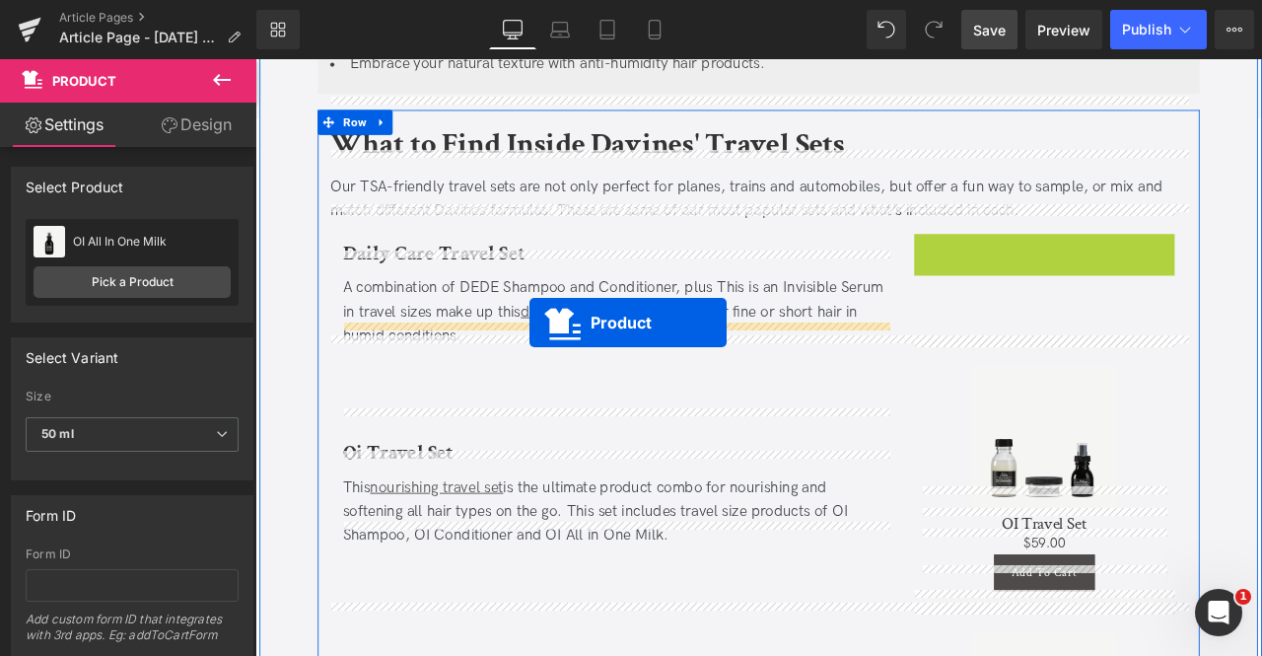
drag, startPoint x: 1148, startPoint y: 245, endPoint x: 580, endPoint y: 372, distance: 582.1
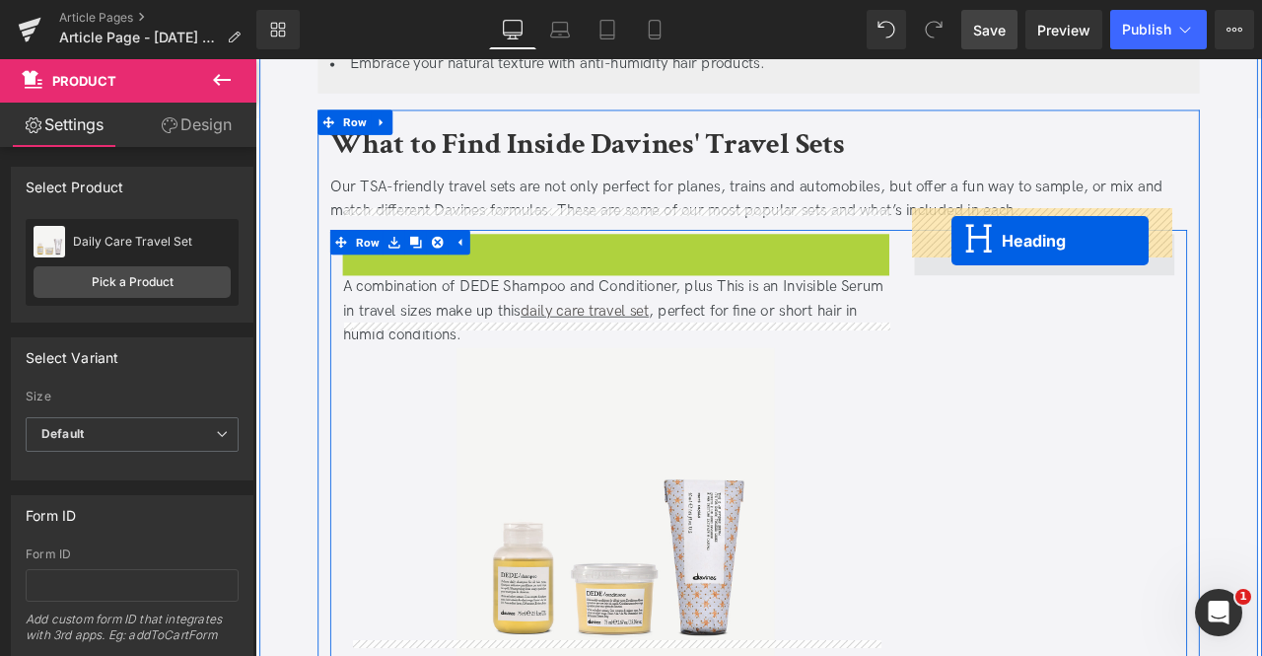
drag, startPoint x: 634, startPoint y: 265, endPoint x: 1081, endPoint y: 274, distance: 446.8
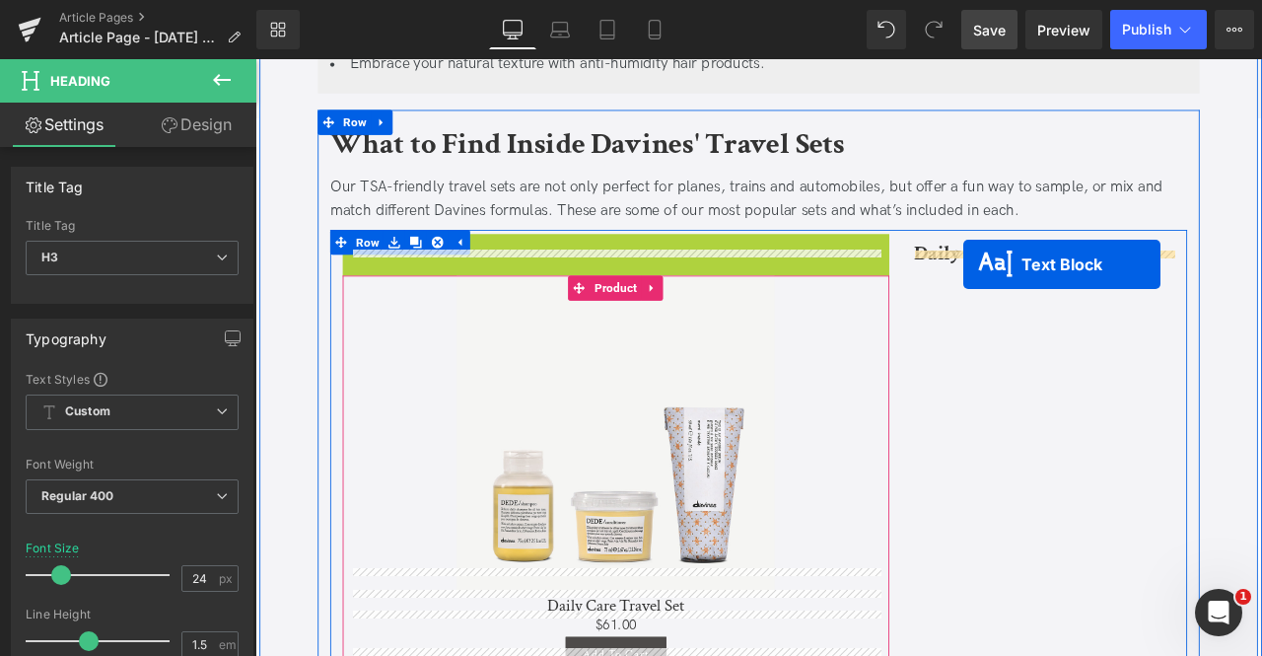
drag, startPoint x: 629, startPoint y: 279, endPoint x: 1095, endPoint y: 303, distance: 466.0
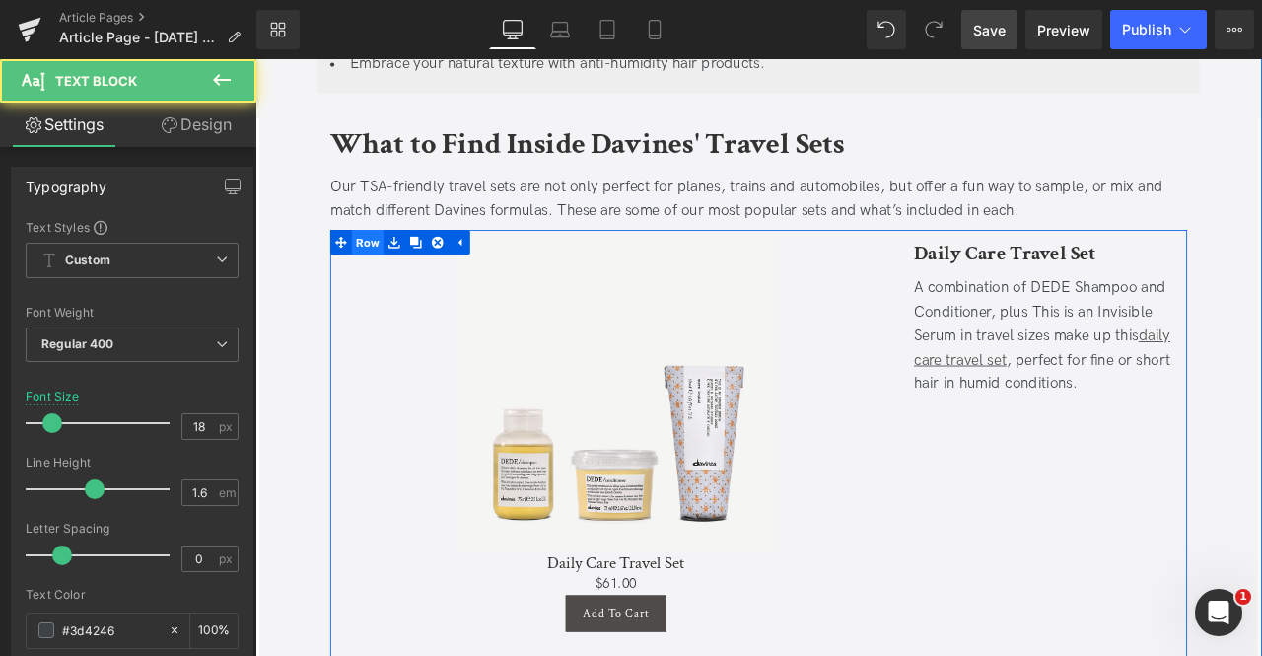
click at [388, 261] on span "Row" at bounding box center [388, 276] width 37 height 30
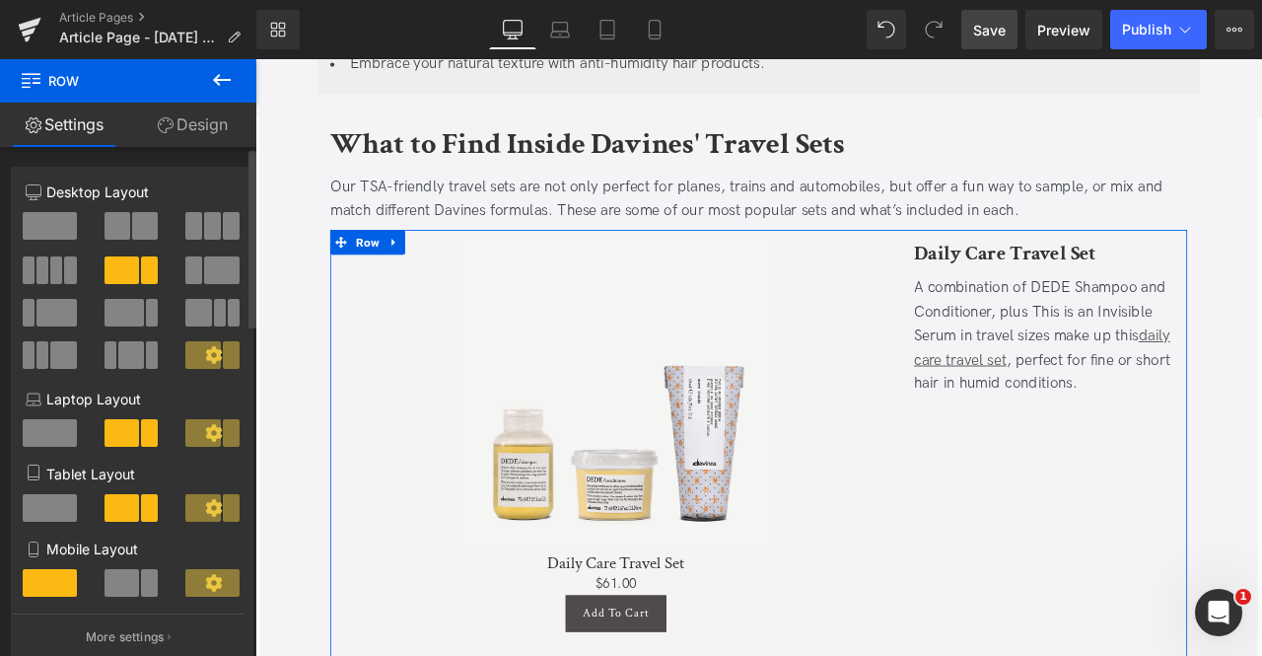
click at [126, 214] on button at bounding box center [133, 226] width 56 height 28
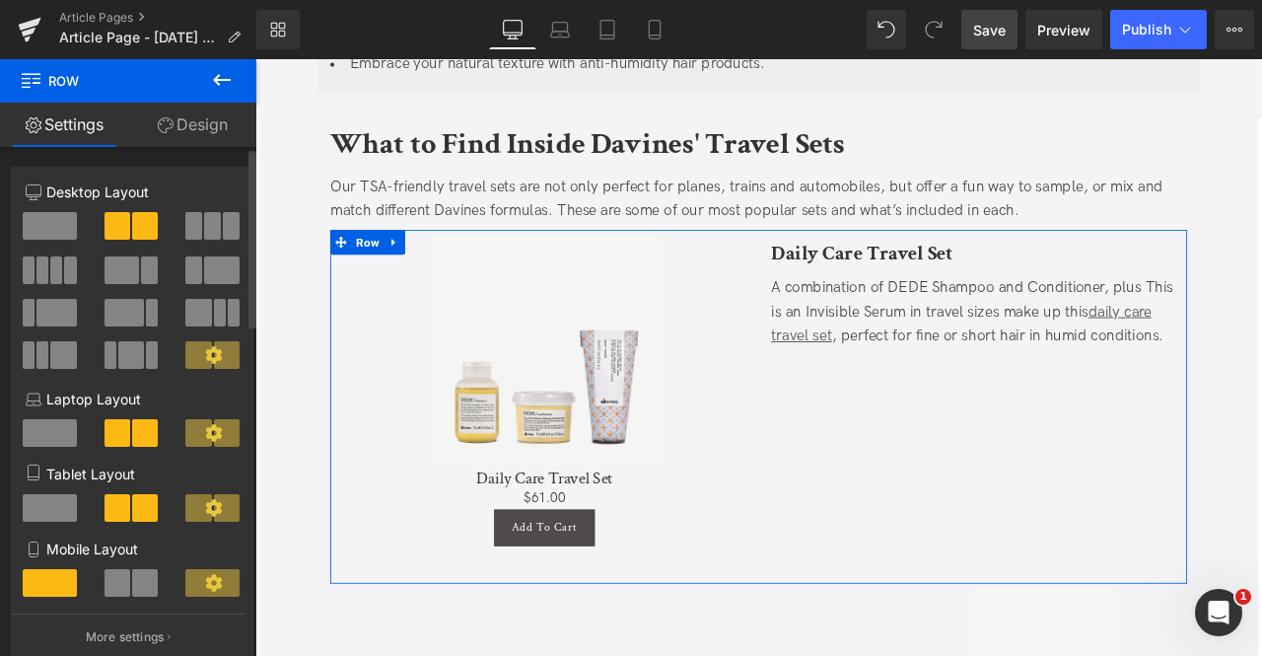
click at [209, 270] on span at bounding box center [222, 270] width 36 height 28
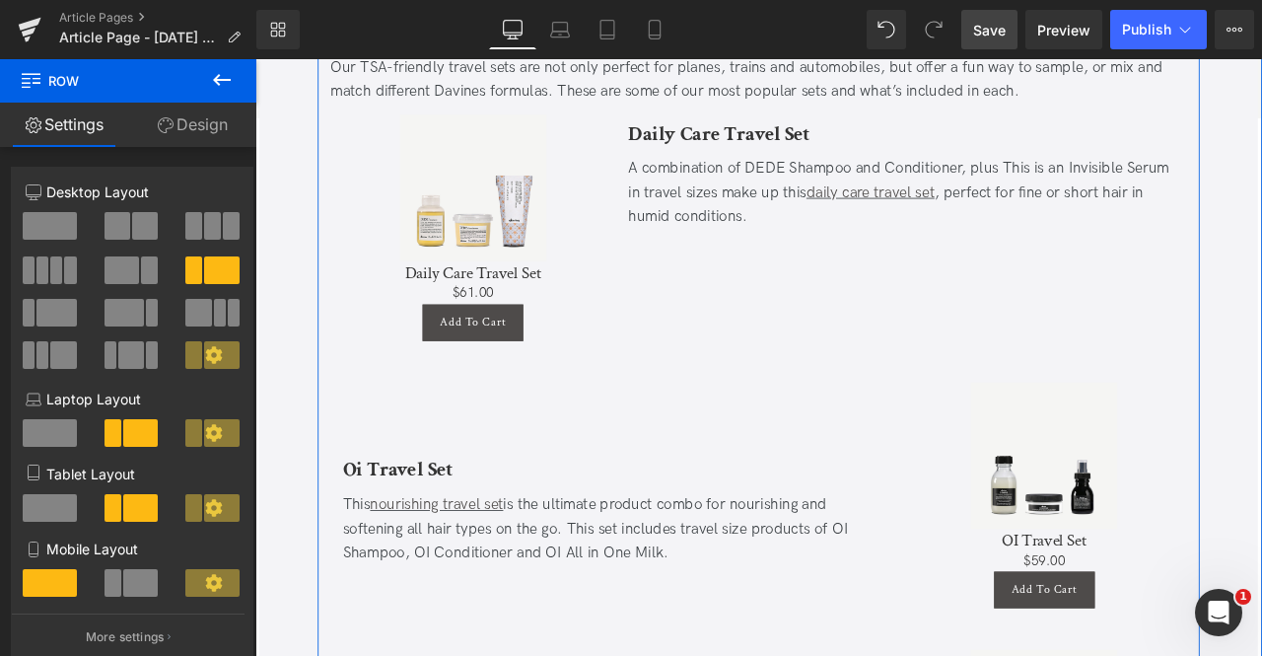
scroll to position [3854, 0]
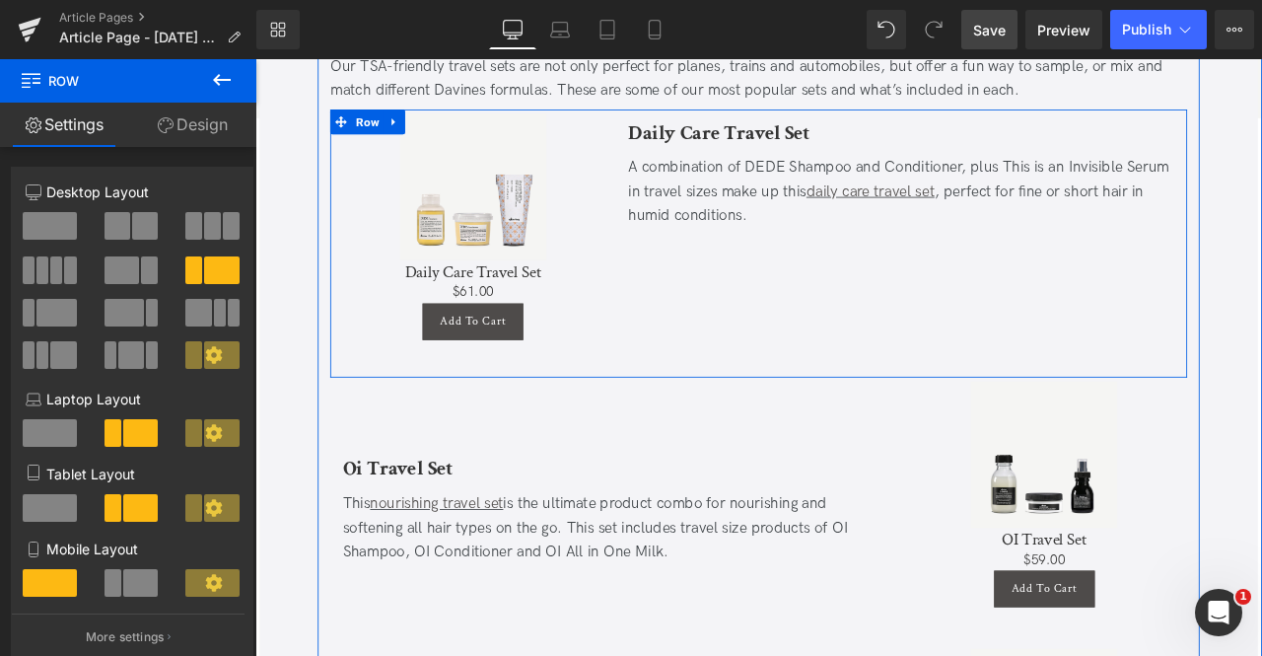
click at [803, 256] on div "Daily Care Travel Set Heading A combination of DEDE Shampoo and Conditioner, pl…" at bounding box center [1020, 273] width 677 height 298
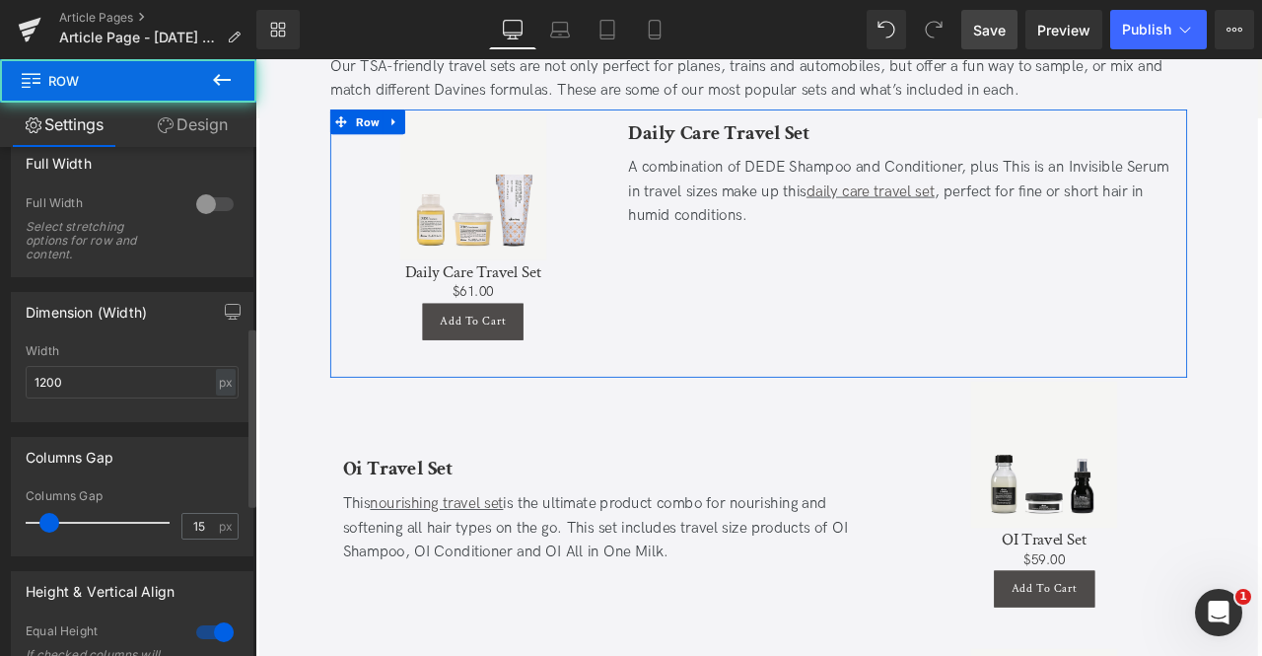
scroll to position [573, 0]
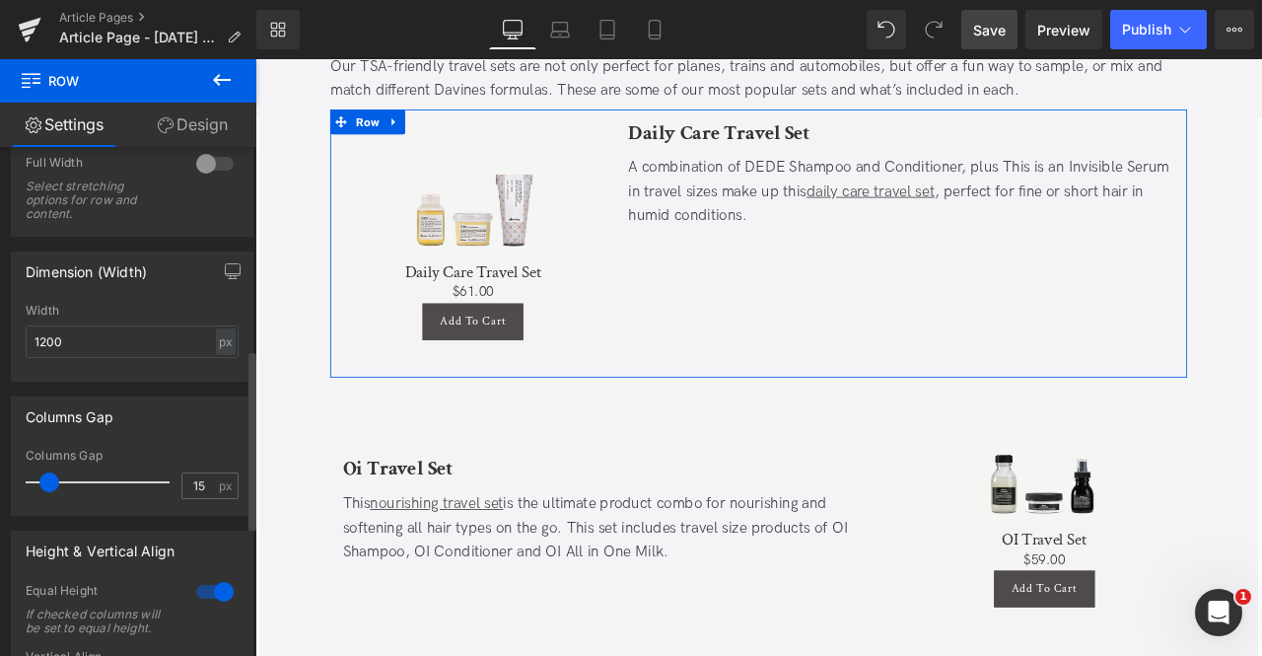
click at [204, 176] on div at bounding box center [214, 164] width 47 height 32
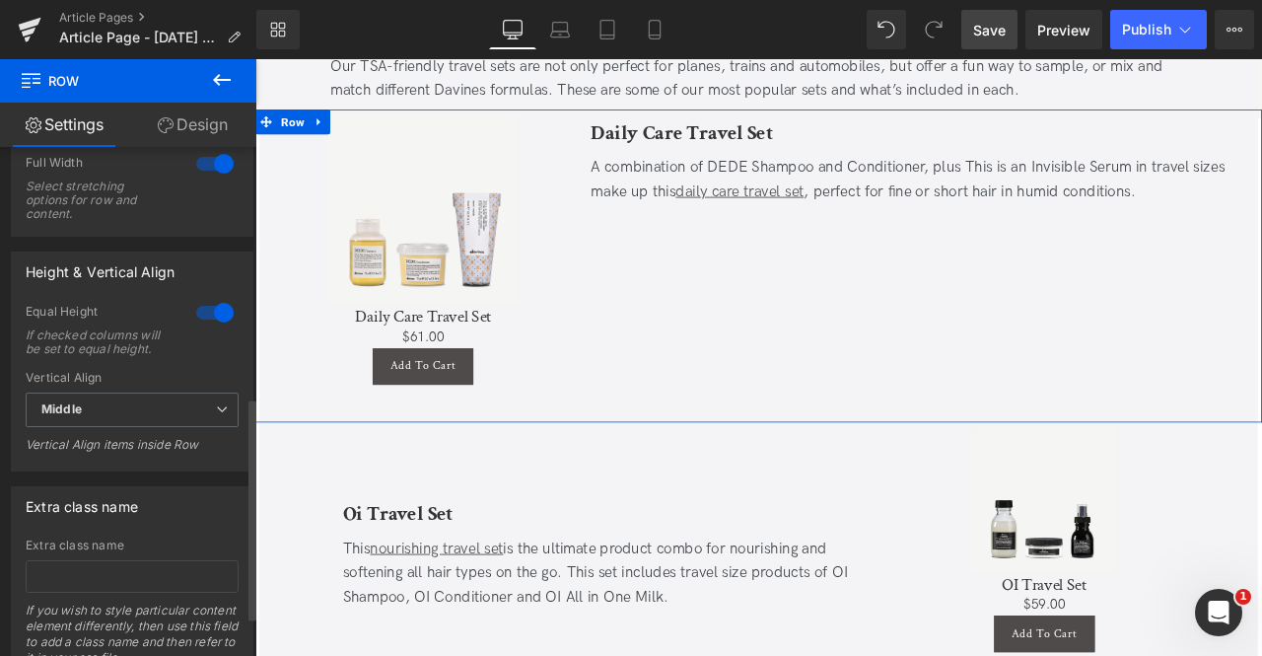
click at [207, 166] on div at bounding box center [214, 164] width 47 height 32
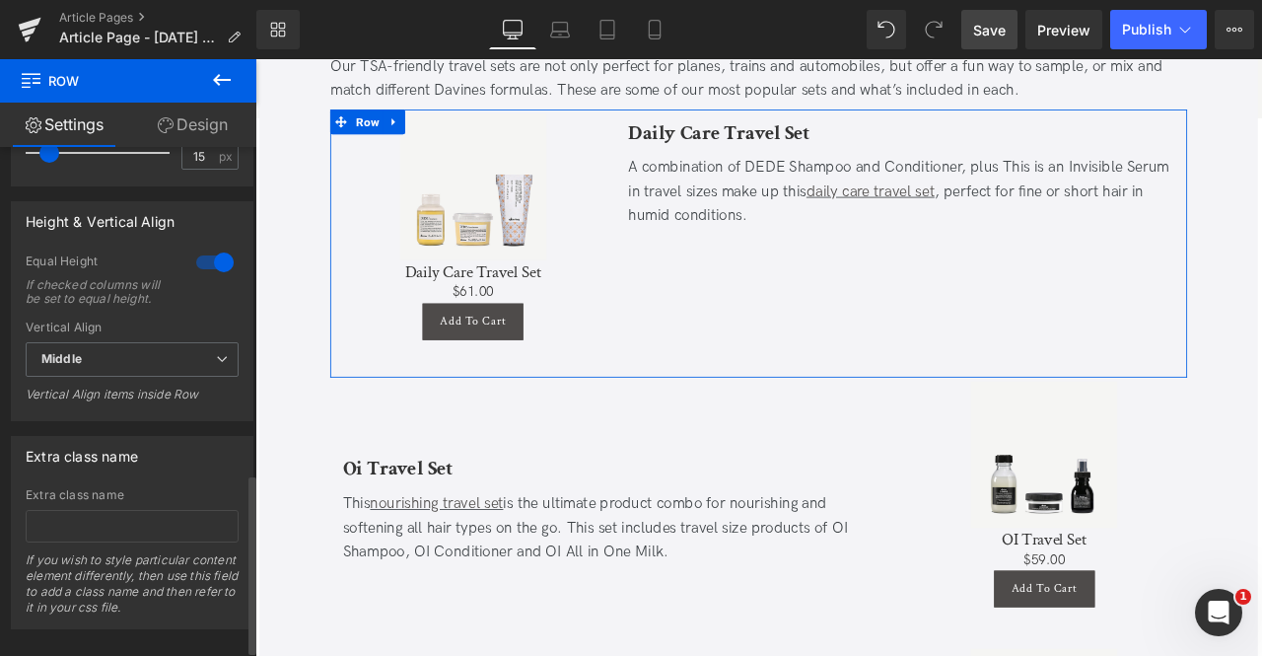
scroll to position [941, 0]
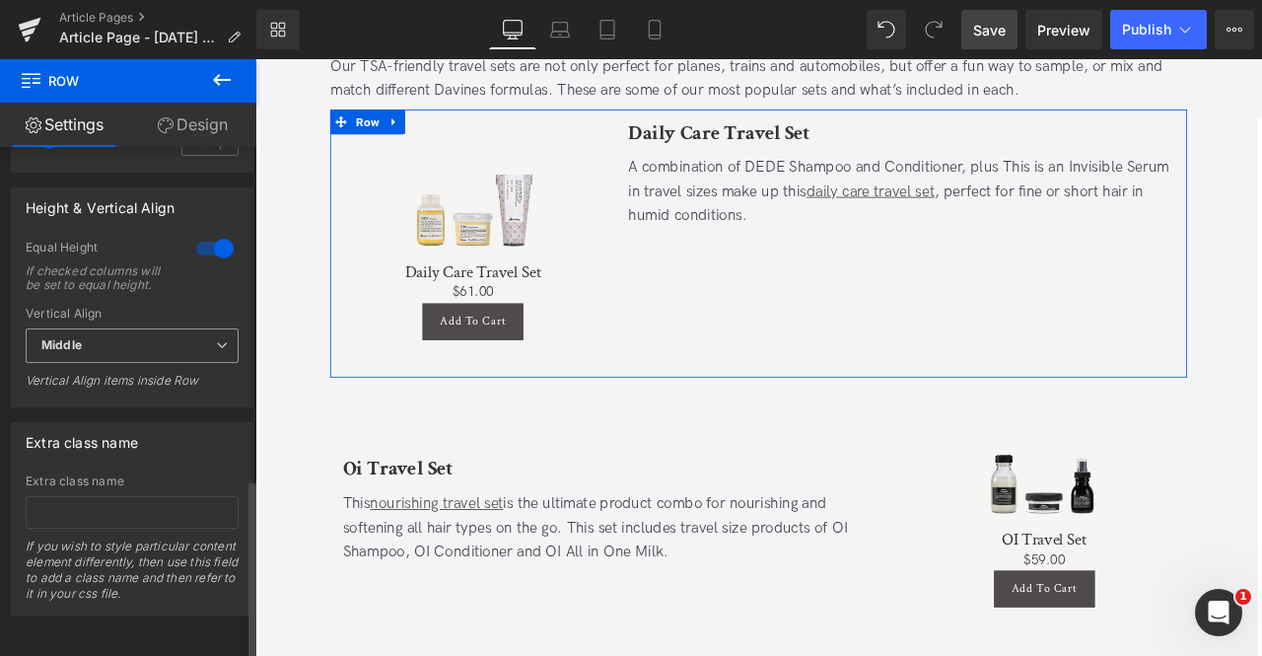
click at [138, 336] on span "Middle" at bounding box center [132, 345] width 213 height 35
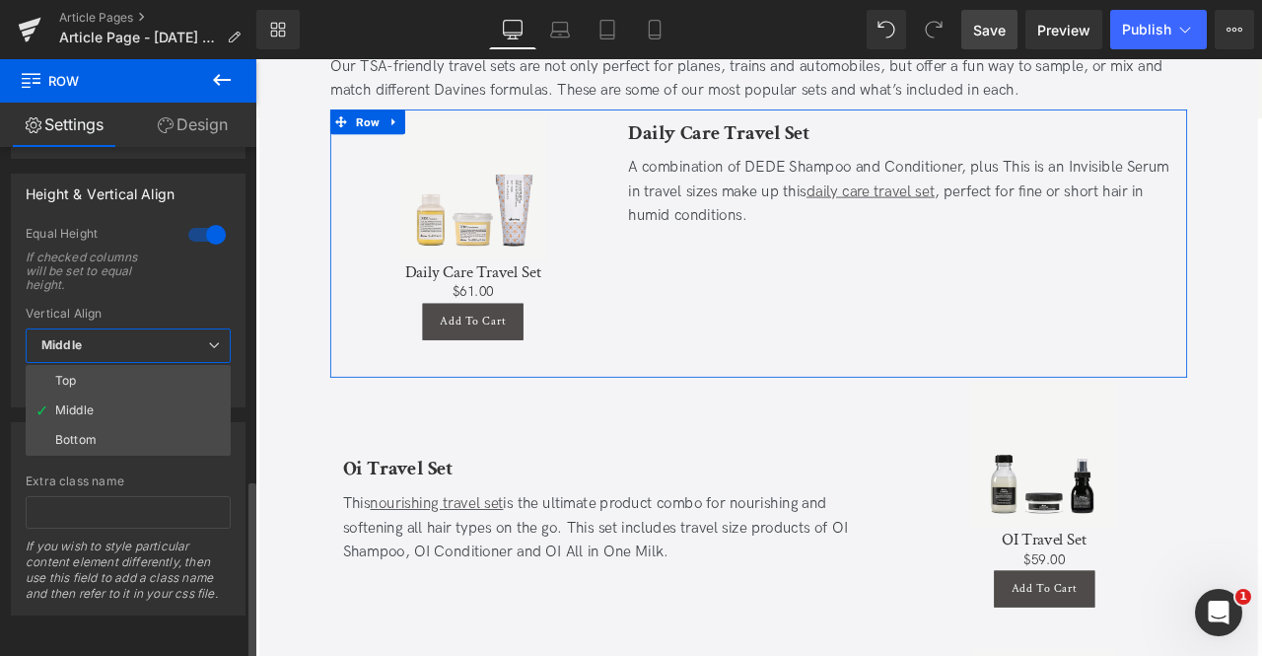
click at [197, 236] on div at bounding box center [206, 235] width 47 height 32
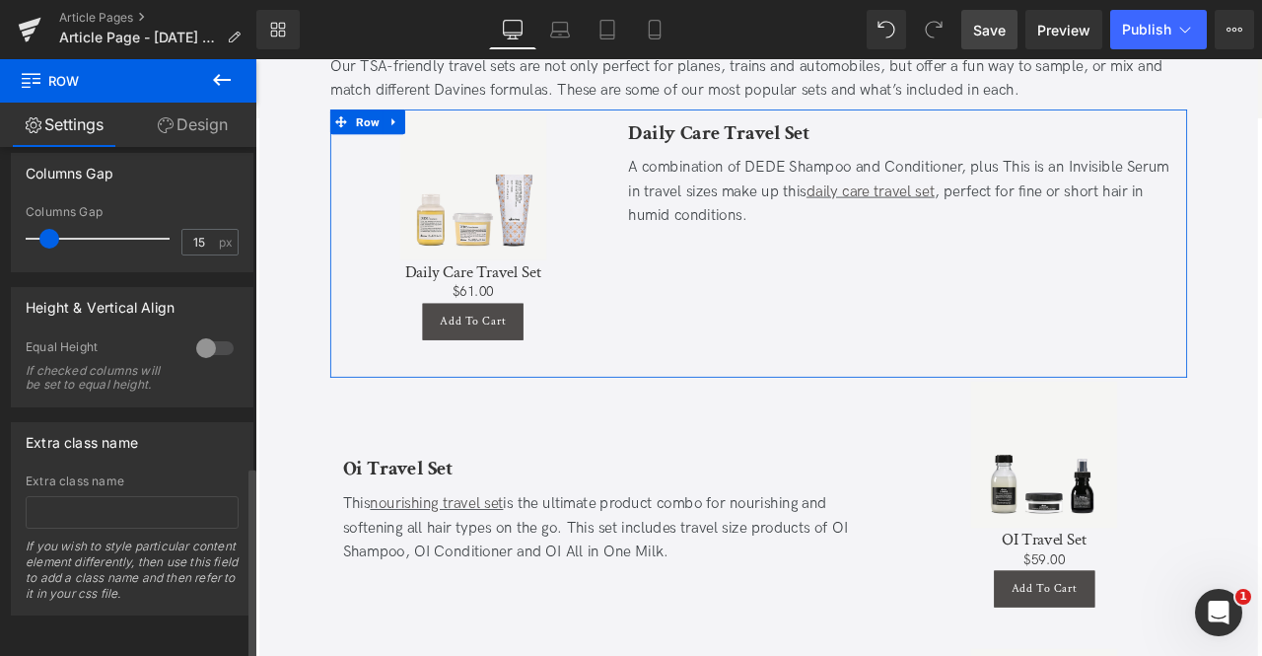
click at [201, 332] on div at bounding box center [214, 348] width 47 height 32
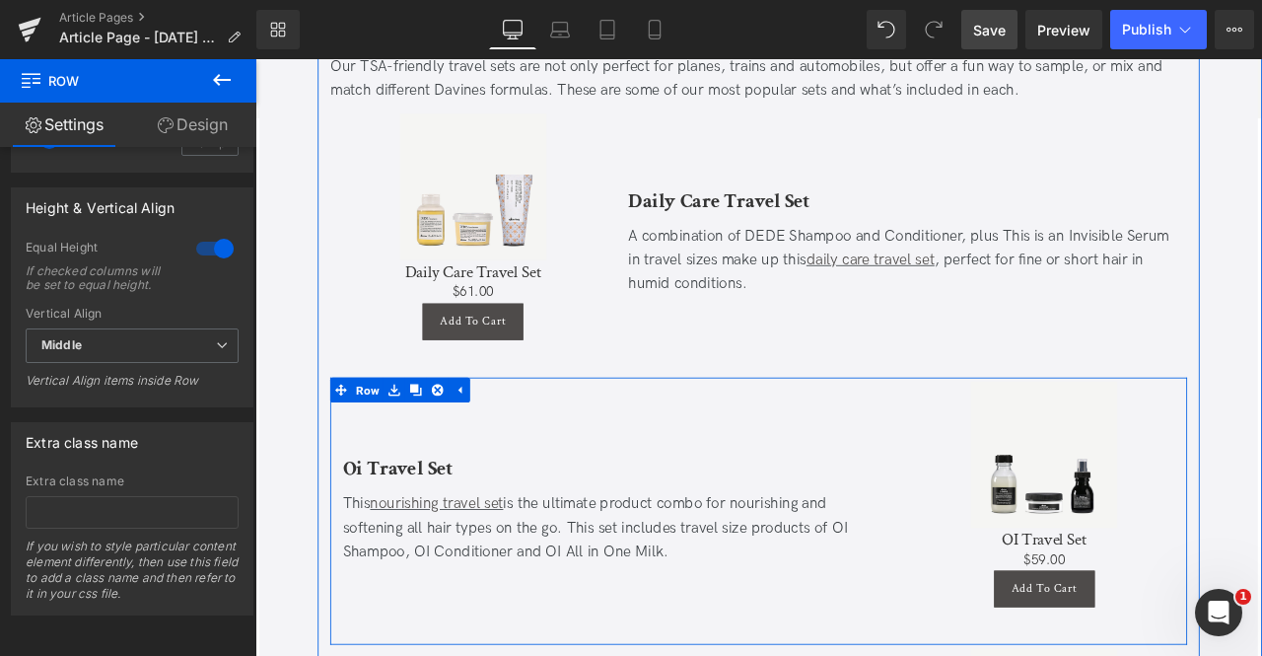
click at [740, 468] on div "Oi Travel Set Heading This nourishing travel set is the ultimate product combo …" at bounding box center [682, 591] width 677 height 298
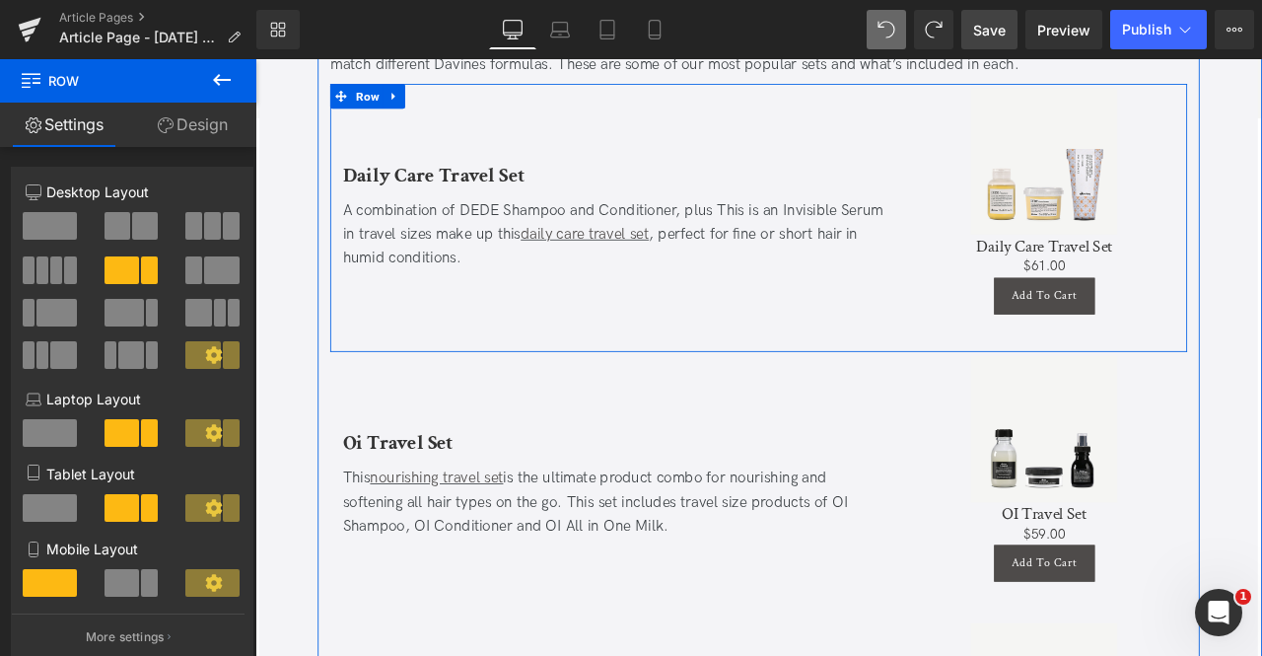
scroll to position [3892, 0]
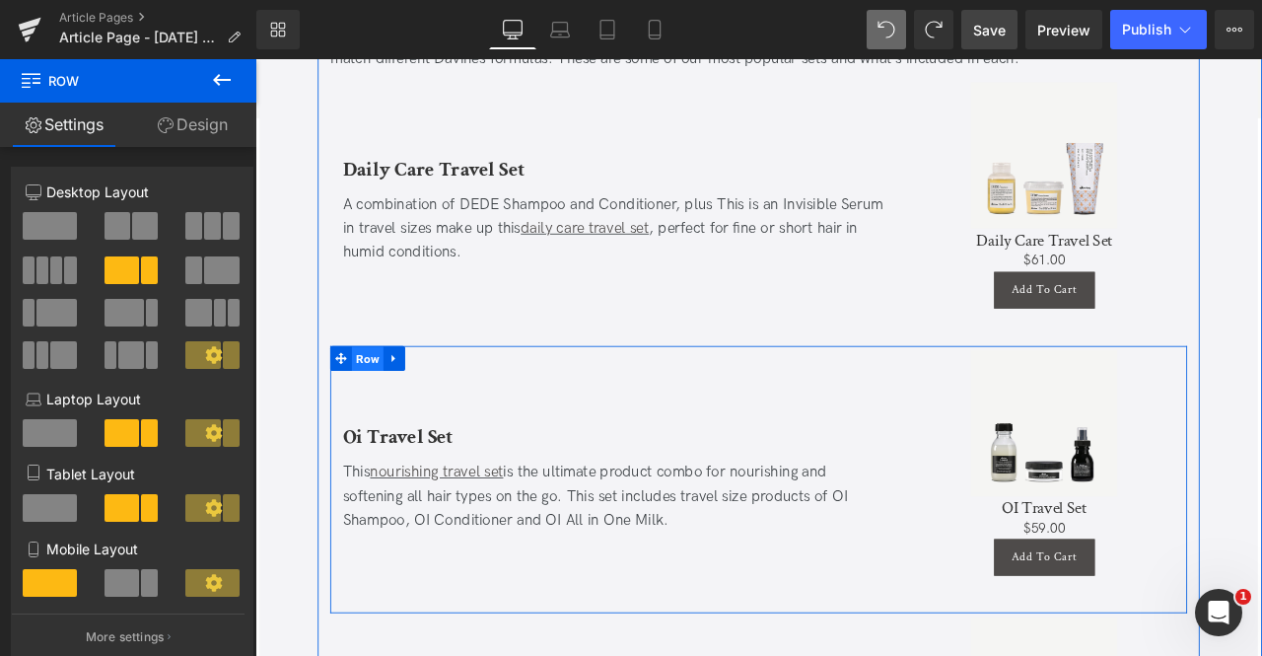
click at [389, 399] on span "Row" at bounding box center [388, 414] width 37 height 30
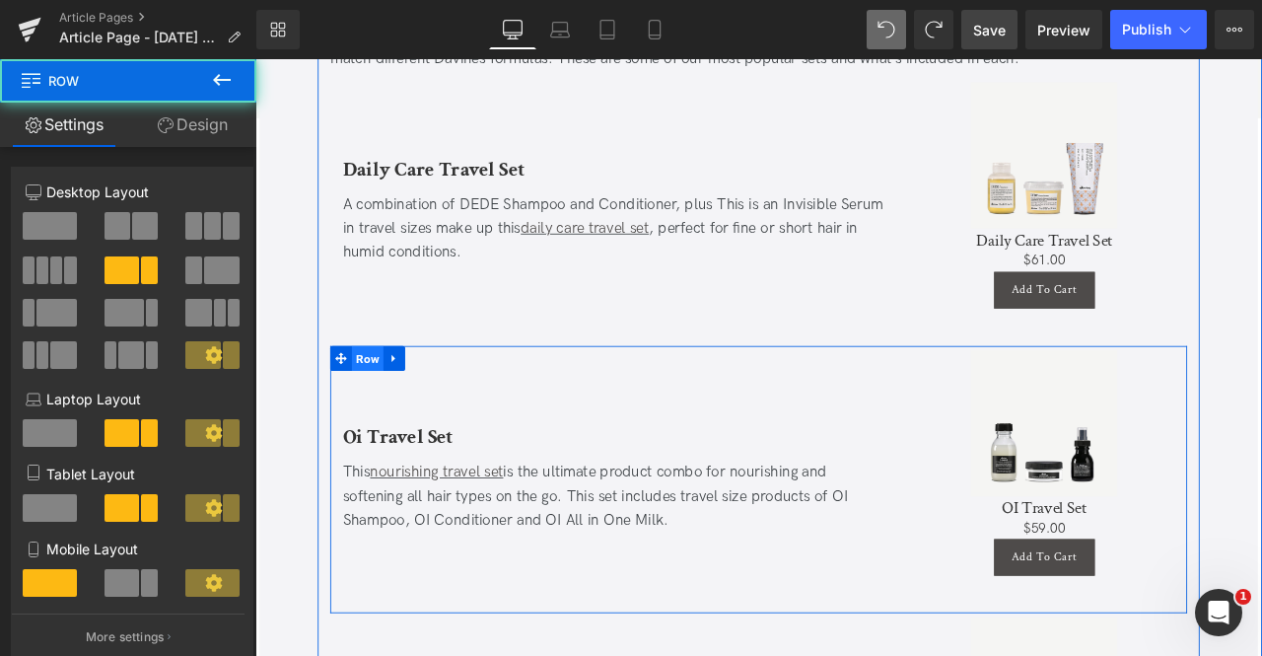
scroll to position [4115, 0]
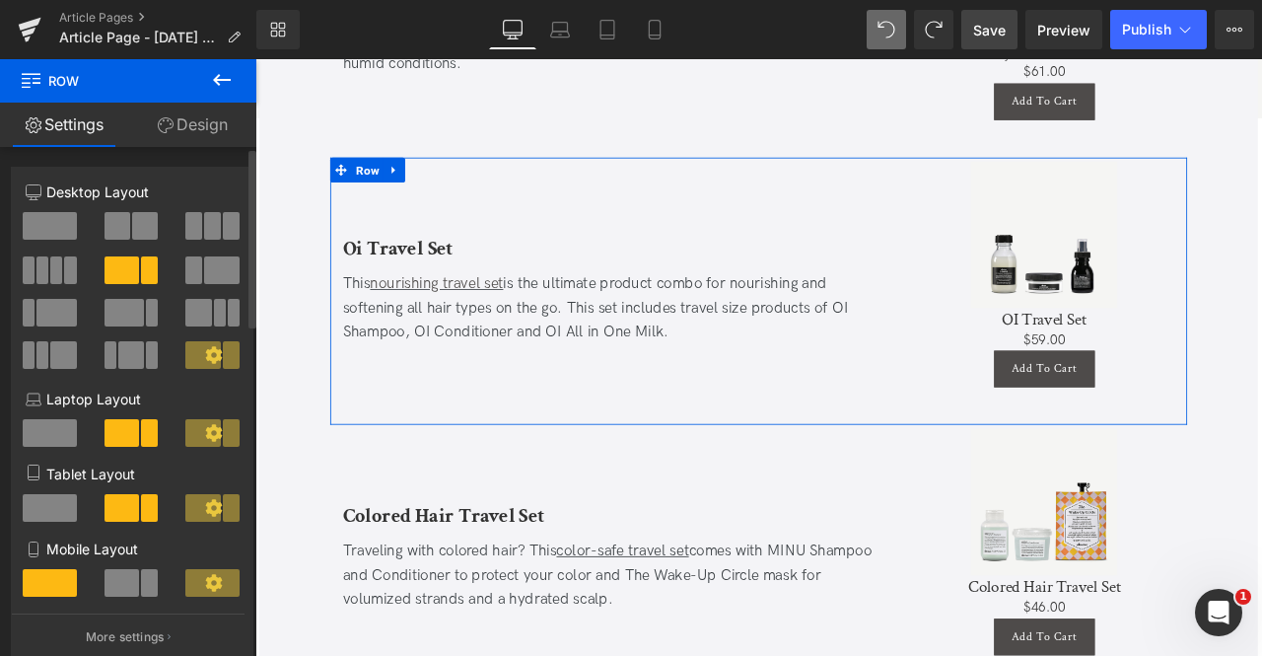
click at [221, 267] on span at bounding box center [222, 270] width 36 height 28
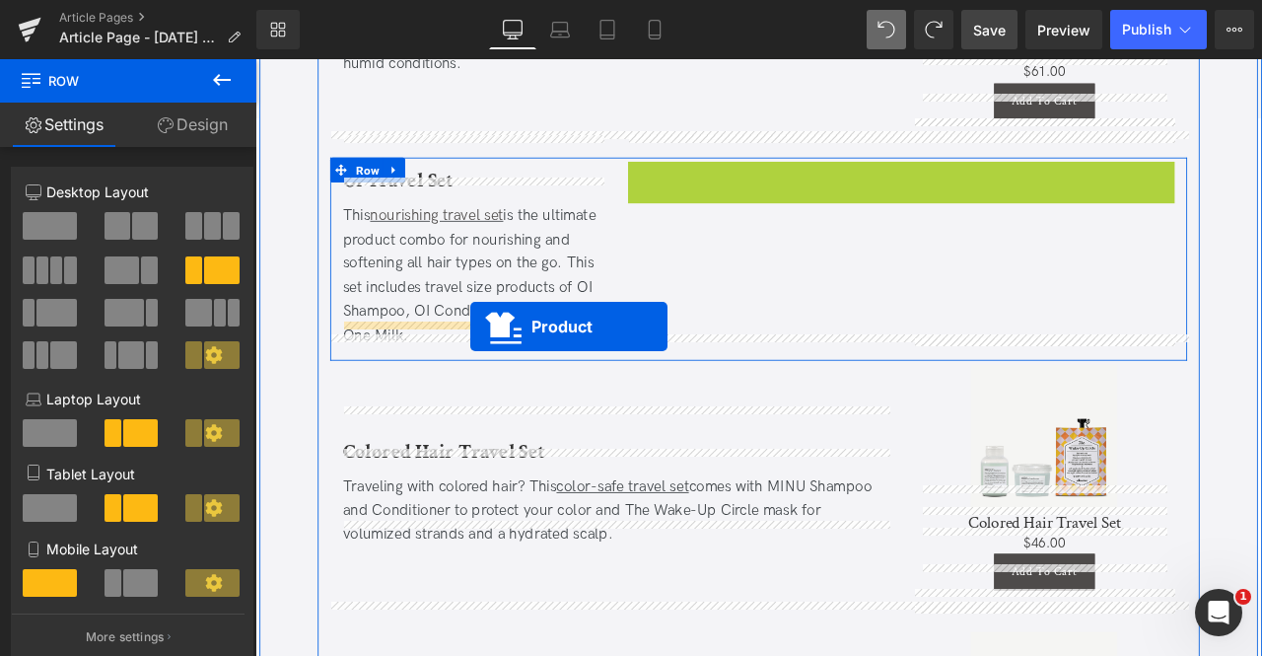
drag, startPoint x: 1014, startPoint y: 161, endPoint x: 510, endPoint y: 376, distance: 547.8
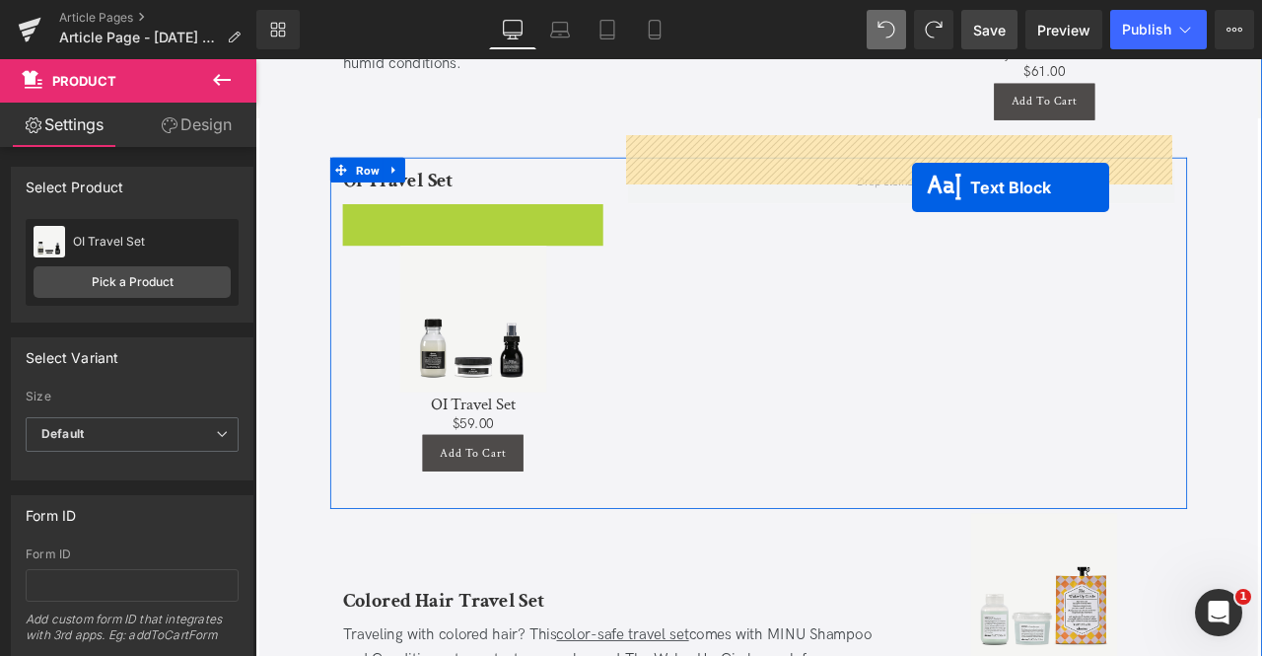
drag, startPoint x: 496, startPoint y: 293, endPoint x: 1033, endPoint y: 211, distance: 543.6
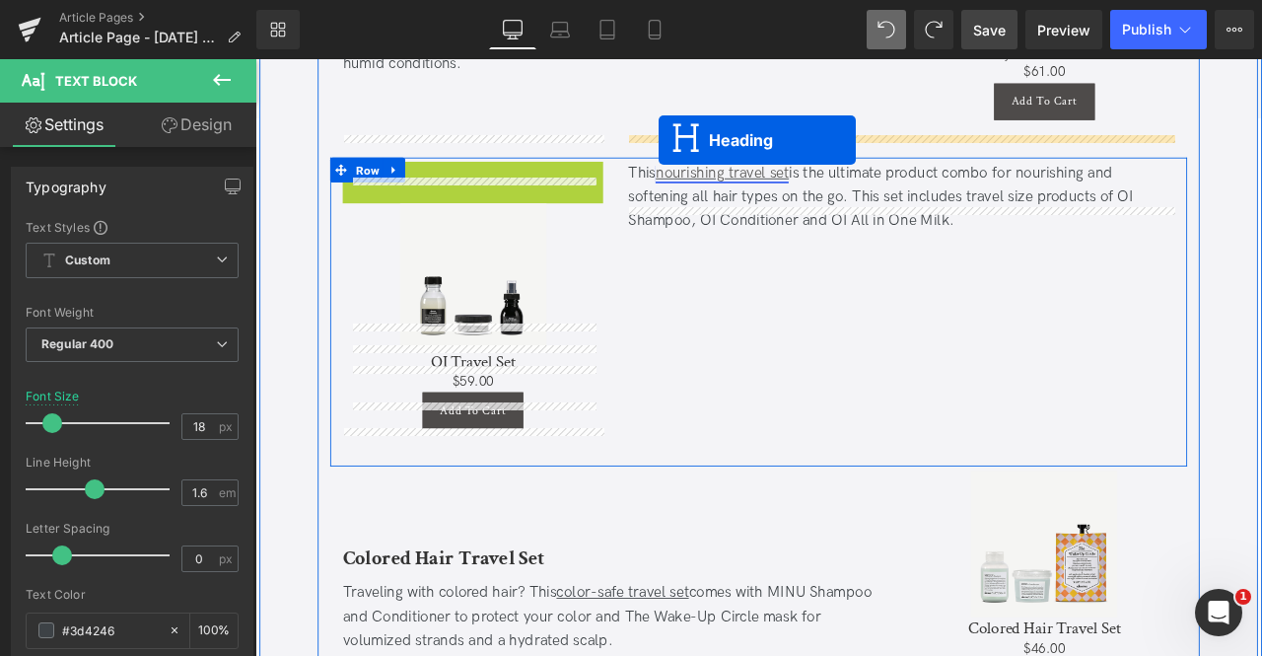
drag, startPoint x: 483, startPoint y: 175, endPoint x: 734, endPoint y: 156, distance: 251.2
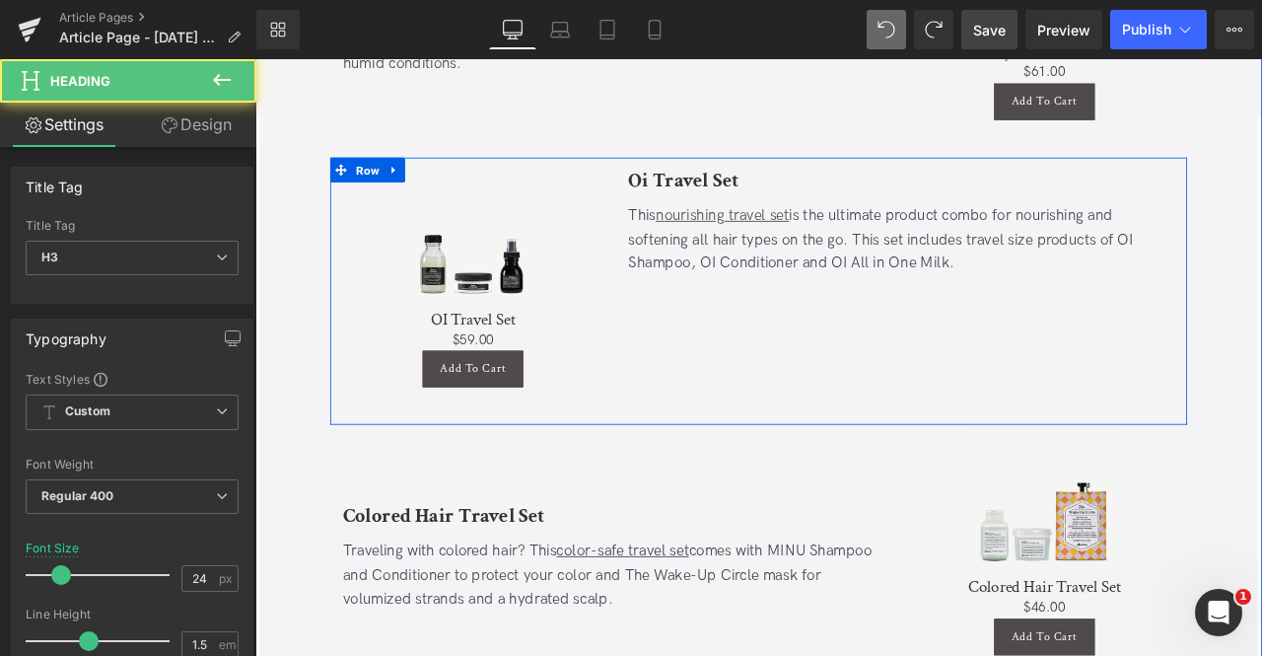
click at [814, 332] on div "Oi Travel Set Heading This nourishing travel set is the ultimate product combo …" at bounding box center [1020, 329] width 677 height 298
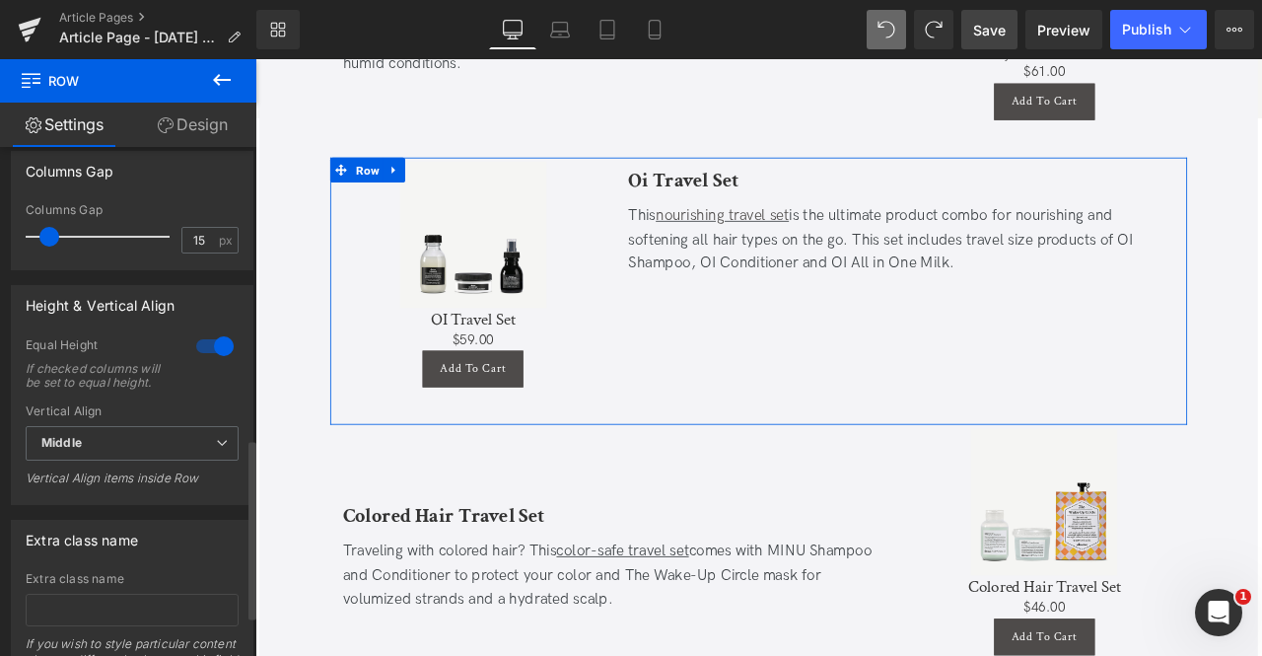
scroll to position [825, 0]
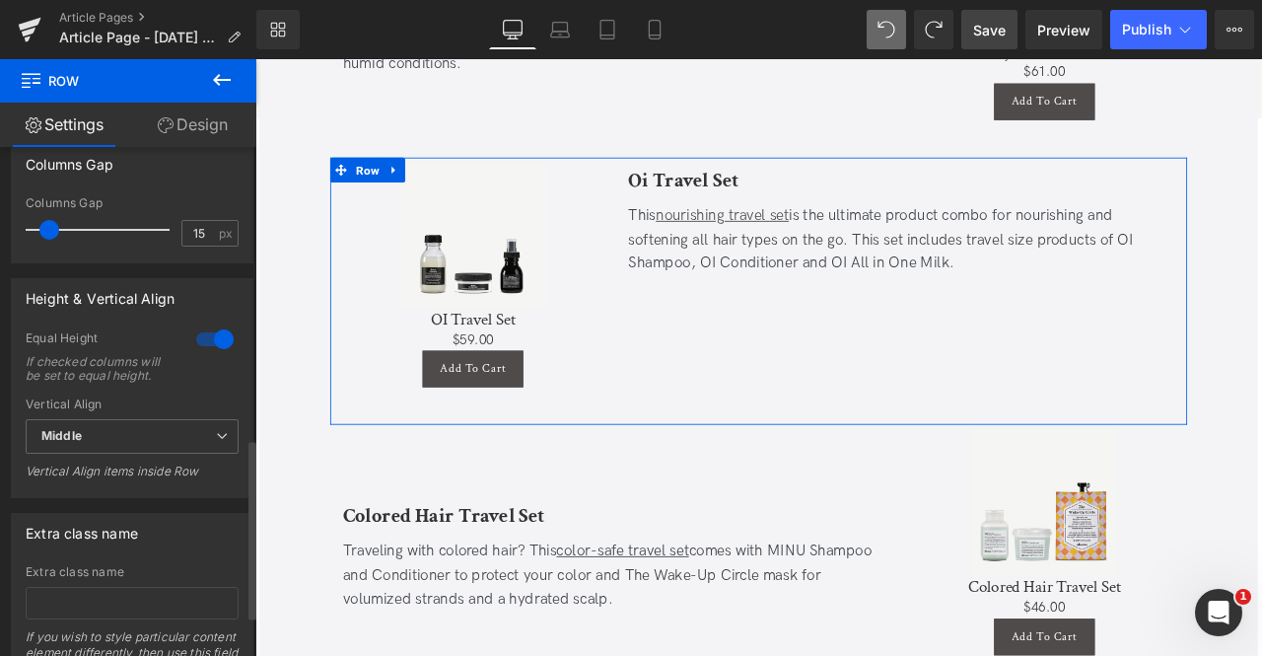
click at [203, 343] on div at bounding box center [214, 339] width 47 height 32
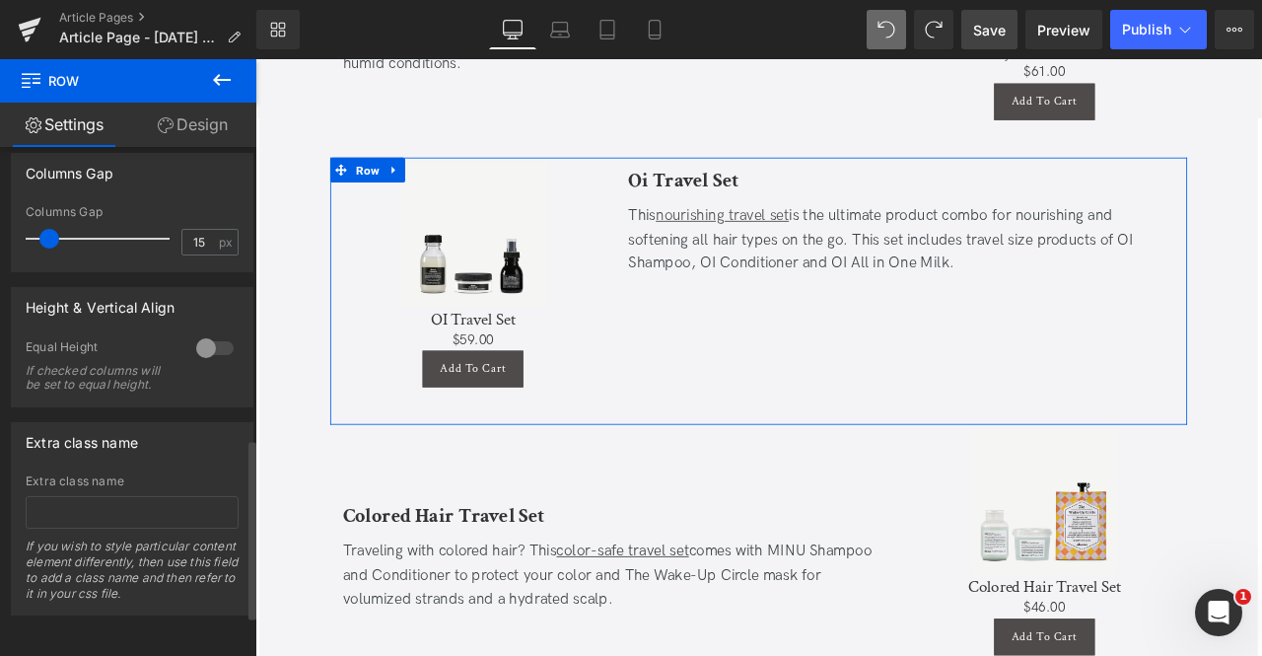
click at [203, 343] on div at bounding box center [214, 348] width 47 height 32
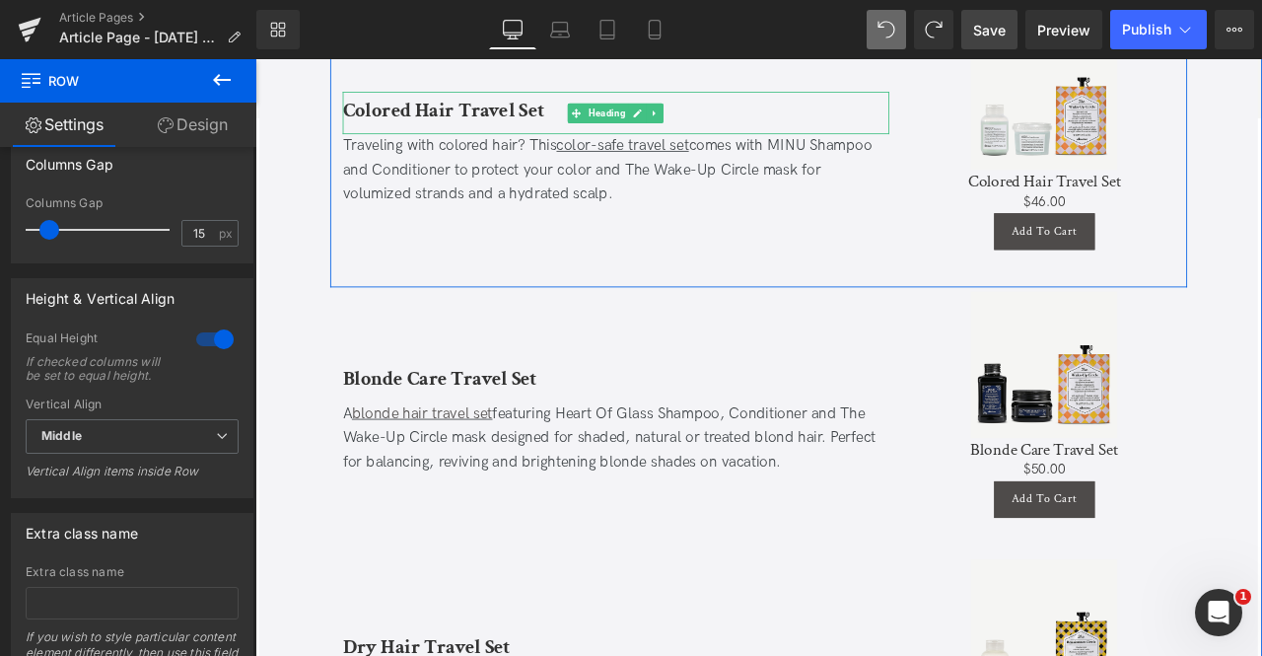
scroll to position [4608, 0]
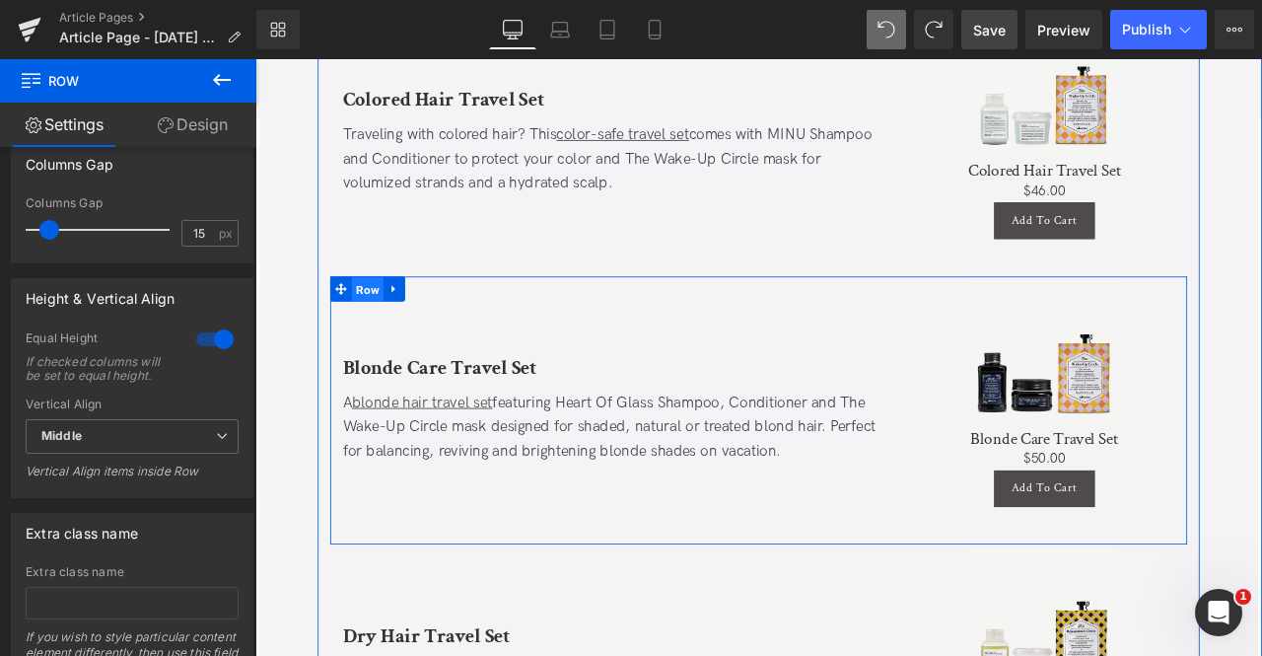
click at [385, 318] on span "Row" at bounding box center [388, 333] width 37 height 30
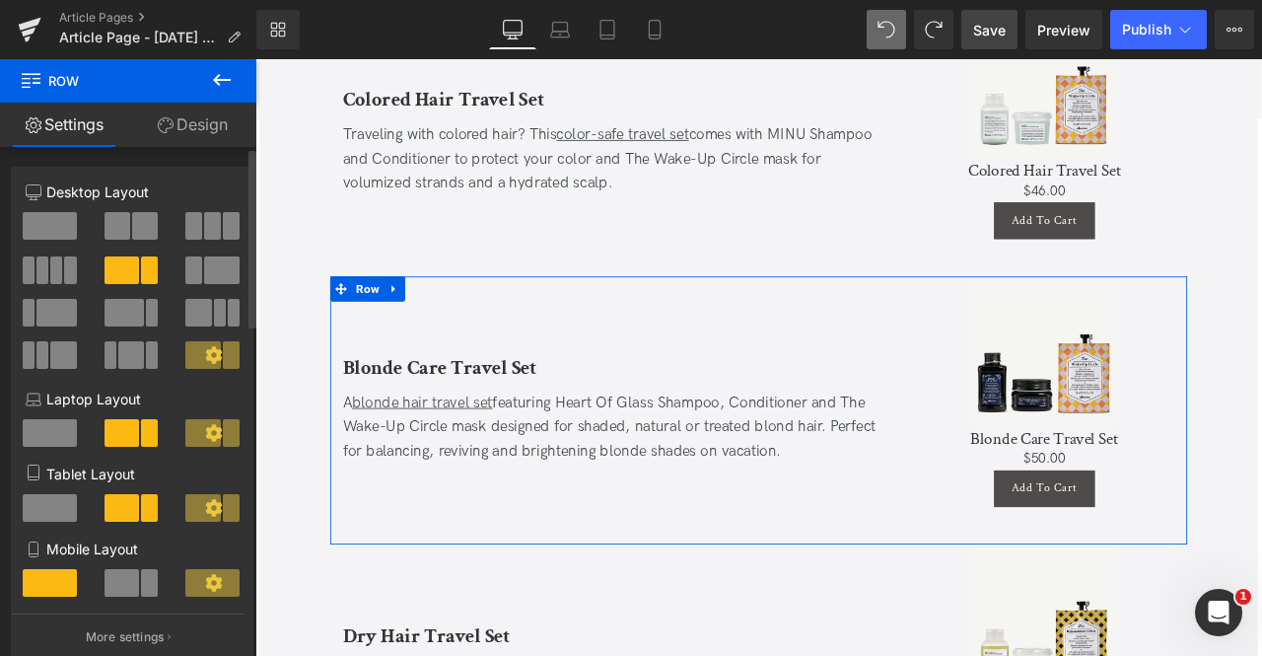
drag, startPoint x: 229, startPoint y: 271, endPoint x: 331, endPoint y: 283, distance: 103.2
click at [229, 271] on span at bounding box center [222, 270] width 36 height 28
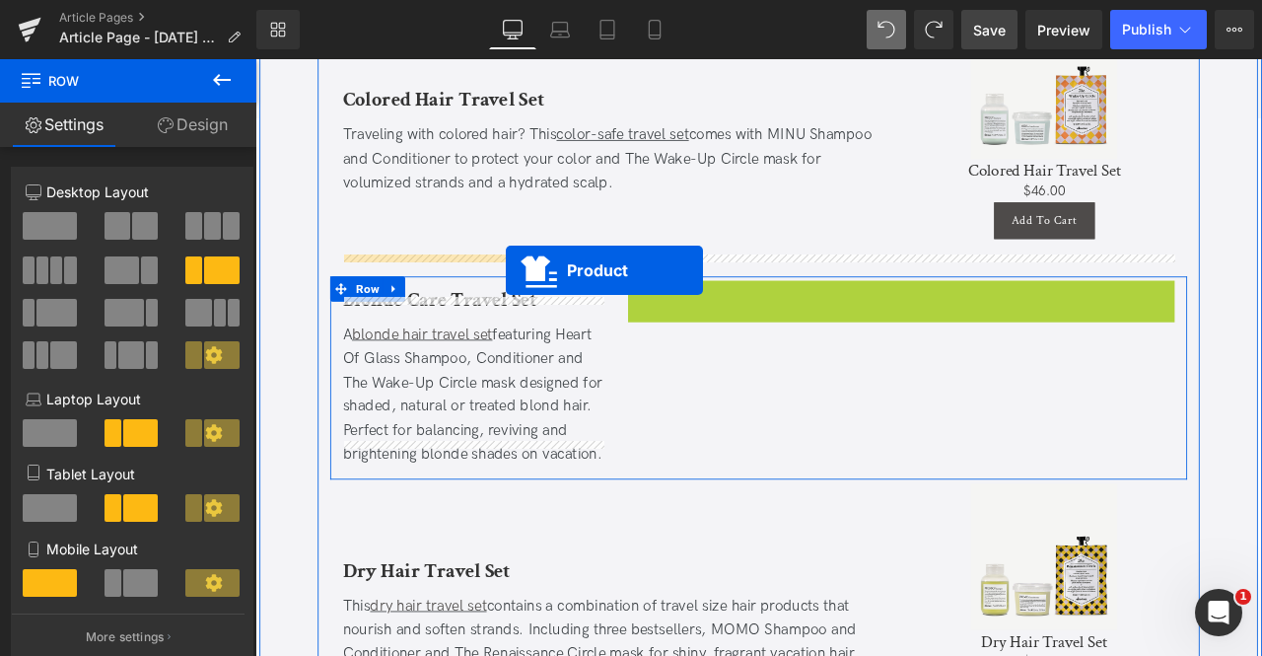
drag, startPoint x: 991, startPoint y: 306, endPoint x: 552, endPoint y: 310, distance: 438.8
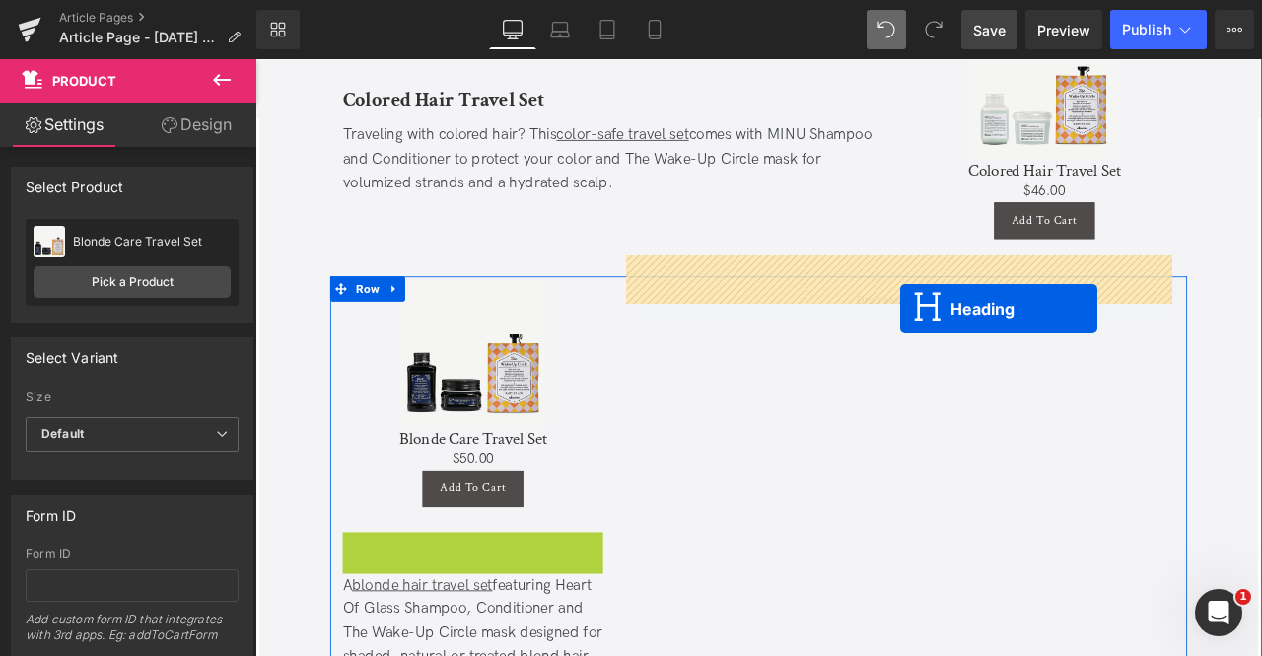
drag, startPoint x: 472, startPoint y: 615, endPoint x: 1020, endPoint y: 354, distance: 606.5
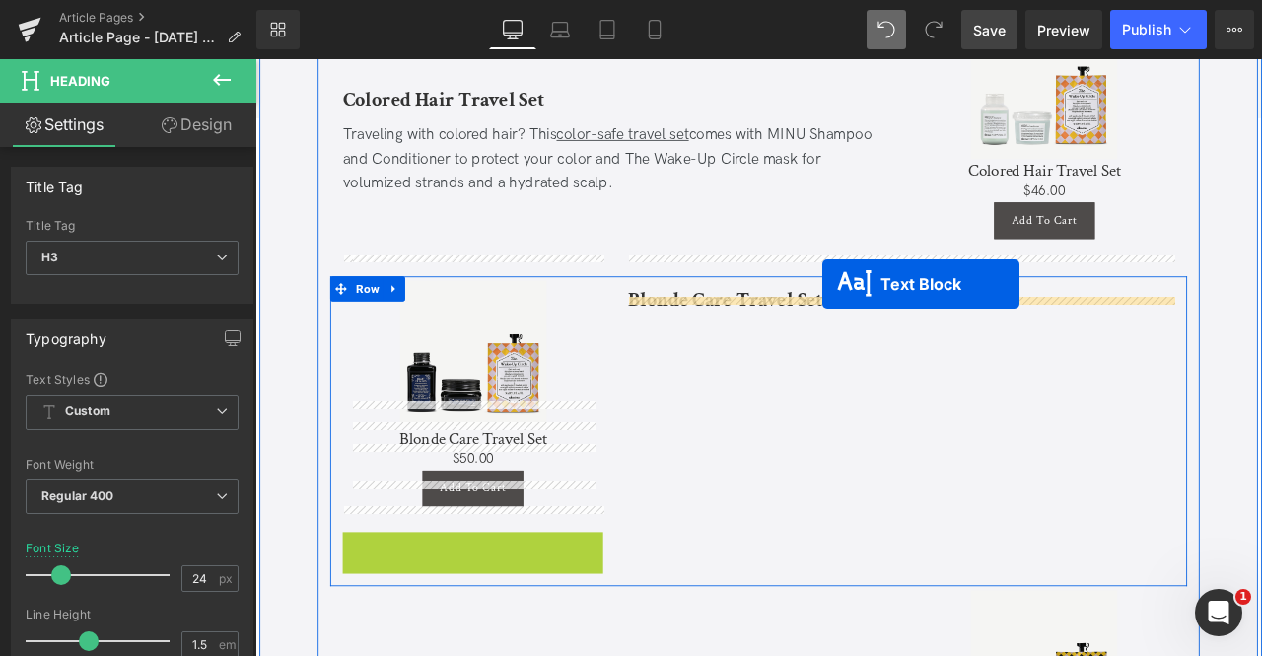
drag, startPoint x: 501, startPoint y: 668, endPoint x: 927, endPoint y: 324, distance: 547.0
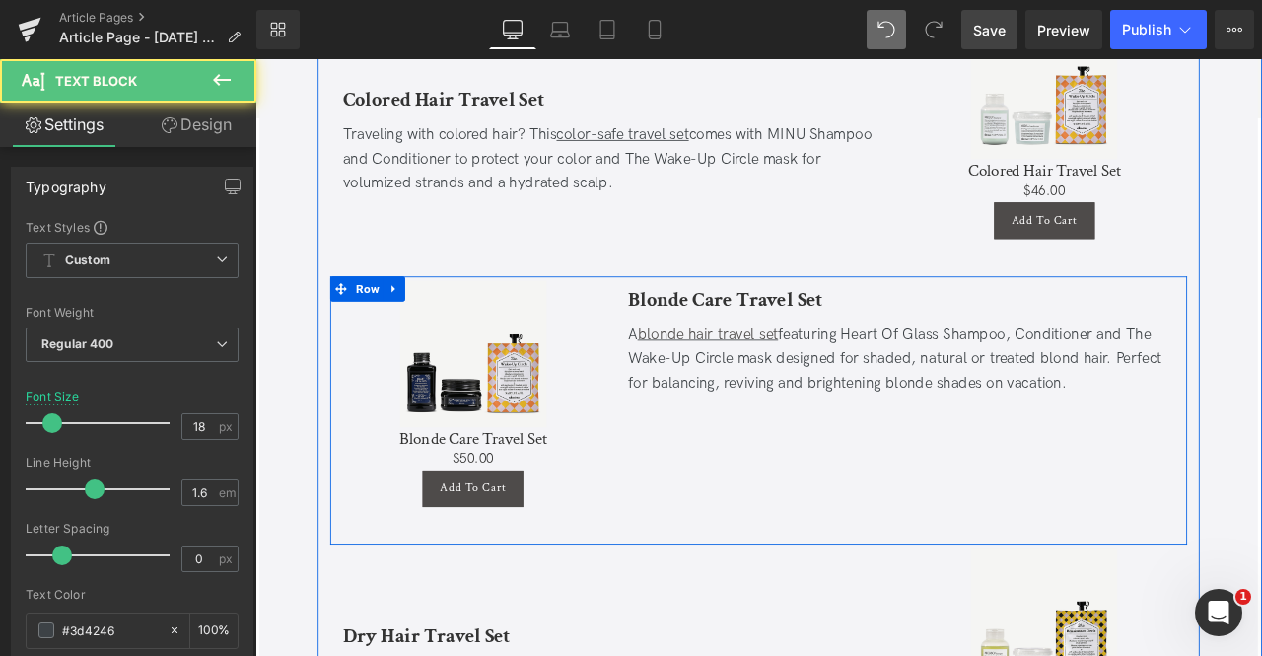
click at [774, 512] on div "Blonde Care Travel Set Heading A blonde hair travel set featuring Heart Of Glas…" at bounding box center [1020, 470] width 677 height 298
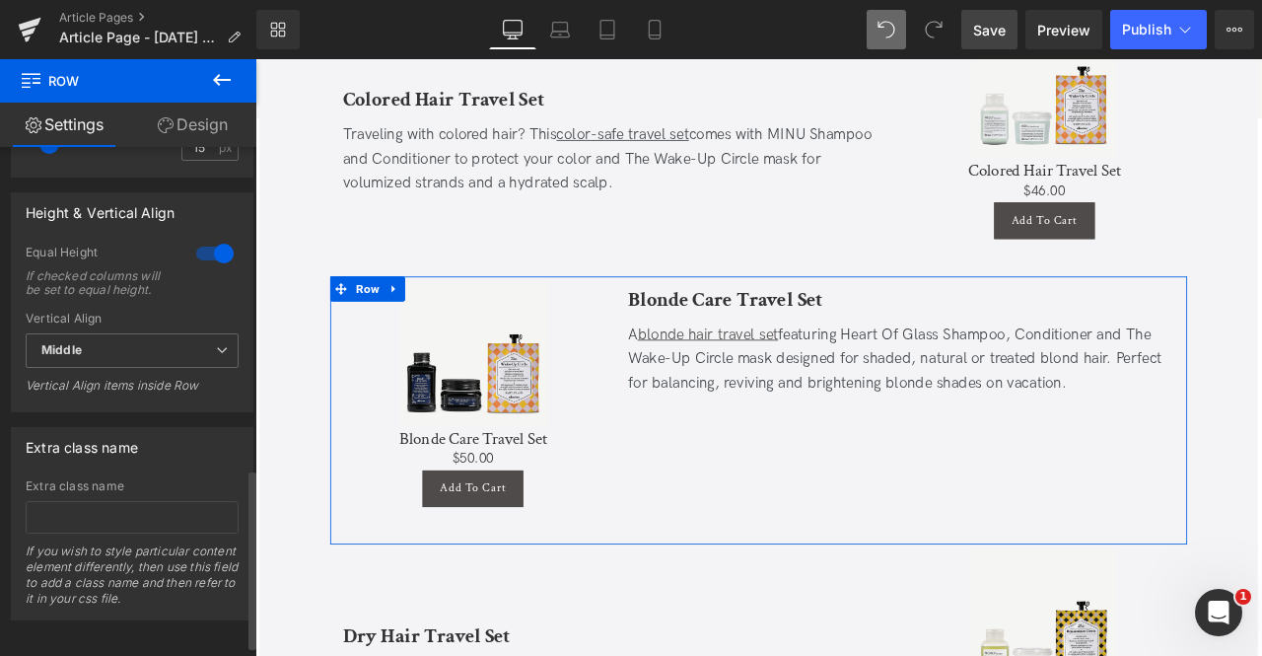
click at [213, 248] on div at bounding box center [214, 254] width 47 height 32
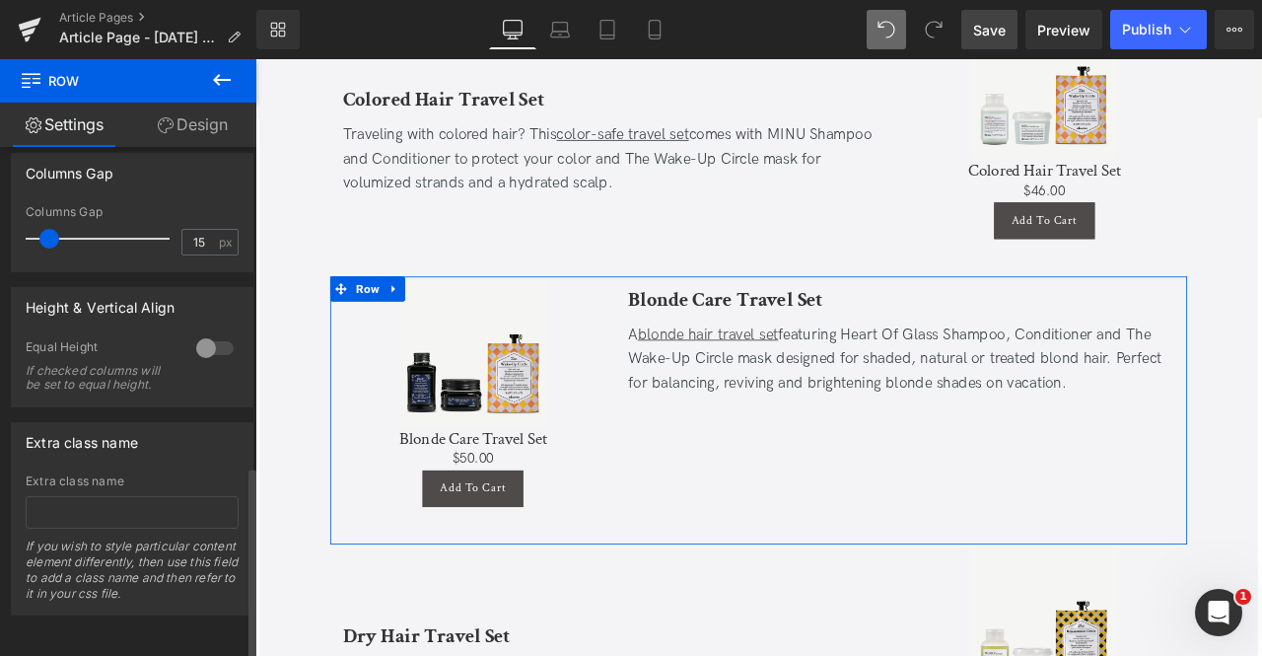
click at [214, 332] on div at bounding box center [214, 348] width 47 height 32
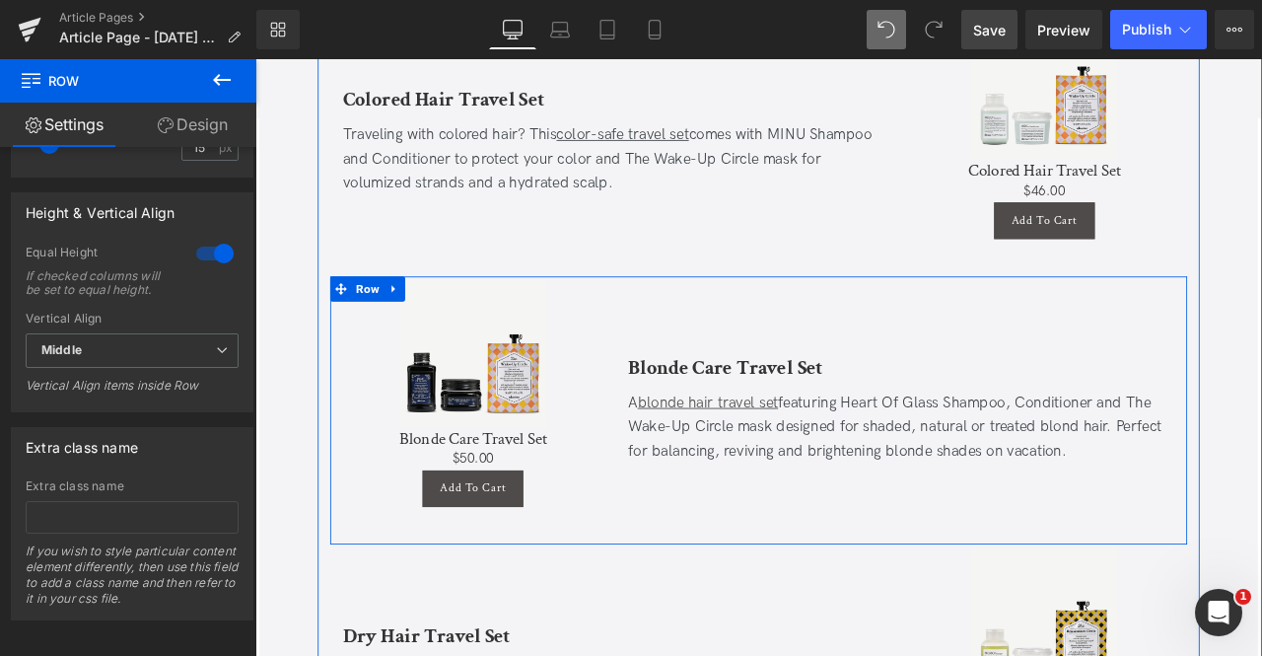
scroll to position [4941, 0]
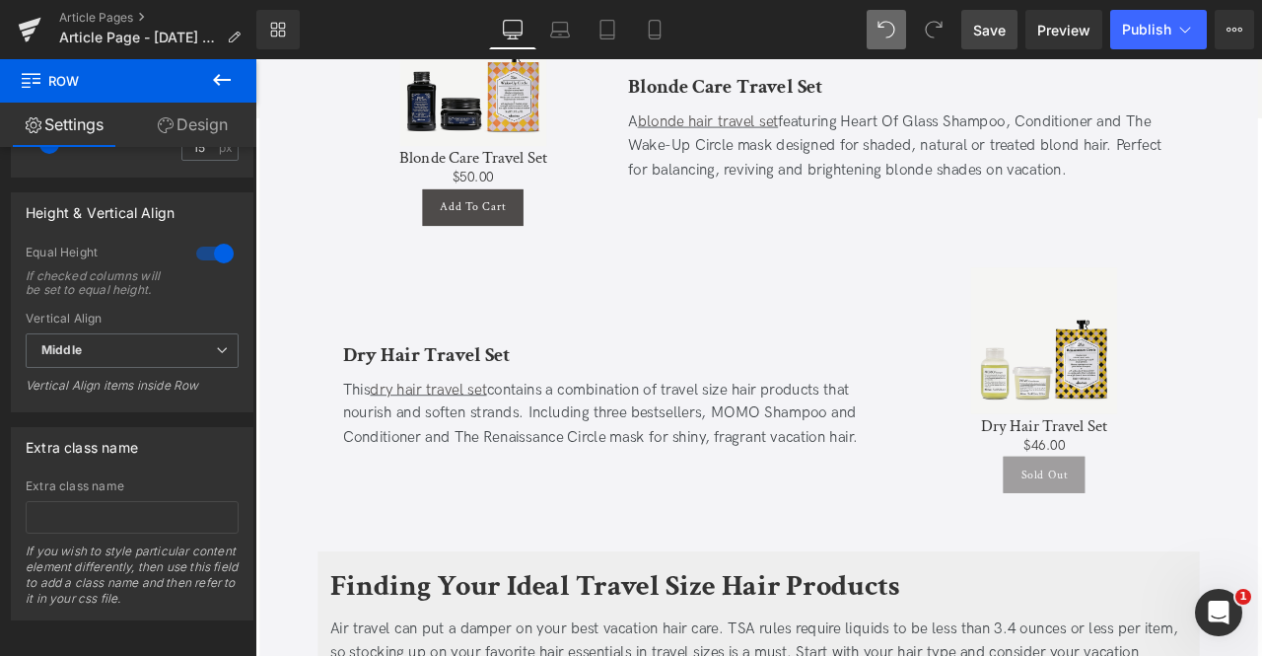
click at [974, 34] on span "Save" at bounding box center [989, 30] width 33 height 21
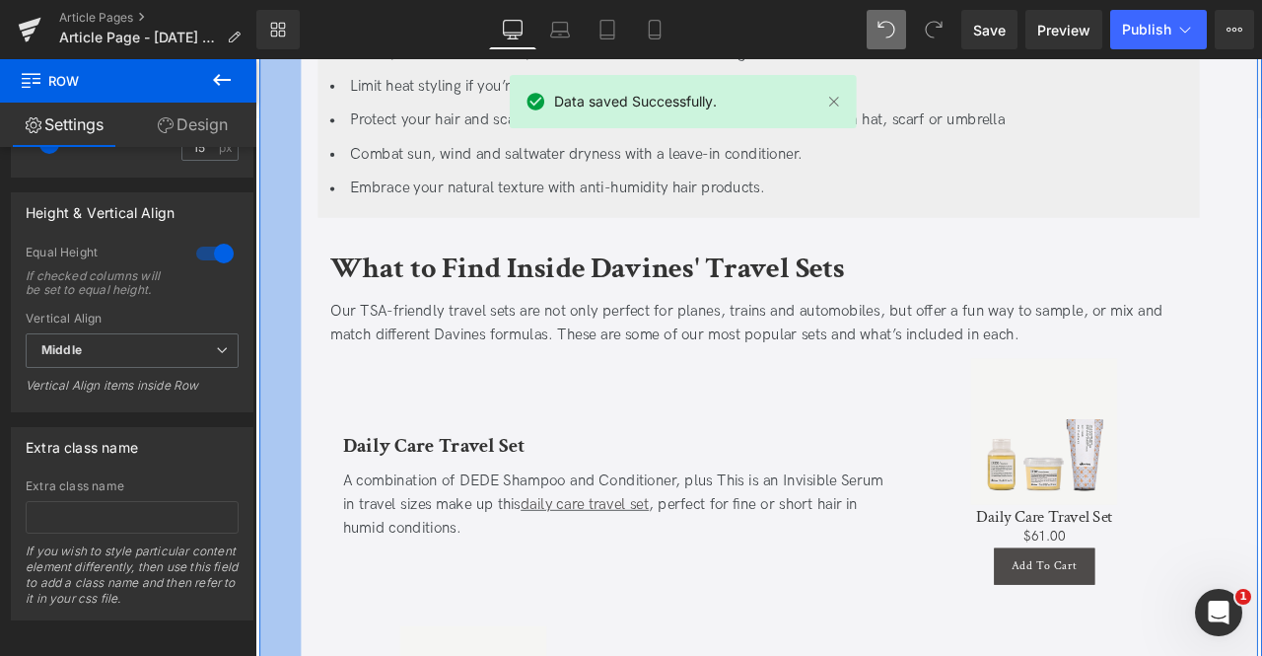
scroll to position [3526, 0]
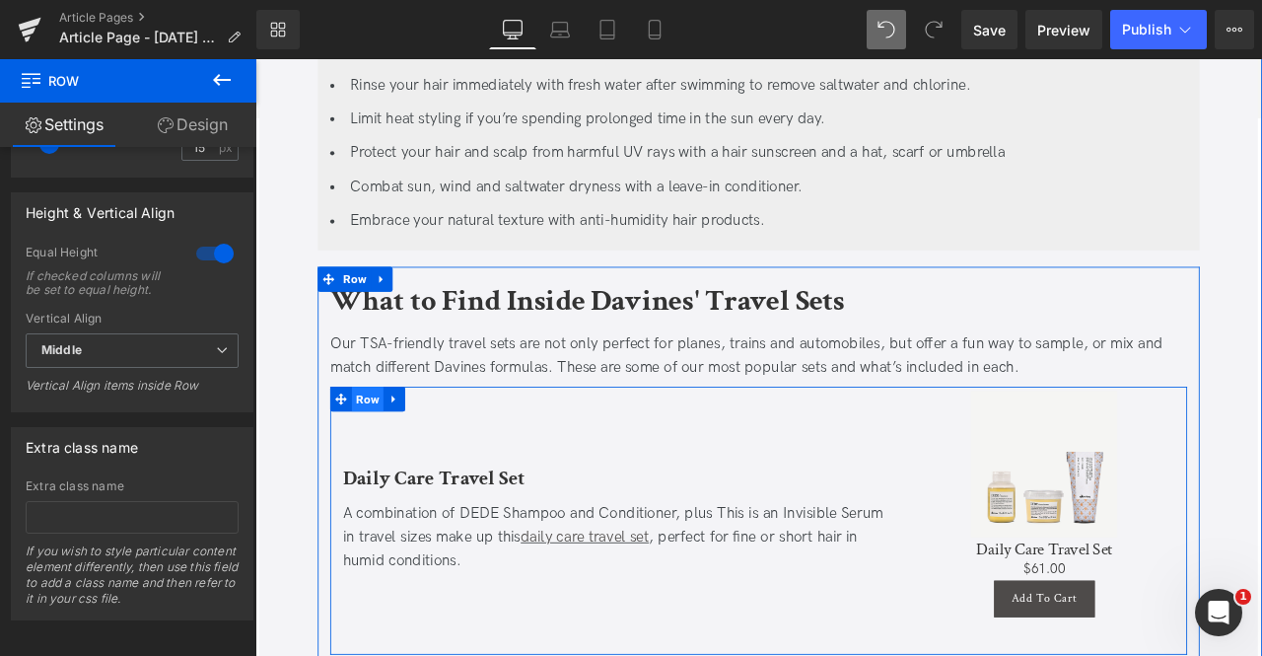
click at [384, 447] on span "Row" at bounding box center [388, 462] width 37 height 30
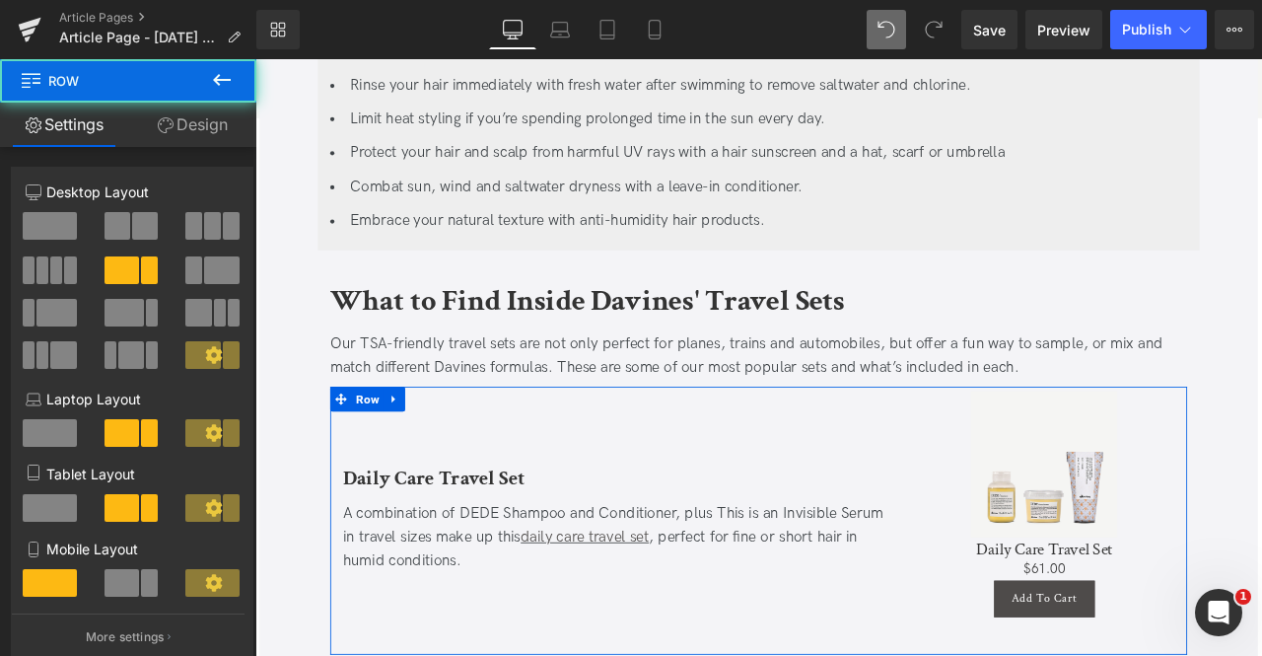
click at [176, 127] on link "Design" at bounding box center [192, 125] width 128 height 44
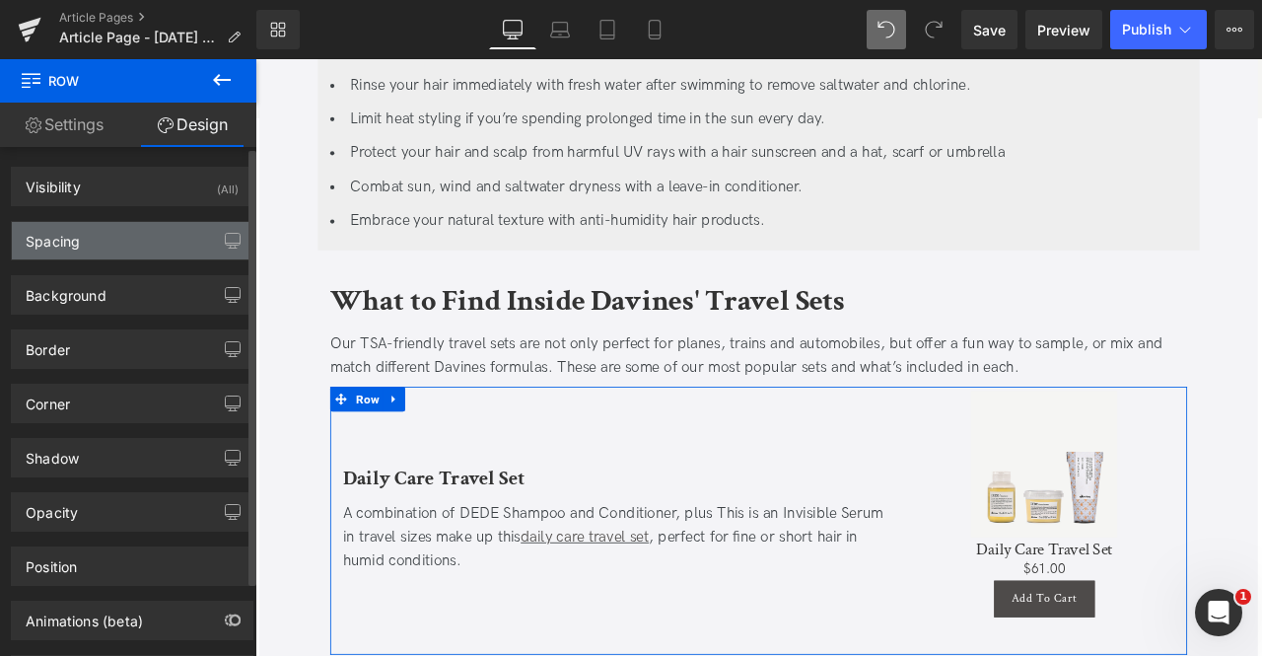
click at [158, 243] on div "Spacing" at bounding box center [132, 240] width 241 height 37
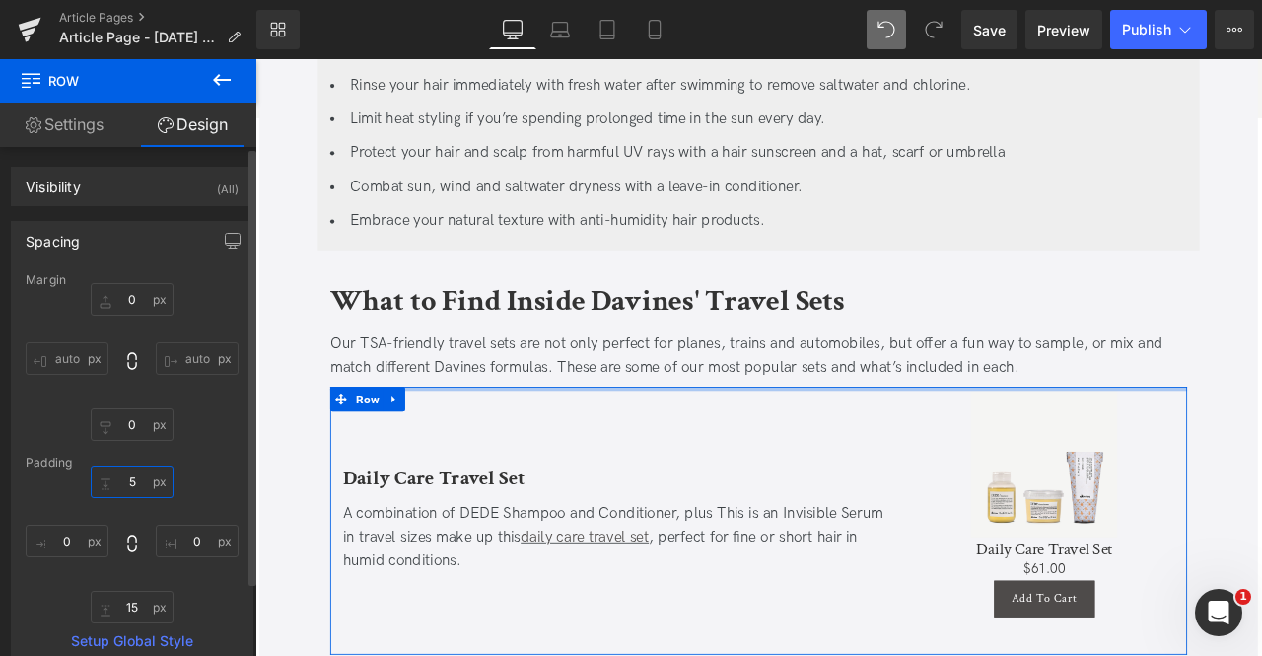
click at [134, 477] on input "5" at bounding box center [132, 481] width 83 height 33
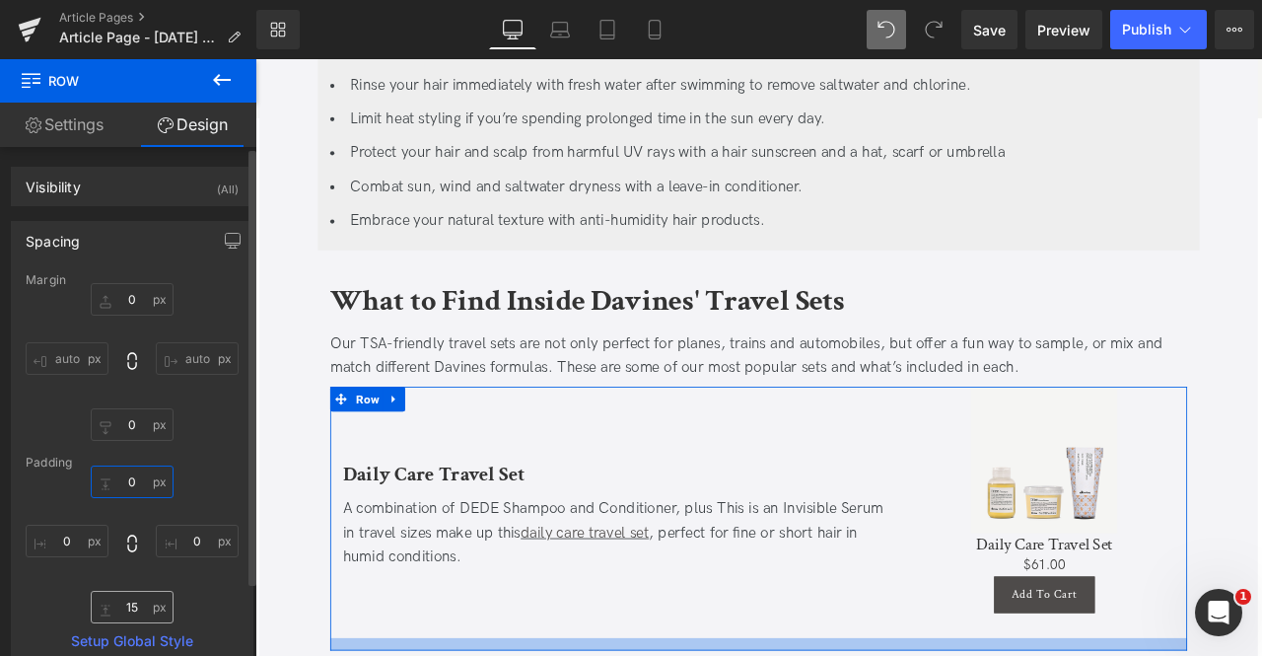
type input "0"
click at [124, 603] on input "15" at bounding box center [132, 607] width 83 height 33
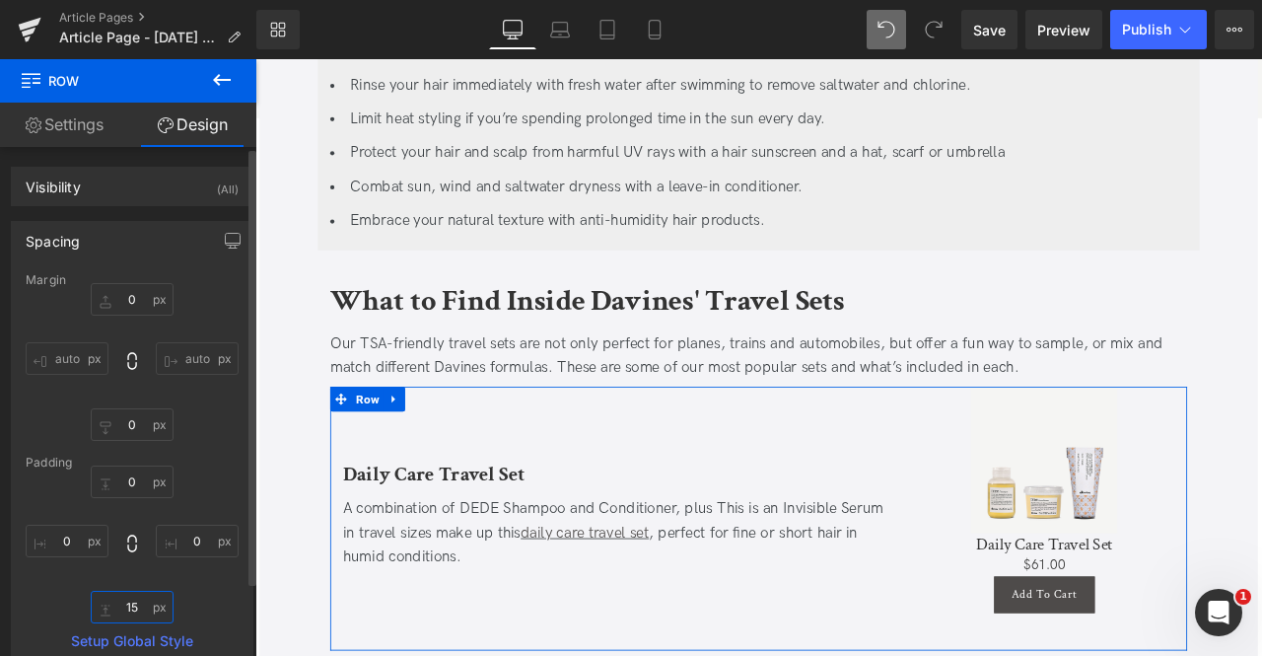
type input "0"
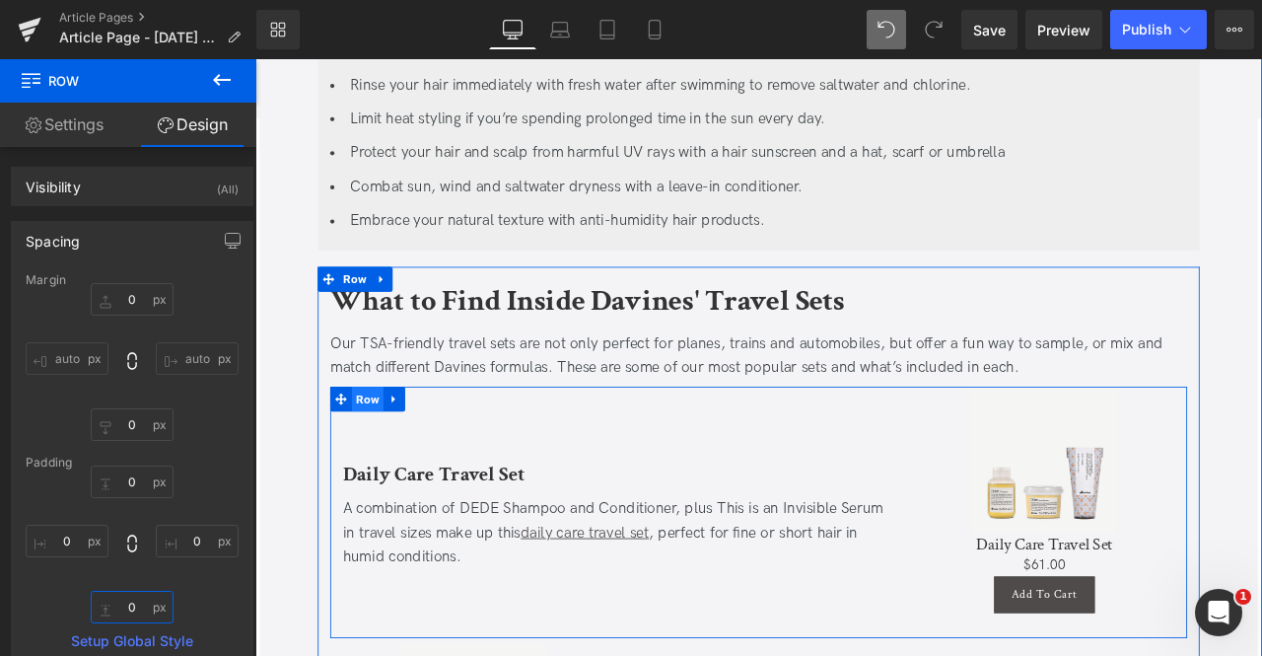
scroll to position [3779, 0]
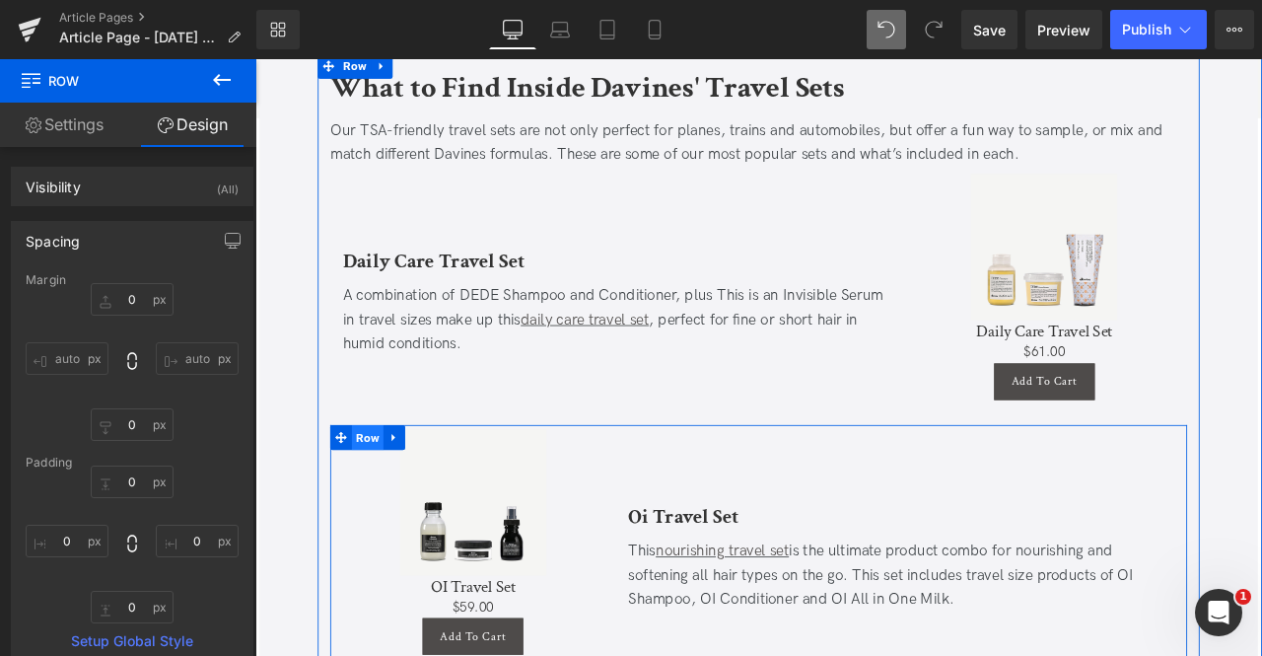
click at [388, 492] on span "Row" at bounding box center [388, 507] width 37 height 30
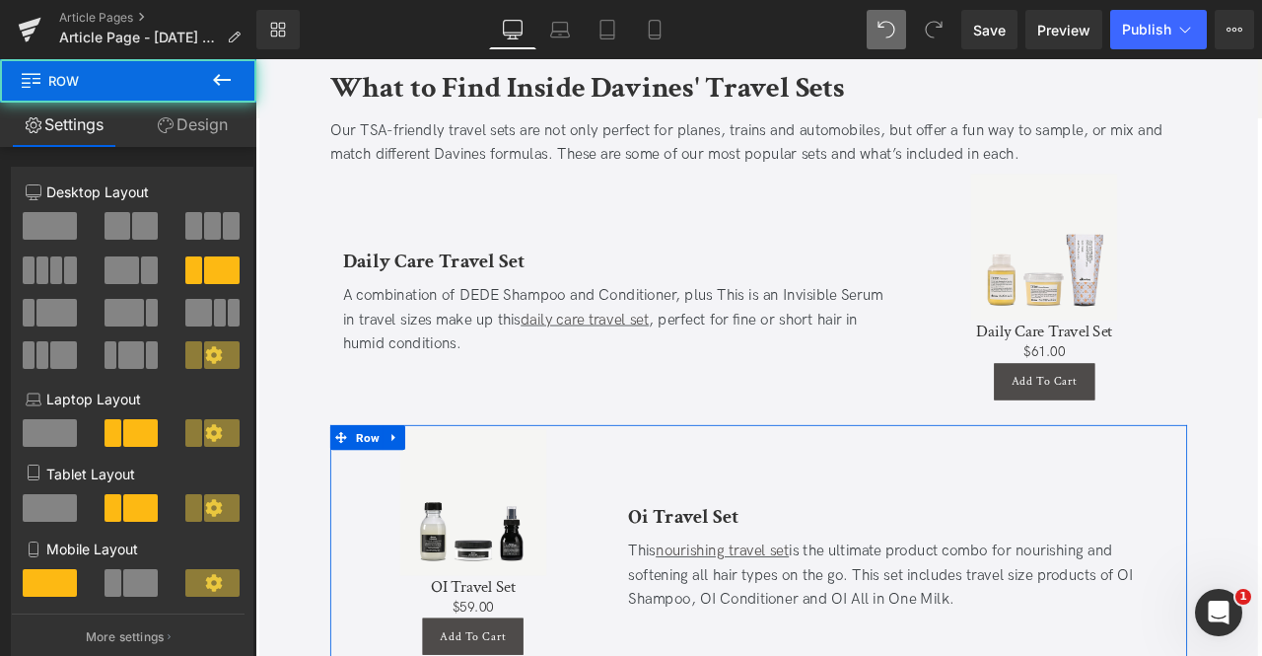
click at [192, 123] on link "Design" at bounding box center [192, 125] width 128 height 44
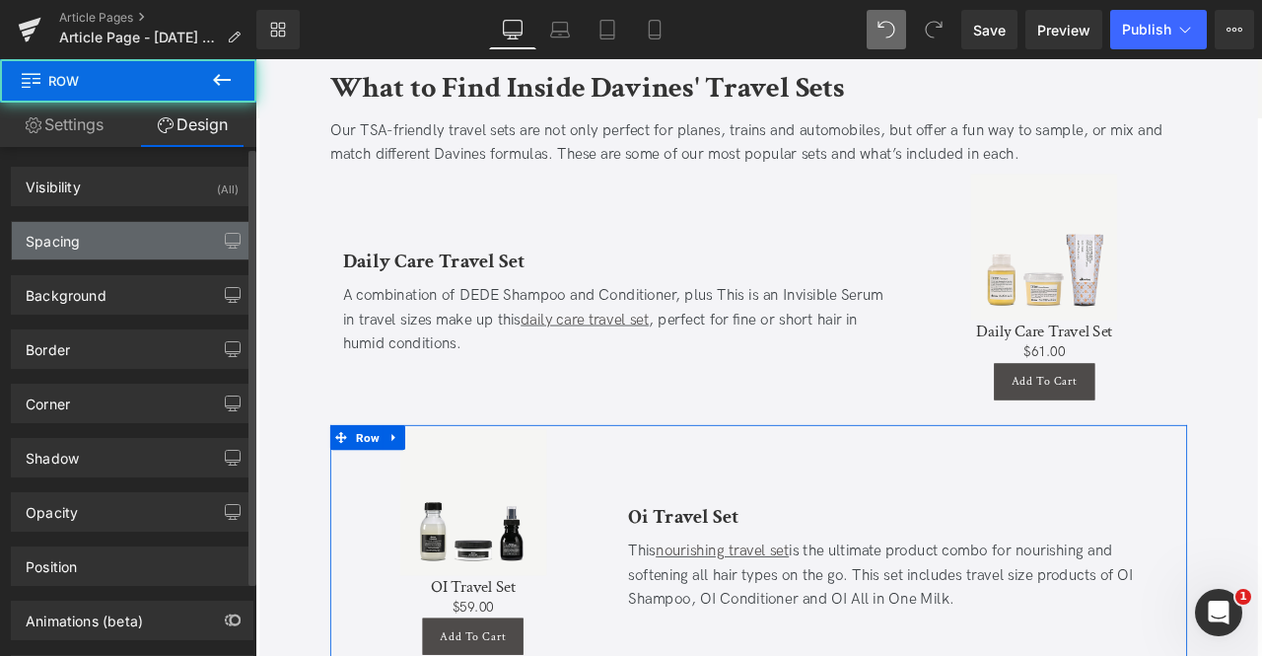
click at [110, 253] on div "Spacing" at bounding box center [132, 240] width 241 height 37
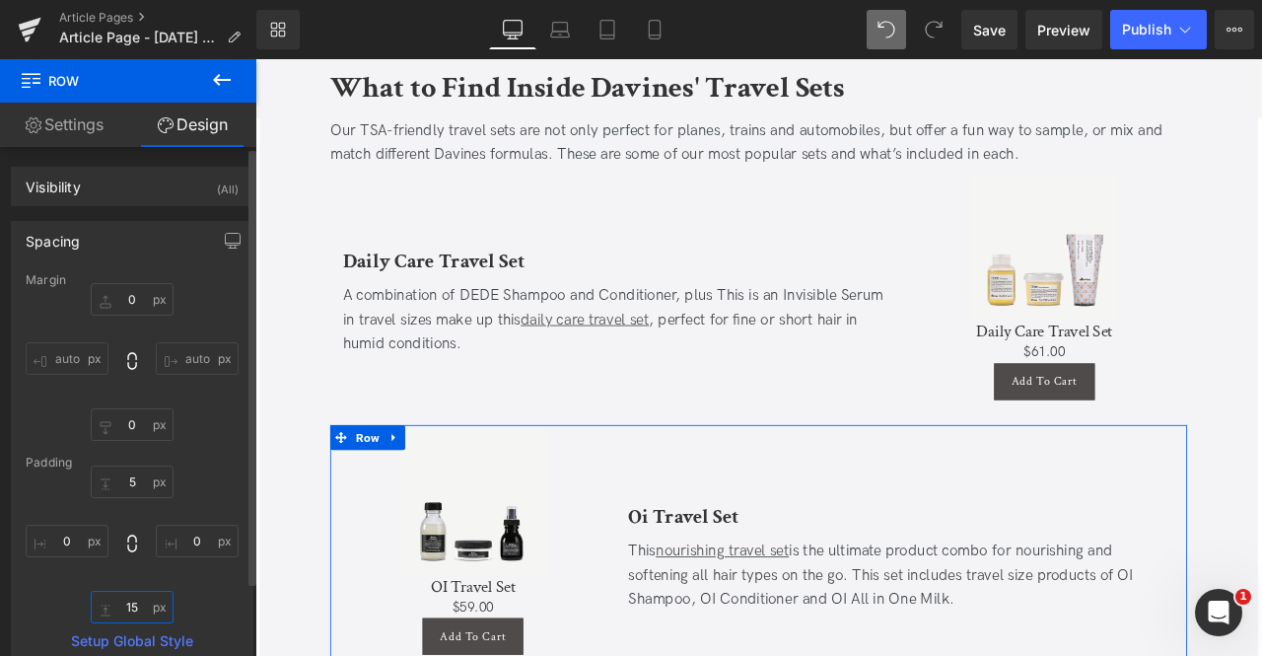
click at [128, 603] on input "15" at bounding box center [132, 607] width 83 height 33
type input "0"
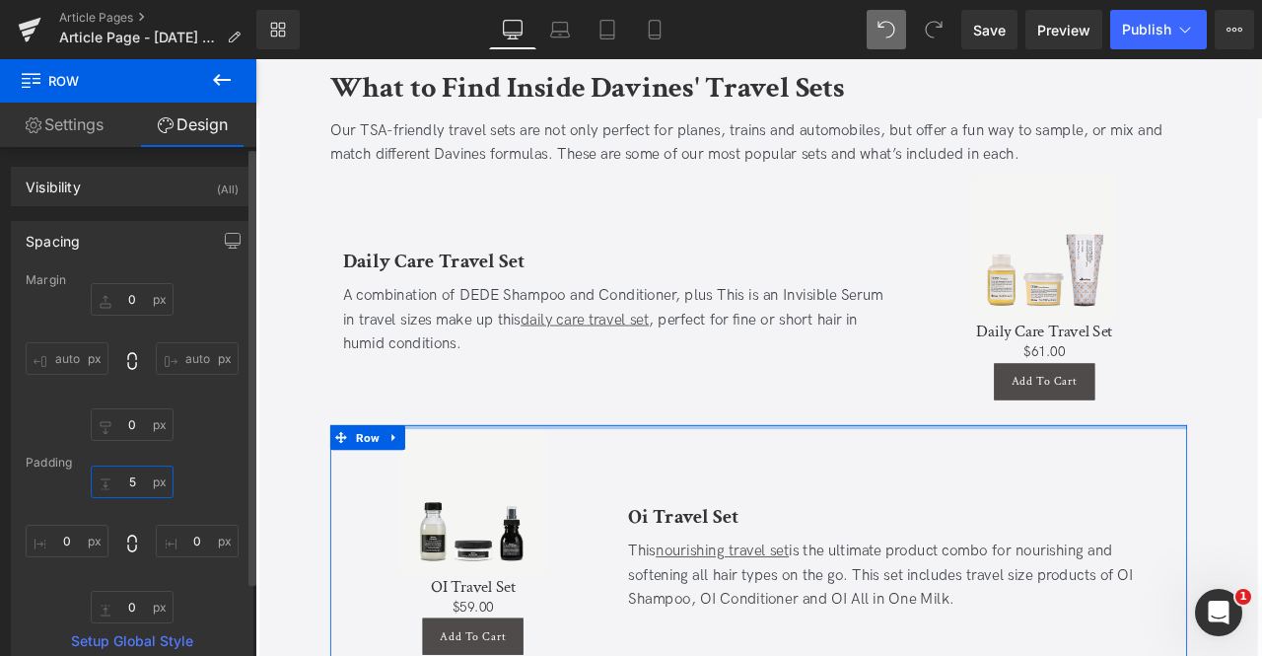
click at [136, 472] on input "5" at bounding box center [132, 481] width 83 height 33
type input "0"
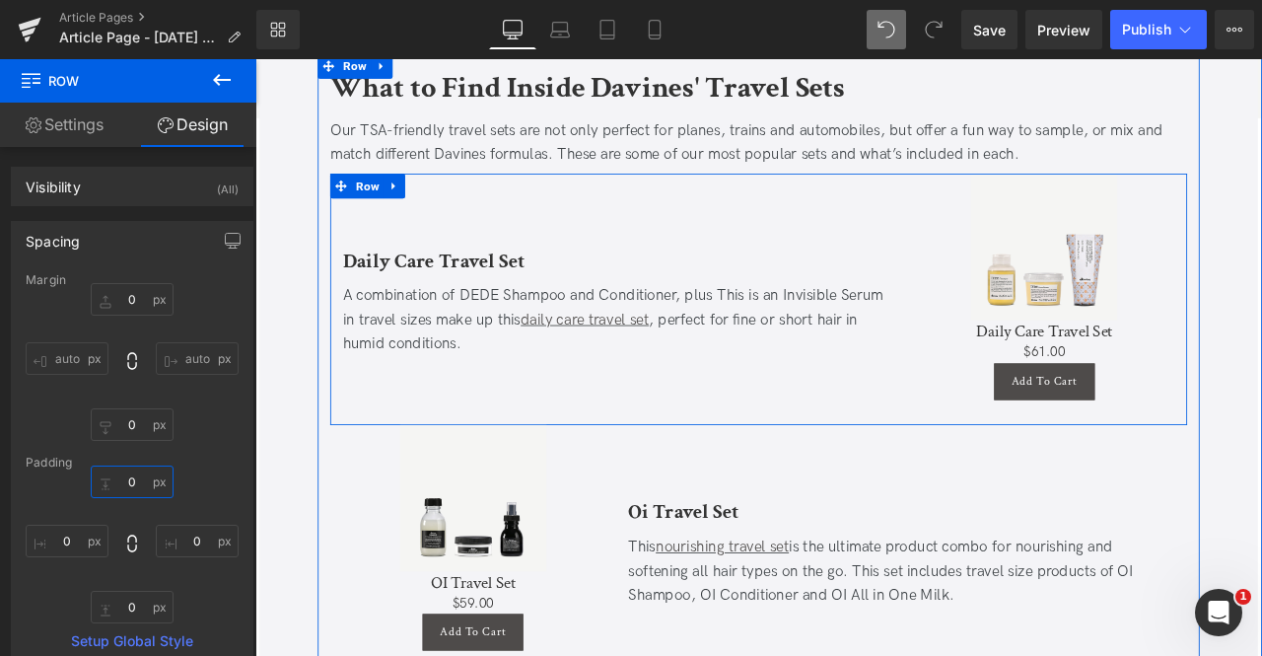
scroll to position [4106, 0]
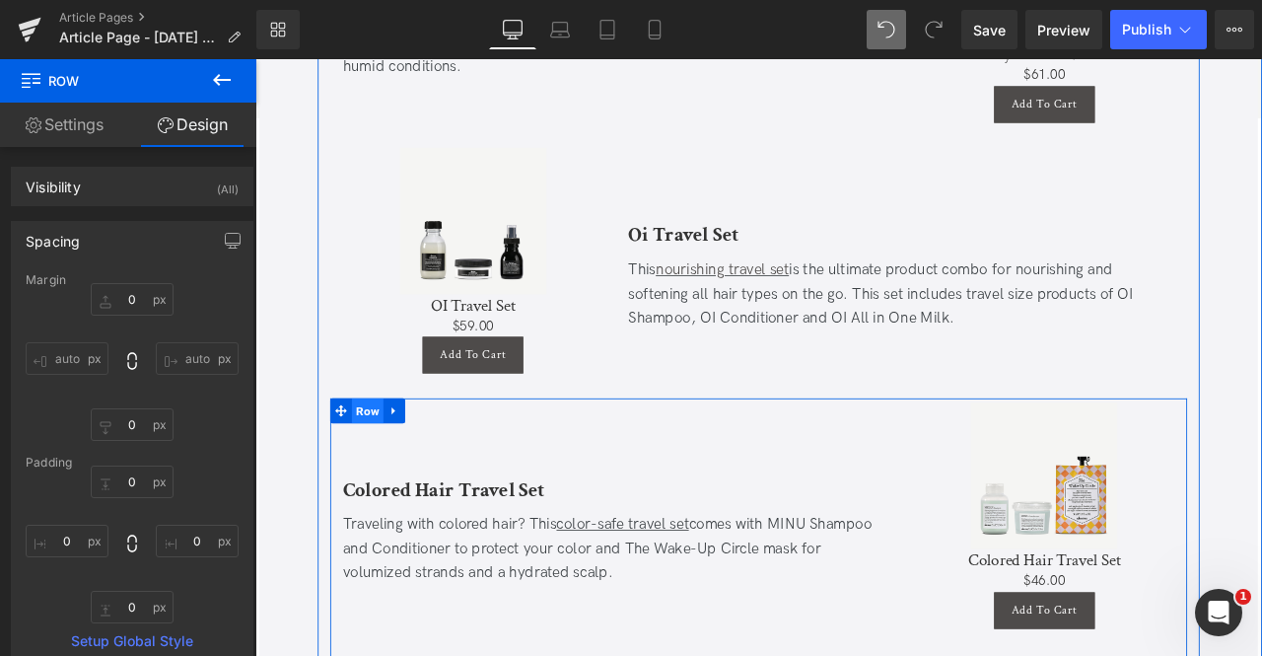
click at [385, 462] on span "Row" at bounding box center [388, 477] width 37 height 30
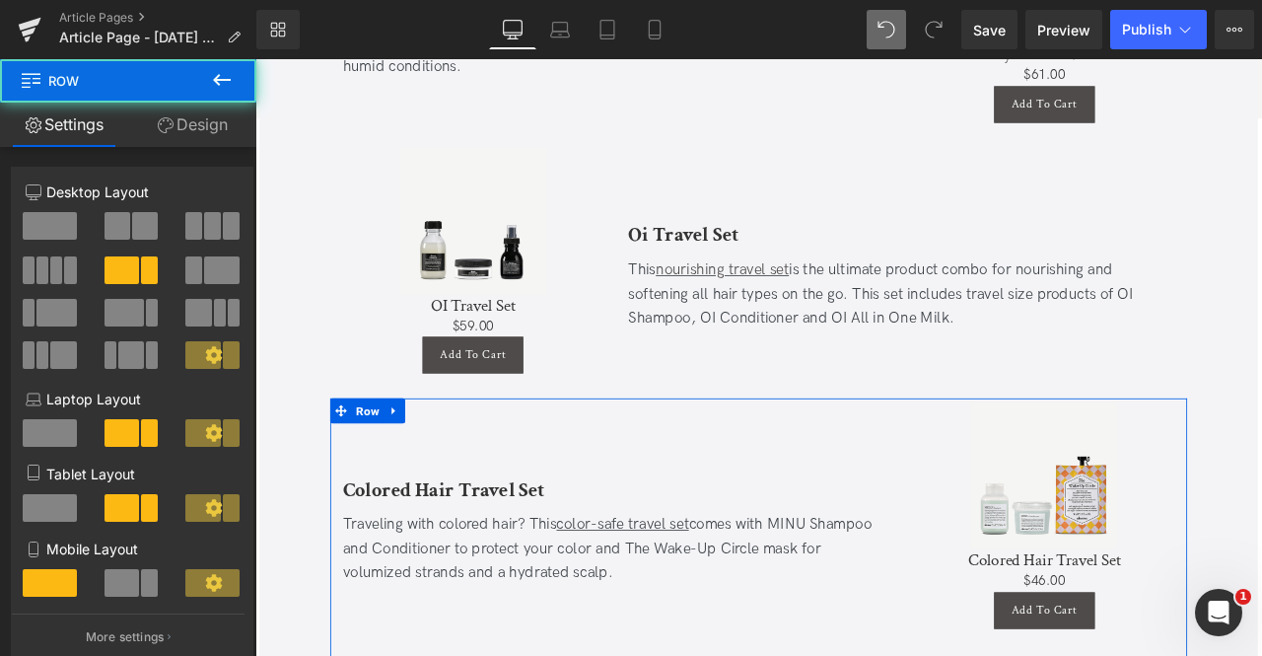
click at [185, 119] on link "Design" at bounding box center [192, 125] width 128 height 44
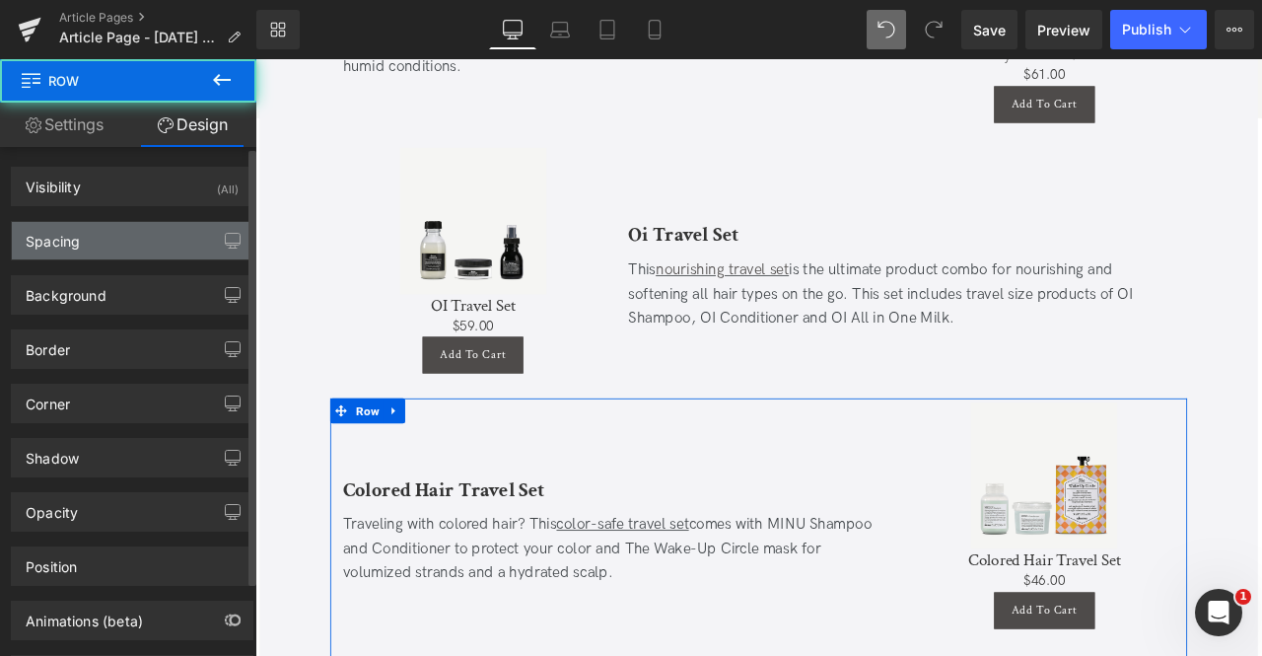
click at [93, 252] on div "Spacing" at bounding box center [132, 240] width 241 height 37
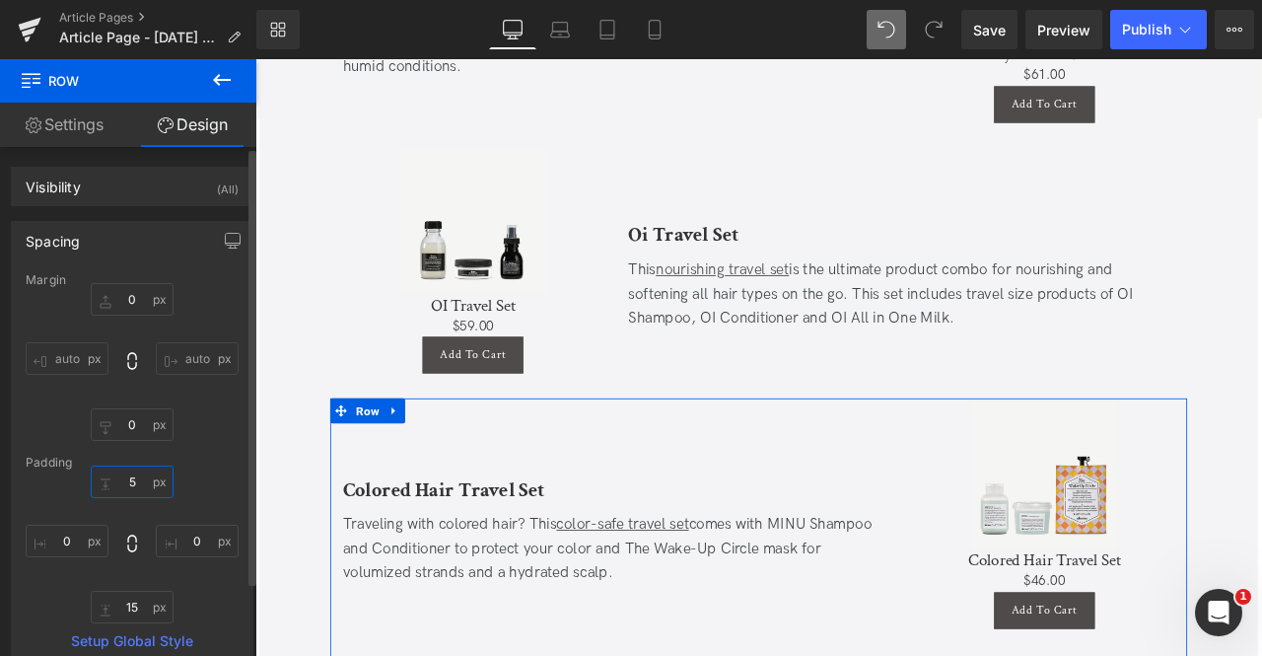
click at [133, 488] on input "5" at bounding box center [132, 481] width 83 height 33
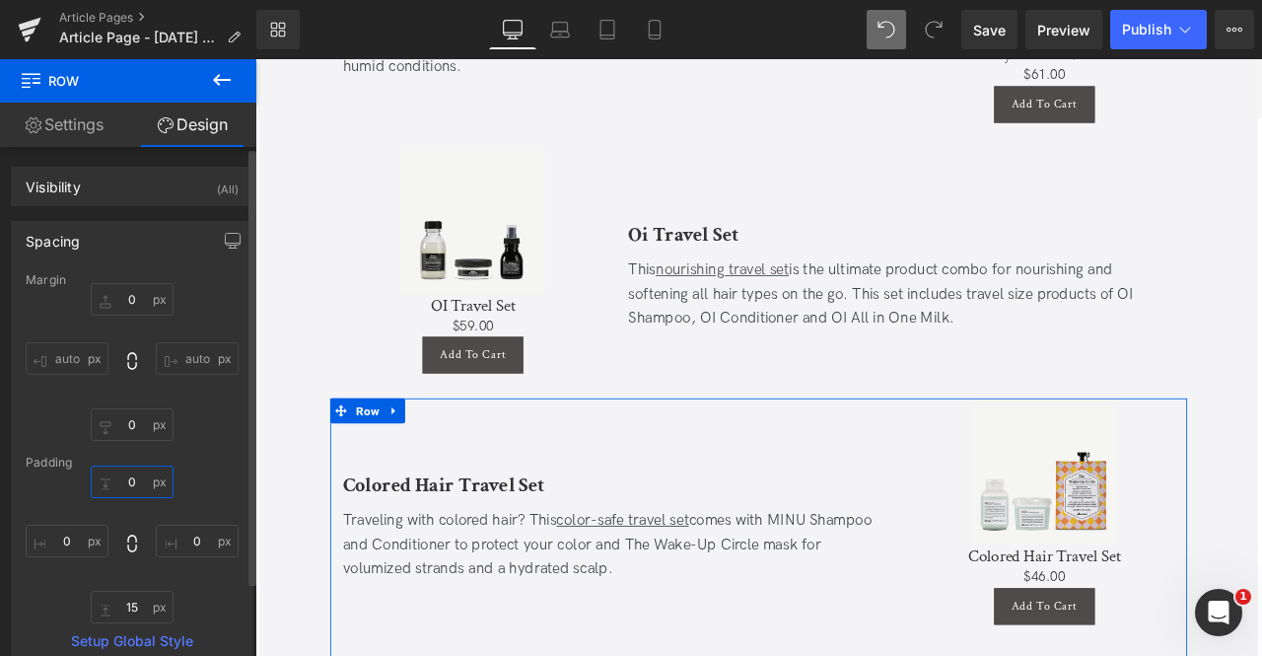
type input "0"
click at [130, 591] on div "0 0 0px 0 15px 15 0px 0" at bounding box center [132, 544] width 213 height 158
click at [139, 599] on input "15" at bounding box center [132, 607] width 83 height 33
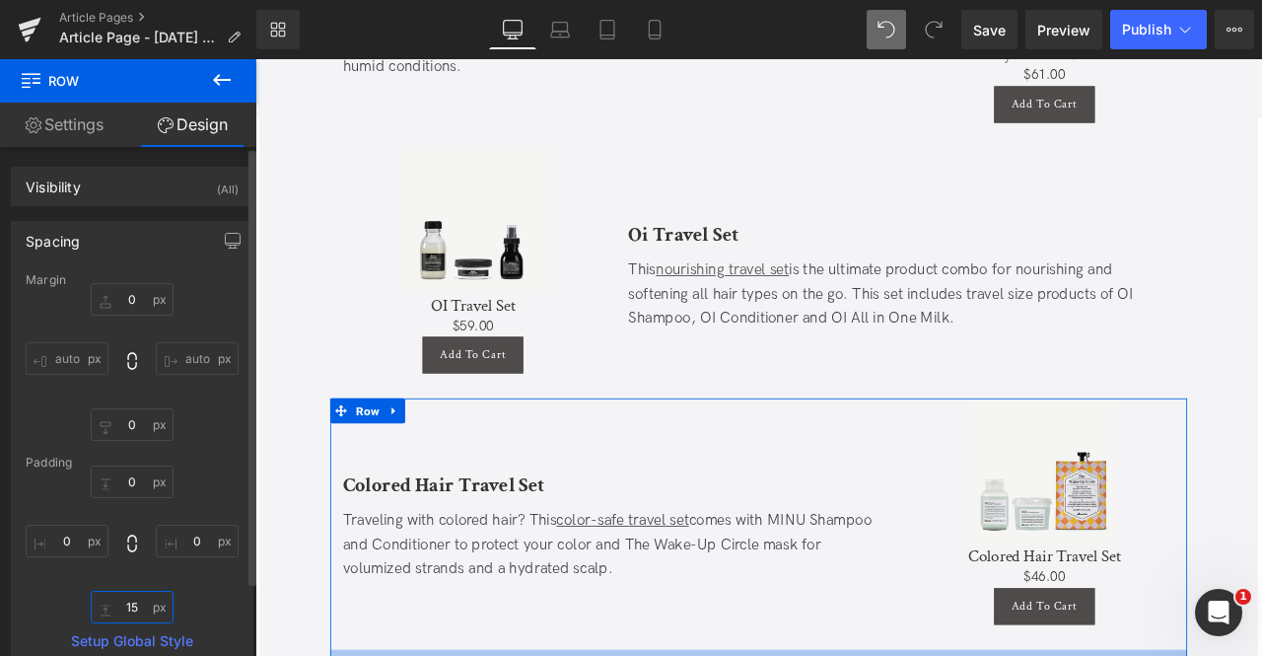
type input "0"
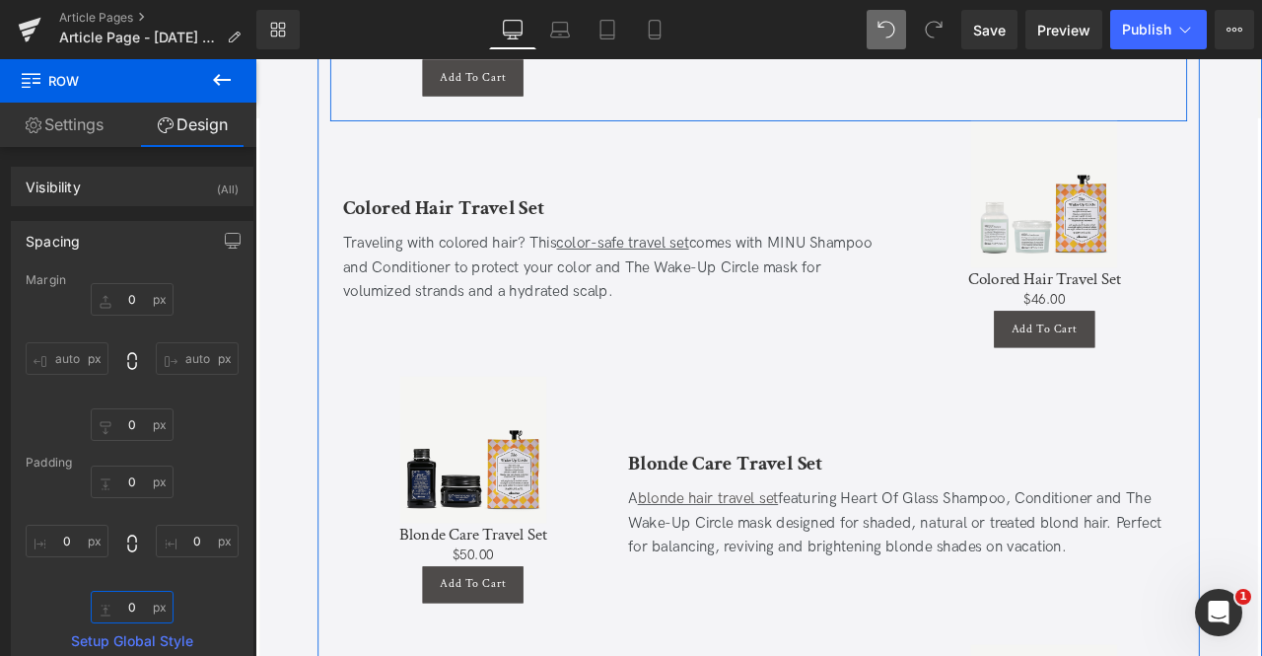
scroll to position [4455, 0]
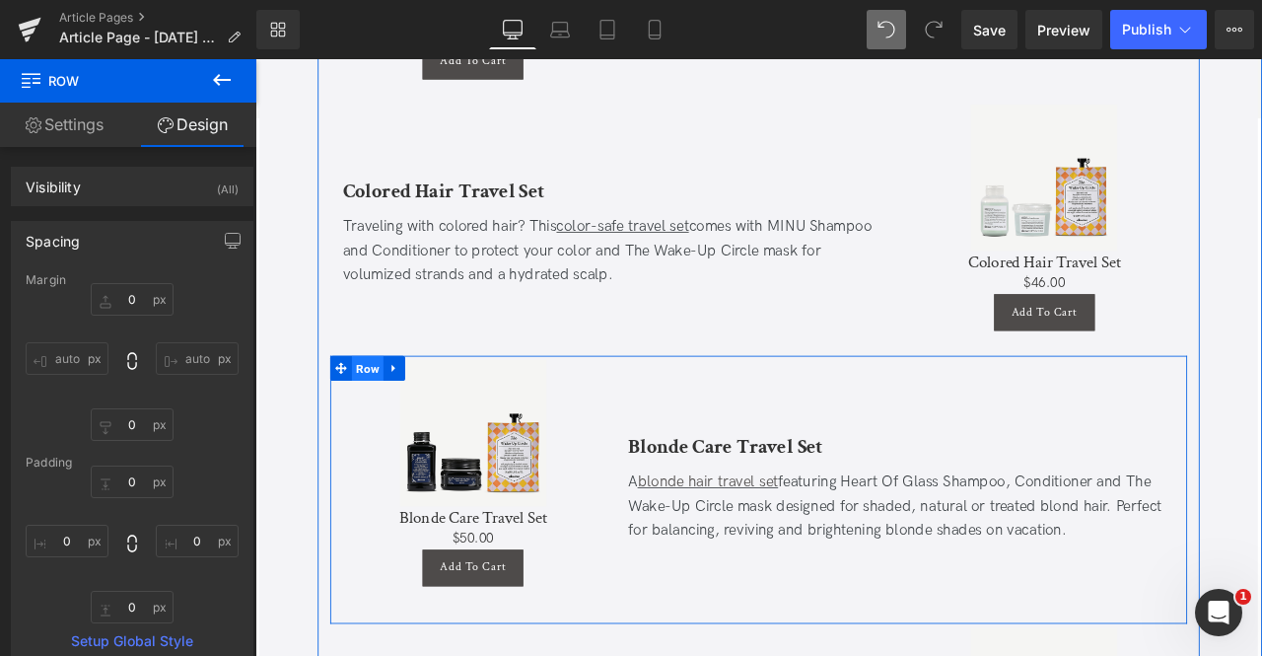
click at [394, 410] on span "Row" at bounding box center [388, 425] width 37 height 30
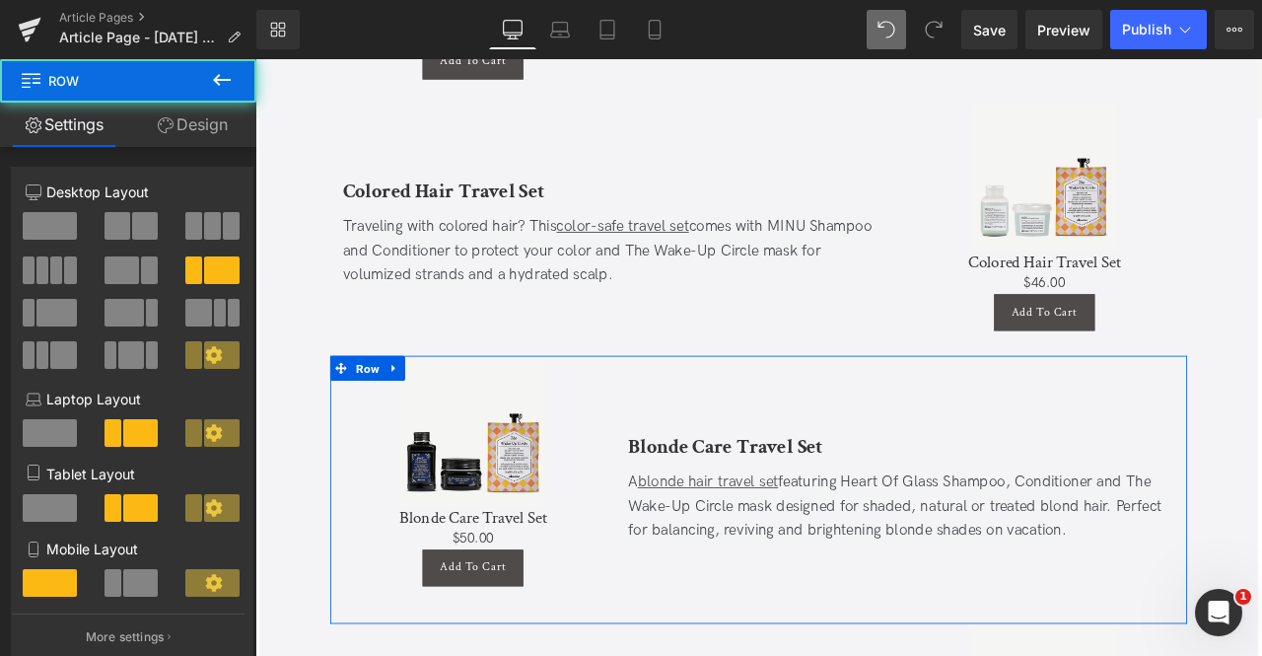
click at [187, 113] on link "Design" at bounding box center [192, 125] width 128 height 44
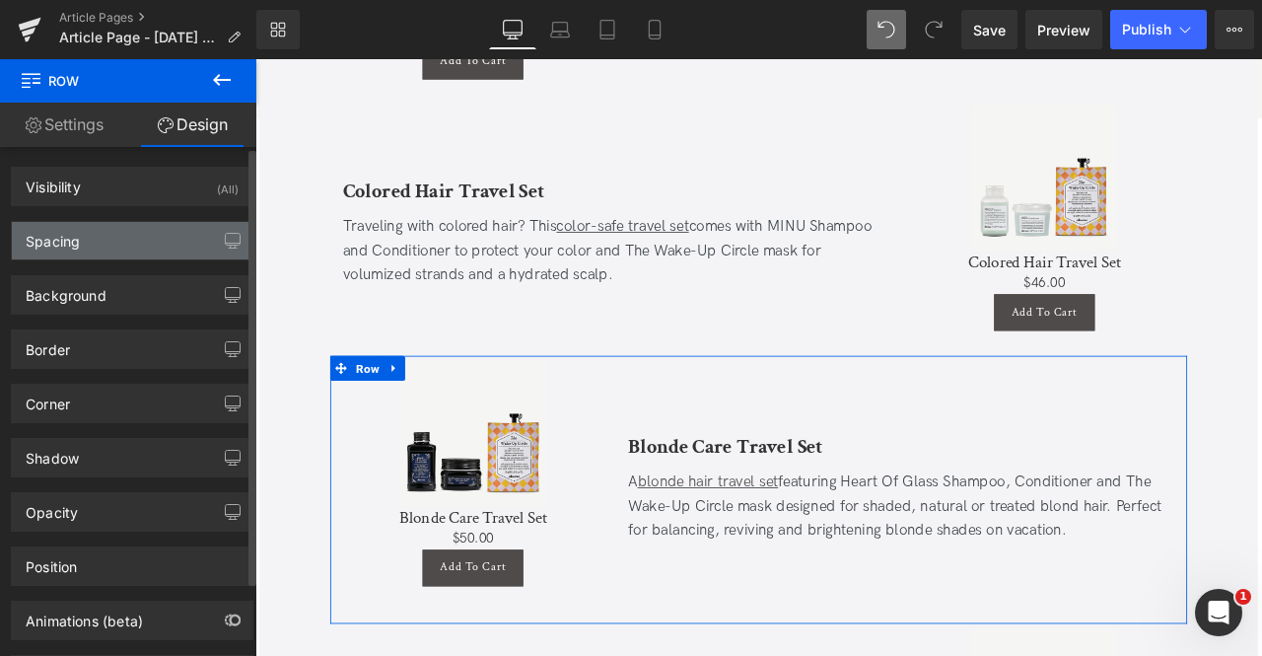
click at [85, 244] on div "Spacing" at bounding box center [132, 240] width 241 height 37
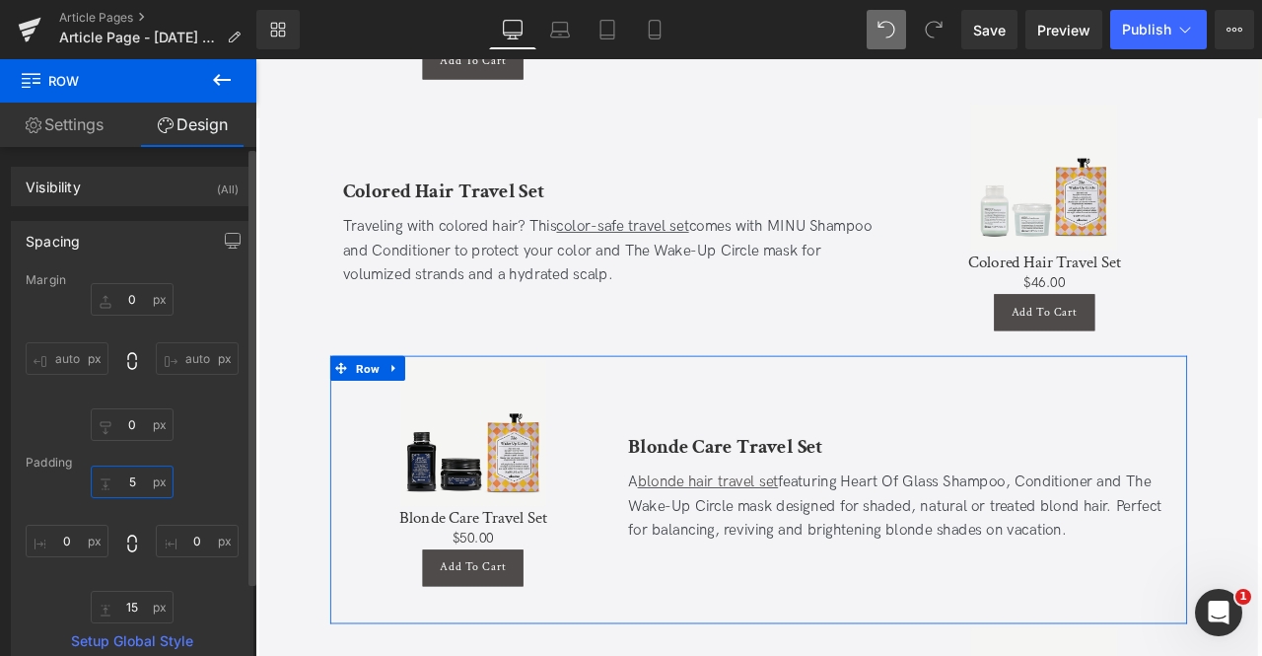
click at [126, 484] on input "5" at bounding box center [132, 481] width 83 height 33
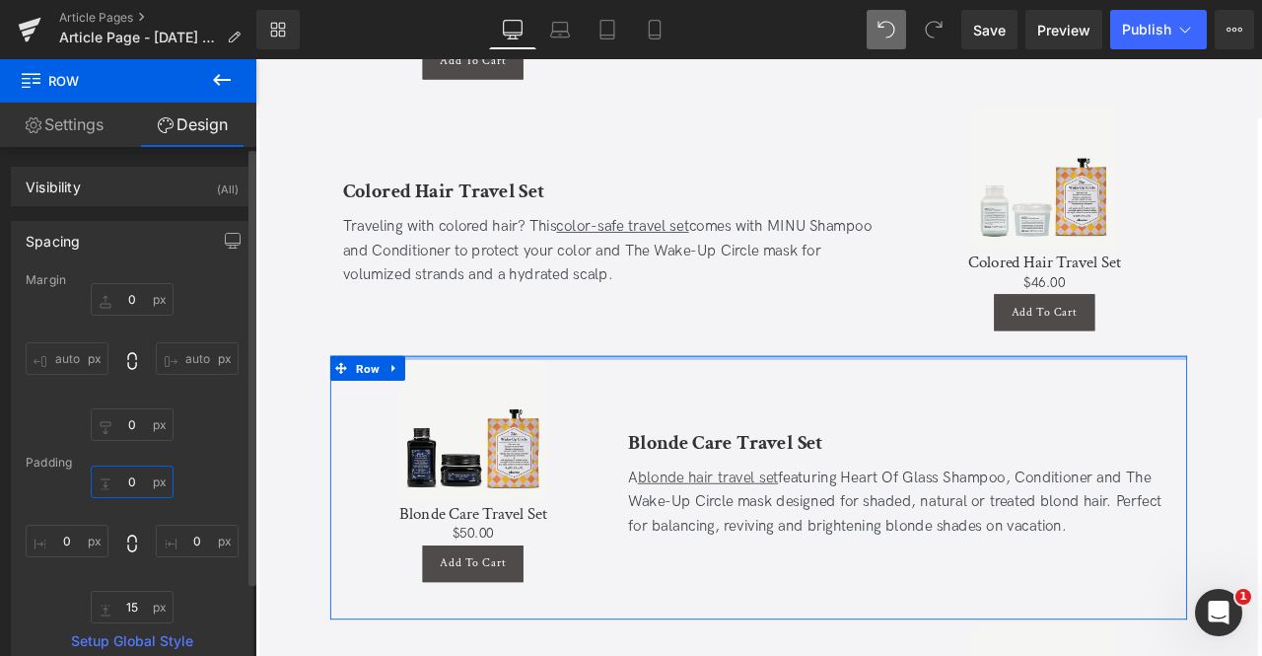
type input "0"
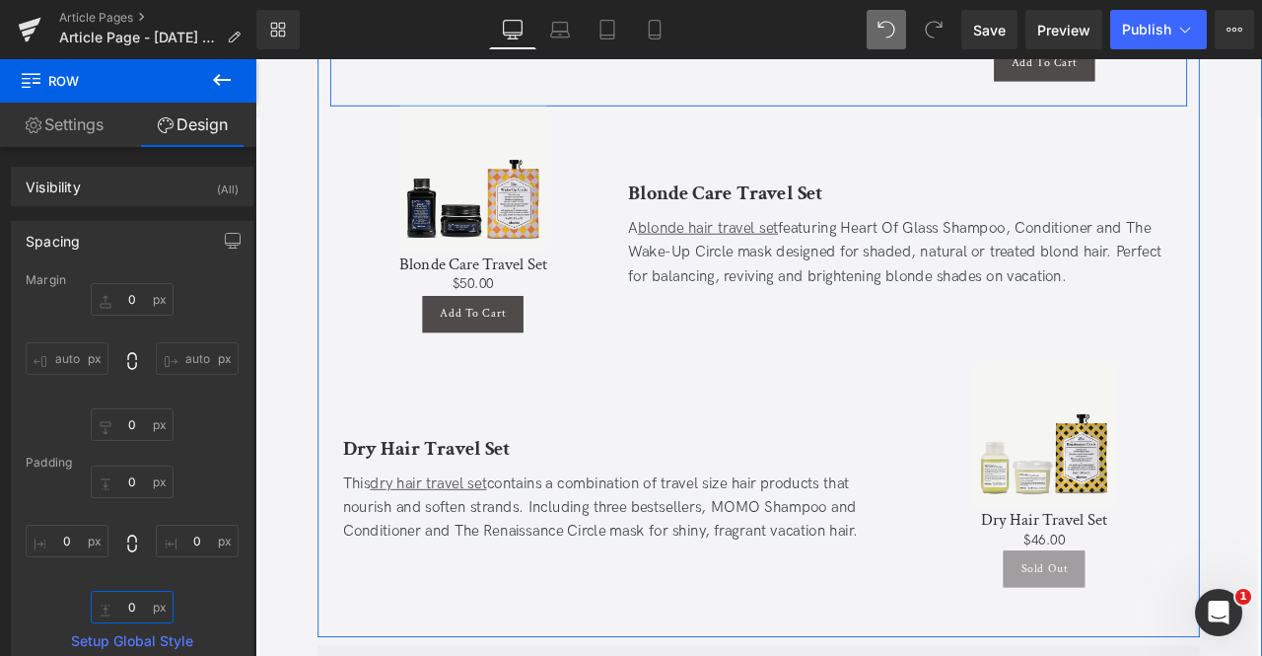
scroll to position [4756, 0]
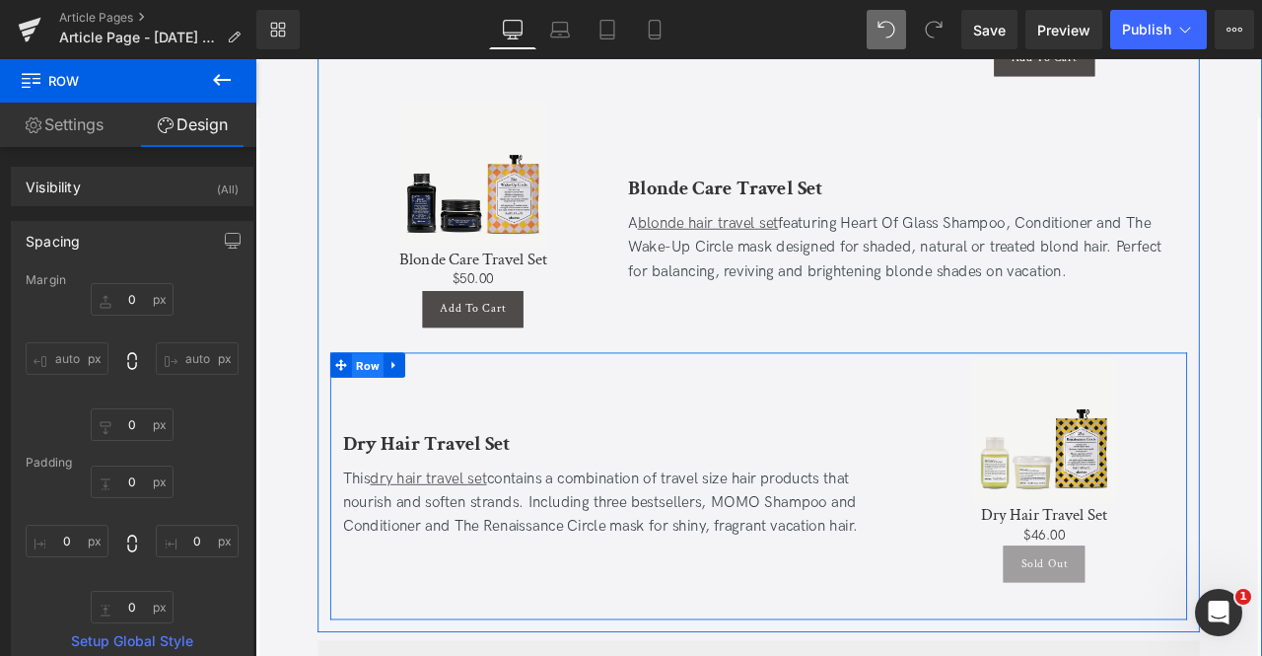
click at [401, 408] on span "Row" at bounding box center [388, 423] width 37 height 30
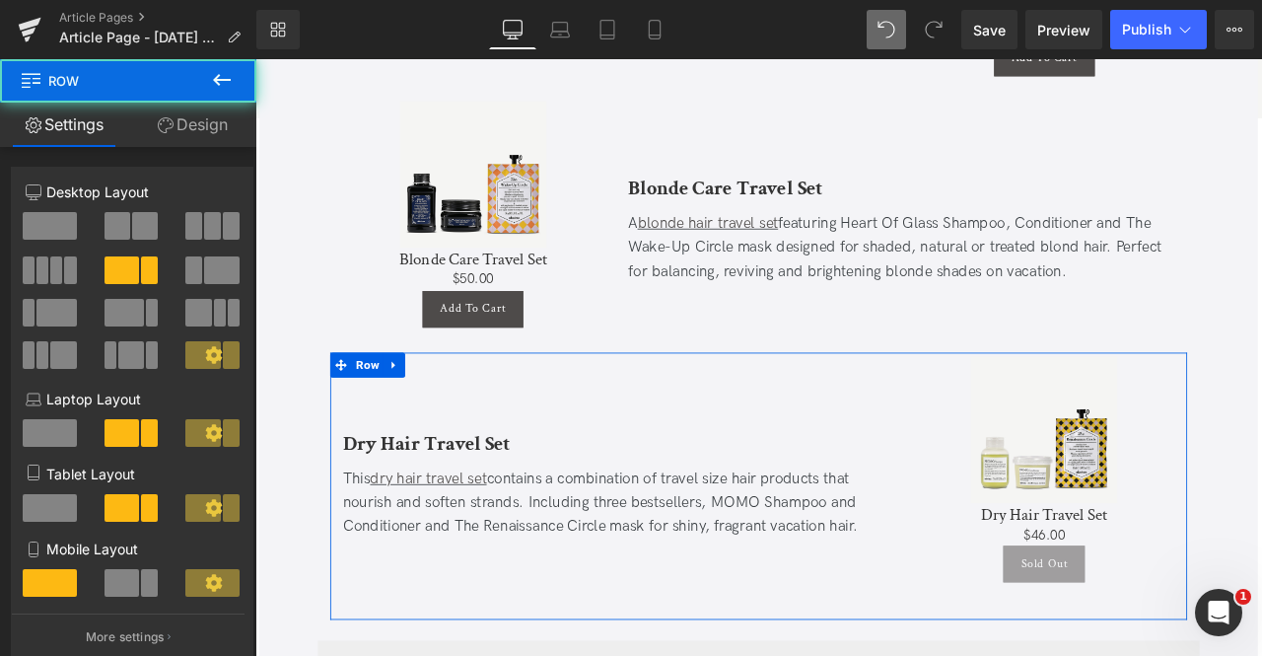
click at [174, 131] on link "Design" at bounding box center [192, 125] width 128 height 44
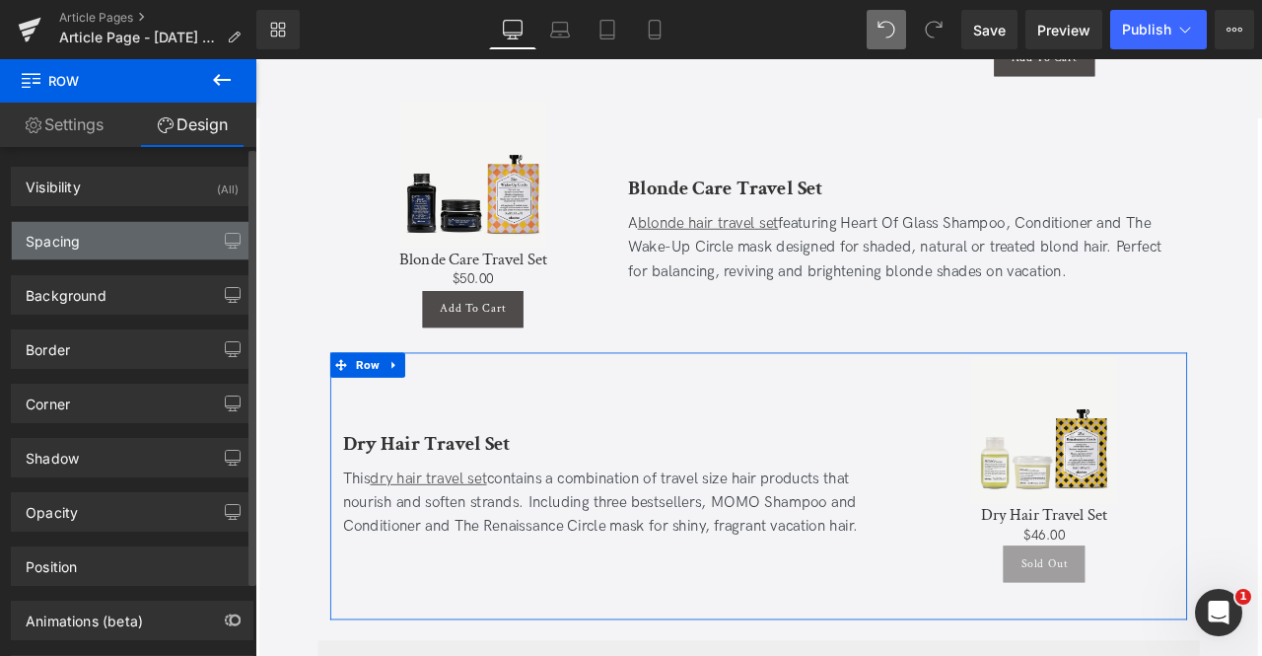
click at [120, 234] on div "Spacing" at bounding box center [132, 240] width 241 height 37
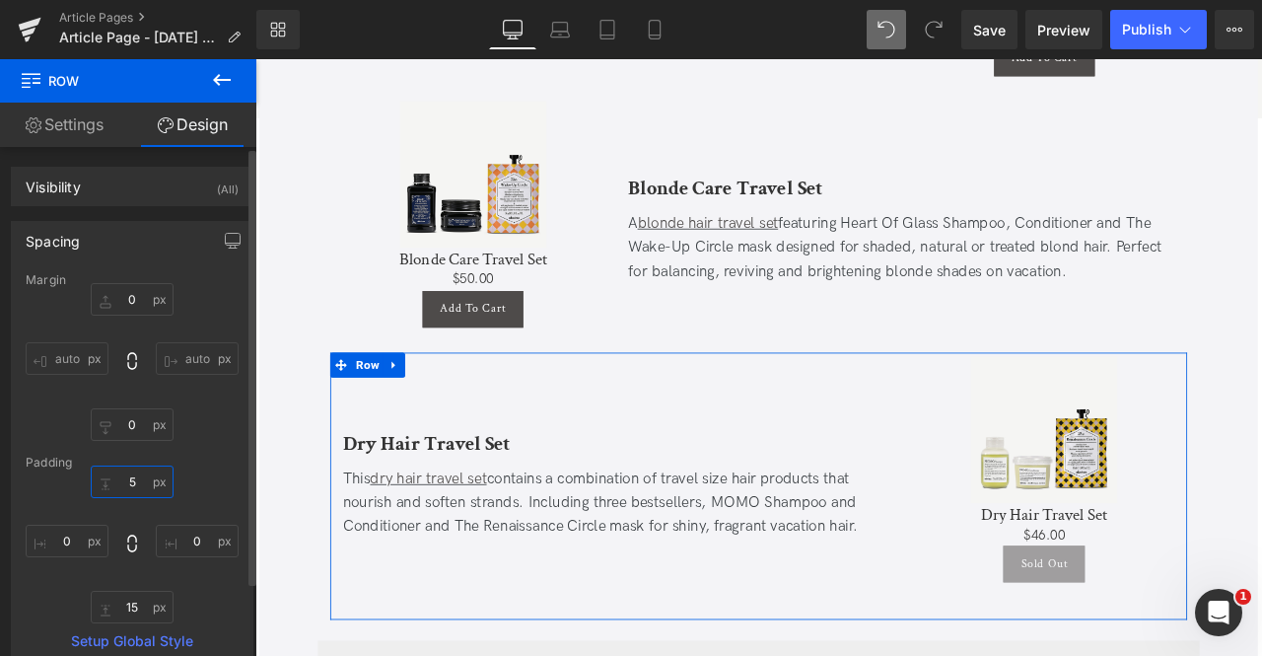
click at [134, 476] on input "5" at bounding box center [132, 481] width 83 height 33
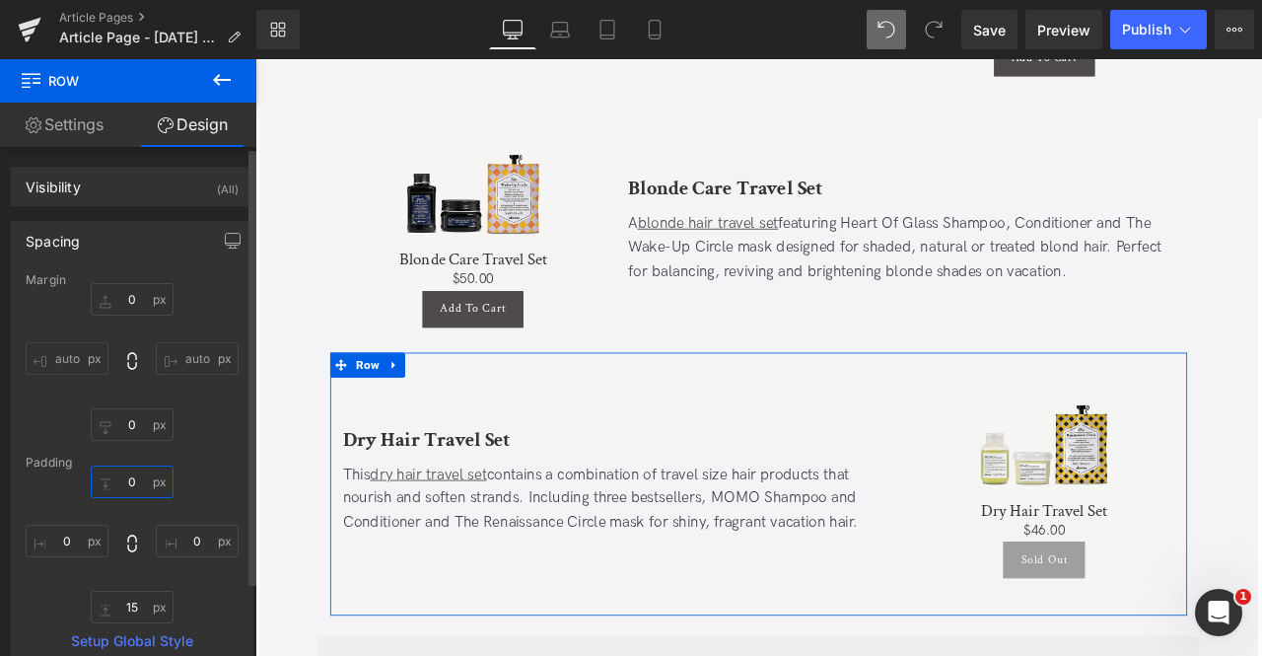
type input "0"
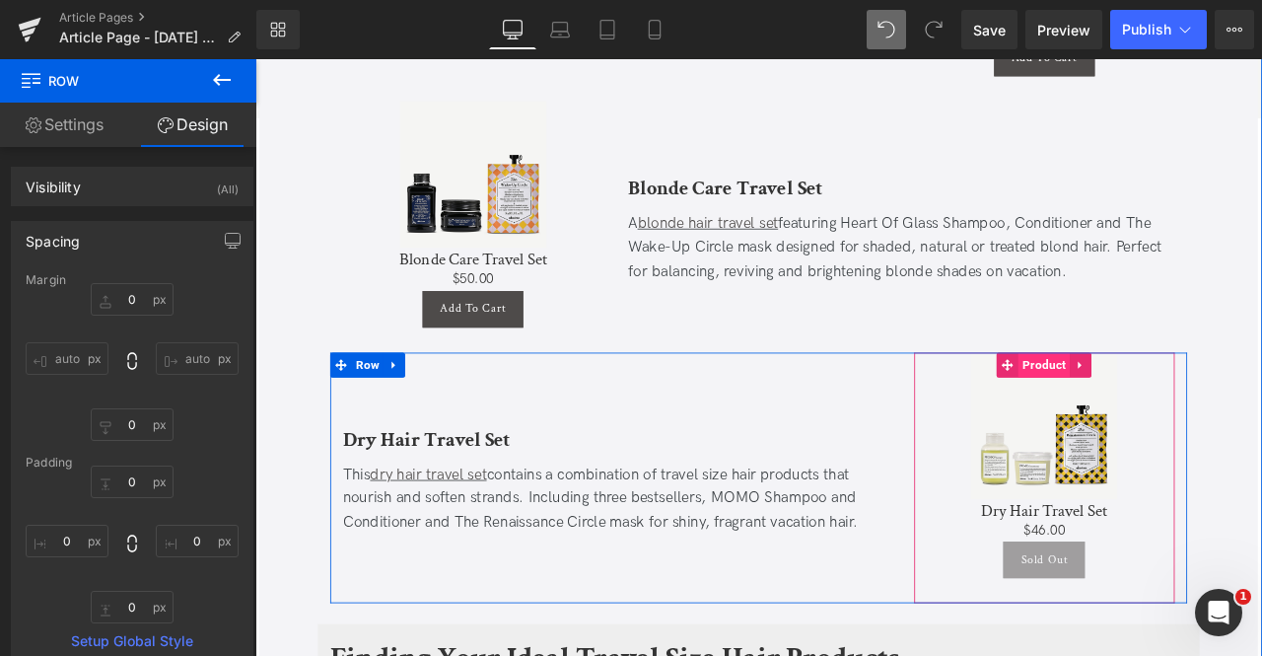
click at [1177, 407] on span "Product" at bounding box center [1190, 422] width 61 height 30
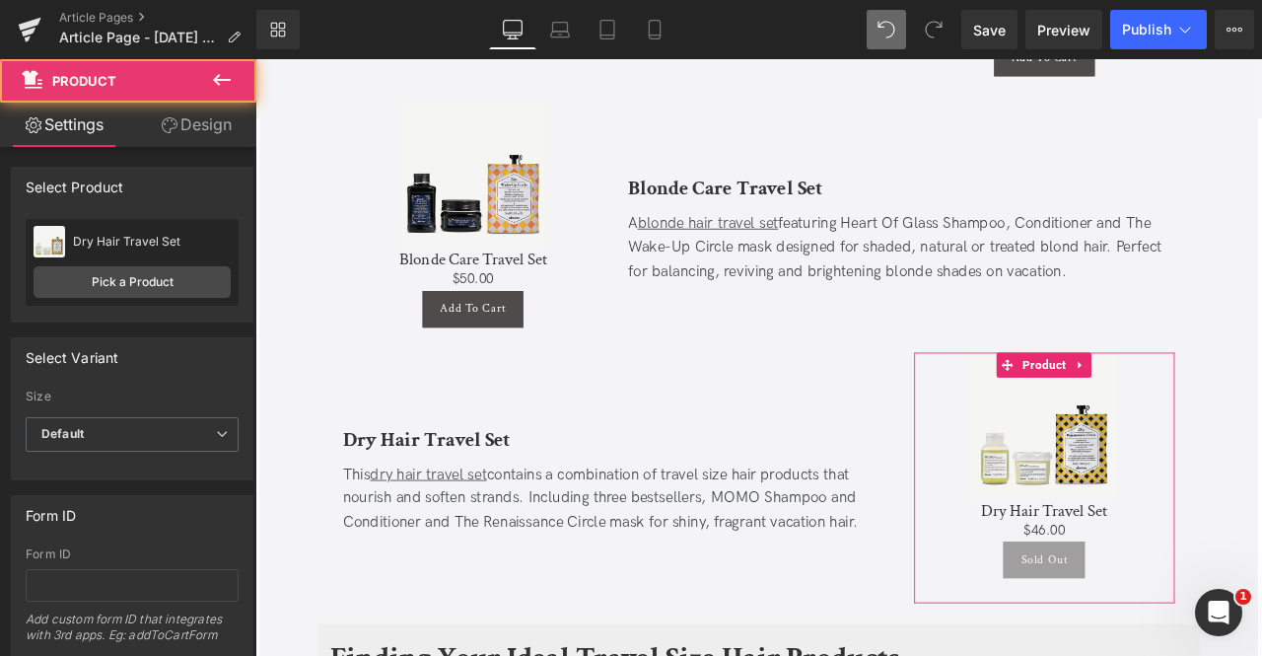
click at [191, 132] on link "Design" at bounding box center [196, 125] width 128 height 44
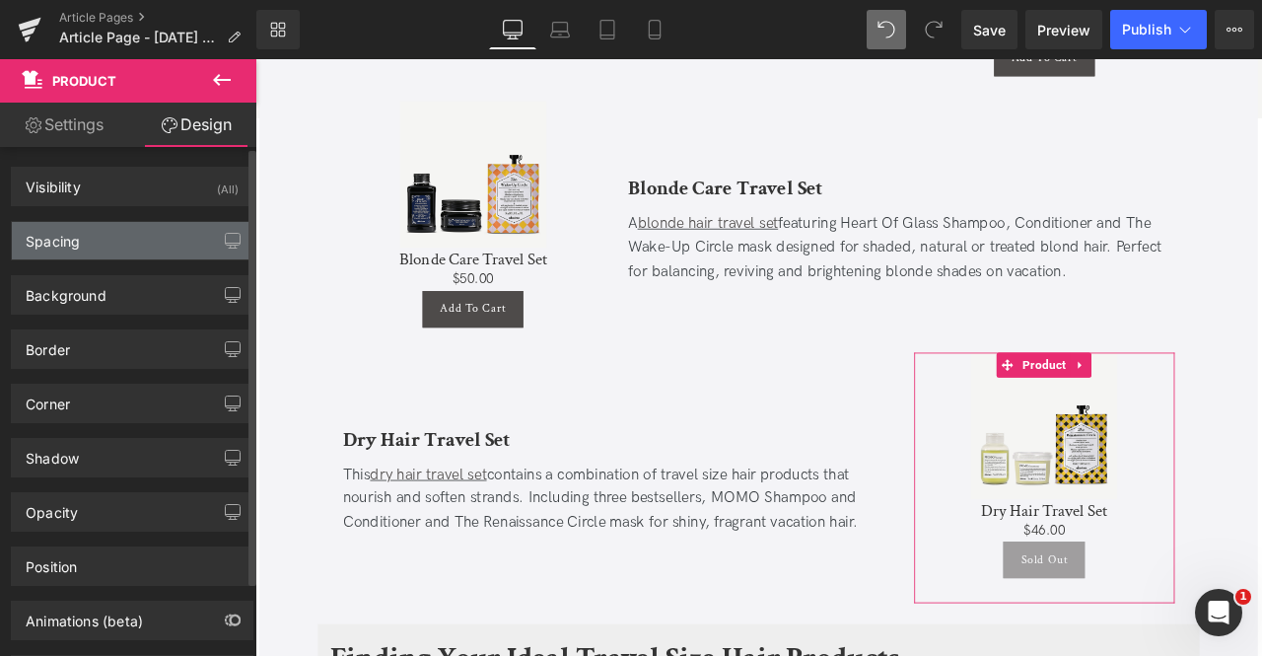
click at [100, 242] on div "Spacing" at bounding box center [132, 240] width 241 height 37
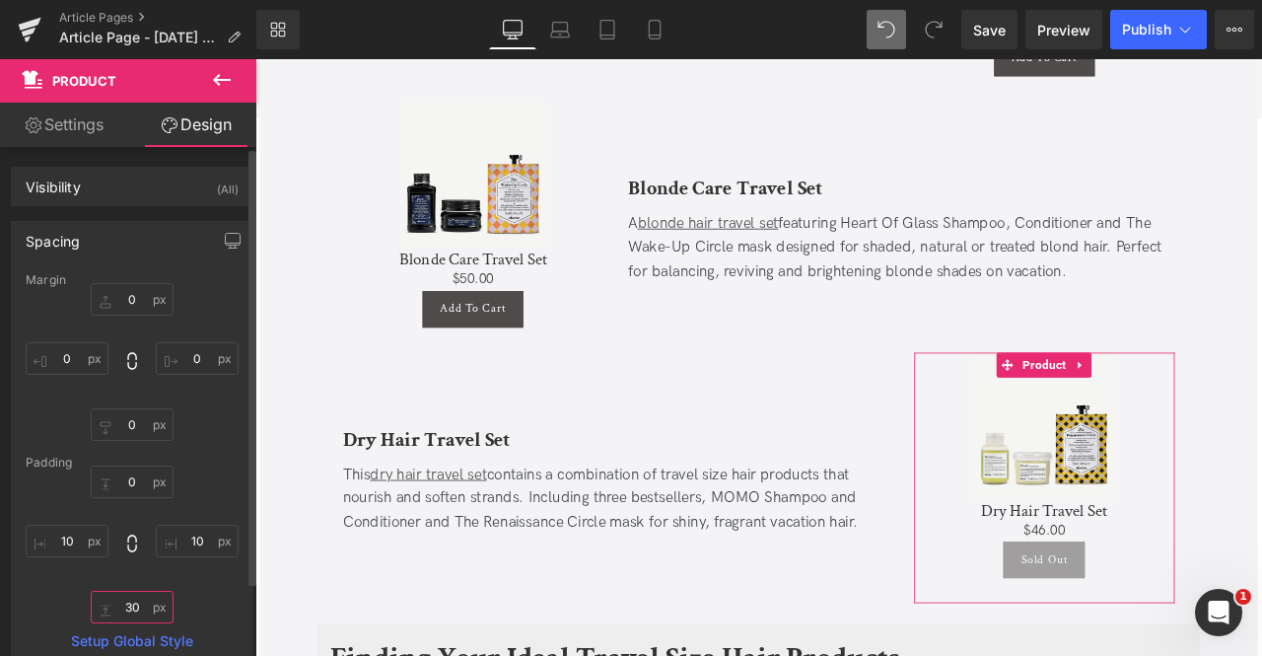
click at [140, 608] on input "30" at bounding box center [132, 607] width 83 height 33
type input "0"
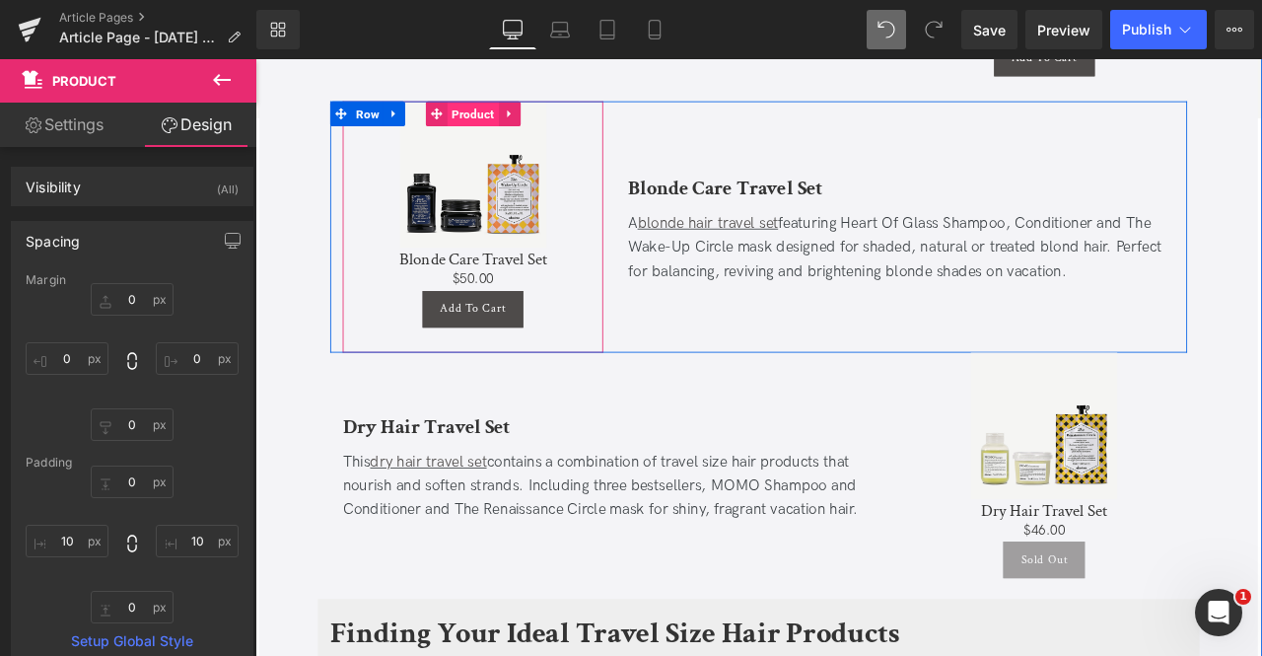
click at [505, 110] on span "Product" at bounding box center [513, 125] width 61 height 30
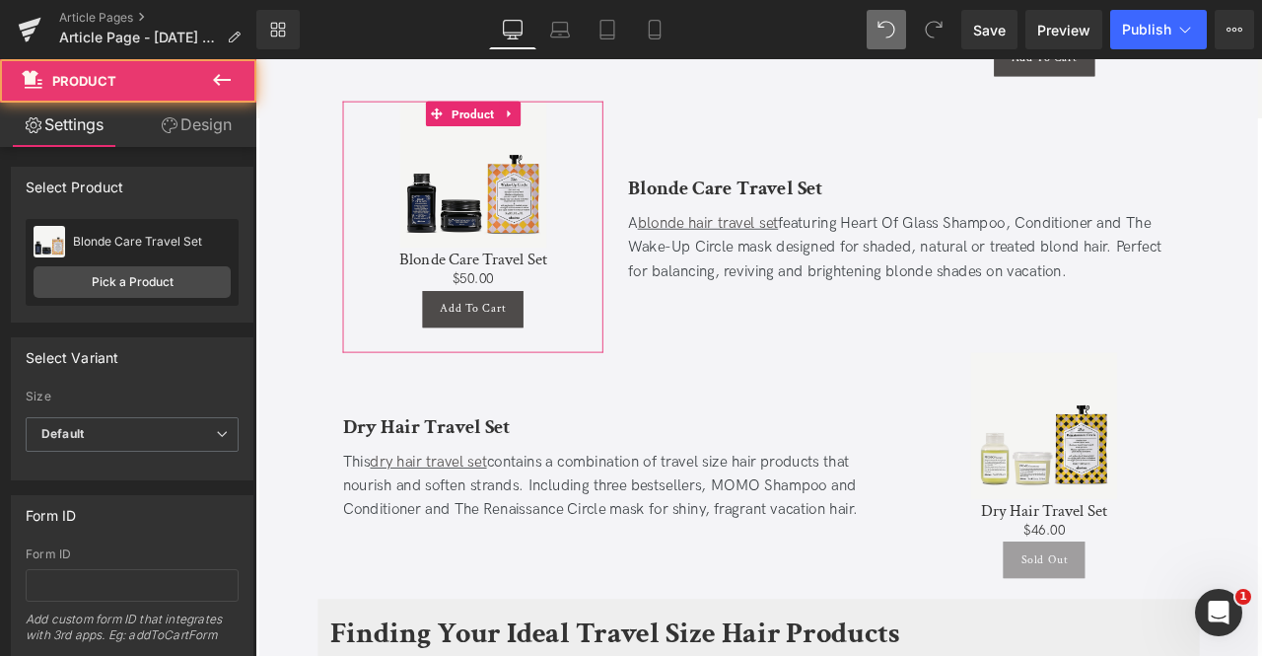
click at [219, 124] on link "Design" at bounding box center [196, 125] width 128 height 44
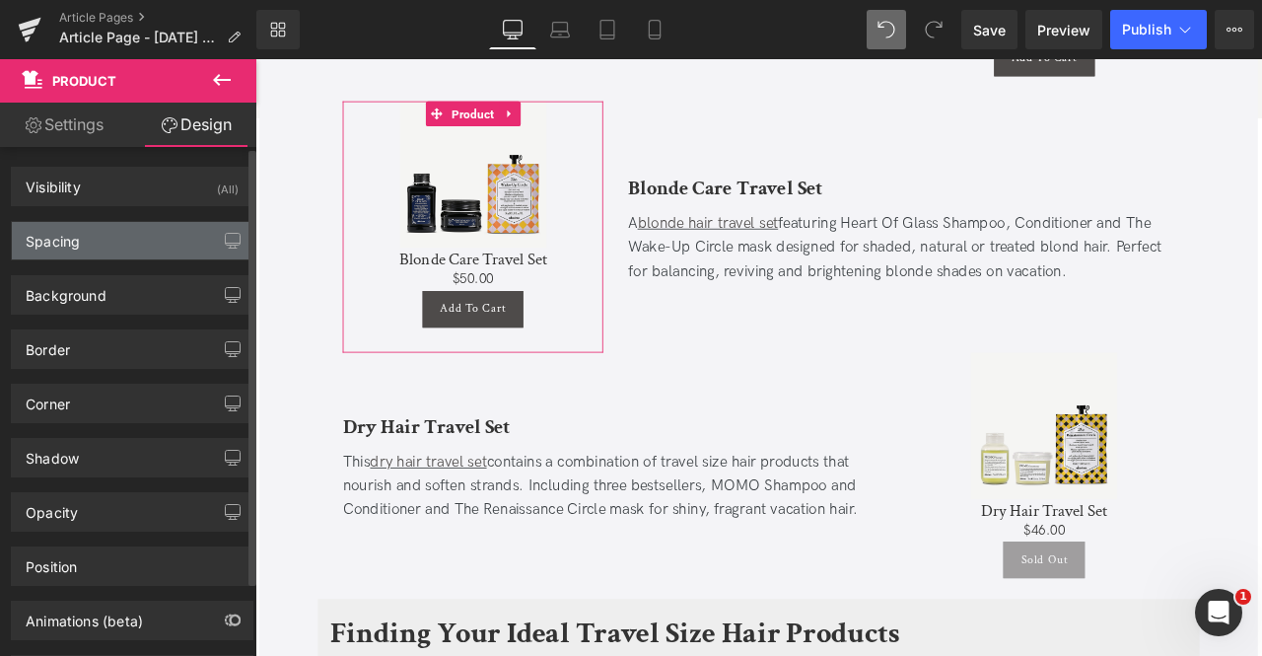
click at [160, 224] on div "Spacing" at bounding box center [132, 240] width 241 height 37
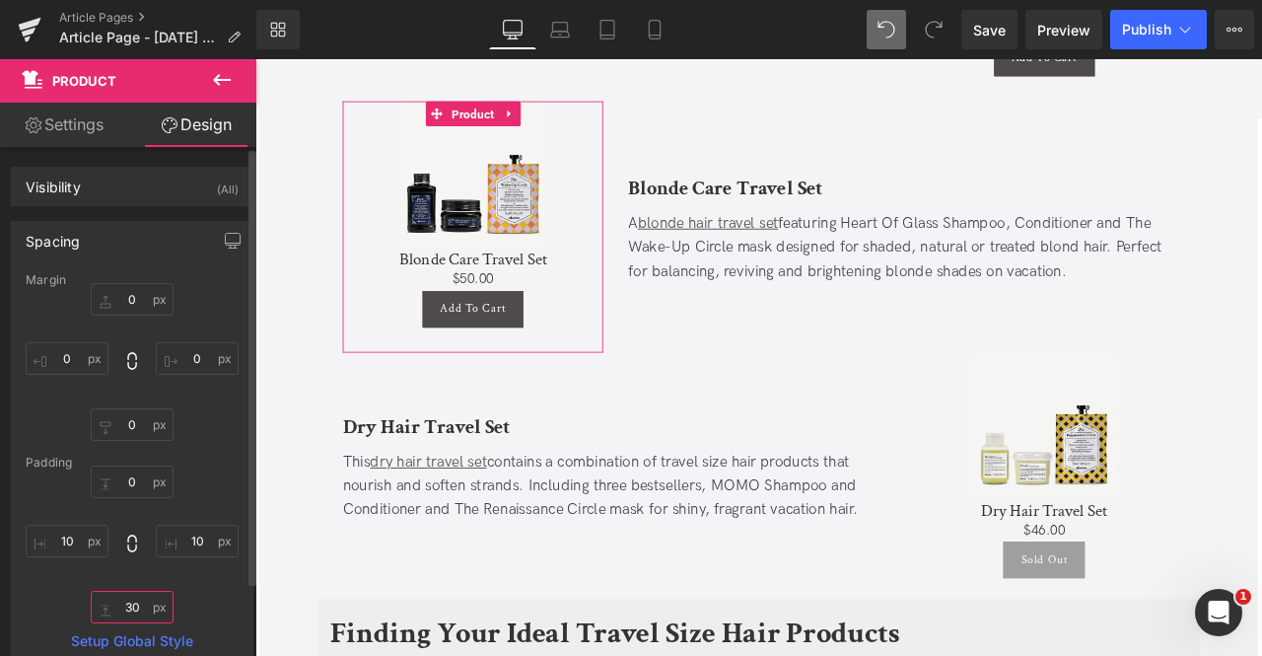
click at [150, 596] on input "30" at bounding box center [132, 607] width 83 height 33
type input "0"
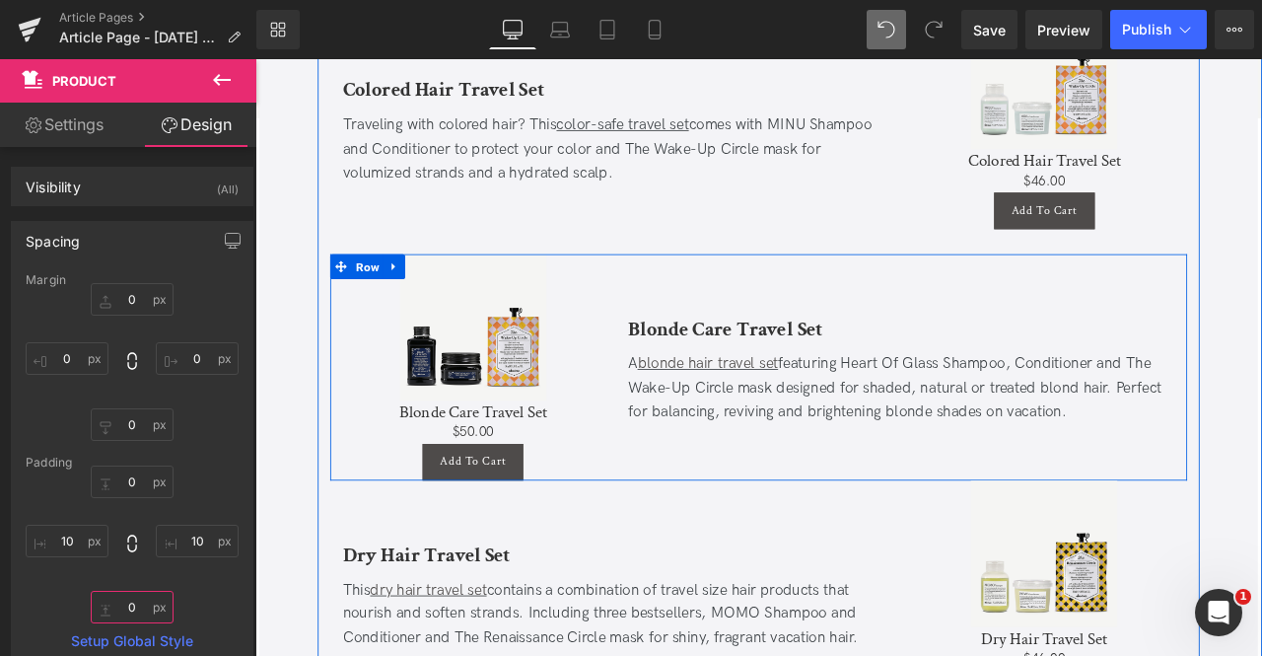
scroll to position [4561, 0]
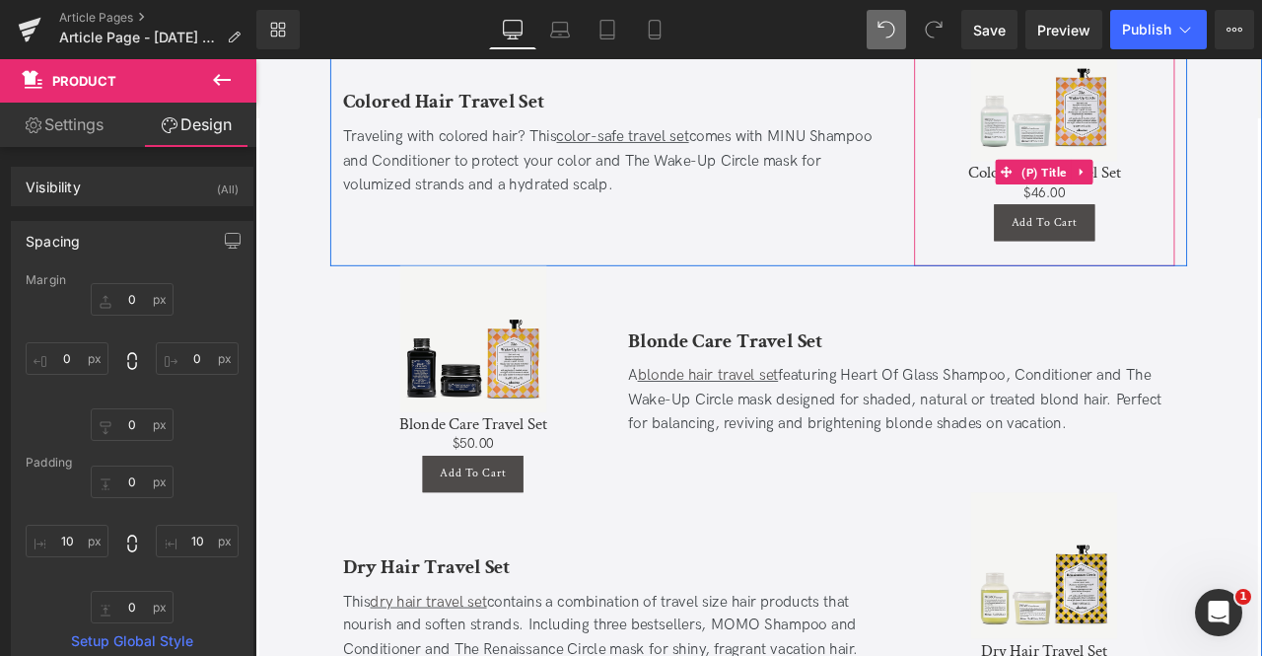
click at [1063, 180] on h3 "Colored Hair Travel Set" at bounding box center [1190, 193] width 289 height 26
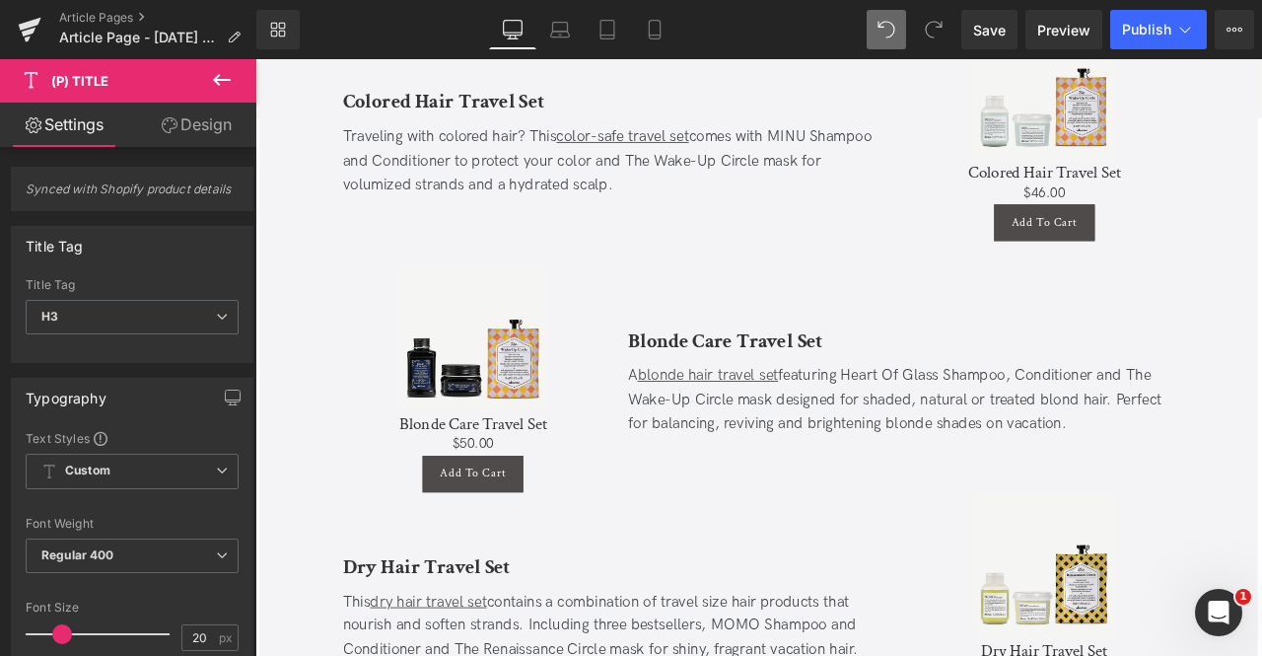
click at [181, 123] on link "Design" at bounding box center [196, 125] width 128 height 44
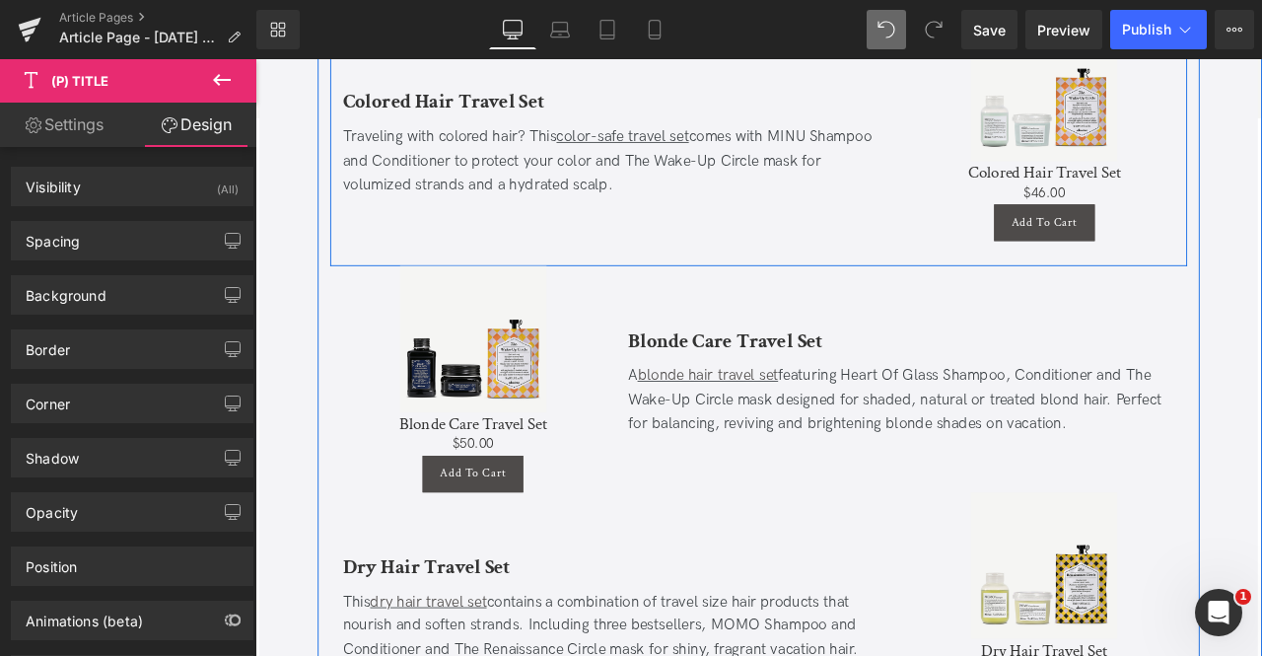
scroll to position [4380, 0]
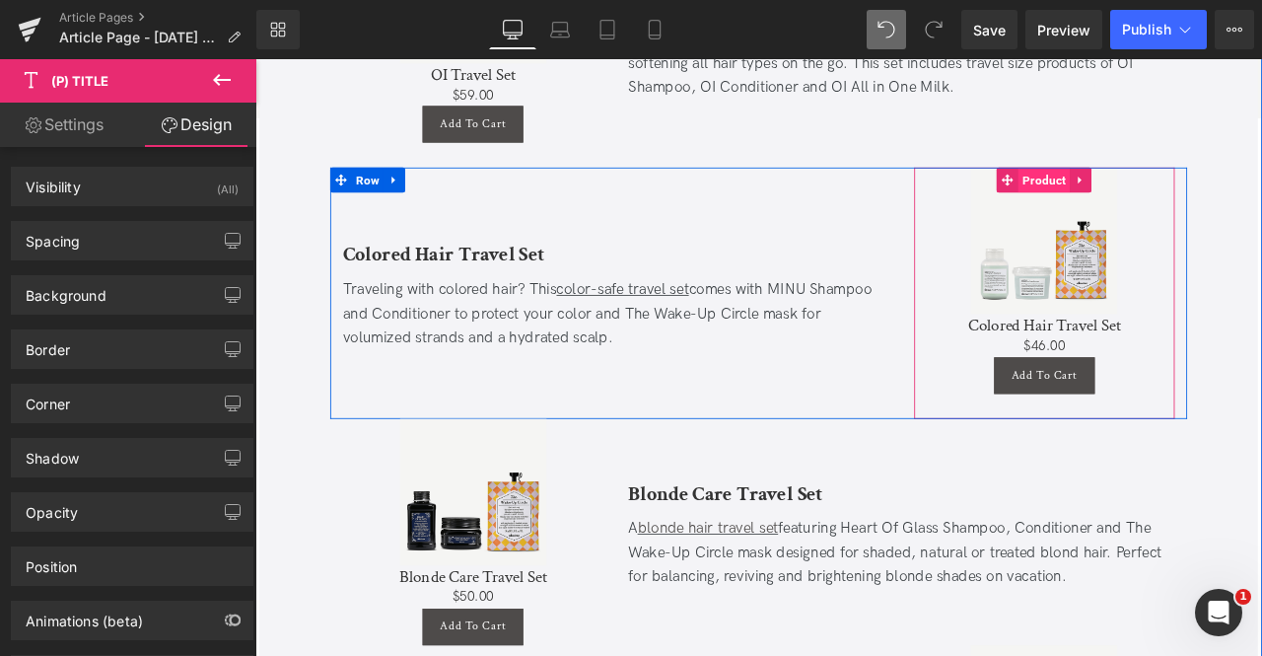
click at [1184, 187] on span "Product" at bounding box center [1190, 202] width 61 height 30
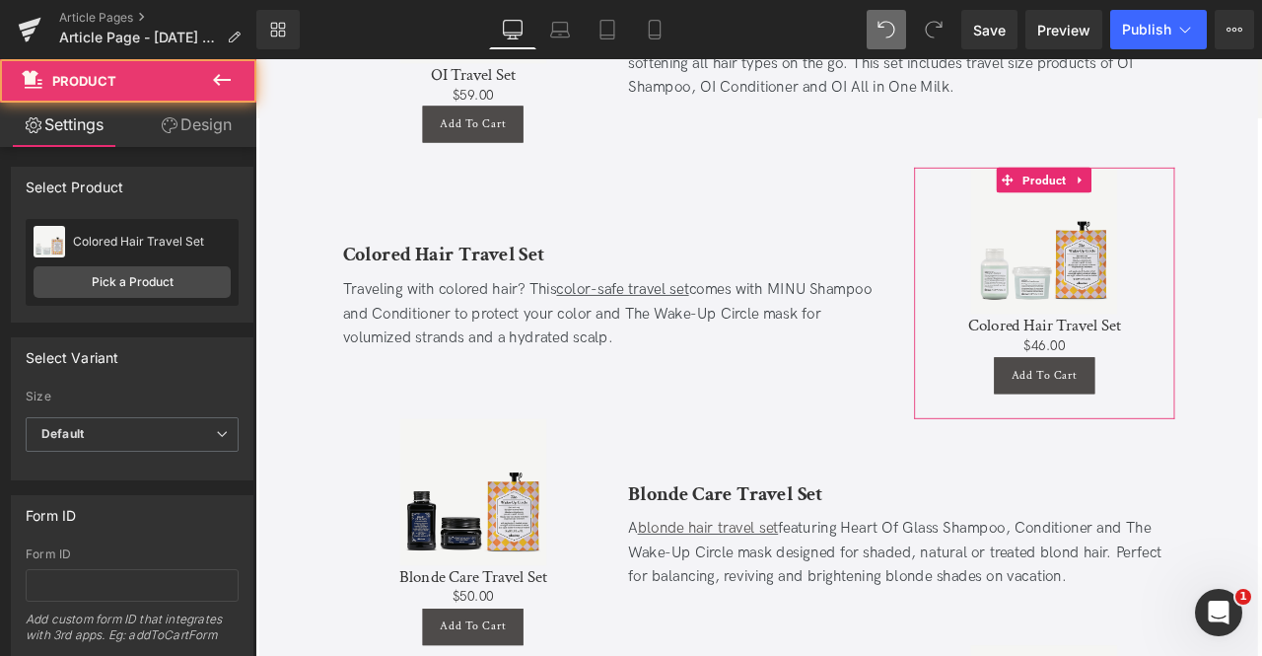
click at [213, 139] on link "Design" at bounding box center [196, 125] width 128 height 44
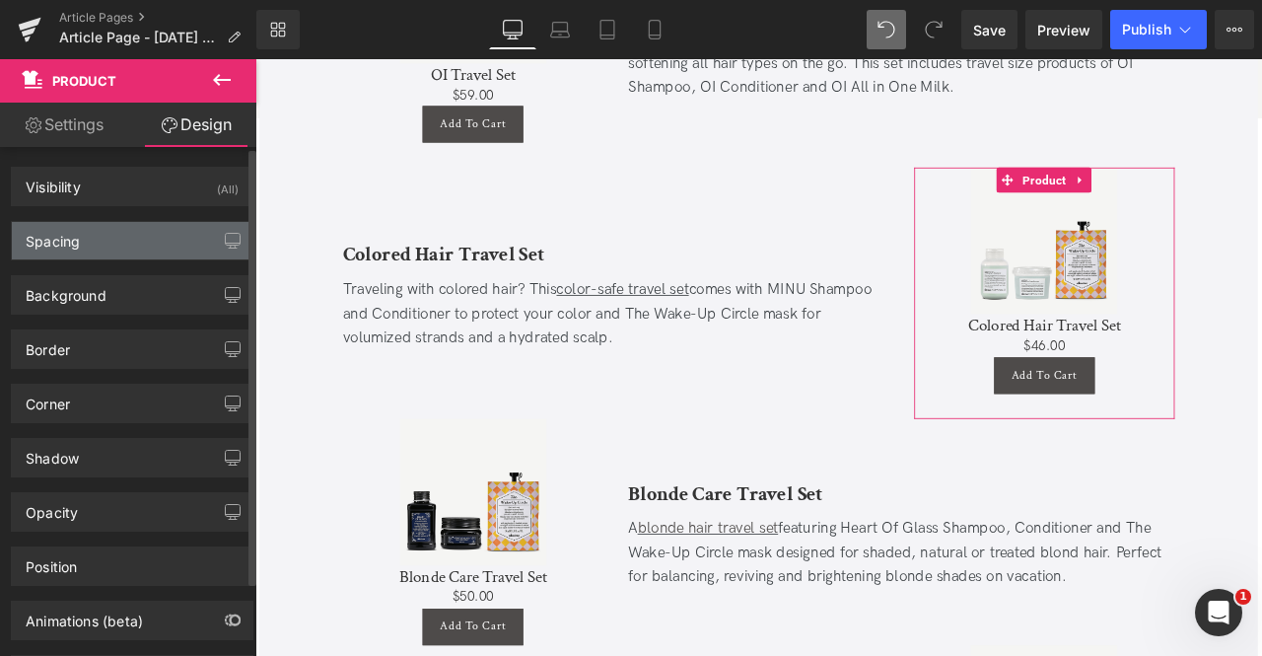
click at [59, 247] on div "Spacing" at bounding box center [53, 236] width 54 height 28
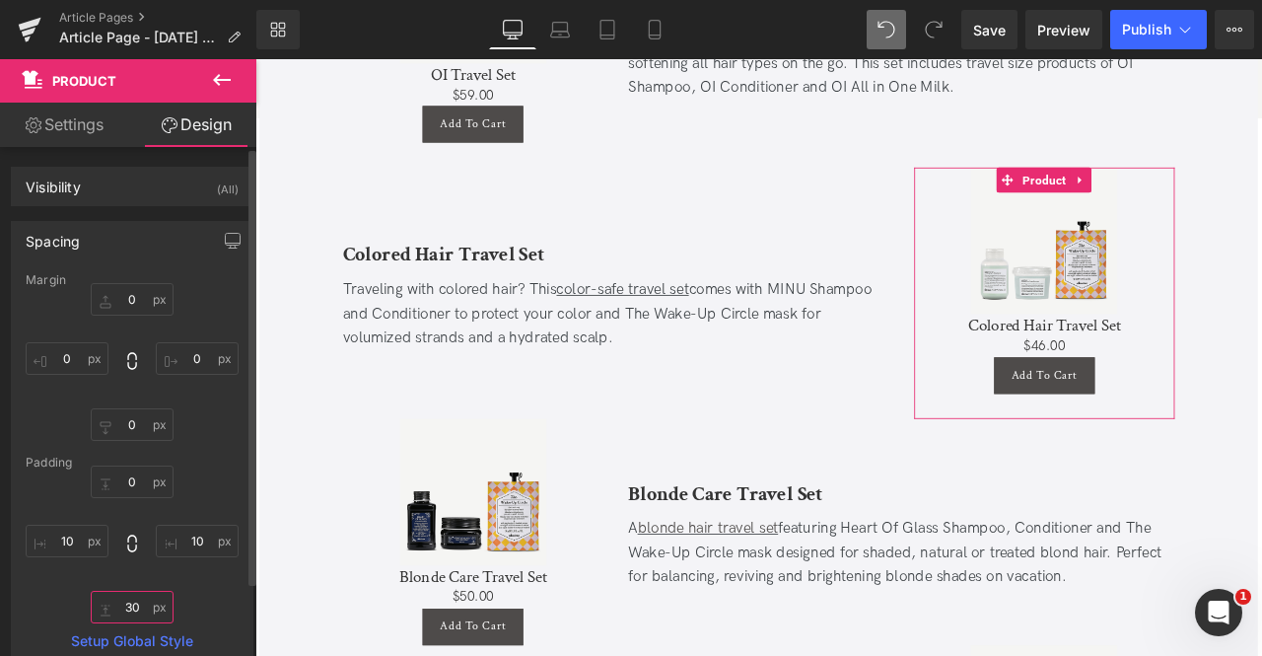
click at [136, 591] on input "30" at bounding box center [132, 607] width 83 height 33
type input "0"
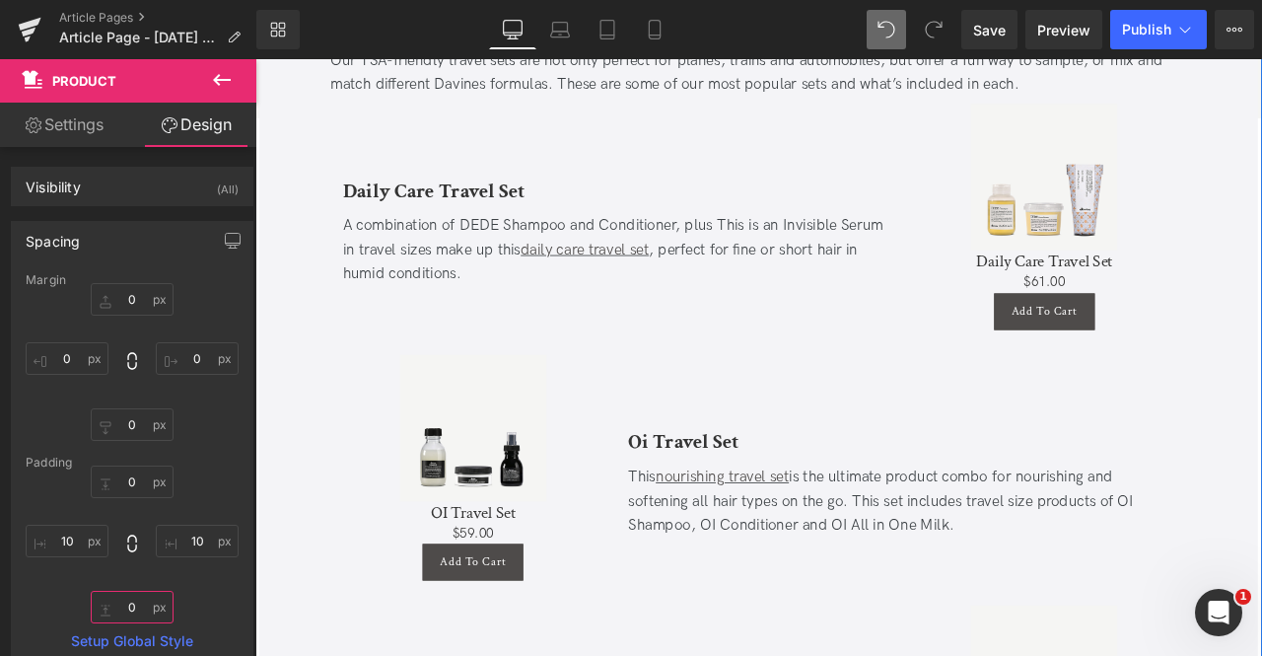
scroll to position [3857, 0]
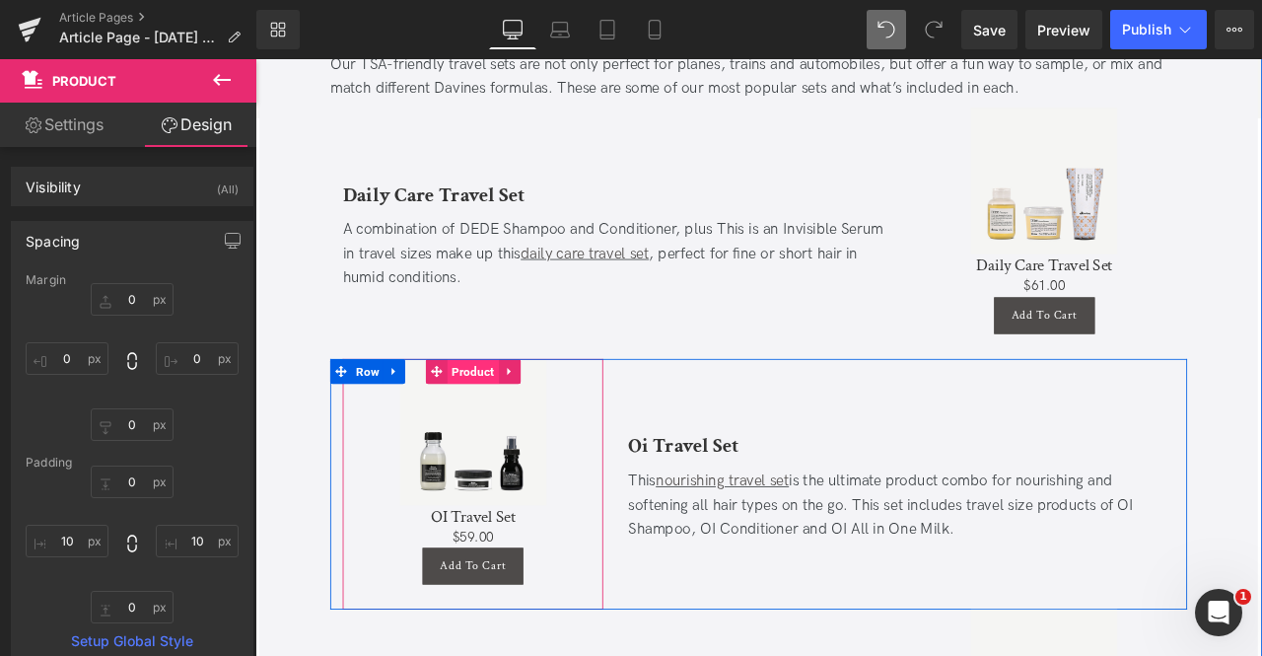
click at [490, 414] on span "Product" at bounding box center [513, 429] width 61 height 30
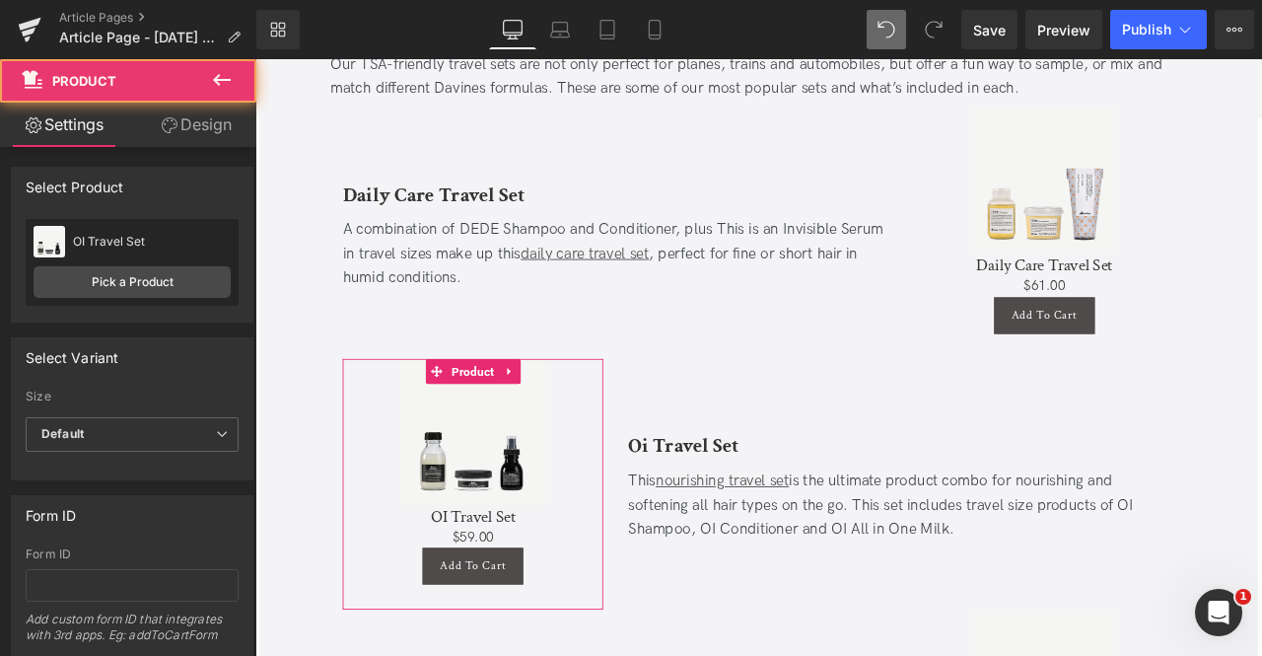
click at [195, 139] on link "Design" at bounding box center [196, 125] width 128 height 44
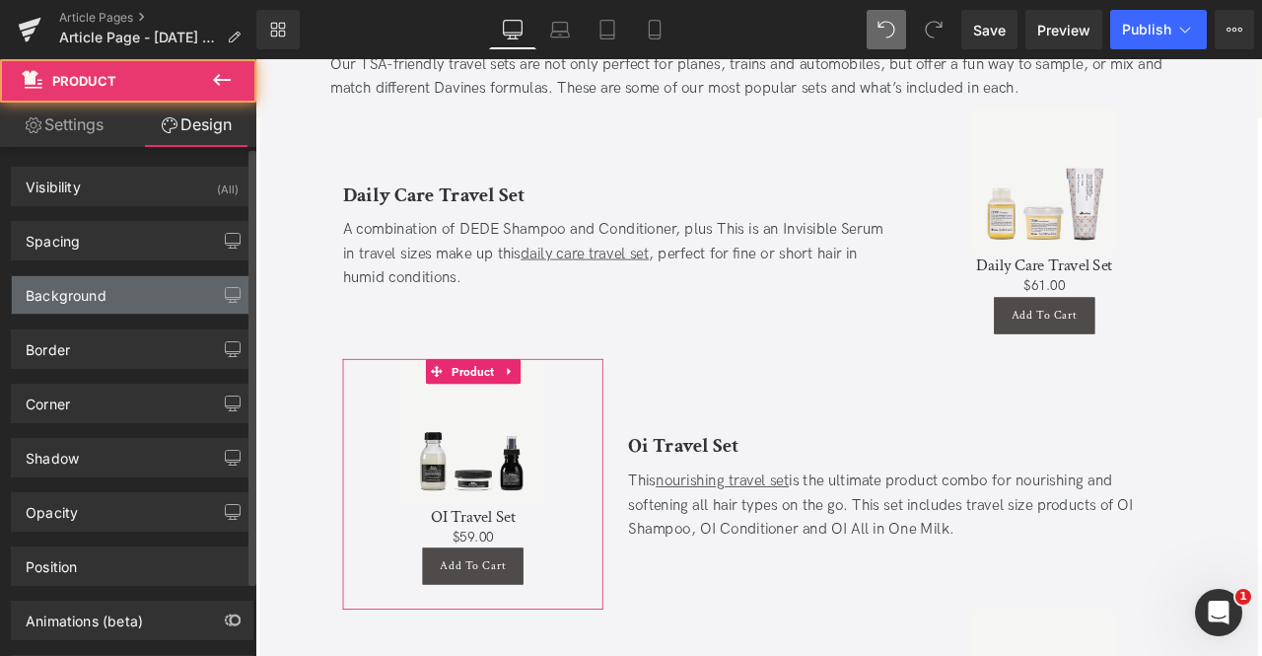
type input "0"
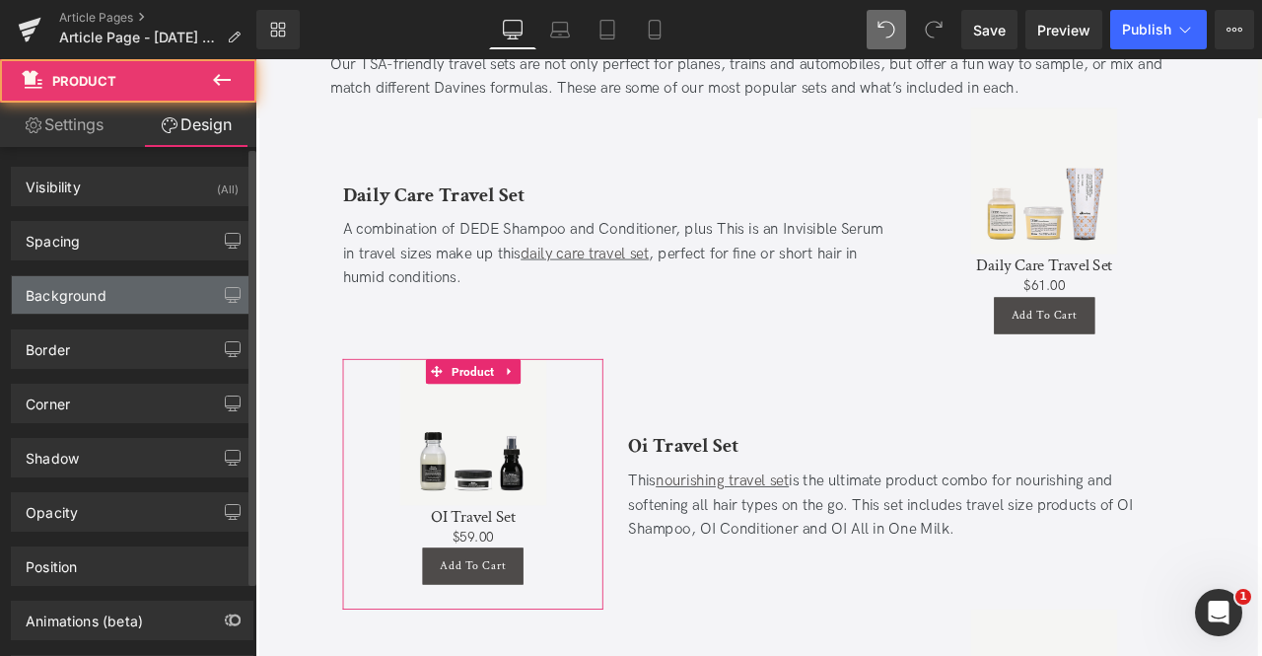
type input "10"
type input "30"
type input "10"
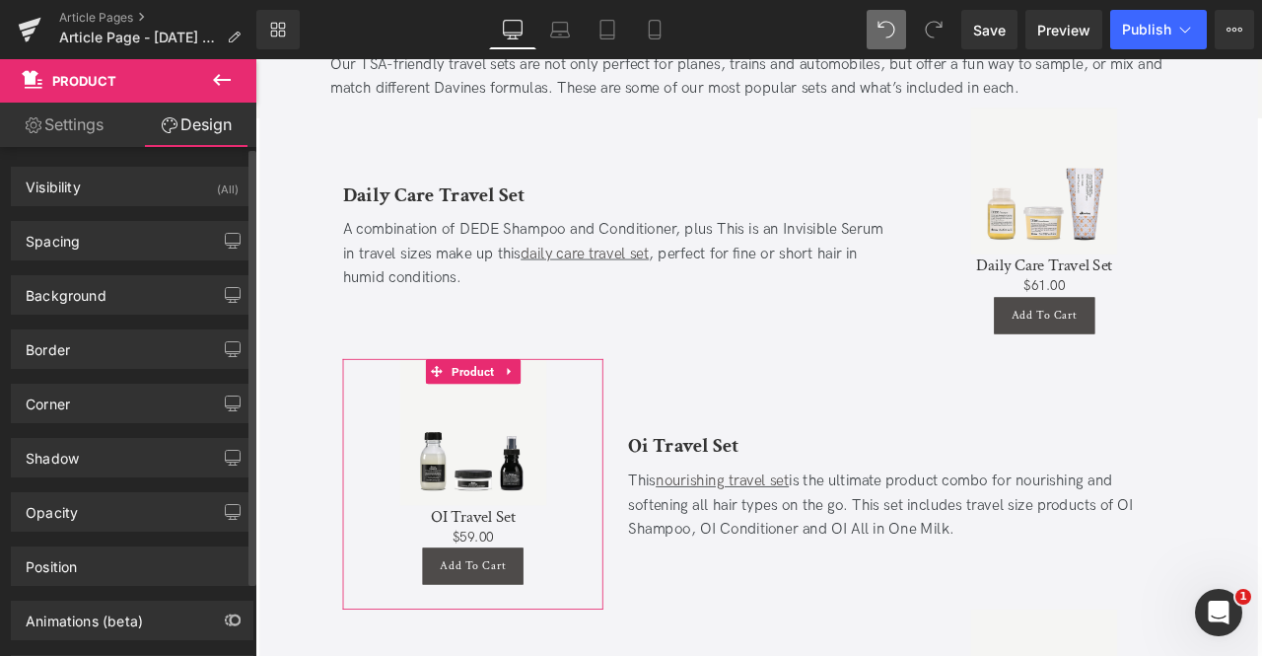
click at [59, 271] on div "Background Color & Image color transparent Color transparent 0 % Image Replace …" at bounding box center [132, 287] width 265 height 54
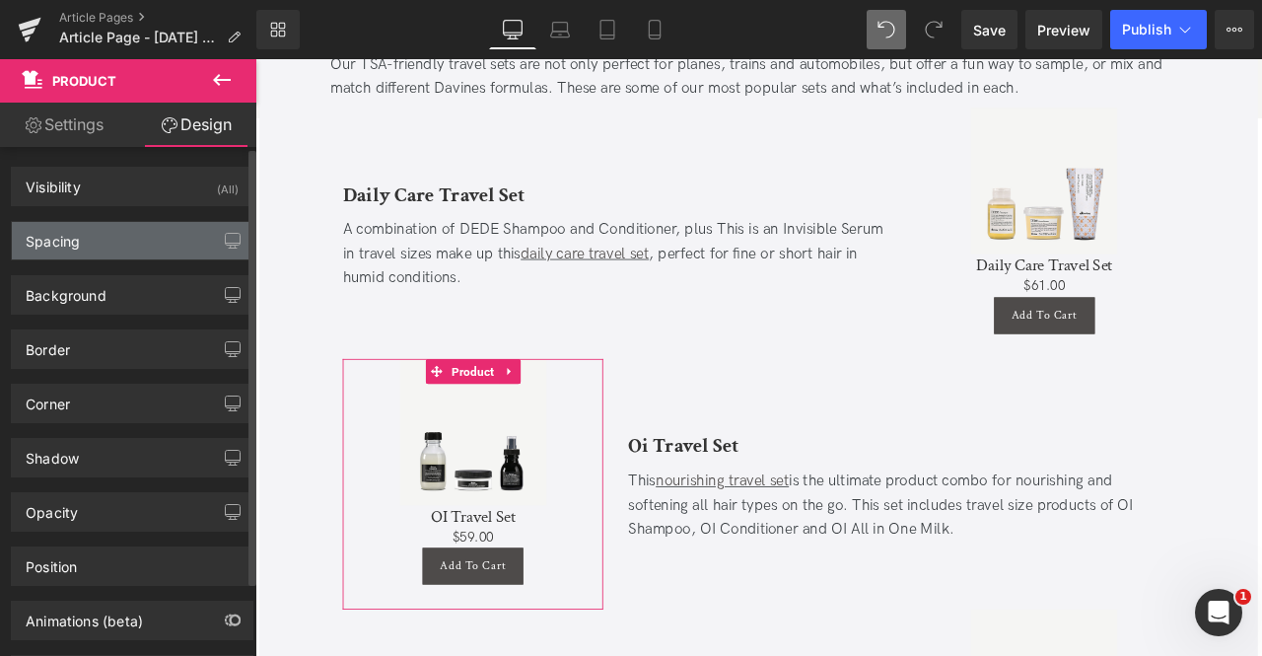
click at [41, 249] on div "Spacing" at bounding box center [132, 240] width 241 height 37
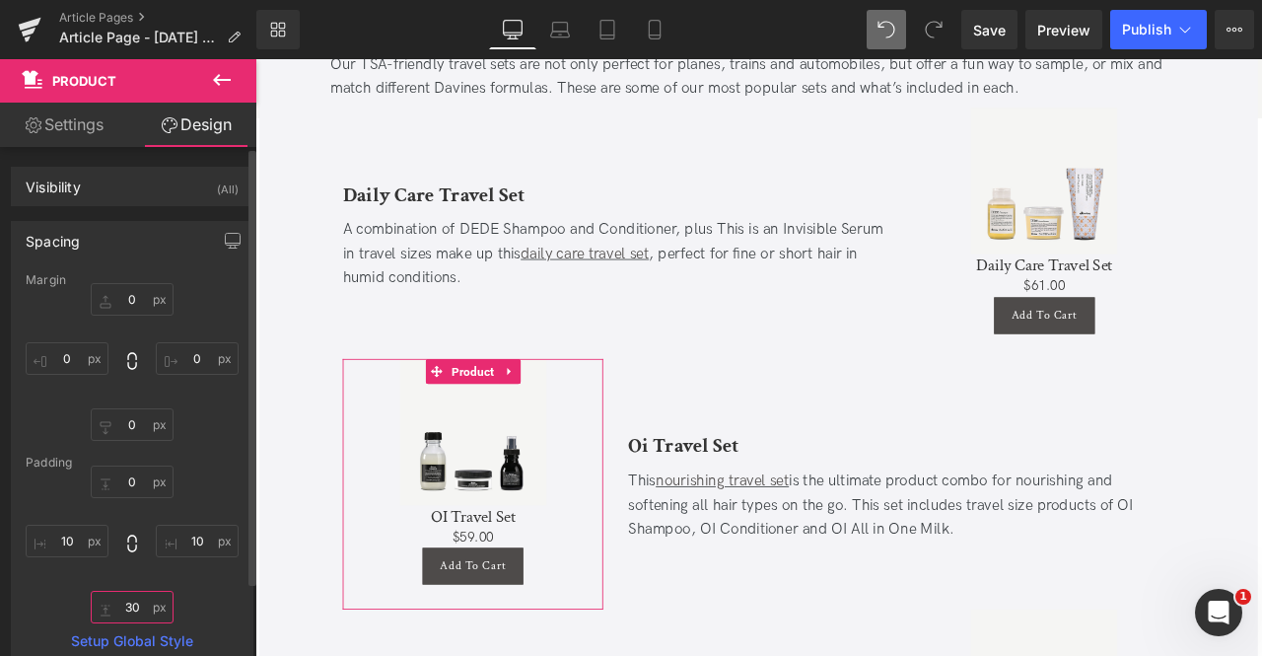
click at [140, 611] on input "30" at bounding box center [132, 607] width 83 height 33
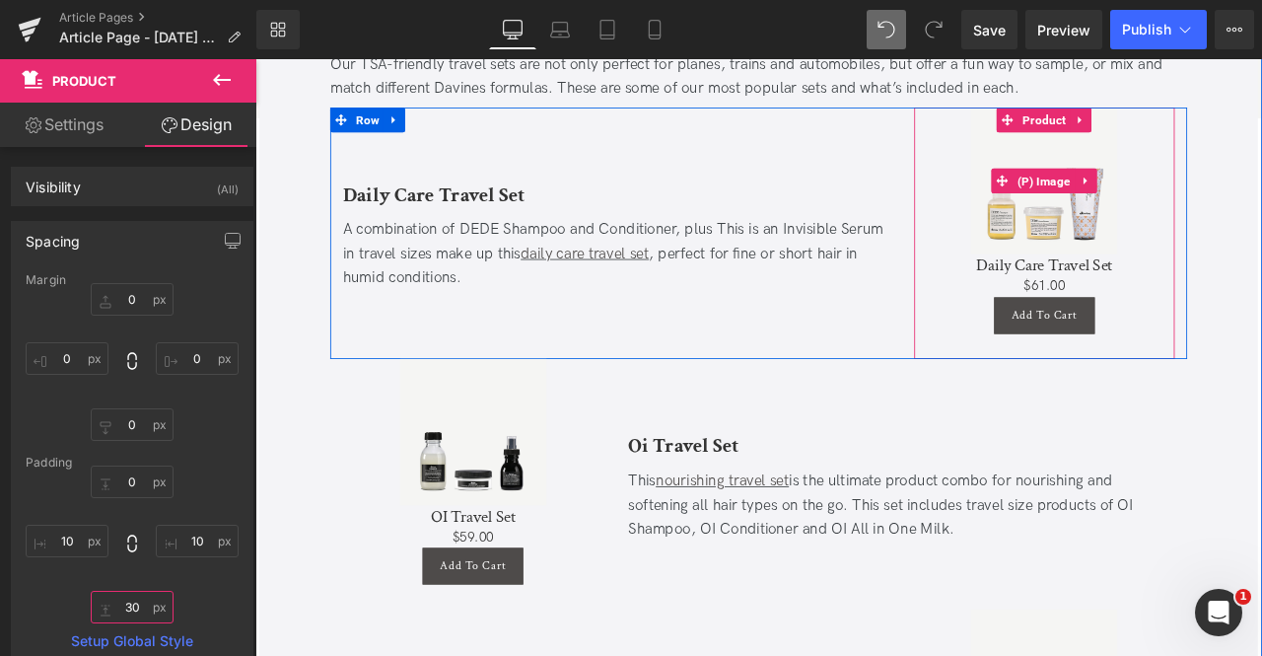
type input "0"
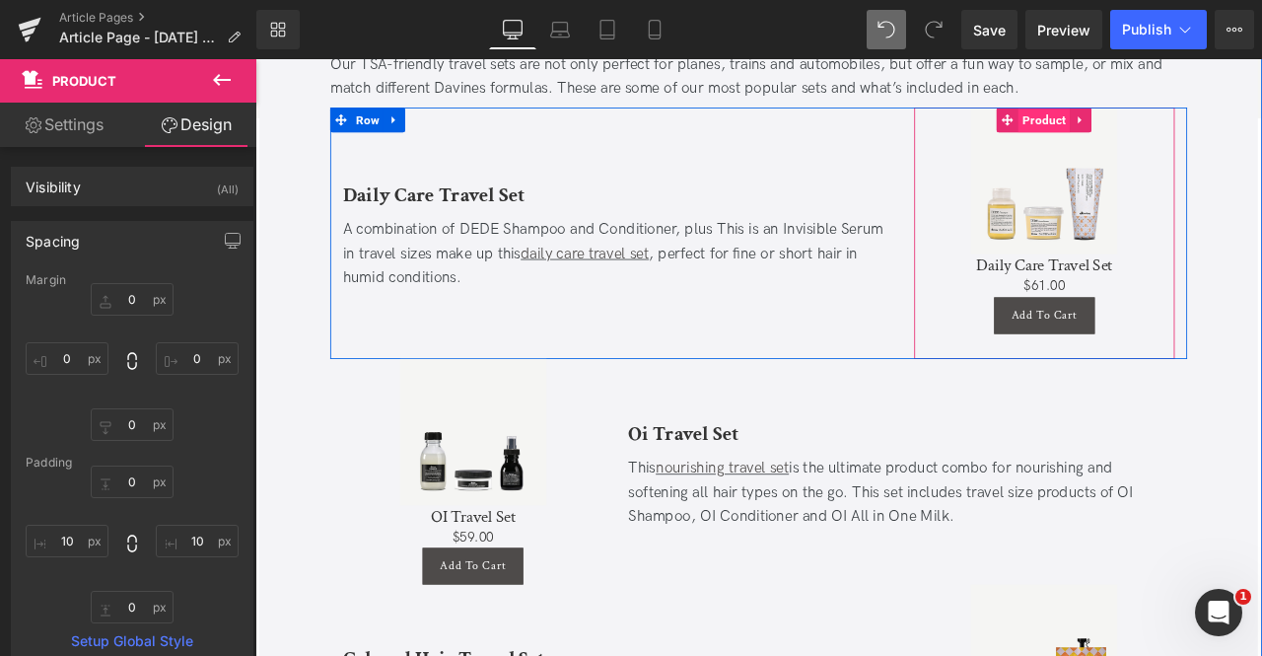
click at [1195, 116] on span "Product" at bounding box center [1190, 131] width 61 height 30
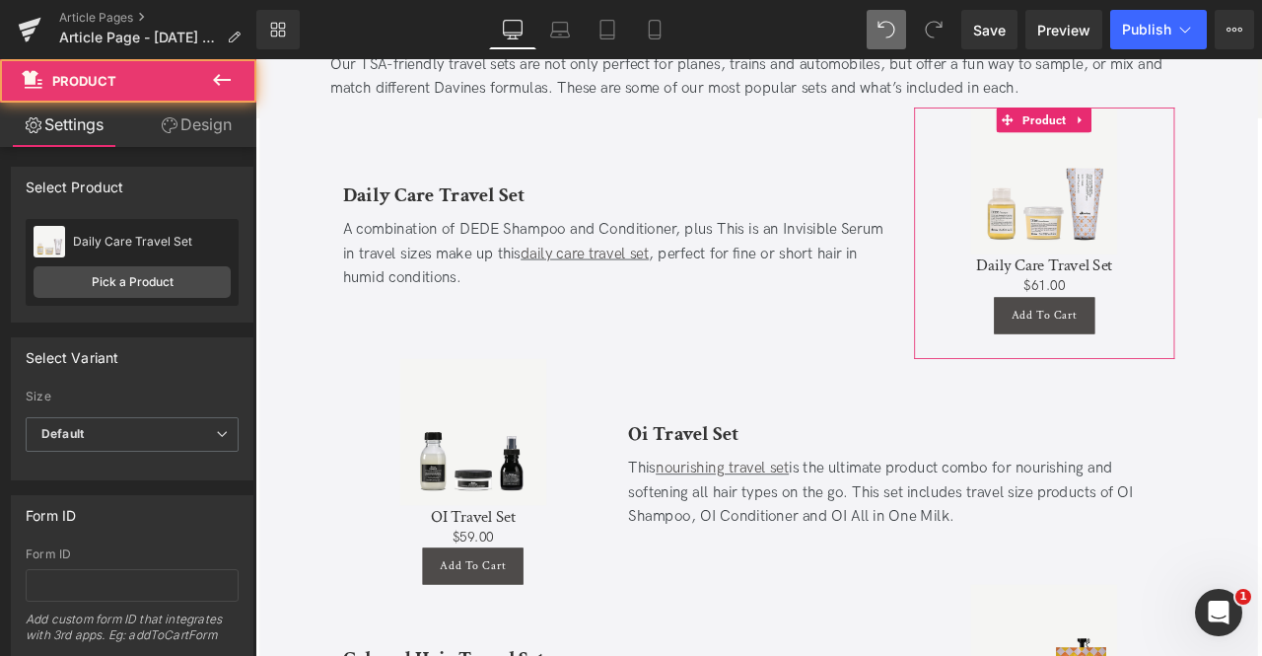
click at [178, 125] on link "Design" at bounding box center [196, 125] width 128 height 44
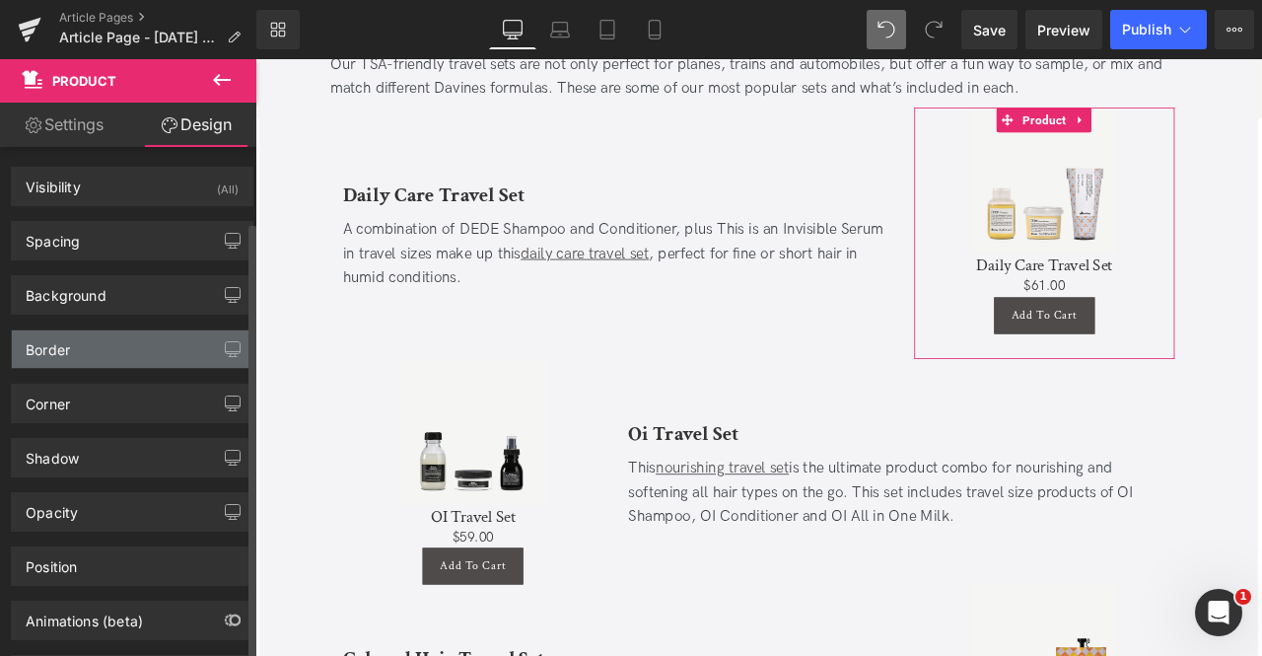
scroll to position [86, 0]
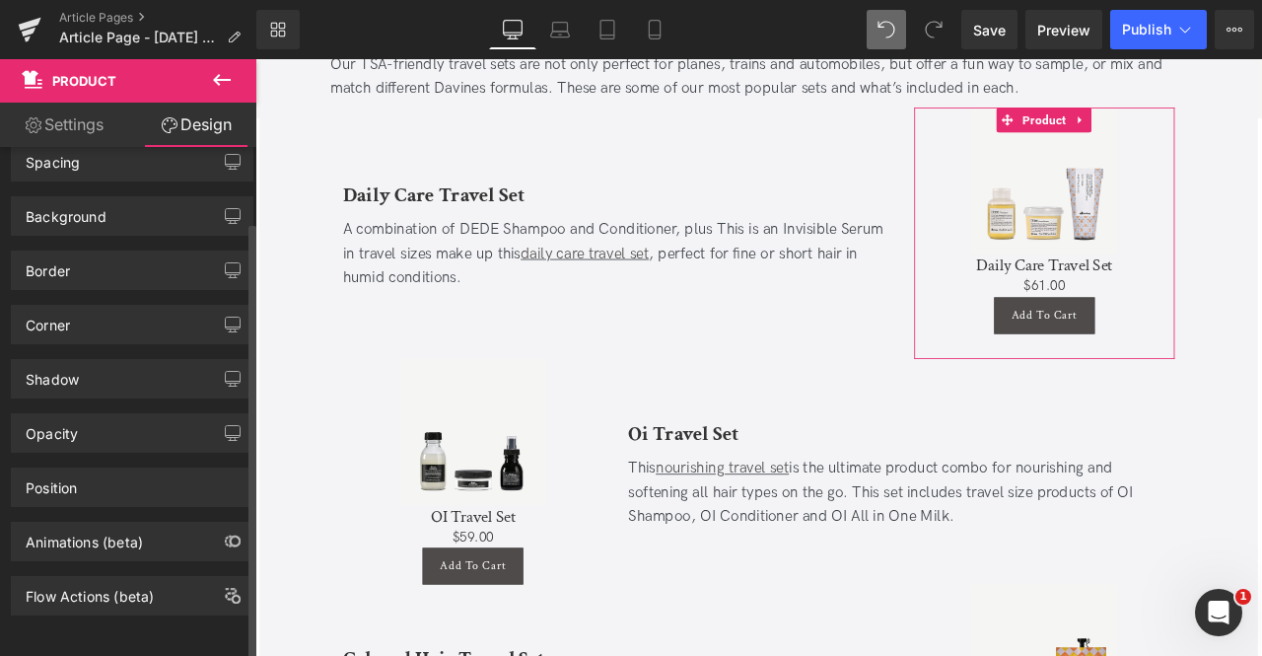
click at [59, 181] on div "Background Color & Image color transparent Color transparent 0 % Image Replace …" at bounding box center [132, 208] width 265 height 54
click at [55, 171] on div "Spacing" at bounding box center [132, 161] width 241 height 37
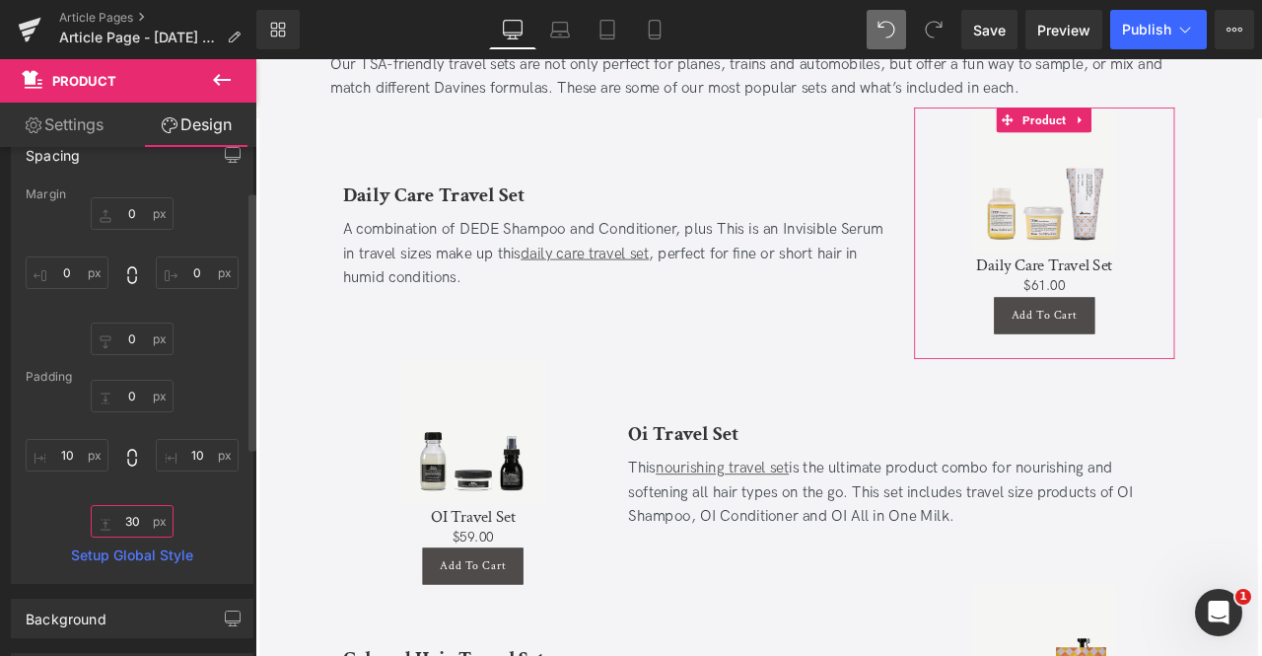
click at [114, 506] on input "30" at bounding box center [132, 521] width 83 height 33
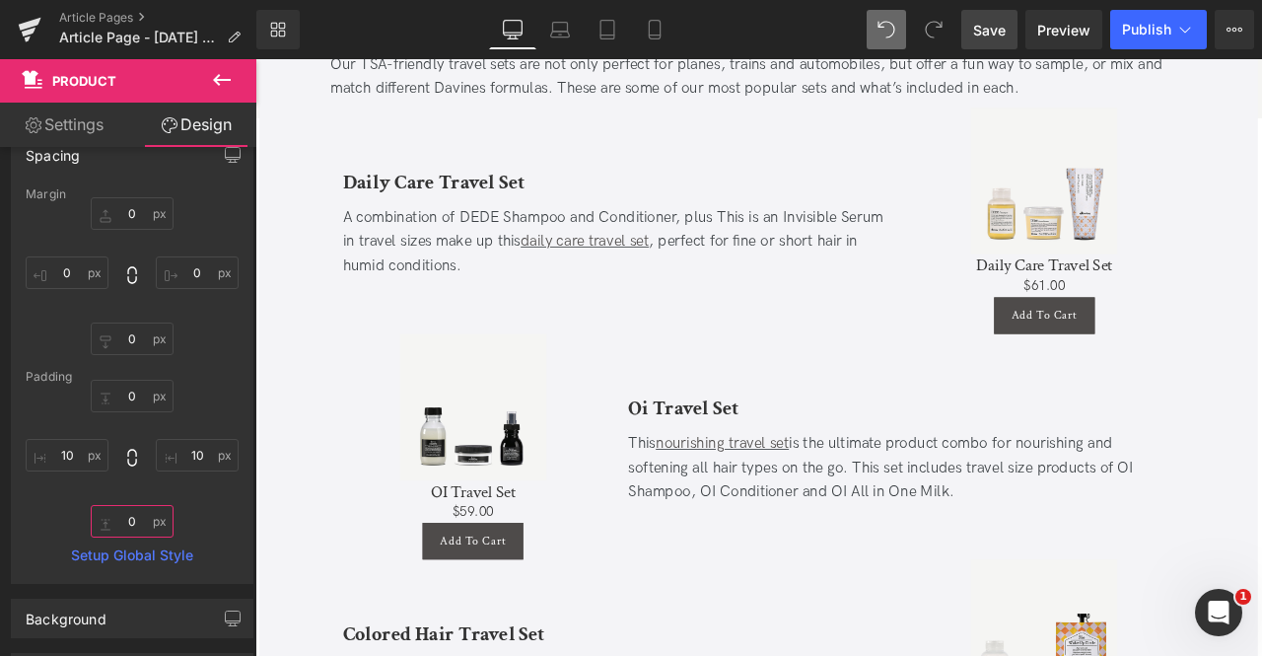
type input "0"
click at [1012, 31] on link "Save" at bounding box center [989, 29] width 56 height 39
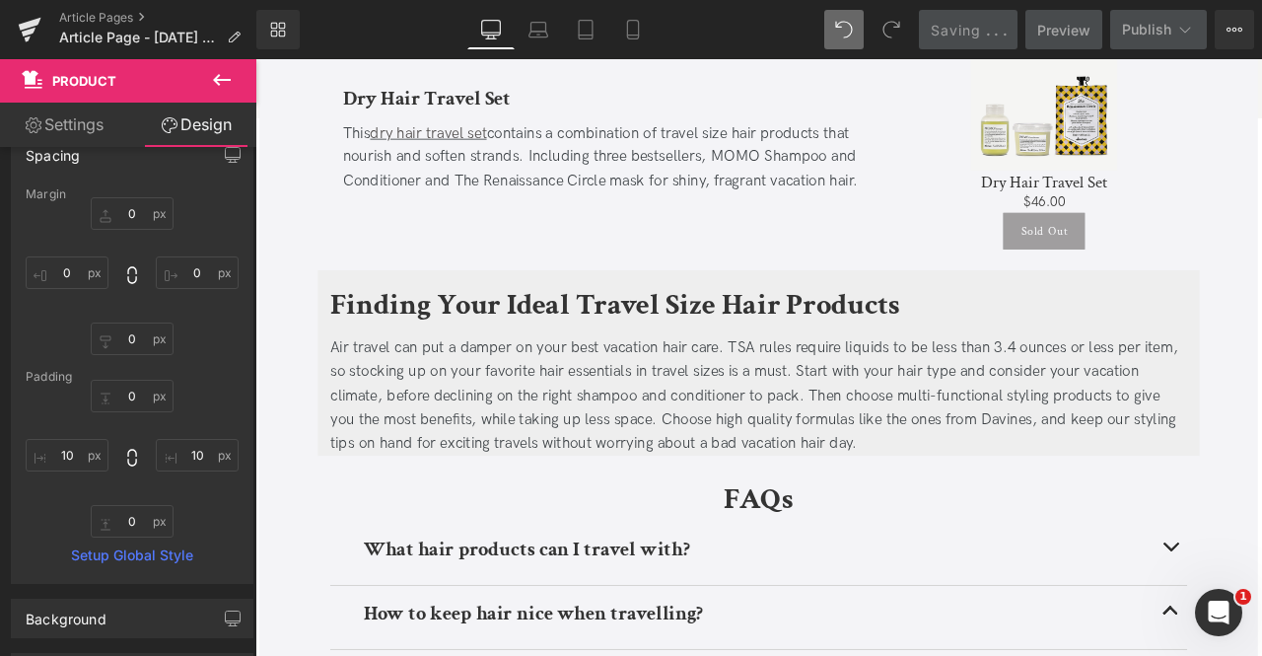
scroll to position [5028, 0]
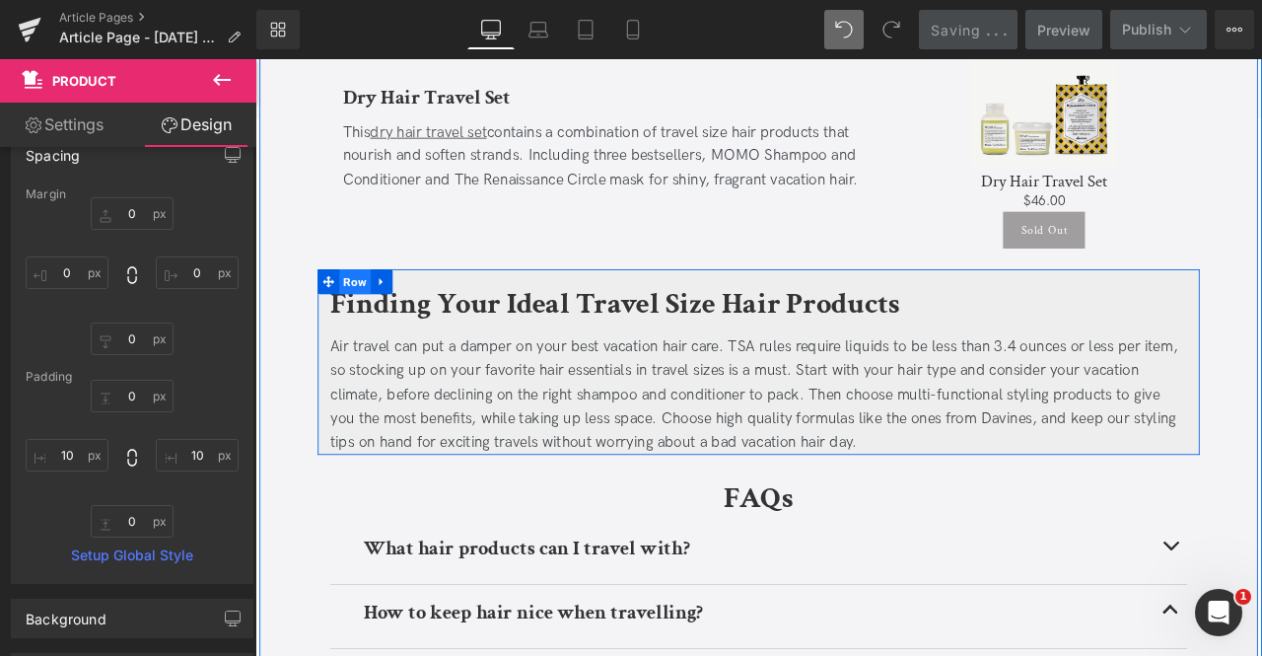
click at [376, 309] on span "Row" at bounding box center [373, 324] width 37 height 30
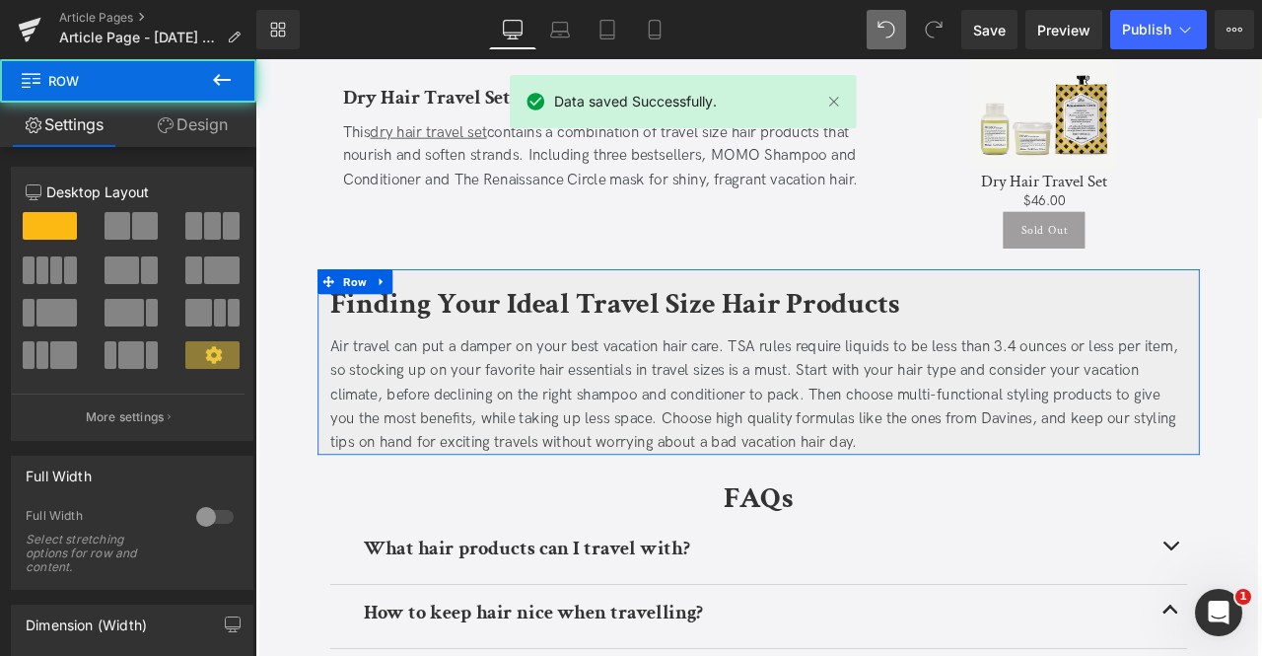
click at [205, 123] on link "Design" at bounding box center [192, 125] width 128 height 44
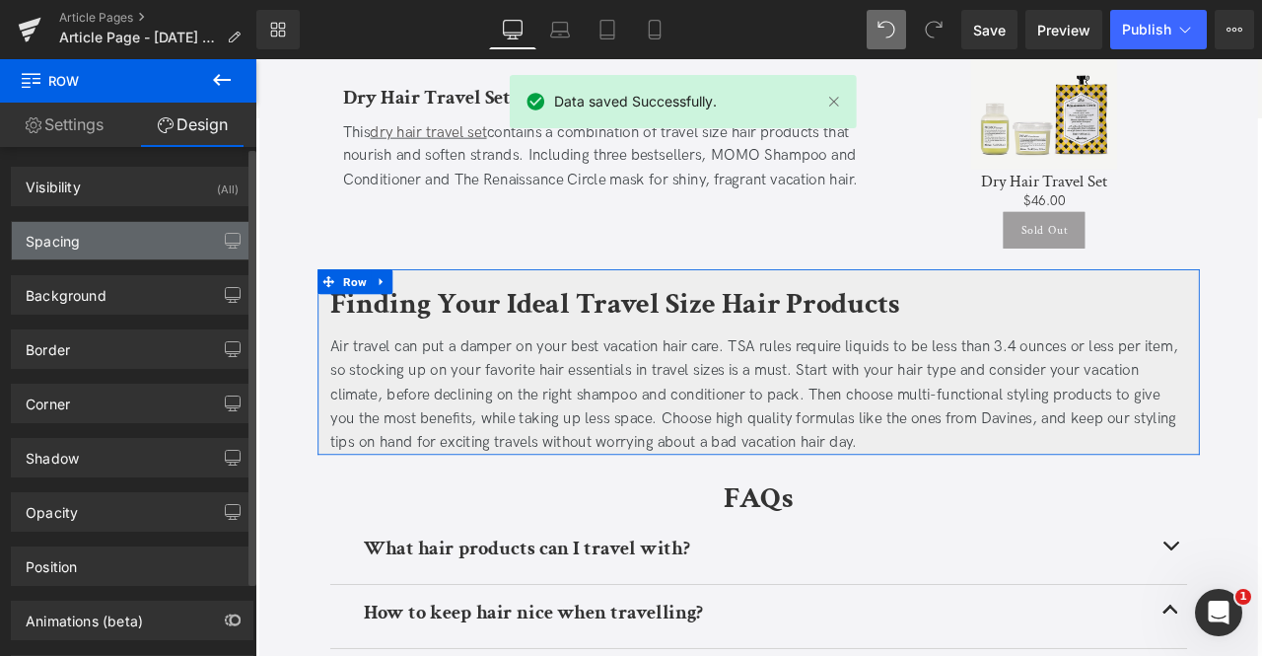
click at [124, 226] on div "Spacing" at bounding box center [132, 240] width 241 height 37
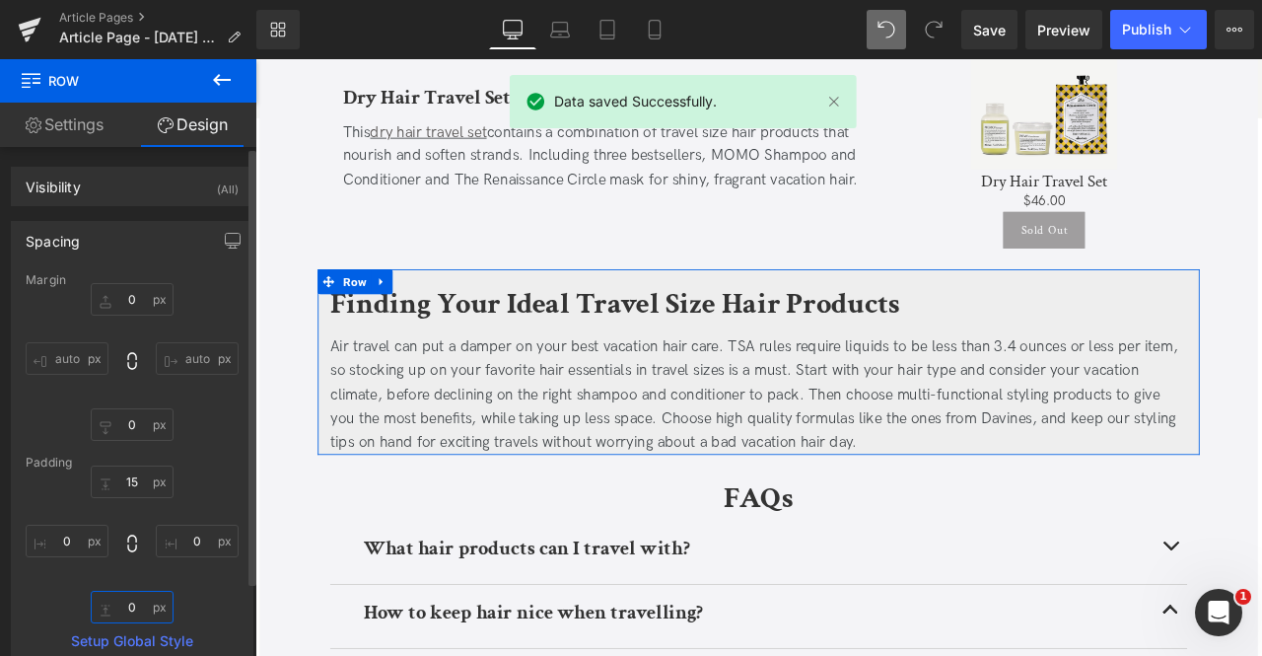
click at [132, 620] on input "0" at bounding box center [132, 607] width 83 height 33
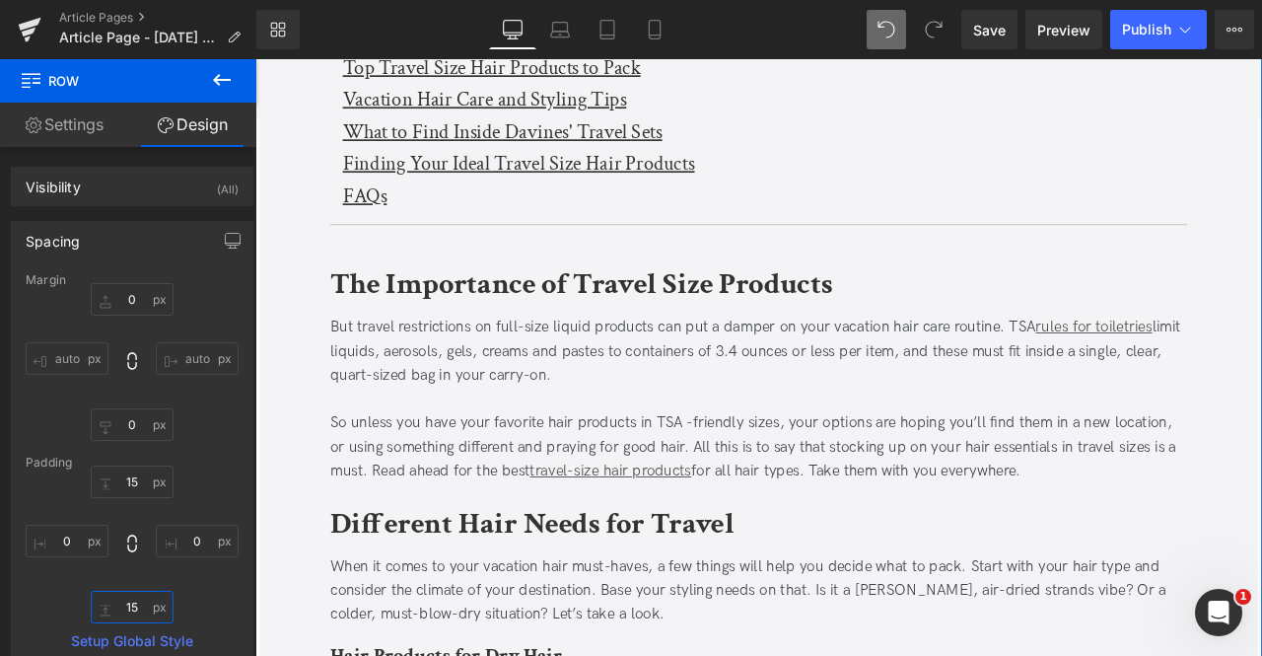
scroll to position [748, 0]
type input "15"
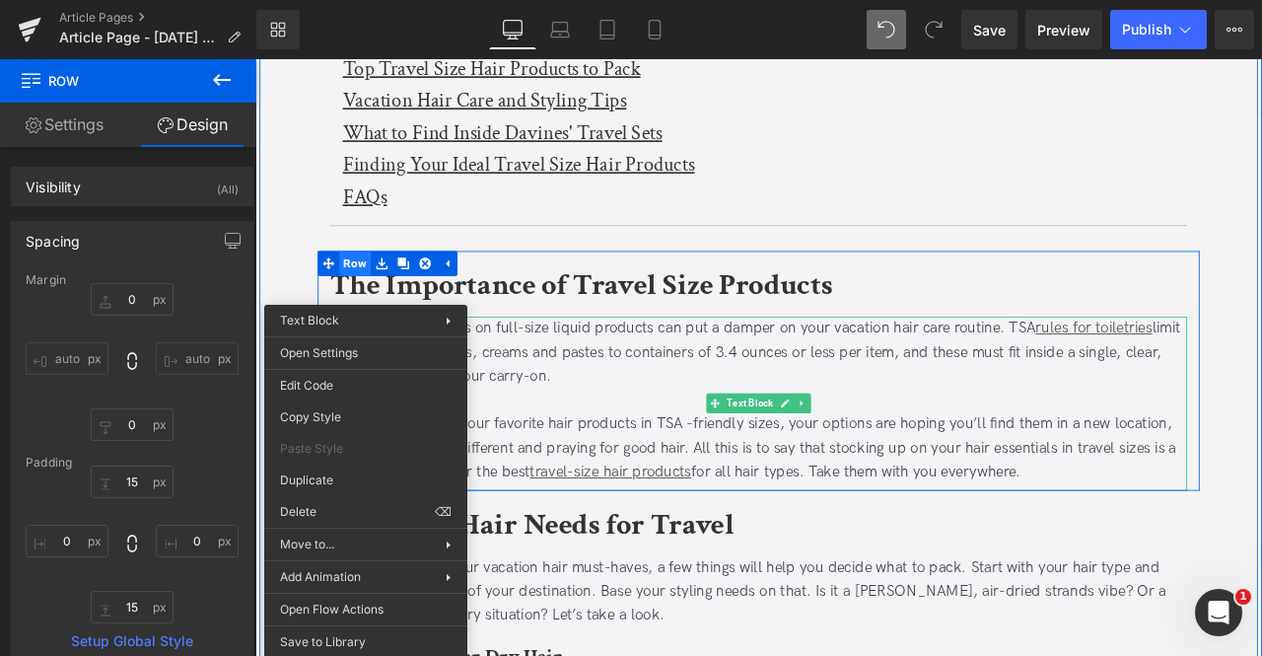
click at [380, 298] on span "Row" at bounding box center [373, 301] width 37 height 30
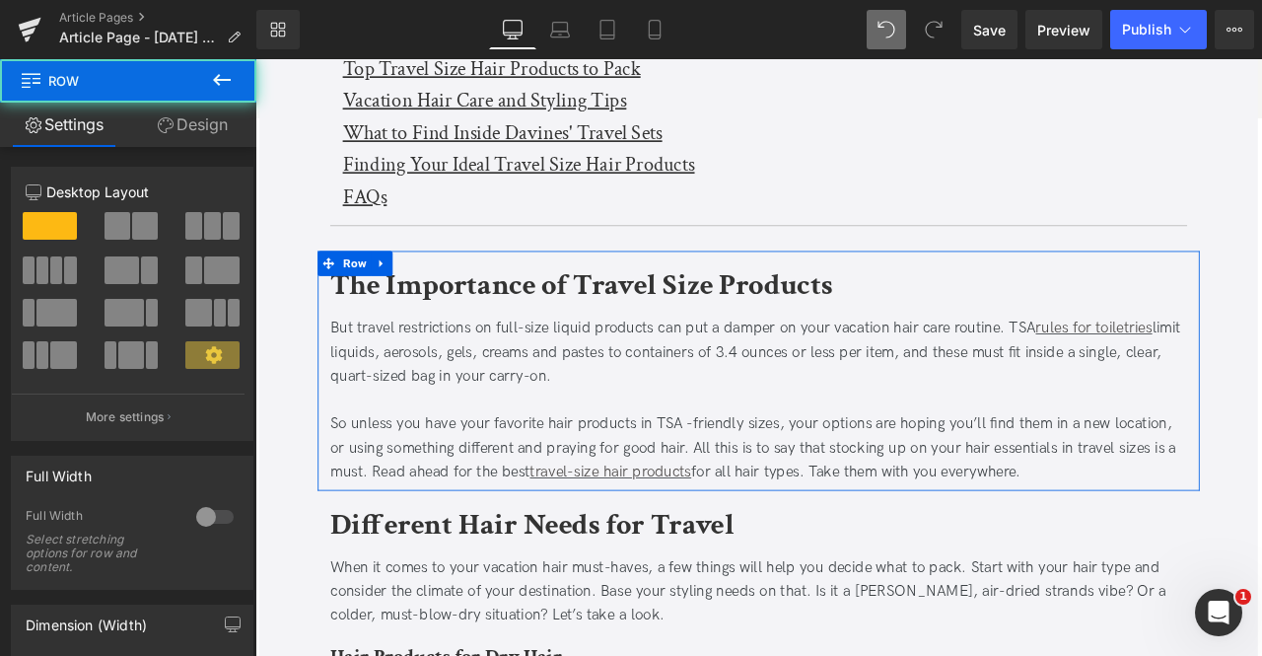
click at [196, 120] on link "Design" at bounding box center [192, 125] width 128 height 44
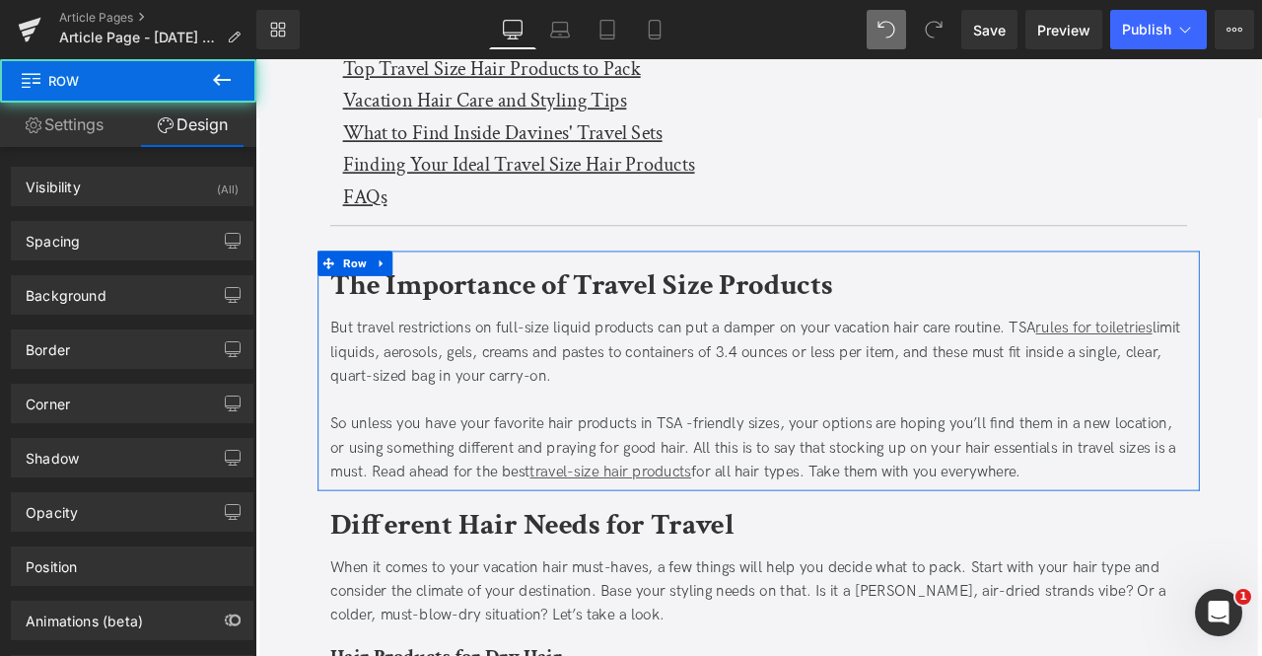
type input "transparent"
type input "0"
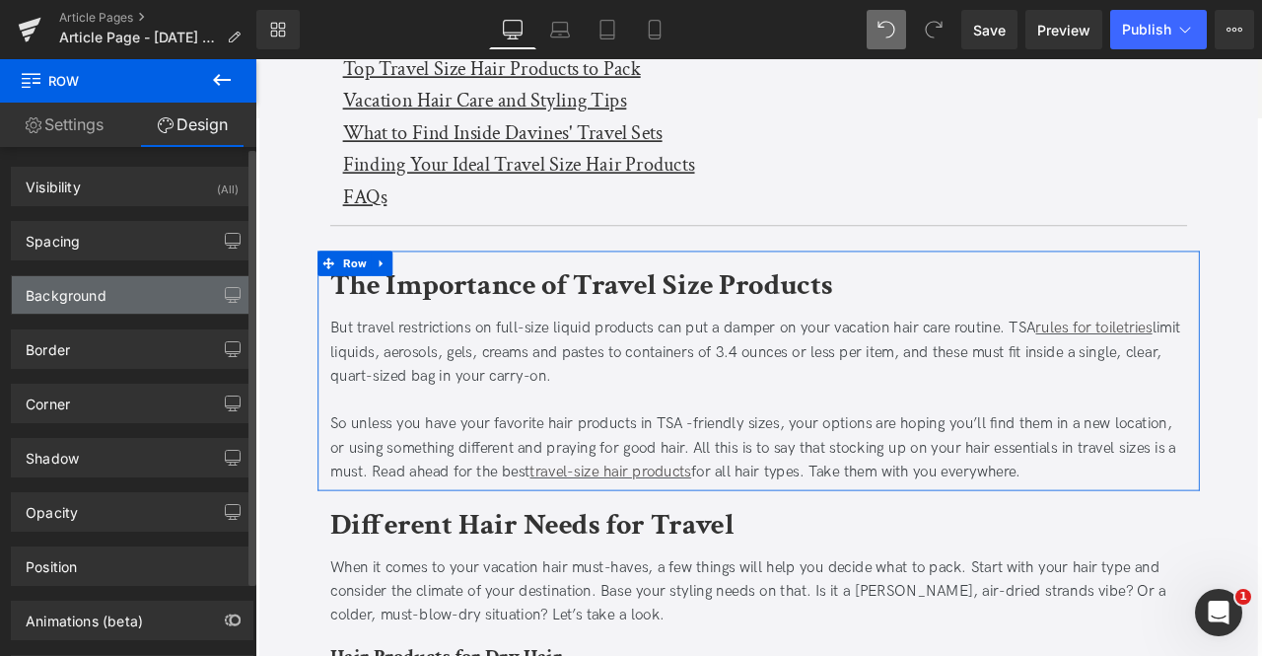
click at [91, 288] on div "Background" at bounding box center [66, 290] width 81 height 28
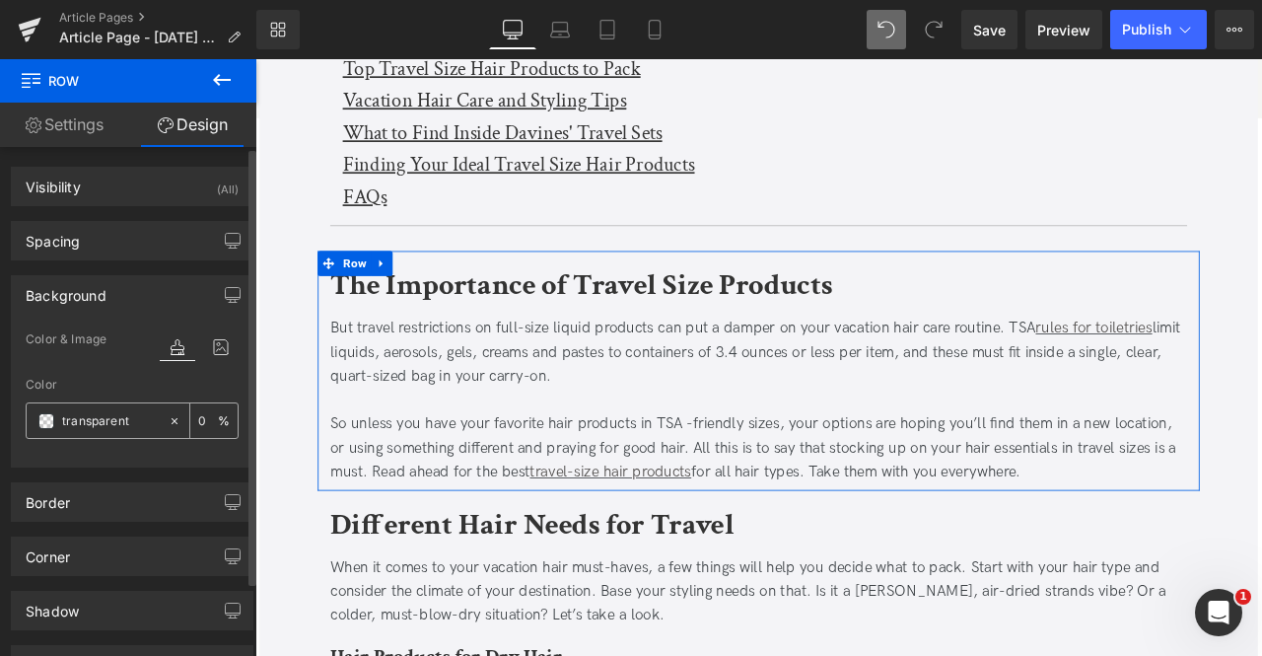
click at [120, 420] on input "transparent" at bounding box center [110, 421] width 97 height 22
type input "eee"
type input "100"
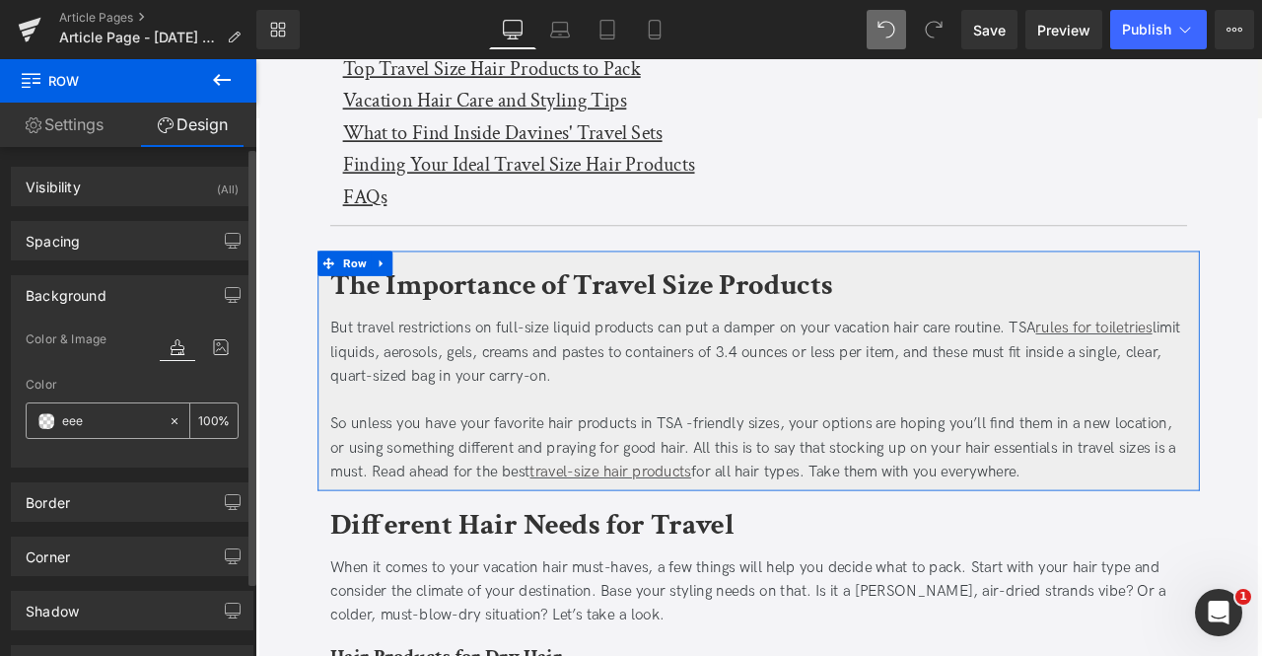
type input "eeee"
type input "93"
type input "eeeee"
type input "0"
type input "eeeeee"
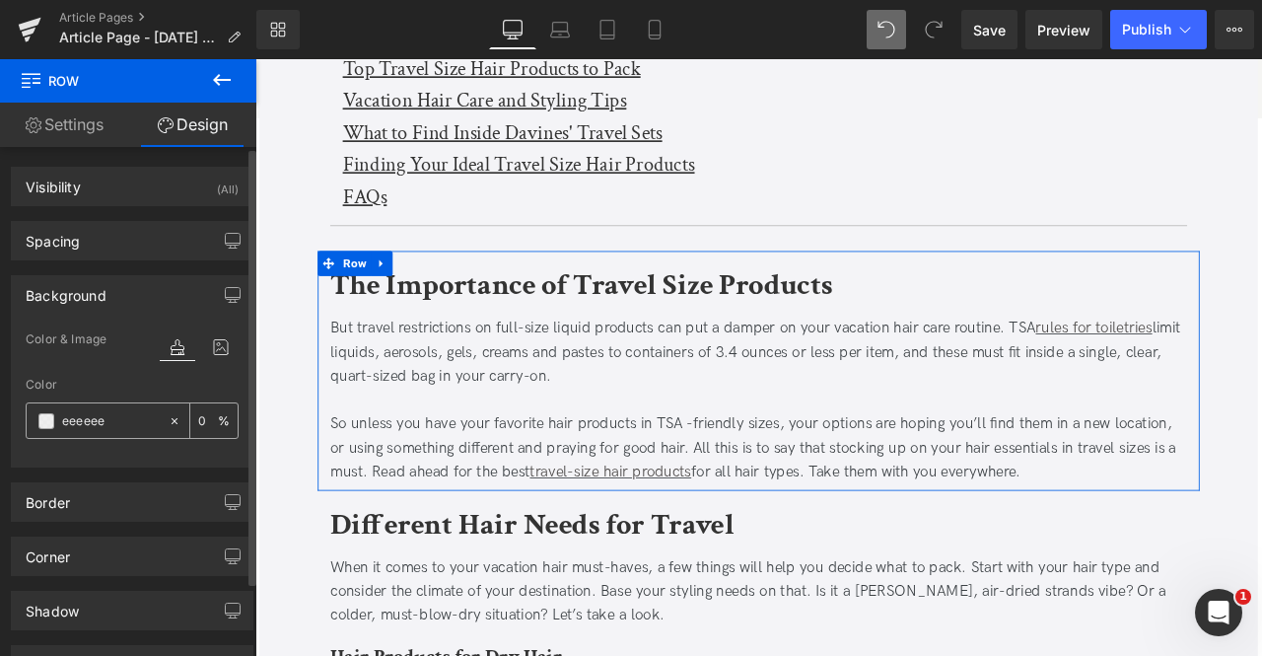
type input "100"
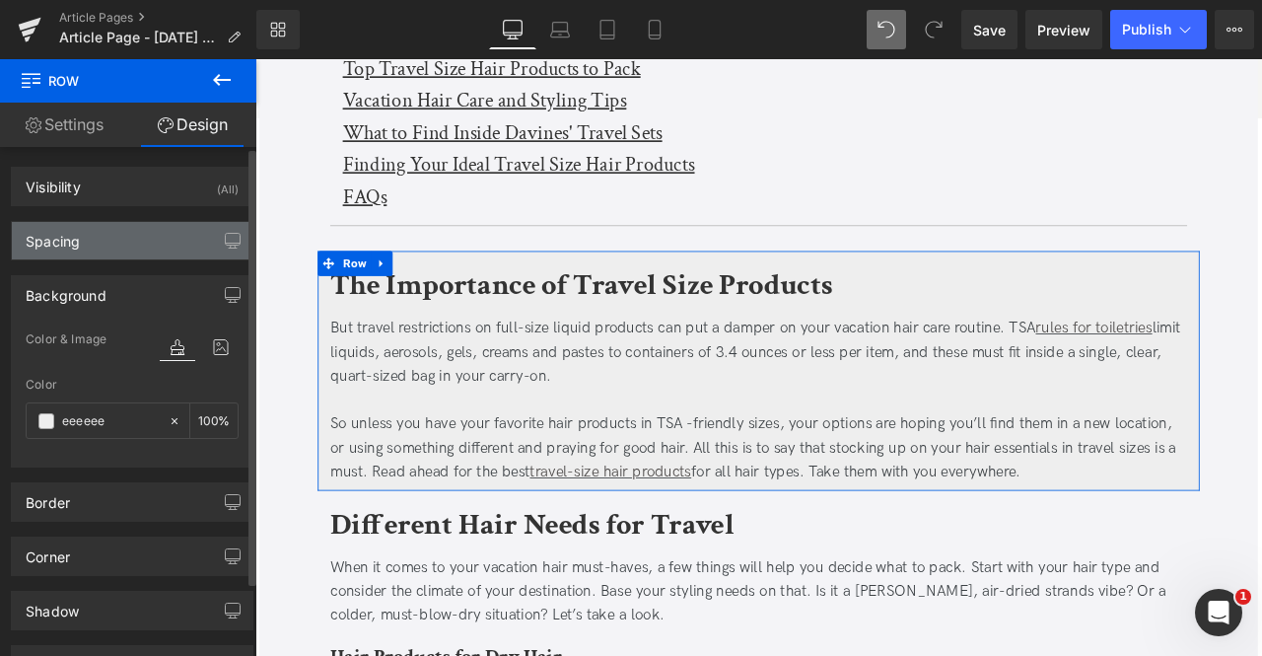
type input "#eeeeee"
click at [101, 234] on div "Spacing" at bounding box center [132, 240] width 241 height 37
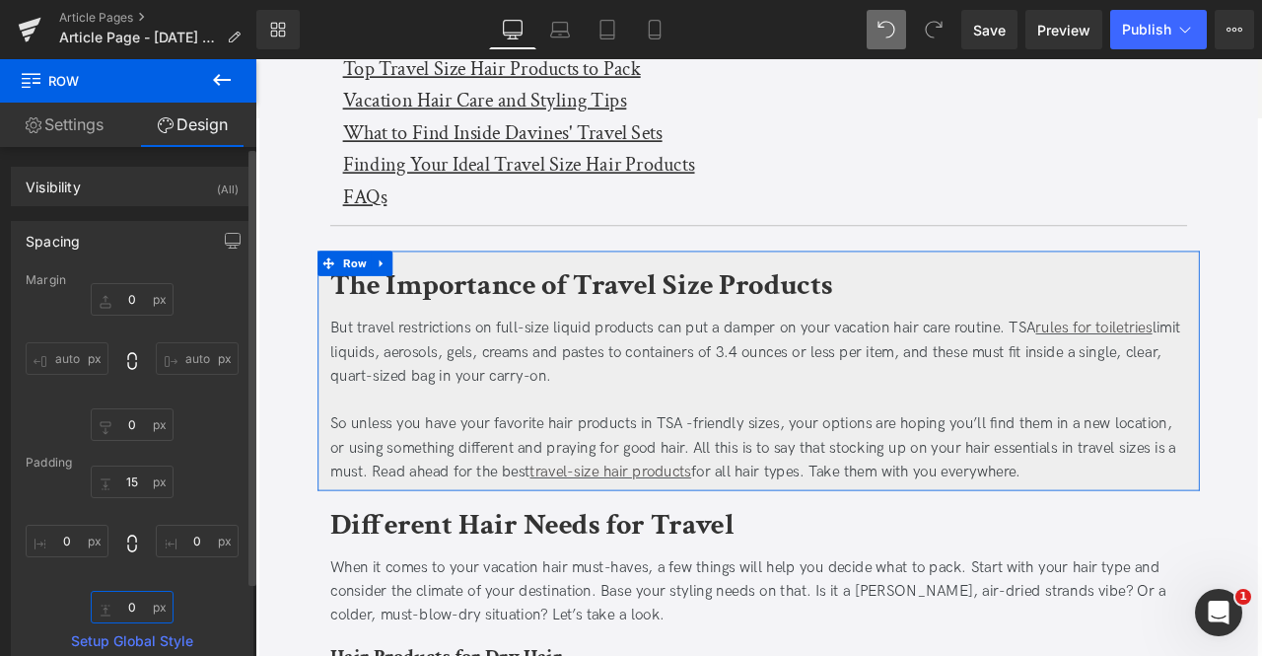
click at [122, 602] on input "0" at bounding box center [132, 607] width 83 height 33
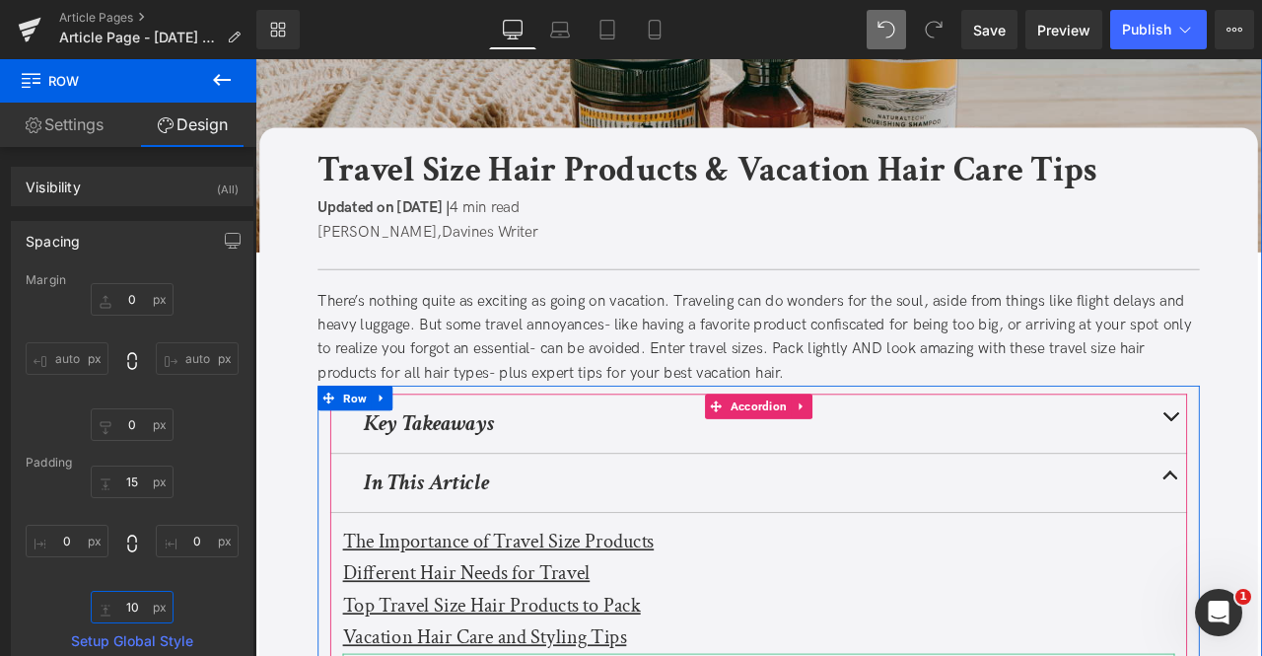
scroll to position [77, 0]
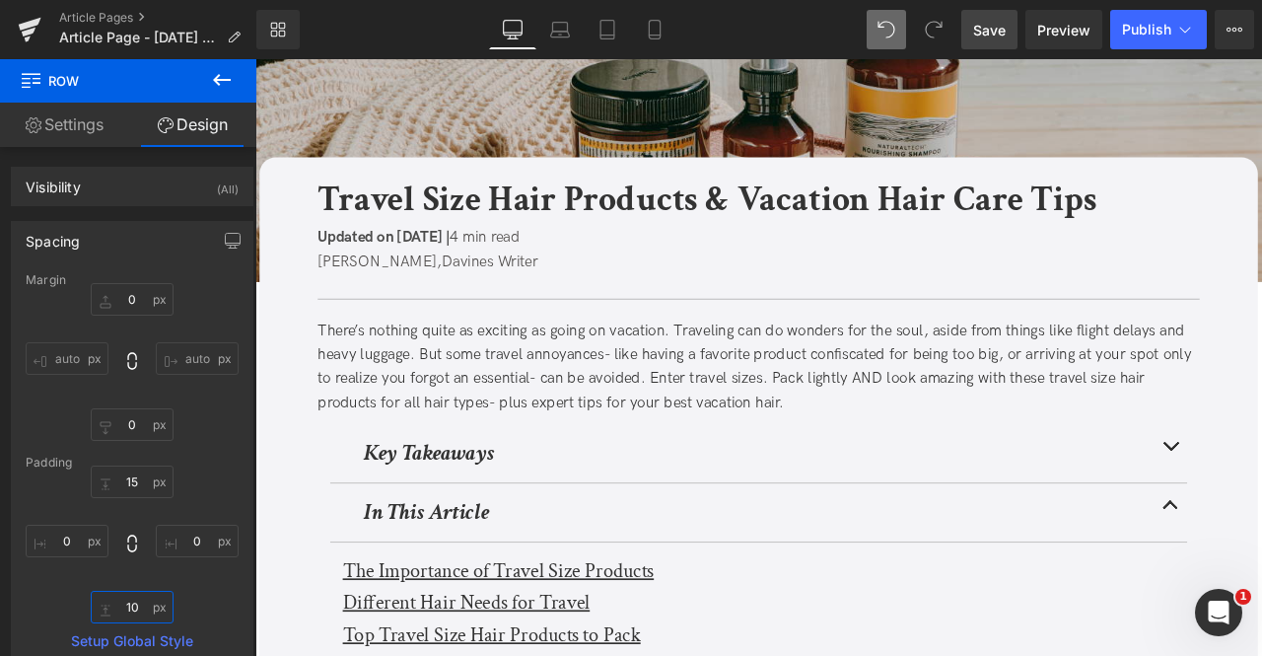
type input "10"
drag, startPoint x: 979, startPoint y: 32, endPoint x: 183, endPoint y: 541, distance: 945.1
click at [979, 32] on span "Save" at bounding box center [989, 30] width 33 height 21
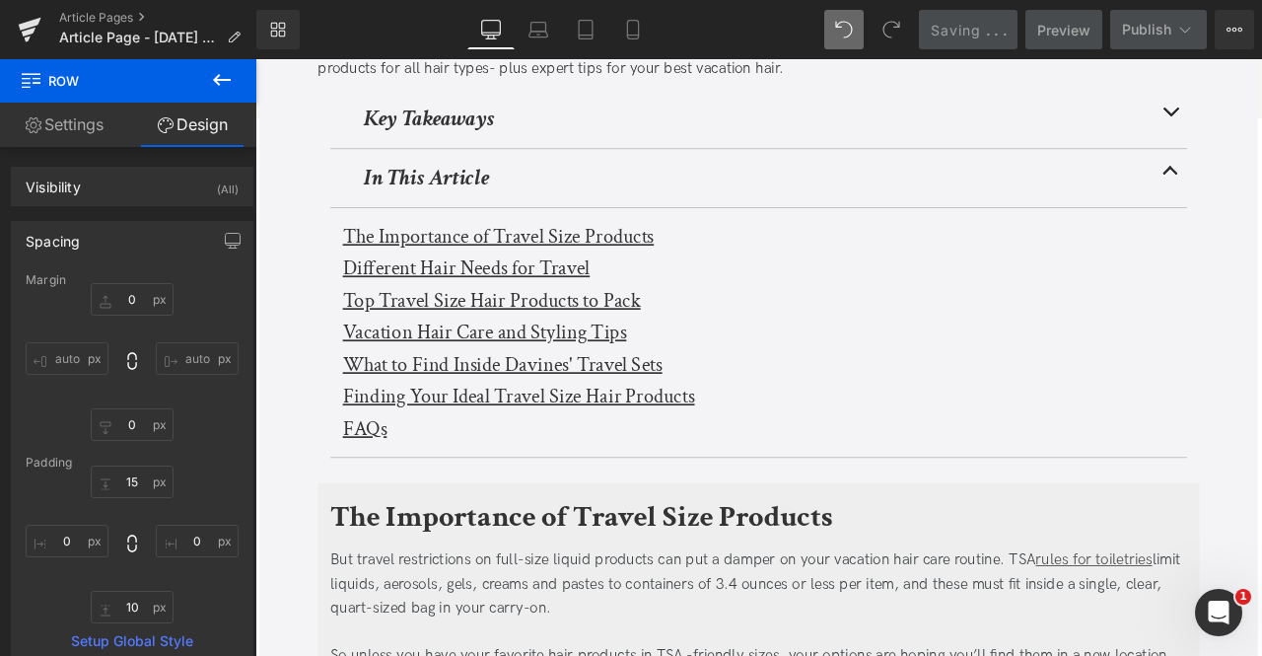
scroll to position [505, 0]
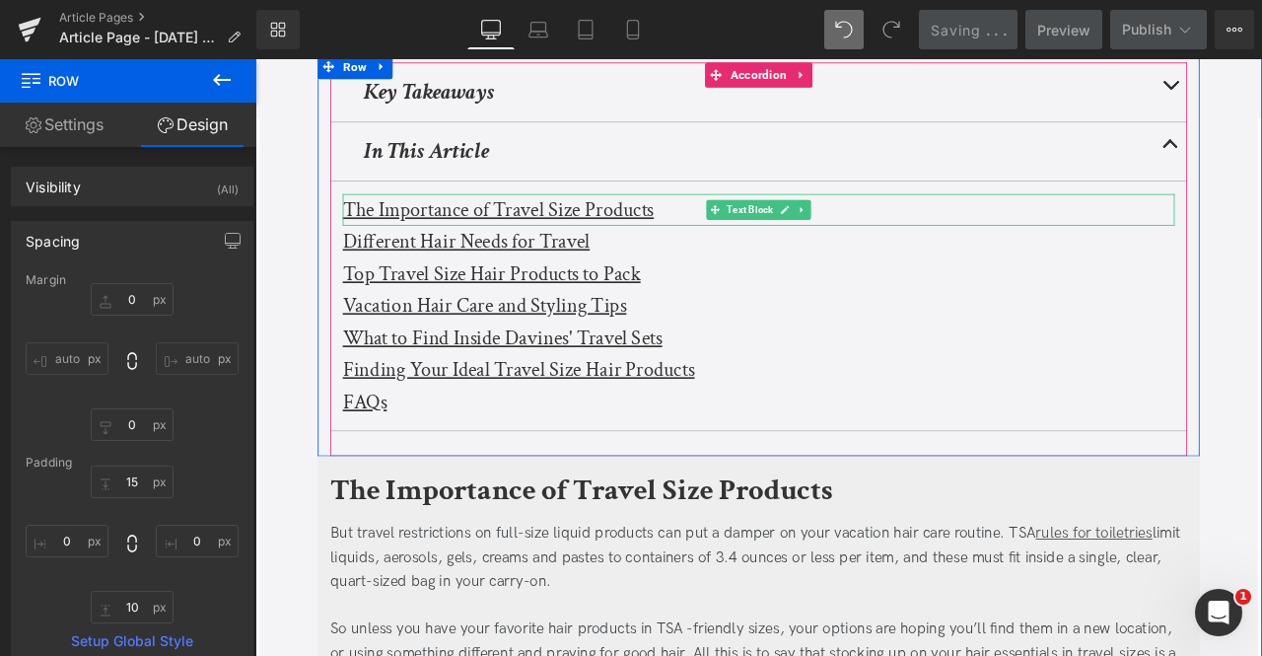
click at [422, 236] on u "The Importance of Travel Size Products" at bounding box center [543, 237] width 369 height 31
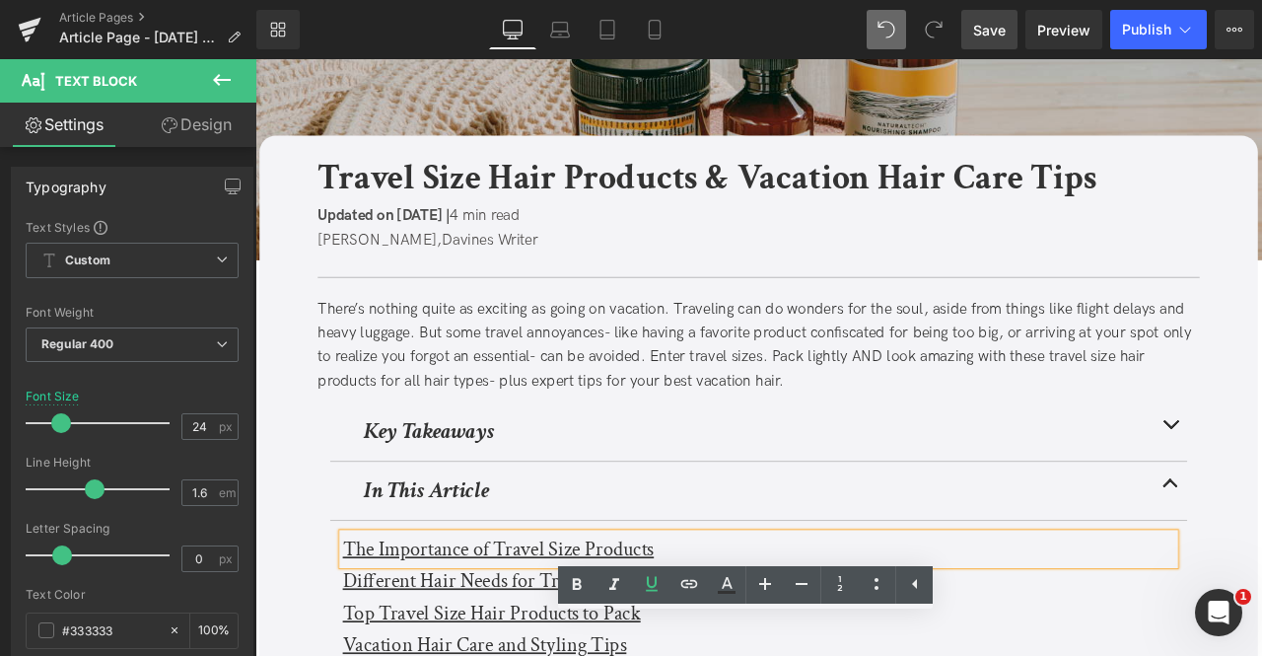
scroll to position [0, 0]
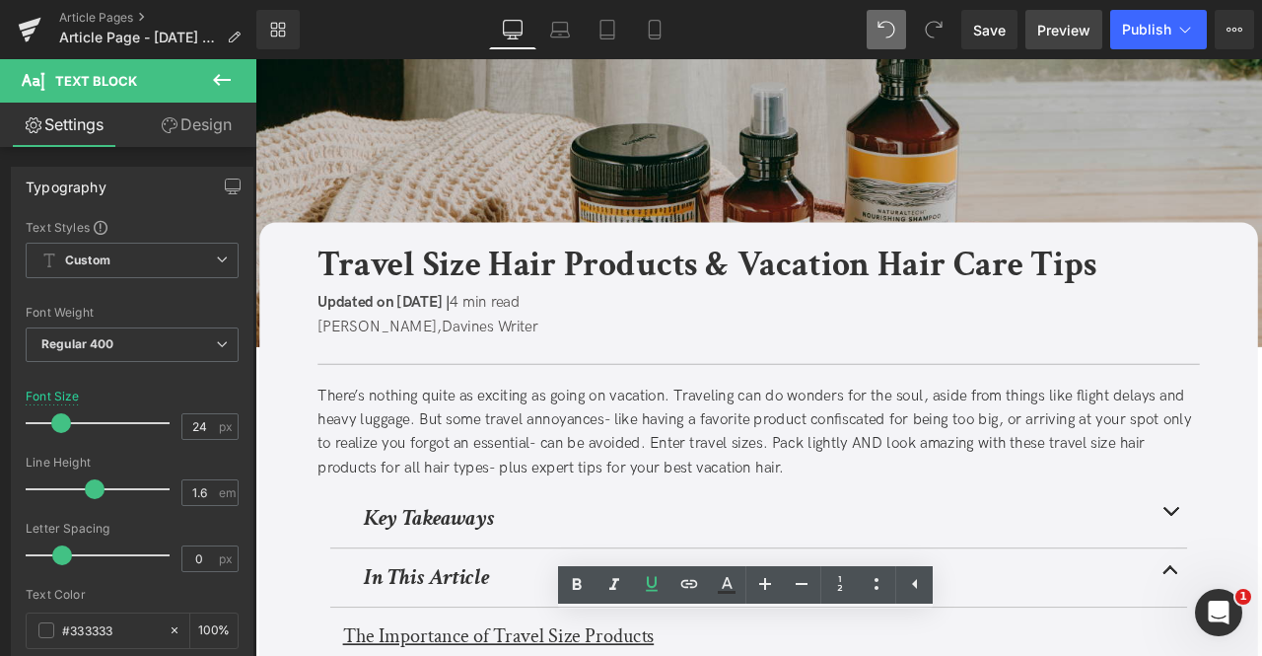
click at [1061, 23] on span "Preview" at bounding box center [1063, 30] width 53 height 21
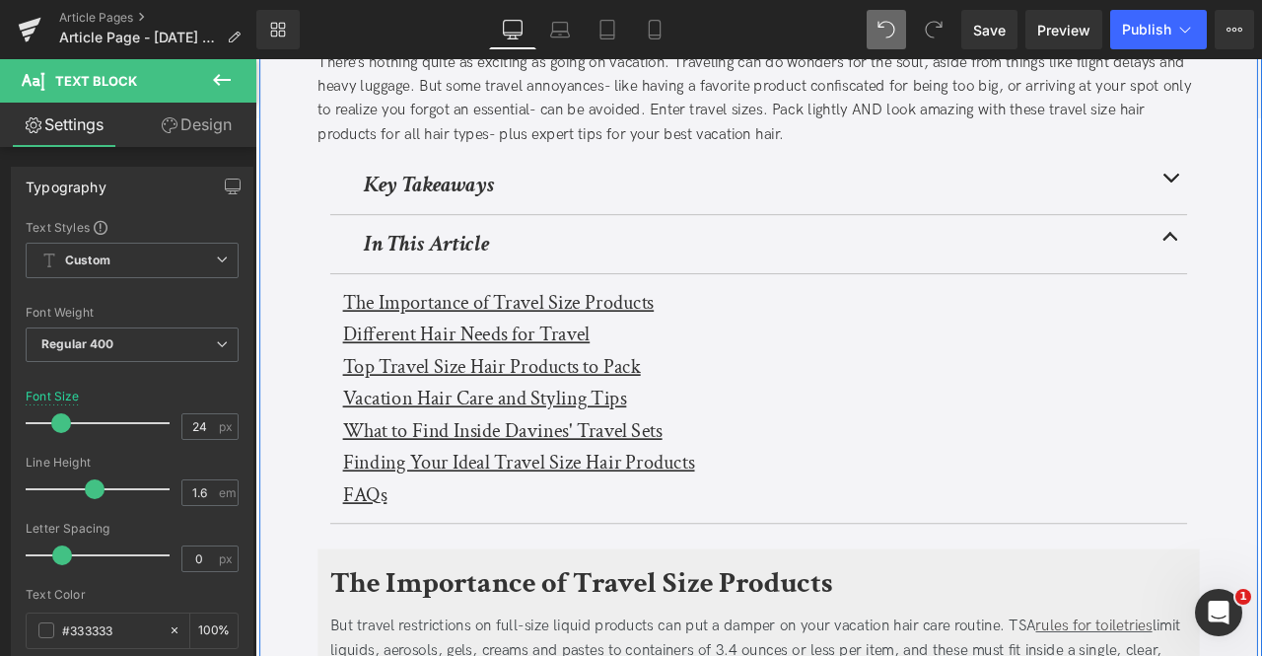
scroll to position [403, 0]
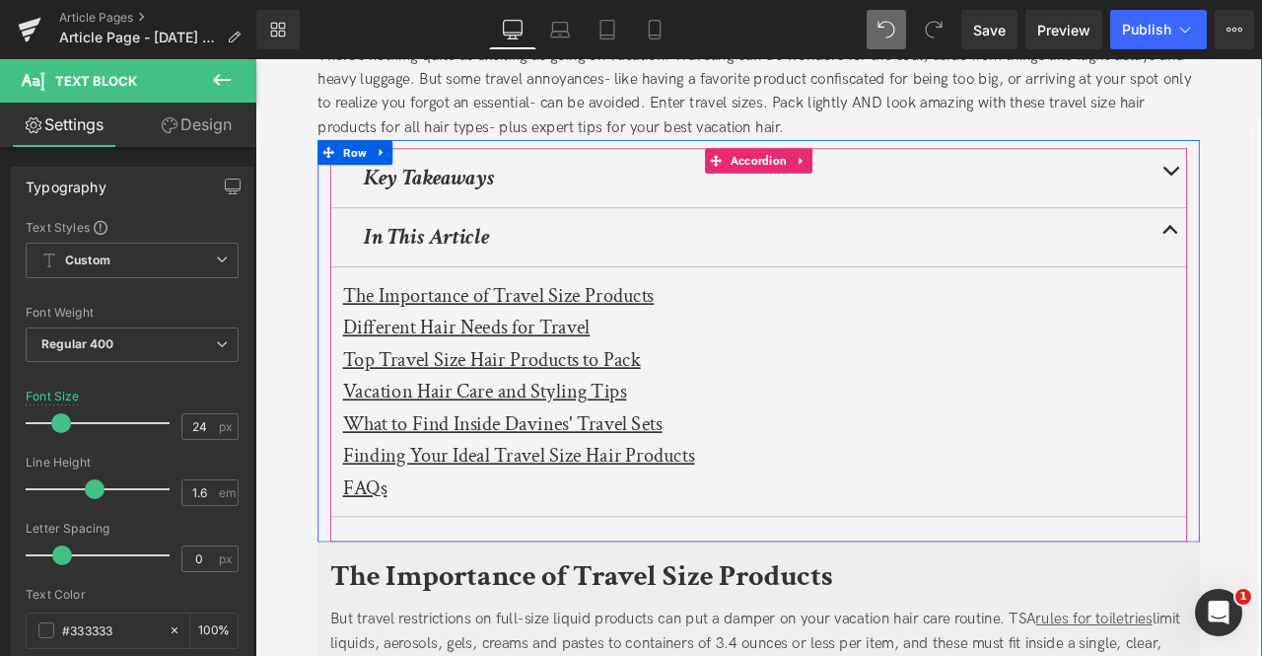
click at [384, 377] on u "Different Hair Needs for Travel" at bounding box center [505, 376] width 293 height 31
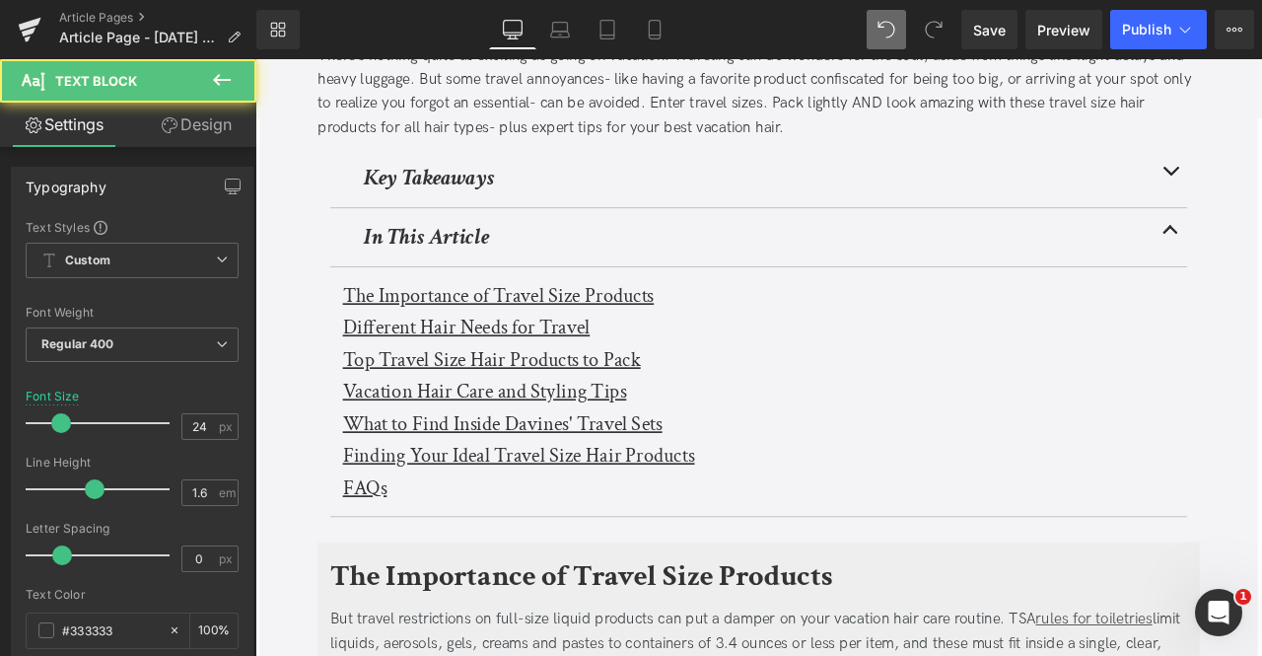
click at [181, 132] on link "Design" at bounding box center [196, 125] width 128 height 44
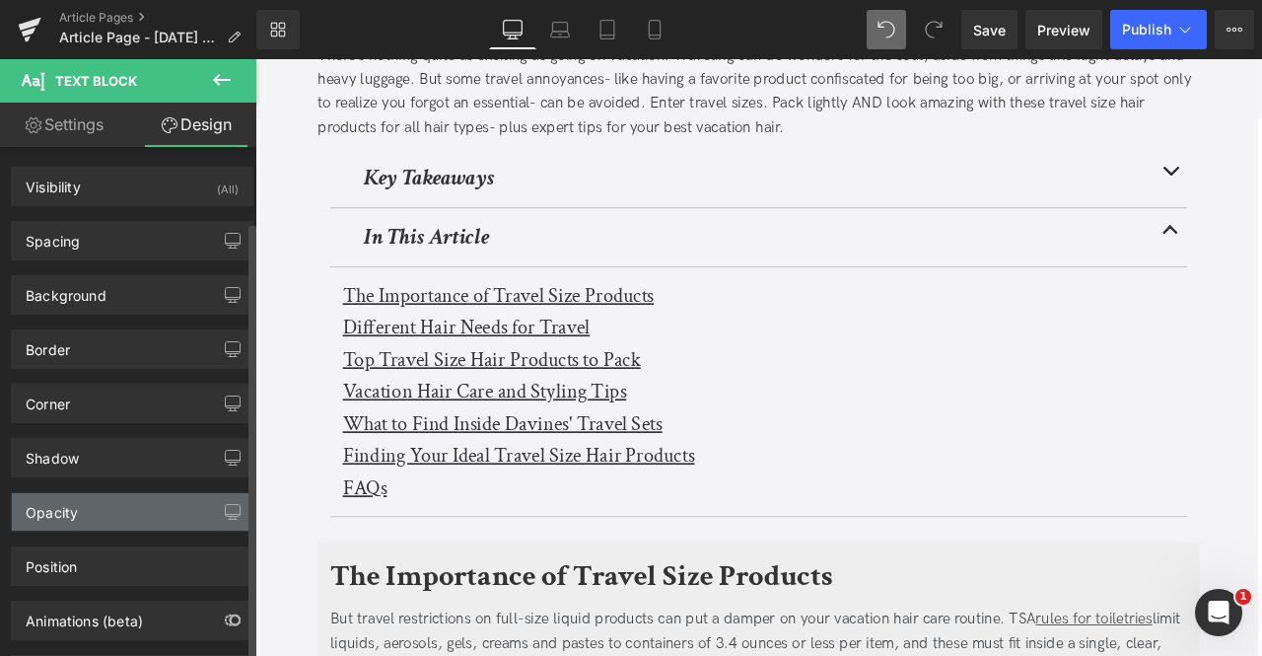
scroll to position [87, 0]
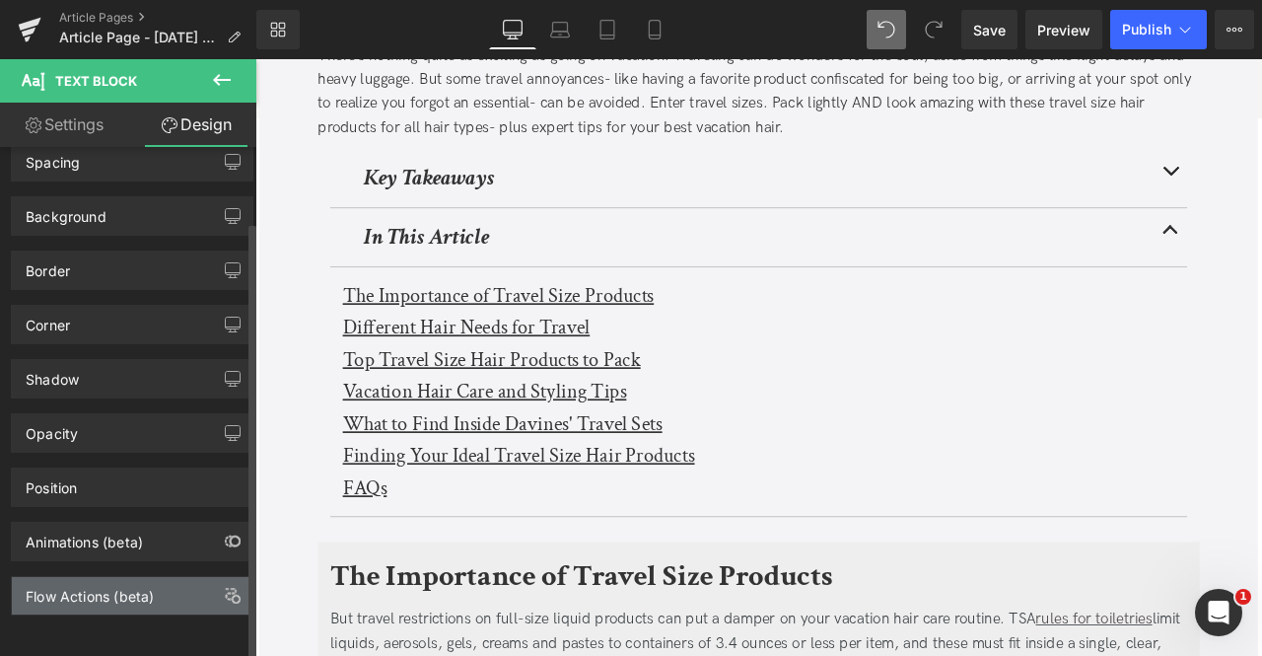
click at [91, 589] on div "Flow Actions (beta)" at bounding box center [90, 591] width 128 height 28
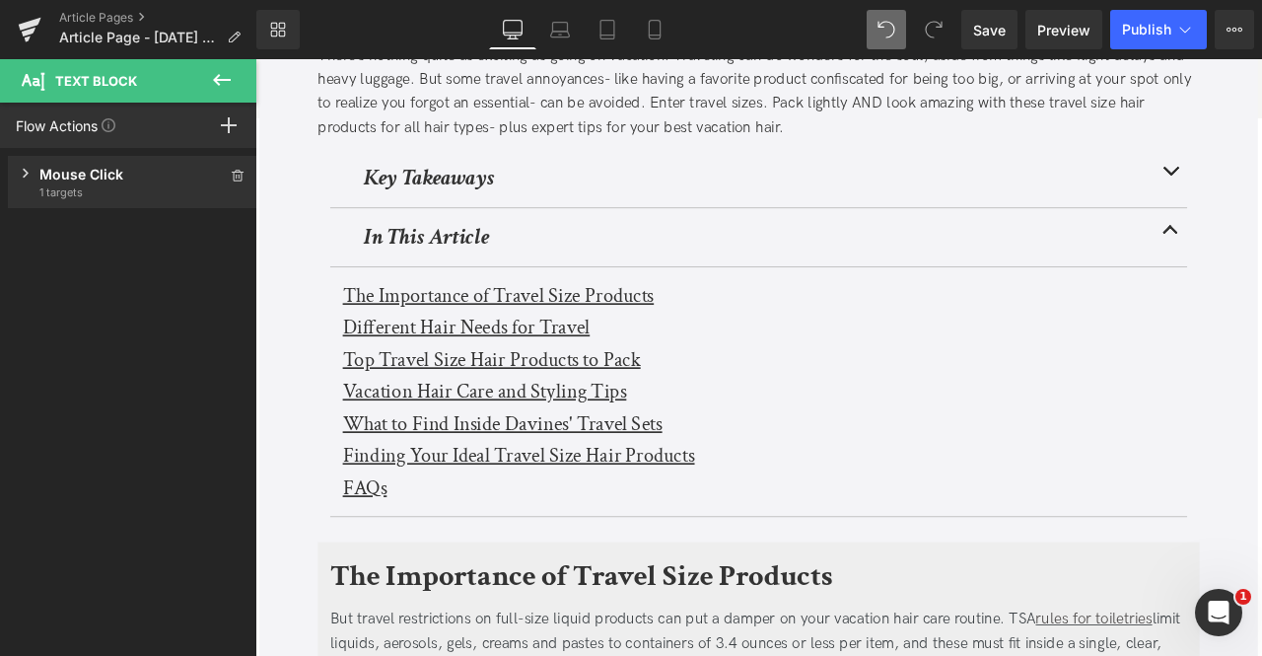
click at [79, 186] on span "1 targets" at bounding box center [132, 192] width 186 height 16
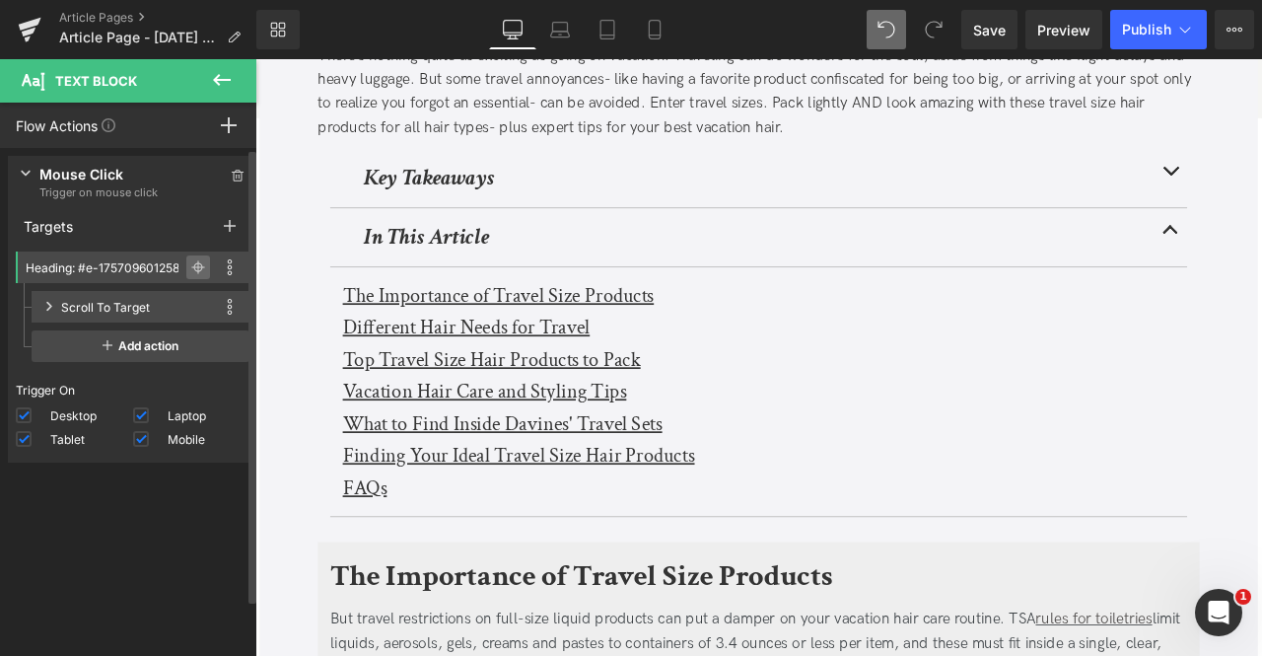
click at [194, 263] on icon at bounding box center [198, 267] width 9 height 9
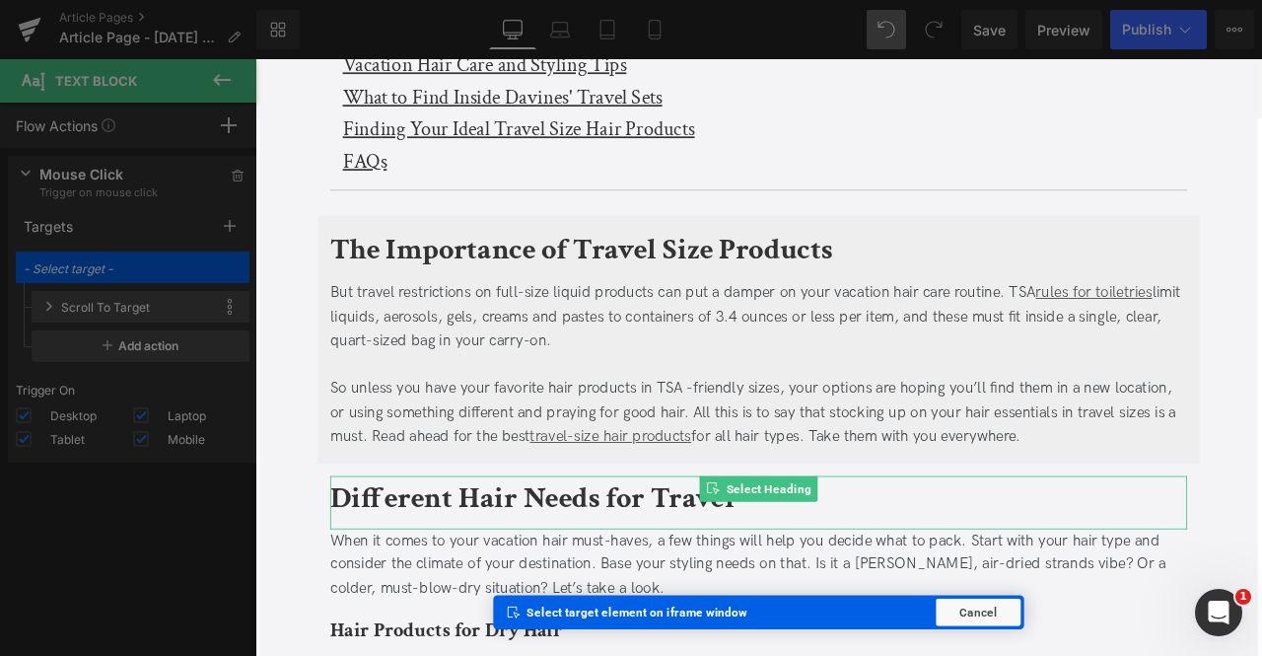
click at [428, 575] on b "Different Hair Needs for Travel" at bounding box center [583, 579] width 479 height 46
type input "Heading: #e-1757096225241"
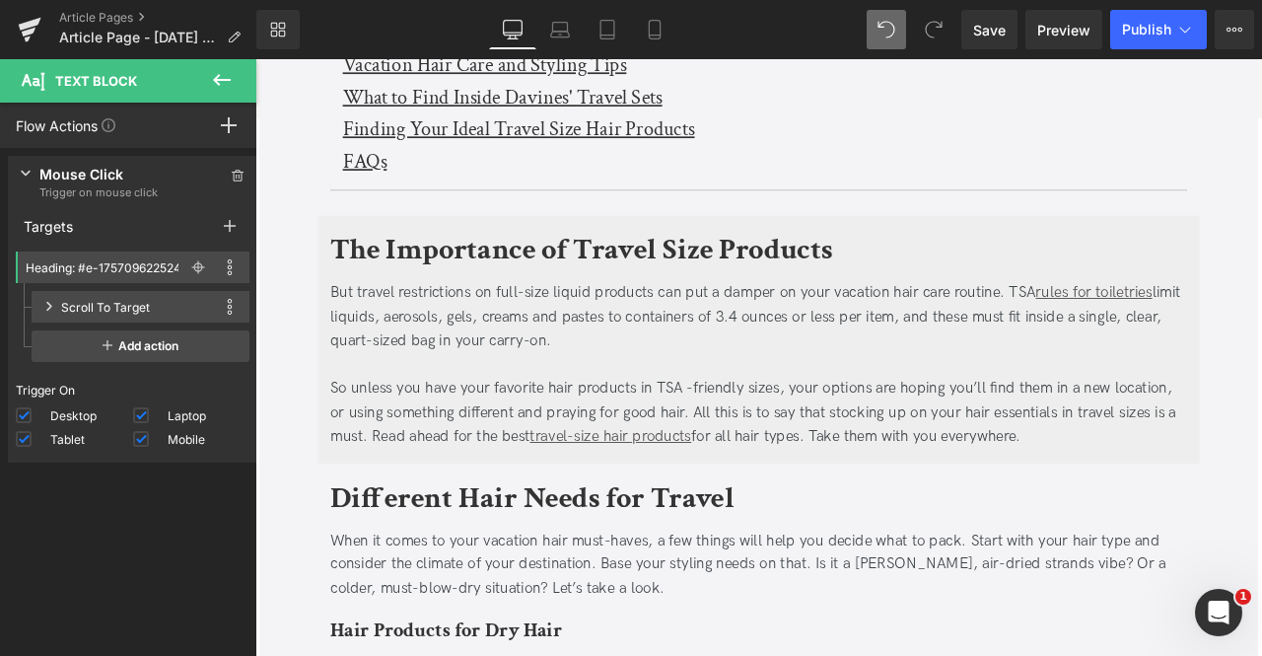
scroll to position [571, 0]
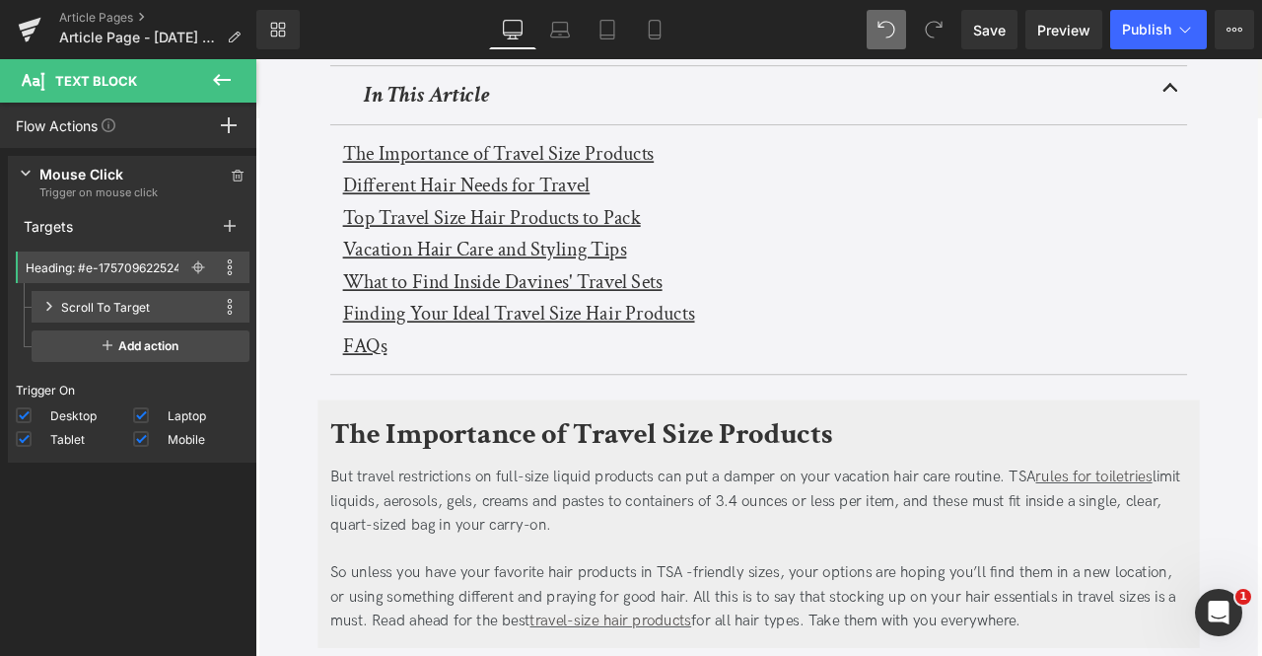
click at [393, 255] on u "Top Travel Size Hair Products to Pack" at bounding box center [535, 247] width 353 height 31
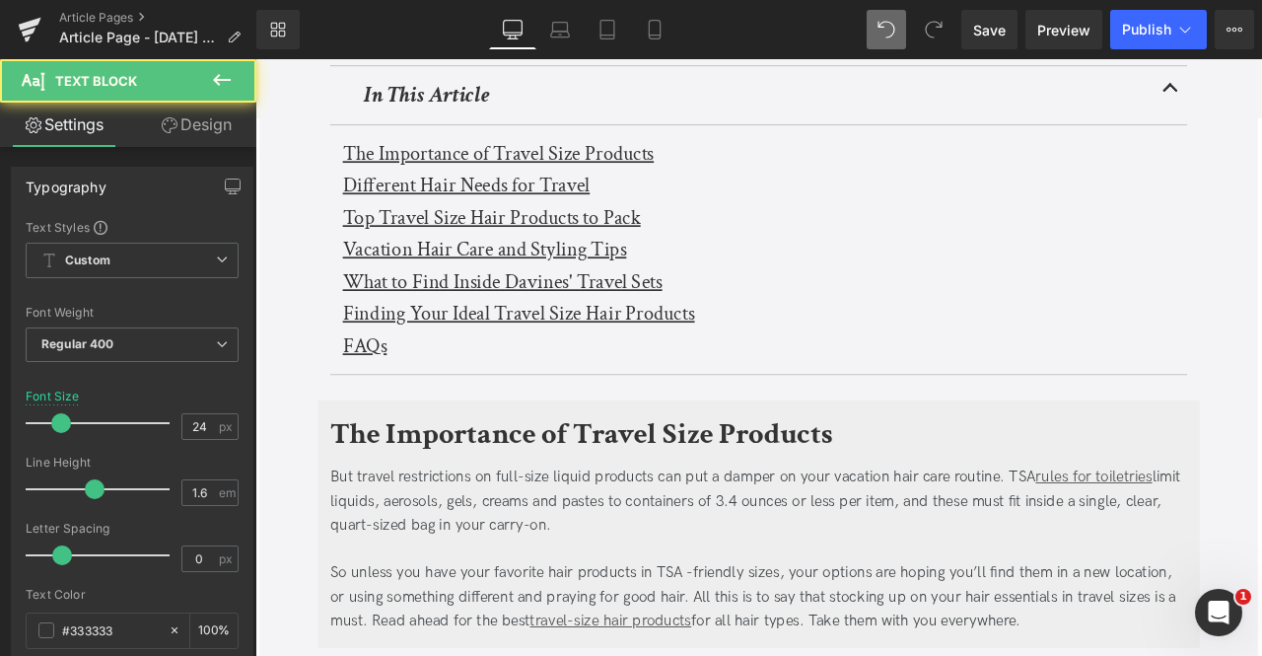
click at [159, 113] on link "Design" at bounding box center [196, 125] width 128 height 44
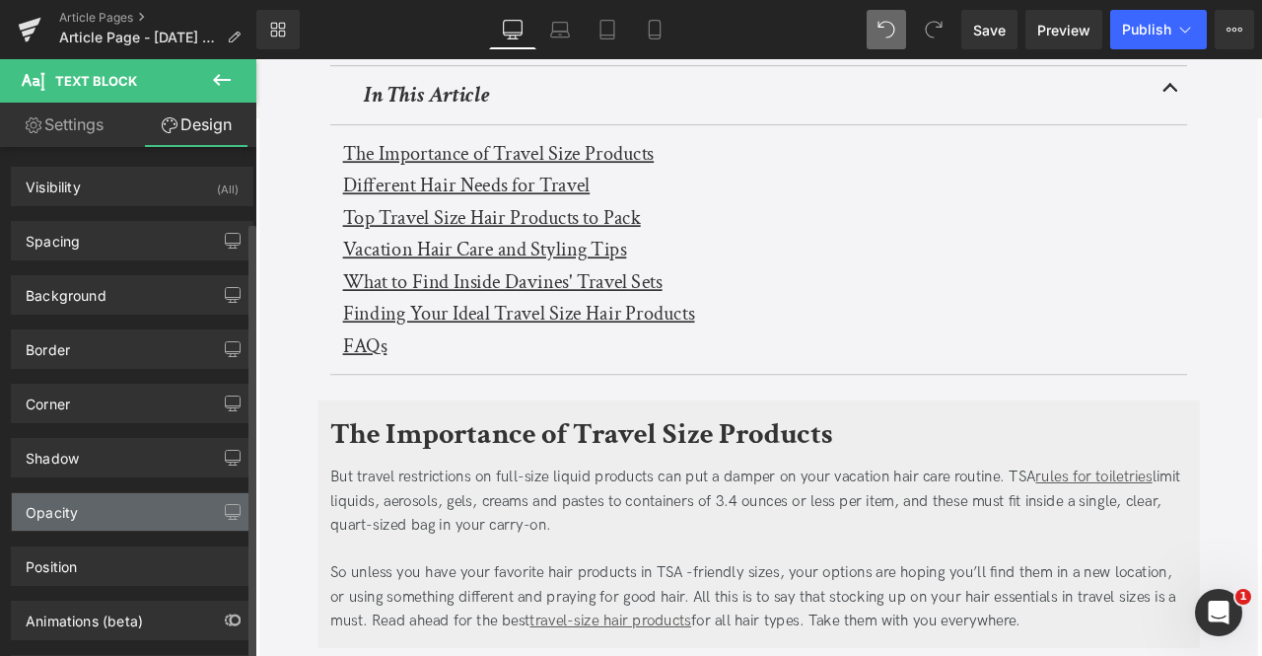
scroll to position [87, 0]
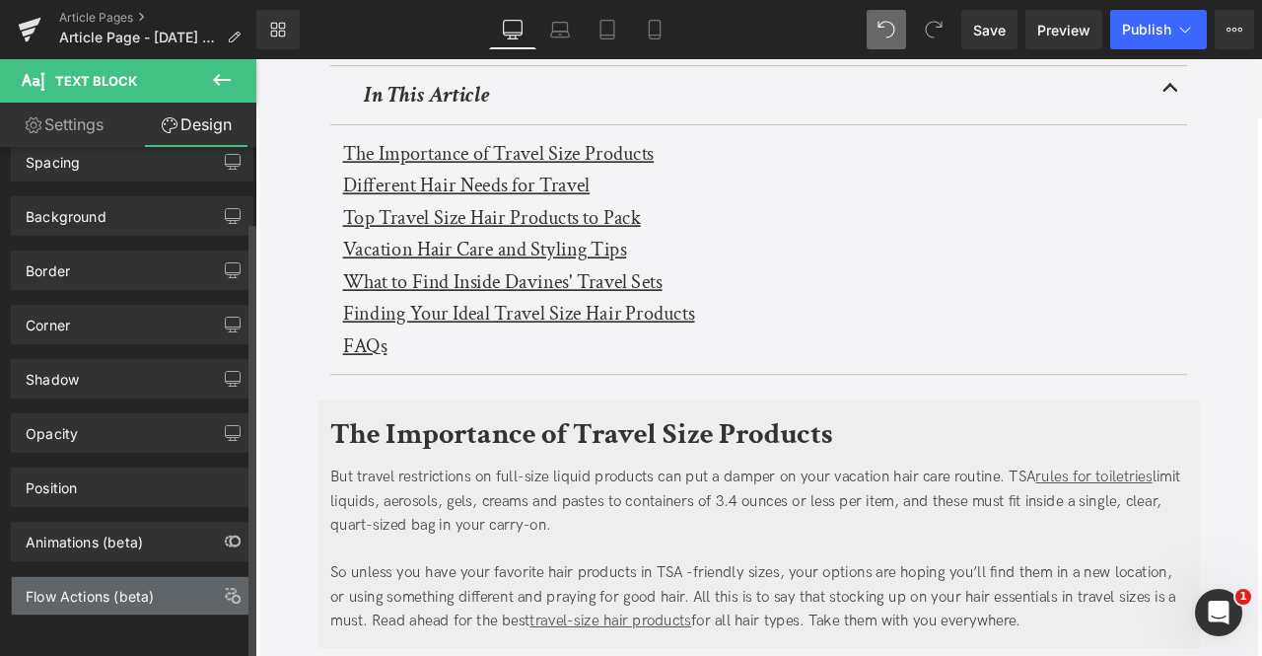
click at [98, 577] on div "Flow Actions (beta)" at bounding box center [90, 591] width 128 height 28
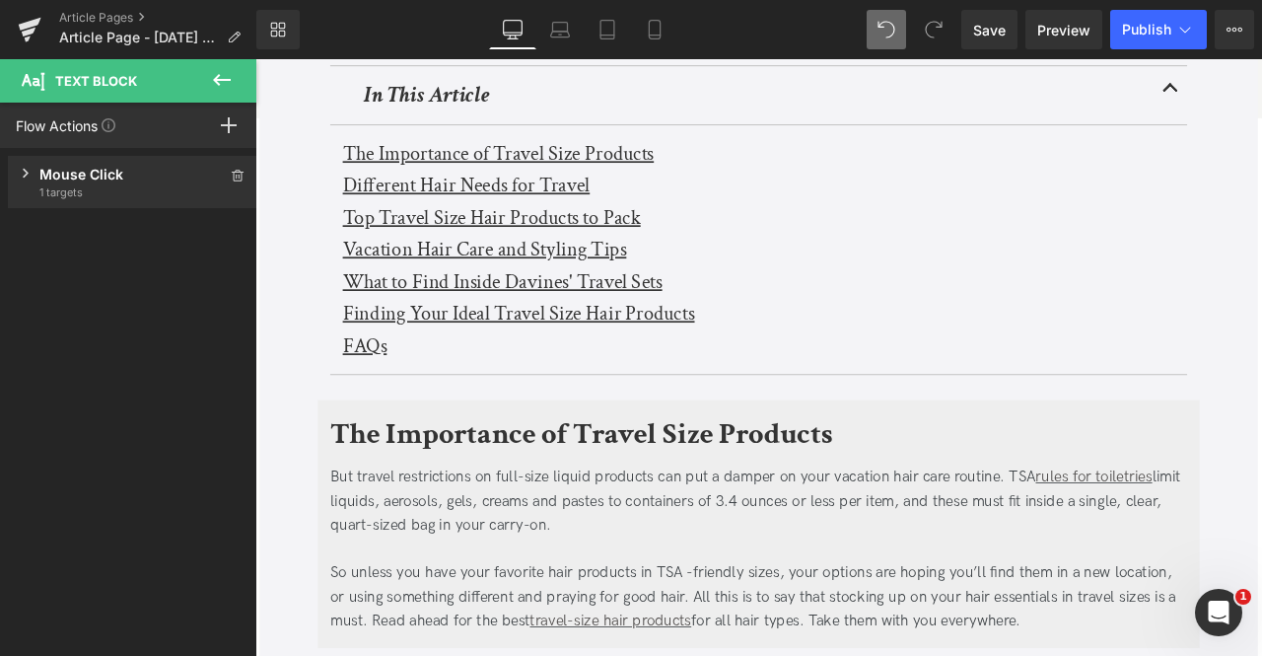
click at [83, 193] on span "1 targets" at bounding box center [132, 192] width 186 height 16
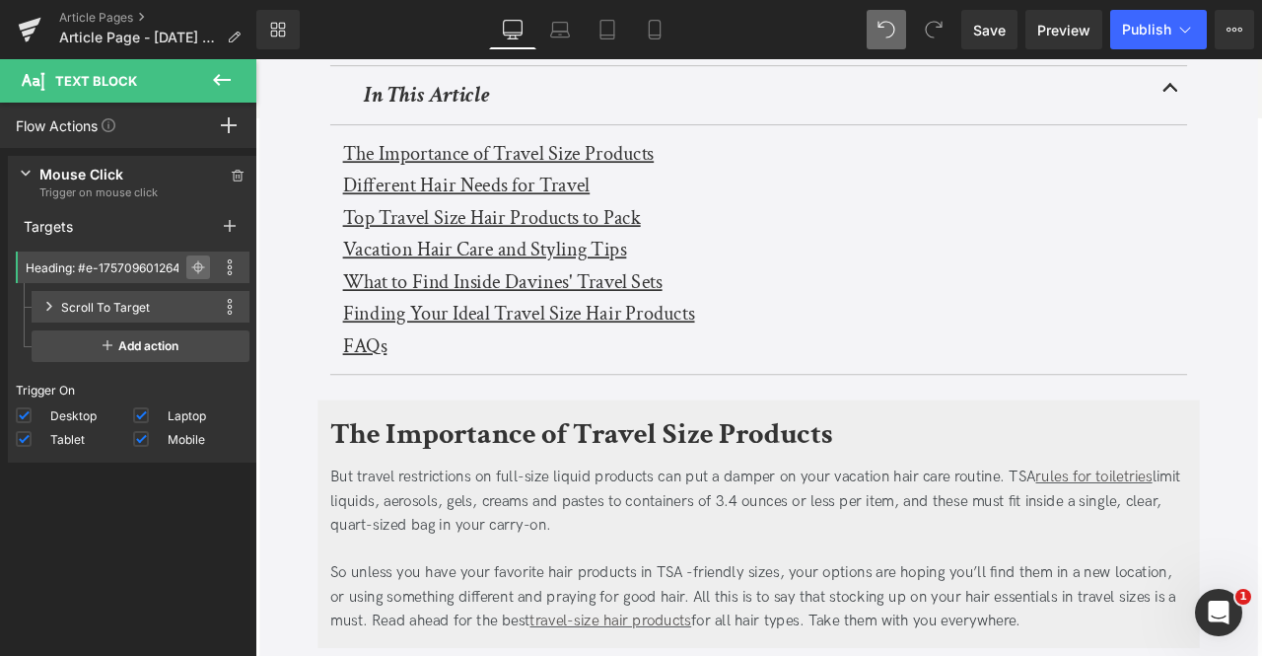
click at [191, 261] on icon at bounding box center [198, 267] width 14 height 14
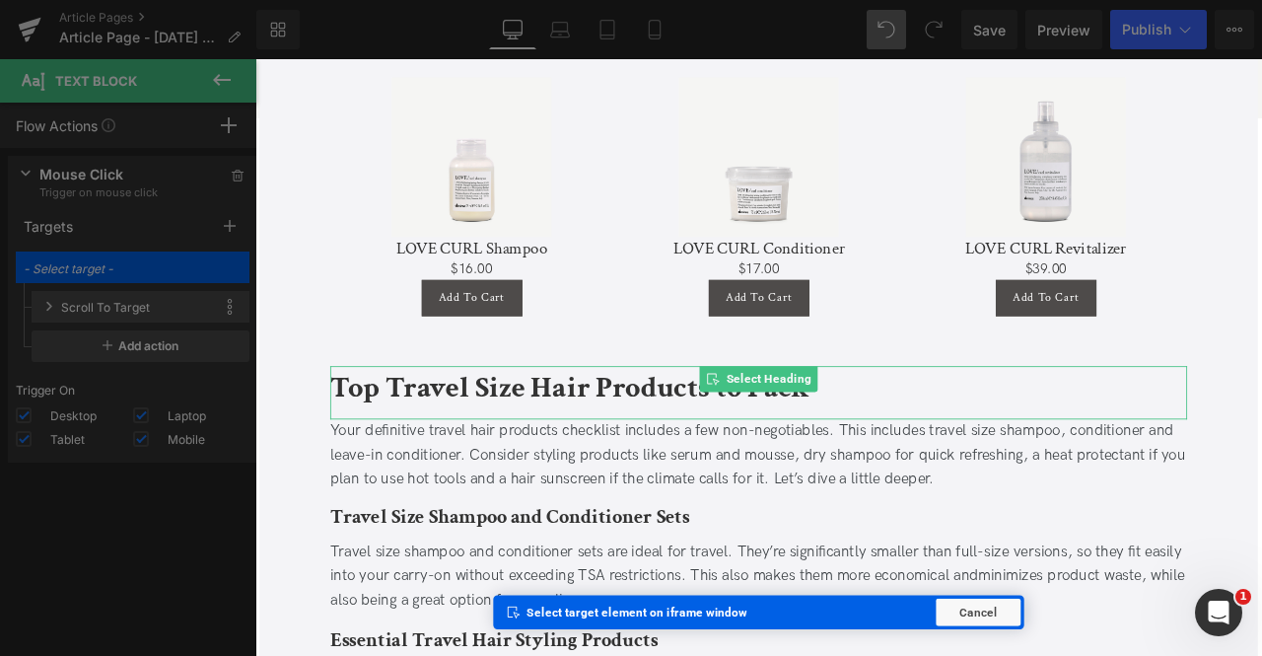
click at [413, 426] on b "Top Travel Size Hair Products to Pack" at bounding box center [628, 449] width 568 height 46
type input "Heading: #e-1757096012589"
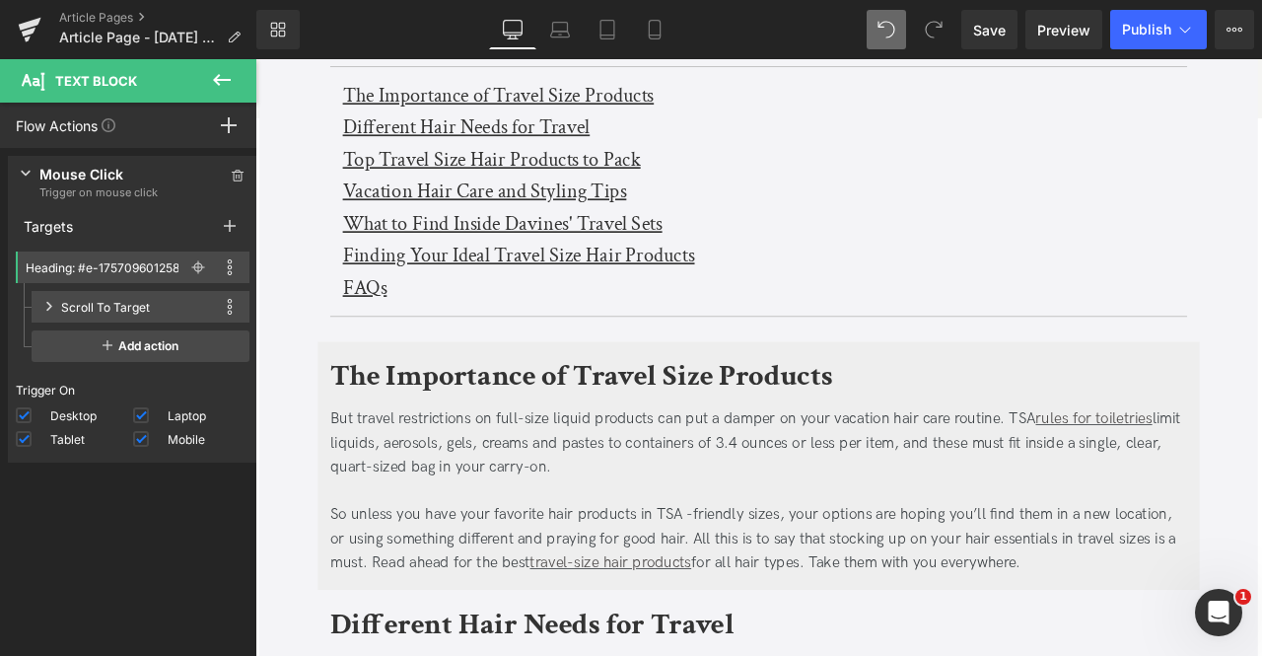
scroll to position [639, 0]
click at [387, 225] on u "Vacation Hair Care and Styling Tips" at bounding box center [527, 216] width 336 height 31
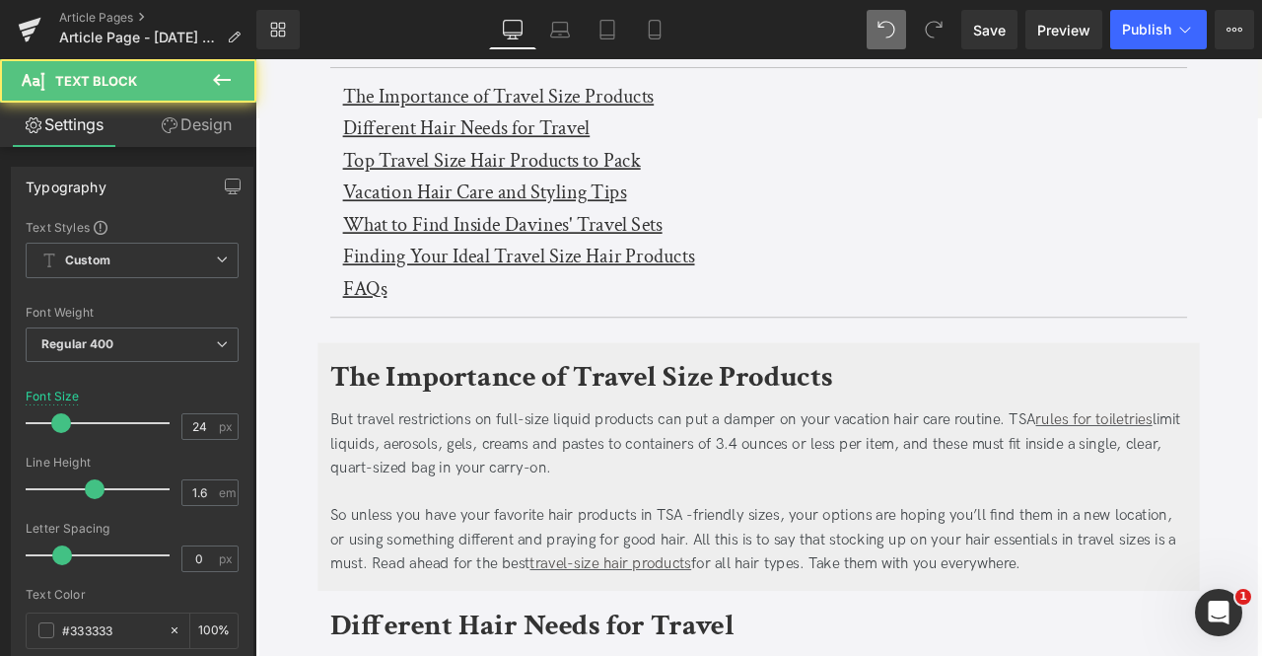
click at [191, 127] on link "Design" at bounding box center [196, 125] width 128 height 44
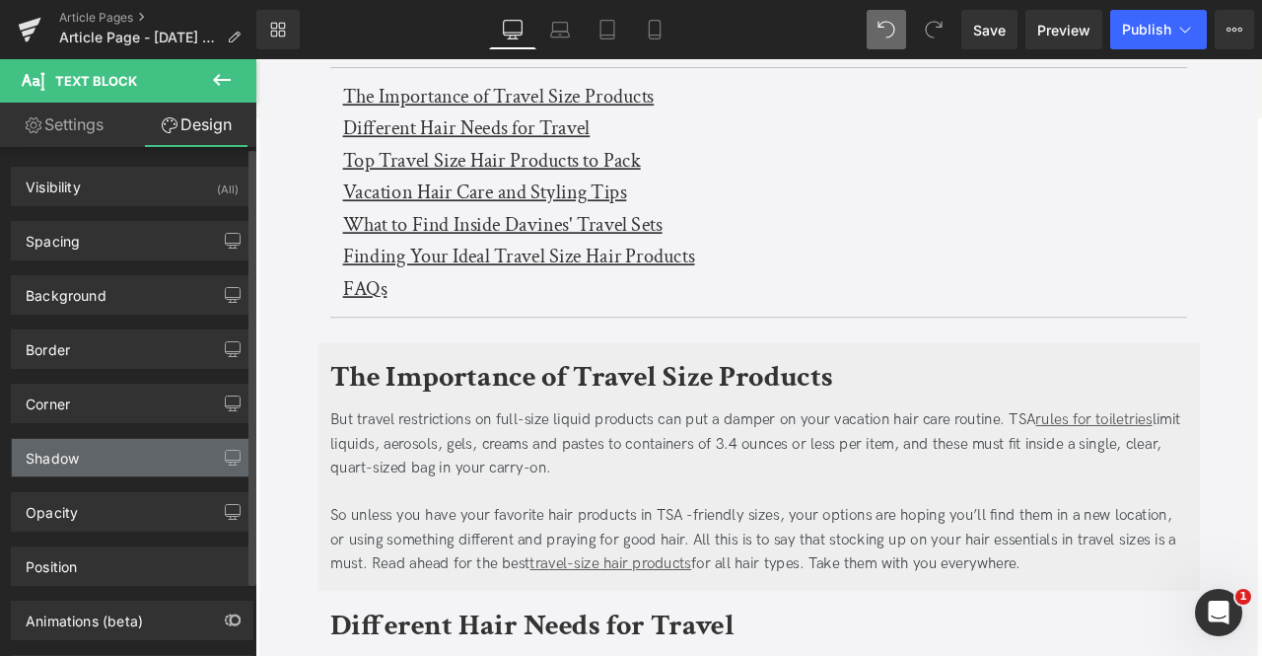
scroll to position [87, 0]
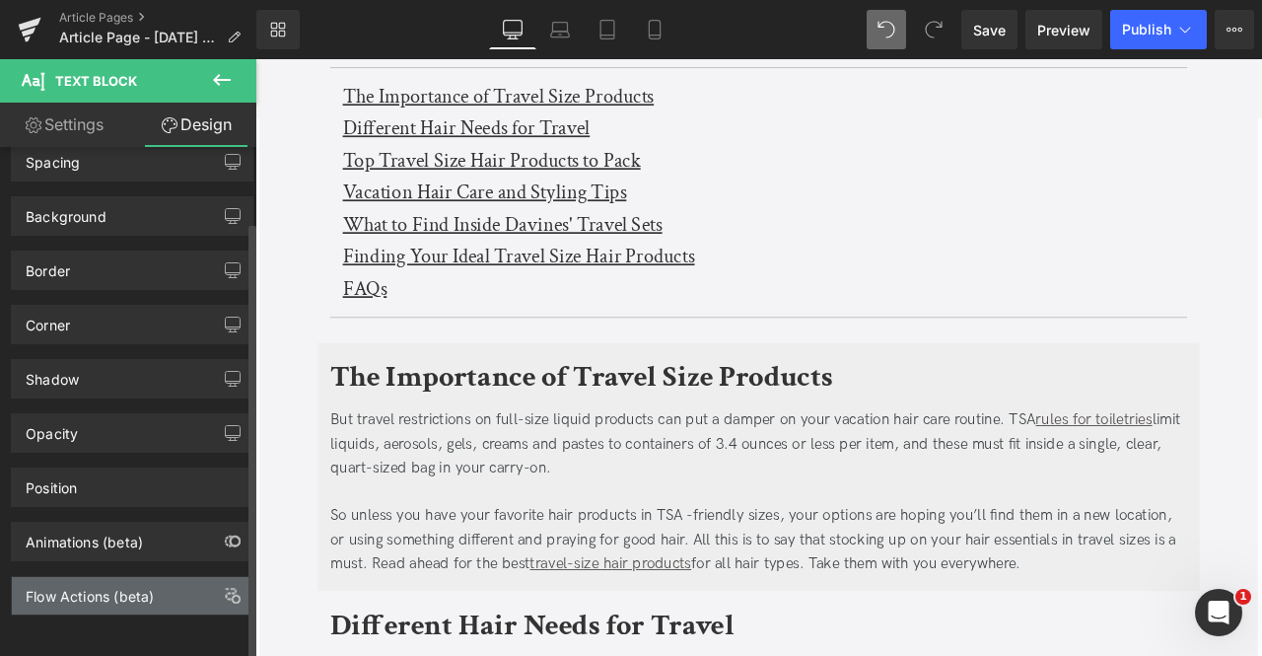
click at [111, 577] on div "Flow Actions (beta)" at bounding box center [90, 591] width 128 height 28
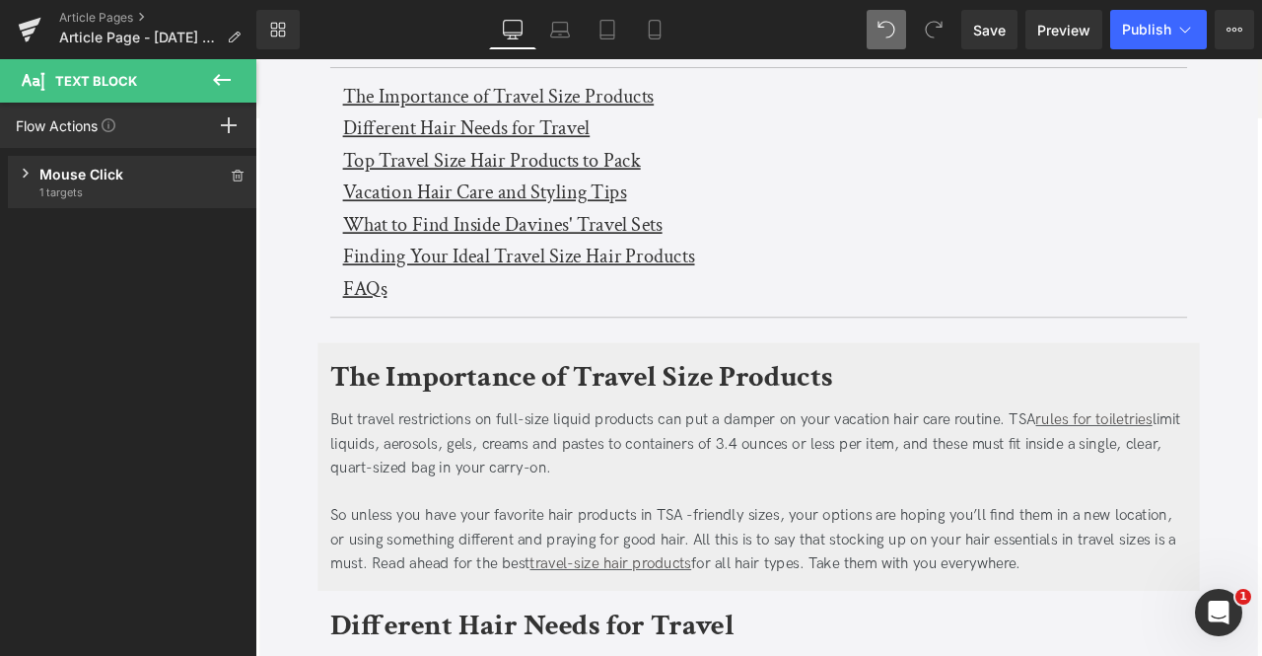
click at [76, 190] on span "1 targets" at bounding box center [132, 192] width 186 height 16
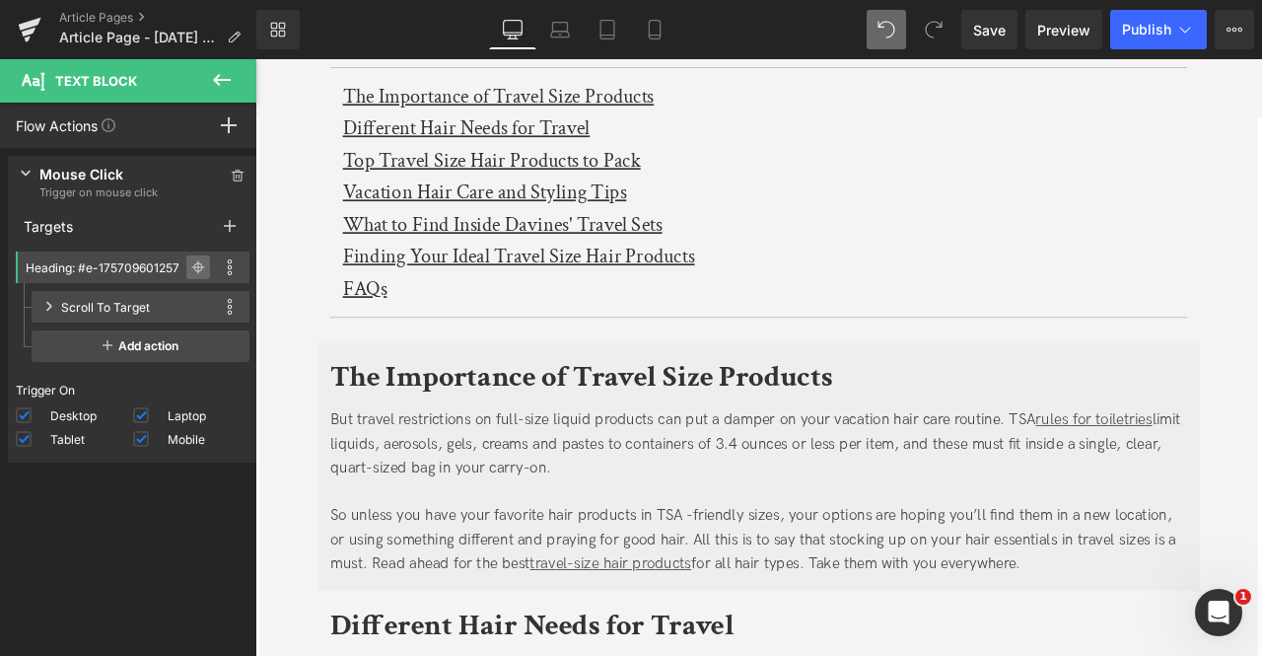
click at [191, 267] on icon at bounding box center [198, 267] width 14 height 1
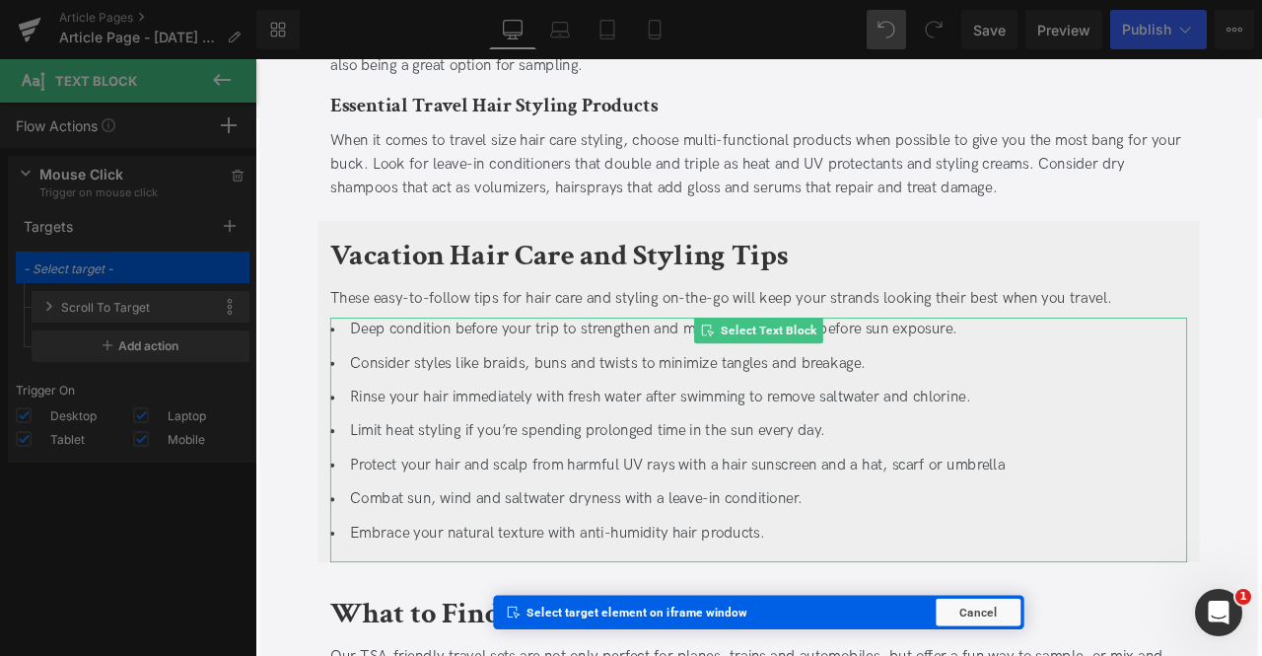
scroll to position [3163, 0]
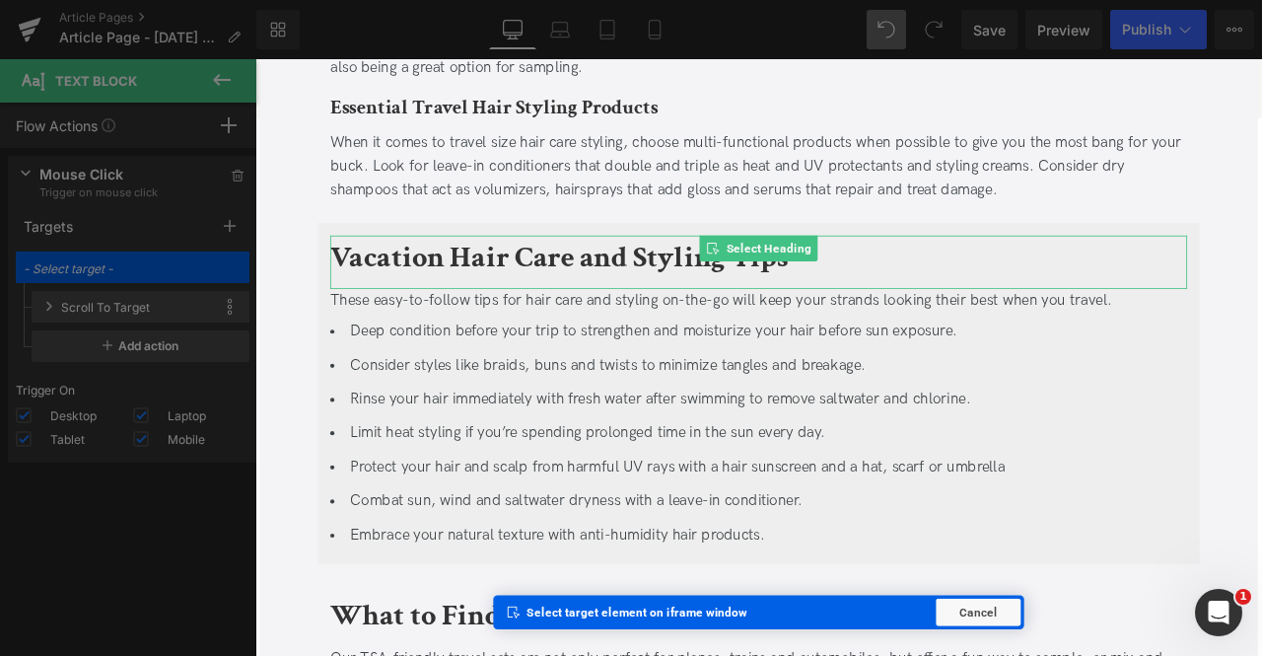
click at [402, 256] on link at bounding box center [399, 268] width 21 height 24
type input "Row: #r-1757096012593"
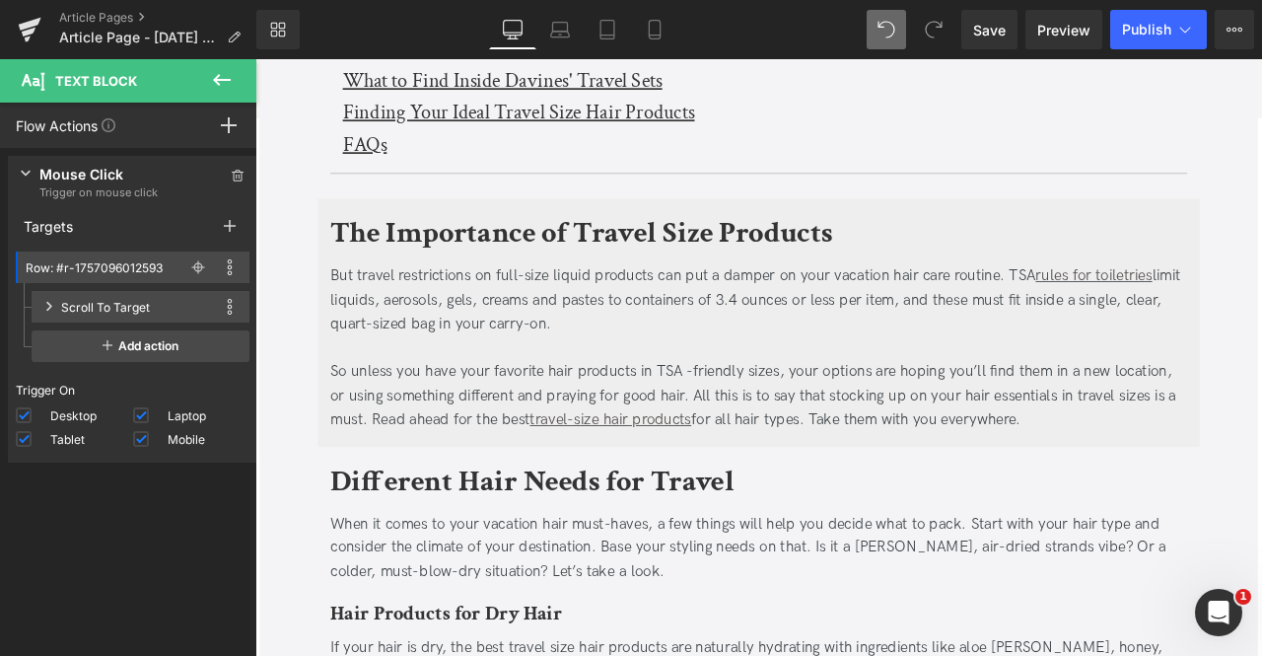
scroll to position [623, 0]
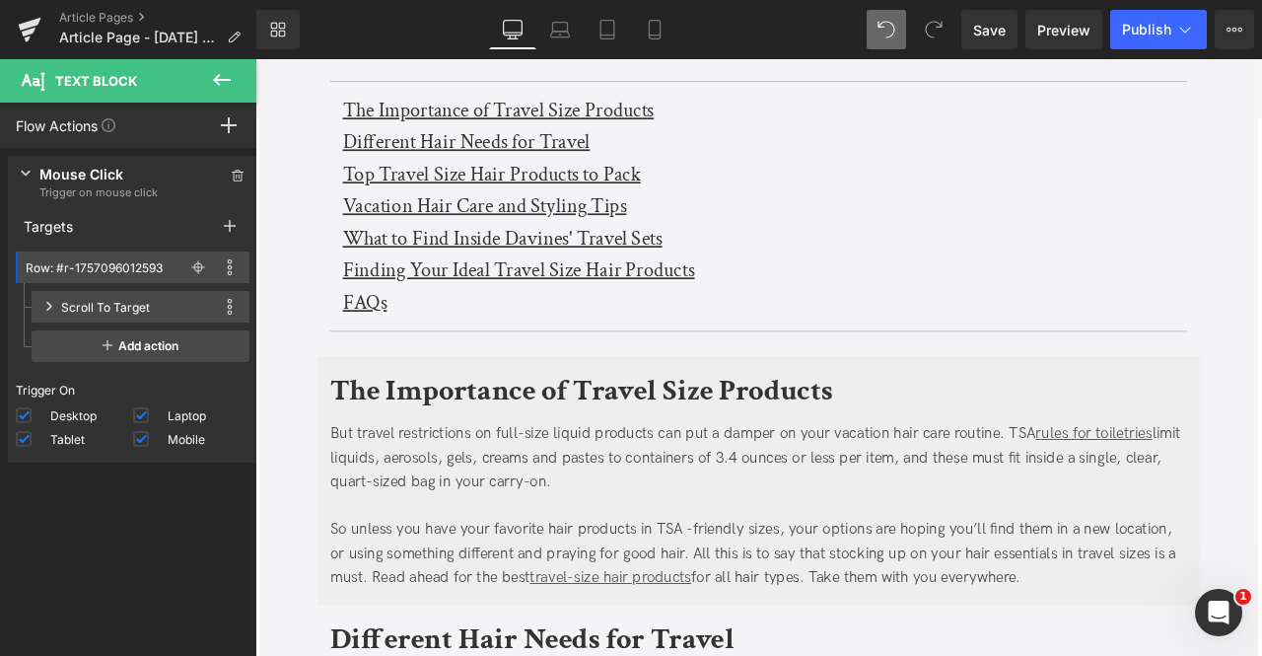
click at [393, 266] on u "What to Find Inside Davines' Travel Sets" at bounding box center [548, 270] width 379 height 31
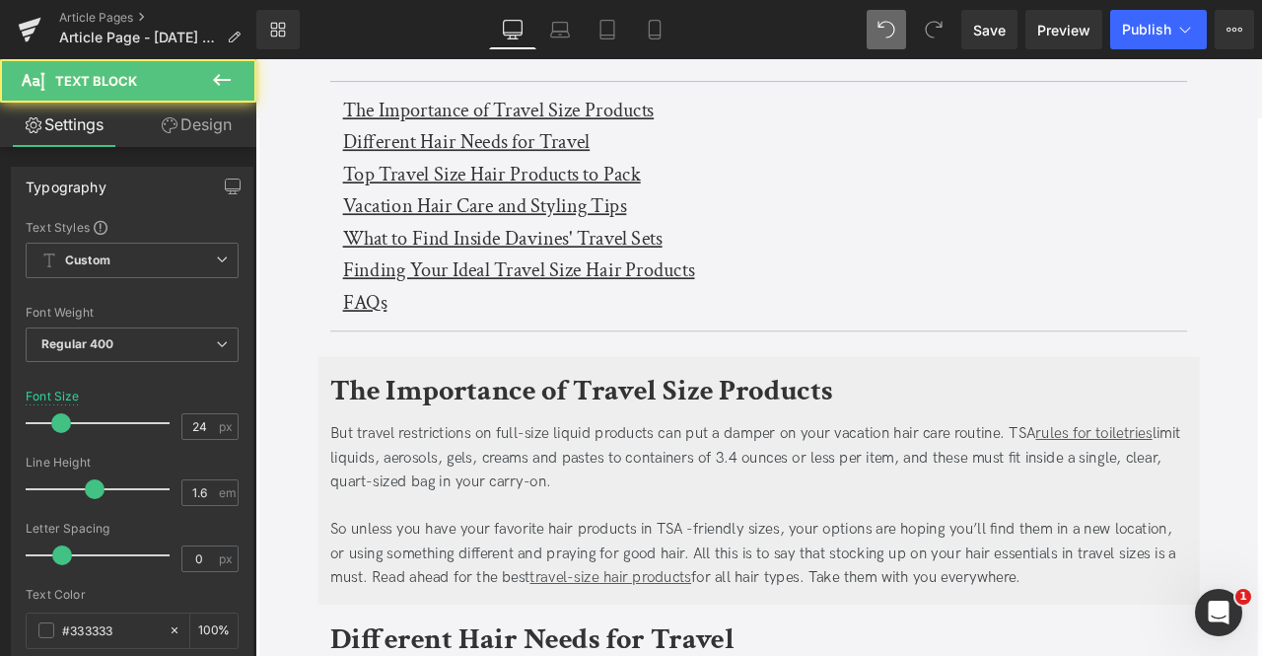
click at [193, 126] on link "Design" at bounding box center [196, 125] width 128 height 44
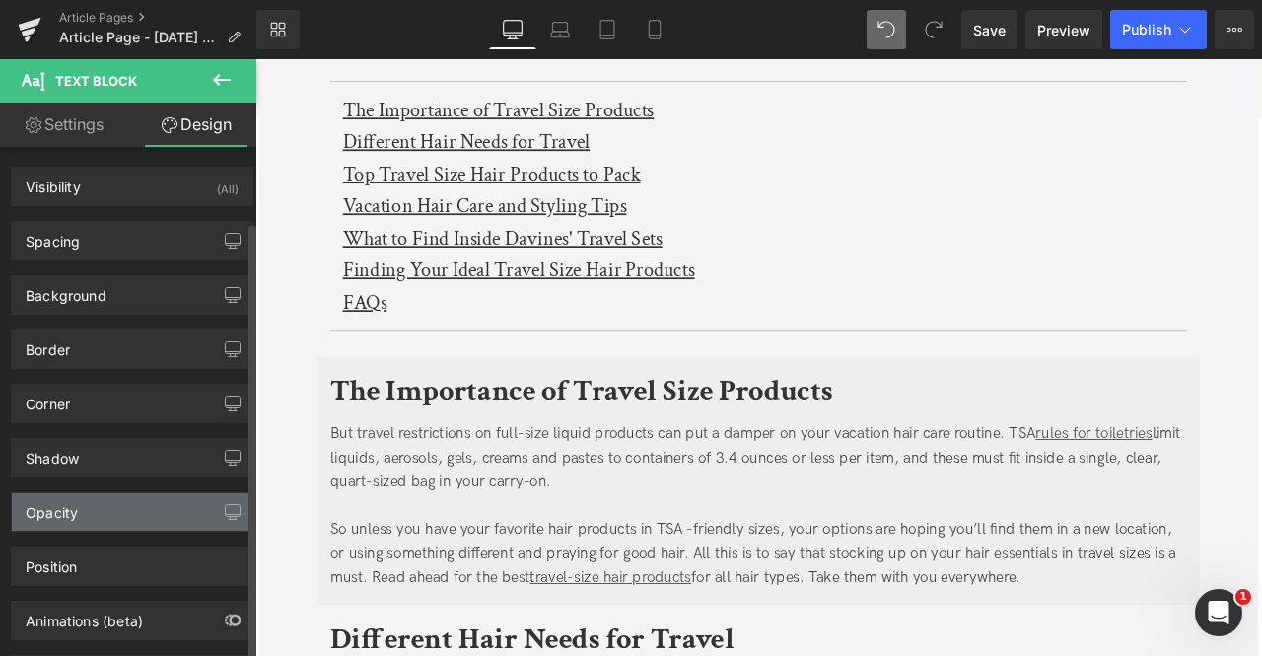
scroll to position [87, 0]
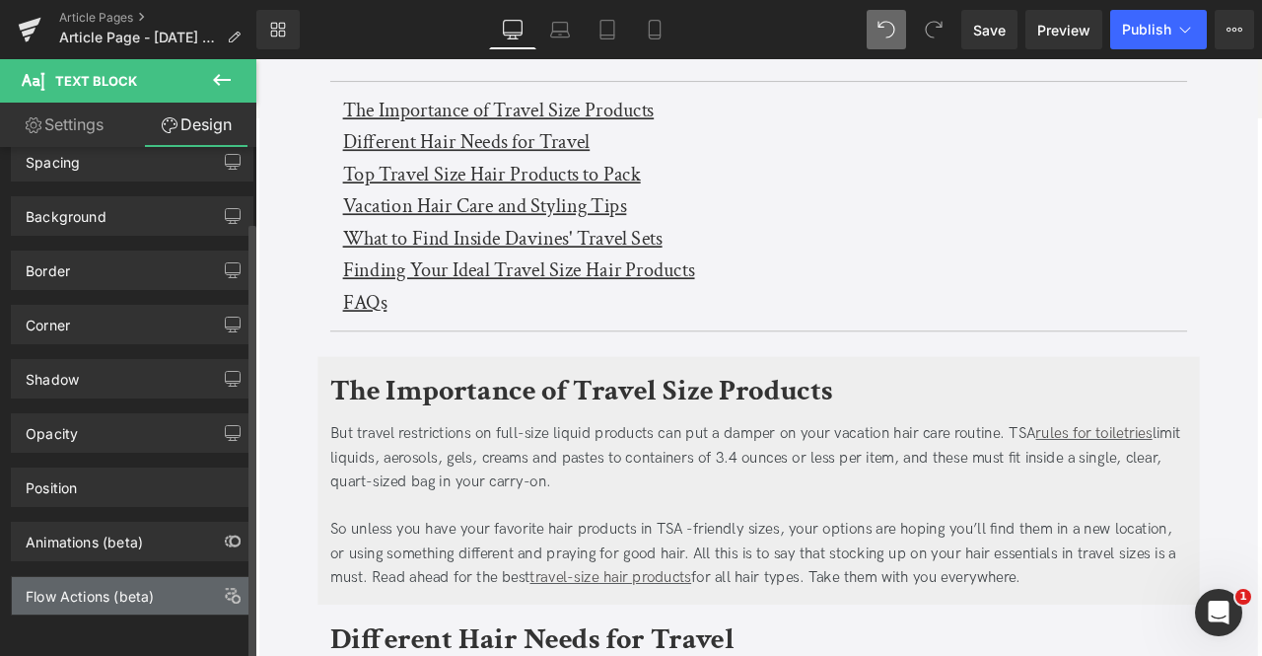
click at [80, 585] on div "Flow Actions (beta)" at bounding box center [90, 591] width 128 height 28
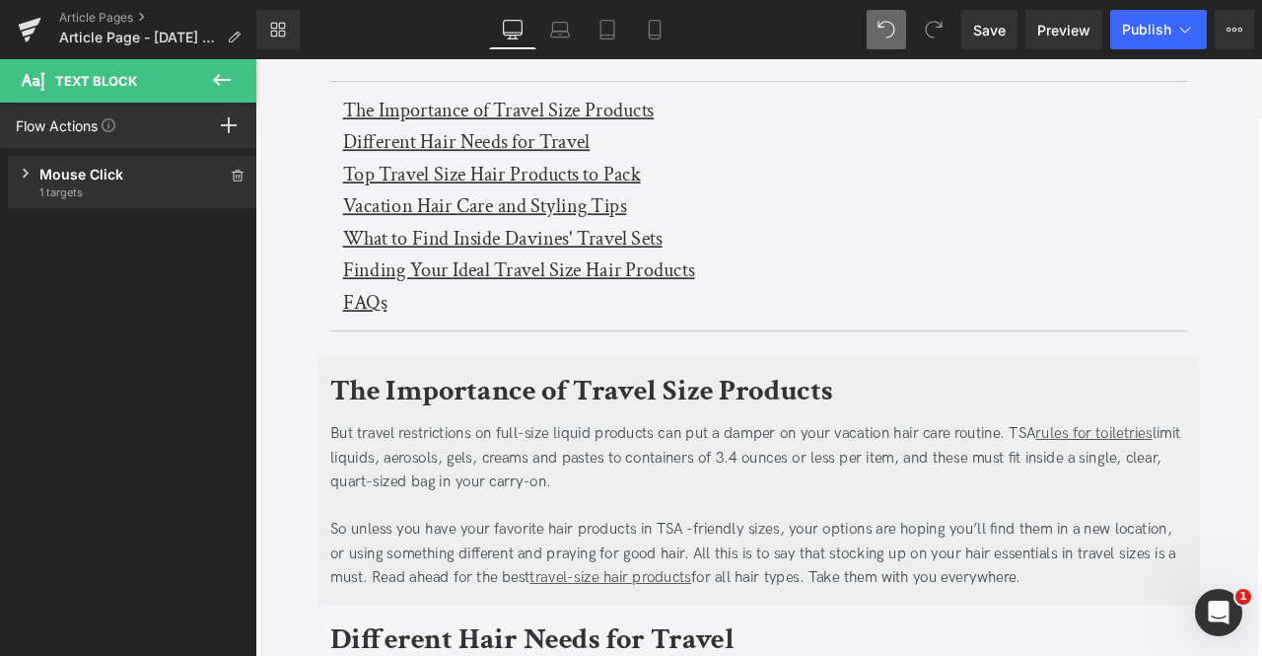
click at [75, 203] on div "Mouse Click Trigger on mouse click 1 targets" at bounding box center [132, 182] width 249 height 52
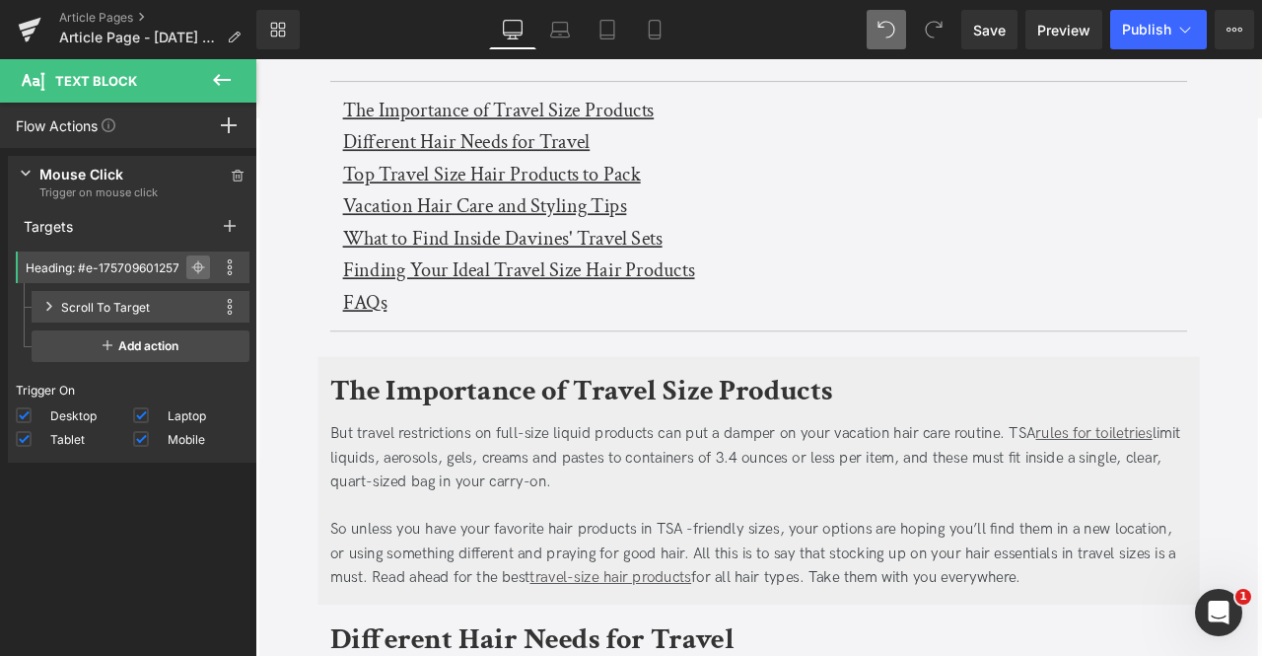
click at [186, 261] on span at bounding box center [198, 267] width 24 height 24
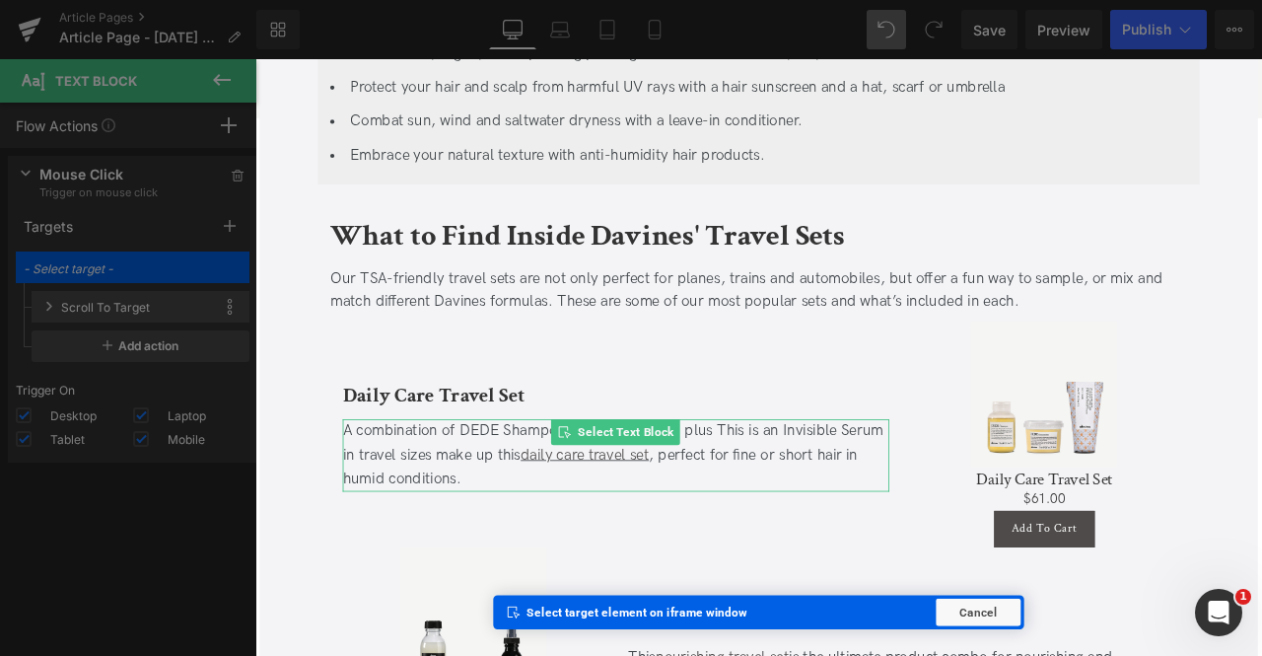
scroll to position [3703, 0]
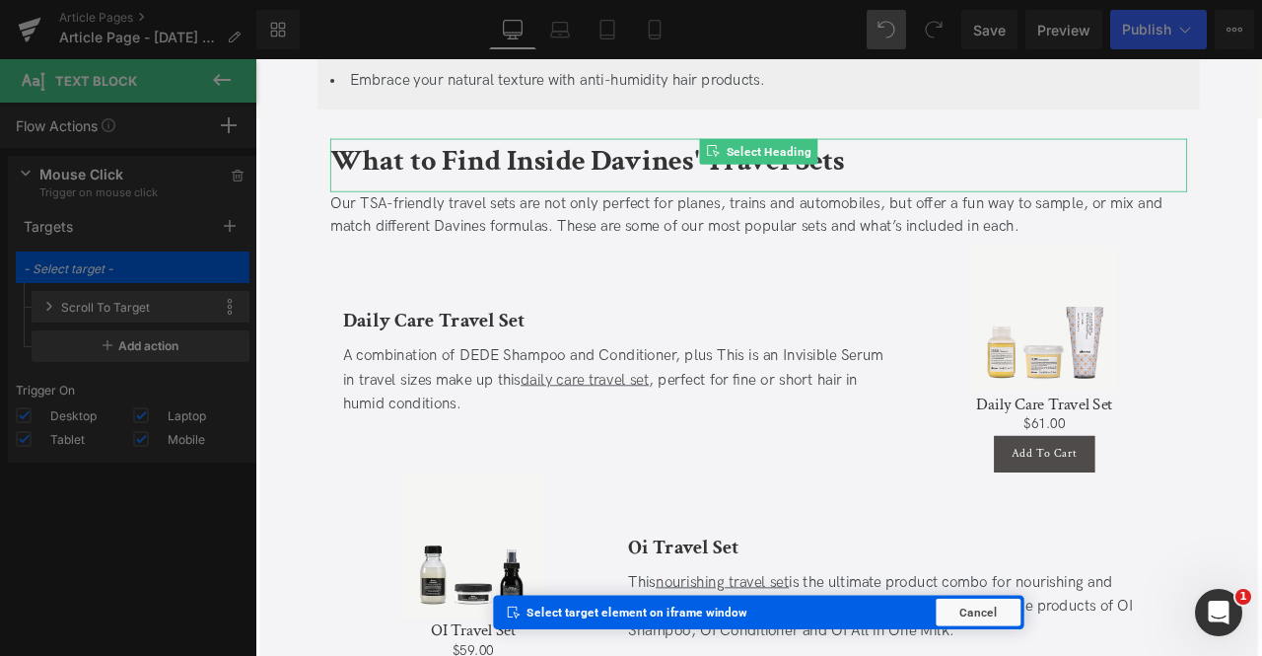
click at [444, 156] on b "What to Find Inside Davines' Travel Sets" at bounding box center [649, 179] width 610 height 46
type input "Heading: #e-1757096012576"
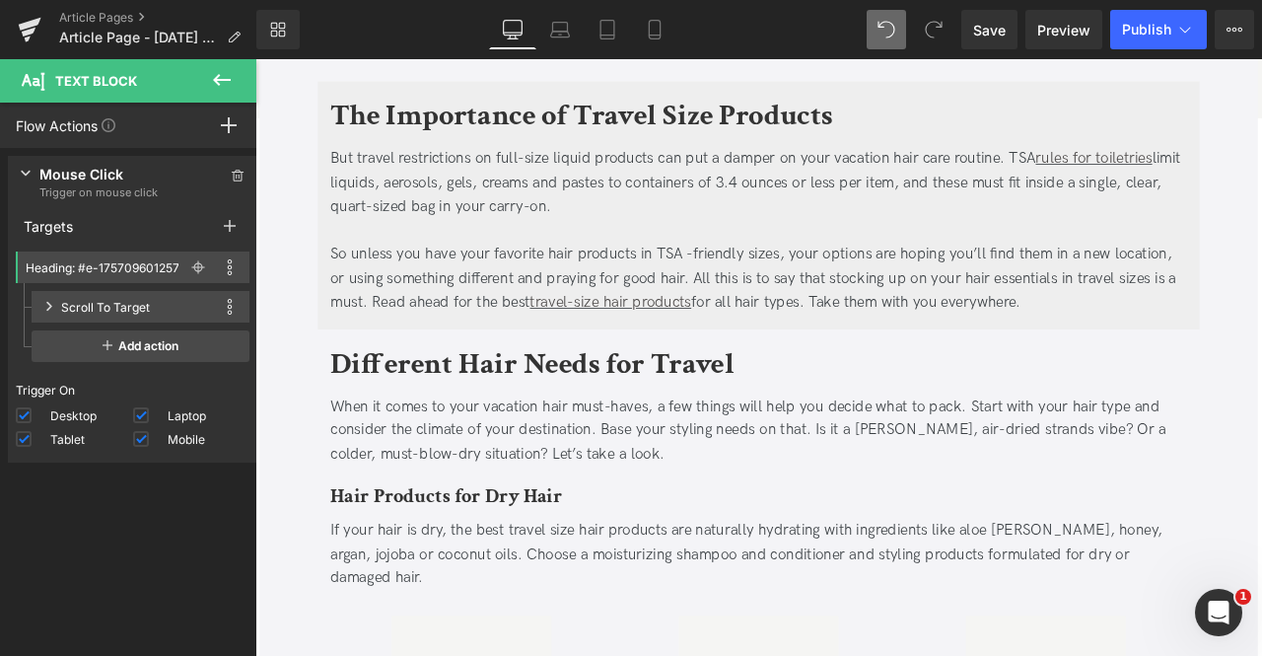
scroll to position [663, 0]
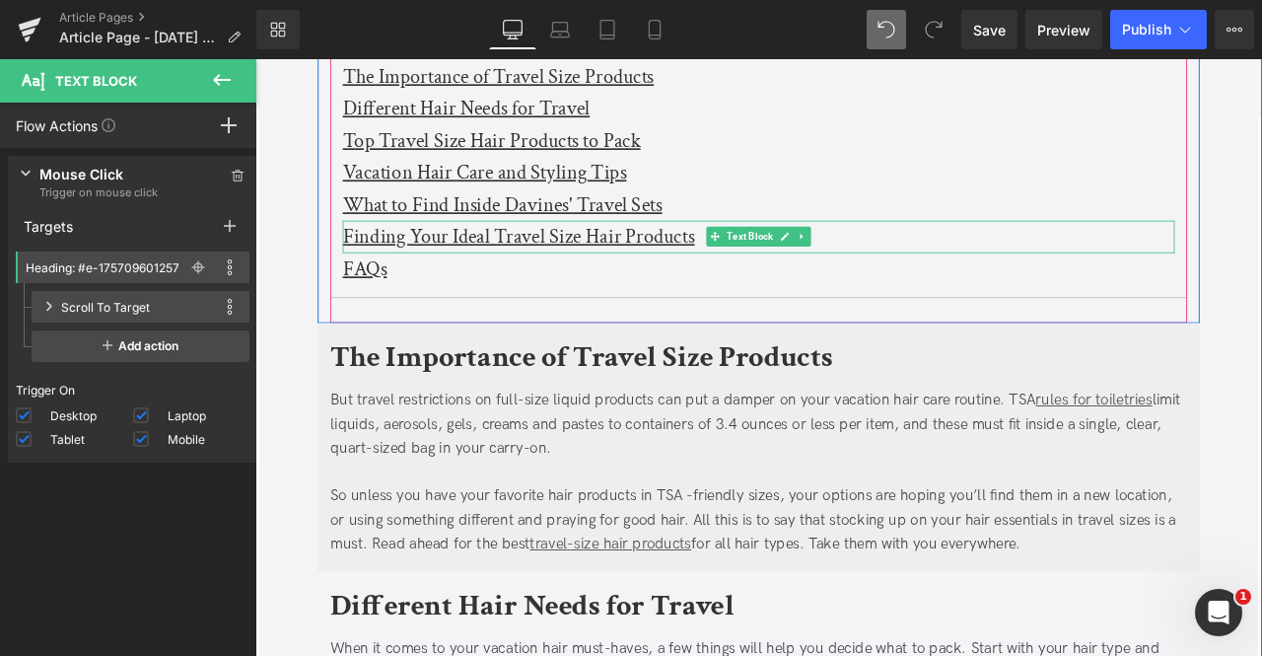
click at [402, 269] on u "Finding Your Ideal Travel Size Hair Products" at bounding box center [567, 268] width 417 height 31
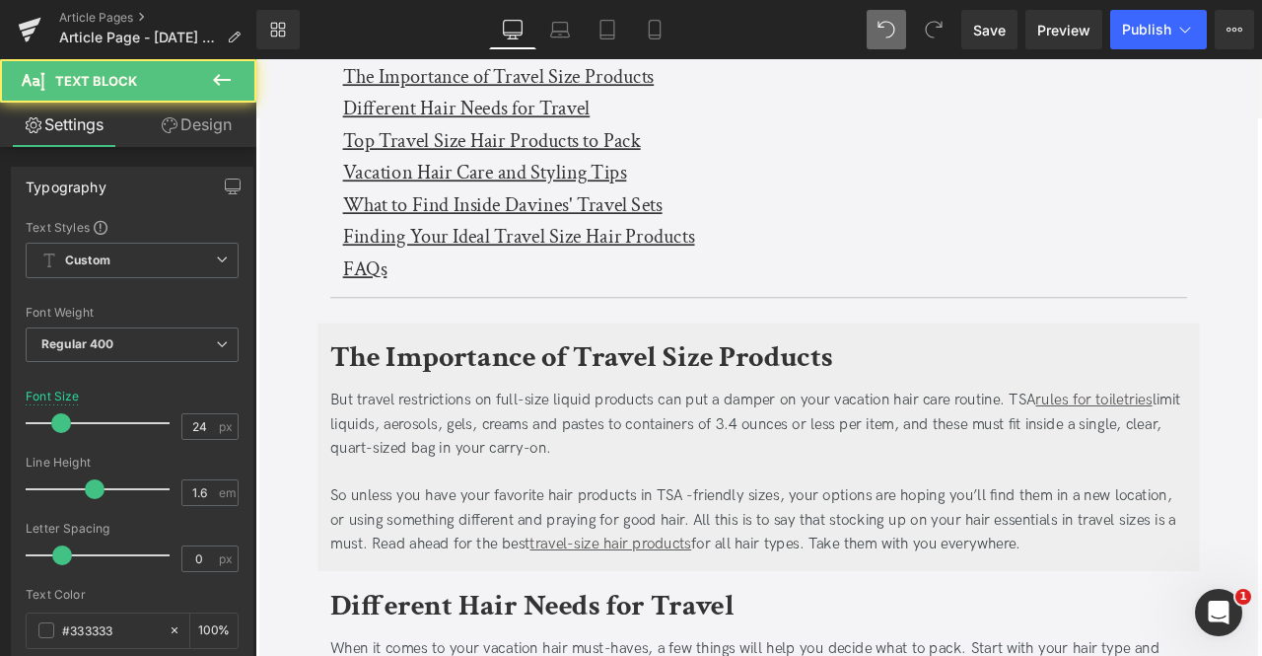
click at [207, 131] on link "Design" at bounding box center [196, 125] width 128 height 44
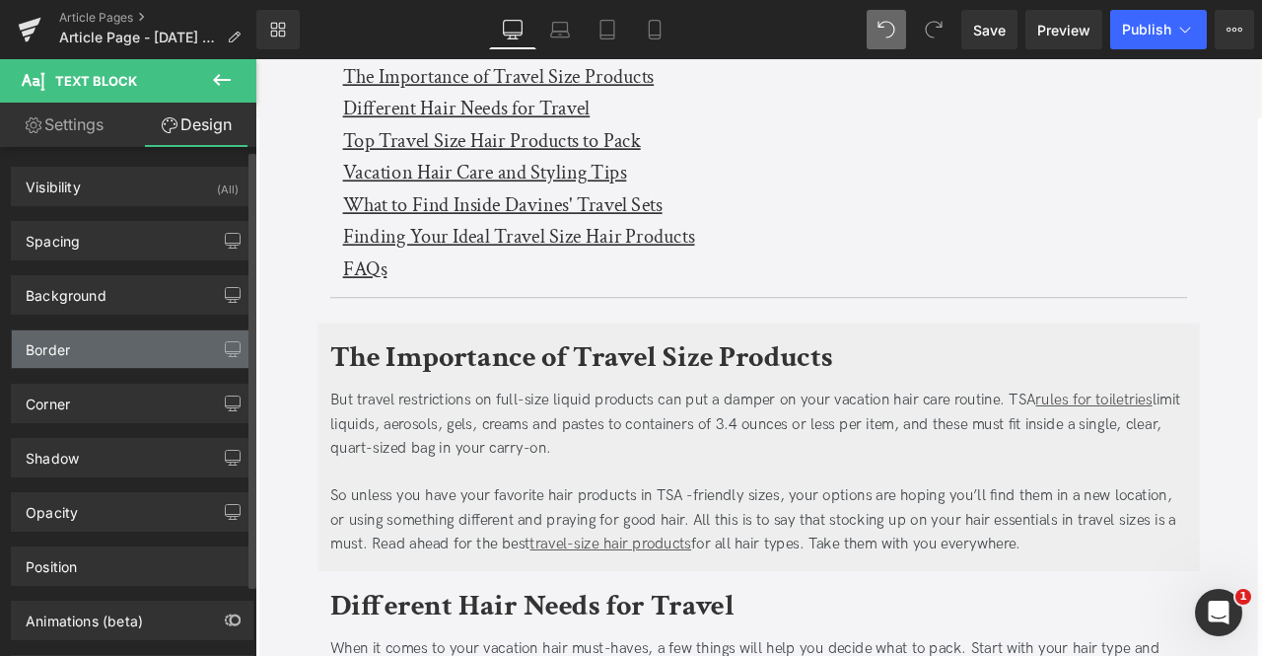
scroll to position [87, 0]
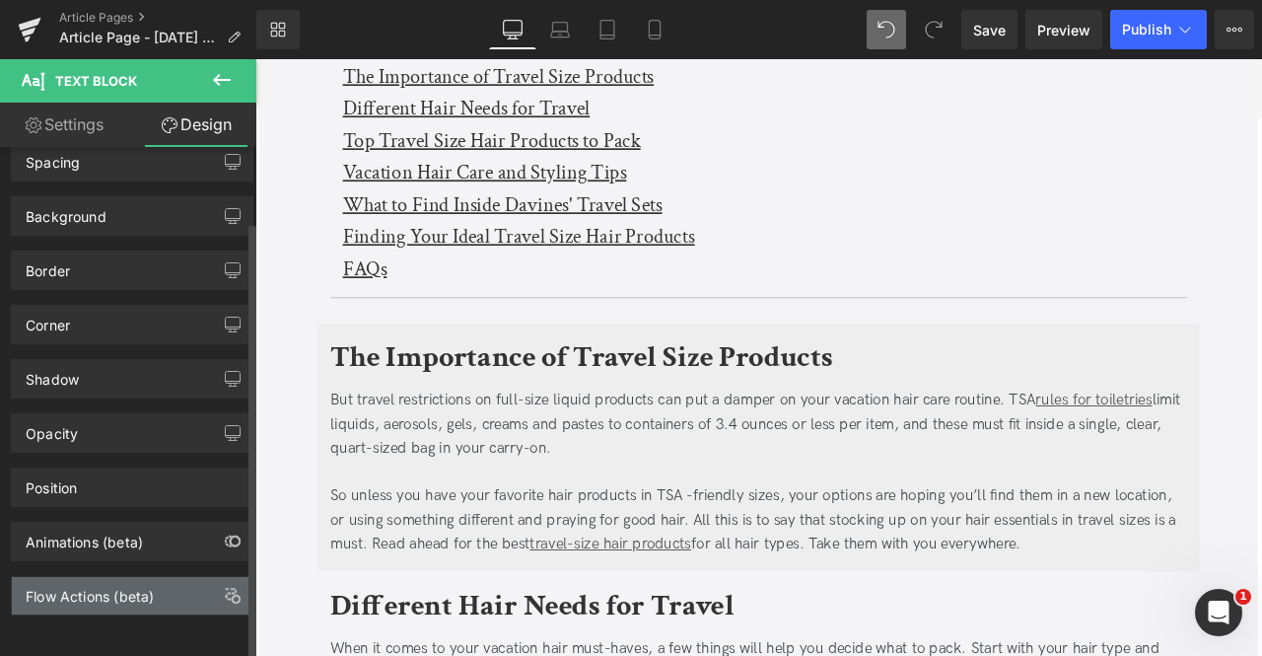
click at [111, 588] on div "Flow Actions (beta)" at bounding box center [90, 591] width 128 height 28
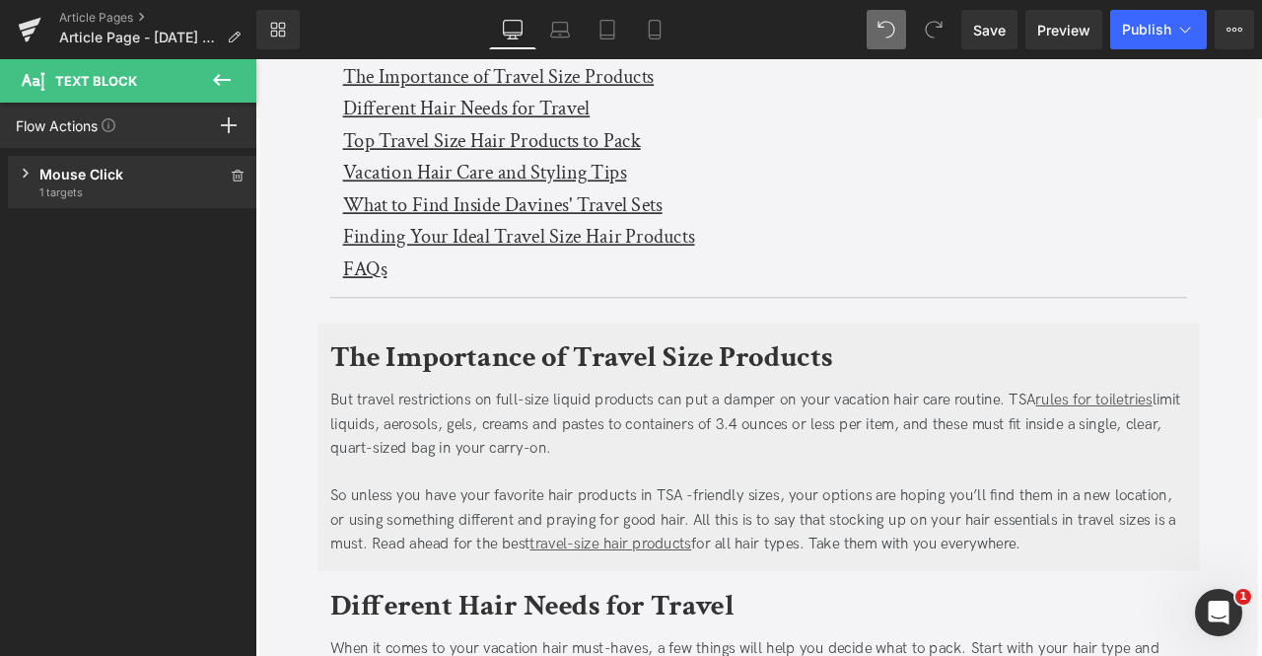
click at [90, 170] on div "Mouse Click" at bounding box center [132, 174] width 186 height 21
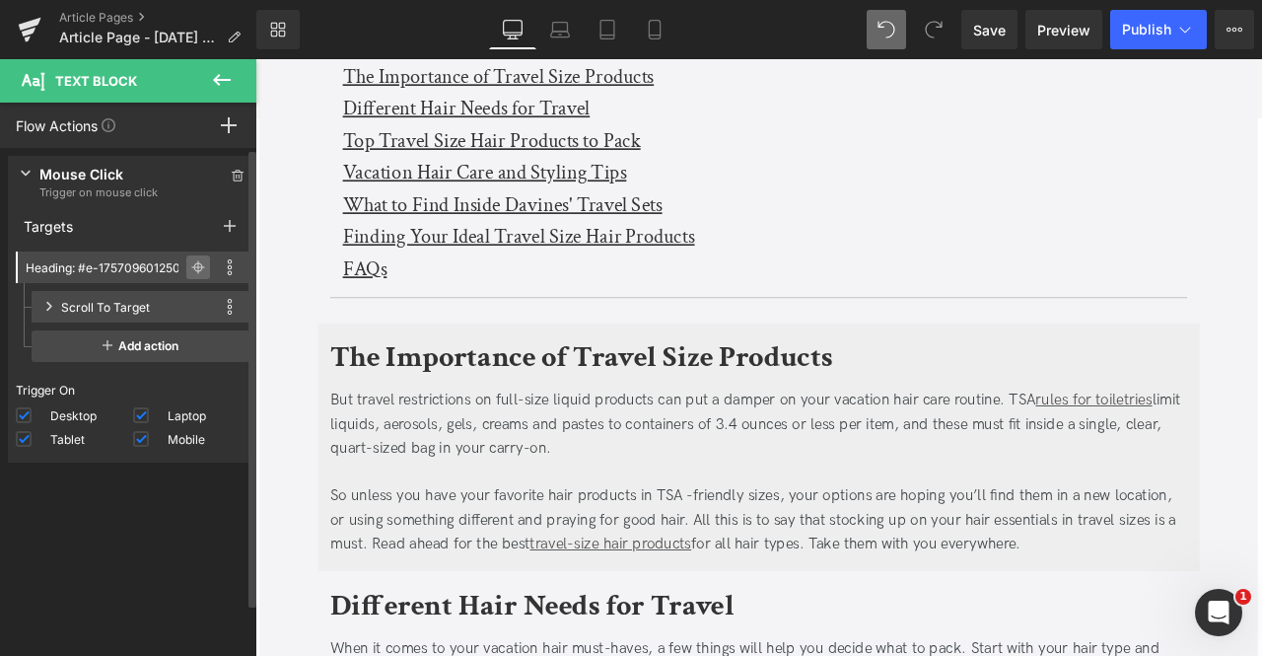
click at [193, 272] on icon at bounding box center [198, 267] width 14 height 14
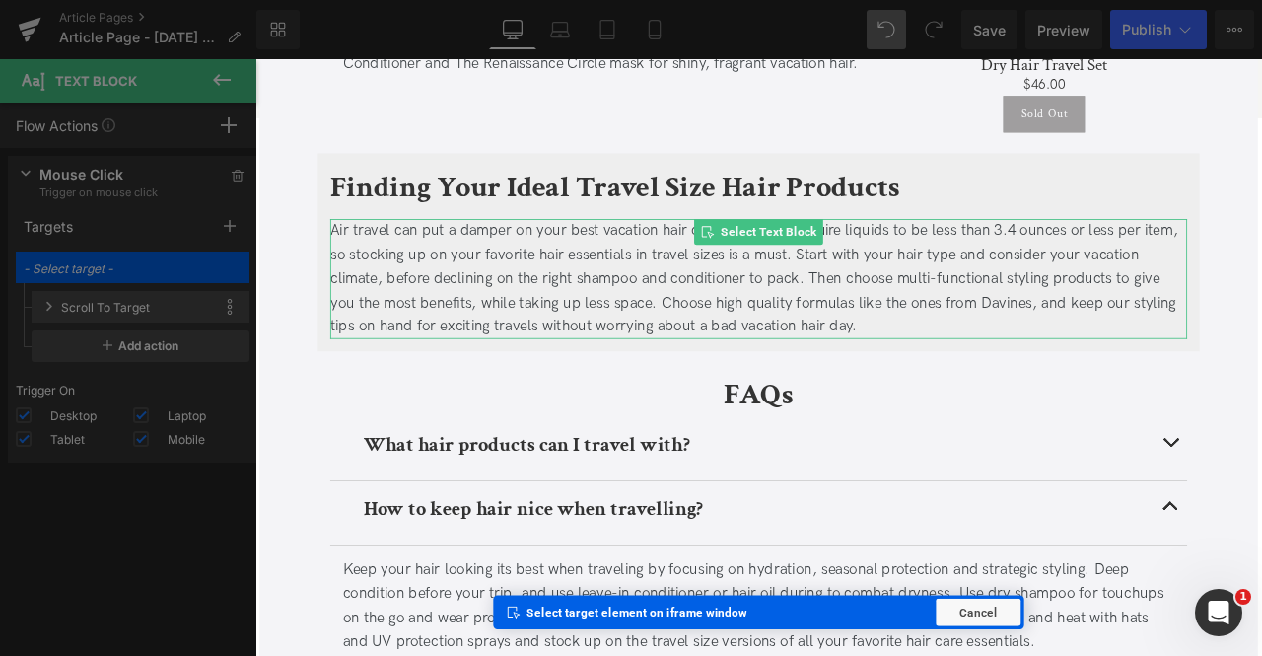
scroll to position [5177, 0]
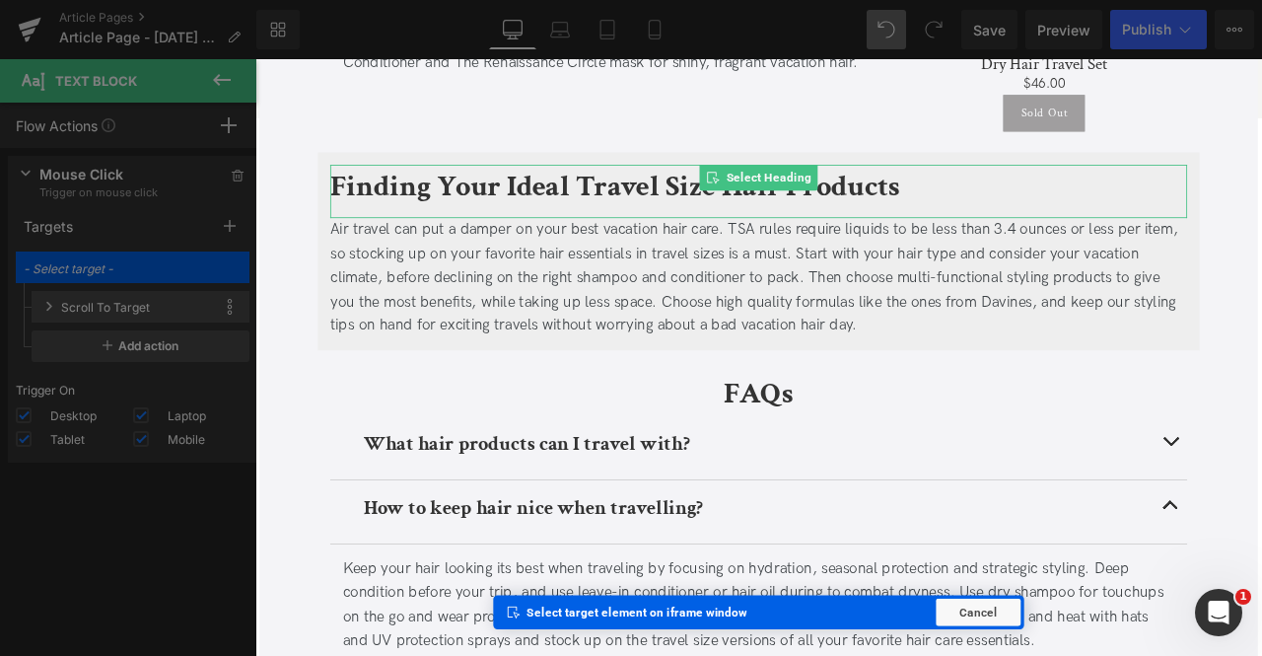
click at [414, 187] on b "Finding Your Ideal Travel Size Hair Products" at bounding box center [681, 210] width 675 height 46
type input "Heading: #e-1757096012578"
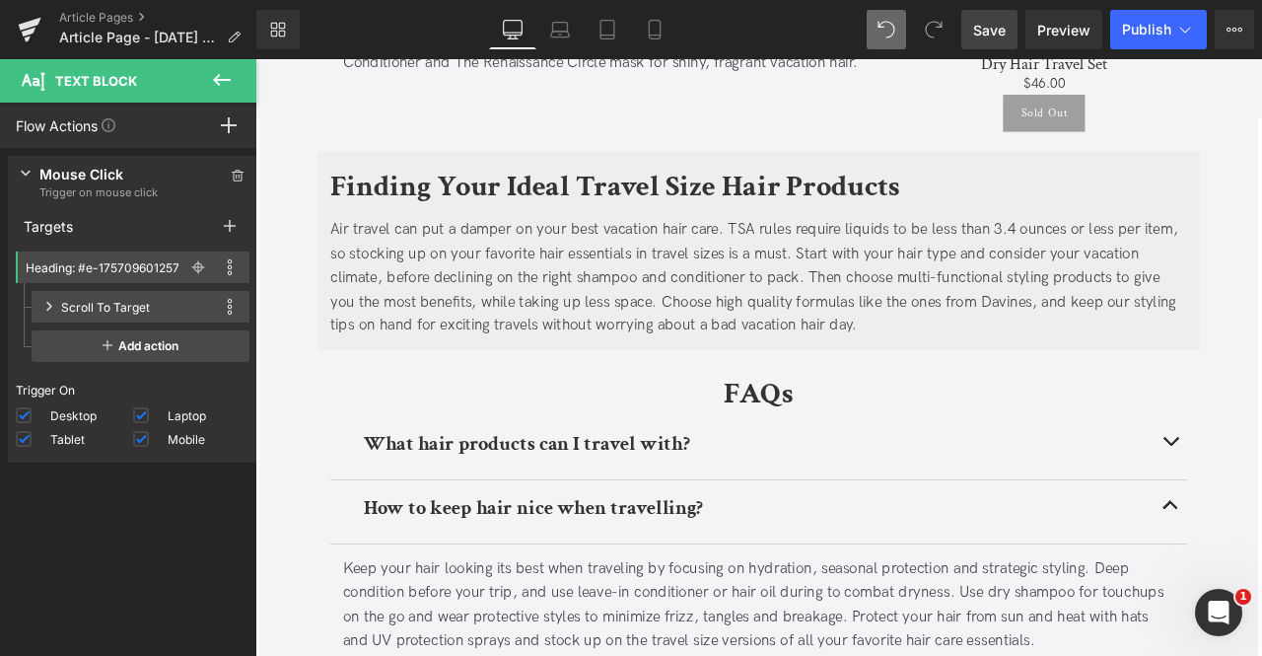
click at [984, 25] on span "Save" at bounding box center [989, 30] width 33 height 21
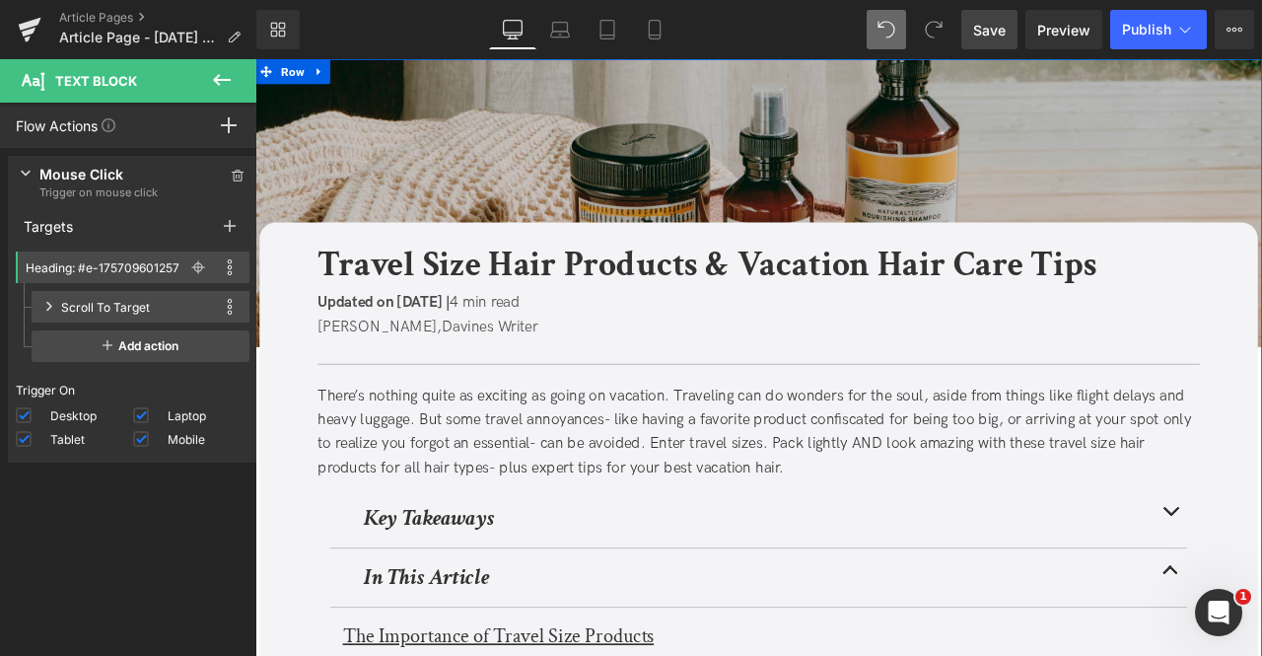
scroll to position [5324, 0]
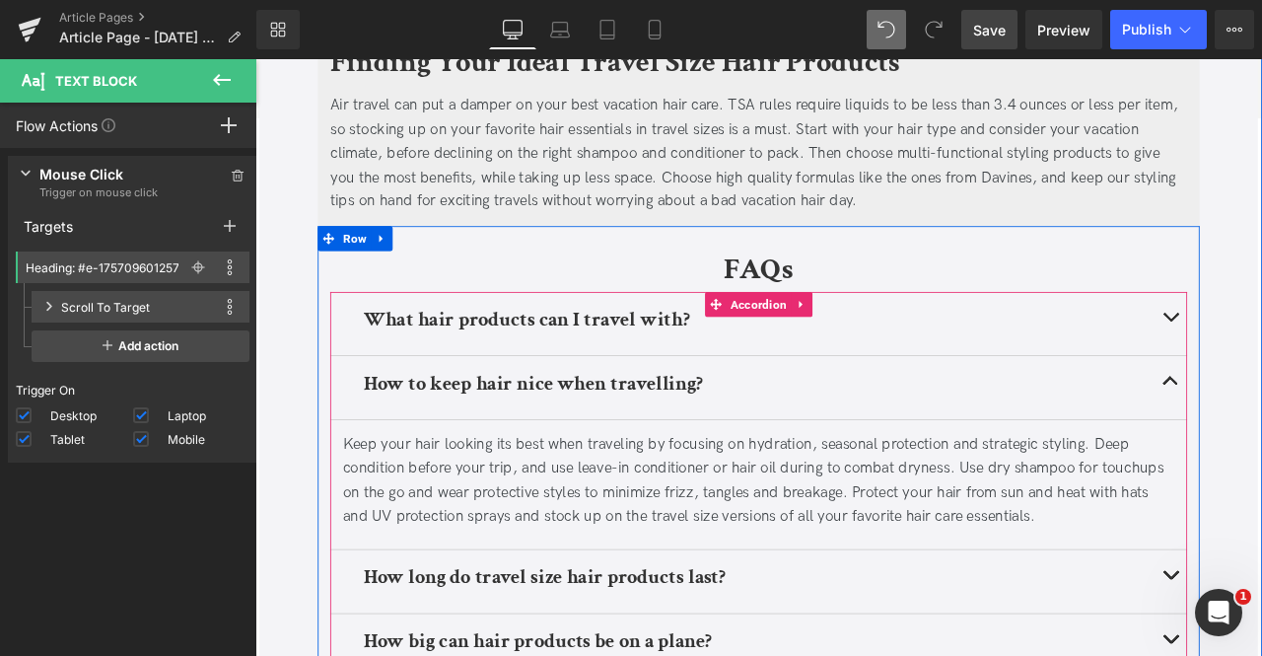
click at [717, 428] on b "How to keep hair nice when travelling?" at bounding box center [585, 443] width 402 height 31
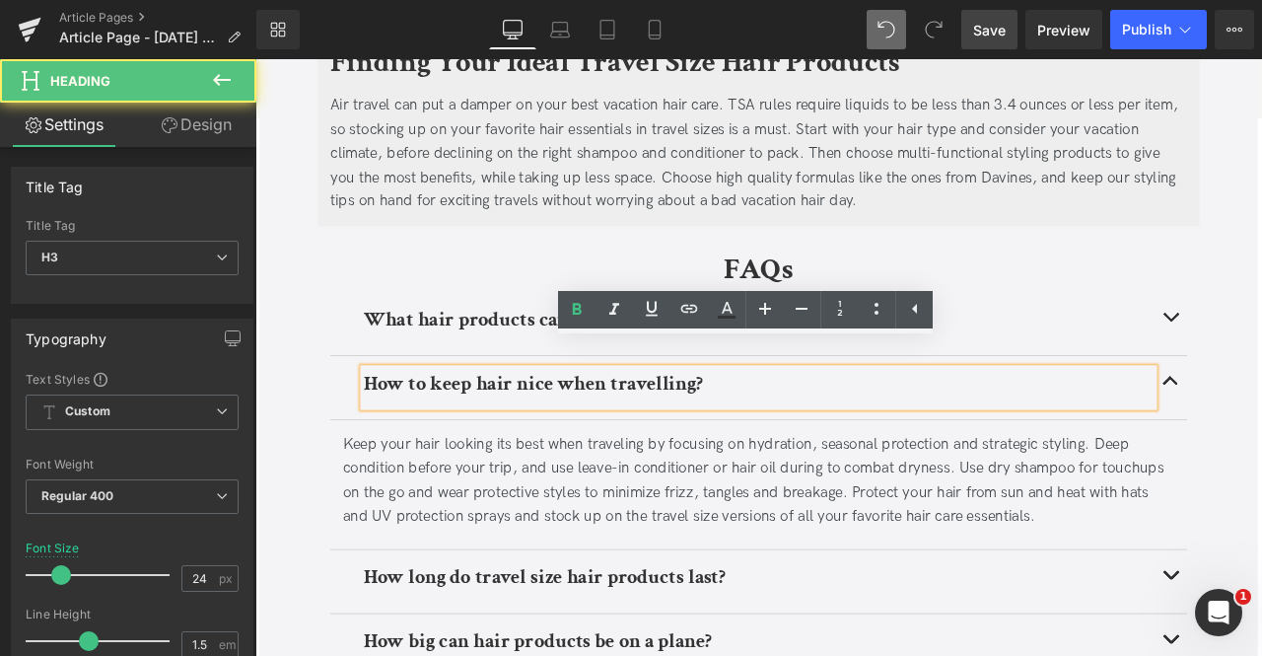
click at [731, 428] on b "How to keep hair nice when travelling?" at bounding box center [585, 443] width 402 height 31
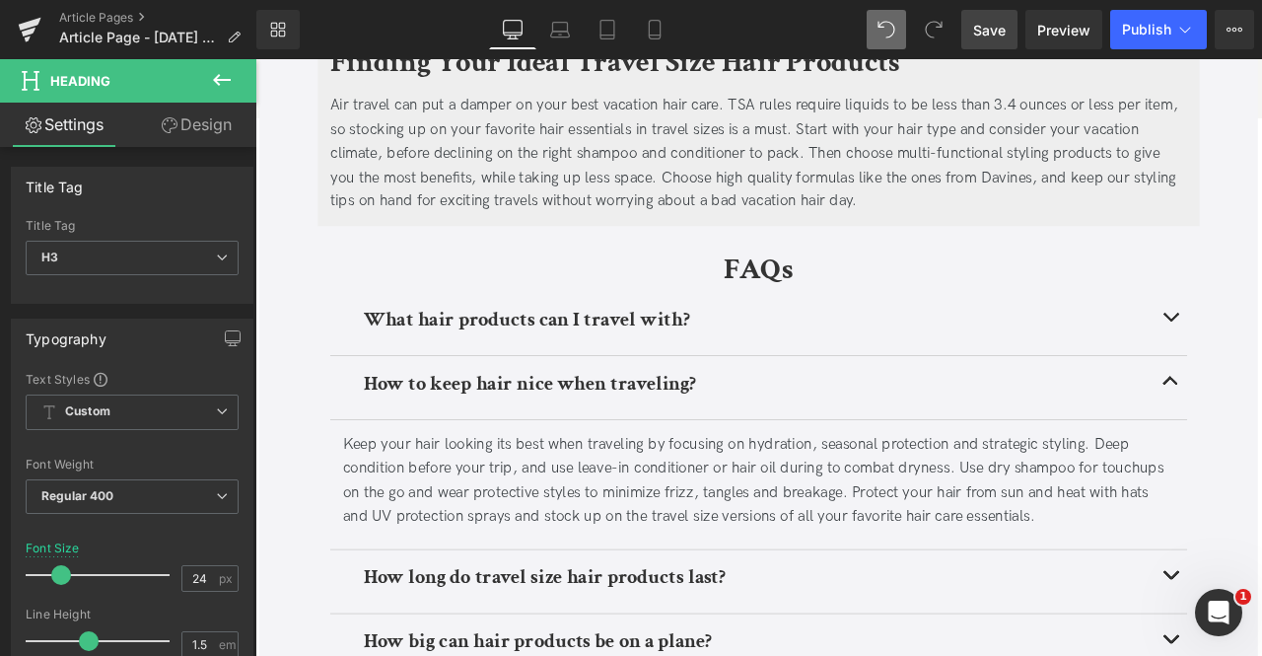
click at [999, 23] on span "Save" at bounding box center [989, 30] width 33 height 21
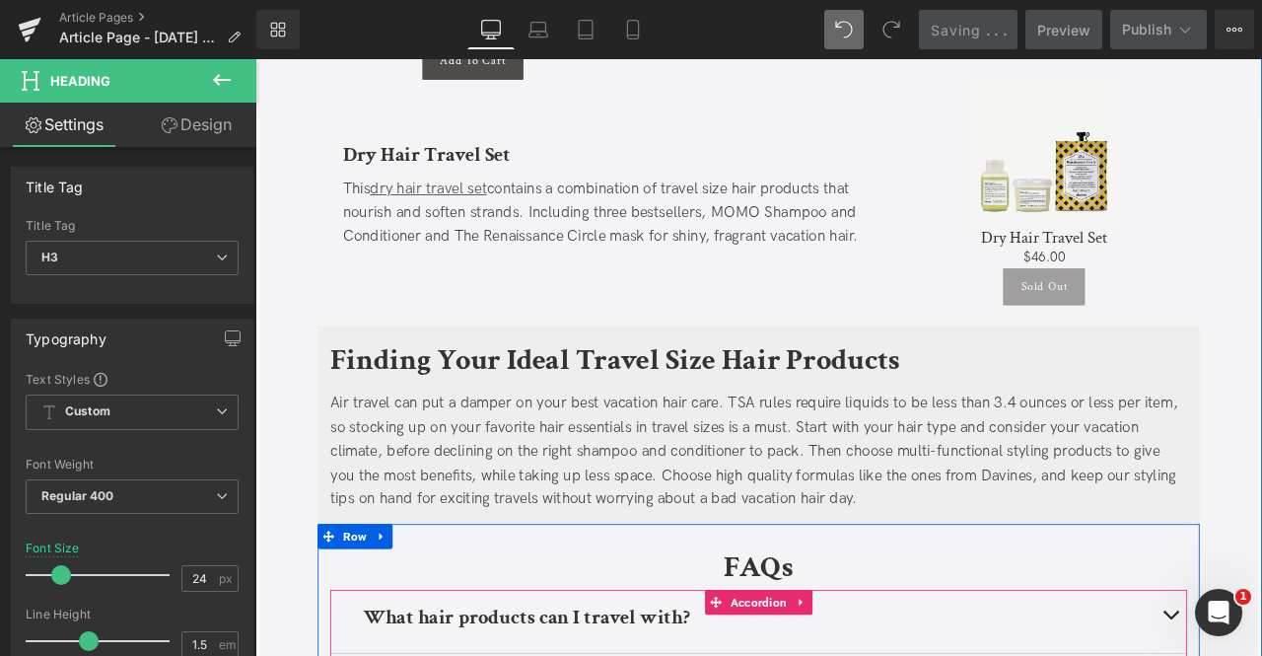
scroll to position [4967, 0]
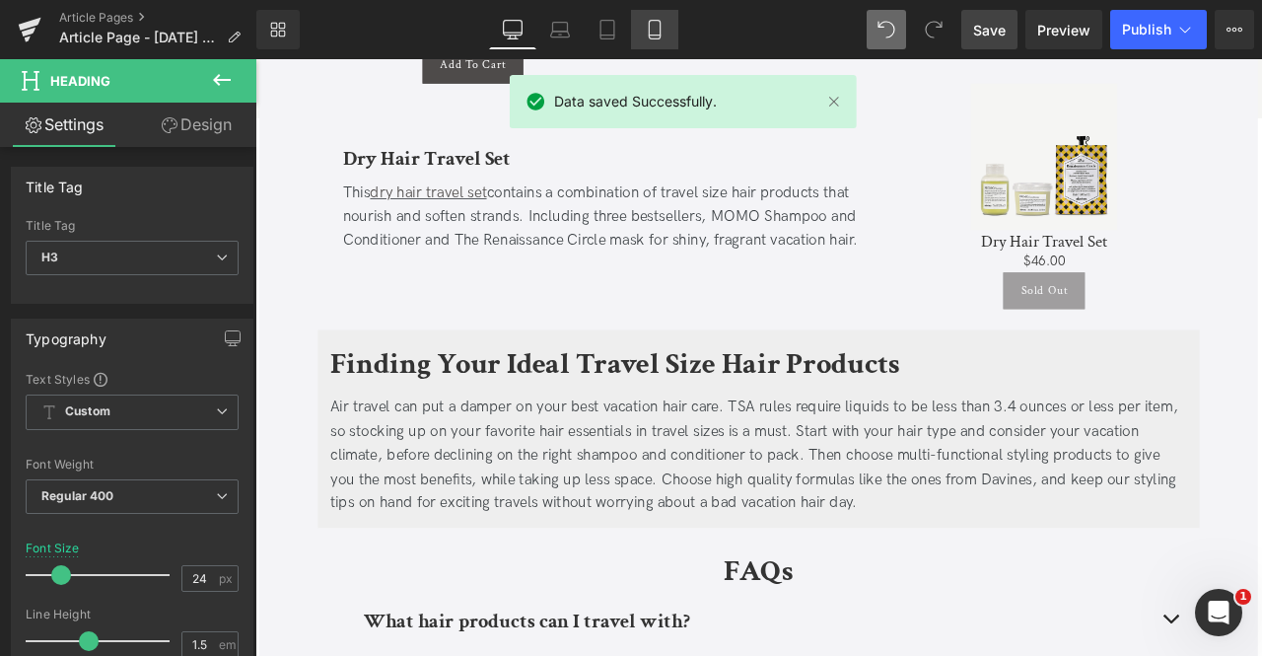
click at [656, 30] on icon at bounding box center [655, 30] width 20 height 20
type input "20"
type input "100"
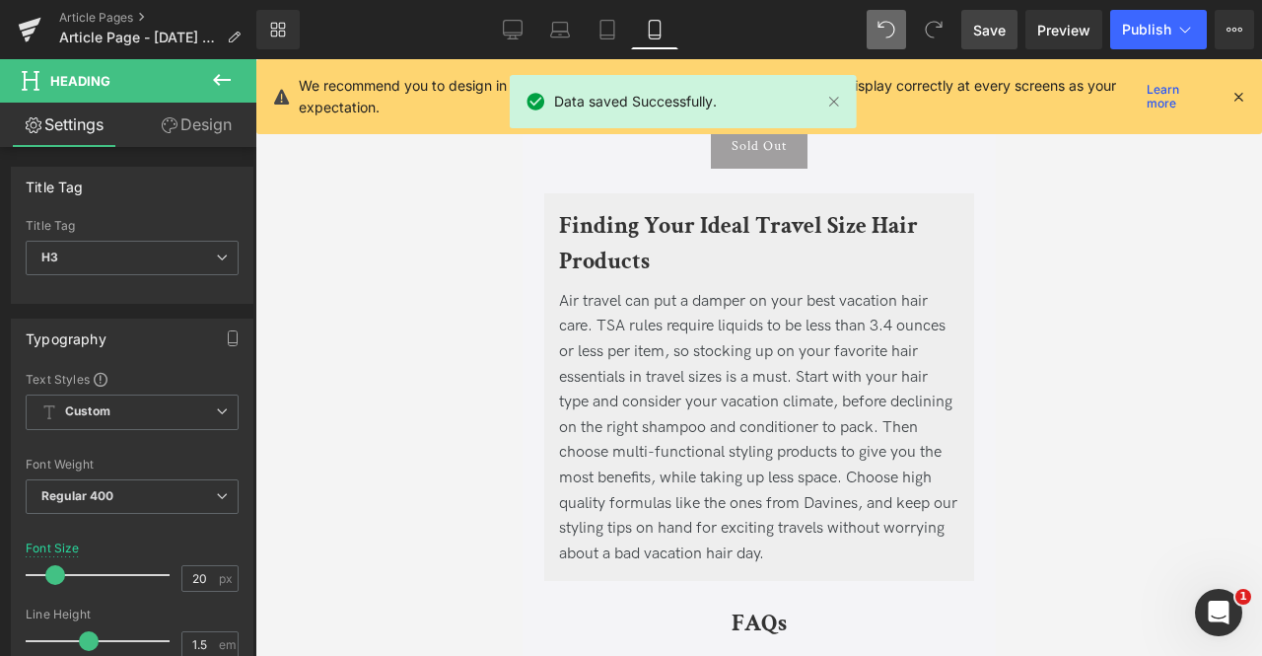
scroll to position [7983, 0]
click at [1235, 104] on icon at bounding box center [1239, 97] width 18 height 18
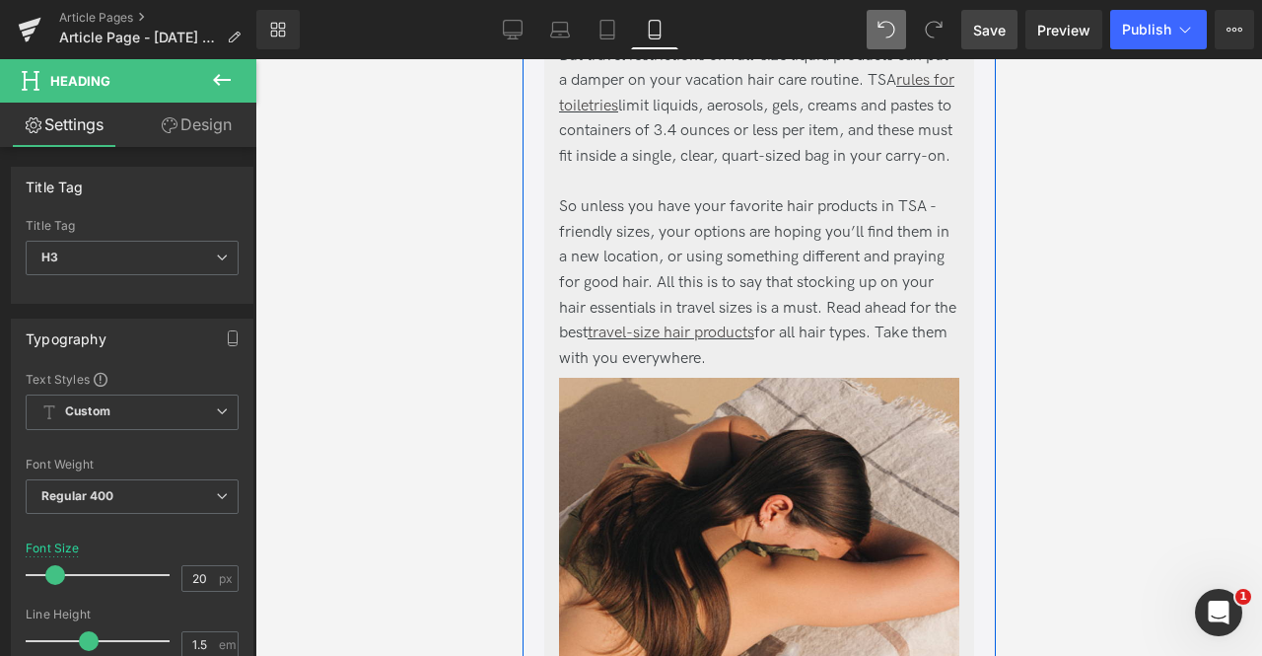
scroll to position [1493, 0]
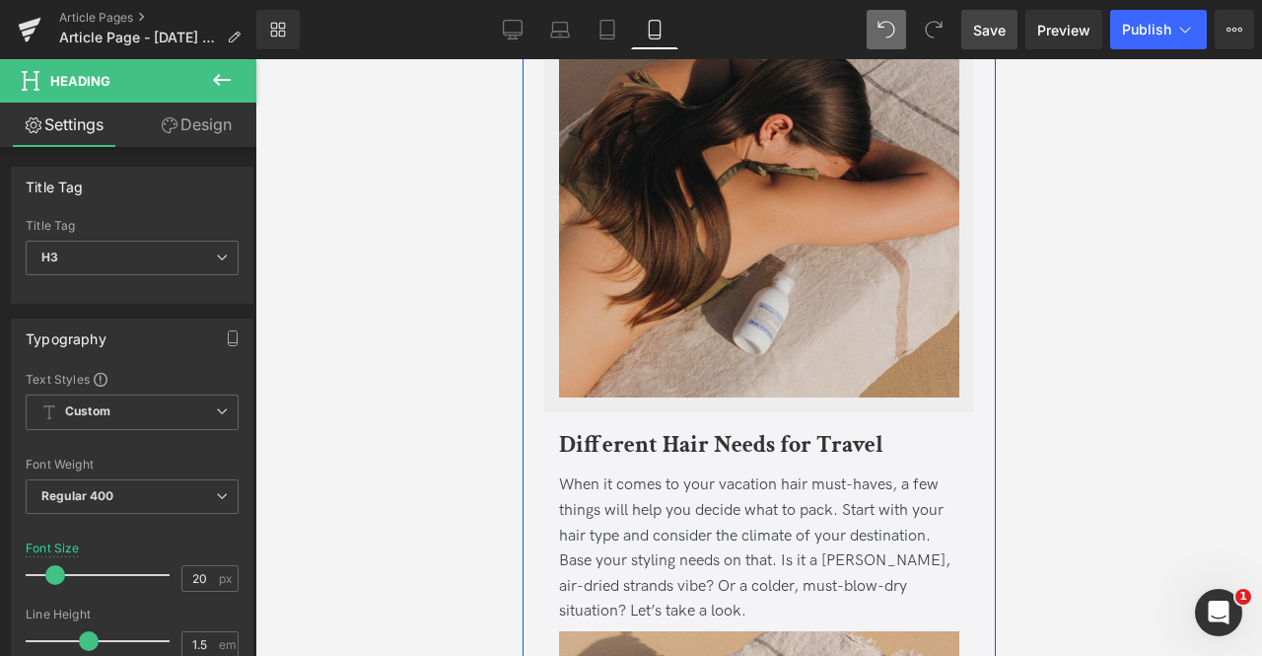
click at [805, 307] on img at bounding box center [758, 199] width 400 height 405
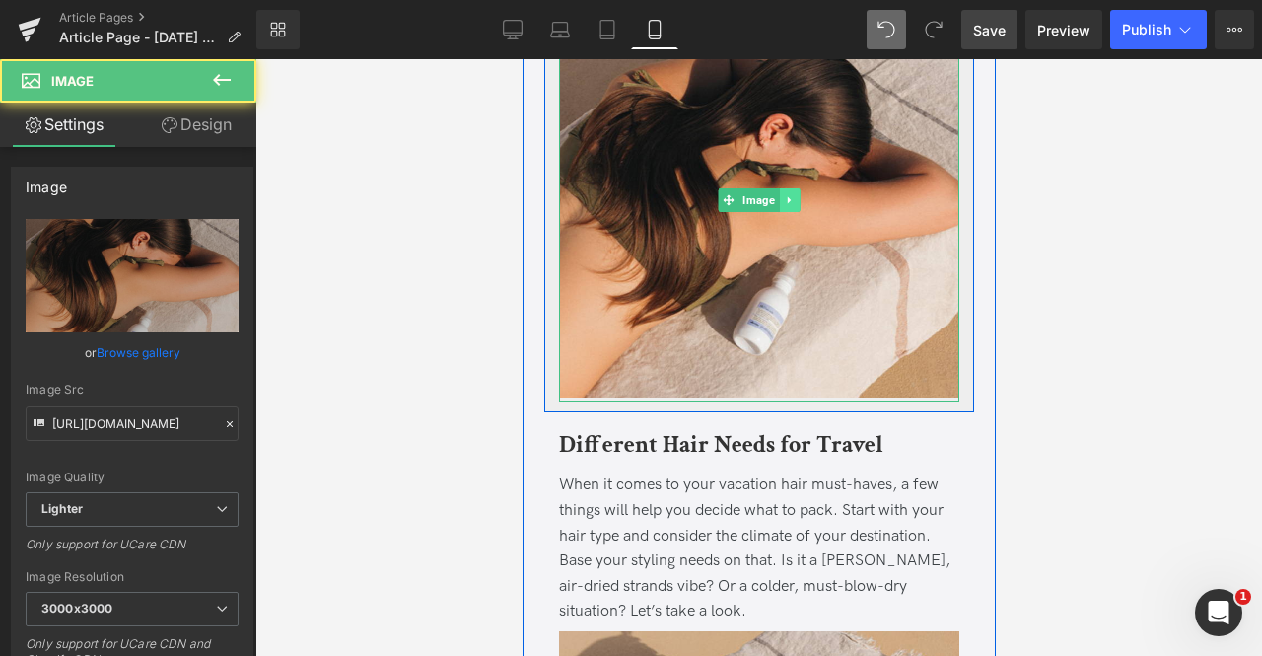
click at [783, 206] on icon at bounding box center [788, 200] width 11 height 12
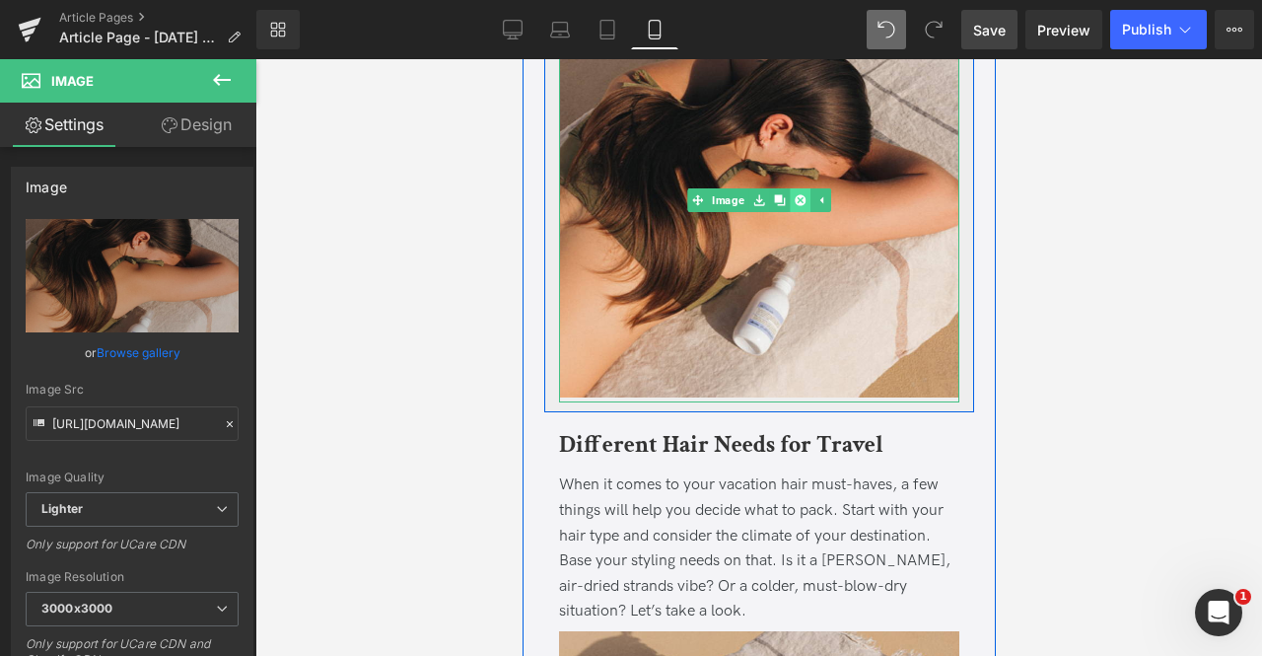
click at [794, 205] on icon at bounding box center [799, 199] width 11 height 11
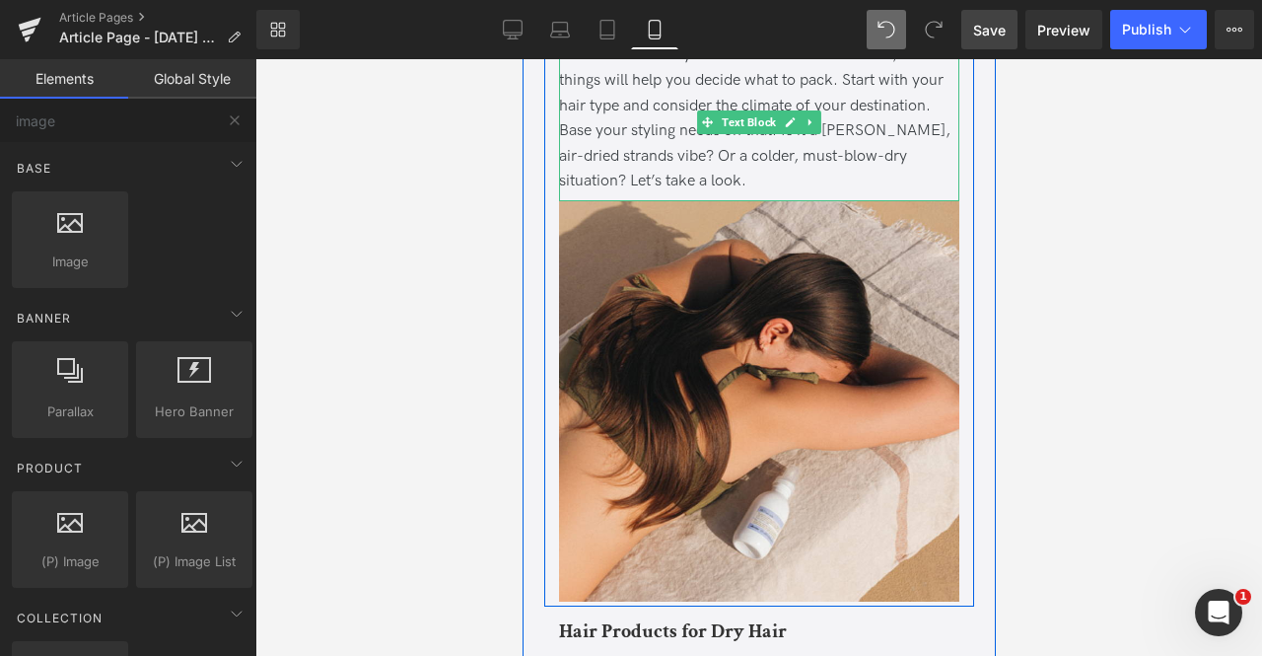
scroll to position [1517, 0]
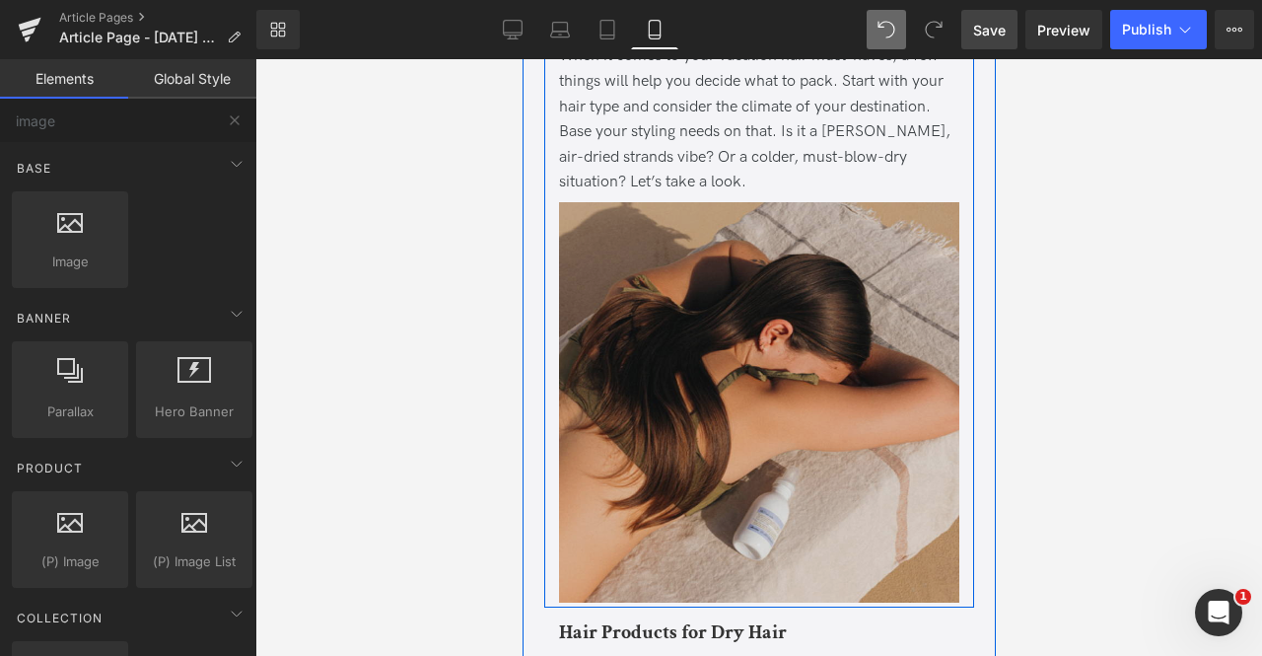
click at [799, 394] on img at bounding box center [758, 404] width 400 height 405
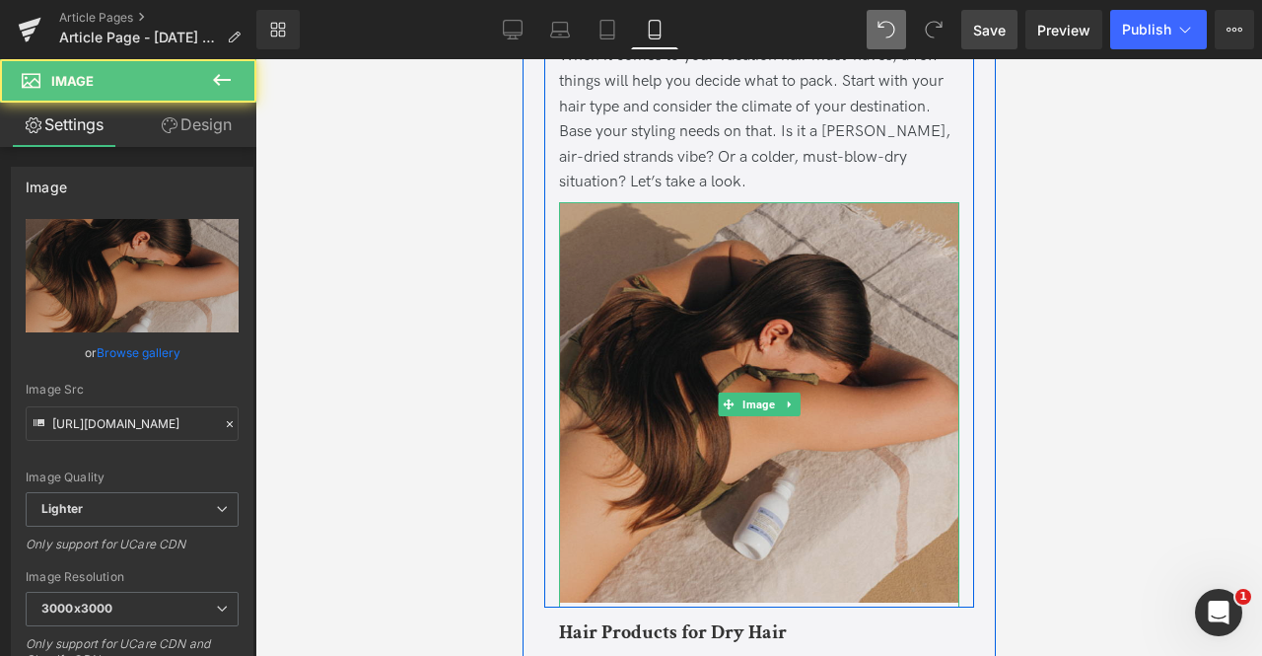
click at [789, 441] on img at bounding box center [758, 404] width 400 height 405
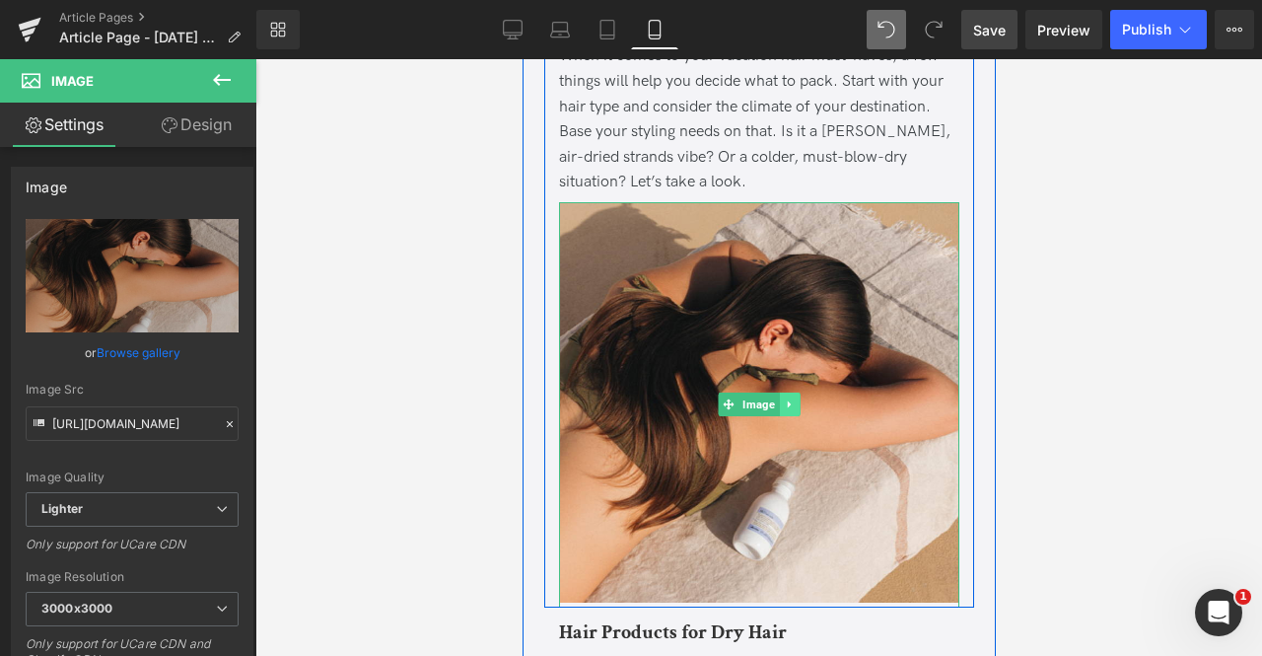
click at [787, 410] on icon at bounding box center [788, 404] width 11 height 12
click at [789, 416] on link at bounding box center [799, 404] width 21 height 24
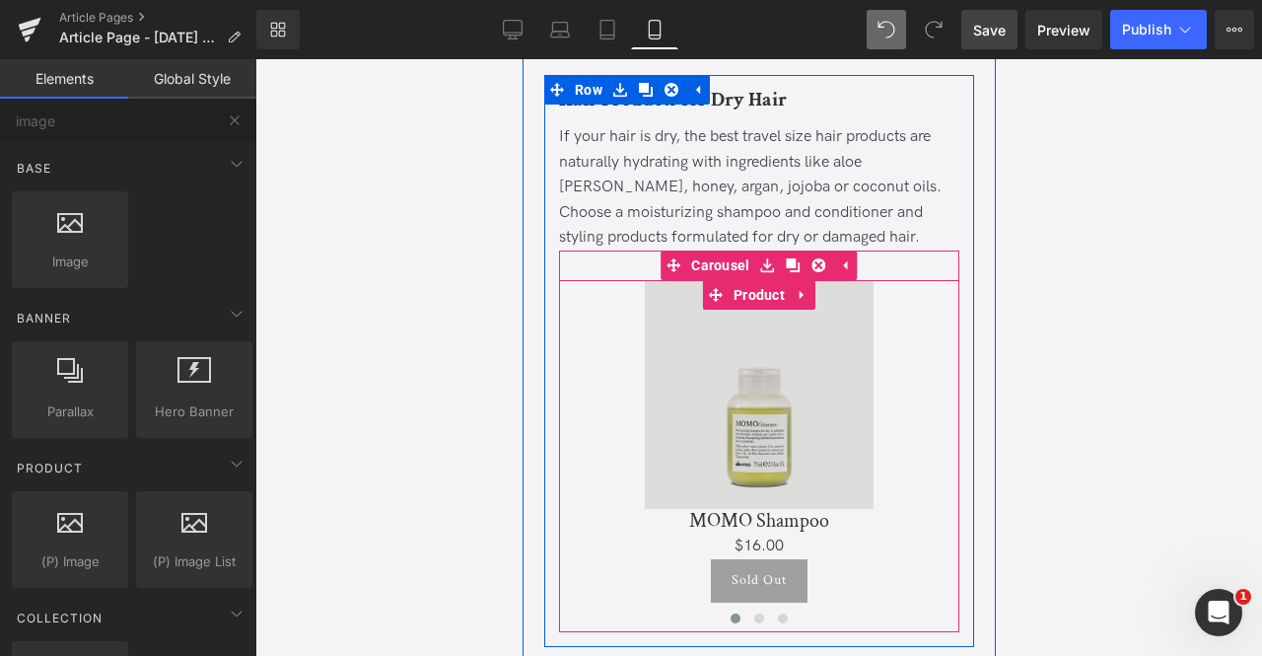
scroll to position [1824, 0]
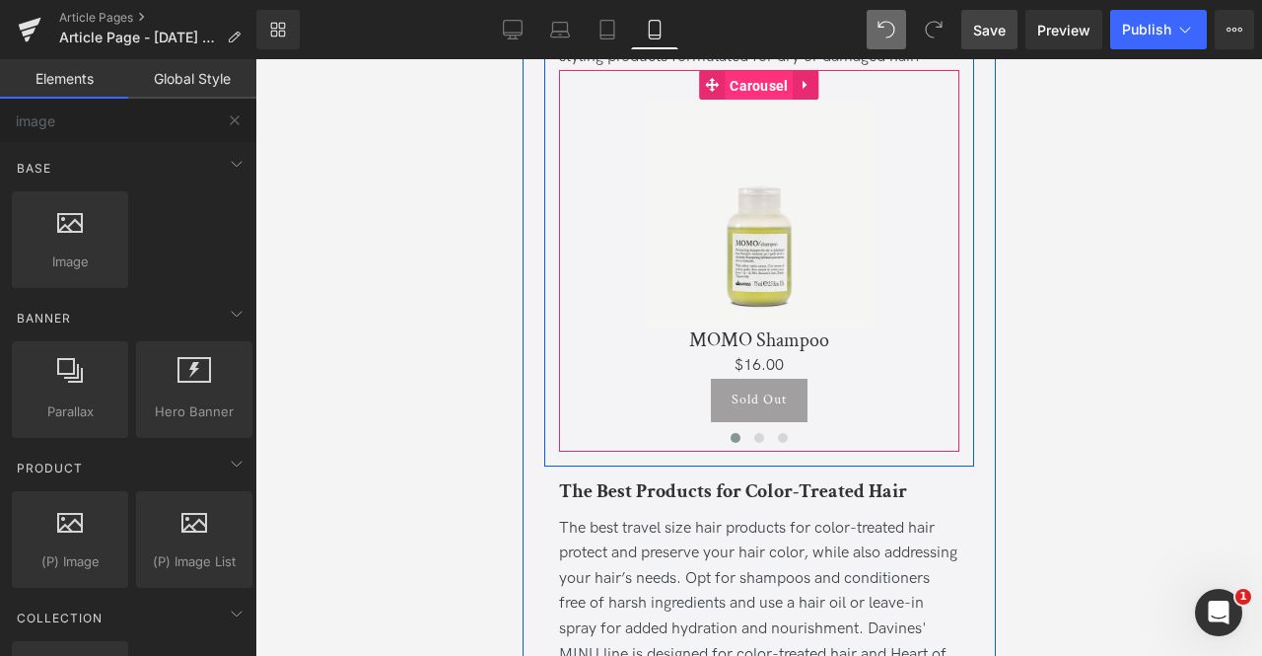
click at [724, 101] on span "Carousel" at bounding box center [758, 86] width 68 height 30
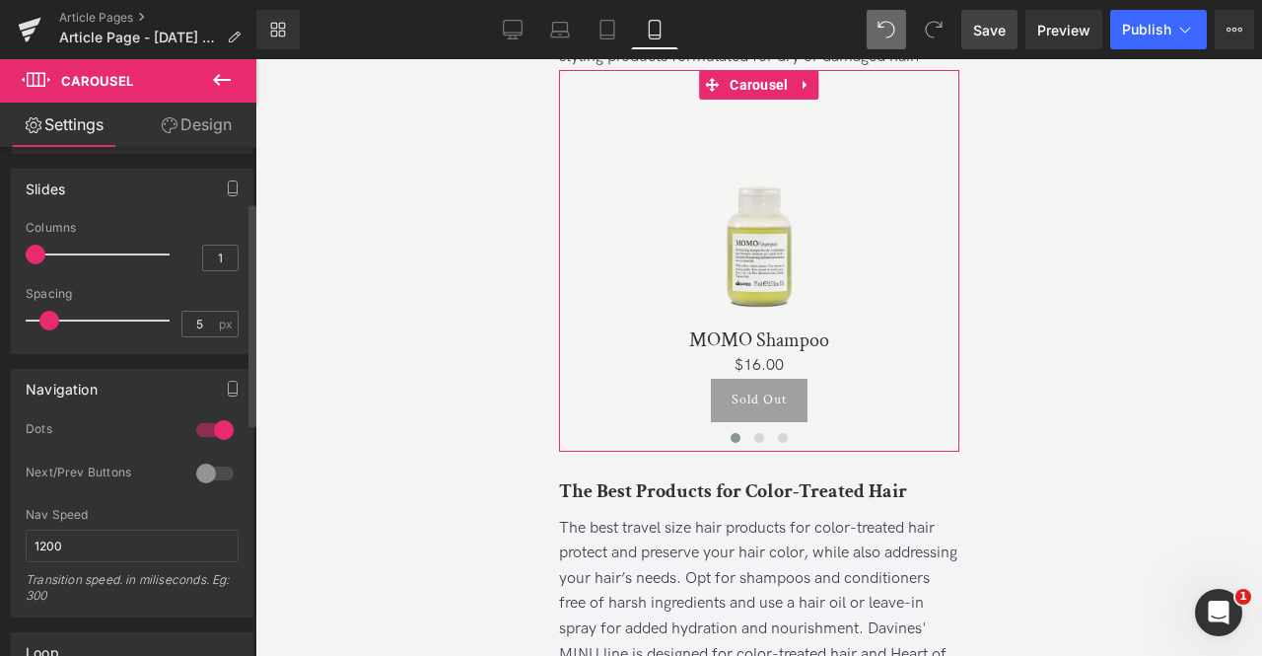
scroll to position [124, 0]
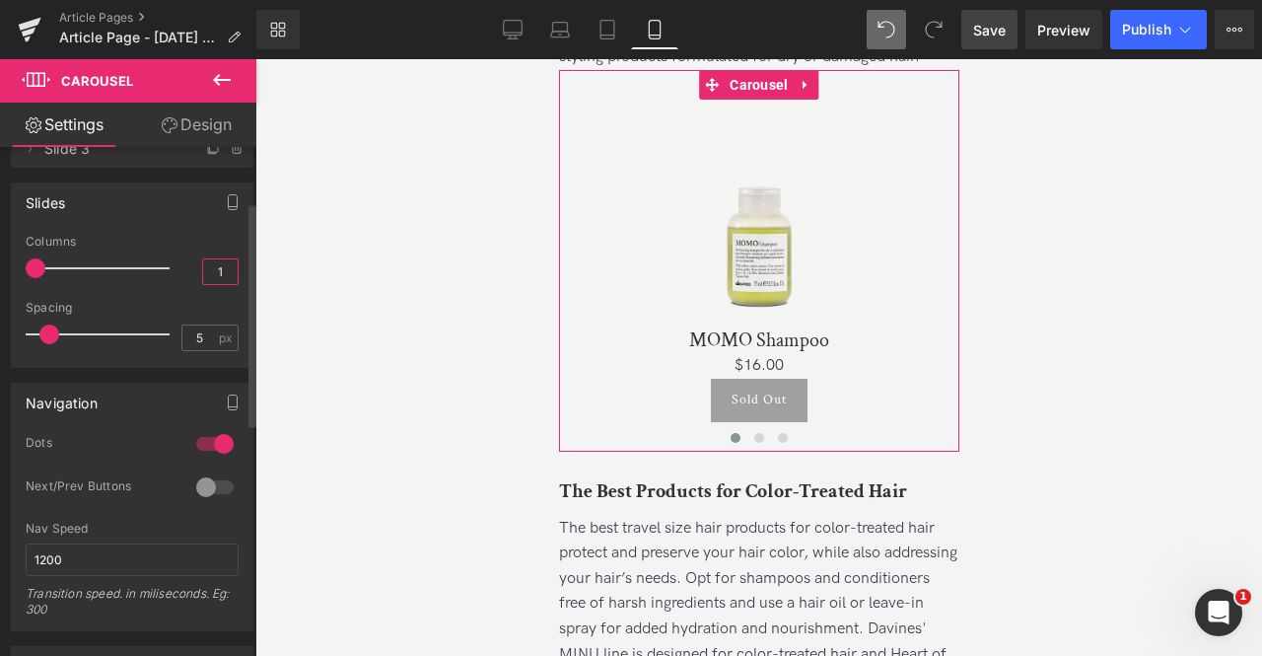
click at [221, 275] on input "1" at bounding box center [220, 271] width 35 height 25
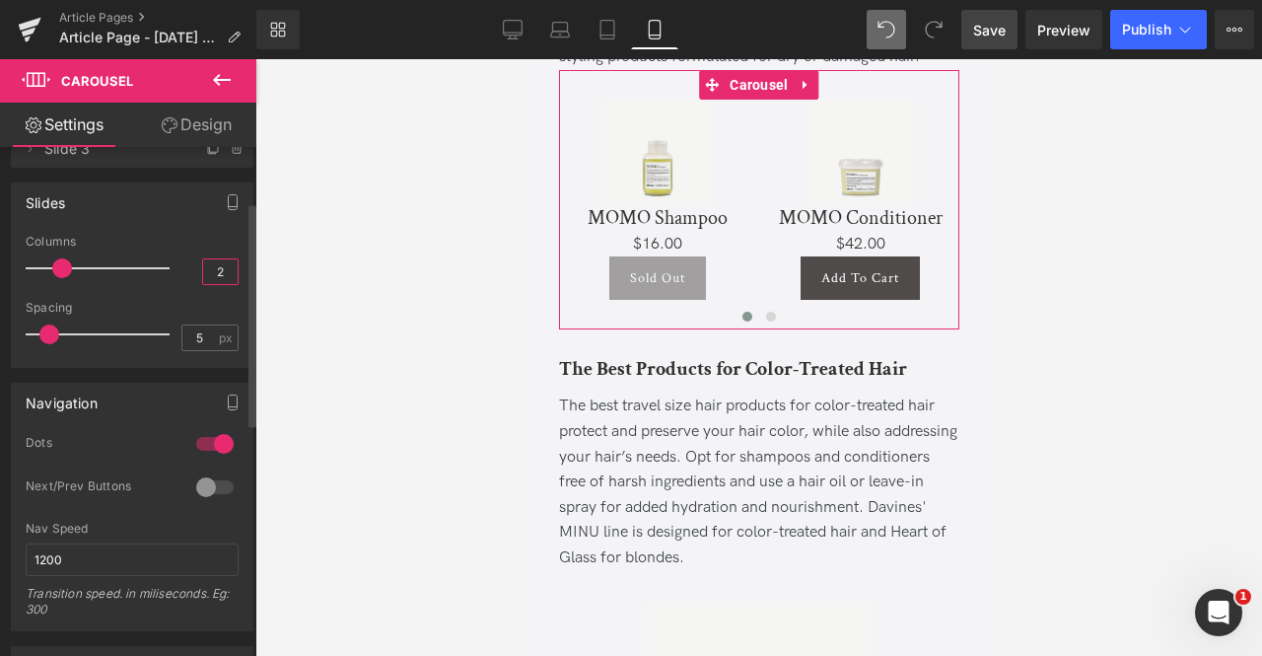
type input "2"
click at [199, 481] on div at bounding box center [214, 487] width 47 height 32
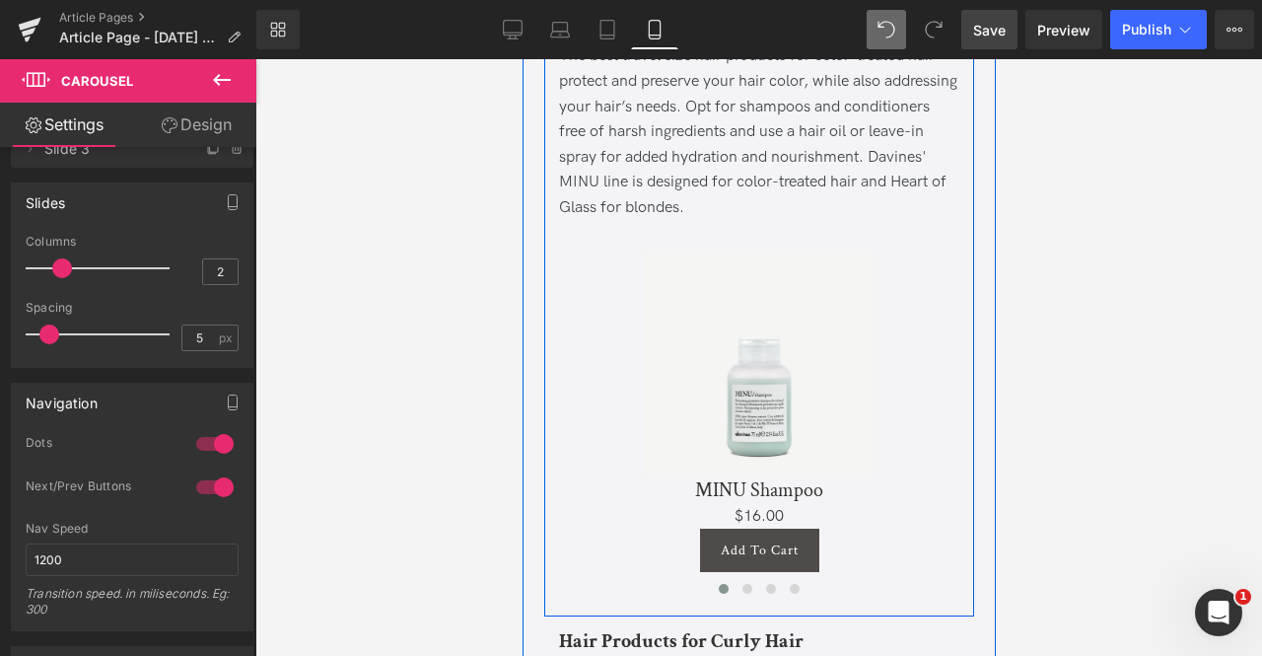
scroll to position [2207, 0]
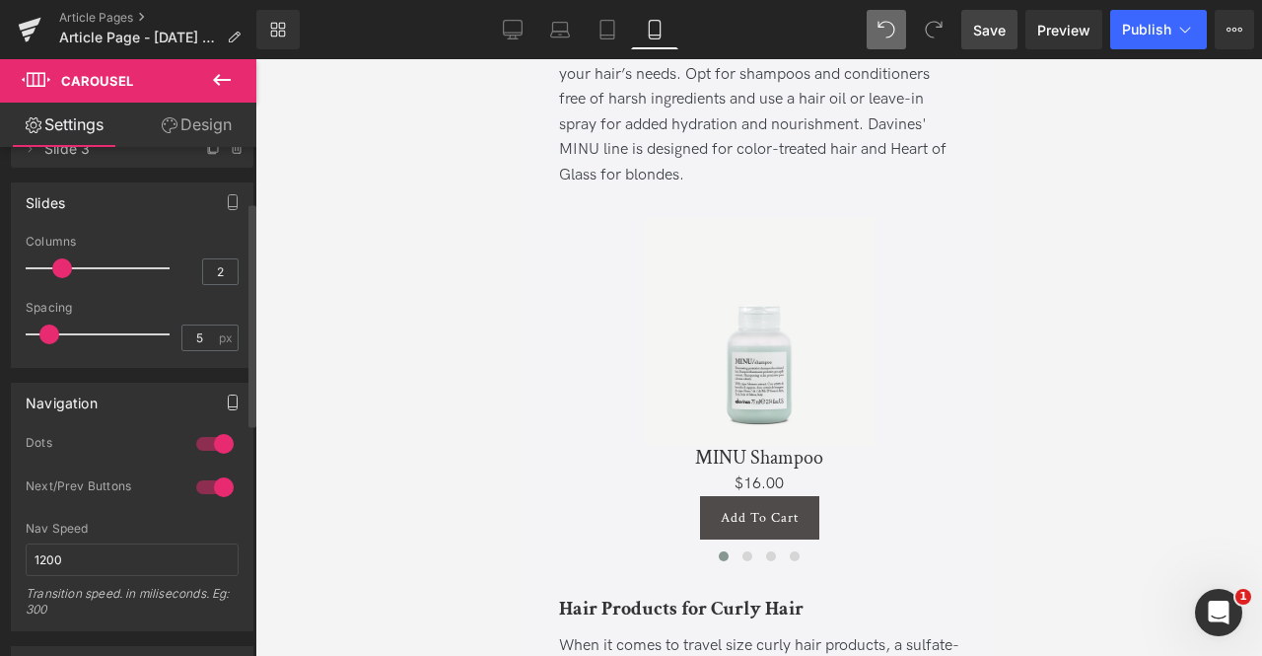
click at [223, 391] on button "button" at bounding box center [233, 402] width 32 height 37
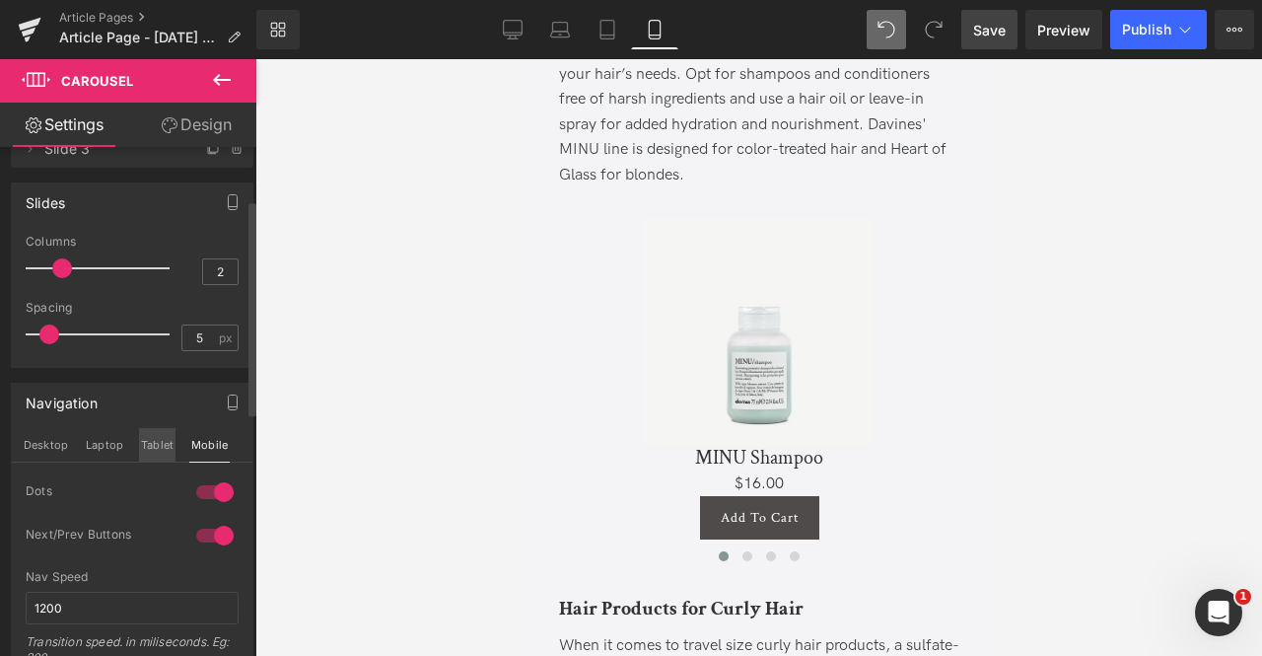
click at [144, 440] on button "Tablet" at bounding box center [157, 445] width 36 height 34
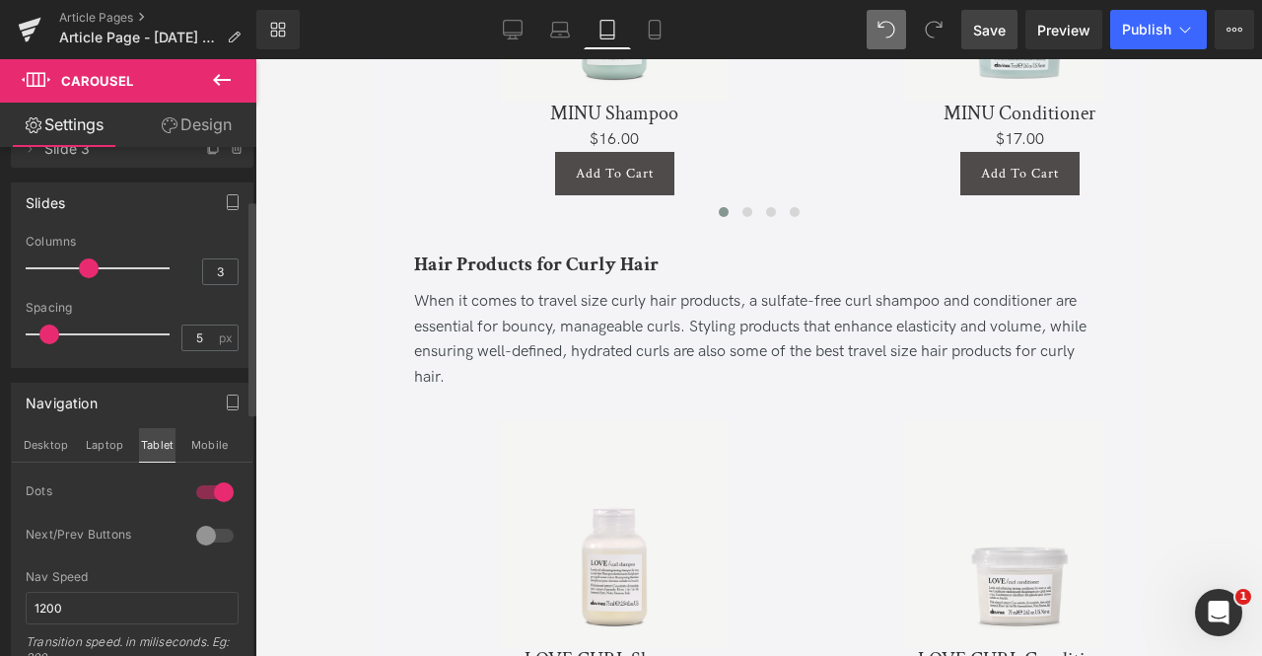
scroll to position [1337, 0]
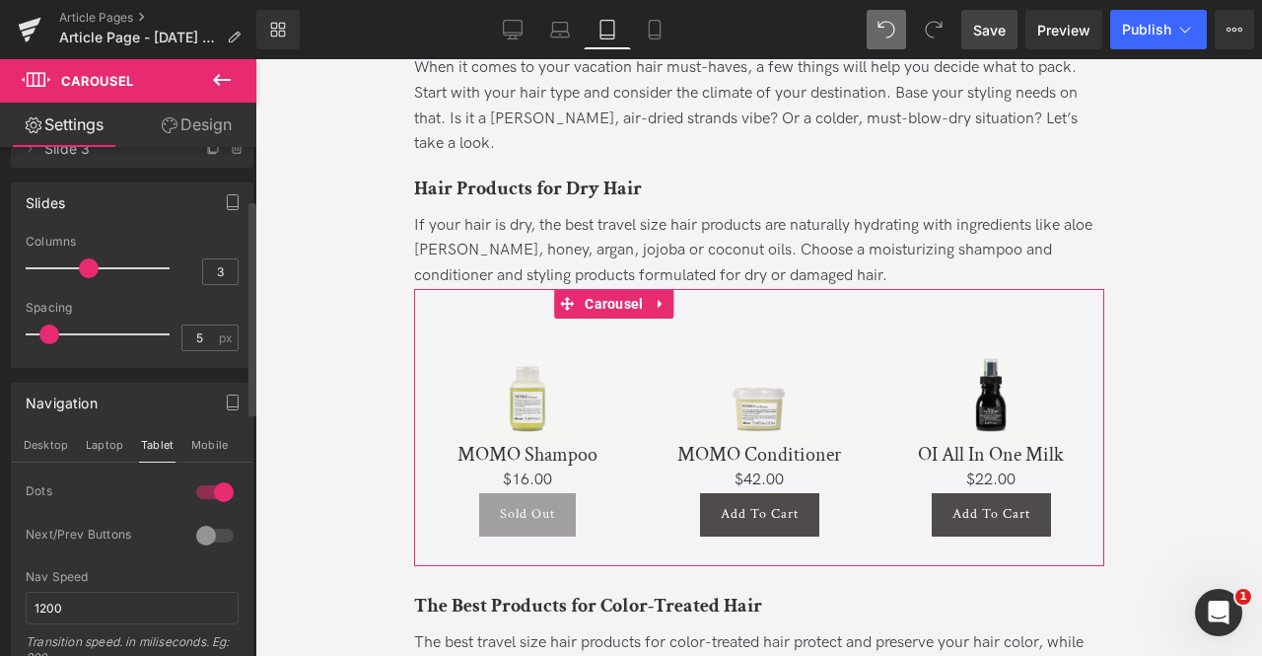
click at [206, 527] on div at bounding box center [214, 536] width 47 height 32
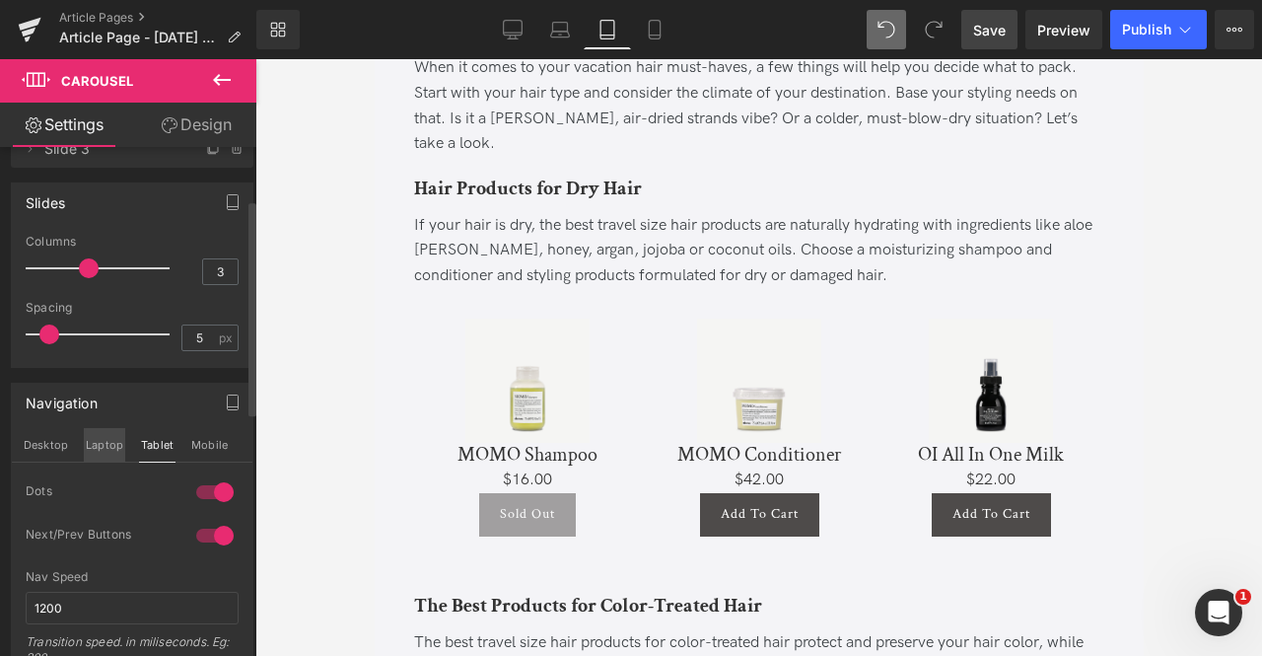
click at [107, 439] on button "Laptop" at bounding box center [104, 445] width 41 height 34
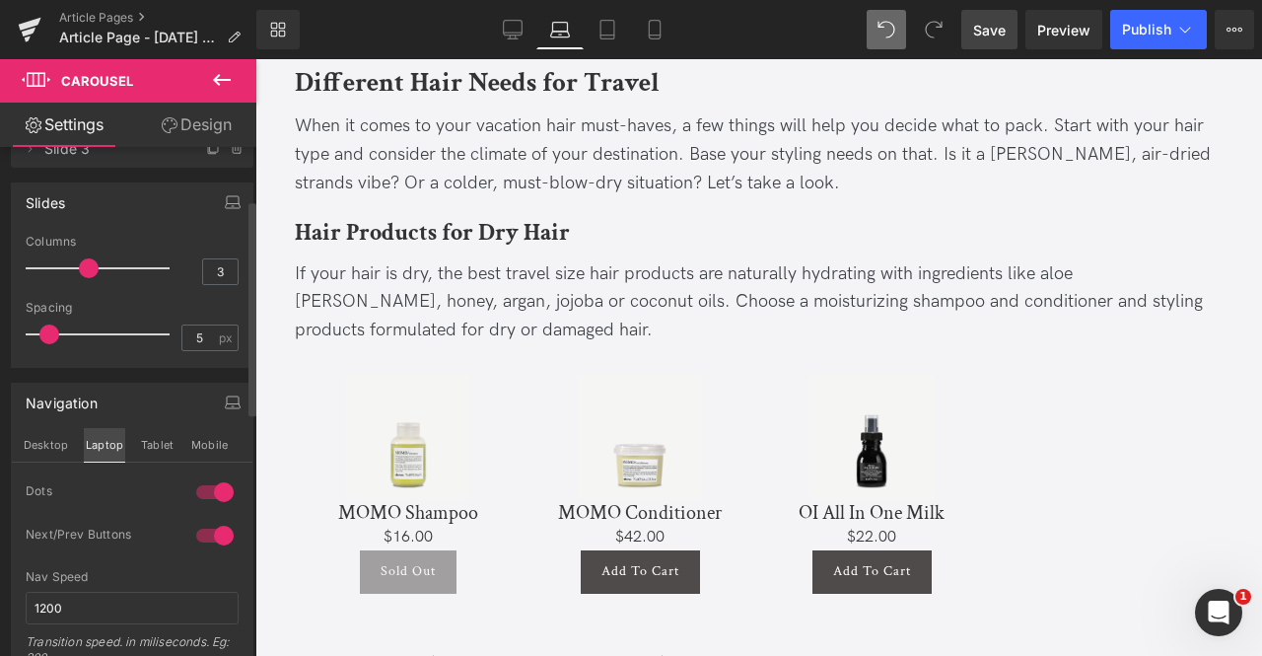
scroll to position [1419, 0]
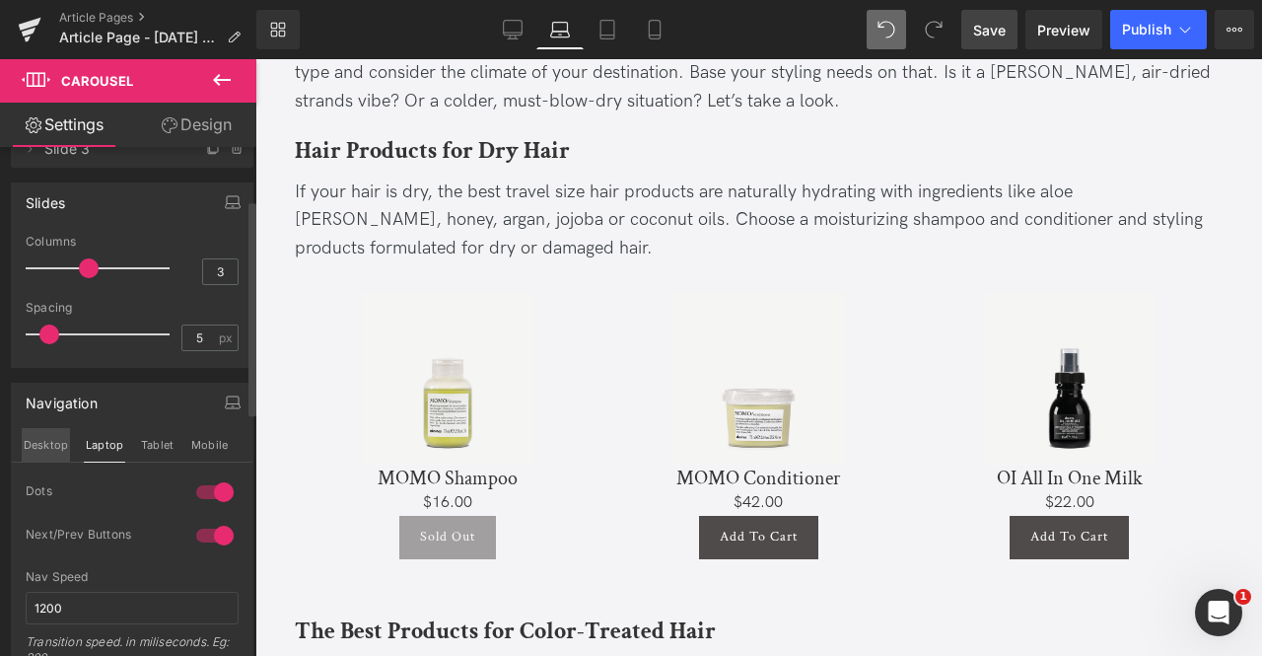
click at [53, 441] on button "Desktop" at bounding box center [46, 445] width 48 height 34
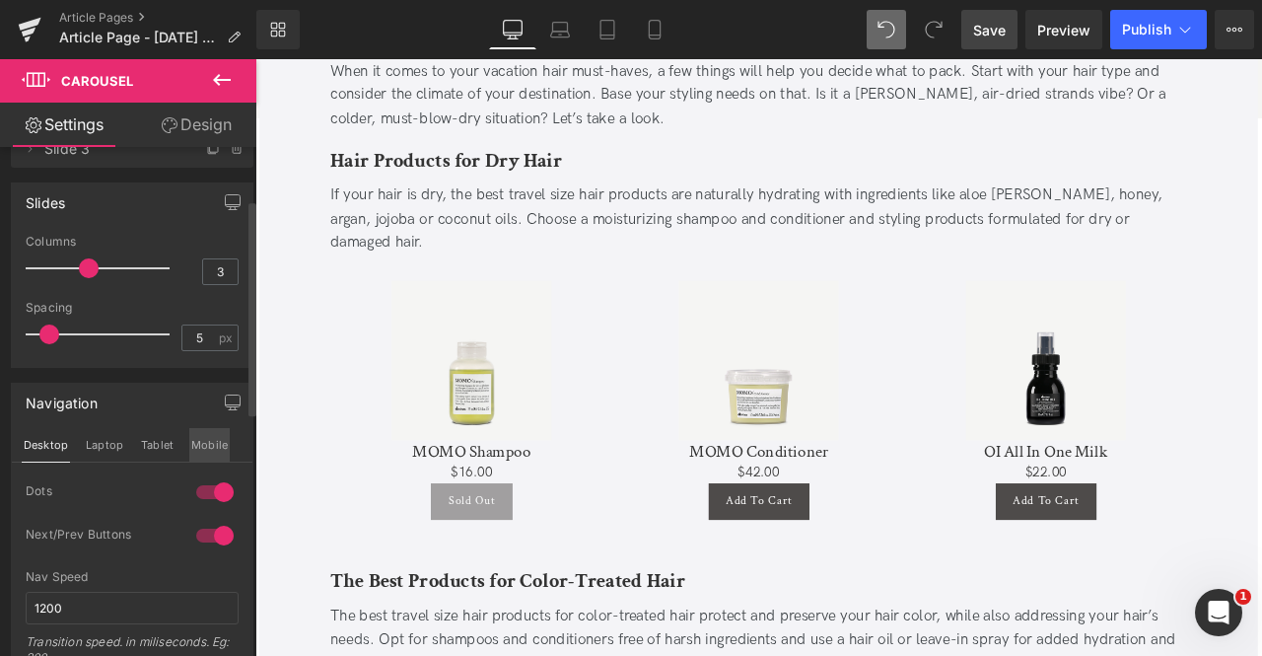
click at [202, 440] on button "Mobile" at bounding box center [209, 445] width 40 height 34
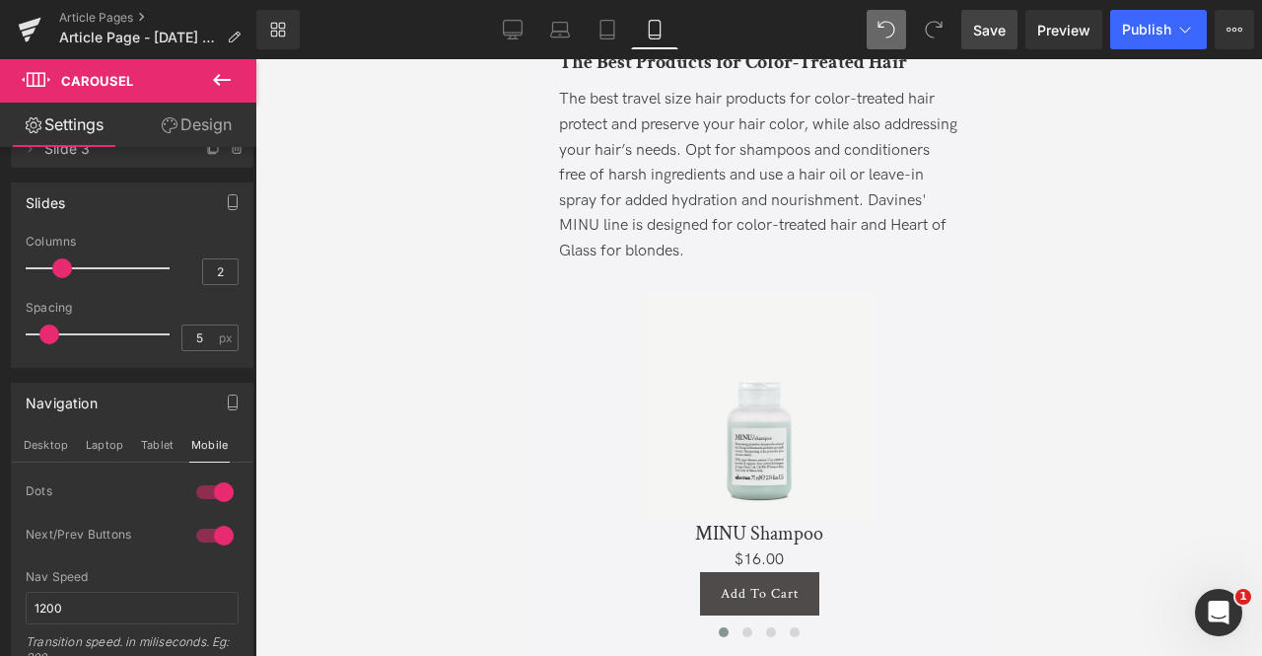
scroll to position [2134, 0]
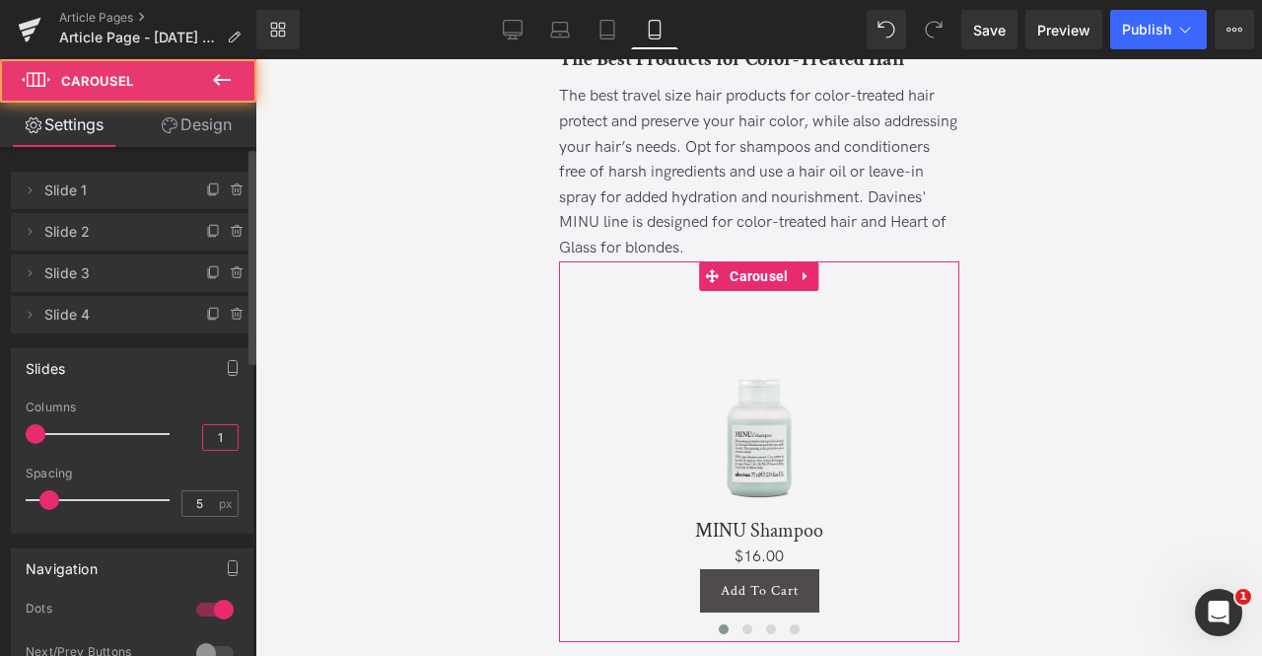
click at [219, 431] on input "1" at bounding box center [220, 437] width 35 height 25
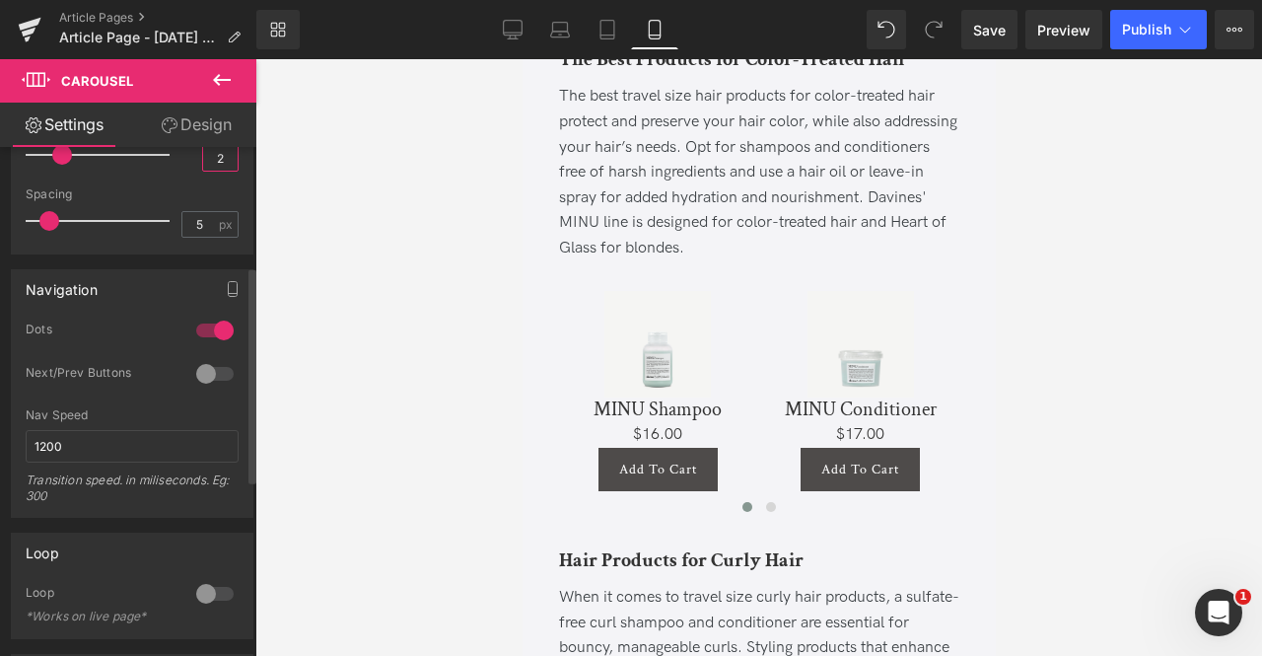
type input "2"
click at [206, 386] on div at bounding box center [214, 373] width 47 height 32
click at [225, 285] on icon "button" at bounding box center [233, 288] width 16 height 16
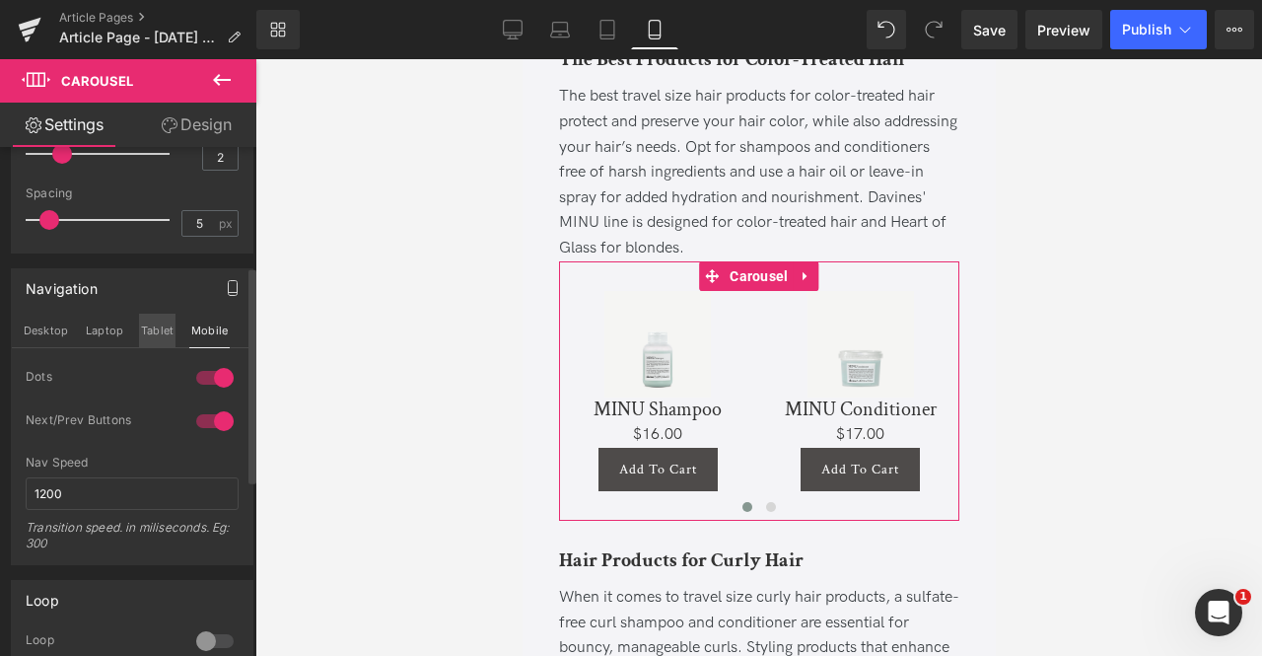
click at [156, 320] on button "Tablet" at bounding box center [157, 331] width 36 height 34
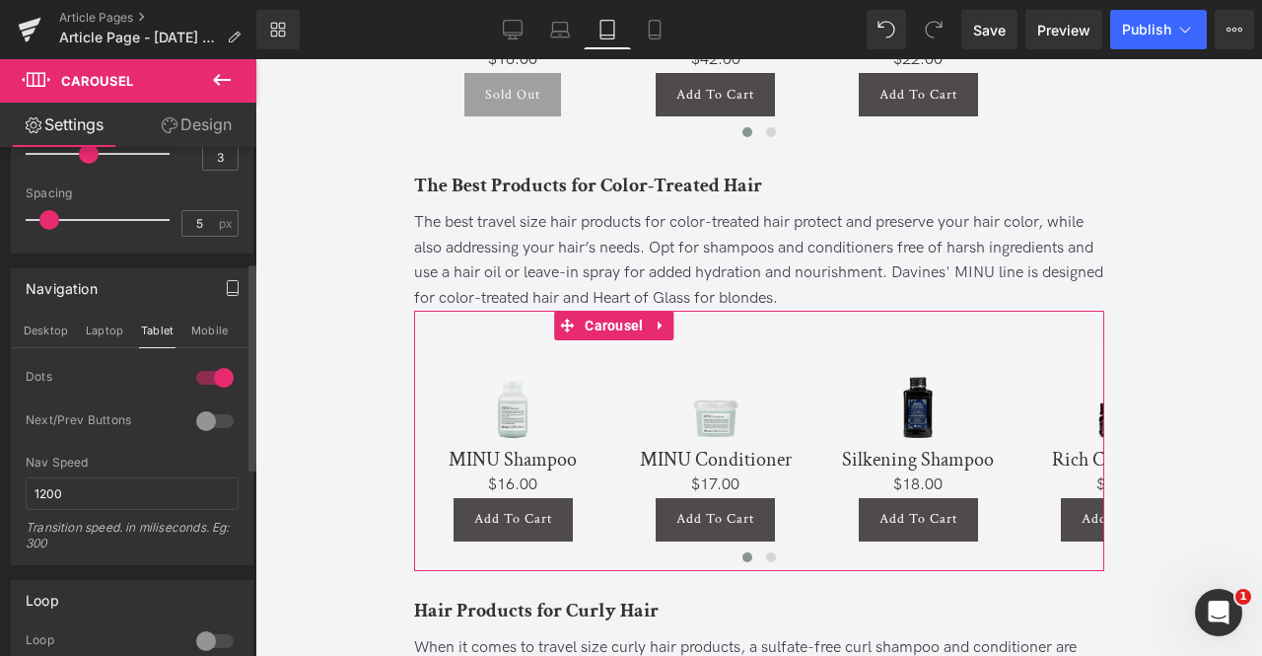
click at [209, 417] on div at bounding box center [214, 421] width 47 height 32
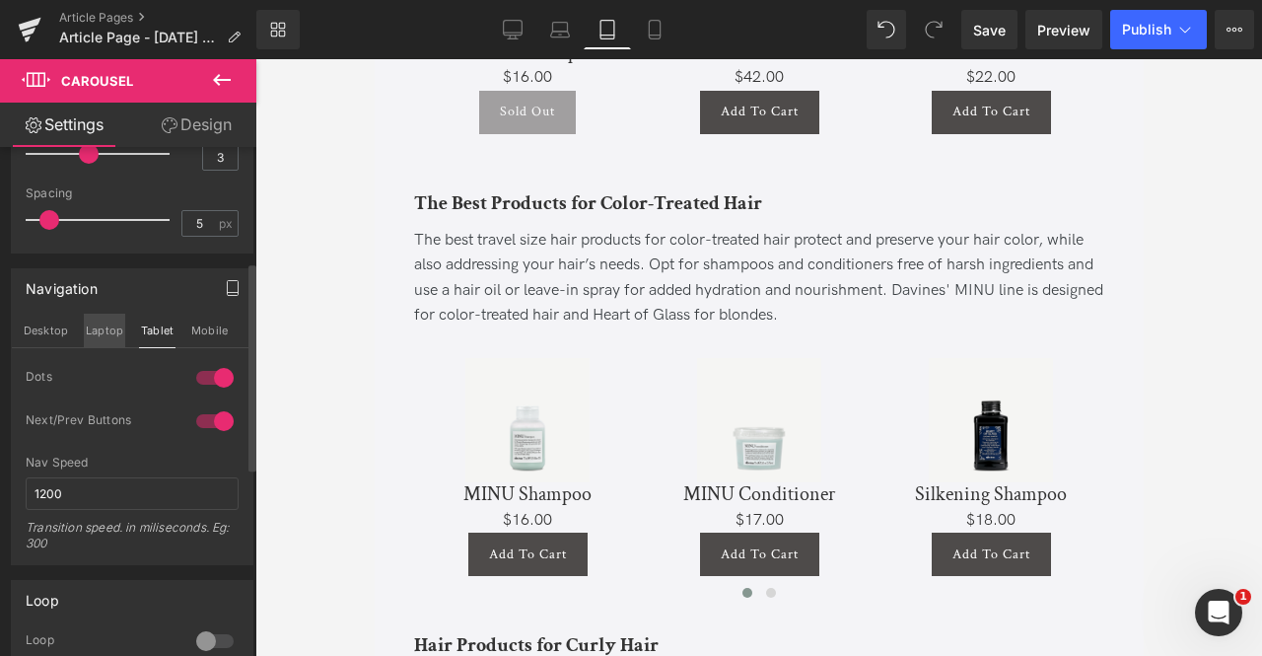
click at [102, 320] on button "Laptop" at bounding box center [104, 331] width 41 height 34
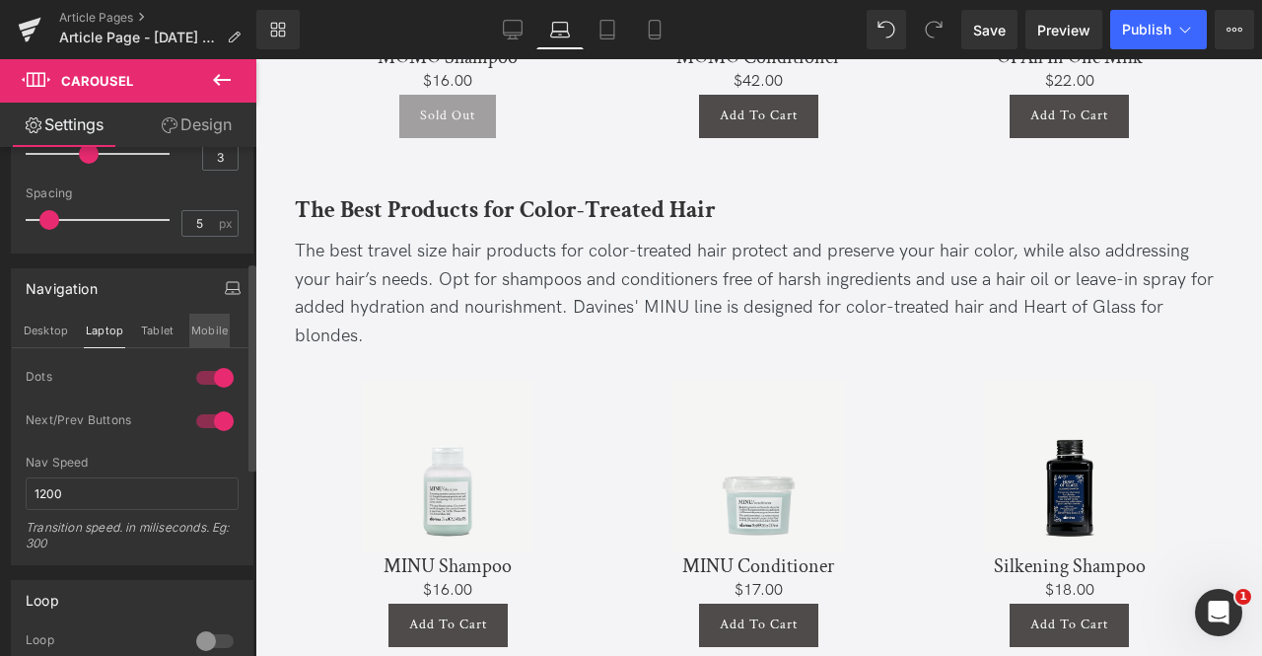
click at [221, 323] on button "Mobile" at bounding box center [209, 331] width 40 height 34
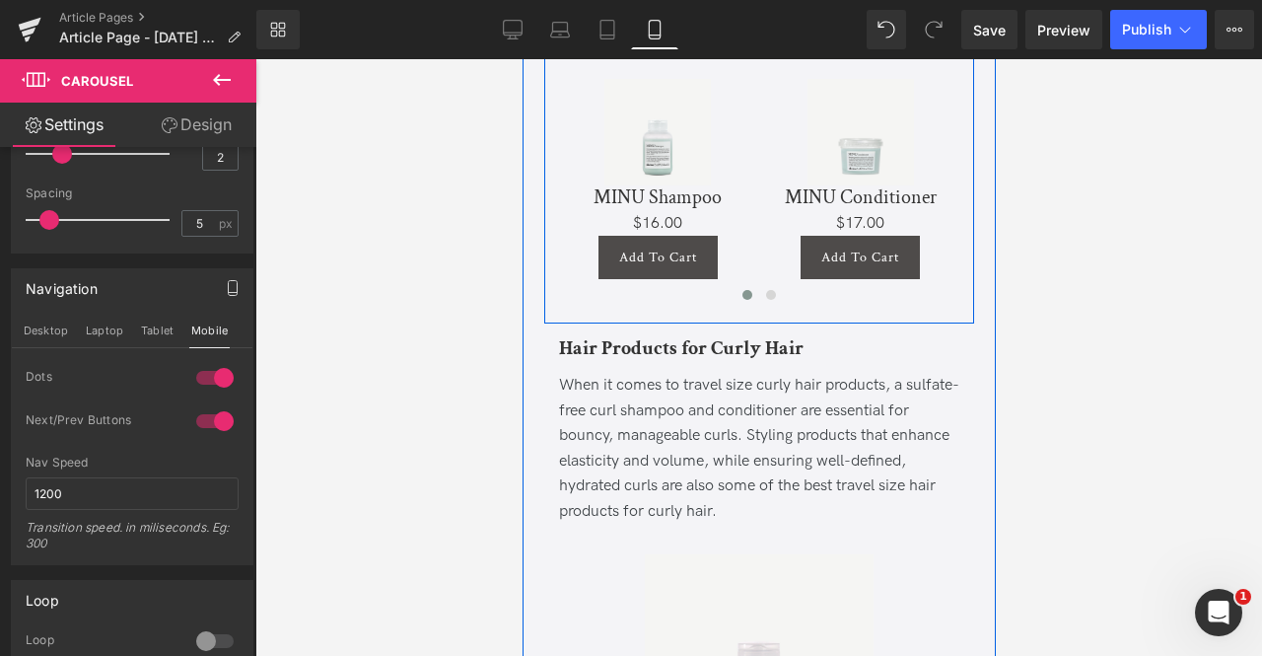
scroll to position [2670, 0]
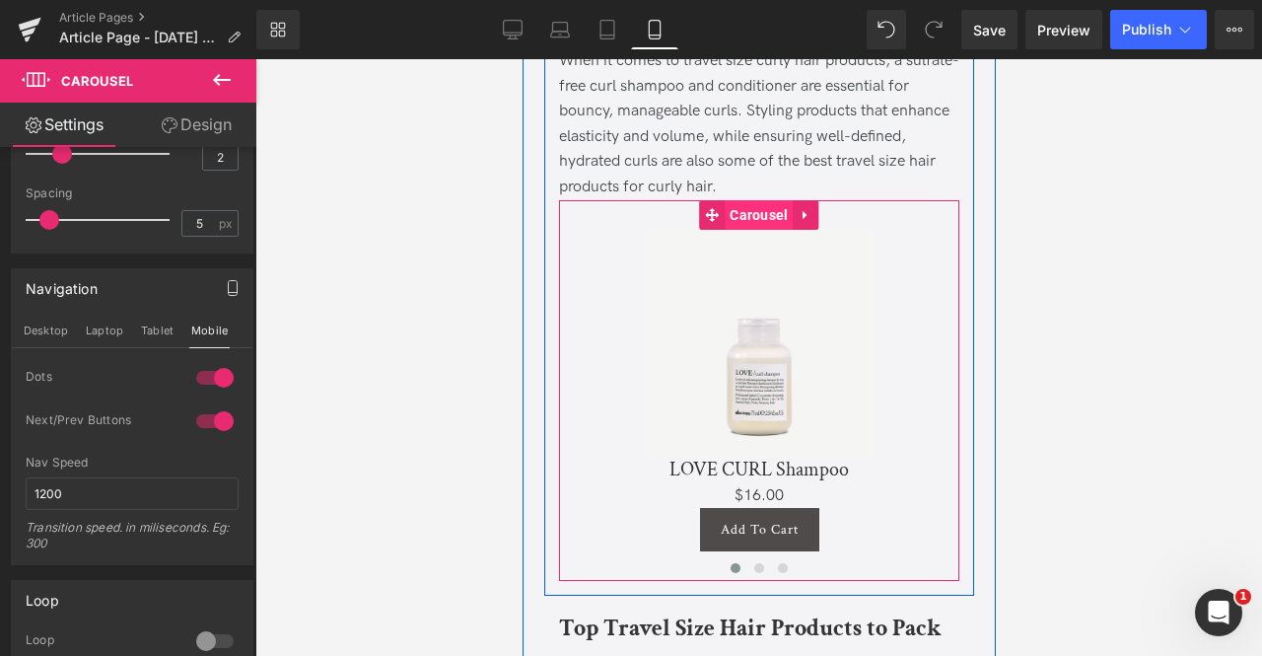
click at [742, 230] on span "Carousel" at bounding box center [758, 215] width 68 height 30
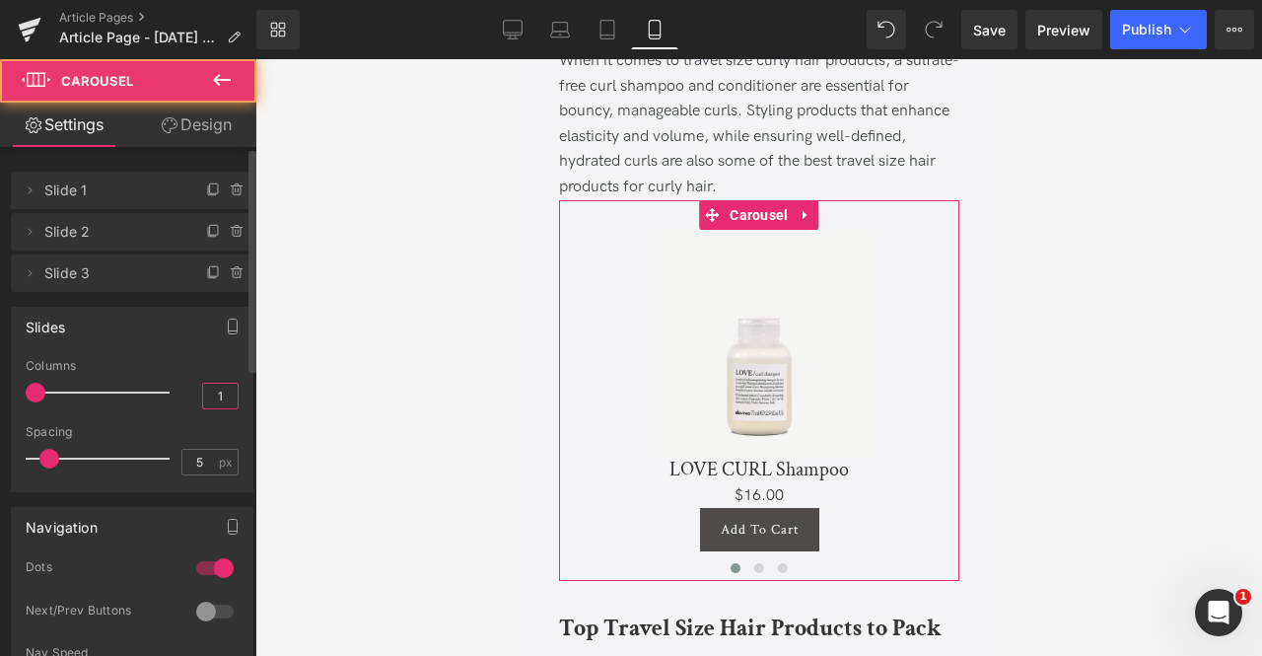
click at [203, 400] on input "1" at bounding box center [220, 396] width 35 height 25
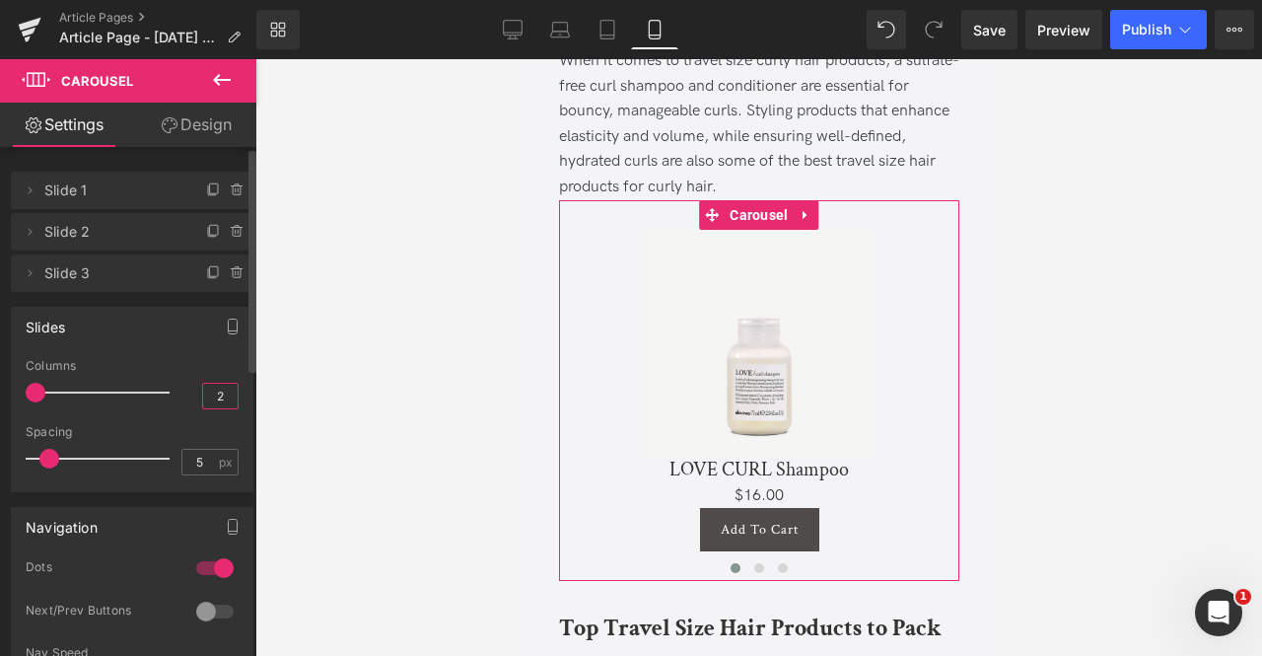
type input "1"
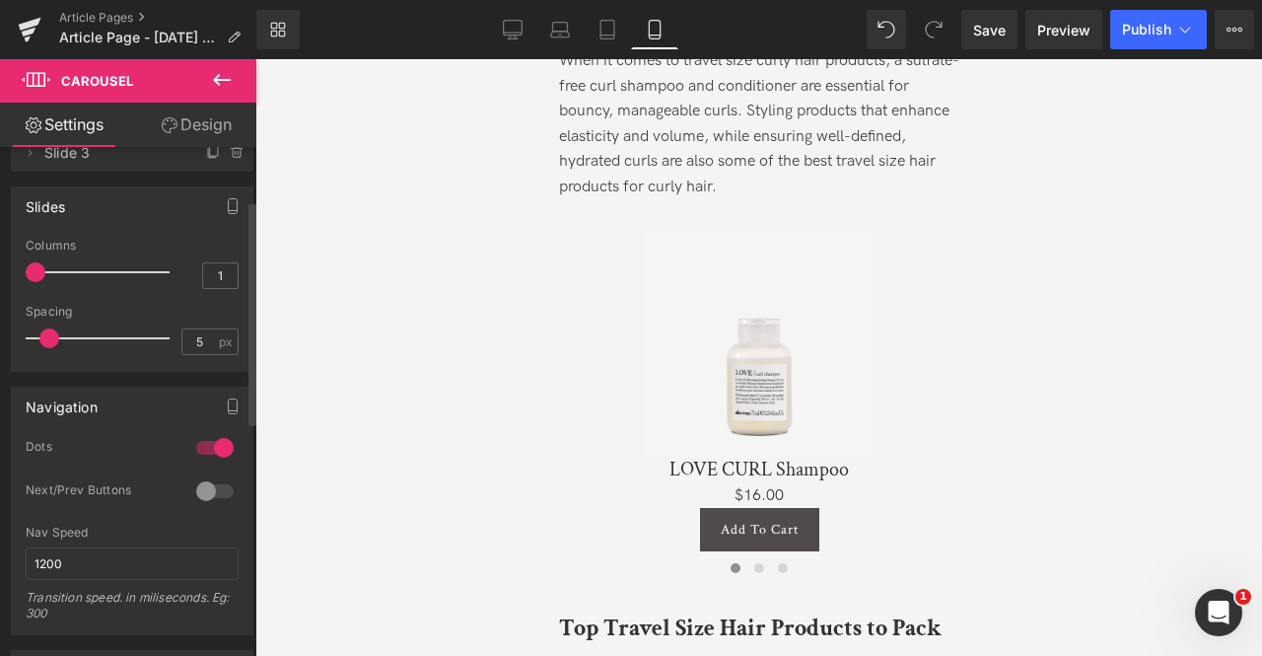
click at [205, 480] on div at bounding box center [214, 491] width 47 height 32
click at [219, 279] on input "1" at bounding box center [220, 275] width 35 height 25
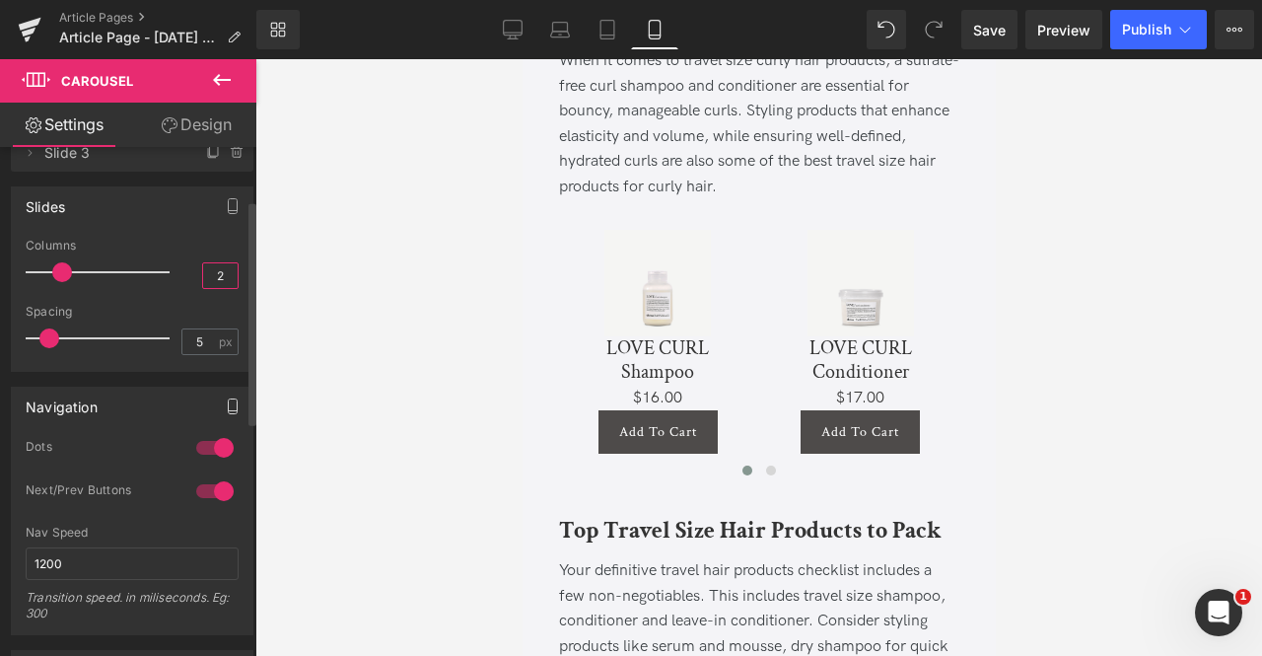
type input "2"
click at [222, 391] on button "button" at bounding box center [233, 406] width 32 height 37
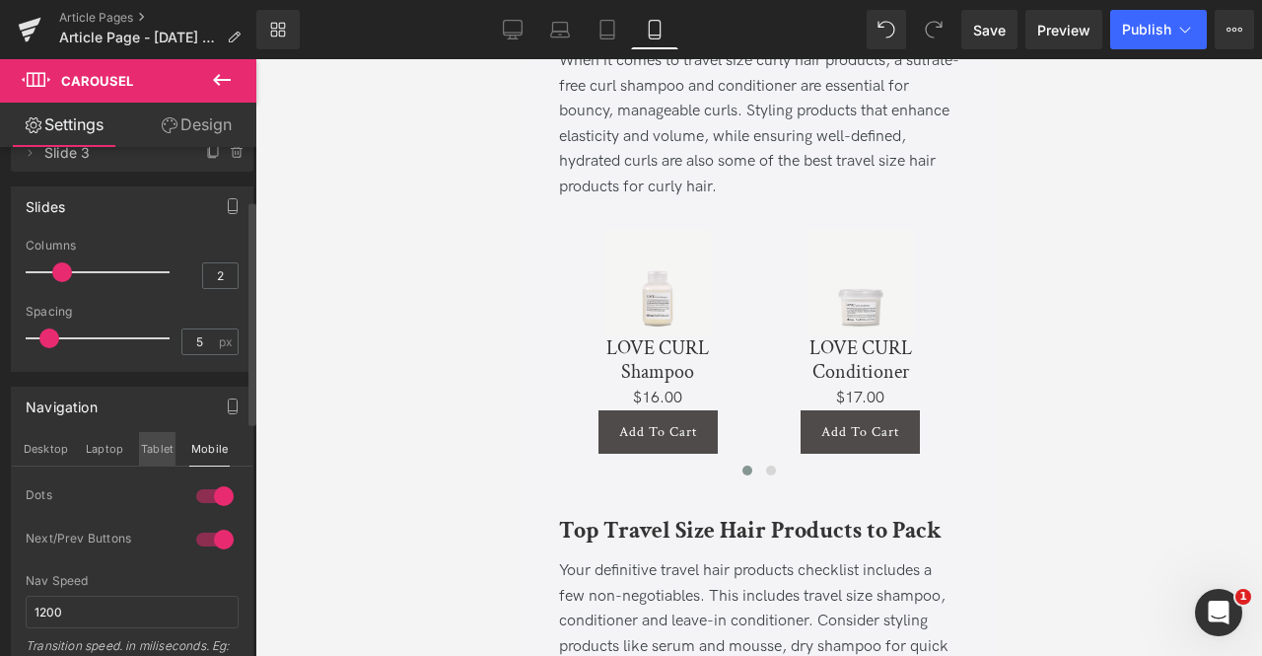
click at [156, 433] on button "Tablet" at bounding box center [157, 449] width 36 height 34
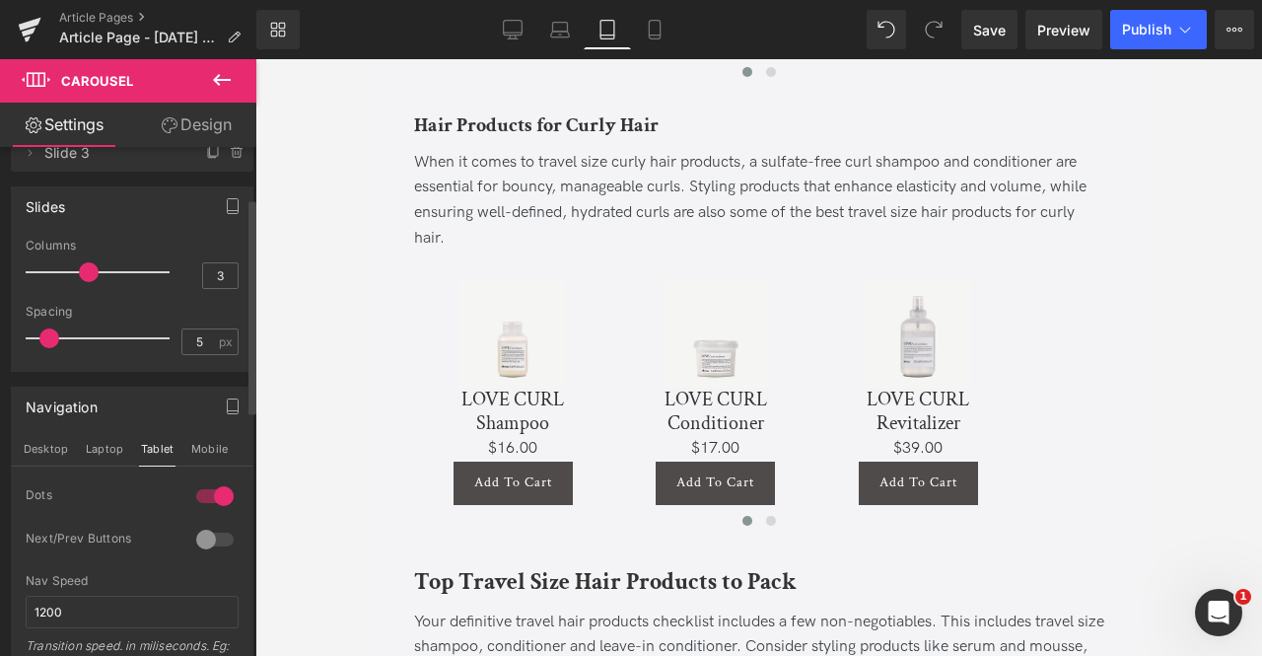
scroll to position [2259, 0]
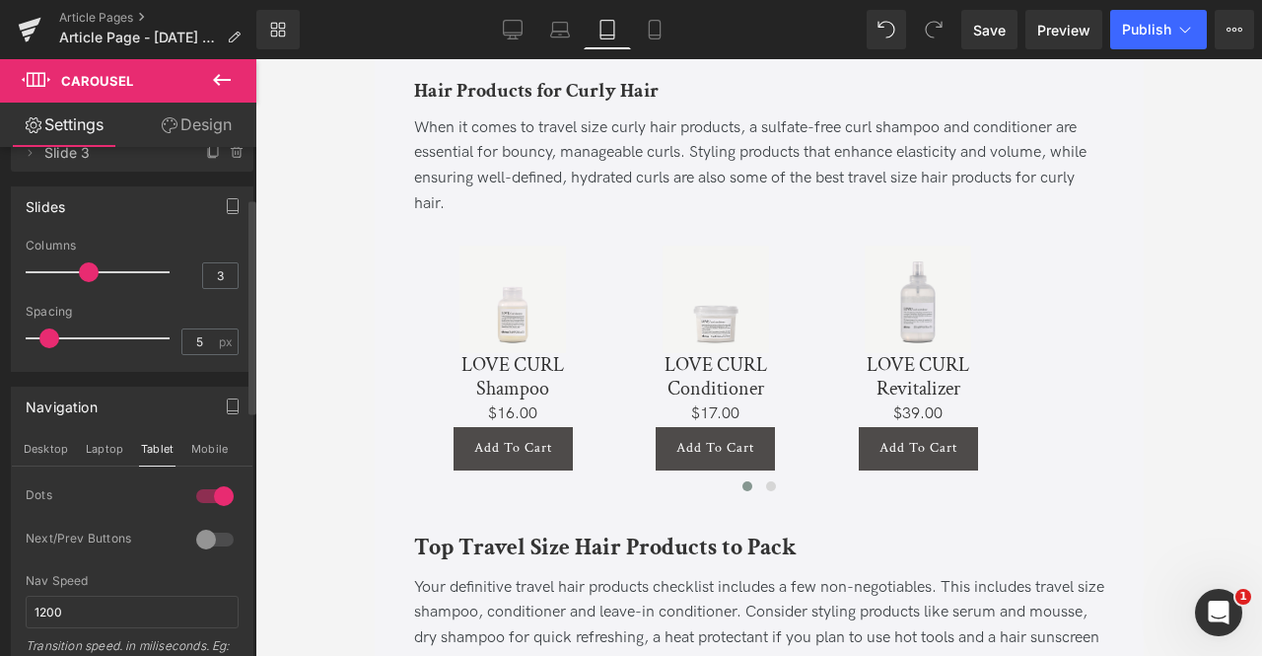
click at [206, 541] on div at bounding box center [214, 540] width 47 height 32
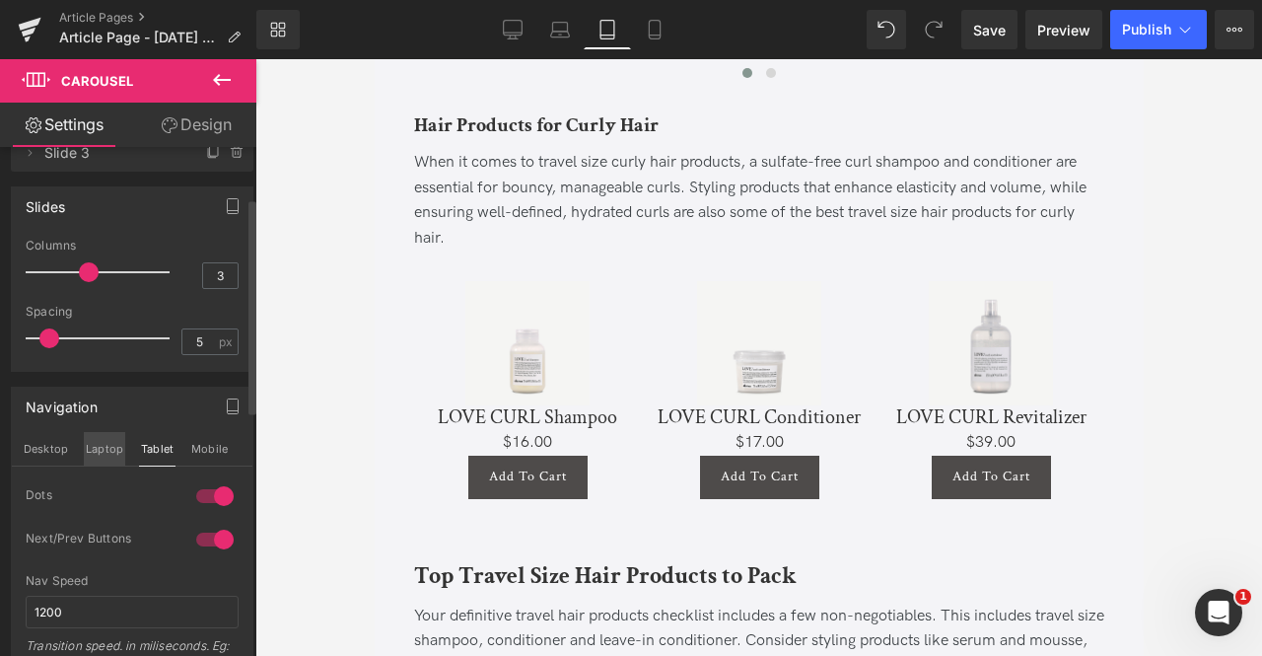
click at [102, 446] on button "Laptop" at bounding box center [104, 449] width 41 height 34
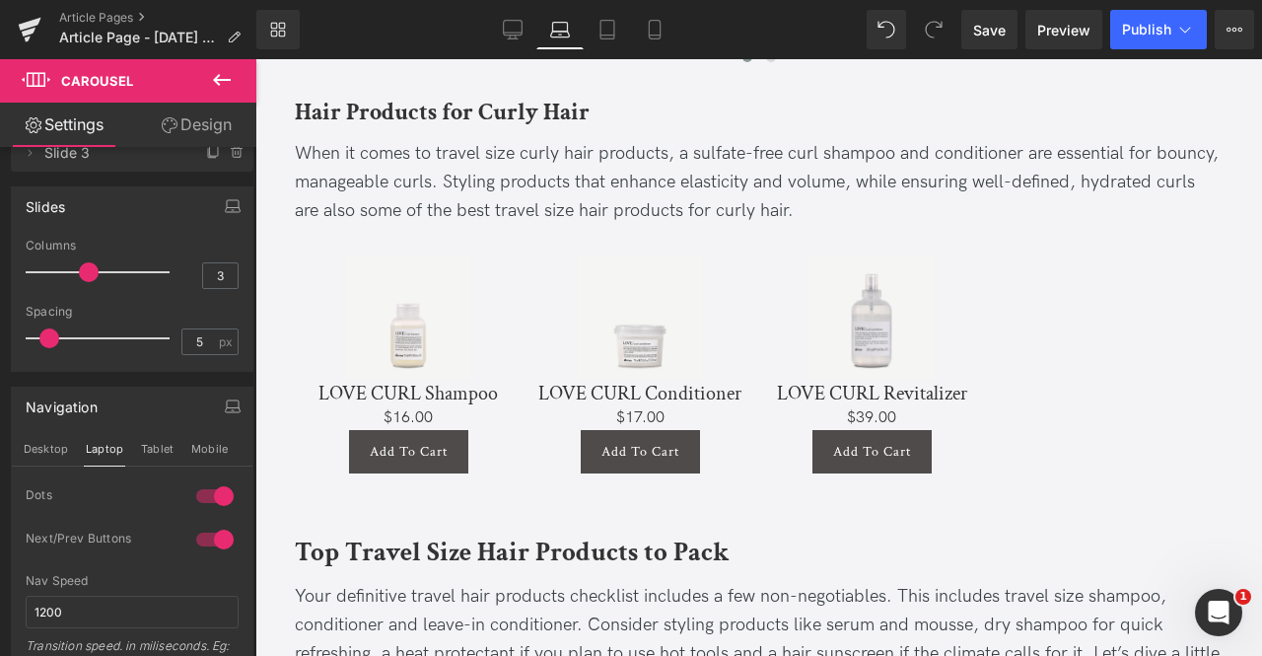
scroll to position [2398, 0]
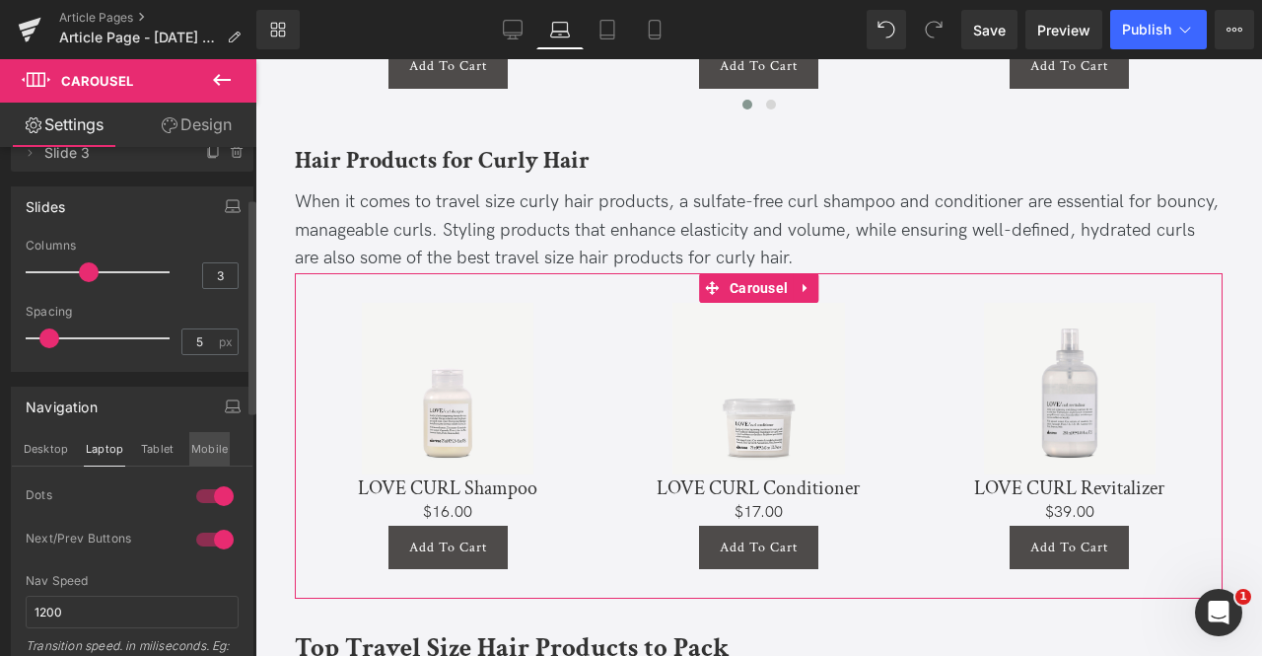
click at [203, 443] on button "Mobile" at bounding box center [209, 449] width 40 height 34
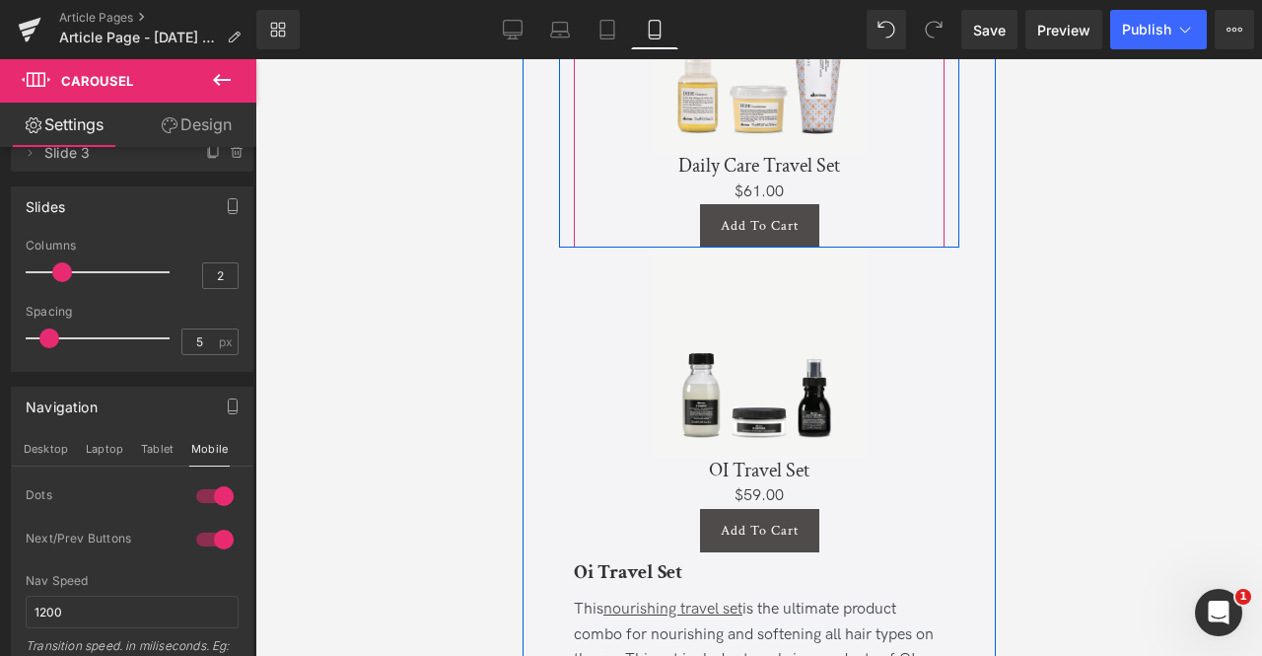
scroll to position [5022, 0]
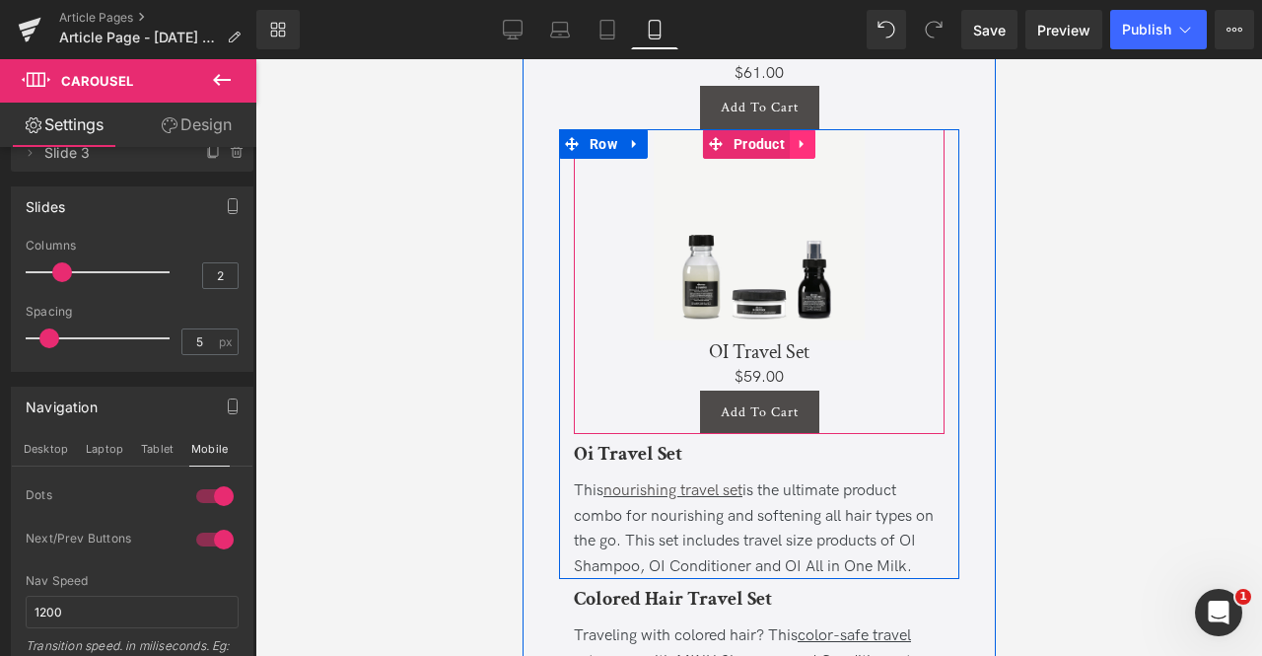
click at [795, 152] on icon at bounding box center [802, 144] width 14 height 15
click at [785, 151] on icon at bounding box center [789, 144] width 14 height 14
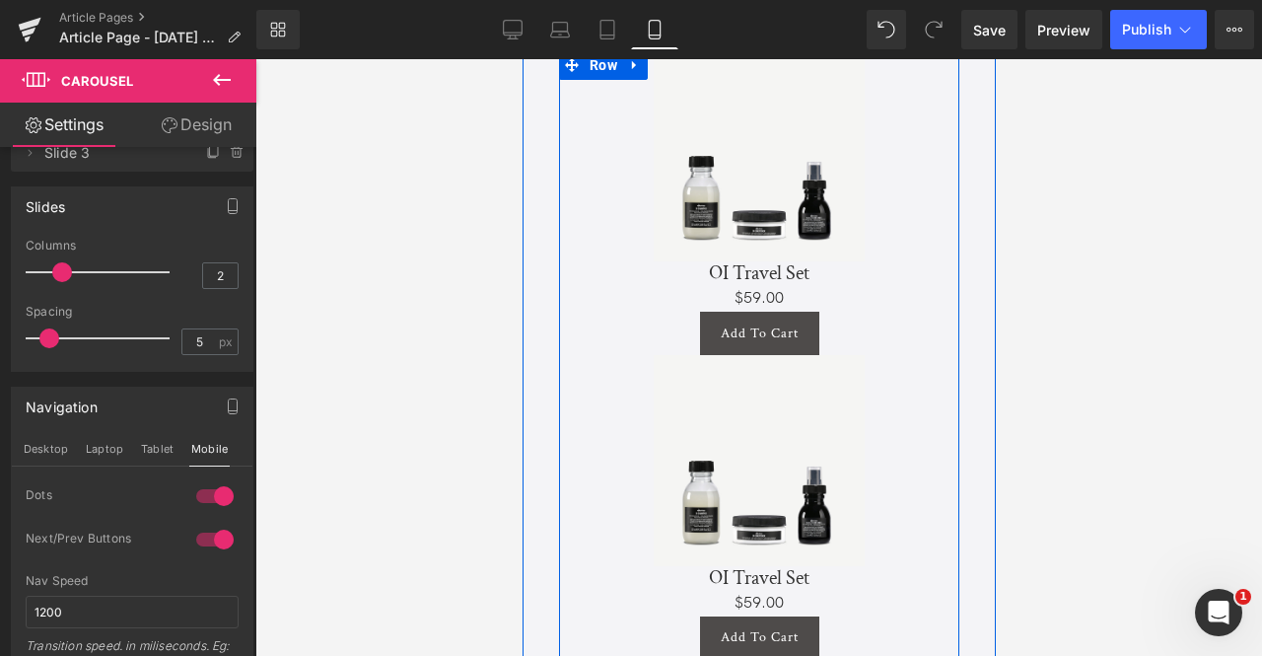
scroll to position [4986, 0]
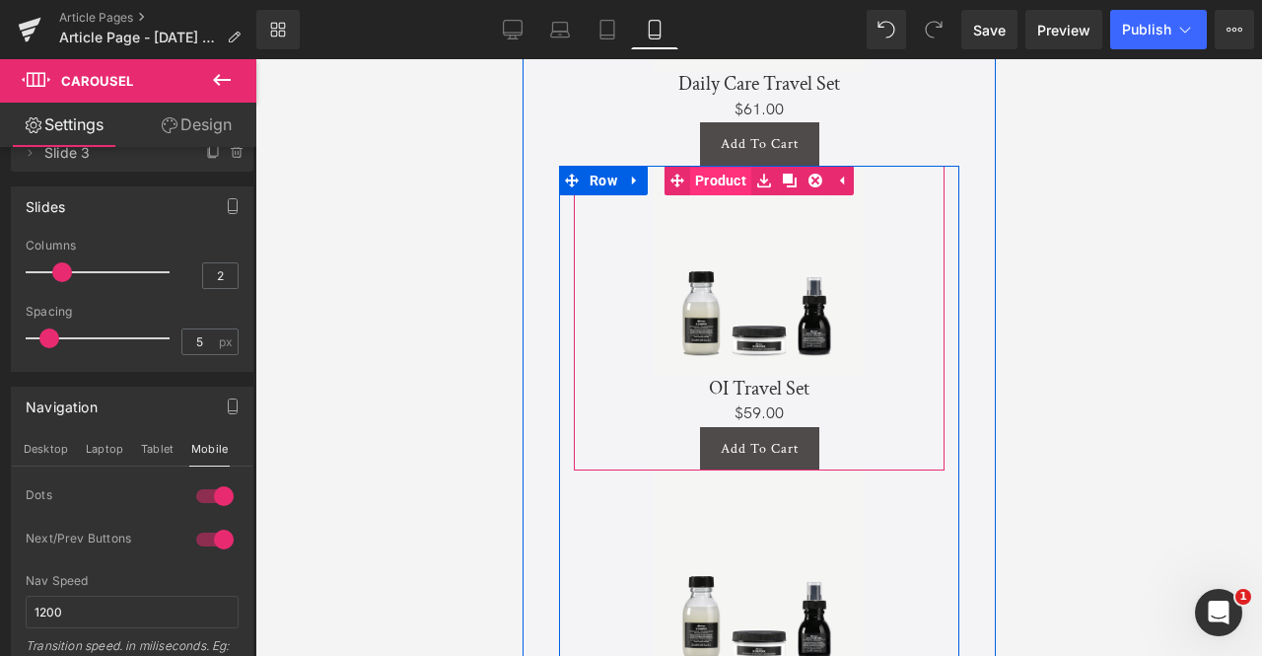
click at [727, 195] on span "Product" at bounding box center [719, 181] width 61 height 30
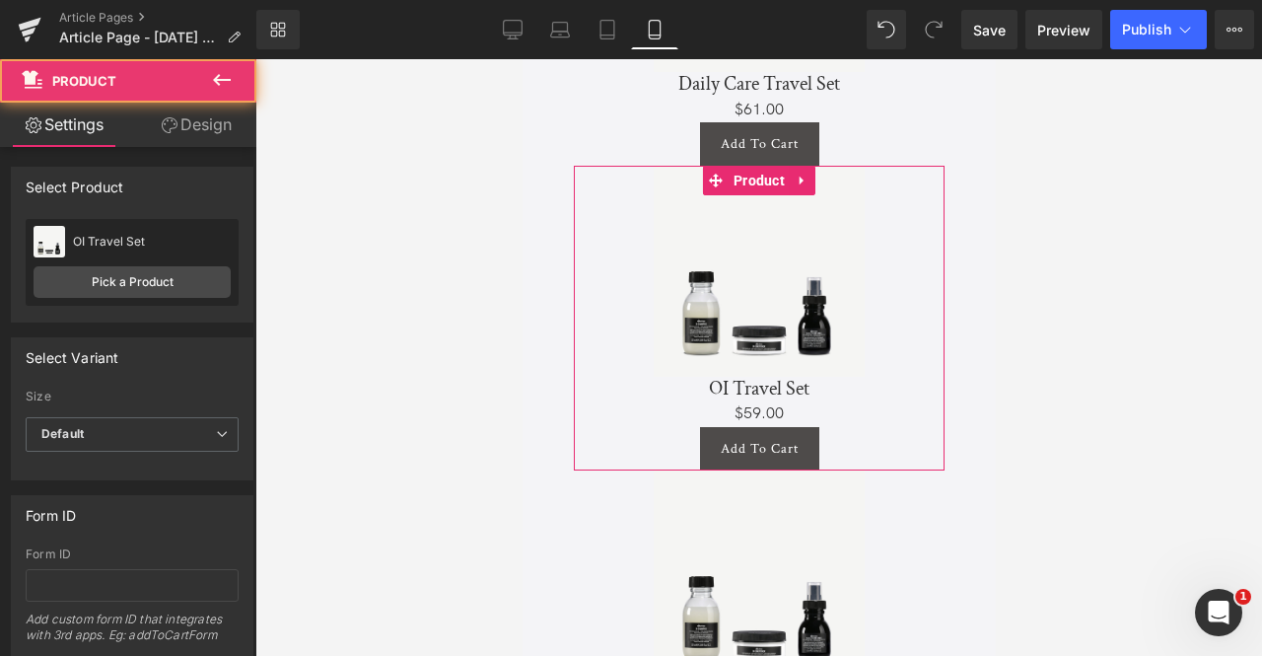
click at [172, 112] on link "Design" at bounding box center [196, 125] width 128 height 44
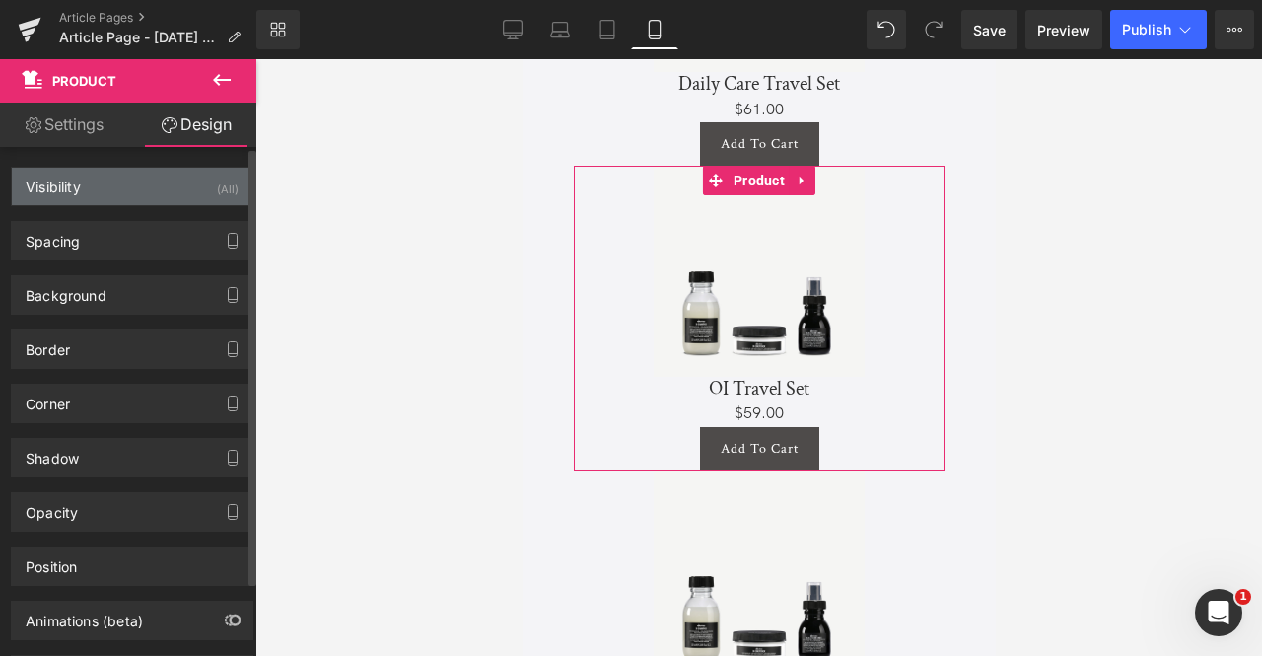
click at [108, 193] on div "Visibility (All)" at bounding box center [132, 186] width 241 height 37
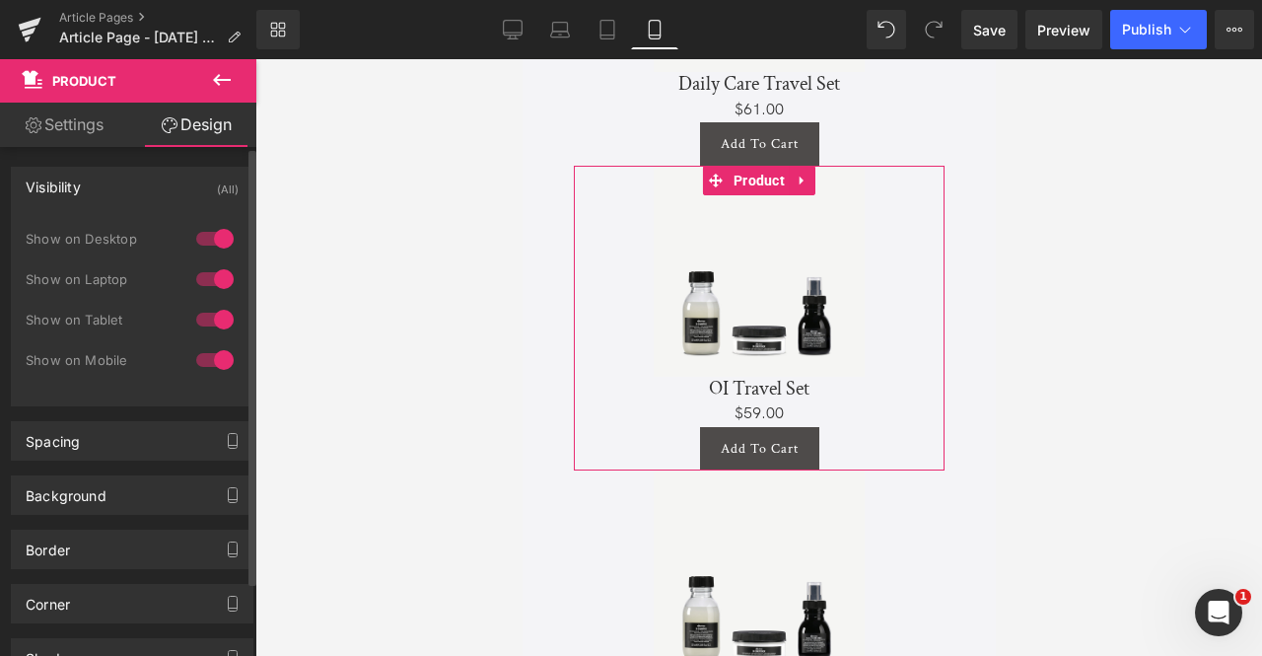
click at [211, 359] on div at bounding box center [214, 360] width 47 height 32
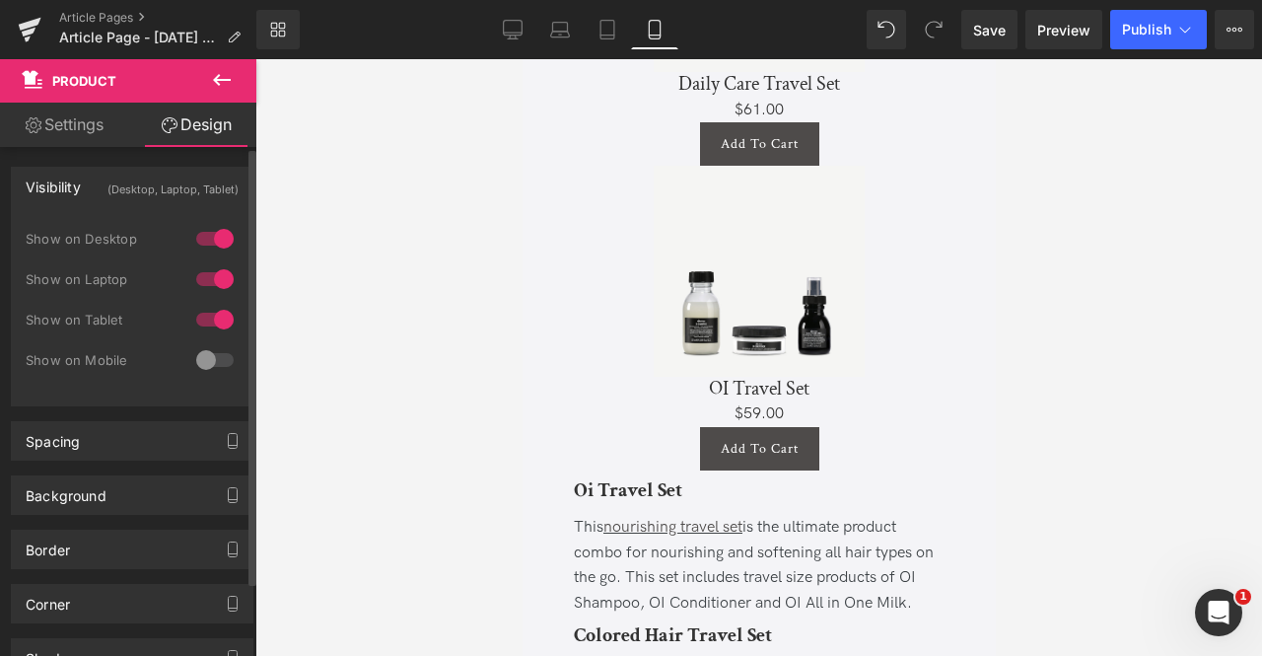
click at [199, 190] on div "(Desktop, Laptop, Tablet)" at bounding box center [172, 184] width 131 height 33
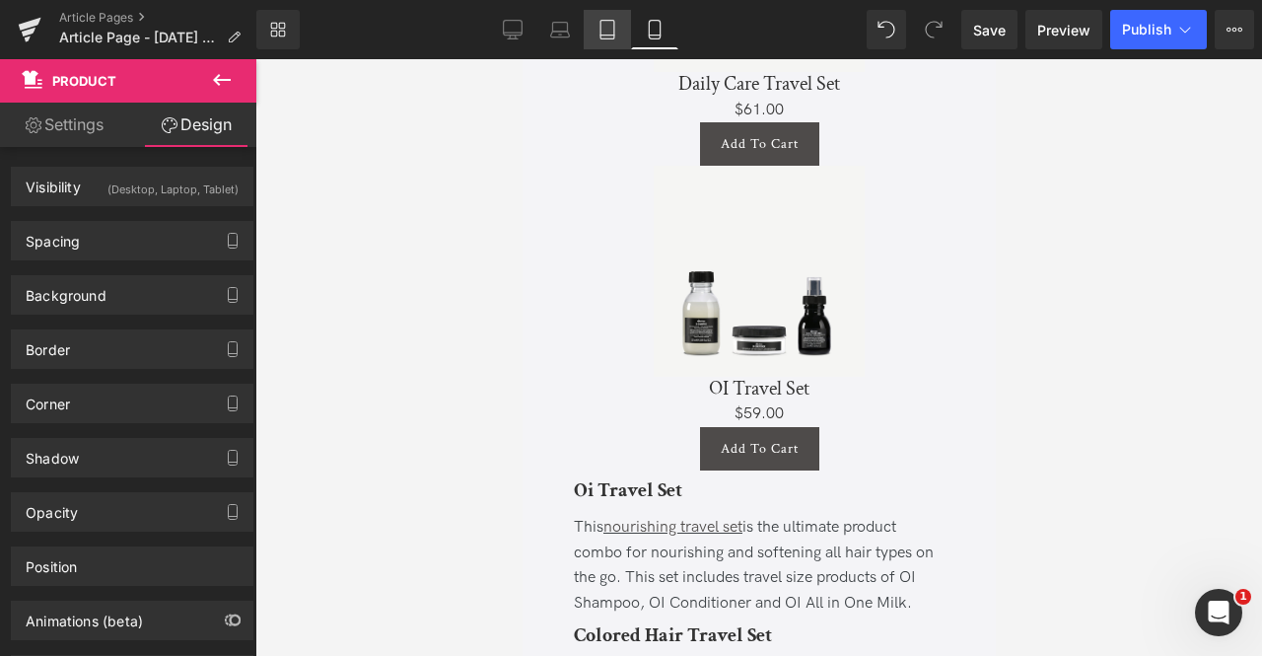
click at [598, 30] on icon at bounding box center [608, 30] width 20 height 20
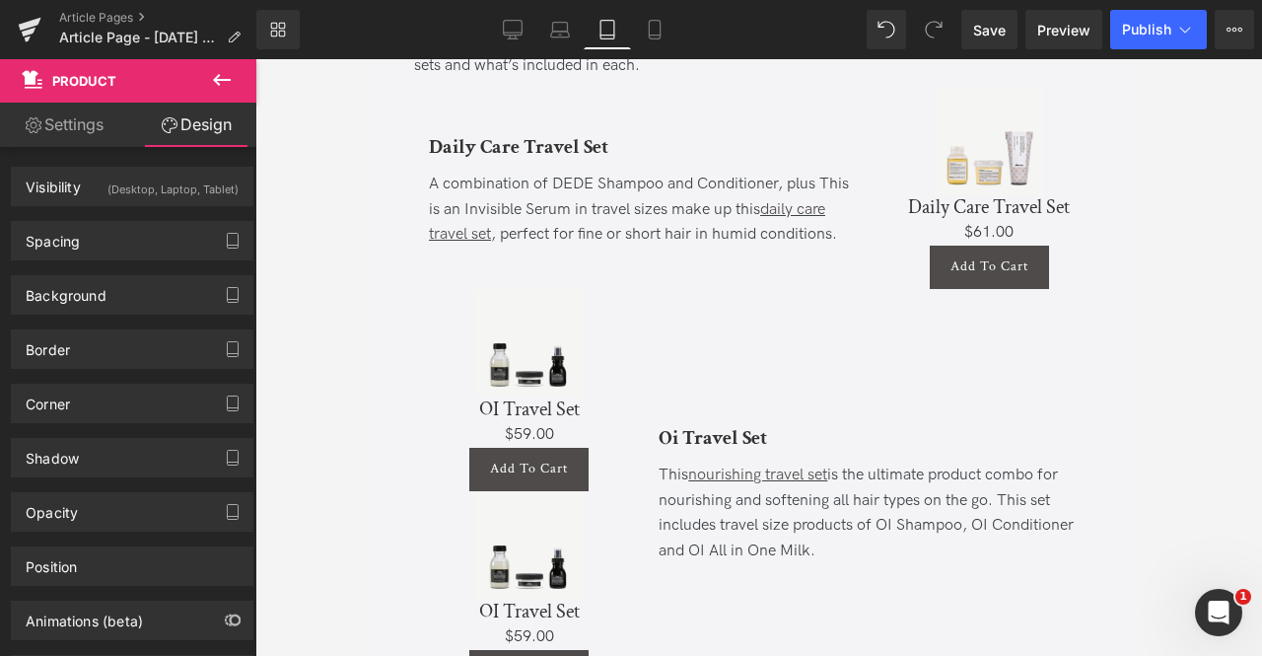
scroll to position [3800, 0]
click at [667, 30] on link "Mobile" at bounding box center [654, 29] width 47 height 39
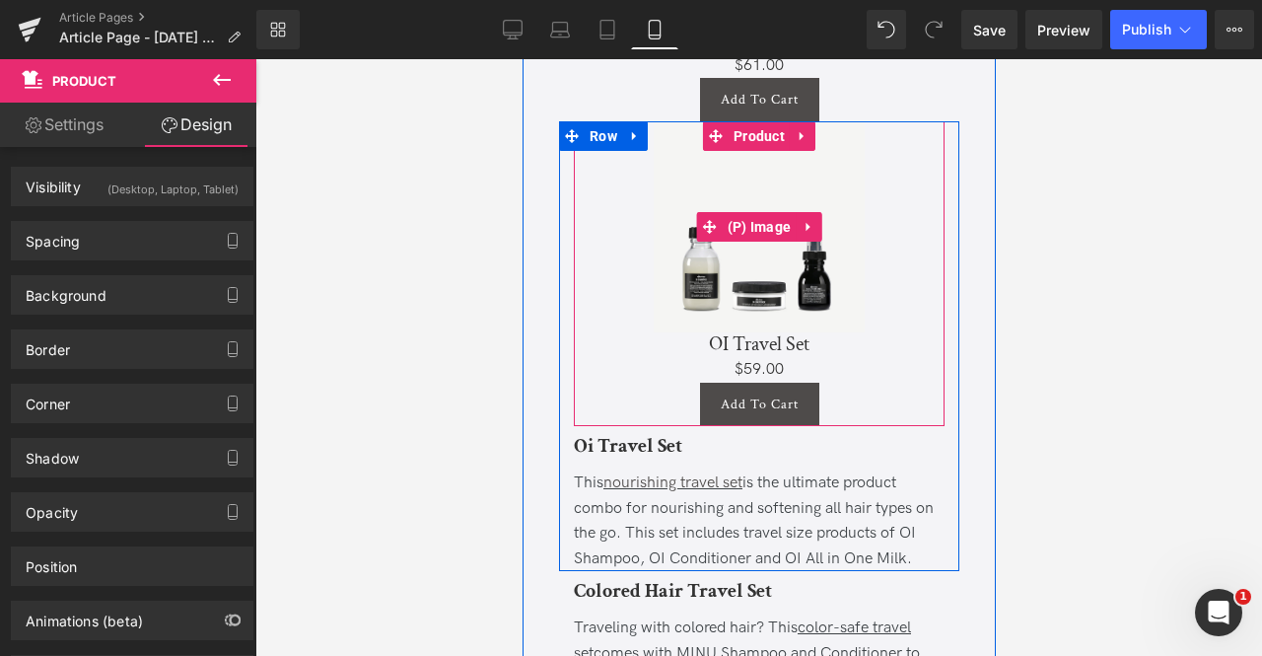
scroll to position [5029, 0]
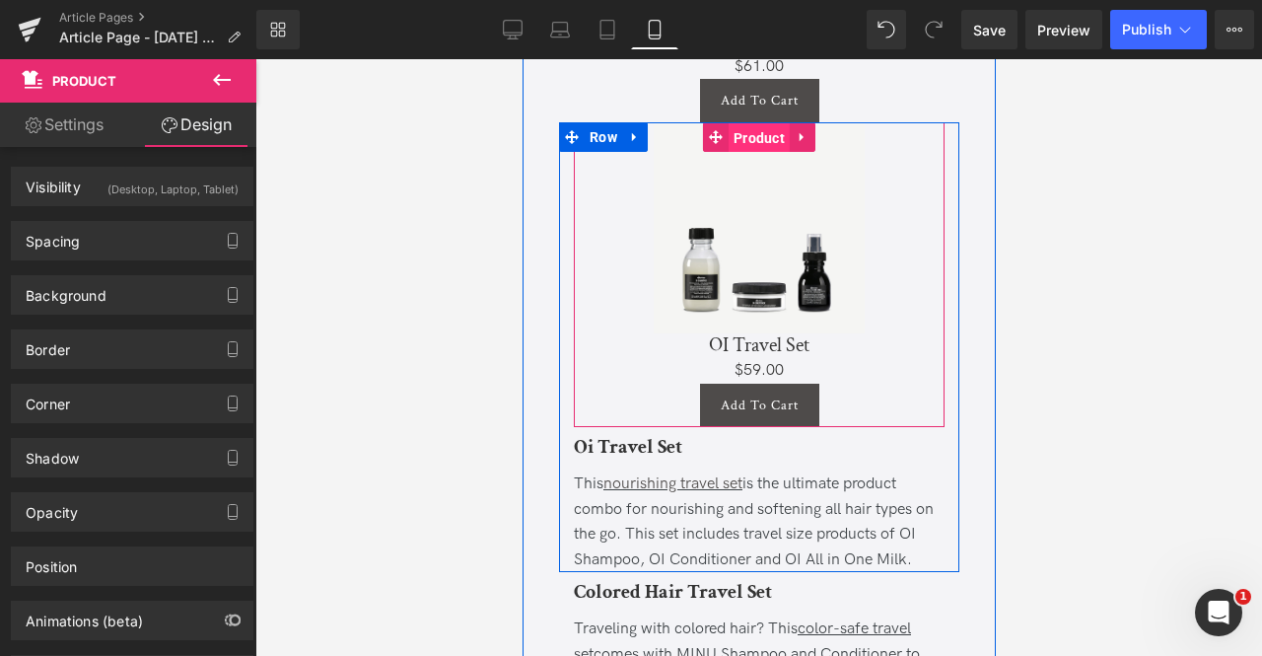
click at [754, 153] on span "Product" at bounding box center [758, 138] width 61 height 30
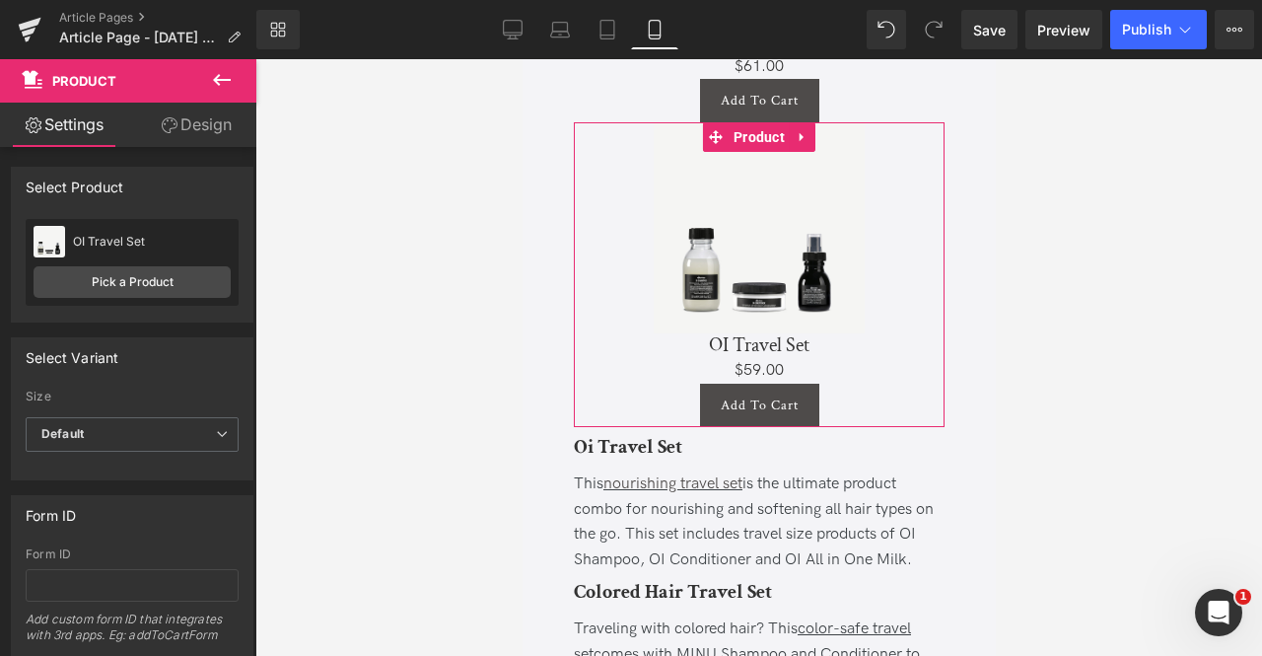
click at [235, 113] on link "Design" at bounding box center [196, 125] width 128 height 44
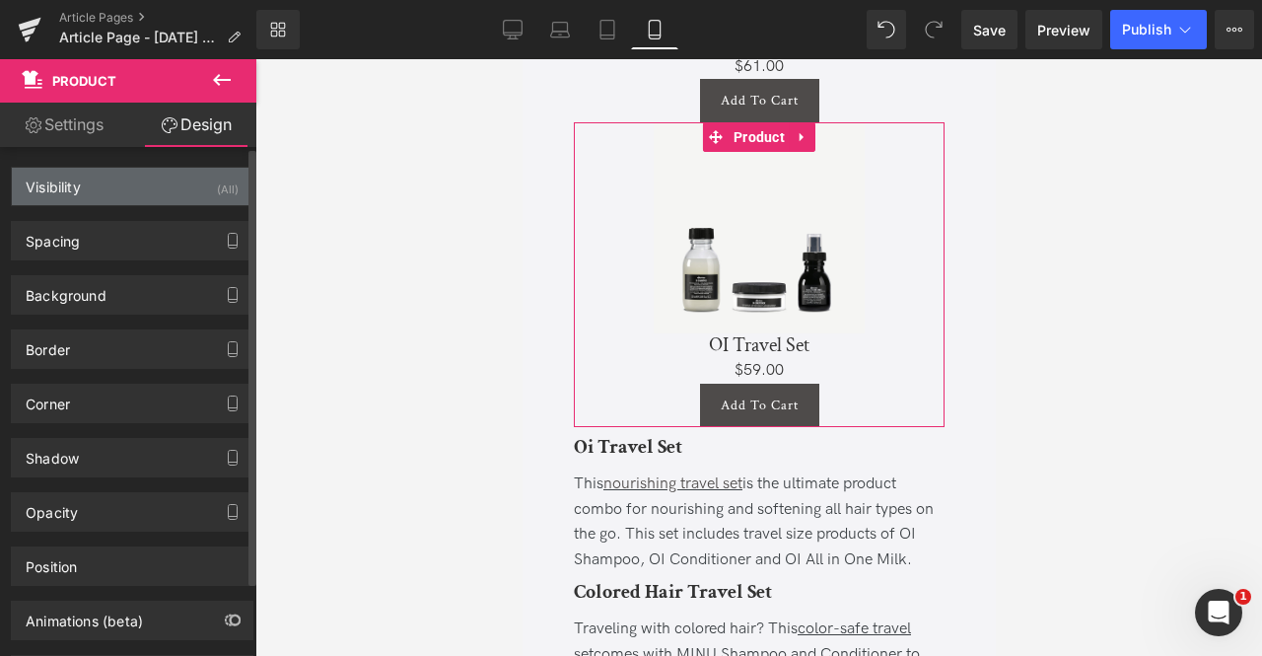
click at [178, 178] on div "Visibility (All)" at bounding box center [132, 186] width 241 height 37
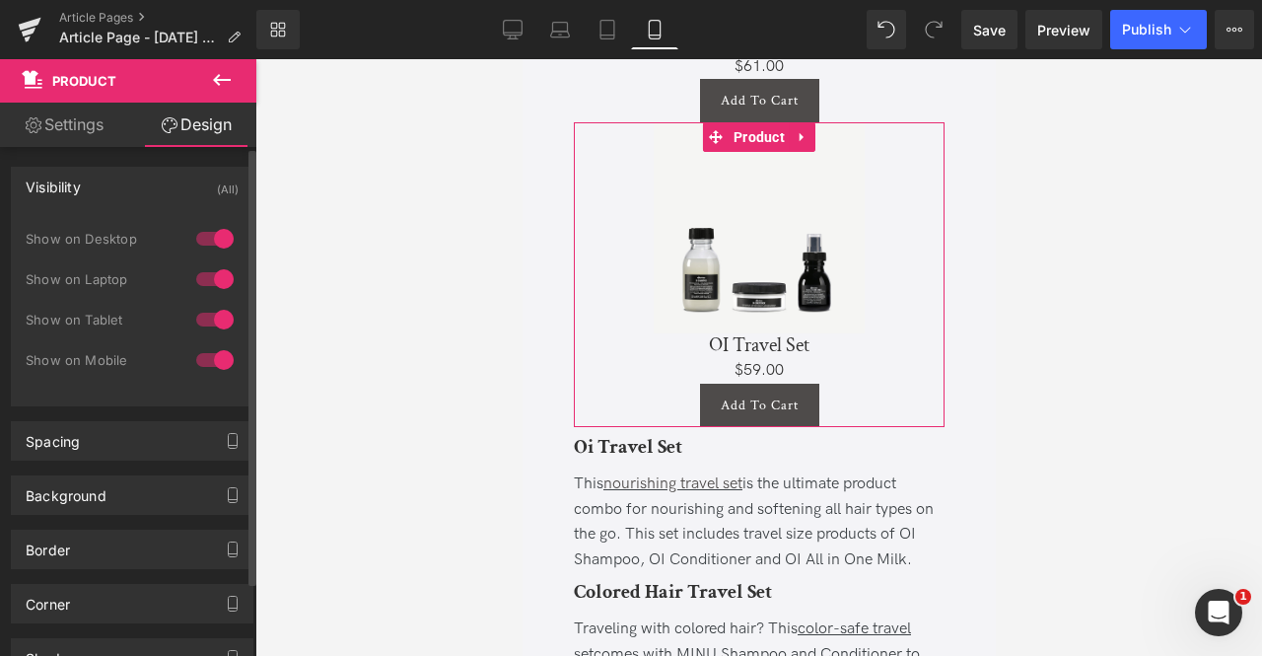
click at [210, 318] on div at bounding box center [214, 320] width 47 height 32
click at [208, 268] on div at bounding box center [214, 279] width 47 height 32
click at [207, 236] on div at bounding box center [214, 239] width 47 height 32
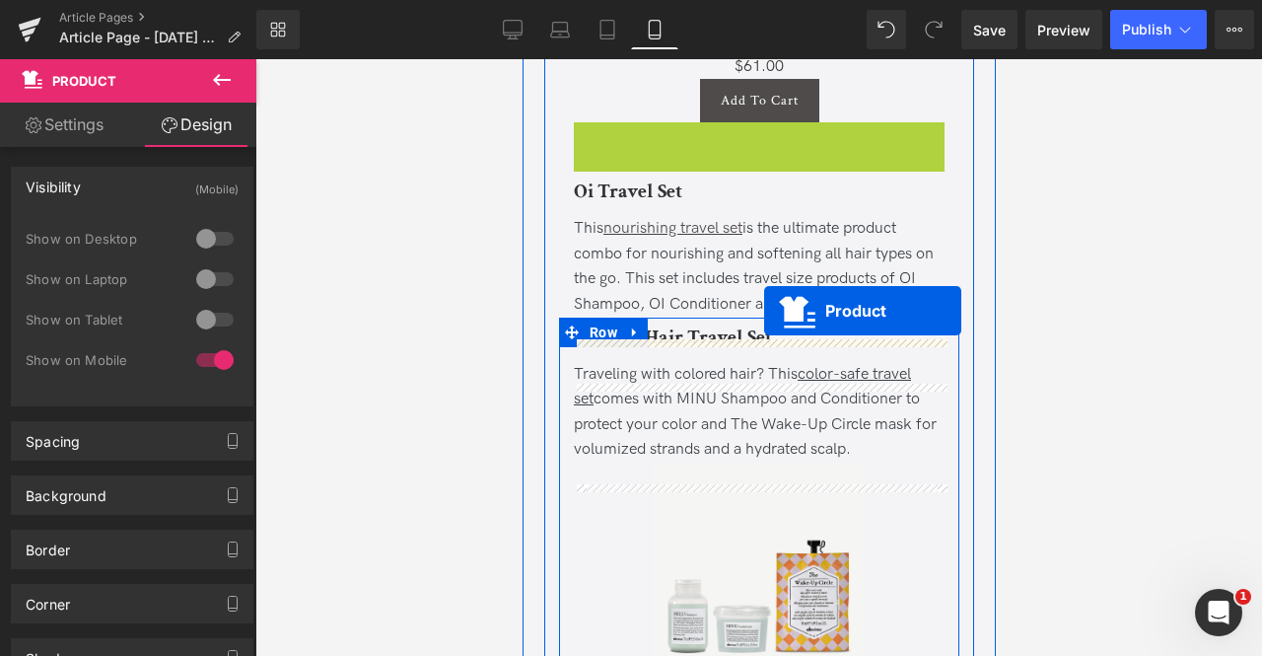
drag, startPoint x: 714, startPoint y: 158, endPoint x: 763, endPoint y: 312, distance: 161.5
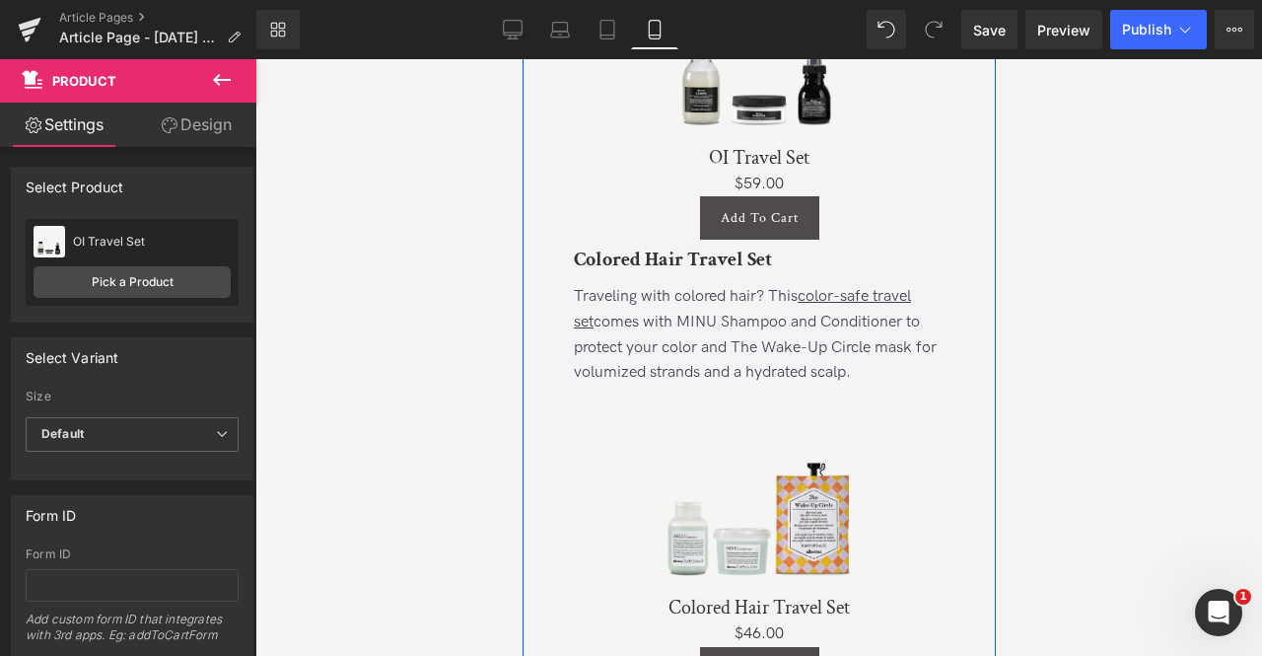
scroll to position [5380, 0]
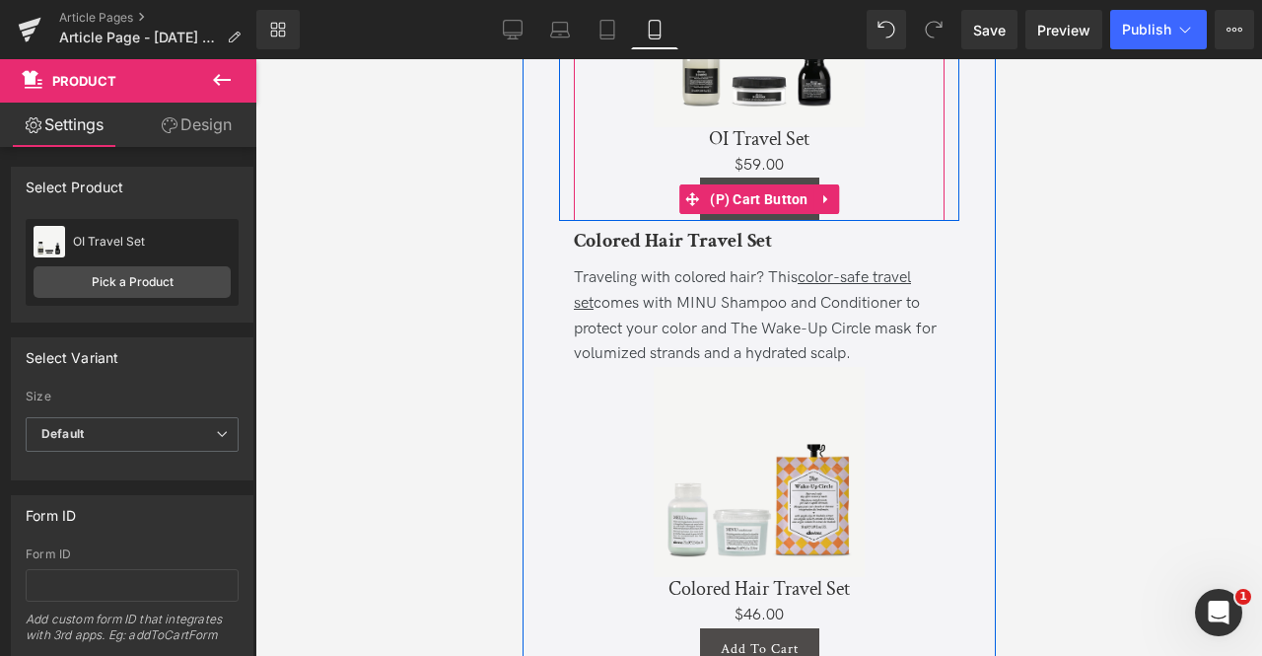
click at [896, 208] on div "Add To Cart" at bounding box center [758, 199] width 351 height 43
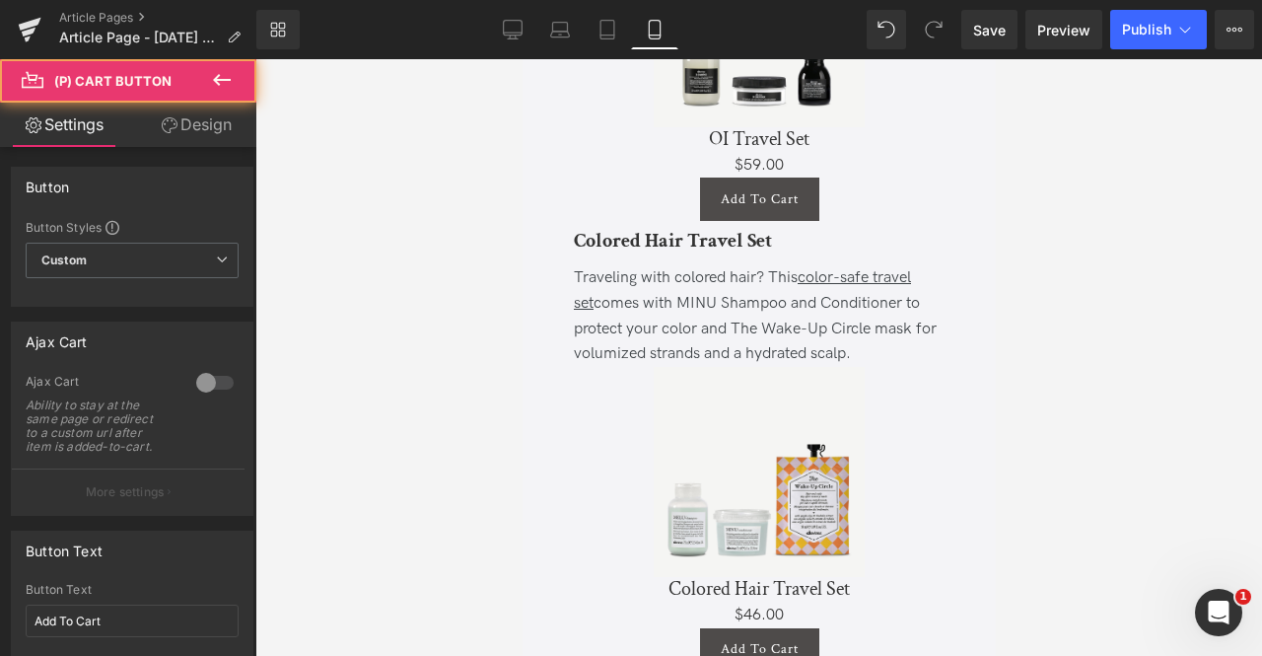
drag, startPoint x: 198, startPoint y: 115, endPoint x: 110, endPoint y: 240, distance: 152.1
click at [198, 115] on link "Design" at bounding box center [196, 125] width 128 height 44
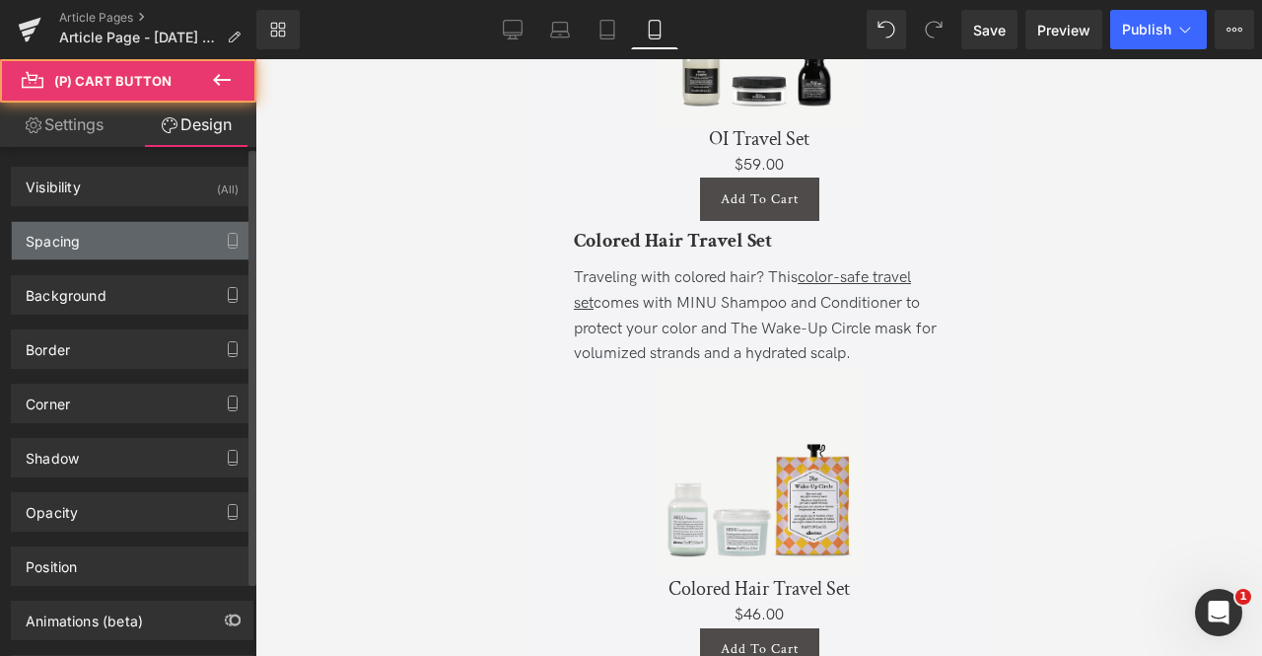
type input "0"
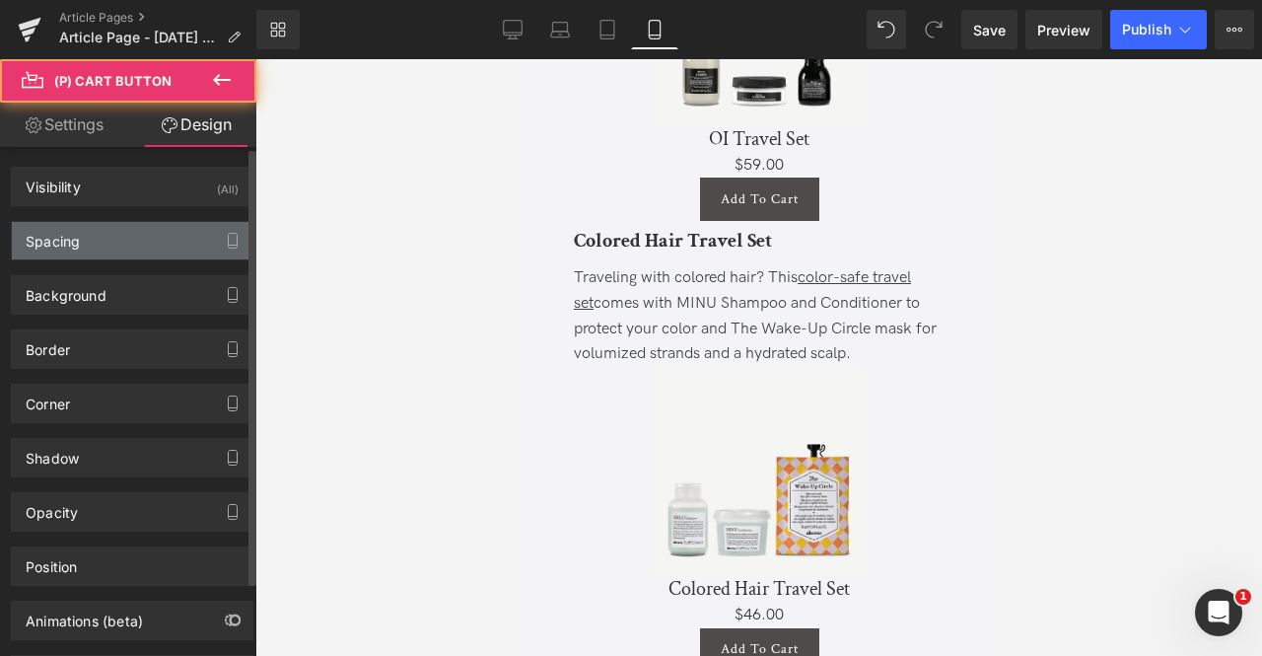
type input "20"
type input "0"
type input "20"
click at [110, 241] on div "Spacing" at bounding box center [132, 240] width 241 height 37
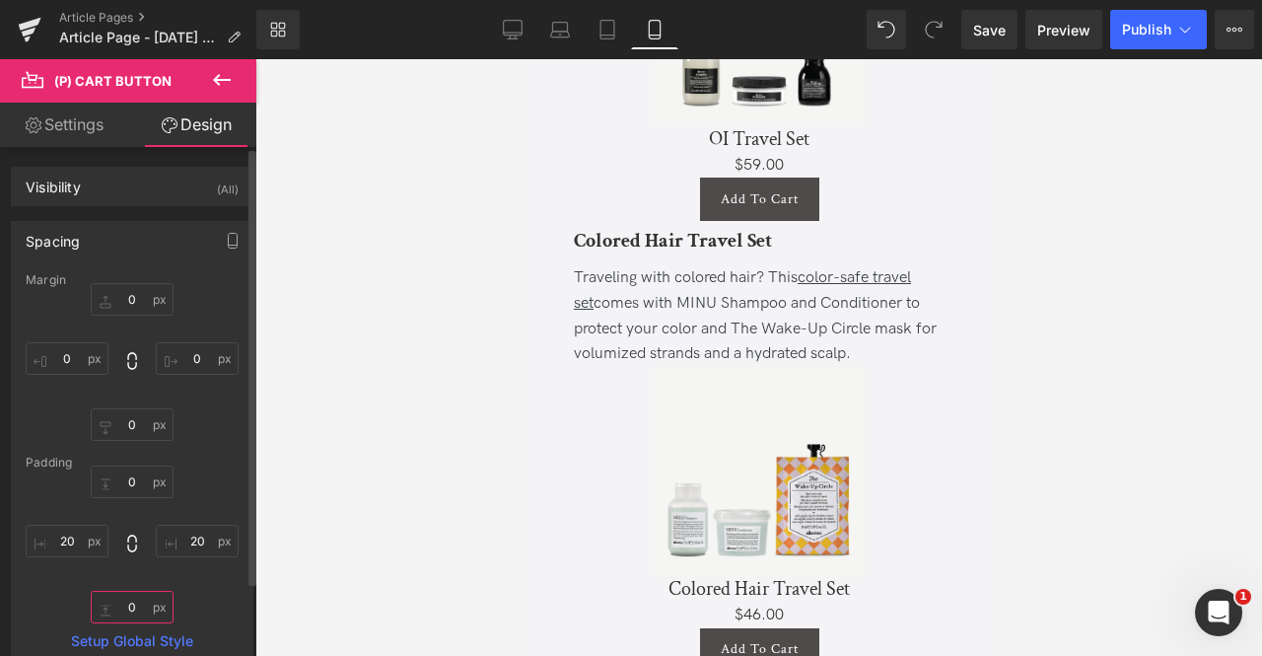
click at [129, 604] on input "0" at bounding box center [132, 607] width 83 height 33
type input "5"
type input "0"
click at [118, 413] on input "0" at bounding box center [132, 424] width 83 height 33
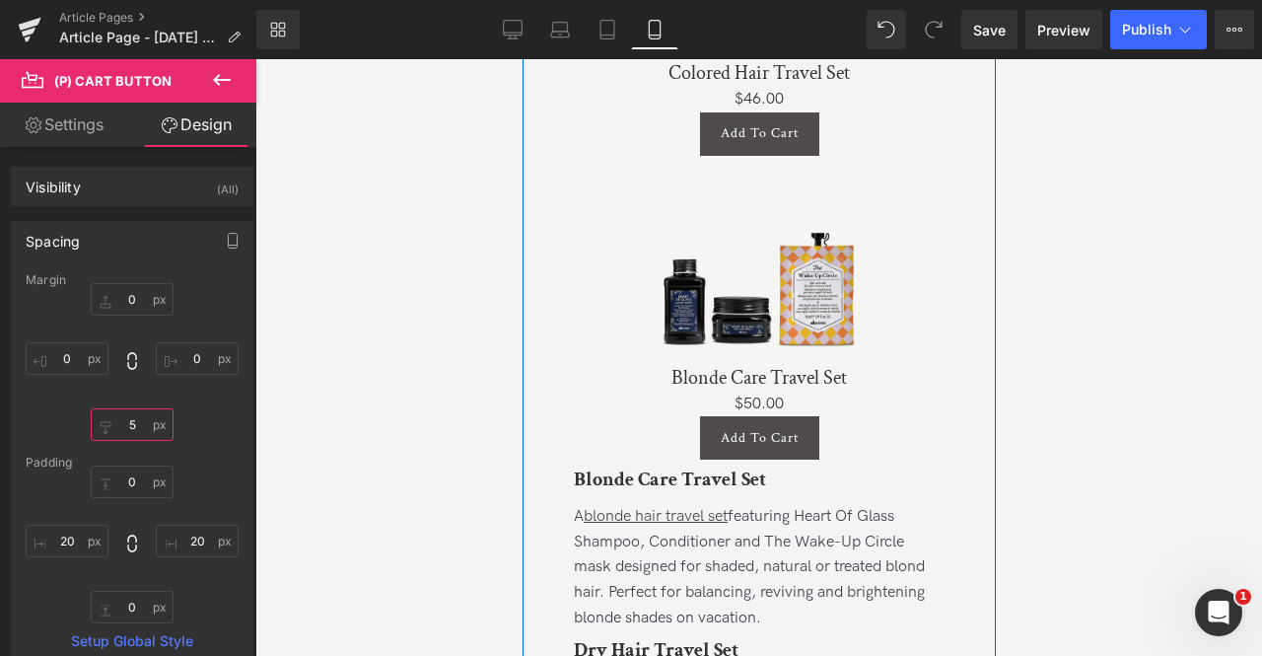
scroll to position [5902, 0]
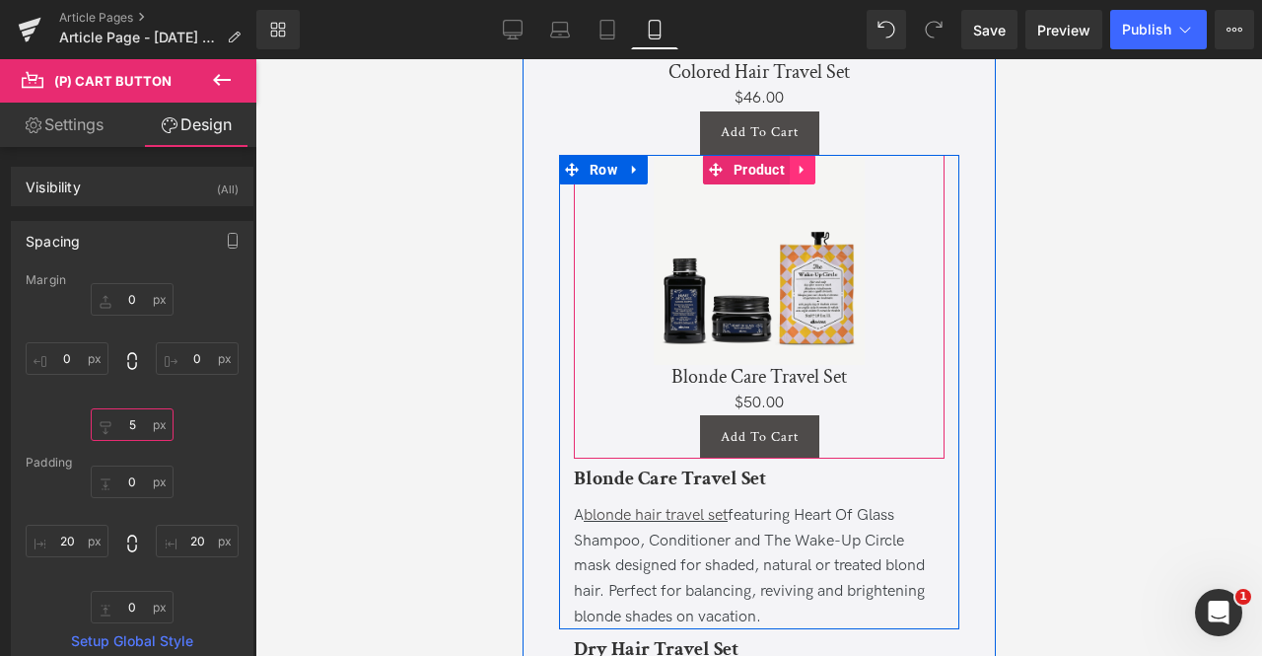
type input "5"
click at [790, 184] on link at bounding box center [802, 170] width 26 height 30
click at [782, 177] on icon at bounding box center [789, 170] width 14 height 14
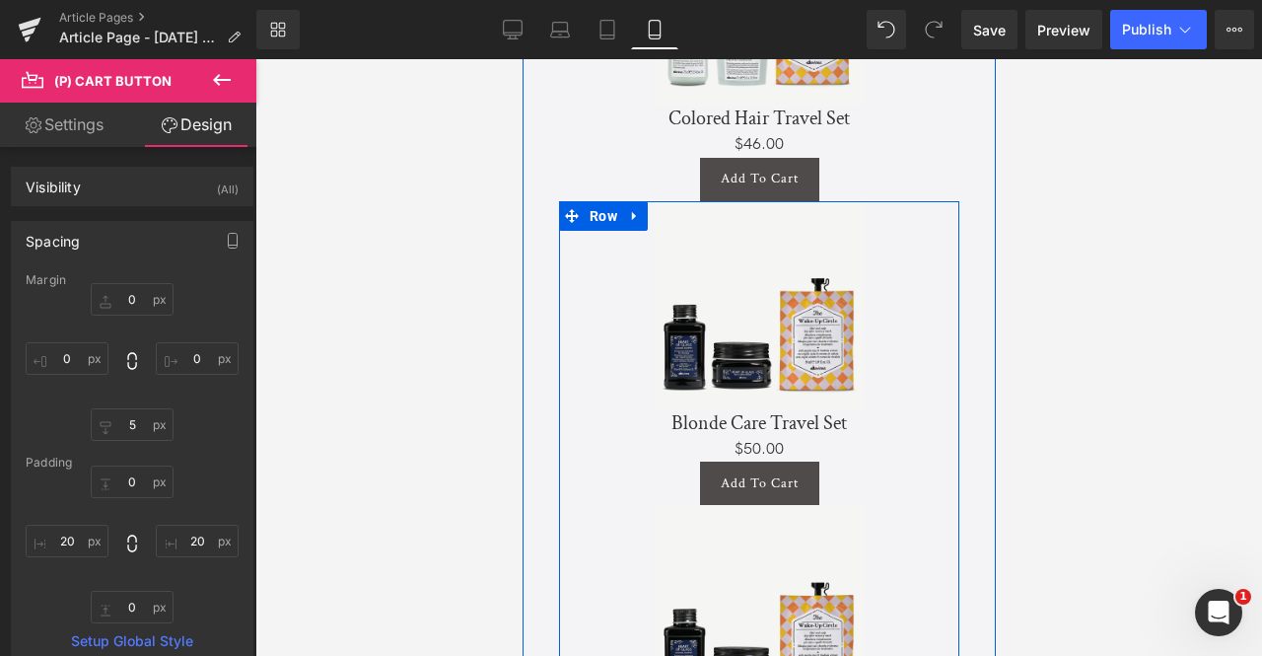
scroll to position [5856, 0]
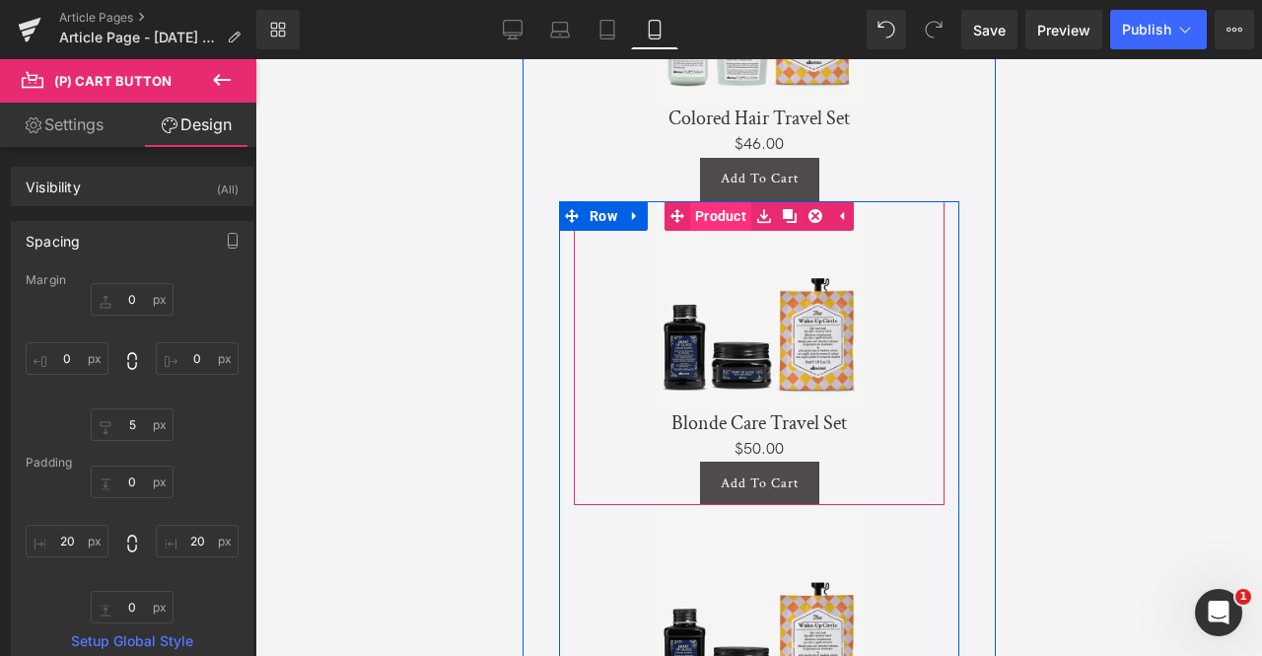
click at [730, 231] on span "Product" at bounding box center [719, 216] width 61 height 30
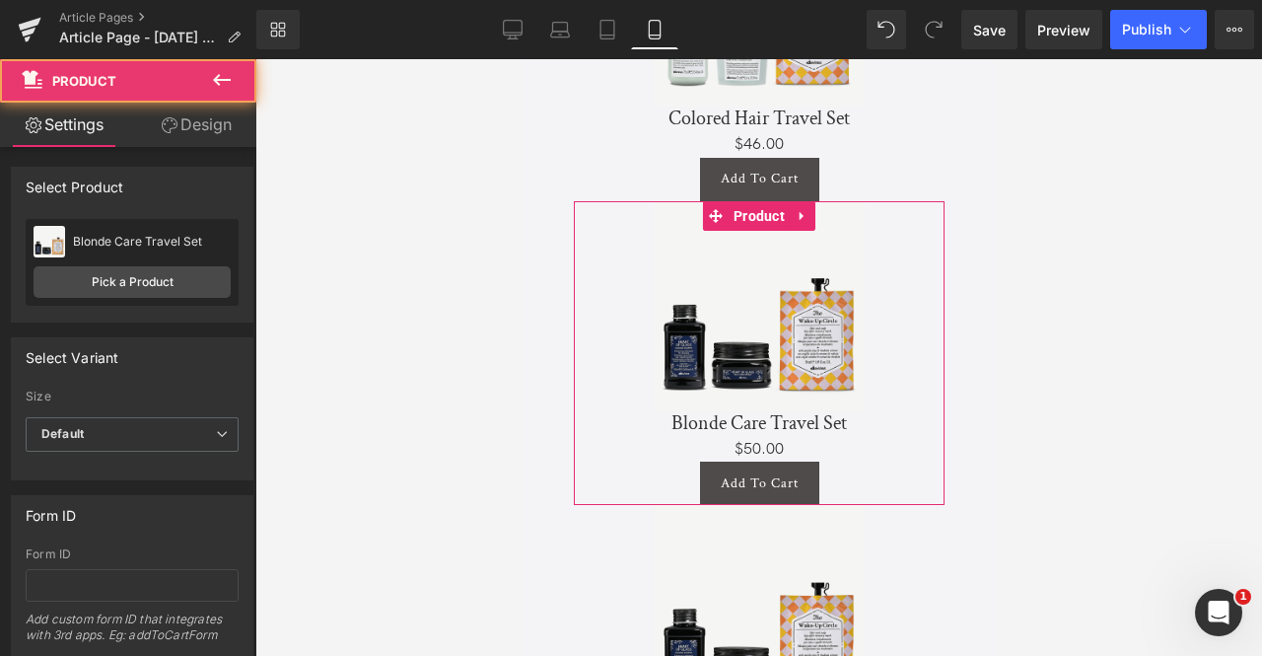
click at [221, 129] on link "Design" at bounding box center [196, 125] width 128 height 44
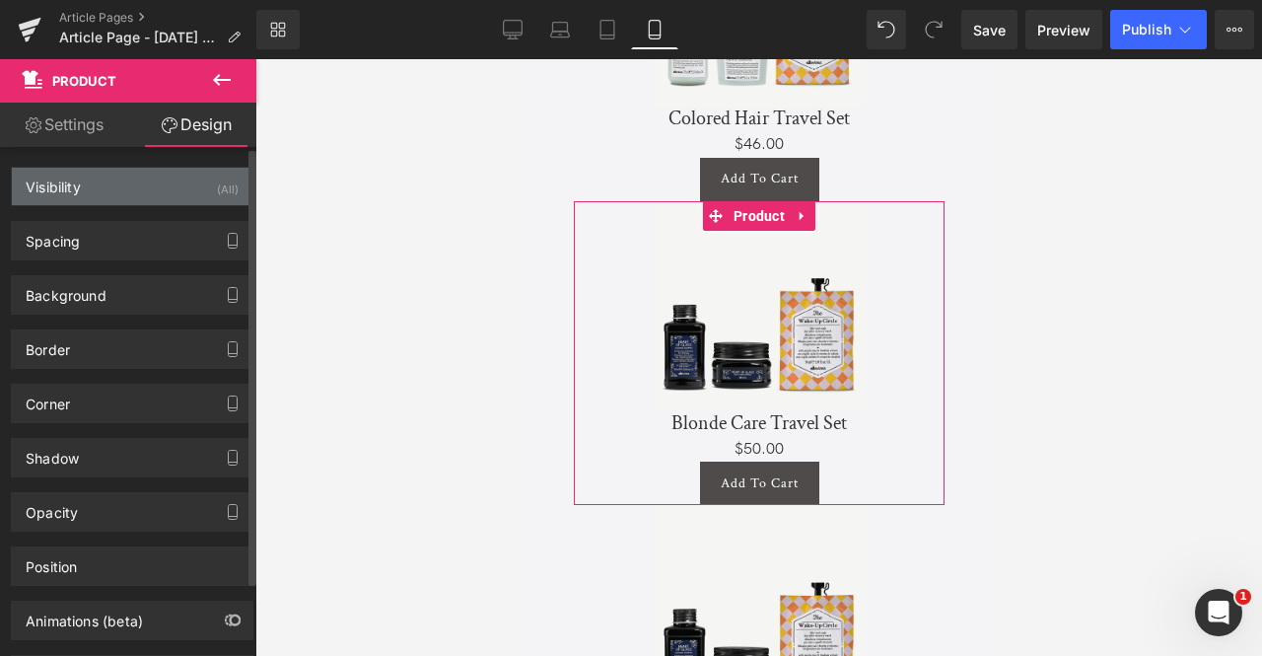
click at [170, 200] on div "Visibility (All)" at bounding box center [132, 186] width 241 height 37
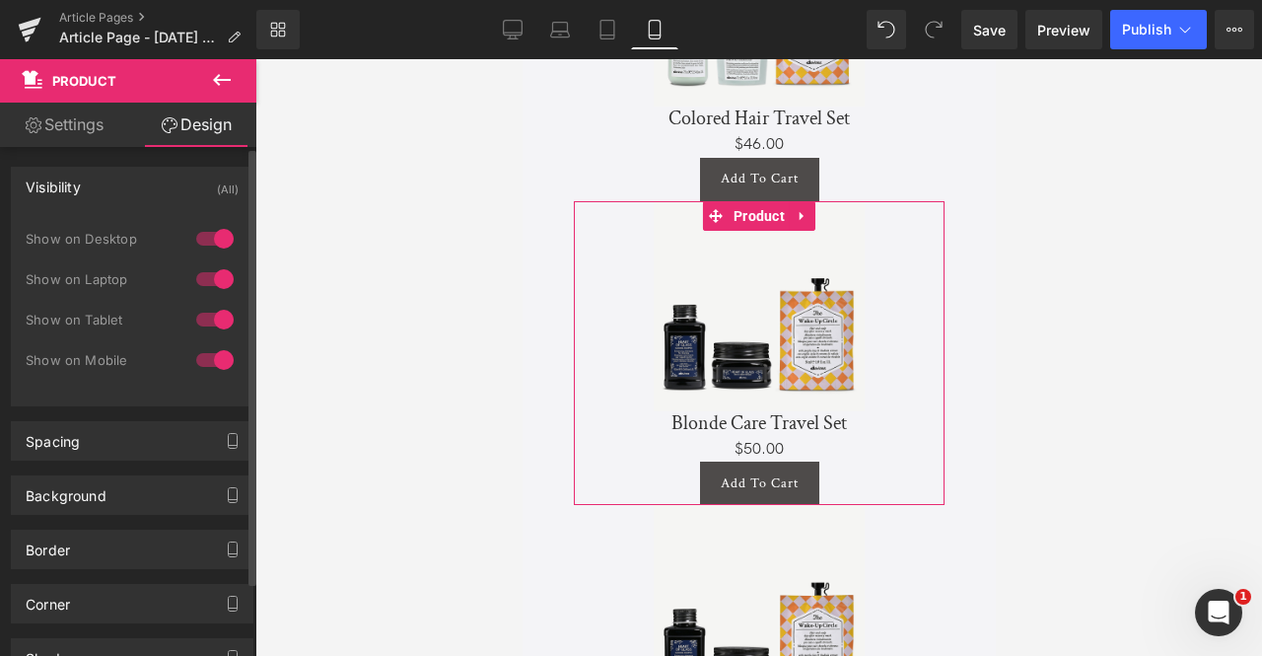
click at [216, 361] on div at bounding box center [214, 360] width 47 height 32
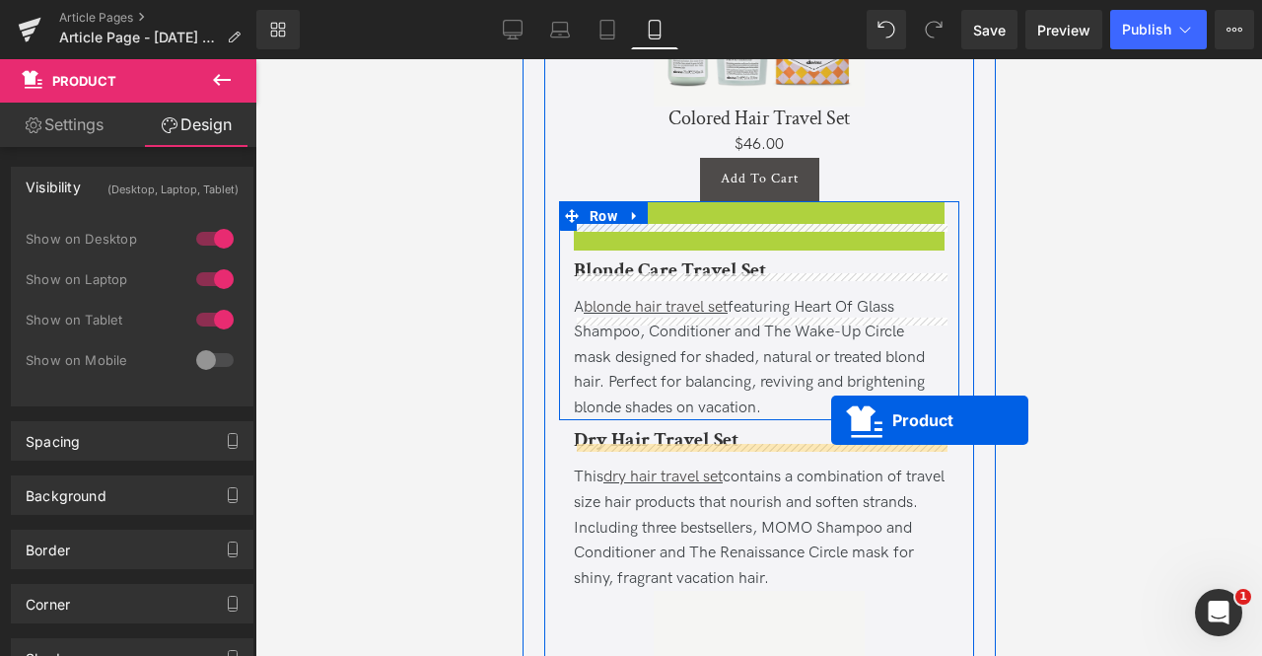
drag, startPoint x: 715, startPoint y: 244, endPoint x: 830, endPoint y: 420, distance: 210.9
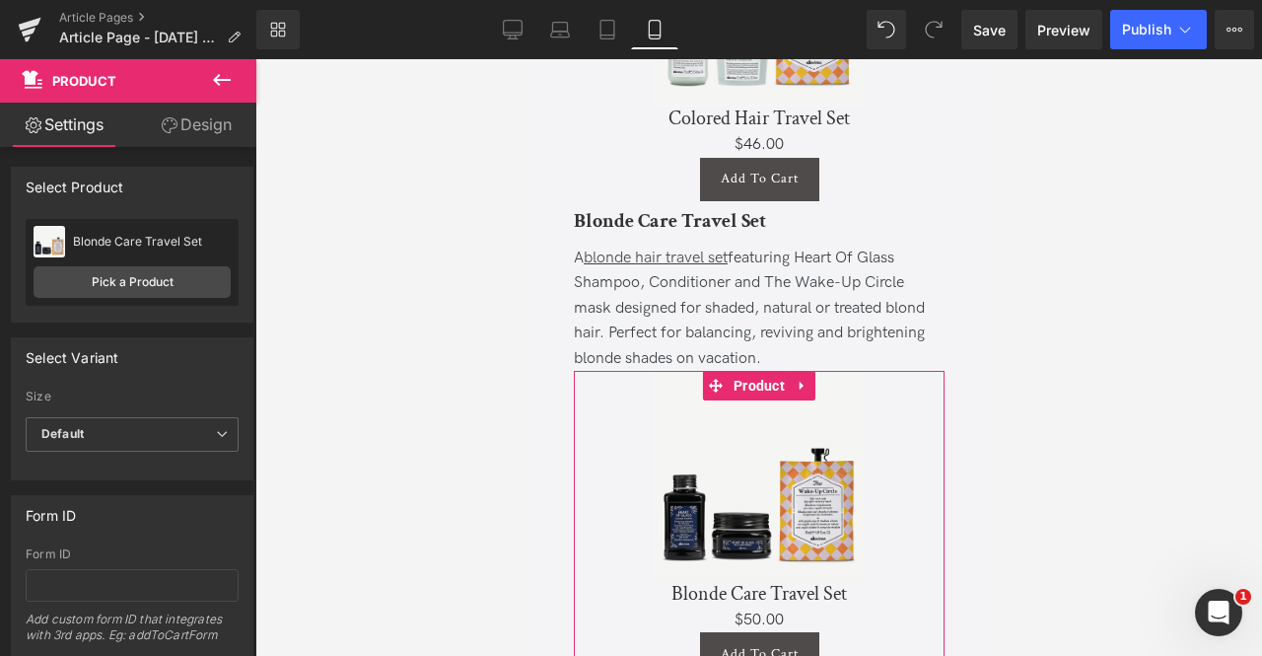
click at [174, 137] on link "Design" at bounding box center [196, 125] width 128 height 44
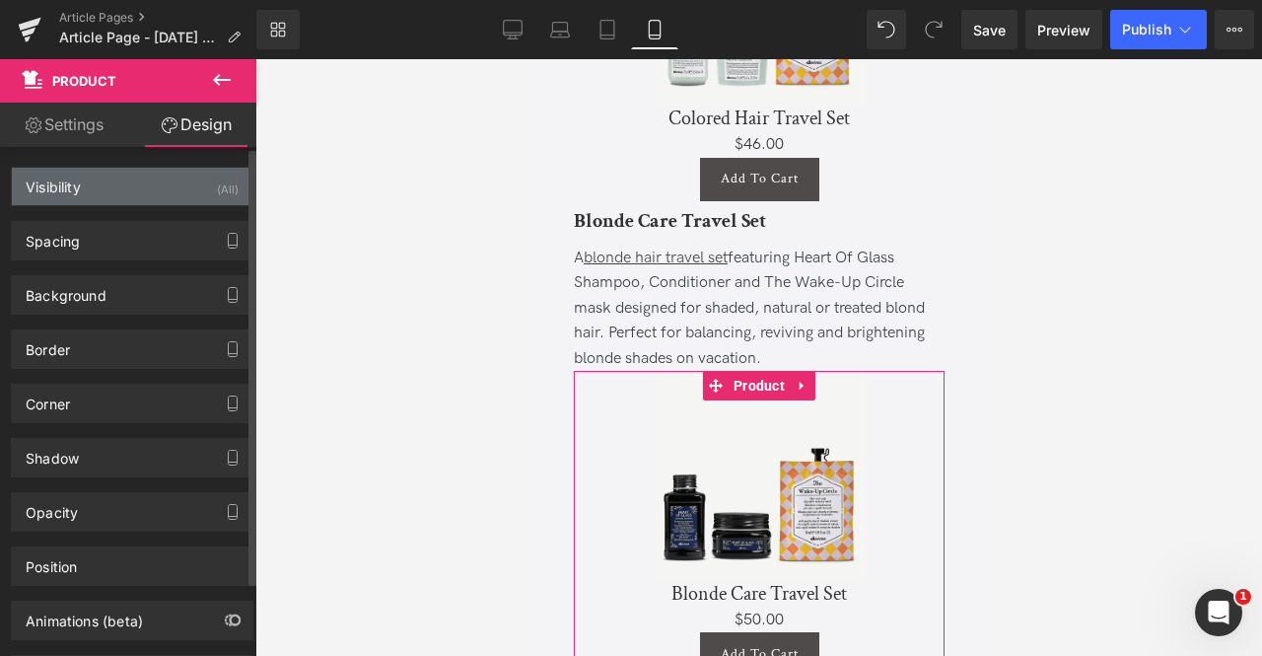
click at [189, 184] on div "Visibility (All)" at bounding box center [132, 186] width 241 height 37
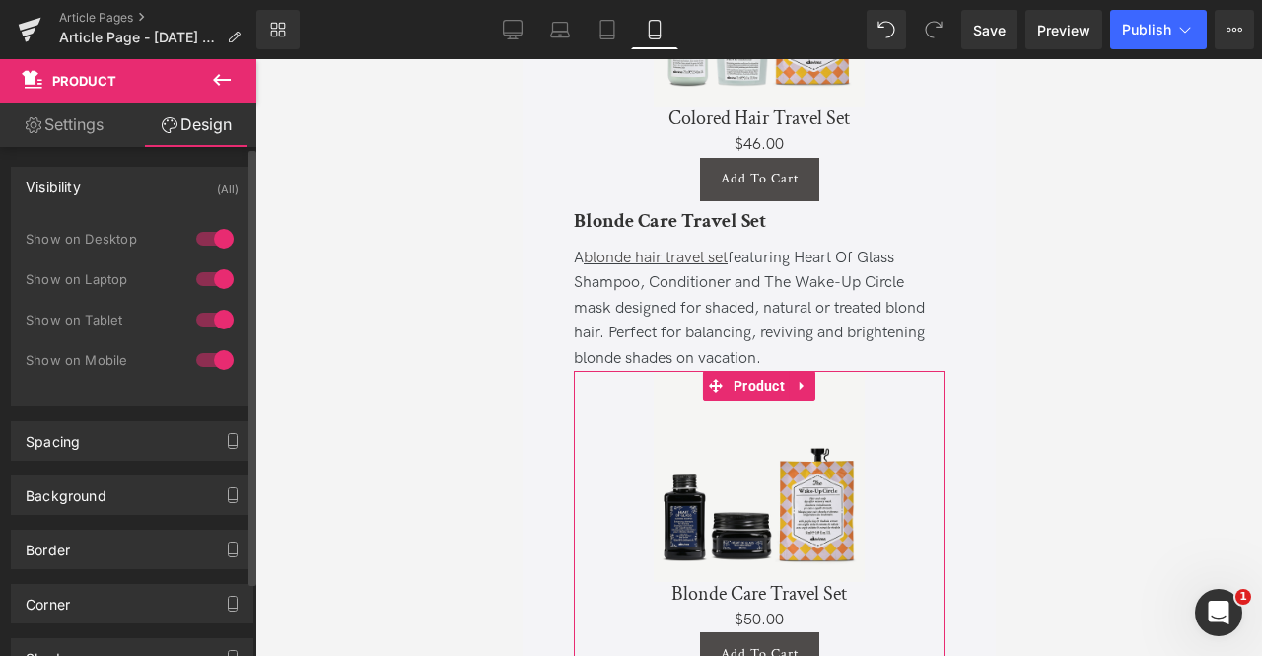
click at [214, 307] on div at bounding box center [214, 320] width 47 height 32
click at [209, 279] on div at bounding box center [214, 279] width 47 height 32
click at [208, 254] on div "Show on Desktop" at bounding box center [132, 249] width 213 height 40
click at [205, 246] on div at bounding box center [214, 239] width 47 height 32
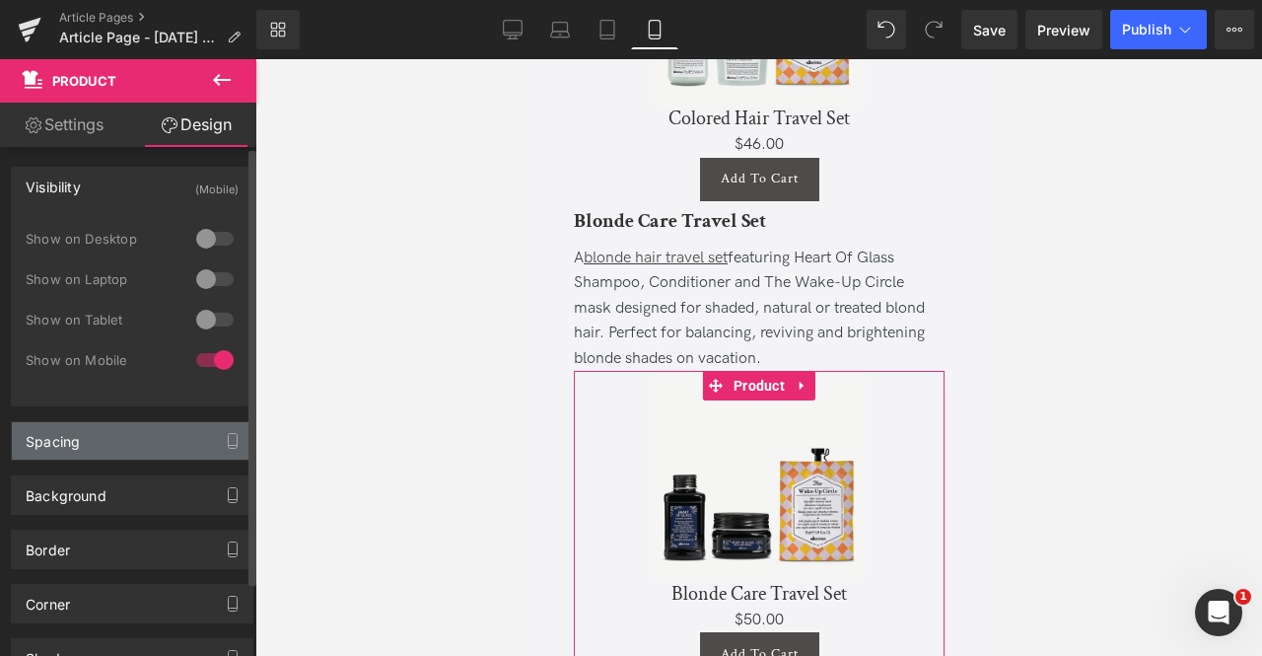
click at [195, 443] on div "Spacing" at bounding box center [132, 440] width 241 height 37
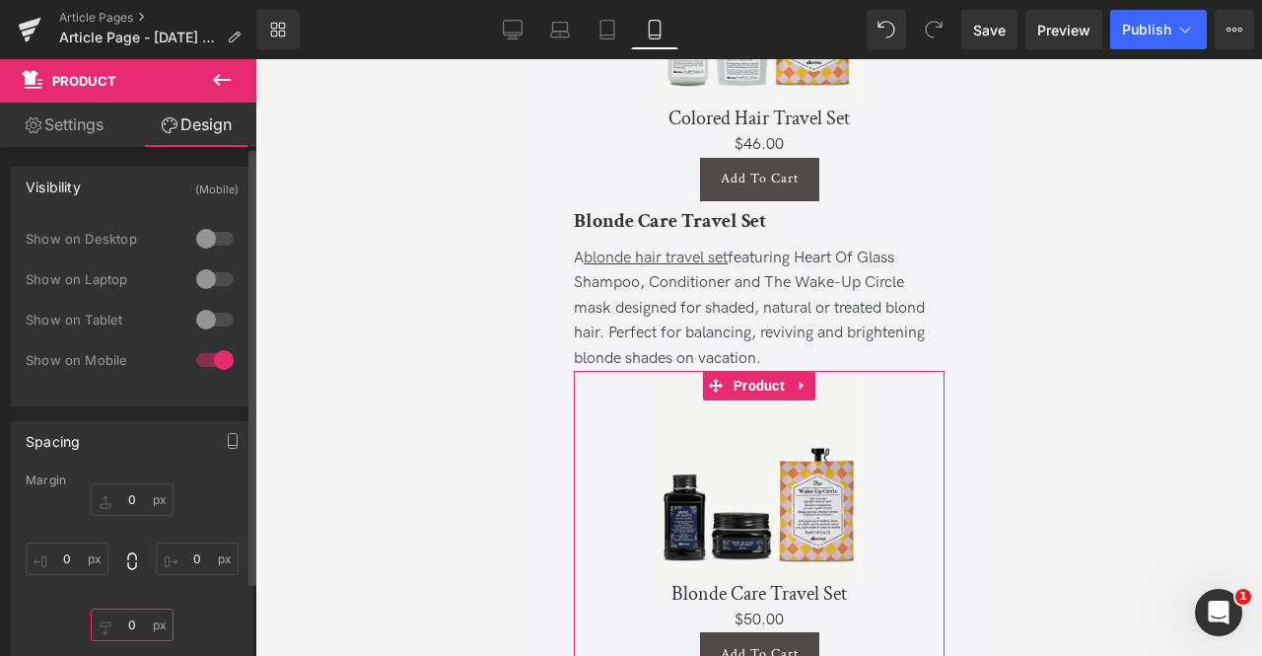
click at [124, 624] on input "0" at bounding box center [132, 624] width 83 height 33
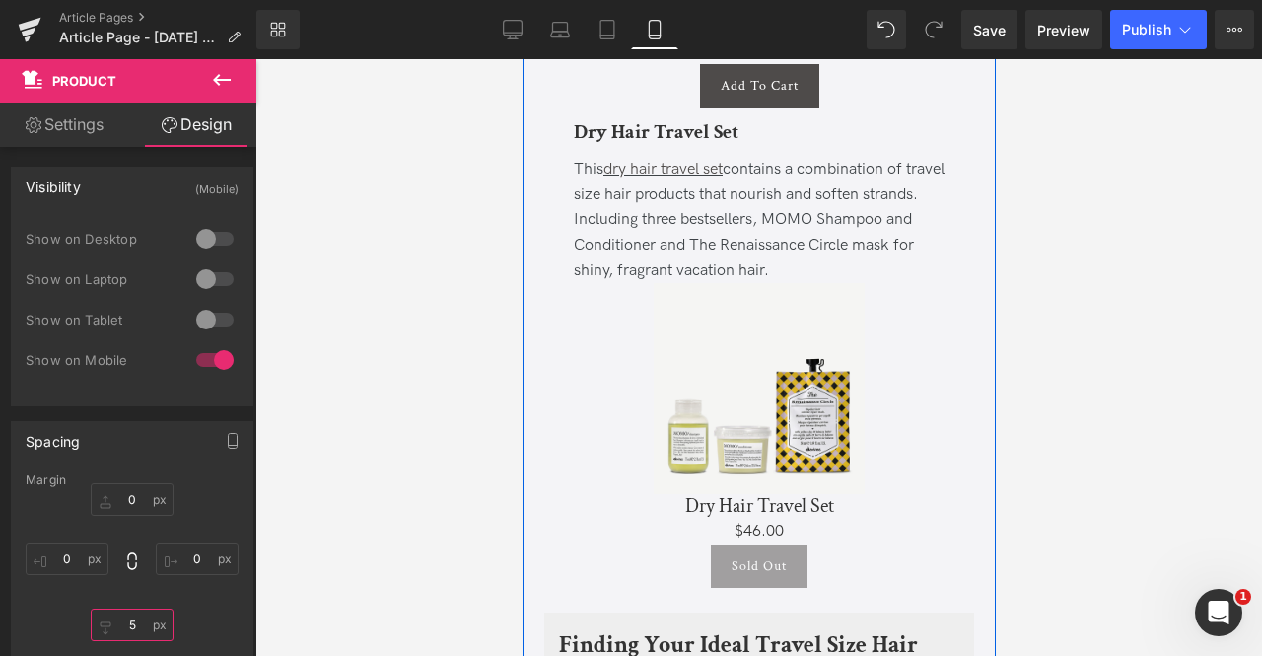
scroll to position [6429, 0]
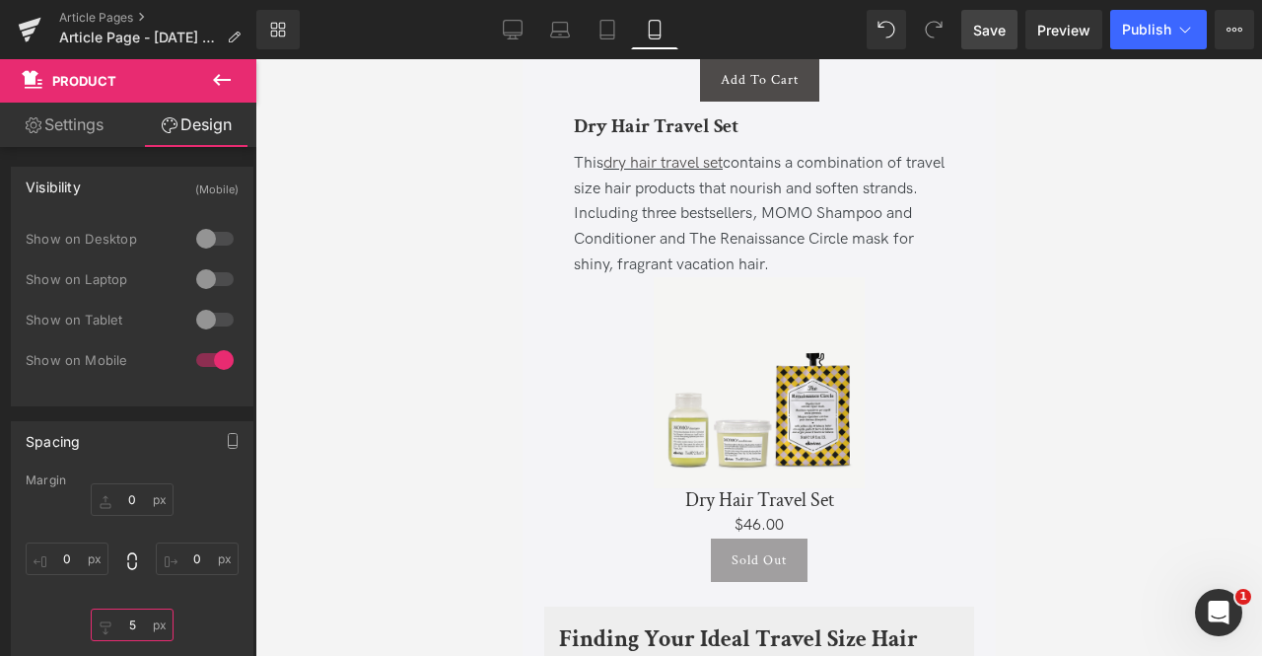
type input "5"
click at [990, 31] on span "Save" at bounding box center [989, 30] width 33 height 21
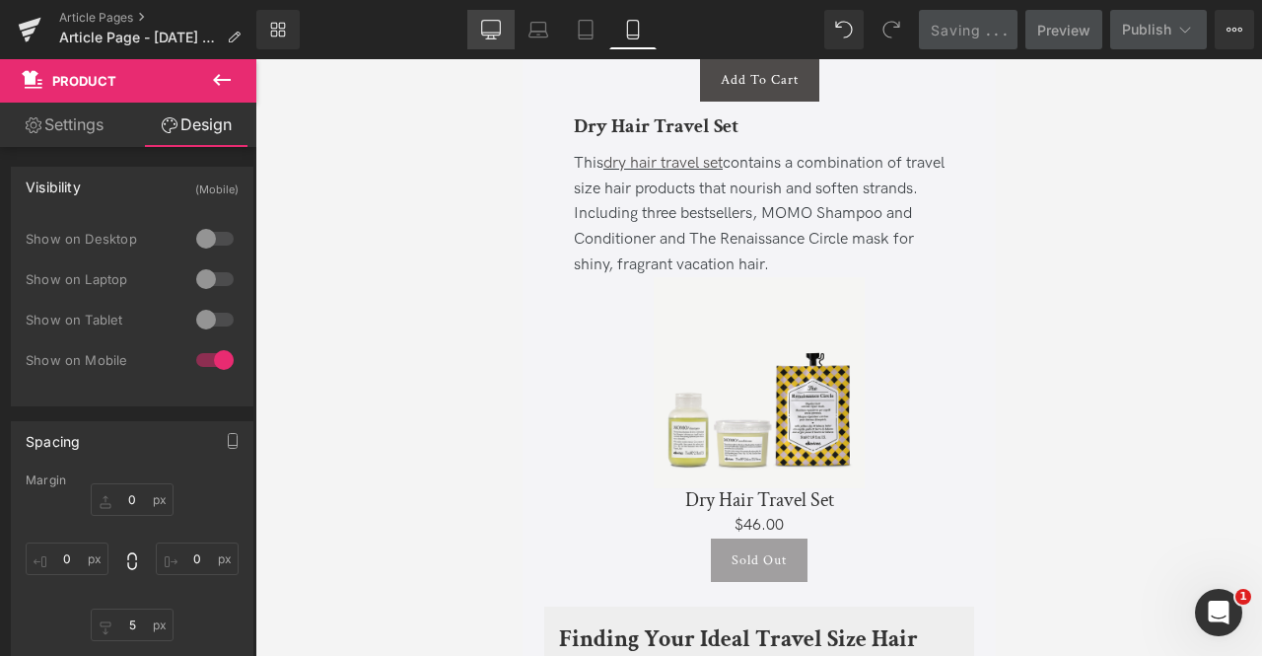
click at [485, 19] on link "Desktop" at bounding box center [490, 29] width 47 height 39
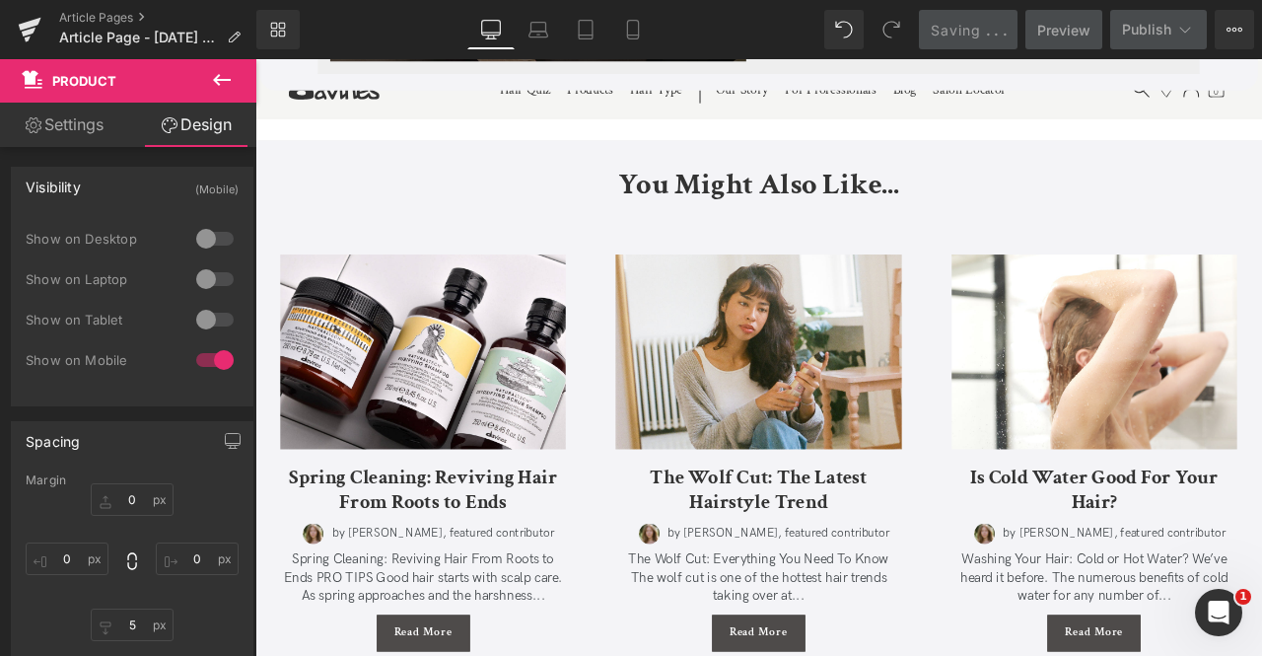
type input "0"
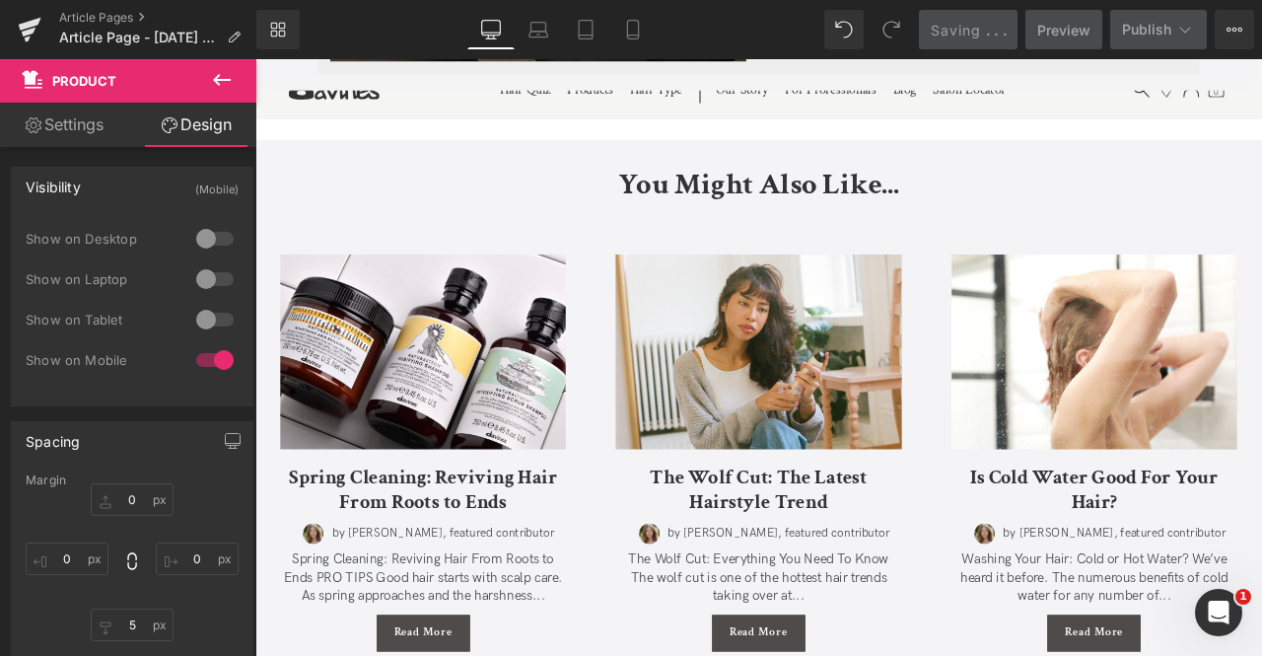
type input "10"
type input "0"
type input "10"
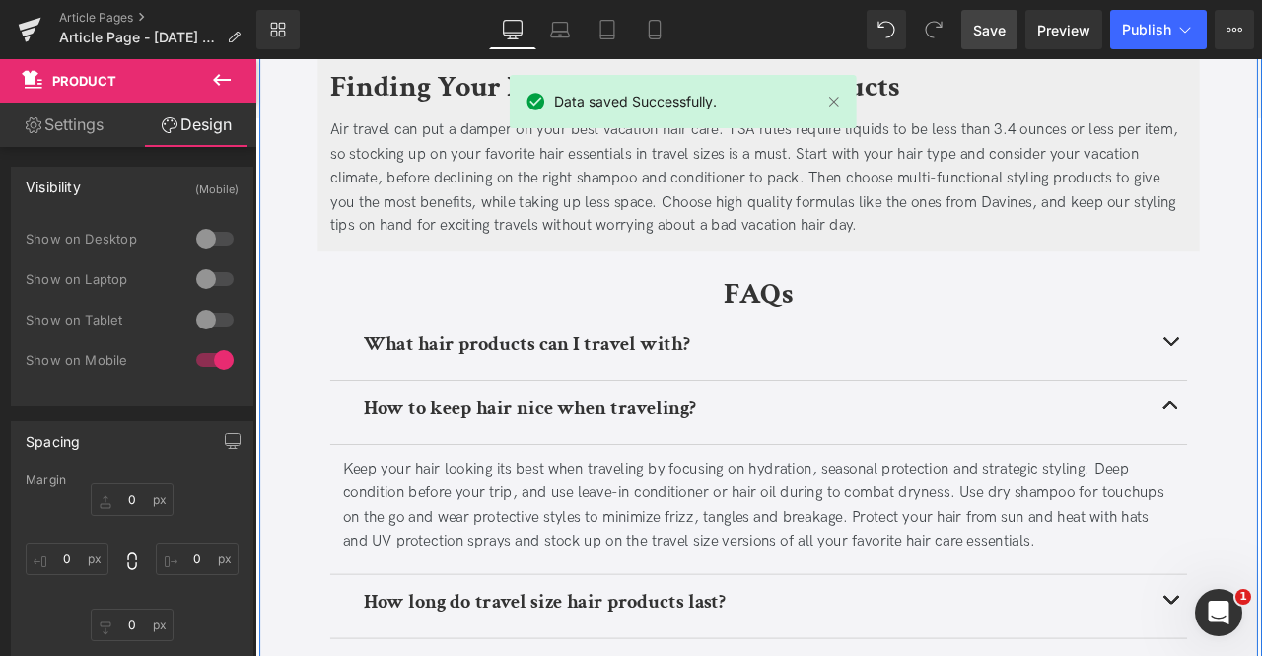
scroll to position [5313, 0]
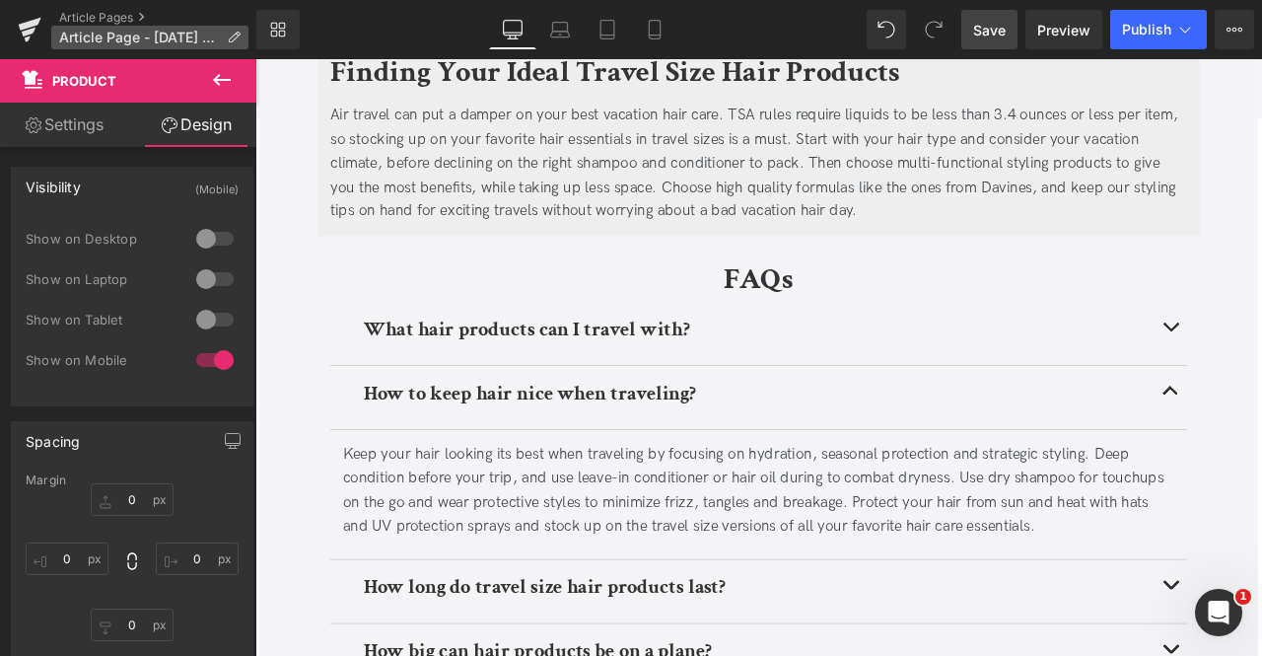
click at [233, 48] on p "Article Page - [DATE] 14:12:54" at bounding box center [149, 38] width 197 height 24
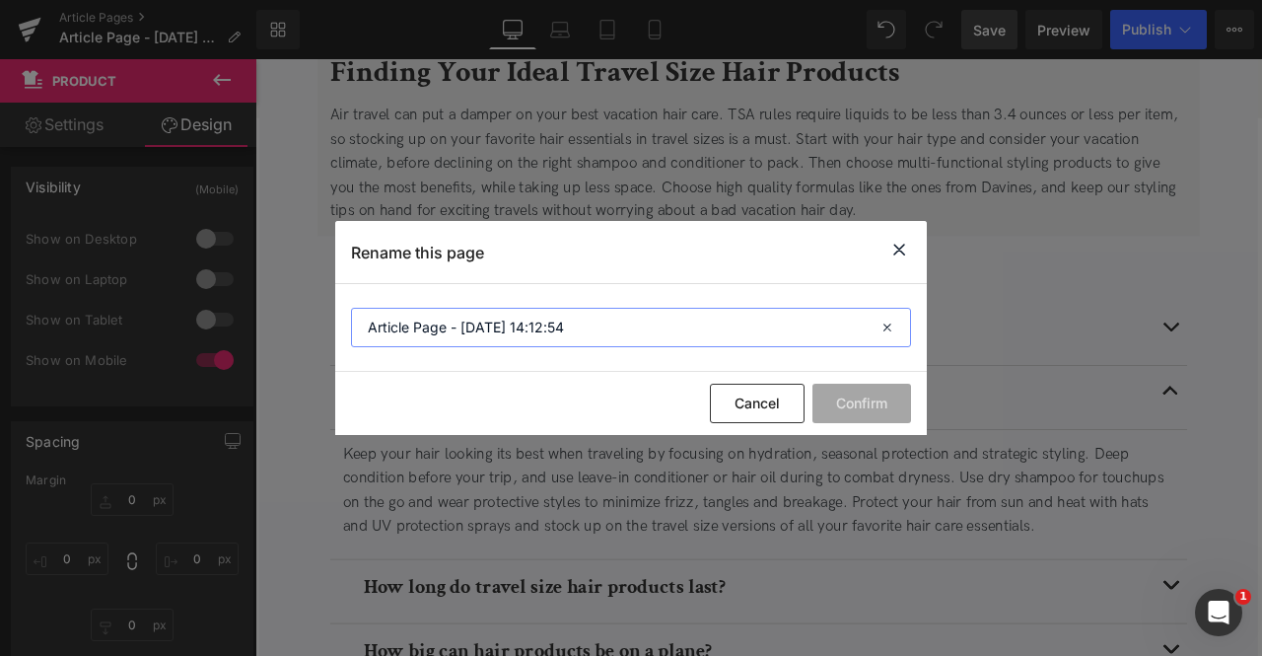
click at [483, 313] on input "Article Page - [DATE] 14:12:54" at bounding box center [631, 327] width 560 height 39
paste input "Travel Size Hair Products & Vacation Hair Care Tips"
type input "Travel Size Hair Products & Vacation Hair Care Tips"
click at [880, 415] on button "Confirm" at bounding box center [862, 403] width 99 height 39
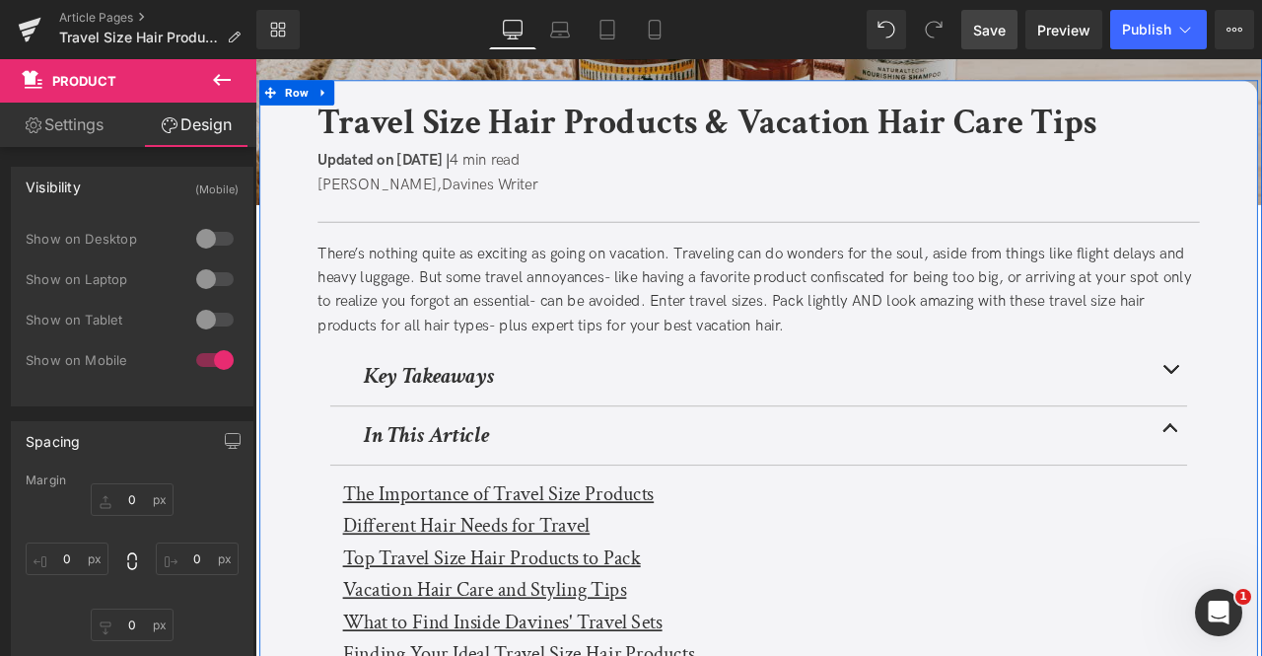
scroll to position [0, 0]
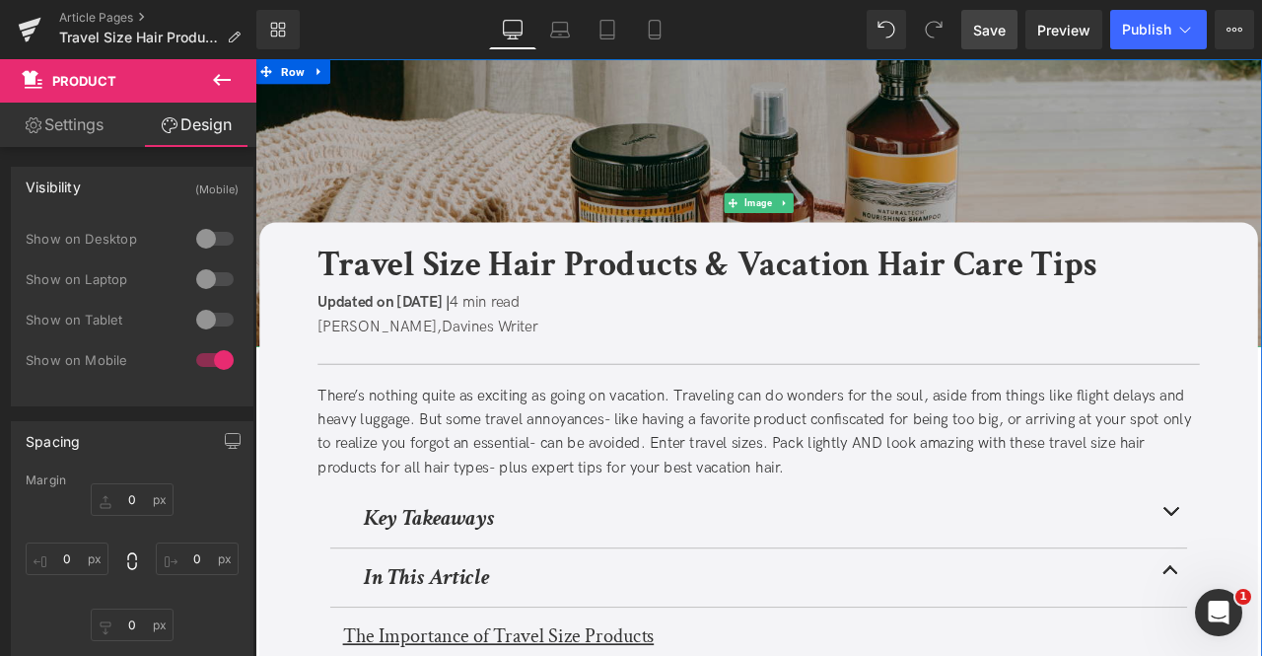
click at [478, 182] on img at bounding box center [851, 229] width 1193 height 341
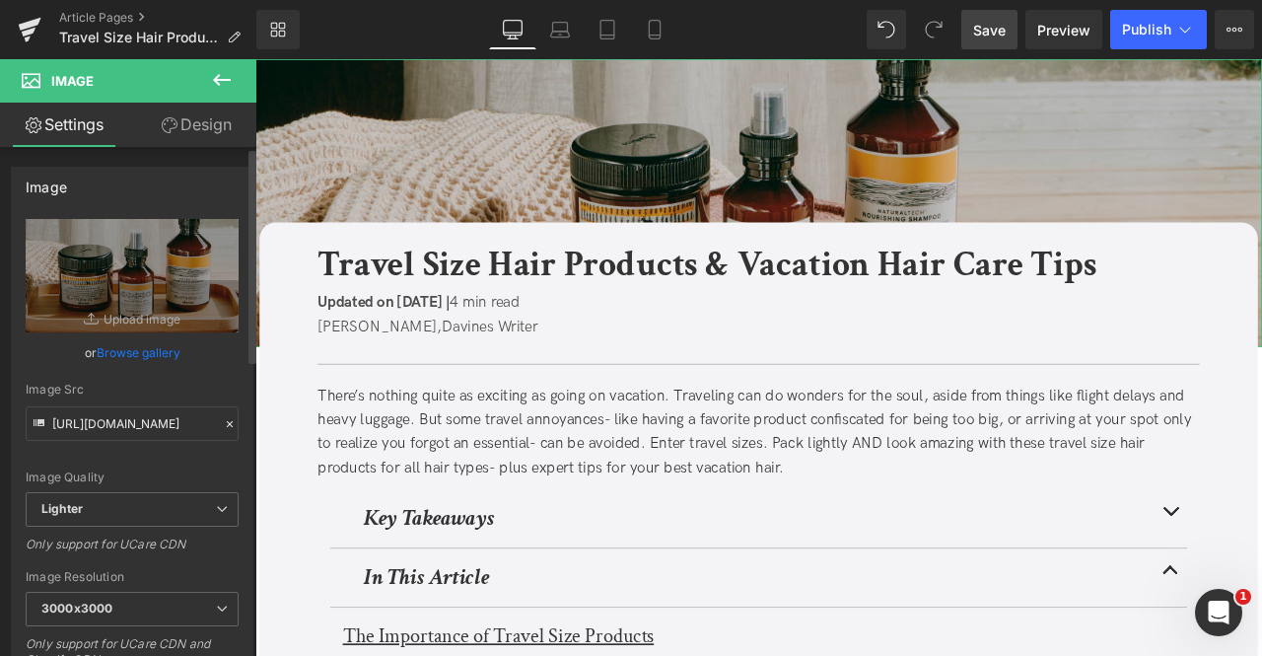
click at [158, 348] on link "Browse gallery" at bounding box center [139, 352] width 84 height 35
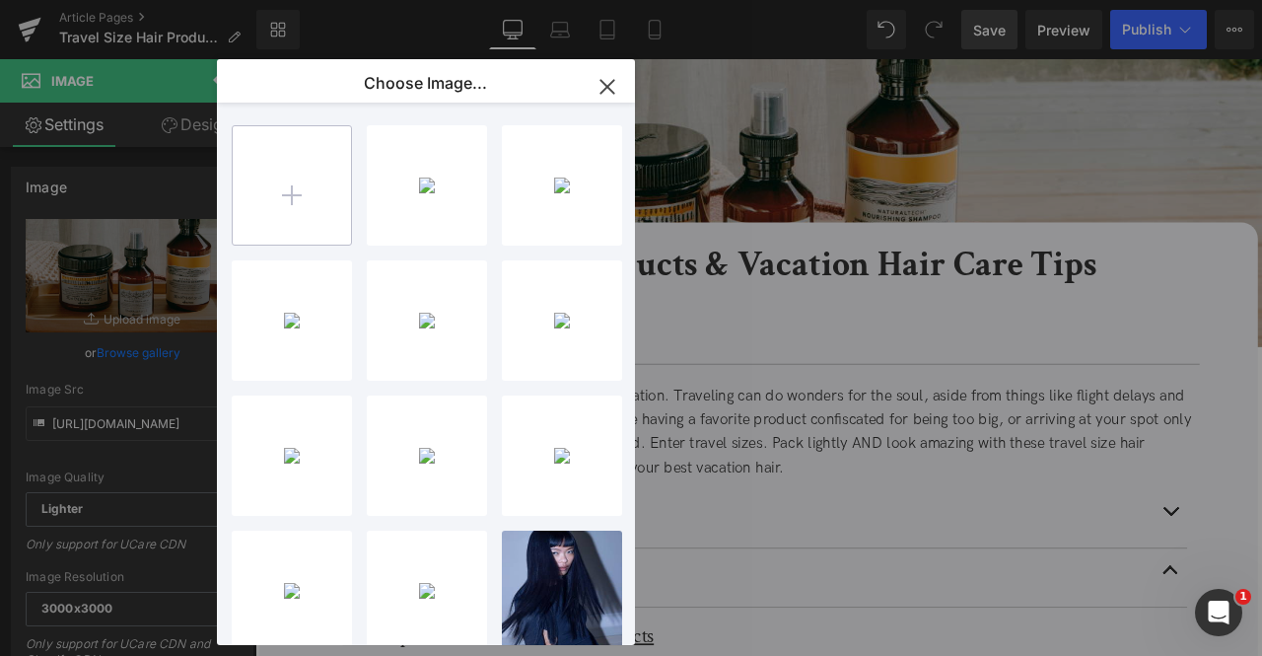
click at [297, 201] on input "file" at bounding box center [292, 185] width 118 height 118
type input "C:\fakepath\r2r3r32.jpg"
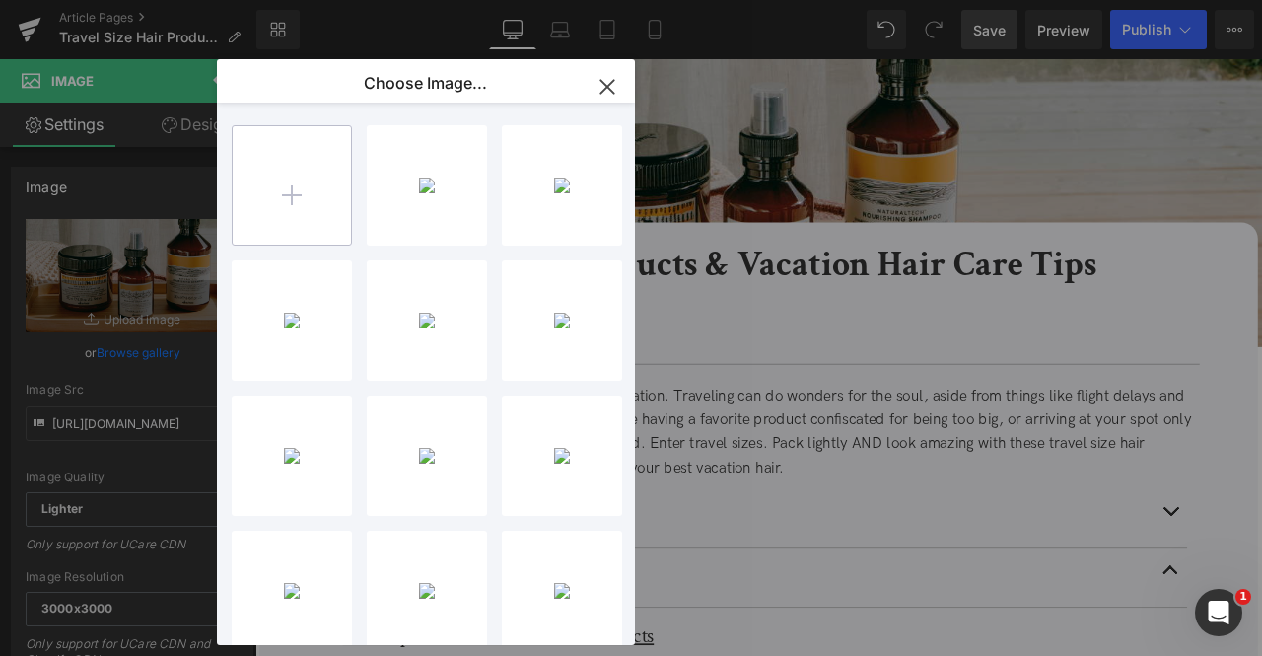
click at [286, 222] on input "file" at bounding box center [292, 185] width 118 height 118
type input "C:\fakepath\qrr32r32.jpg"
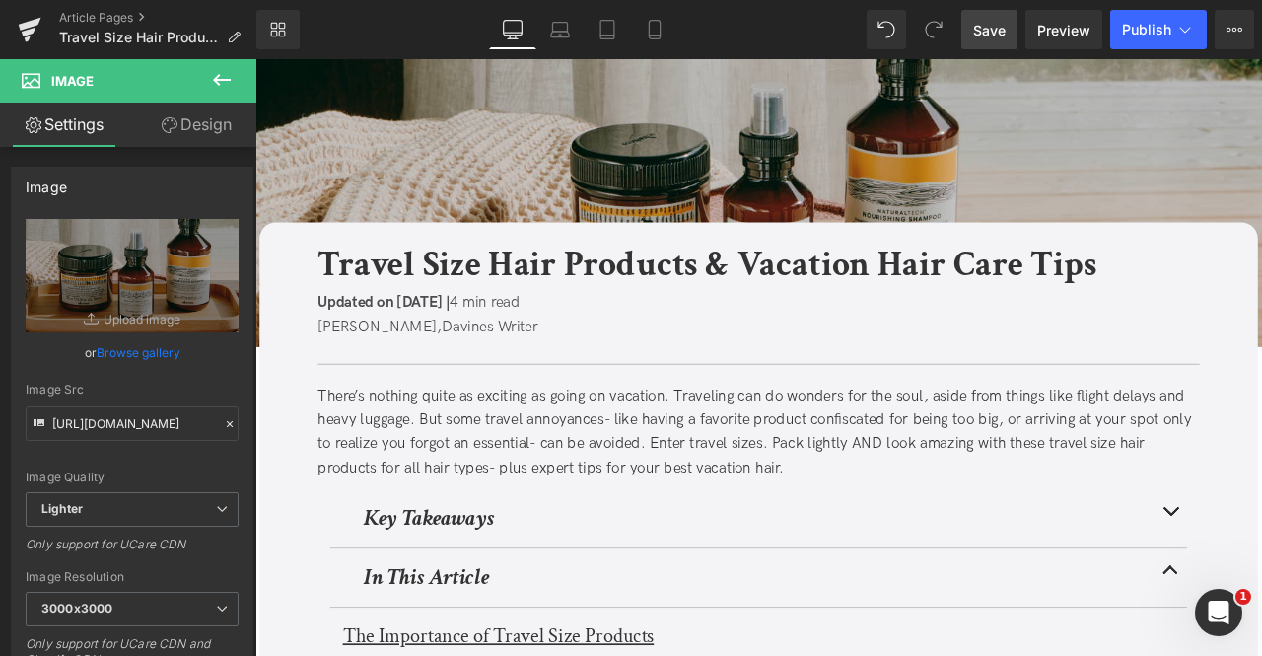
click at [148, 0] on div "Product You are previewing how the will restyle your page. You can not edit Ele…" at bounding box center [631, 0] width 1262 height 0
click at [148, 357] on link "Browse gallery" at bounding box center [139, 352] width 84 height 35
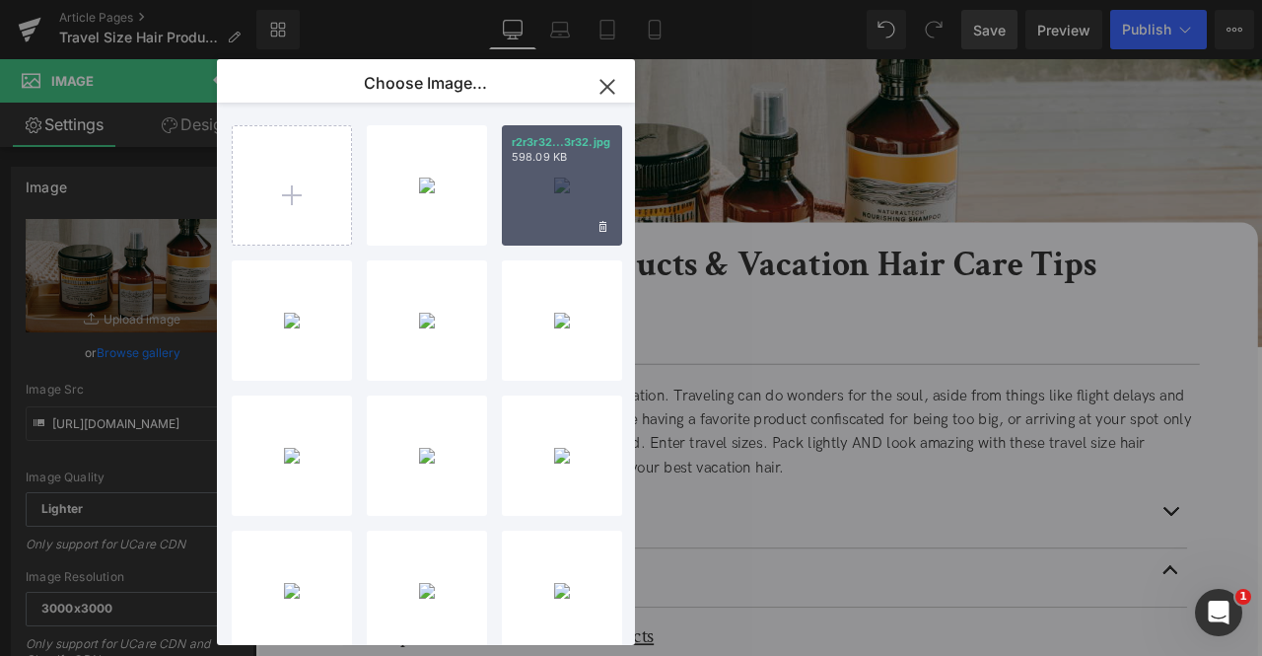
click at [537, 200] on div "r2r3r32...3r32.jpg 598.09 KB" at bounding box center [562, 185] width 120 height 120
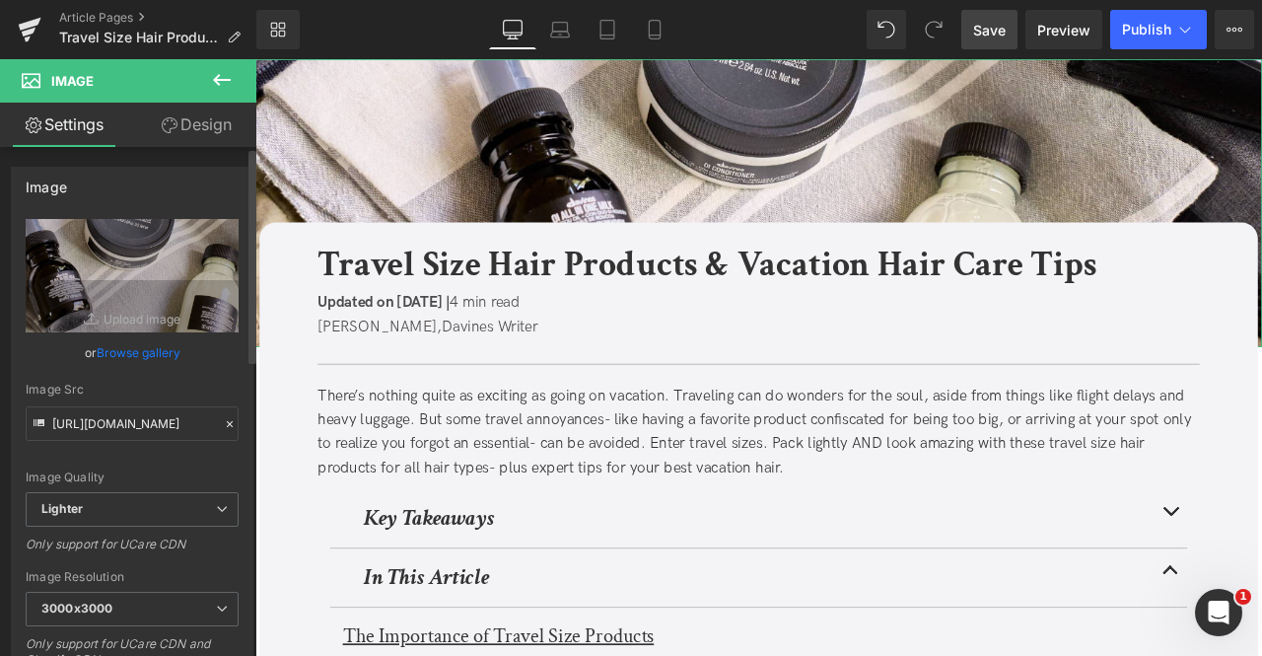
click at [123, 351] on link "Browse gallery" at bounding box center [139, 352] width 84 height 35
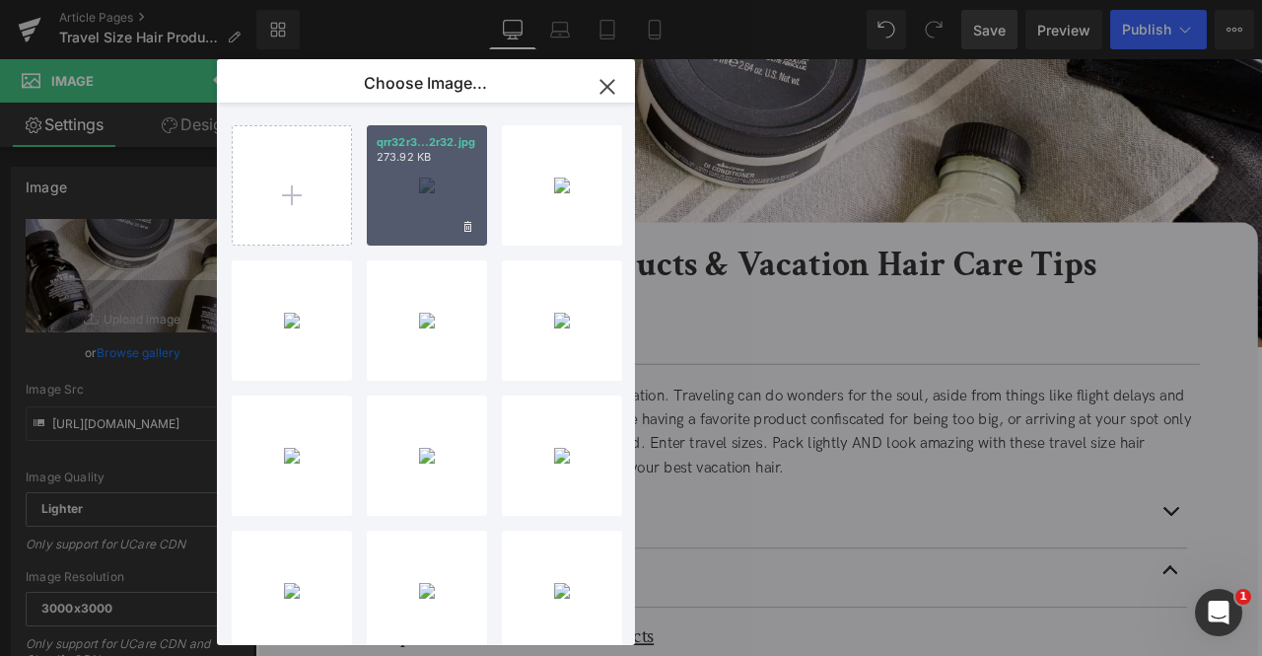
click at [394, 182] on div "qrr32r3...2r32.jpg 273.92 KB" at bounding box center [427, 185] width 120 height 120
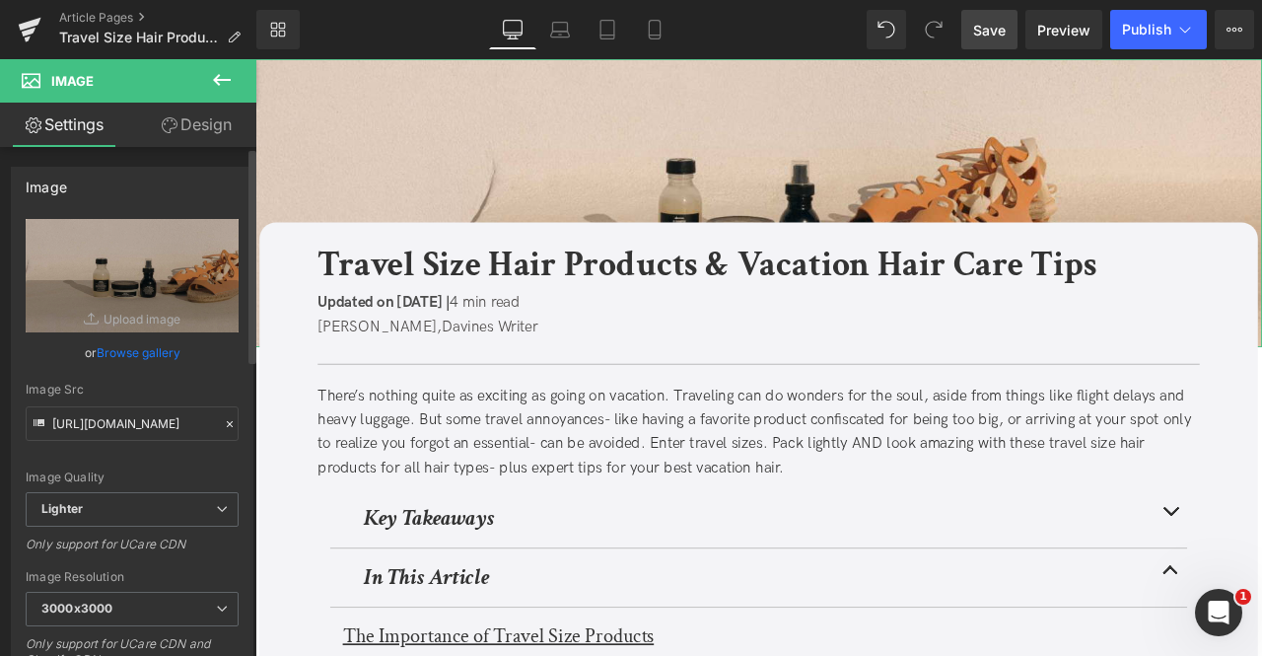
click at [130, 356] on link "Browse gallery" at bounding box center [139, 352] width 84 height 35
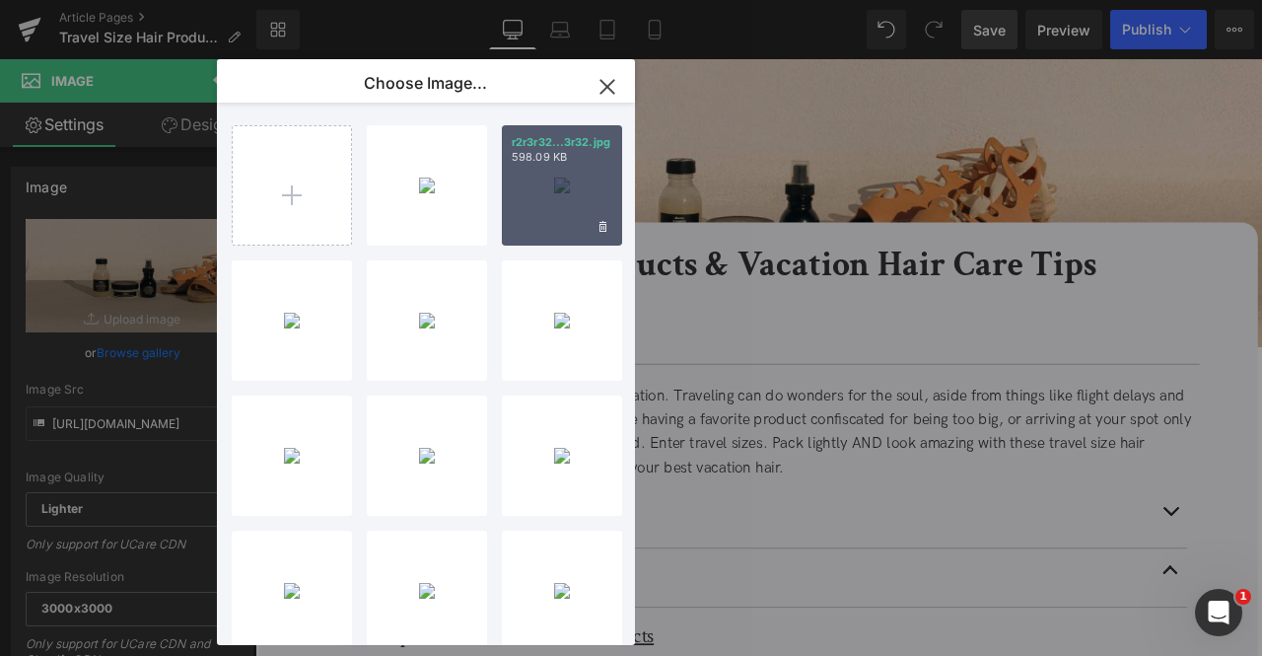
click at [554, 198] on div "r2r3r32...3r32.jpg 598.09 KB" at bounding box center [562, 185] width 120 height 120
type input "[URL][DOMAIN_NAME]"
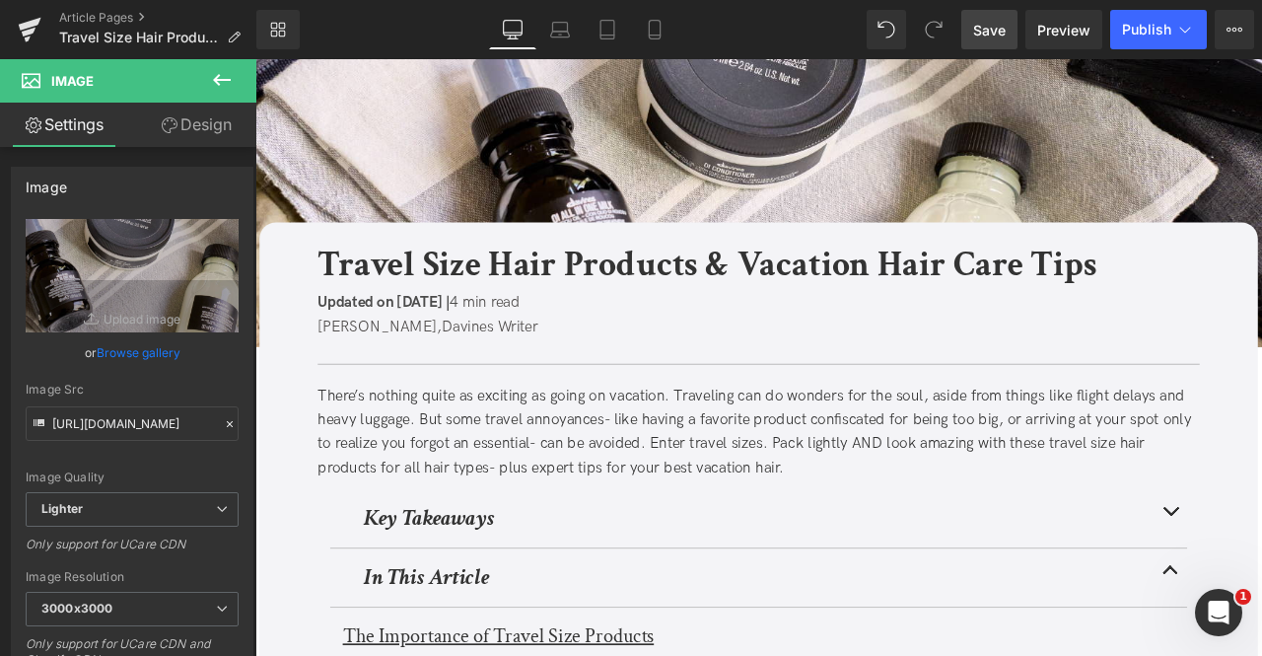
click at [1002, 11] on link "Save" at bounding box center [989, 29] width 56 height 39
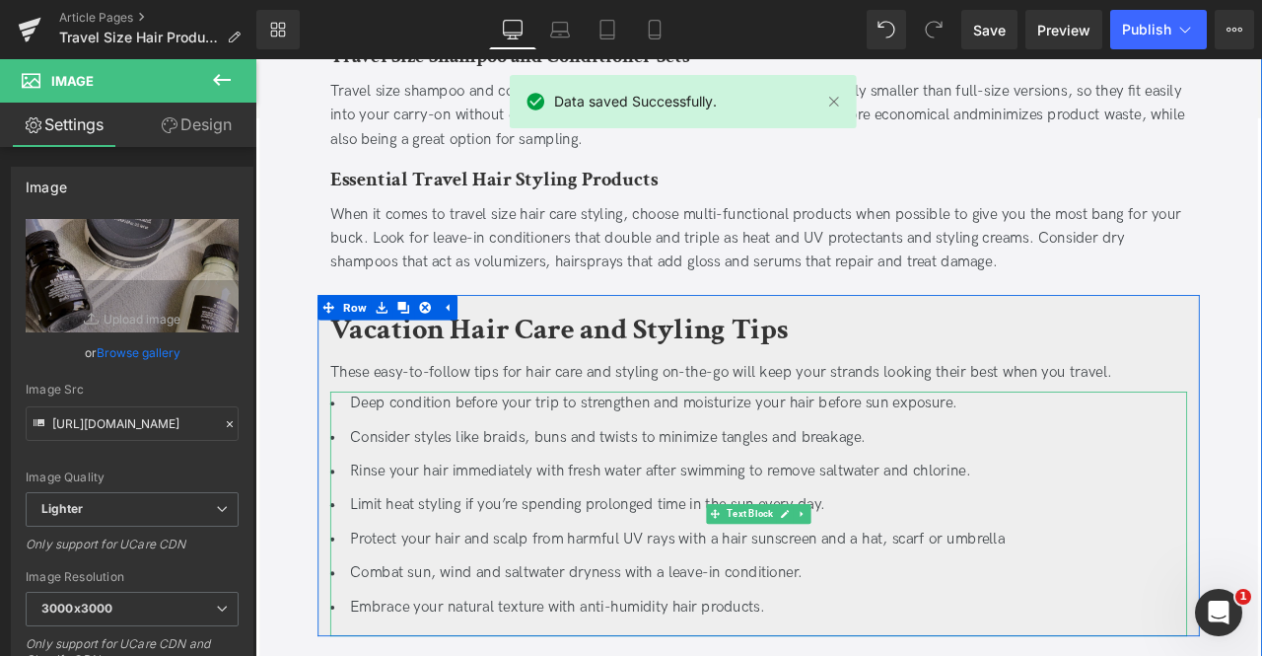
scroll to position [3078, 0]
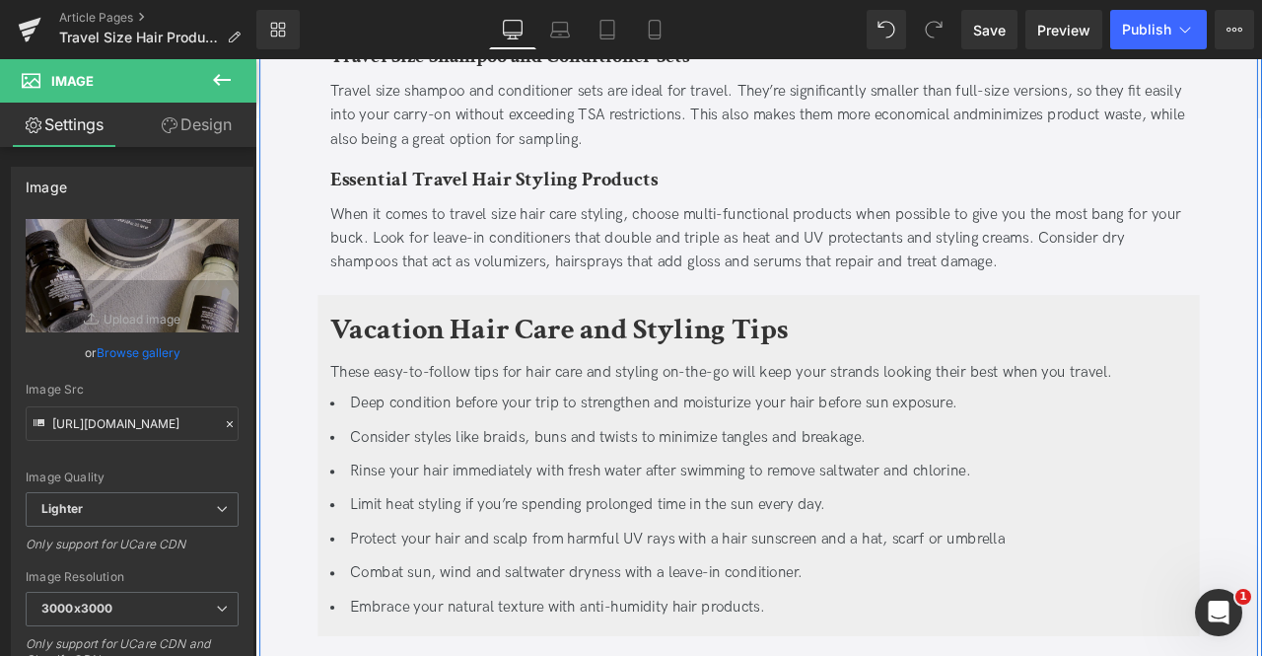
click at [561, 235] on div "When it comes to travel size hair care styling, choose multi-functional product…" at bounding box center [852, 272] width 1016 height 85
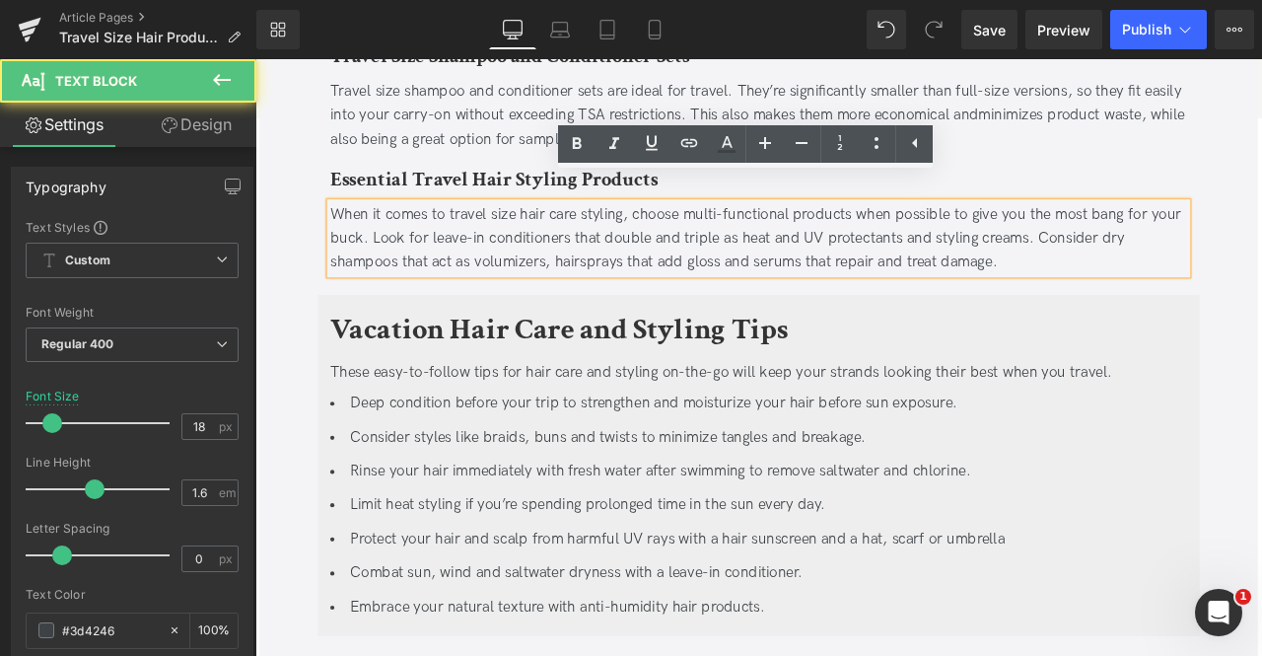
click at [1261, 240] on div "When it comes to travel size hair care styling, choose multi-functional product…" at bounding box center [852, 272] width 1016 height 85
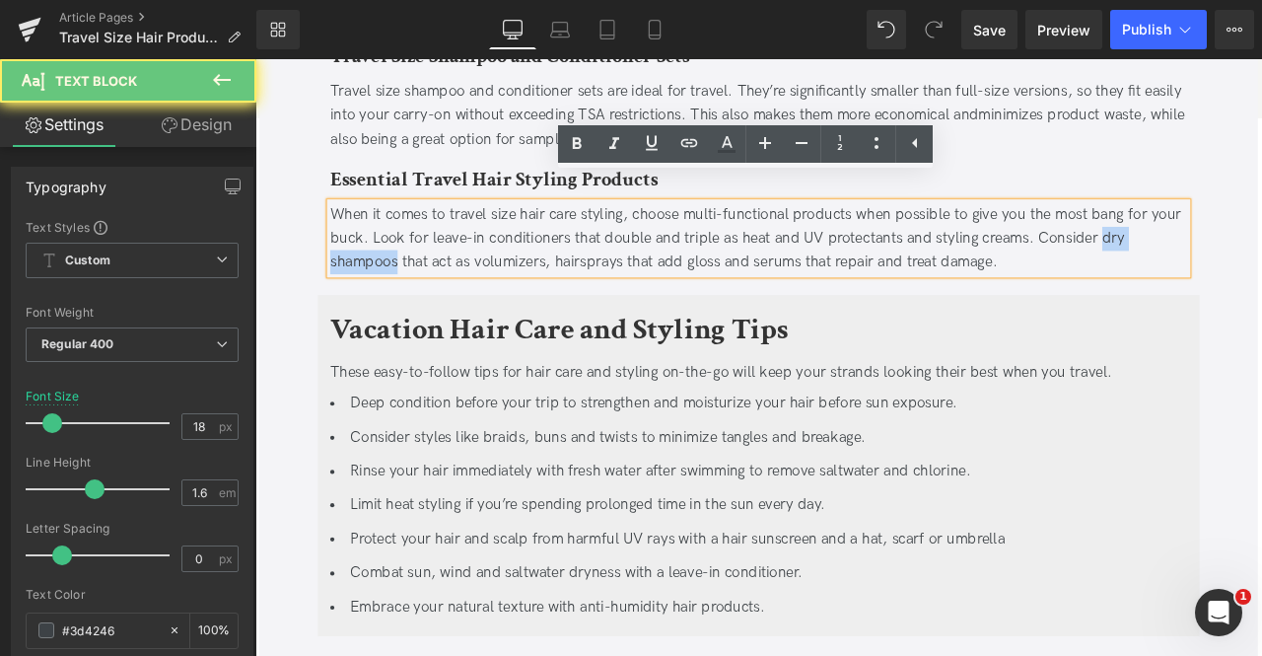
click at [391, 266] on div "When it comes to travel size hair care styling, choose multi-functional product…" at bounding box center [852, 272] width 1016 height 85
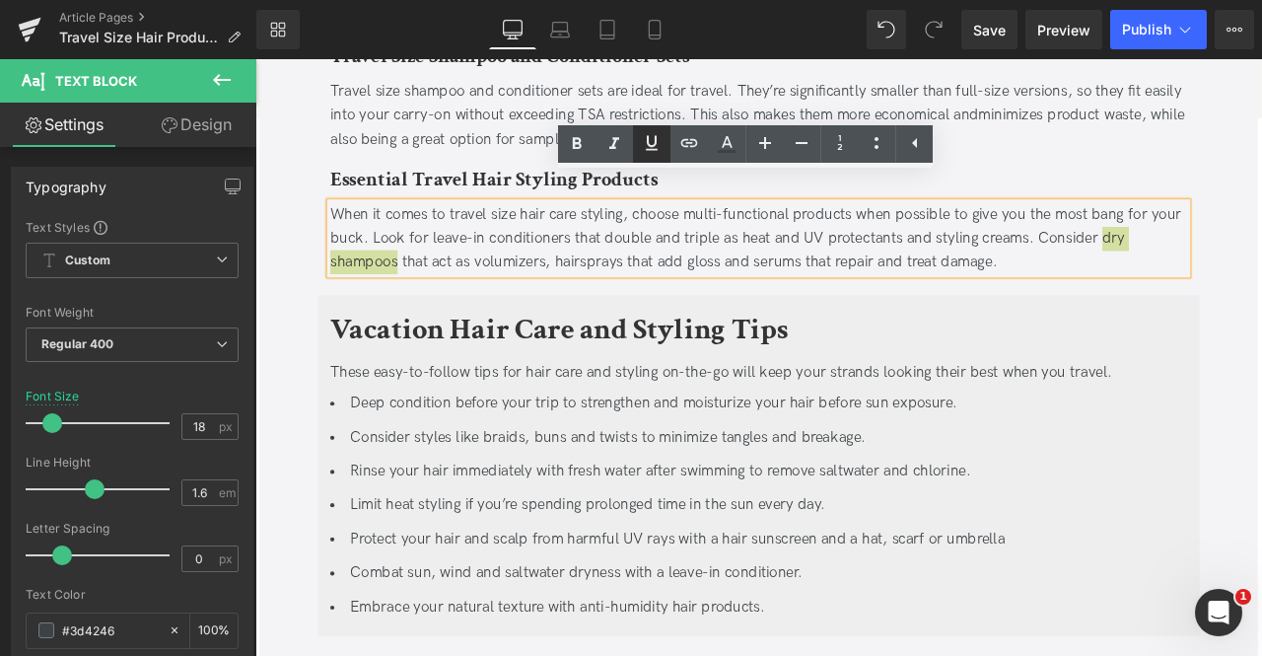
click at [665, 135] on link at bounding box center [651, 143] width 37 height 37
click at [677, 137] on icon at bounding box center [689, 143] width 24 height 24
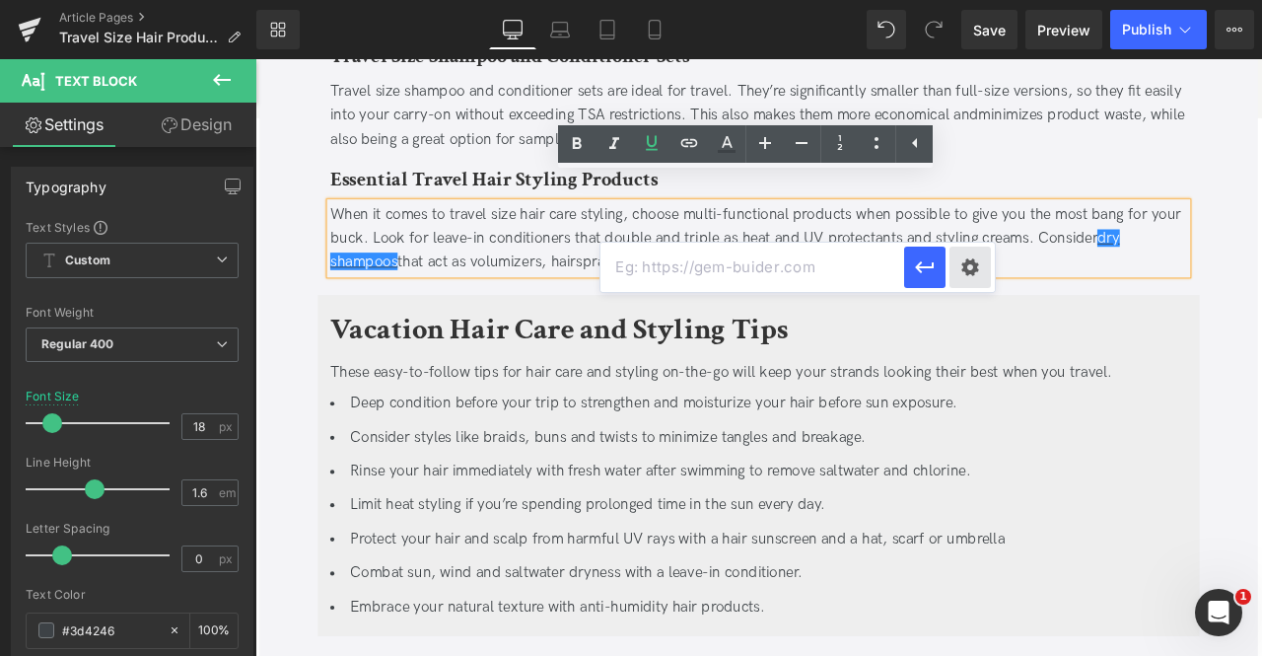
click at [973, 0] on div "Text Color Highlight Color #333333 Edit or remove link: Edit - Unlink - Cancel …" at bounding box center [631, 0] width 1262 height 0
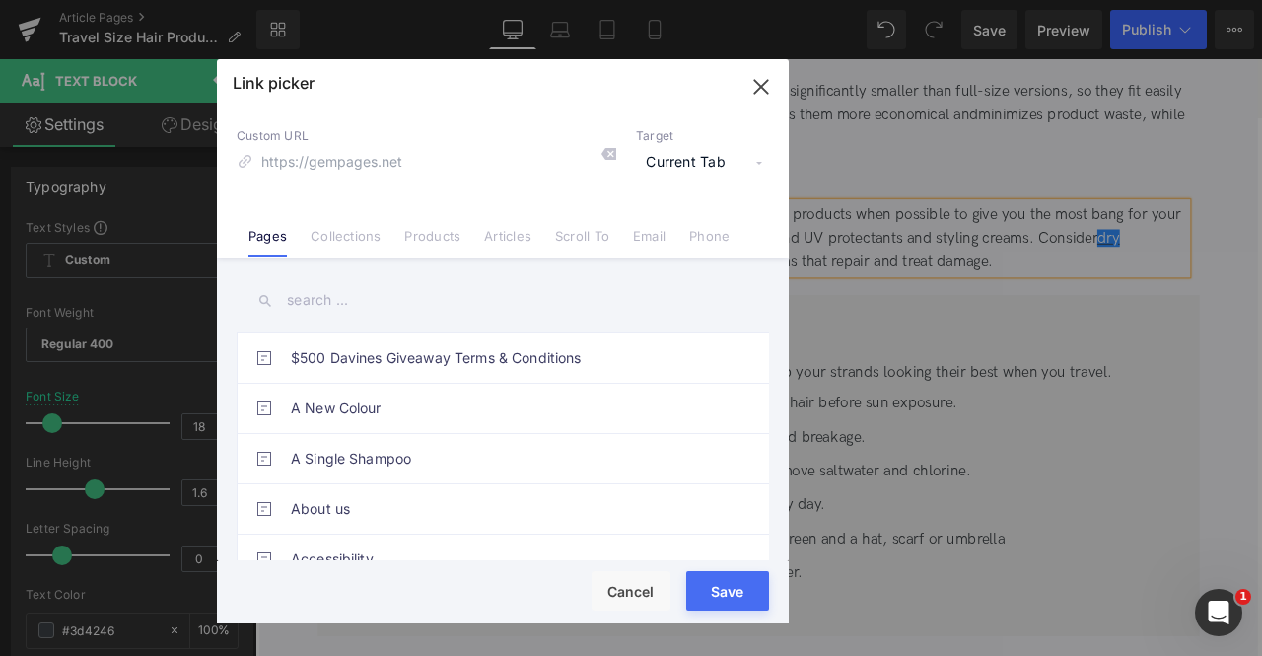
click at [712, 161] on span "Current Tab" at bounding box center [702, 162] width 133 height 37
click at [669, 230] on li "New Tab" at bounding box center [702, 233] width 153 height 35
click at [433, 232] on link "Products" at bounding box center [432, 243] width 56 height 30
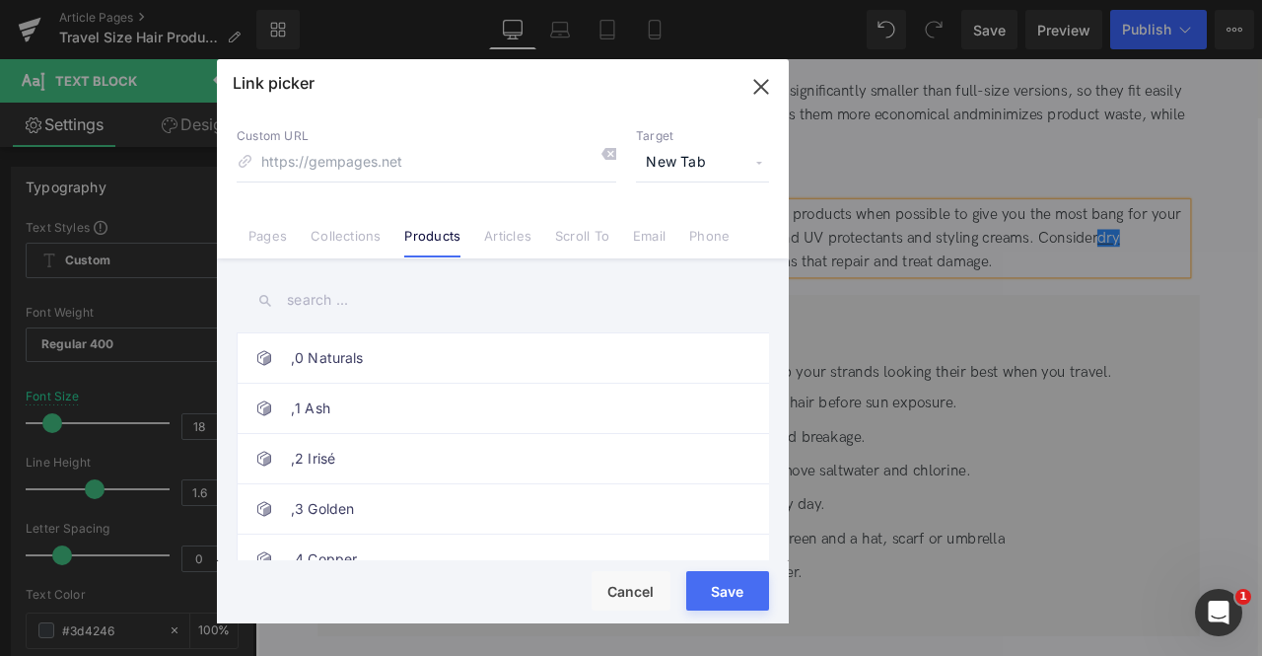
click at [316, 300] on input "text" at bounding box center [503, 300] width 533 height 44
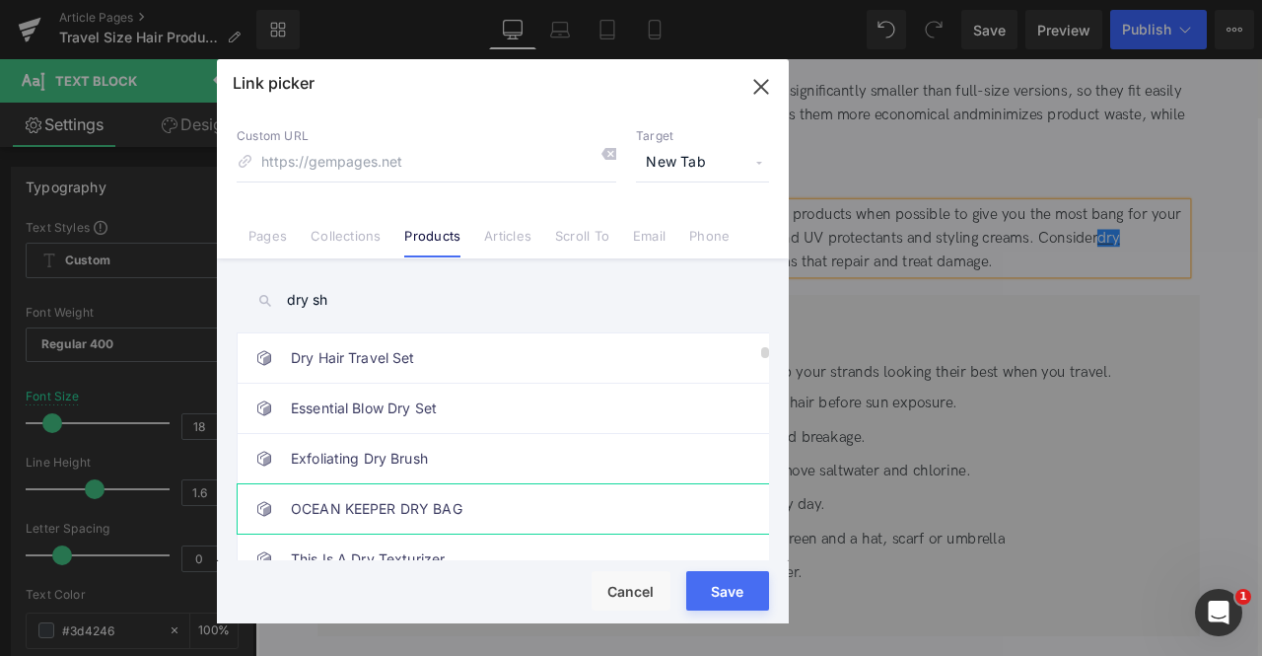
scroll to position [279, 0]
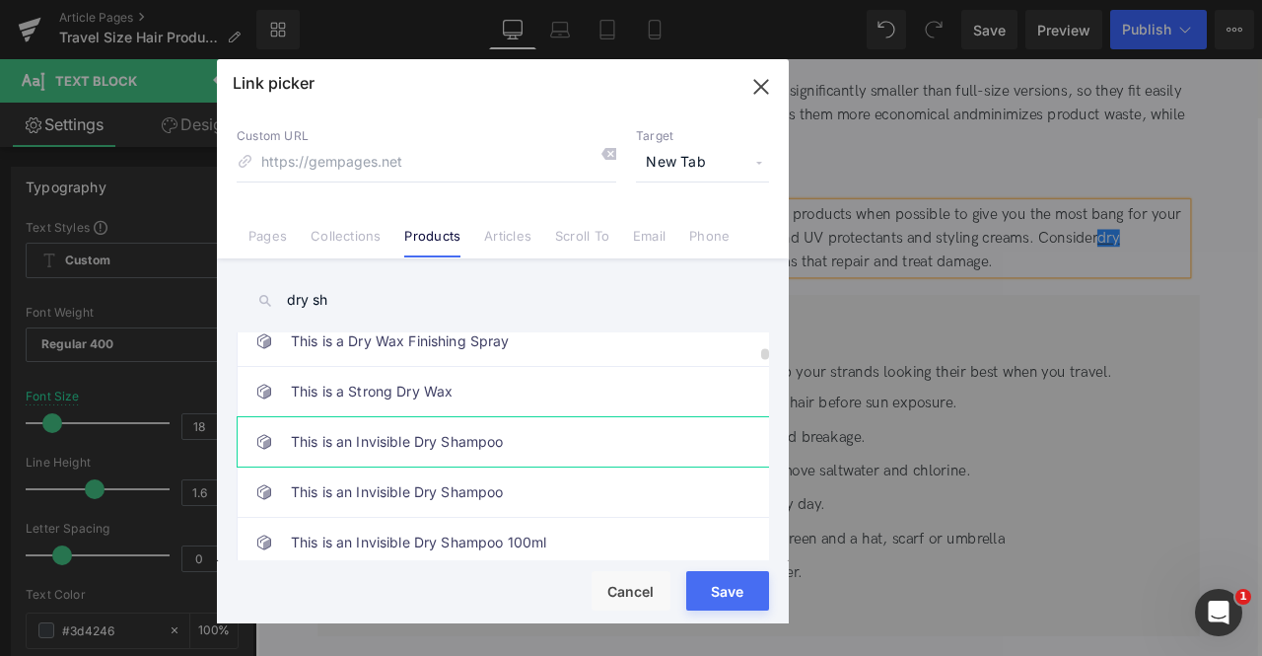
type input "dry sh"
click at [440, 426] on link "This is an Invisible Dry Shampoo" at bounding box center [508, 441] width 434 height 49
type input "/products/dry-shampoo"
click at [736, 595] on button "Save" at bounding box center [727, 590] width 83 height 39
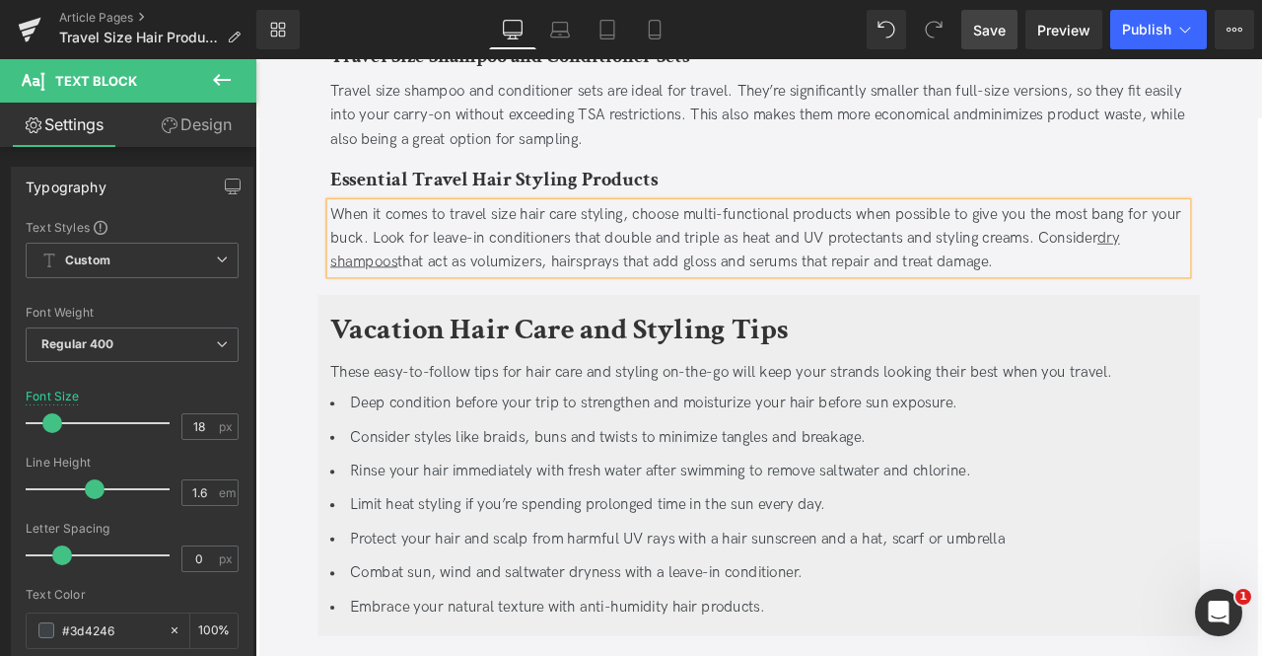
click at [986, 33] on span "Save" at bounding box center [989, 30] width 33 height 21
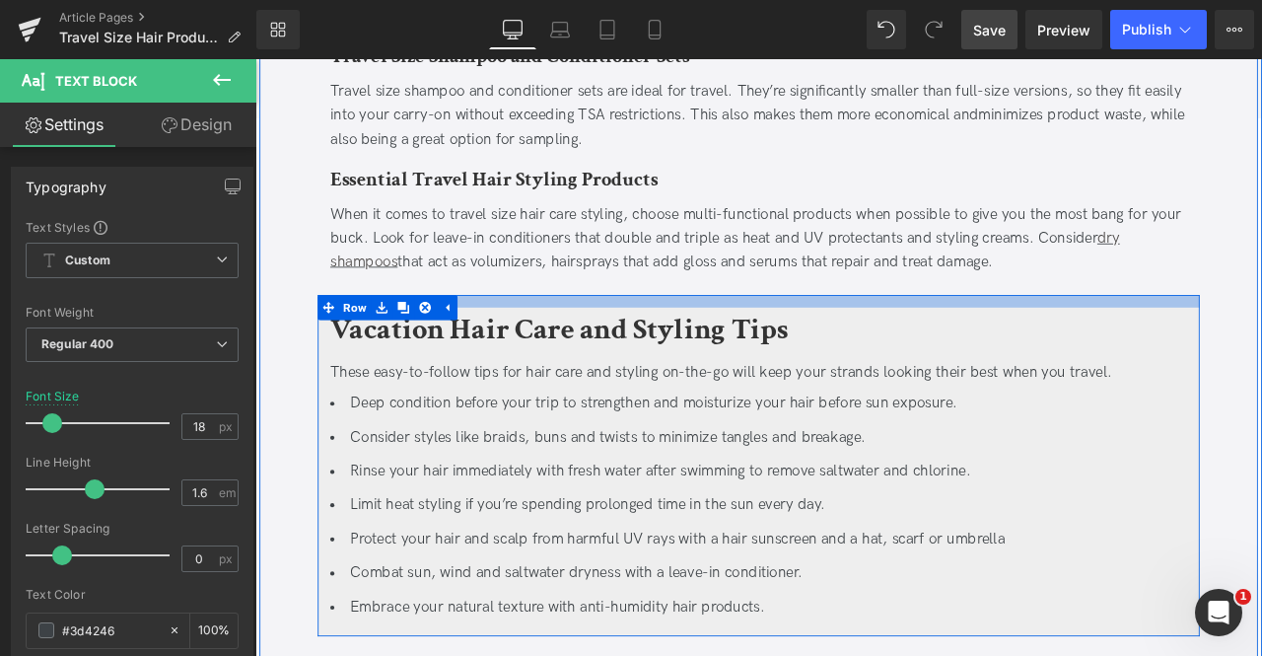
click at [572, 339] on div at bounding box center [851, 346] width 1045 height 15
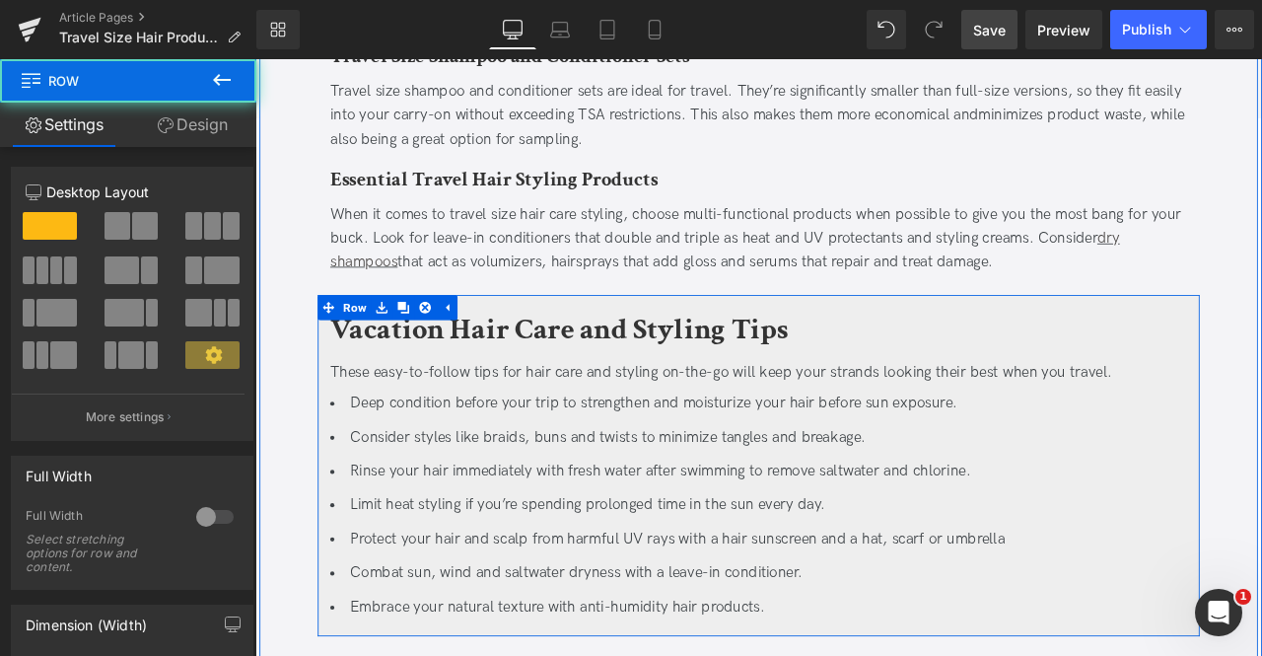
click at [712, 454] on li "Deep condition before your trip to strengthen and moisturize your hair before s…" at bounding box center [852, 468] width 1016 height 29
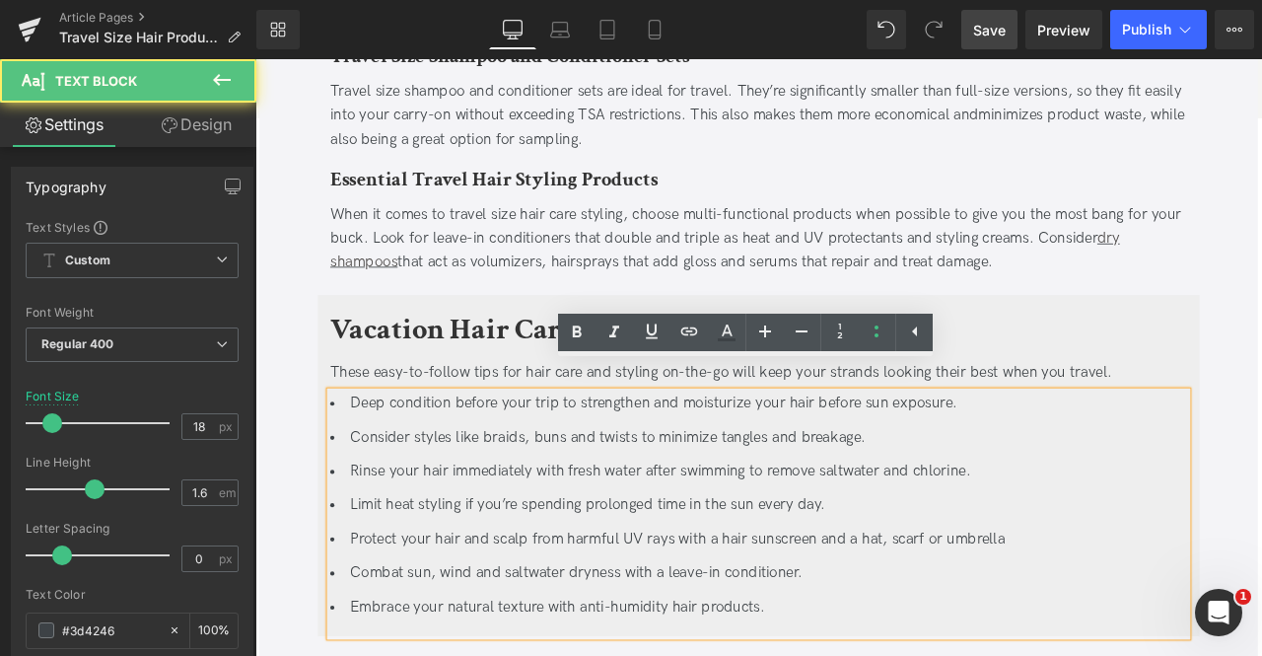
scroll to position [2847, 0]
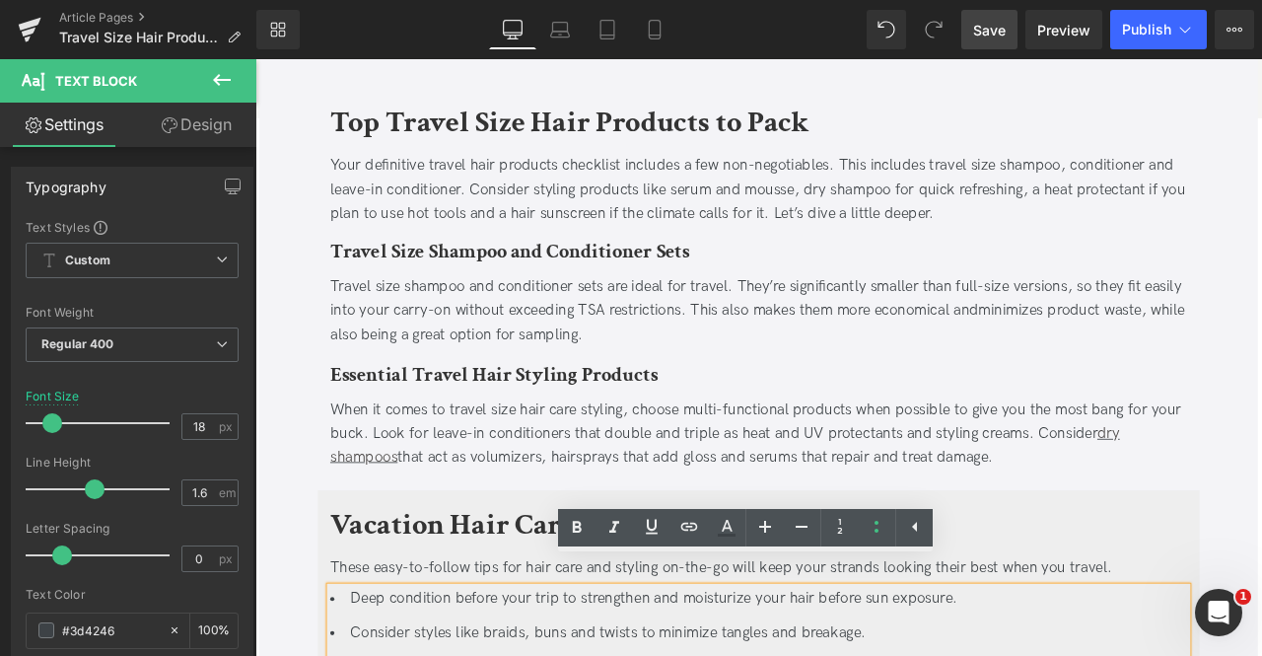
click at [624, 335] on div "Travel size shampoo and conditioner sets are ideal for travel. They’re signific…" at bounding box center [852, 357] width 1016 height 85
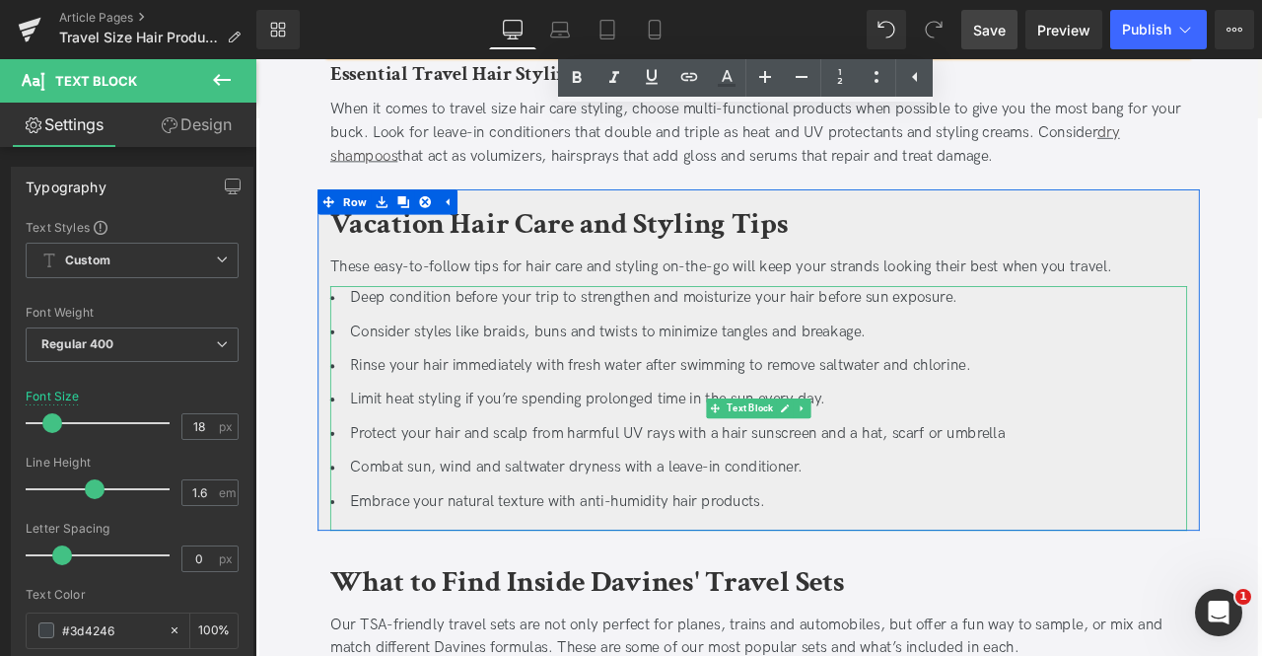
scroll to position [2830, 0]
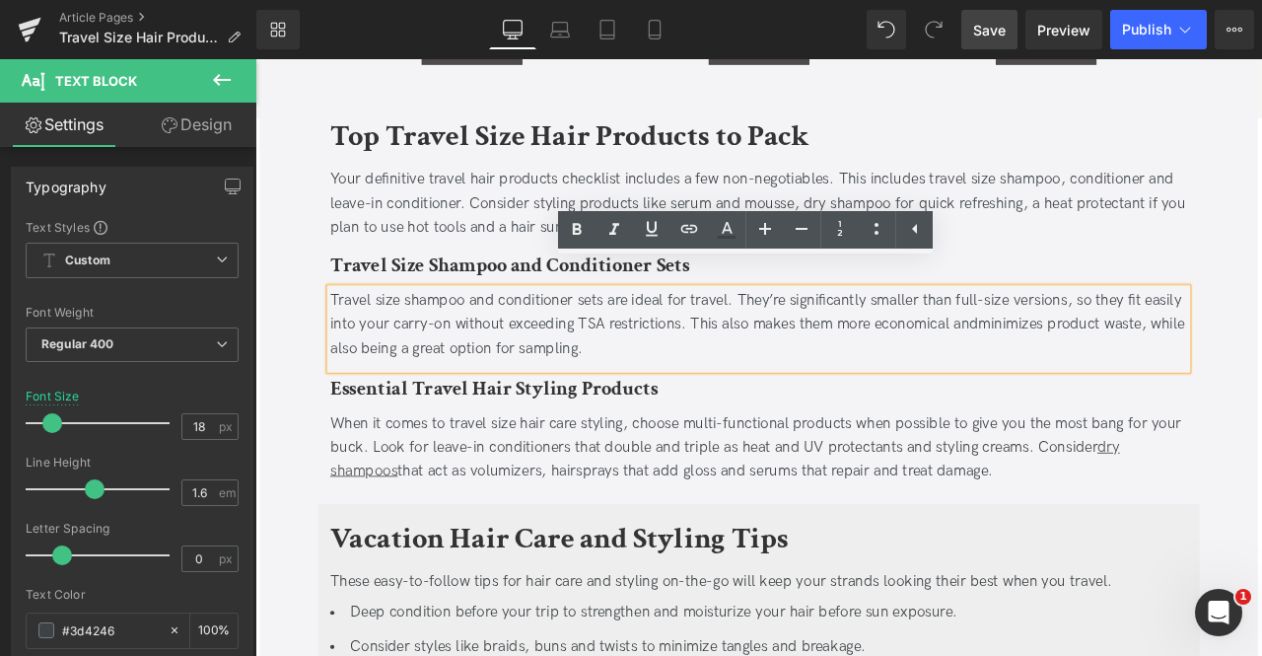
click at [316, 387] on div "Travel Size Hair Products & Vacation Hair Care Tips Heading Updated on [DATE] |…" at bounding box center [852, 646] width 1085 height 6409
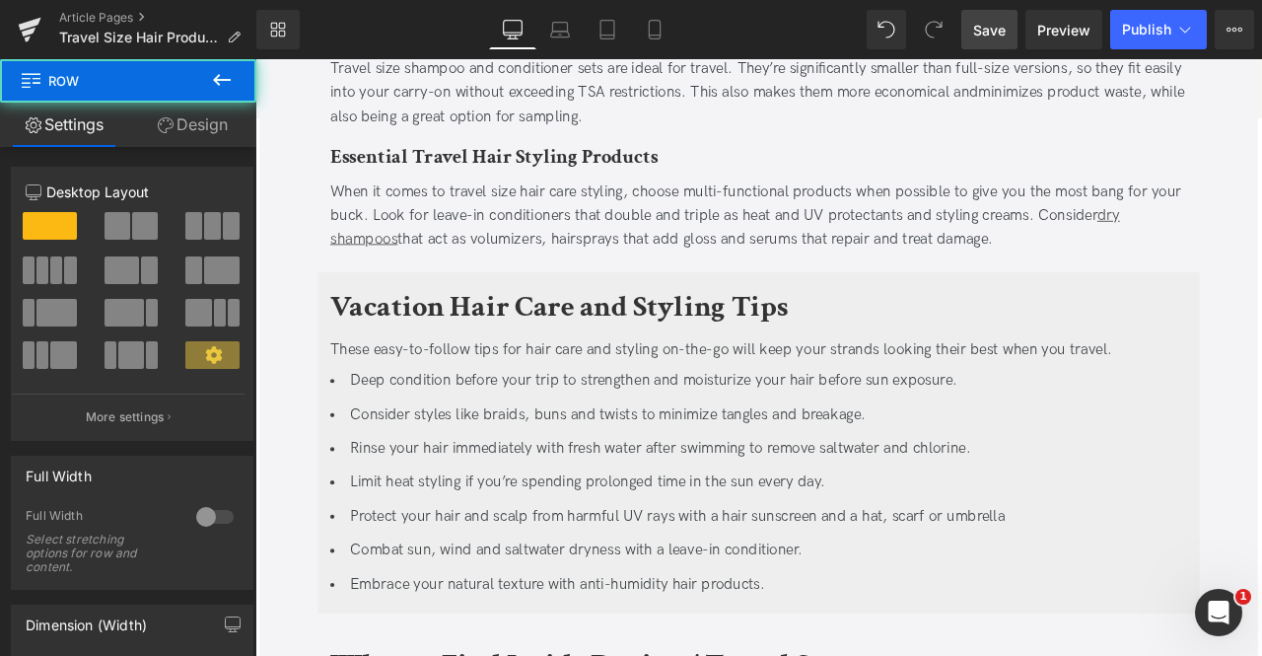
scroll to position [3106, 0]
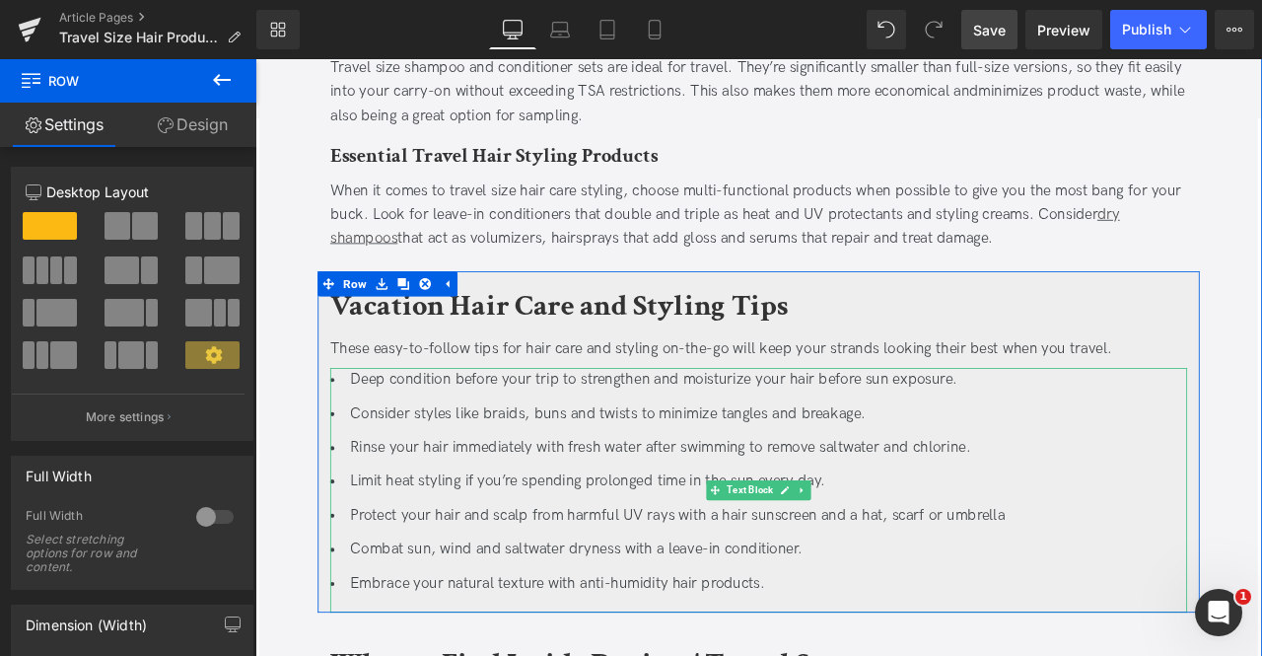
click at [1181, 586] on li "Protect your hair and scalp from harmful UV rays with a hair sunscreen and a ha…" at bounding box center [852, 600] width 1016 height 29
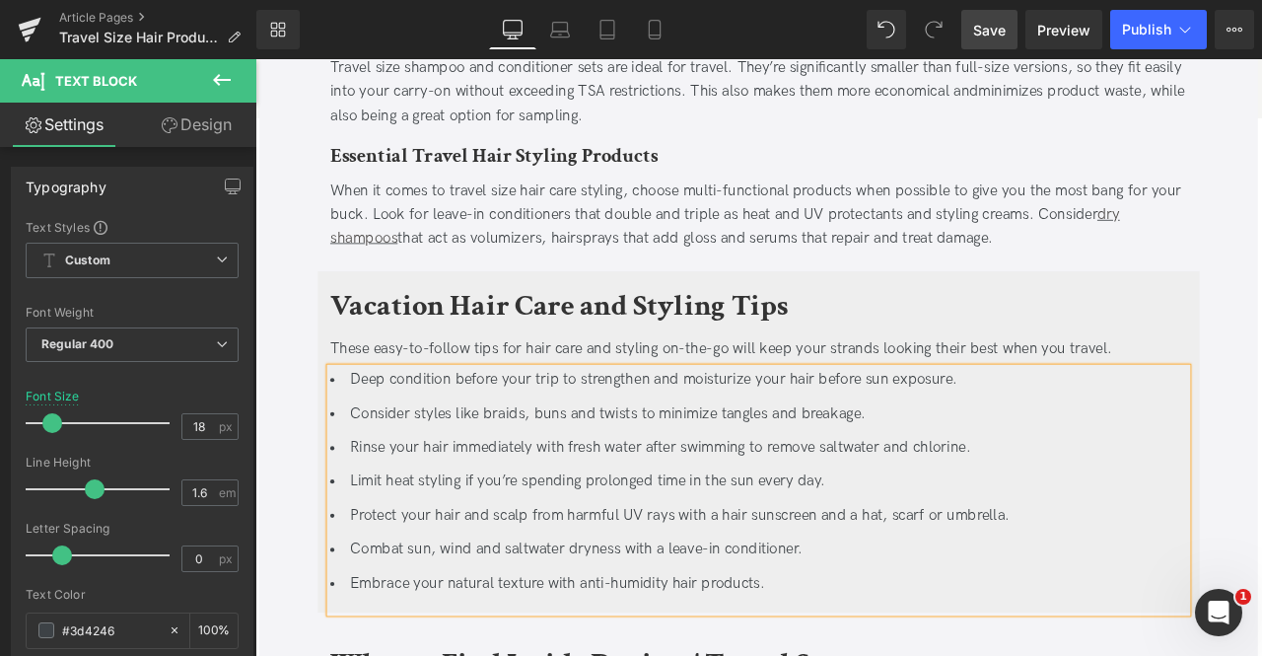
scroll to position [3526, 0]
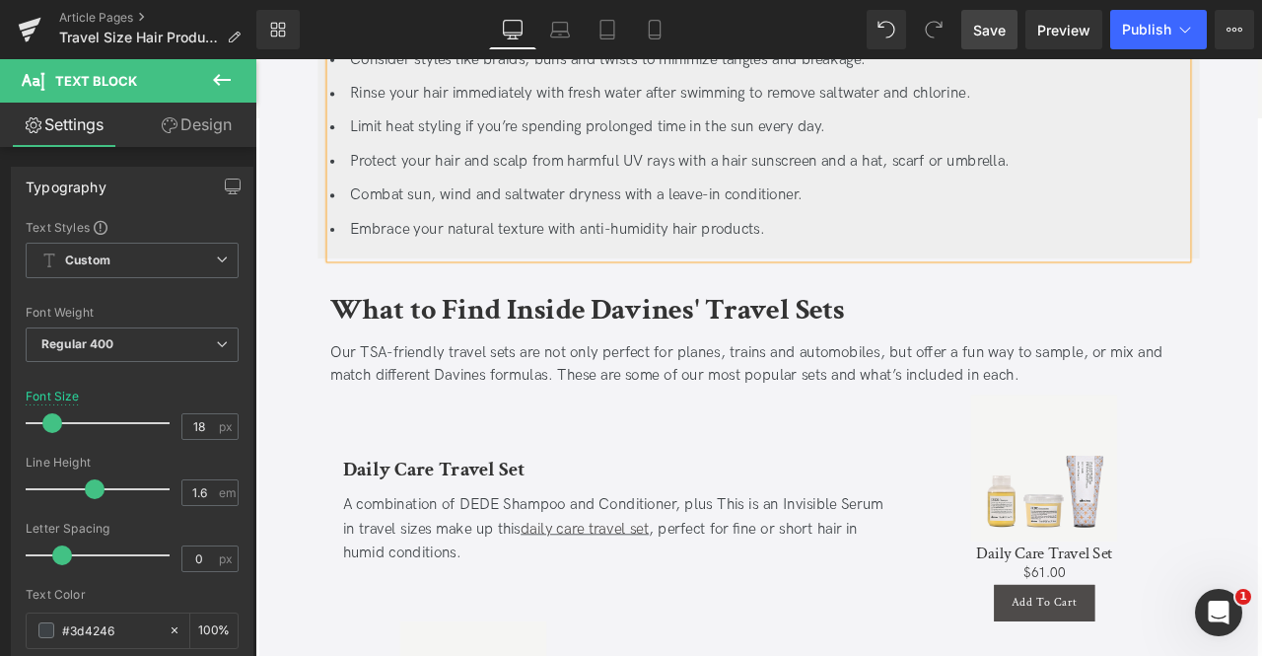
drag, startPoint x: 988, startPoint y: 33, endPoint x: 253, endPoint y: 417, distance: 829.2
click at [988, 33] on span "Save" at bounding box center [989, 30] width 33 height 21
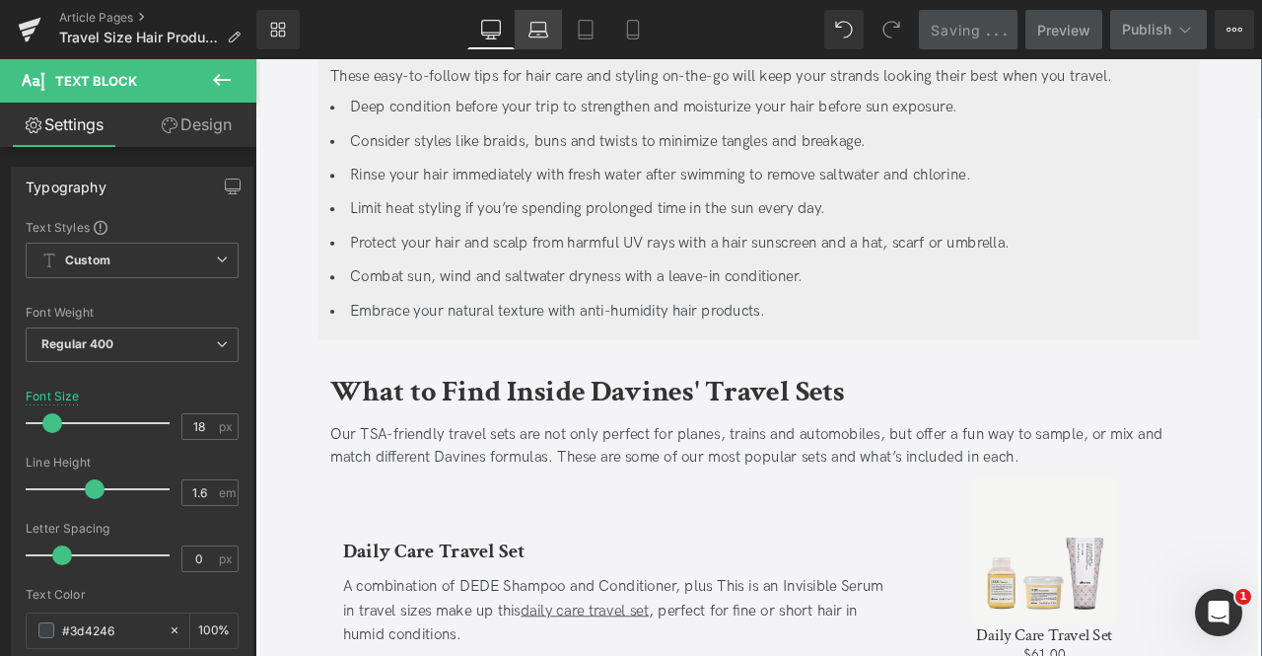
scroll to position [3428, 0]
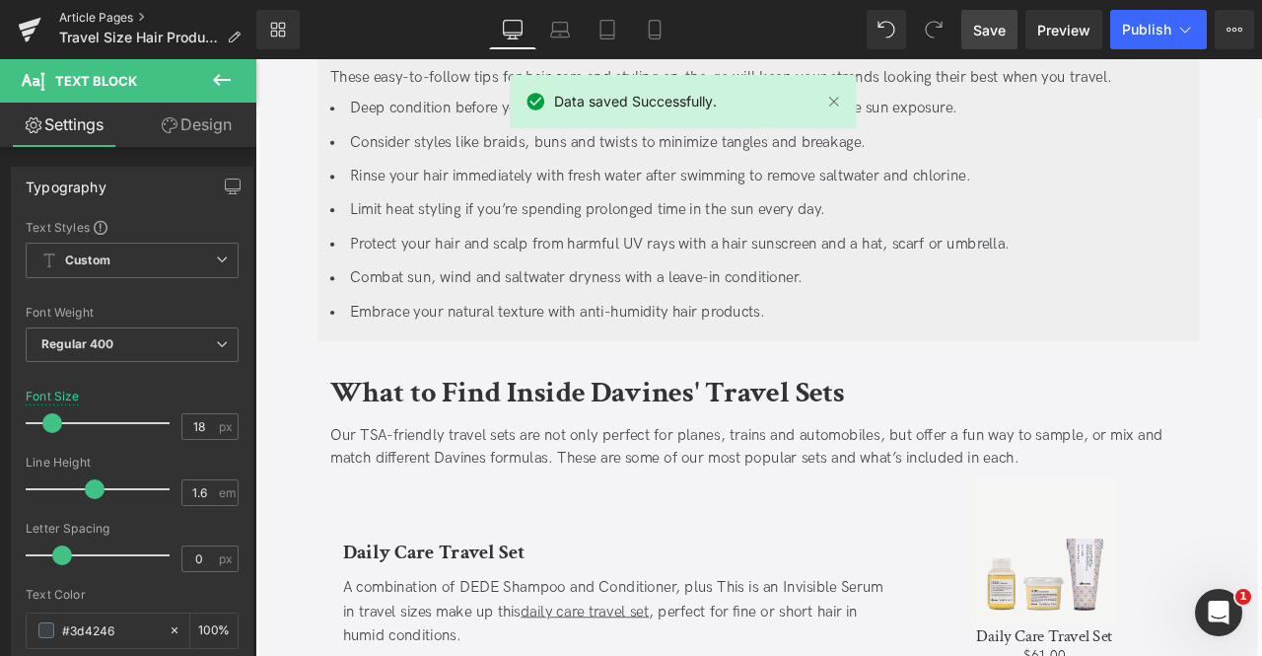
click at [105, 15] on link "Article Pages" at bounding box center [157, 18] width 197 height 16
